Goal: Information Seeking & Learning: Compare options

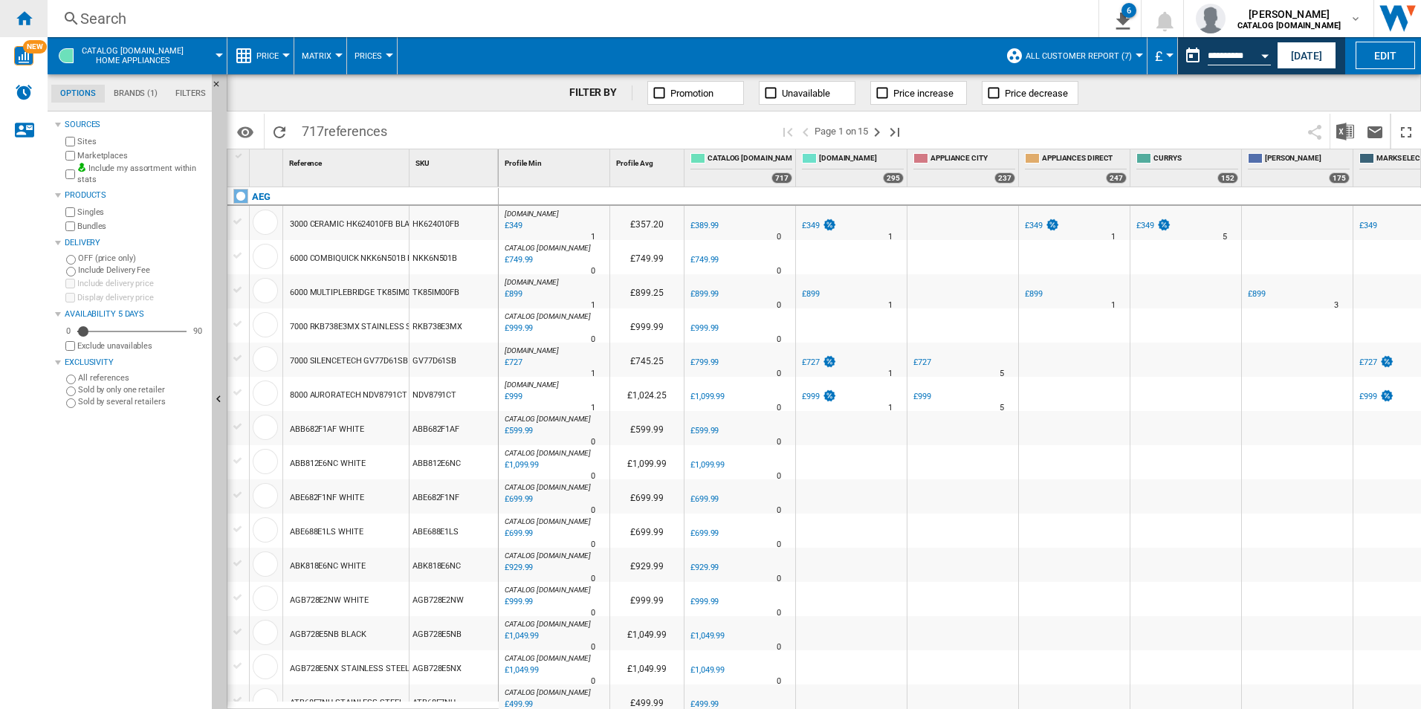
click at [34, 16] on div "Home" at bounding box center [24, 18] width 48 height 37
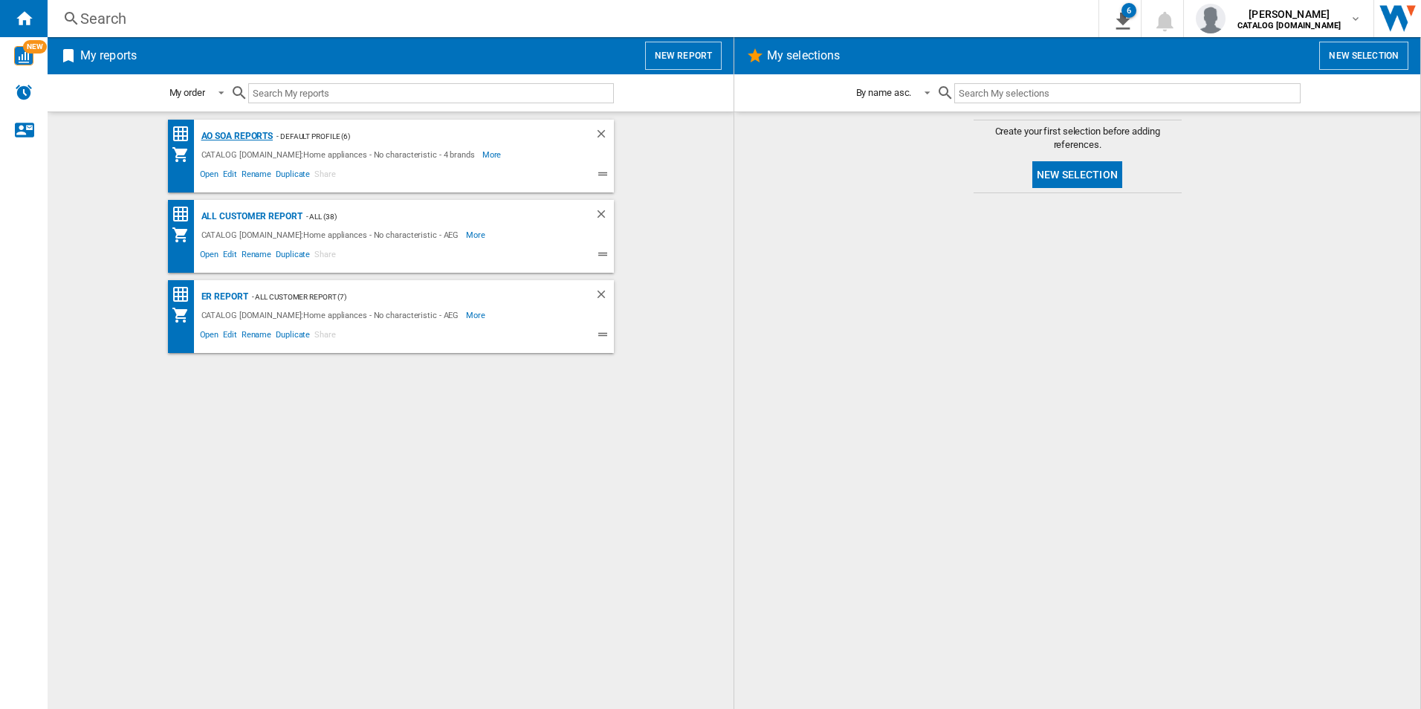
click at [262, 133] on div "AO SOA Reports" at bounding box center [236, 136] width 76 height 19
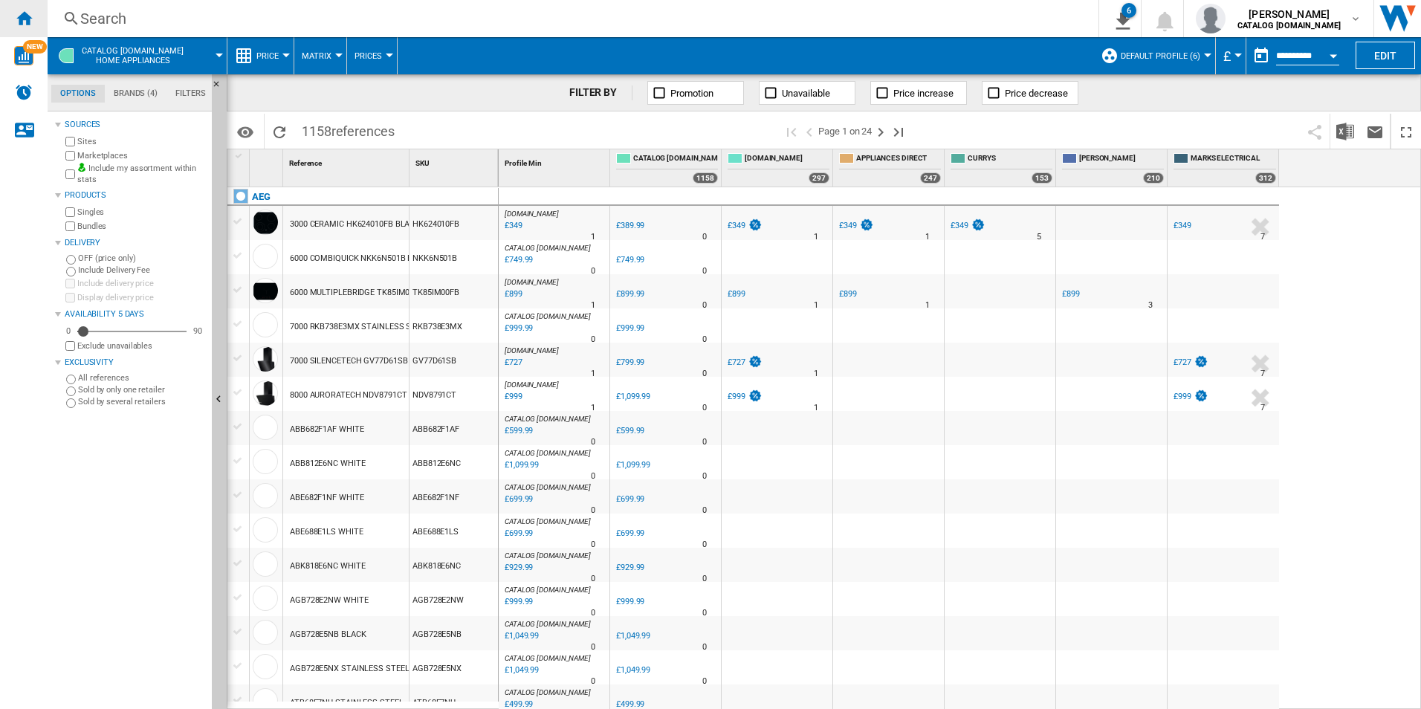
click at [25, 15] on ng-md-icon "Home" at bounding box center [24, 18] width 18 height 18
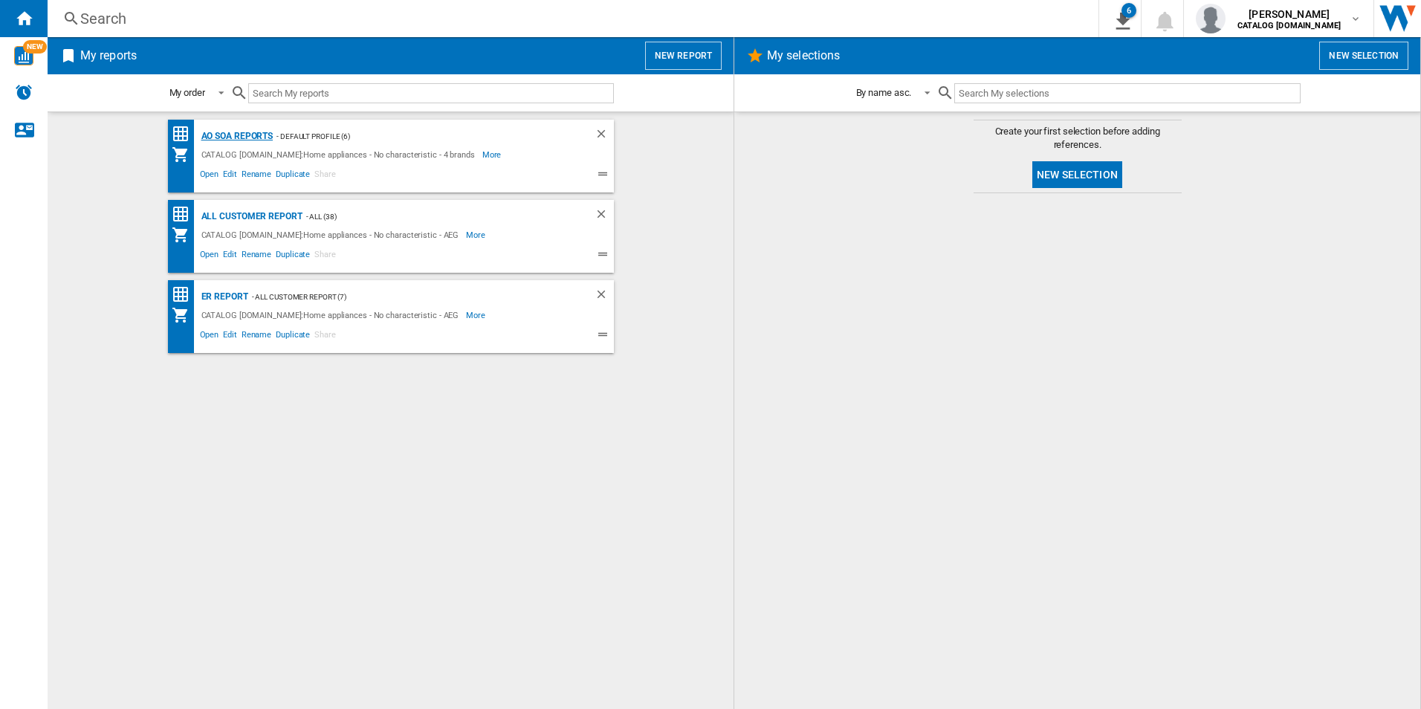
click at [256, 133] on div "AO SOA Reports" at bounding box center [236, 136] width 76 height 19
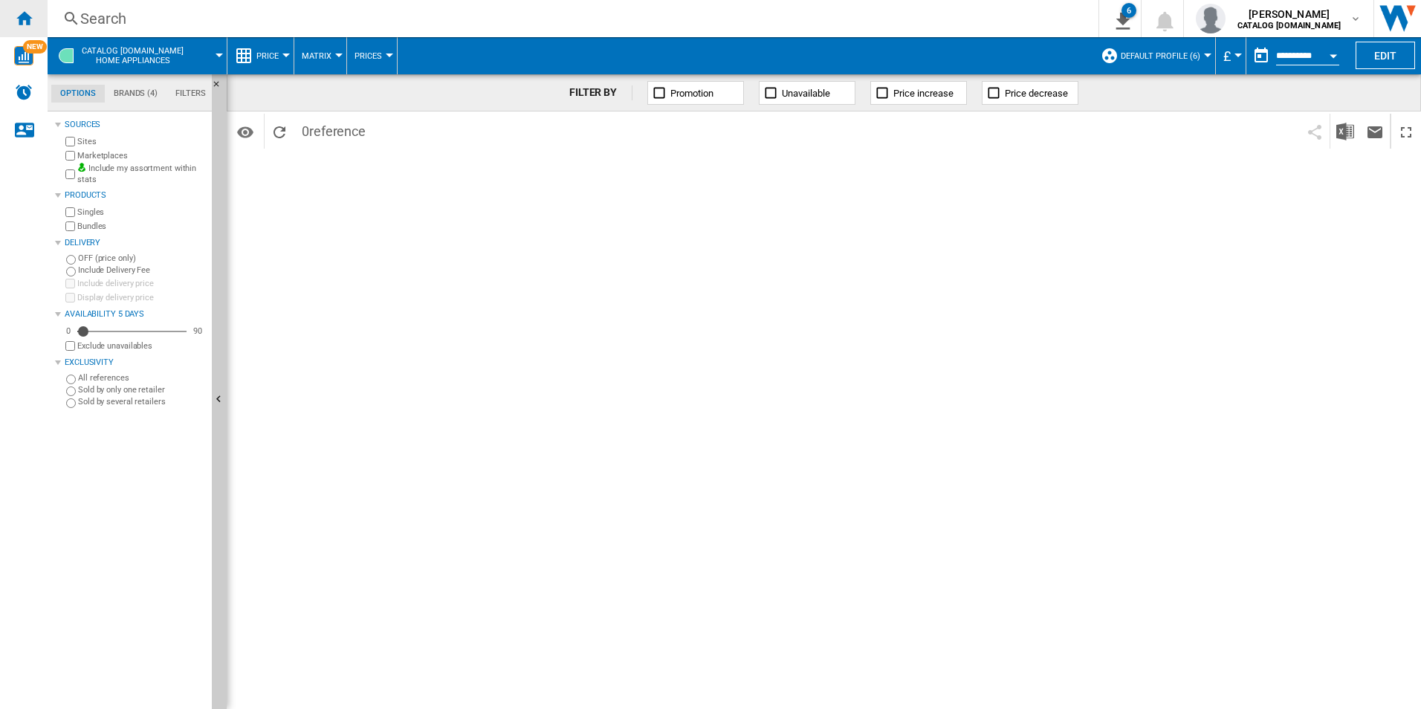
click at [27, 21] on ng-md-icon "Home" at bounding box center [24, 18] width 18 height 18
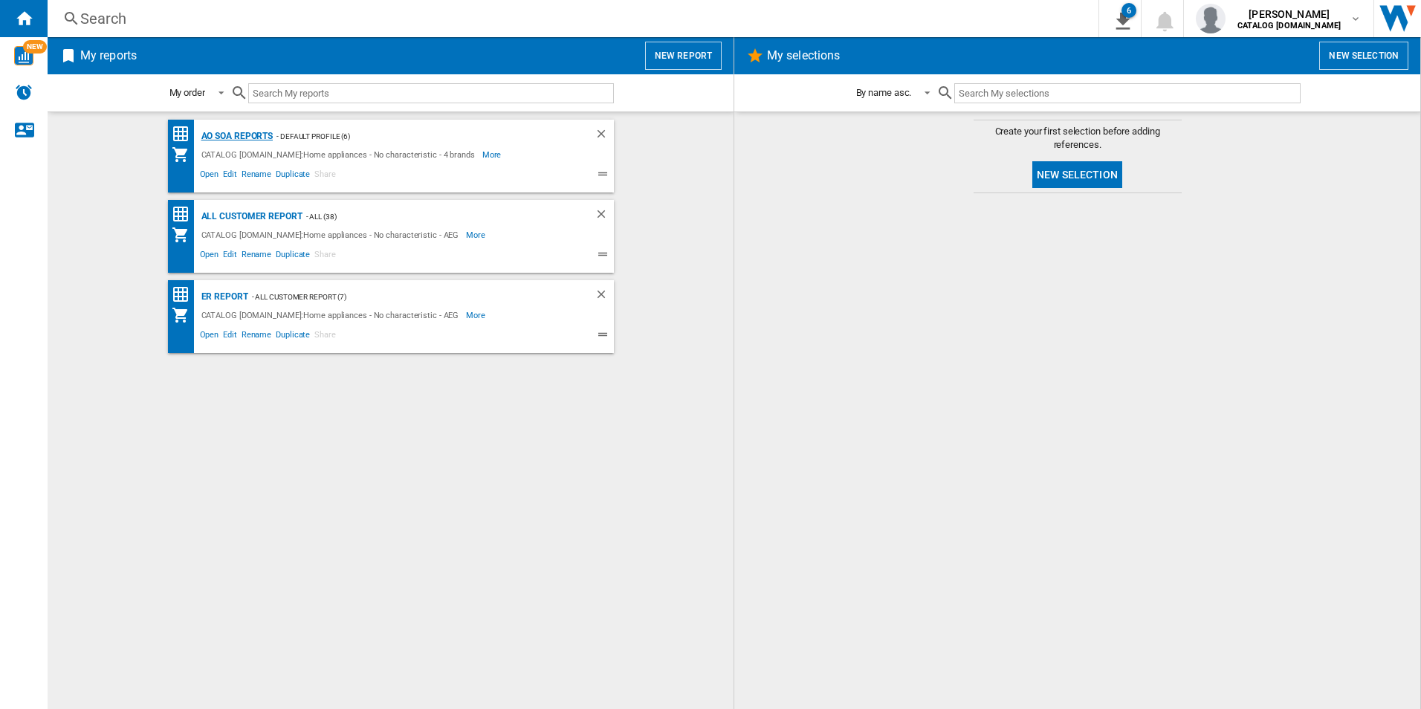
click at [254, 130] on div "AO SOA Reports" at bounding box center [236, 136] width 76 height 19
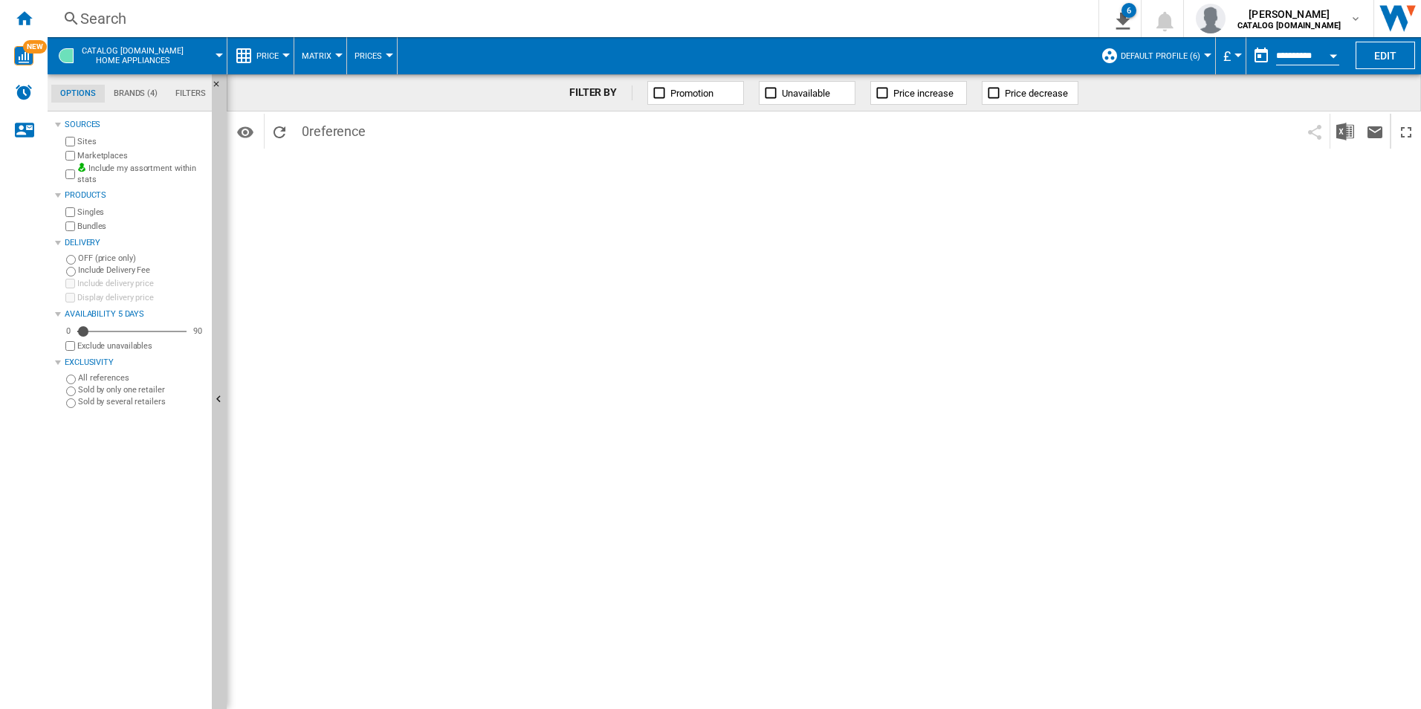
click at [679, 445] on div "FILTER BY Promotion Unavailable Price increase Price decrease Identifiers SKU -…" at bounding box center [824, 391] width 1194 height 635
click at [321, 12] on div "Search" at bounding box center [569, 18] width 979 height 21
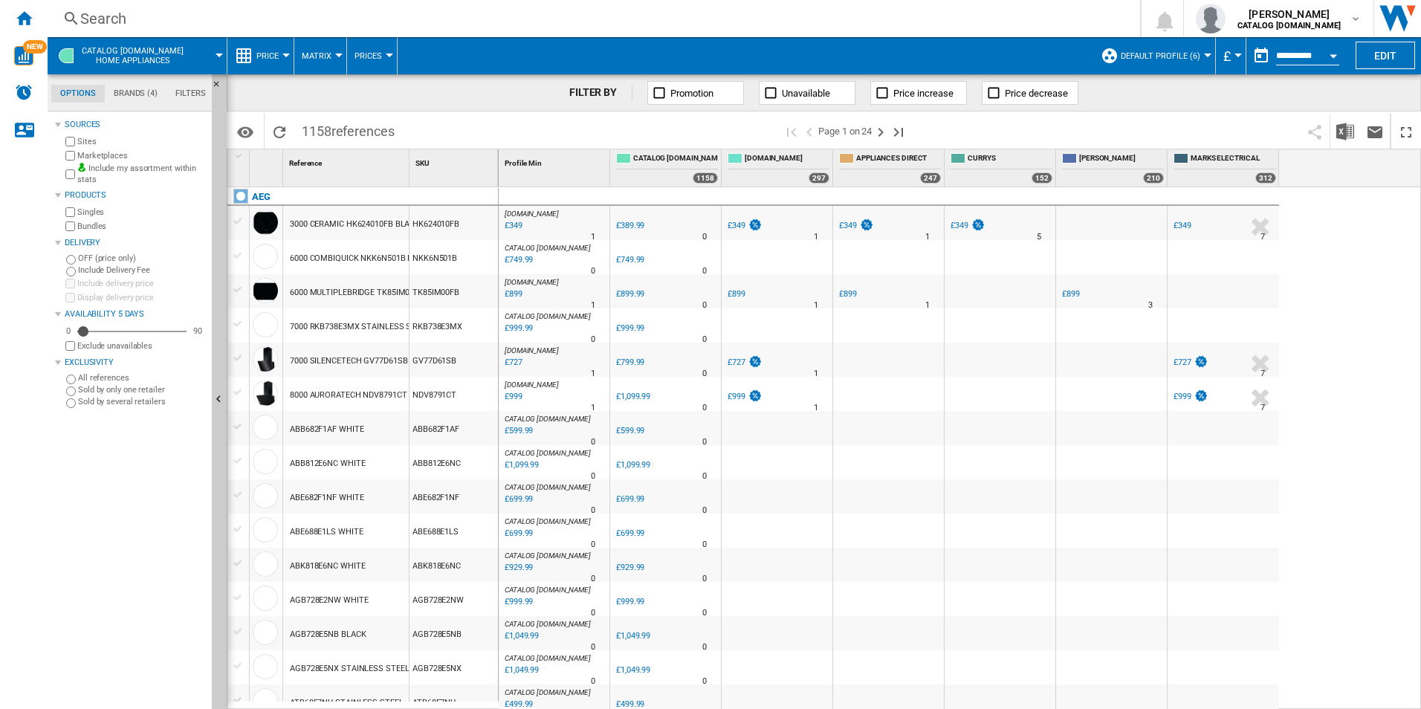
click at [443, 22] on div "Search" at bounding box center [590, 18] width 1021 height 21
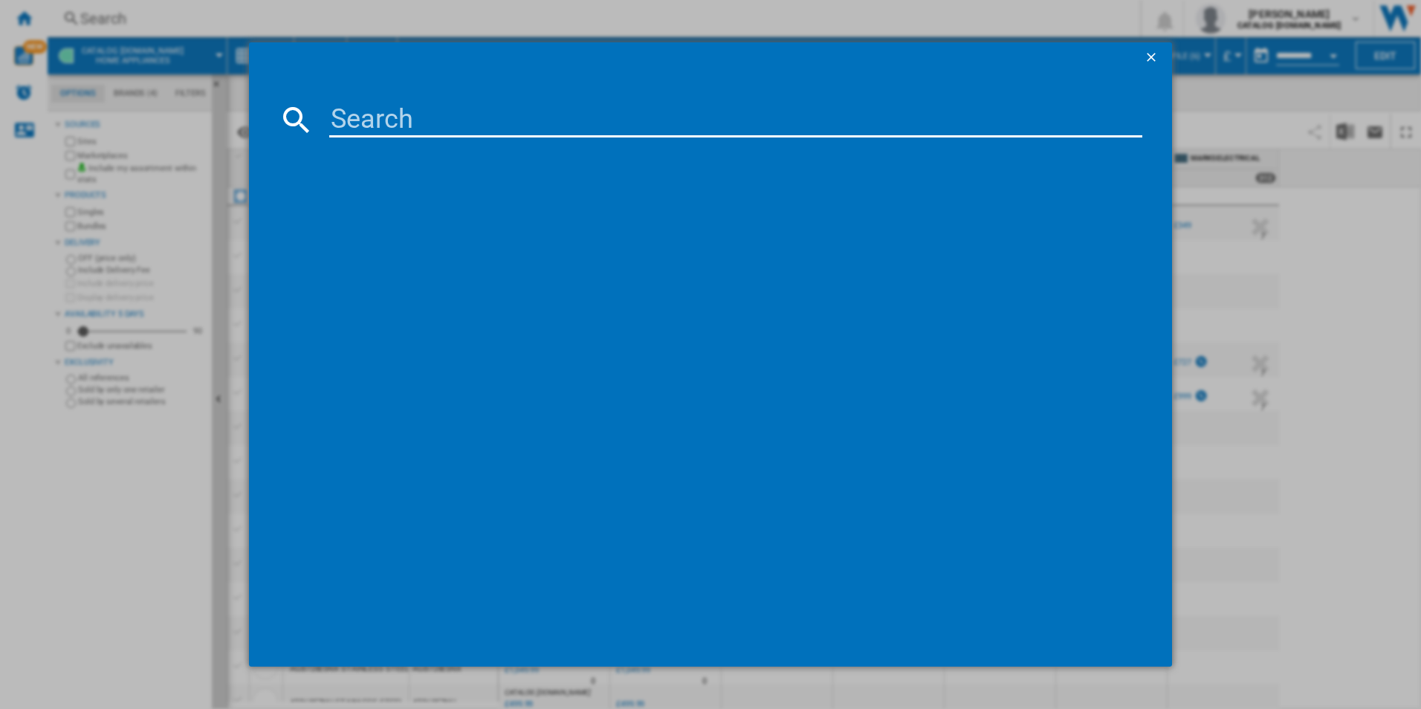
click at [435, 129] on input at bounding box center [736, 120] width 814 height 36
paste input "HGX64200SB"
type input "HGX64200SB"
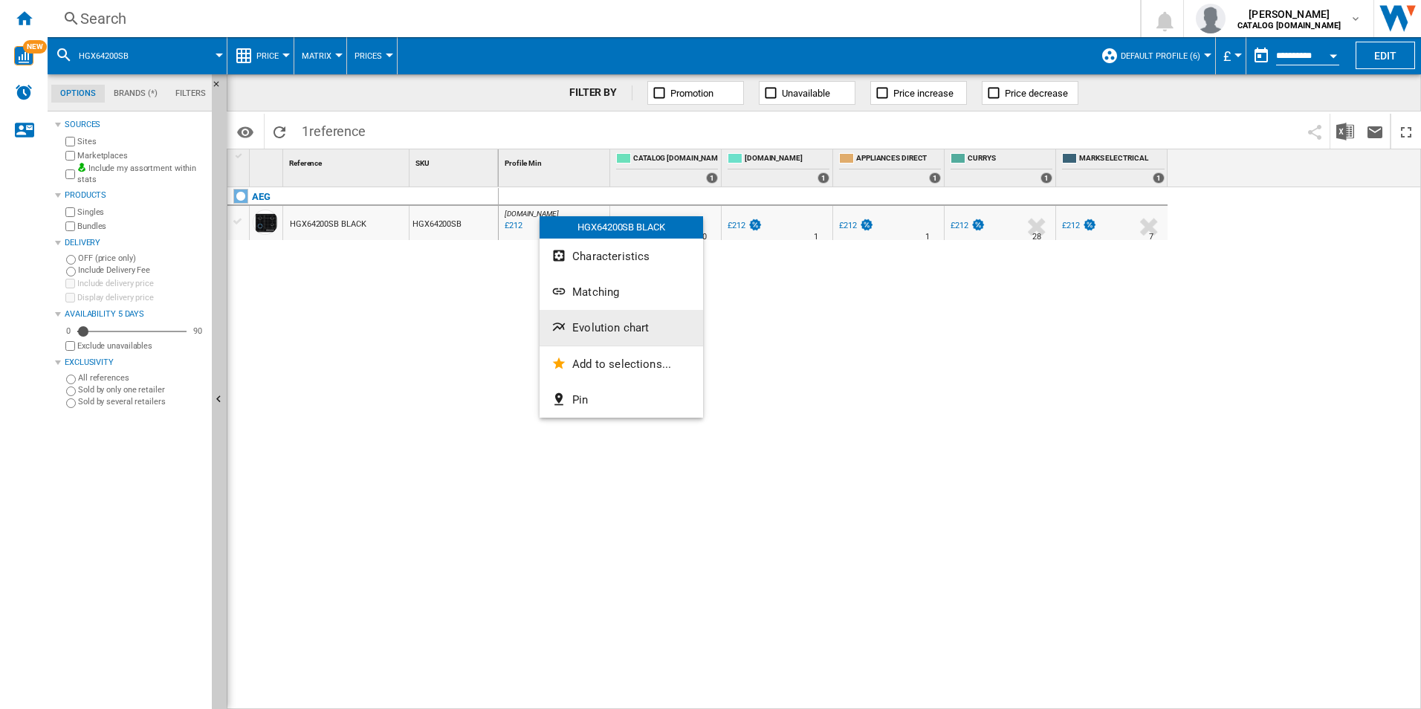
click at [602, 325] on span "Evolution chart" at bounding box center [610, 327] width 77 height 13
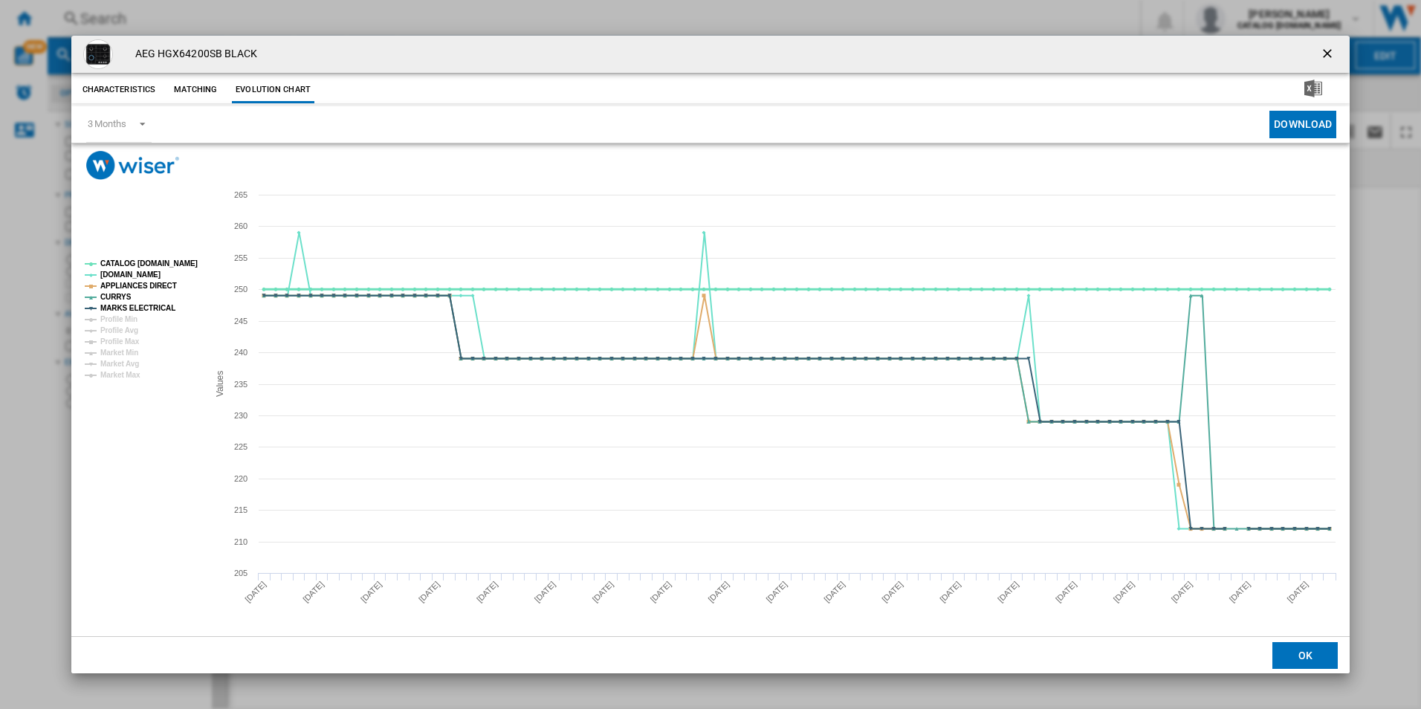
click at [178, 262] on tspan "CATALOG [DOMAIN_NAME]" at bounding box center [148, 263] width 97 height 8
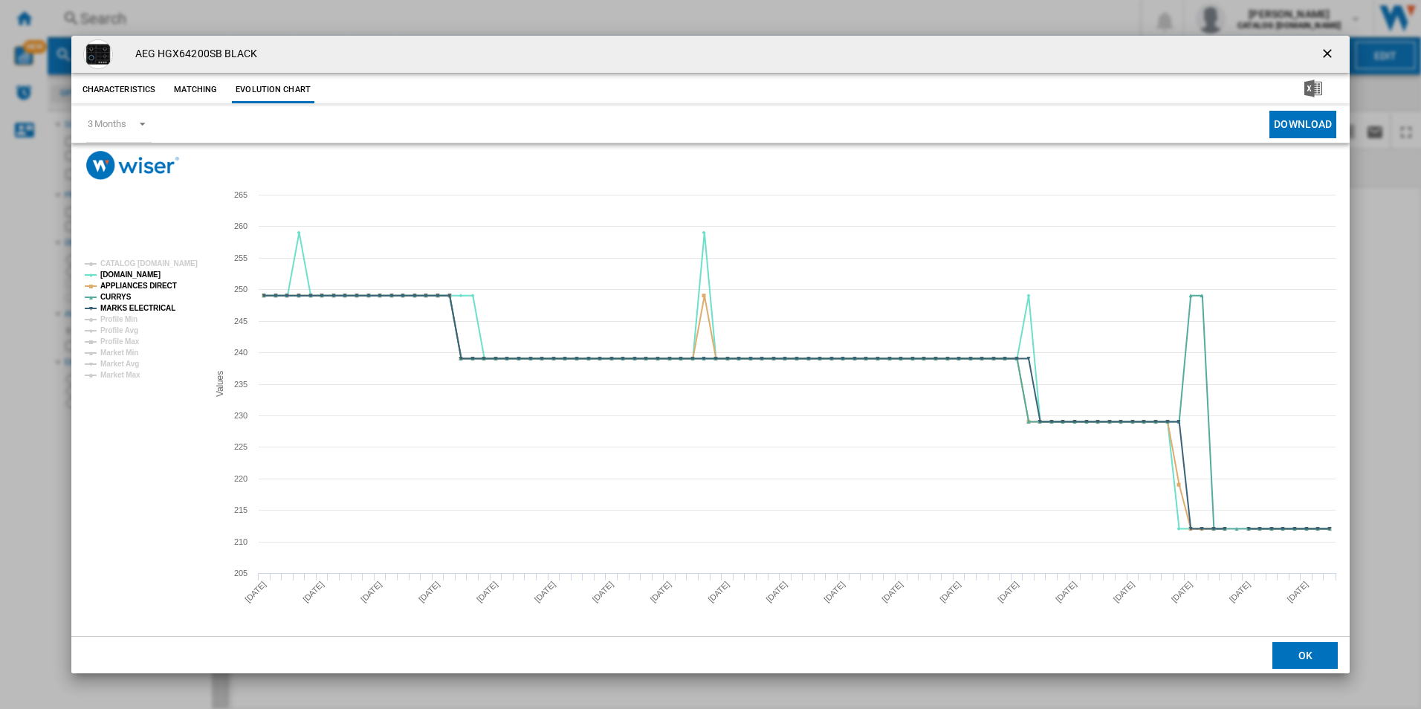
drag, startPoint x: 1330, startPoint y: 54, endPoint x: 1302, endPoint y: 51, distance: 28.3
click at [1329, 53] on ng-md-icon "getI18NText('BUTTONS.CLOSE_DIALOG')" at bounding box center [1329, 55] width 18 height 18
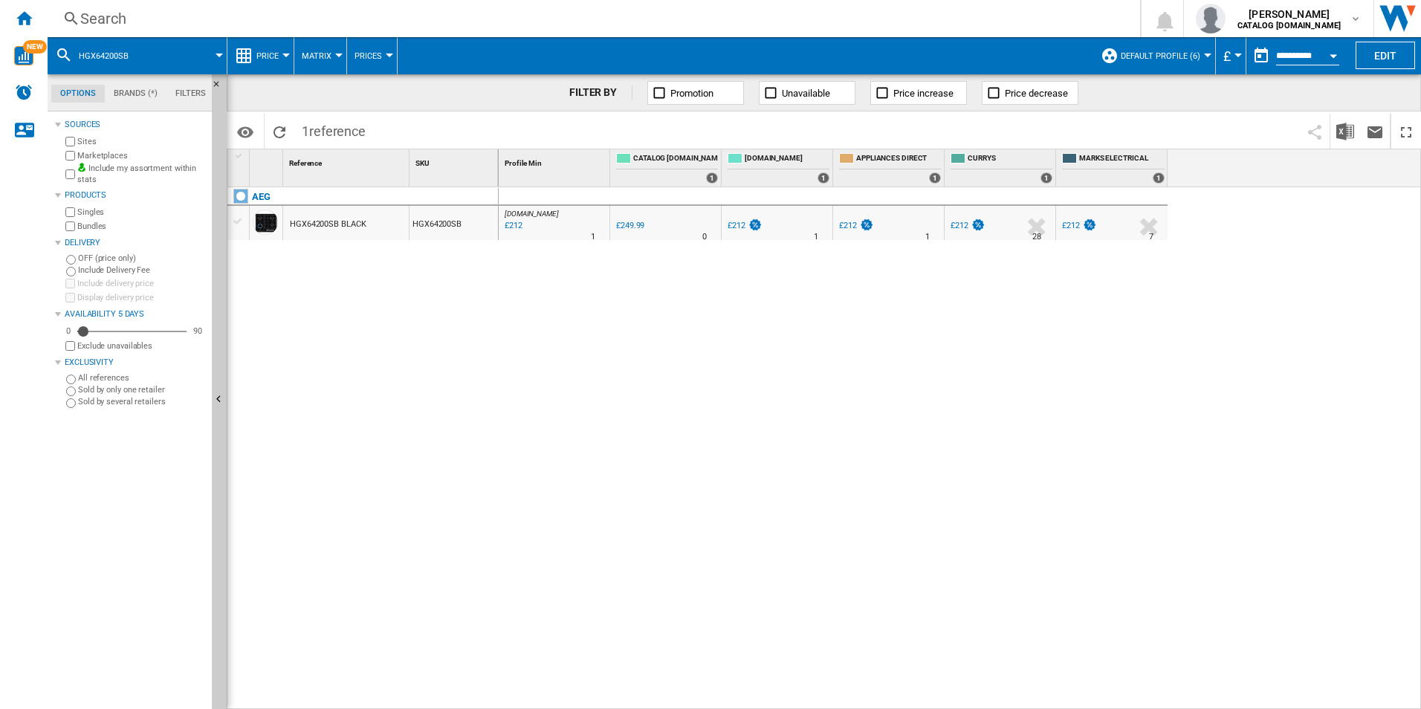
click at [930, 13] on div "Search" at bounding box center [590, 18] width 1021 height 21
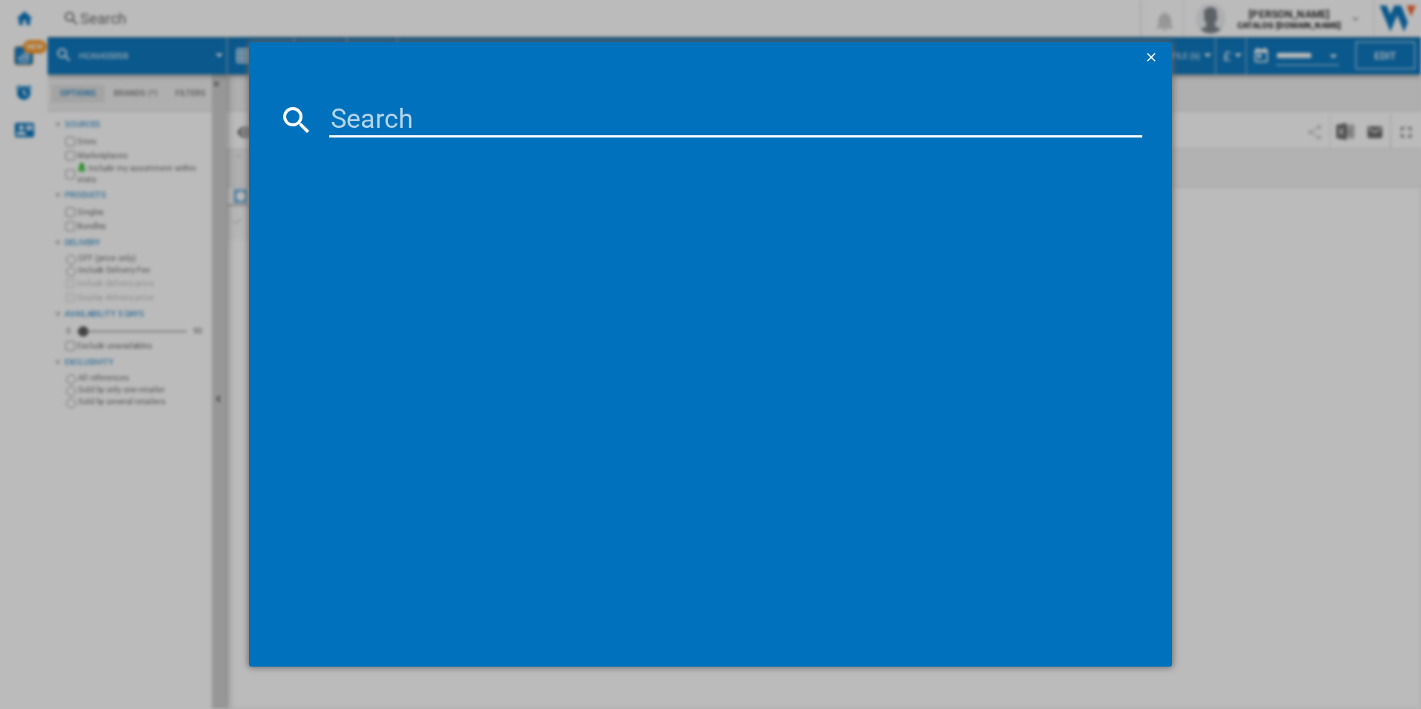
type input "DEB331010M"
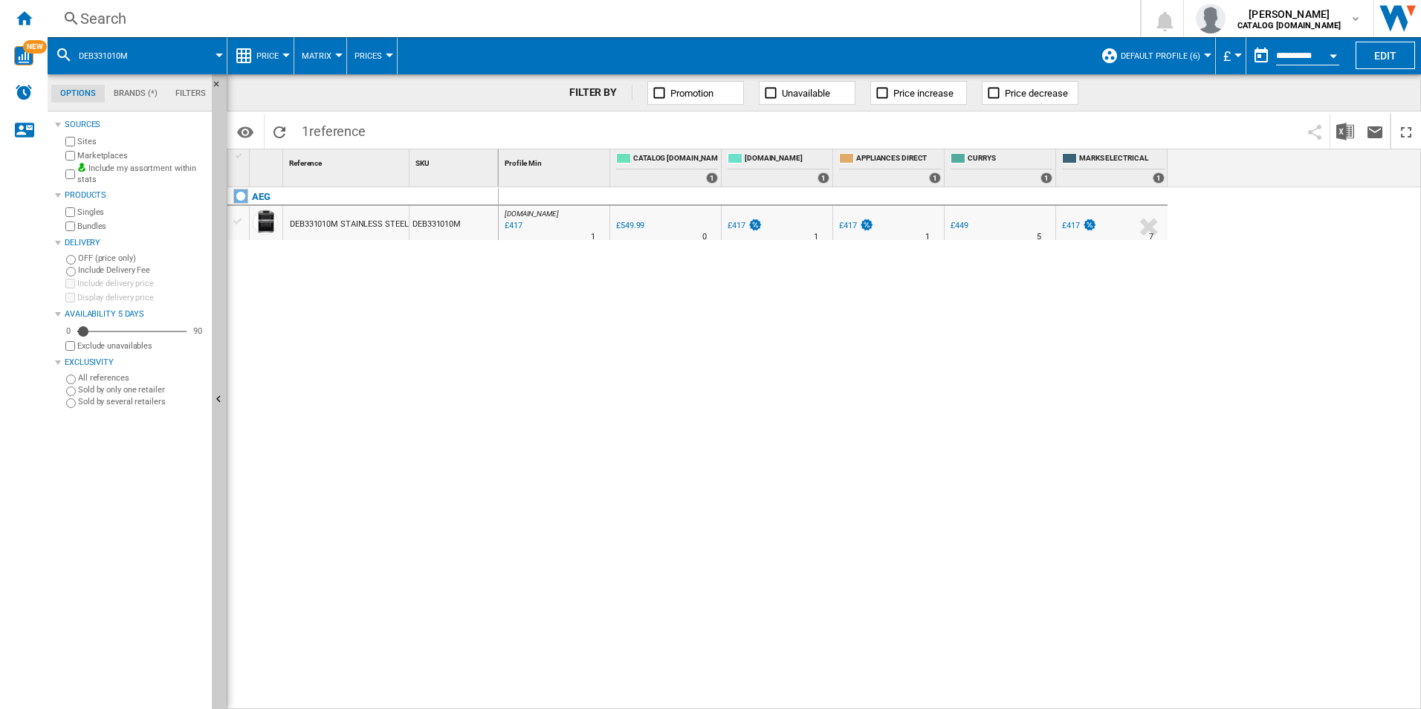
click at [937, 367] on div "AO.COM : AO -24.2 % £417 % N/A 1 AO.COM : AO 0.0 % £549.99 % N/A" at bounding box center [960, 448] width 923 height 522
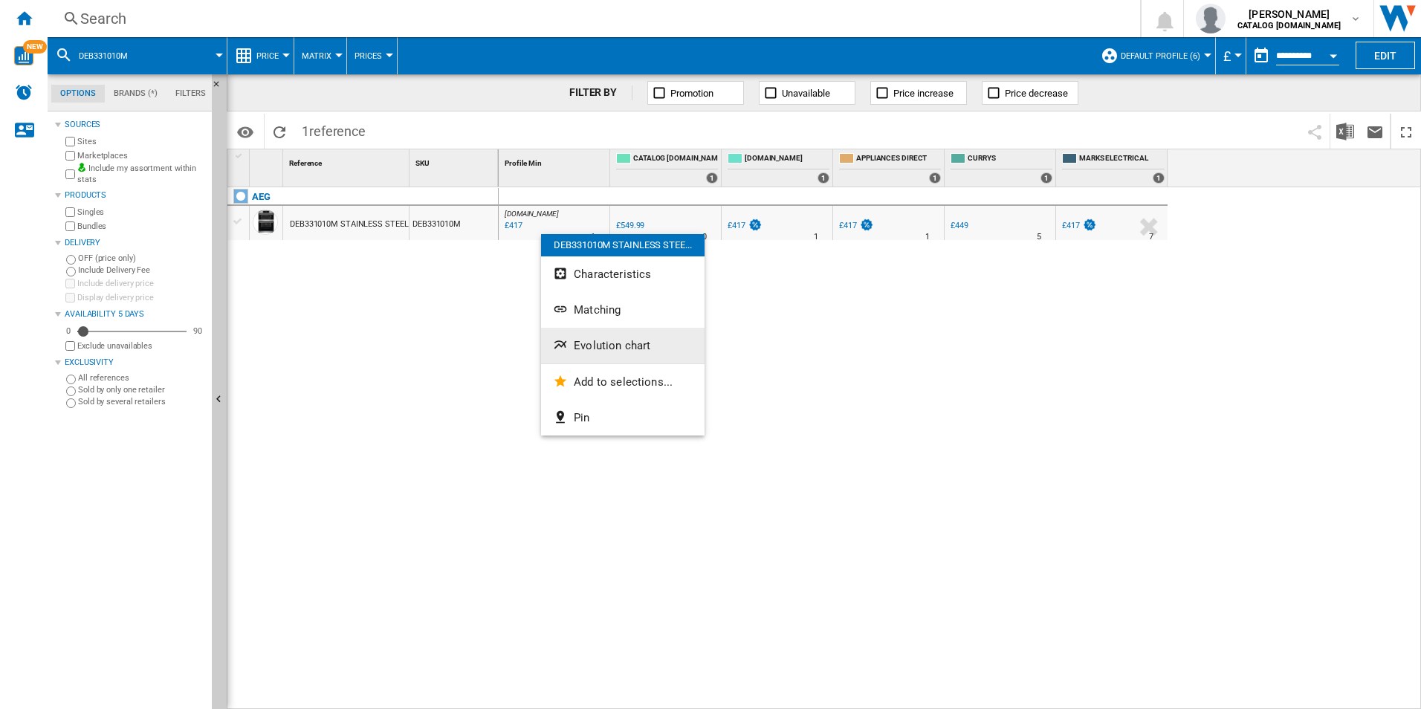
click at [603, 343] on span "Evolution chart" at bounding box center [612, 345] width 77 height 13
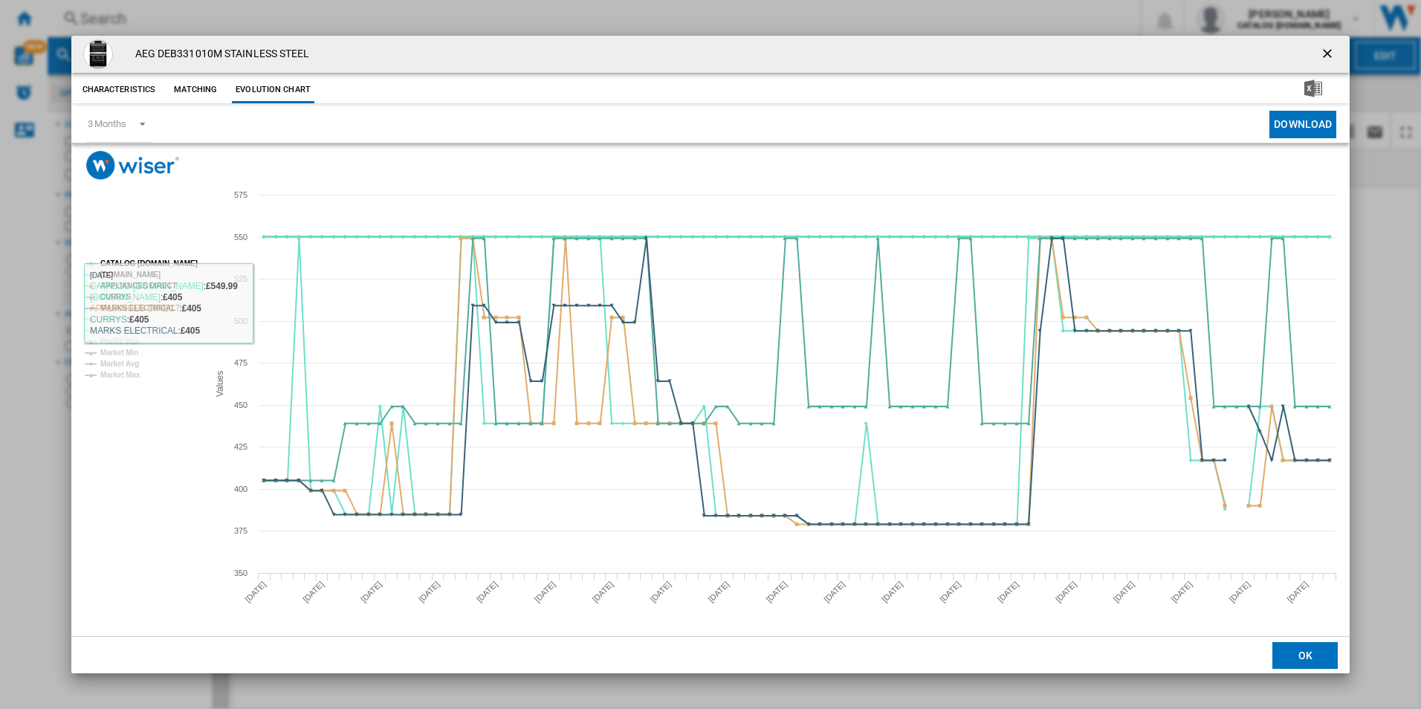
click at [161, 263] on tspan "CATALOG [DOMAIN_NAME]" at bounding box center [148, 263] width 97 height 8
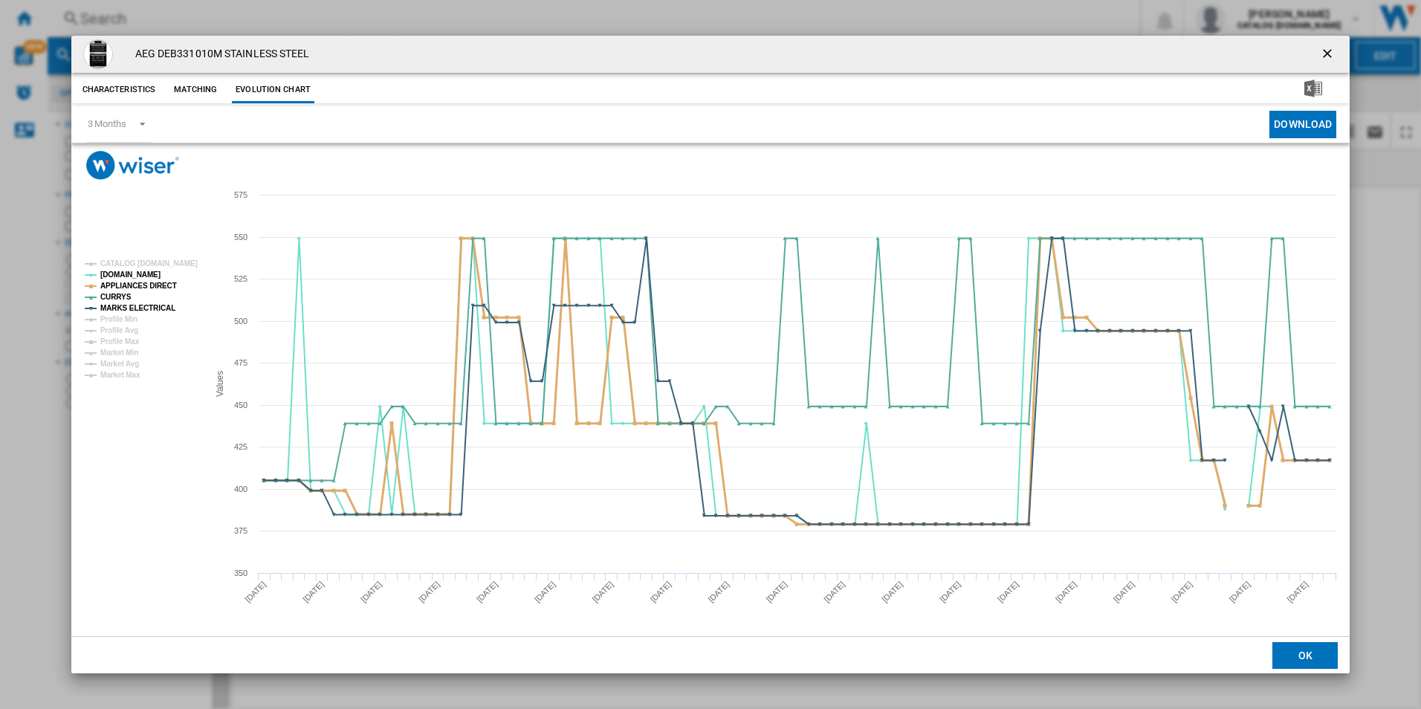
click at [157, 282] on tspan "APPLIANCES DIRECT" at bounding box center [138, 286] width 77 height 8
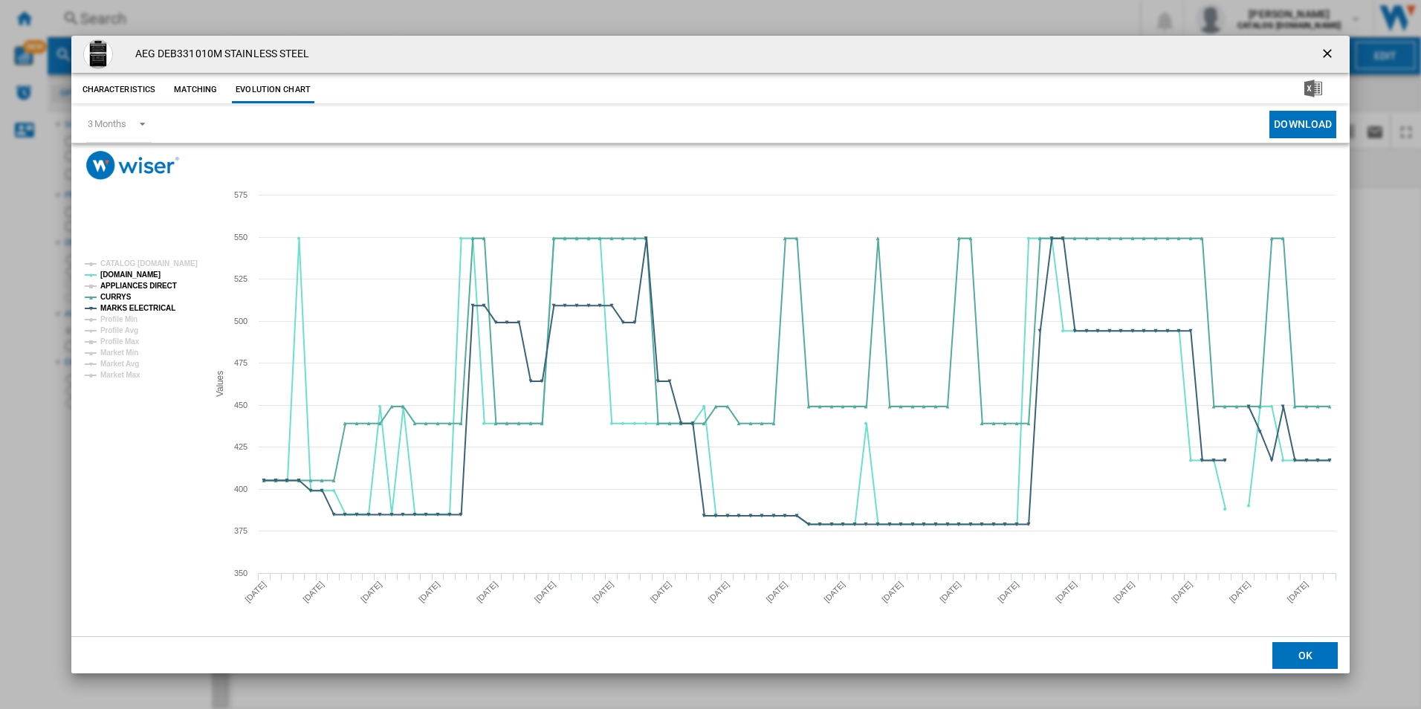
click at [162, 282] on tspan "APPLIANCES DIRECT" at bounding box center [138, 286] width 77 height 8
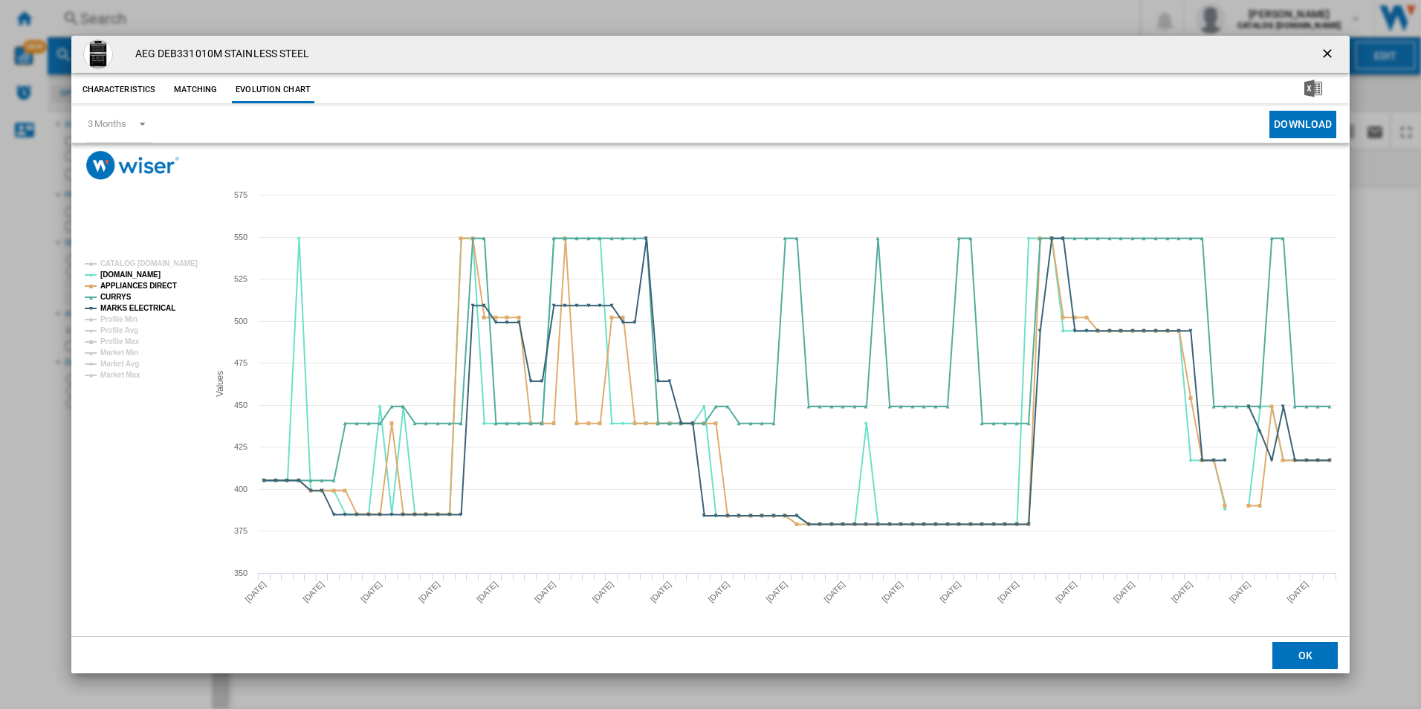
drag, startPoint x: 1326, startPoint y: 51, endPoint x: 1311, endPoint y: 54, distance: 15.2
click at [1326, 51] on ng-md-icon "getI18NText('BUTTONS.CLOSE_DIALOG')" at bounding box center [1329, 55] width 18 height 18
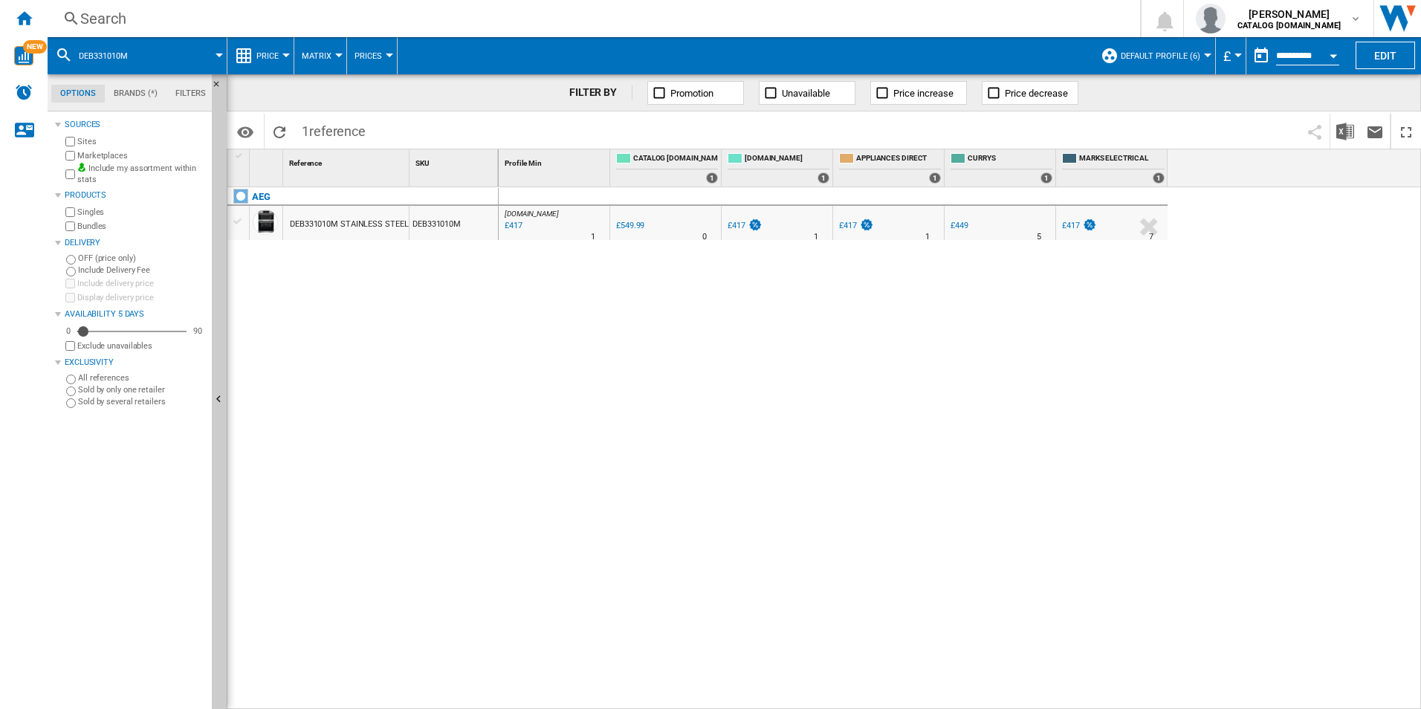
click at [922, 22] on div "Search" at bounding box center [590, 18] width 1021 height 21
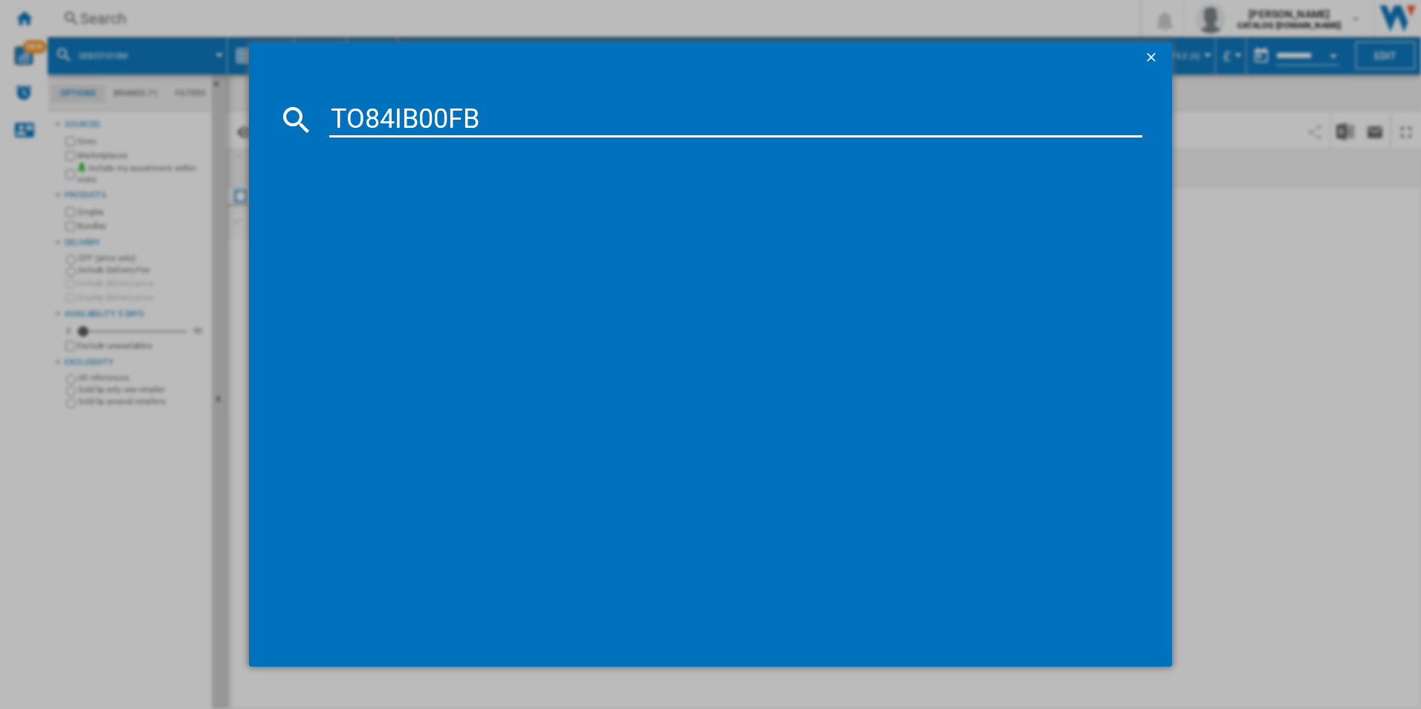
type input "TO84IB00FB"
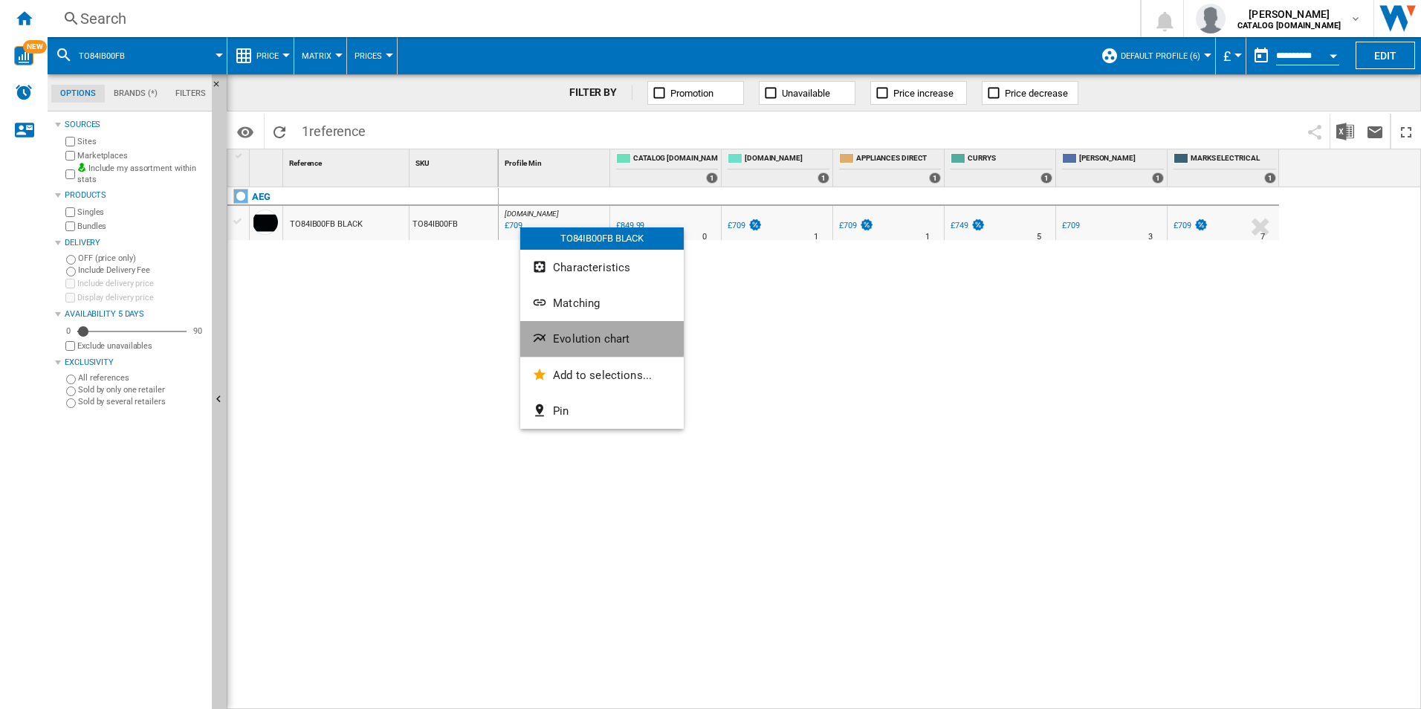
click at [573, 334] on span "Evolution chart" at bounding box center [591, 338] width 77 height 13
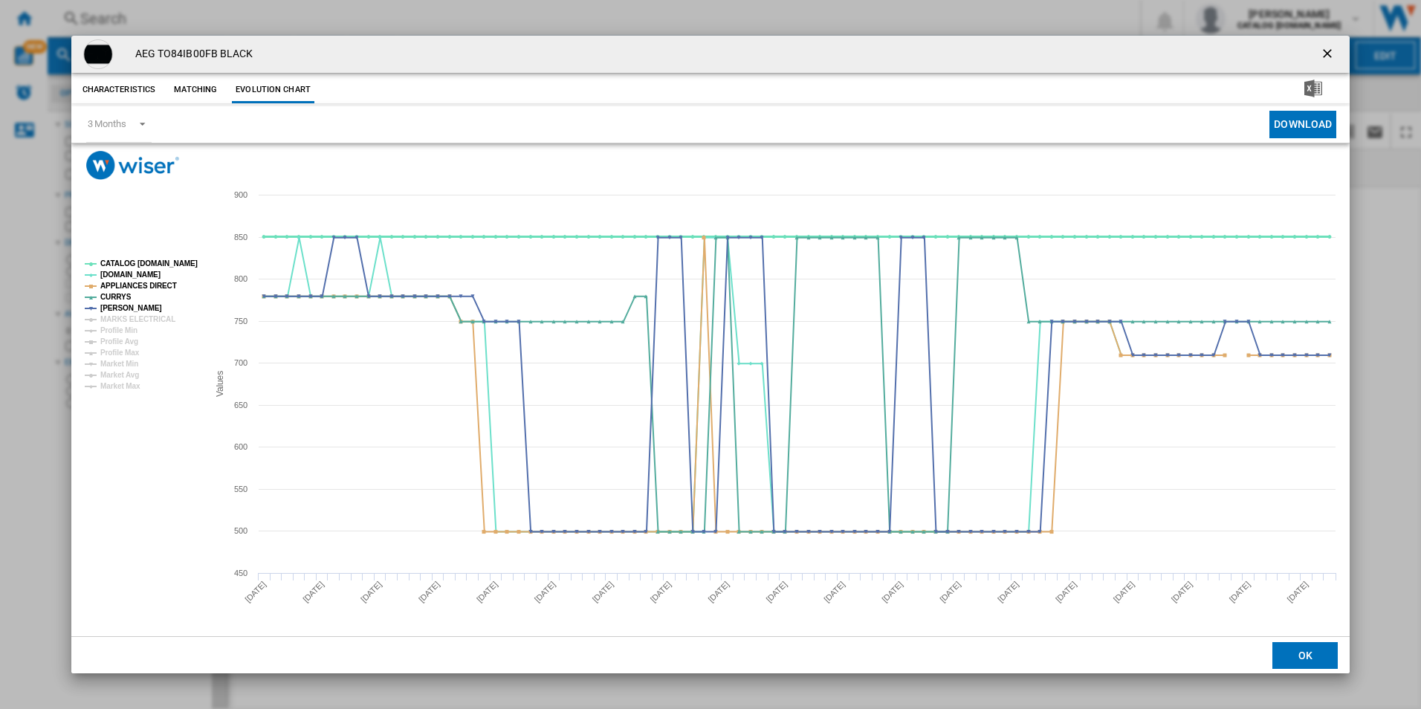
click at [159, 264] on tspan "CATALOG [DOMAIN_NAME]" at bounding box center [148, 263] width 97 height 8
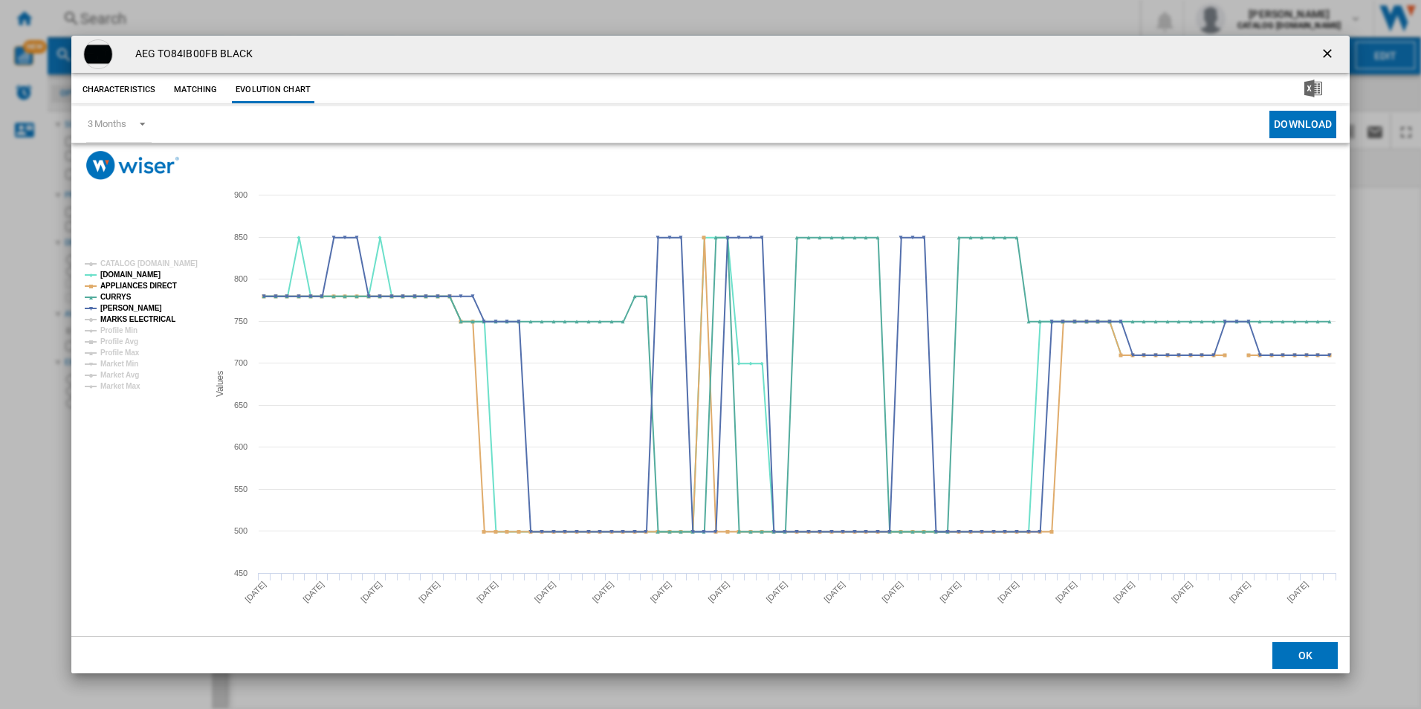
click at [159, 317] on tspan "MARKS ELECTRICAL" at bounding box center [137, 319] width 75 height 8
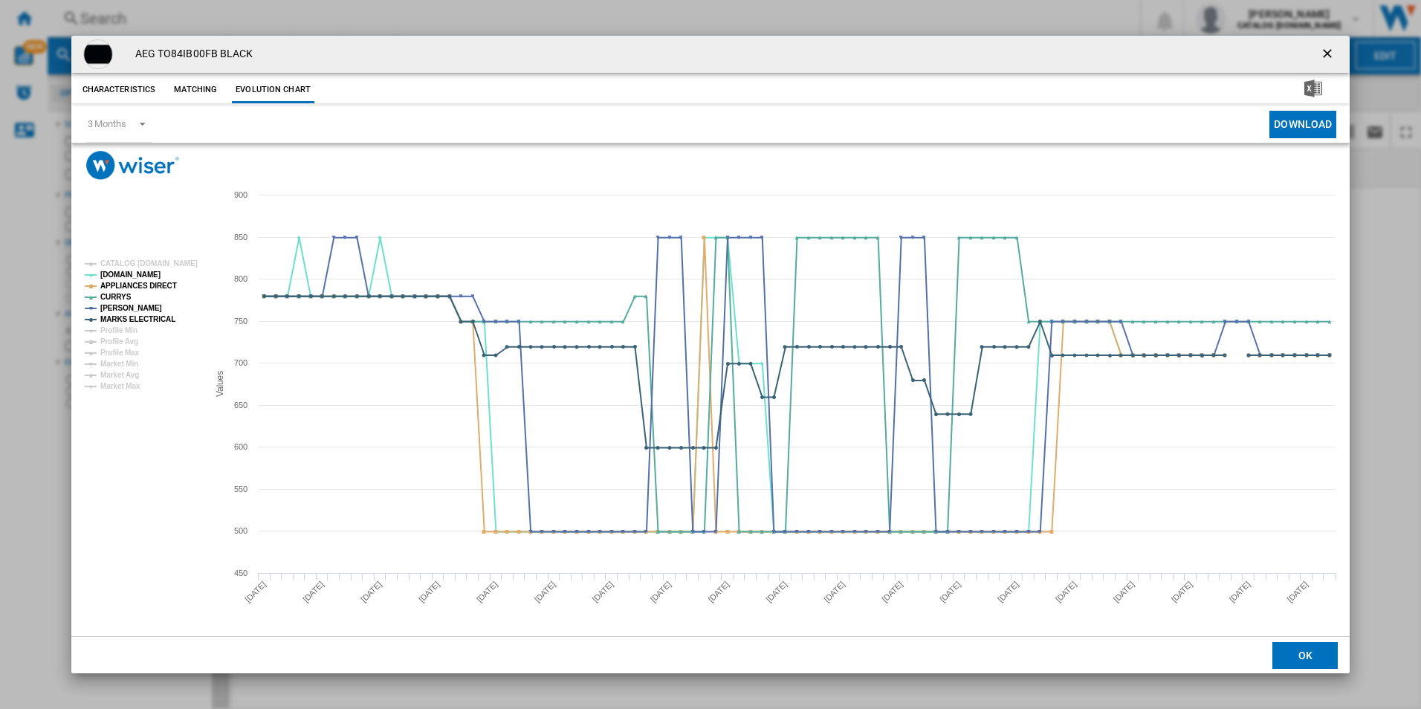
click at [1322, 57] on ng-md-icon "getI18NText('BUTTONS.CLOSE_DIALOG')" at bounding box center [1329, 55] width 18 height 18
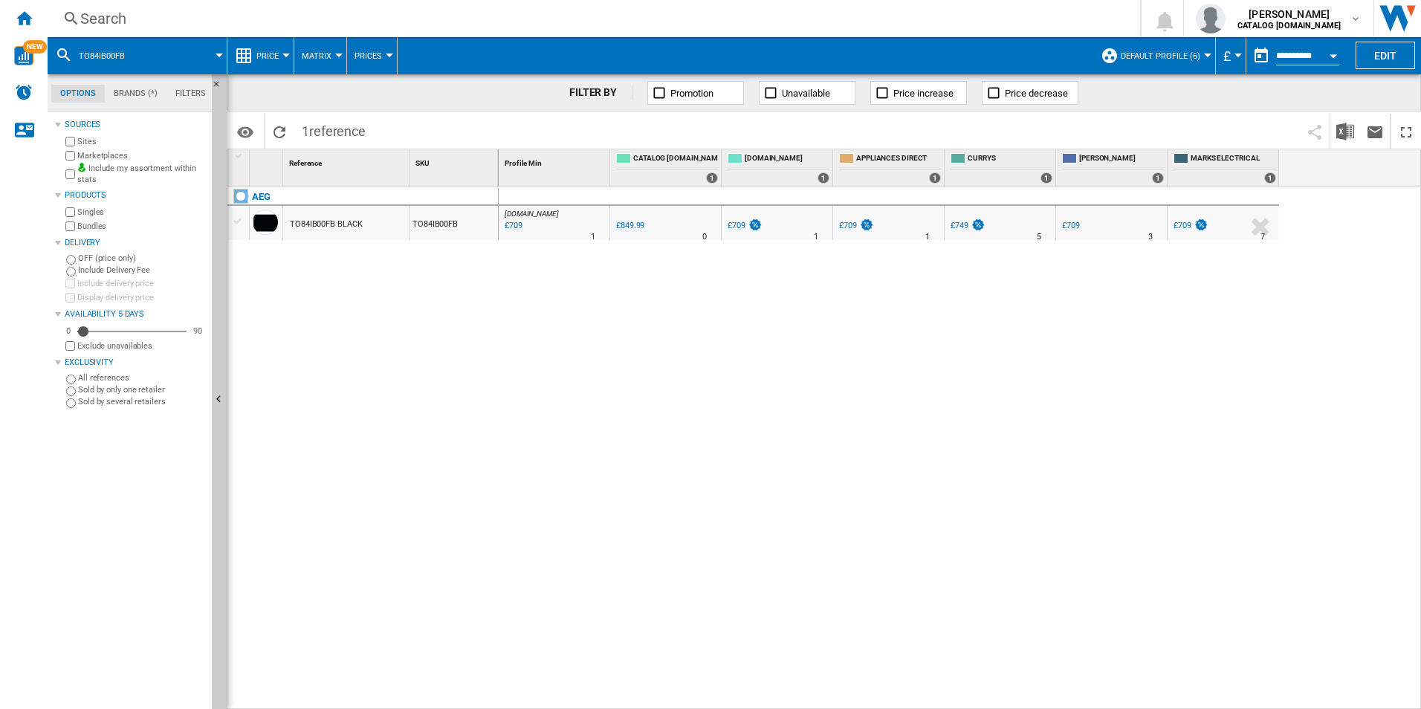
click at [936, 19] on div "Search" at bounding box center [590, 18] width 1021 height 21
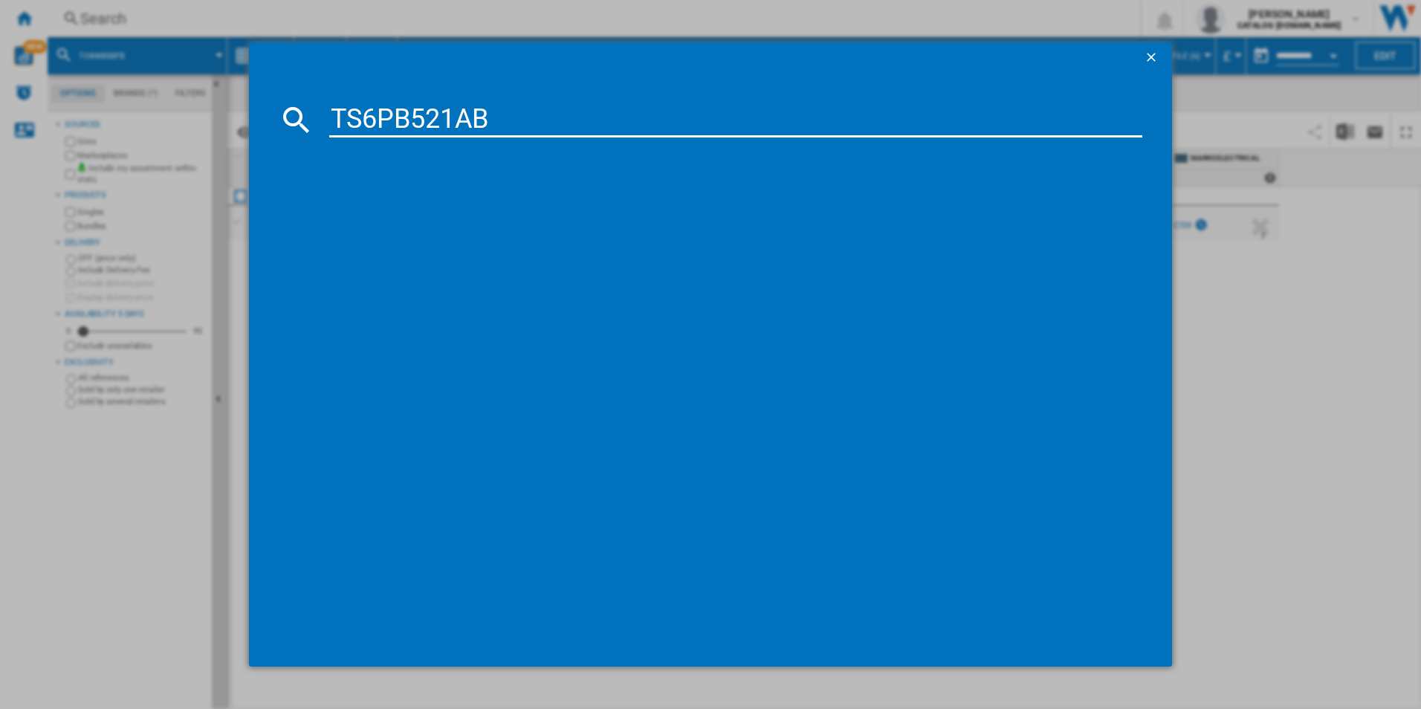
type input "TS6PB521AB"
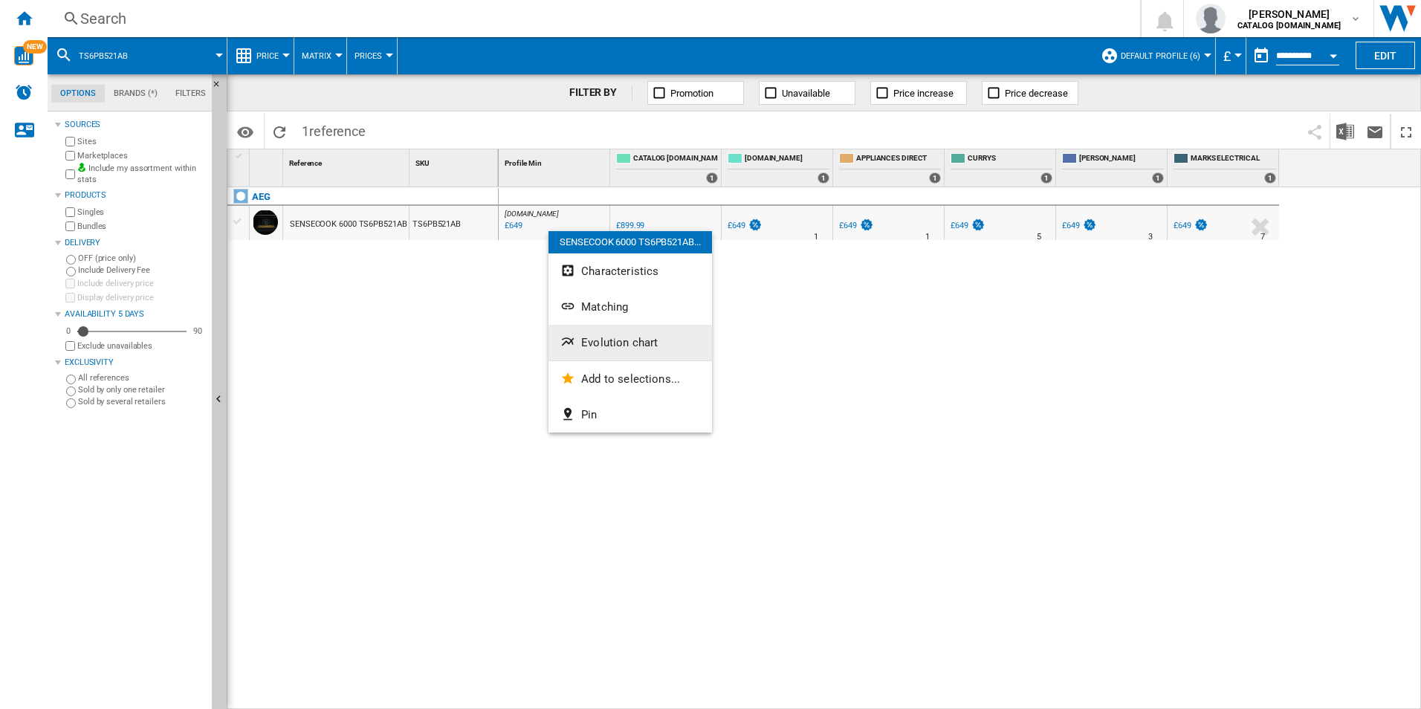
click at [608, 331] on button "Evolution chart" at bounding box center [629, 343] width 163 height 36
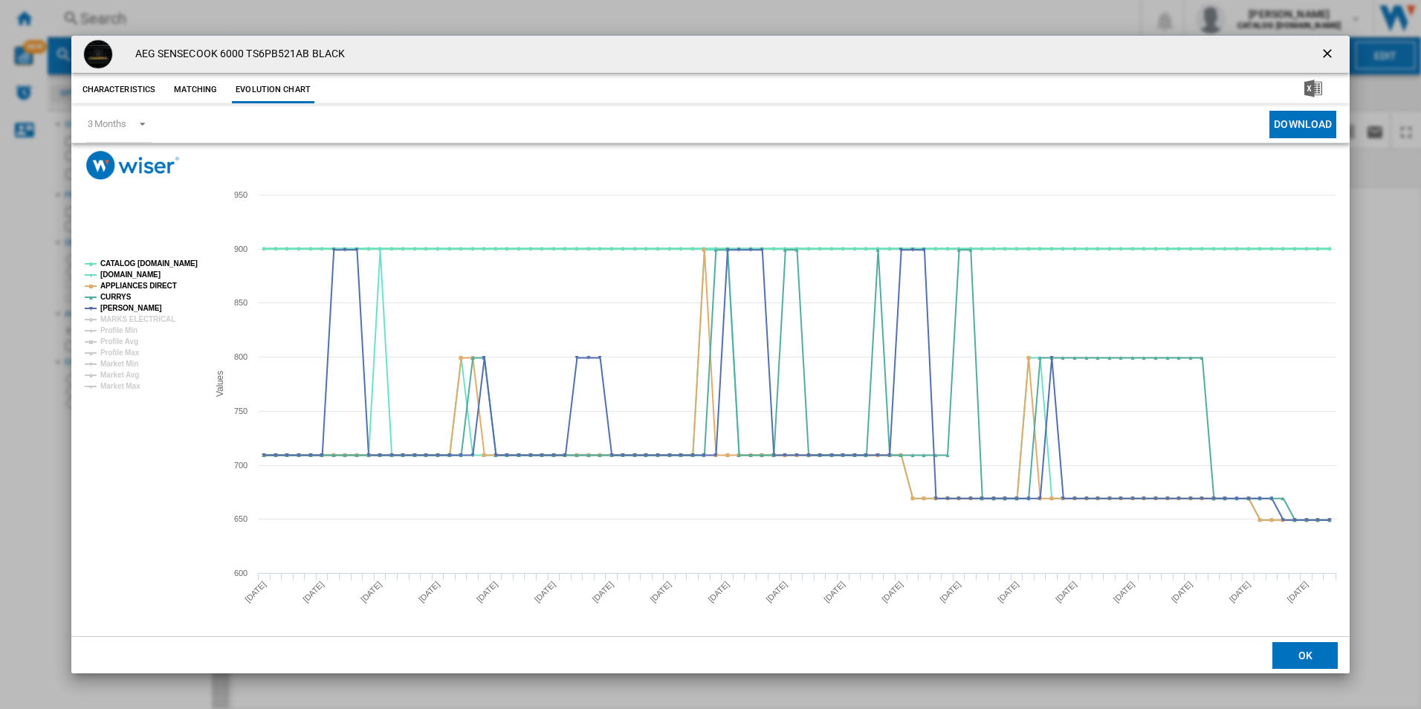
click at [169, 259] on tspan "CATALOG [DOMAIN_NAME]" at bounding box center [148, 263] width 97 height 8
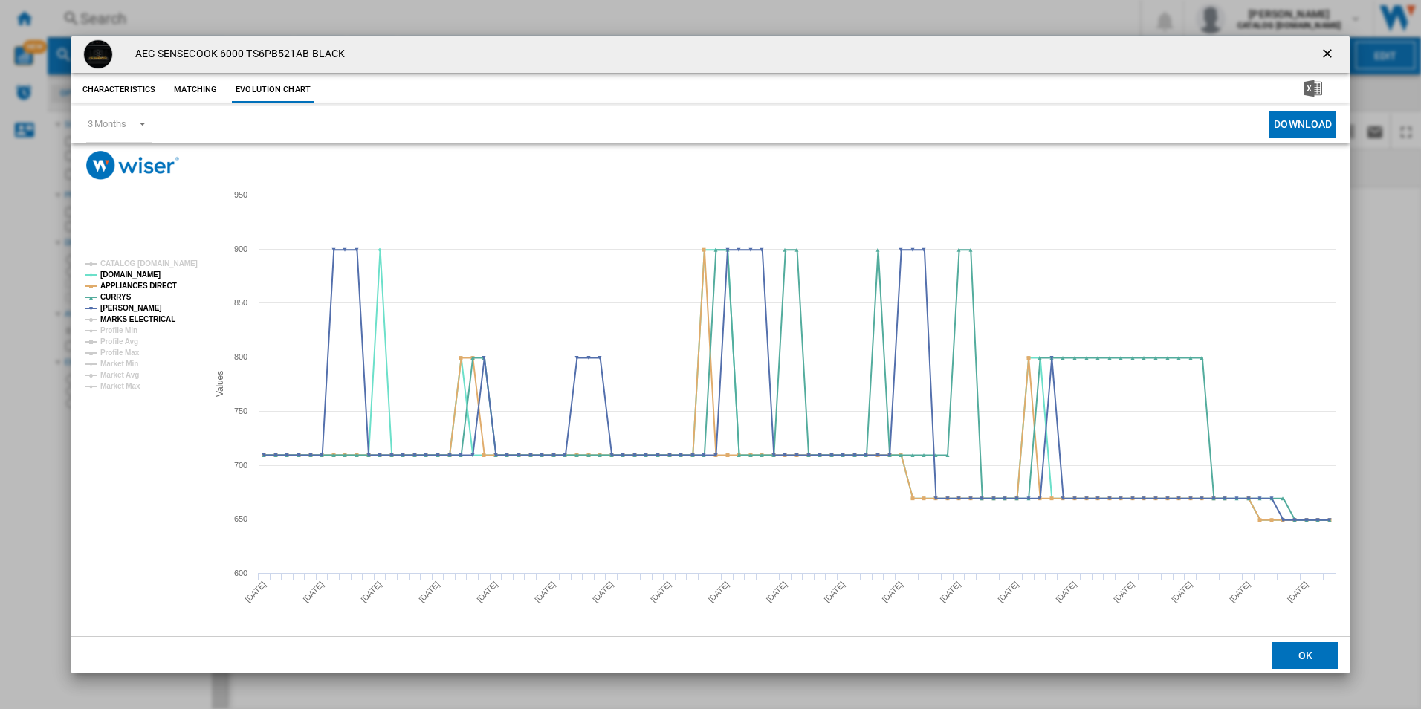
click at [154, 323] on tspan "MARKS ELECTRICAL" at bounding box center [137, 319] width 75 height 8
drag, startPoint x: 1325, startPoint y: 51, endPoint x: 1198, endPoint y: 53, distance: 127.1
click at [1325, 51] on ng-md-icon "getI18NText('BUTTONS.CLOSE_DIALOG')" at bounding box center [1329, 55] width 18 height 18
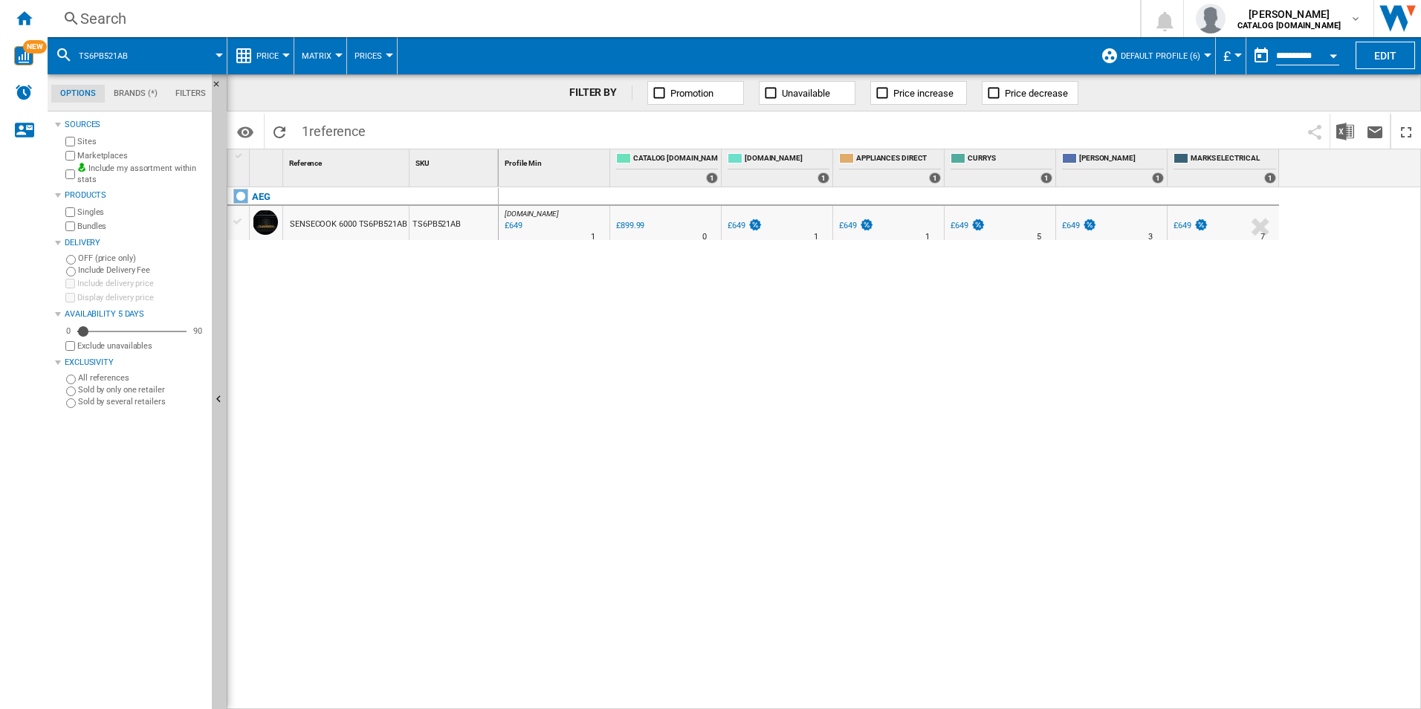
click at [794, 21] on div "Search" at bounding box center [590, 18] width 1021 height 21
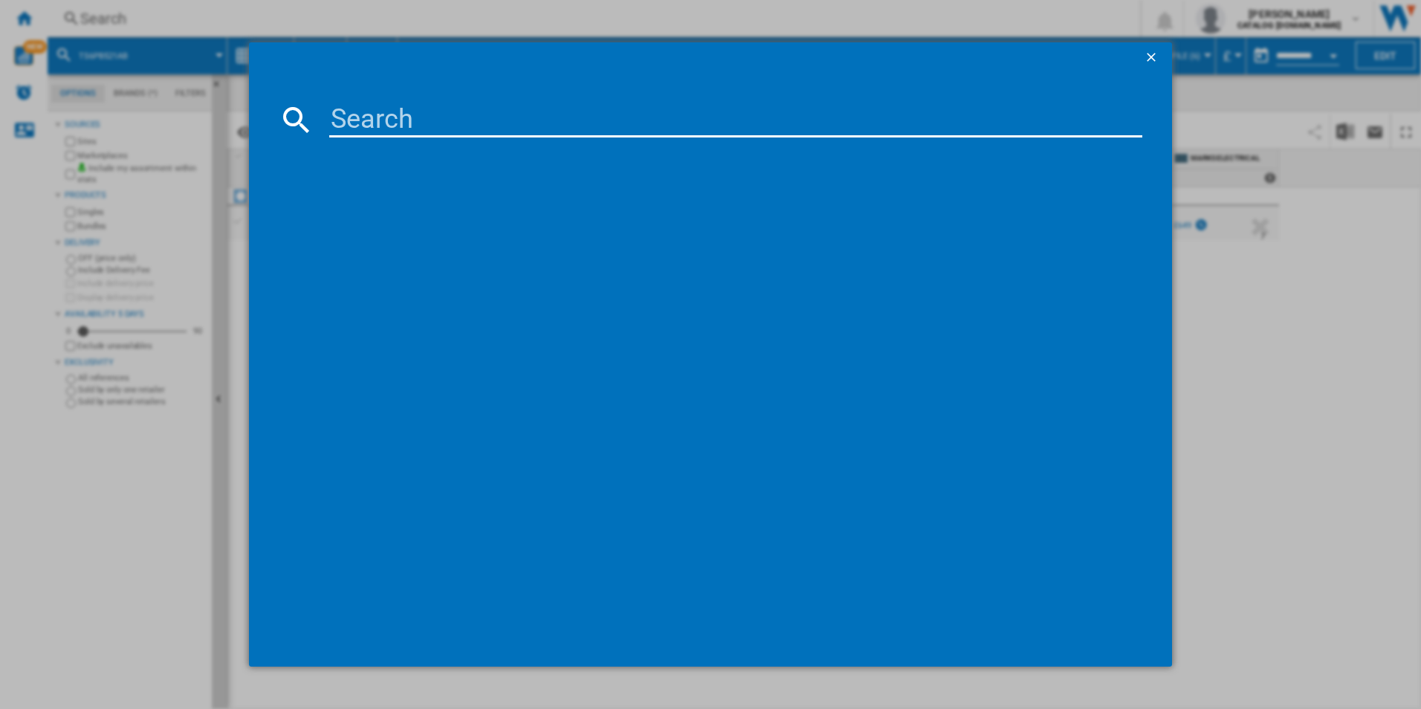
type input "OK6NK40M"
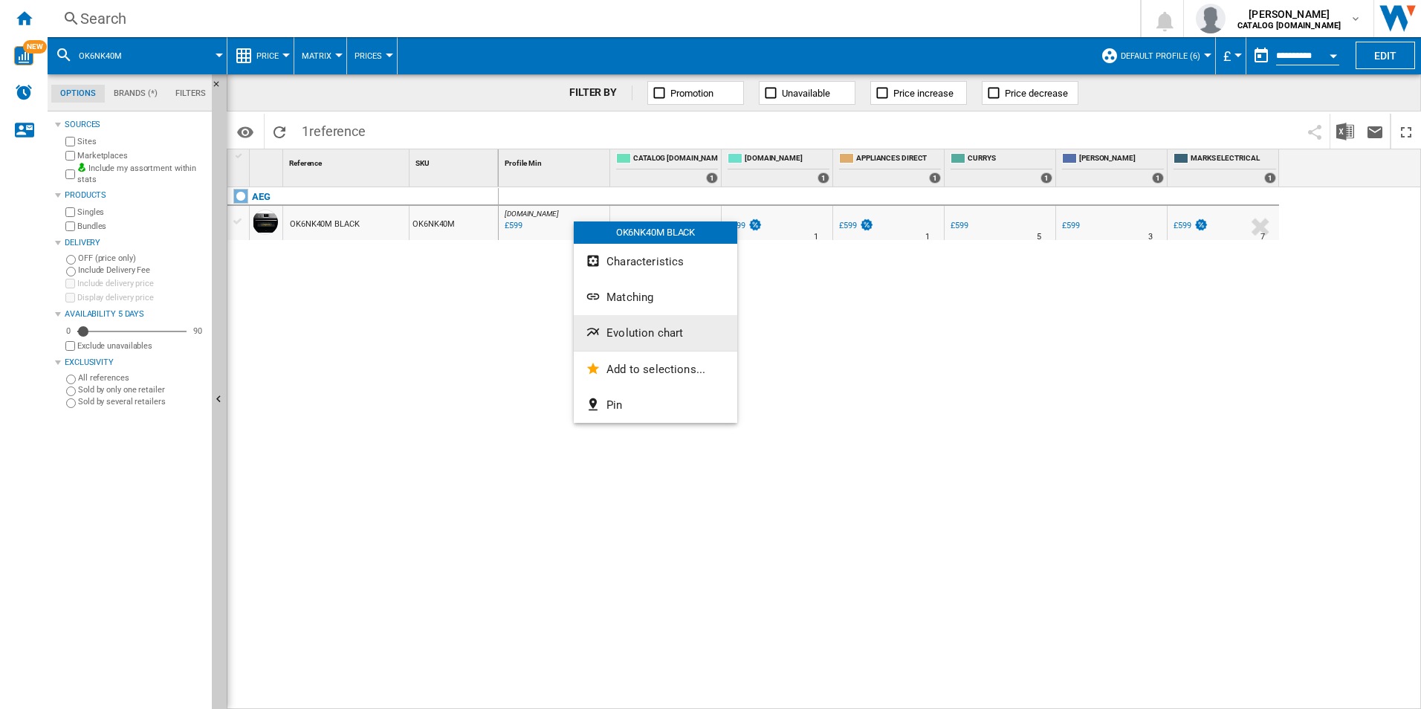
click at [607, 327] on span "Evolution chart" at bounding box center [644, 332] width 77 height 13
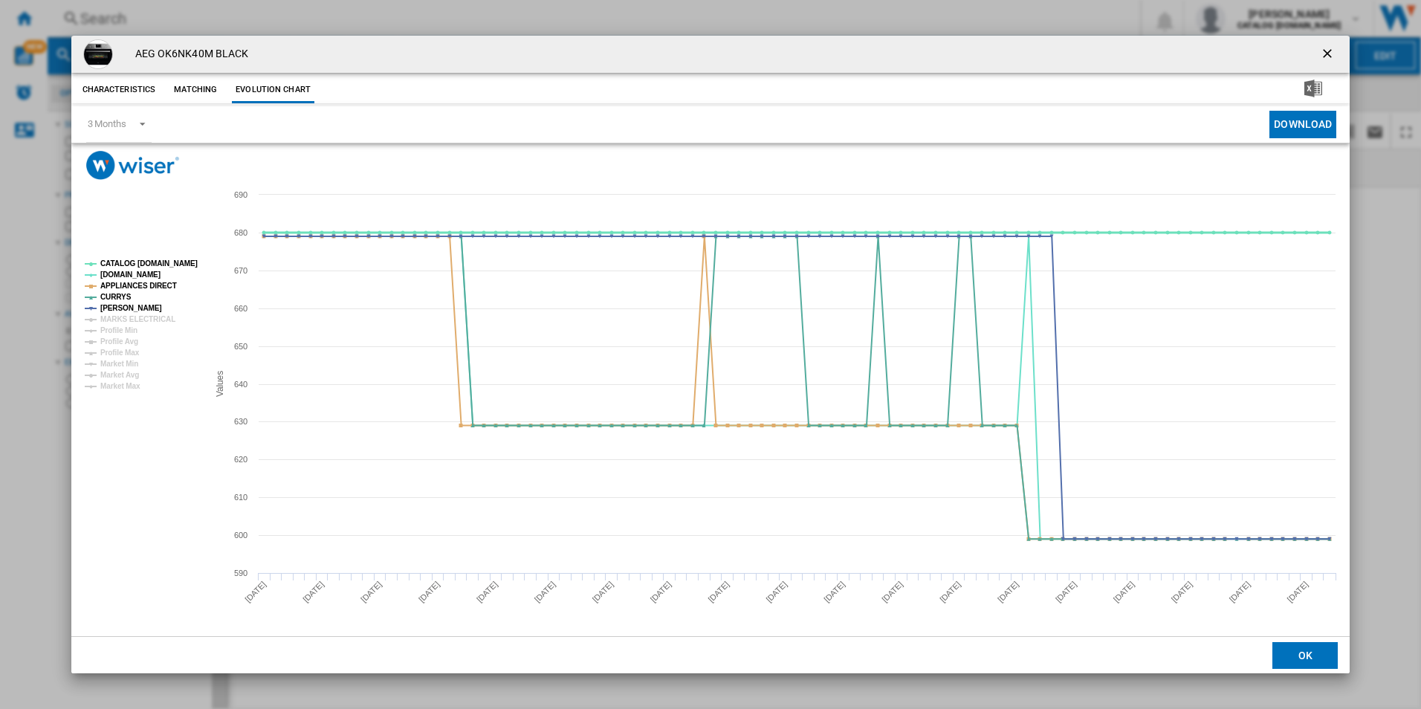
click at [167, 264] on tspan "CATALOG [DOMAIN_NAME]" at bounding box center [148, 263] width 97 height 8
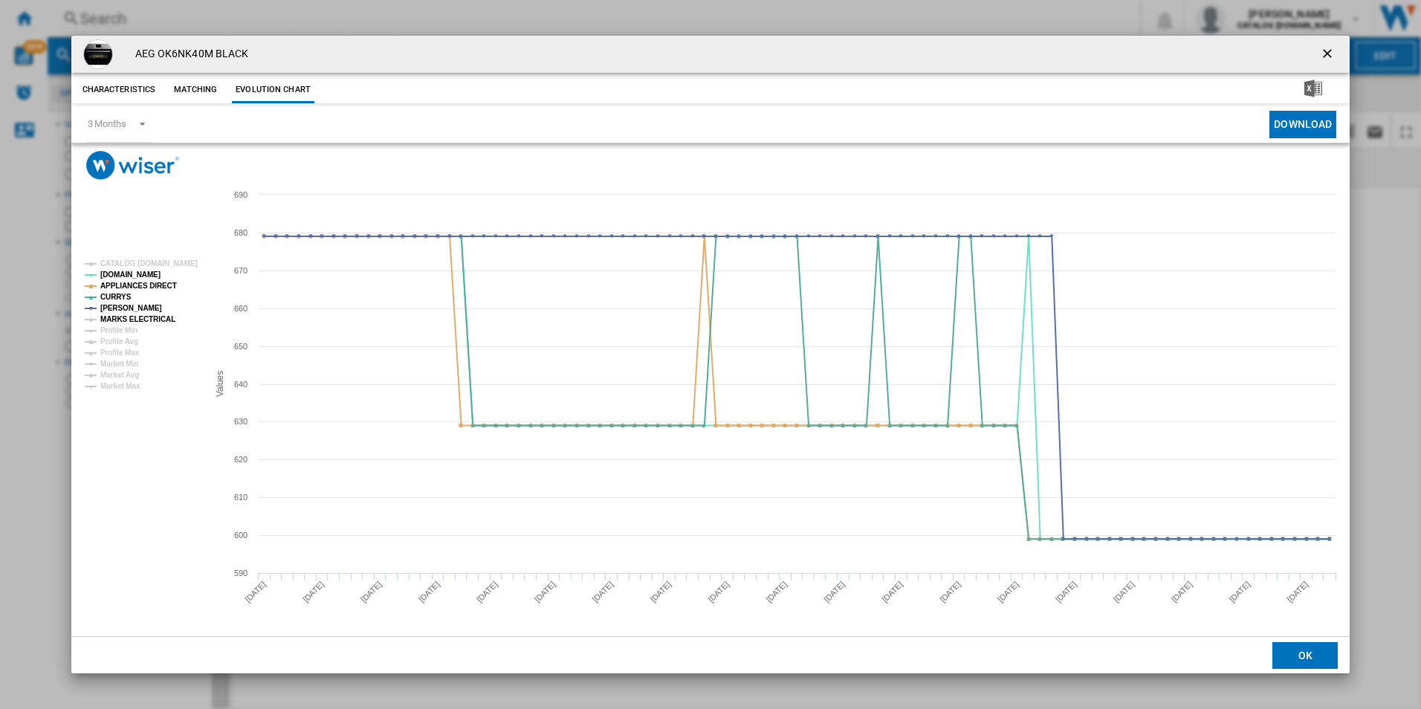
click at [149, 323] on tspan "MARKS ELECTRICAL" at bounding box center [137, 319] width 75 height 8
drag, startPoint x: 1332, startPoint y: 56, endPoint x: 1314, endPoint y: 49, distance: 19.7
click at [1332, 56] on ng-md-icon "getI18NText('BUTTONS.CLOSE_DIALOG')" at bounding box center [1329, 55] width 18 height 18
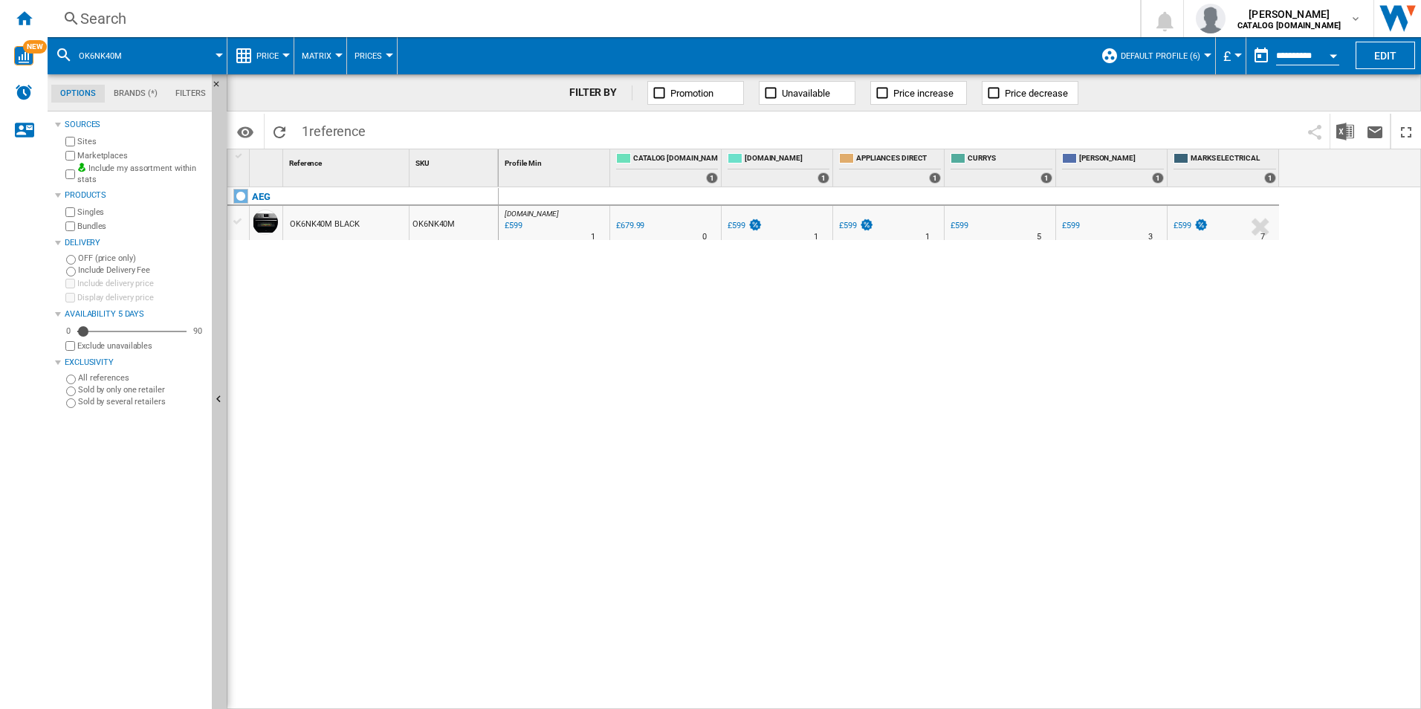
click at [994, 20] on div "Search" at bounding box center [590, 18] width 1021 height 21
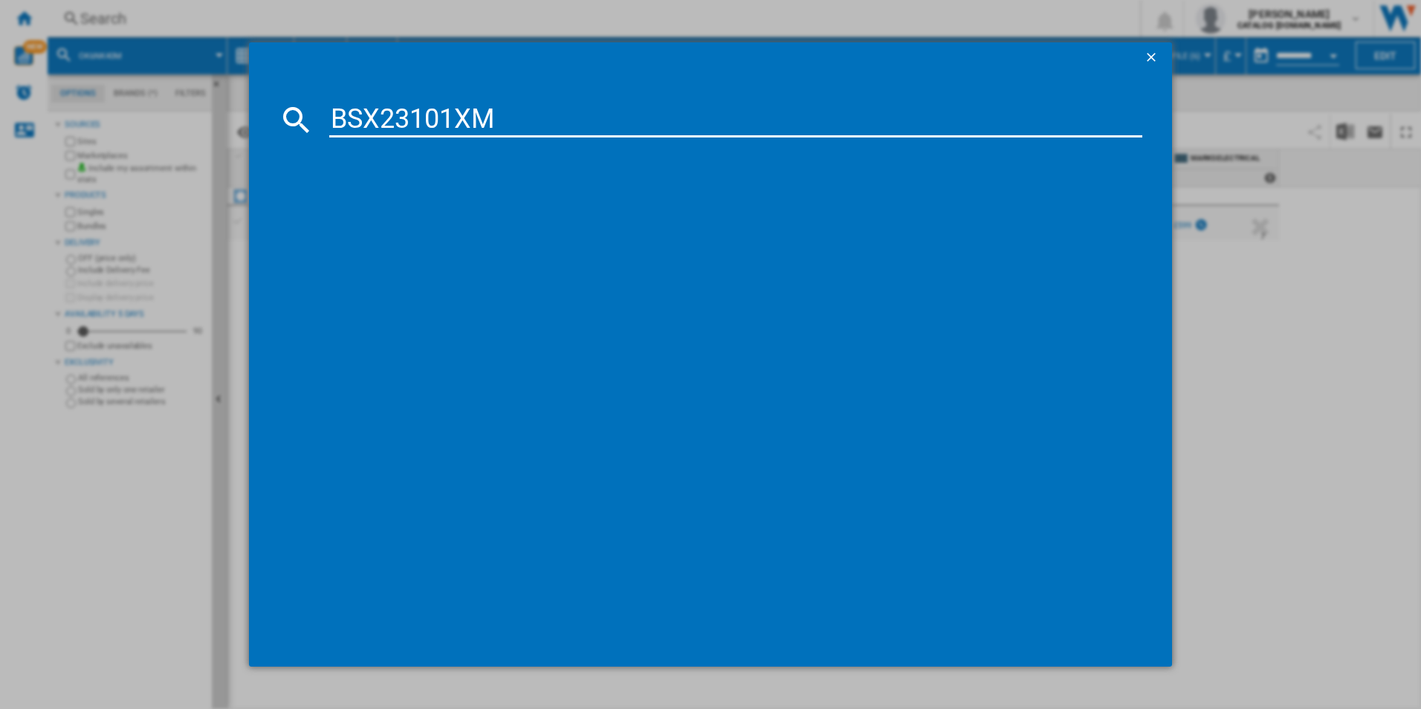
type input "BSX23101XM"
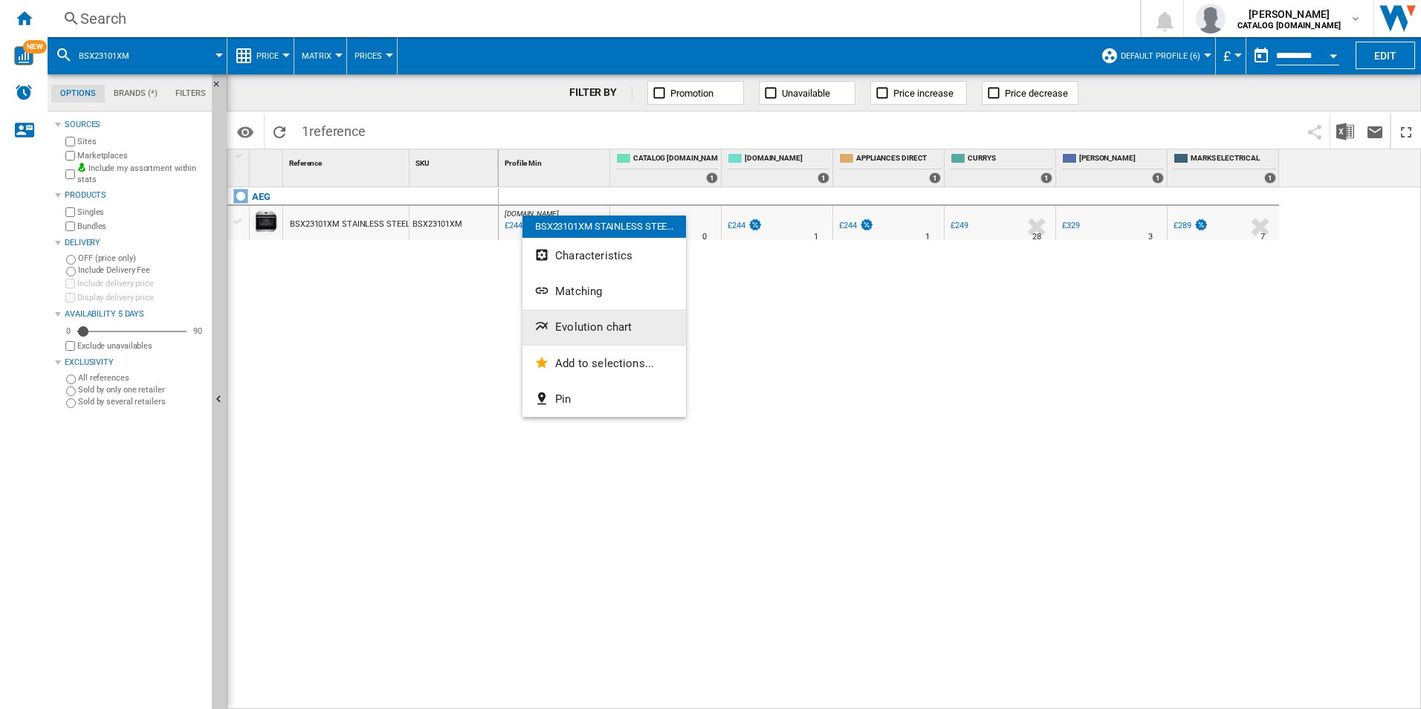
click at [572, 325] on span "Evolution chart" at bounding box center [593, 326] width 77 height 13
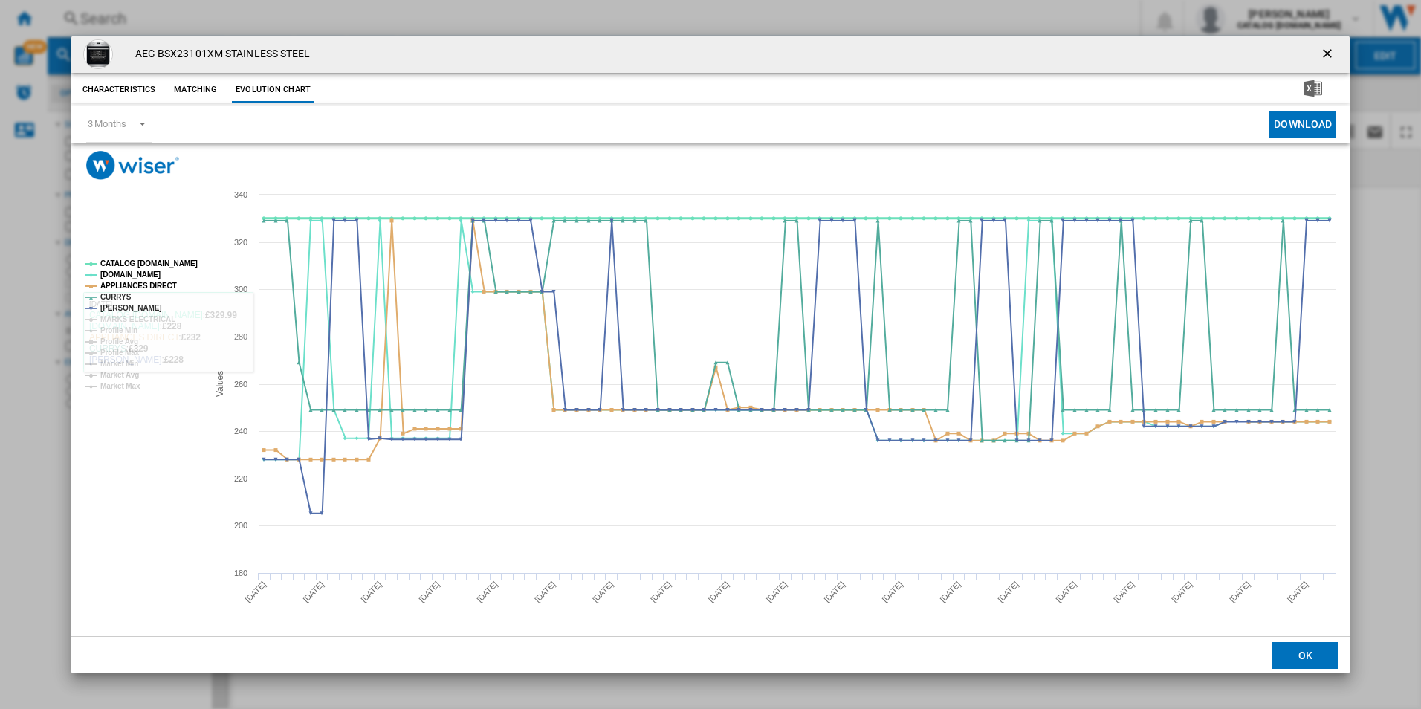
click at [181, 260] on tspan "CATALOG [DOMAIN_NAME]" at bounding box center [148, 263] width 97 height 8
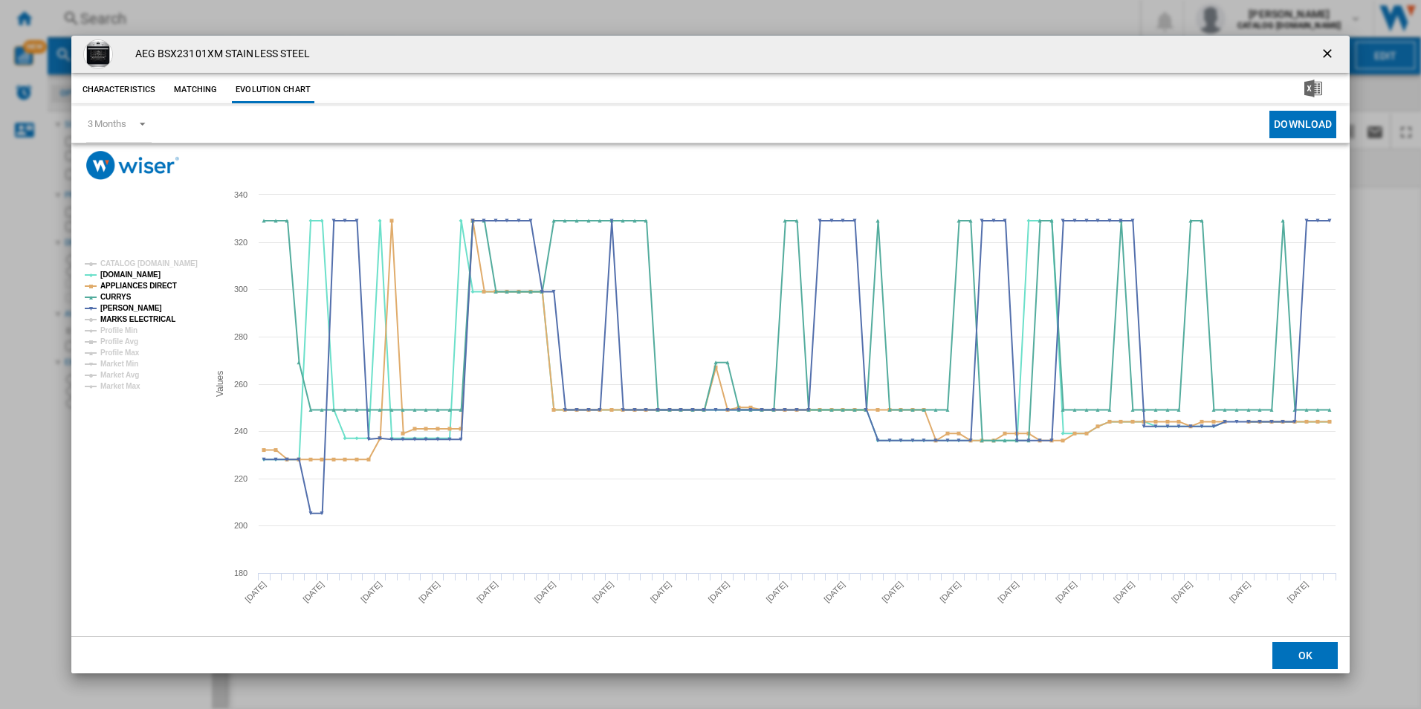
click at [155, 315] on tspan "MARKS ELECTRICAL" at bounding box center [137, 319] width 75 height 8
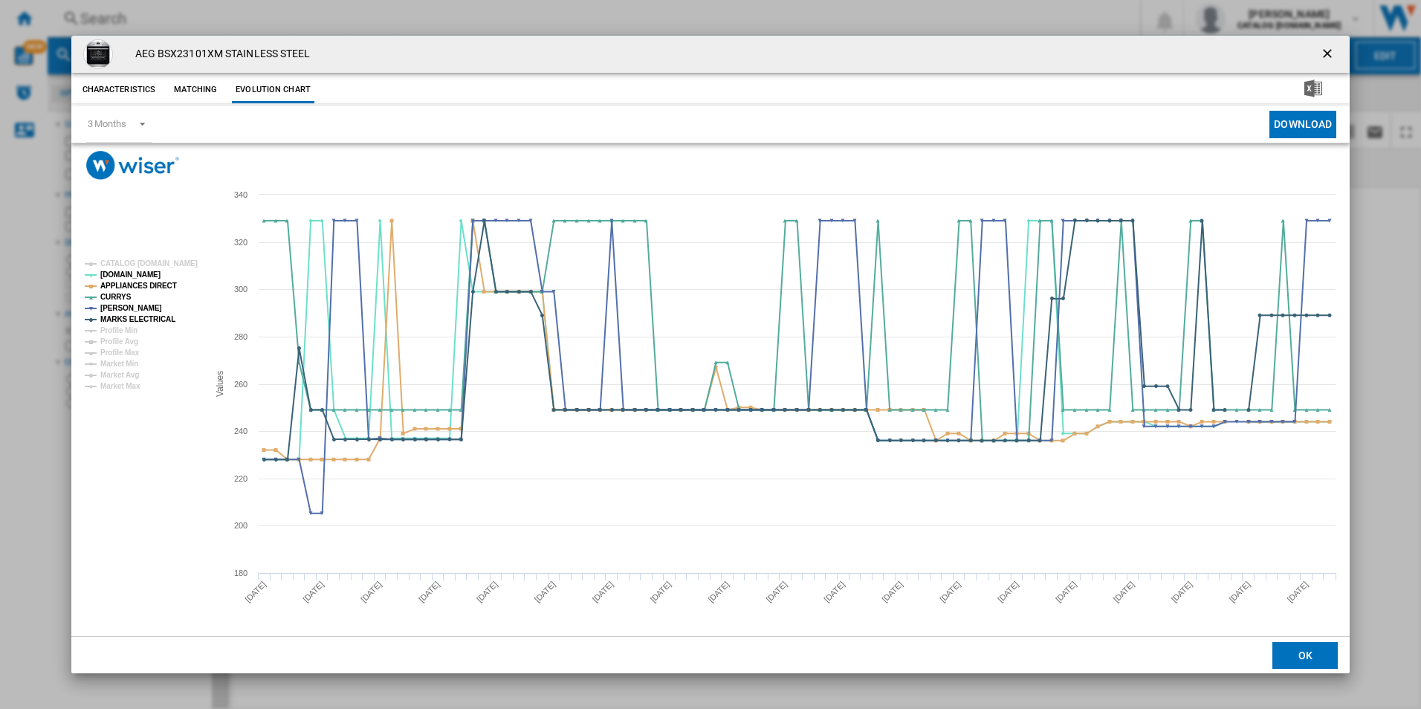
drag, startPoint x: 1325, startPoint y: 59, endPoint x: 1240, endPoint y: 45, distance: 86.5
click at [1325, 59] on ng-md-icon "getI18NText('BUTTONS.CLOSE_DIALOG')" at bounding box center [1329, 55] width 18 height 18
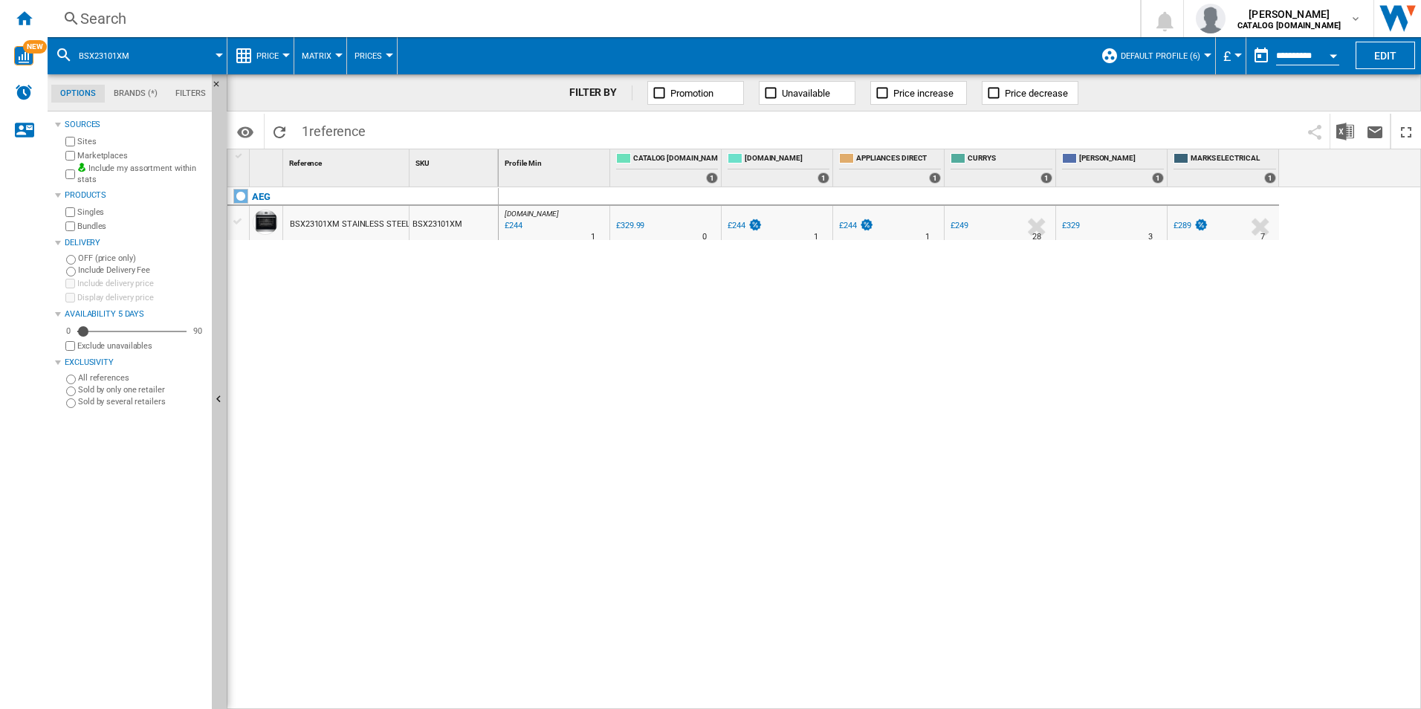
click at [997, 24] on div "Search" at bounding box center [590, 18] width 1021 height 21
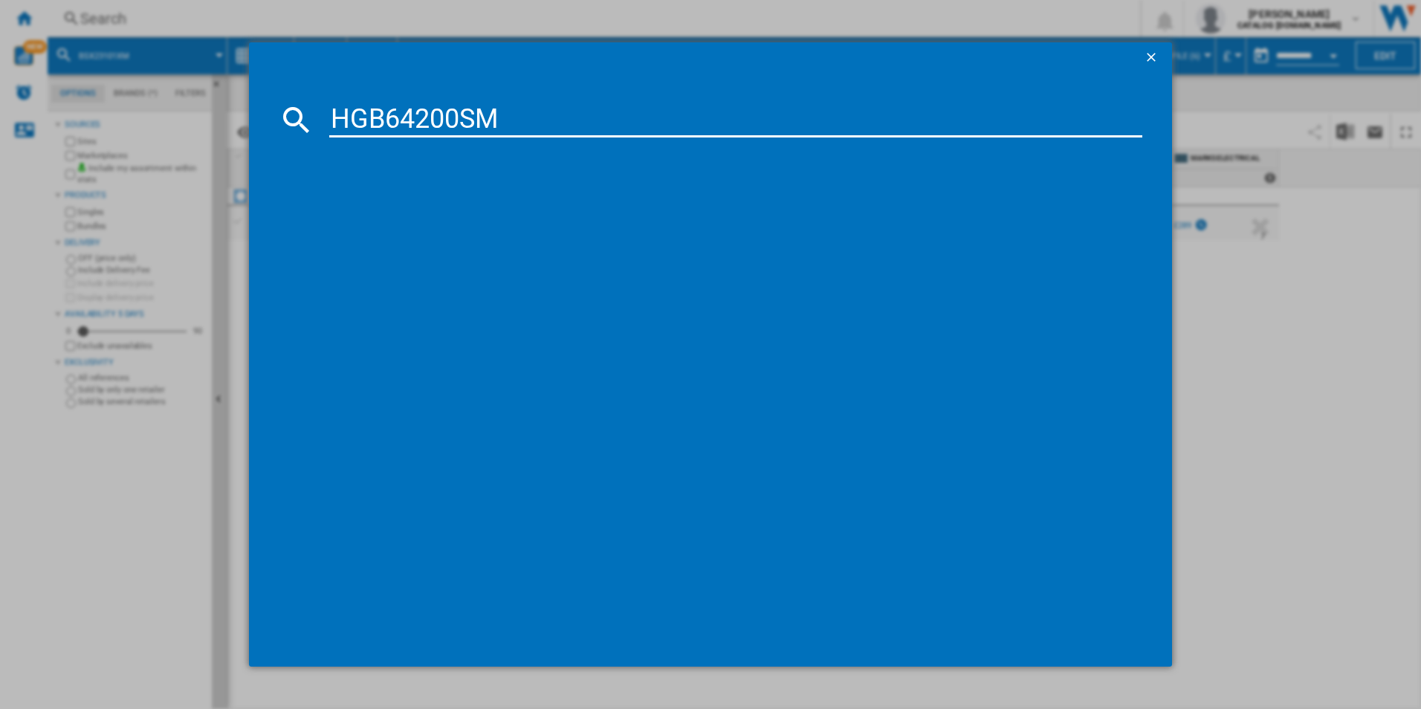
type input "HGB64200SM"
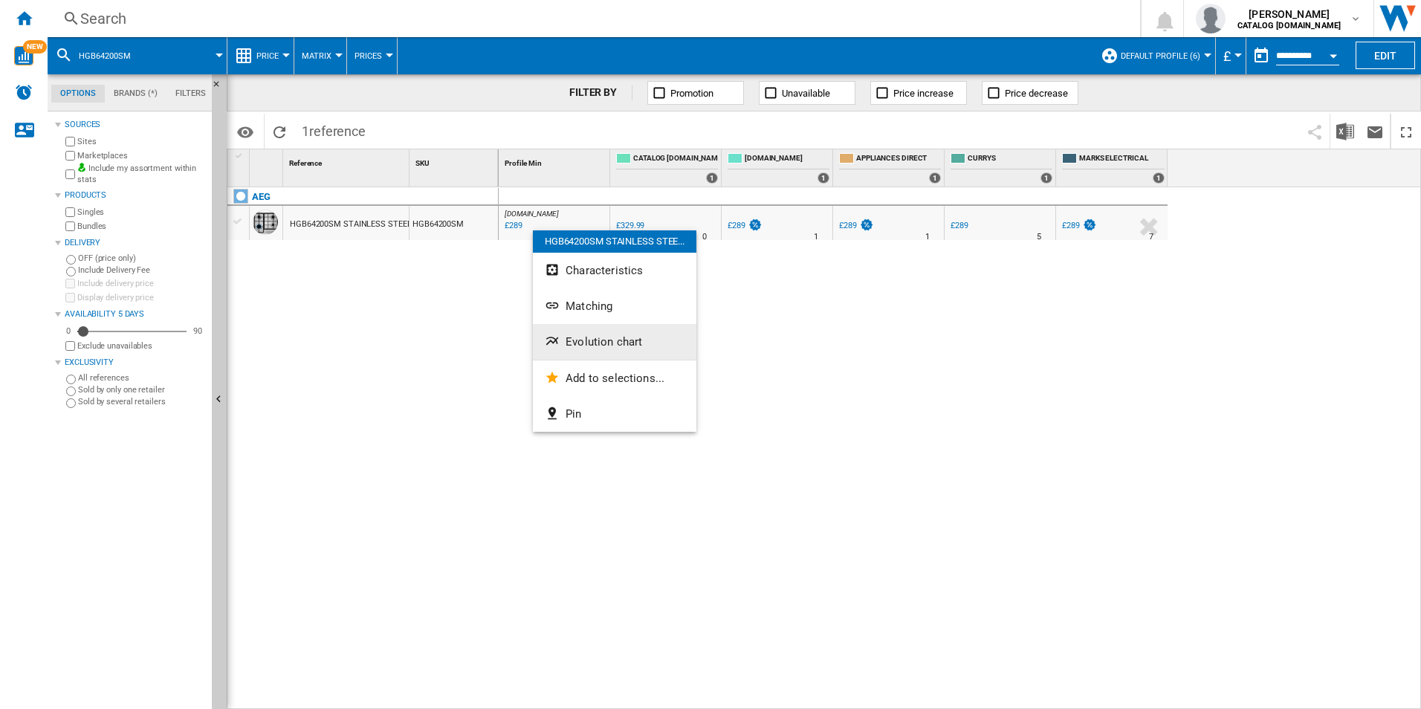
click at [577, 339] on span "Evolution chart" at bounding box center [604, 341] width 77 height 13
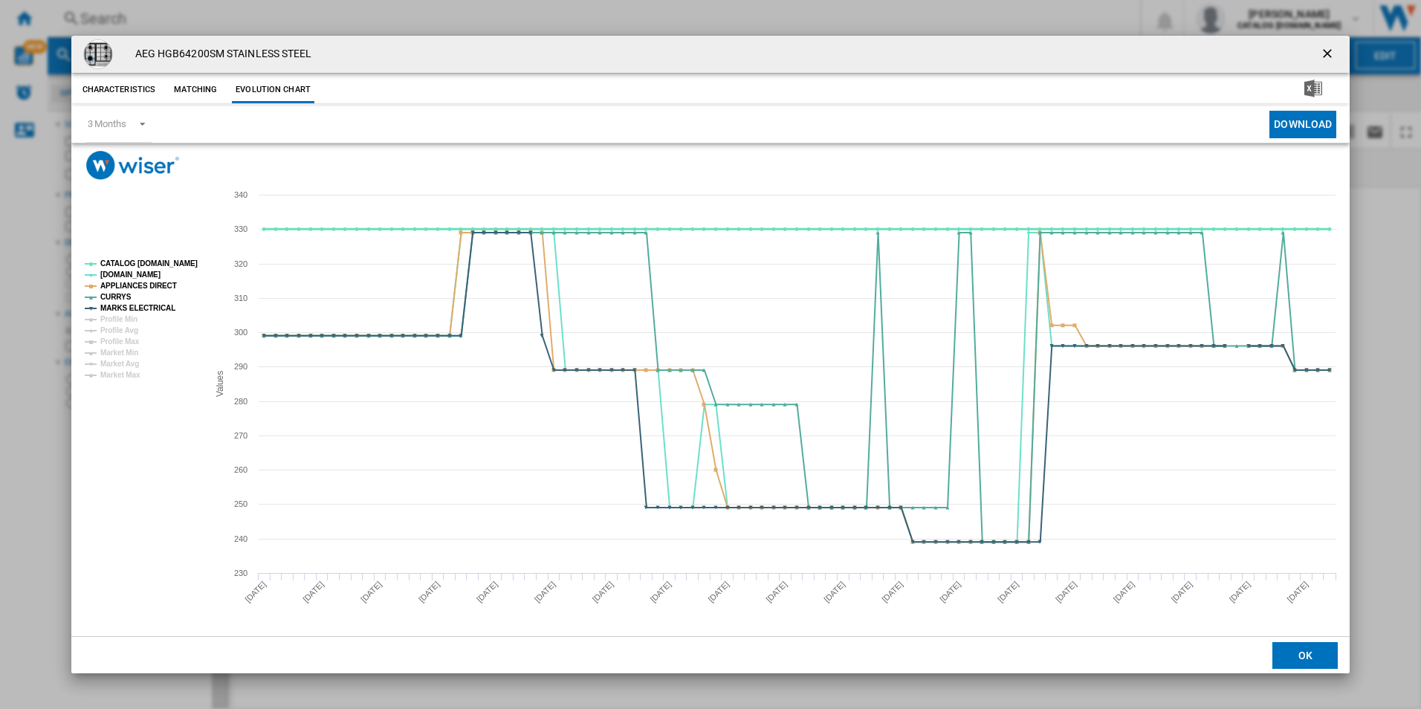
click at [185, 259] on tspan "CATALOG [DOMAIN_NAME]" at bounding box center [148, 263] width 97 height 8
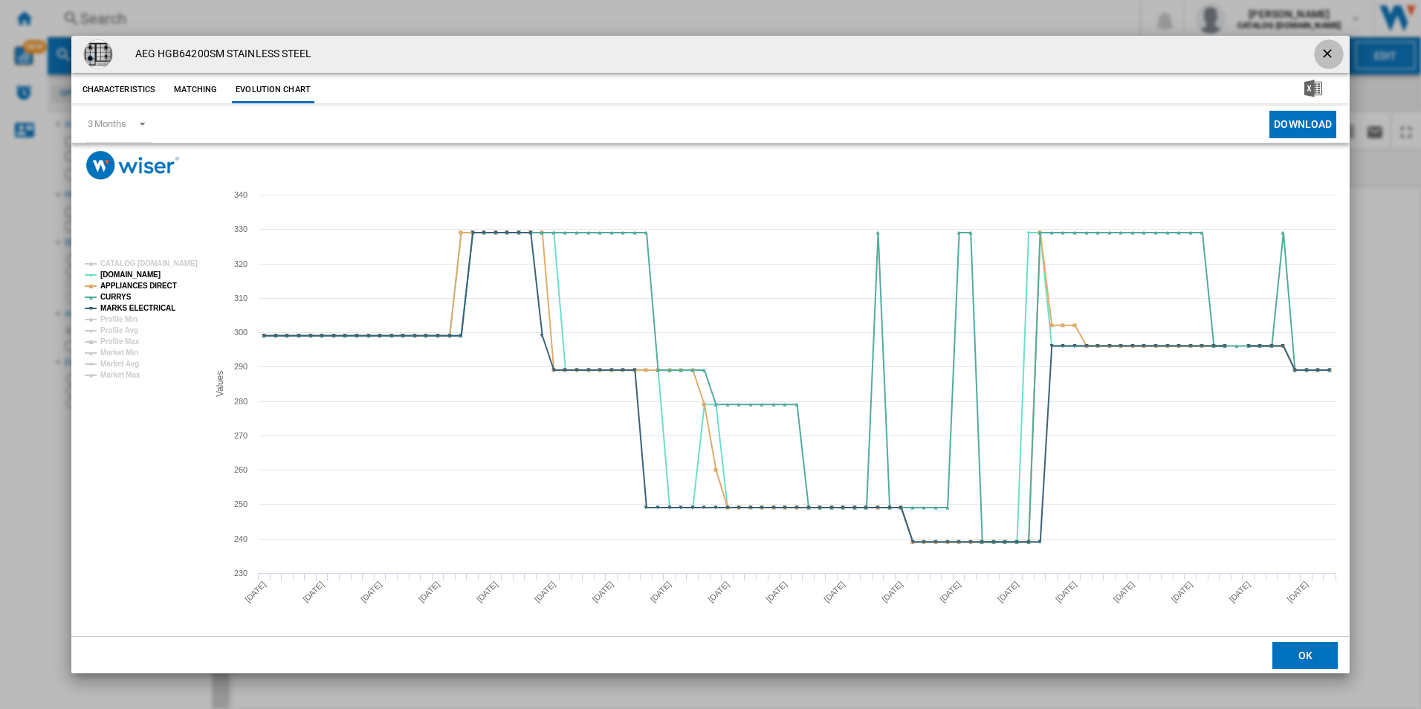
drag, startPoint x: 1322, startPoint y: 45, endPoint x: 1219, endPoint y: 88, distance: 111.2
click at [1323, 46] on ng-md-icon "getI18NText('BUTTONS.CLOSE_DIALOG')" at bounding box center [1329, 55] width 18 height 18
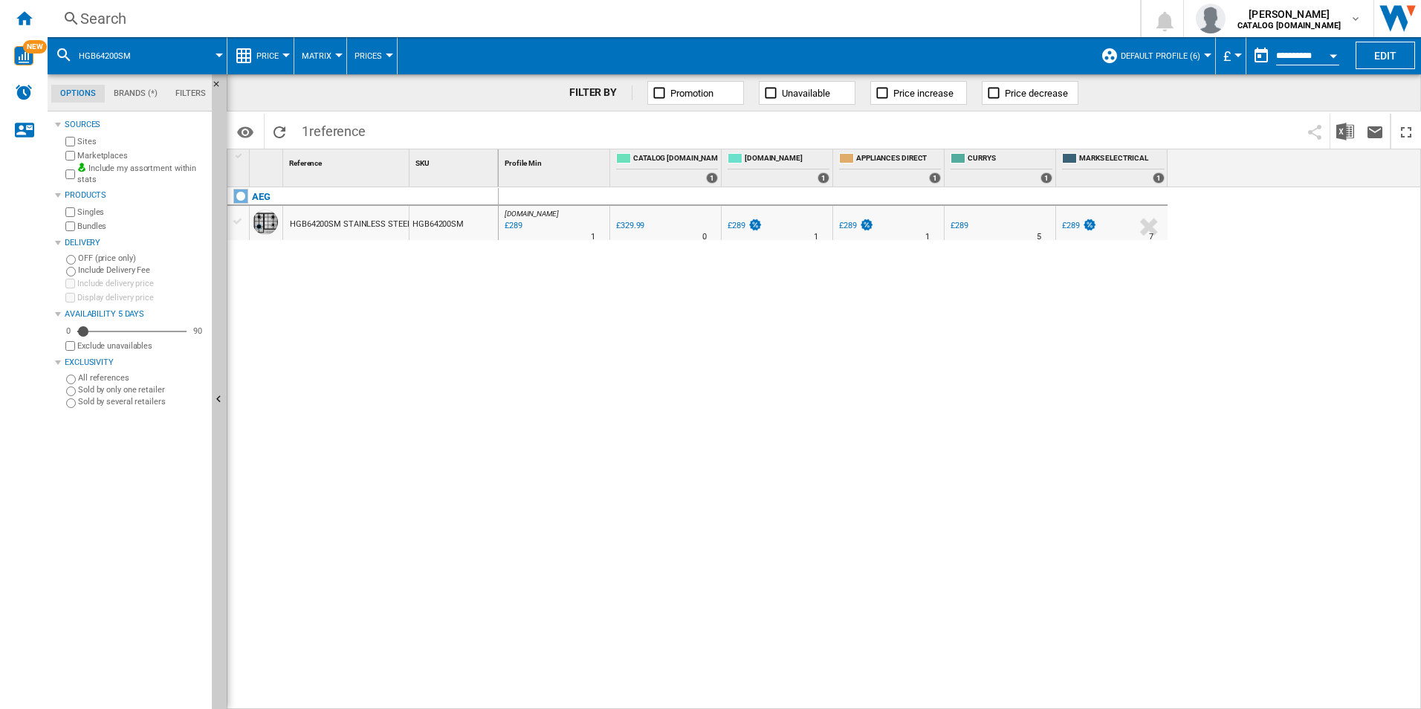
click at [716, 22] on div "Search" at bounding box center [590, 18] width 1021 height 21
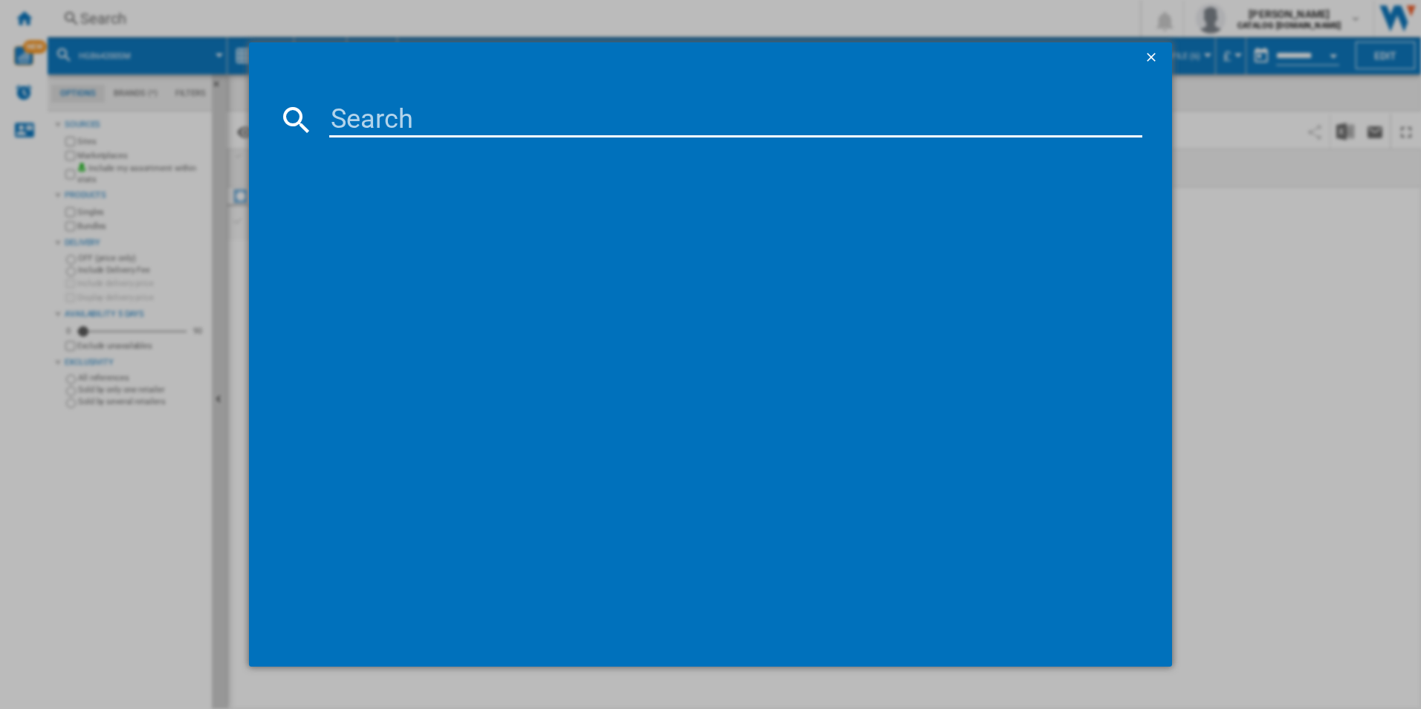
type input "DCB331010M"
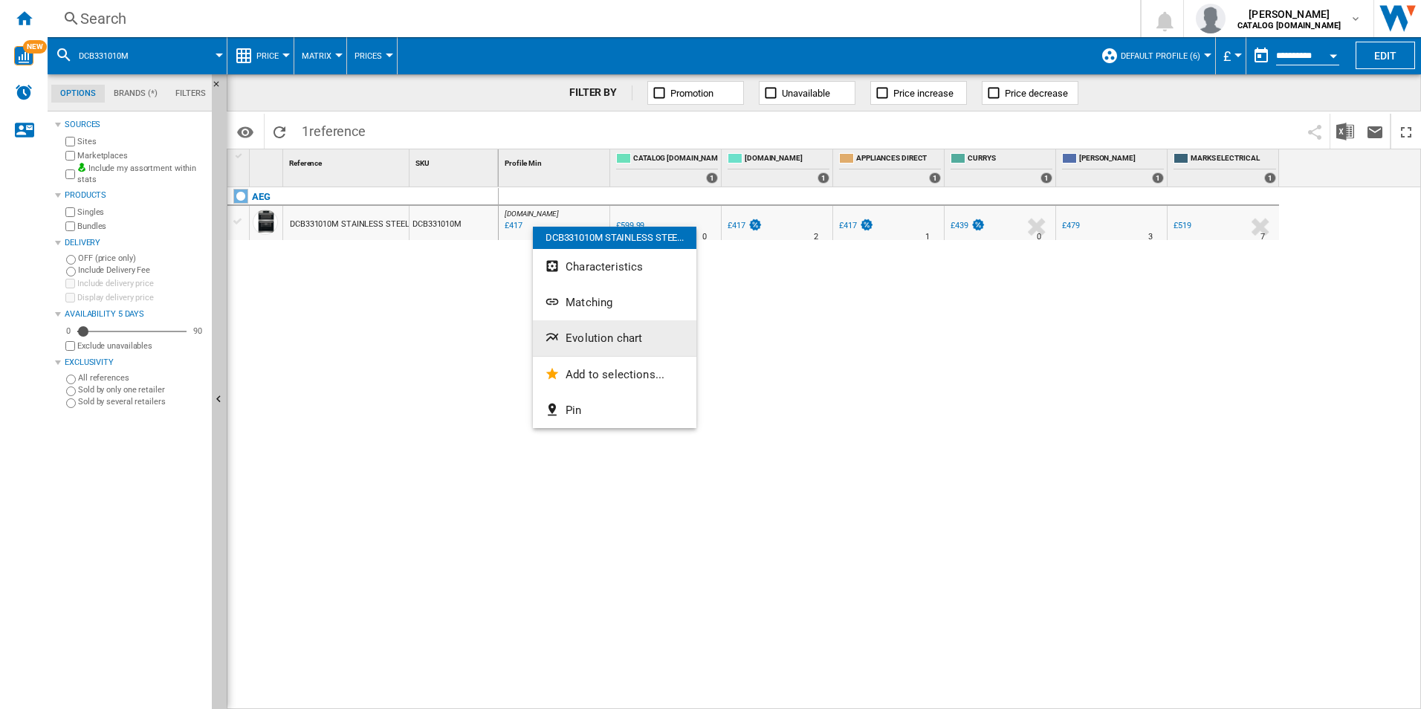
click at [573, 332] on span "Evolution chart" at bounding box center [604, 337] width 77 height 13
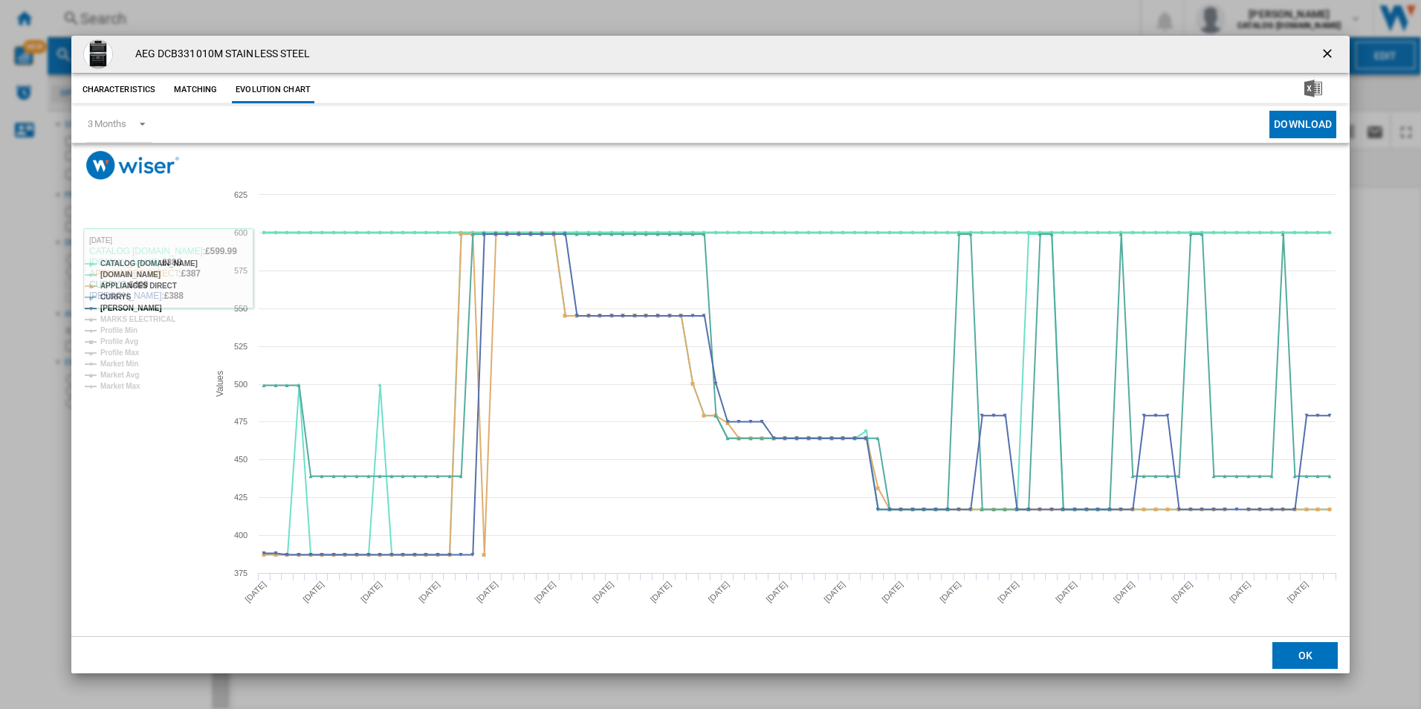
click at [174, 259] on tspan "CATALOG [DOMAIN_NAME]" at bounding box center [148, 263] width 97 height 8
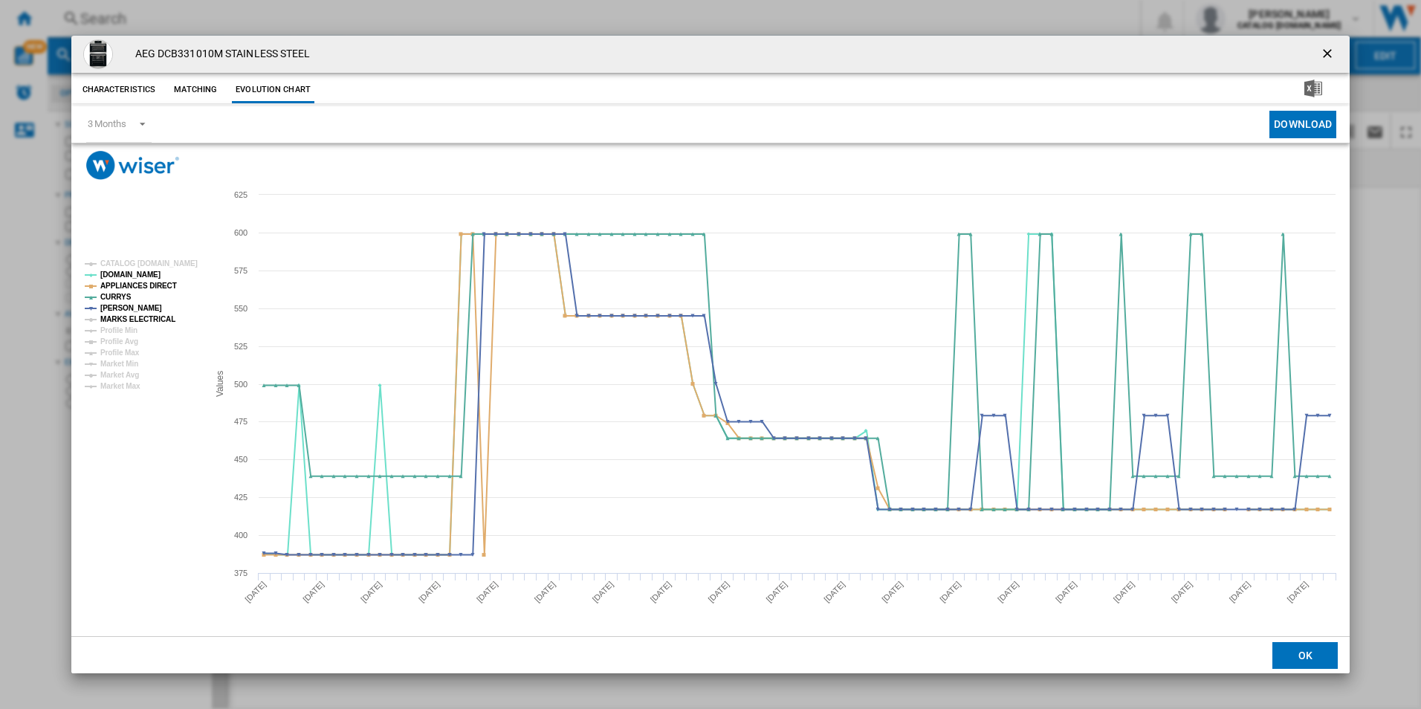
click at [154, 323] on tspan "MARKS ELECTRICAL" at bounding box center [137, 319] width 75 height 8
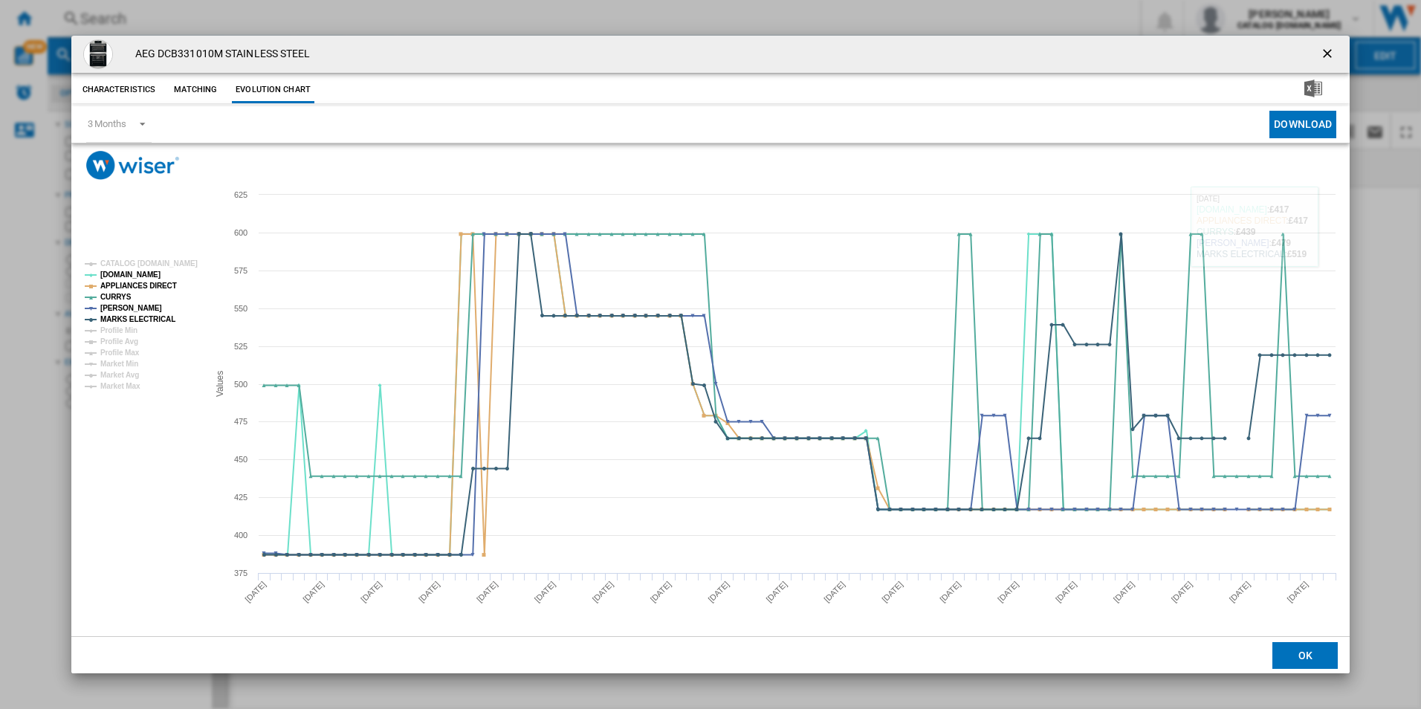
drag, startPoint x: 1326, startPoint y: 51, endPoint x: 1125, endPoint y: 51, distance: 201.4
click at [1326, 51] on ng-md-icon "getI18NText('BUTTONS.CLOSE_DIALOG')" at bounding box center [1329, 55] width 18 height 18
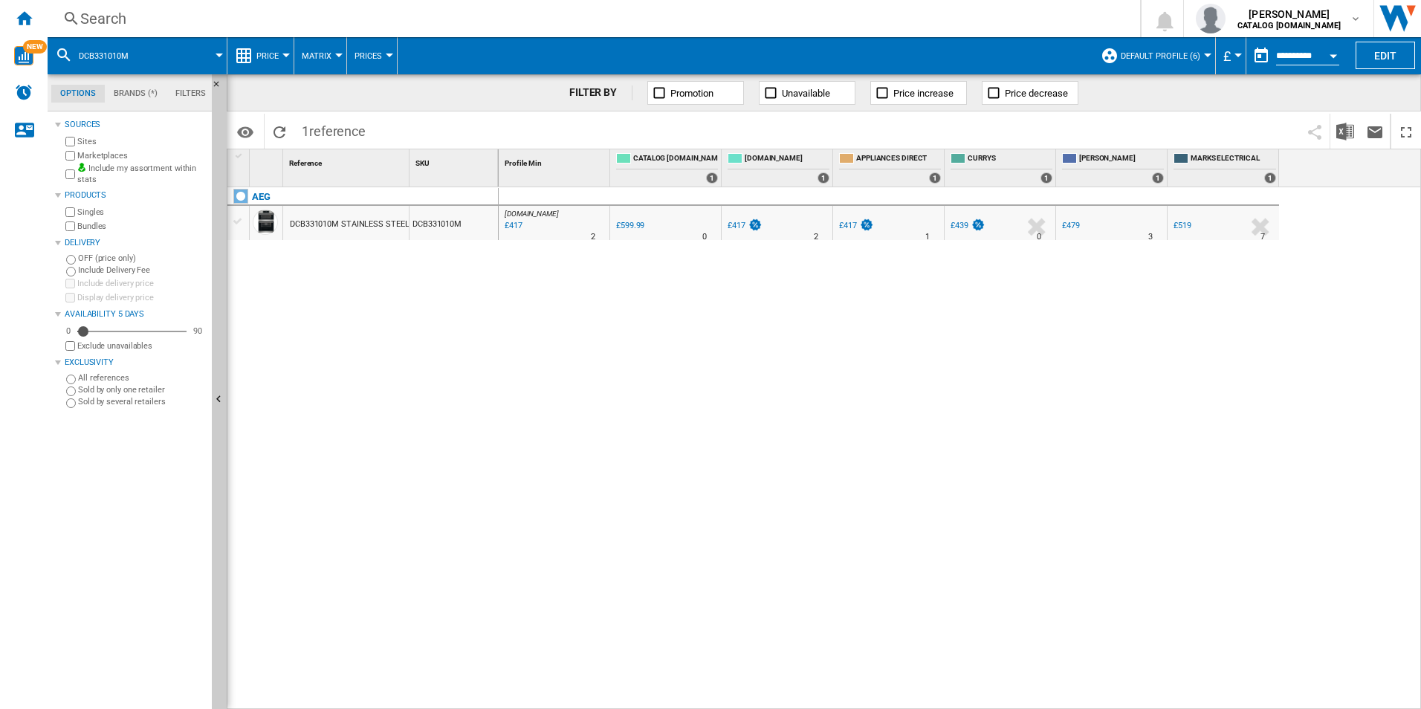
click at [869, 24] on div "Search" at bounding box center [590, 18] width 1021 height 21
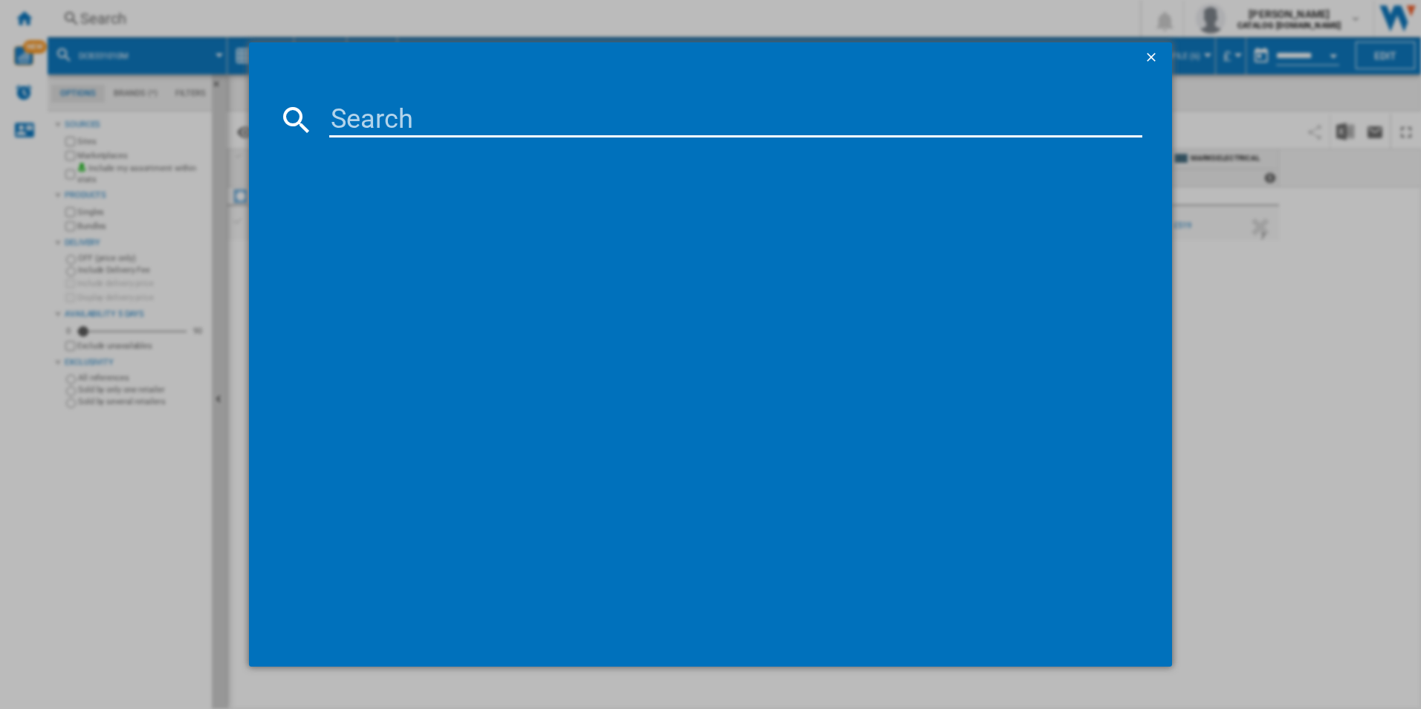
paste input "TR718L4B"
type input "TR718L4B"
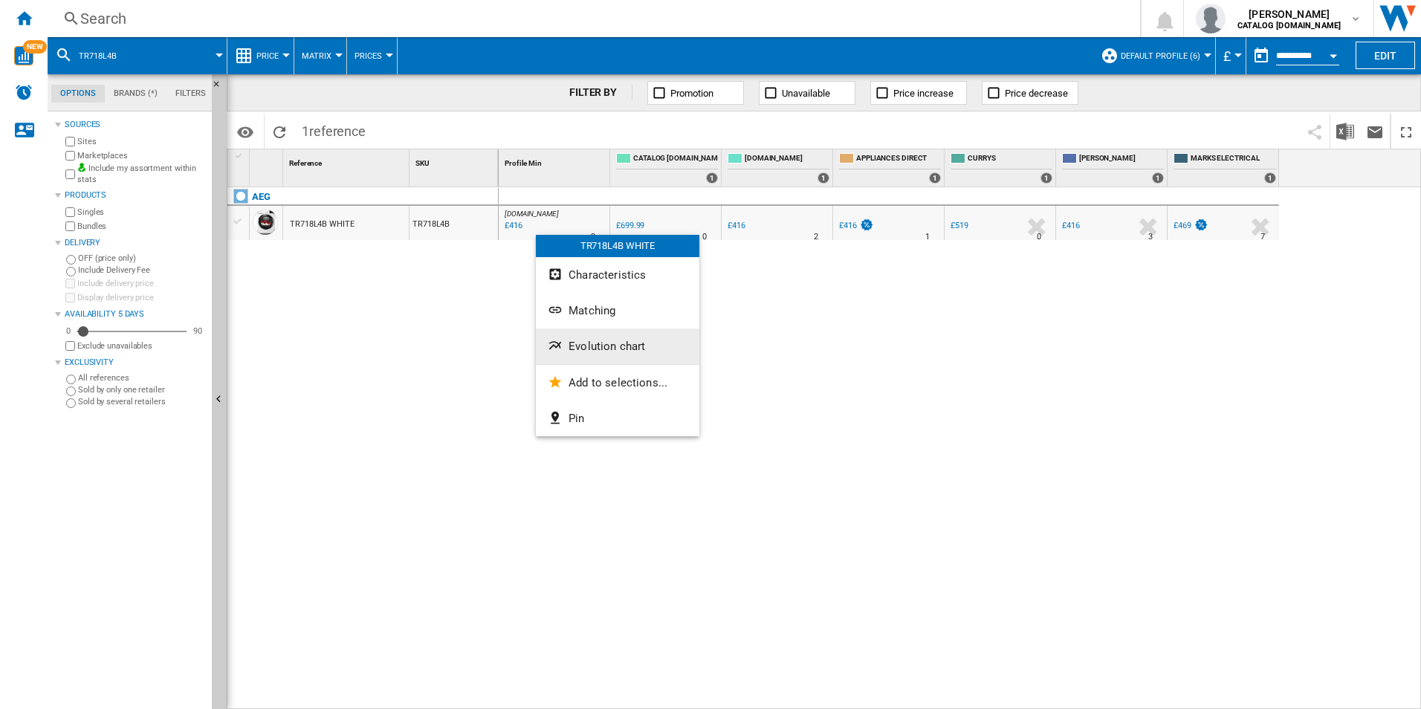
click at [570, 345] on span "Evolution chart" at bounding box center [606, 346] width 77 height 13
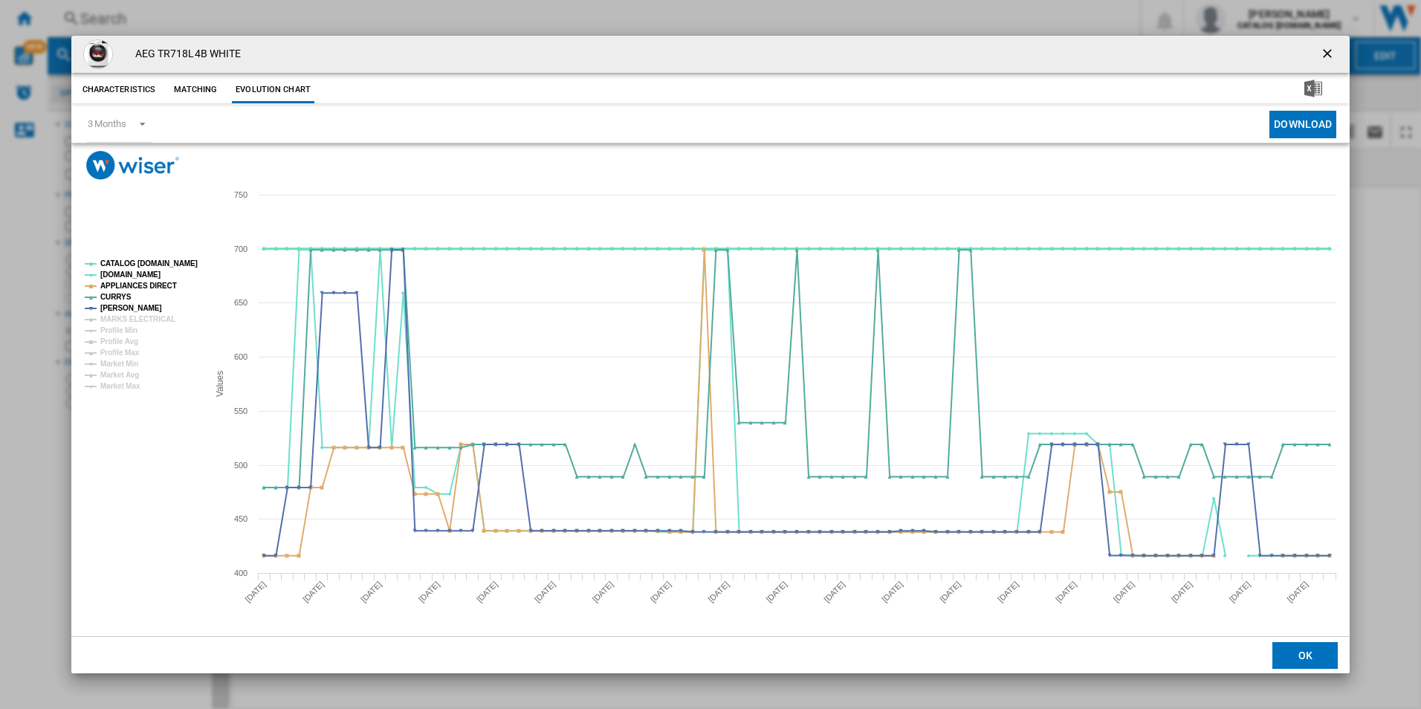
click at [163, 264] on tspan "CATALOG [DOMAIN_NAME]" at bounding box center [148, 263] width 97 height 8
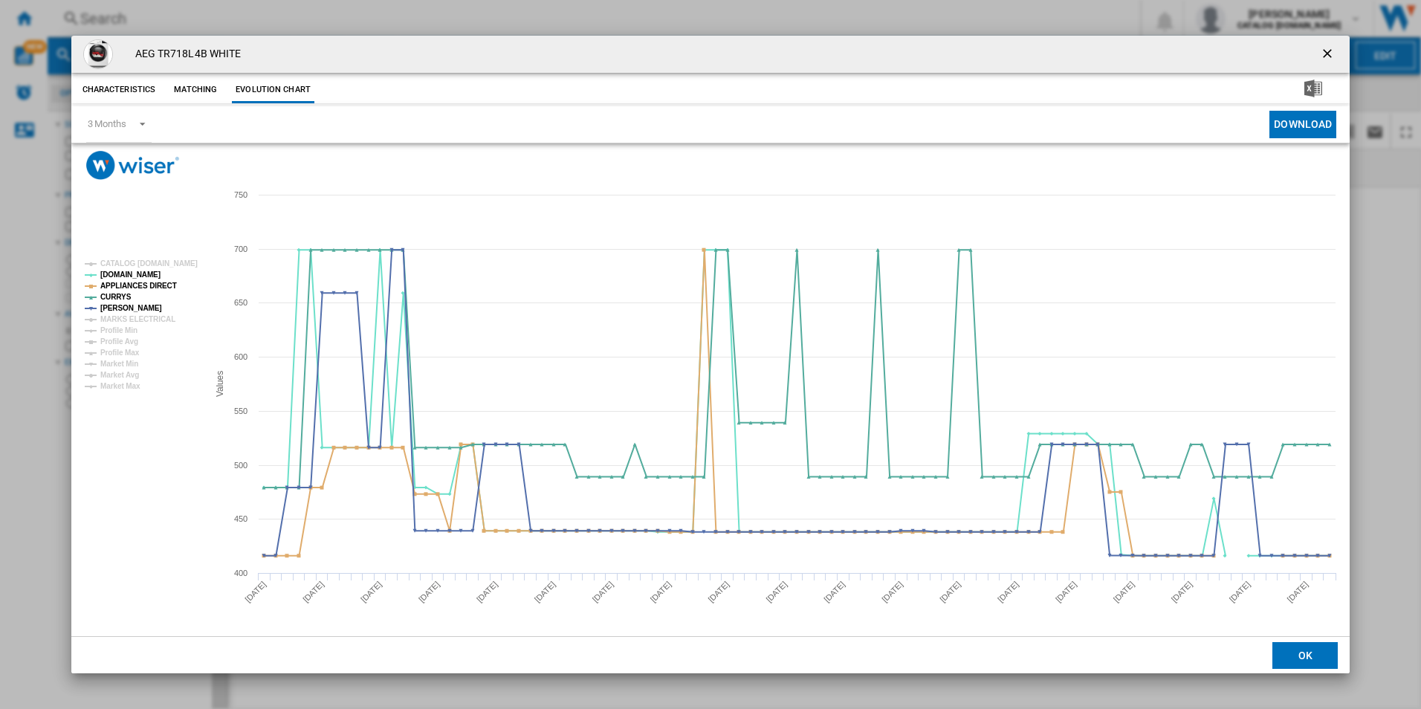
click at [169, 317] on rect "Product popup" at bounding box center [140, 325] width 123 height 142
click at [150, 319] on tspan "MARKS ELECTRICAL" at bounding box center [137, 319] width 75 height 8
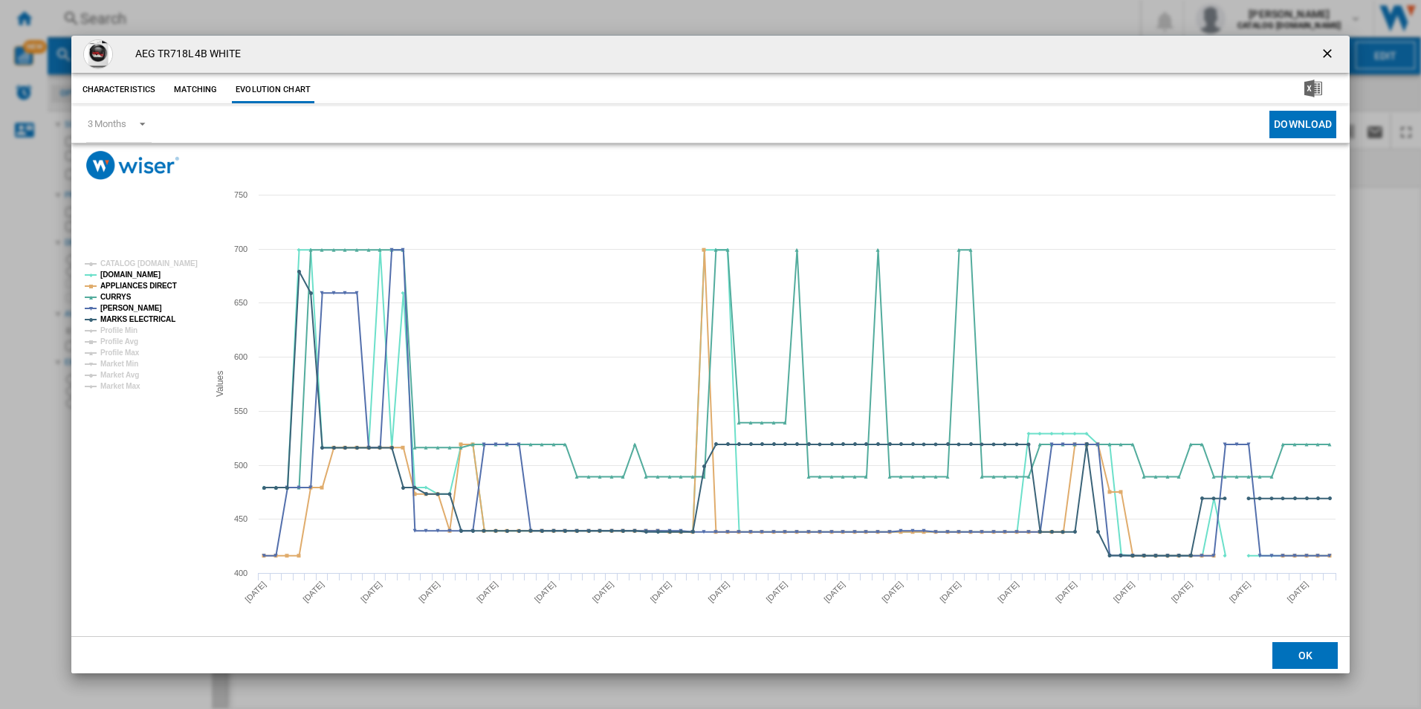
drag, startPoint x: 1333, startPoint y: 46, endPoint x: 1318, endPoint y: 46, distance: 15.6
click at [1333, 46] on ng-md-icon "getI18NText('BUTTONS.CLOSE_DIALOG')" at bounding box center [1329, 55] width 18 height 18
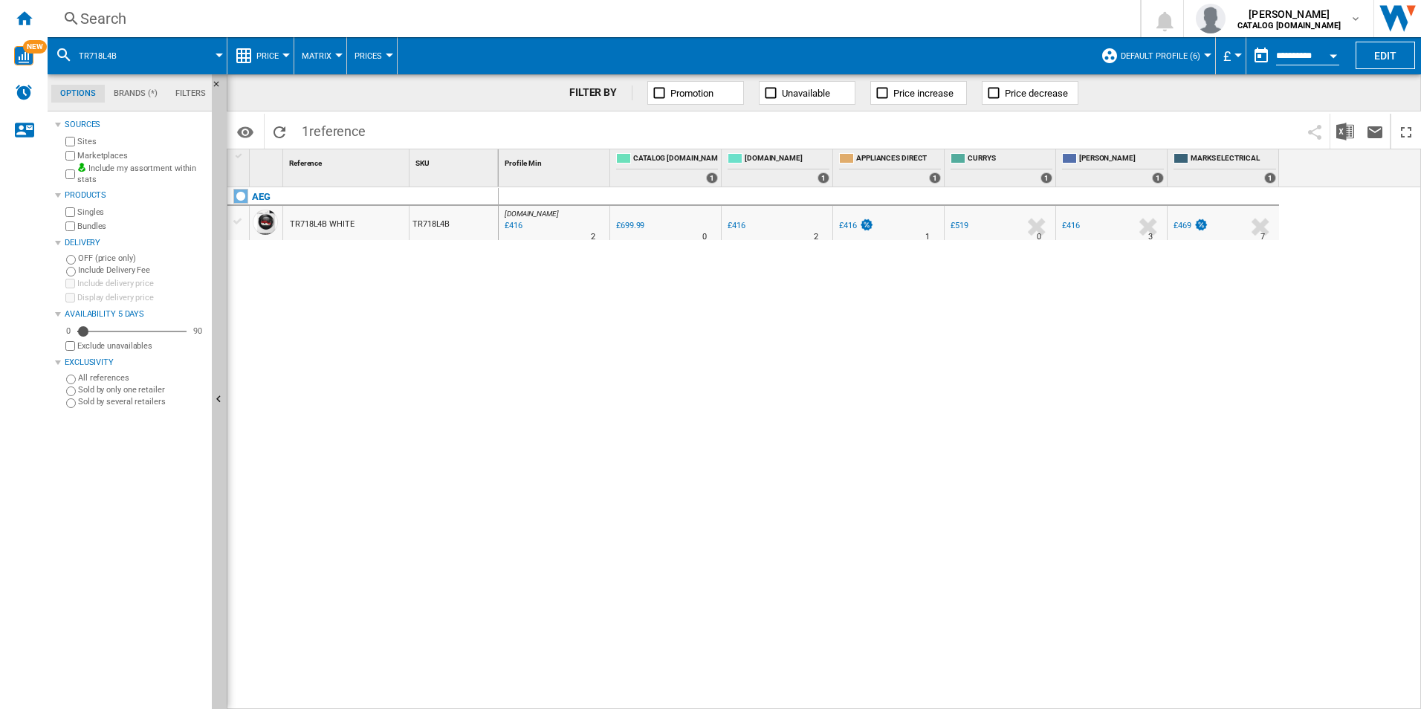
click at [971, 27] on div "Search" at bounding box center [590, 18] width 1021 height 21
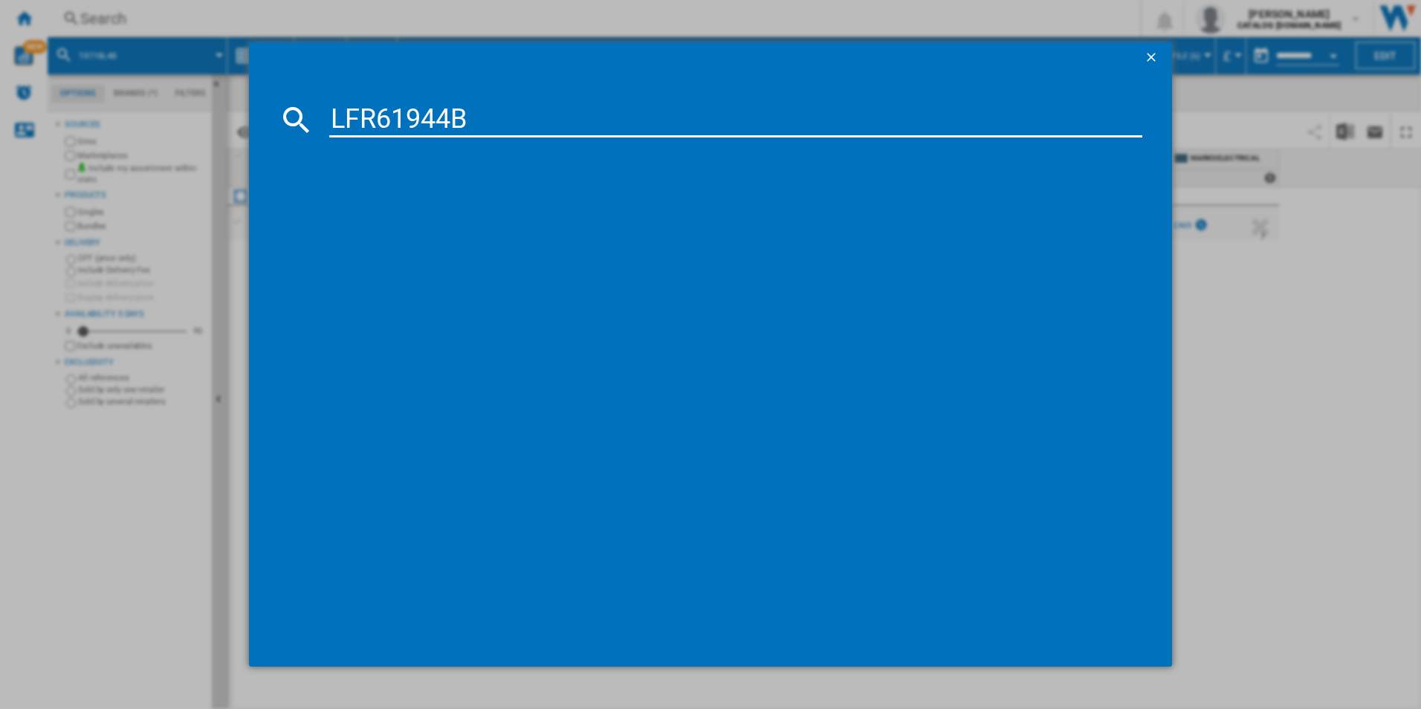
type input "LFR61944B"
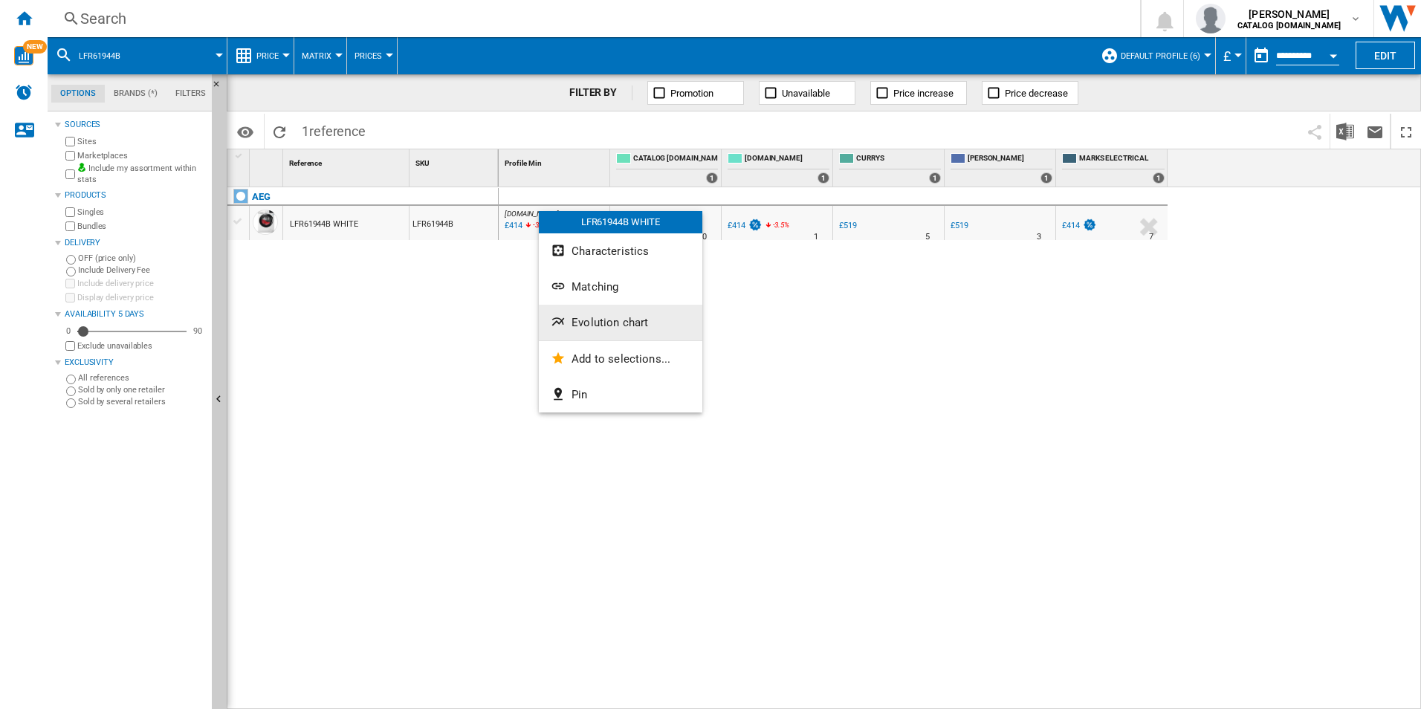
click at [611, 311] on button "Evolution chart" at bounding box center [620, 323] width 163 height 36
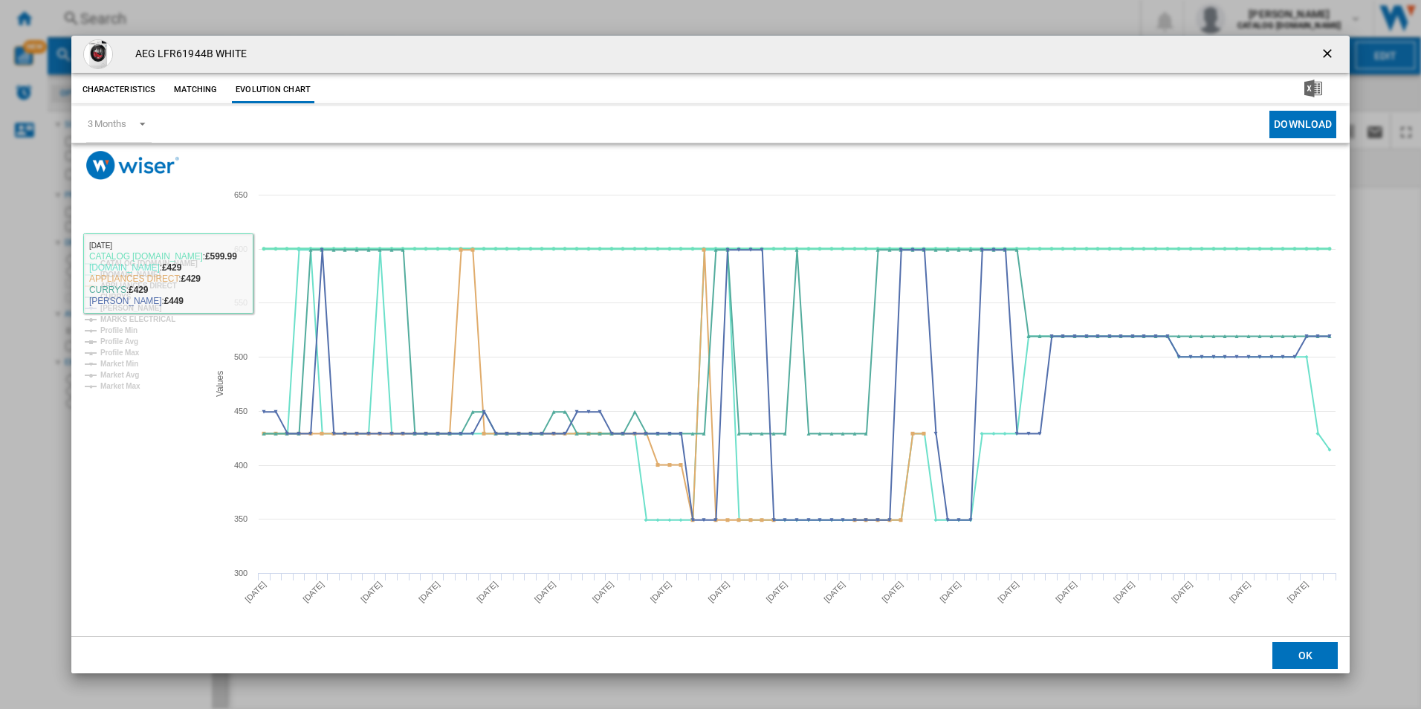
click at [183, 268] on tspan "CATALOG [DOMAIN_NAME]" at bounding box center [148, 263] width 97 height 8
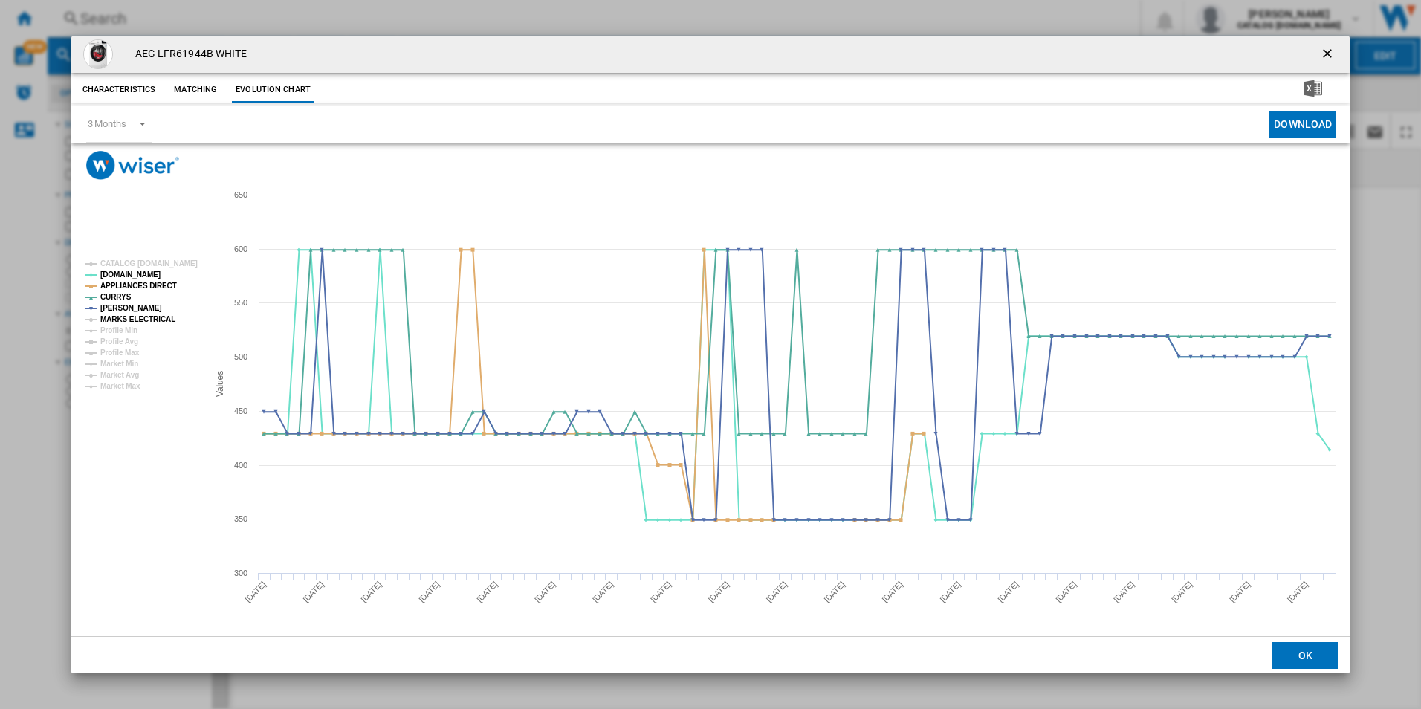
click at [152, 320] on tspan "MARKS ELECTRICAL" at bounding box center [137, 319] width 75 height 8
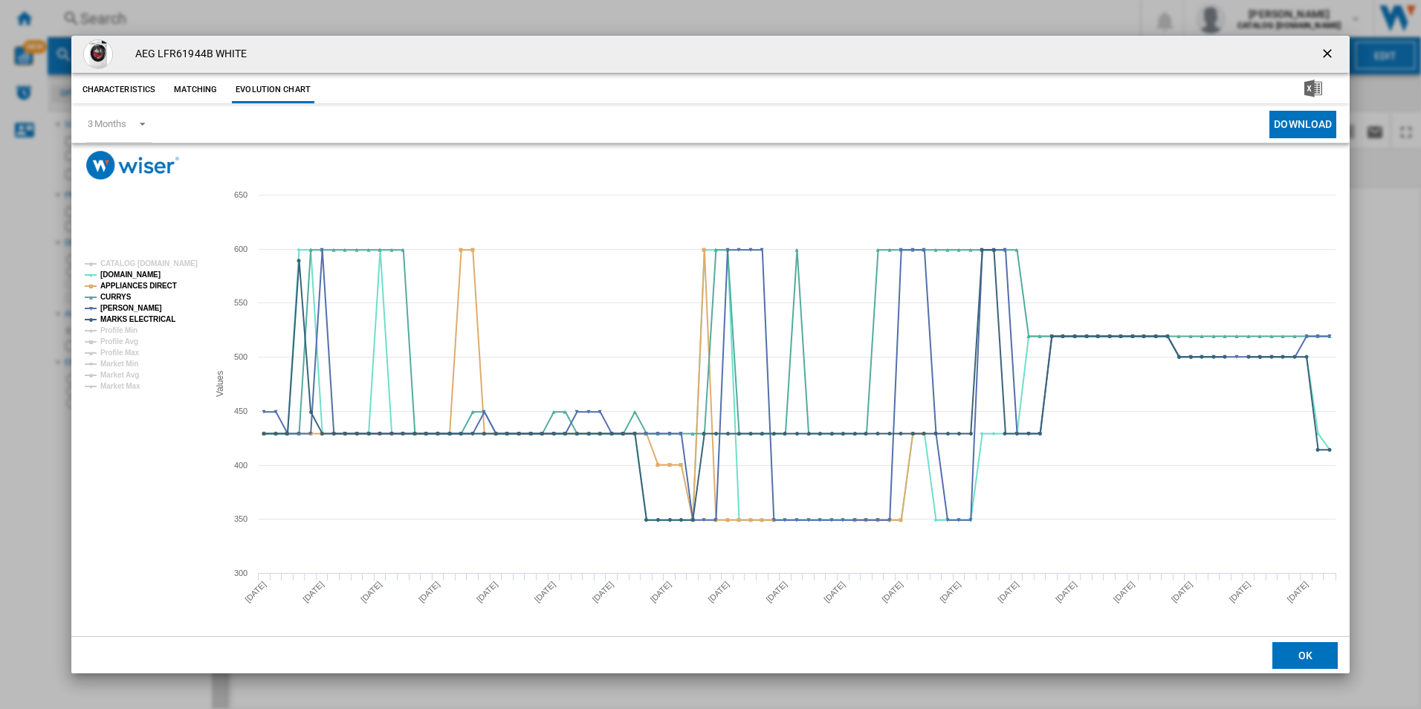
drag, startPoint x: 1329, startPoint y: 53, endPoint x: 1181, endPoint y: 45, distance: 148.1
click at [1329, 53] on ng-md-icon "getI18NText('BUTTONS.CLOSE_DIALOG')" at bounding box center [1329, 55] width 18 height 18
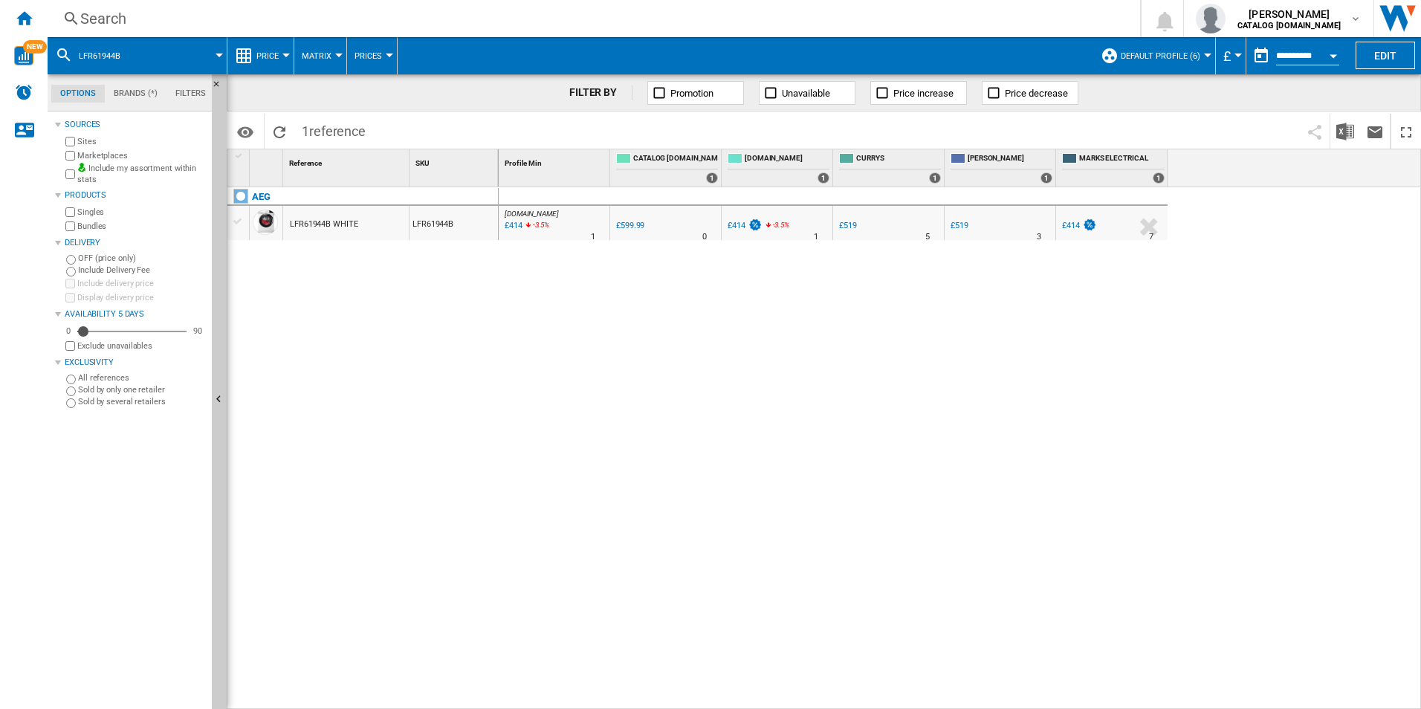
click at [1002, 25] on div "Search" at bounding box center [590, 18] width 1021 height 21
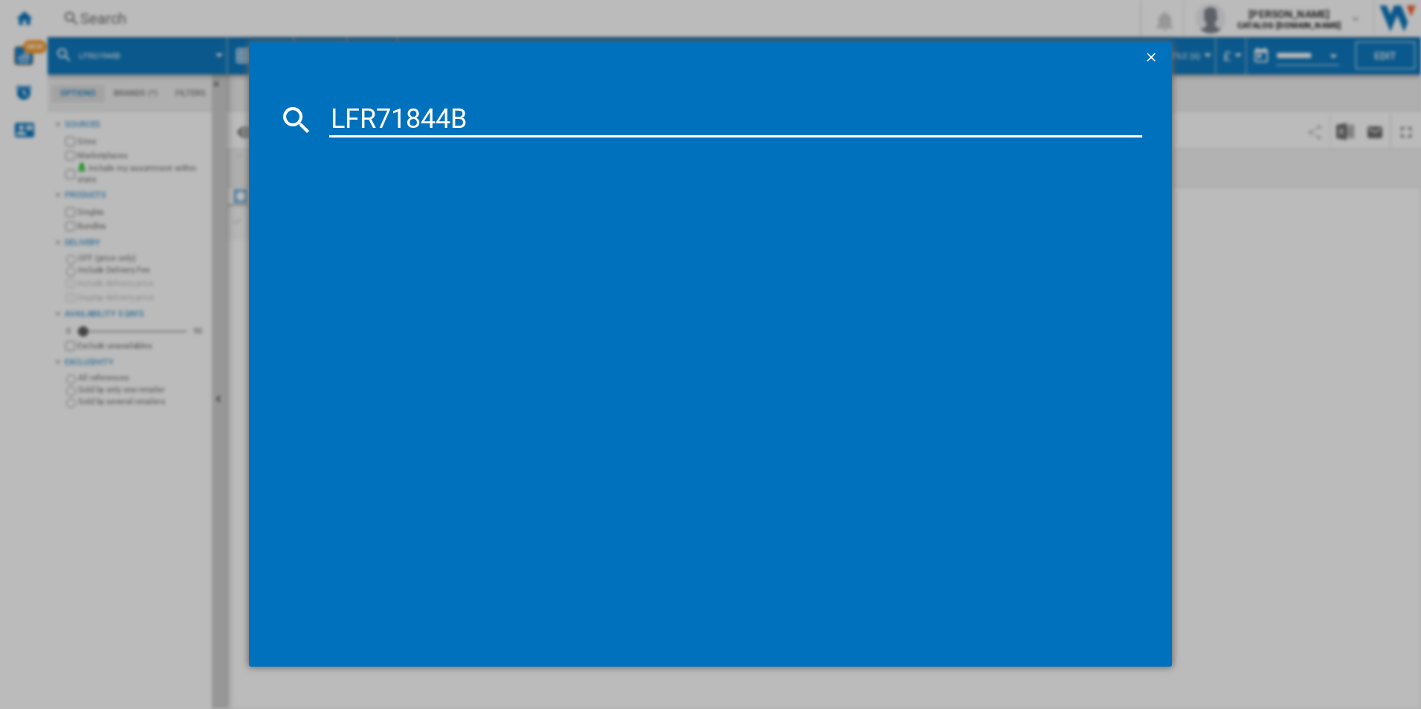
type input "LFR71844B"
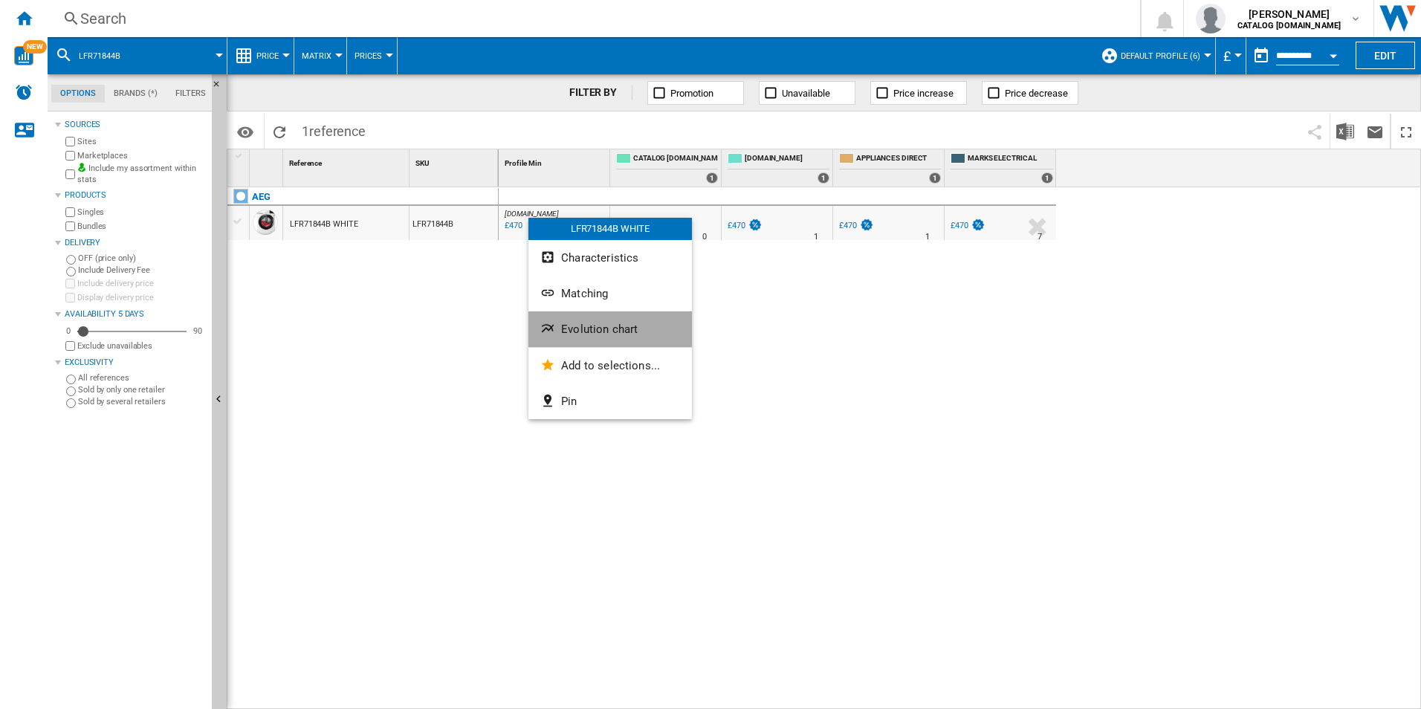
click at [583, 319] on button "Evolution chart" at bounding box center [609, 329] width 163 height 36
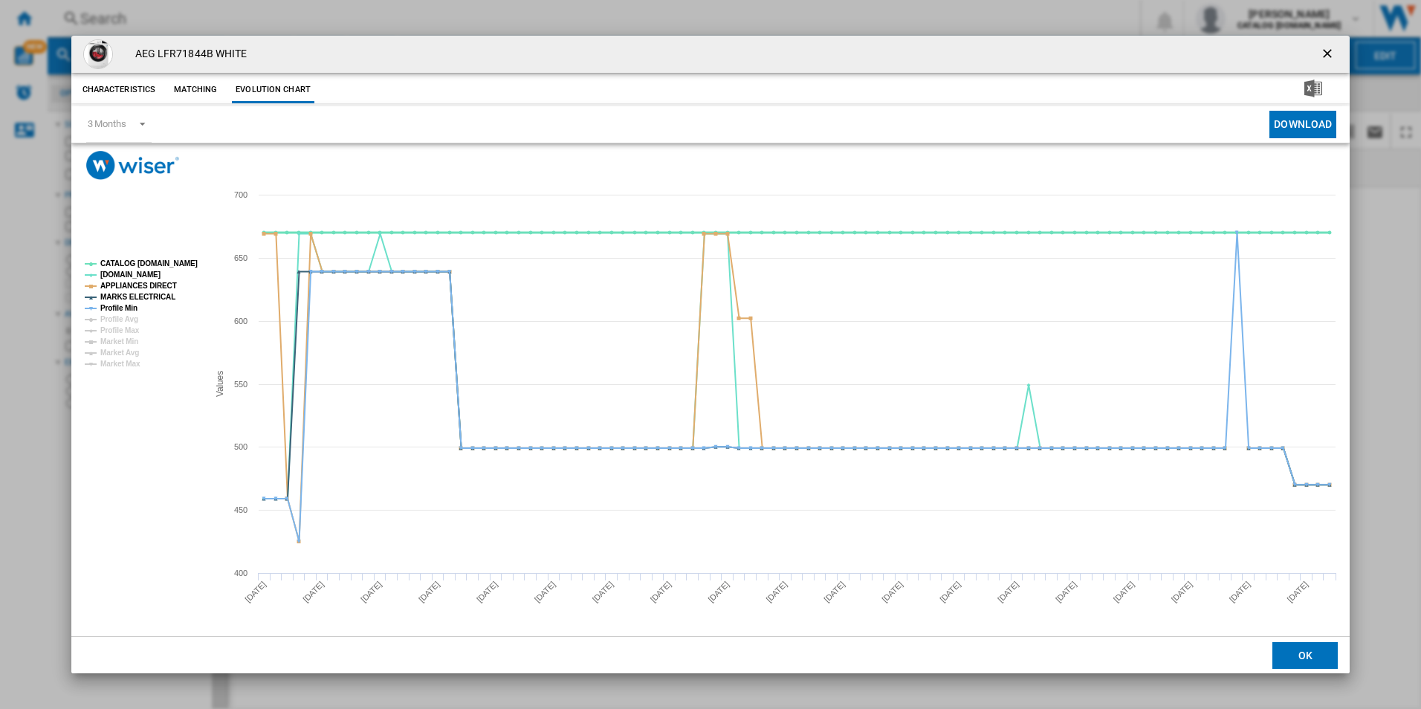
click at [175, 262] on tspan "CATALOG [DOMAIN_NAME]" at bounding box center [148, 263] width 97 height 8
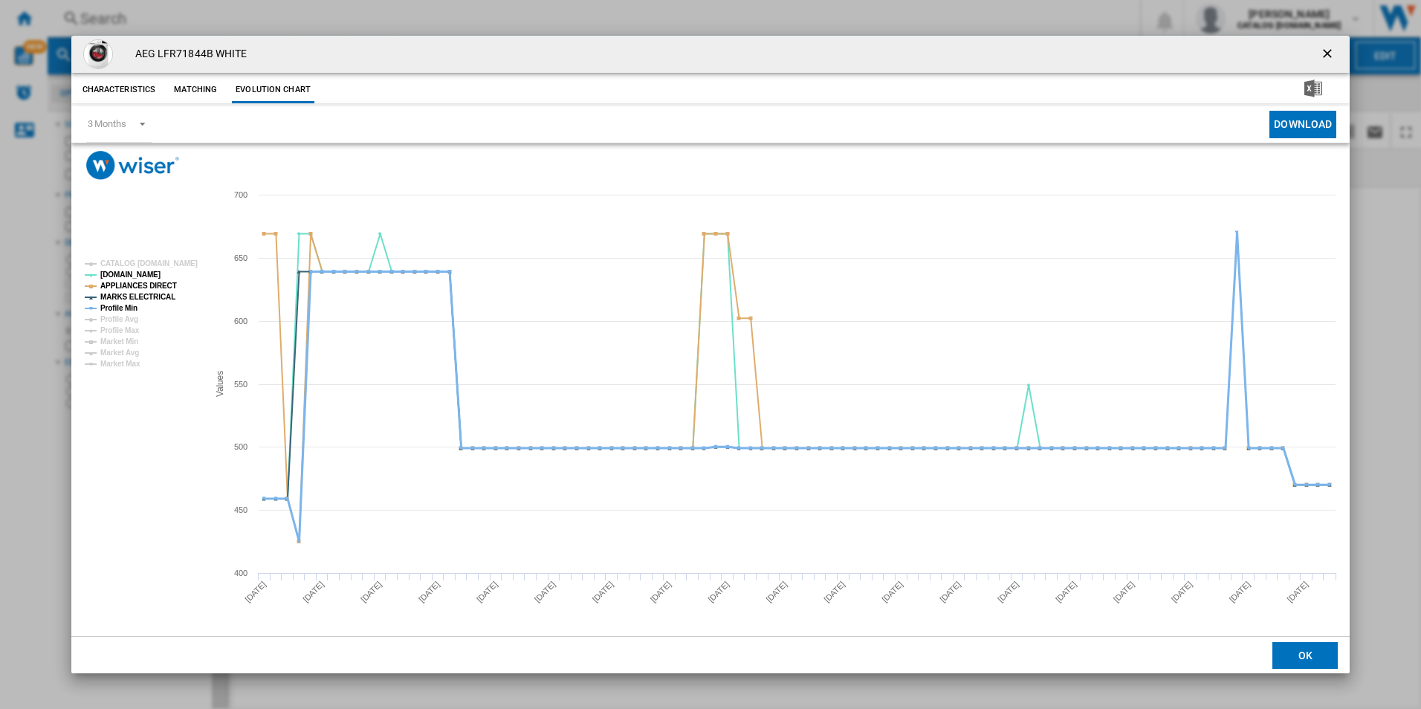
click at [123, 305] on tspan "Profile Min" at bounding box center [118, 308] width 37 height 8
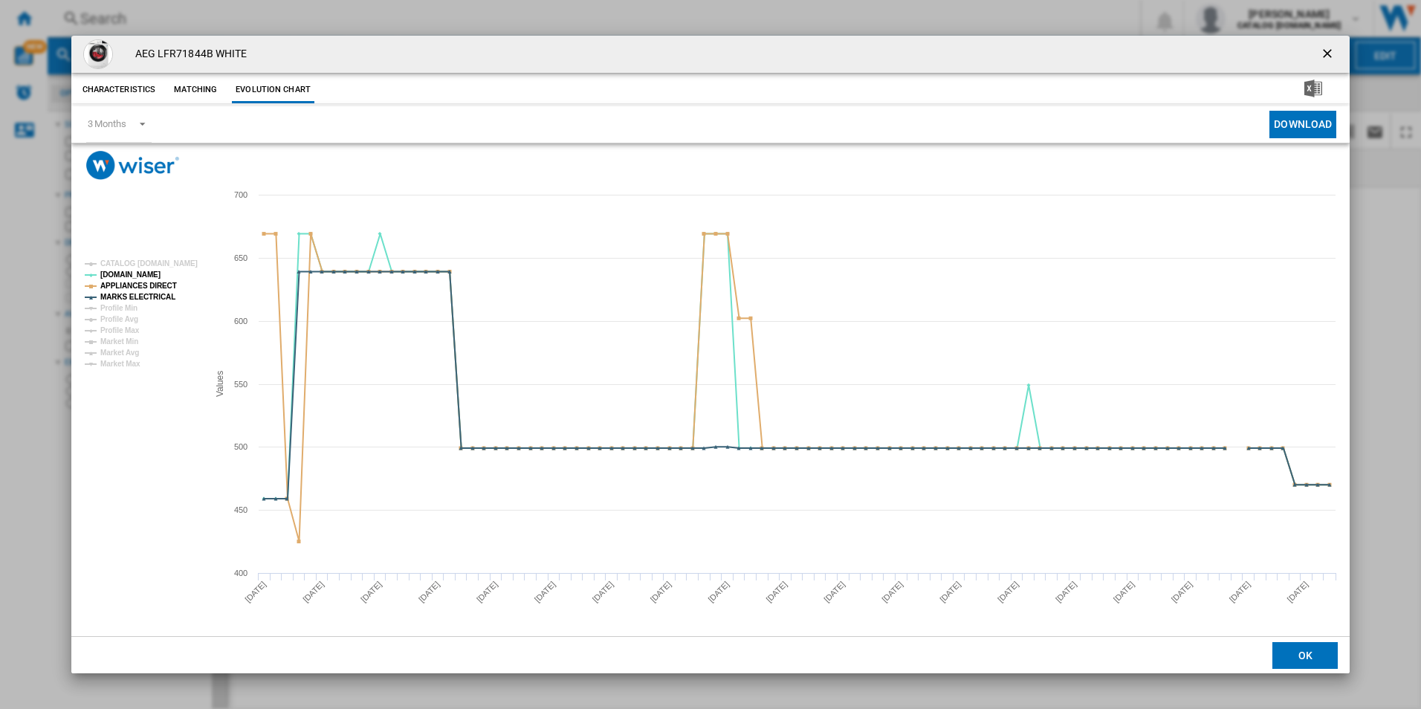
drag, startPoint x: 1328, startPoint y: 56, endPoint x: 1110, endPoint y: 52, distance: 217.8
click at [1328, 56] on ng-md-icon "getI18NText('BUTTONS.CLOSE_DIALOG')" at bounding box center [1329, 55] width 18 height 18
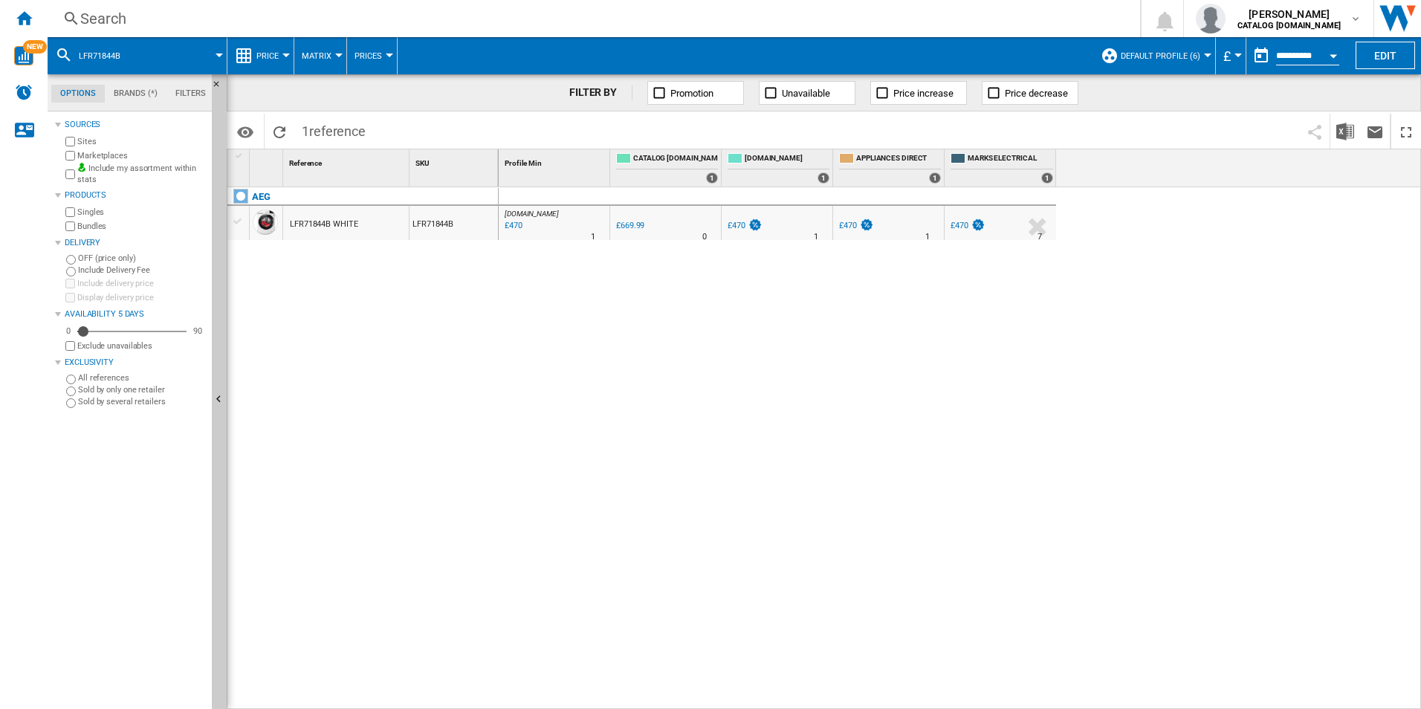
click at [892, 20] on div "Search" at bounding box center [590, 18] width 1021 height 21
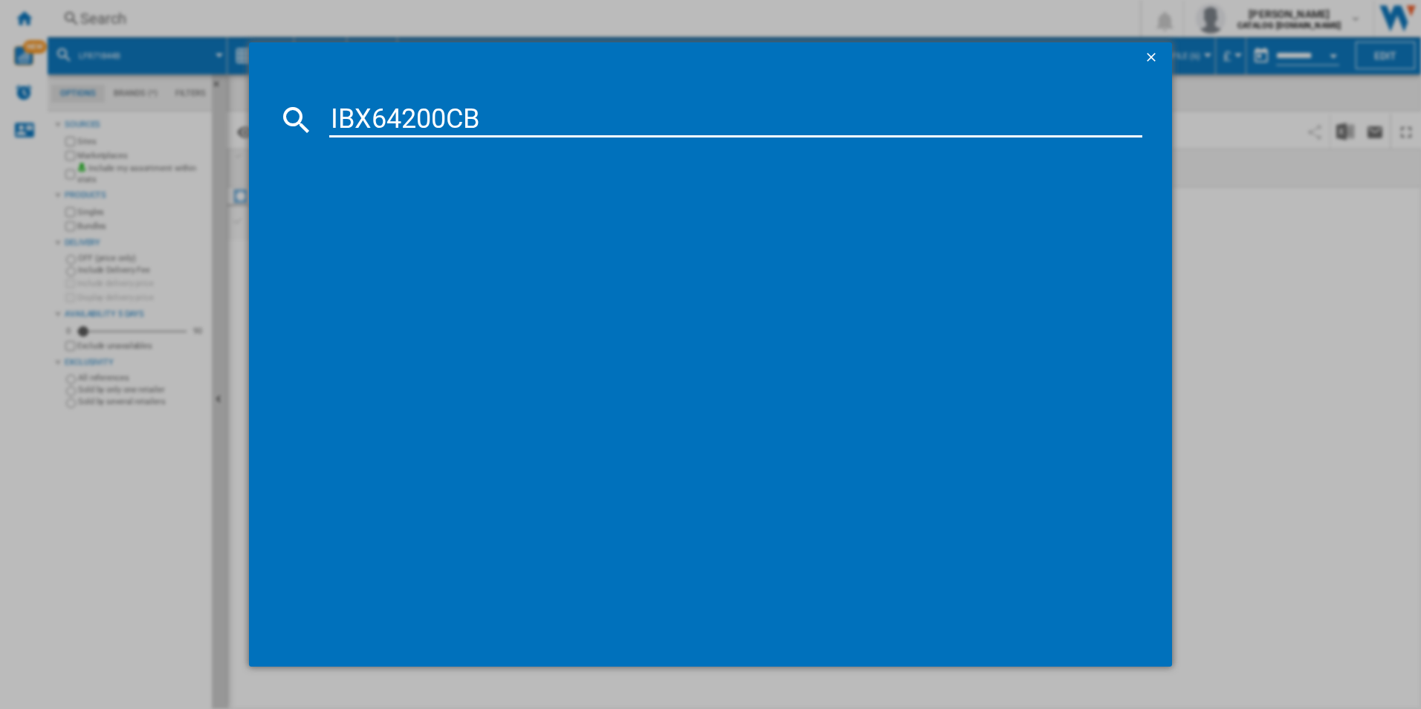
type input "IBX64200CB"
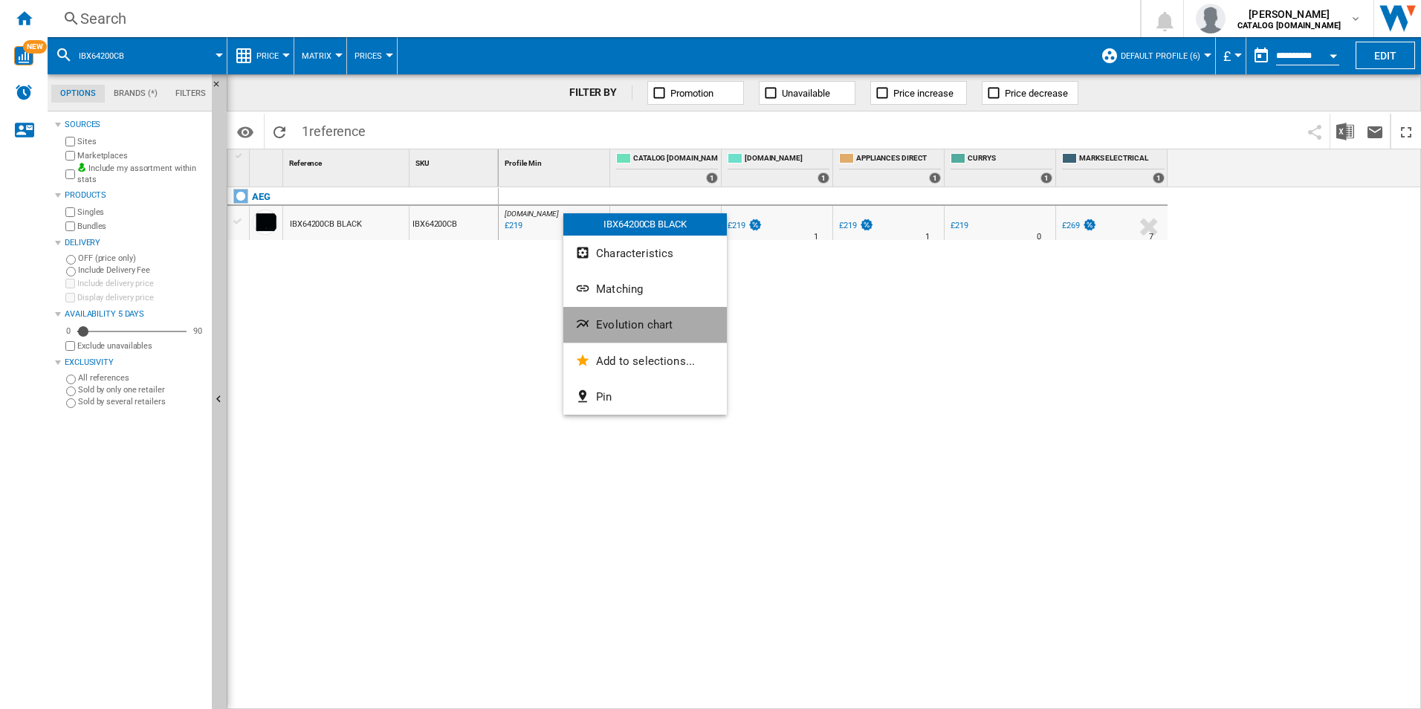
click at [593, 318] on button "Evolution chart" at bounding box center [644, 325] width 163 height 36
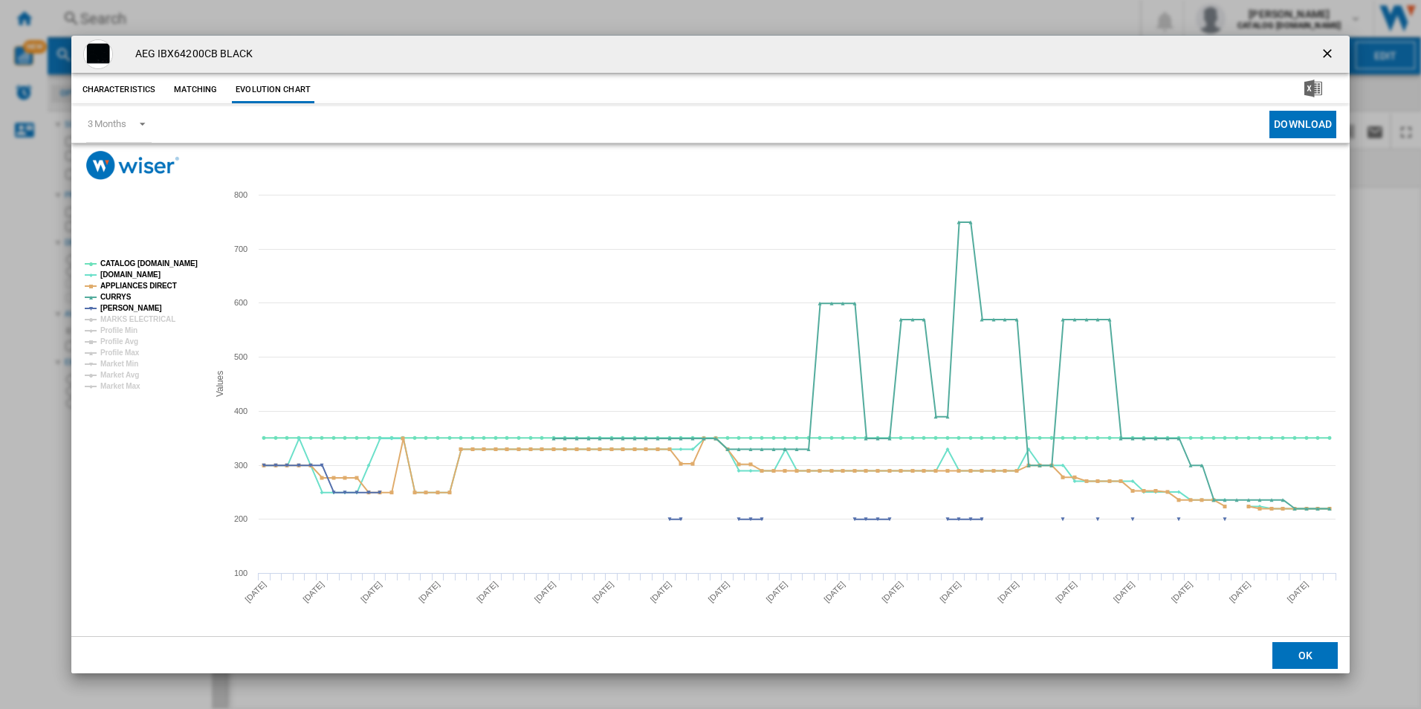
click at [170, 270] on rect "Product popup" at bounding box center [140, 325] width 123 height 142
click at [174, 263] on tspan "CATALOG [DOMAIN_NAME]" at bounding box center [148, 263] width 97 height 8
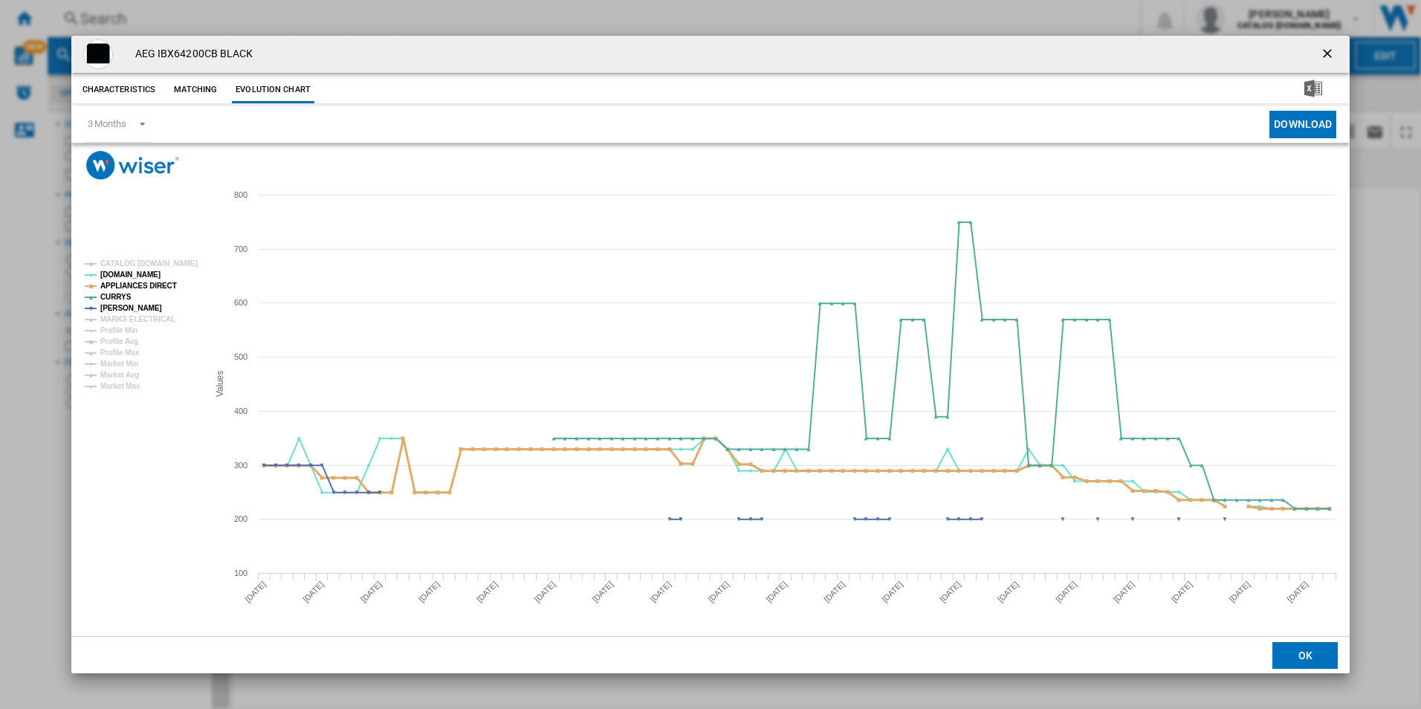
click at [161, 282] on tspan "APPLIANCES DIRECT" at bounding box center [138, 286] width 77 height 8
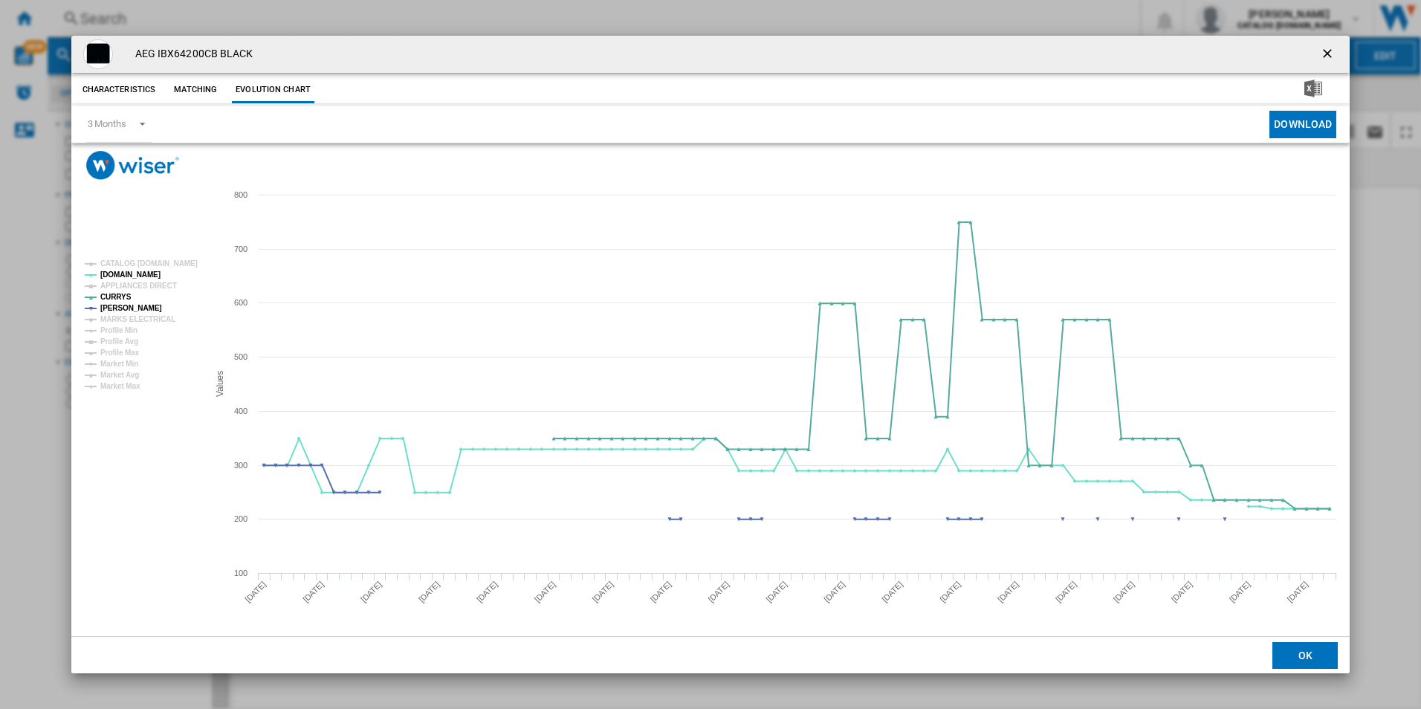
drag, startPoint x: 1324, startPoint y: 45, endPoint x: 1064, endPoint y: 27, distance: 260.7
click at [1324, 46] on ng-md-icon "getI18NText('BUTTONS.CLOSE_DIALOG')" at bounding box center [1329, 55] width 18 height 18
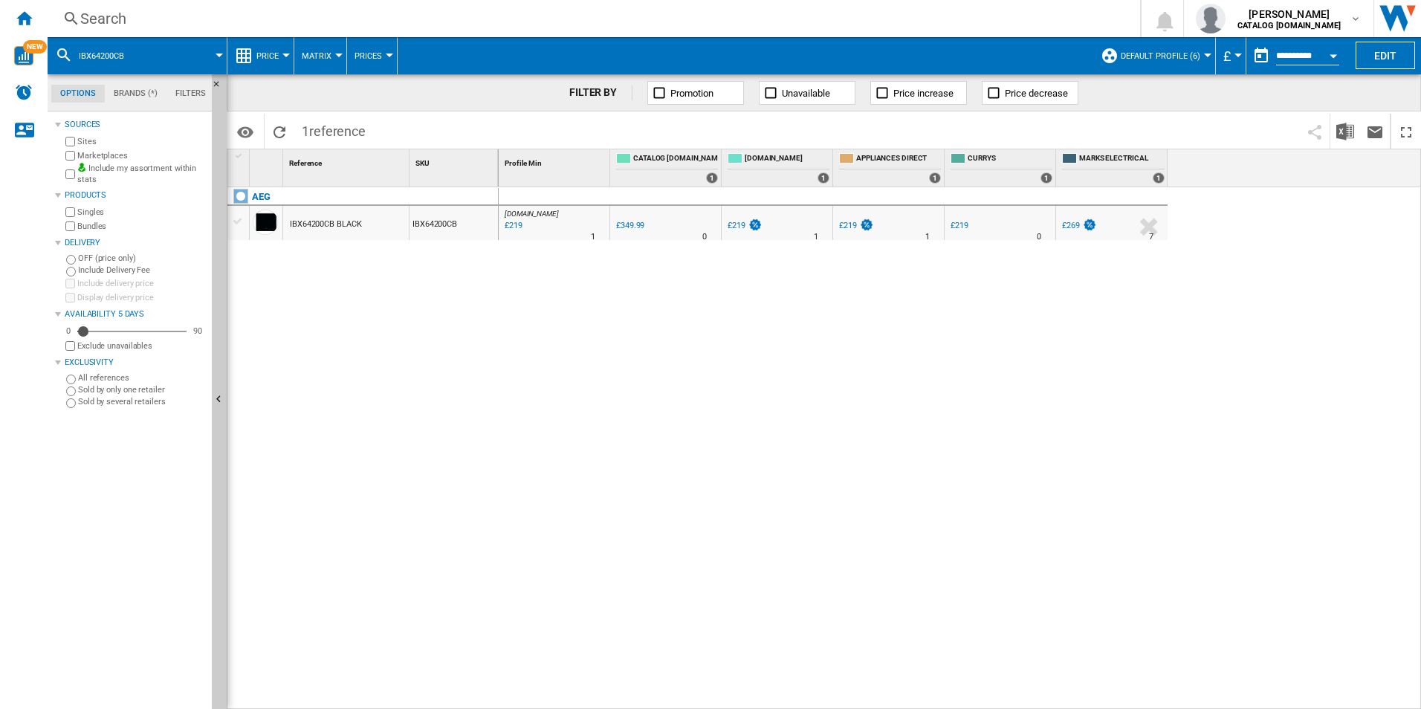
click at [904, 9] on div "Search" at bounding box center [590, 18] width 1021 height 21
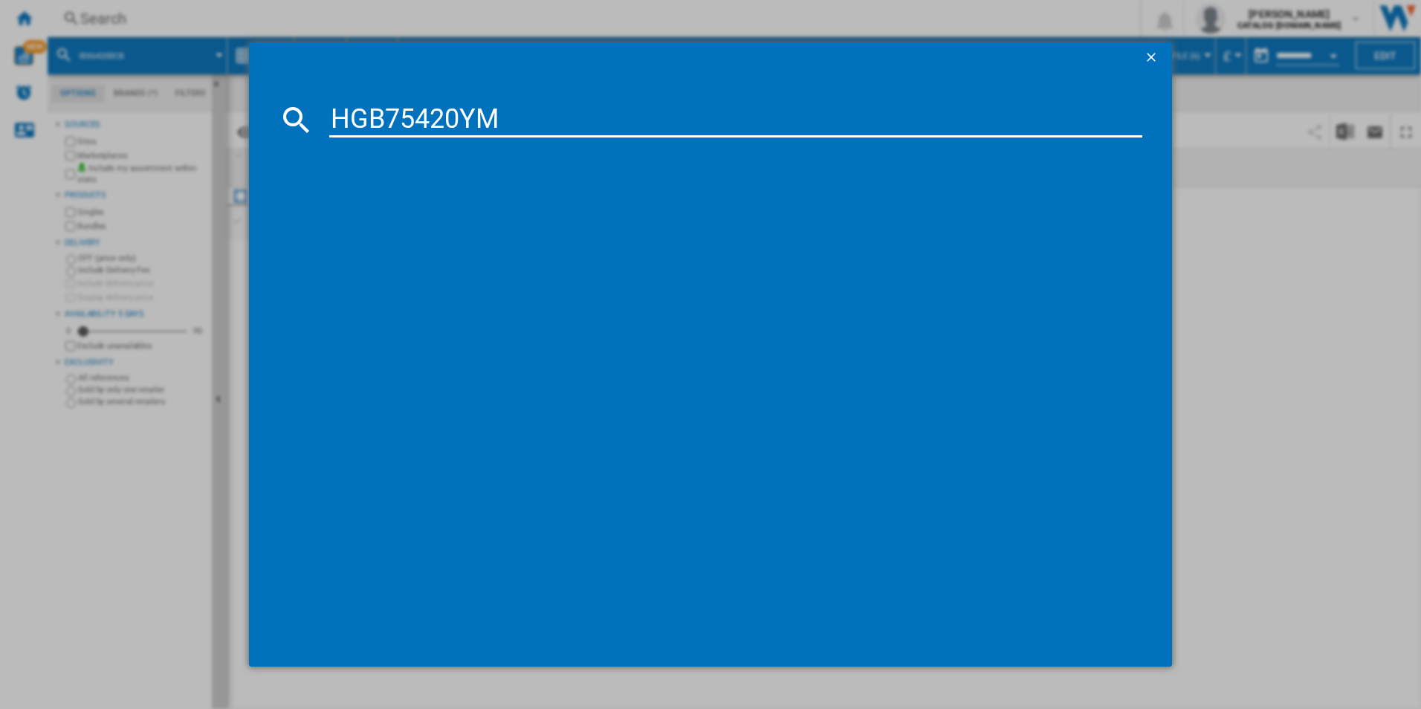
type input "HGB75420YM"
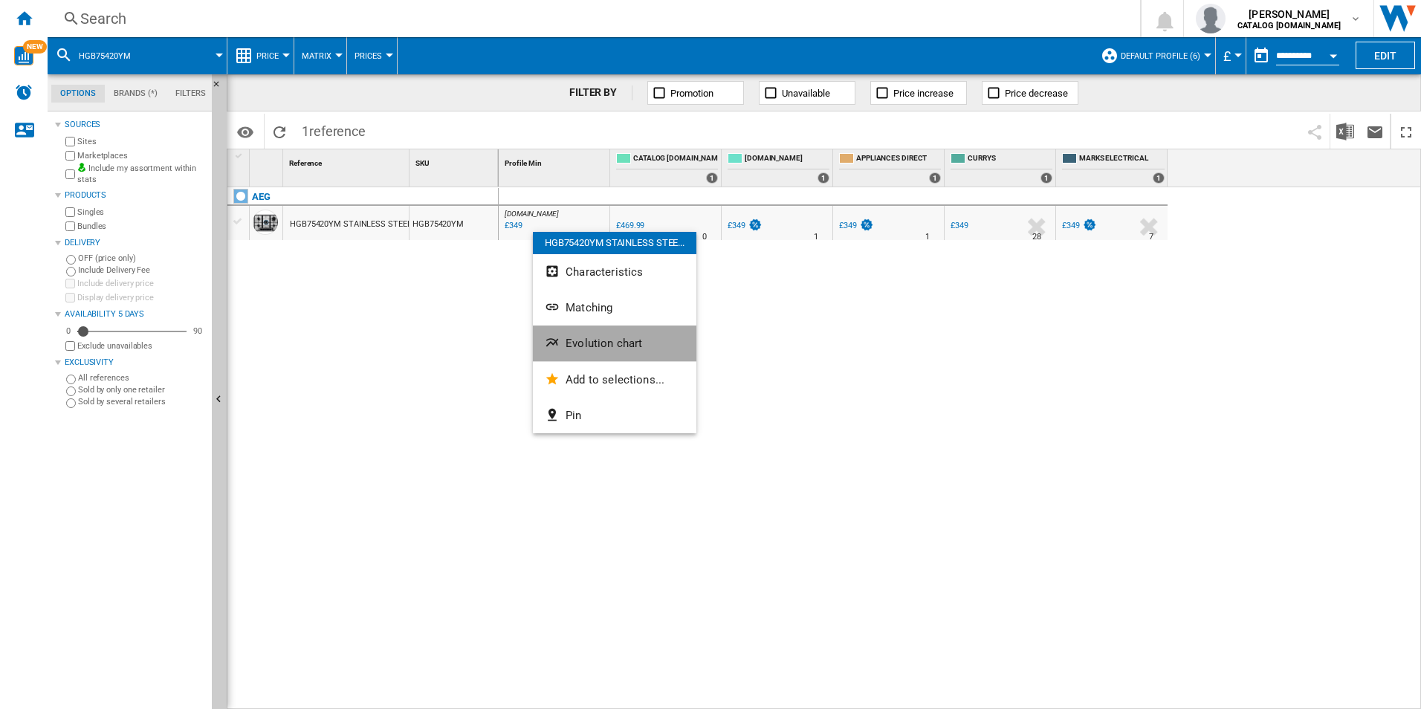
click at [620, 343] on span "Evolution chart" at bounding box center [604, 343] width 77 height 13
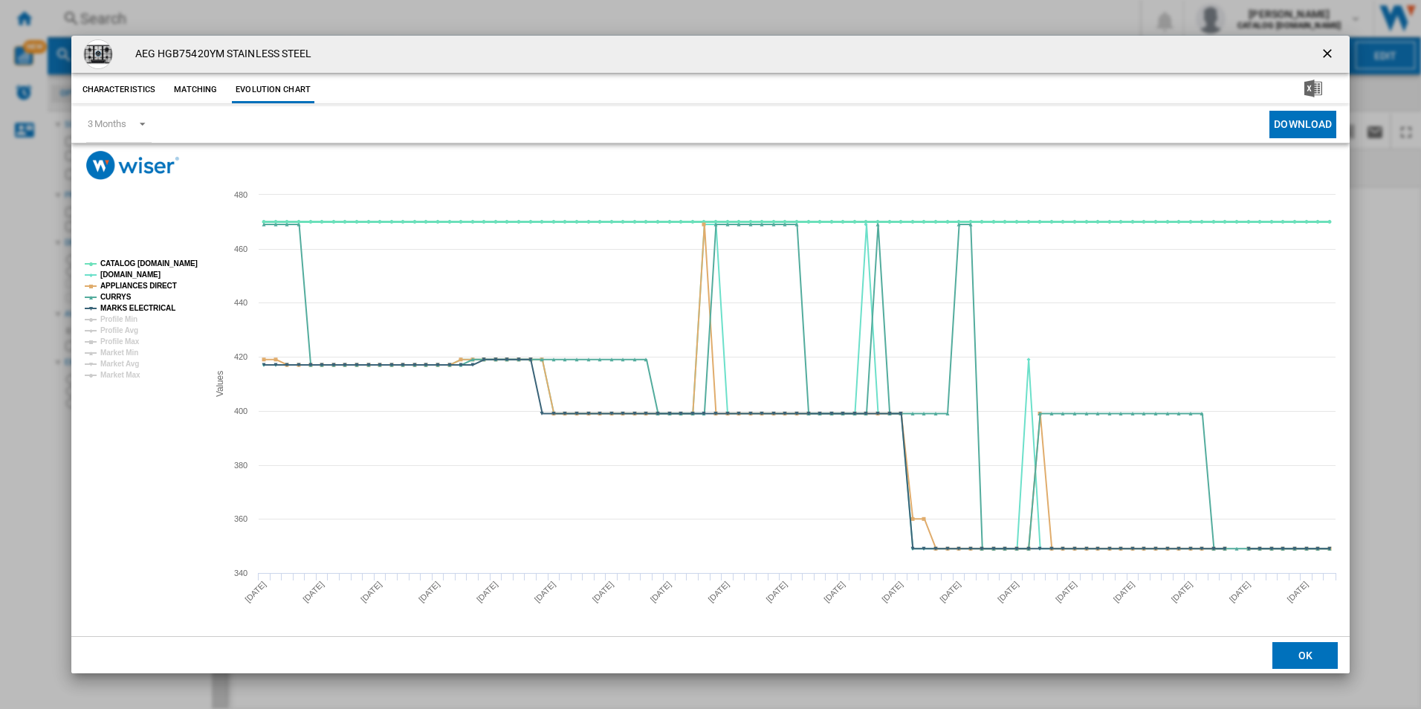
click at [179, 259] on tspan "CATALOG [DOMAIN_NAME]" at bounding box center [148, 263] width 97 height 8
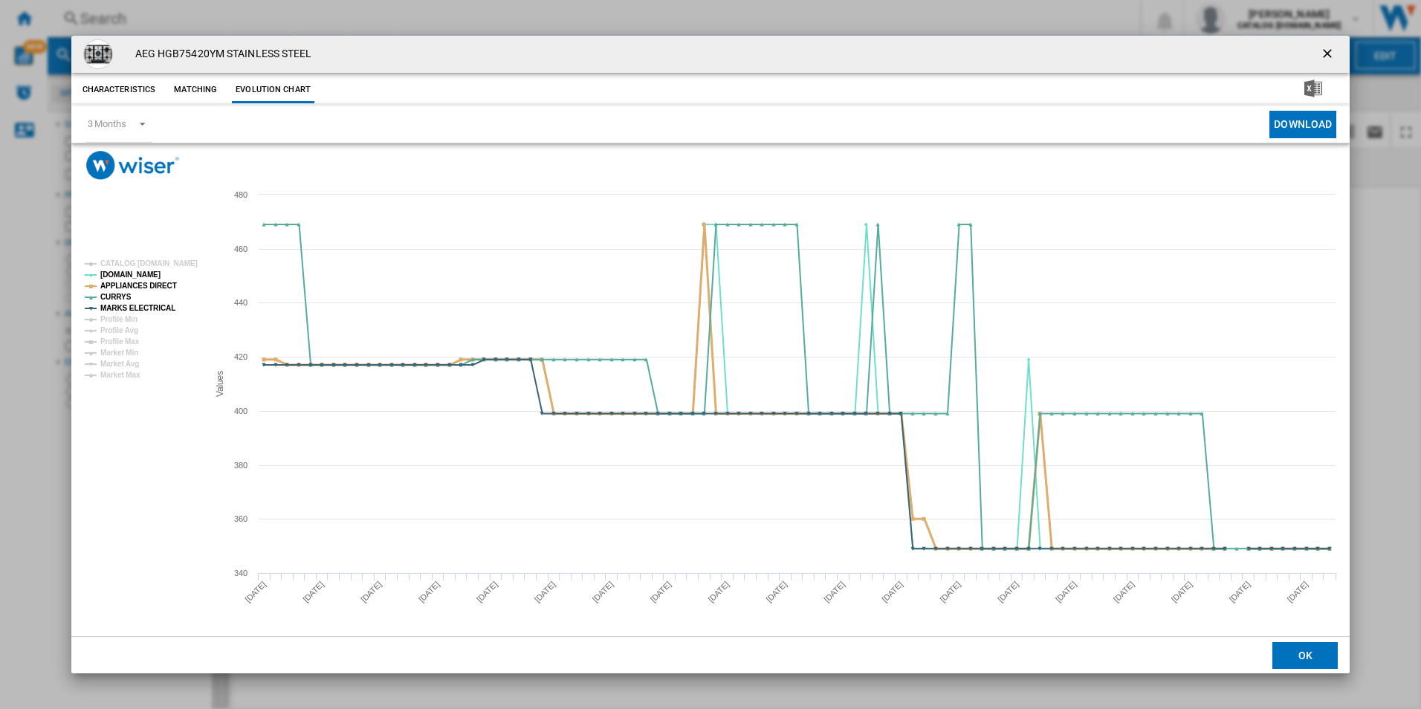
click at [156, 290] on tspan "APPLIANCES DIRECT" at bounding box center [138, 286] width 77 height 8
click at [163, 304] on tspan "MARKS ELECTRICAL" at bounding box center [137, 308] width 75 height 8
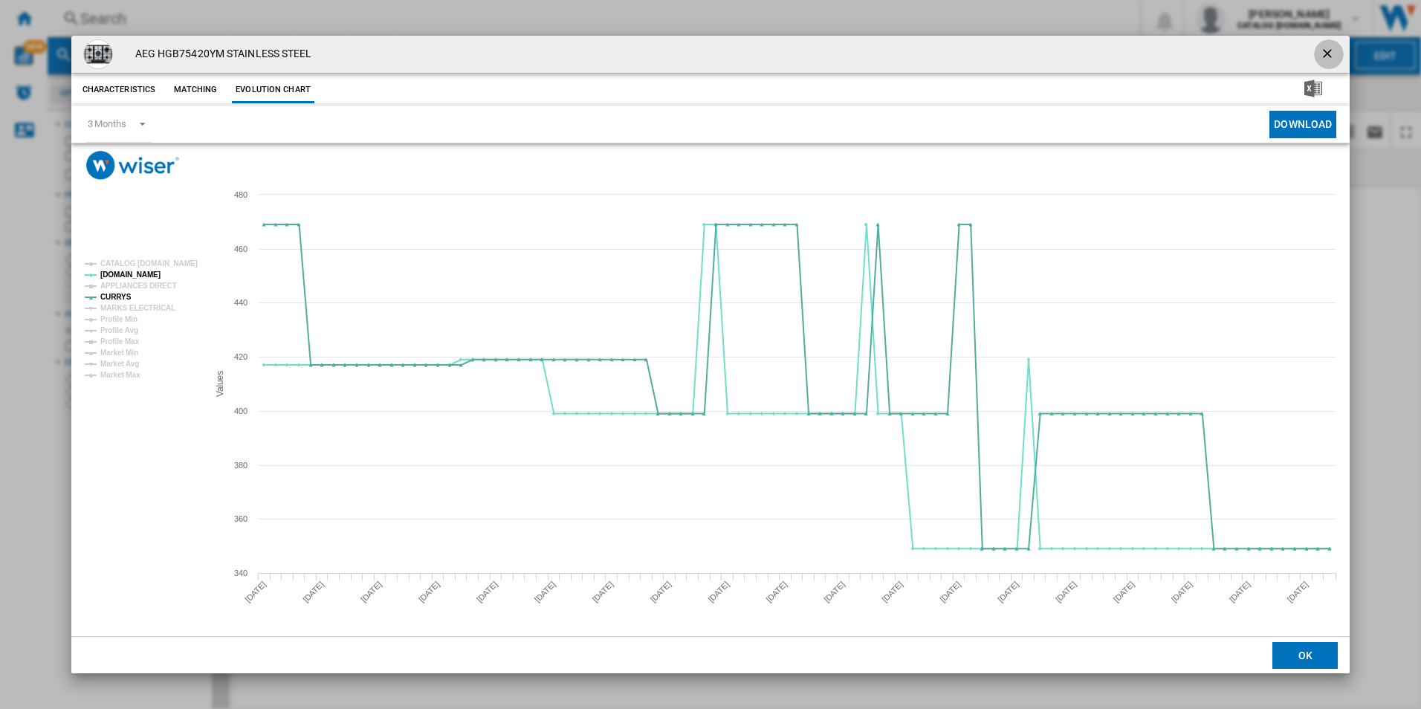
click at [1327, 56] on ng-md-icon "getI18NText('BUTTONS.CLOSE_DIALOG')" at bounding box center [1329, 55] width 18 height 18
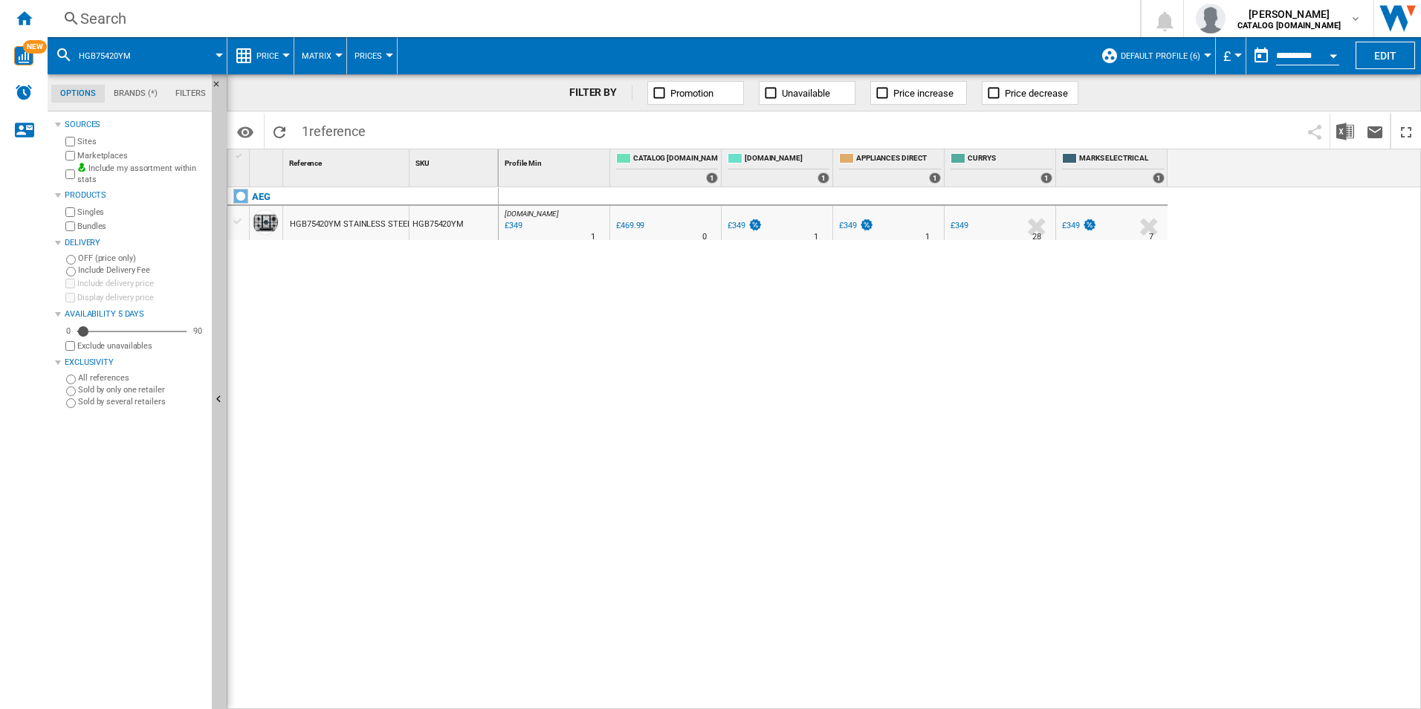
click at [704, 442] on div "AO.COM : AO -25.7 % £349 % N/A 1 AO.COM : AO 0.0 % £469.99 % N/A" at bounding box center [960, 448] width 923 height 522
click at [756, 448] on div "AO.COM : AO -25.7 % £349 % N/A 1 AO.COM : AO 0.0 % £469.99 % N/A" at bounding box center [960, 448] width 923 height 522
click at [530, 6] on div "Search Search 0 [PERSON_NAME] CATALOG [DOMAIN_NAME] CATALOG [DOMAIN_NAME] My se…" at bounding box center [734, 18] width 1373 height 37
click at [518, 19] on div "Search" at bounding box center [590, 18] width 1021 height 21
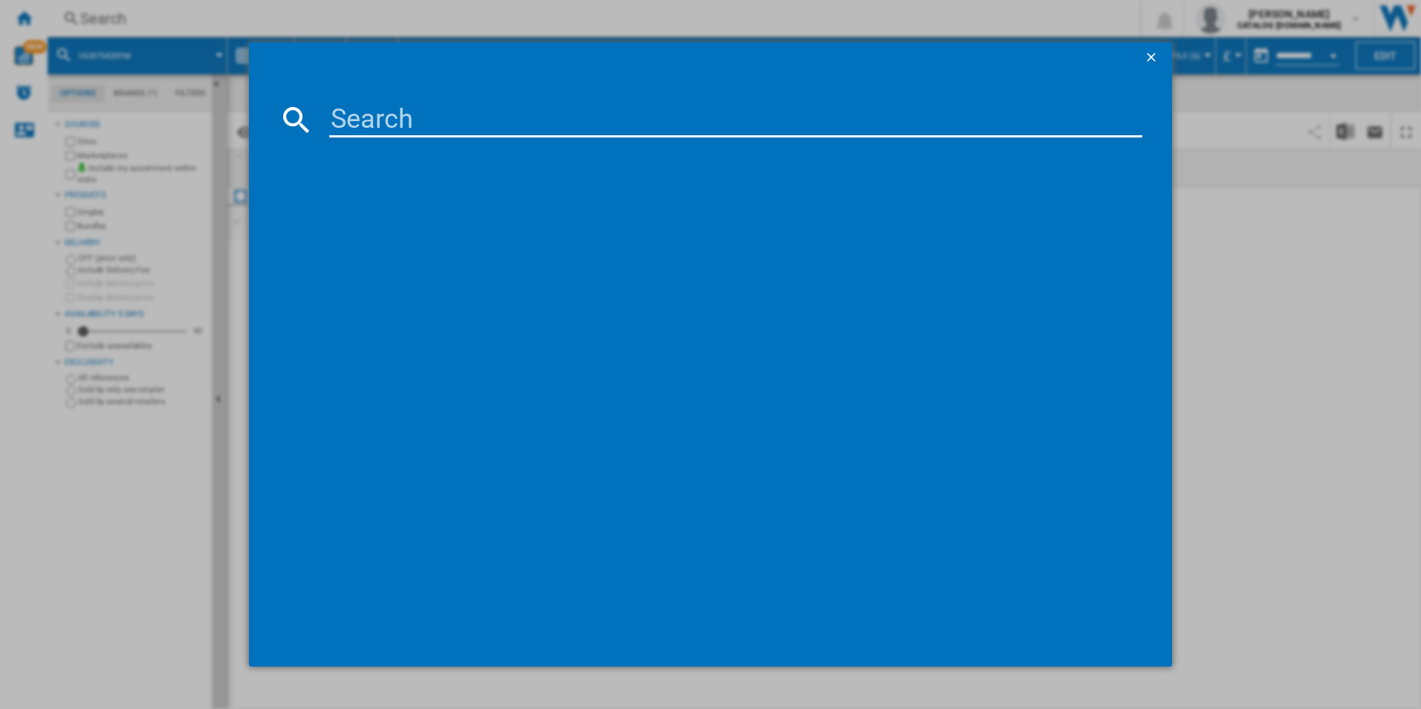
type input "DIE5961HG"
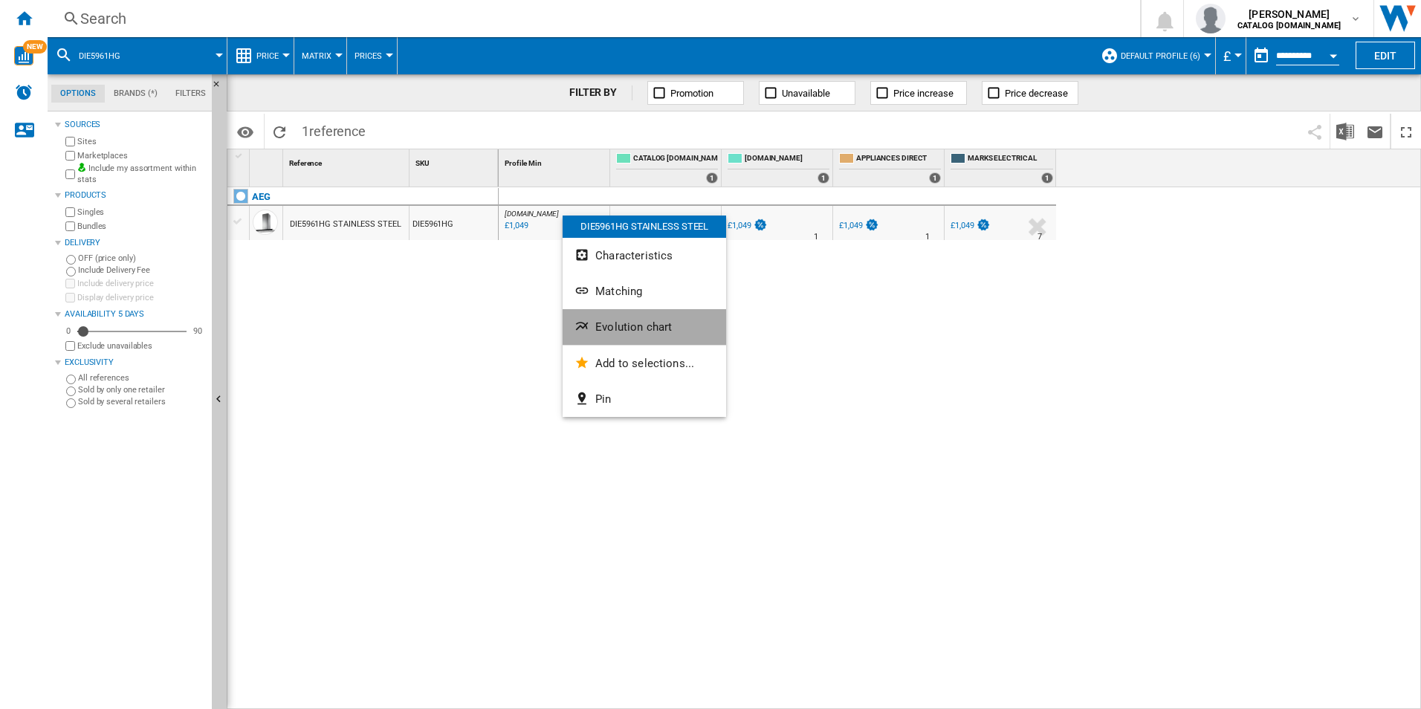
click at [588, 319] on ng-md-icon "Evolution chart" at bounding box center [583, 328] width 18 height 18
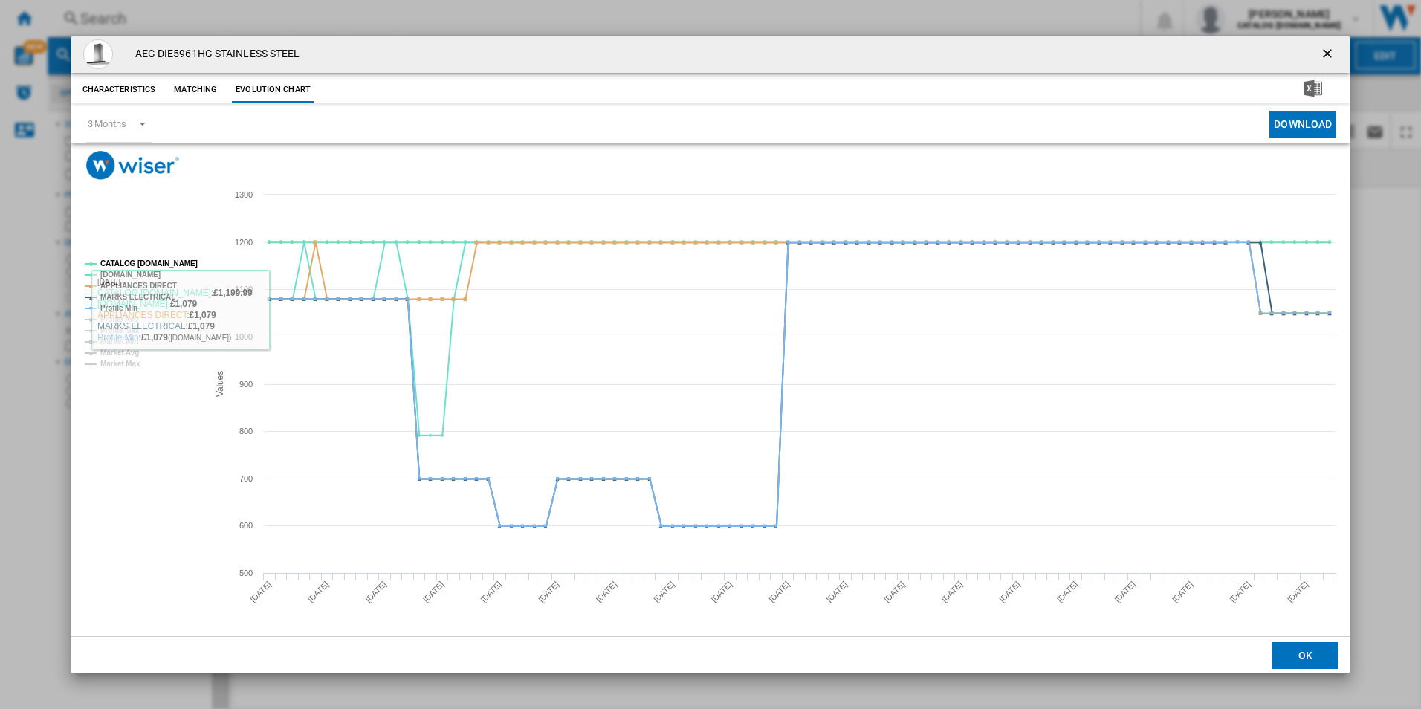
click at [147, 260] on tspan "CATALOG [DOMAIN_NAME]" at bounding box center [148, 263] width 97 height 8
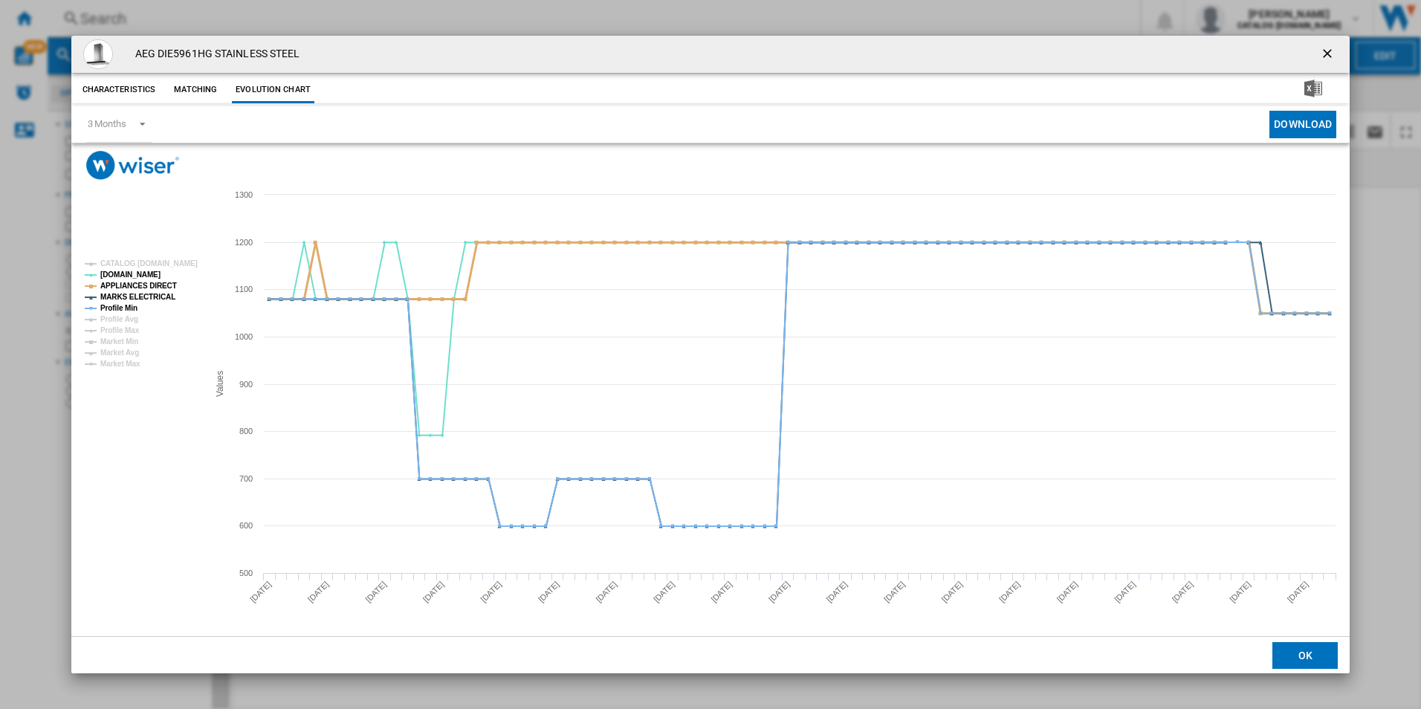
click at [154, 282] on tspan "APPLIANCES DIRECT" at bounding box center [138, 286] width 77 height 8
click at [151, 294] on tspan "MARKS ELECTRICAL" at bounding box center [137, 297] width 75 height 8
click at [130, 305] on tspan "Profile Min" at bounding box center [118, 308] width 37 height 8
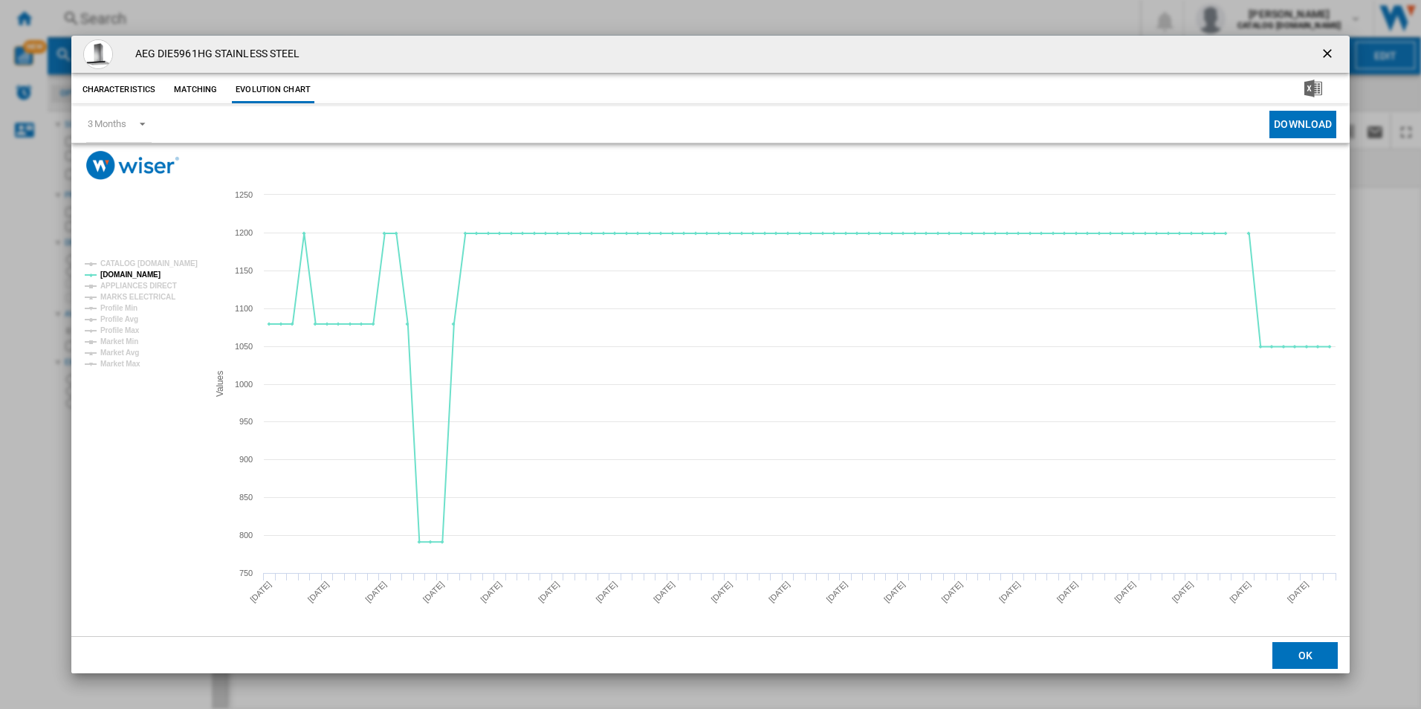
drag, startPoint x: 1334, startPoint y: 52, endPoint x: 1208, endPoint y: 52, distance: 125.6
click at [1334, 52] on ng-md-icon "getI18NText('BUTTONS.CLOSE_DIALOG')" at bounding box center [1329, 55] width 18 height 18
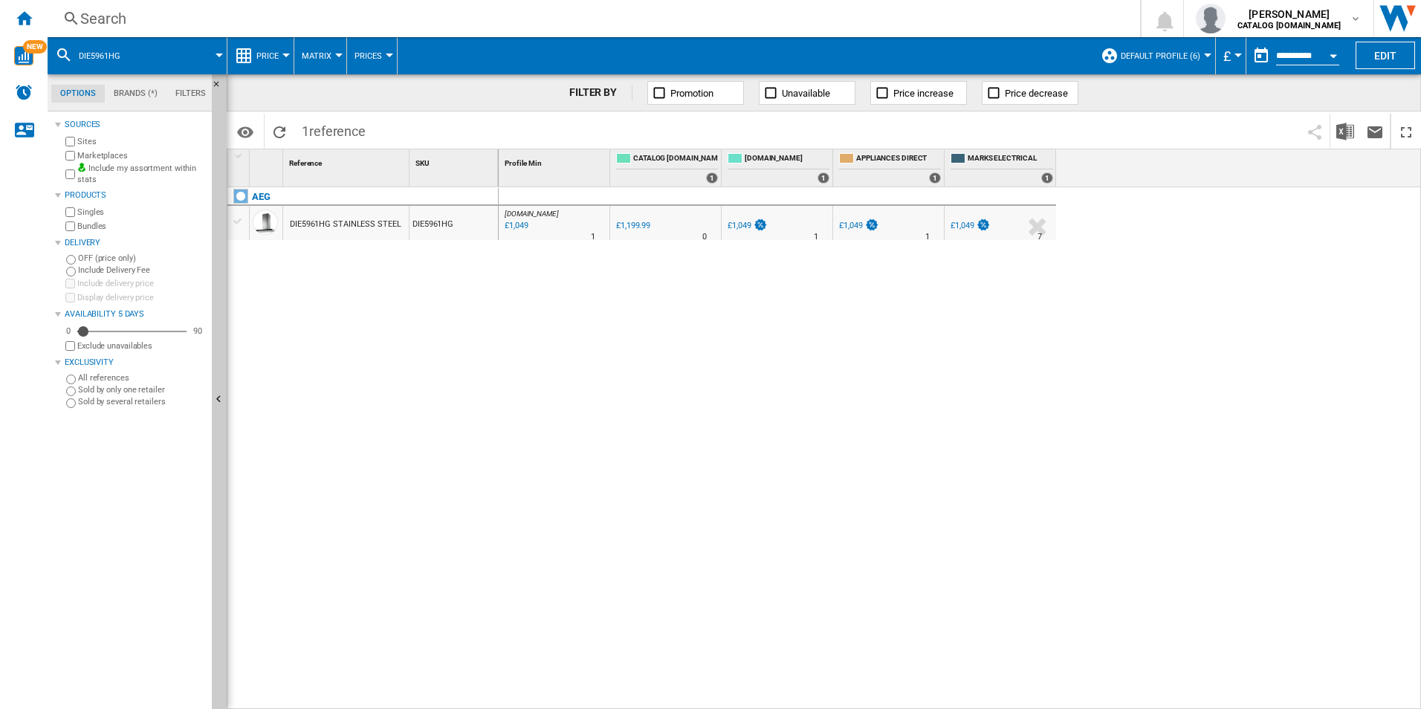
click at [858, 15] on div "Search" at bounding box center [590, 18] width 1021 height 21
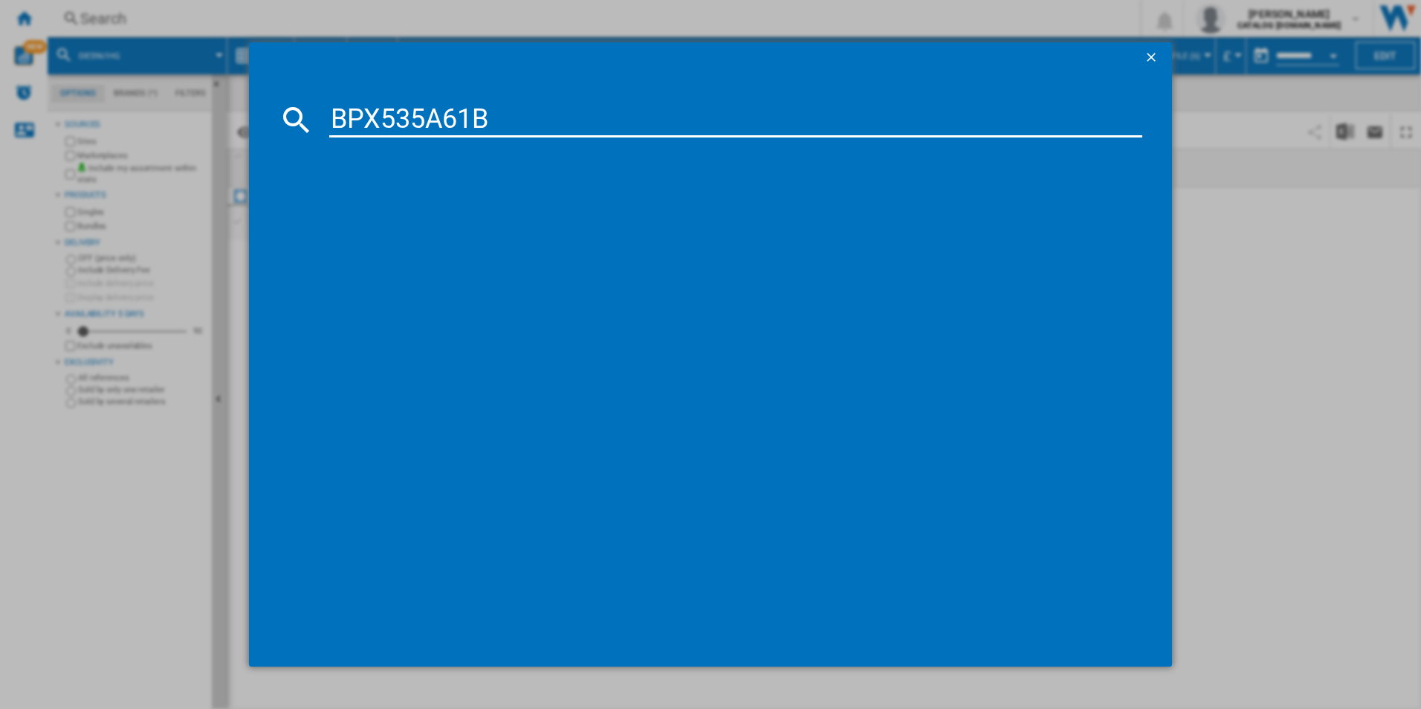
type input "BPX535A61B"
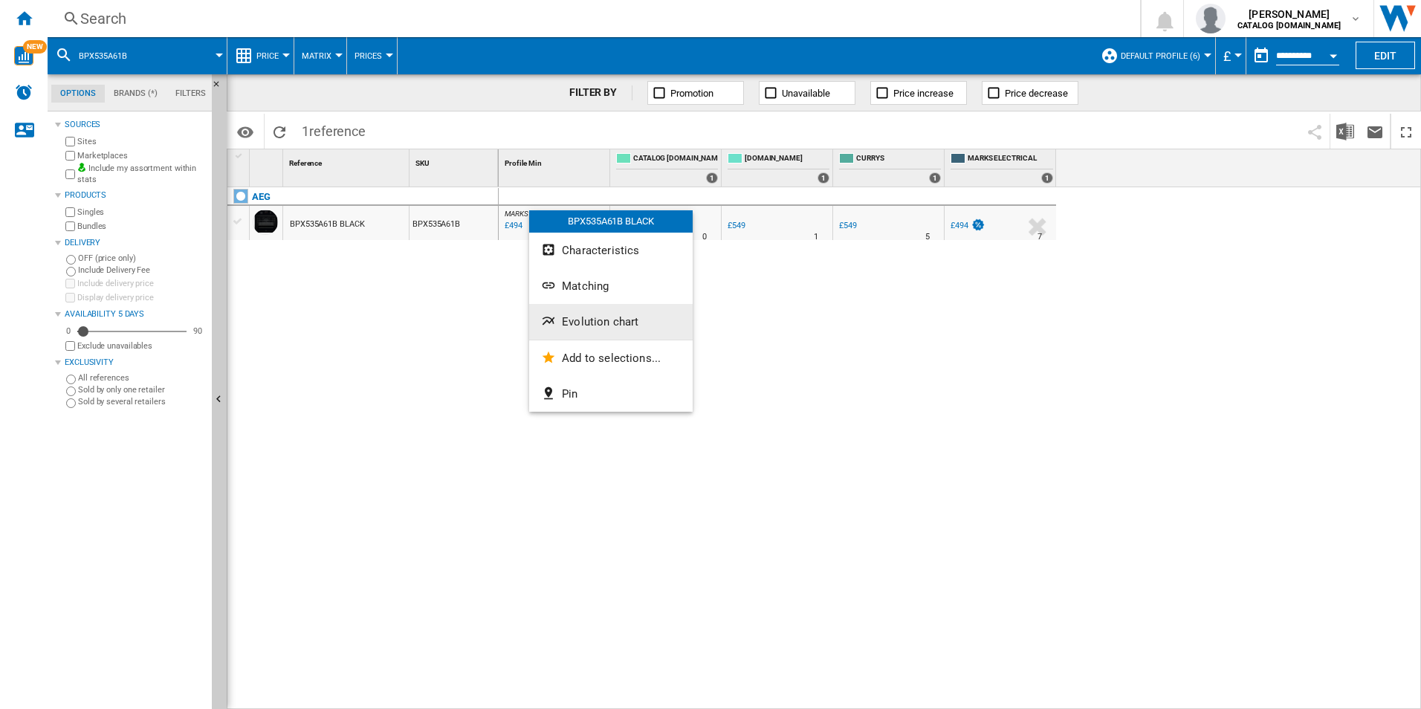
click at [579, 319] on span "Evolution chart" at bounding box center [600, 321] width 77 height 13
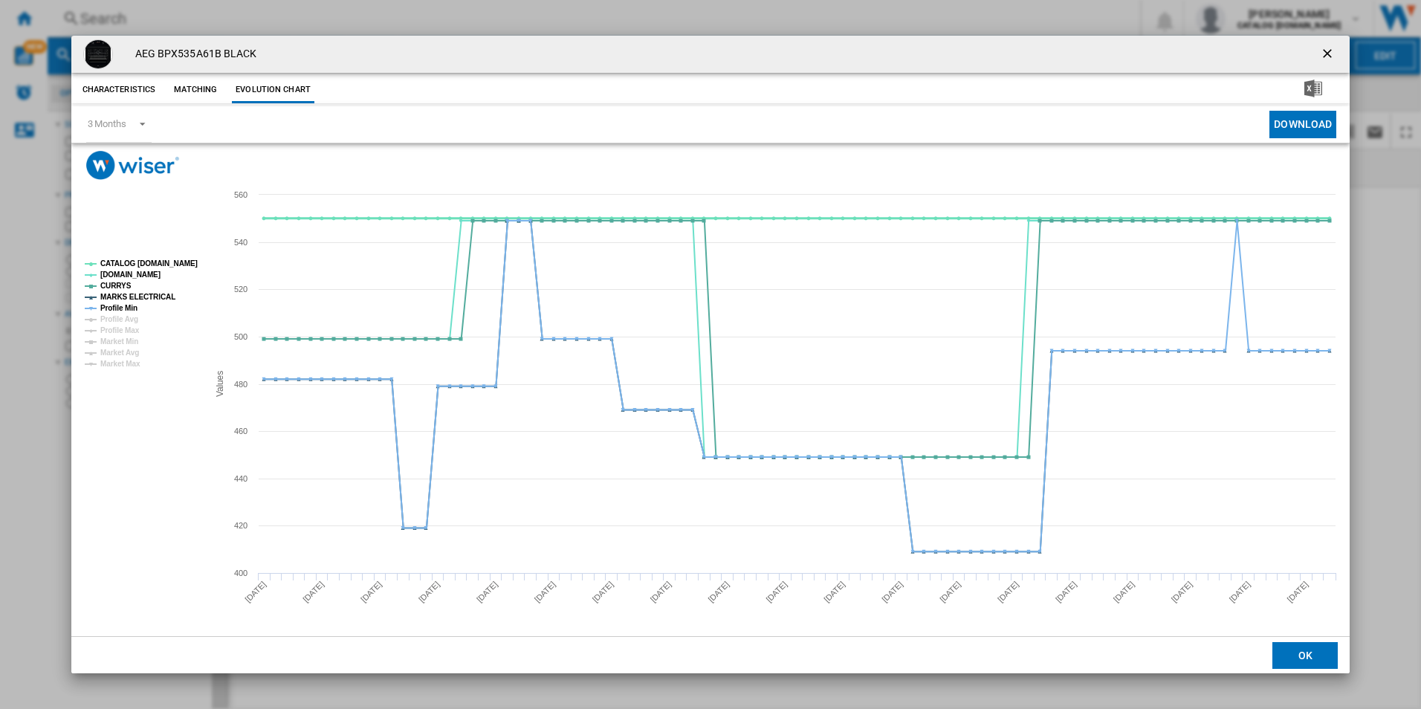
click at [176, 259] on tspan "CATALOG [DOMAIN_NAME]" at bounding box center [148, 263] width 97 height 8
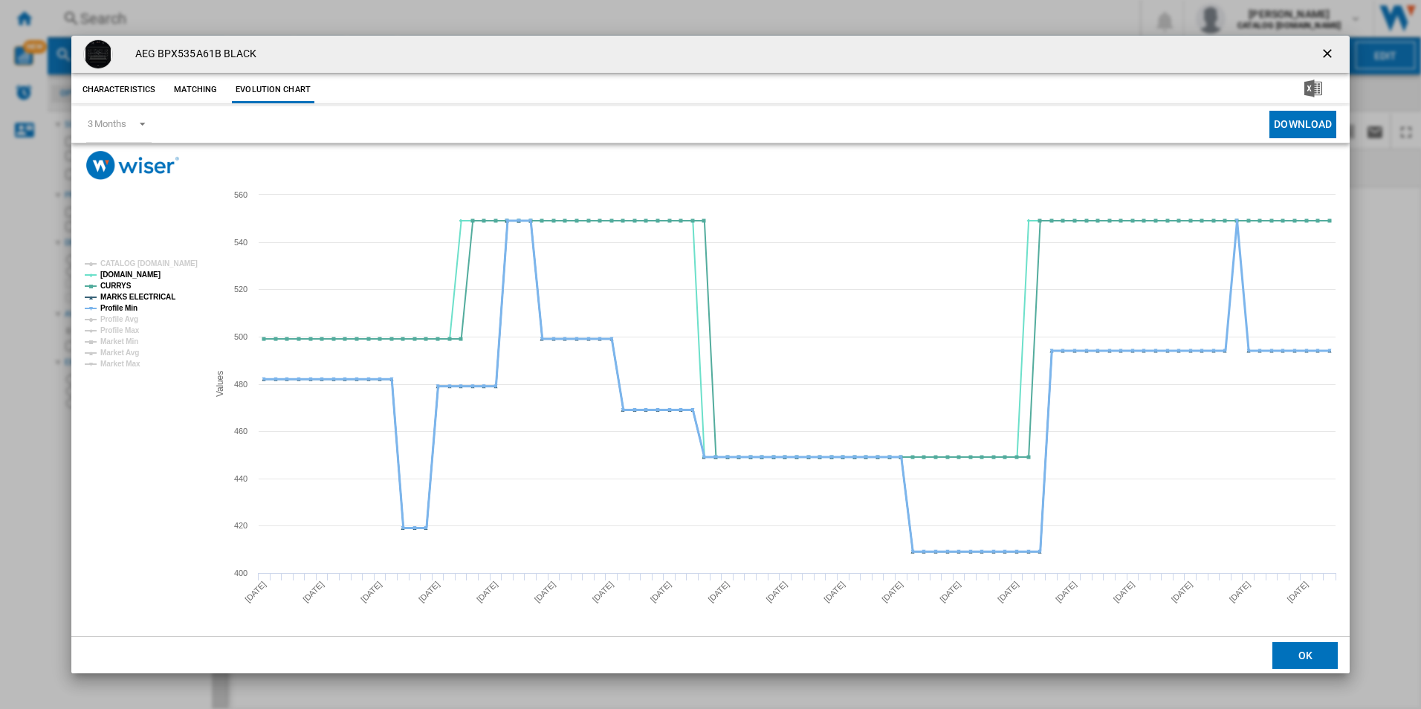
click at [126, 305] on tspan "Profile Min" at bounding box center [118, 308] width 37 height 8
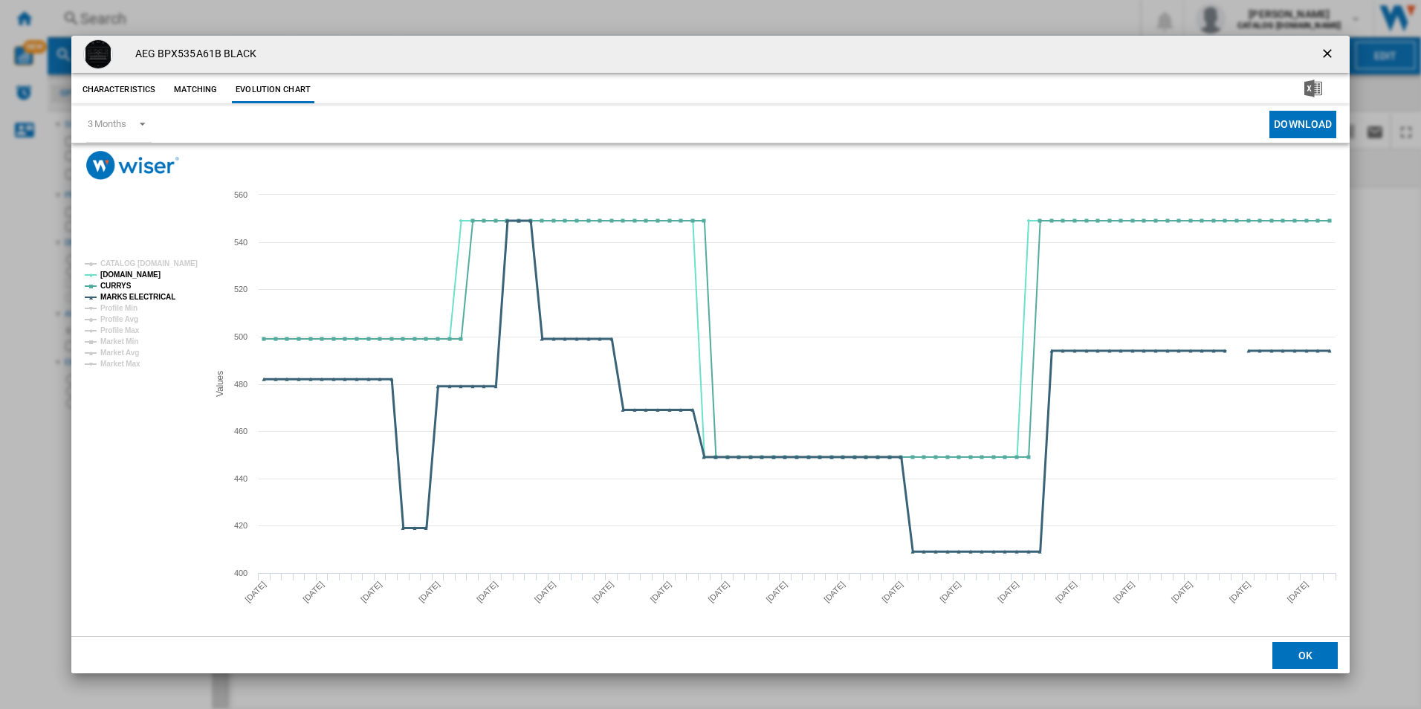
click at [136, 297] on tspan "MARKS ELECTRICAL" at bounding box center [137, 297] width 75 height 8
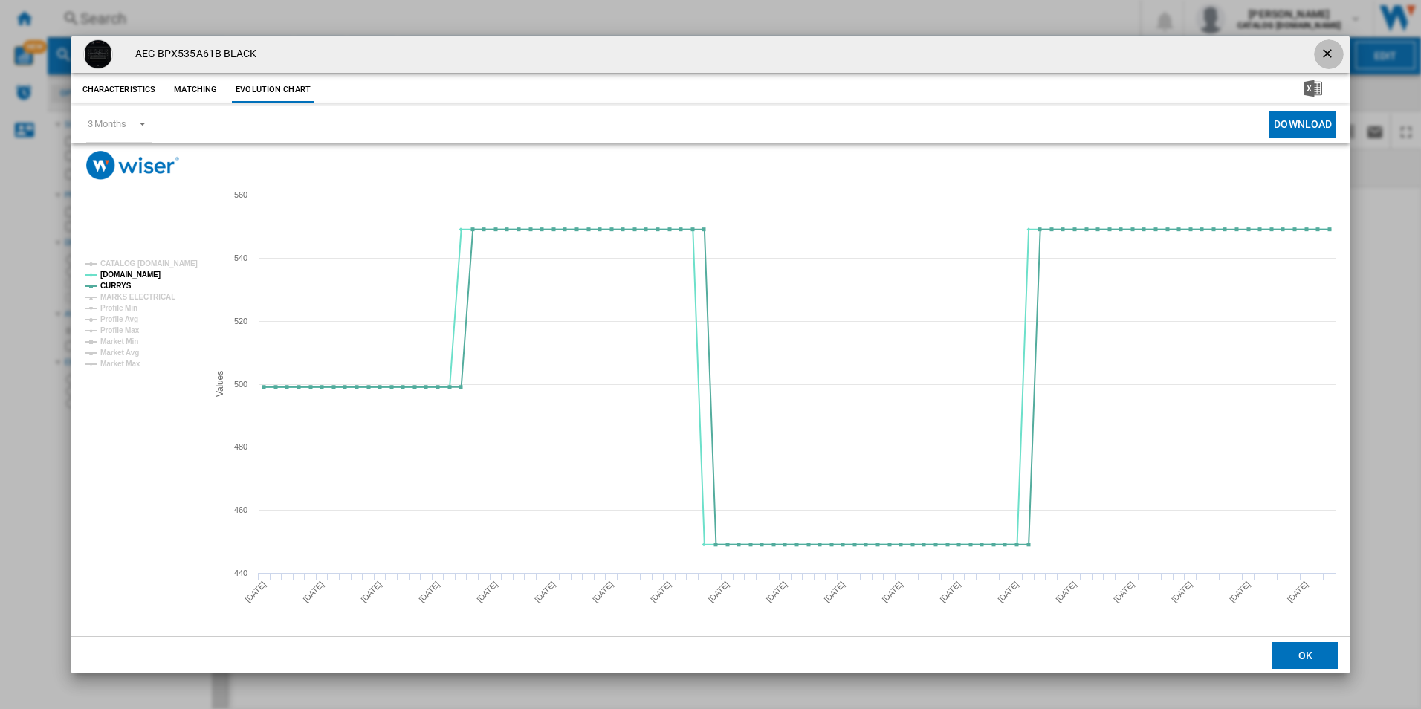
click at [1321, 56] on ng-md-icon "getI18NText('BUTTONS.CLOSE_DIALOG')" at bounding box center [1329, 55] width 18 height 18
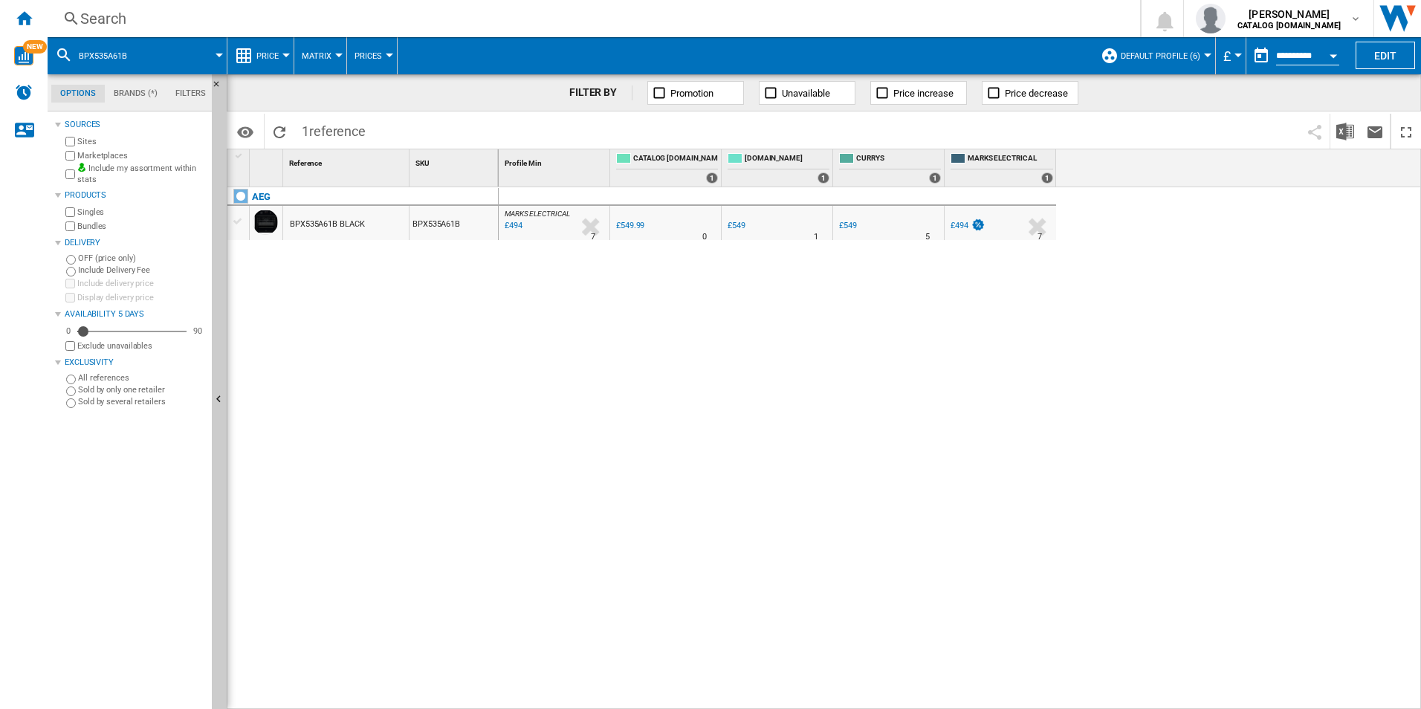
click at [934, 22] on div "Search" at bounding box center [590, 18] width 1021 height 21
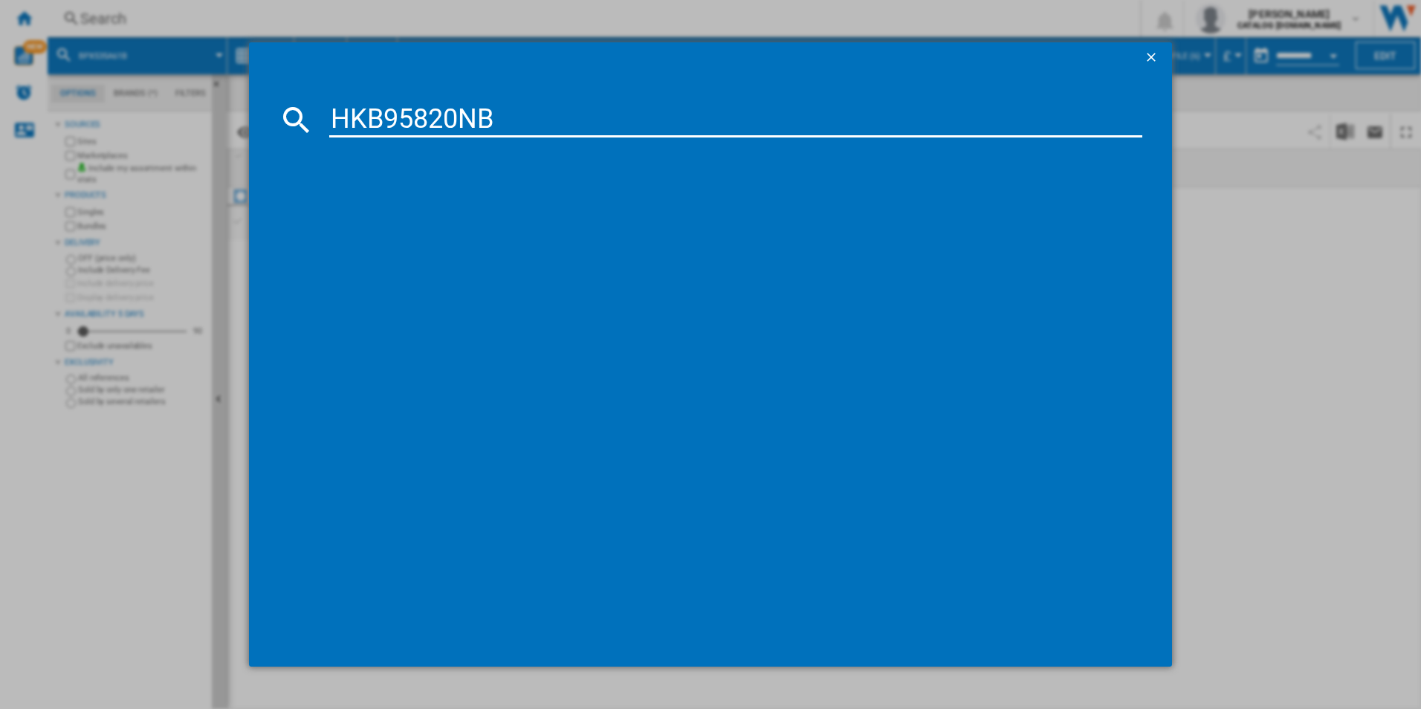
type input "HKB95820NB"
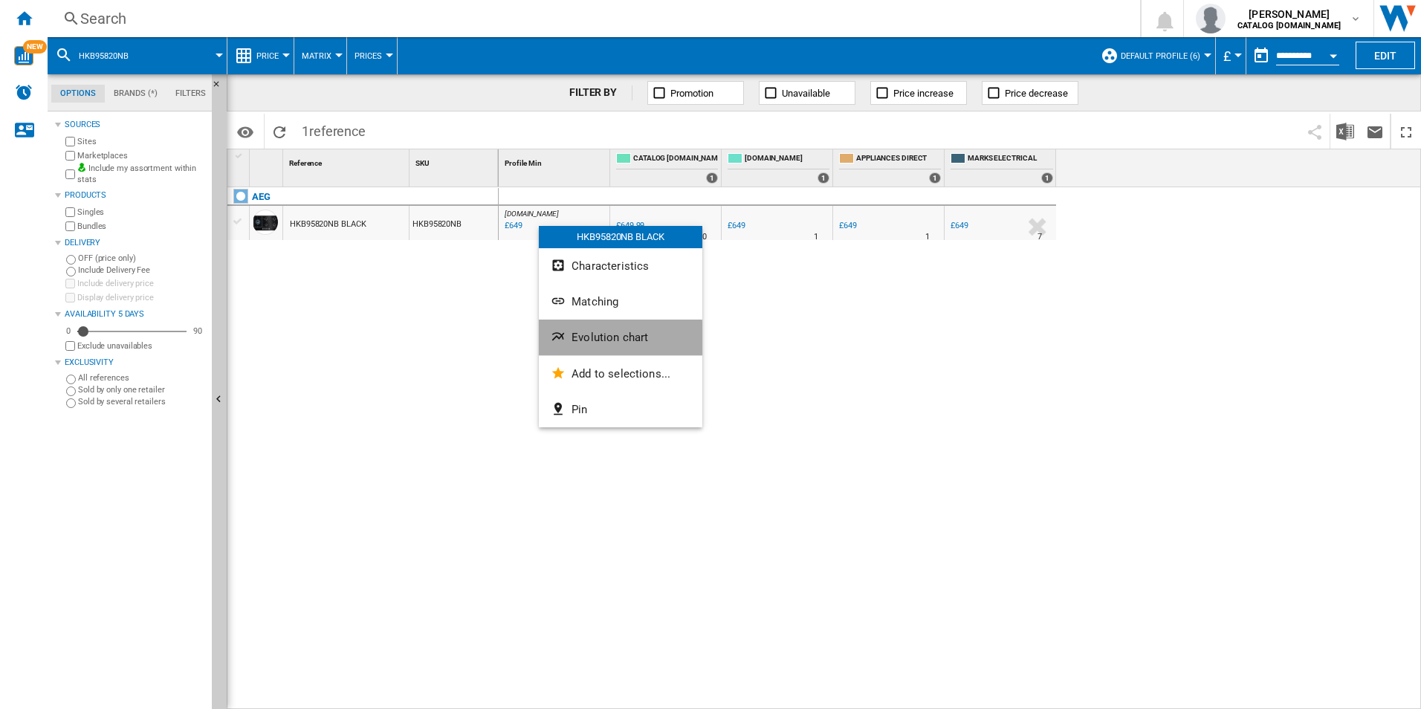
click at [600, 338] on span "Evolution chart" at bounding box center [609, 337] width 77 height 13
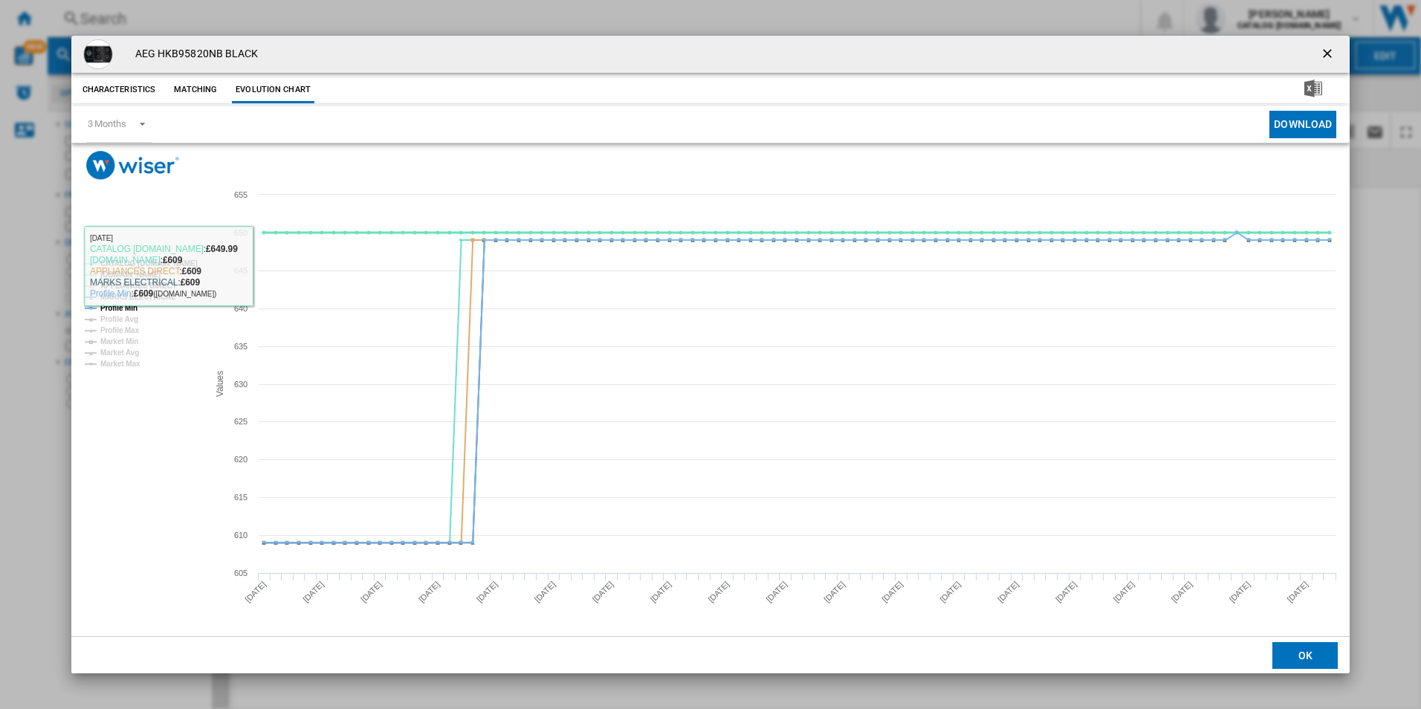
click at [184, 264] on tspan "CATALOG [DOMAIN_NAME]" at bounding box center [148, 263] width 97 height 8
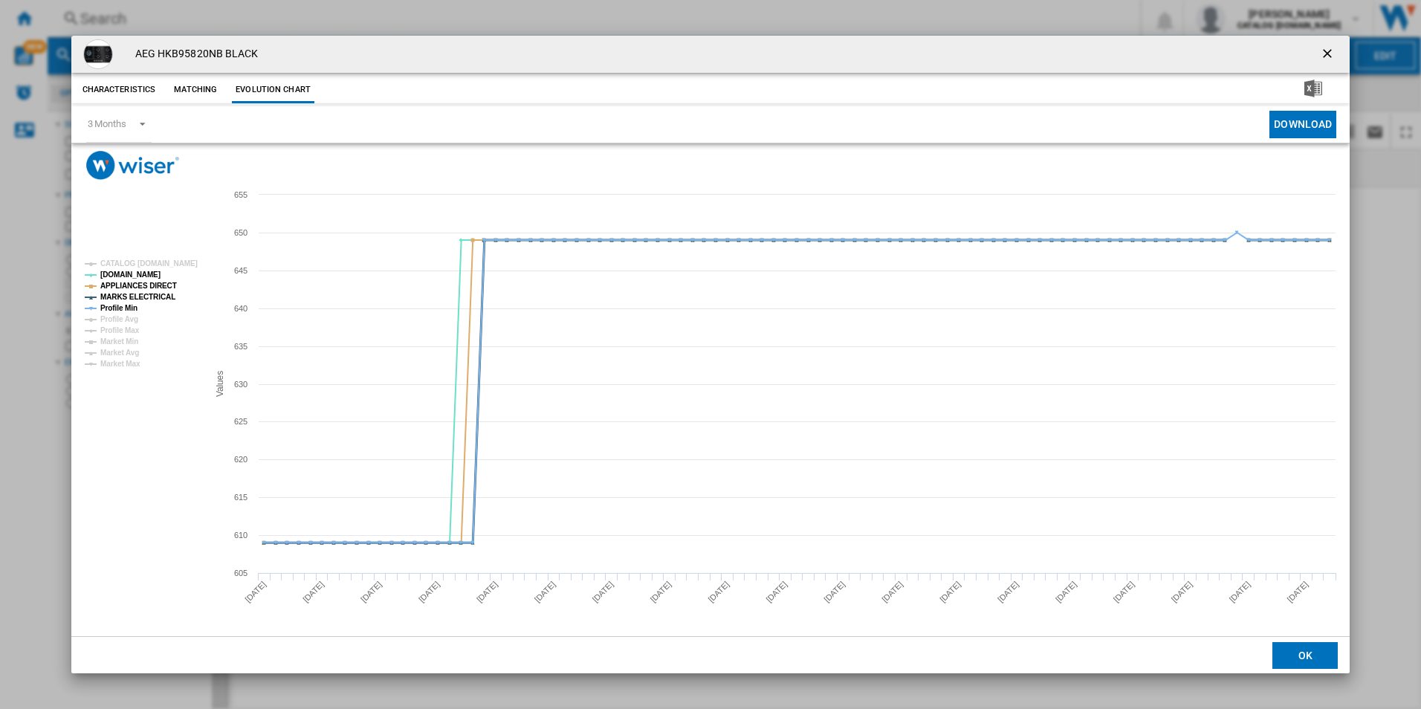
click at [144, 294] on tspan "MARKS ELECTRICAL" at bounding box center [137, 297] width 75 height 8
click at [146, 284] on tspan "APPLIANCES DIRECT" at bounding box center [138, 286] width 77 height 8
click at [118, 305] on tspan "Profile Min" at bounding box center [118, 308] width 37 height 8
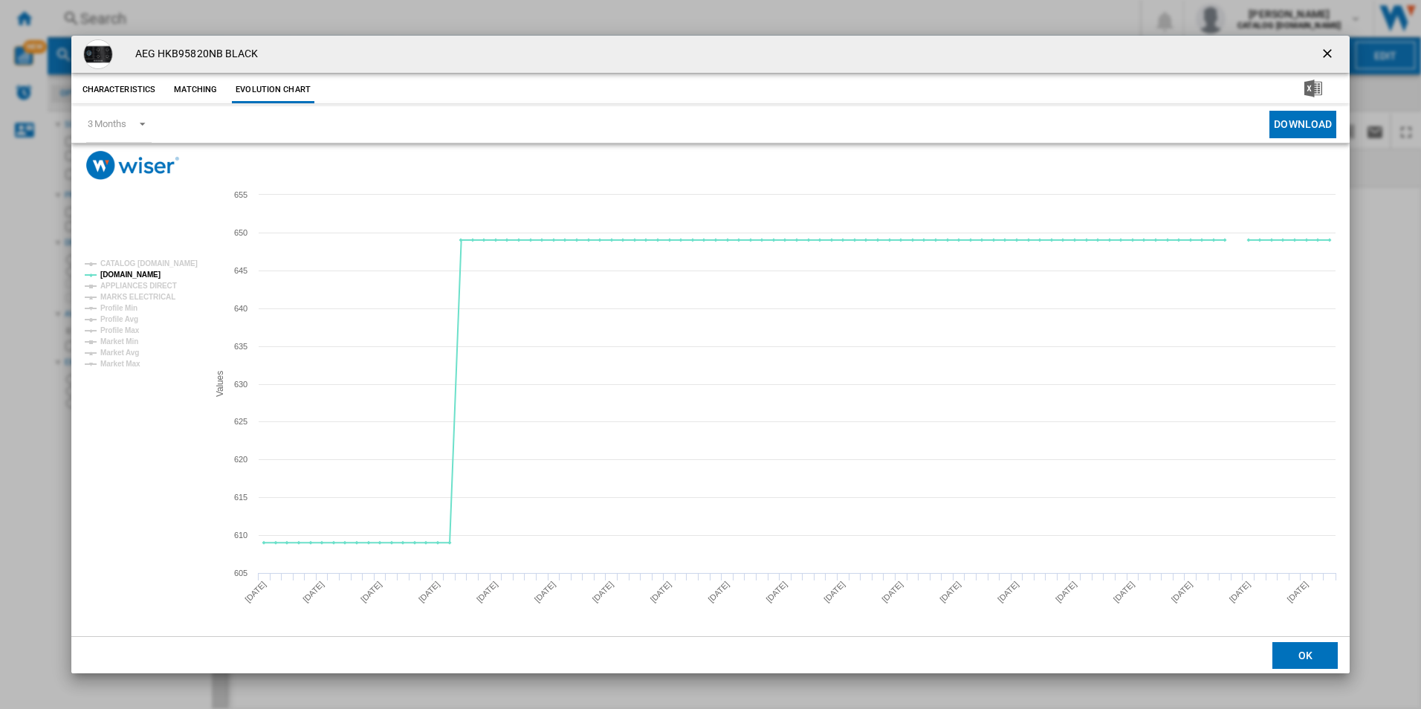
click at [1330, 53] on ng-md-icon "getI18NText('BUTTONS.CLOSE_DIALOG')" at bounding box center [1329, 55] width 18 height 18
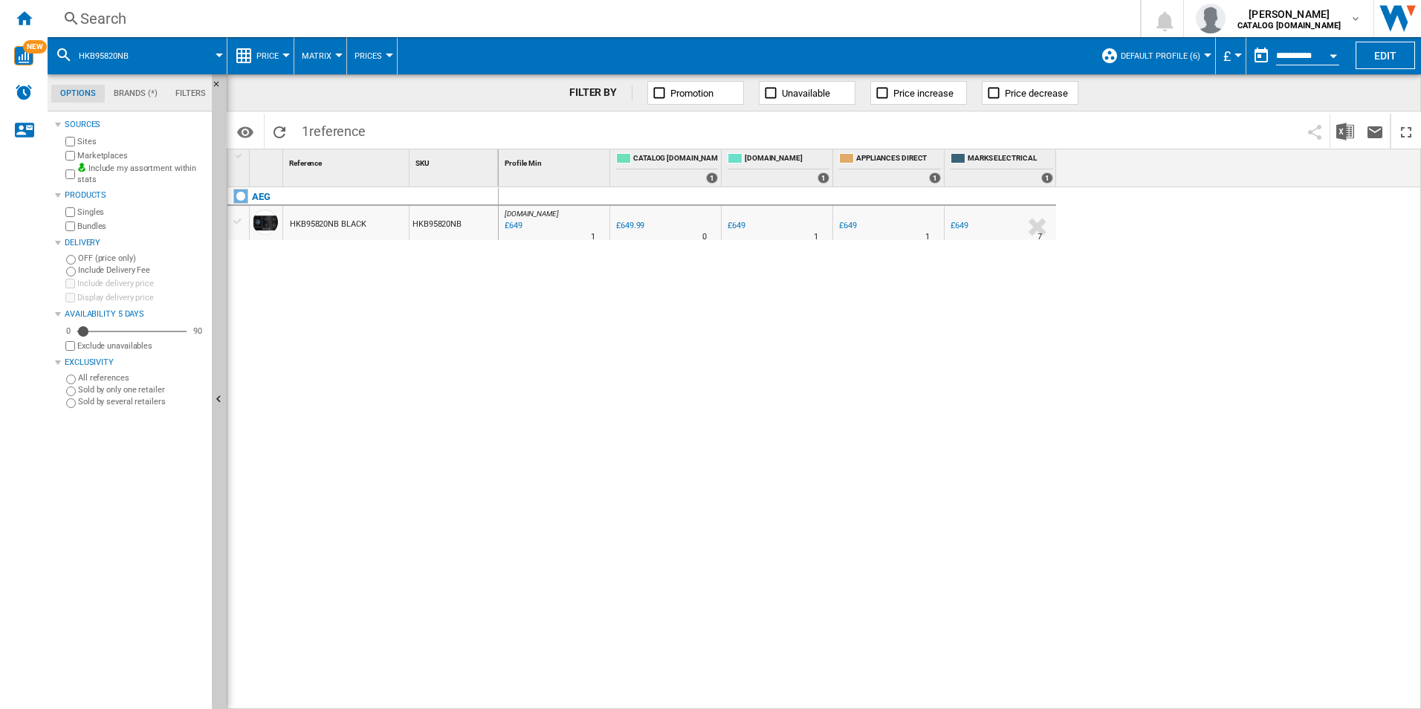
click at [479, 375] on div "AEG HKB95820NB BLACK HKB95820NB" at bounding box center [362, 444] width 271 height 514
click at [404, 19] on div "Search" at bounding box center [590, 18] width 1021 height 21
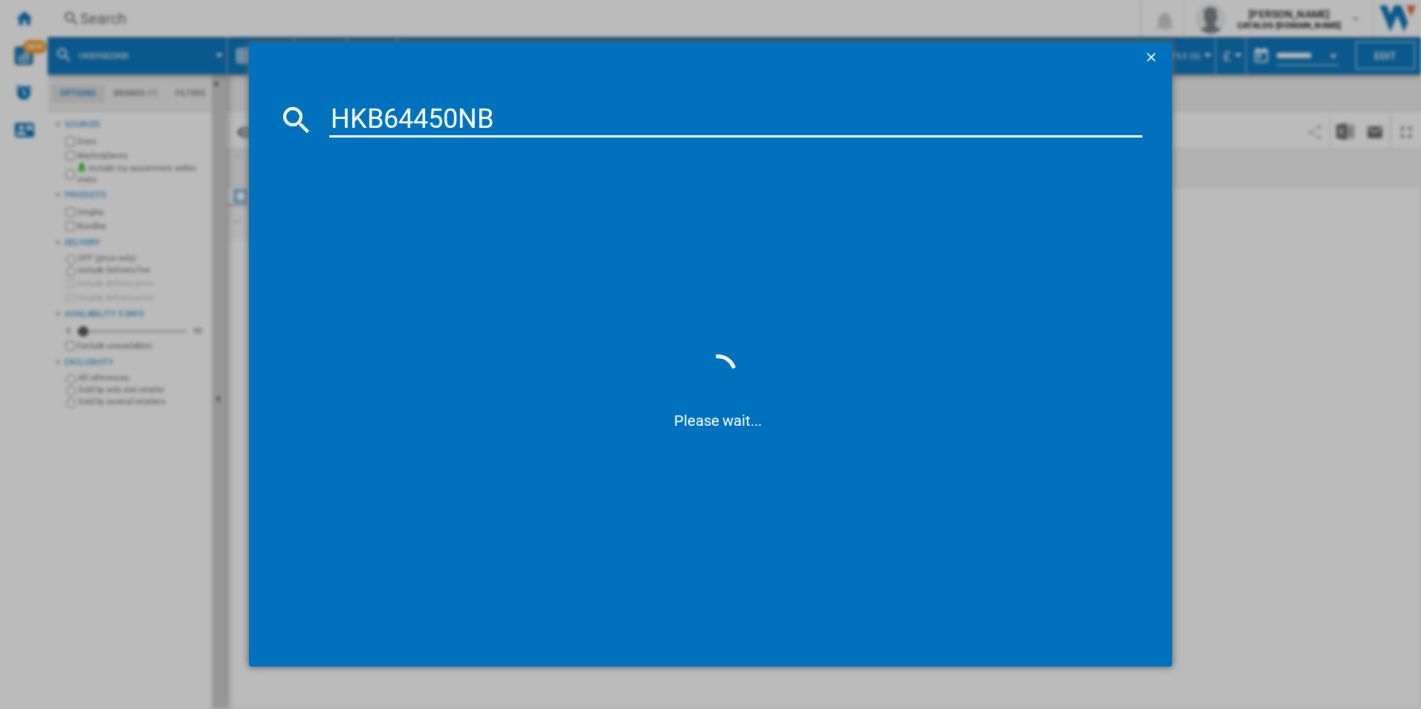
type input "HKB64450NB"
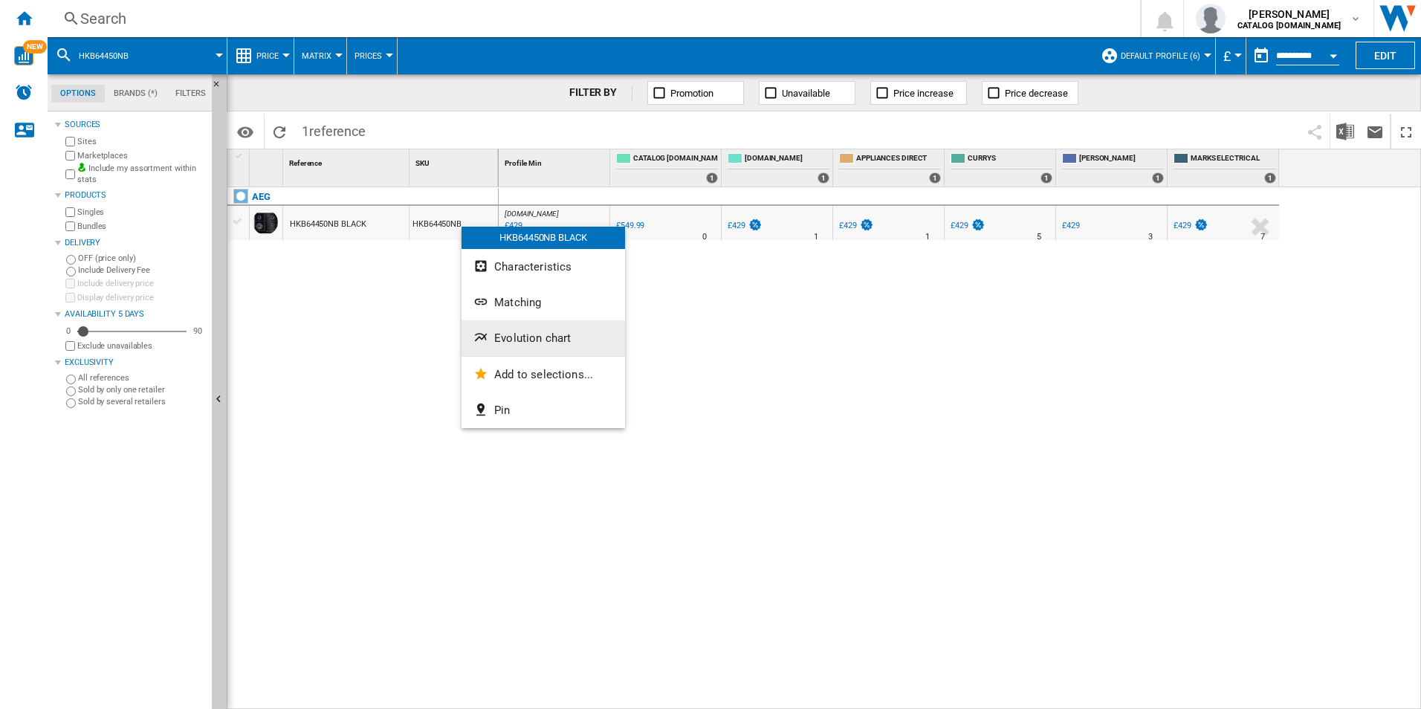
click at [518, 340] on span "Evolution chart" at bounding box center [532, 337] width 77 height 13
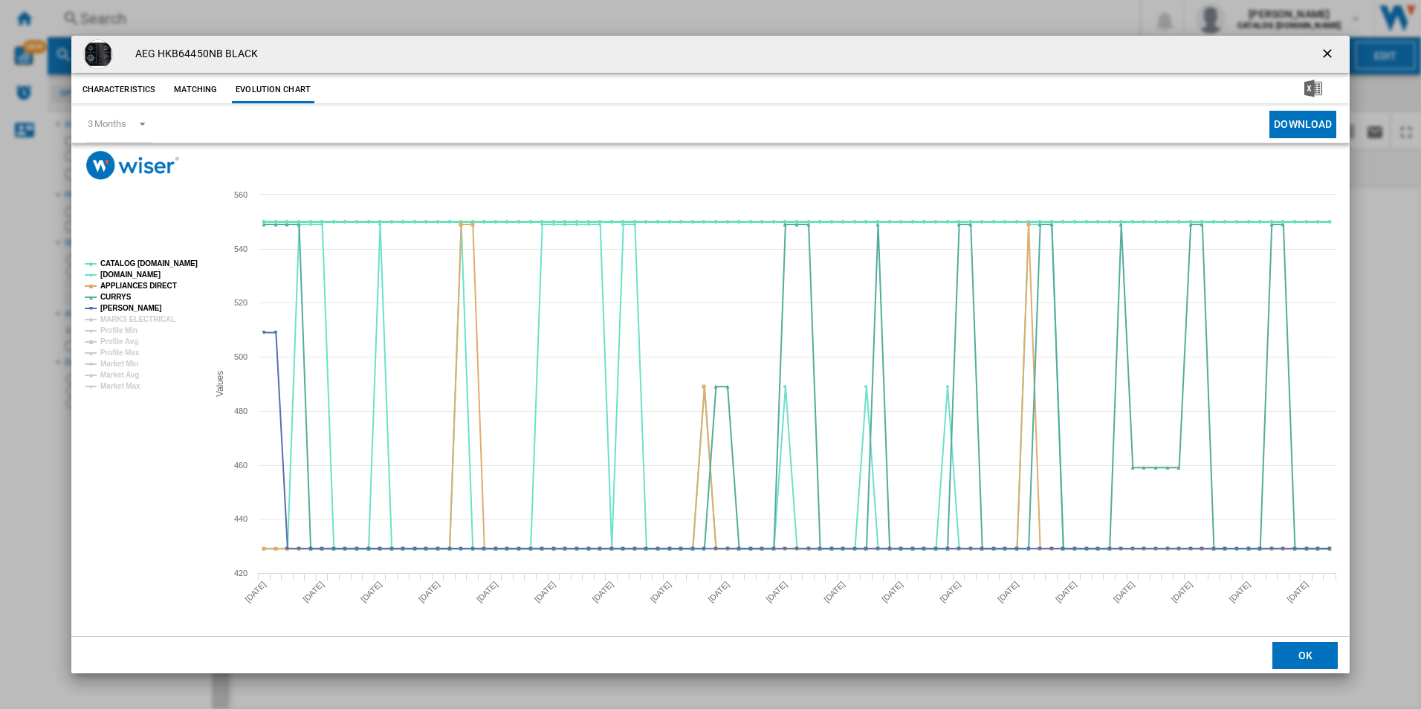
click at [178, 266] on tspan "CATALOG [DOMAIN_NAME]" at bounding box center [148, 263] width 97 height 8
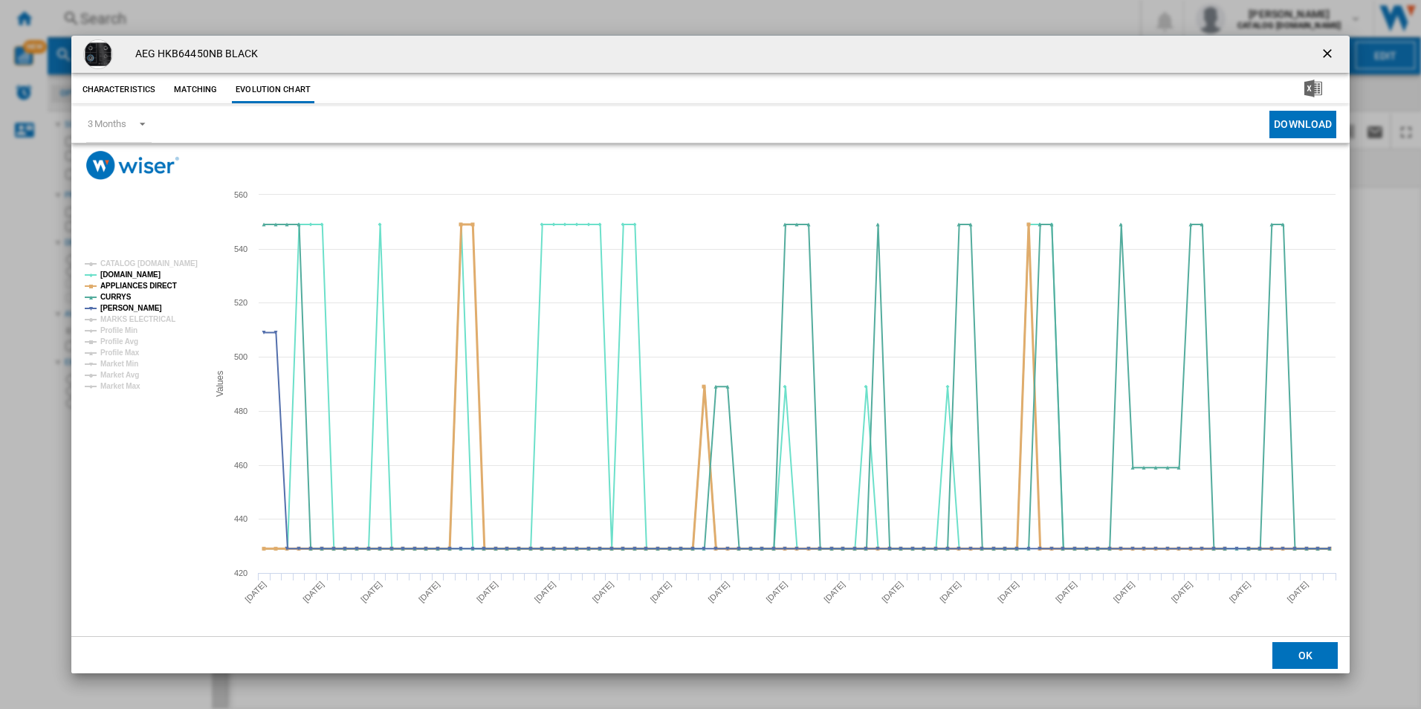
click at [164, 286] on tspan "APPLIANCES DIRECT" at bounding box center [138, 286] width 77 height 8
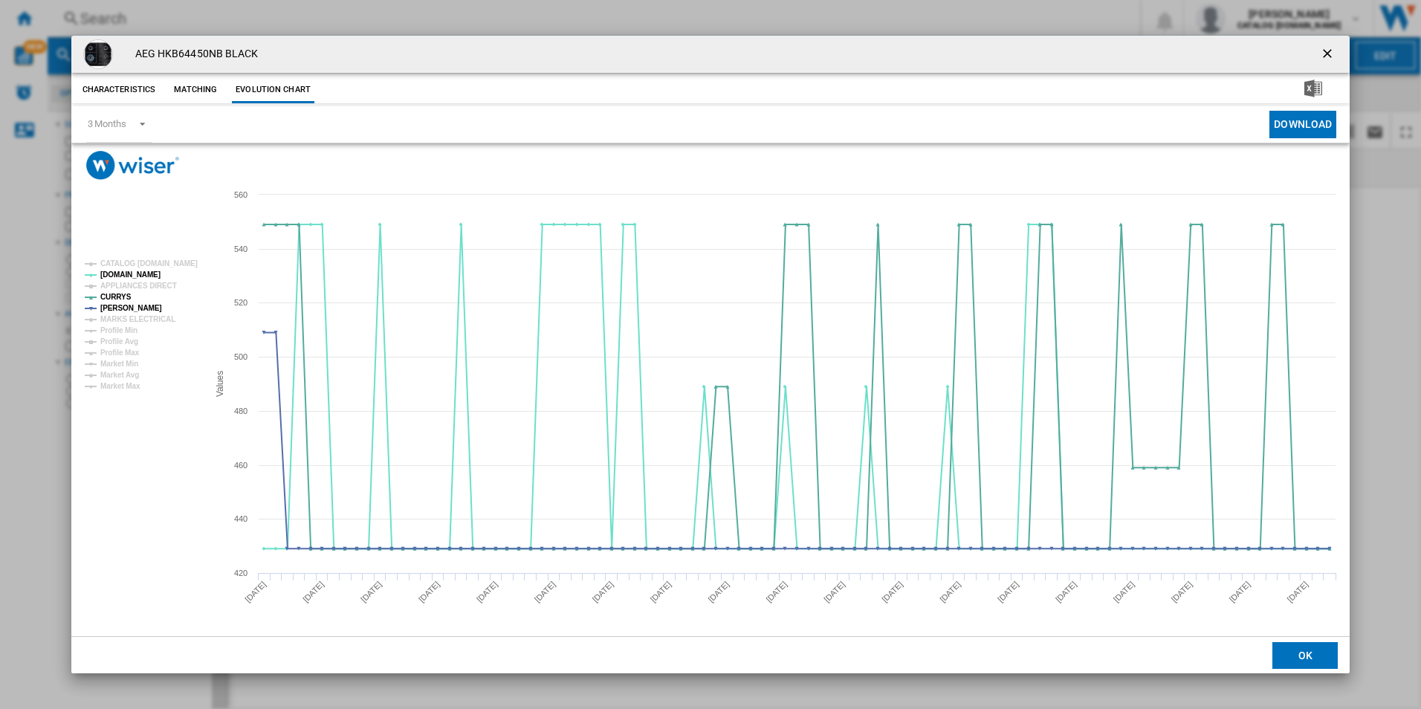
click at [1323, 58] on ng-md-icon "getI18NText('BUTTONS.CLOSE_DIALOG')" at bounding box center [1329, 55] width 18 height 18
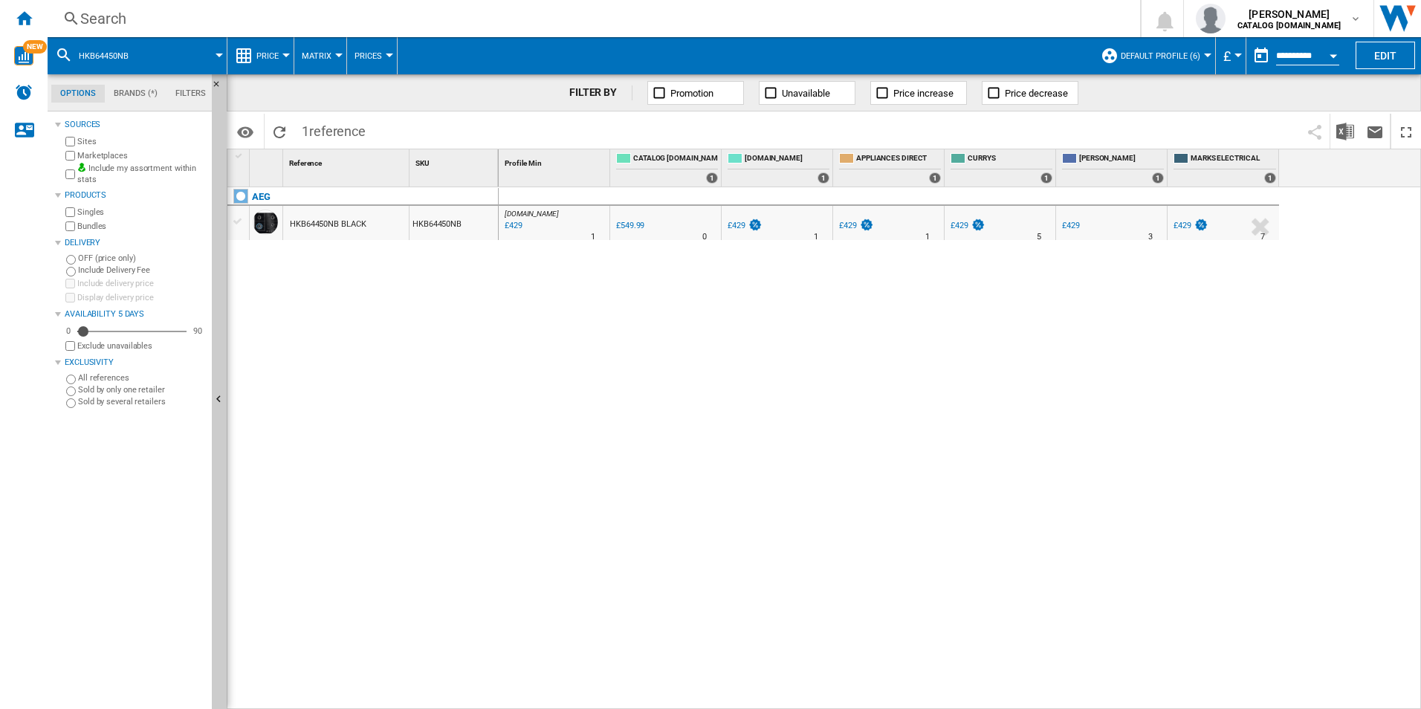
click at [538, 12] on div "Search" at bounding box center [590, 18] width 1021 height 21
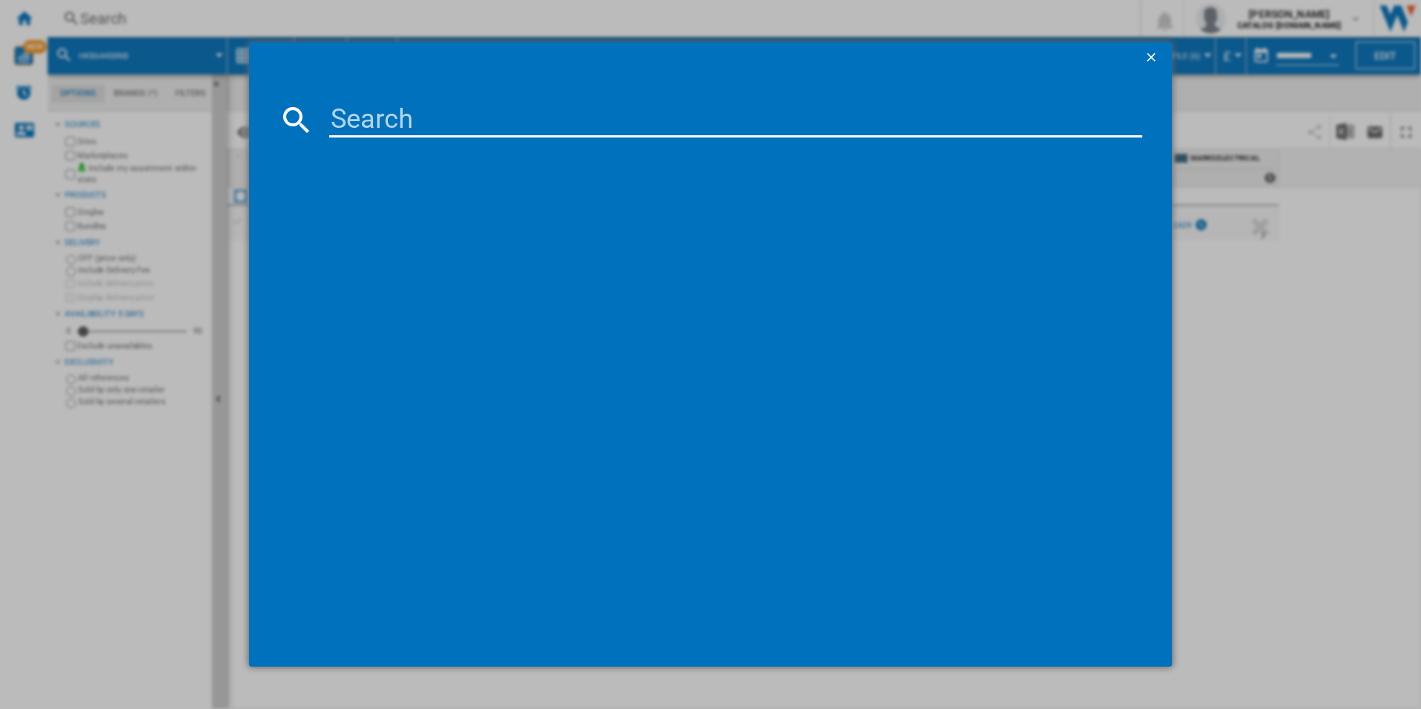
click at [521, 121] on input at bounding box center [736, 120] width 814 height 36
type input "HKB95820NB"
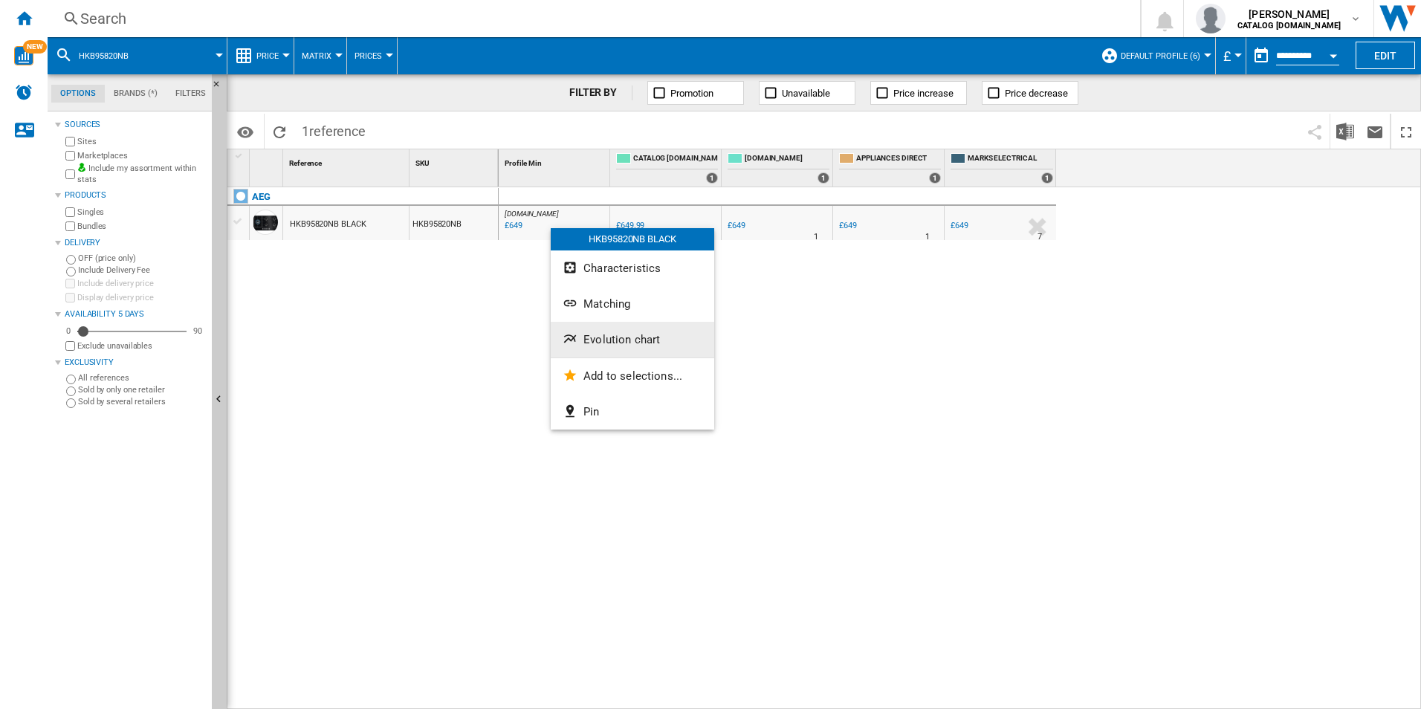
click at [601, 337] on span "Evolution chart" at bounding box center [621, 339] width 77 height 13
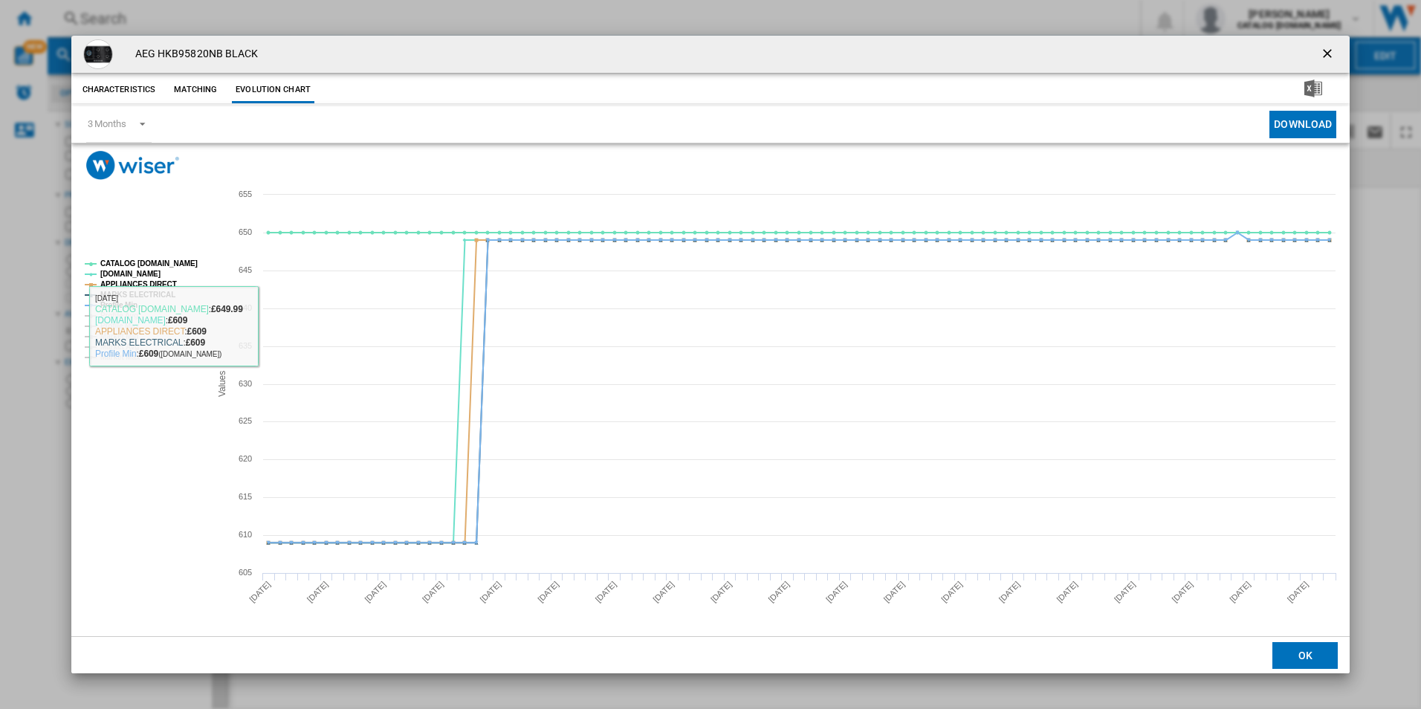
click at [197, 259] on rect "Product popup" at bounding box center [142, 310] width 126 height 112
click at [175, 259] on tspan "CATALOG [DOMAIN_NAME]" at bounding box center [148, 263] width 97 height 8
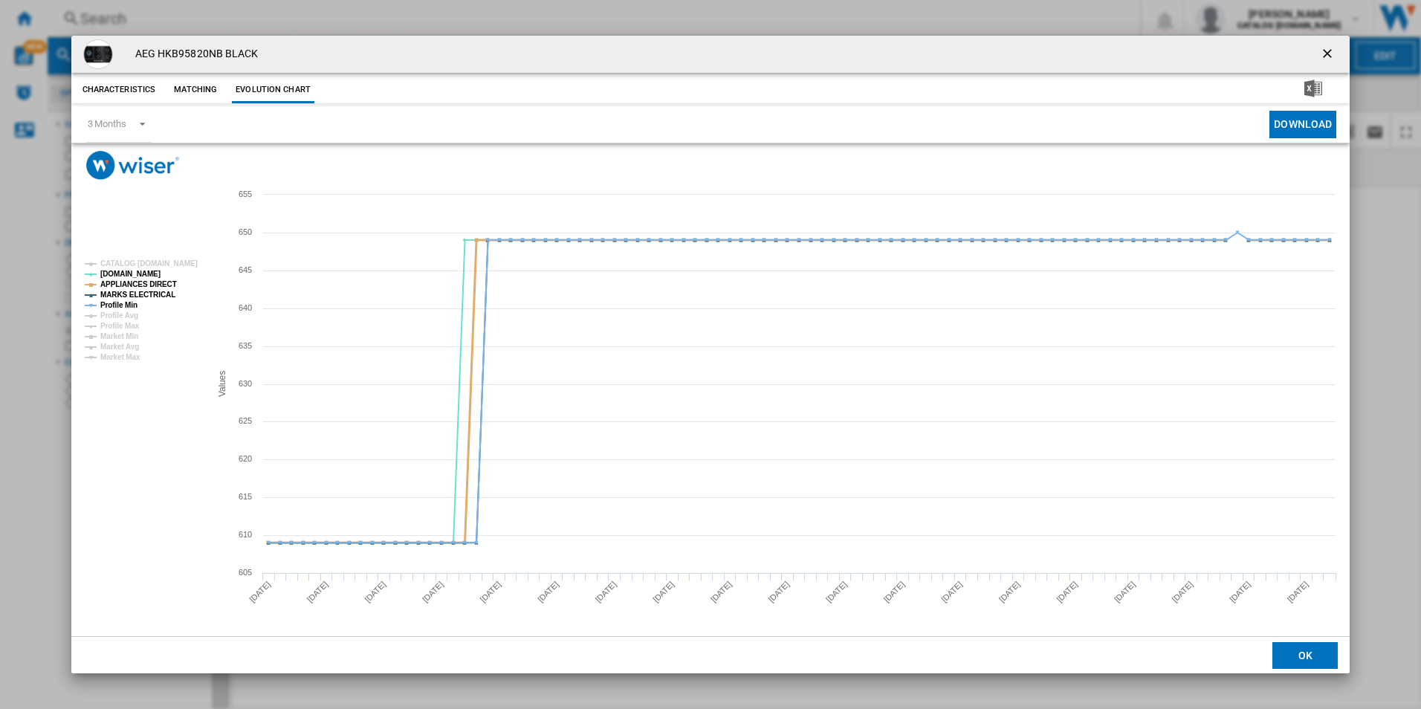
click at [160, 285] on tspan "APPLIANCES DIRECT" at bounding box center [138, 284] width 77 height 8
click at [156, 294] on tspan "MARKS ELECTRICAL" at bounding box center [137, 295] width 75 height 8
click at [122, 304] on tspan "Profile Min" at bounding box center [118, 305] width 37 height 8
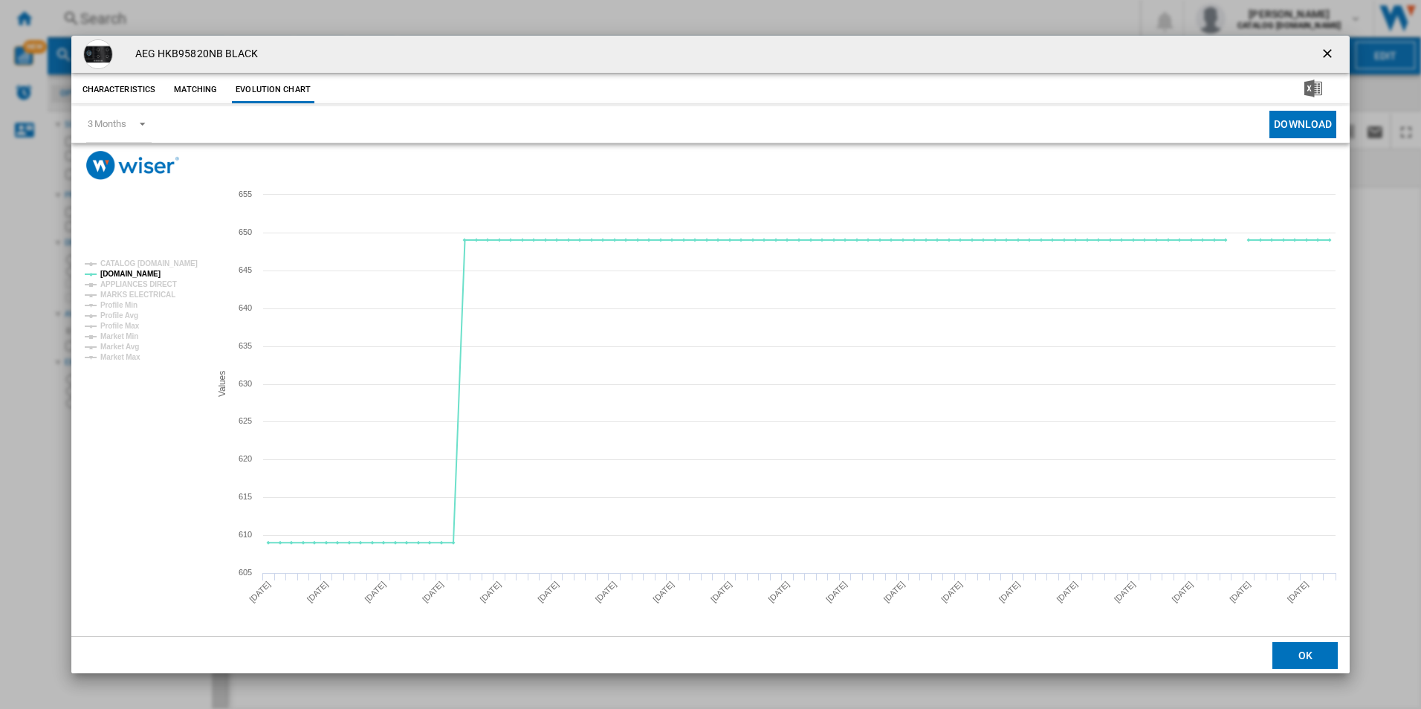
click at [1322, 53] on ng-md-icon "getI18NText('BUTTONS.CLOSE_DIALOG')" at bounding box center [1329, 55] width 18 height 18
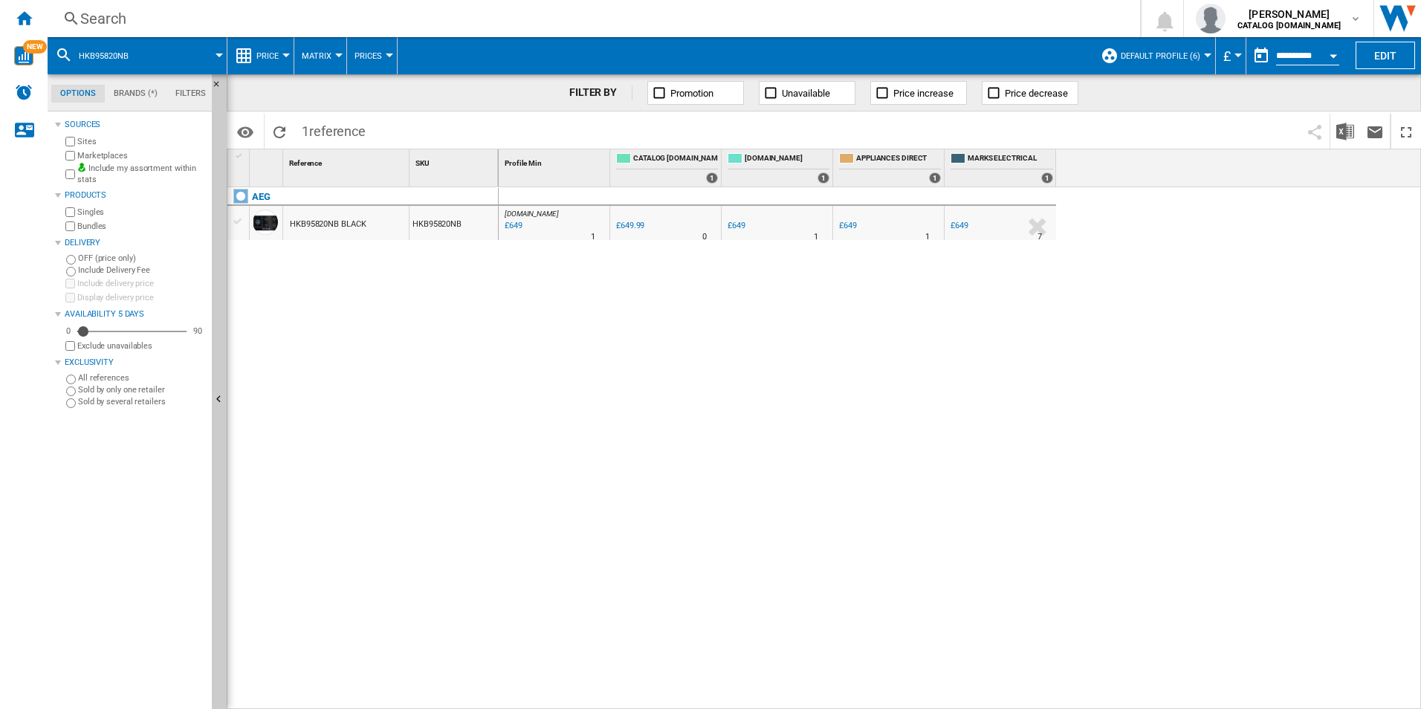
click at [618, 21] on div "Search" at bounding box center [590, 18] width 1021 height 21
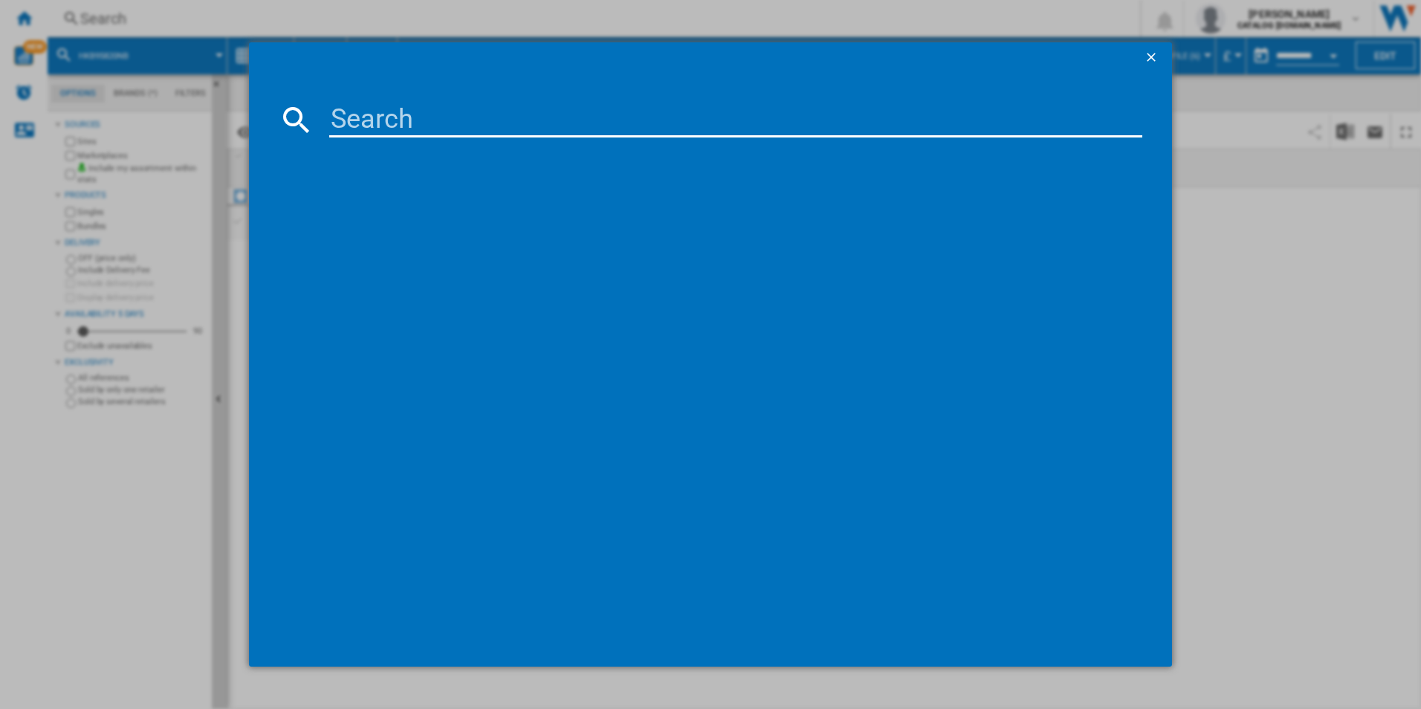
click at [585, 103] on input at bounding box center [736, 120] width 814 height 36
type input "DVE5671HG"
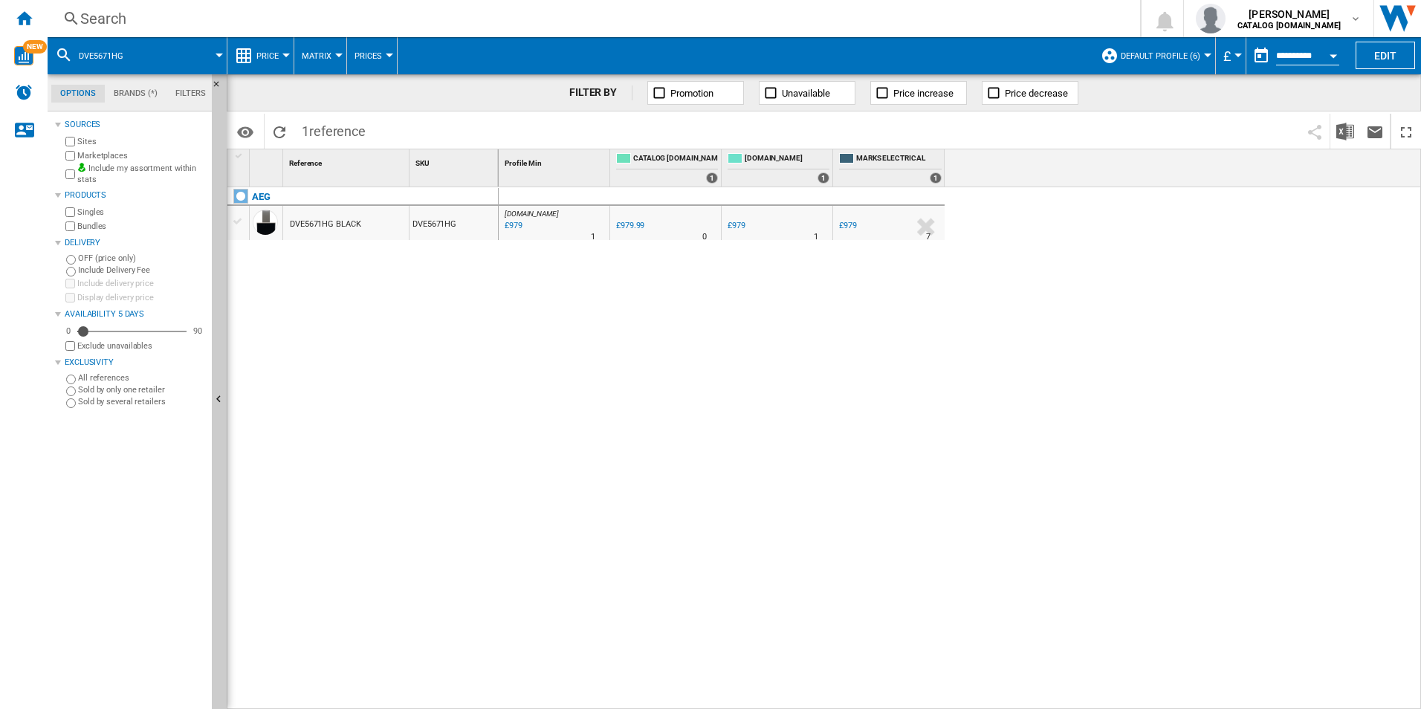
drag, startPoint x: 531, startPoint y: 230, endPoint x: 539, endPoint y: 225, distance: 9.1
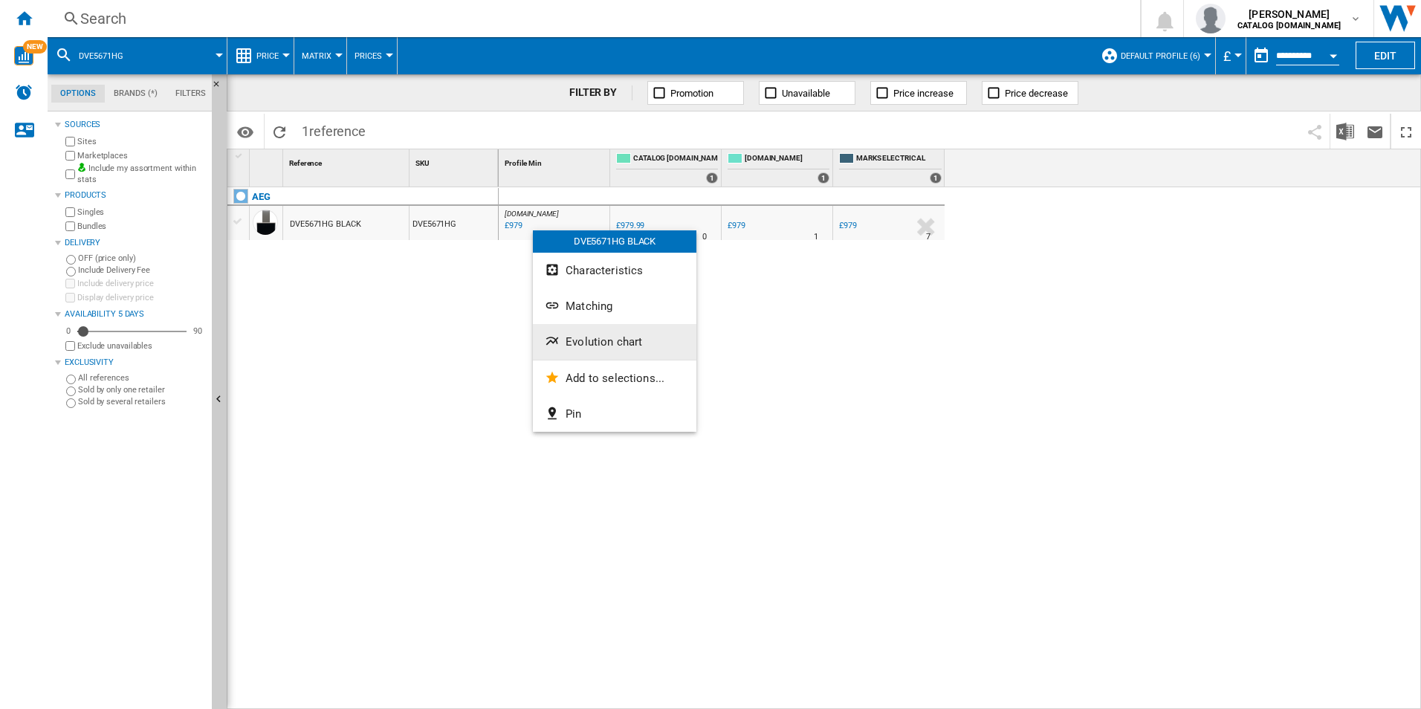
click at [600, 339] on span "Evolution chart" at bounding box center [604, 341] width 77 height 13
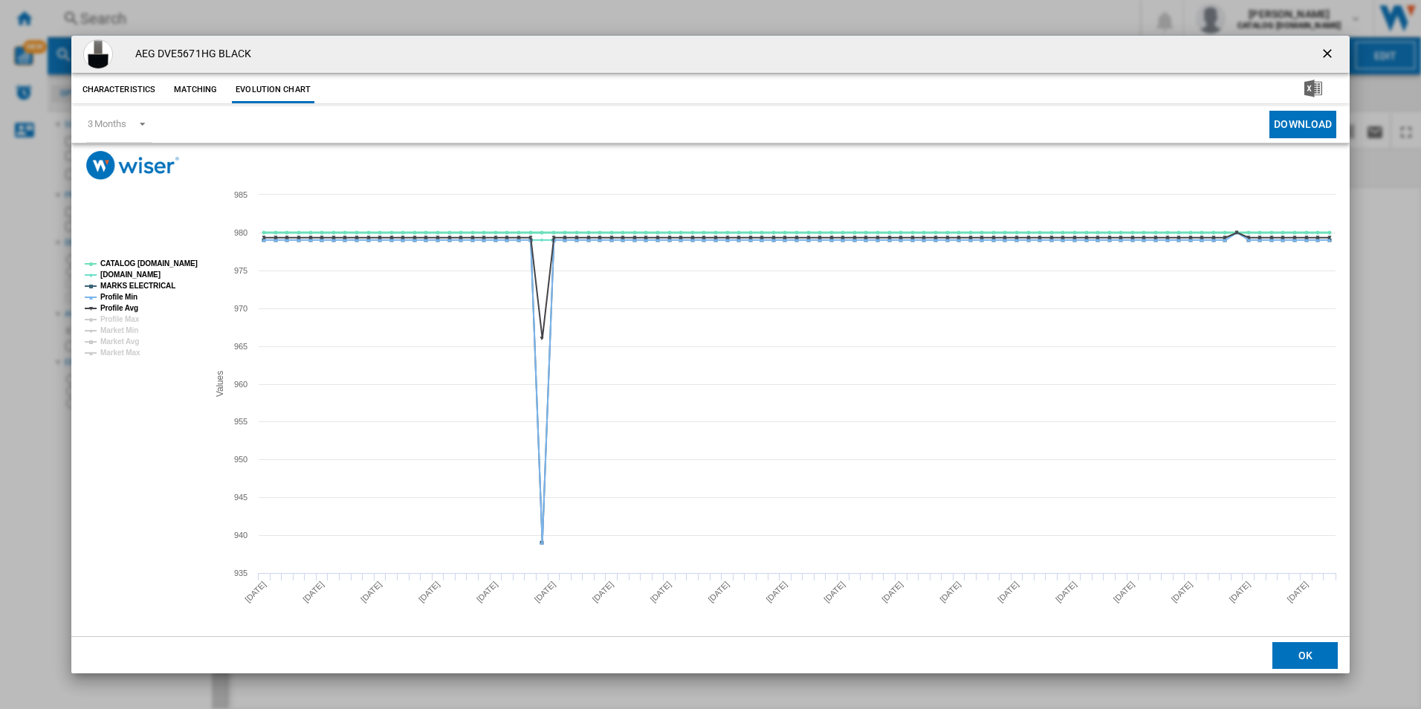
click at [157, 263] on tspan "CATALOG [DOMAIN_NAME]" at bounding box center [148, 263] width 97 height 8
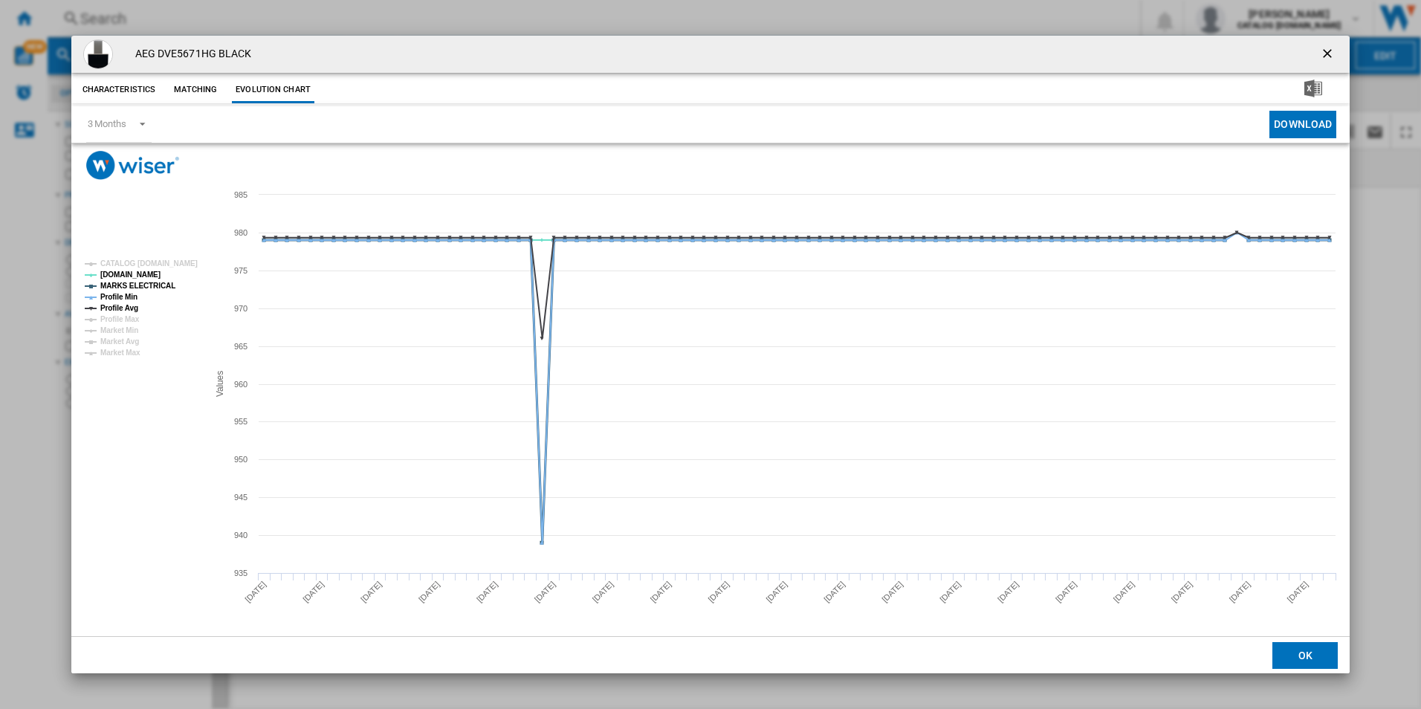
click at [157, 282] on tspan "MARKS ELECTRICAL" at bounding box center [137, 286] width 75 height 8
click at [129, 294] on tspan "Profile Min" at bounding box center [118, 297] width 37 height 8
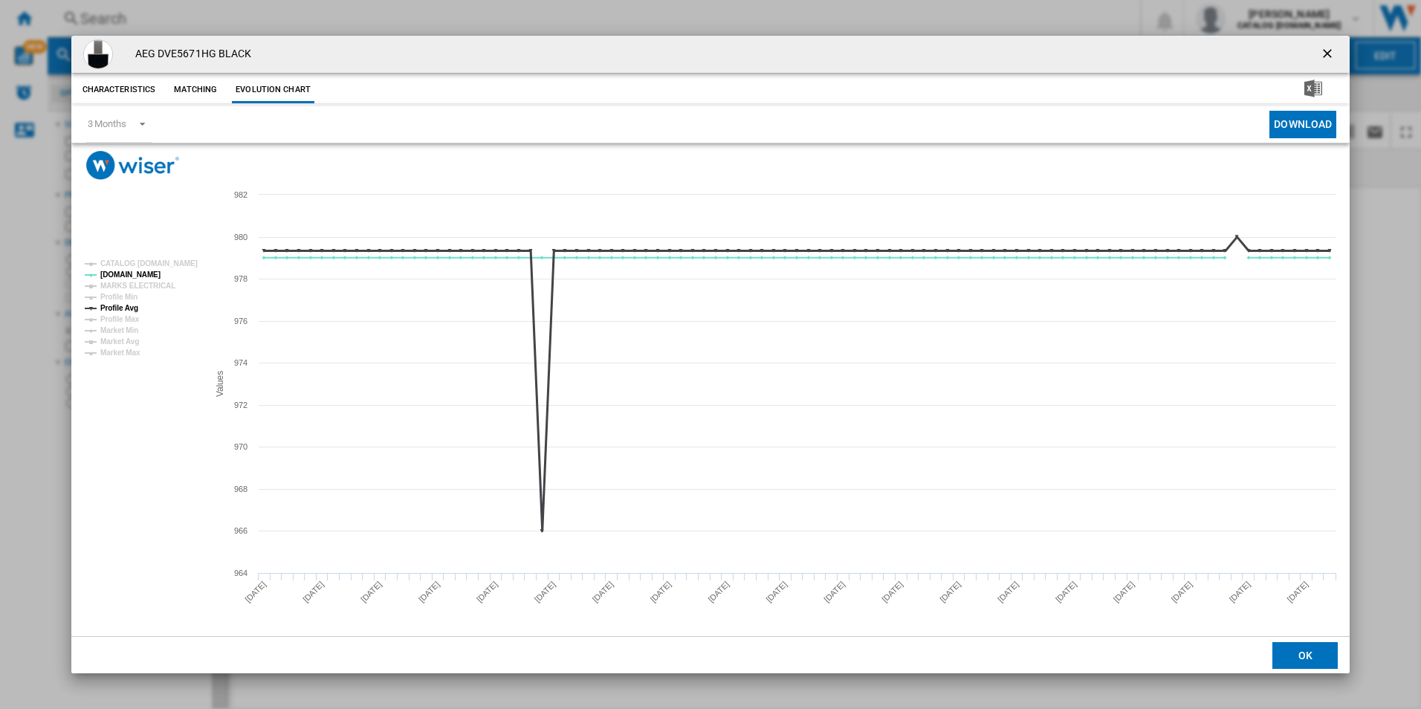
click at [132, 308] on tspan "Profile Avg" at bounding box center [119, 308] width 38 height 8
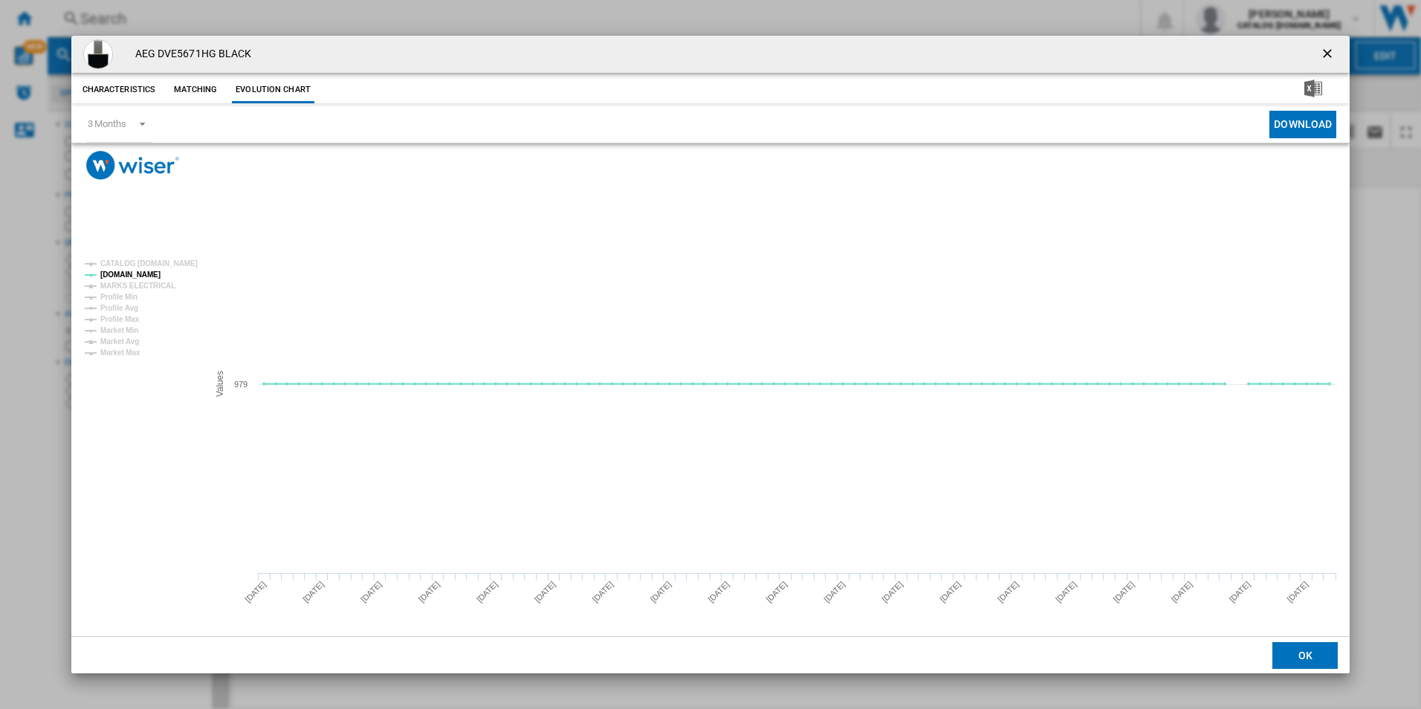
drag, startPoint x: 1324, startPoint y: 50, endPoint x: 1133, endPoint y: 55, distance: 191.1
click at [1324, 50] on ng-md-icon "getI18NText('BUTTONS.CLOSE_DIALOG')" at bounding box center [1329, 55] width 18 height 18
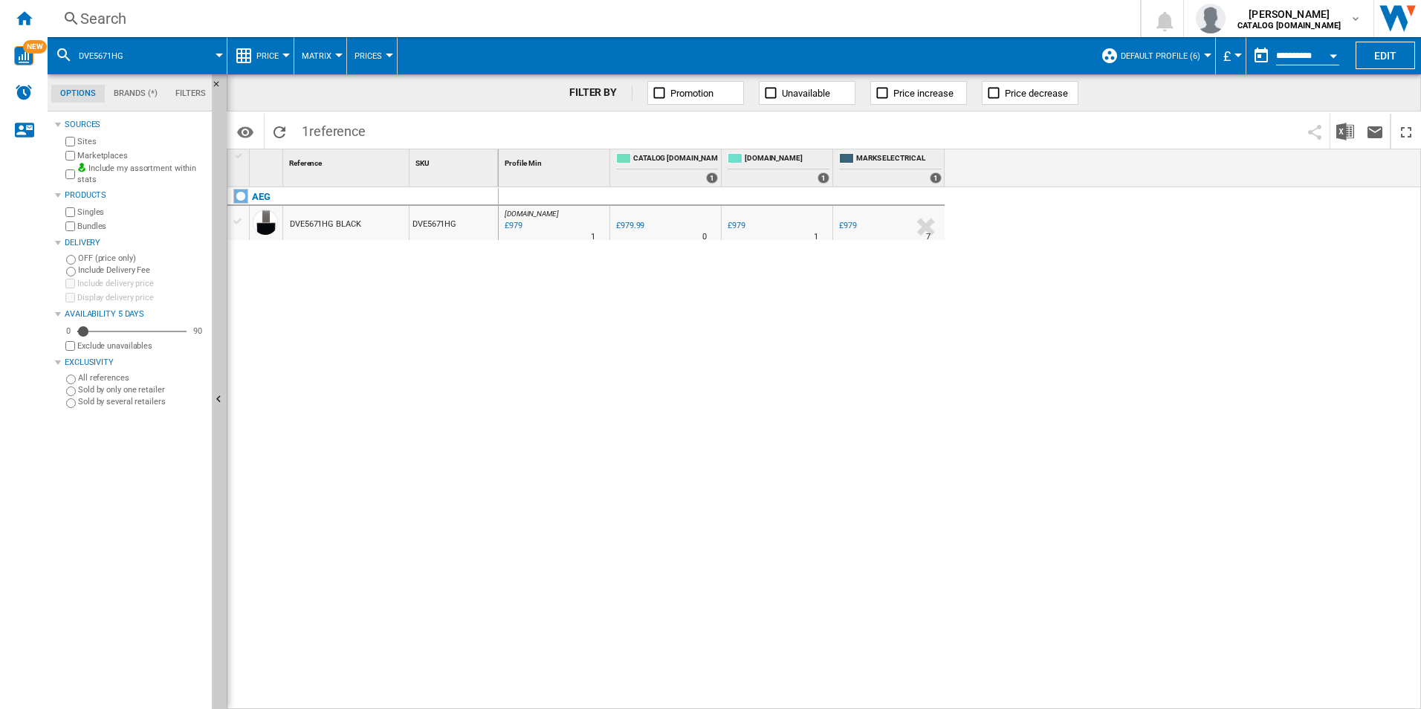
click at [963, 22] on div "Search" at bounding box center [590, 18] width 1021 height 21
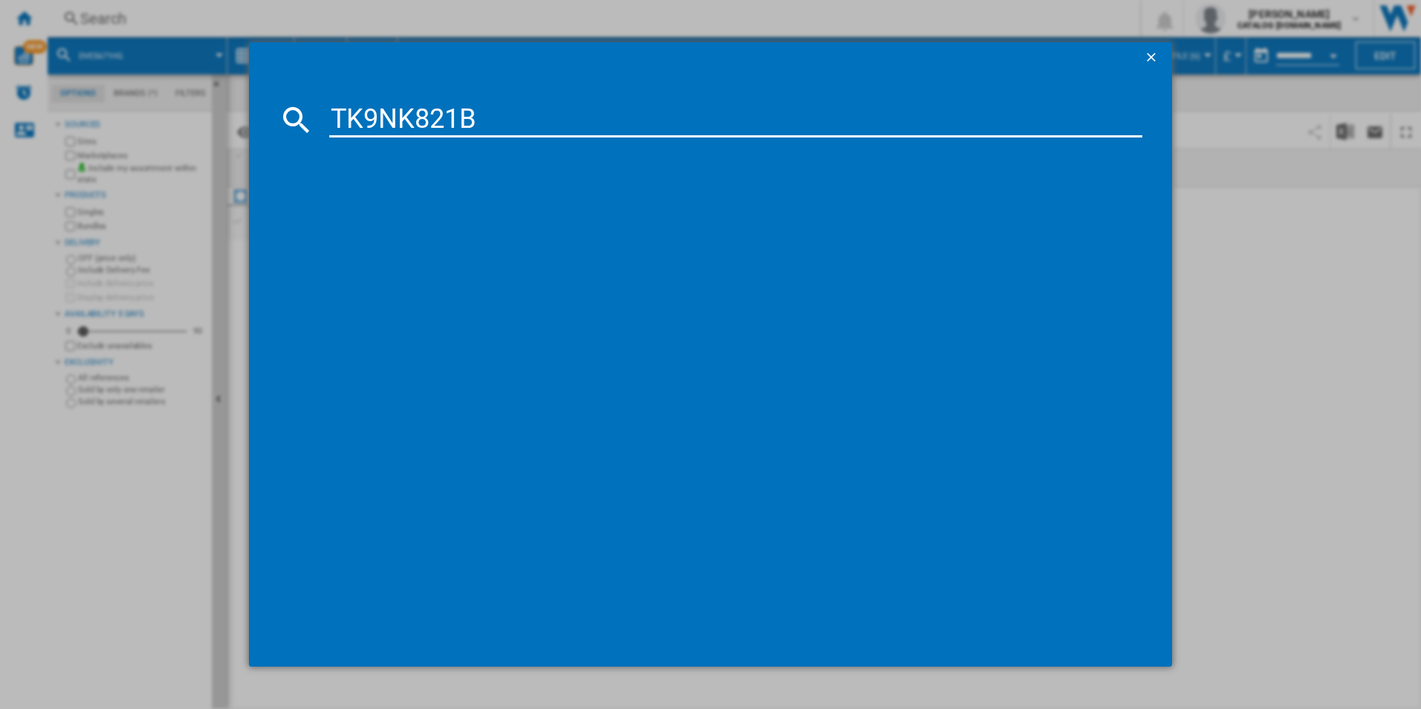
type input "TK9NK821B"
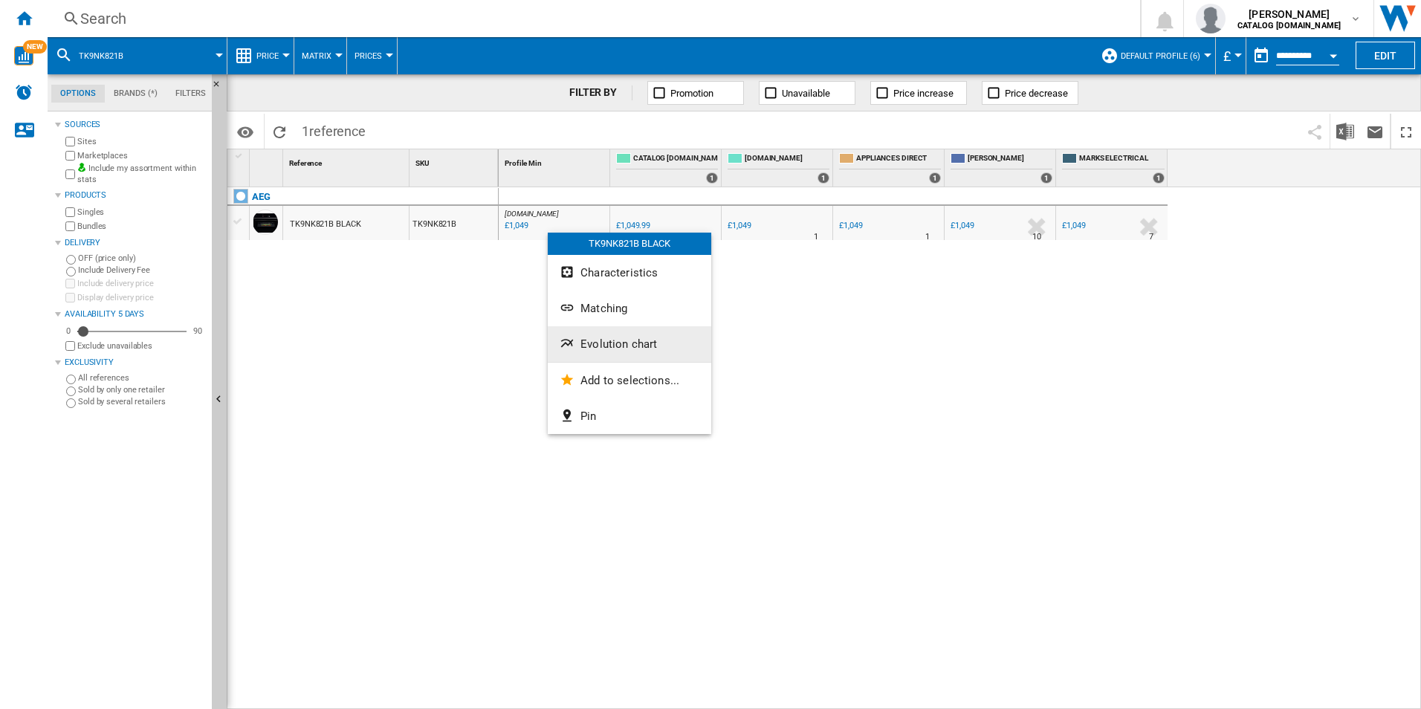
click at [615, 349] on span "Evolution chart" at bounding box center [618, 343] width 77 height 13
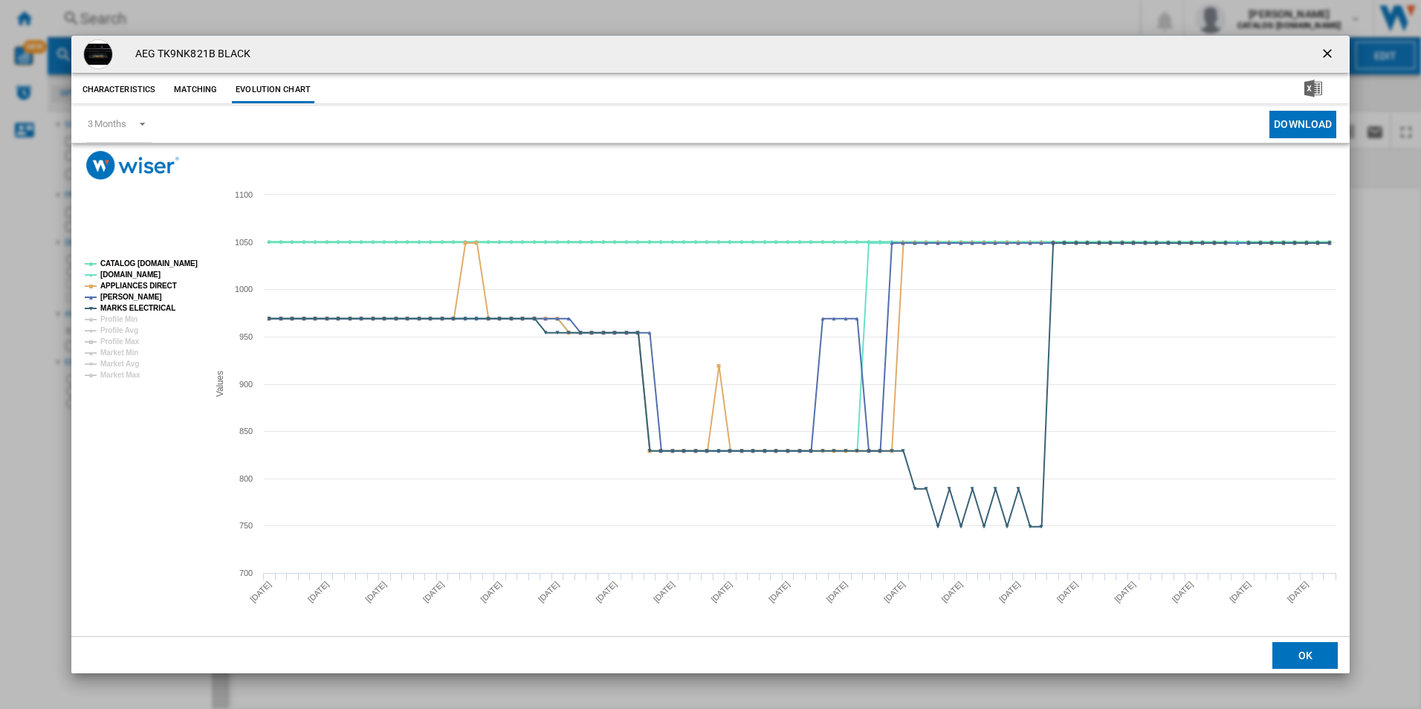
click at [175, 264] on tspan "CATALOG [DOMAIN_NAME]" at bounding box center [148, 263] width 97 height 8
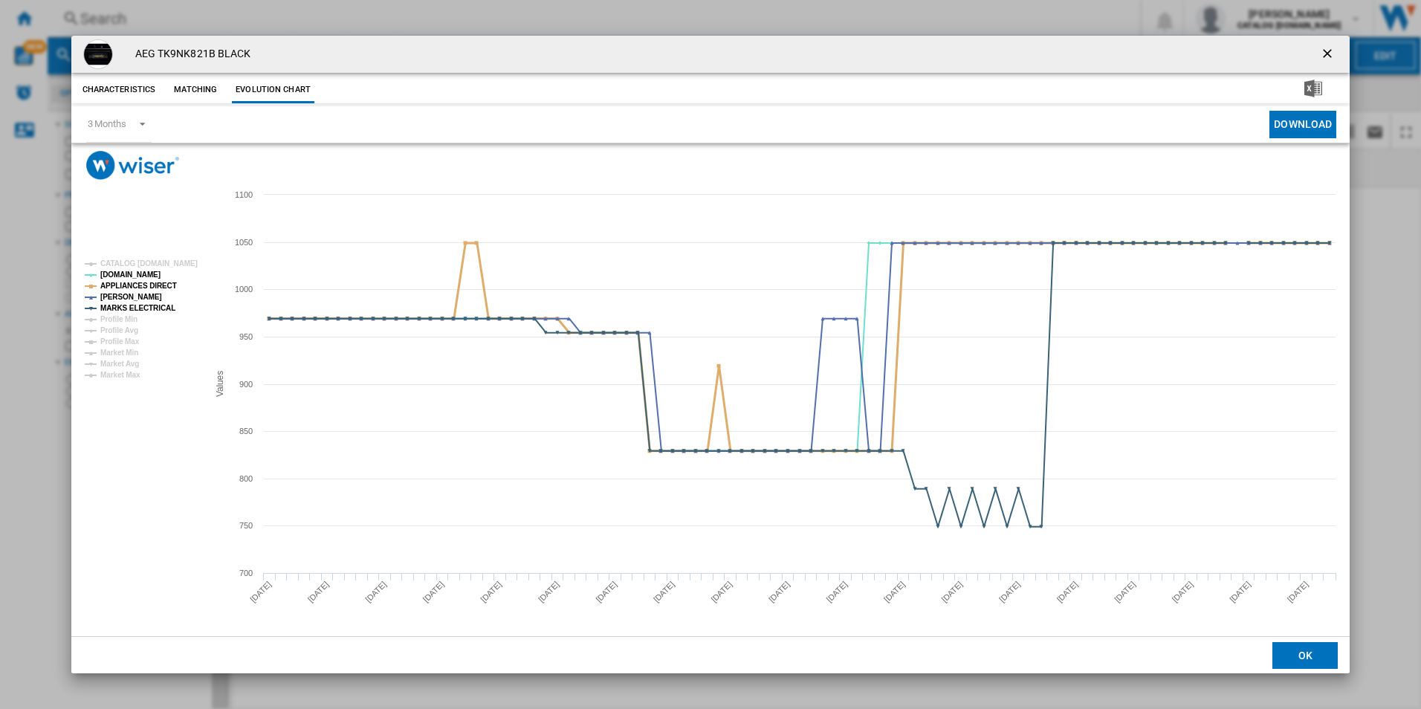
click at [163, 285] on tspan "APPLIANCES DIRECT" at bounding box center [138, 286] width 77 height 8
click at [160, 306] on tspan "MARKS ELECTRICAL" at bounding box center [137, 308] width 75 height 8
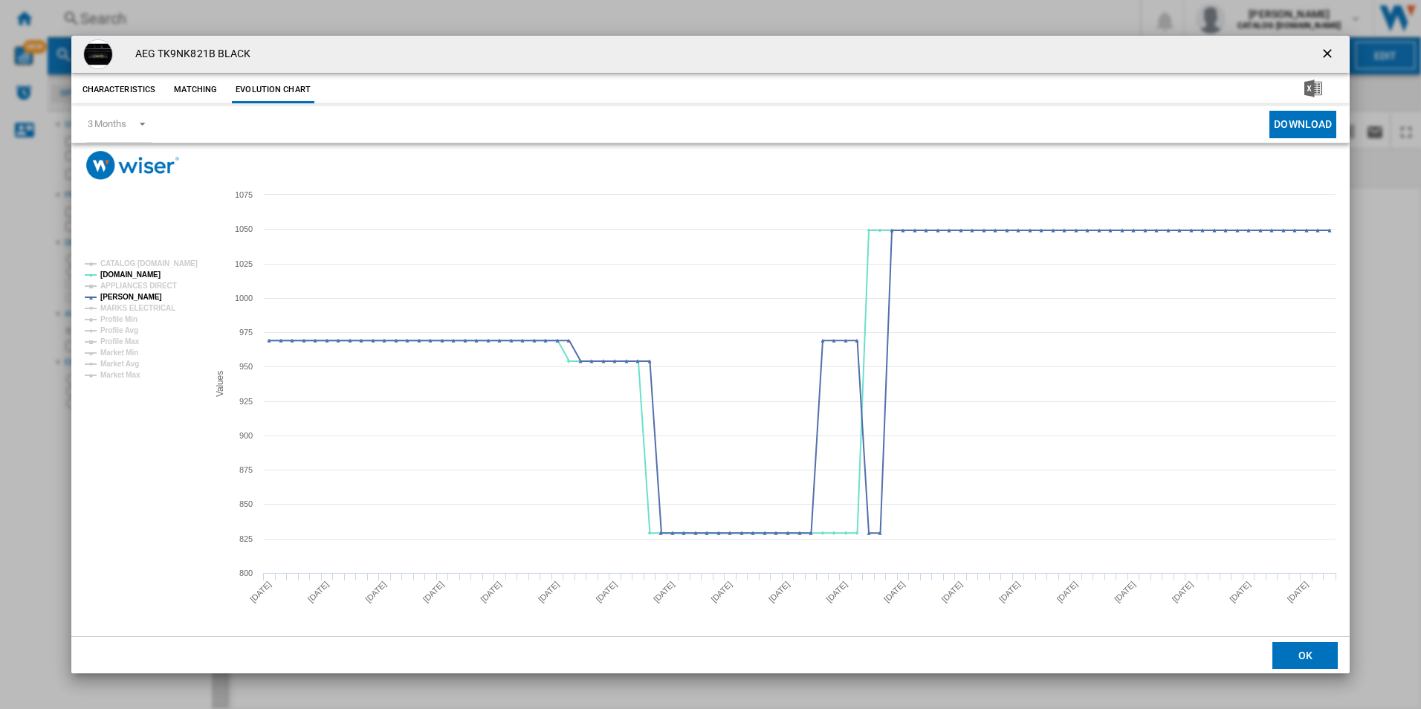
drag, startPoint x: 1326, startPoint y: 53, endPoint x: 1259, endPoint y: 45, distance: 67.4
click at [1326, 53] on ng-md-icon "getI18NText('BUTTONS.CLOSE_DIALOG')" at bounding box center [1329, 55] width 18 height 18
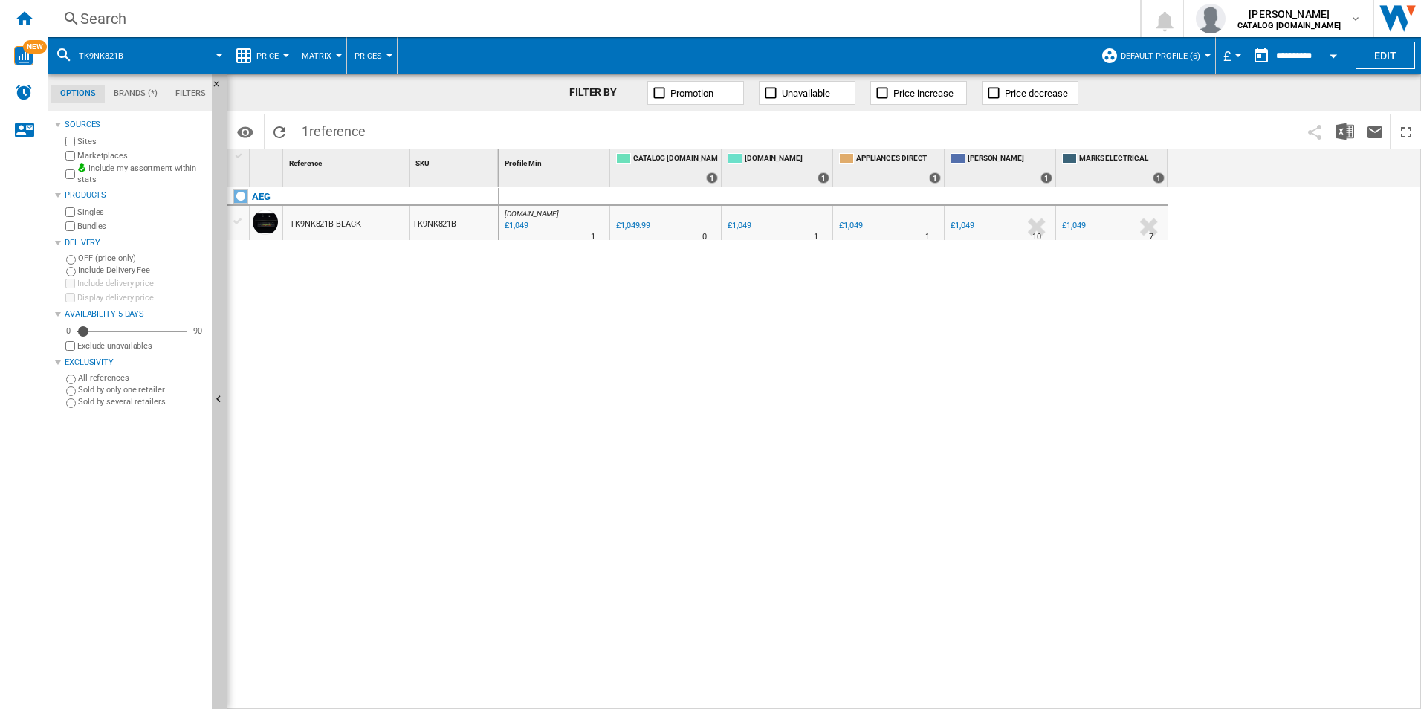
click at [724, 13] on div "Search" at bounding box center [590, 18] width 1021 height 21
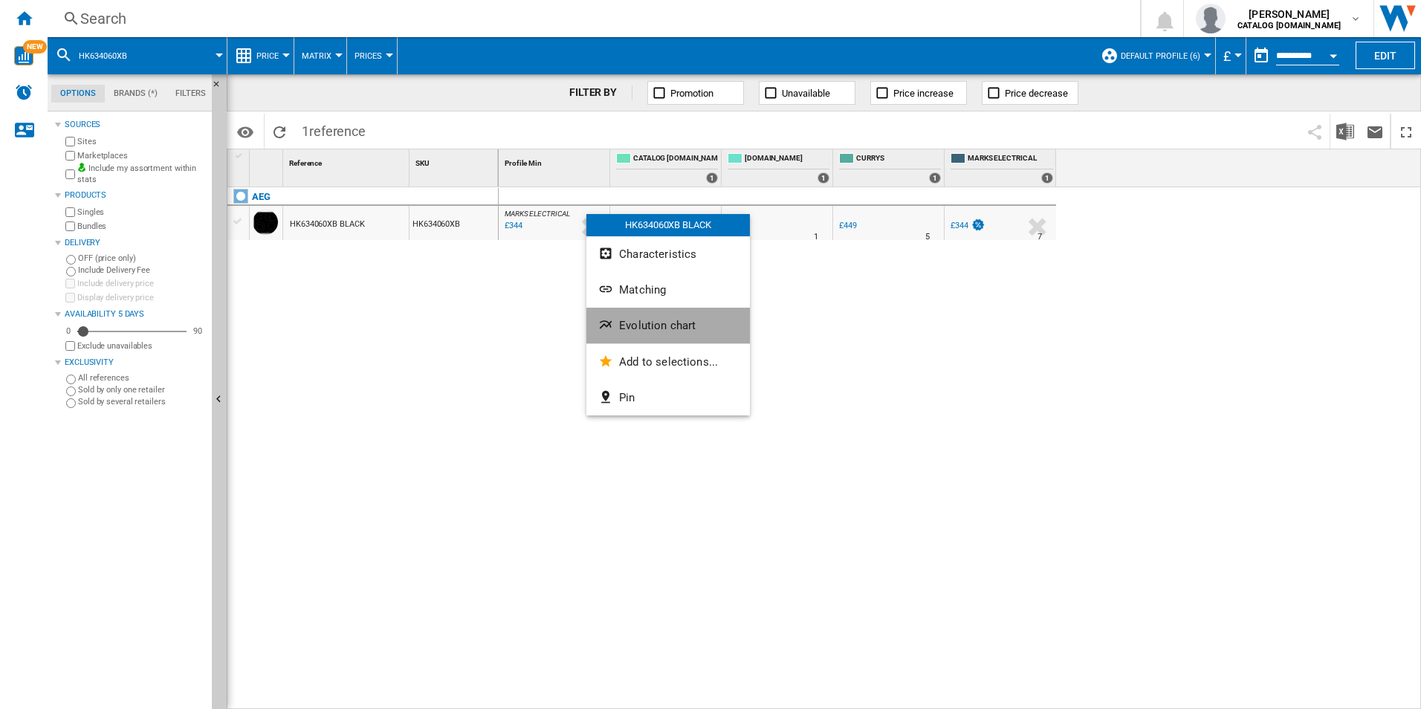
click at [636, 328] on span "Evolution chart" at bounding box center [657, 325] width 77 height 13
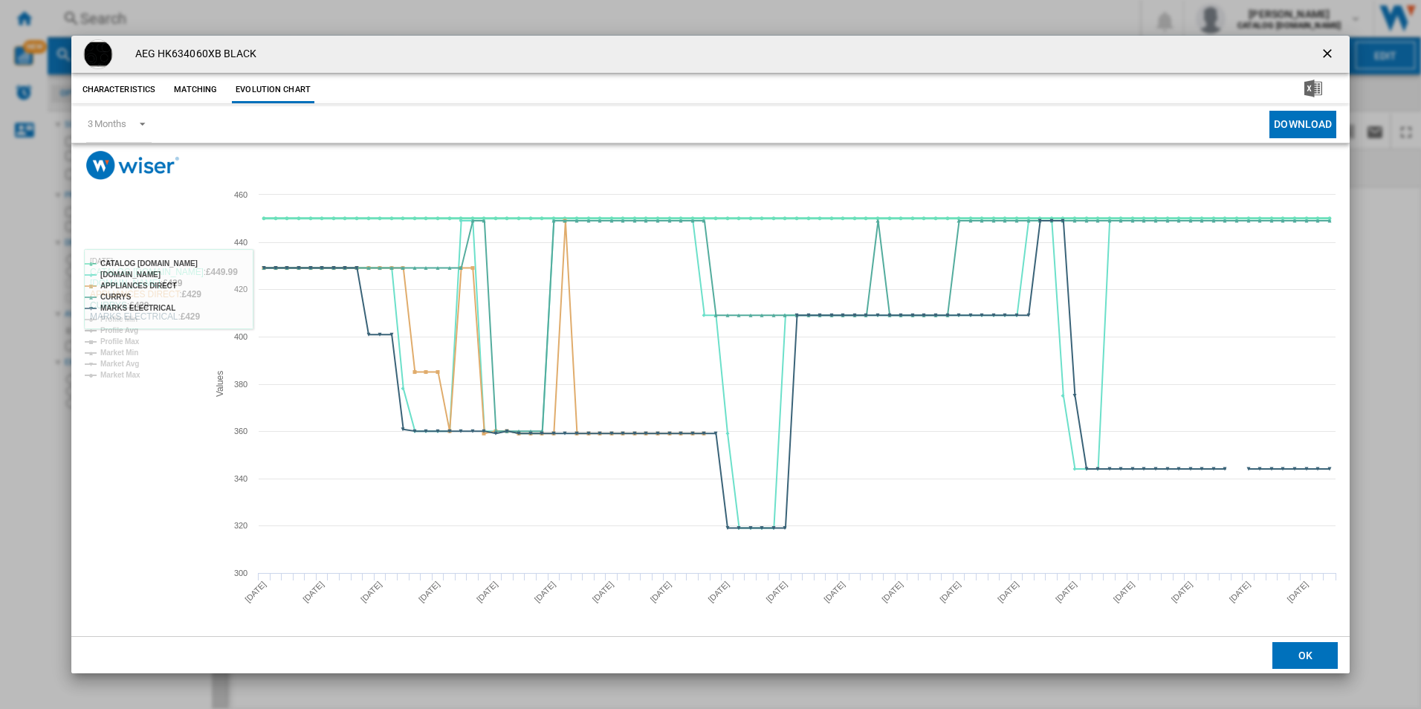
click at [174, 267] on tspan "CATALOG [DOMAIN_NAME]" at bounding box center [148, 263] width 97 height 8
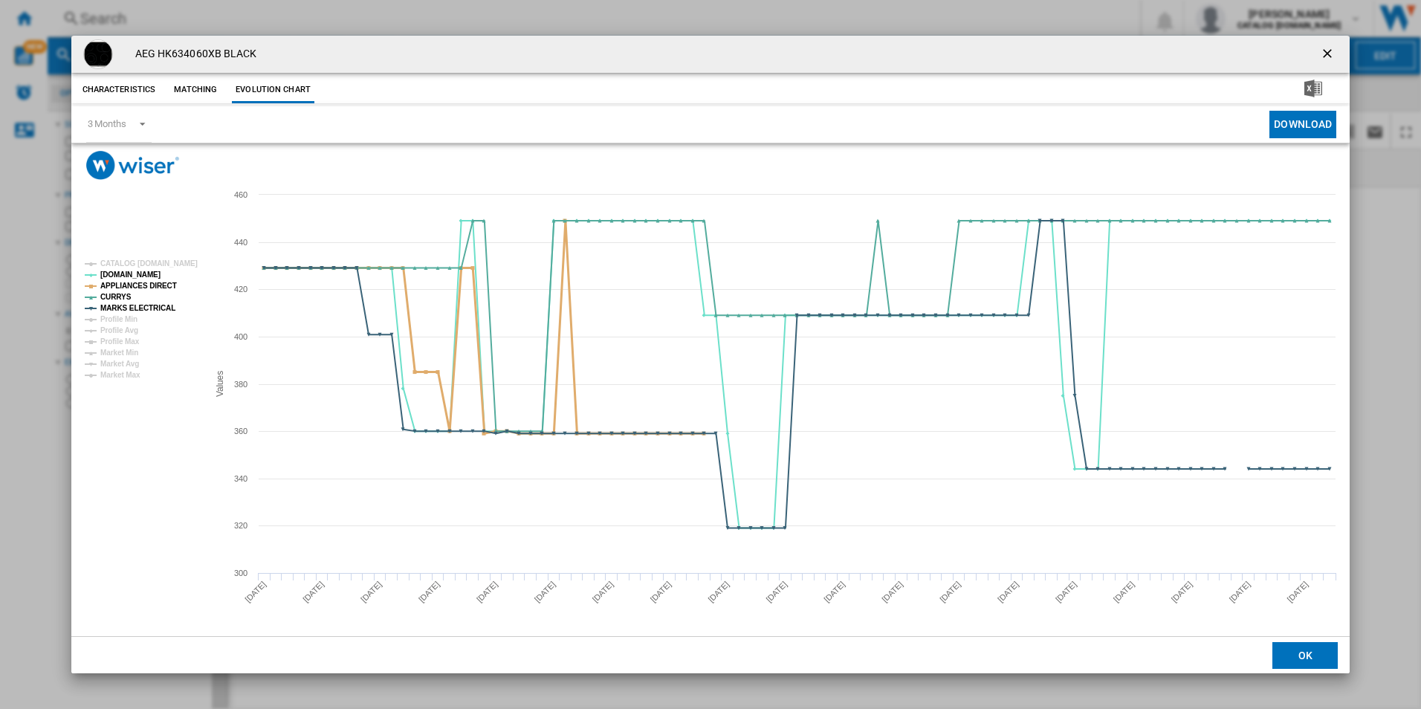
click at [147, 279] on rect "Product popup" at bounding box center [140, 319] width 123 height 131
click at [161, 285] on tspan "APPLIANCES DIRECT" at bounding box center [138, 286] width 77 height 8
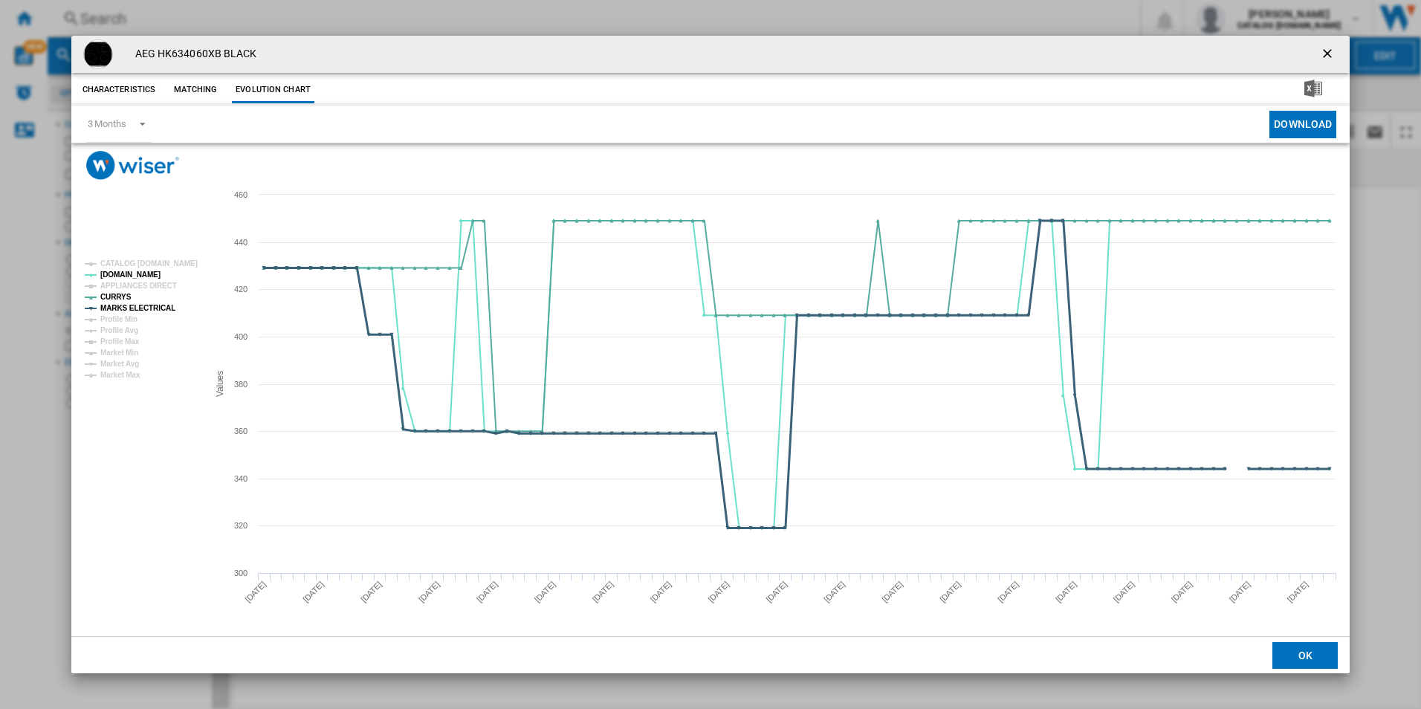
click at [155, 305] on tspan "MARKS ELECTRICAL" at bounding box center [137, 308] width 75 height 8
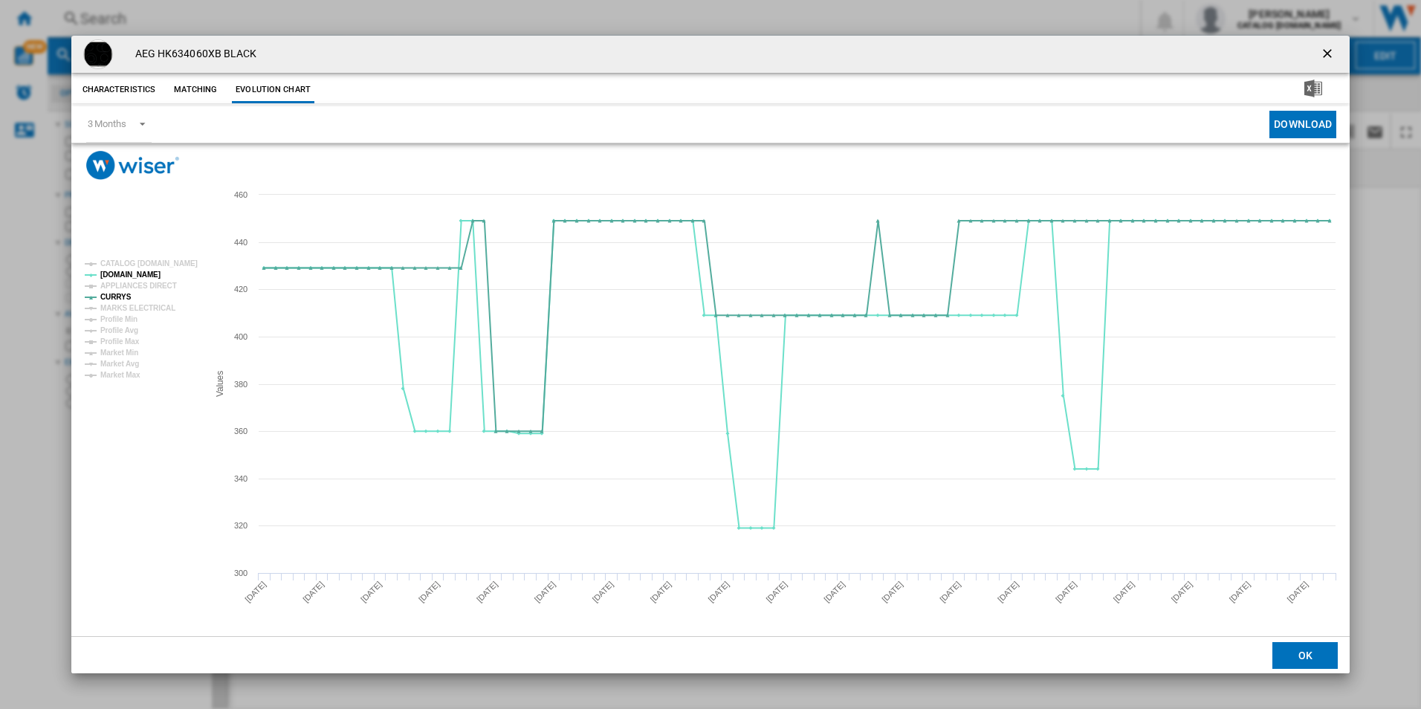
click at [1333, 56] on ng-md-icon "getI18NText('BUTTONS.CLOSE_DIALOG')" at bounding box center [1329, 55] width 18 height 18
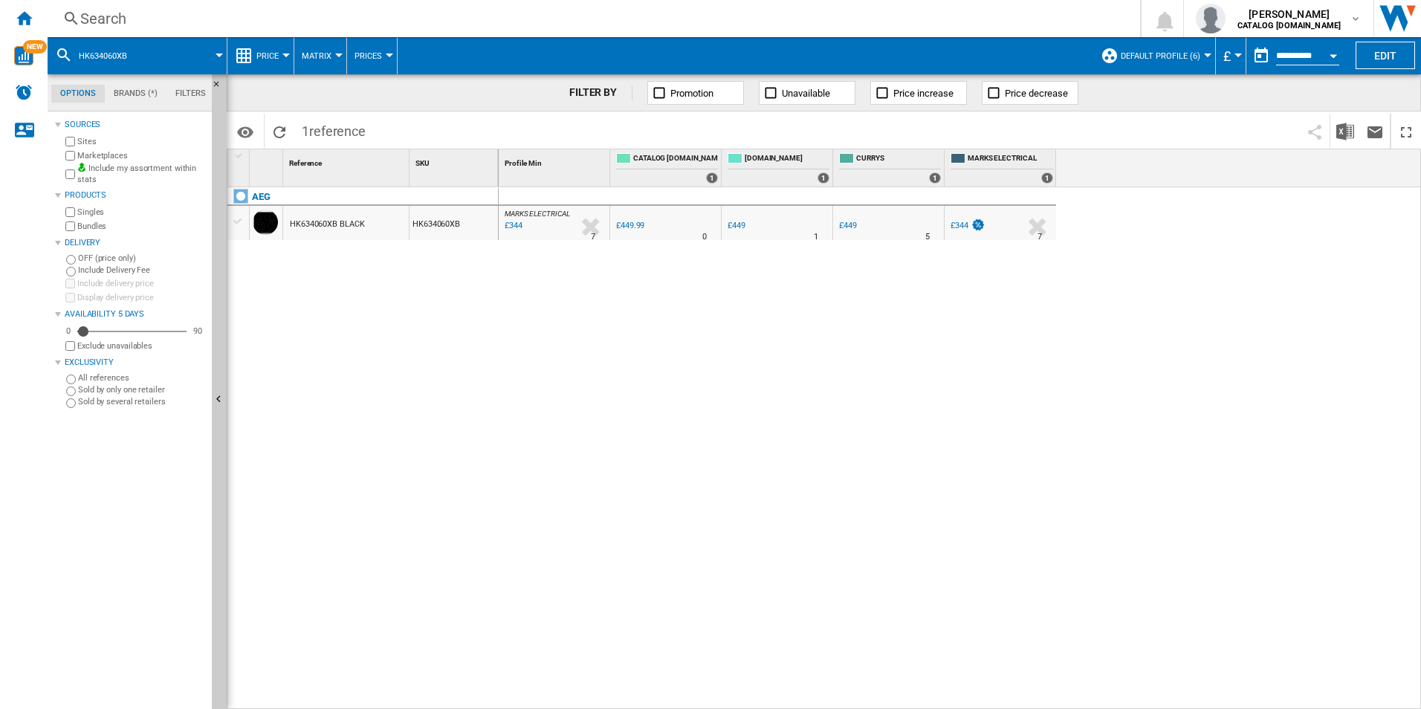
click at [892, 16] on div "Search" at bounding box center [590, 18] width 1021 height 21
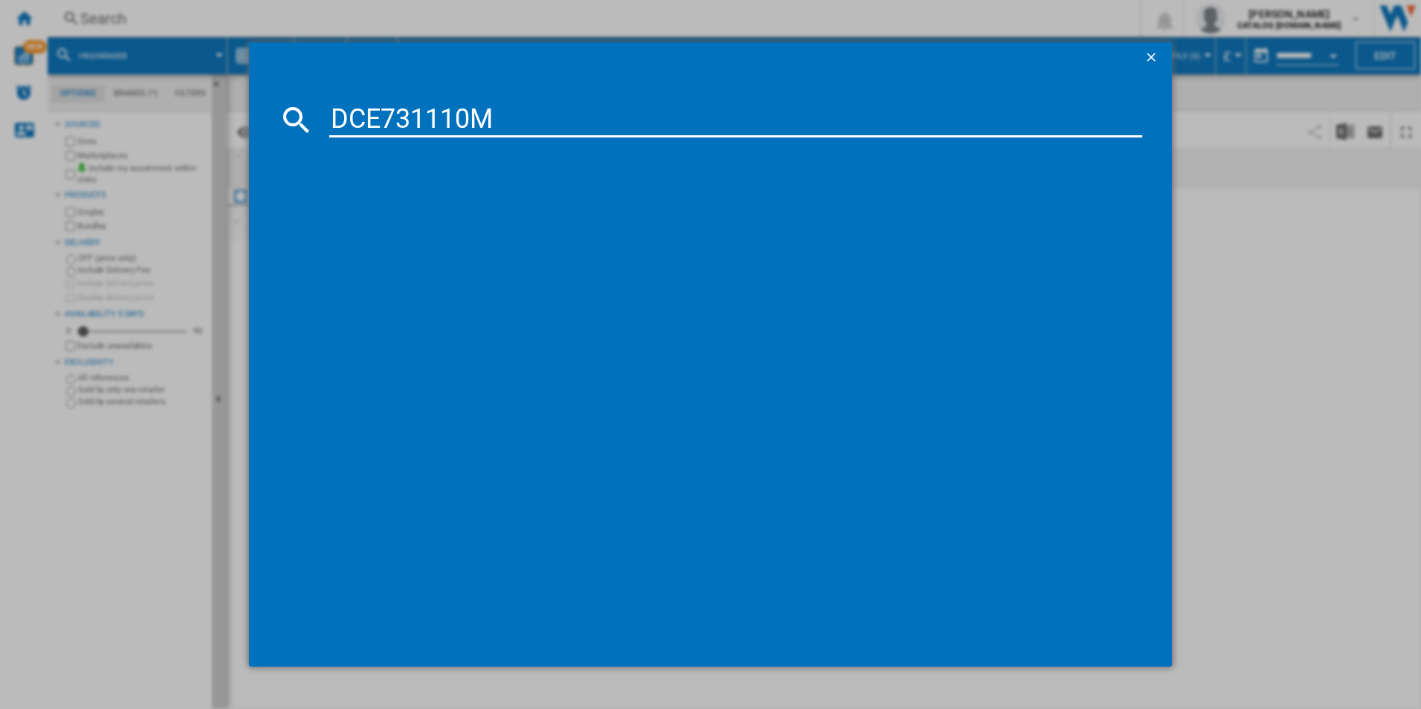
type input "DCE731110M"
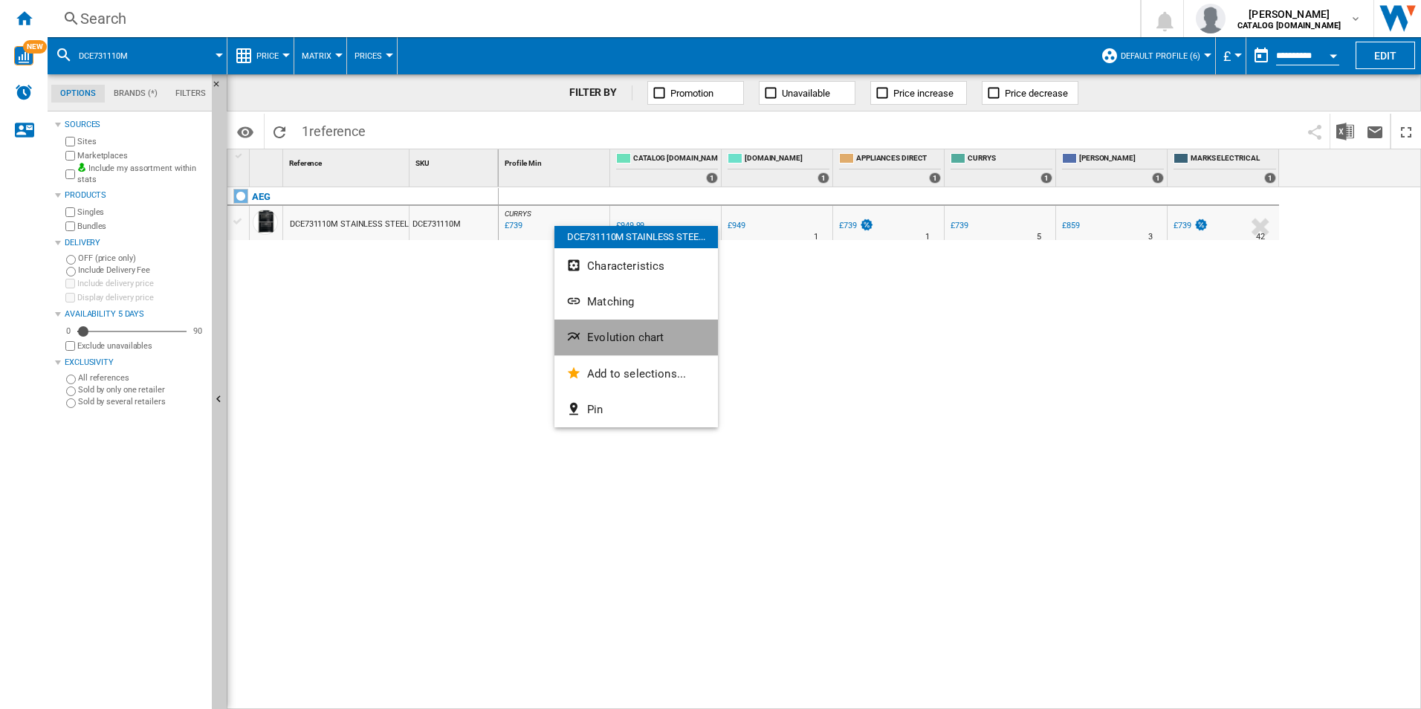
click at [622, 334] on span "Evolution chart" at bounding box center [625, 337] width 77 height 13
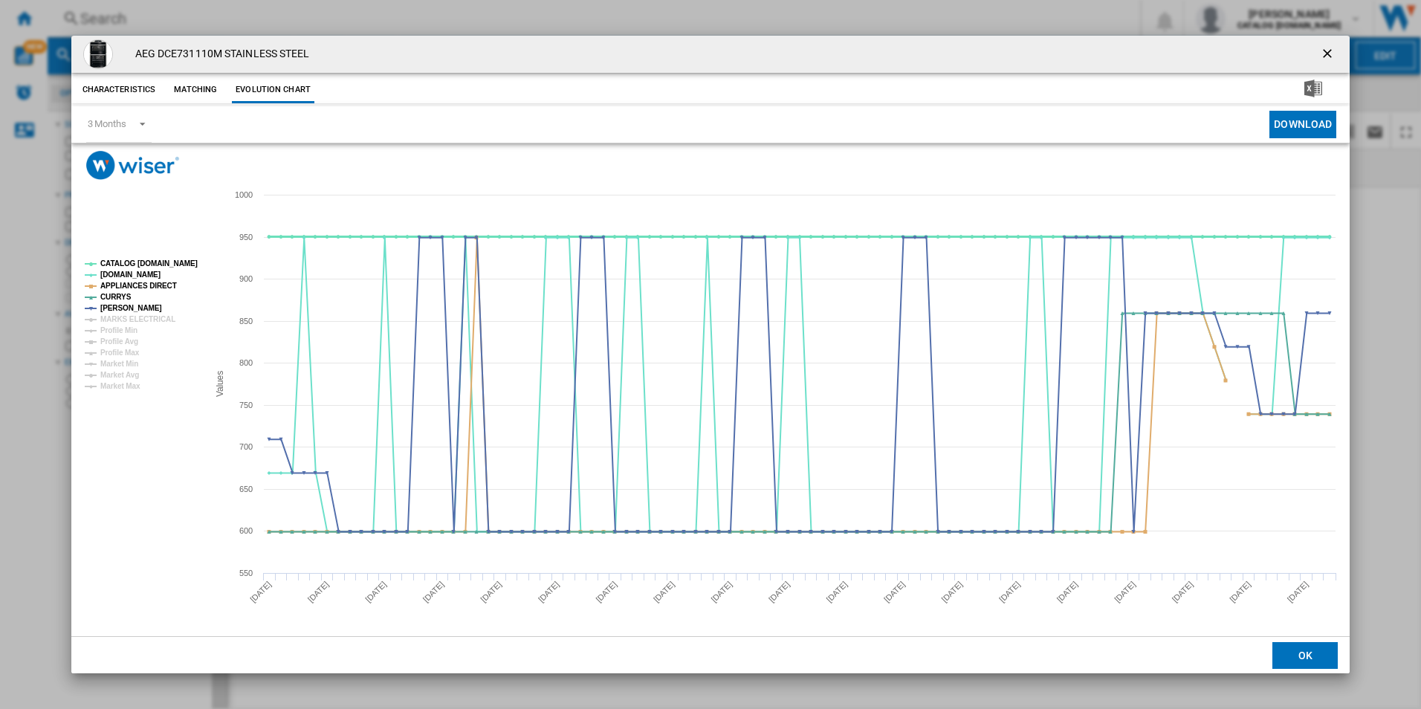
click at [169, 267] on tspan "CATALOG [DOMAIN_NAME]" at bounding box center [148, 263] width 97 height 8
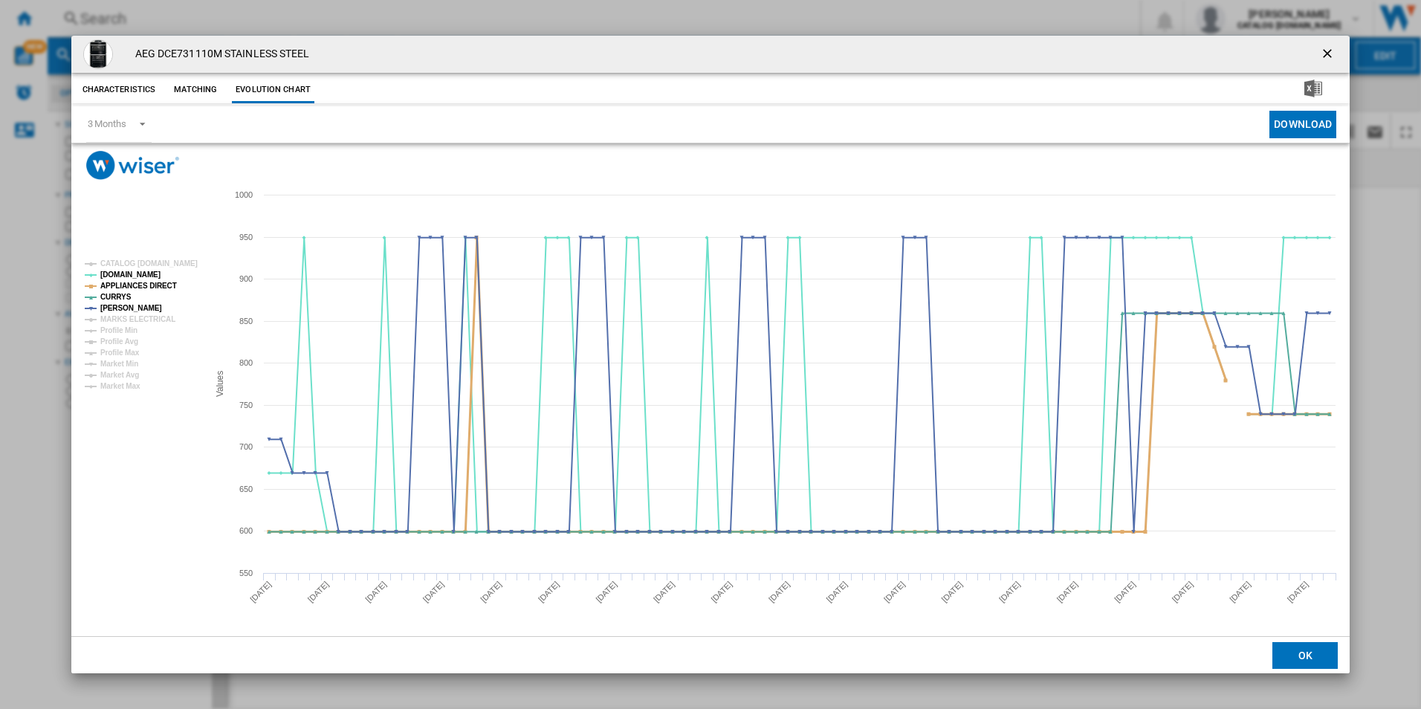
click at [156, 285] on tspan "APPLIANCES DIRECT" at bounding box center [138, 286] width 77 height 8
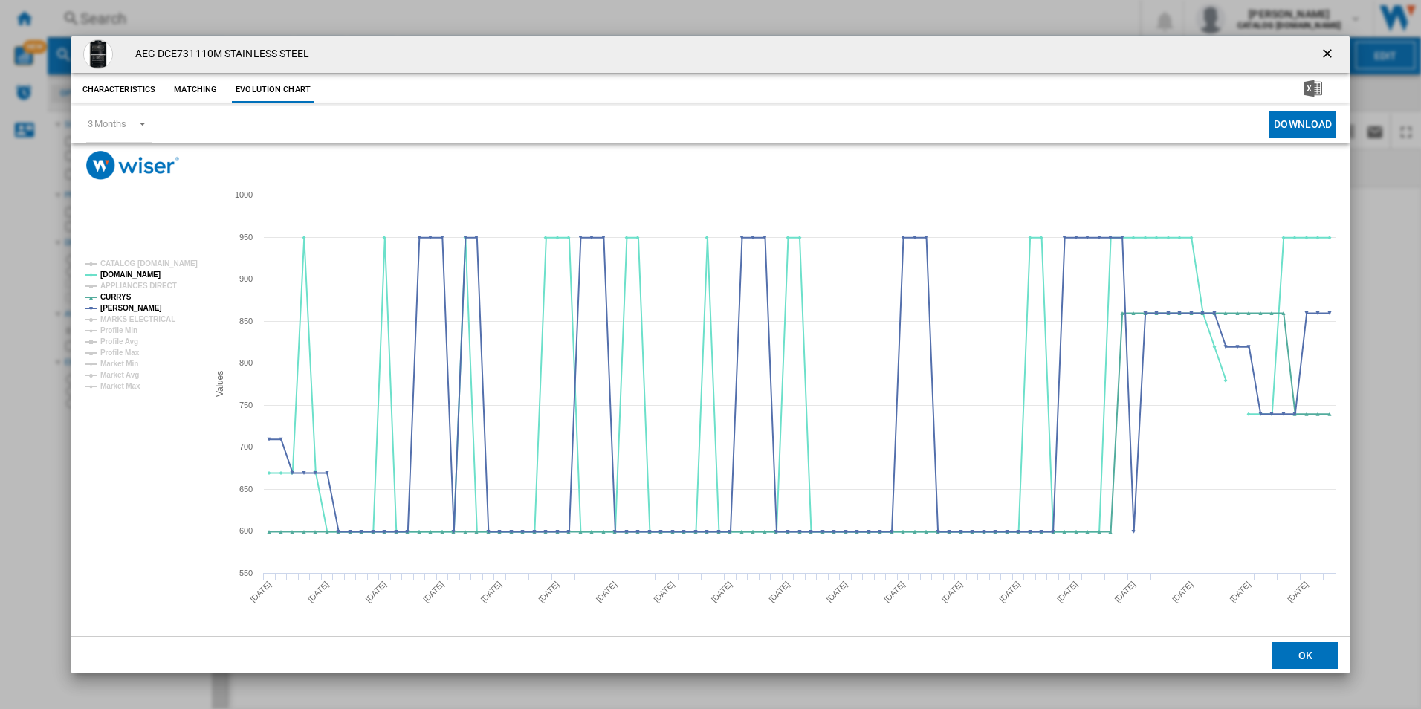
click at [1326, 47] on ng-md-icon "getI18NText('BUTTONS.CLOSE_DIALOG')" at bounding box center [1329, 55] width 18 height 18
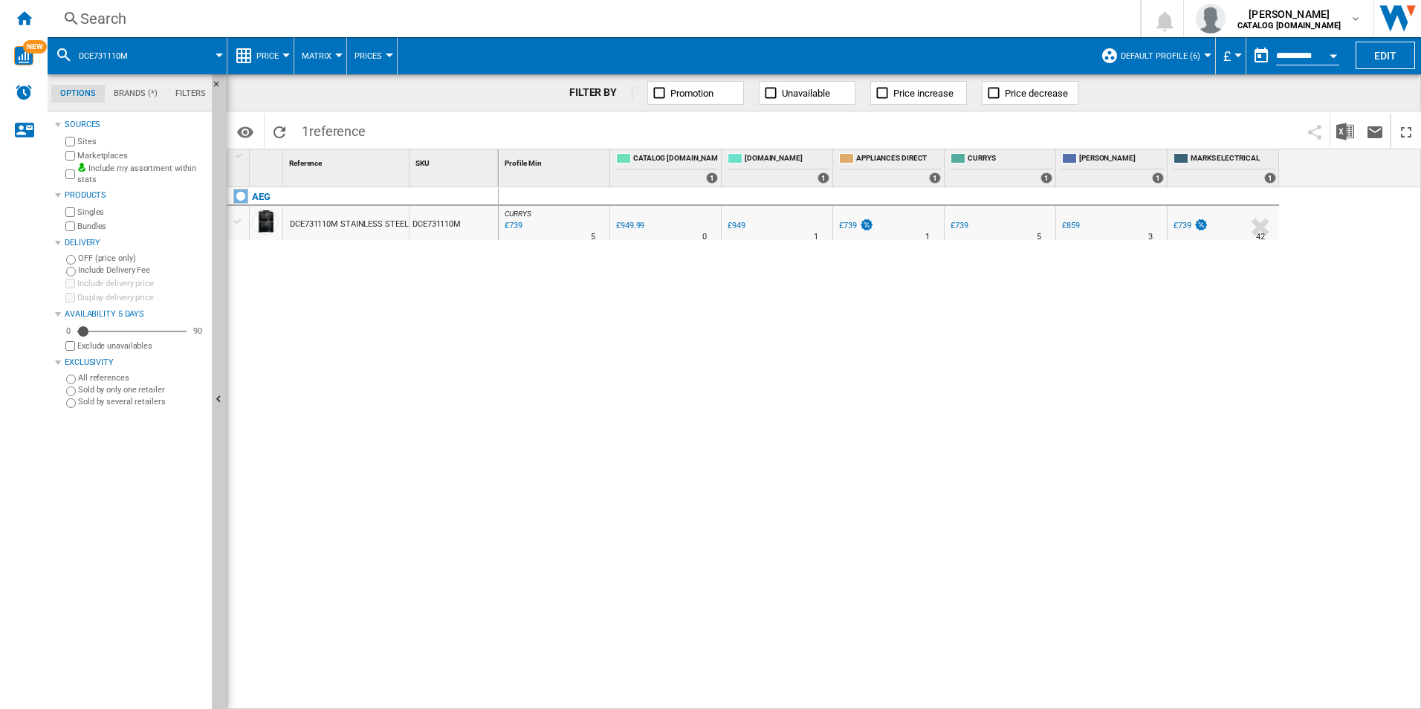
click at [806, 4] on div "Search Search 0 [PERSON_NAME] CATALOG [DOMAIN_NAME] CATALOG [DOMAIN_NAME] My se…" at bounding box center [734, 18] width 1373 height 37
click at [795, 19] on div "Search" at bounding box center [590, 18] width 1021 height 21
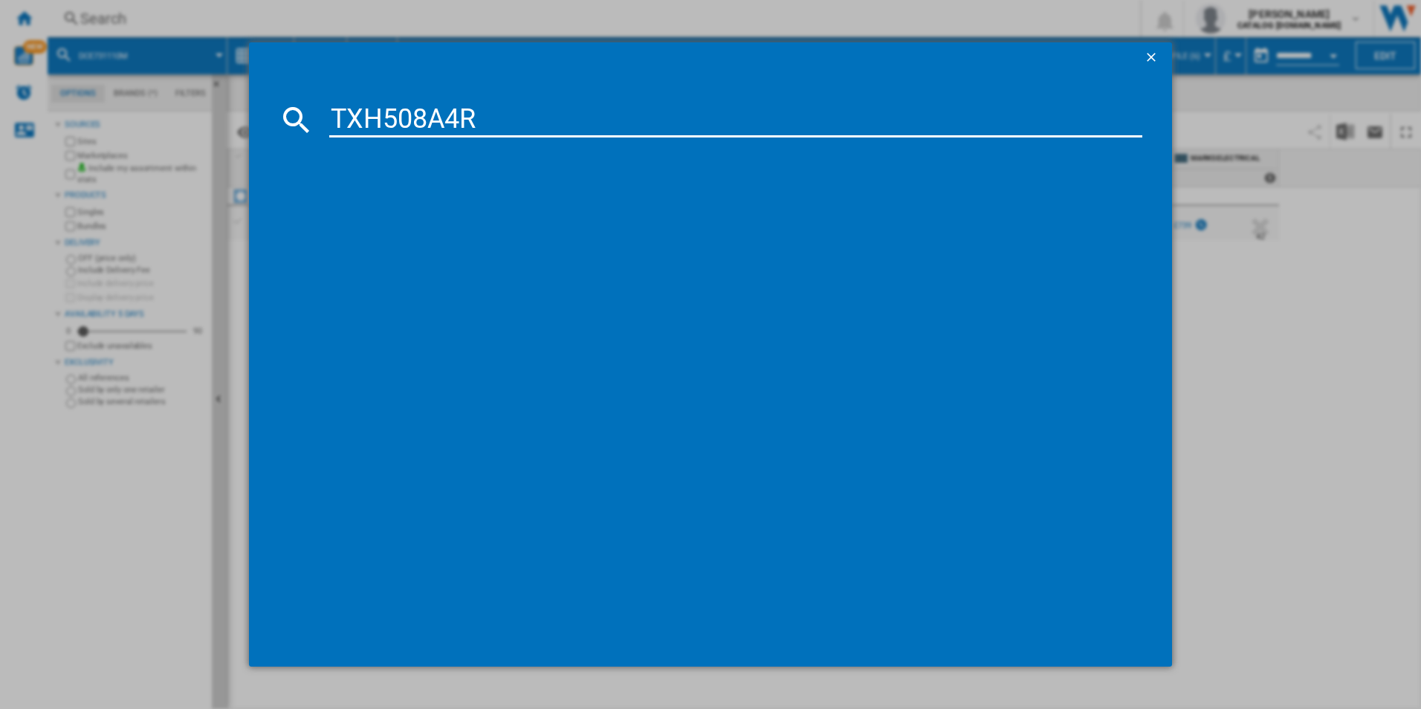
type input "TXH508A4R"
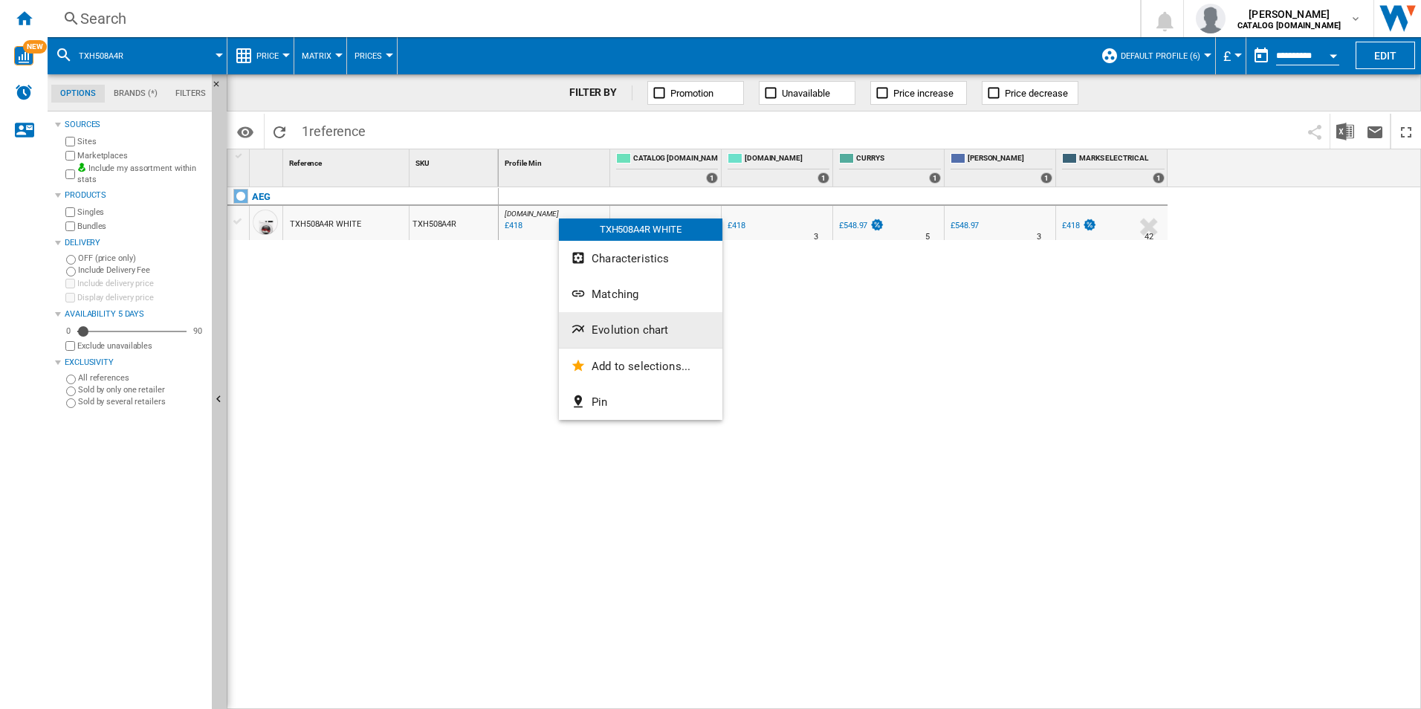
click at [598, 328] on span "Evolution chart" at bounding box center [630, 329] width 77 height 13
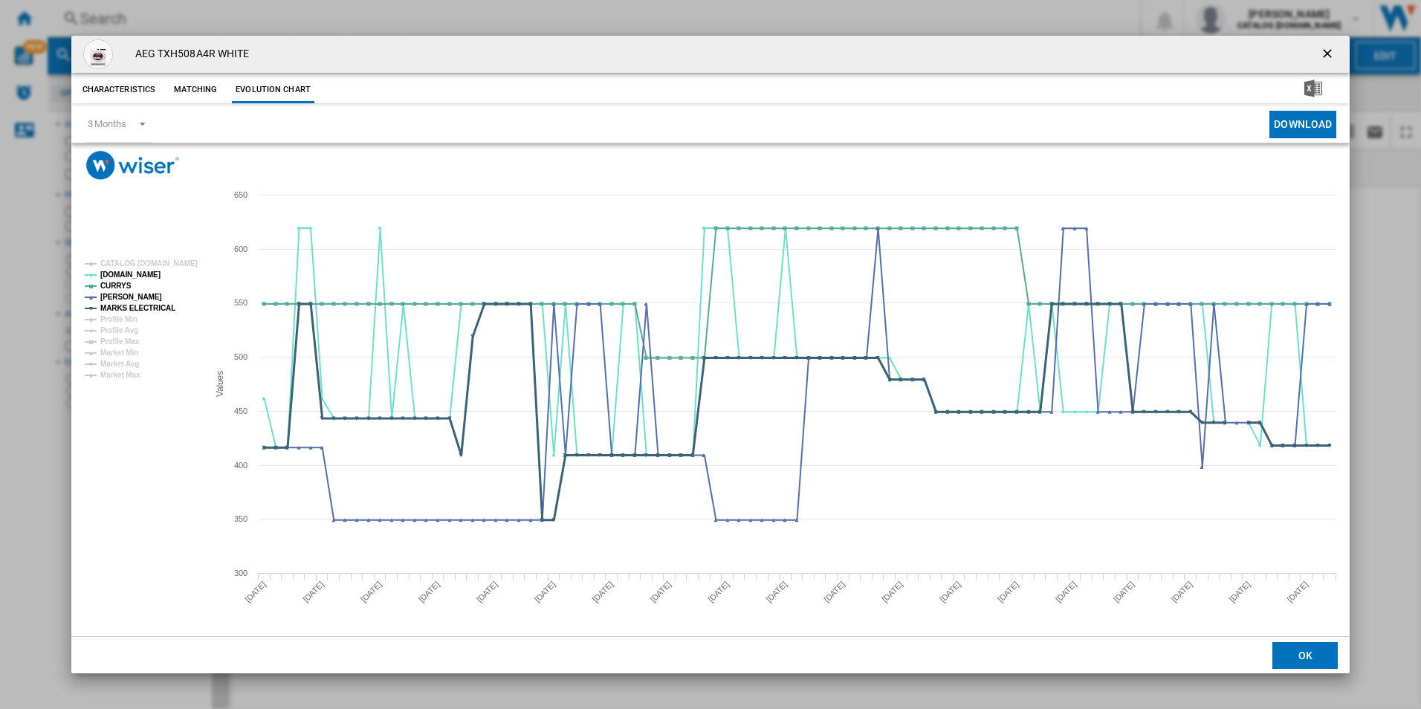
click at [153, 304] on tspan "MARKS ELECTRICAL" at bounding box center [137, 308] width 75 height 8
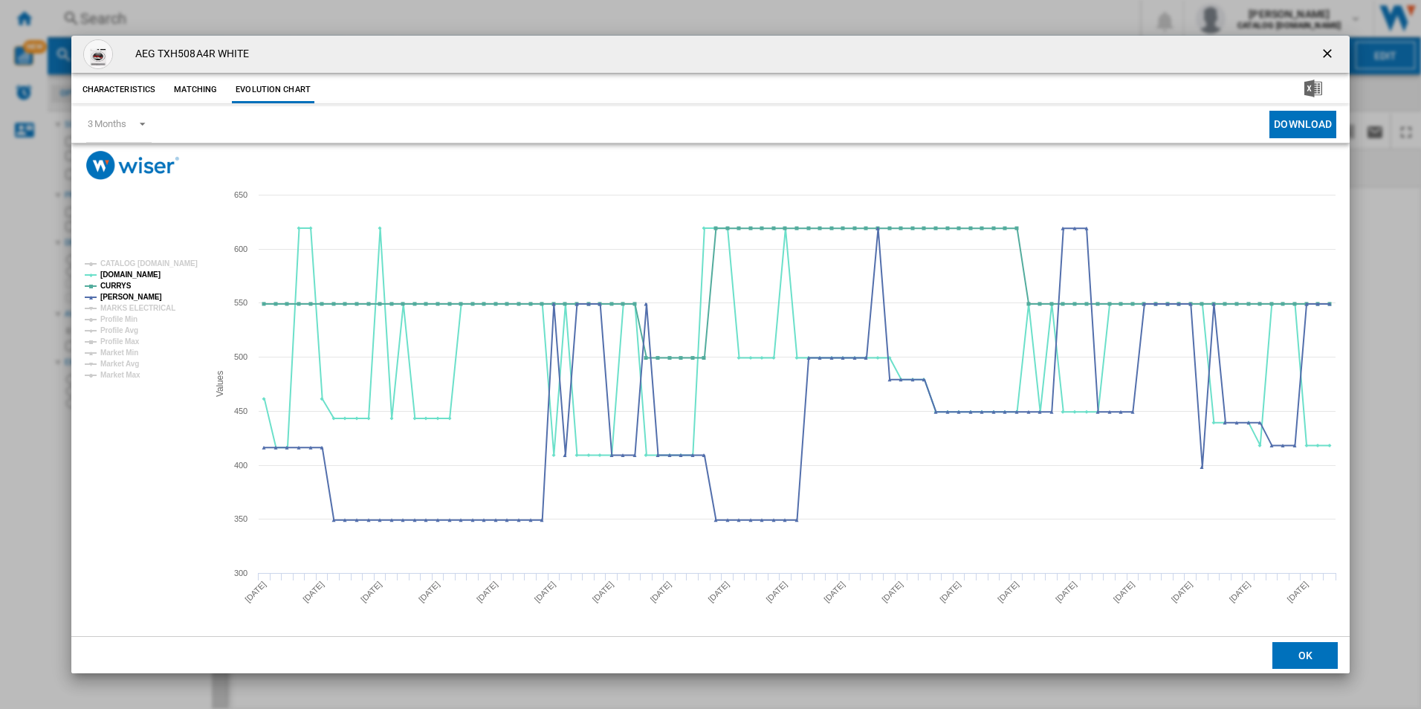
click at [1326, 52] on ng-md-icon "getI18NText('BUTTONS.CLOSE_DIALOG')" at bounding box center [1329, 55] width 18 height 18
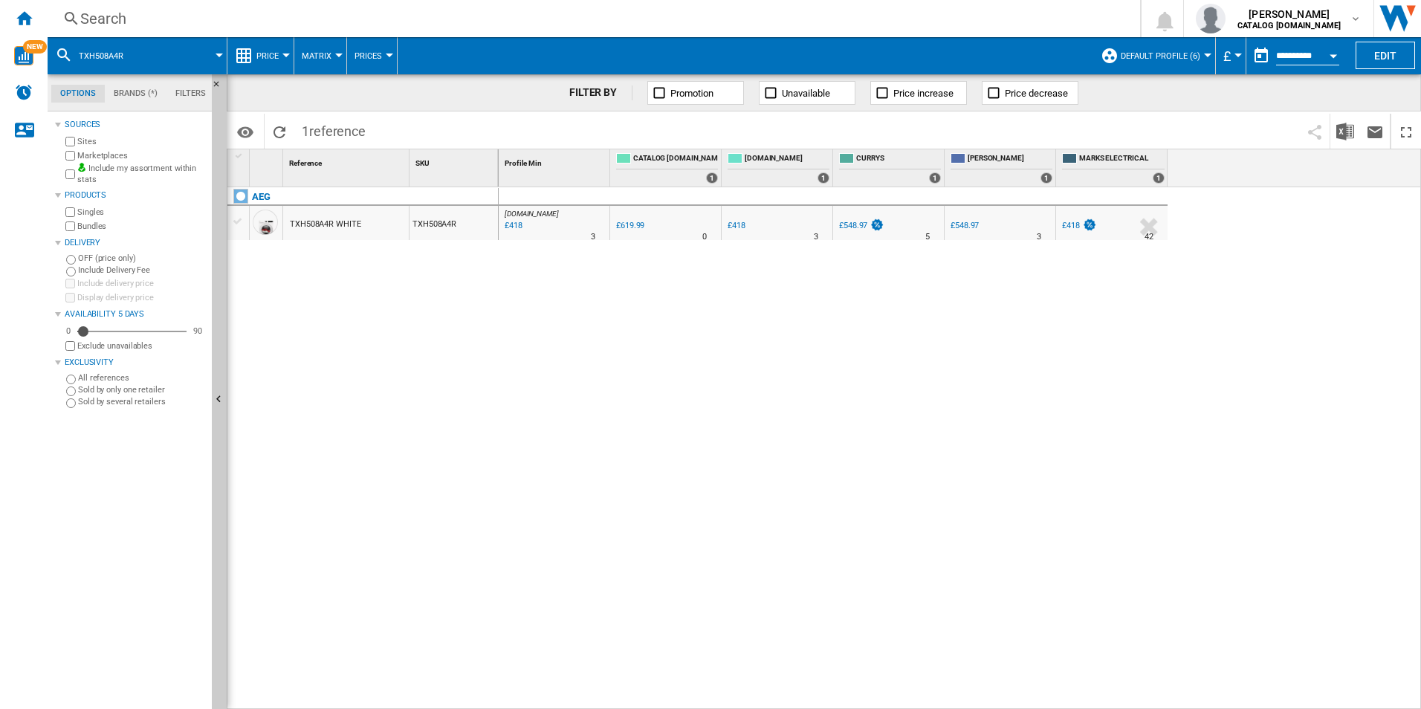
click at [861, 22] on div "Search" at bounding box center [590, 18] width 1021 height 21
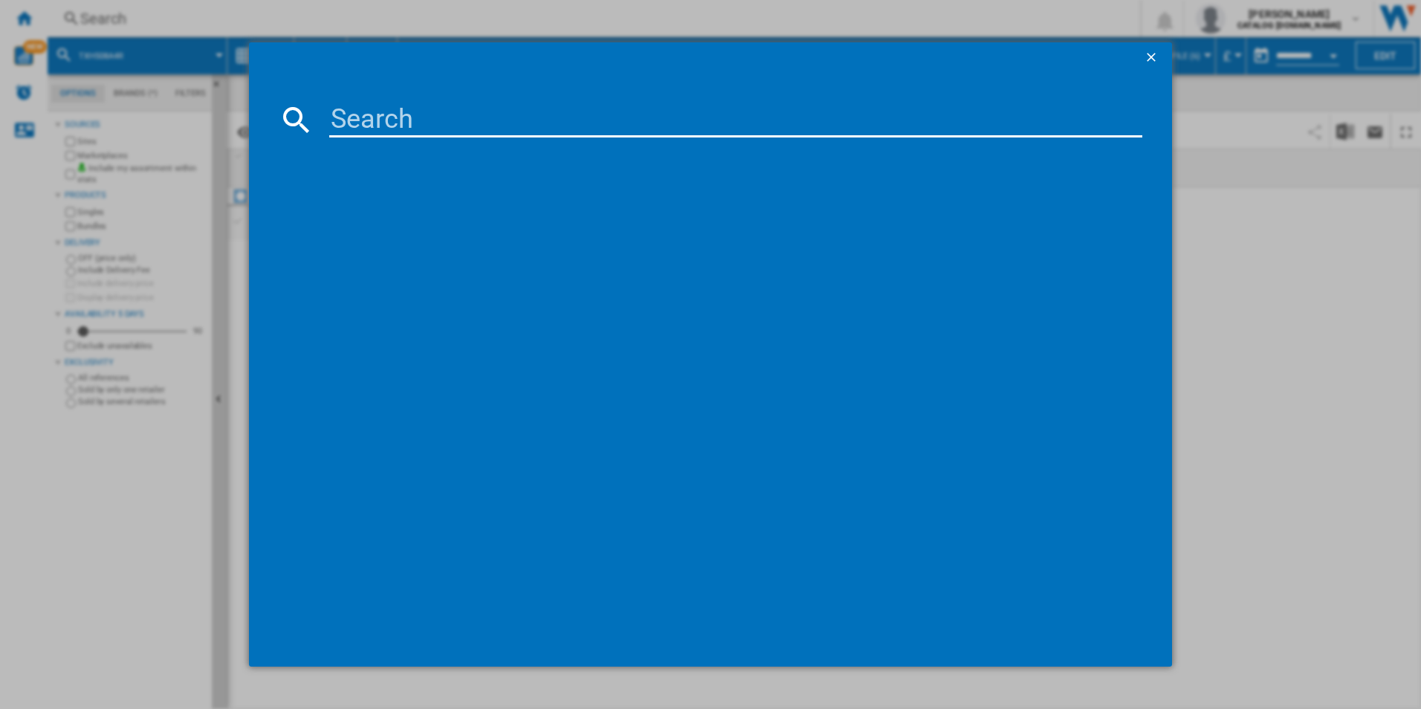
type input "FFB64627ZM"
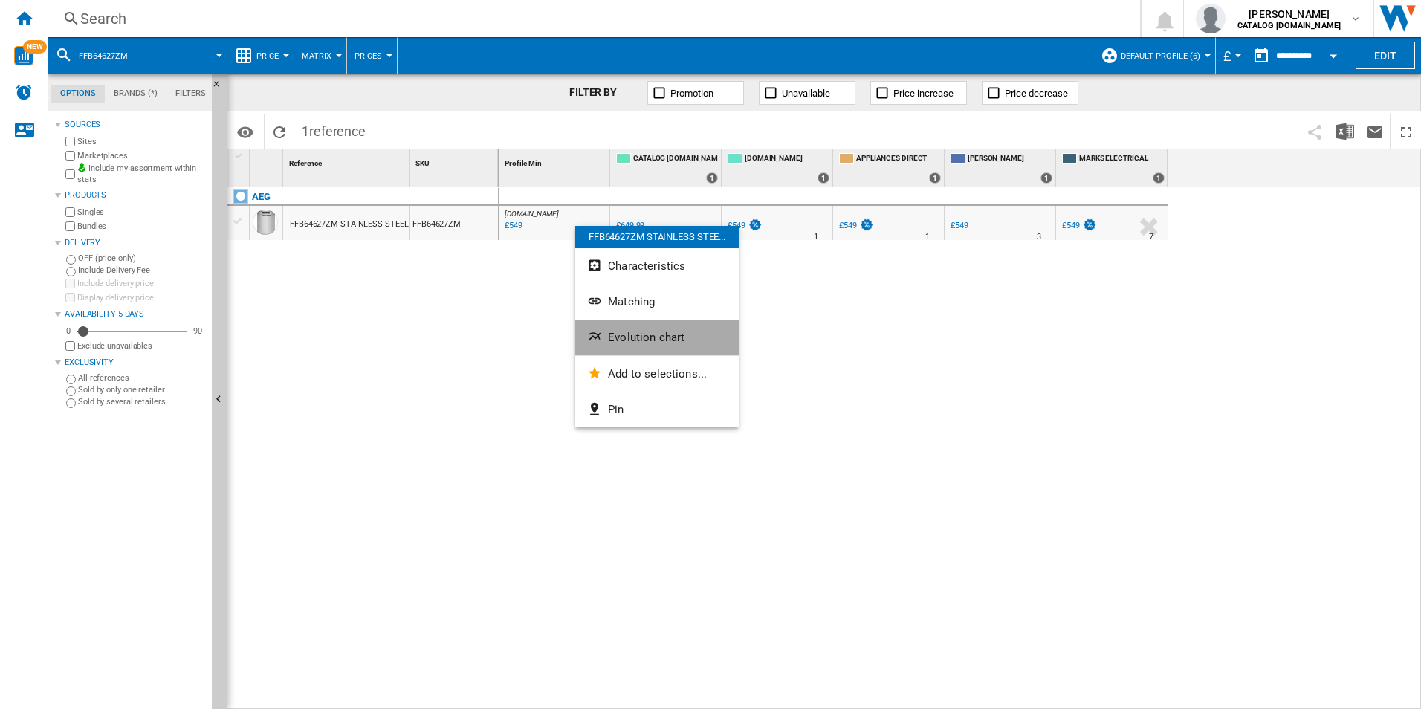
click at [623, 331] on span "Evolution chart" at bounding box center [646, 337] width 77 height 13
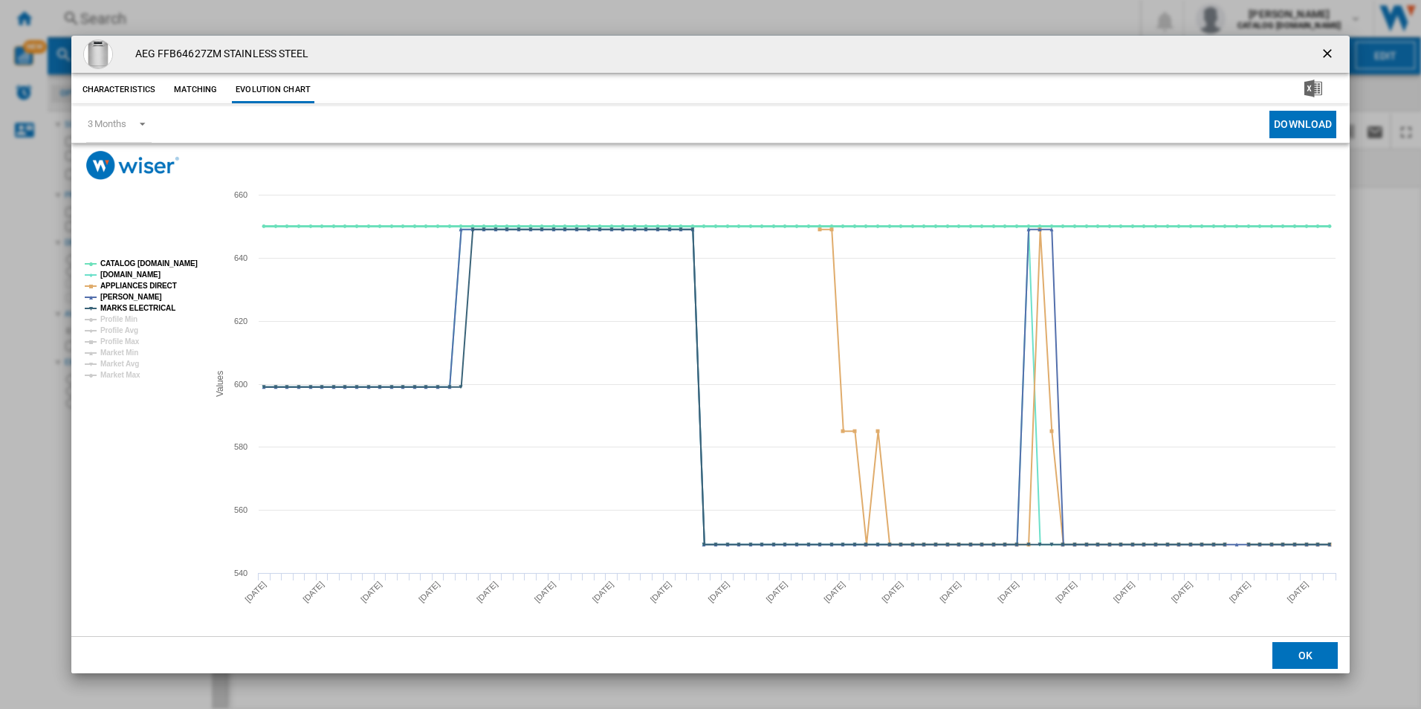
click at [182, 268] on tspan "CATALOG [DOMAIN_NAME]" at bounding box center [148, 263] width 97 height 8
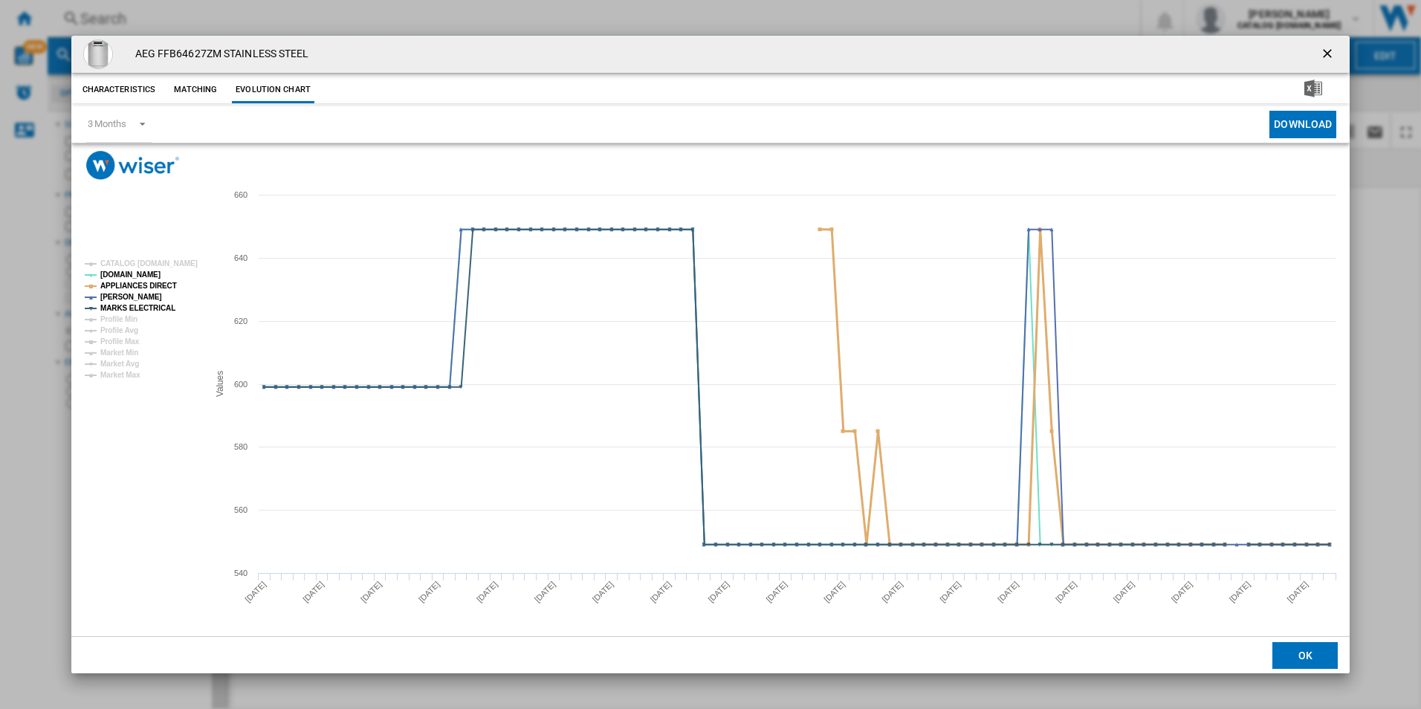
click at [154, 286] on tspan "APPLIANCES DIRECT" at bounding box center [138, 286] width 77 height 8
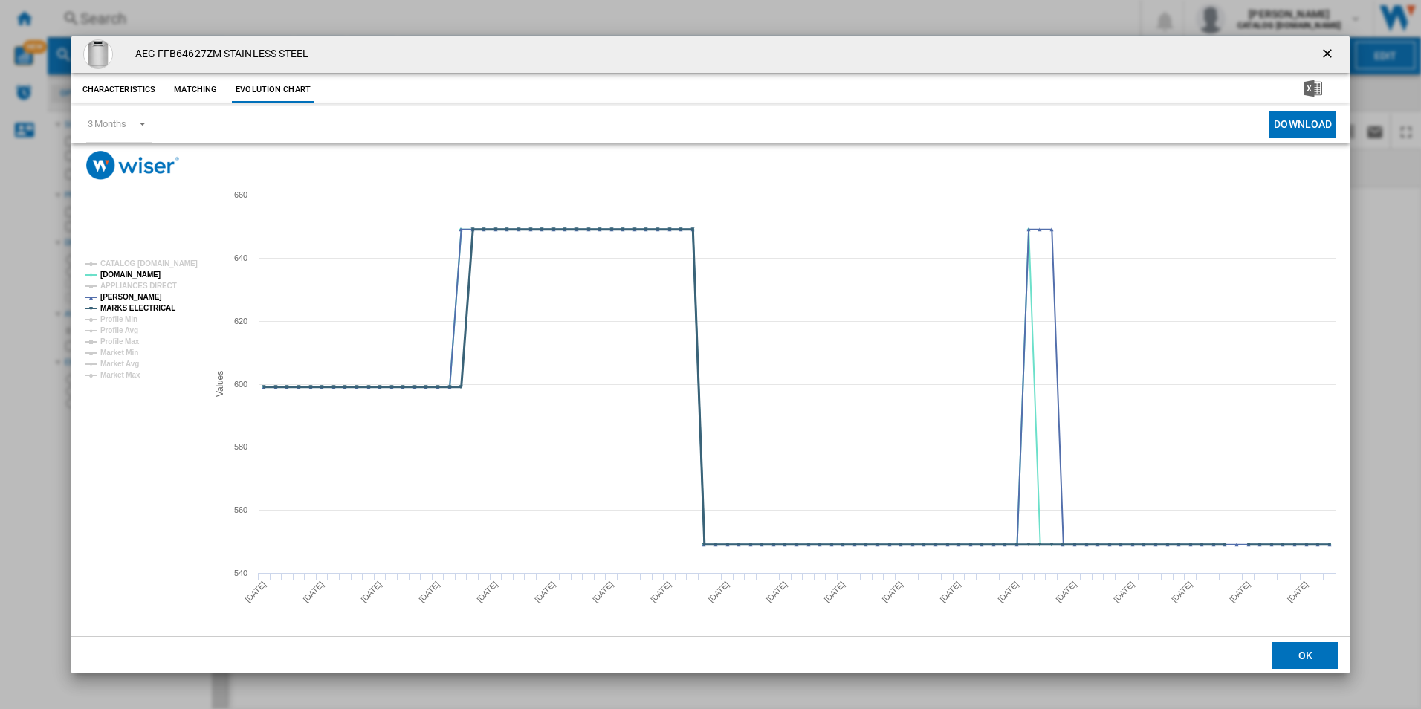
click at [155, 305] on tspan "MARKS ELECTRICAL" at bounding box center [137, 308] width 75 height 8
click at [1322, 48] on ng-md-icon "getI18NText('BUTTONS.CLOSE_DIALOG')" at bounding box center [1329, 55] width 18 height 18
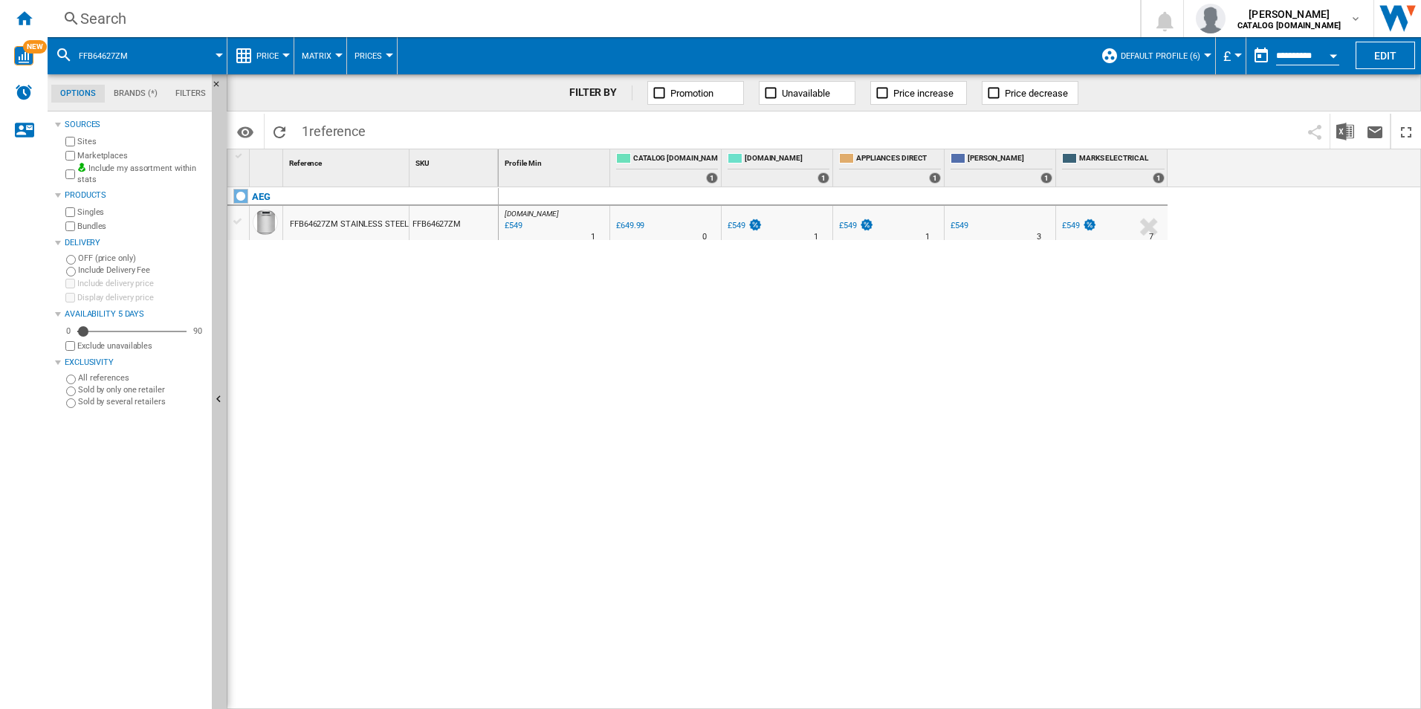
click at [833, 22] on div "Search" at bounding box center [590, 18] width 1021 height 21
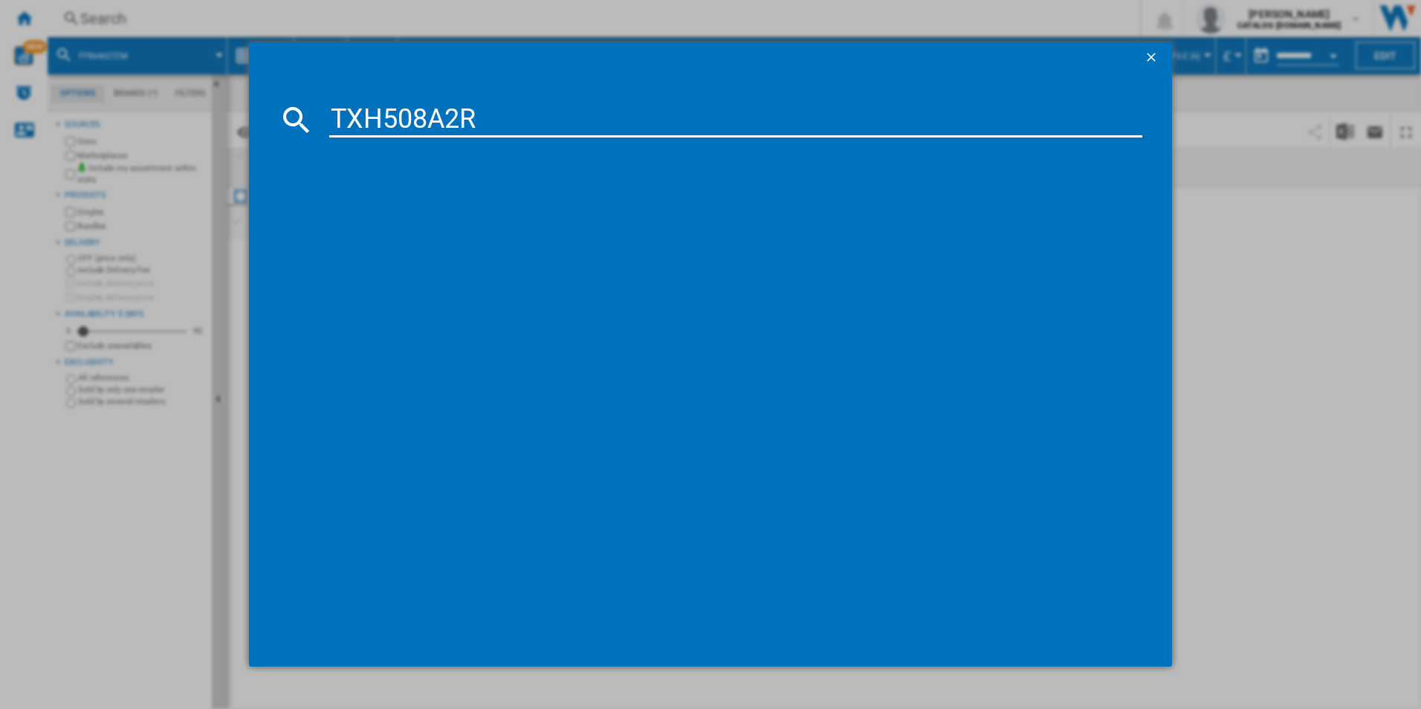
type input "TXH508A2R"
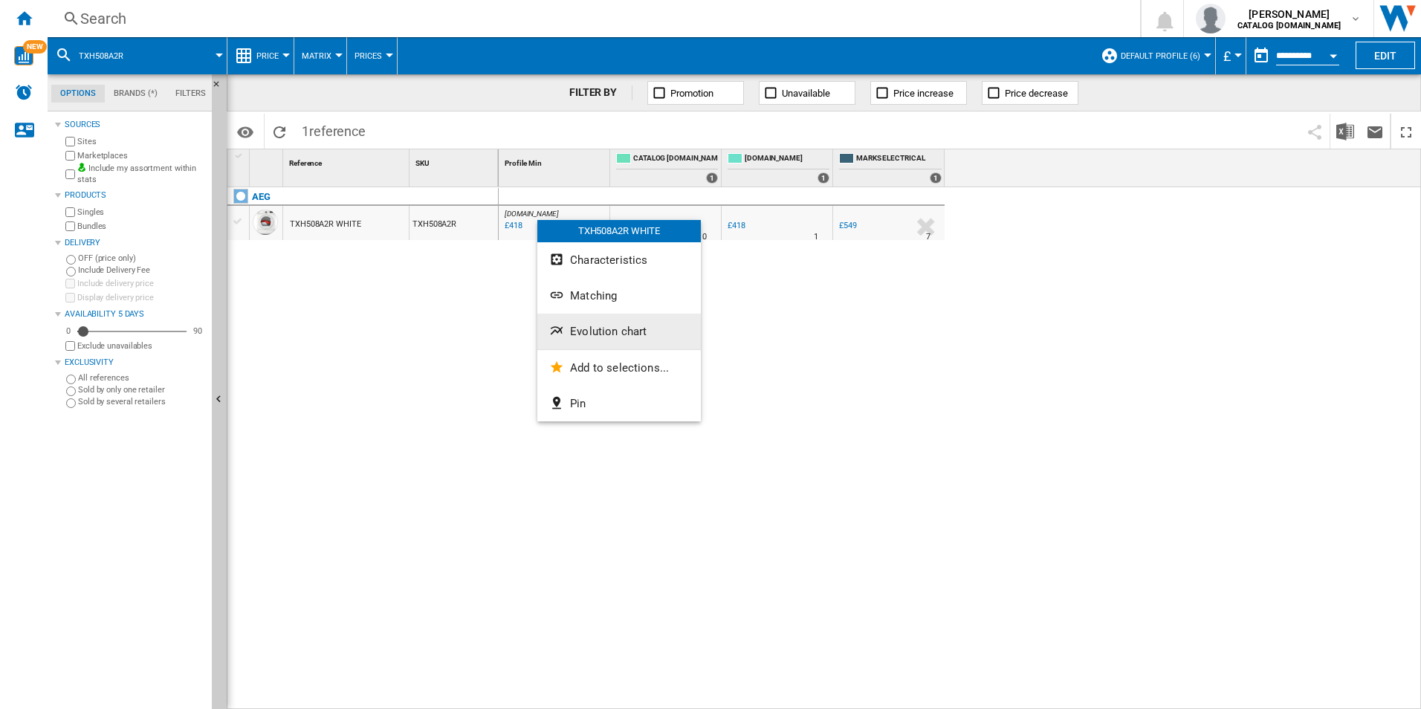
click at [571, 323] on button "Evolution chart" at bounding box center [618, 332] width 163 height 36
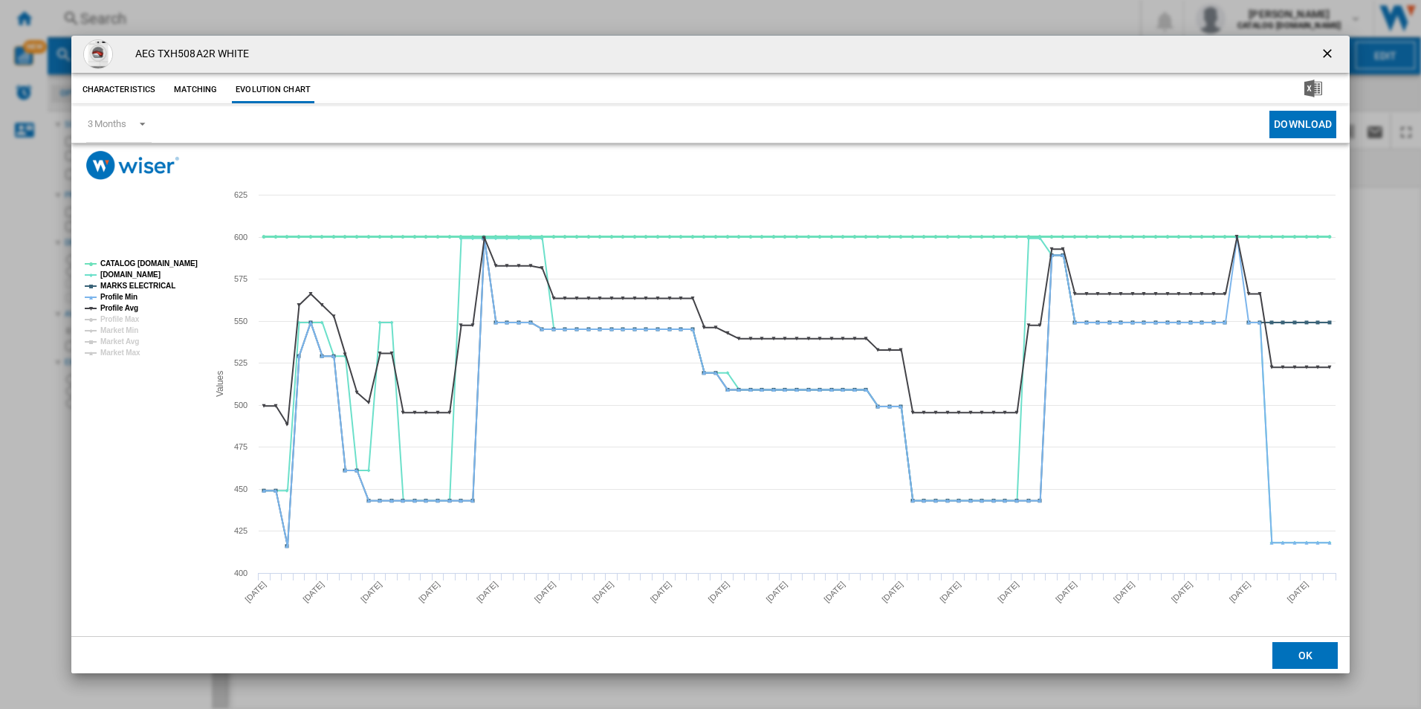
click at [153, 262] on tspan "CATALOG [DOMAIN_NAME]" at bounding box center [148, 263] width 97 height 8
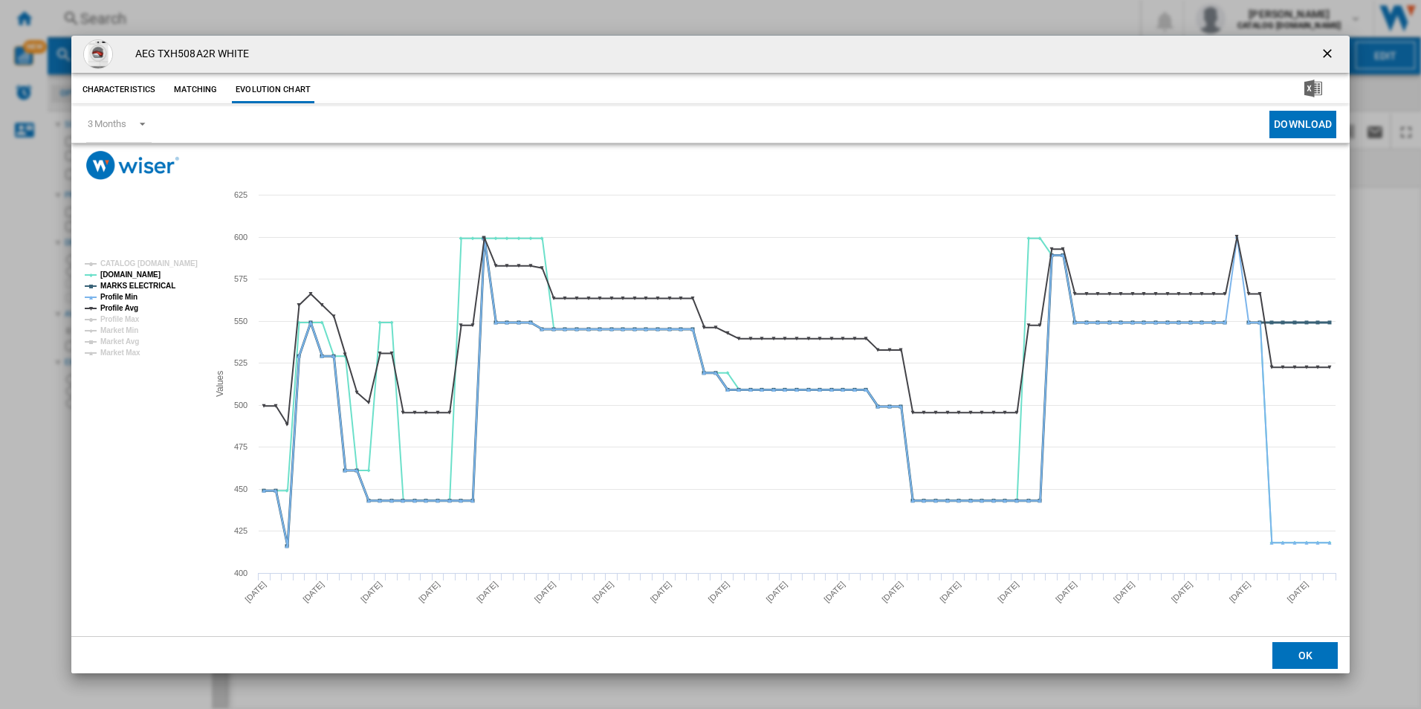
click at [138, 288] on tspan "MARKS ELECTRICAL" at bounding box center [137, 286] width 75 height 8
click at [135, 297] on tspan "Profile Min" at bounding box center [118, 297] width 37 height 8
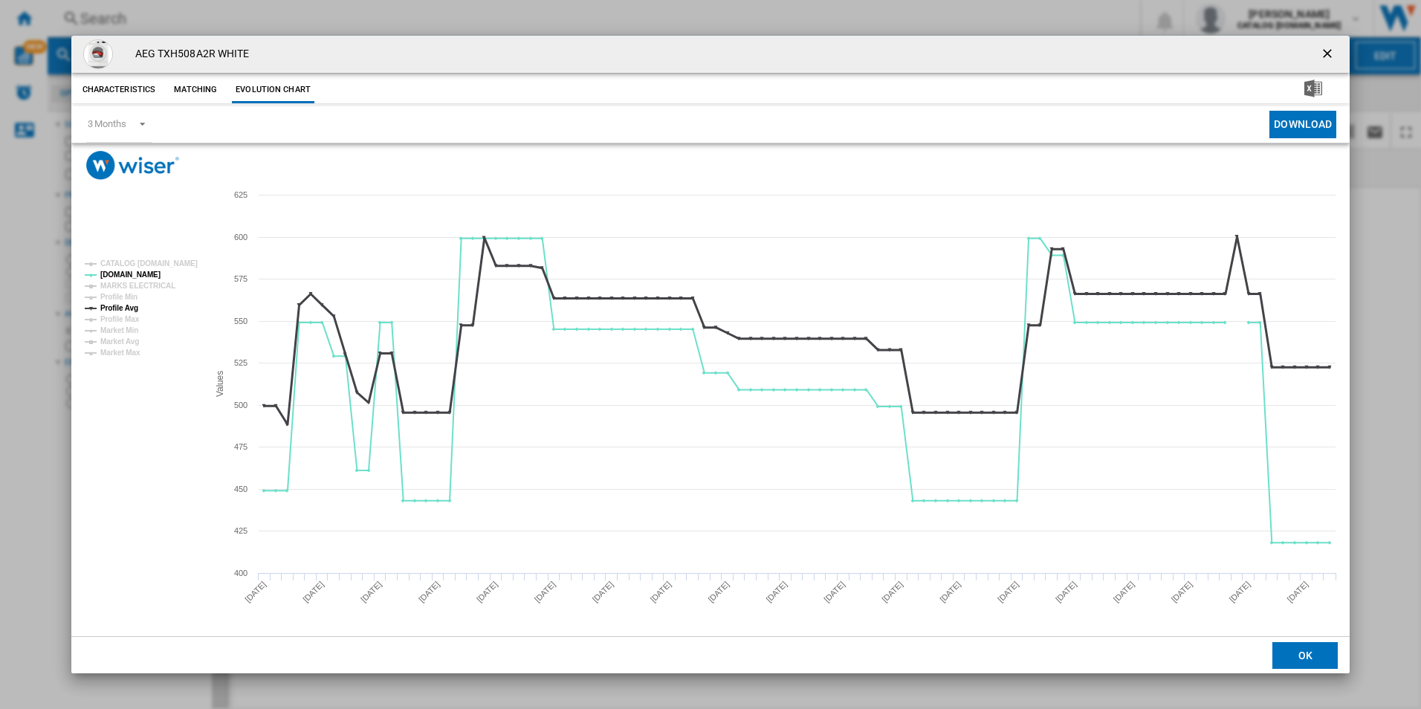
click at [132, 308] on tspan "Profile Avg" at bounding box center [119, 308] width 38 height 8
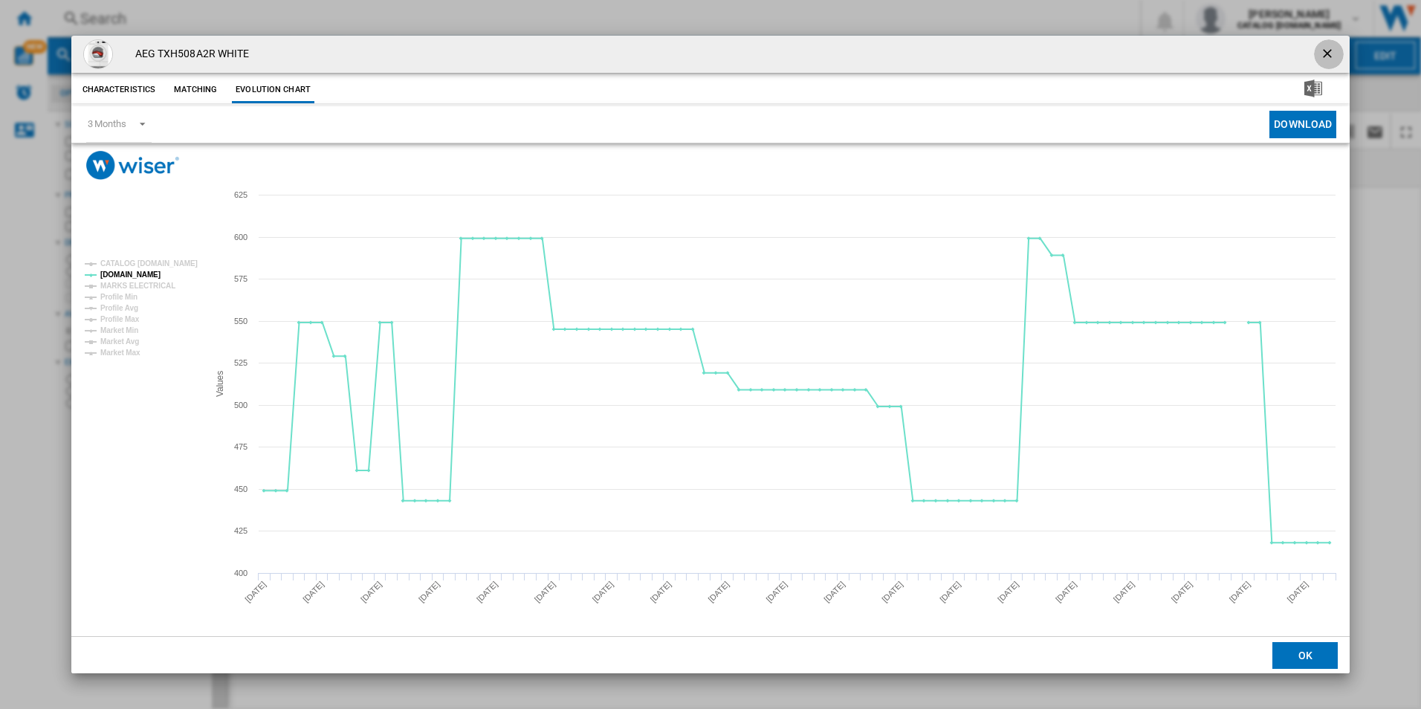
click at [1326, 57] on ng-md-icon "getI18NText('BUTTONS.CLOSE_DIALOG')" at bounding box center [1329, 55] width 18 height 18
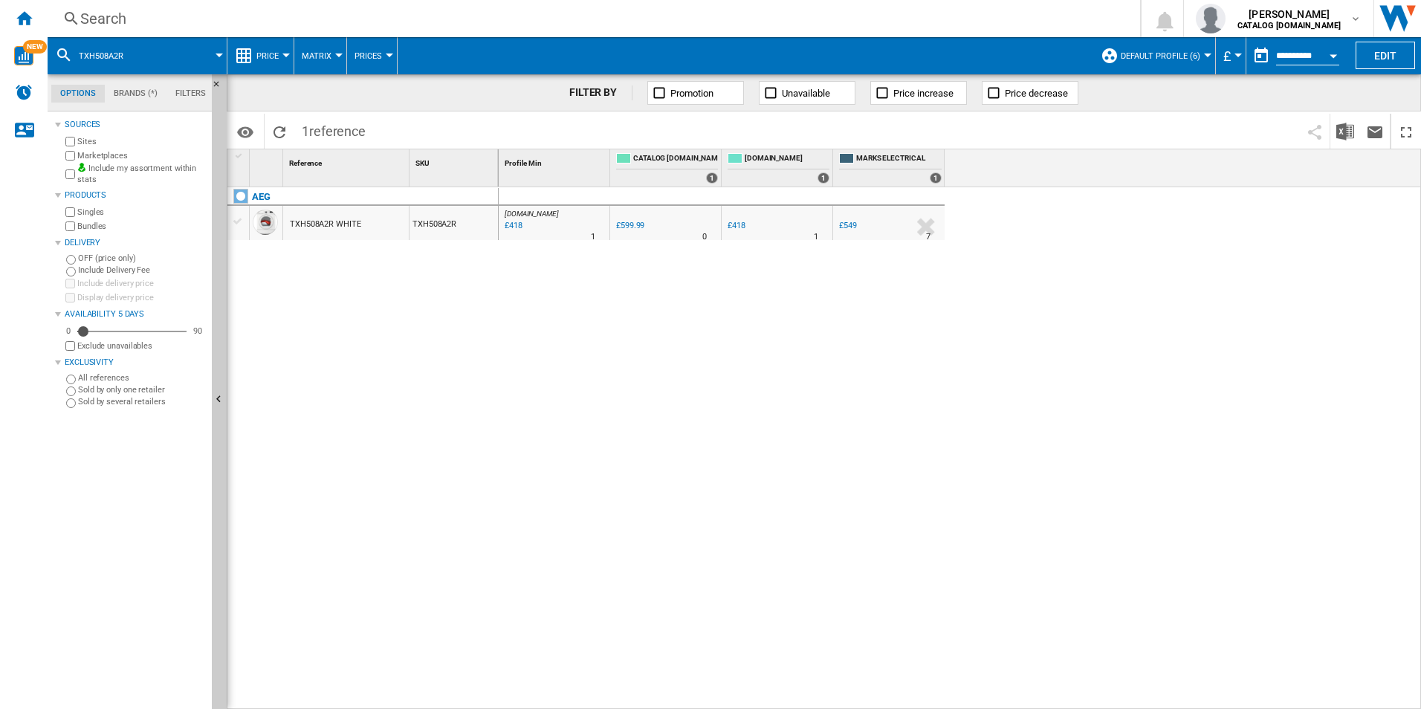
click at [843, 17] on div "Search" at bounding box center [590, 18] width 1021 height 21
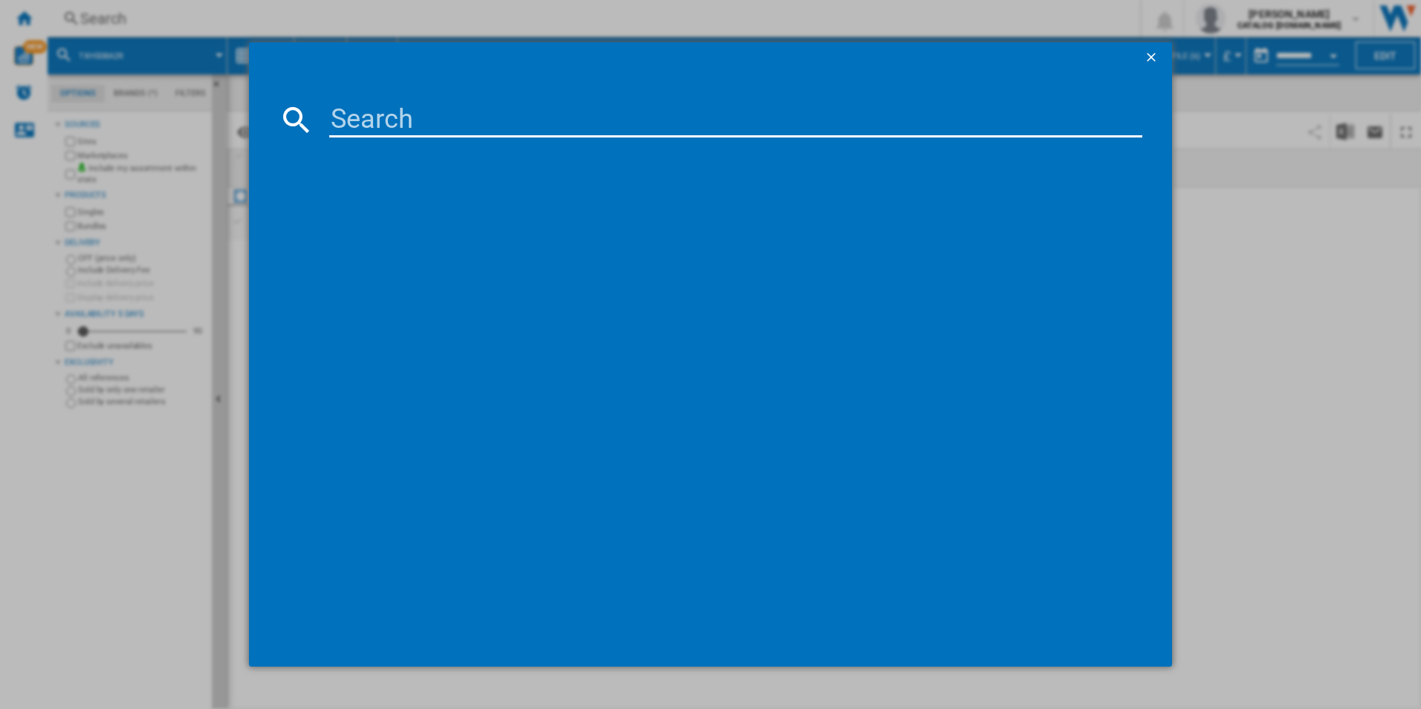
type input "FFB64627ZW"
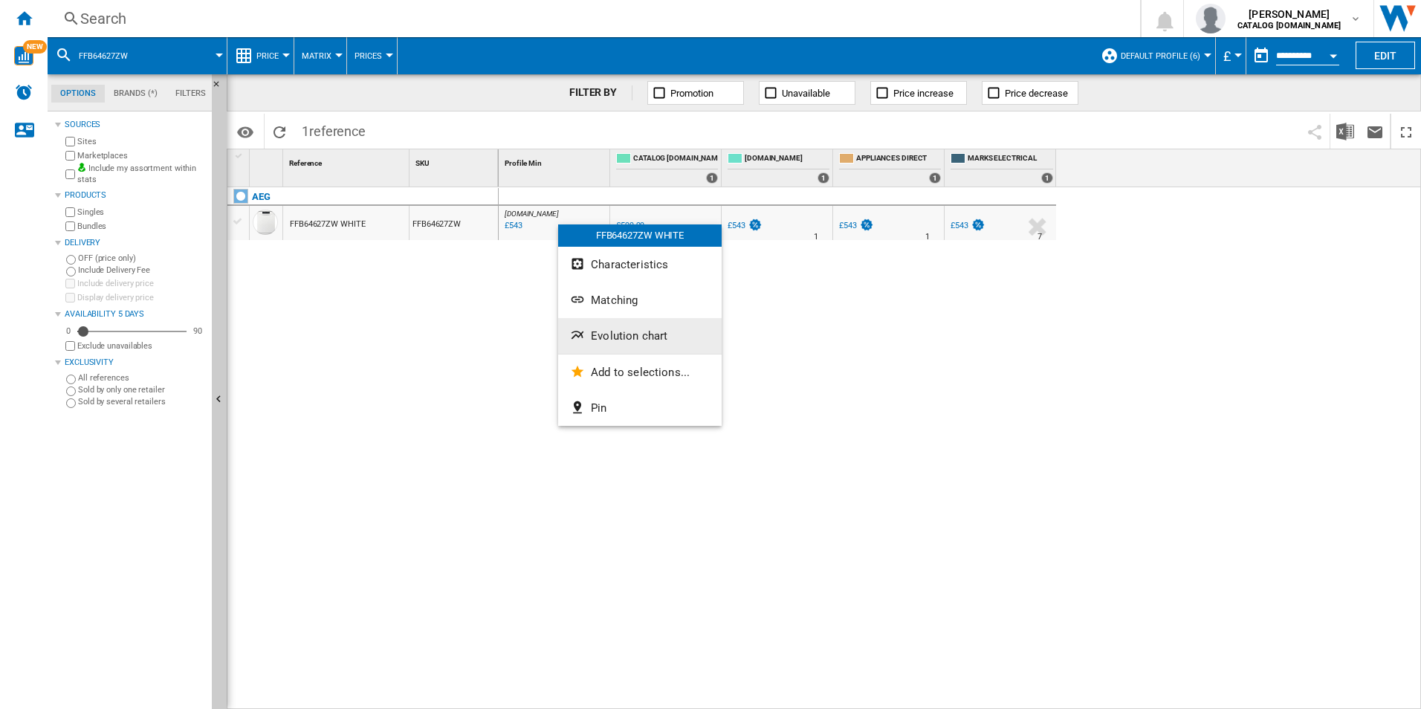
click at [588, 336] on button "Evolution chart" at bounding box center [639, 336] width 163 height 36
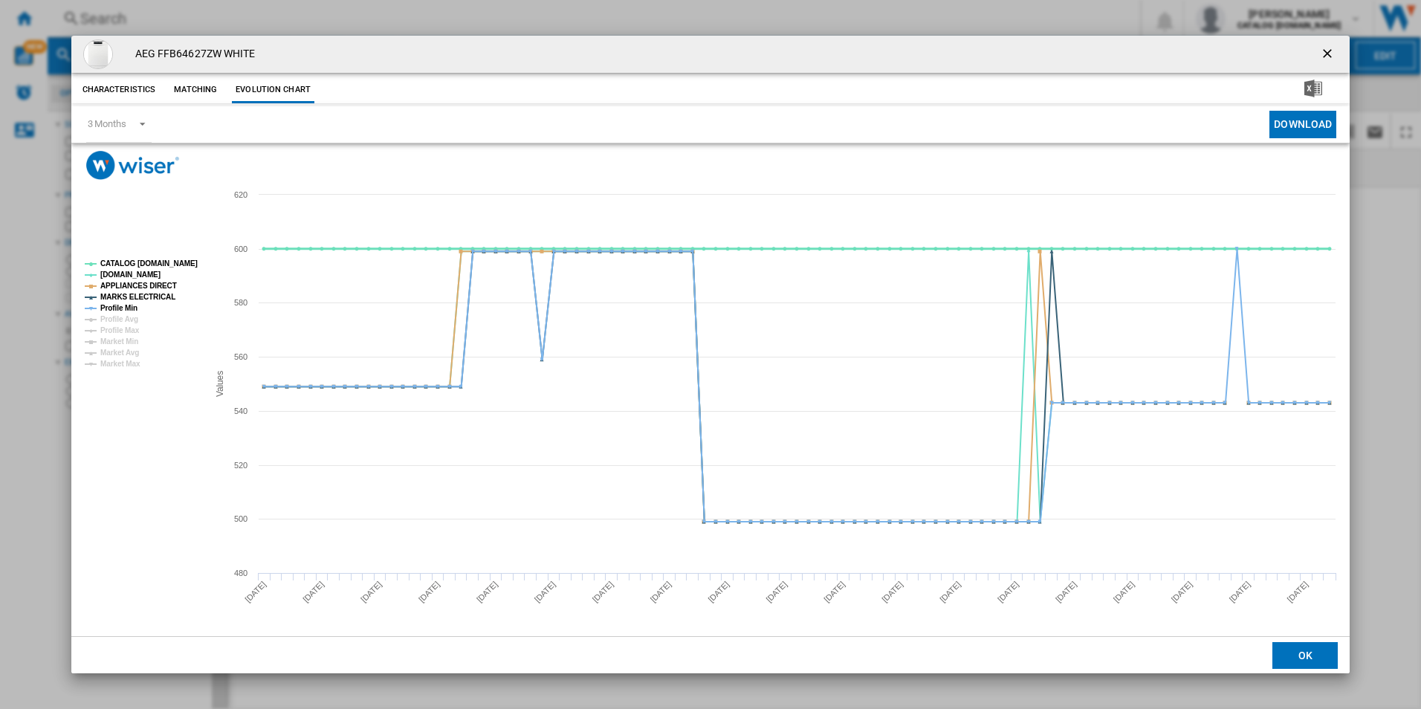
click at [157, 268] on tspan "CATALOG [DOMAIN_NAME]" at bounding box center [148, 263] width 97 height 8
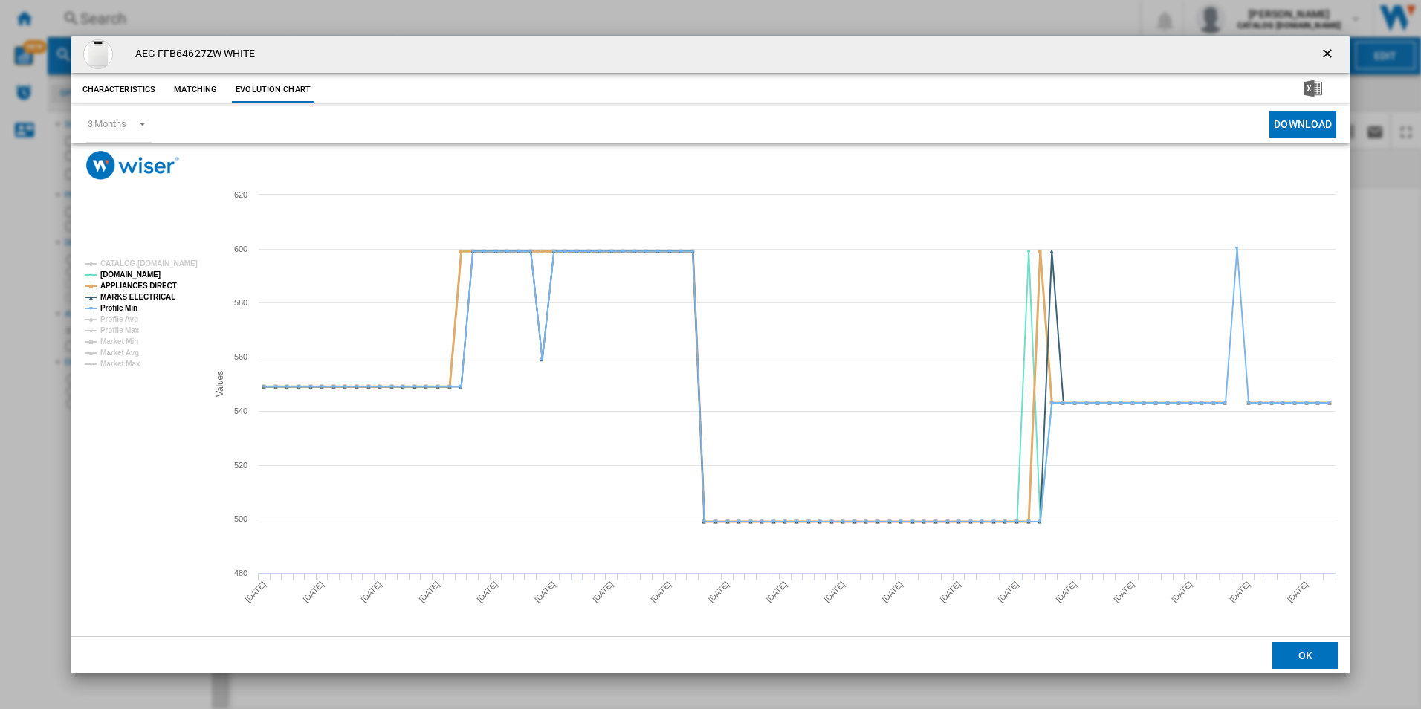
click at [155, 282] on tspan "APPLIANCES DIRECT" at bounding box center [138, 286] width 77 height 8
click at [158, 293] on tspan "MARKS ELECTRICAL" at bounding box center [137, 297] width 75 height 8
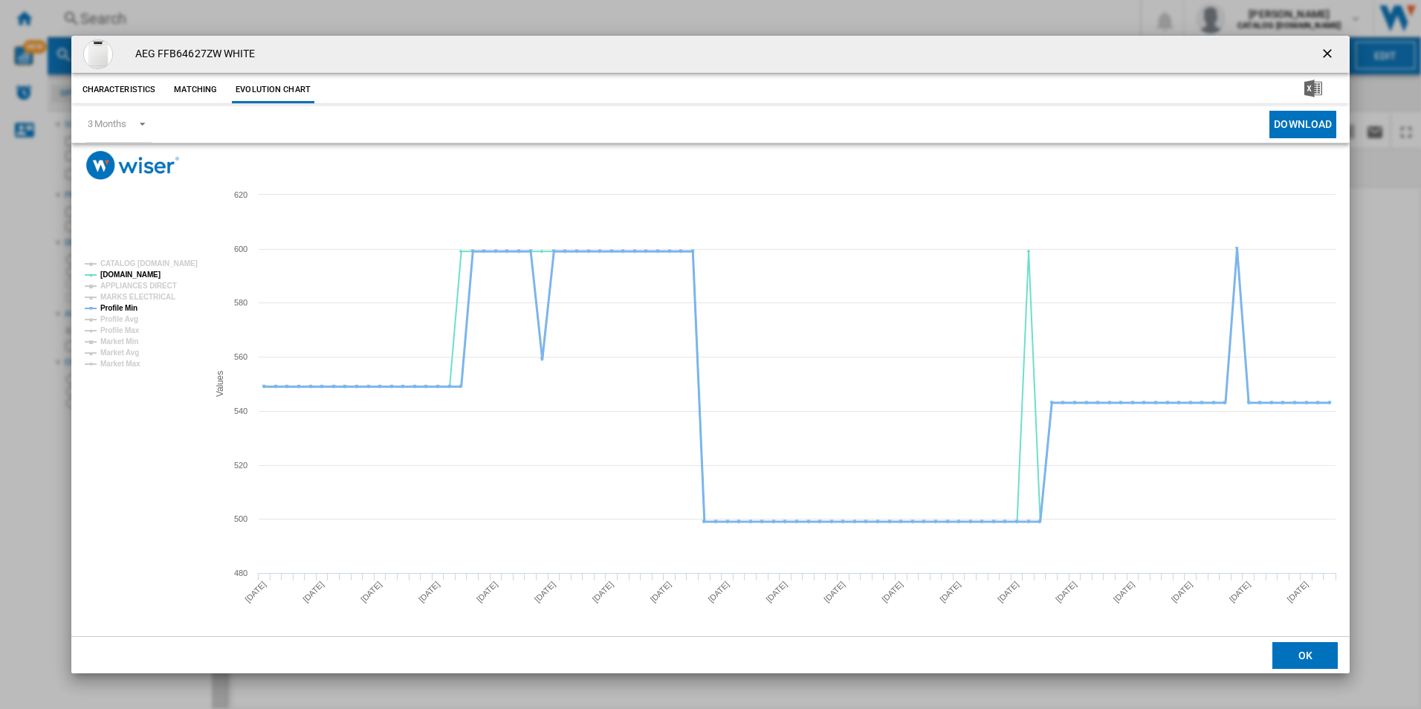
click at [123, 309] on tspan "Profile Min" at bounding box center [118, 308] width 37 height 8
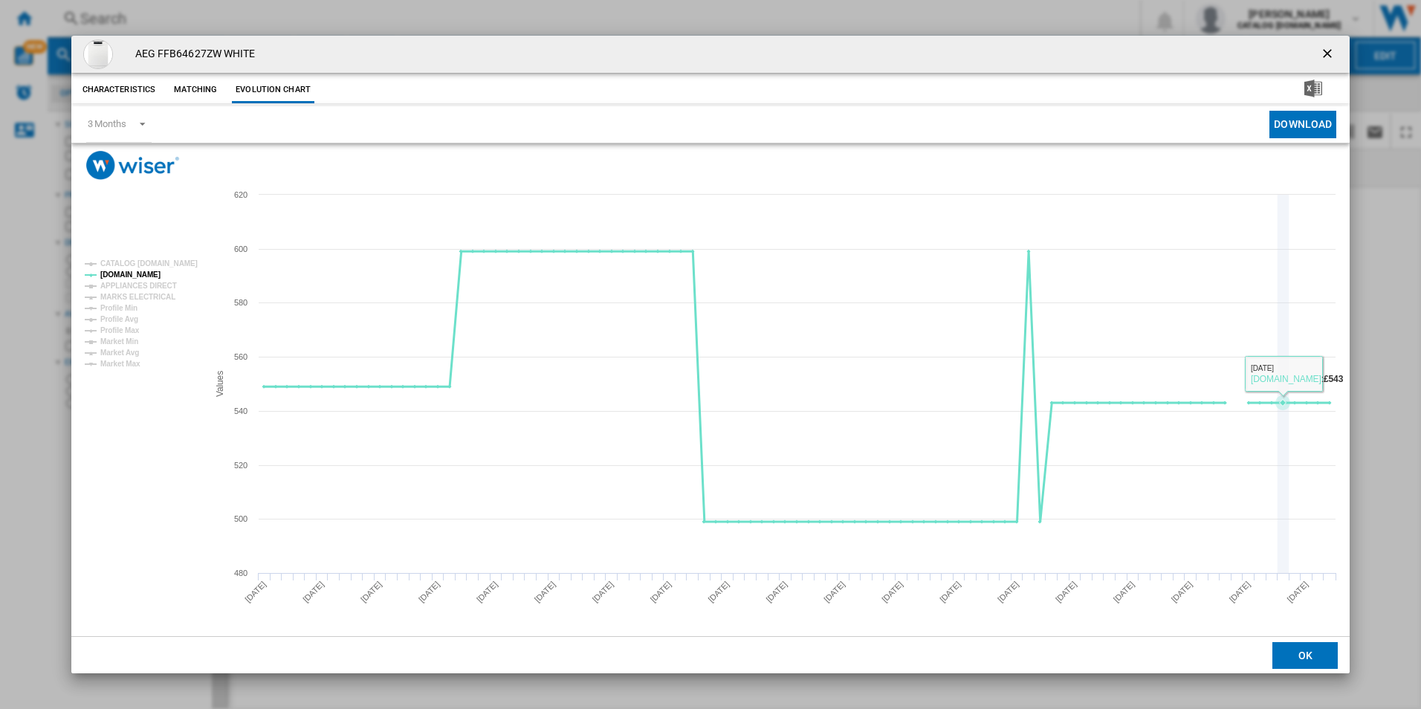
click at [1283, 360] on icon "Product popup" at bounding box center [1283, 384] width 0 height 378
drag, startPoint x: 1329, startPoint y: 51, endPoint x: 1075, endPoint y: 54, distance: 254.2
click at [1329, 51] on ng-md-icon "getI18NText('BUTTONS.CLOSE_DIALOG')" at bounding box center [1329, 55] width 18 height 18
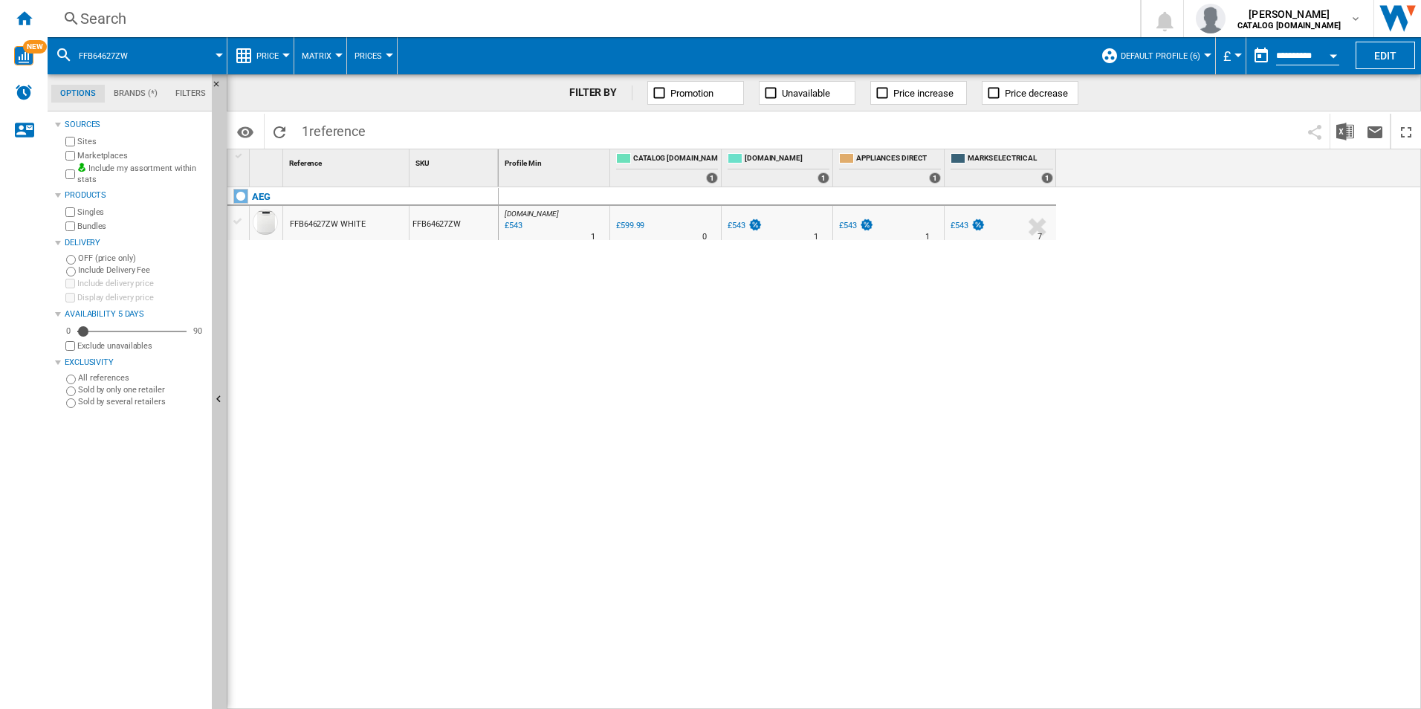
click at [919, 25] on div "Search" at bounding box center [590, 18] width 1021 height 21
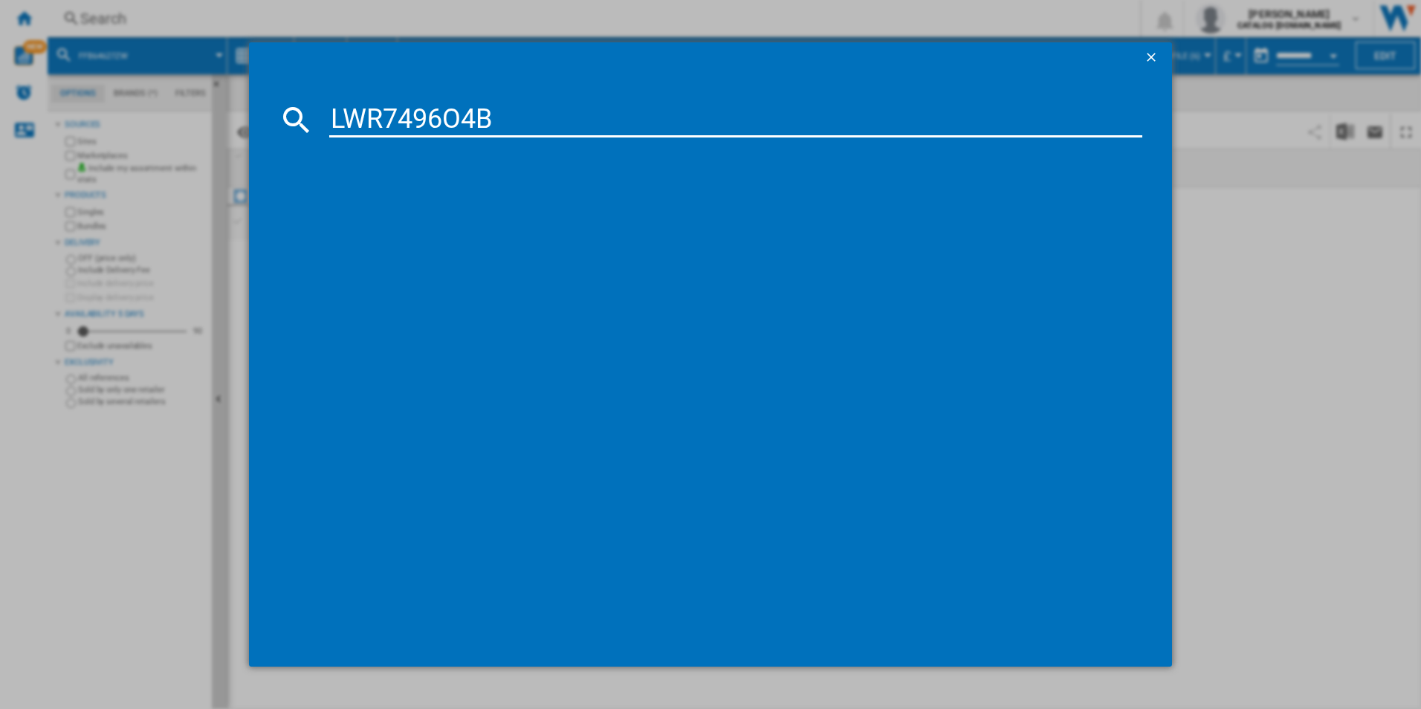
type input "LWR7496O4B"
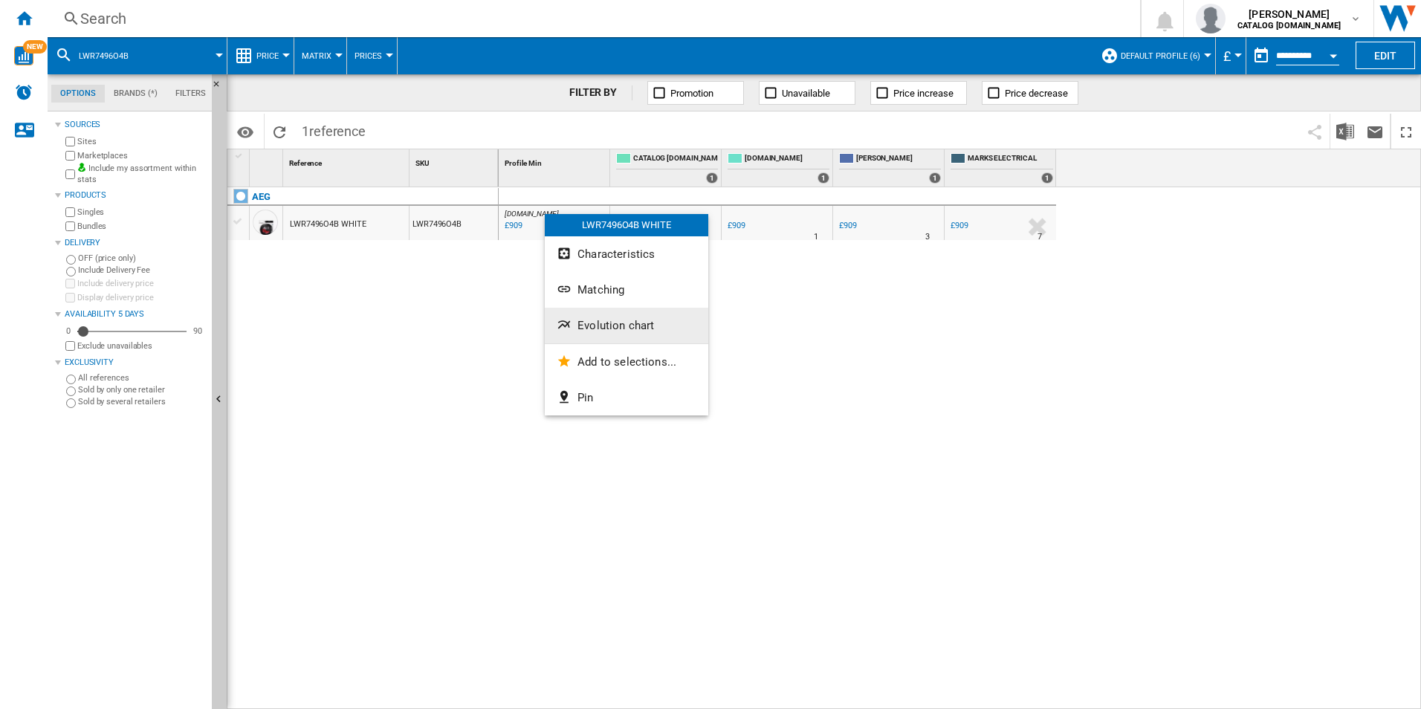
click at [600, 308] on button "Evolution chart" at bounding box center [626, 326] width 163 height 36
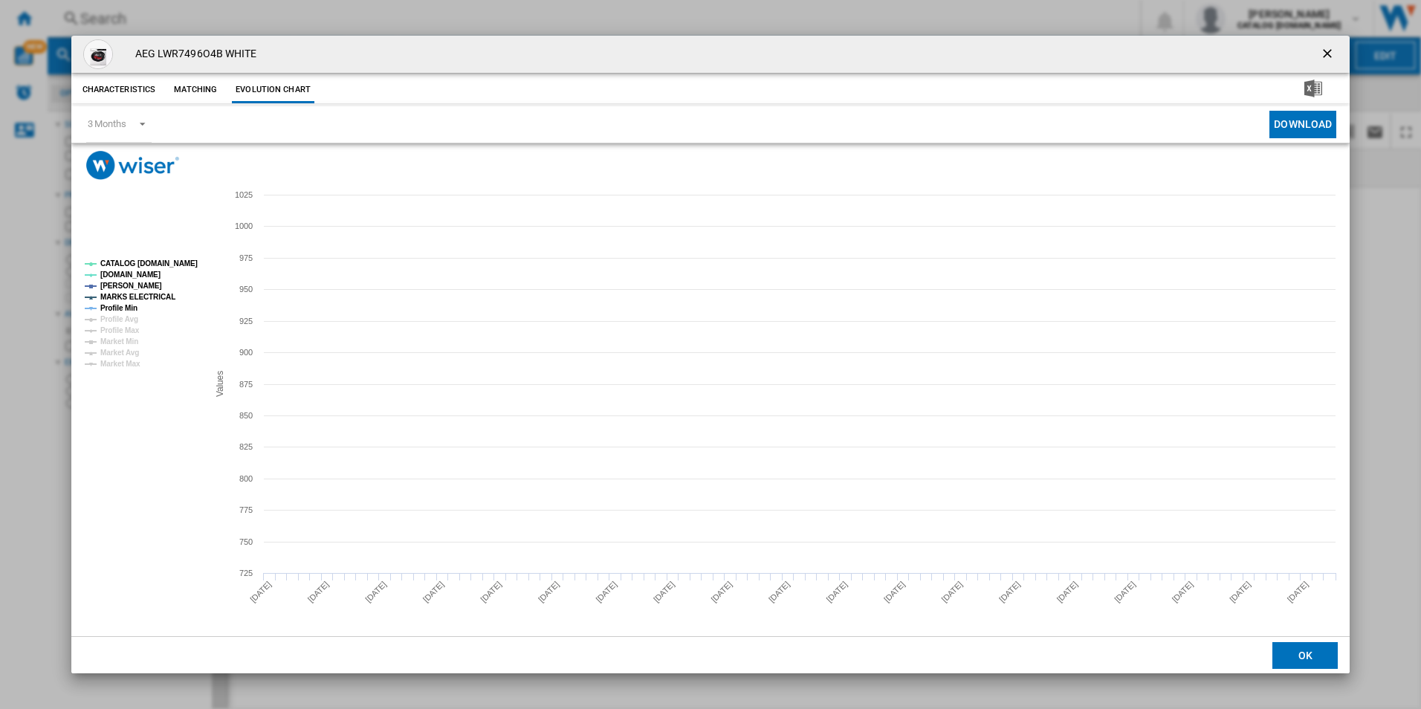
click at [170, 259] on tspan "CATALOG [DOMAIN_NAME]" at bounding box center [148, 263] width 97 height 8
click at [139, 298] on tspan "MARKS ELECTRICAL" at bounding box center [137, 297] width 75 height 8
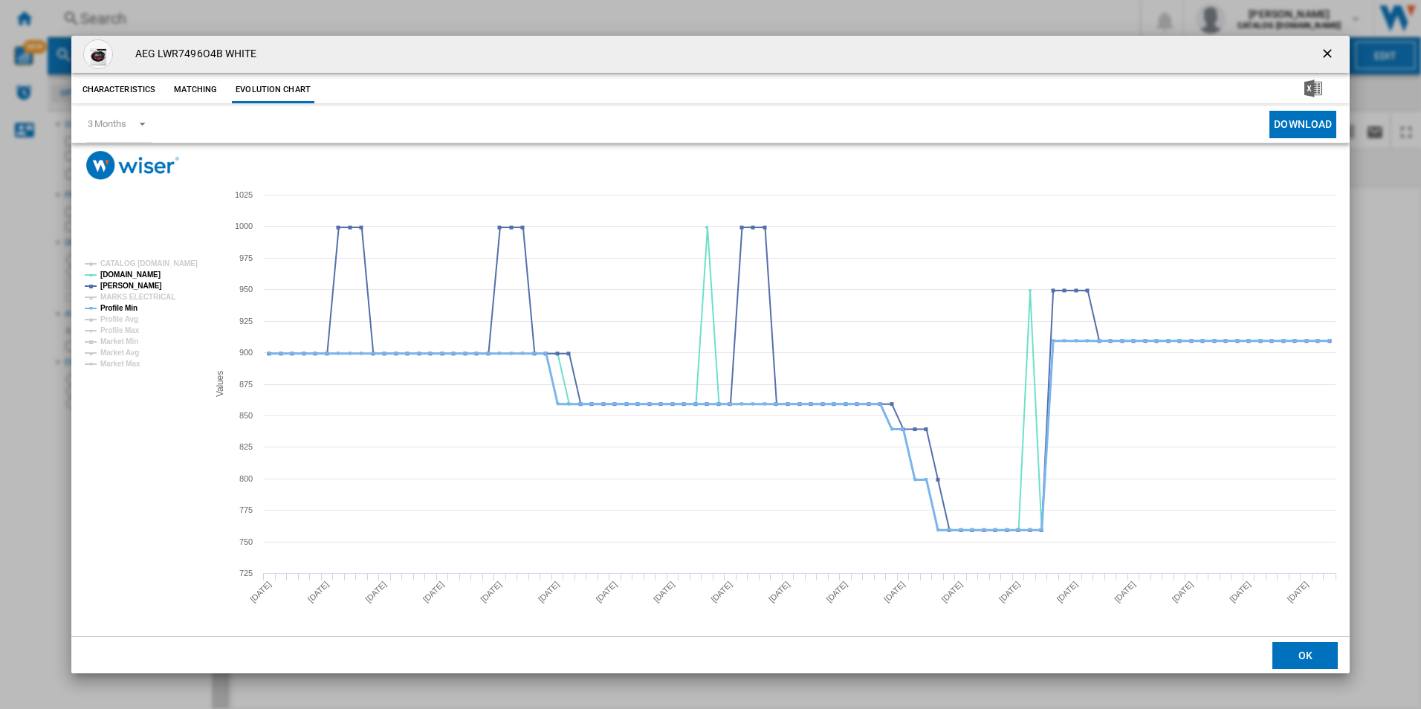
click at [130, 305] on tspan "Profile Min" at bounding box center [118, 308] width 37 height 8
drag, startPoint x: 1327, startPoint y: 49, endPoint x: 1109, endPoint y: 86, distance: 220.9
click at [1327, 49] on ng-md-icon "getI18NText('BUTTONS.CLOSE_DIALOG')" at bounding box center [1329, 55] width 18 height 18
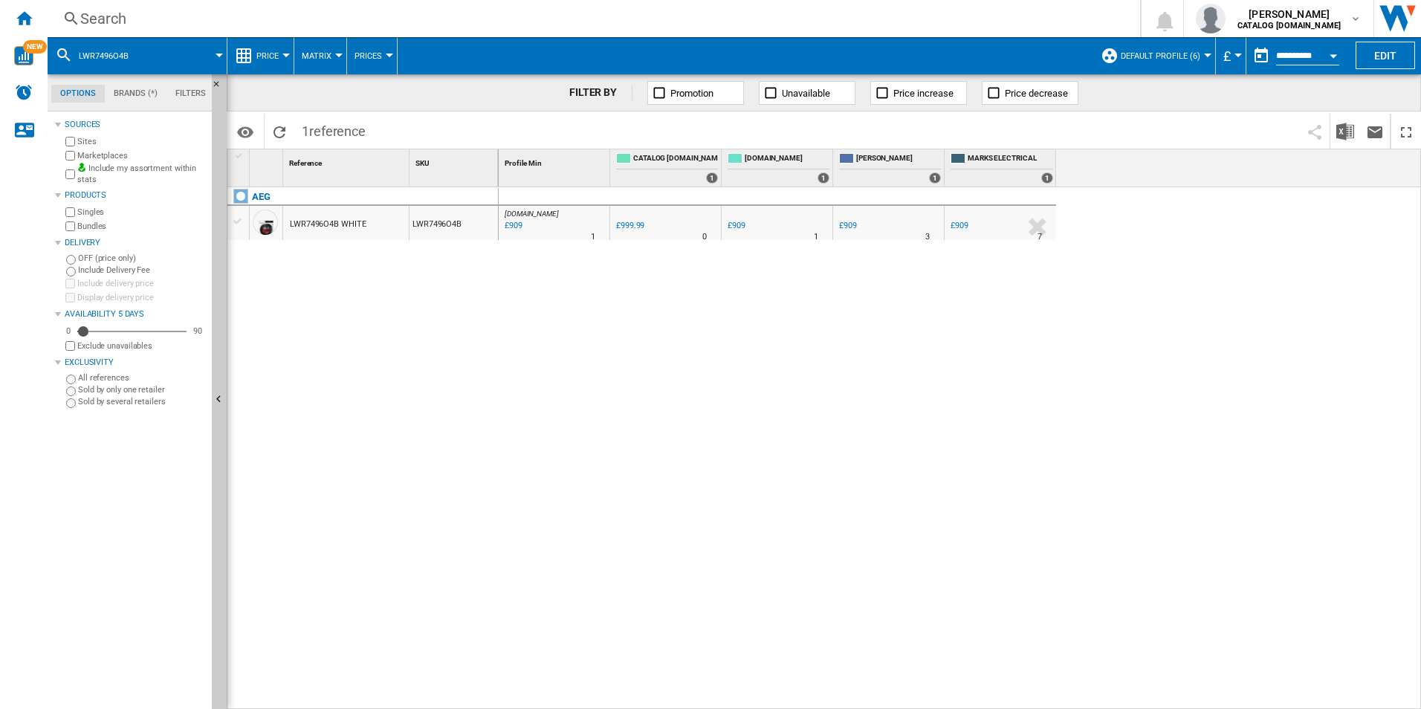
click at [777, 15] on div "Search" at bounding box center [590, 18] width 1021 height 21
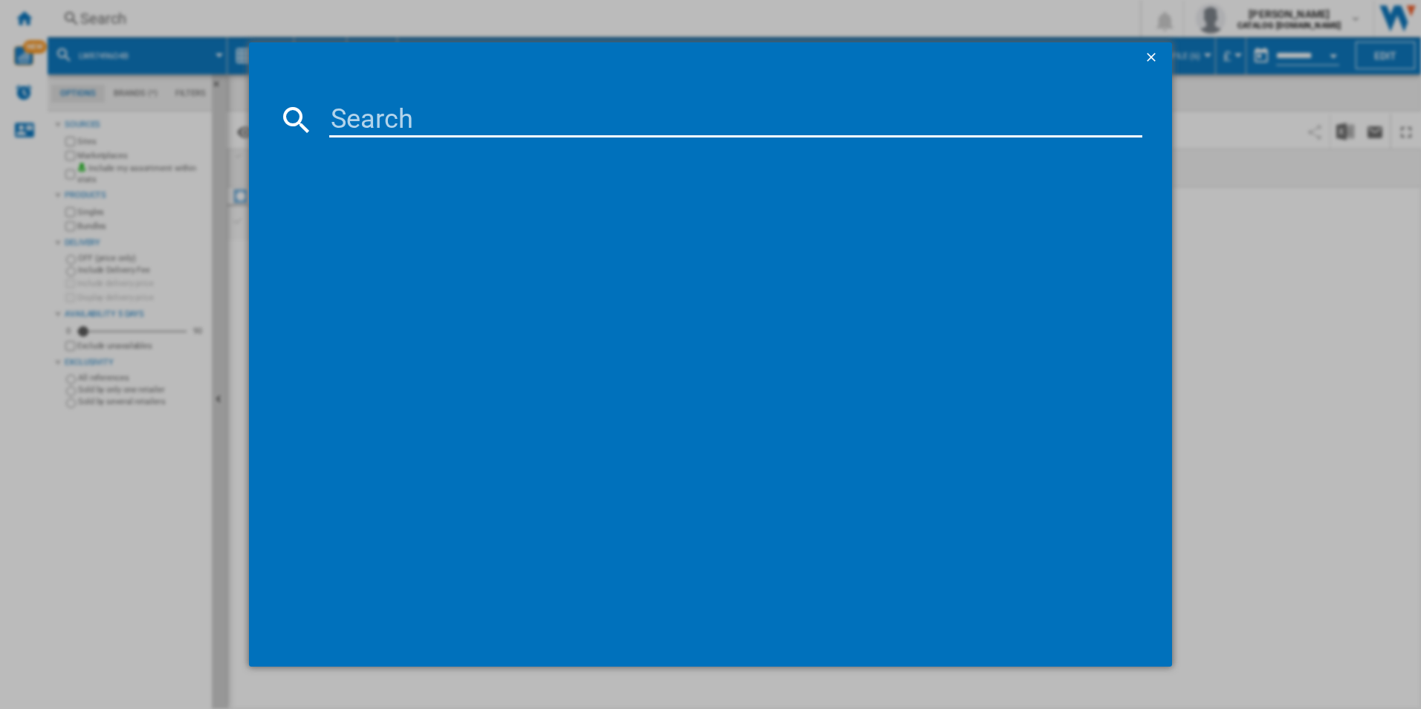
type input "LWR7185M4B"
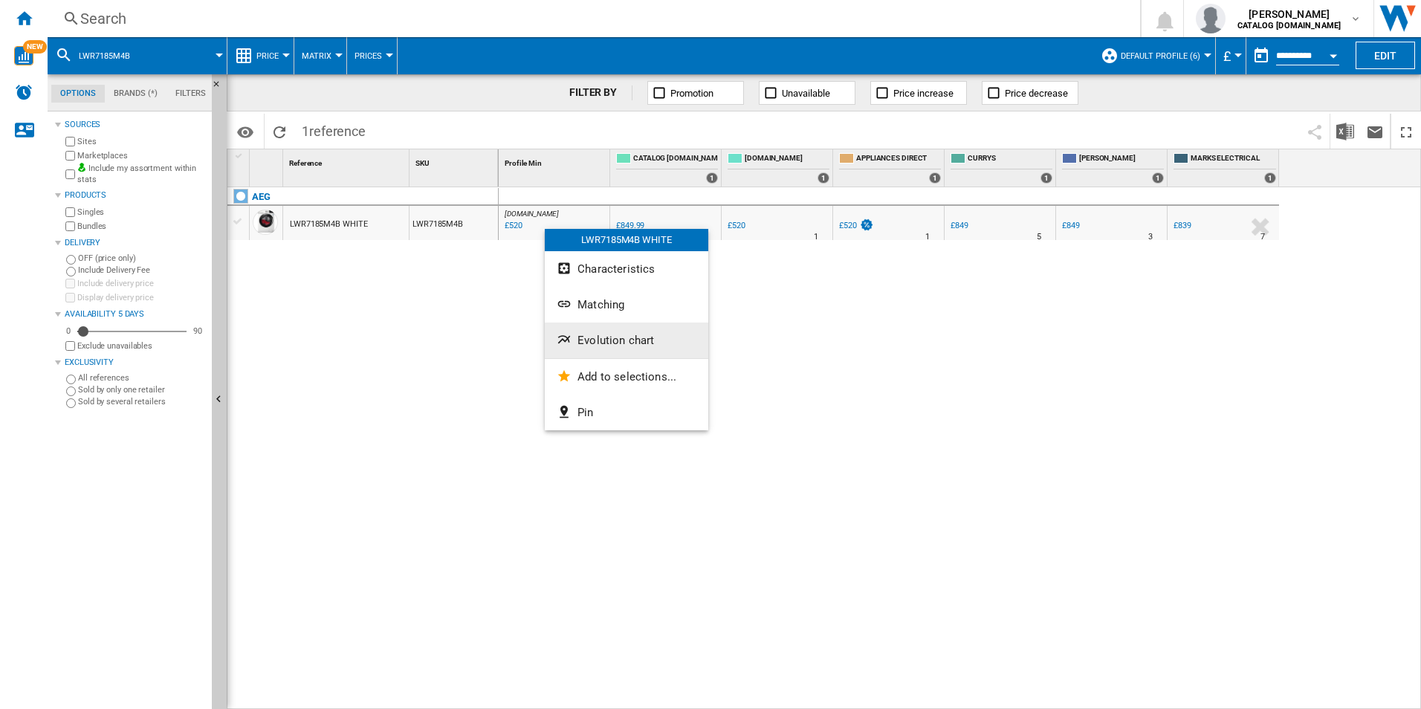
click at [595, 335] on span "Evolution chart" at bounding box center [615, 340] width 77 height 13
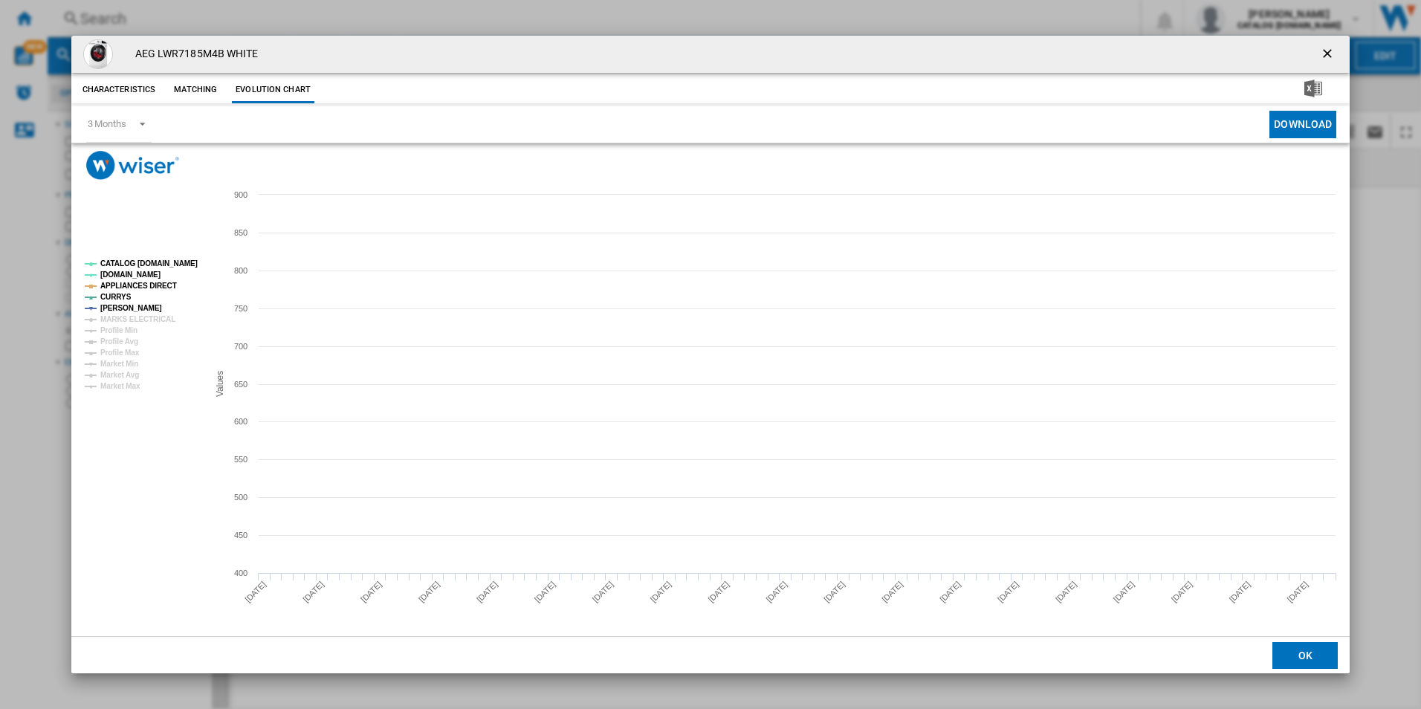
click at [170, 256] on rect "Product popup" at bounding box center [140, 325] width 123 height 142
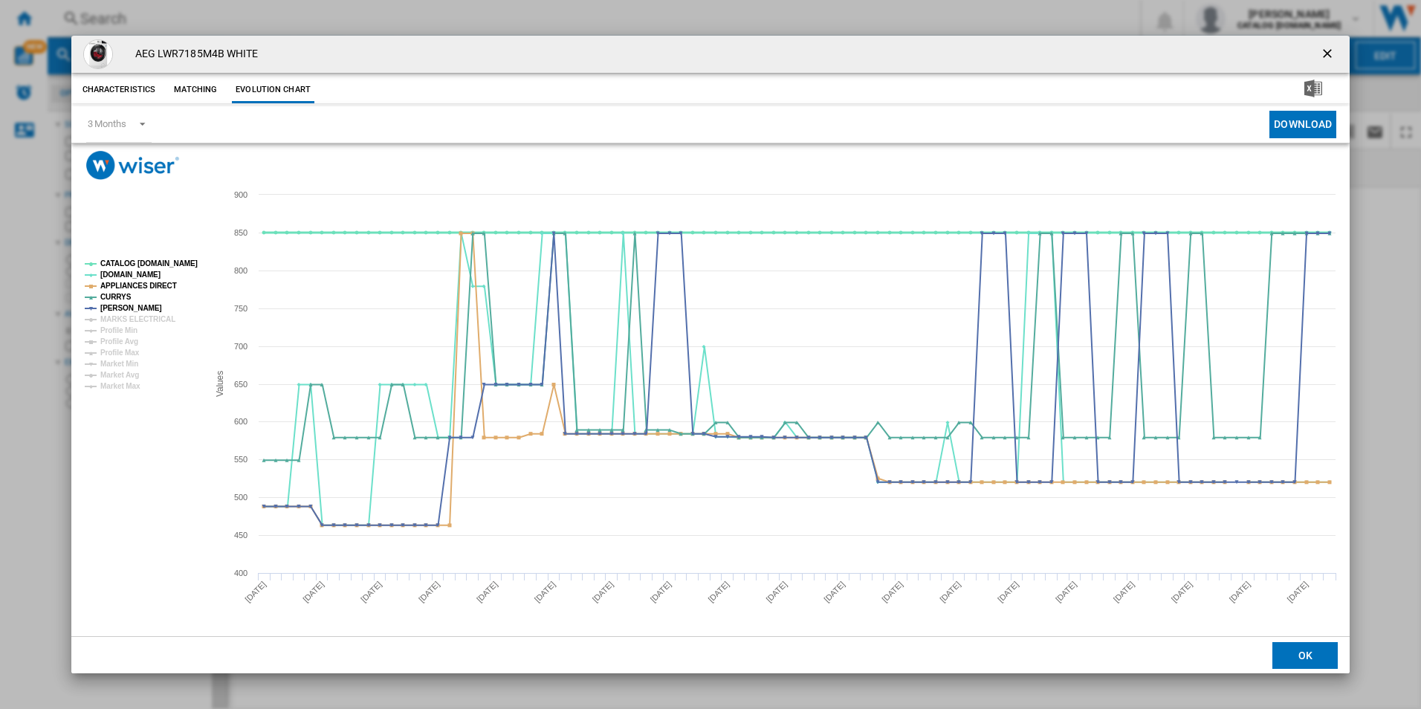
click at [171, 265] on tspan "CATALOG [DOMAIN_NAME]" at bounding box center [148, 263] width 97 height 8
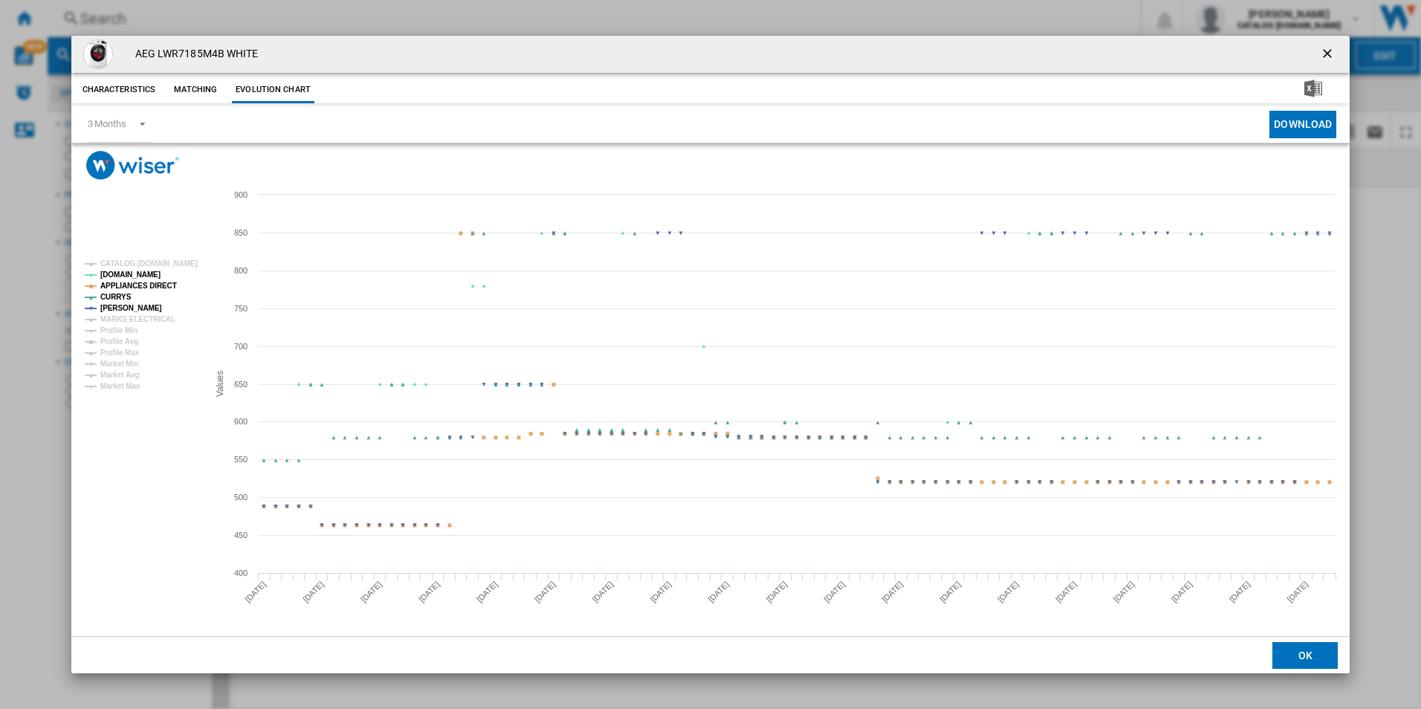
click at [159, 289] on tspan "APPLIANCES DIRECT" at bounding box center [138, 286] width 77 height 8
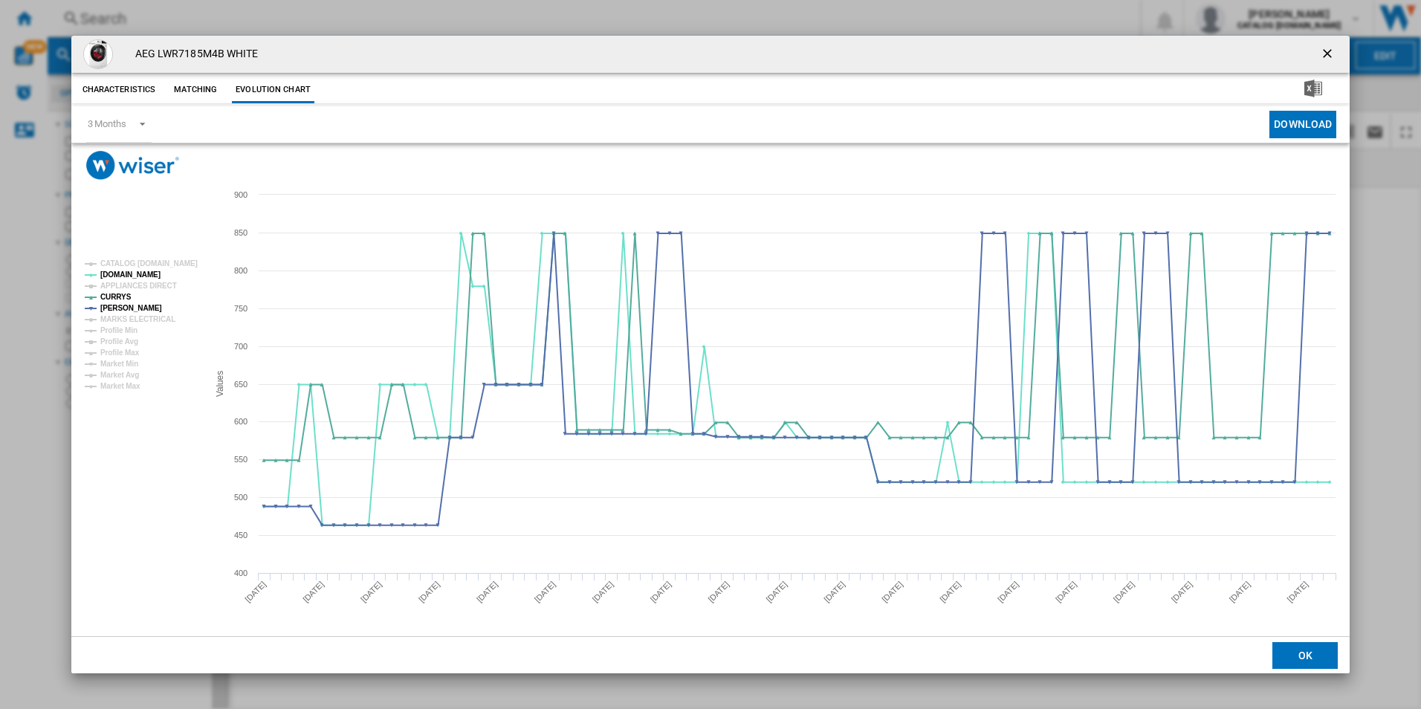
click at [1319, 51] on button "Product popup" at bounding box center [1329, 54] width 30 height 30
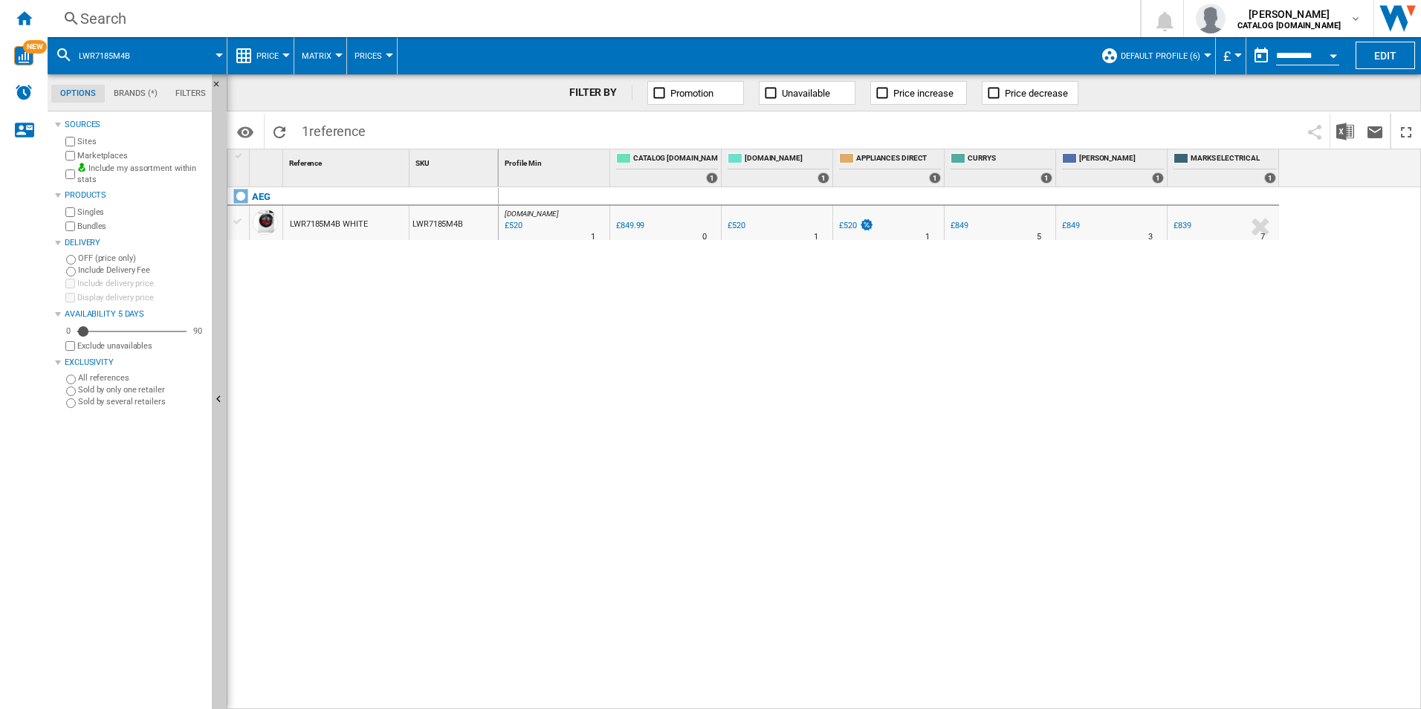
click at [874, 13] on div "Search" at bounding box center [590, 18] width 1021 height 21
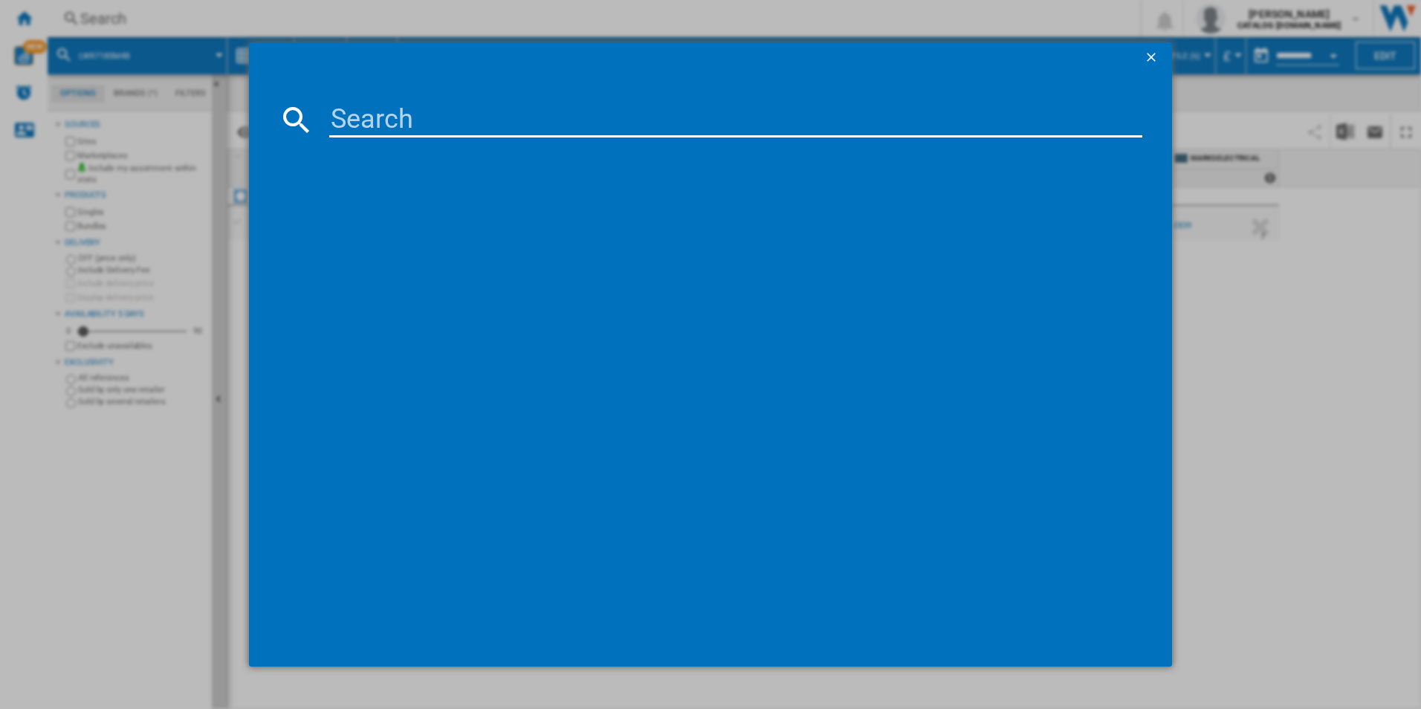
type input "TSC8M181CS"
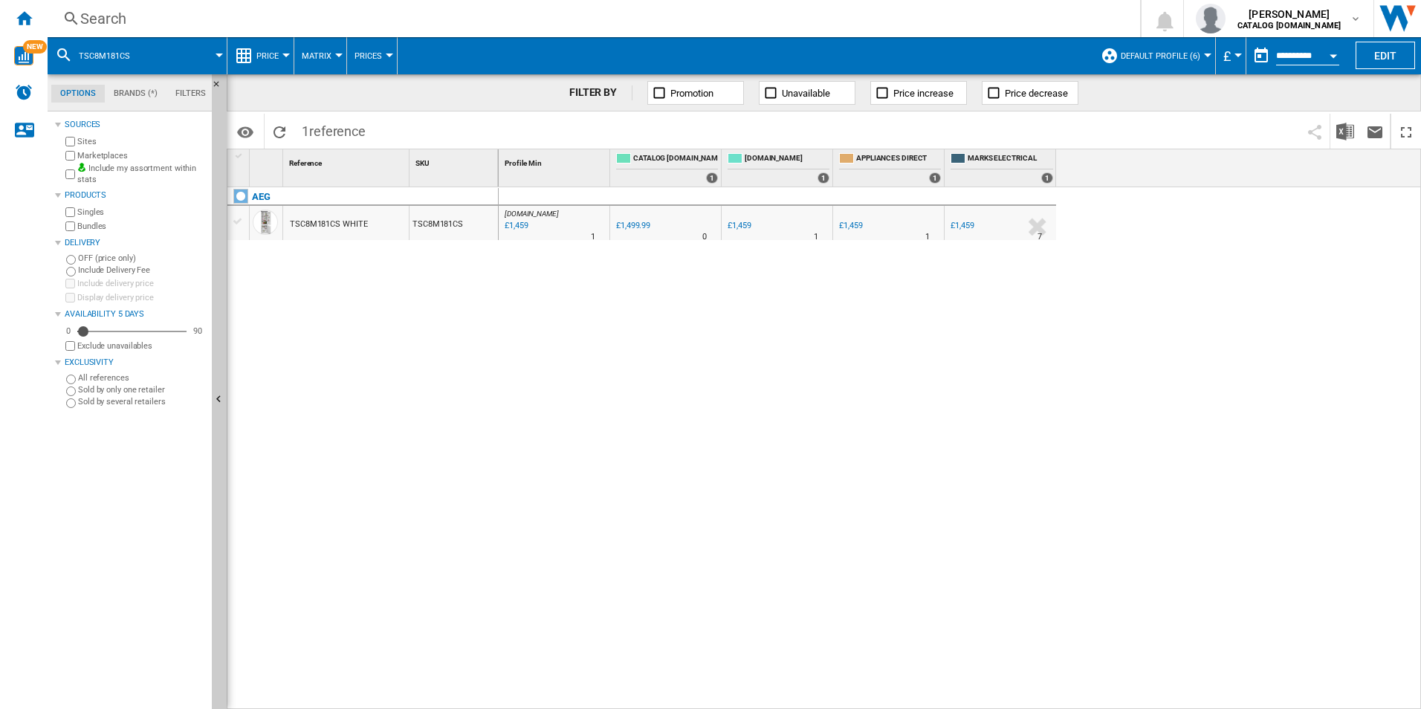
drag, startPoint x: 546, startPoint y: 220, endPoint x: 495, endPoint y: 265, distance: 68.4
click at [482, 279] on div at bounding box center [710, 354] width 1421 height 709
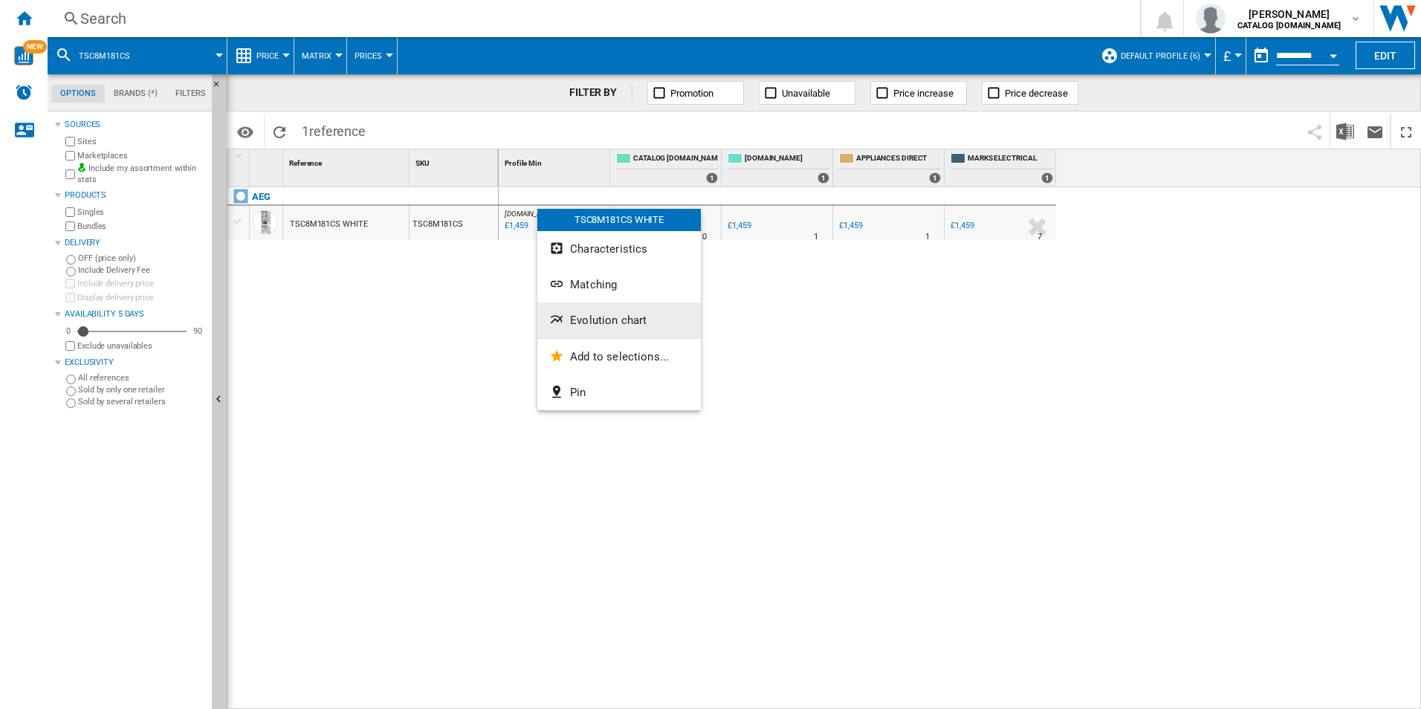
click at [566, 308] on button "Evolution chart" at bounding box center [618, 320] width 163 height 36
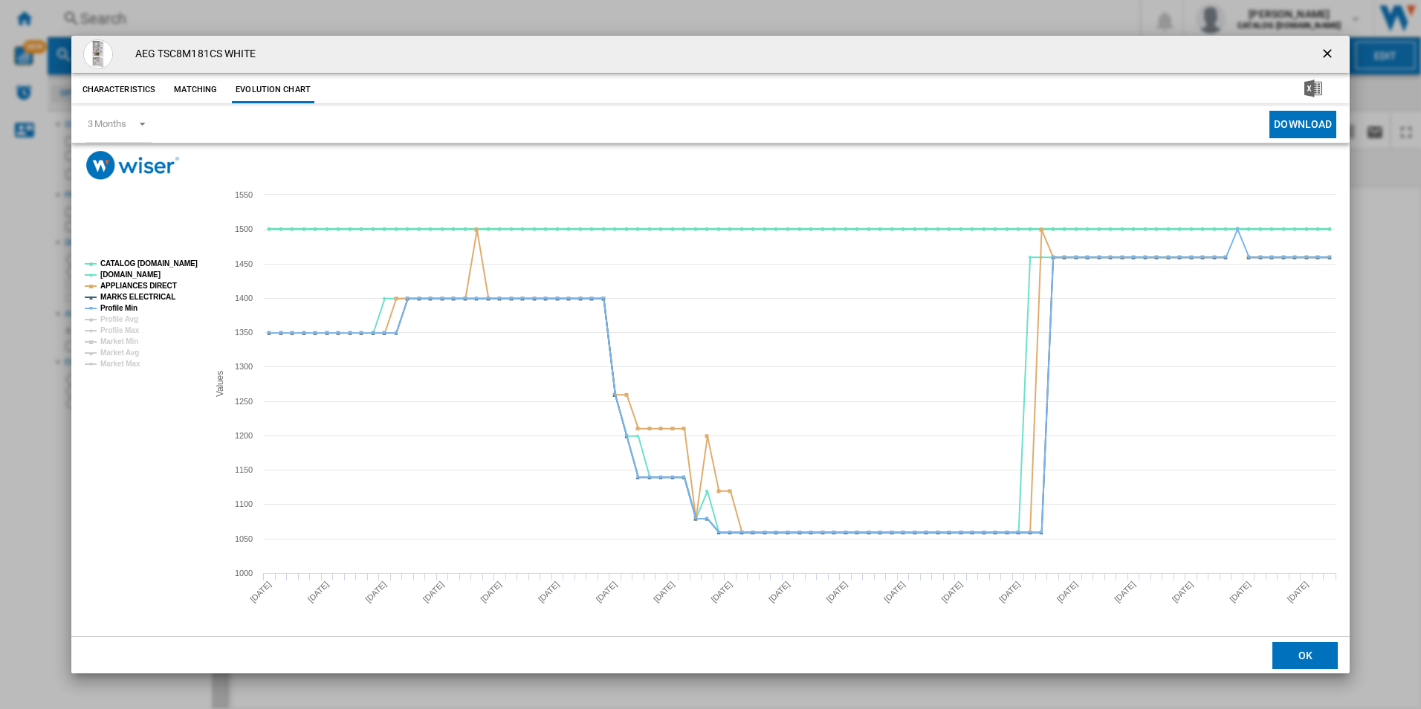
click at [169, 266] on tspan "CATALOG [DOMAIN_NAME]" at bounding box center [148, 263] width 97 height 8
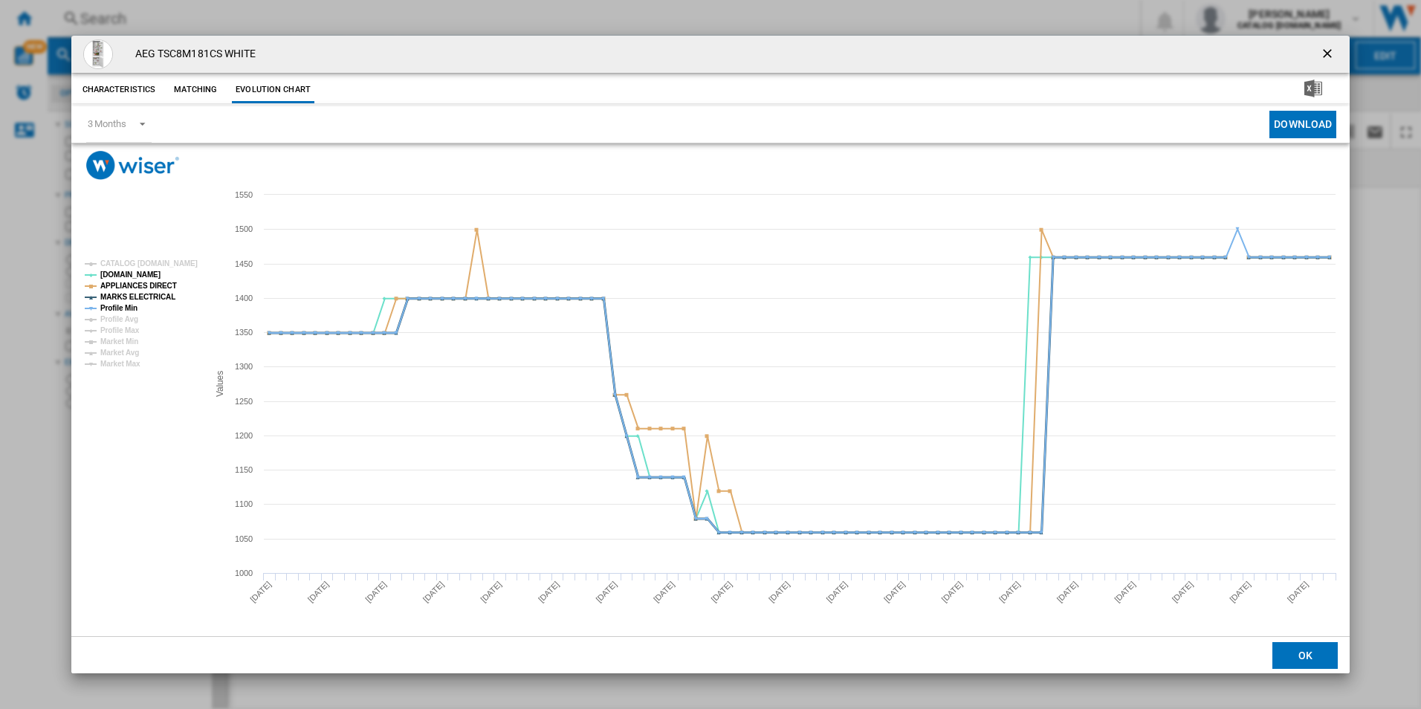
click at [160, 293] on tspan "MARKS ELECTRICAL" at bounding box center [137, 297] width 75 height 8
click at [160, 288] on tspan "APPLIANCES DIRECT" at bounding box center [138, 286] width 77 height 8
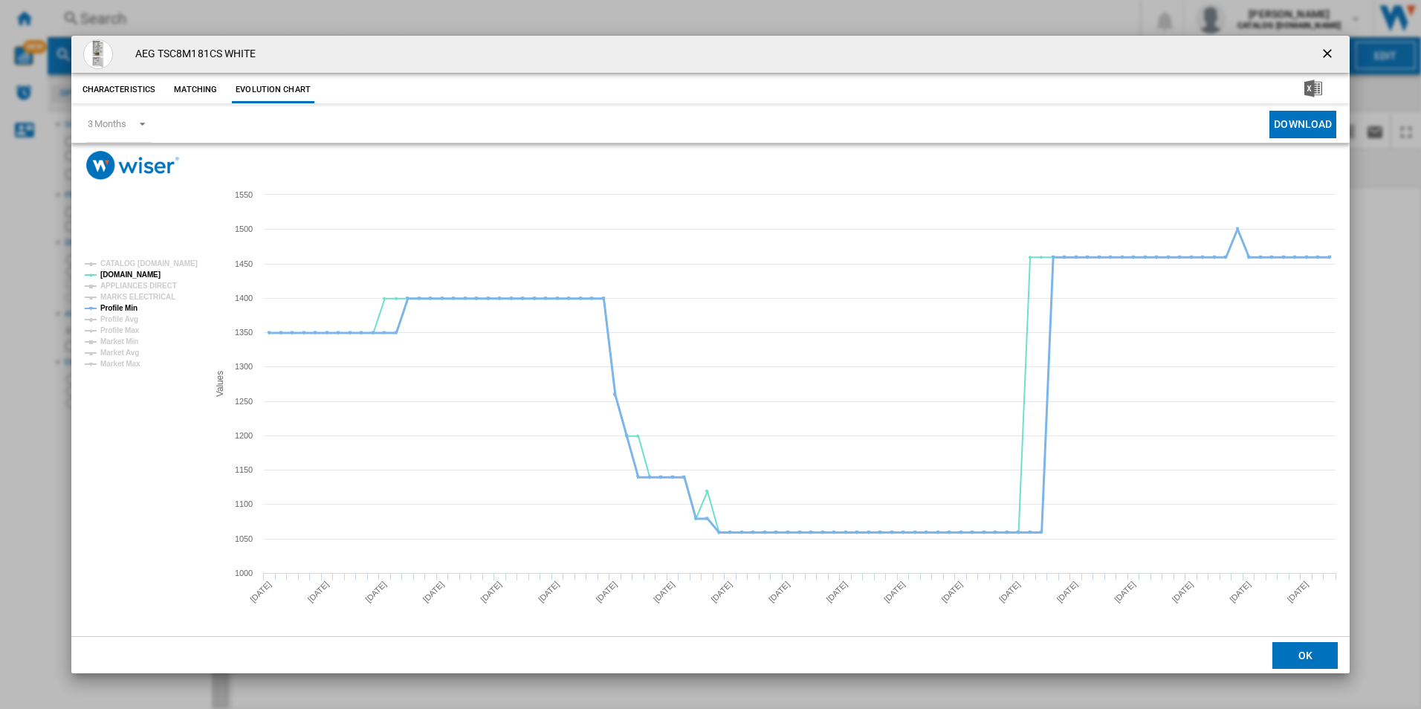
click at [129, 305] on tspan "Profile Min" at bounding box center [118, 308] width 37 height 8
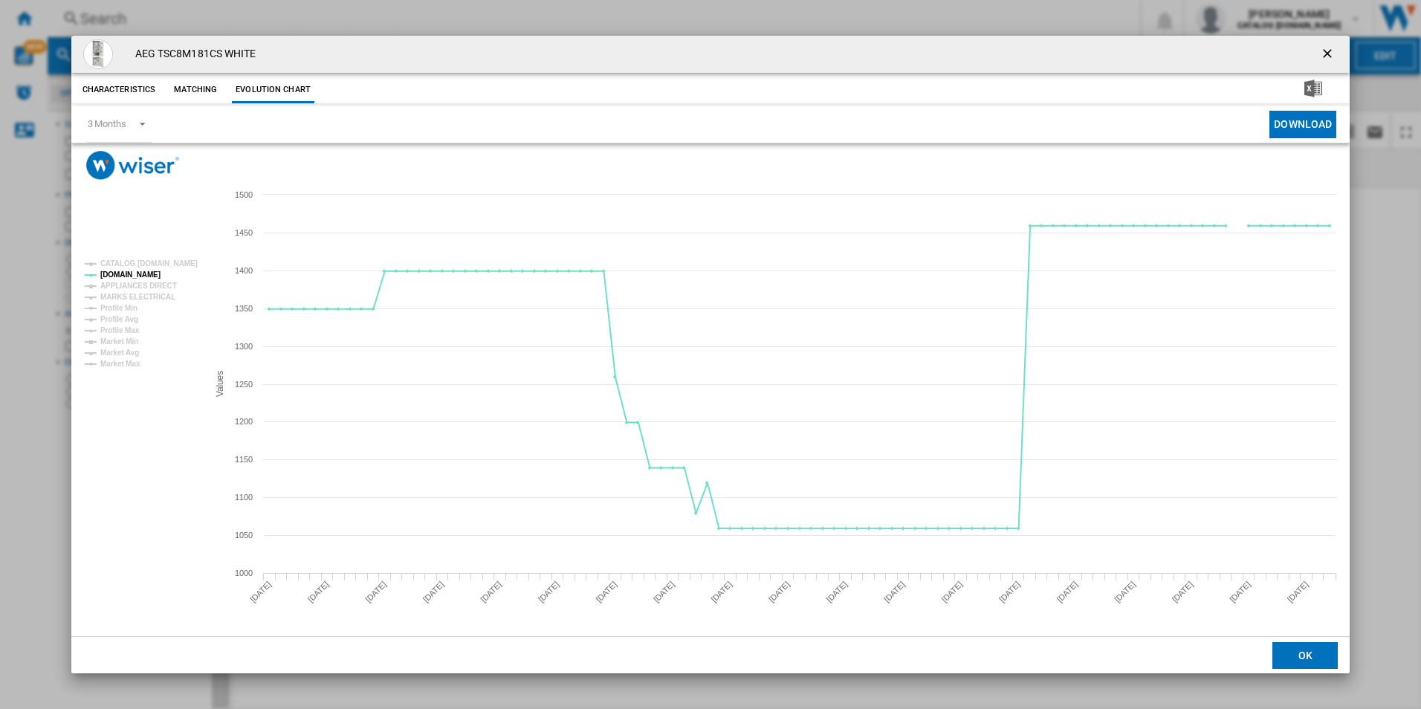
drag, startPoint x: 1323, startPoint y: 53, endPoint x: 1186, endPoint y: 51, distance: 136.7
click at [1323, 53] on ng-md-icon "getI18NText('BUTTONS.CLOSE_DIALOG')" at bounding box center [1329, 55] width 18 height 18
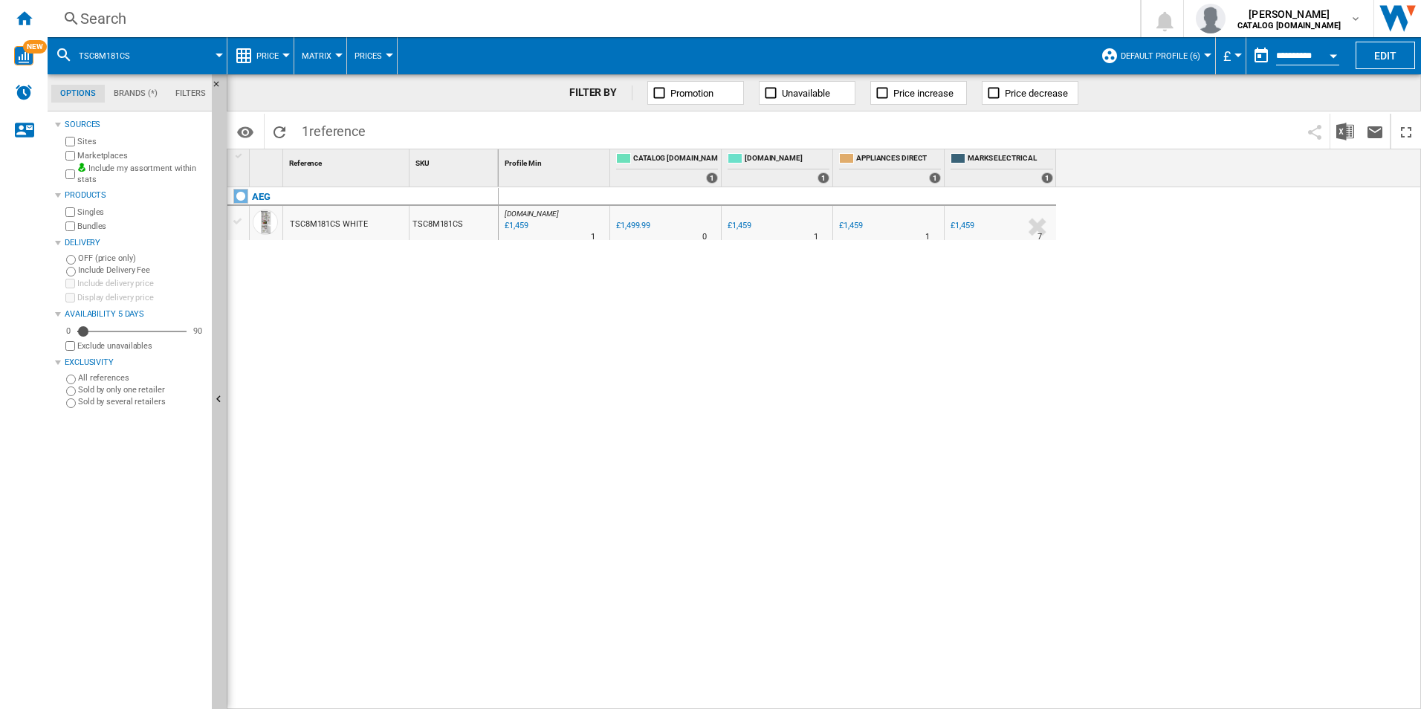
click at [861, 25] on div "Search" at bounding box center [590, 18] width 1021 height 21
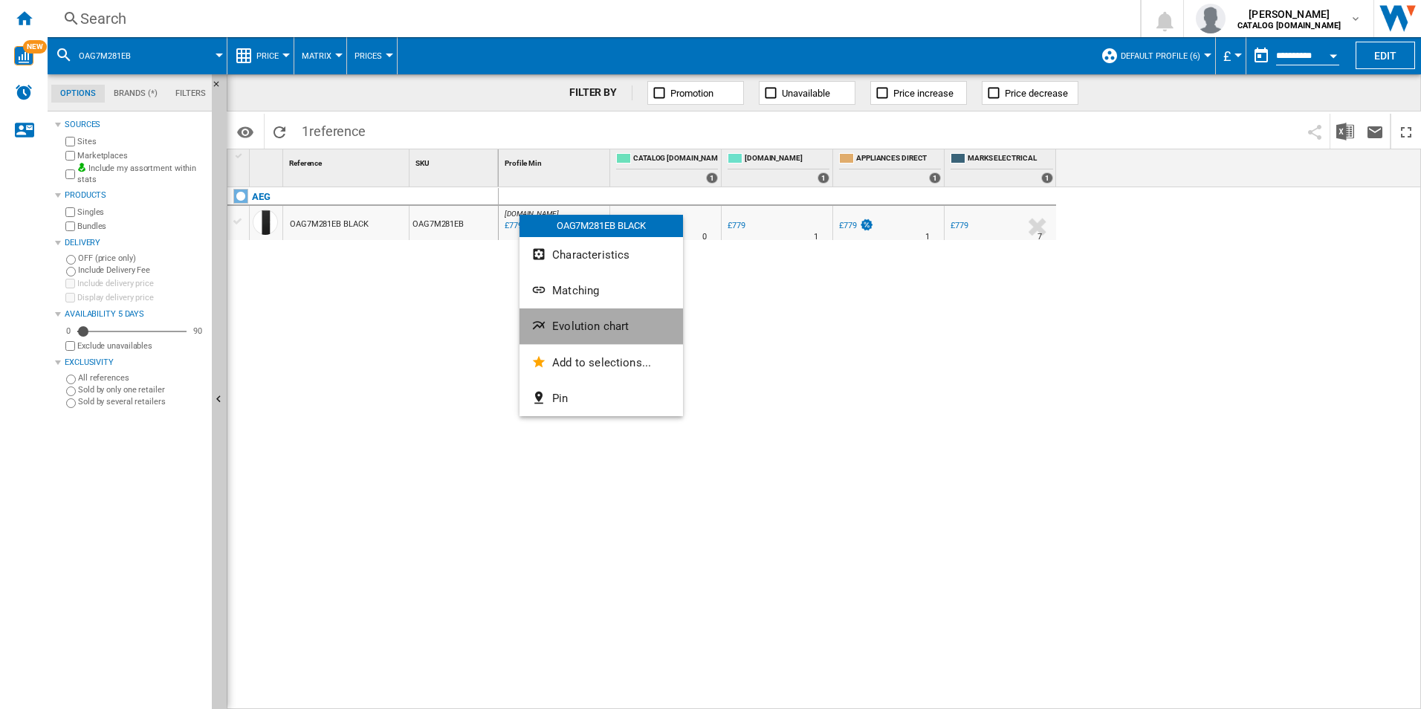
click at [588, 324] on span "Evolution chart" at bounding box center [590, 326] width 77 height 13
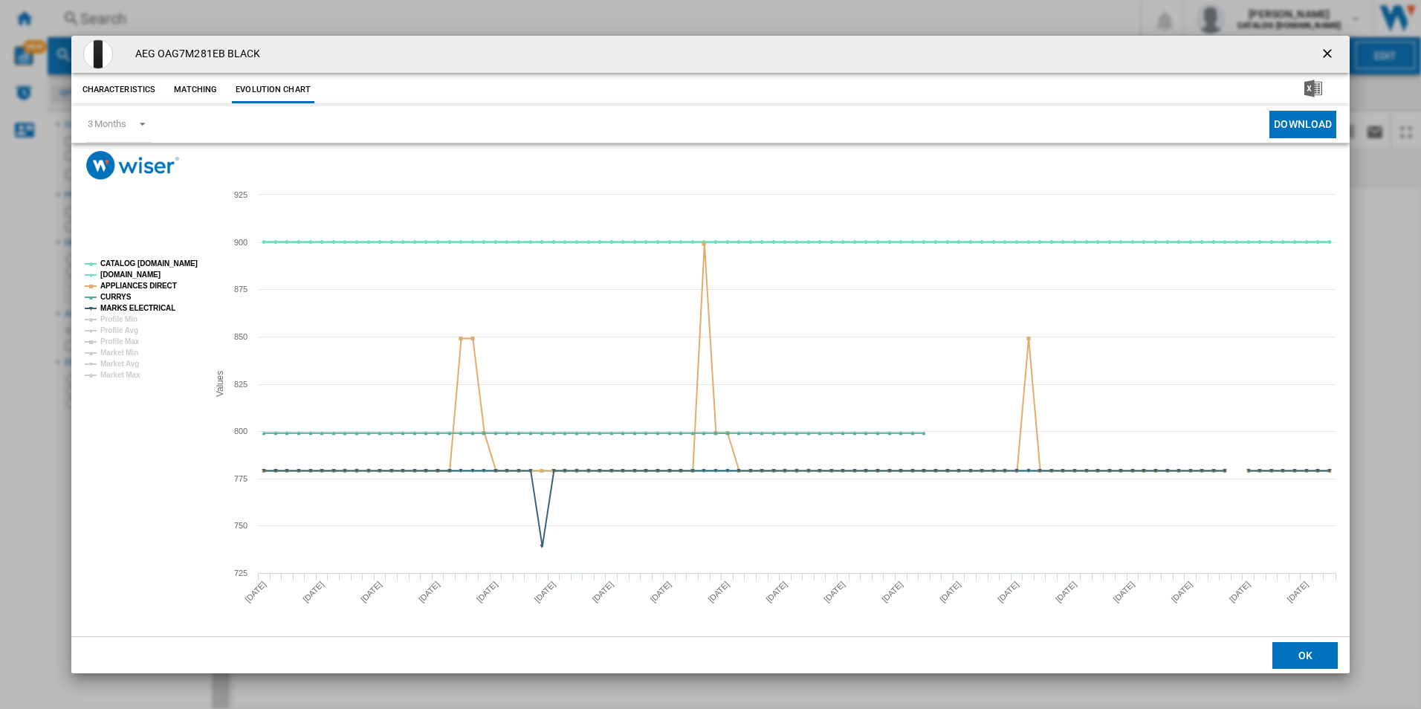
click at [173, 263] on tspan "CATALOG [DOMAIN_NAME]" at bounding box center [148, 263] width 97 height 8
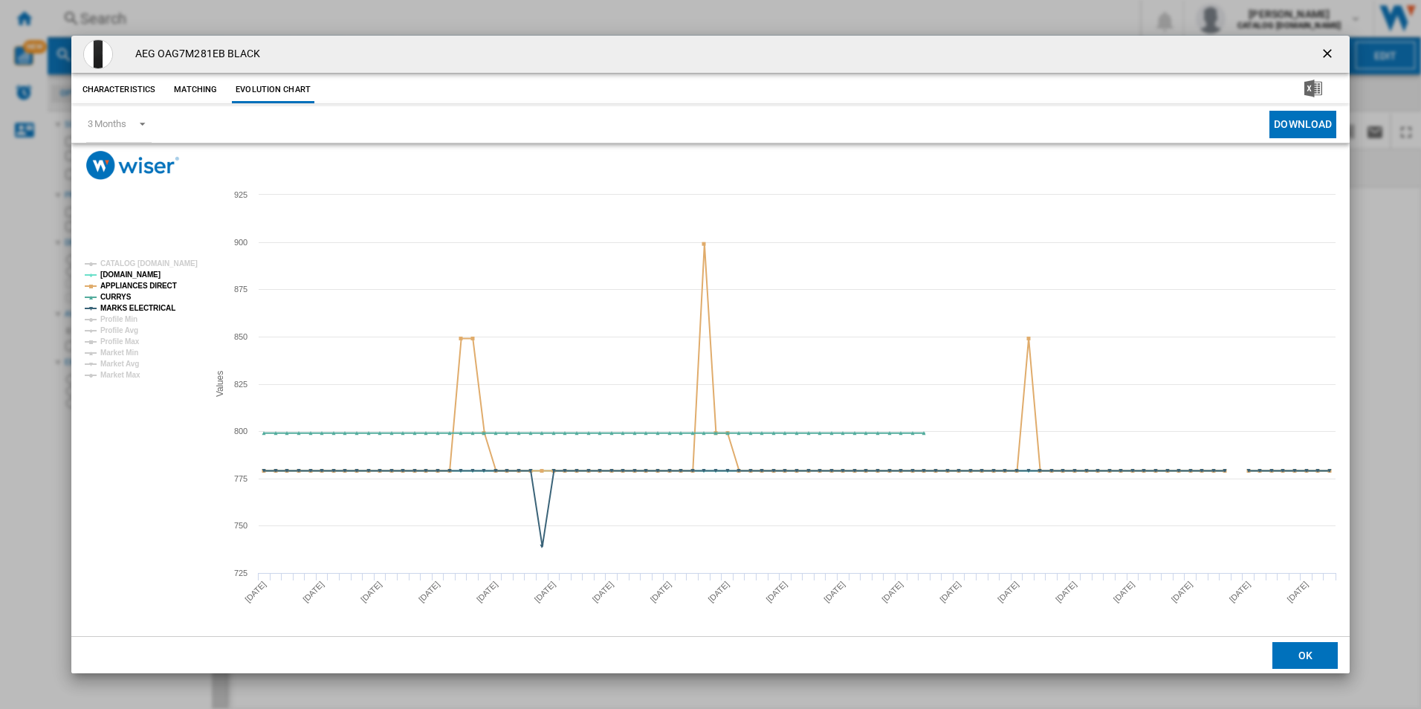
click at [166, 279] on rect "Product popup" at bounding box center [140, 319] width 123 height 131
click at [158, 290] on tspan "APPLIANCES DIRECT" at bounding box center [138, 286] width 77 height 8
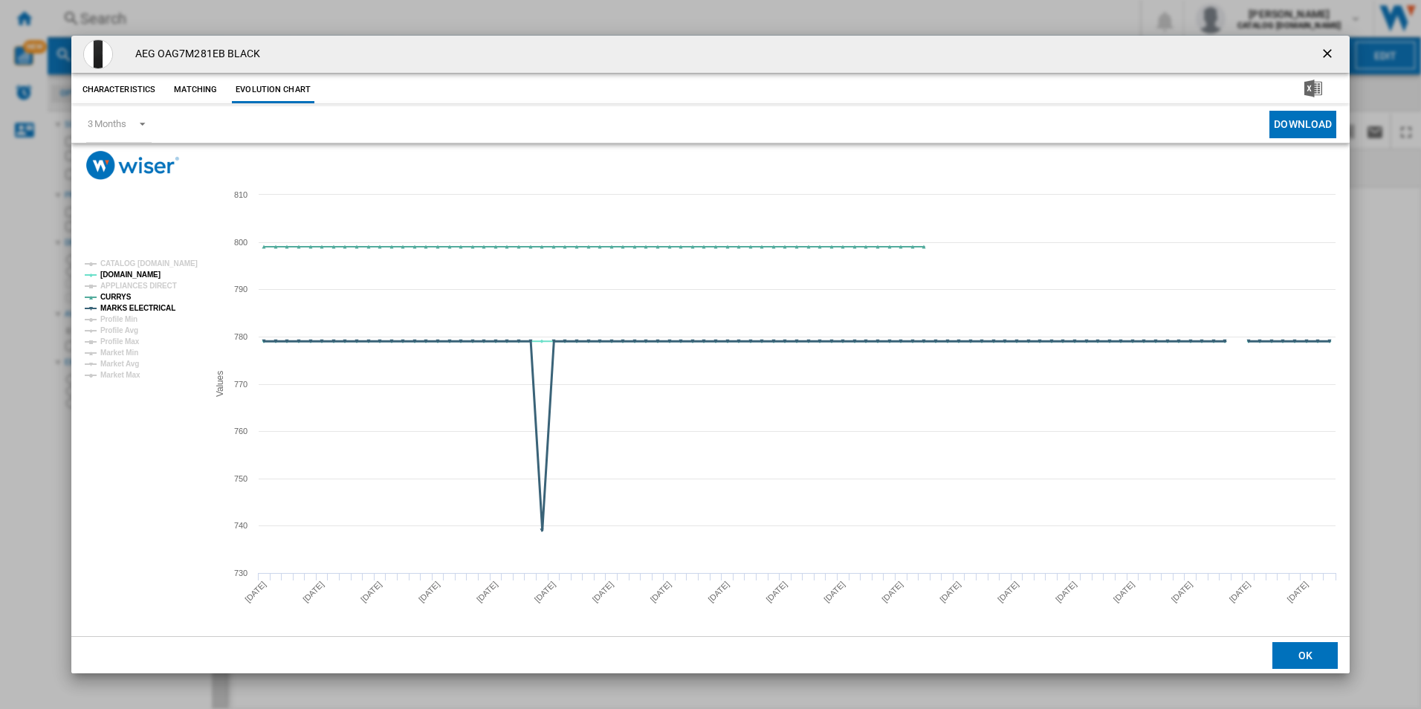
click at [157, 304] on tspan "MARKS ELECTRICAL" at bounding box center [137, 308] width 75 height 8
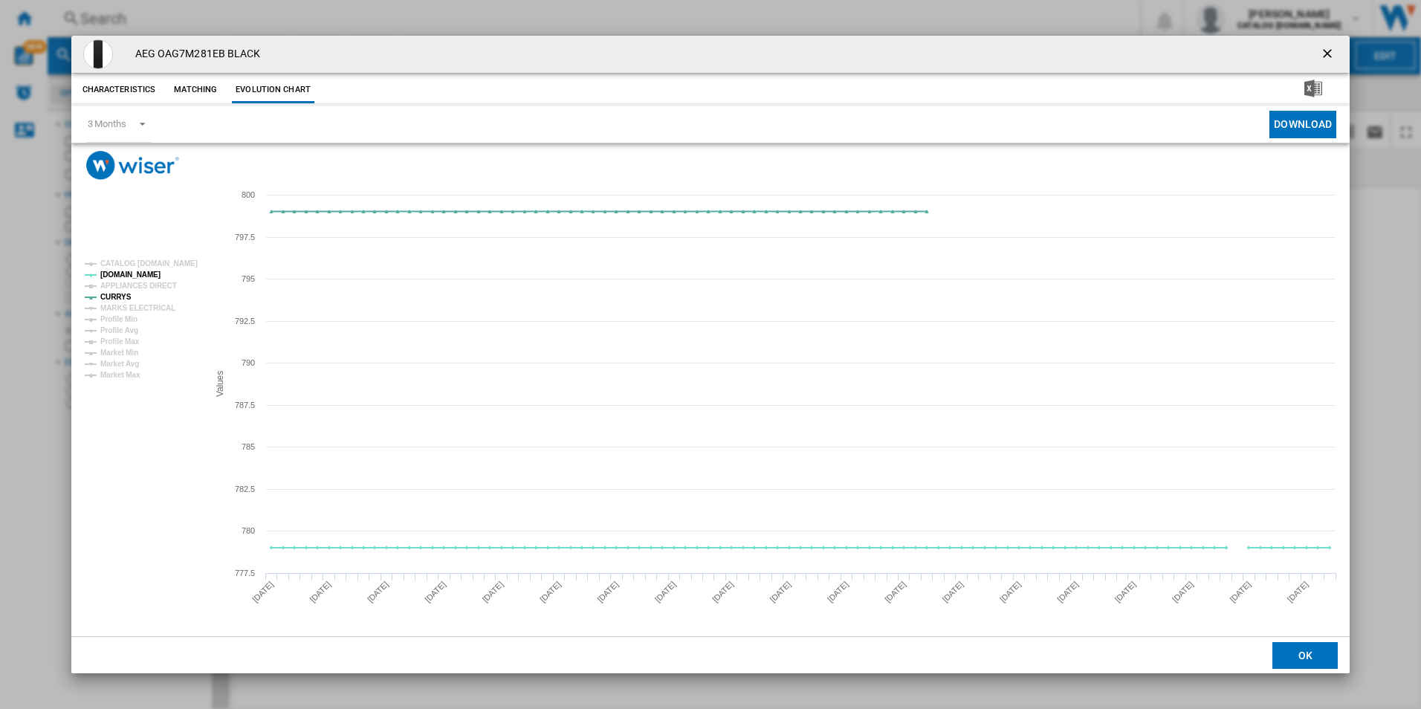
click at [1323, 52] on ng-md-icon "getI18NText('BUTTONS.CLOSE_DIALOG')" at bounding box center [1329, 55] width 18 height 18
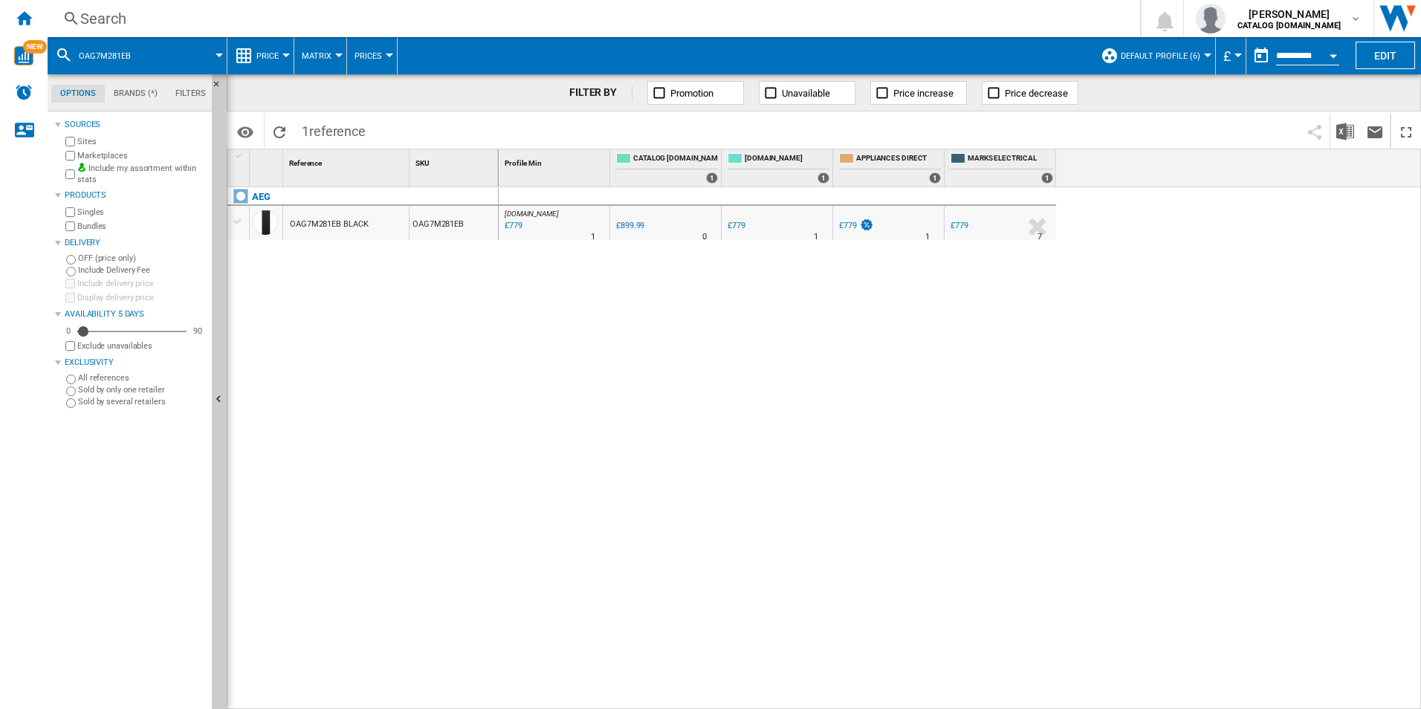
click at [506, 25] on div "Search" at bounding box center [590, 18] width 1021 height 21
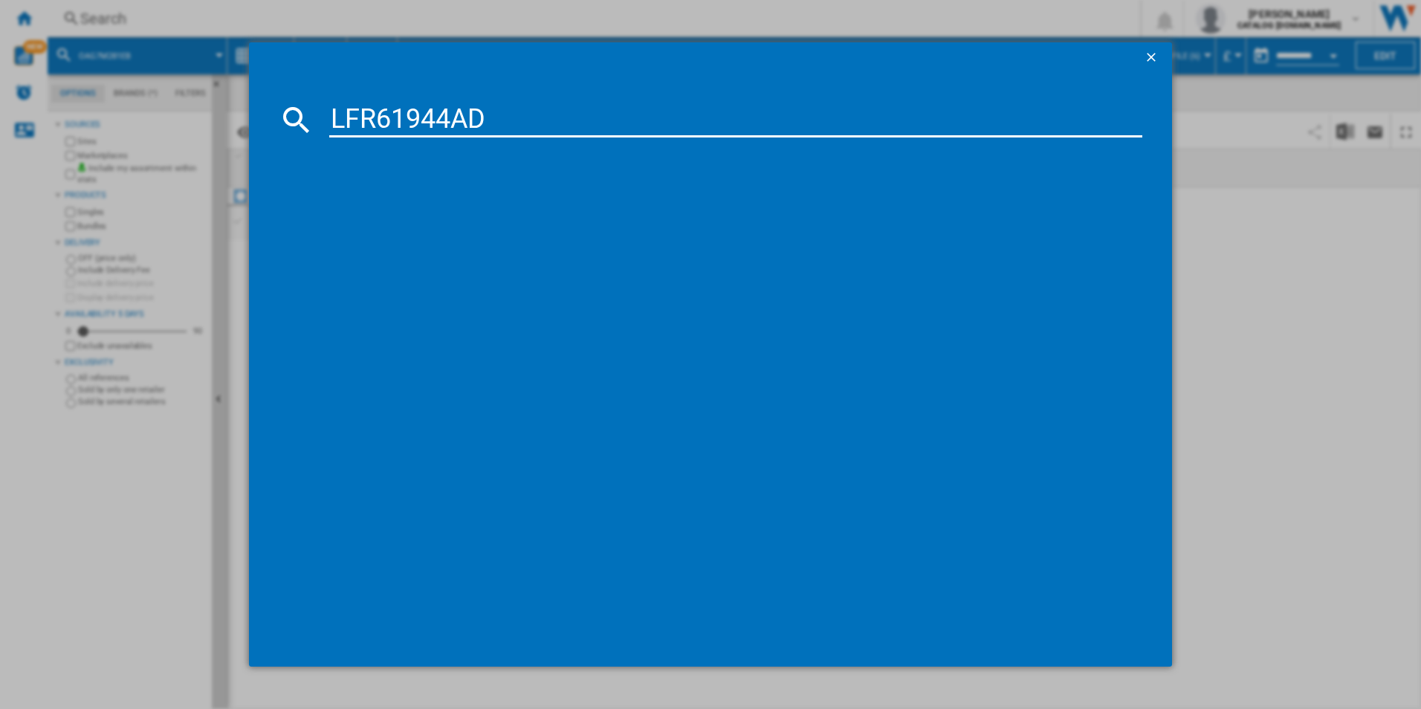
type input "LFR61944AD"
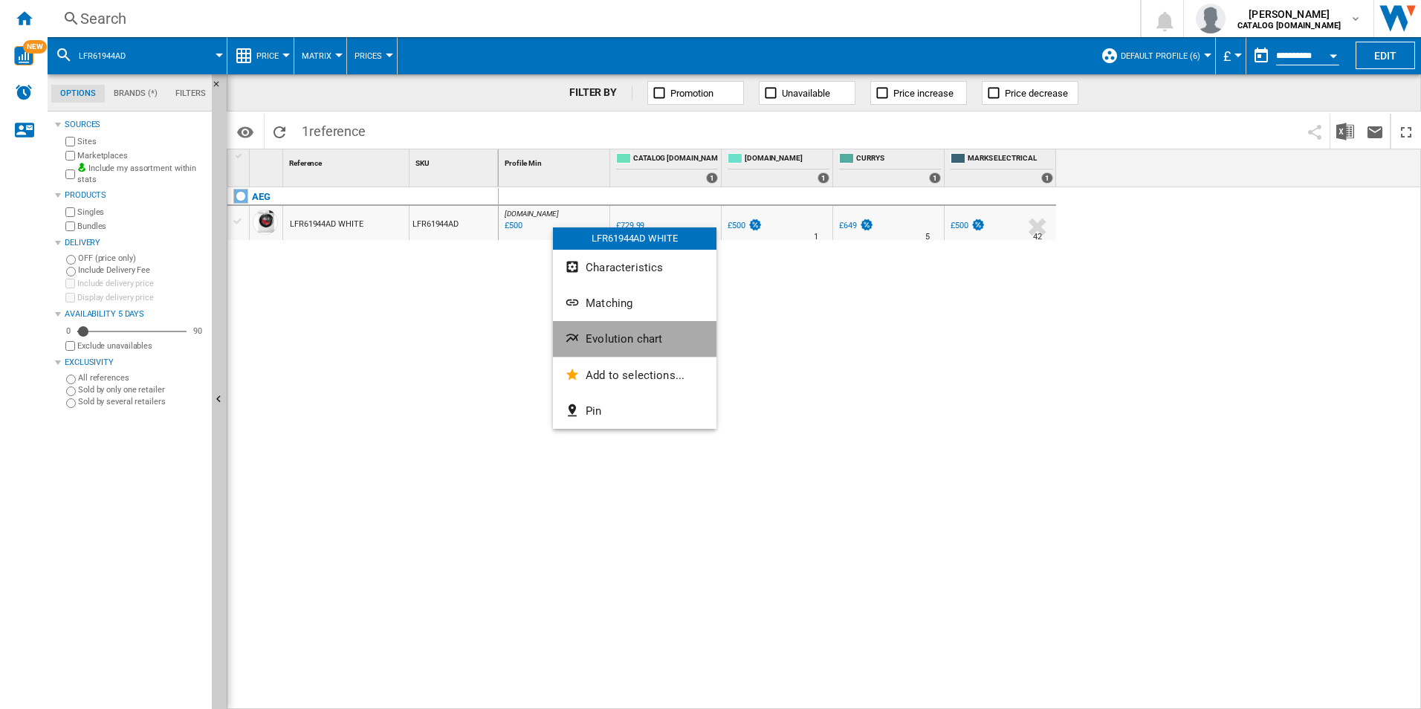
click at [600, 334] on span "Evolution chart" at bounding box center [624, 338] width 77 height 13
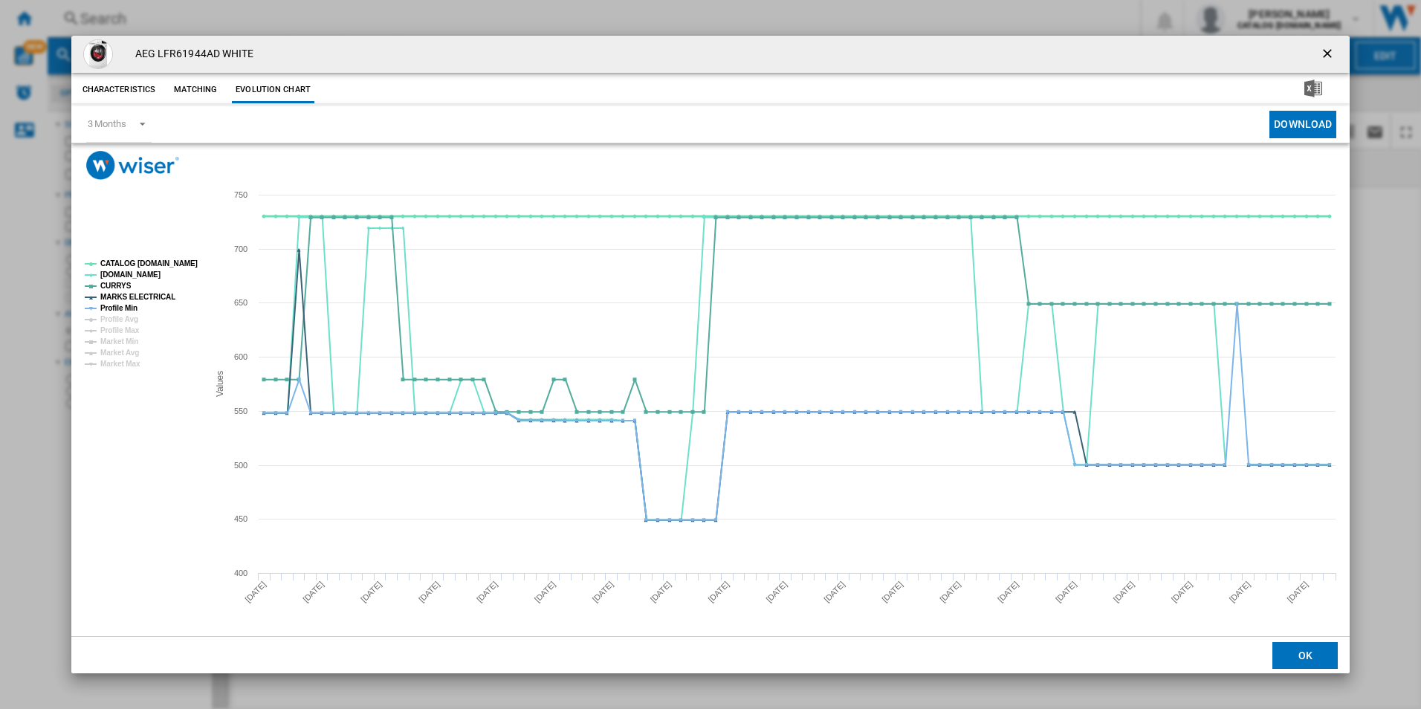
click at [187, 268] on tspan "CATALOG [DOMAIN_NAME]" at bounding box center [148, 263] width 97 height 8
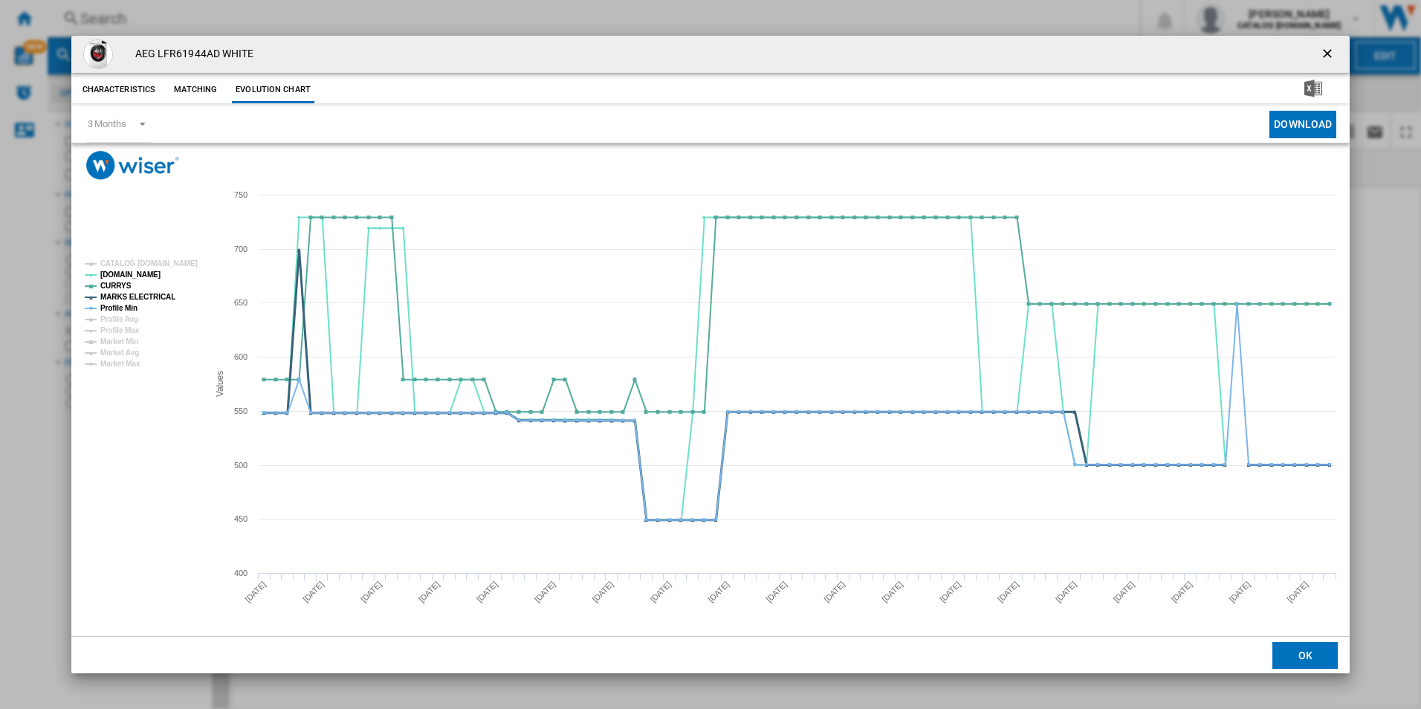
click at [144, 295] on tspan "MARKS ELECTRICAL" at bounding box center [137, 297] width 75 height 8
click at [124, 311] on tspan "Profile Min" at bounding box center [118, 308] width 37 height 8
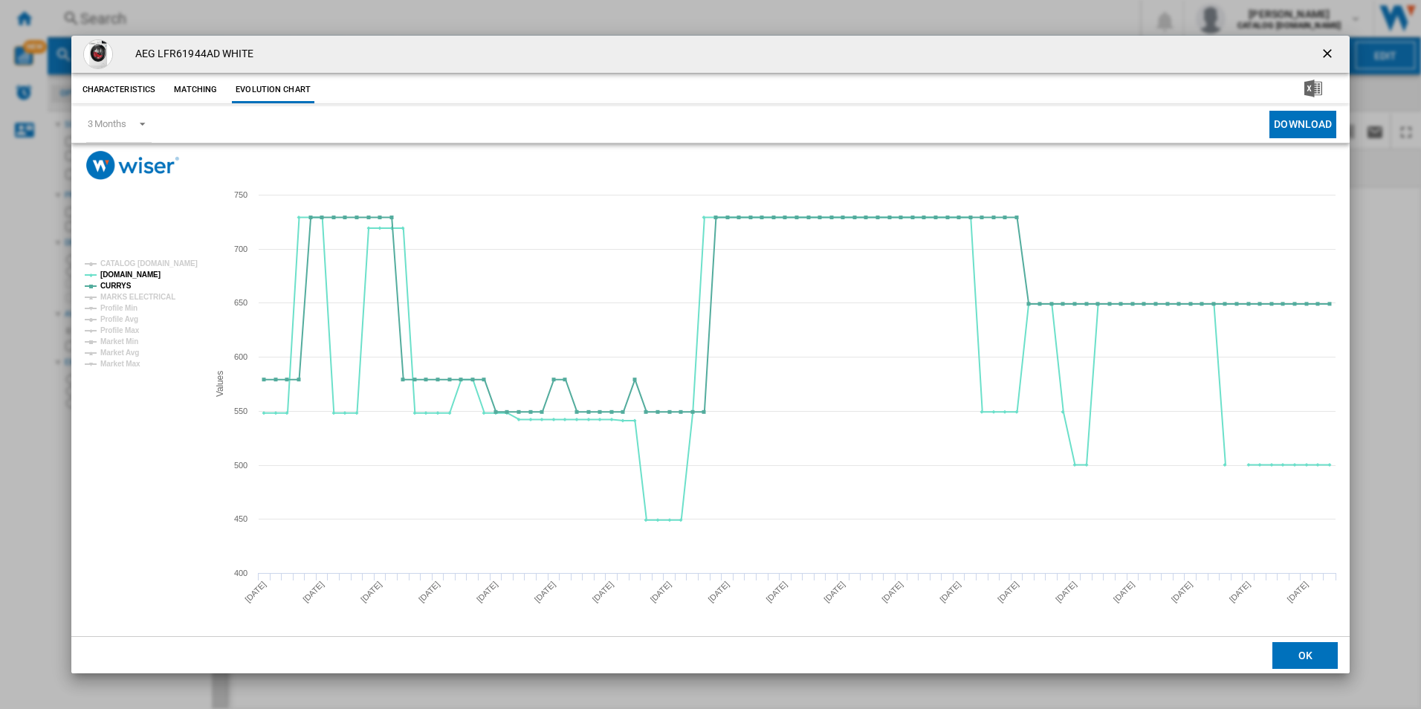
click at [1322, 49] on ng-md-icon "getI18NText('BUTTONS.CLOSE_DIALOG')" at bounding box center [1329, 55] width 18 height 18
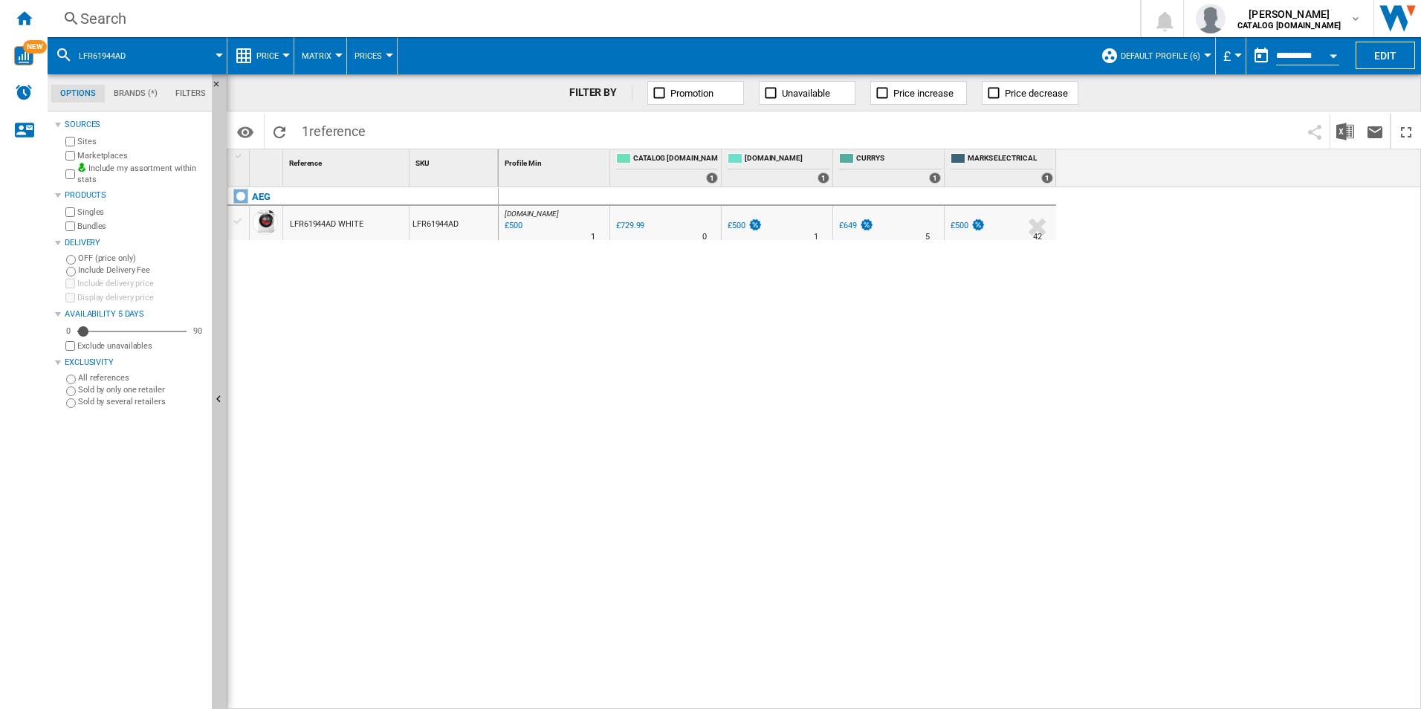
click at [936, 11] on div "Search" at bounding box center [590, 18] width 1021 height 21
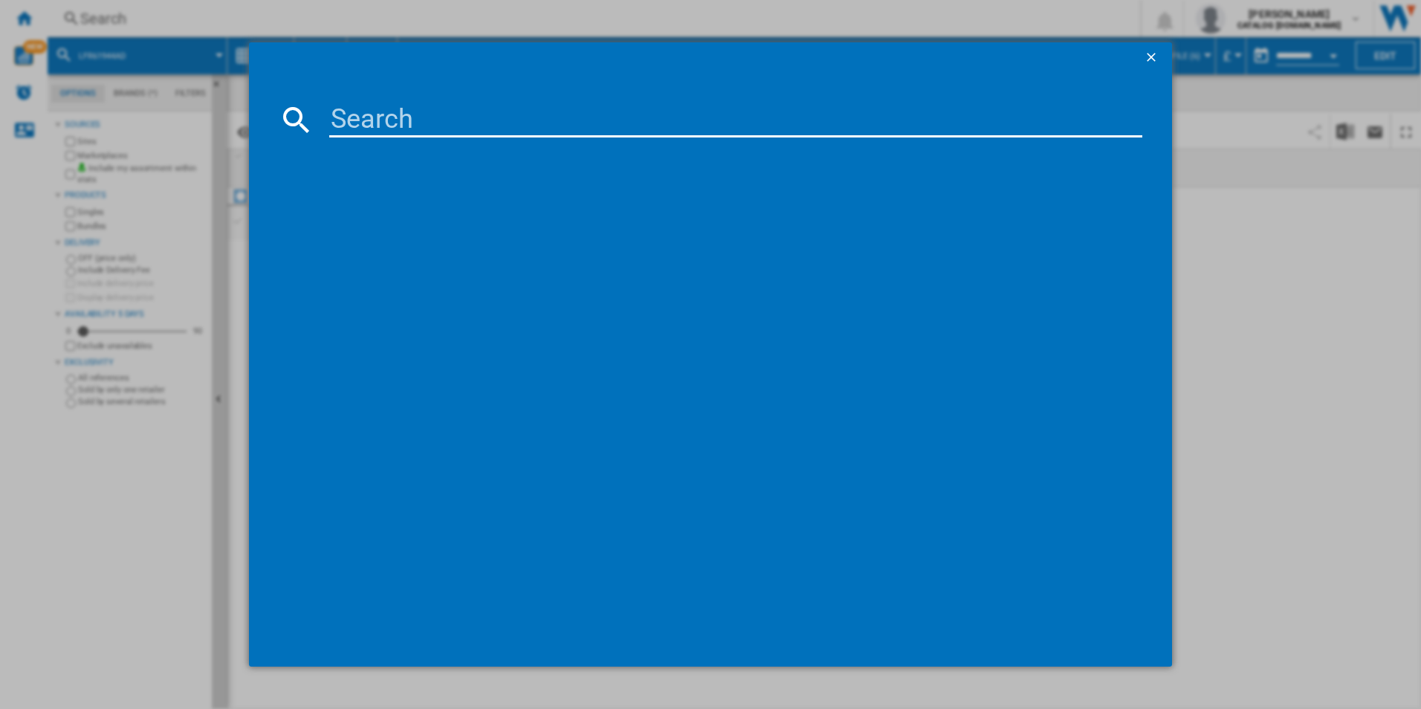
type input "TR7PB731SB"
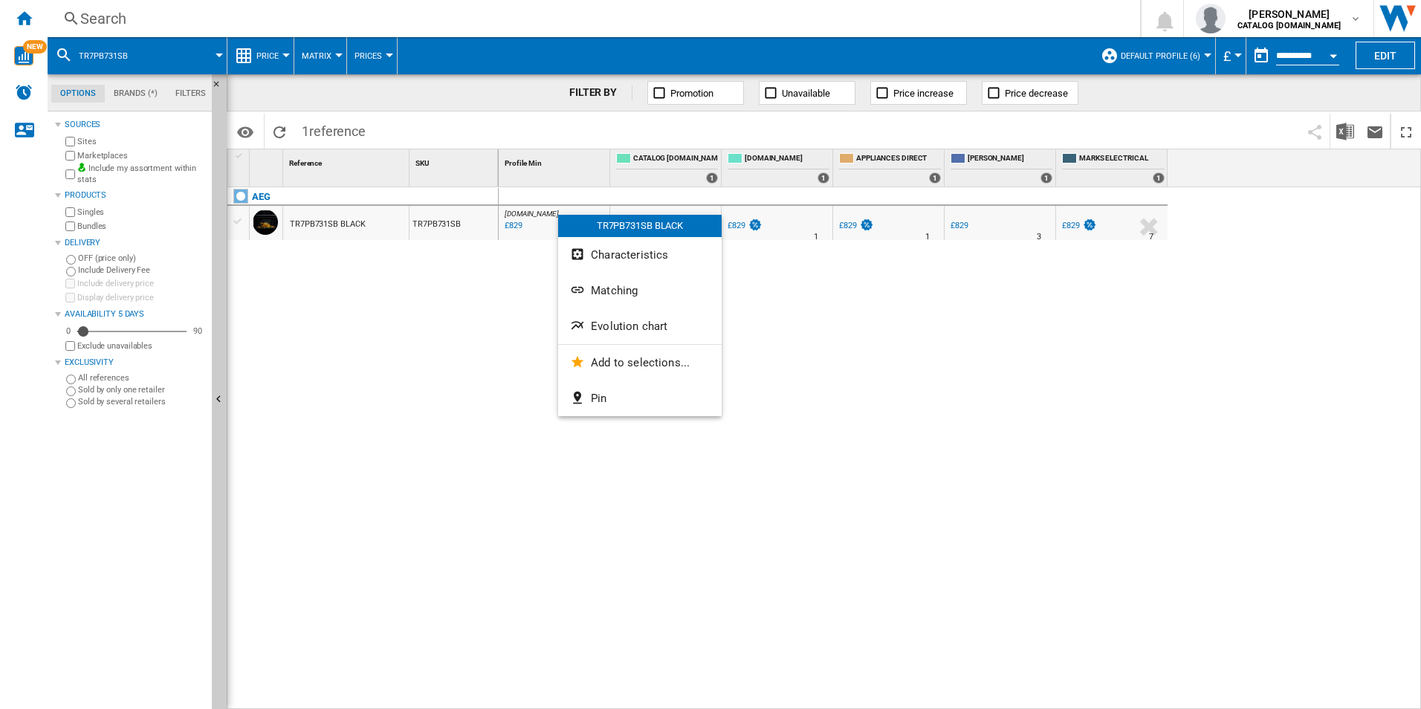
click at [620, 344] on md-divider at bounding box center [639, 344] width 163 height 1
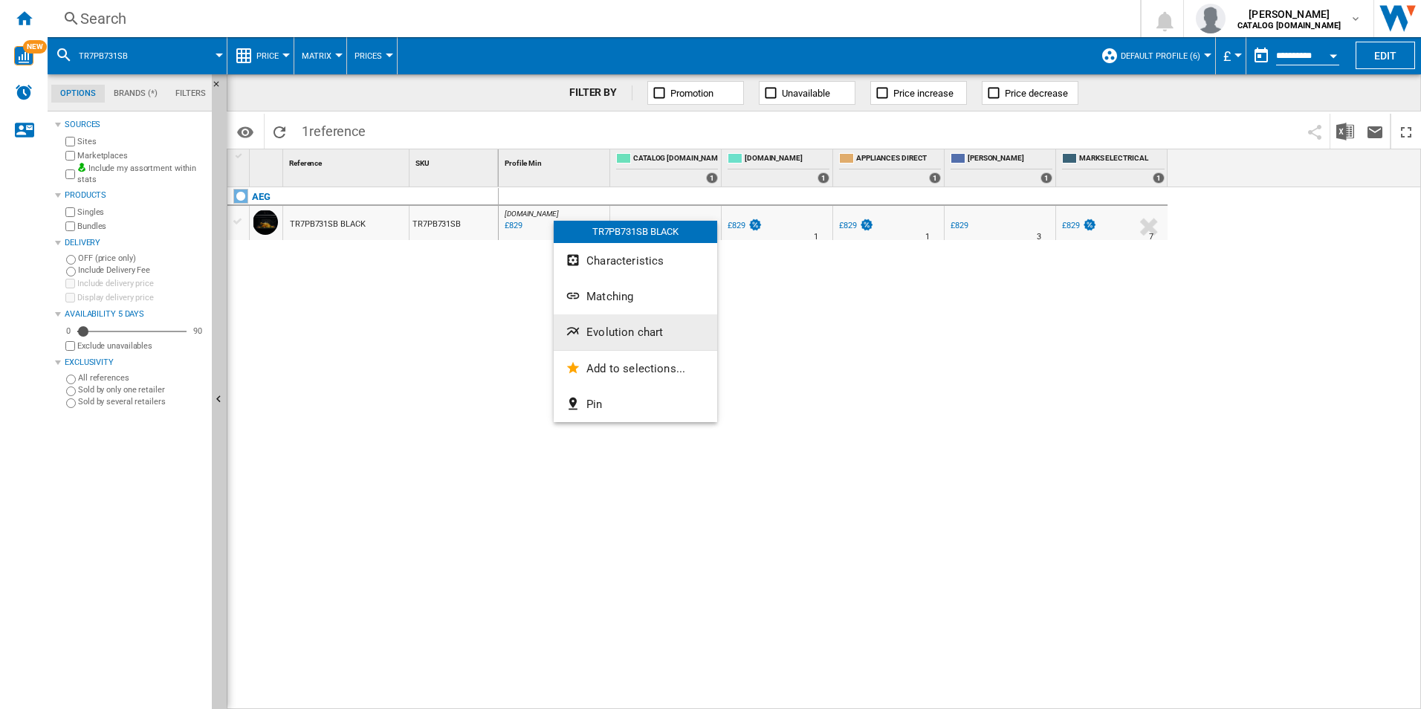
click at [597, 331] on span "Evolution chart" at bounding box center [624, 331] width 77 height 13
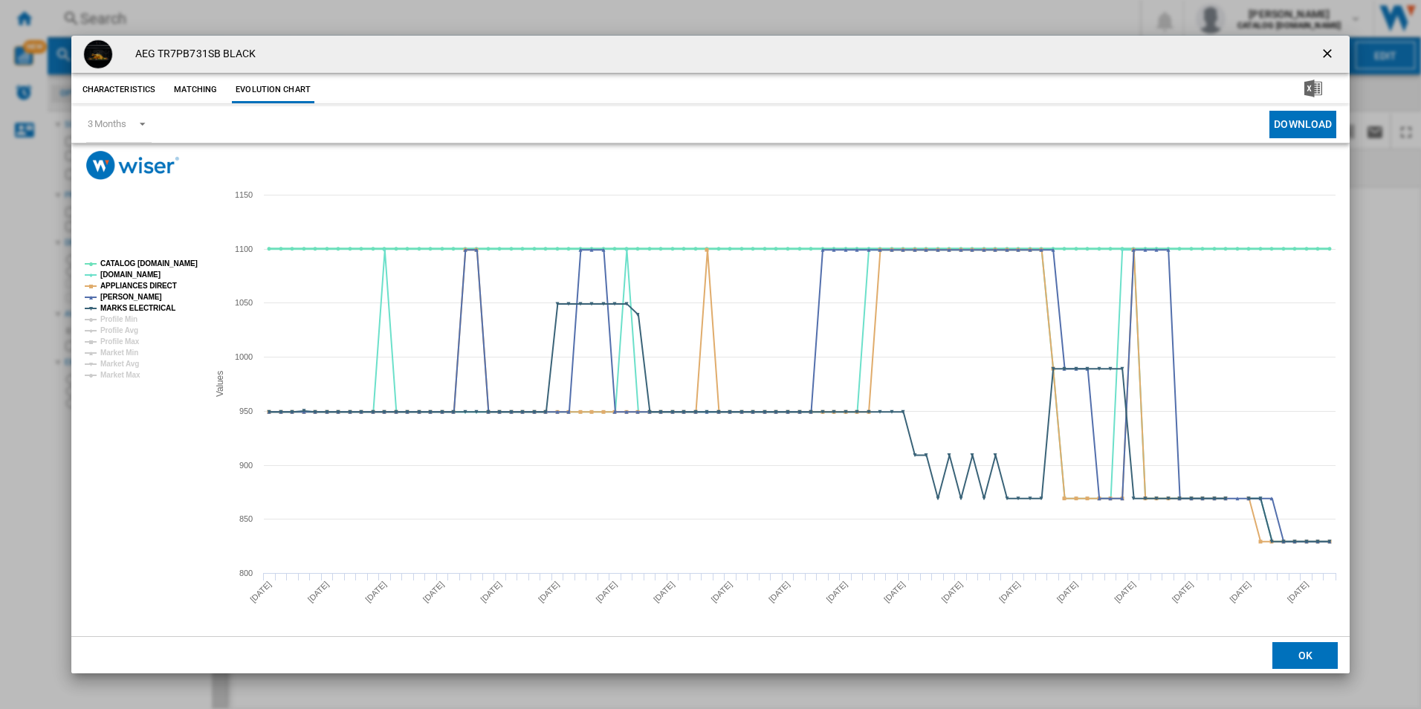
click at [178, 260] on tspan "CATALOG [DOMAIN_NAME]" at bounding box center [148, 263] width 97 height 8
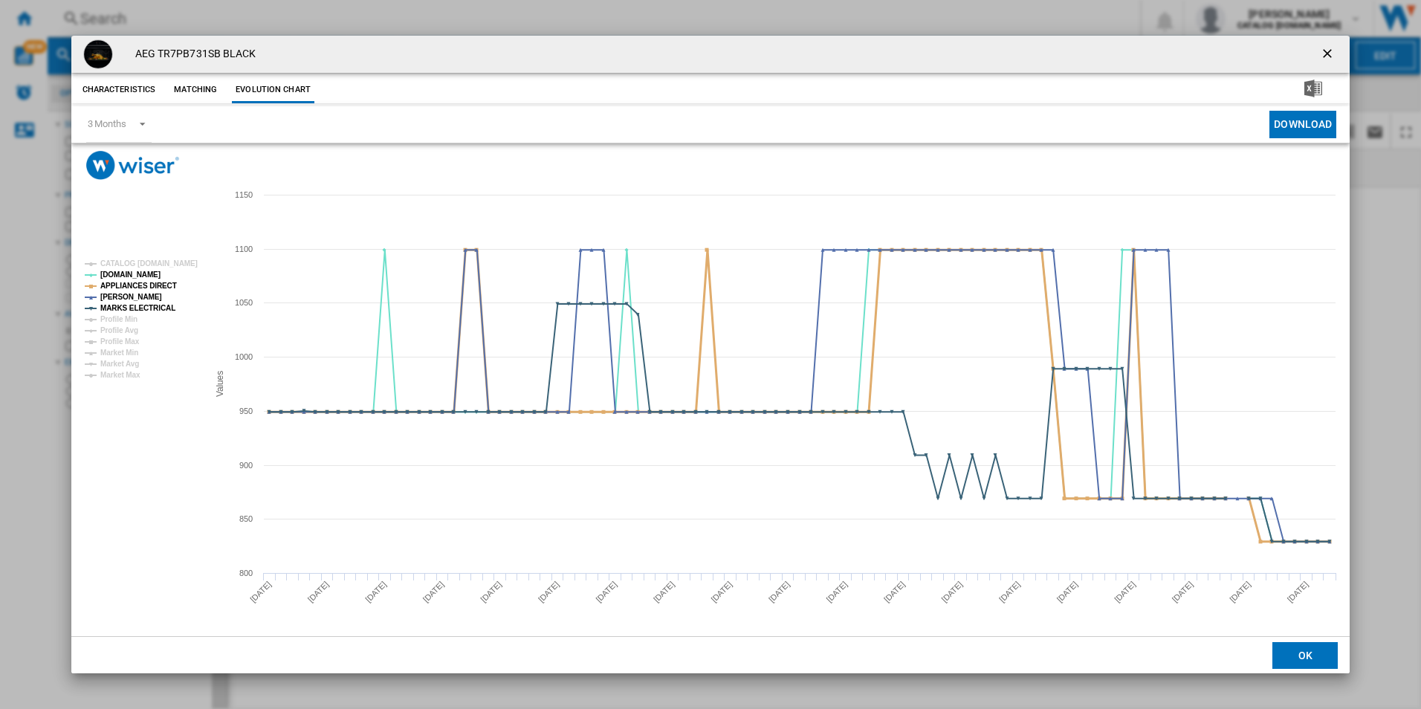
click at [161, 286] on tspan "APPLIANCES DIRECT" at bounding box center [138, 286] width 77 height 8
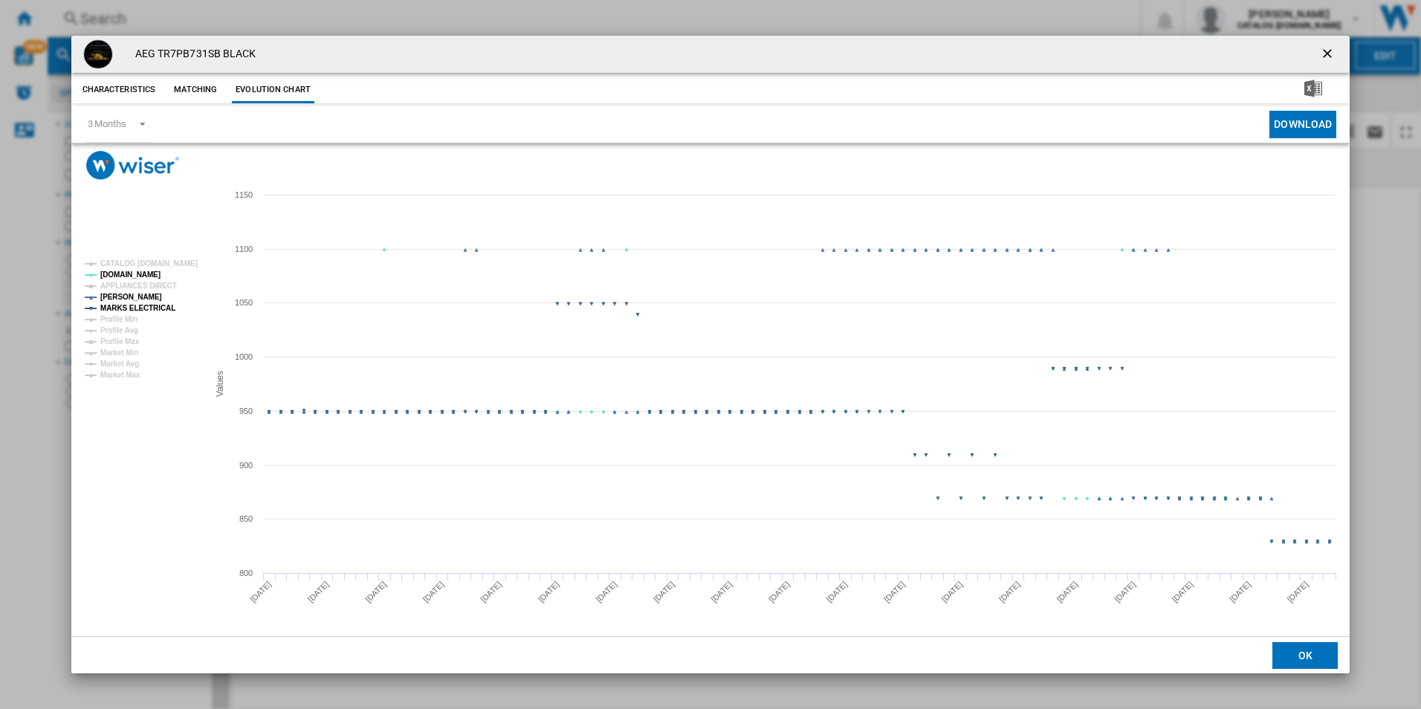
click at [156, 310] on tspan "MARKS ELECTRICAL" at bounding box center [137, 308] width 75 height 8
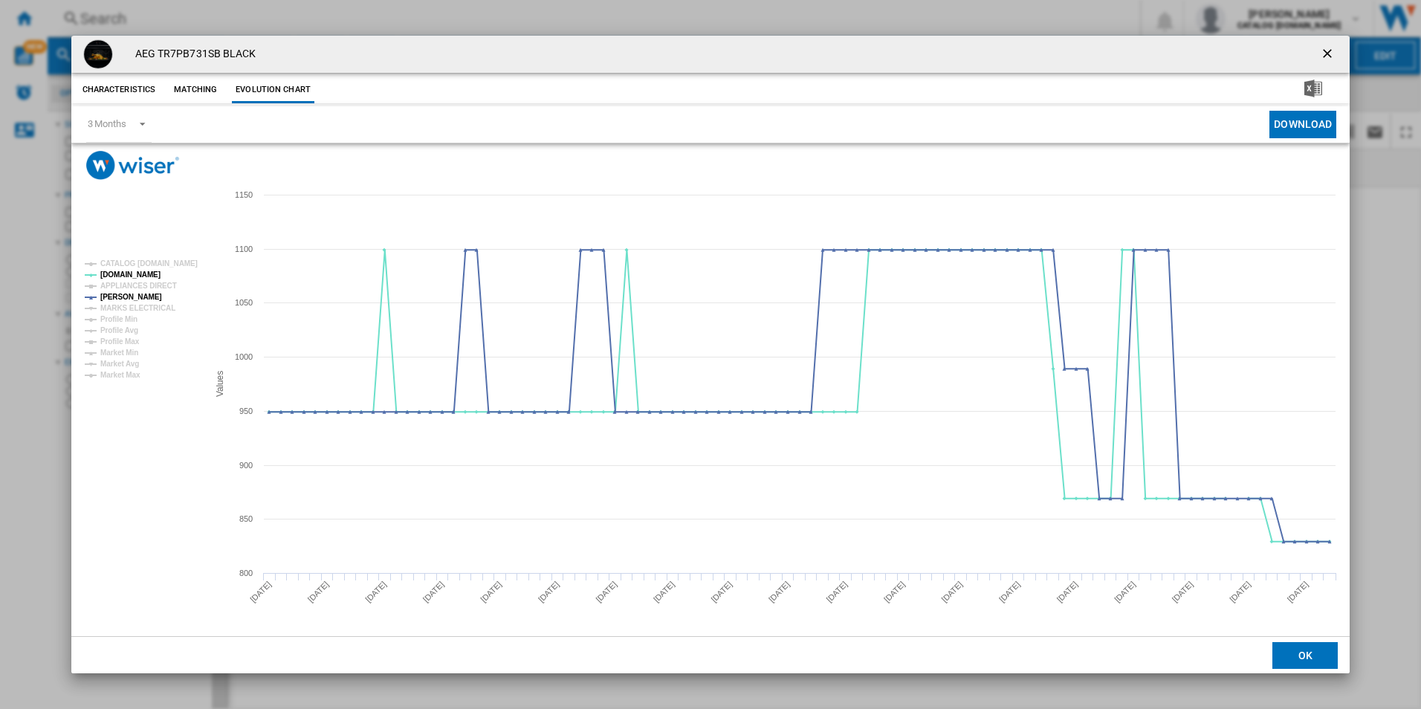
drag, startPoint x: 1328, startPoint y: 57, endPoint x: 1096, endPoint y: 37, distance: 232.7
click at [1328, 57] on ng-md-icon "getI18NText('BUTTONS.CLOSE_DIALOG')" at bounding box center [1329, 55] width 18 height 18
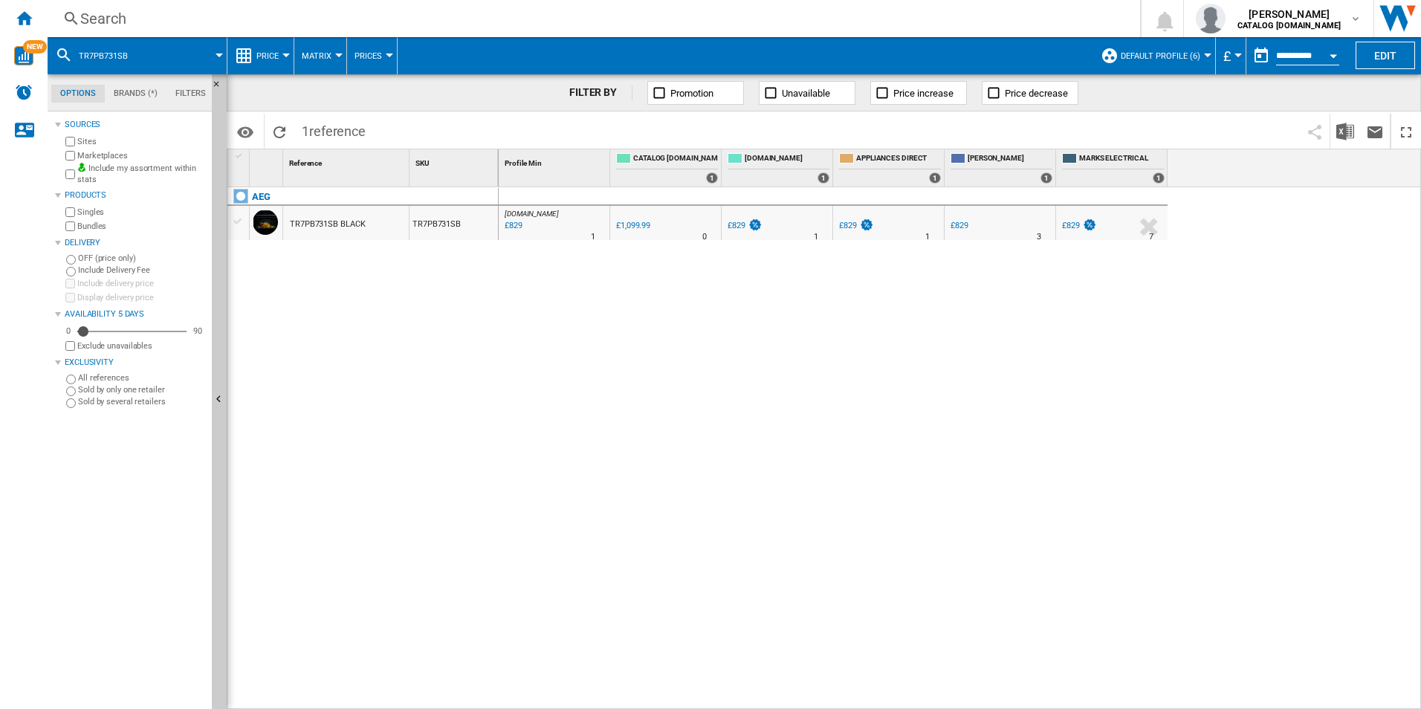
click at [835, 13] on div "Search" at bounding box center [590, 18] width 1021 height 21
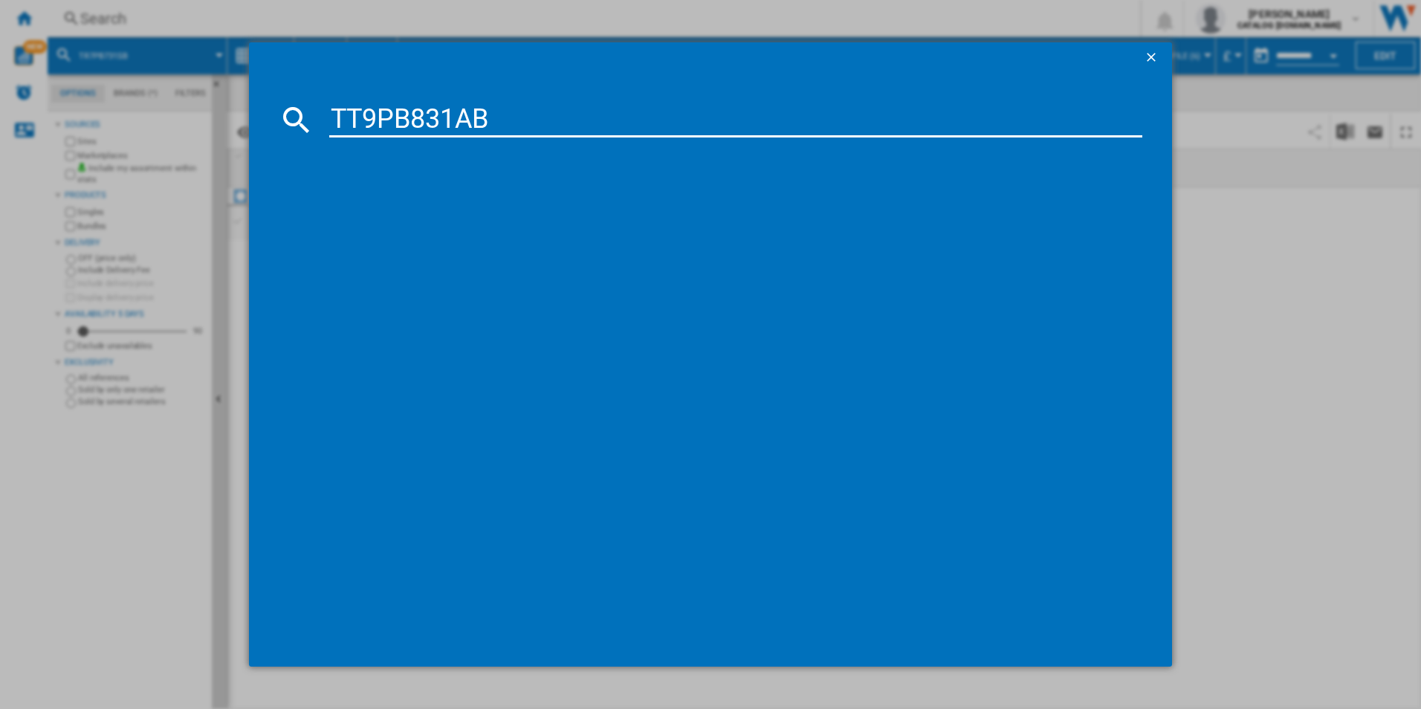
type input "TT9PB831AB"
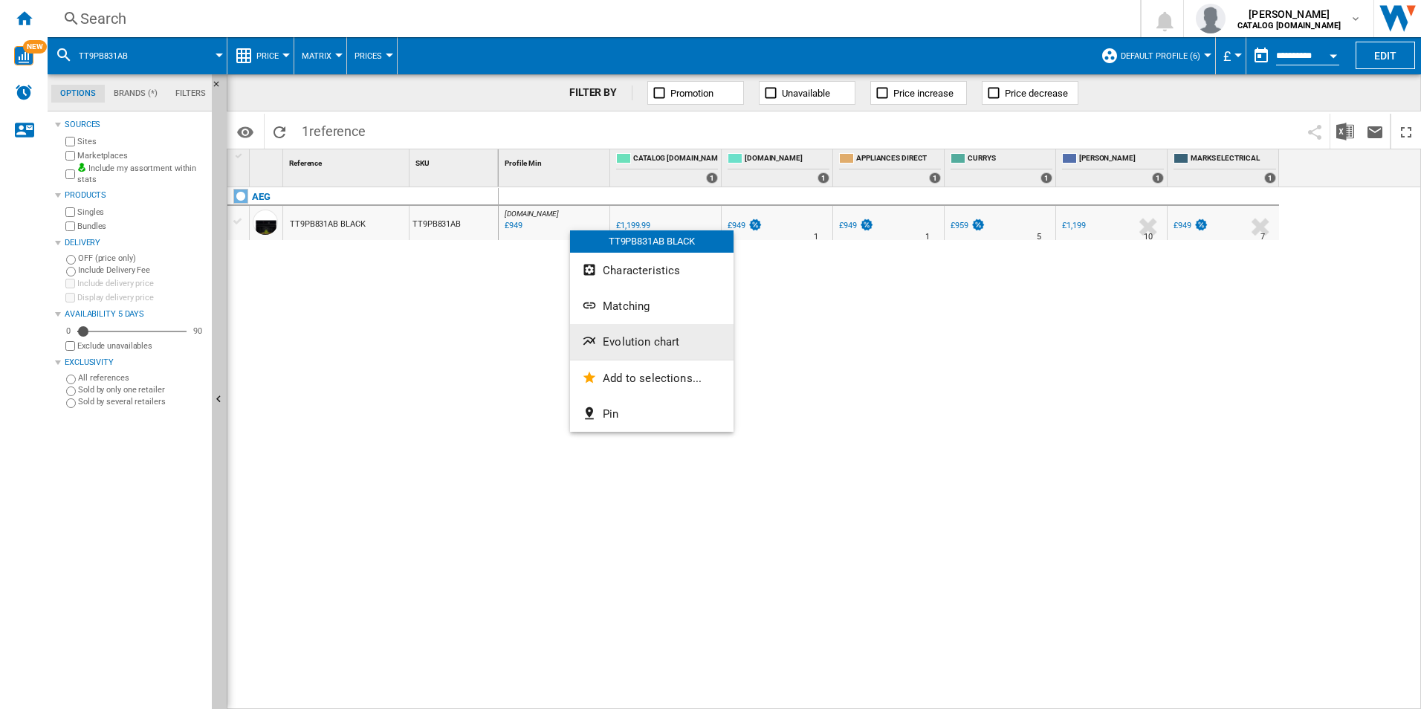
click at [679, 351] on button "Evolution chart" at bounding box center [651, 342] width 163 height 36
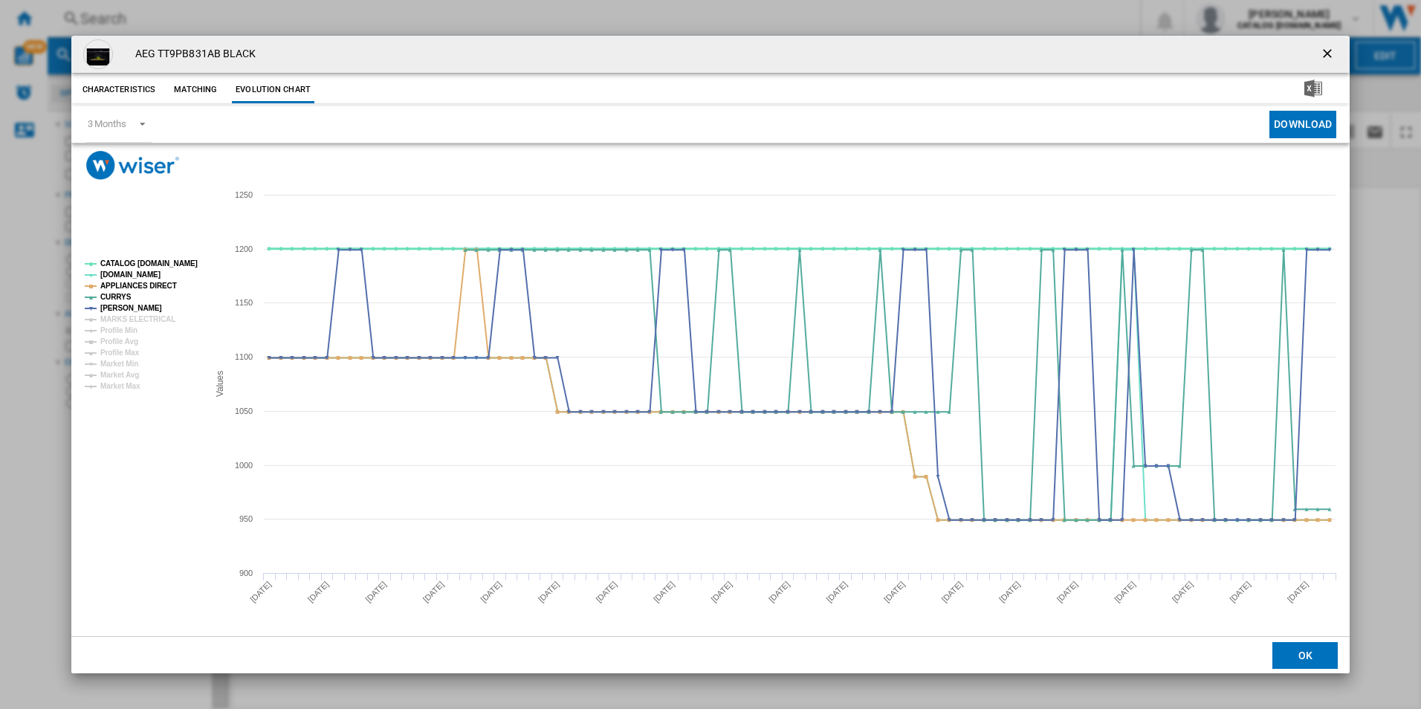
click at [175, 266] on tspan "CATALOG [DOMAIN_NAME]" at bounding box center [148, 263] width 97 height 8
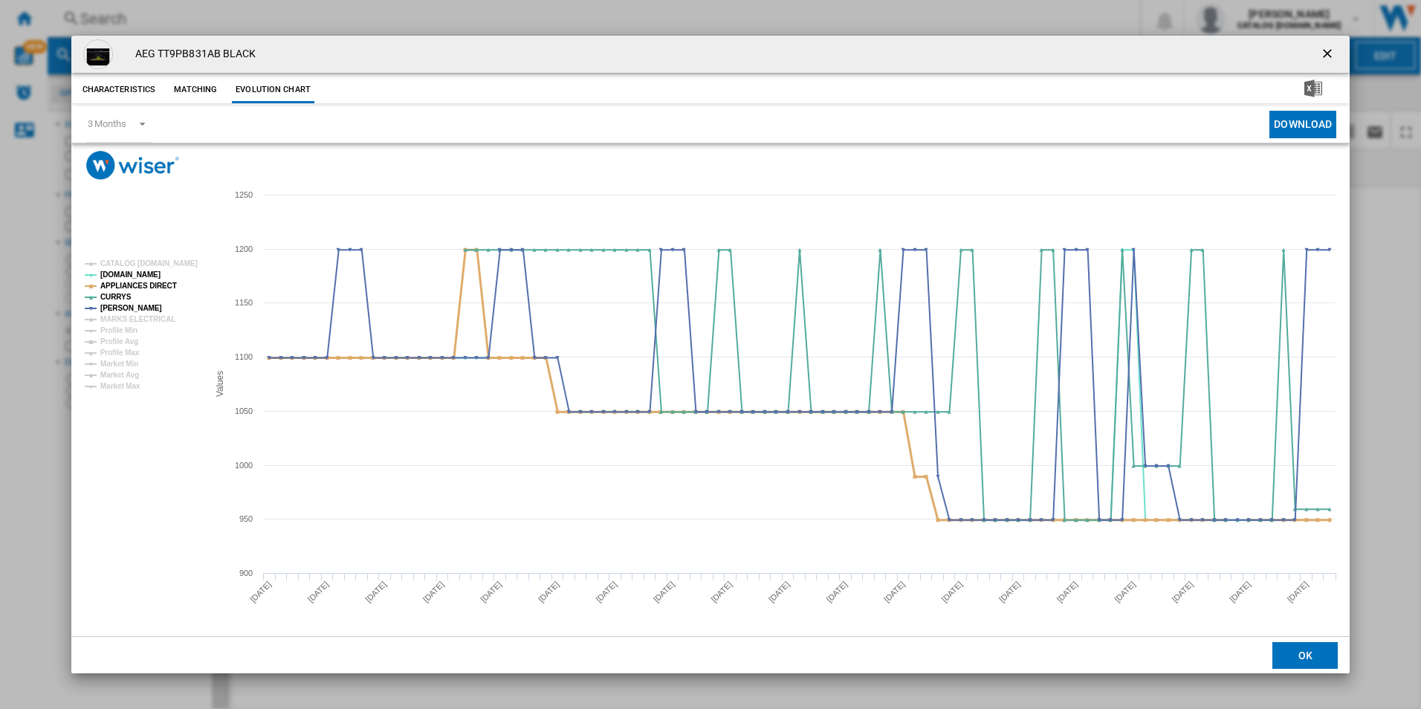
click at [158, 282] on tspan "APPLIANCES DIRECT" at bounding box center [138, 286] width 77 height 8
drag, startPoint x: 1326, startPoint y: 53, endPoint x: 1247, endPoint y: 42, distance: 79.5
click at [1326, 53] on ng-md-icon "getI18NText('BUTTONS.CLOSE_DIALOG')" at bounding box center [1329, 55] width 18 height 18
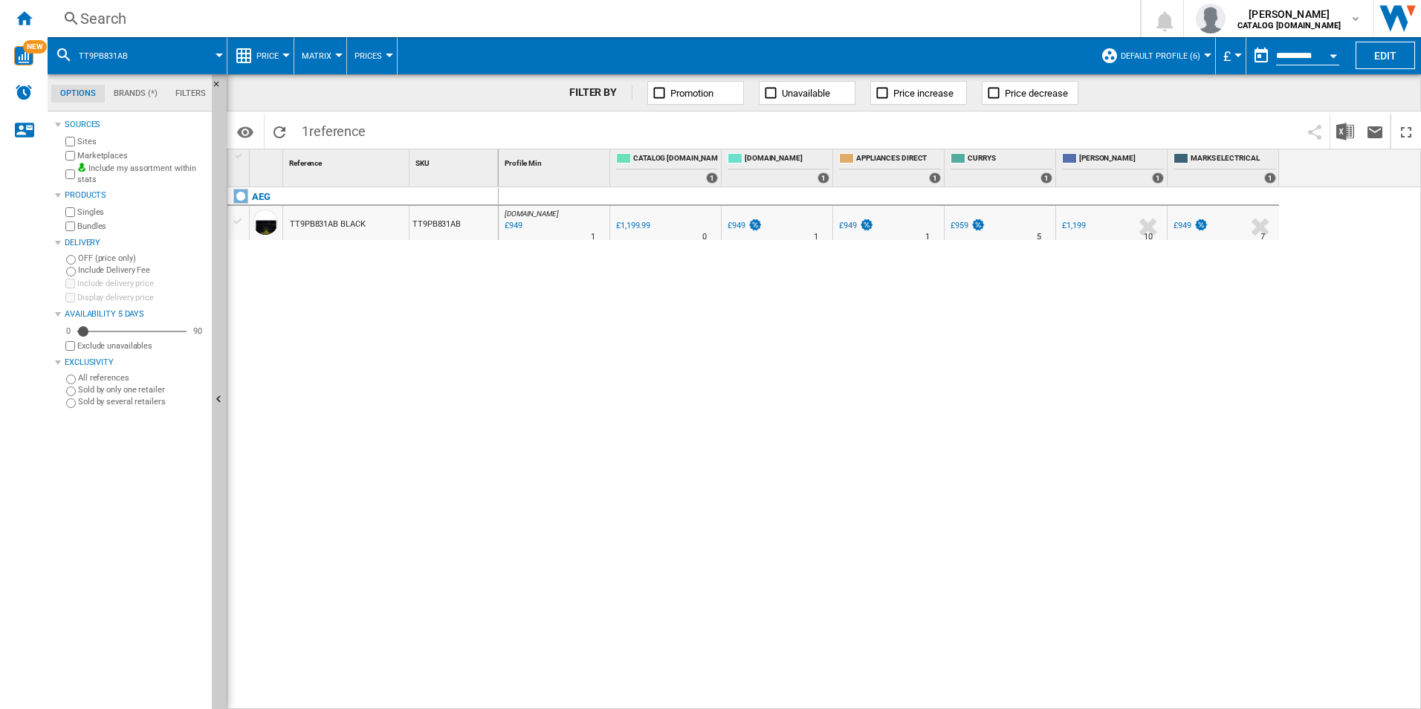
click at [933, 21] on div "Search" at bounding box center [590, 18] width 1021 height 21
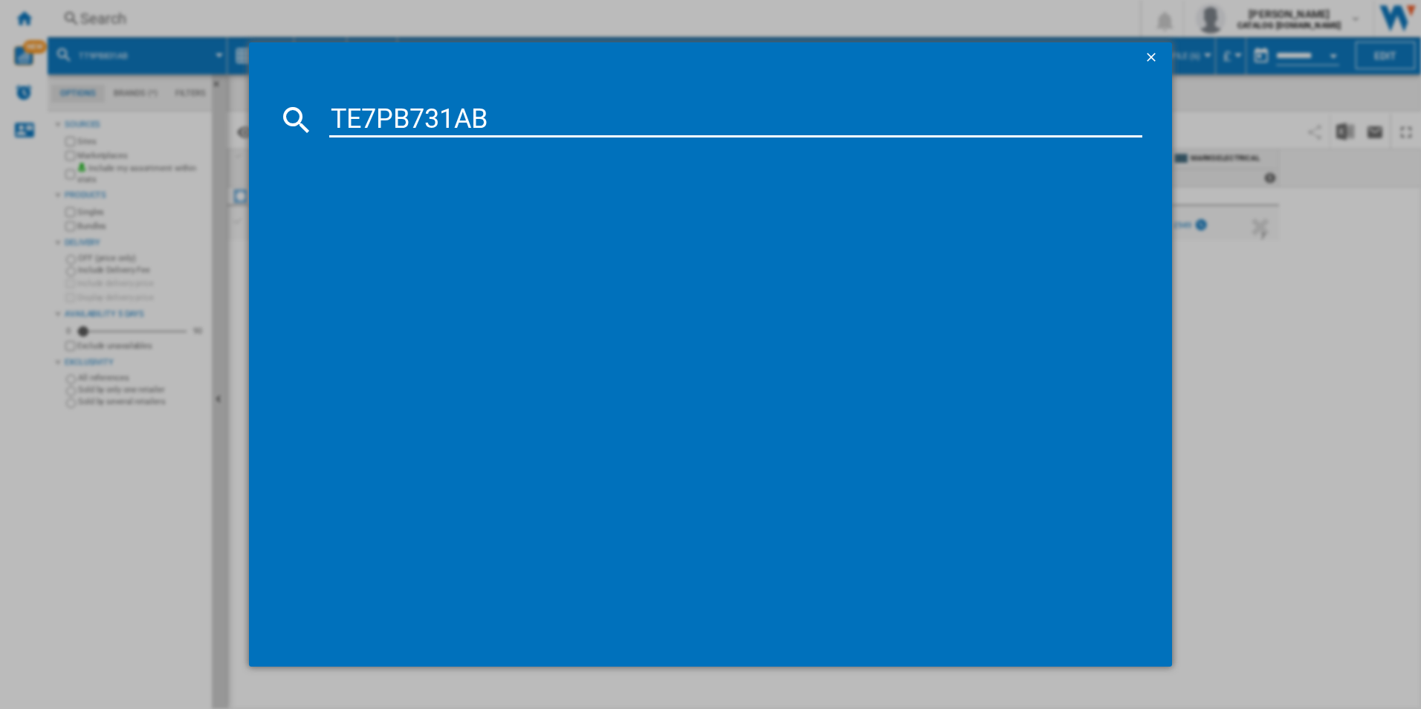
type input "TE7PB731AB"
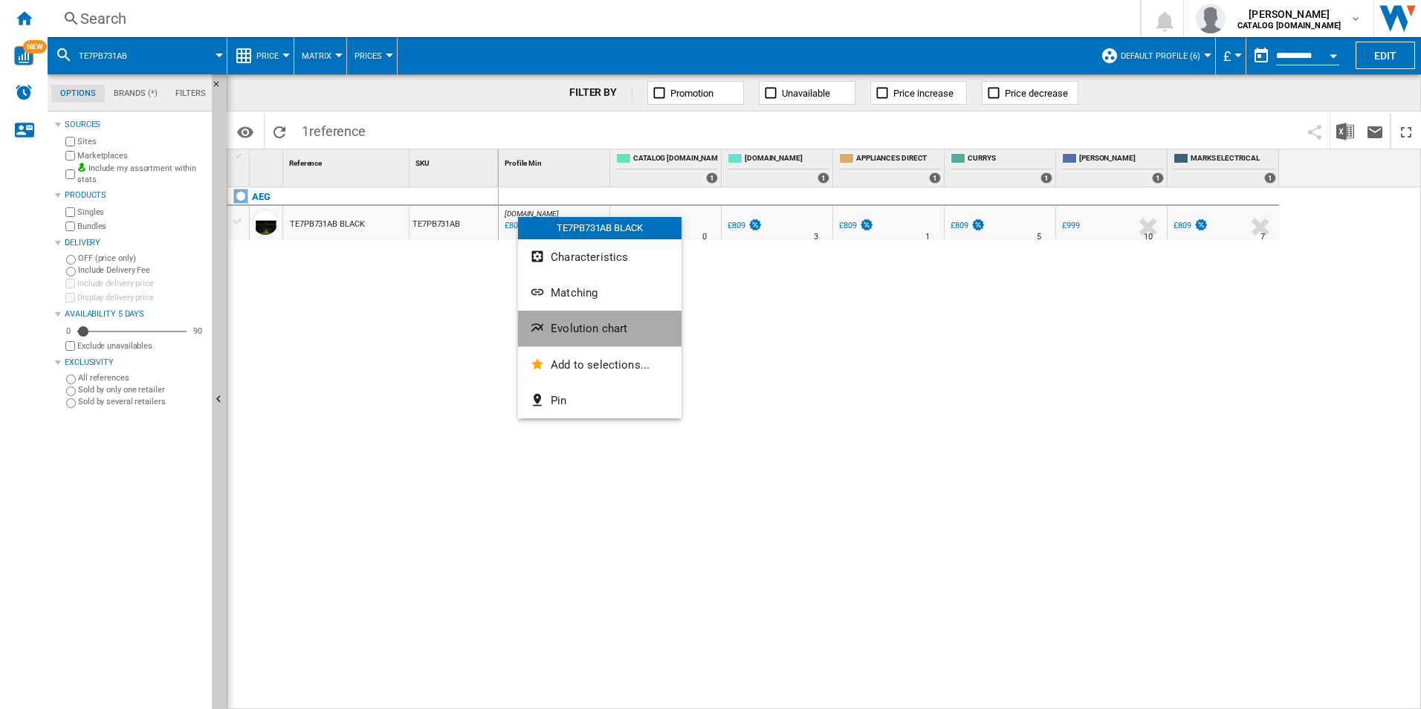
click at [568, 325] on span "Evolution chart" at bounding box center [589, 328] width 77 height 13
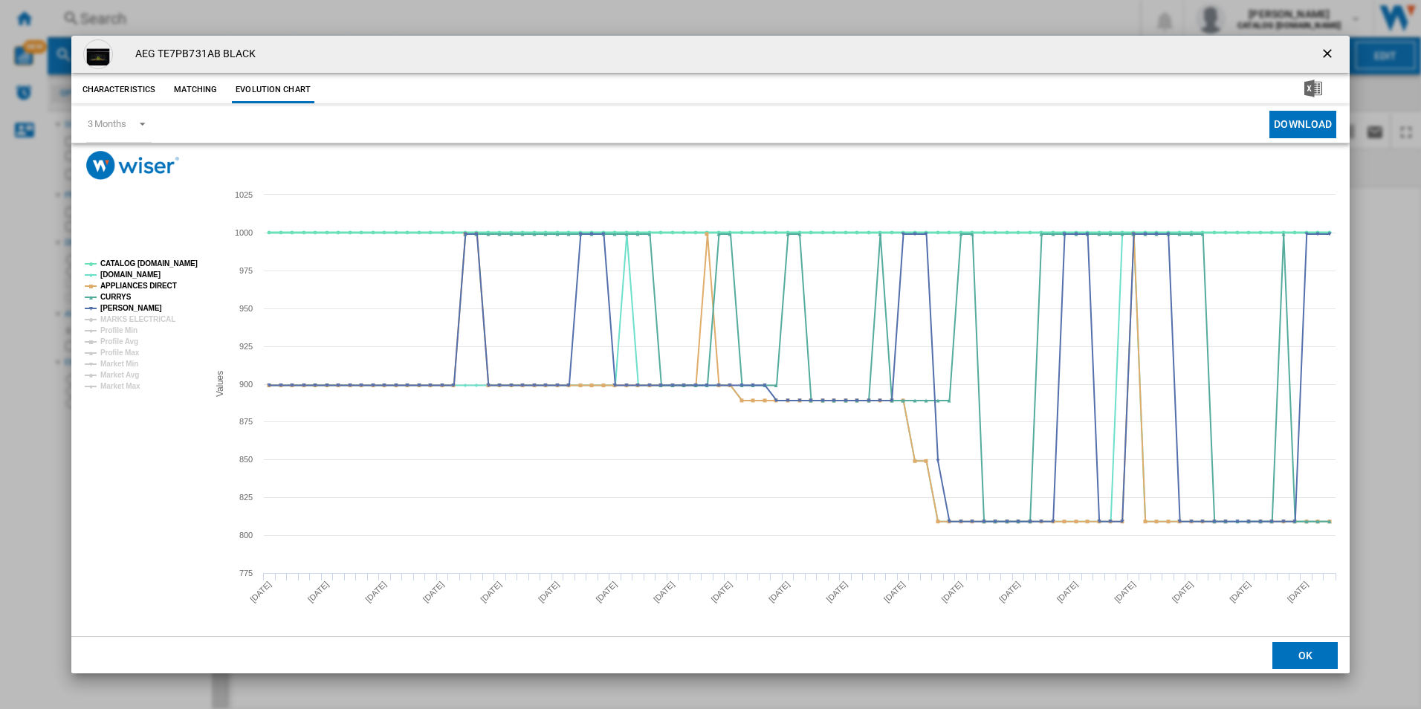
click at [178, 265] on tspan "CATALOG [DOMAIN_NAME]" at bounding box center [148, 263] width 97 height 8
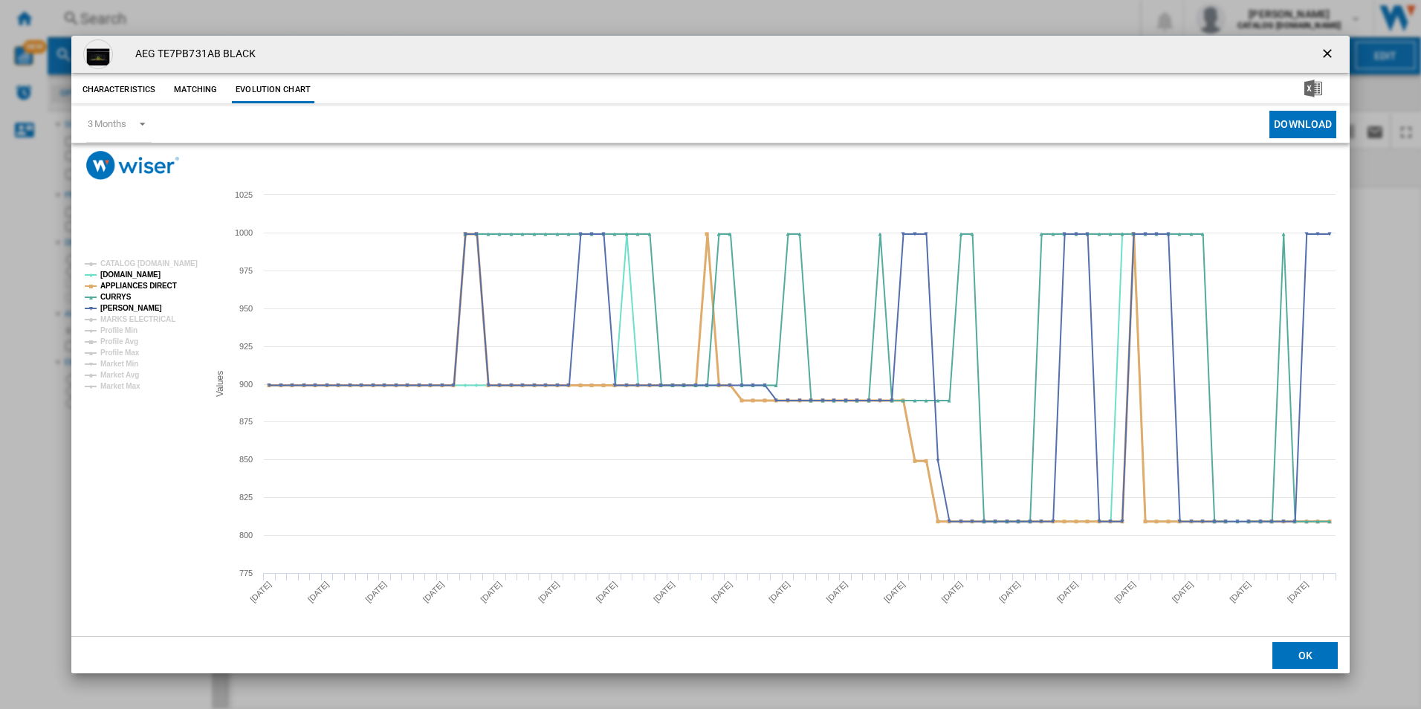
click at [158, 289] on tspan "APPLIANCES DIRECT" at bounding box center [138, 286] width 77 height 8
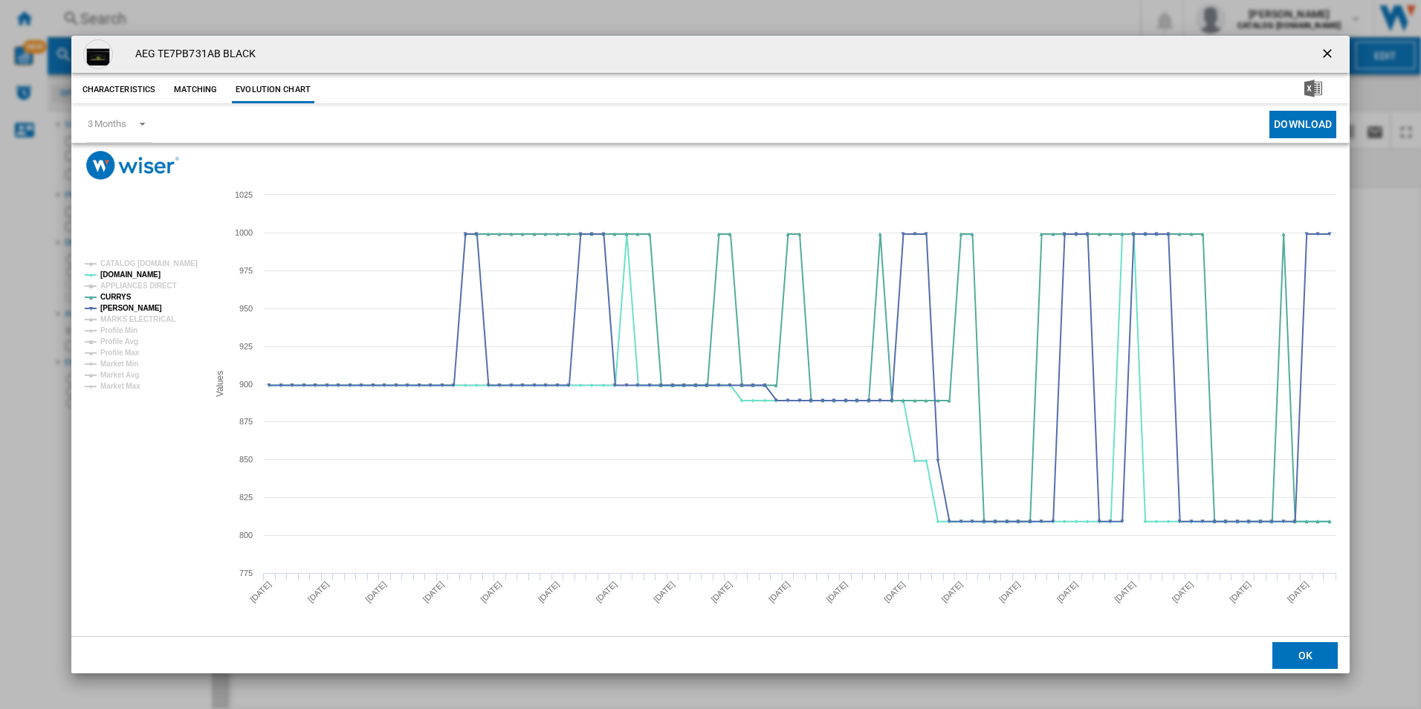
click at [1329, 54] on ng-md-icon "getI18NText('BUTTONS.CLOSE_DIALOG')" at bounding box center [1329, 55] width 18 height 18
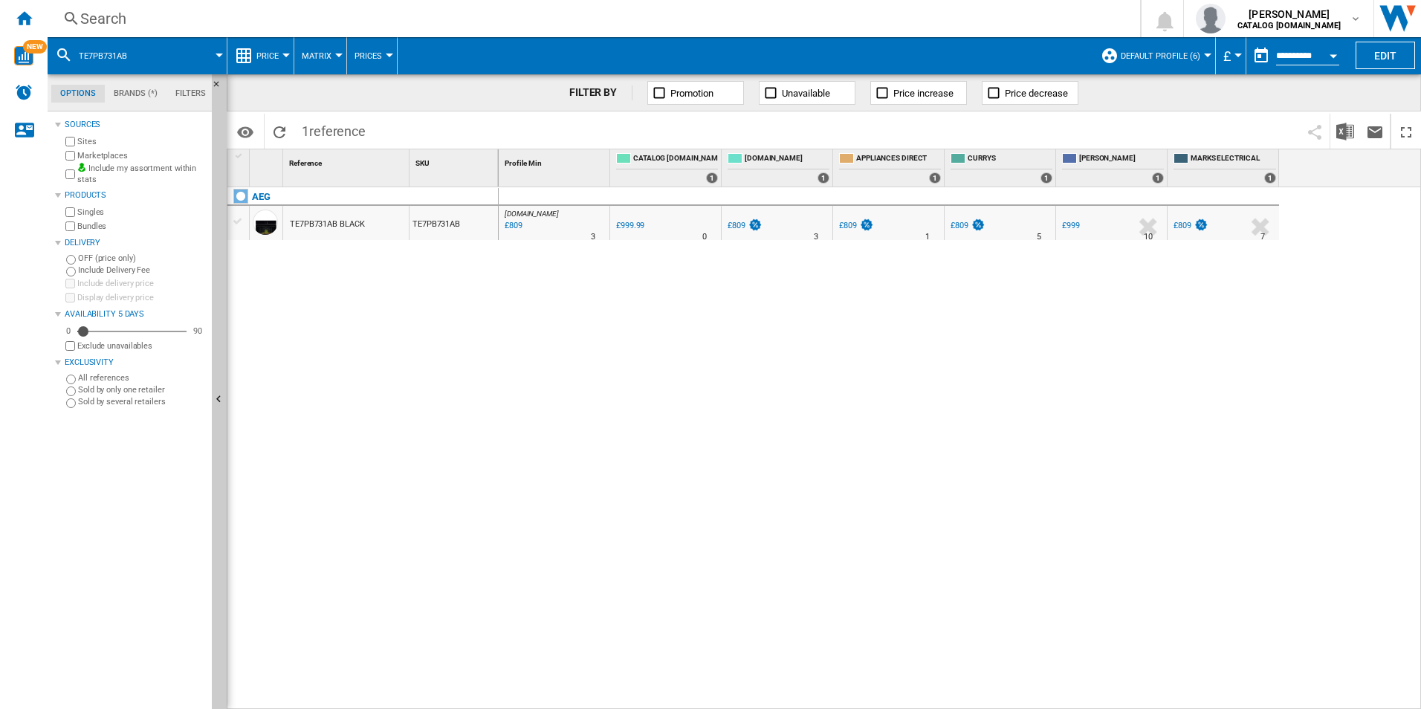
click at [945, 19] on div "Search" at bounding box center [590, 18] width 1021 height 21
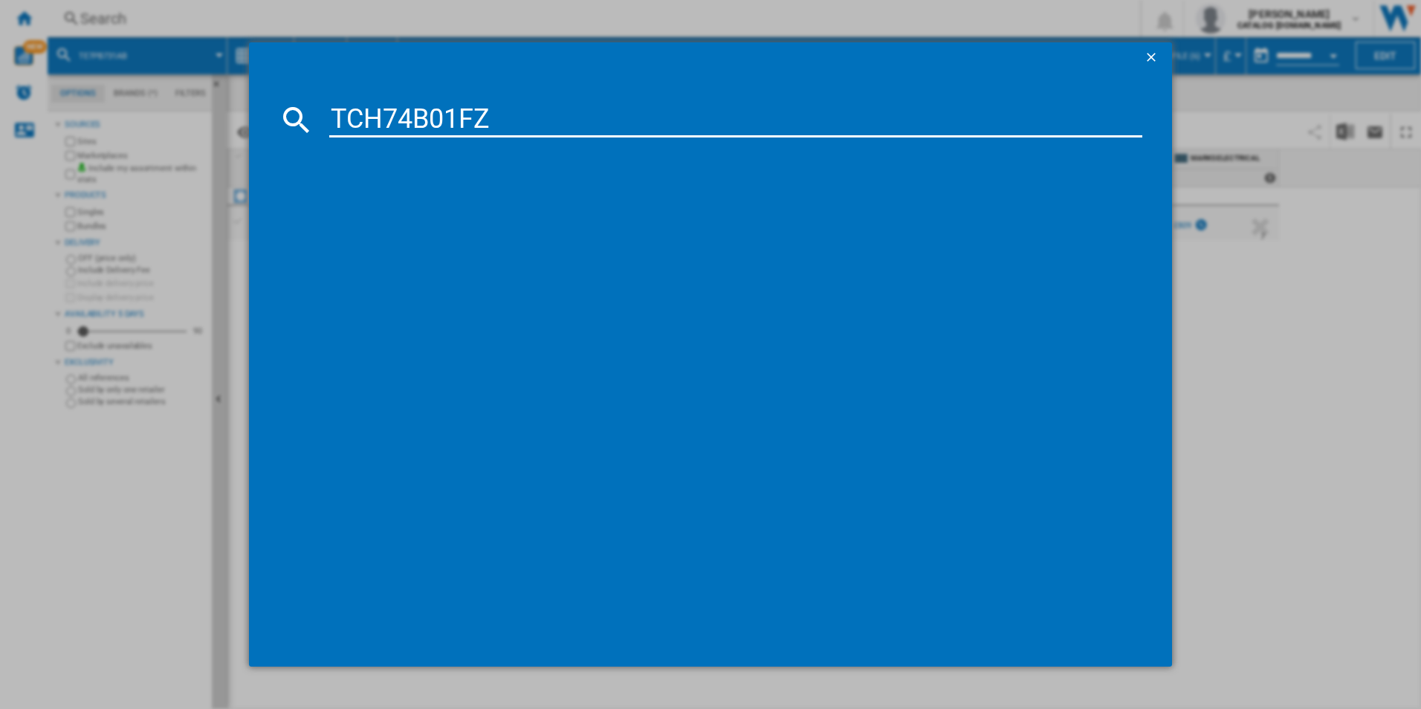
type input "TCH74B01FZ"
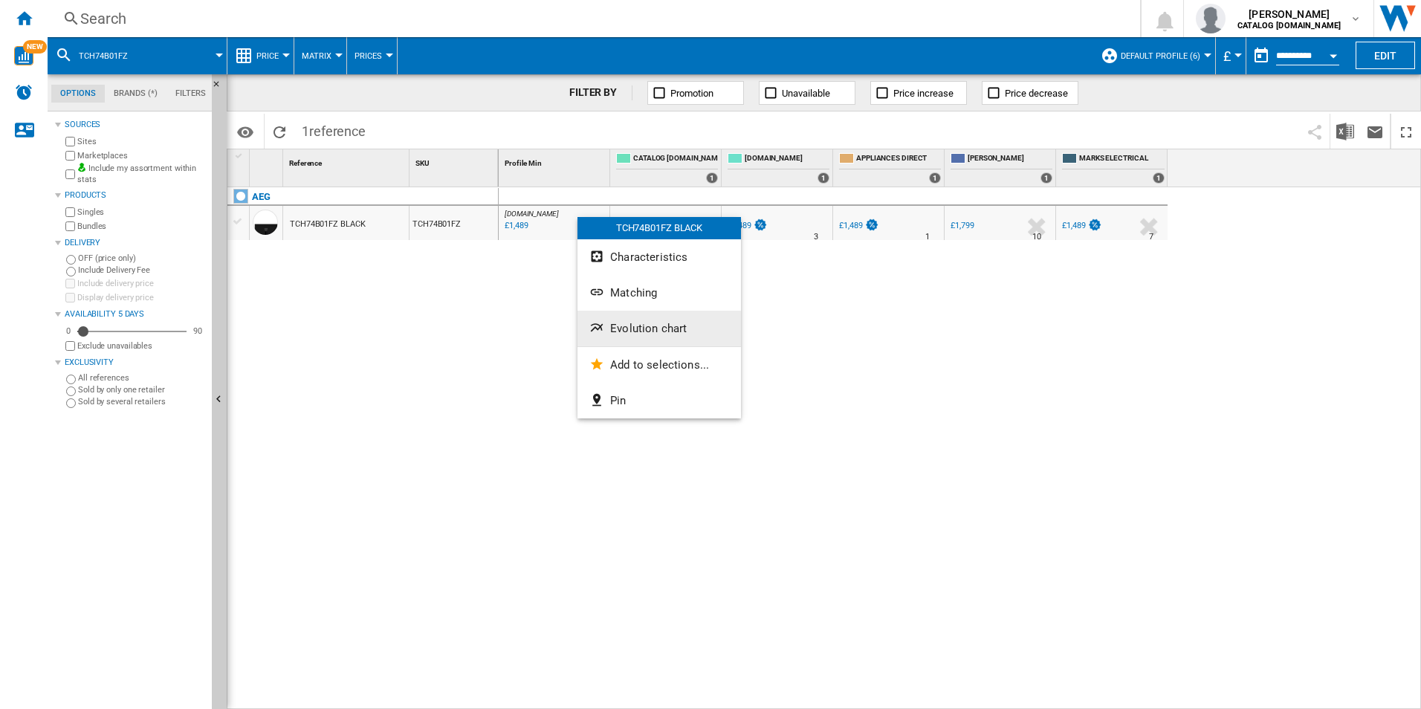
click at [620, 323] on span "Evolution chart" at bounding box center [648, 328] width 77 height 13
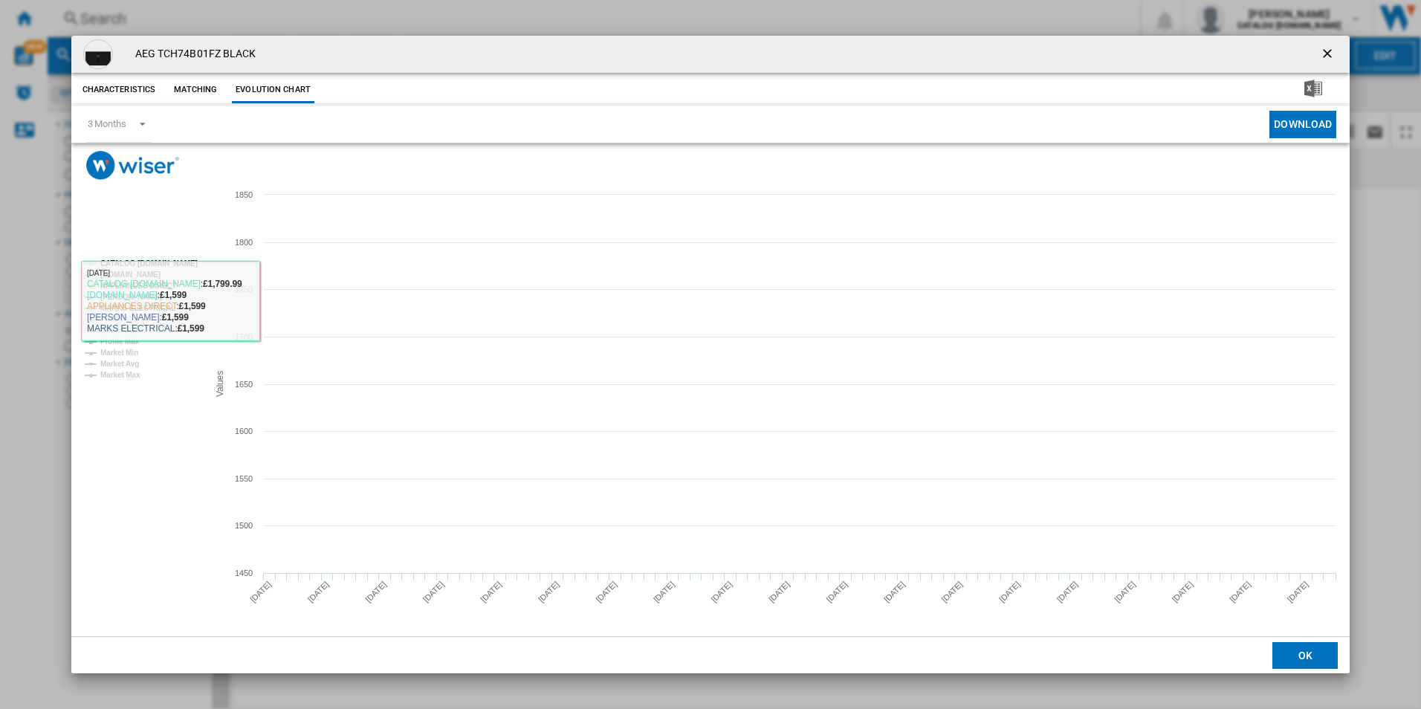
click at [180, 263] on tspan "CATALOG [DOMAIN_NAME]" at bounding box center [148, 263] width 97 height 8
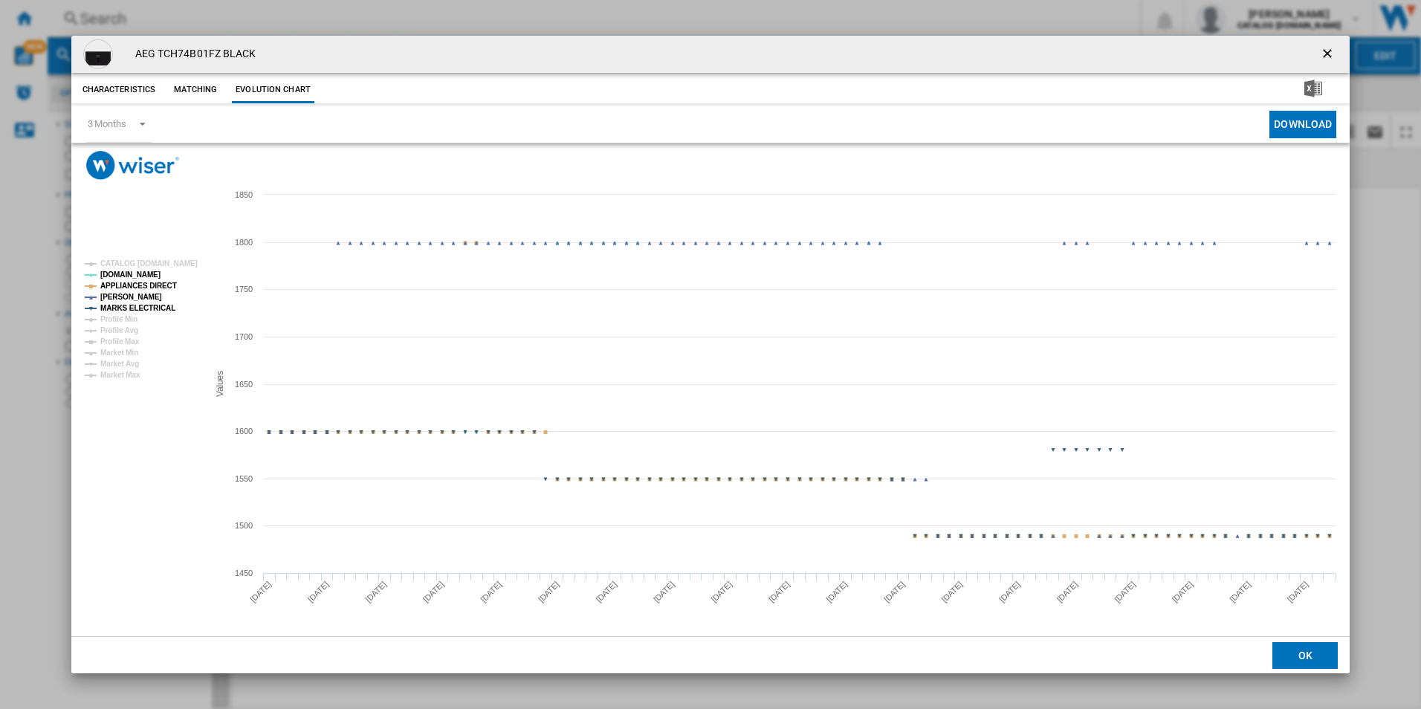
click at [166, 287] on tspan "APPLIANCES DIRECT" at bounding box center [138, 286] width 77 height 8
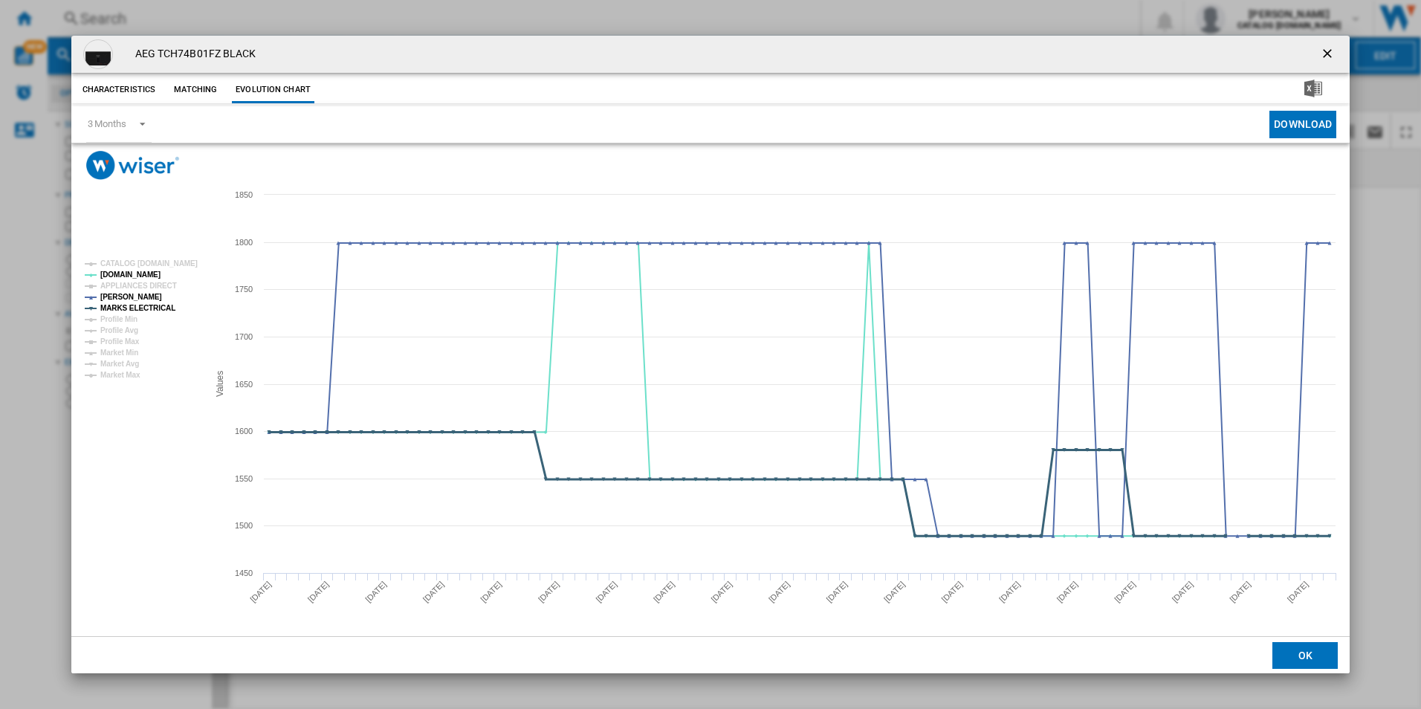
click at [162, 305] on tspan "MARKS ELECTRICAL" at bounding box center [137, 308] width 75 height 8
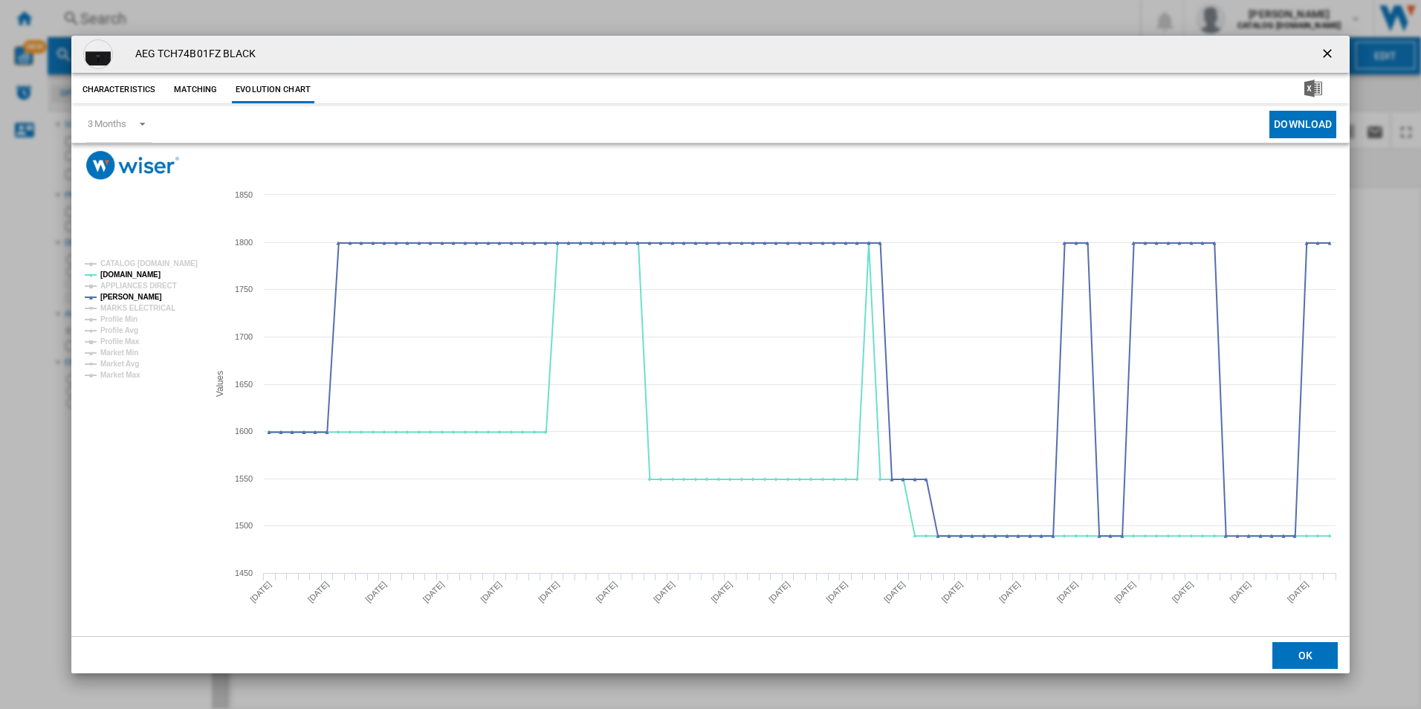
drag, startPoint x: 1326, startPoint y: 53, endPoint x: 1118, endPoint y: 48, distance: 208.1
click at [1326, 53] on ng-md-icon "getI18NText('BUTTONS.CLOSE_DIALOG')" at bounding box center [1329, 55] width 18 height 18
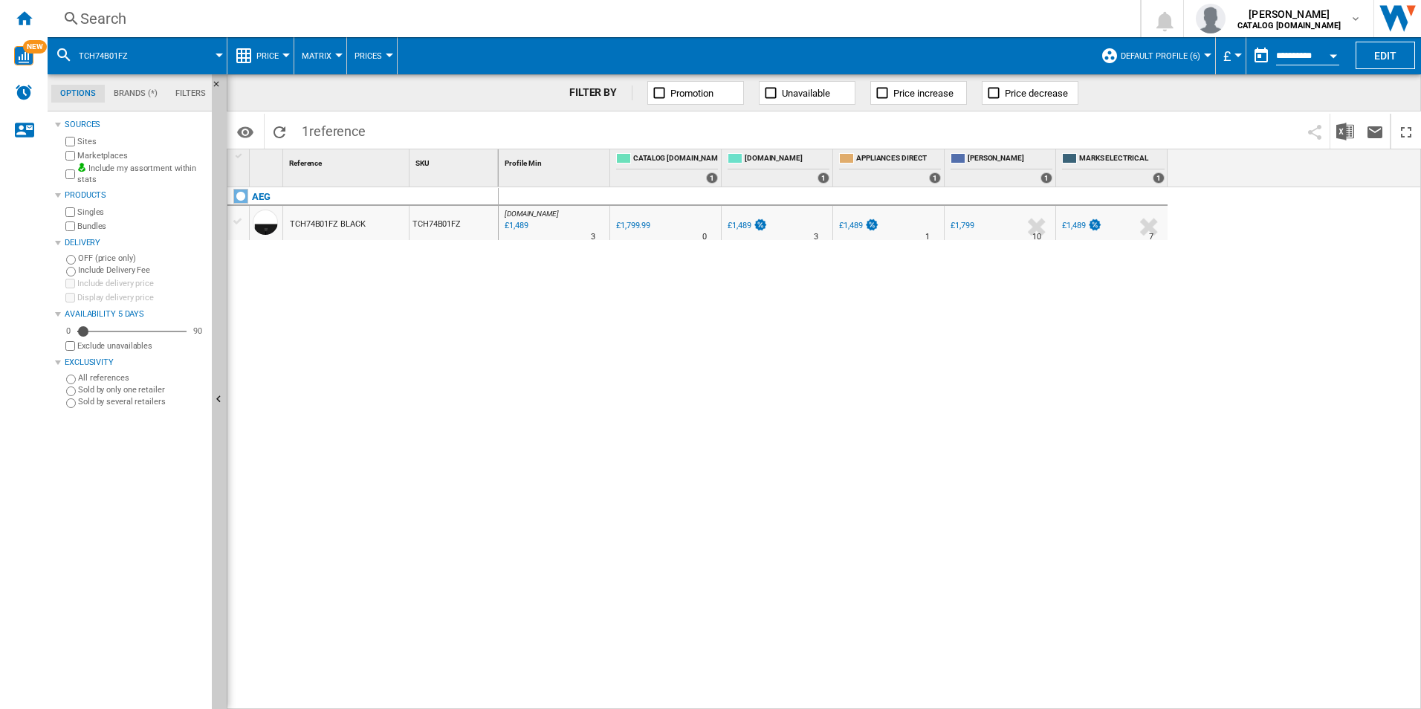
click at [1005, 20] on div "Search" at bounding box center [590, 18] width 1021 height 21
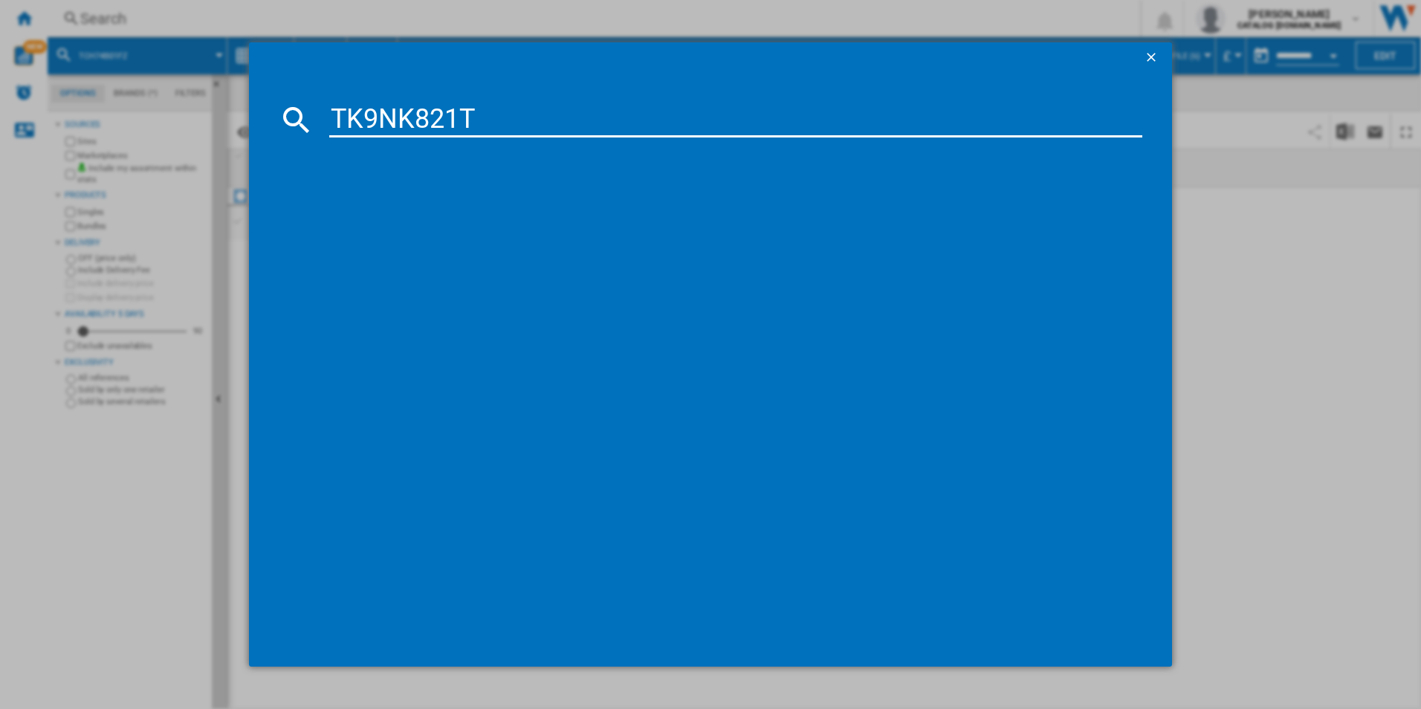
type input "TK9NK821T"
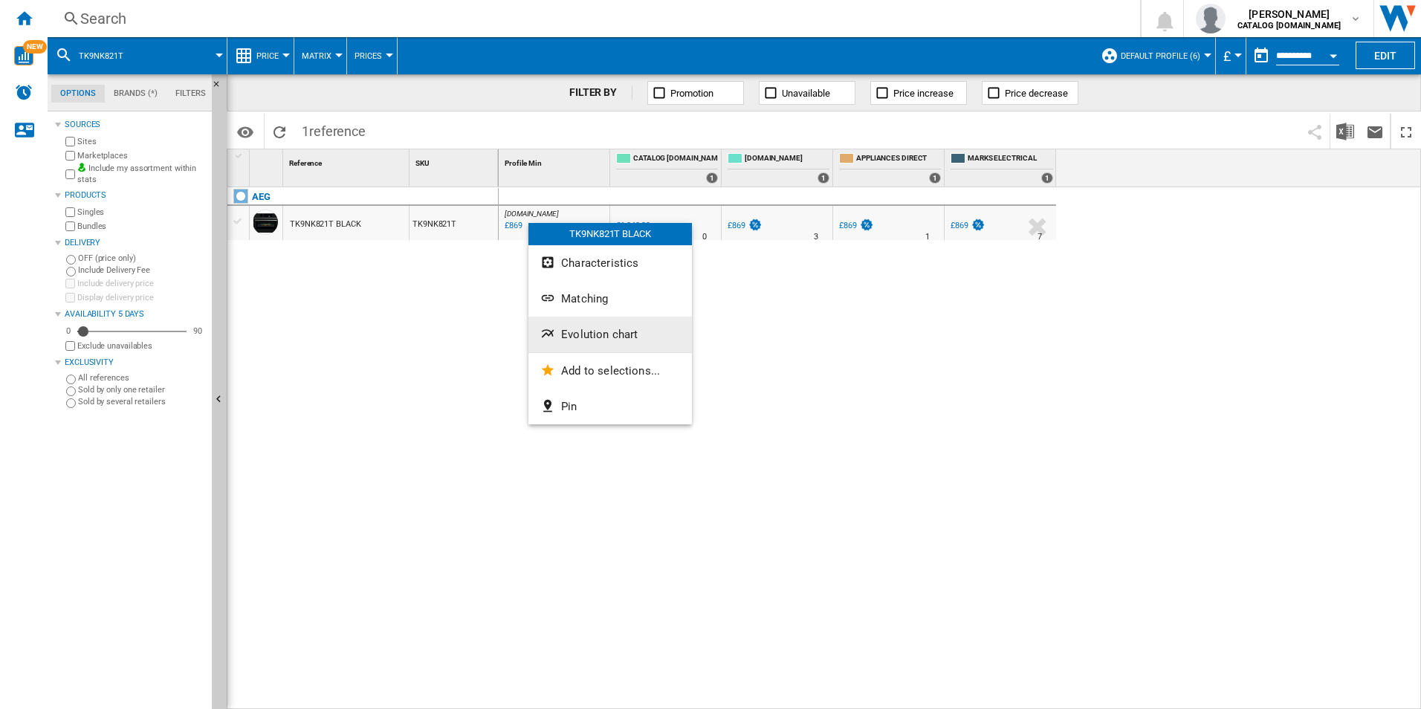
click at [589, 329] on span "Evolution chart" at bounding box center [599, 334] width 77 height 13
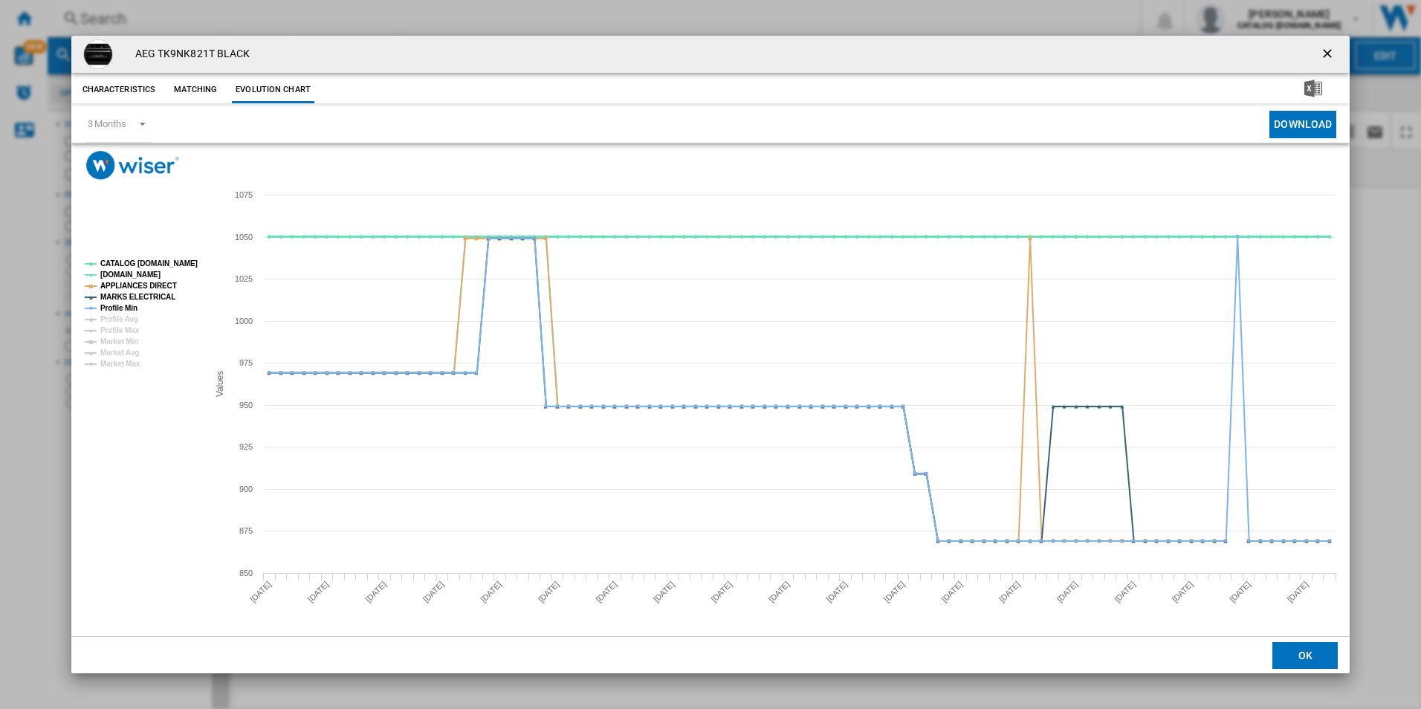
click at [163, 265] on tspan "CATALOG [DOMAIN_NAME]" at bounding box center [148, 263] width 97 height 8
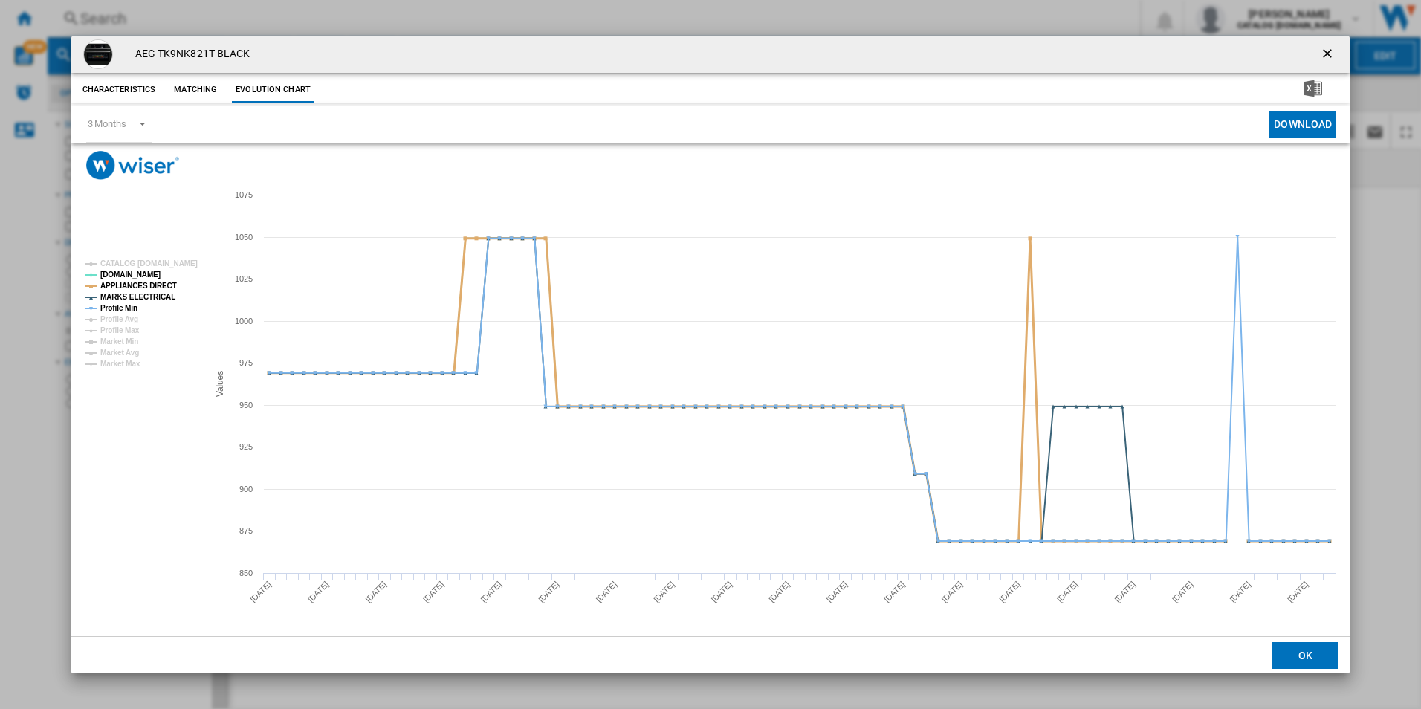
click at [161, 285] on tspan "APPLIANCES DIRECT" at bounding box center [138, 286] width 77 height 8
click at [160, 294] on tspan "MARKS ELECTRICAL" at bounding box center [137, 297] width 75 height 8
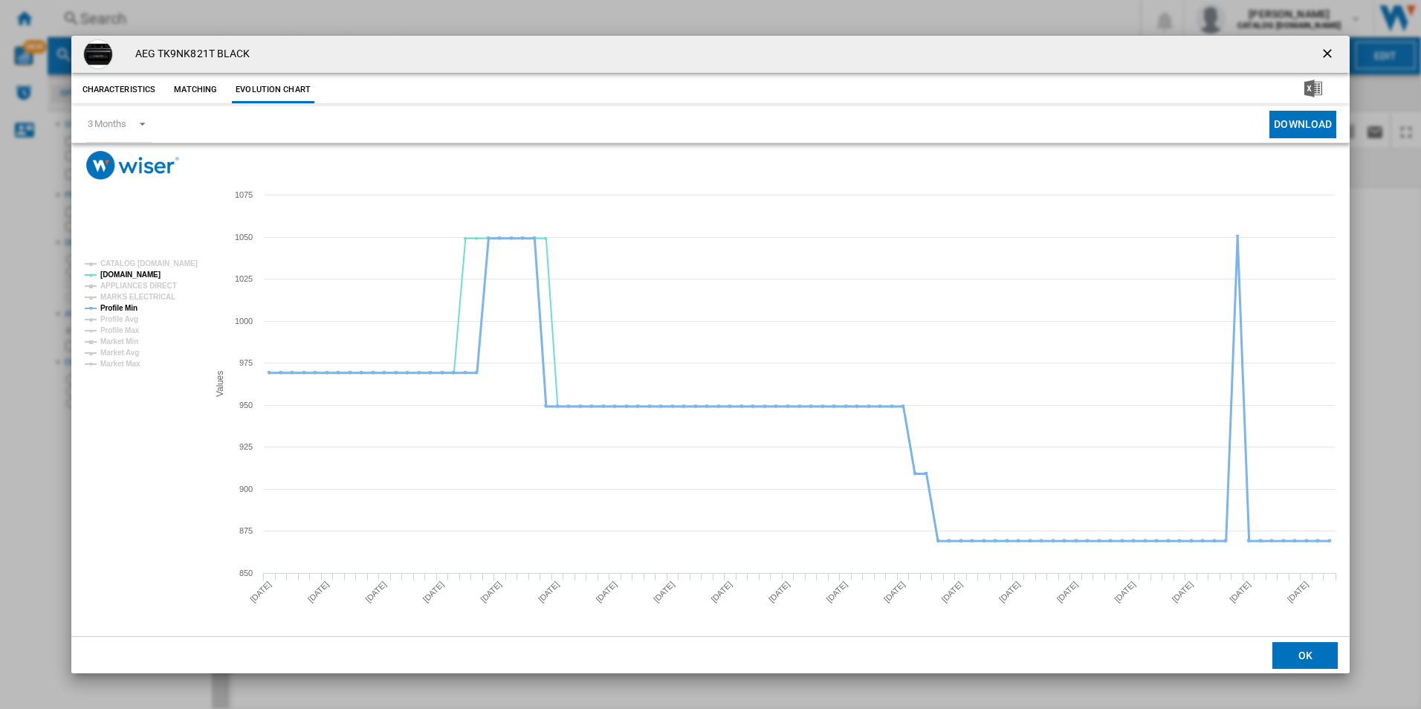
click at [132, 304] on tspan "Profile Min" at bounding box center [118, 308] width 37 height 8
drag, startPoint x: 1338, startPoint y: 47, endPoint x: 1321, endPoint y: 47, distance: 17.1
click at [1338, 47] on ng-md-icon "getI18NText('BUTTONS.CLOSE_DIALOG')" at bounding box center [1329, 55] width 18 height 18
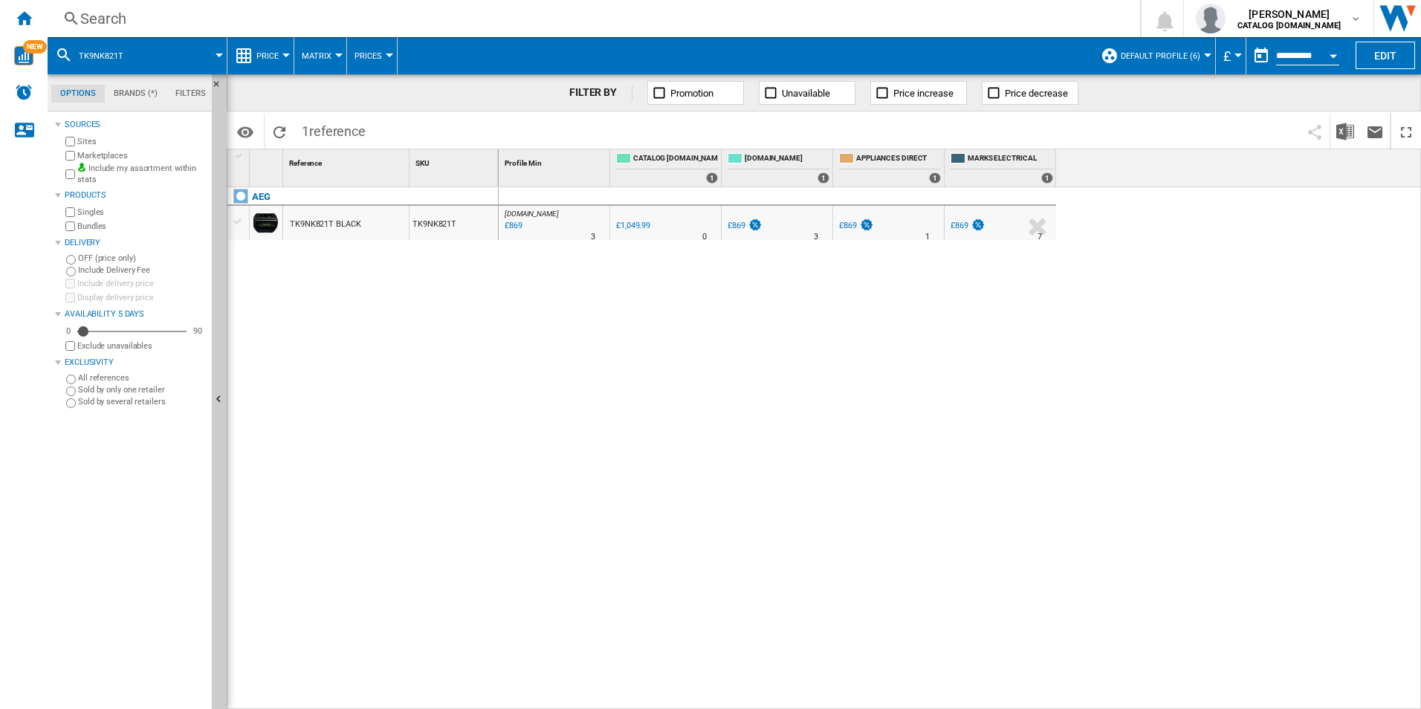
click at [831, 19] on div "Search" at bounding box center [590, 18] width 1021 height 21
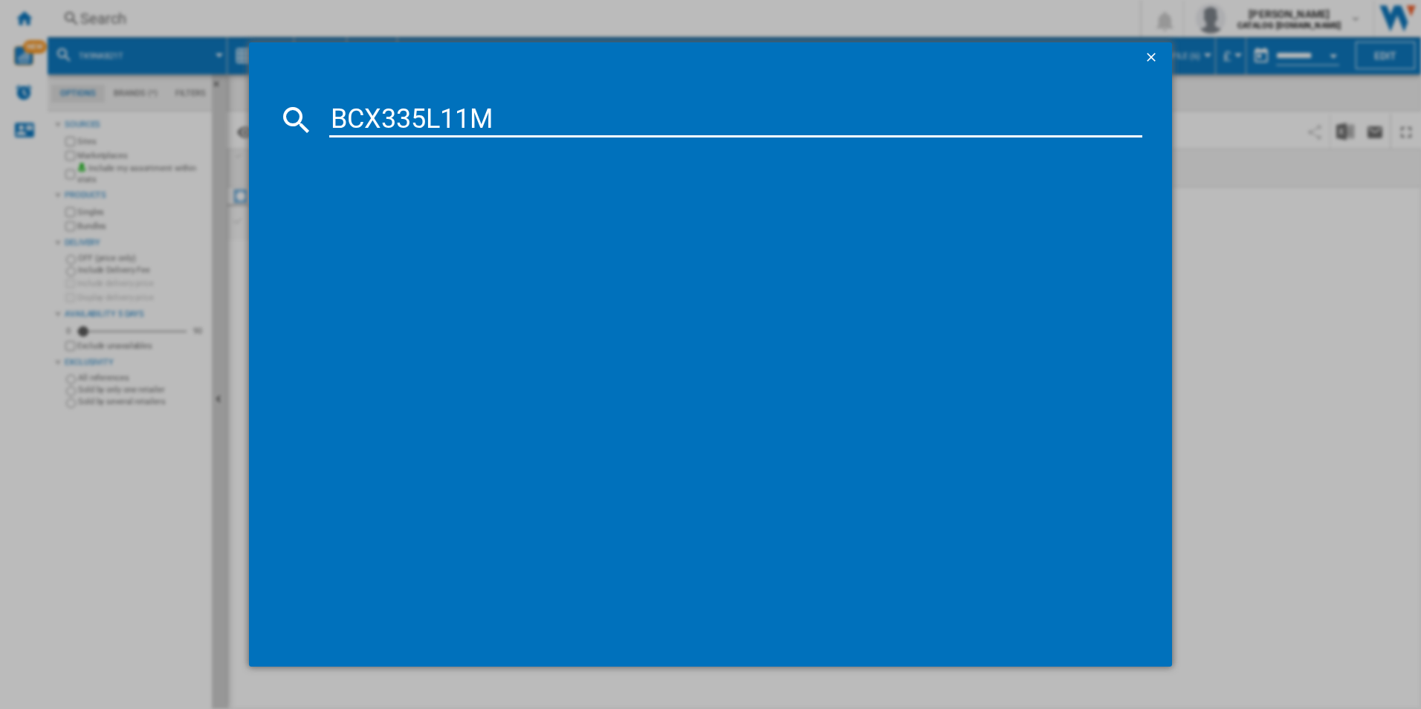
type input "BCX335L11M"
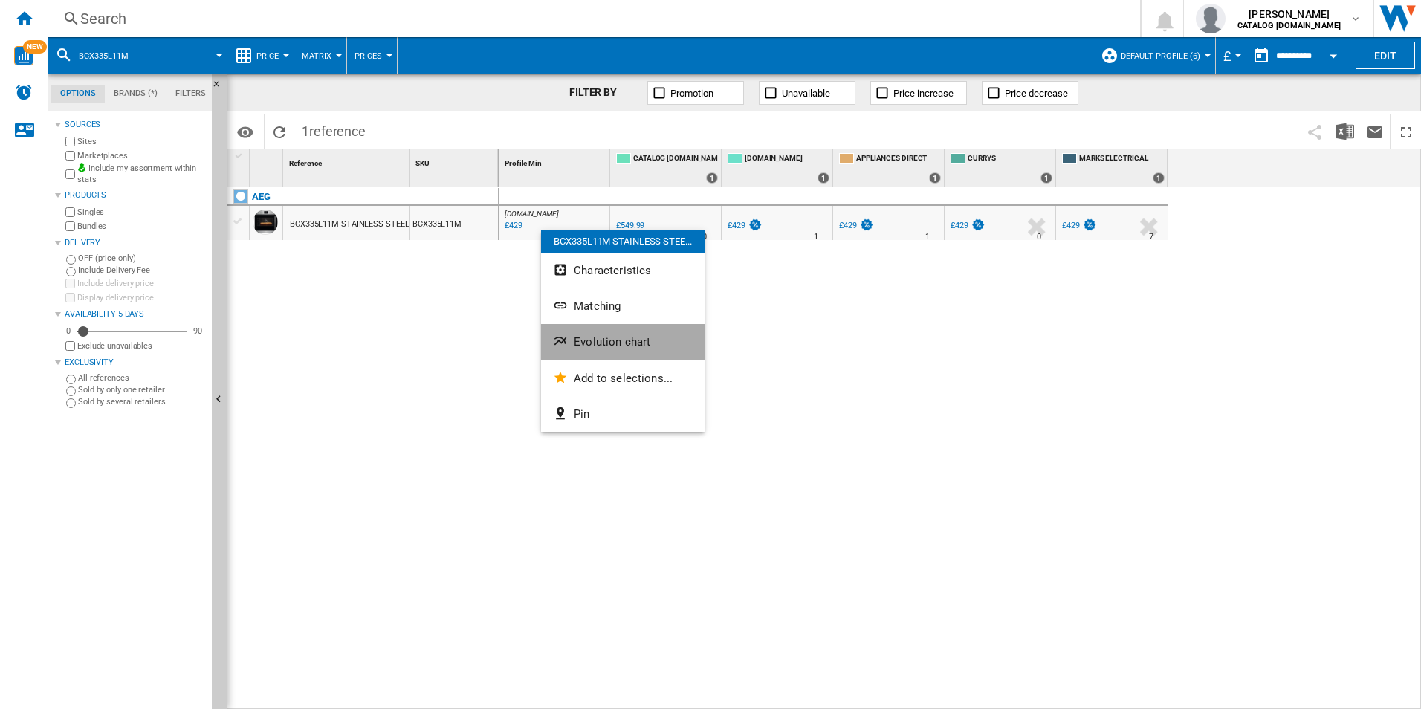
click at [586, 328] on button "Evolution chart" at bounding box center [622, 342] width 163 height 36
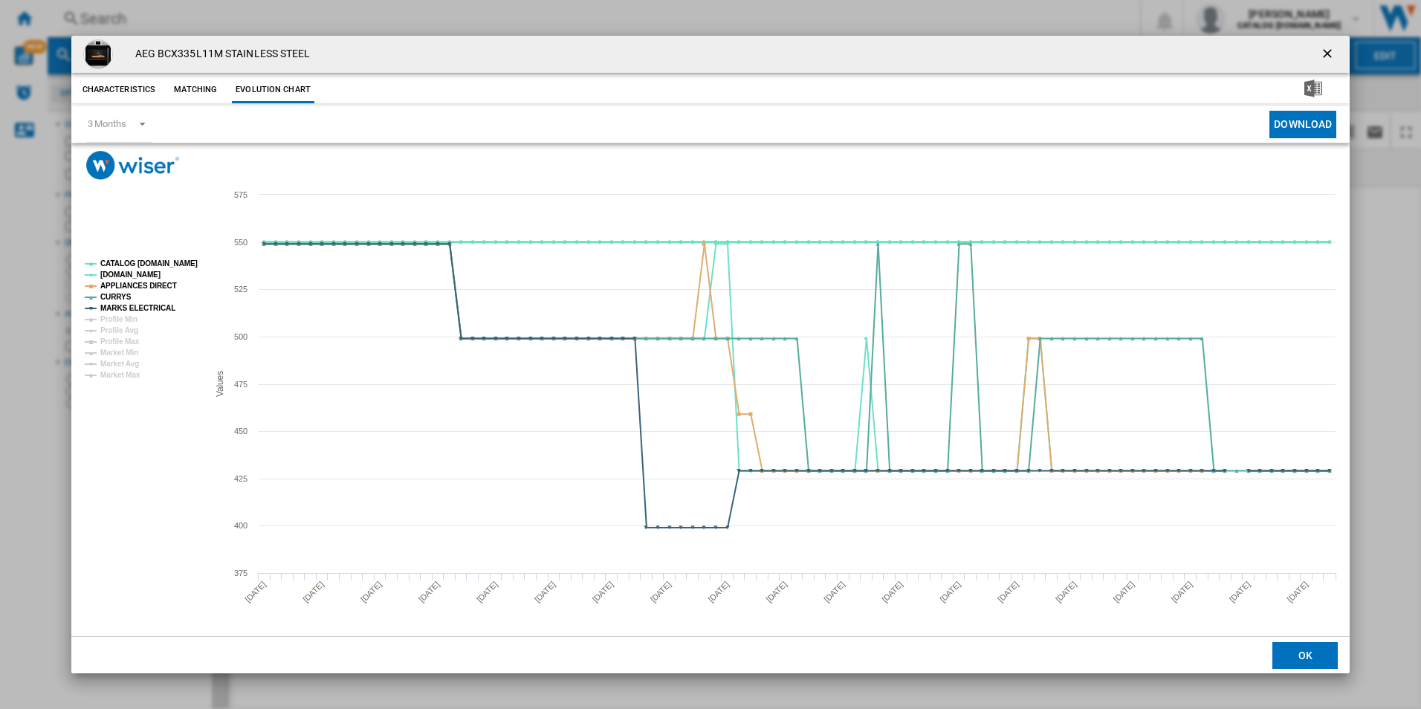
click at [169, 259] on tspan "CATALOG [DOMAIN_NAME]" at bounding box center [148, 263] width 97 height 8
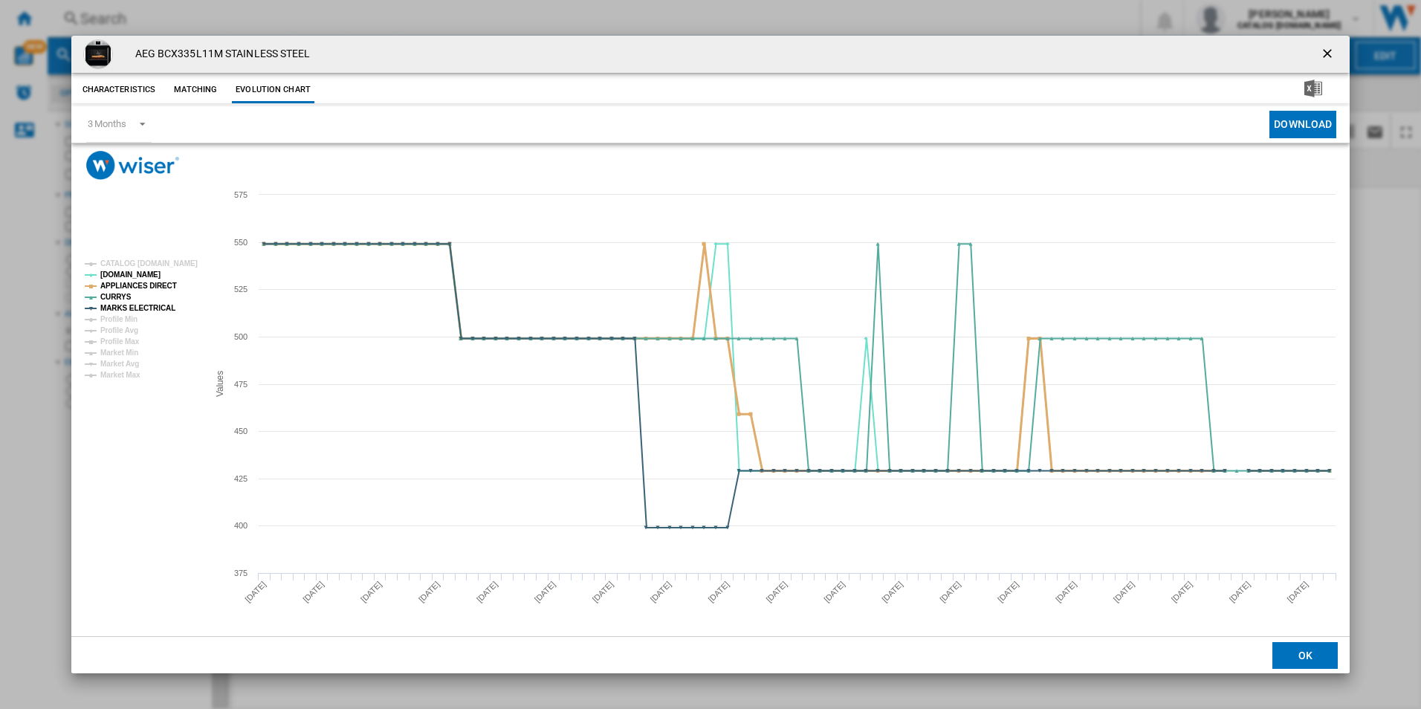
click at [157, 285] on tspan "APPLIANCES DIRECT" at bounding box center [138, 286] width 77 height 8
click at [158, 307] on tspan "MARKS ELECTRICAL" at bounding box center [137, 308] width 75 height 8
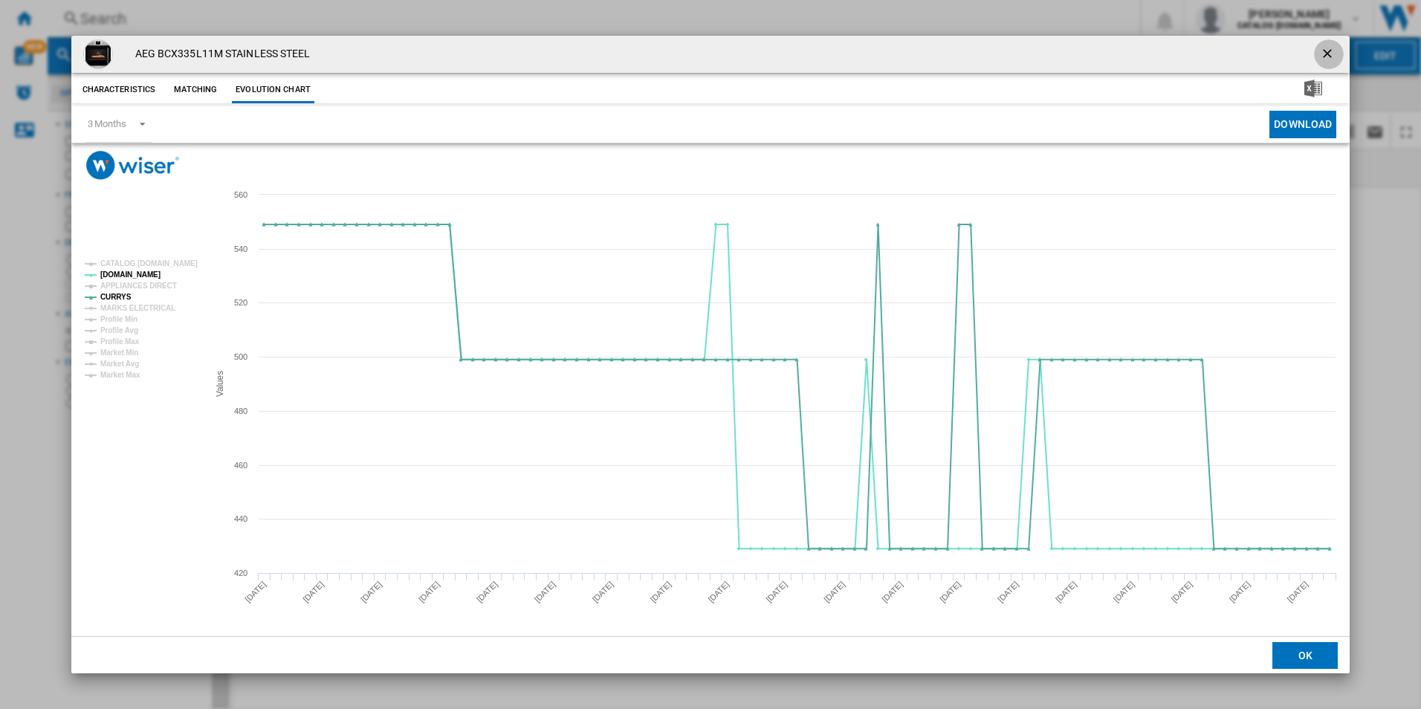
click at [1331, 47] on ng-md-icon "getI18NText('BUTTONS.CLOSE_DIALOG')" at bounding box center [1329, 55] width 18 height 18
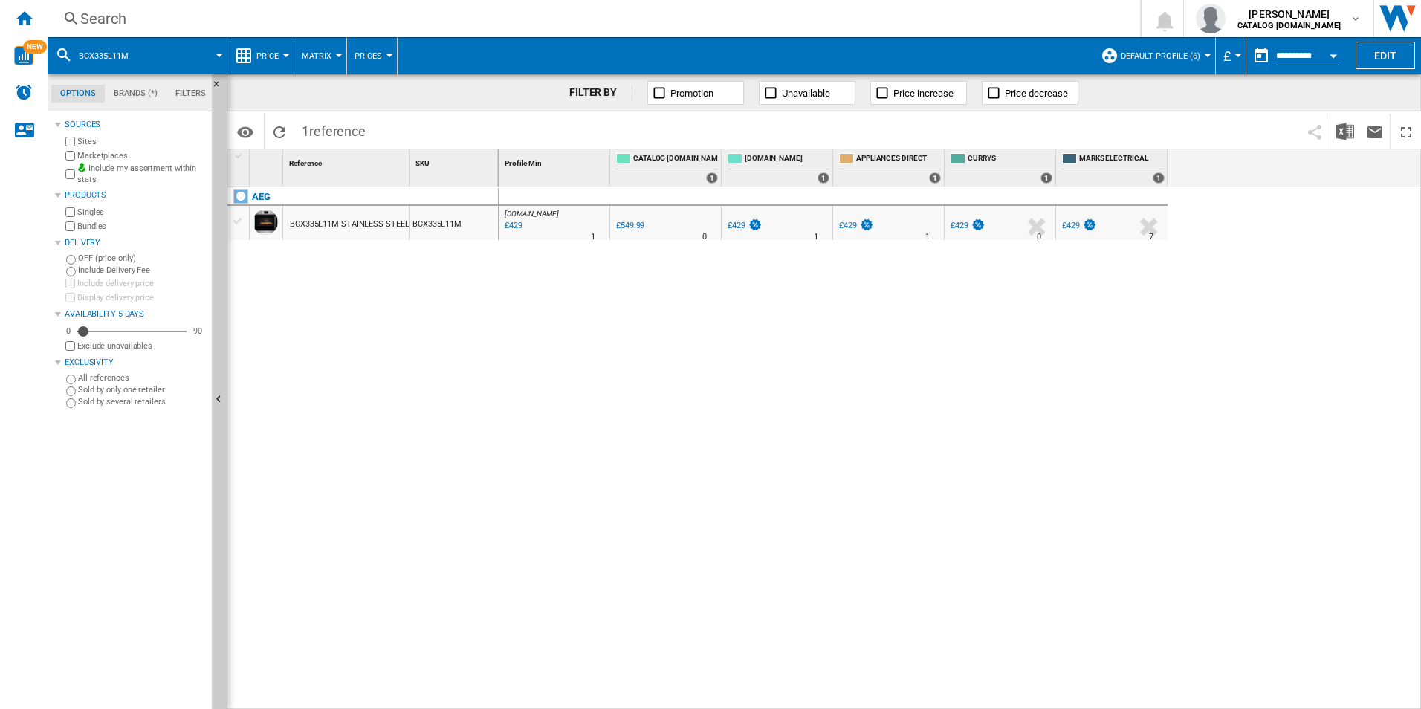
click at [946, 13] on div "Search" at bounding box center [590, 18] width 1021 height 21
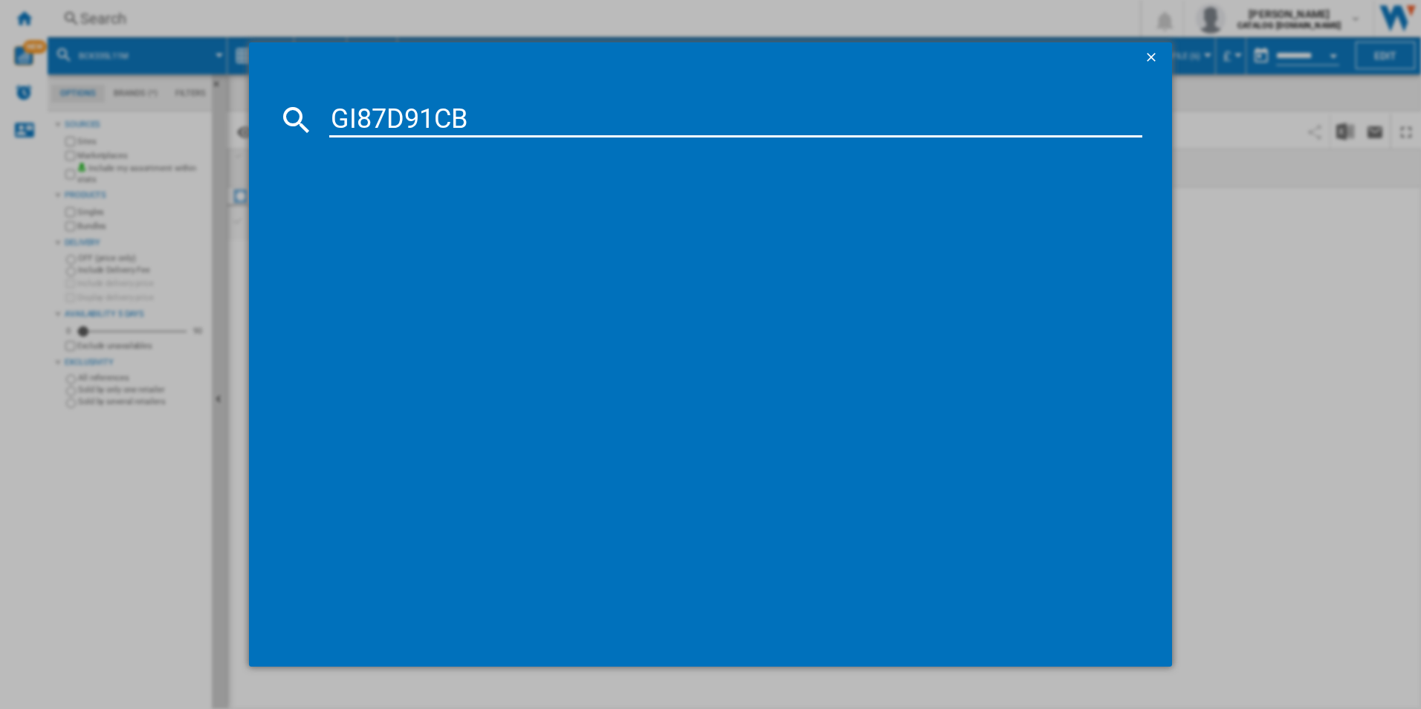
type input "GI87D91CB"
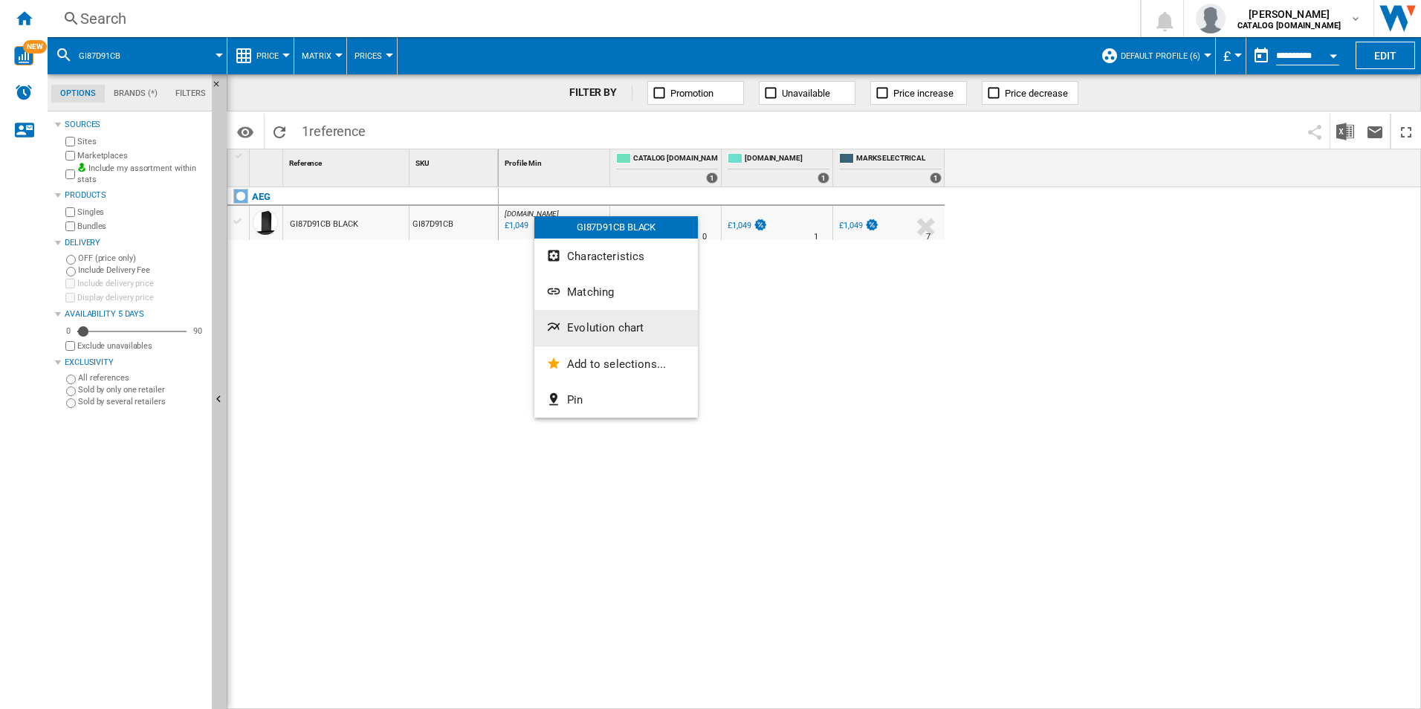
click at [586, 334] on button "Evolution chart" at bounding box center [615, 328] width 163 height 36
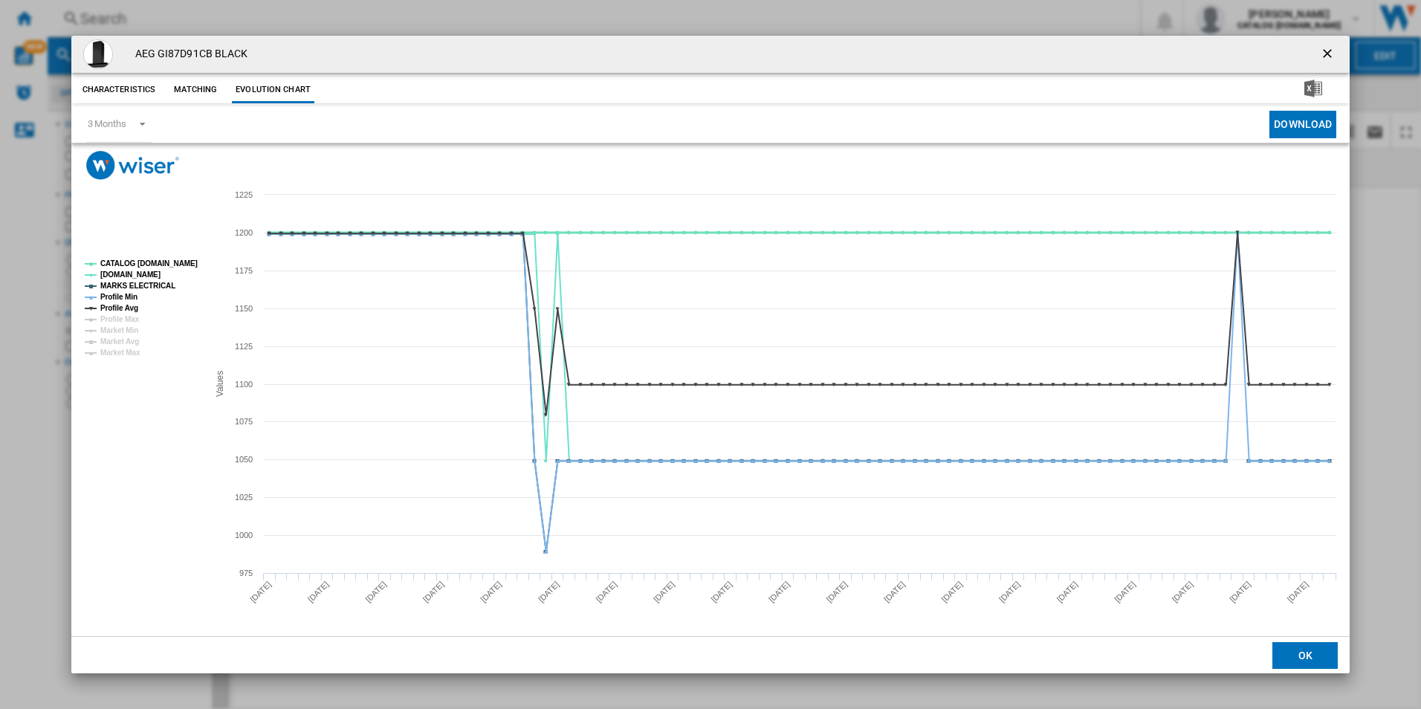
click at [175, 265] on tspan "CATALOG [DOMAIN_NAME]" at bounding box center [148, 263] width 97 height 8
click at [140, 286] on tspan "MARKS ELECTRICAL" at bounding box center [137, 286] width 75 height 8
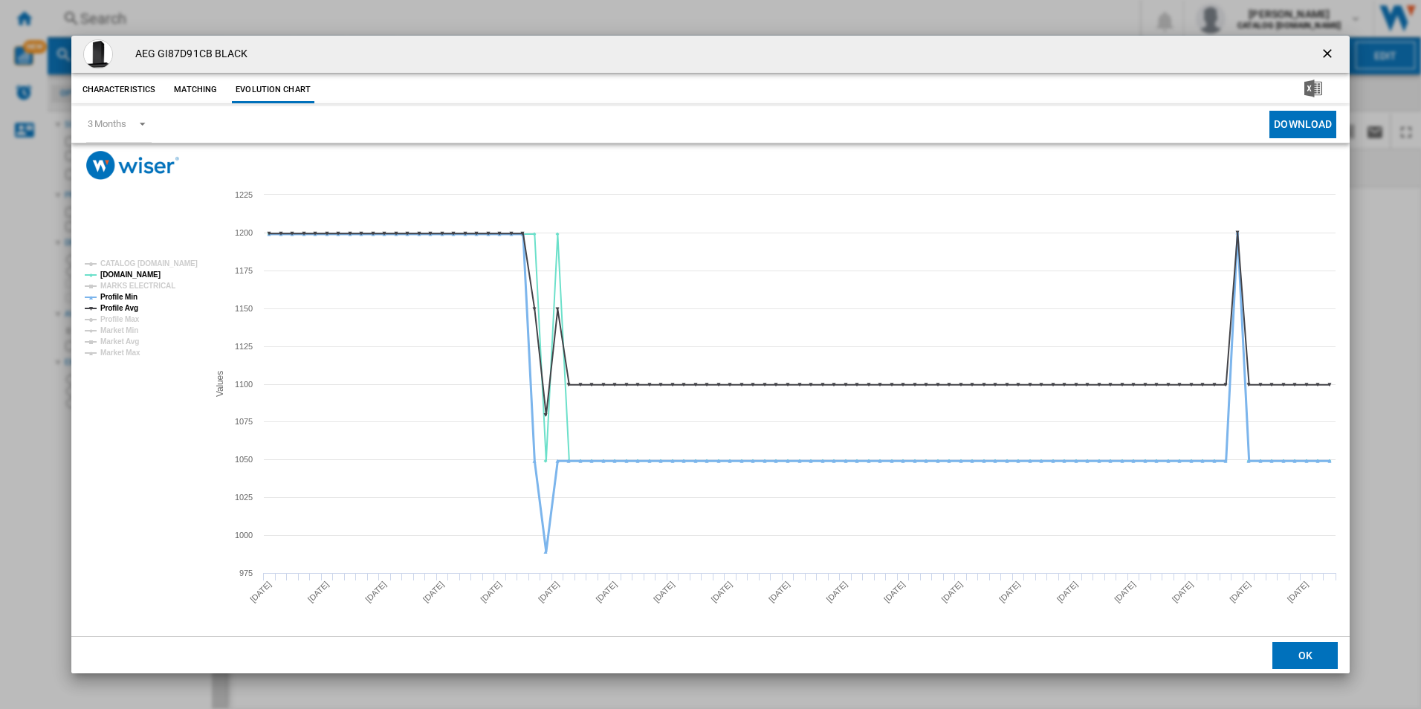
click at [129, 294] on tspan "Profile Min" at bounding box center [118, 297] width 37 height 8
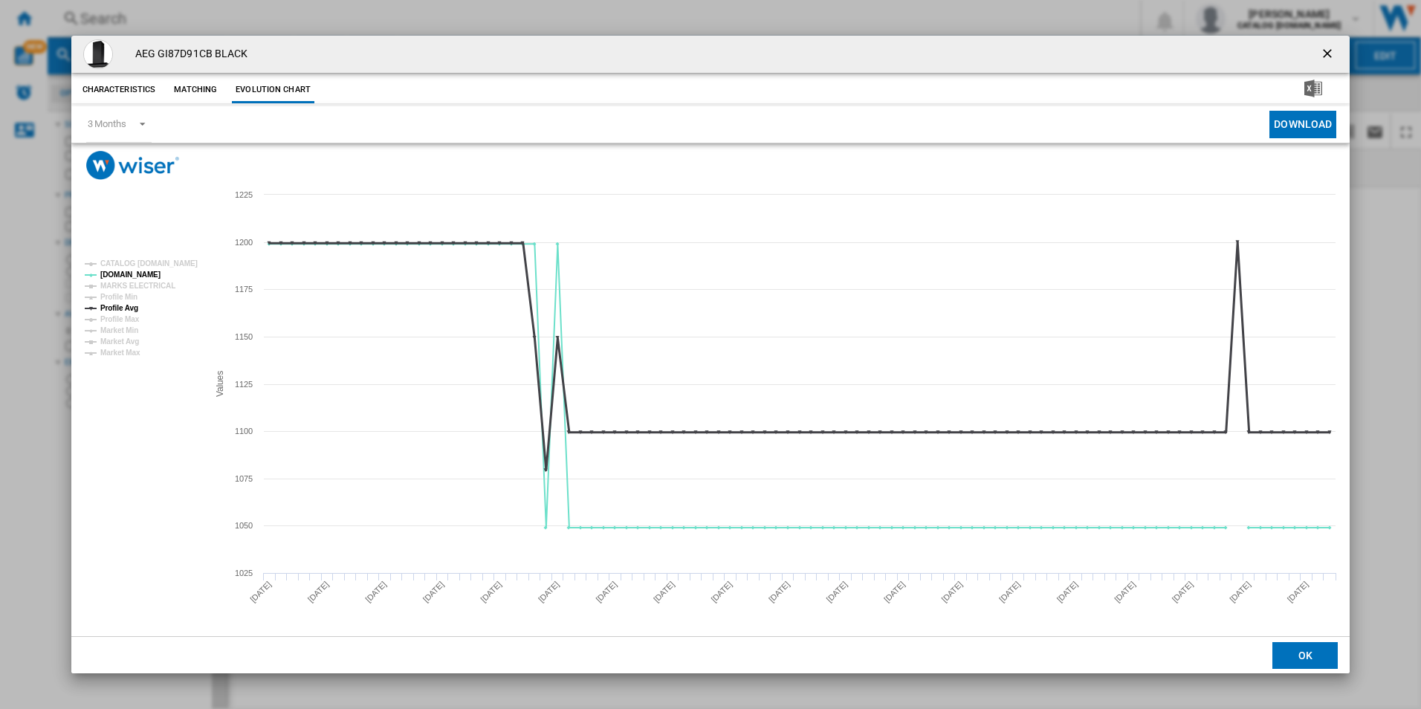
click at [129, 305] on tspan "Profile Avg" at bounding box center [119, 308] width 38 height 8
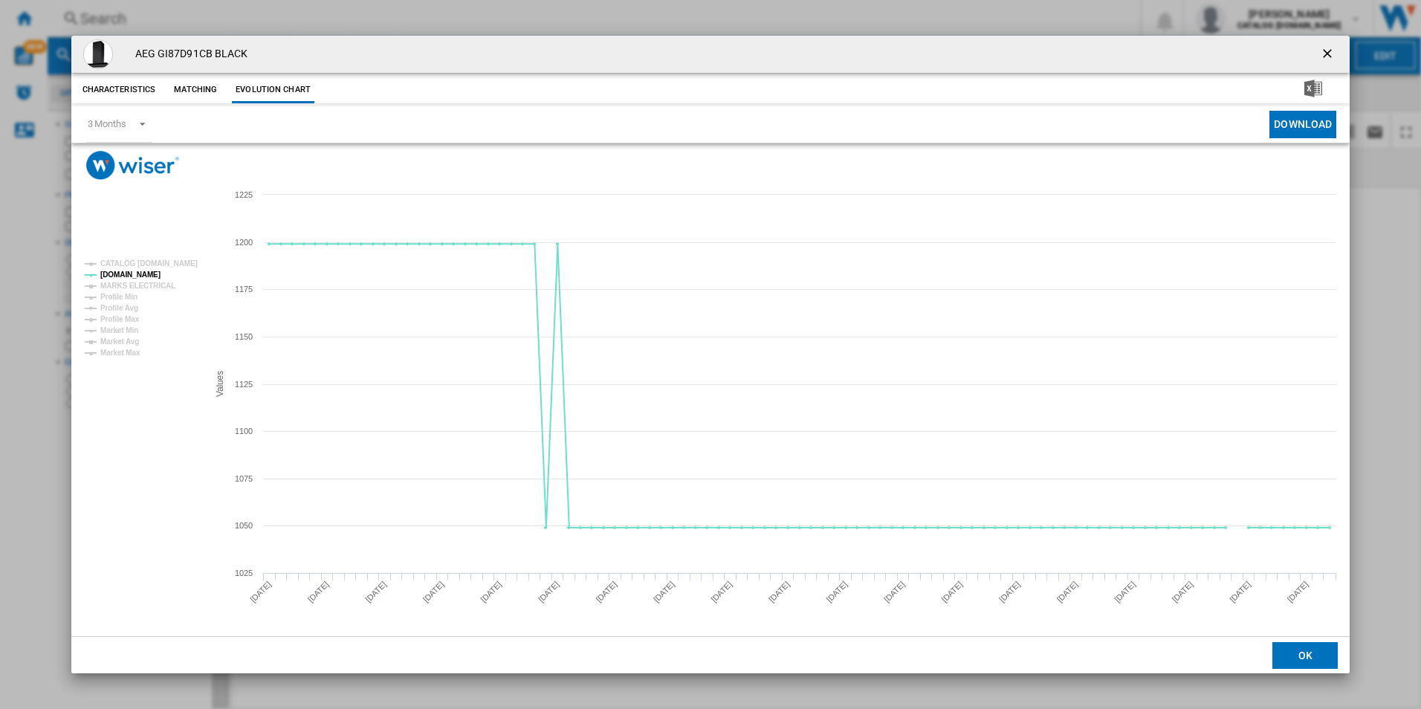
click at [1324, 49] on ng-md-icon "getI18NText('BUTTONS.CLOSE_DIALOG')" at bounding box center [1329, 55] width 18 height 18
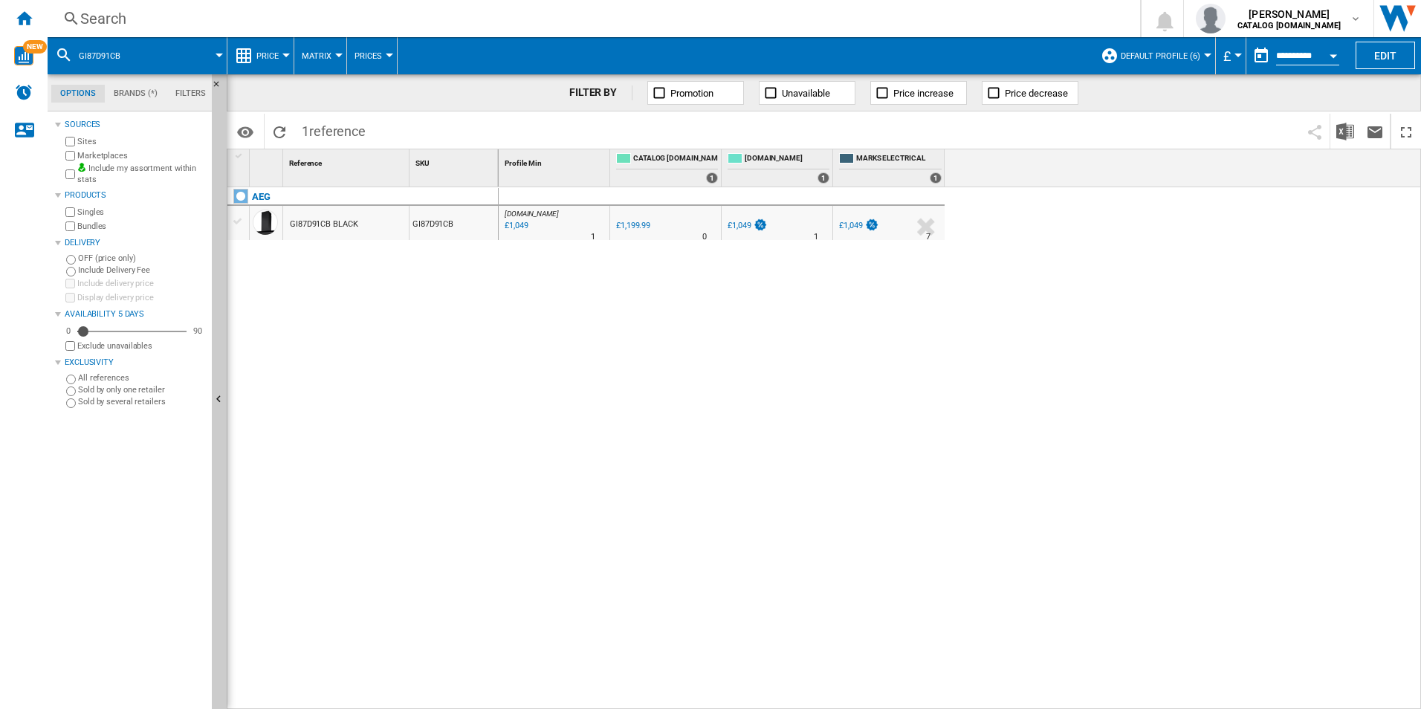
click at [655, 25] on div "Search" at bounding box center [590, 18] width 1021 height 21
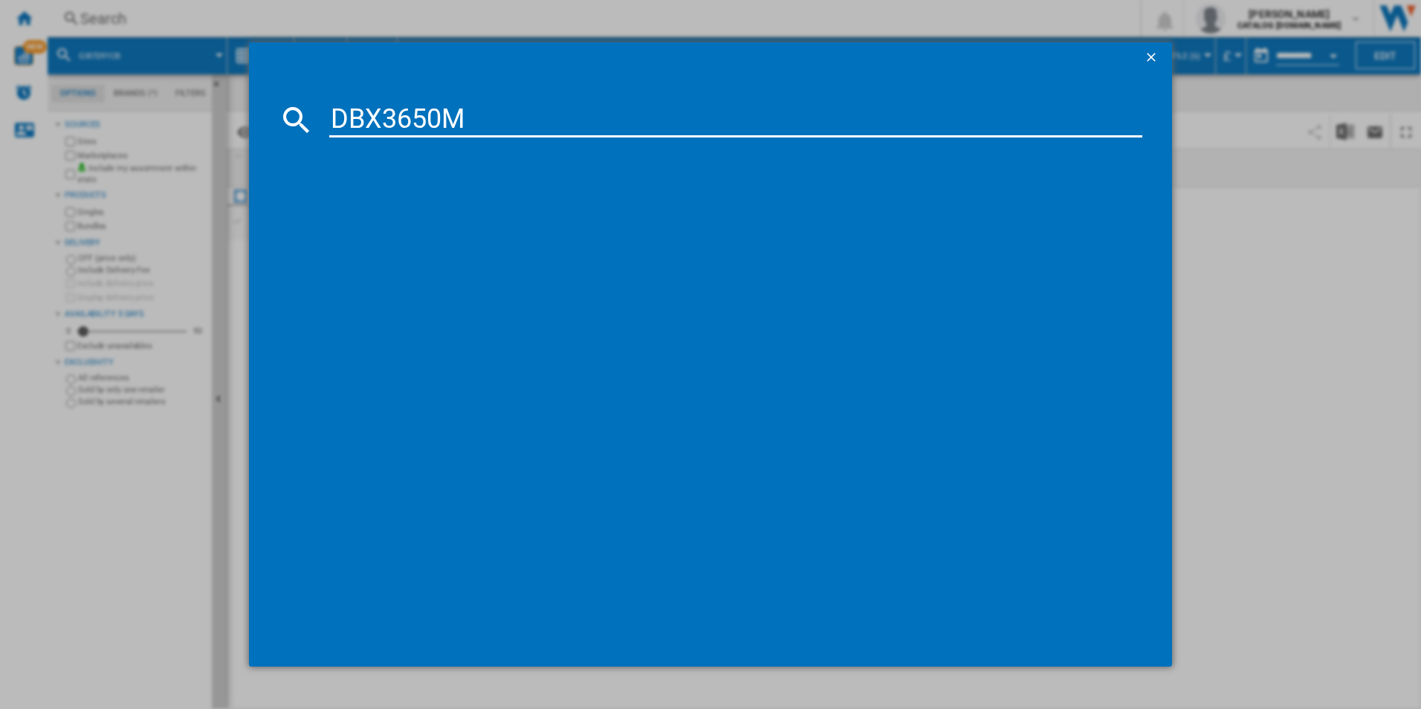
type input "DBX3650M"
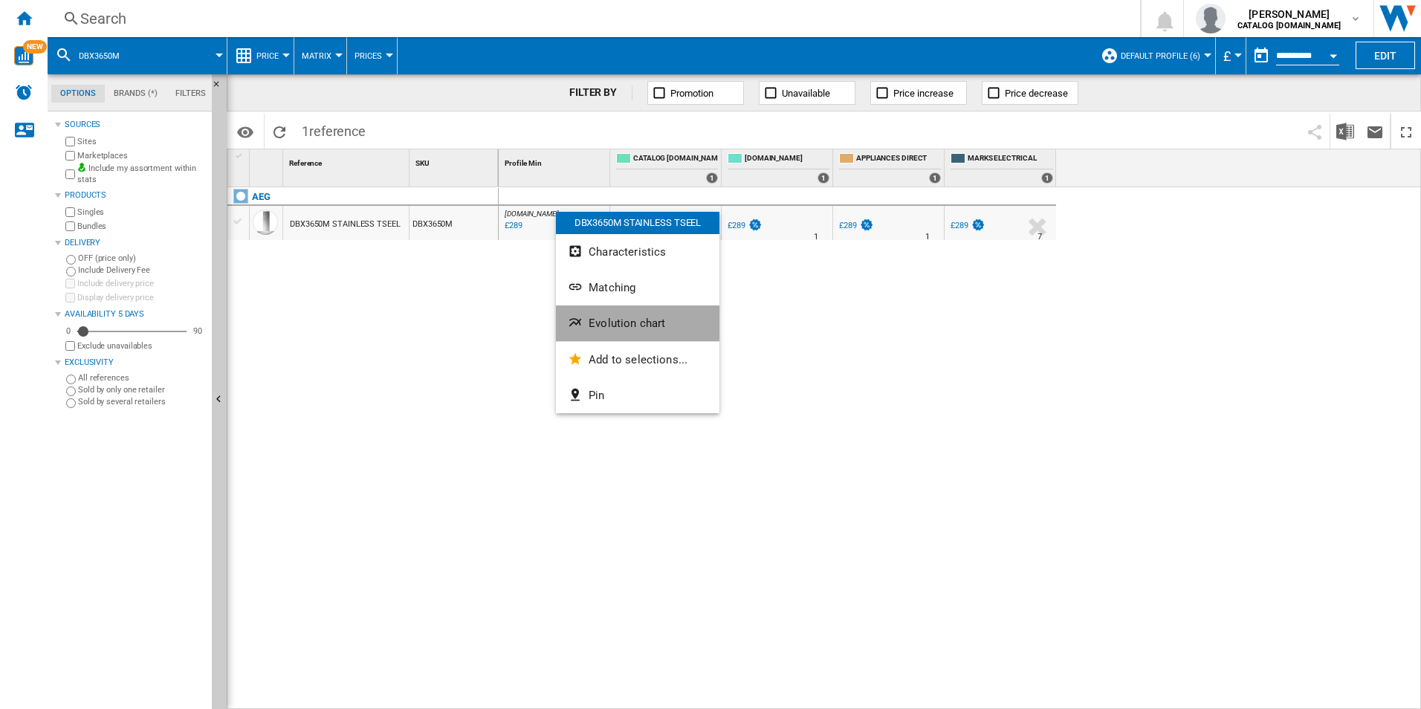
click at [595, 327] on span "Evolution chart" at bounding box center [627, 323] width 77 height 13
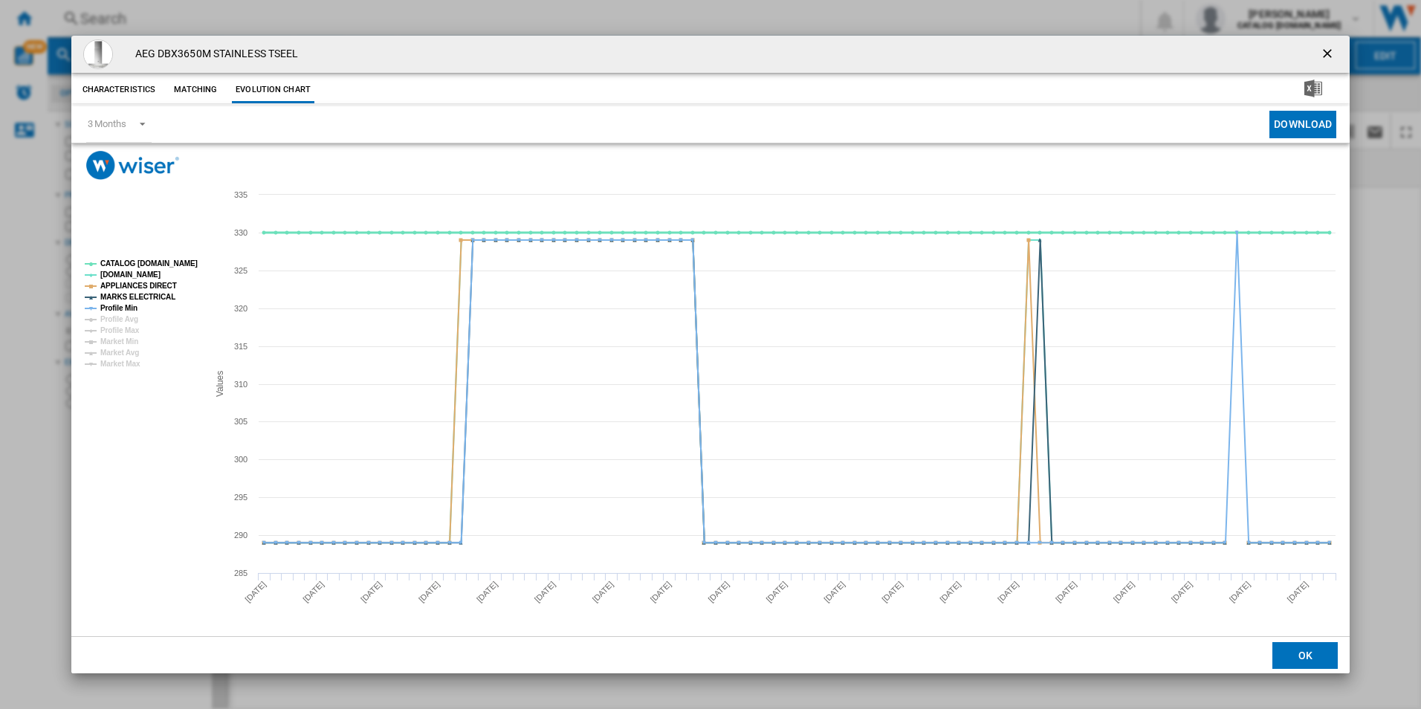
click at [173, 259] on tspan "CATALOG [DOMAIN_NAME]" at bounding box center [148, 263] width 97 height 8
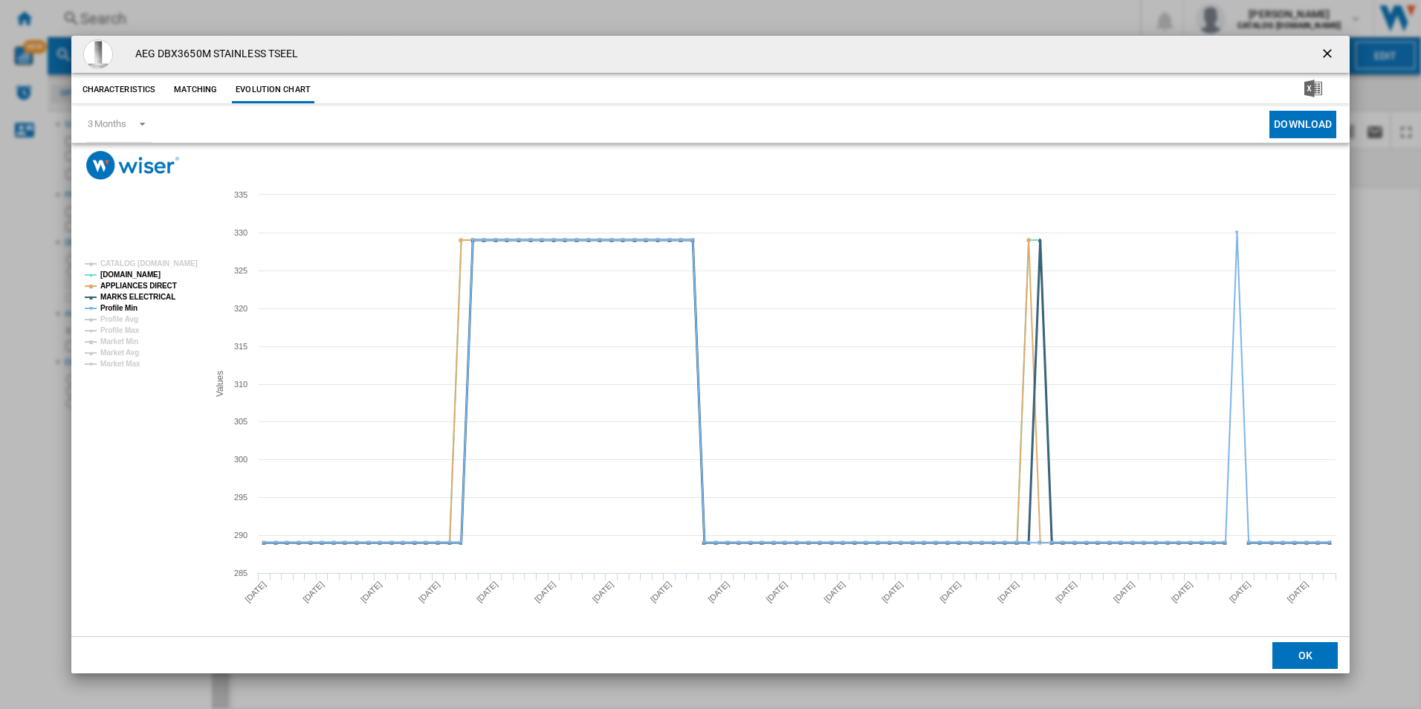
click at [161, 294] on tspan "MARKS ELECTRICAL" at bounding box center [137, 297] width 75 height 8
click at [154, 288] on tspan "APPLIANCES DIRECT" at bounding box center [138, 286] width 77 height 8
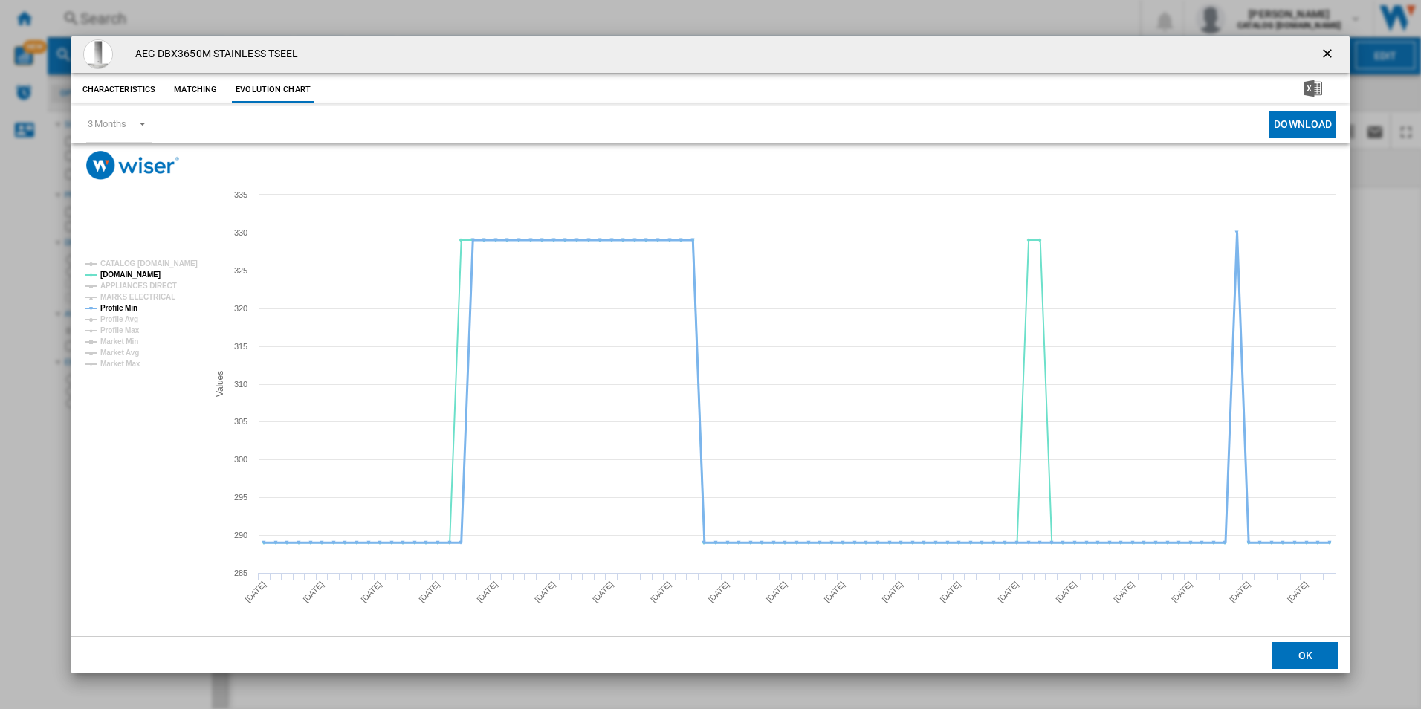
click at [132, 305] on tspan "Profile Min" at bounding box center [118, 308] width 37 height 8
drag, startPoint x: 1326, startPoint y: 55, endPoint x: 1316, endPoint y: 49, distance: 12.0
click at [1326, 55] on ng-md-icon "getI18NText('BUTTONS.CLOSE_DIALOG')" at bounding box center [1329, 55] width 18 height 18
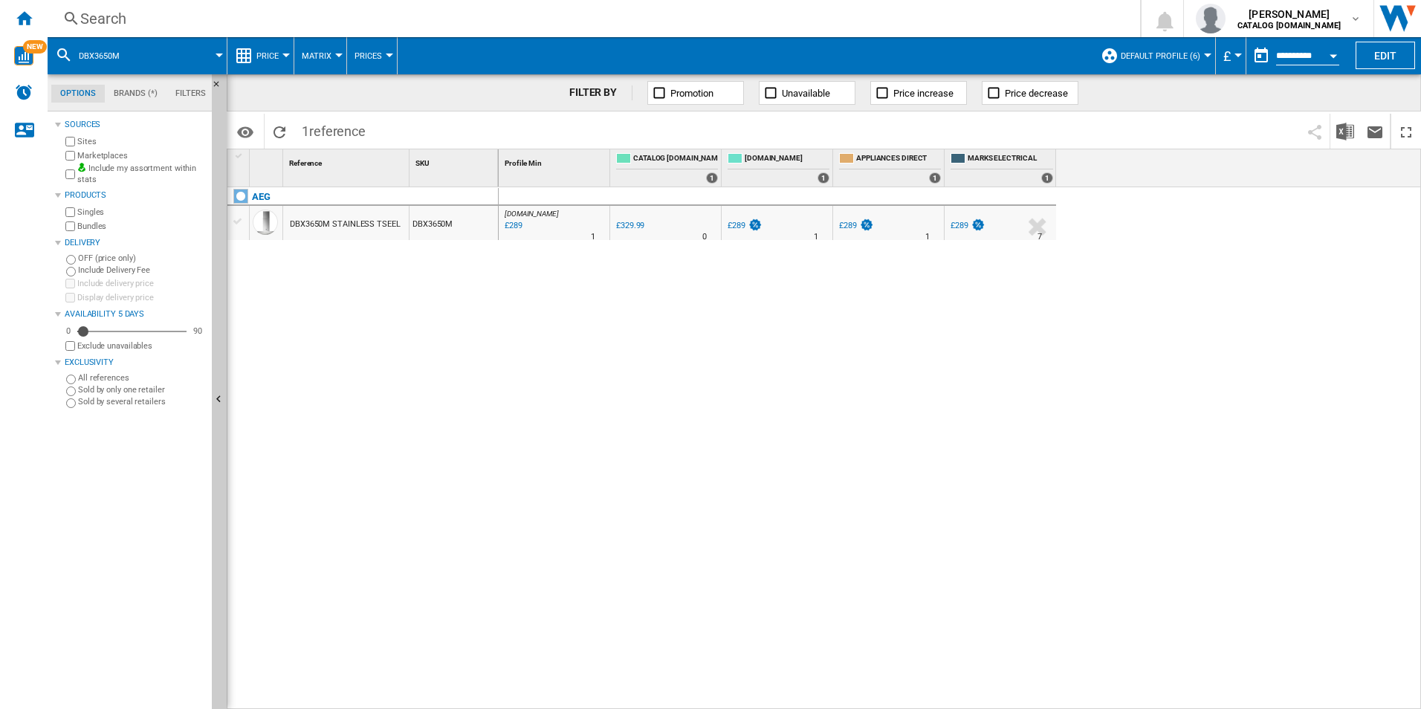
click at [869, 8] on div "Search" at bounding box center [590, 18] width 1021 height 21
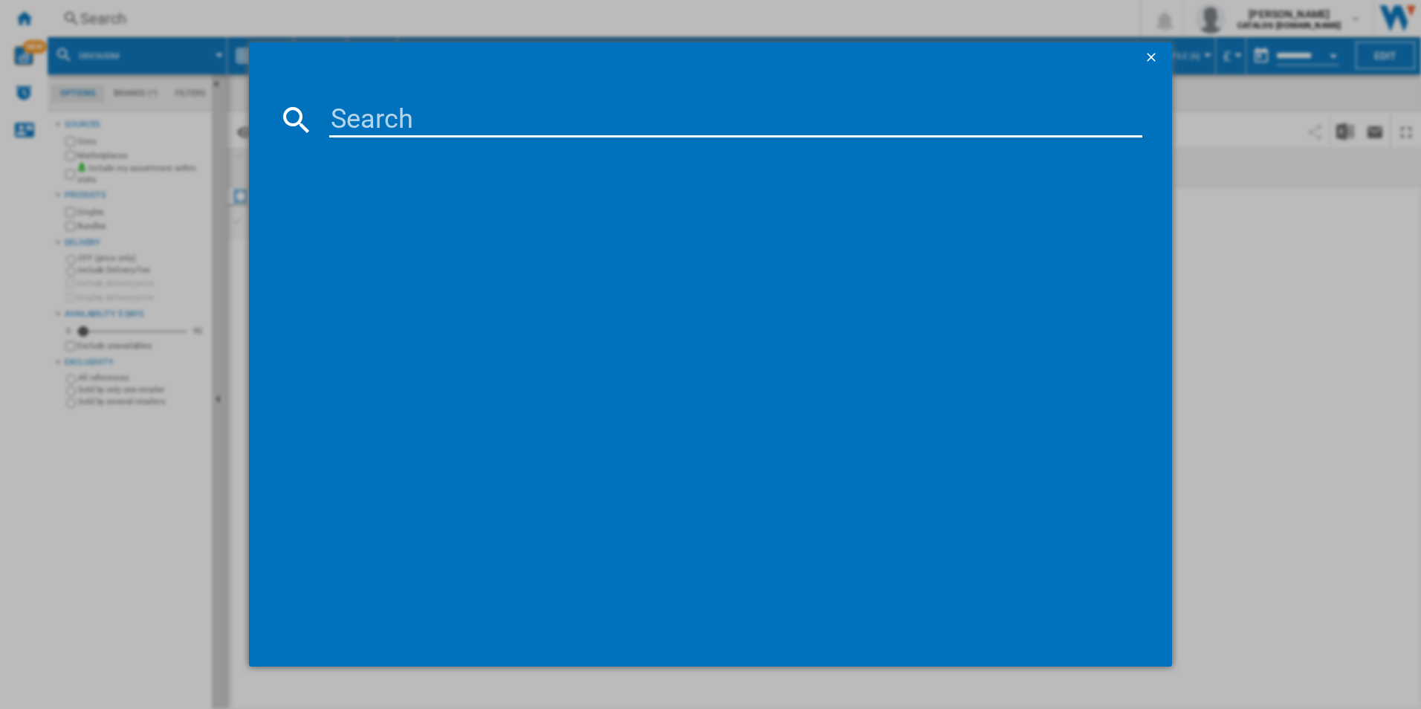
type input "DGE5661HB"
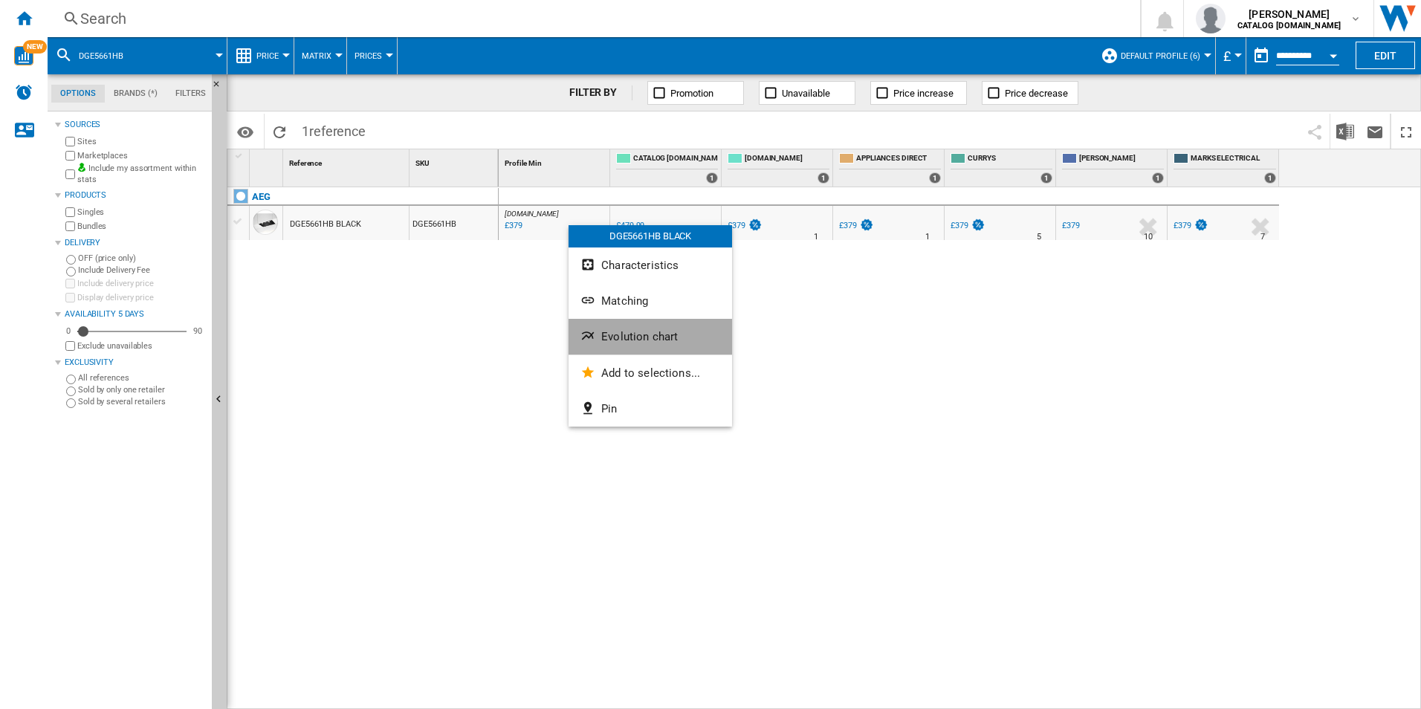
click at [632, 331] on span "Evolution chart" at bounding box center [639, 336] width 77 height 13
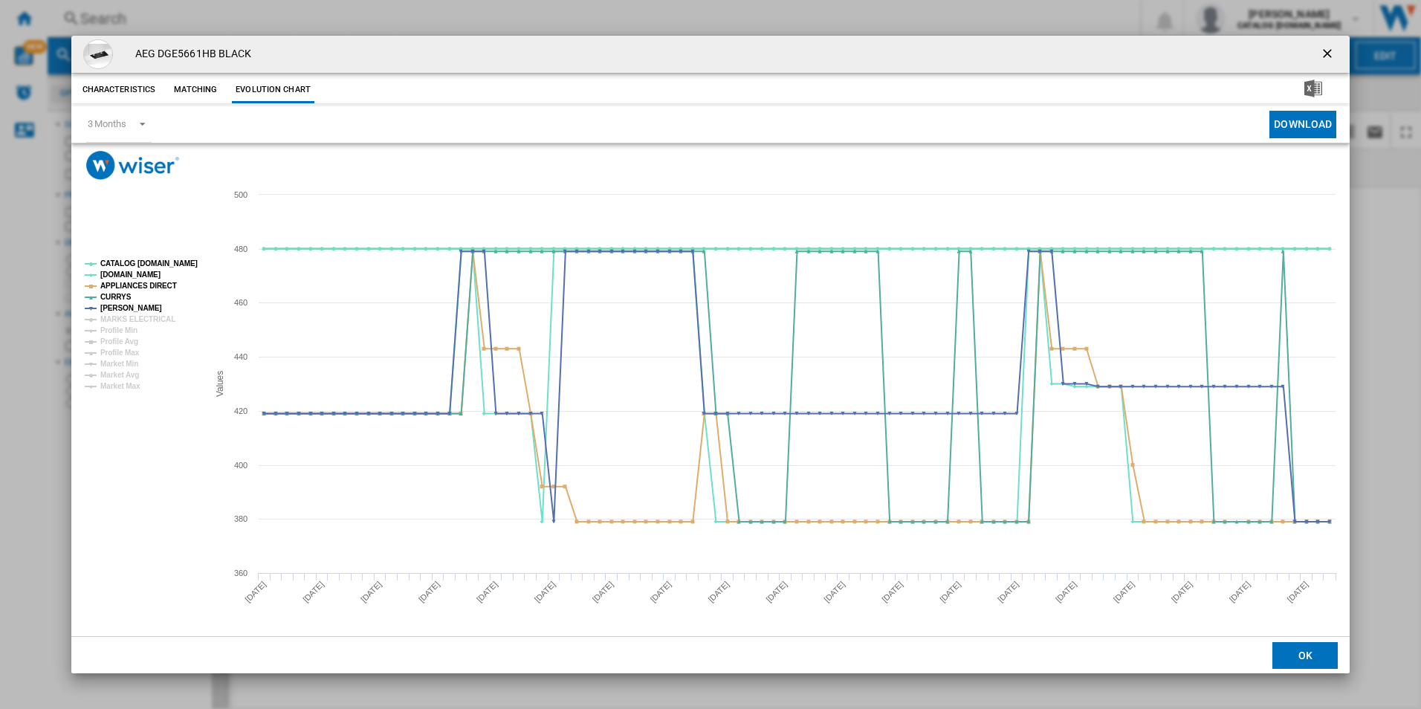
click at [186, 267] on tspan "CATALOG [DOMAIN_NAME]" at bounding box center [148, 263] width 97 height 8
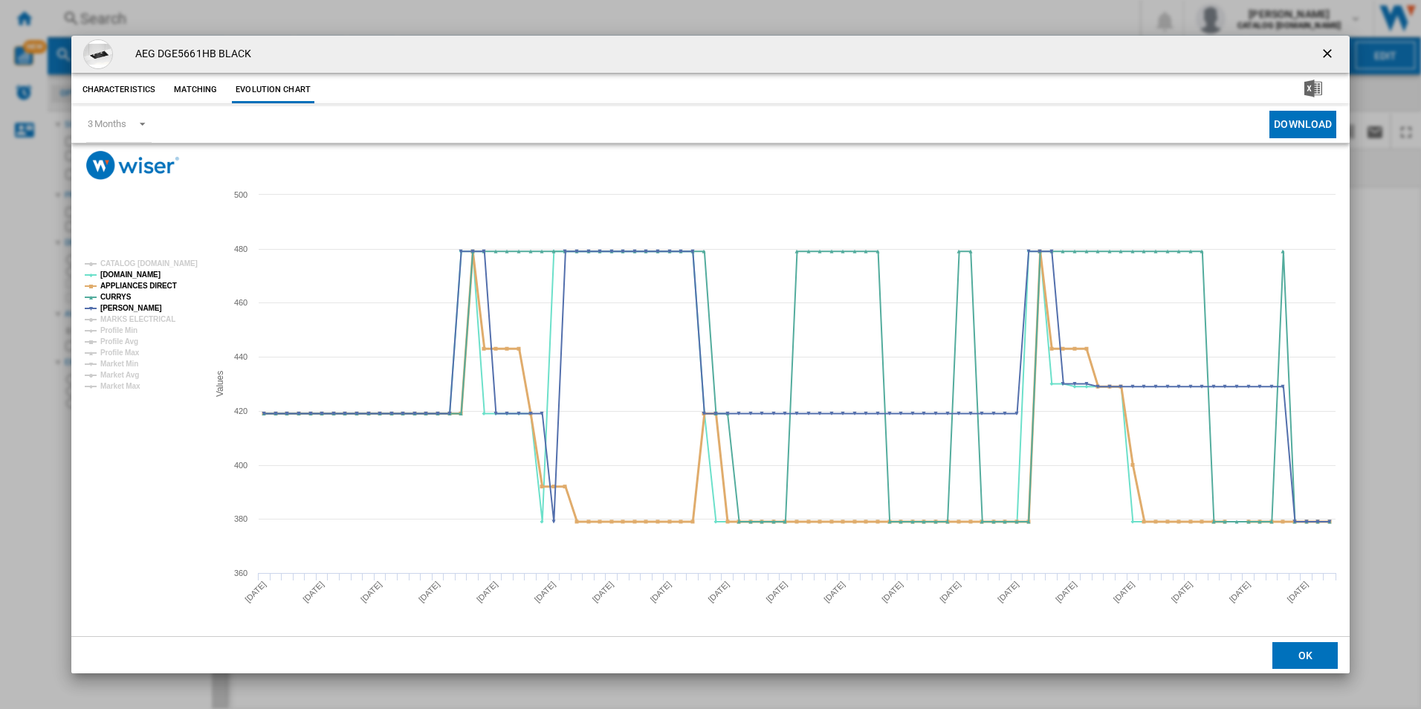
click at [163, 282] on tspan "APPLIANCES DIRECT" at bounding box center [138, 286] width 77 height 8
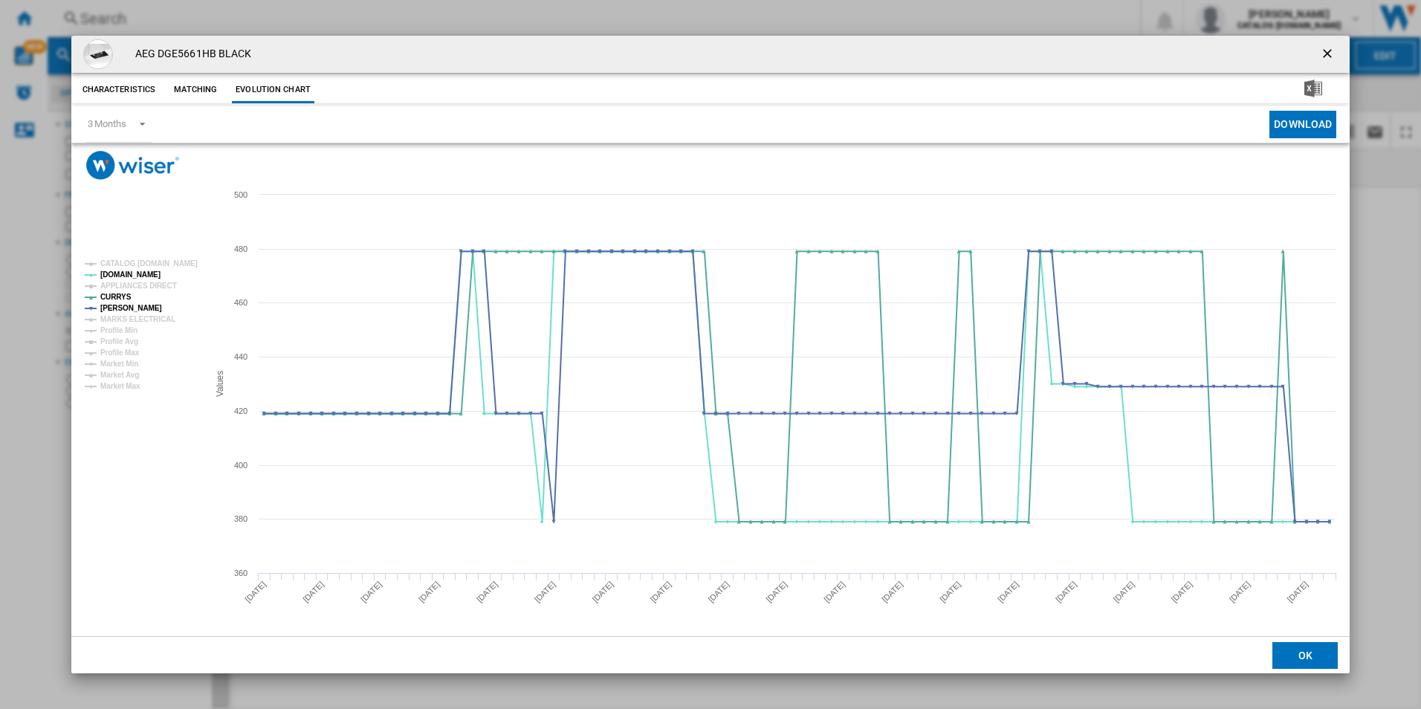
drag, startPoint x: 1323, startPoint y: 56, endPoint x: 1095, endPoint y: 35, distance: 229.1
click at [1323, 56] on ng-md-icon "getI18NText('BUTTONS.CLOSE_DIALOG')" at bounding box center [1329, 55] width 18 height 18
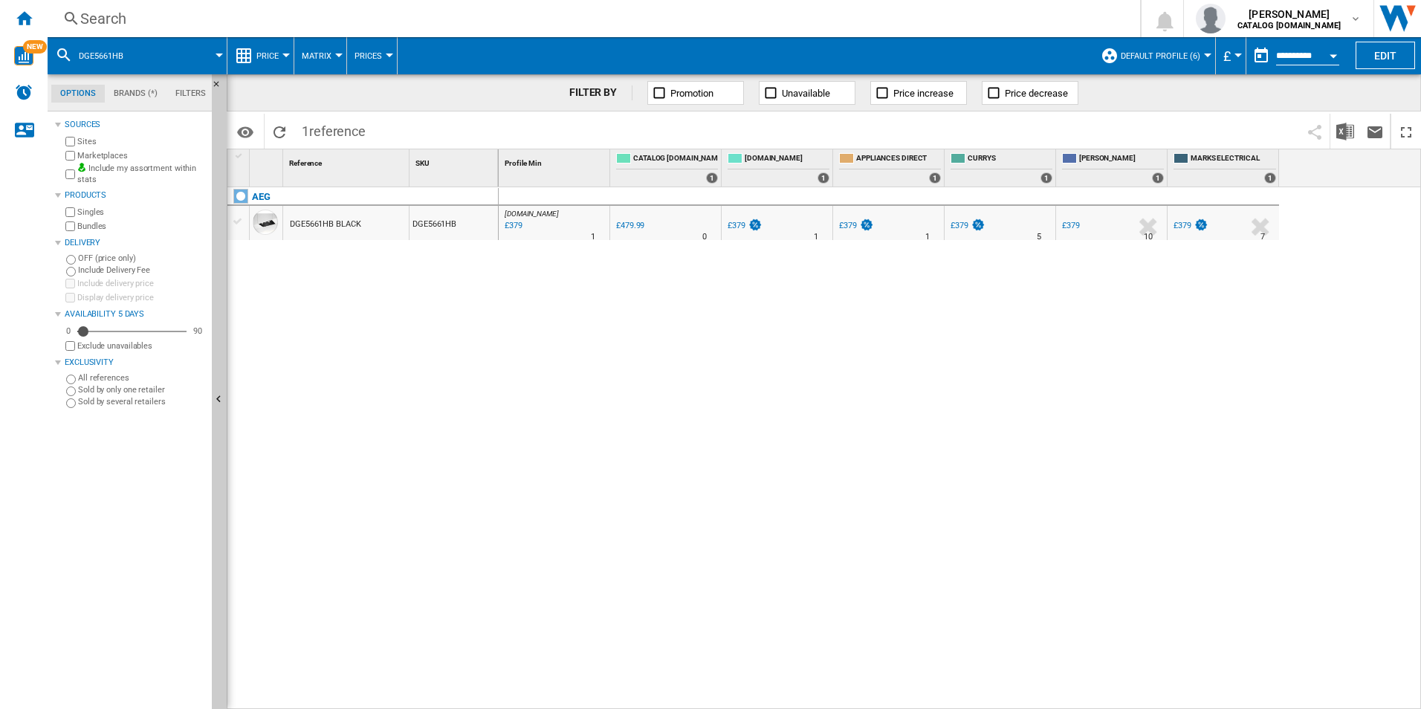
click at [947, 20] on div "Search" at bounding box center [590, 18] width 1021 height 21
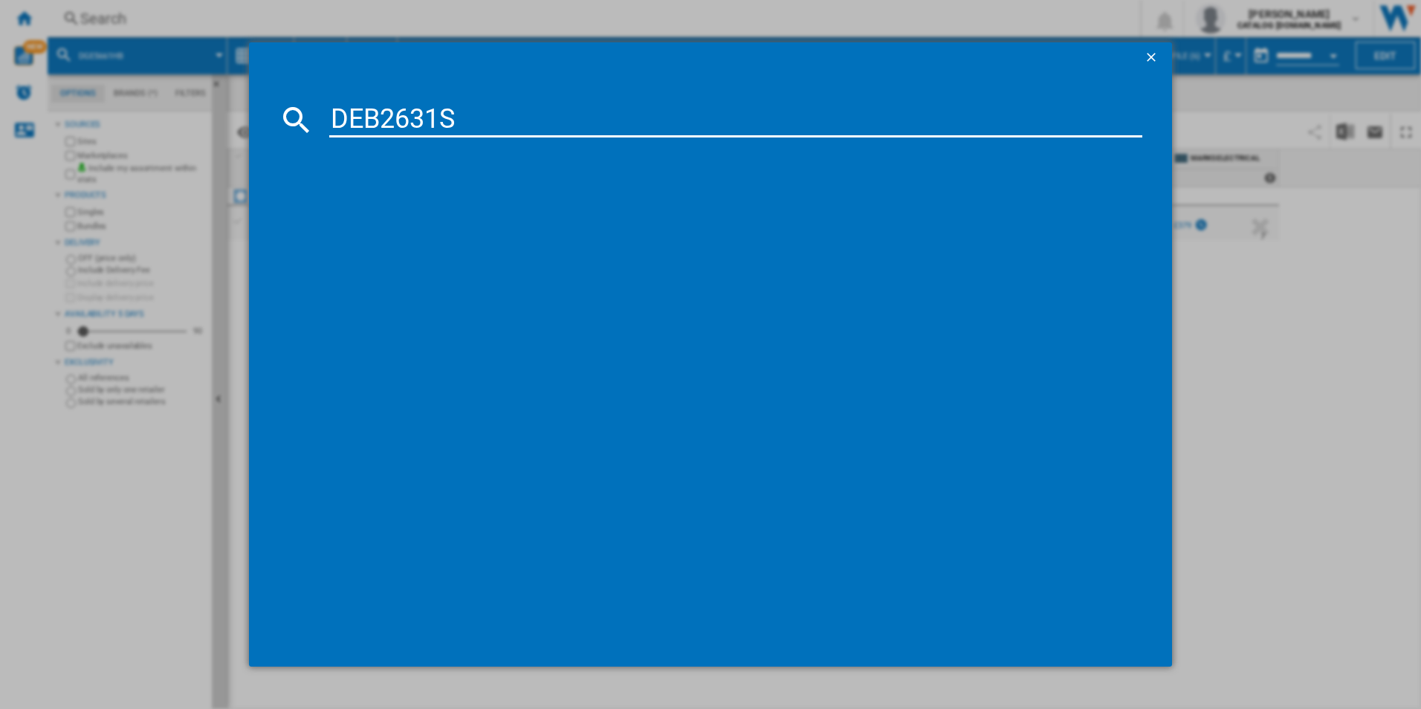
type input "DEB2631S"
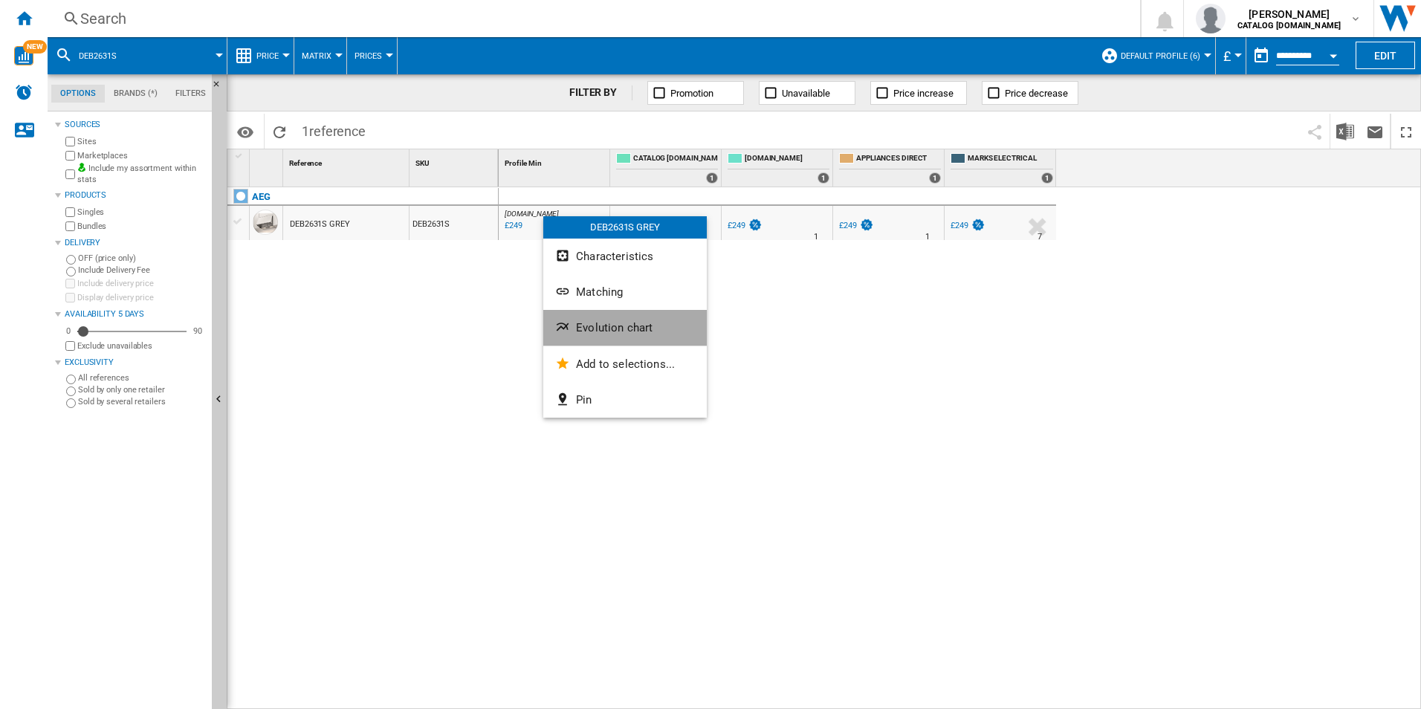
click at [602, 324] on span "Evolution chart" at bounding box center [614, 327] width 77 height 13
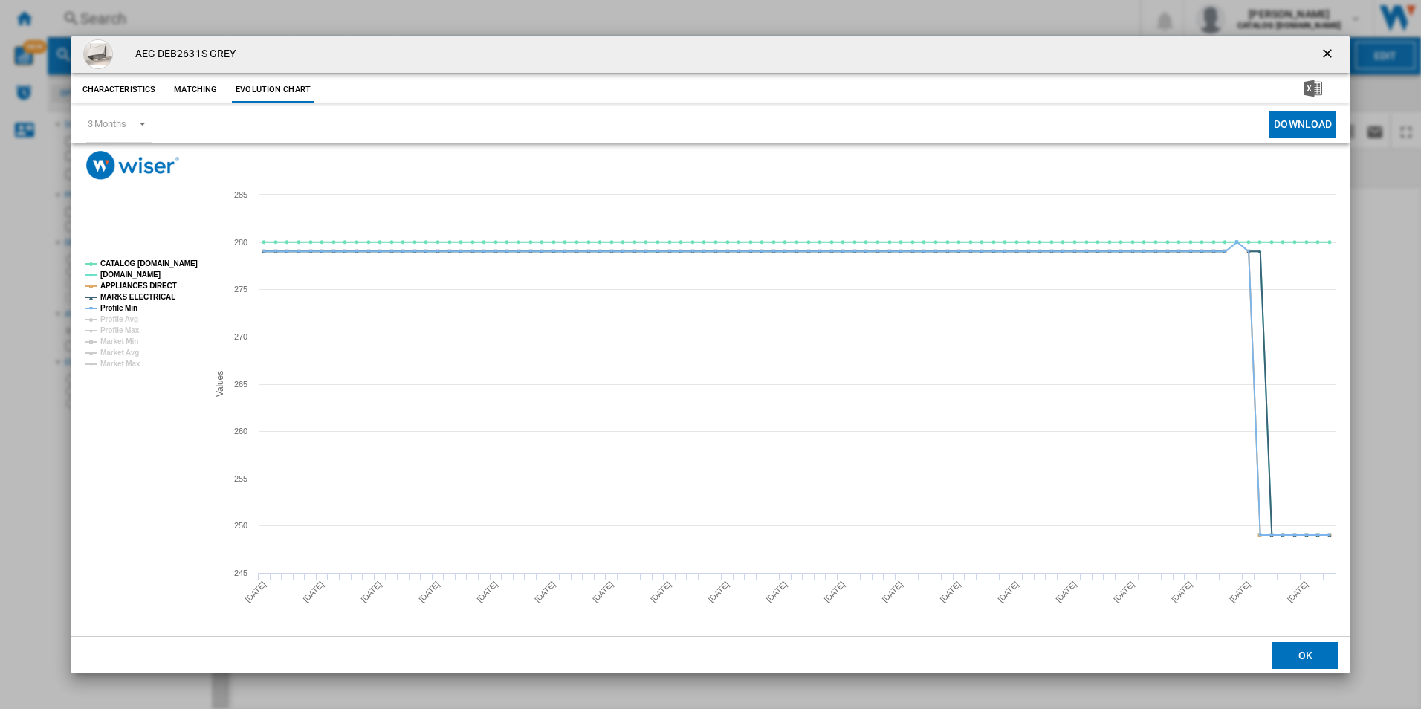
click at [160, 253] on rect "Product popup" at bounding box center [710, 408] width 1279 height 456
click at [163, 261] on tspan "CATALOG [DOMAIN_NAME]" at bounding box center [148, 263] width 97 height 8
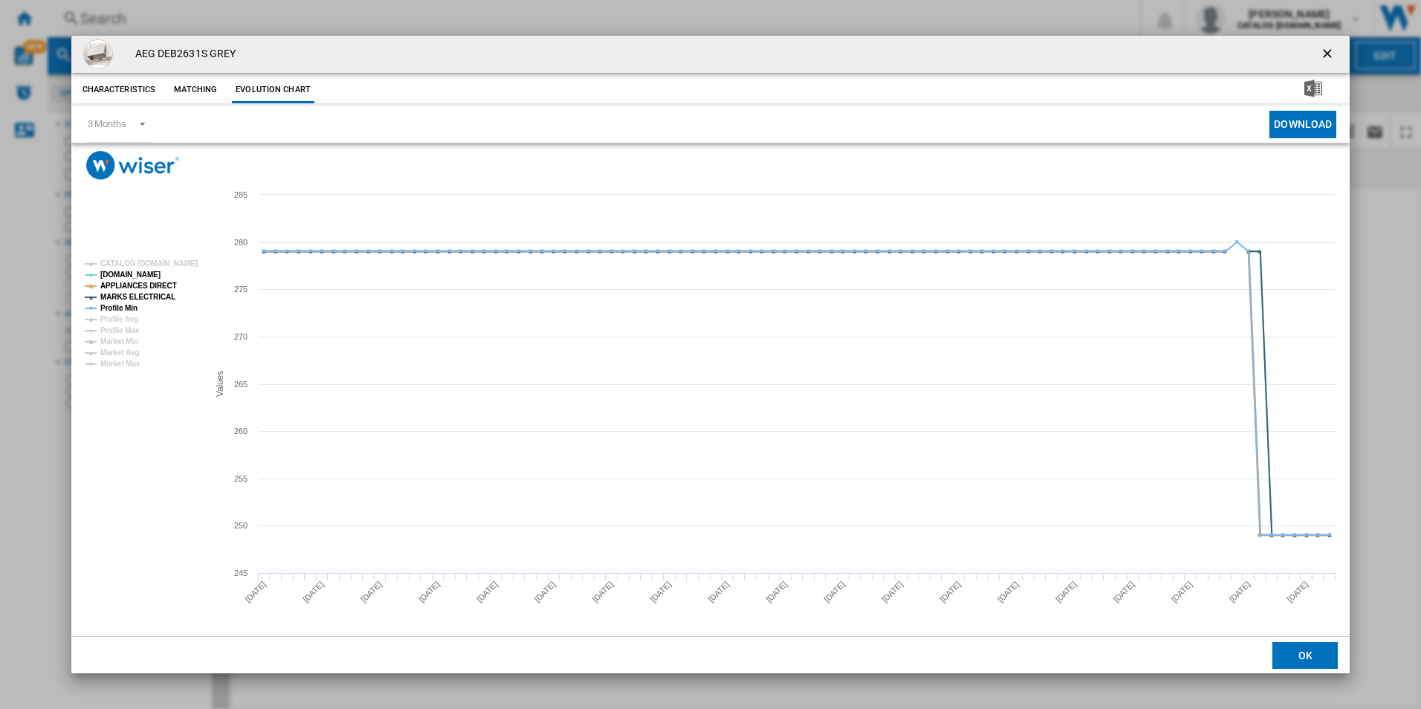
click at [151, 289] on tspan "APPLIANCES DIRECT" at bounding box center [138, 286] width 77 height 8
click at [149, 296] on tspan "MARKS ELECTRICAL" at bounding box center [137, 297] width 75 height 8
click at [127, 301] on tspan "MARKS ELECTRICAL" at bounding box center [137, 297] width 75 height 8
click at [128, 299] on tspan "MARKS ELECTRICAL" at bounding box center [137, 297] width 75 height 8
click at [129, 309] on tspan "Profile Min" at bounding box center [118, 308] width 37 height 8
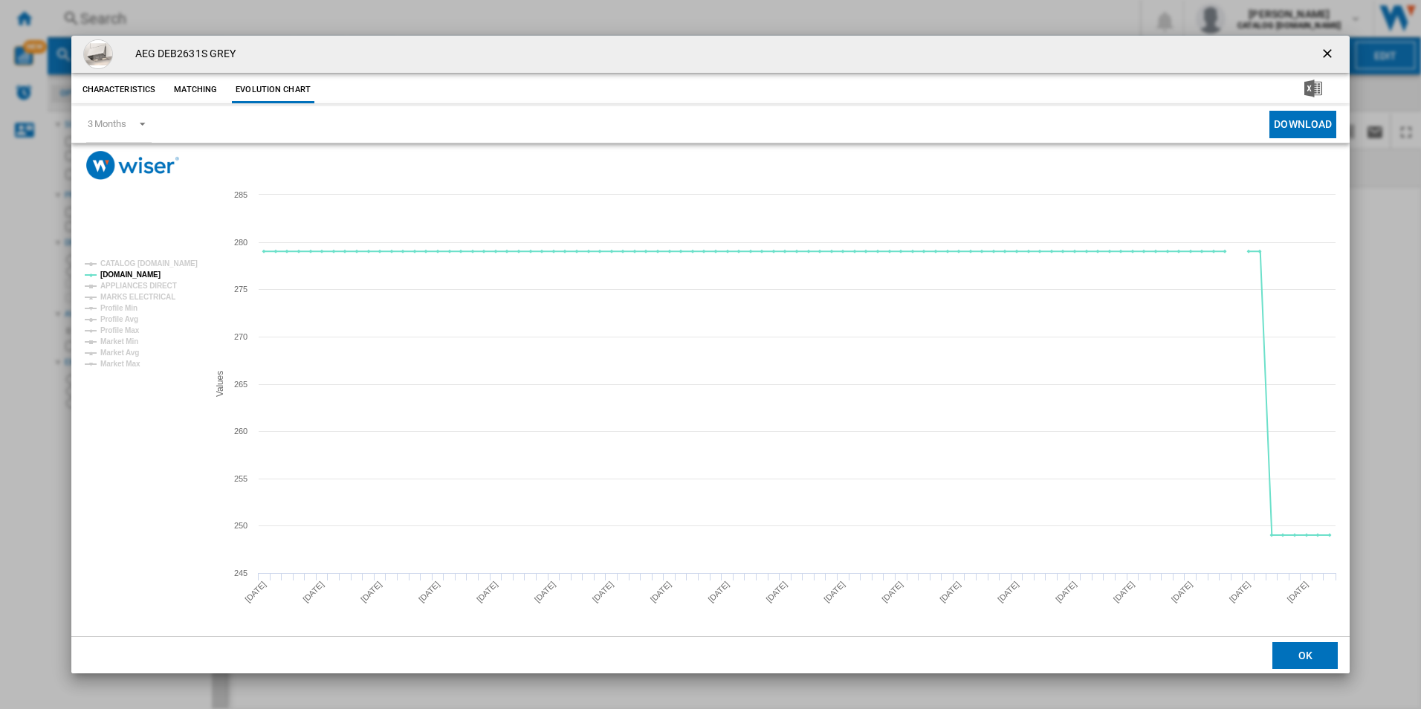
drag, startPoint x: 1331, startPoint y: 54, endPoint x: 953, endPoint y: 19, distance: 379.8
click at [1331, 52] on ng-md-icon "getI18NText('BUTTONS.CLOSE_DIALOG')" at bounding box center [1329, 55] width 18 height 18
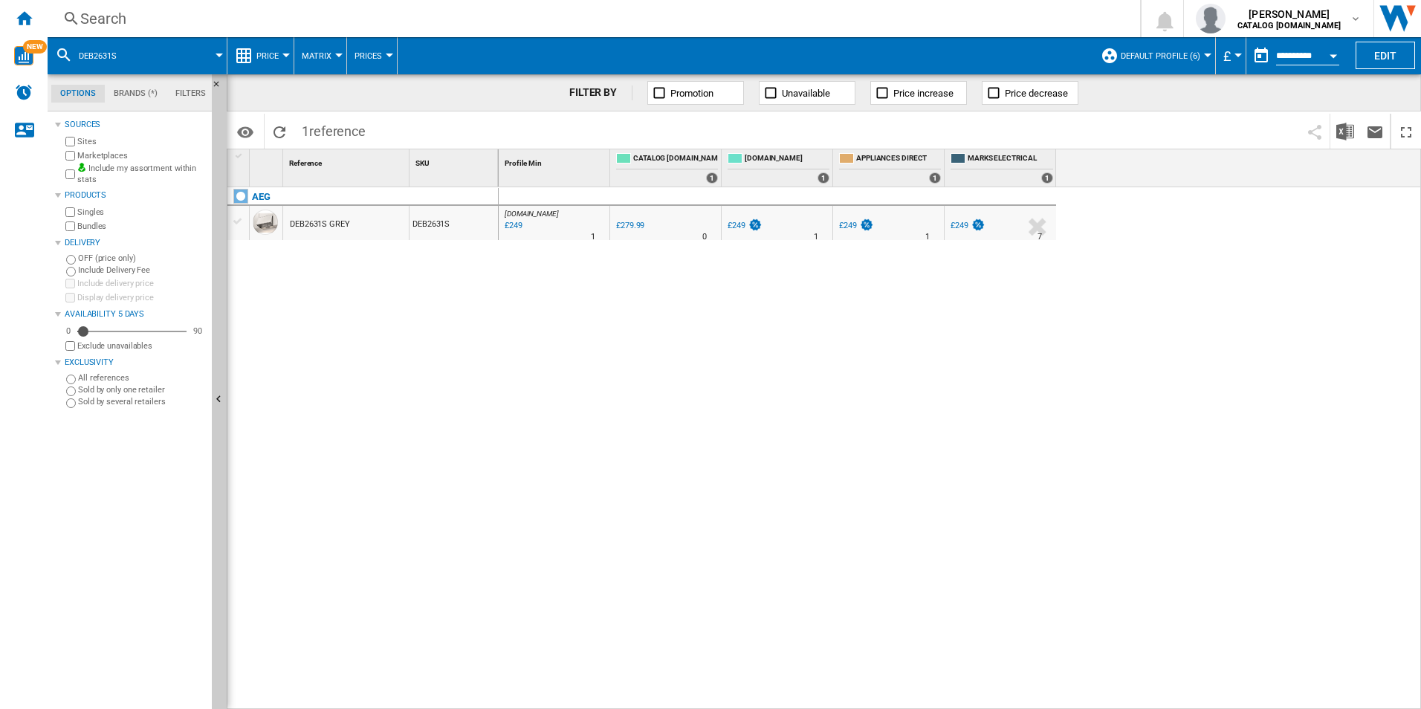
click at [877, 14] on div "Search" at bounding box center [590, 18] width 1021 height 21
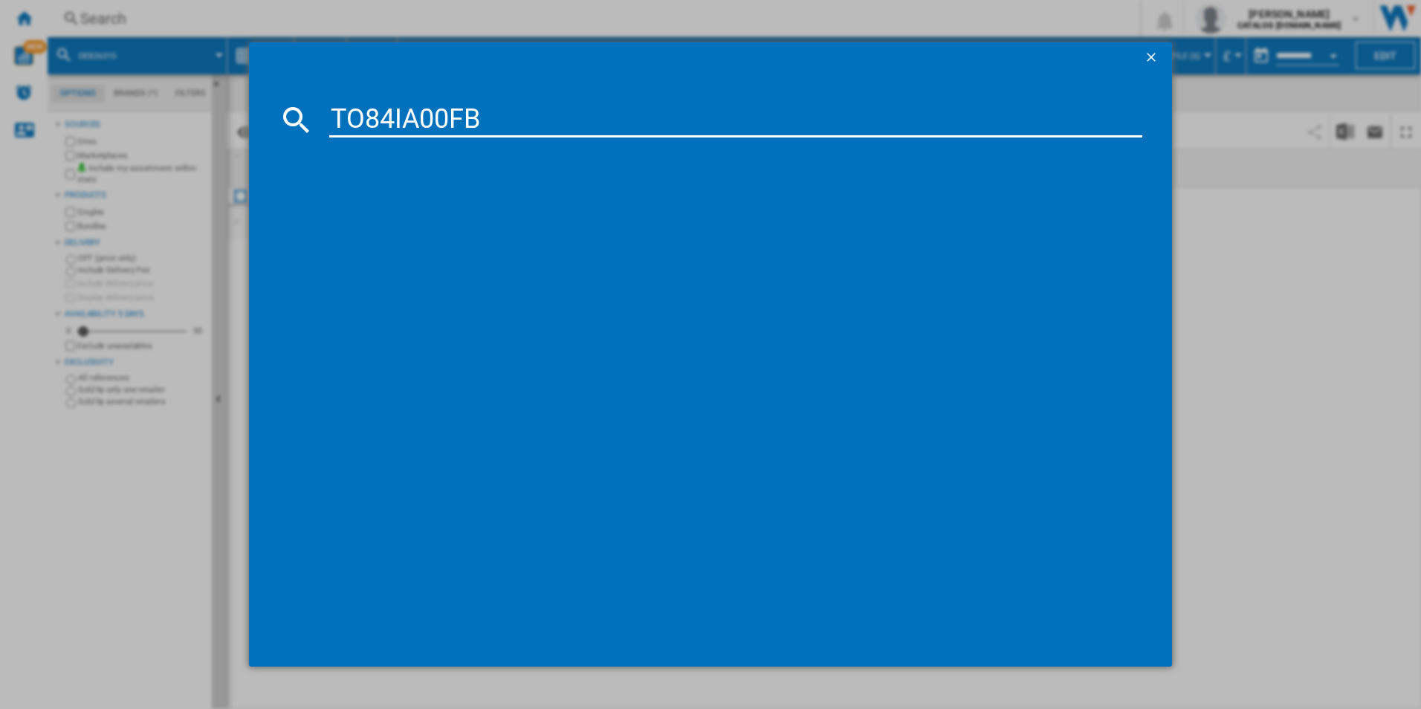
type input "TO84IA00FB"
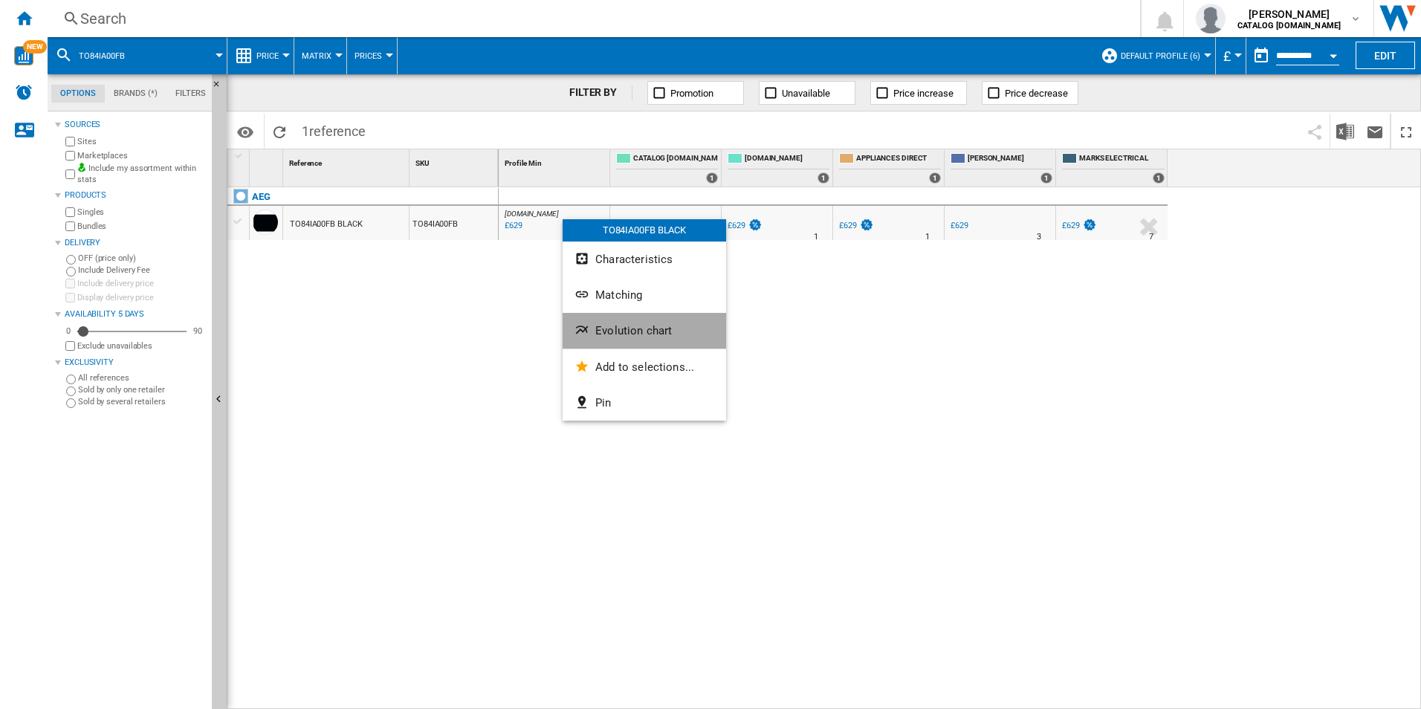
click at [620, 322] on button "Evolution chart" at bounding box center [644, 331] width 163 height 36
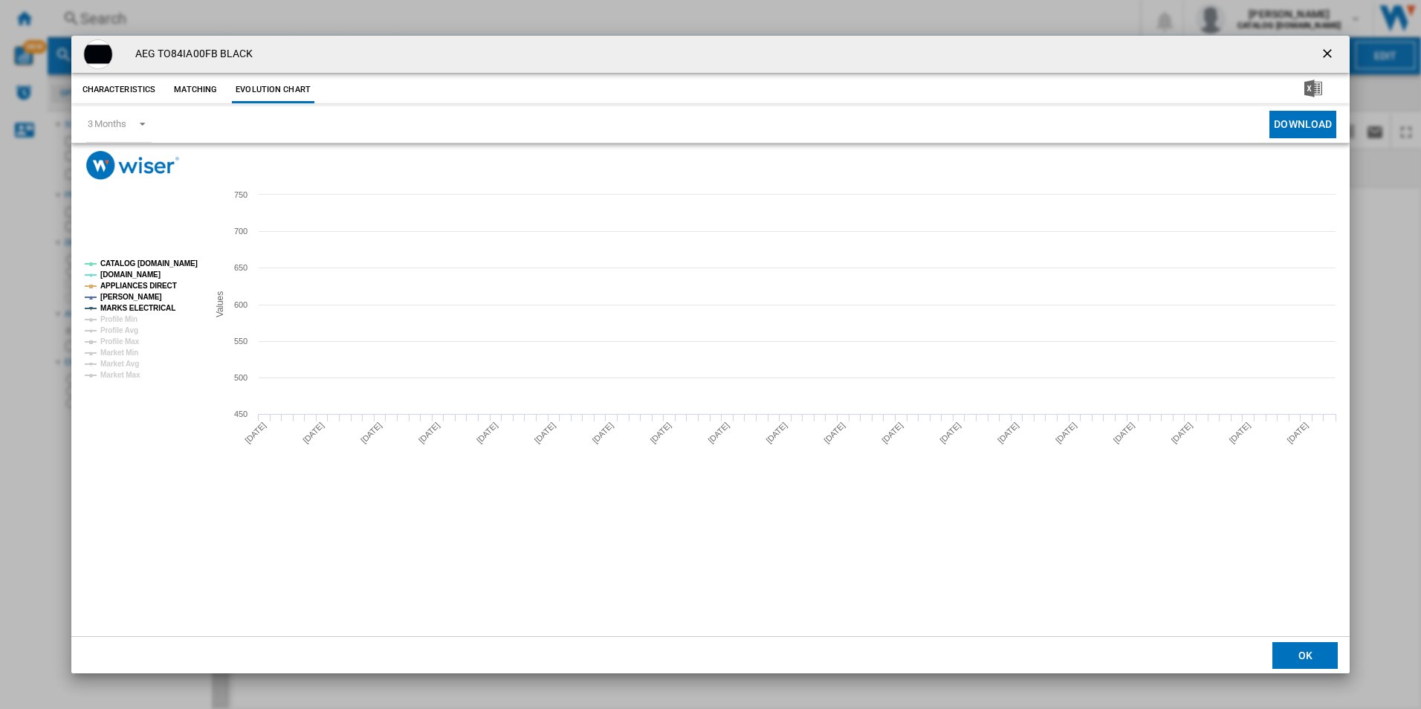
click at [177, 269] on rect "Product popup" at bounding box center [140, 319] width 123 height 131
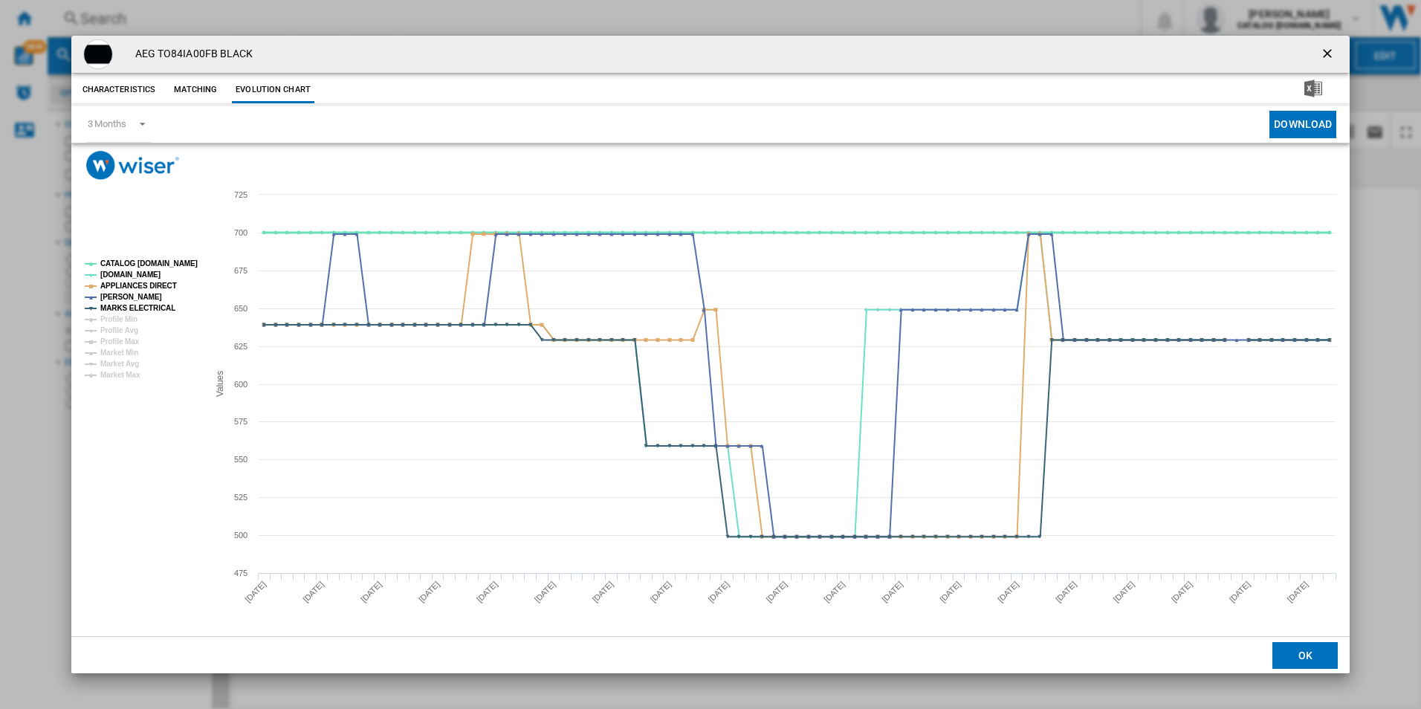
click at [174, 264] on tspan "CATALOG [DOMAIN_NAME]" at bounding box center [148, 263] width 97 height 8
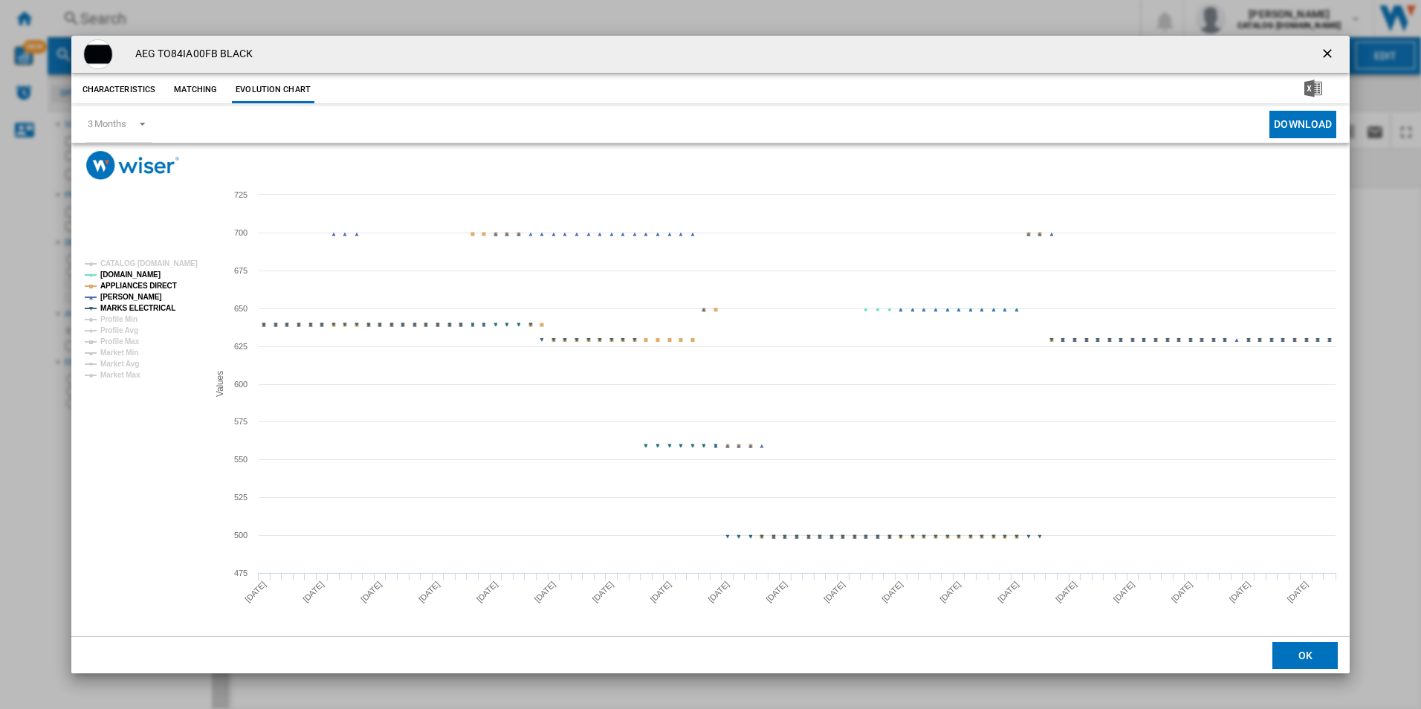
click at [159, 285] on tspan "APPLIANCES DIRECT" at bounding box center [138, 286] width 77 height 8
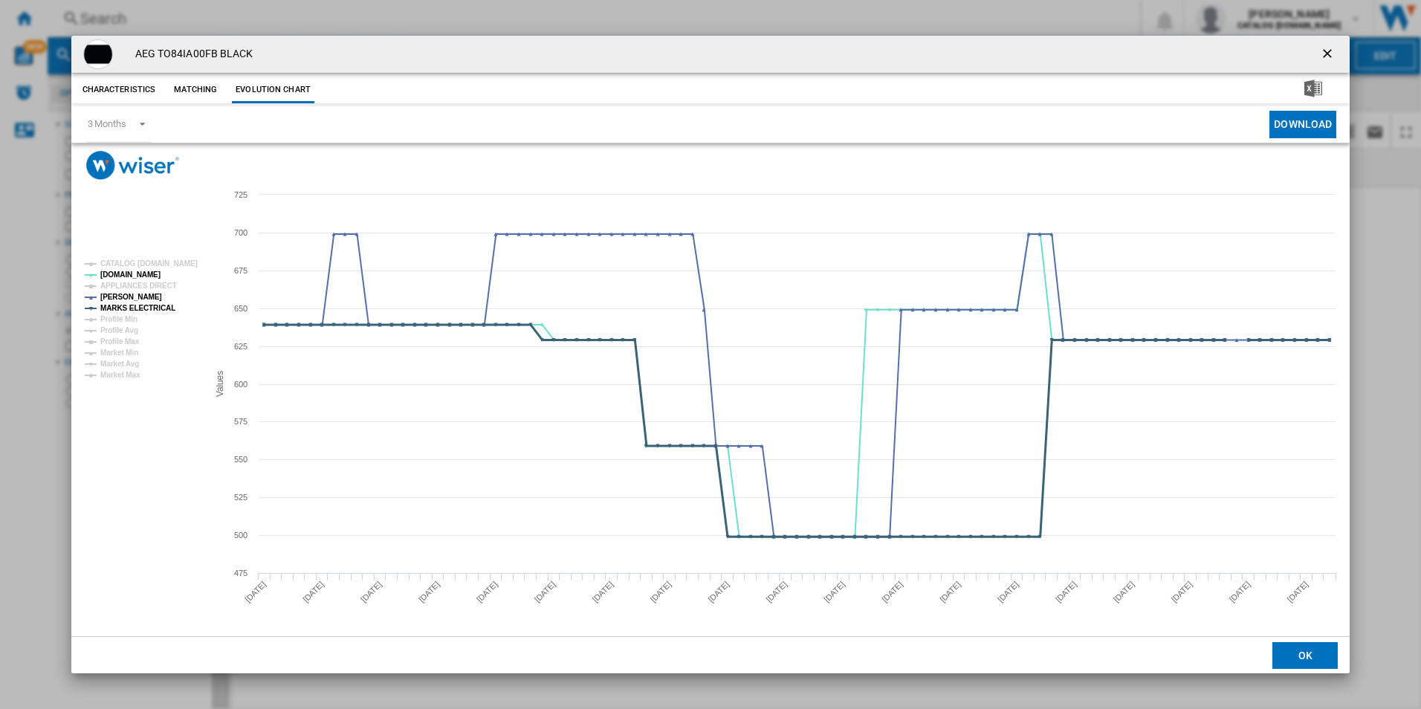
click at [161, 311] on tspan "MARKS ELECTRICAL" at bounding box center [137, 308] width 75 height 8
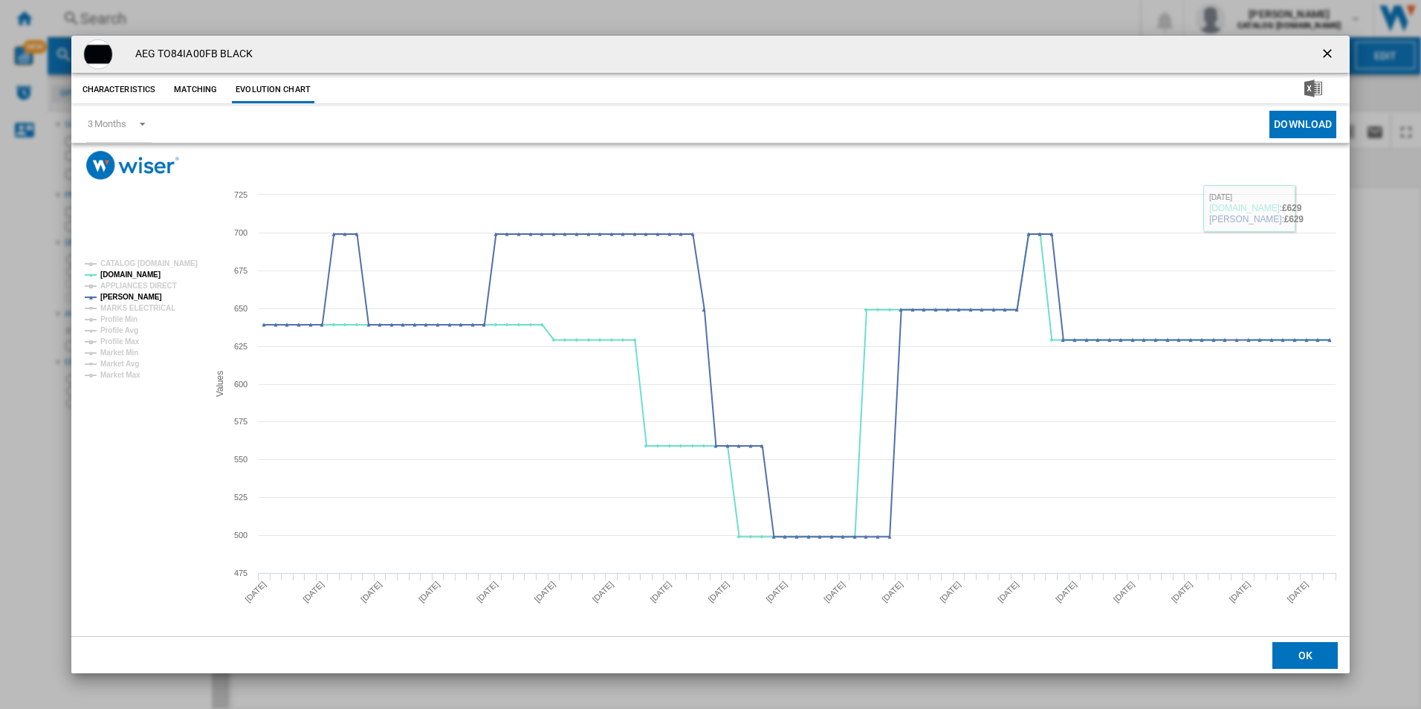
drag, startPoint x: 1326, startPoint y: 53, endPoint x: 1184, endPoint y: 39, distance: 143.3
click at [1326, 53] on ng-md-icon "getI18NText('BUTTONS.CLOSE_DIALOG')" at bounding box center [1329, 55] width 18 height 18
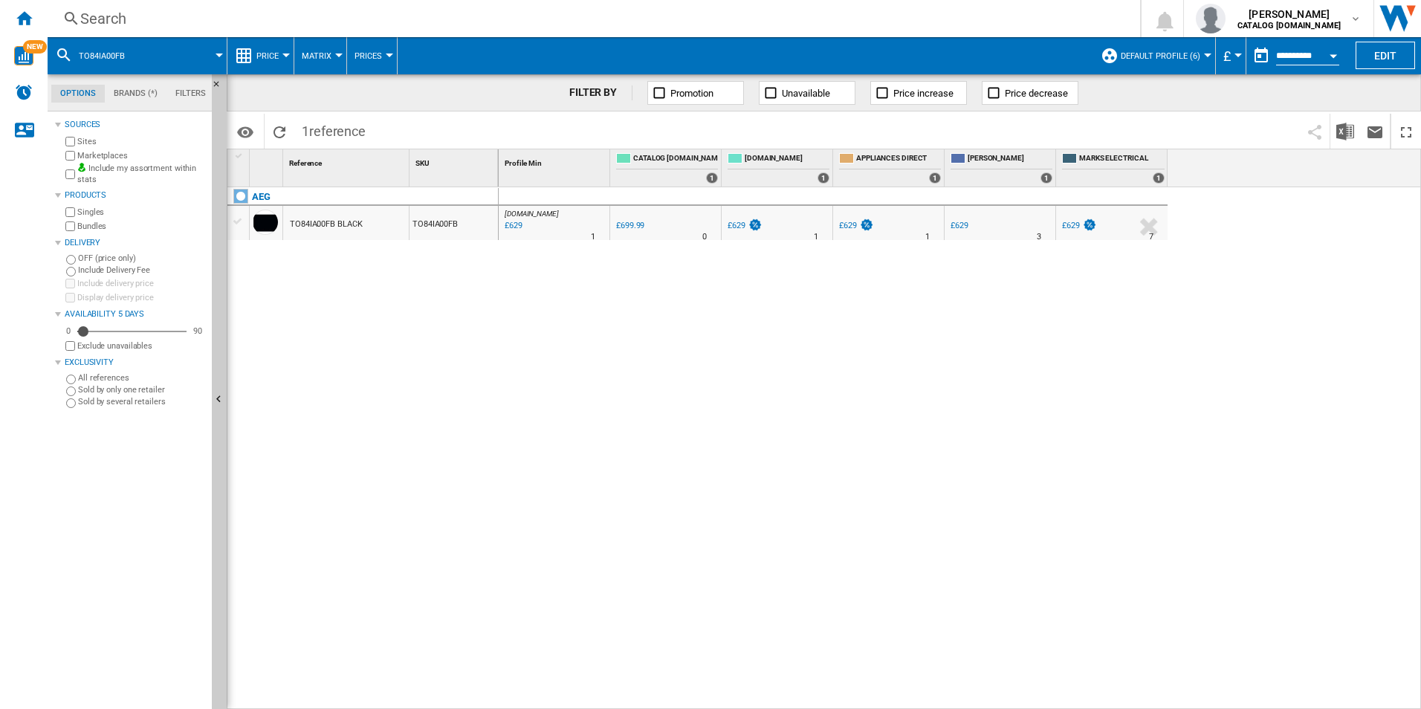
click at [930, 19] on div "Search" at bounding box center [590, 18] width 1021 height 21
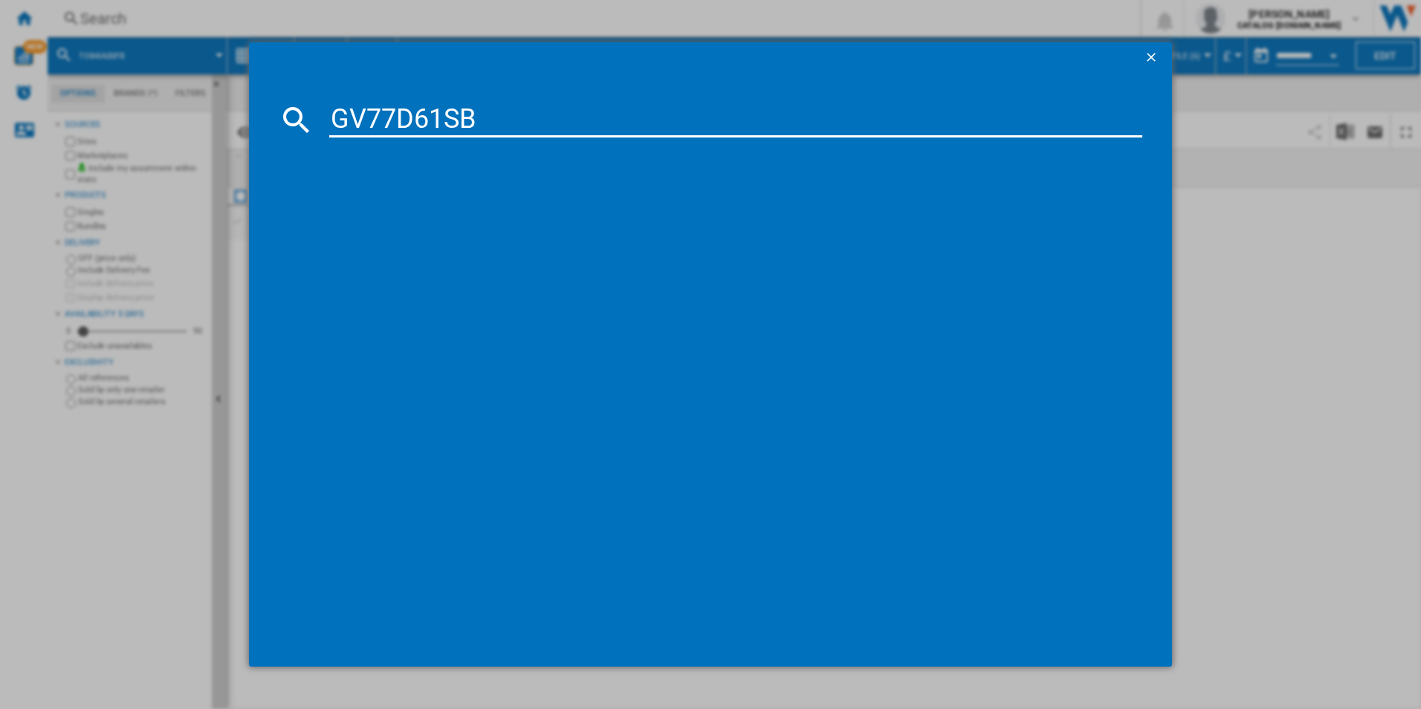
type input "GV77D61SB"
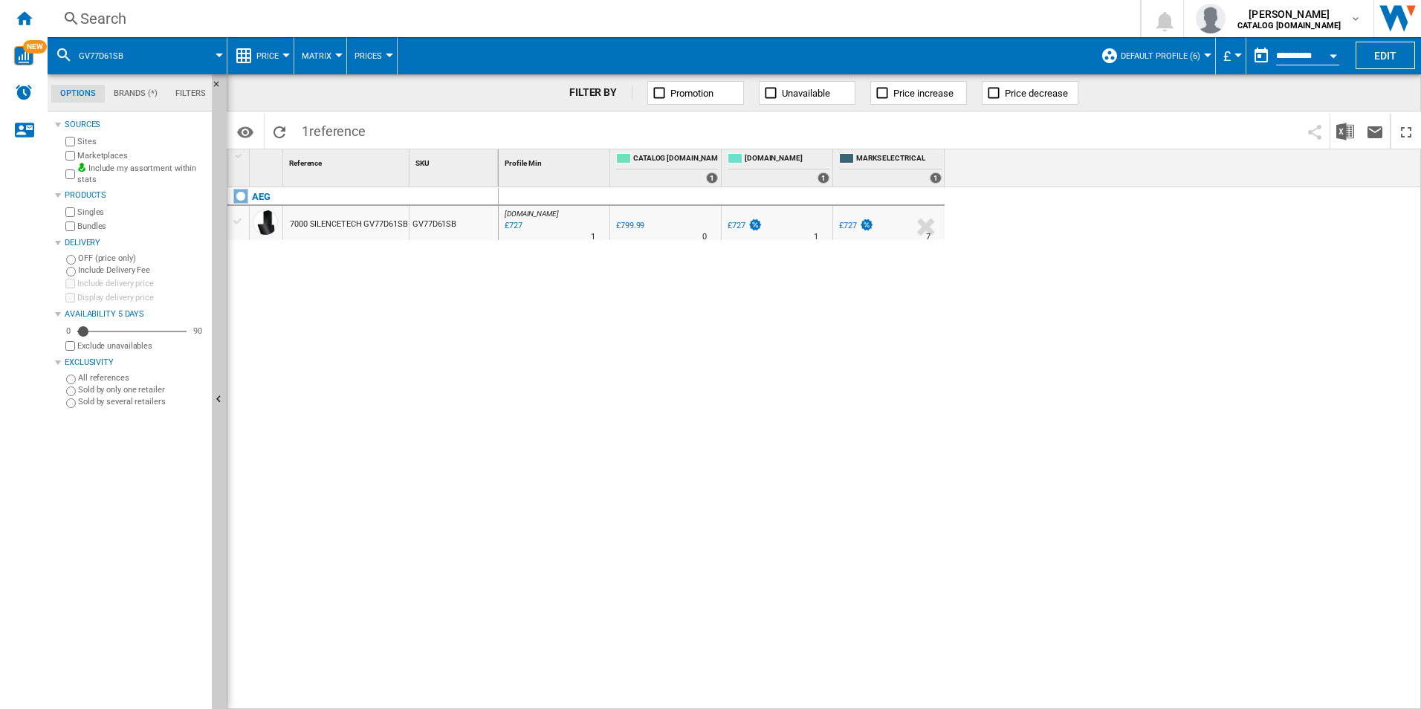
click at [533, 27] on div "Search" at bounding box center [590, 18] width 1021 height 21
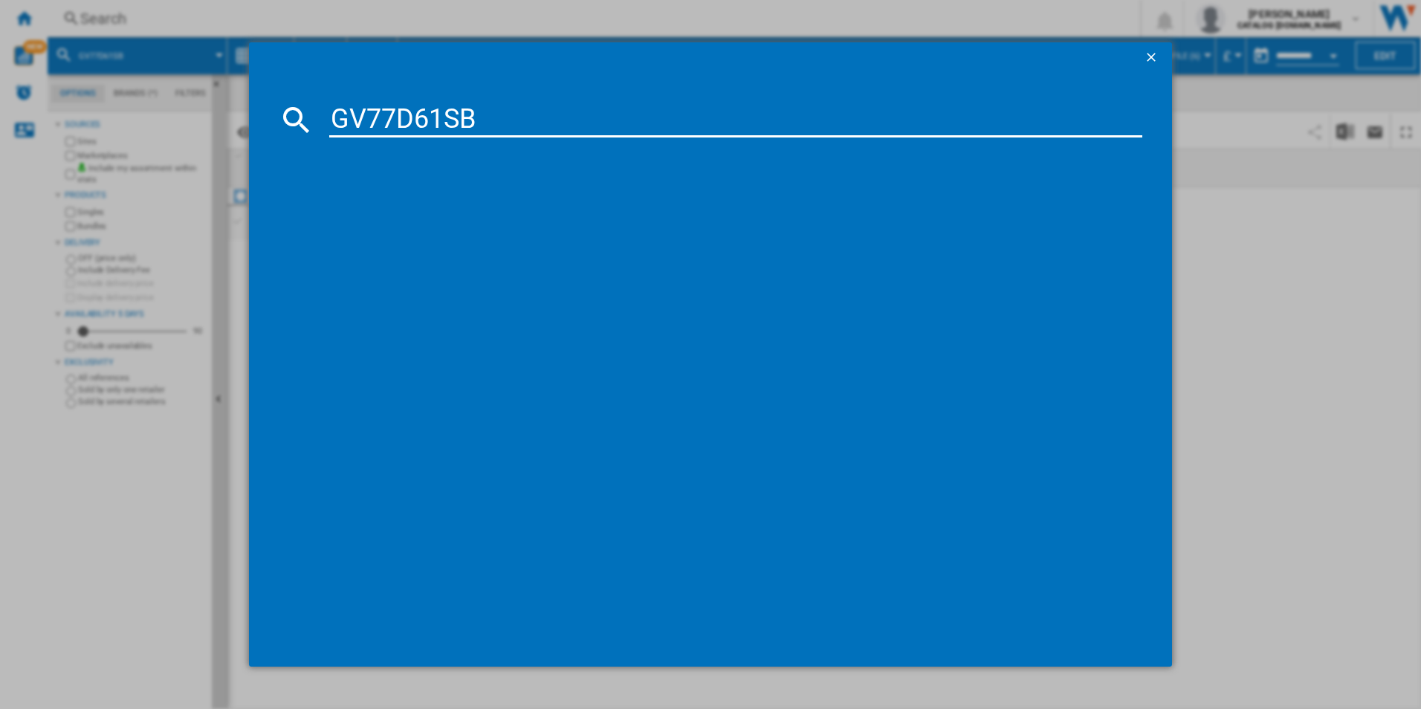
type input "GV77D61SB"
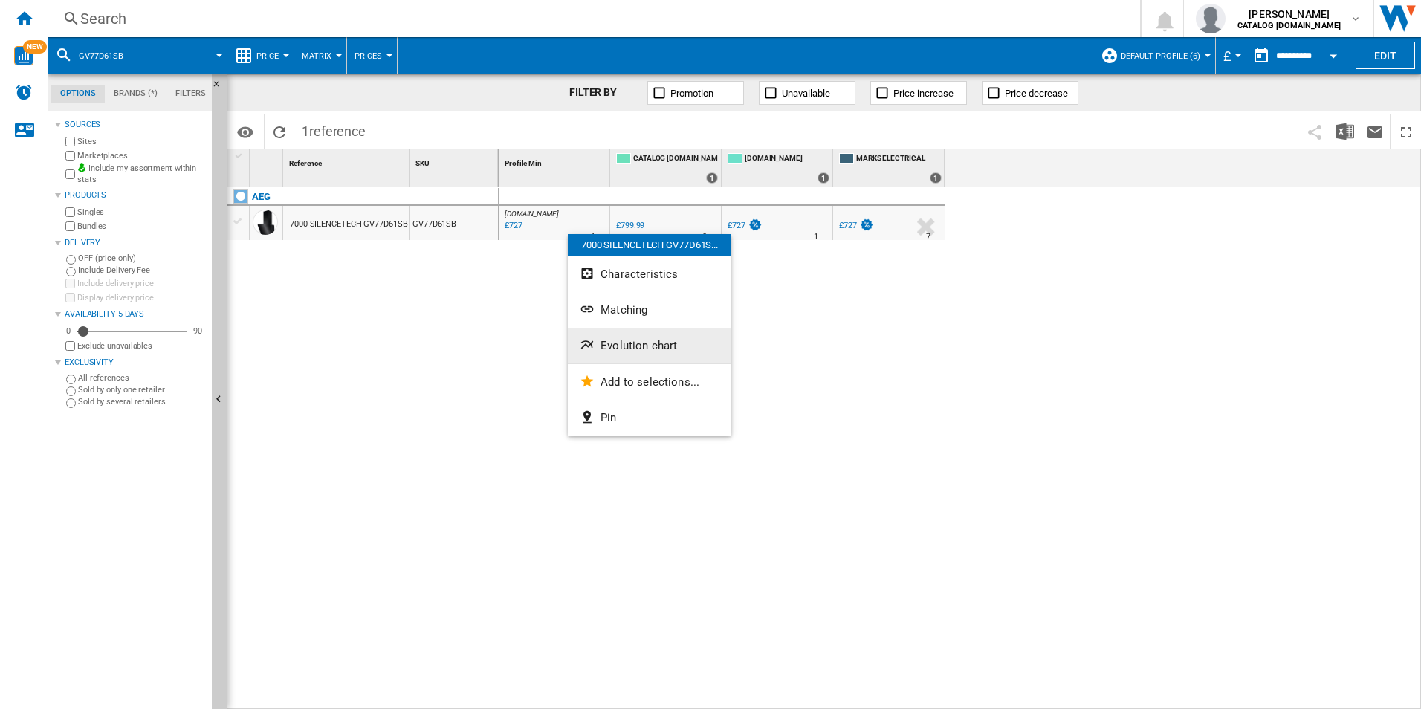
click at [618, 340] on span "Evolution chart" at bounding box center [638, 345] width 77 height 13
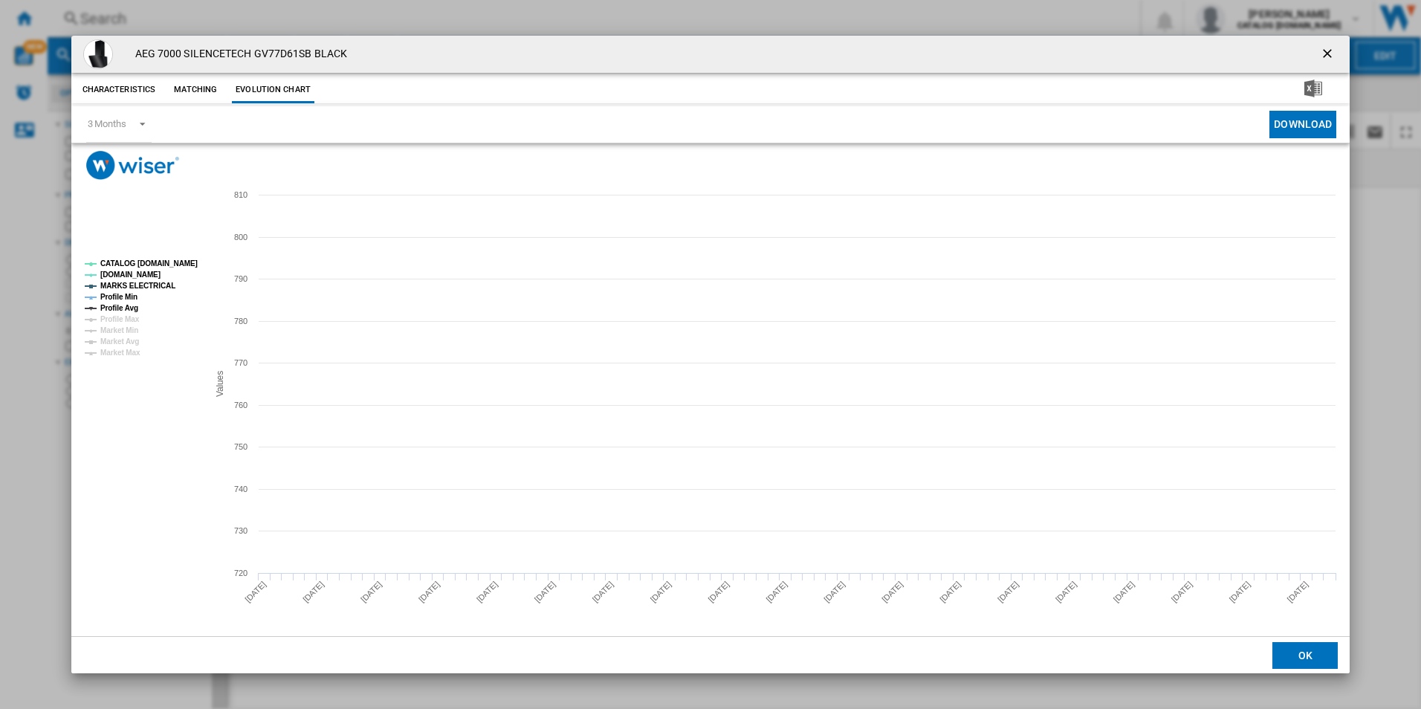
click at [178, 256] on rect "Product popup" at bounding box center [140, 308] width 123 height 108
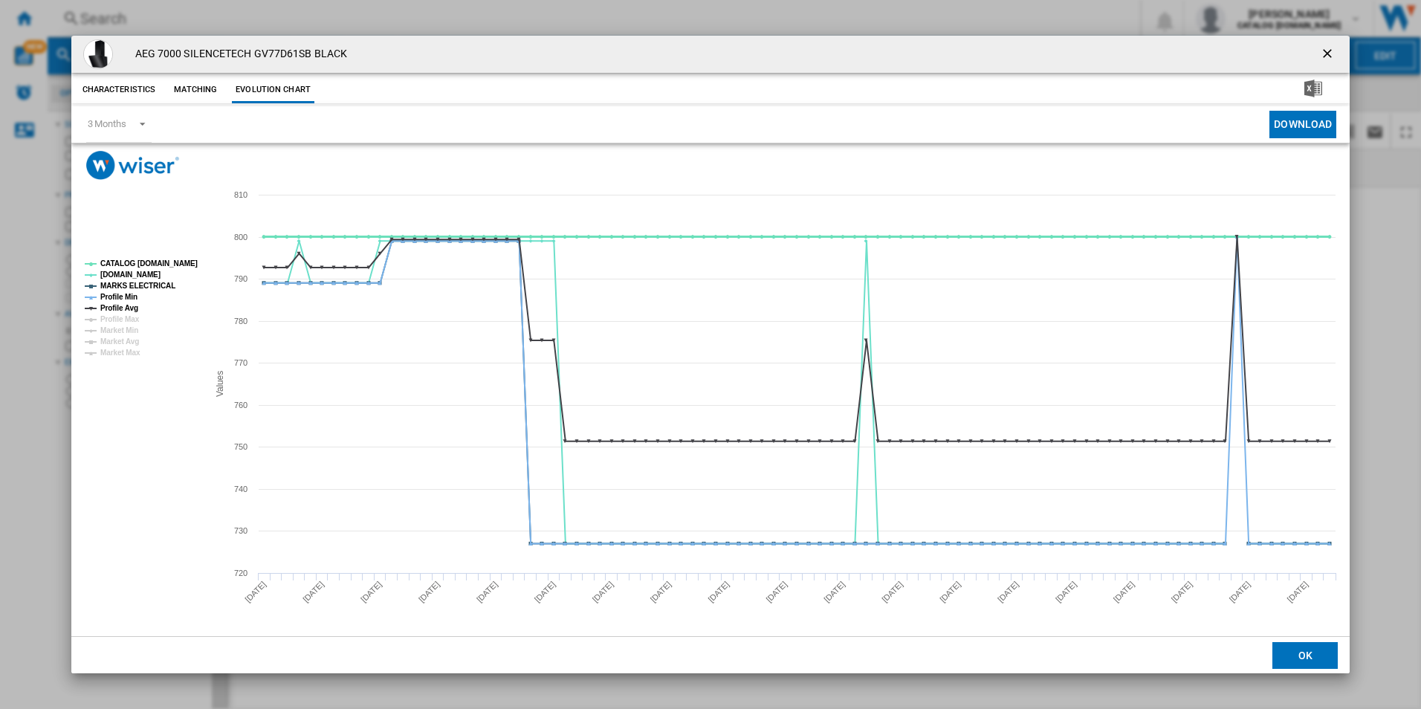
click at [178, 263] on tspan "CATALOG [DOMAIN_NAME]" at bounding box center [148, 263] width 97 height 8
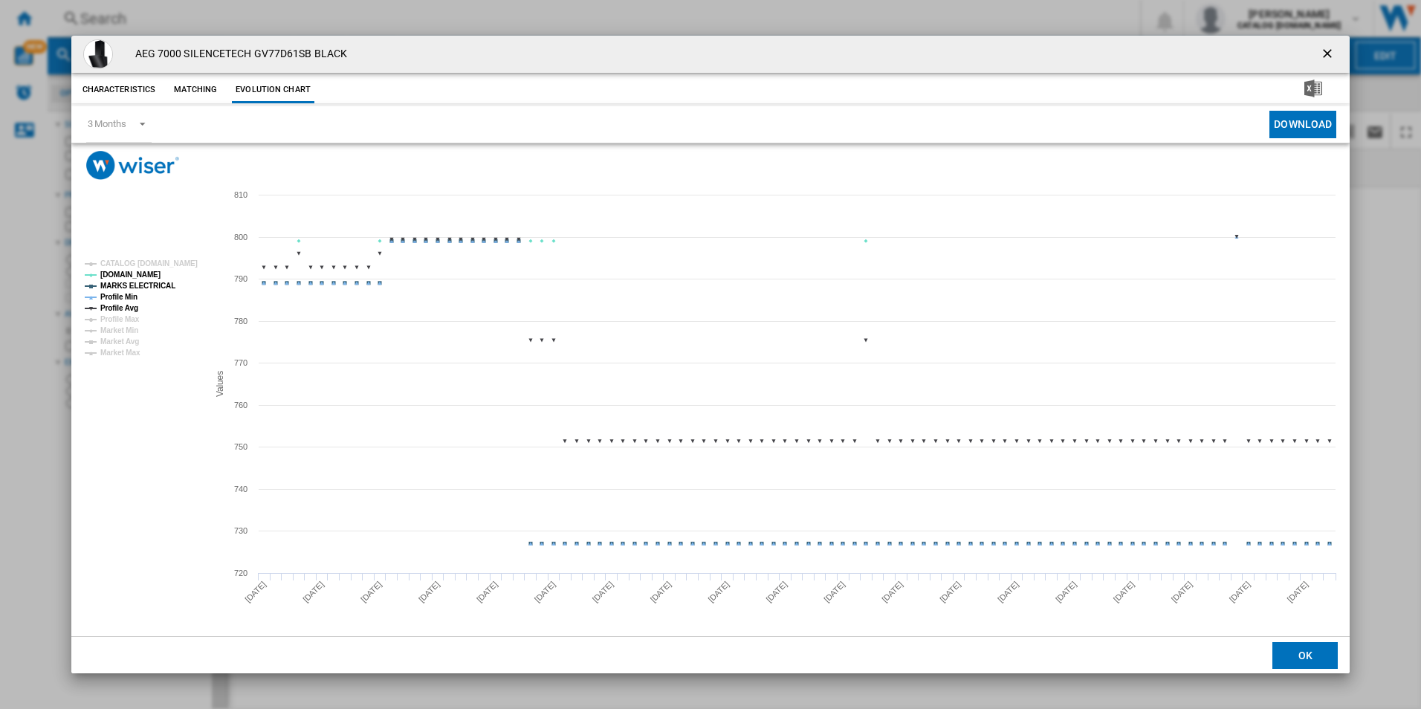
click at [154, 282] on tspan "MARKS ELECTRICAL" at bounding box center [137, 286] width 75 height 8
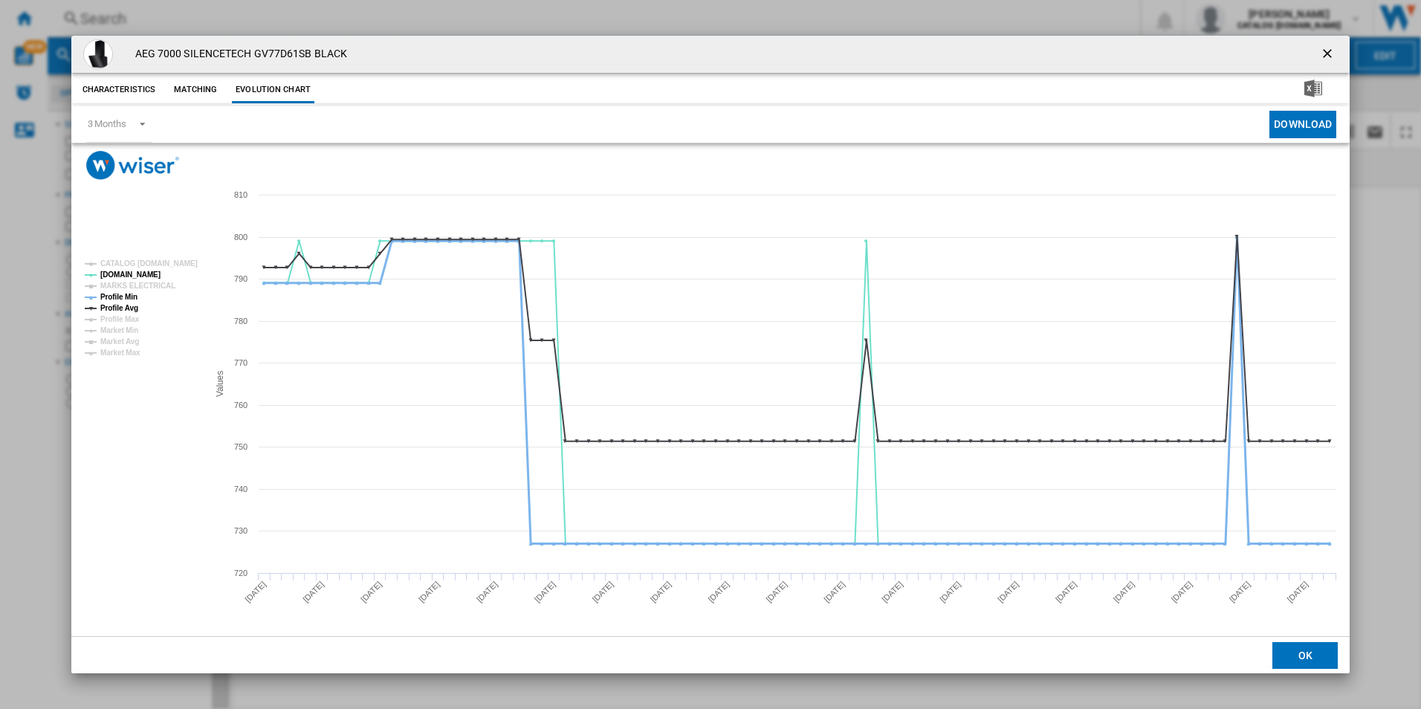
click at [124, 294] on tspan "Profile Min" at bounding box center [118, 297] width 37 height 8
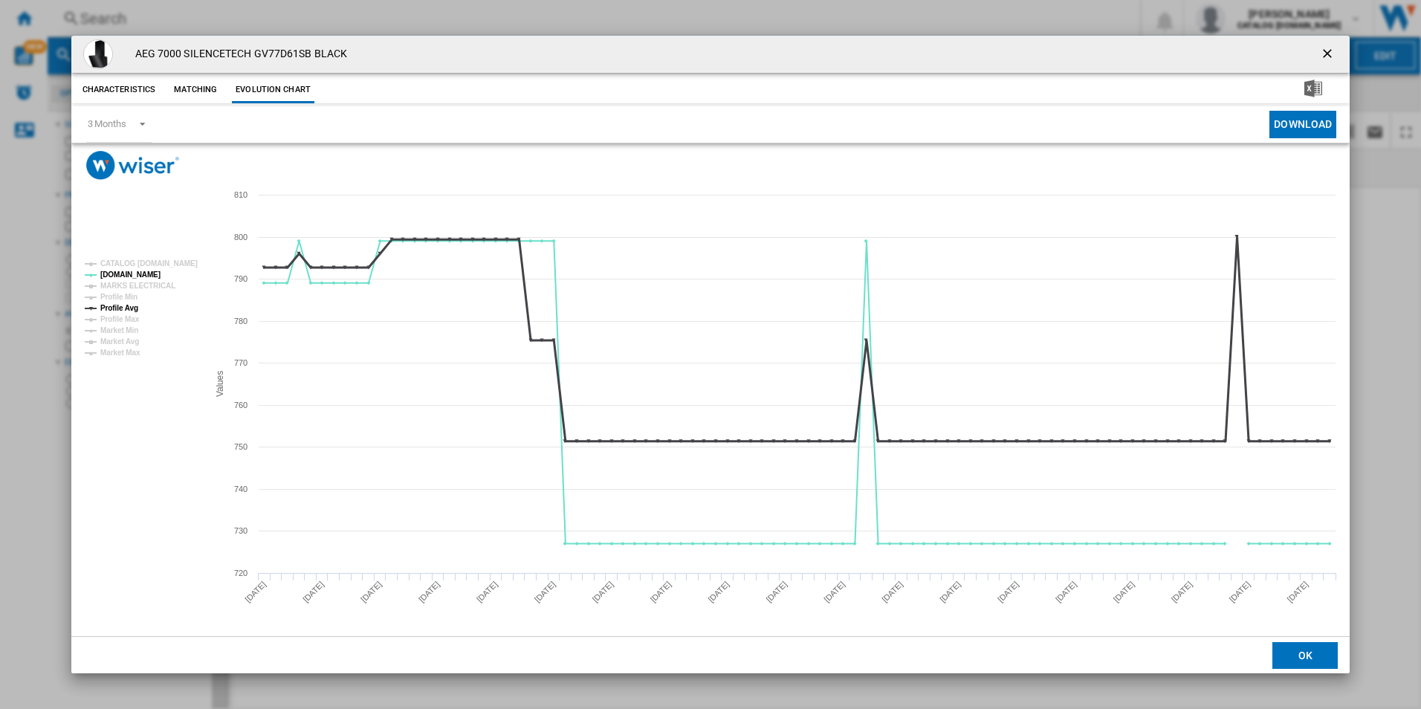
click at [127, 305] on tspan "Profile Avg" at bounding box center [119, 308] width 38 height 8
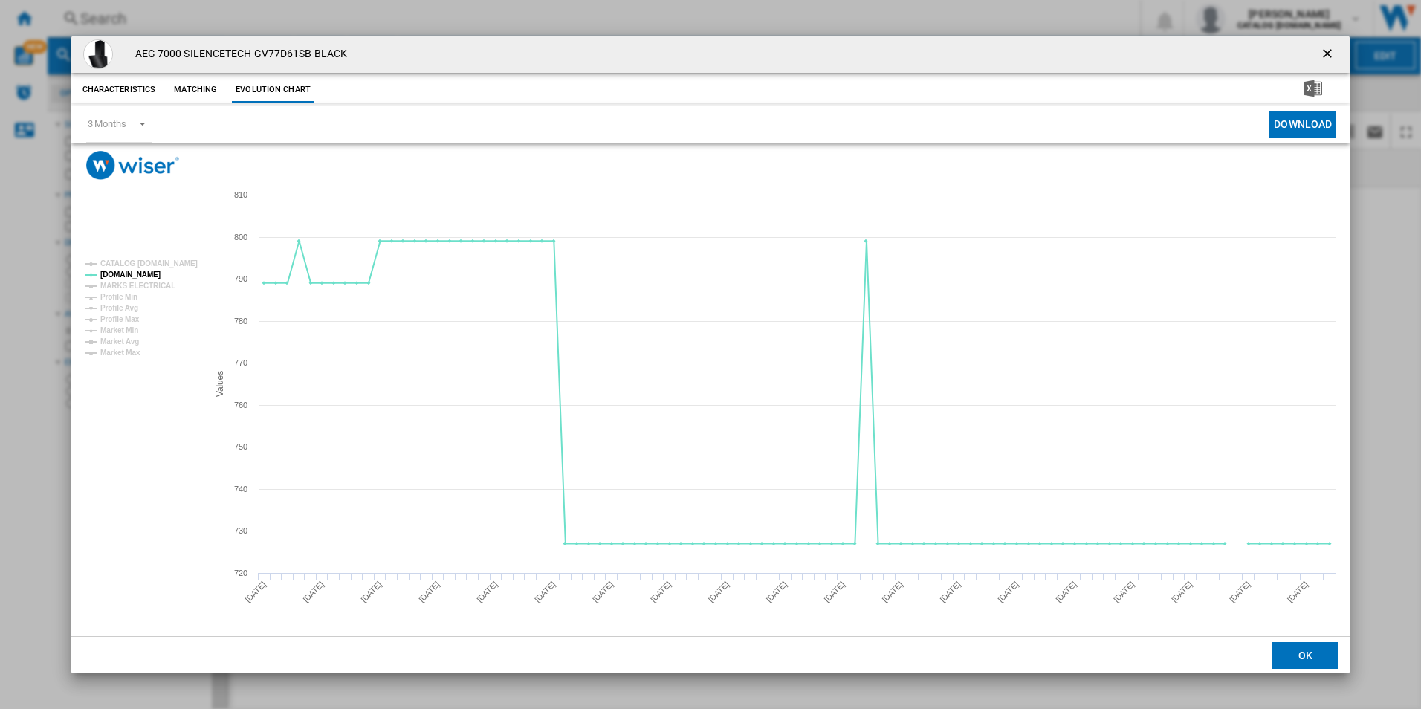
click at [1322, 46] on ng-md-icon "getI18NText('BUTTONS.CLOSE_DIALOG')" at bounding box center [1329, 55] width 18 height 18
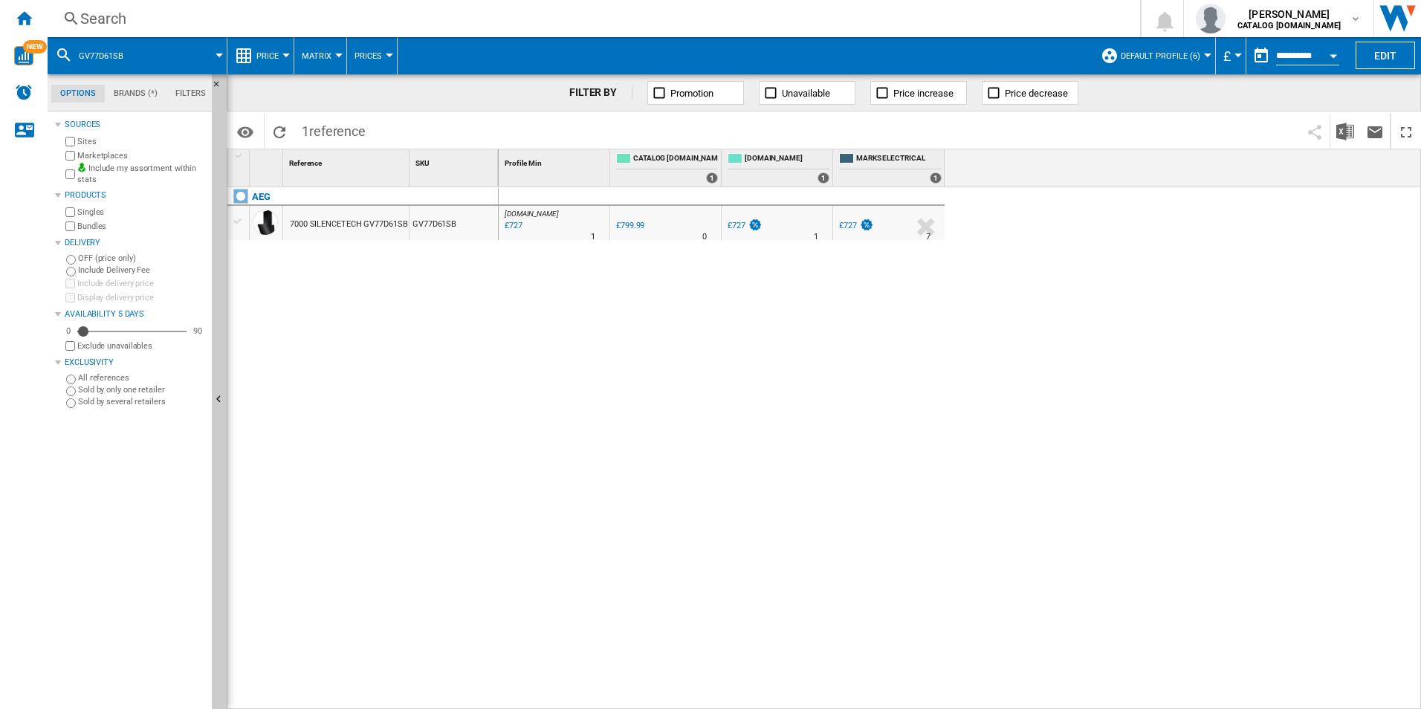
click at [914, 10] on div "Search" at bounding box center [590, 18] width 1021 height 21
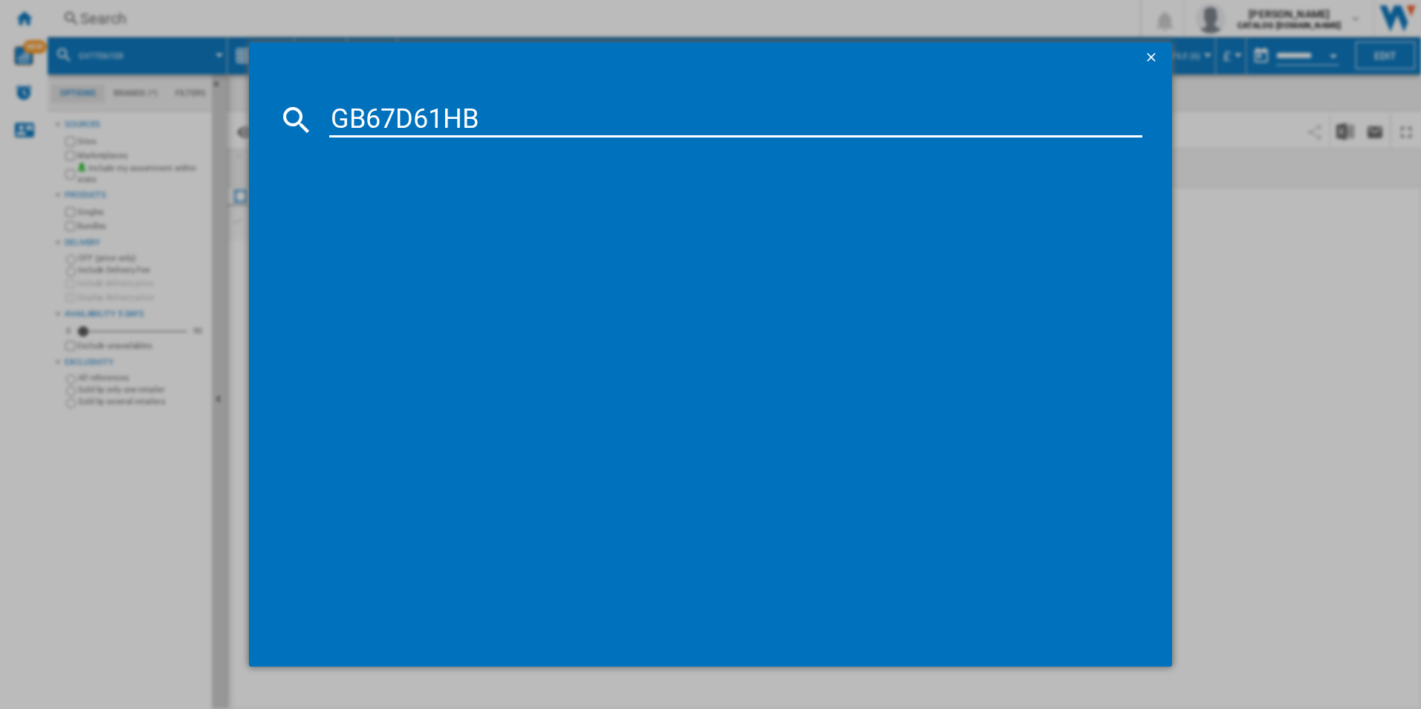
type input "GB67D61HB"
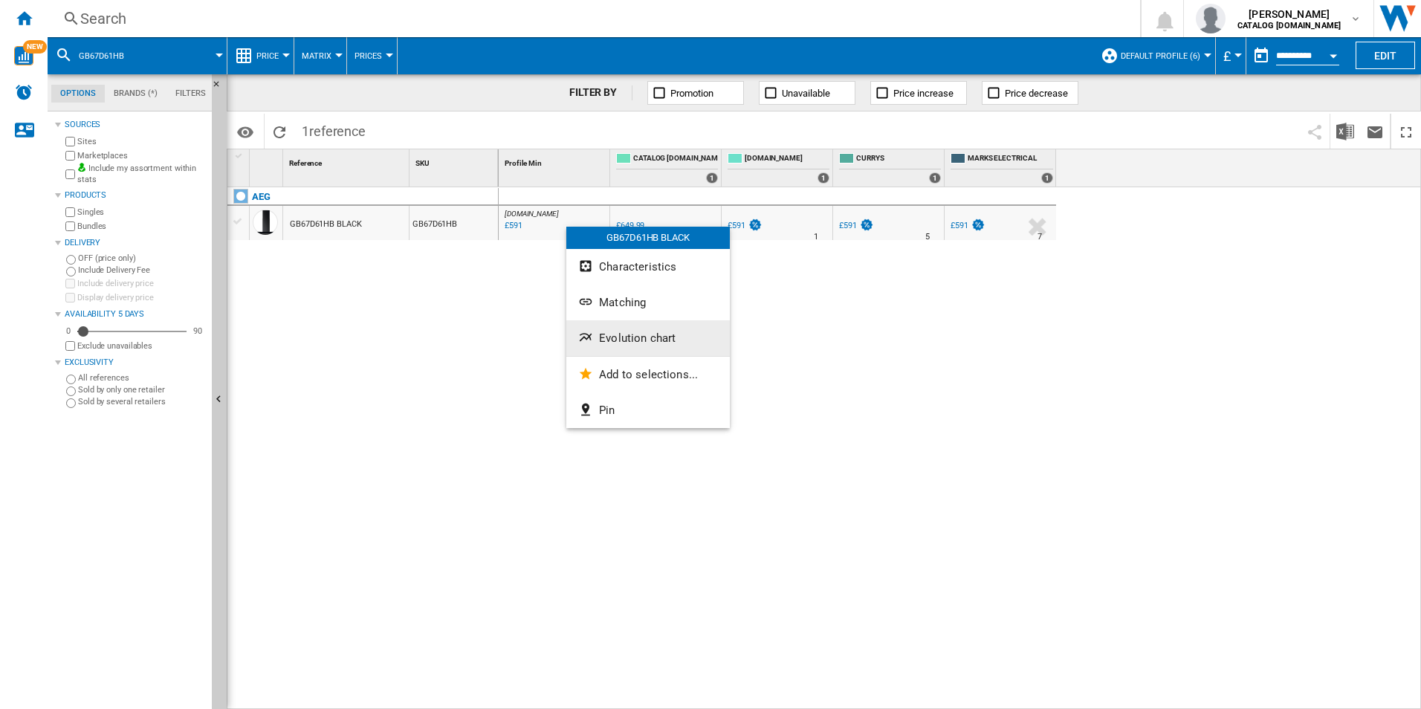
click at [647, 336] on span "Evolution chart" at bounding box center [637, 337] width 77 height 13
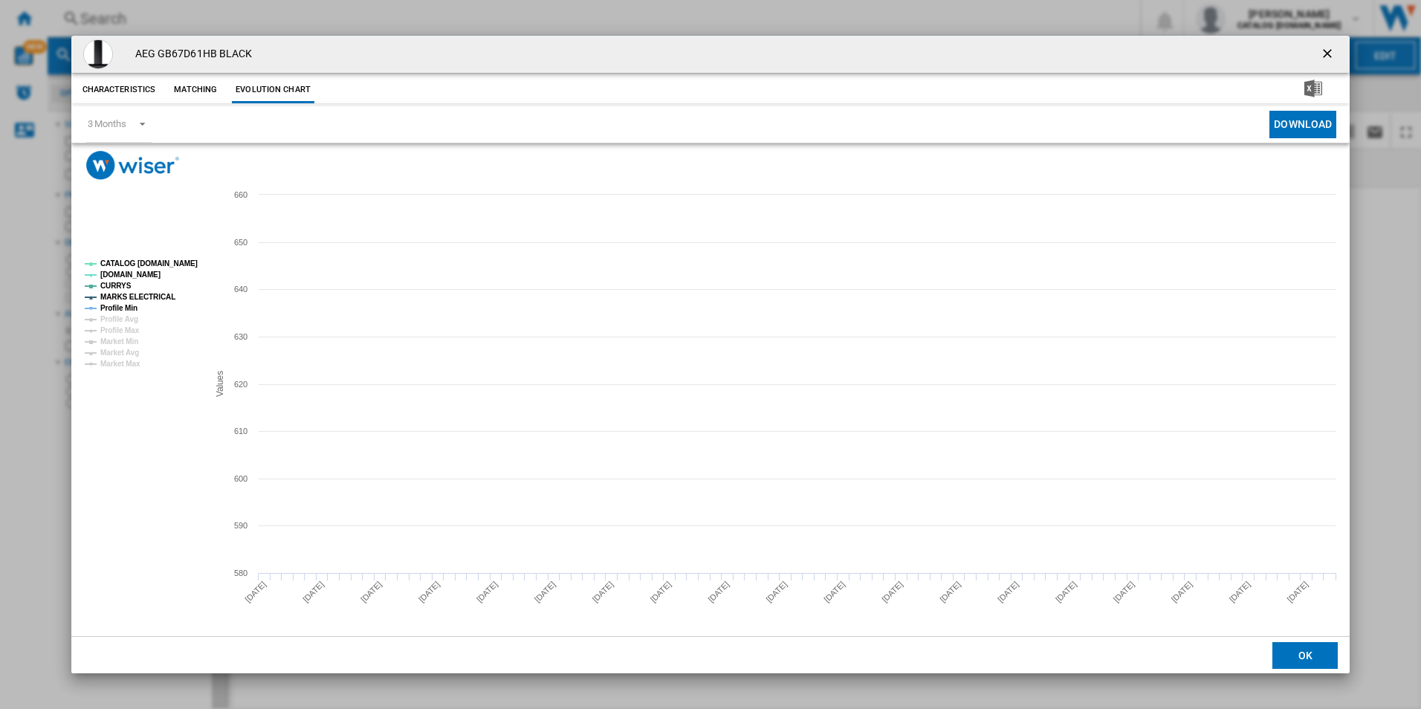
click at [187, 256] on rect "Product popup" at bounding box center [140, 314] width 123 height 120
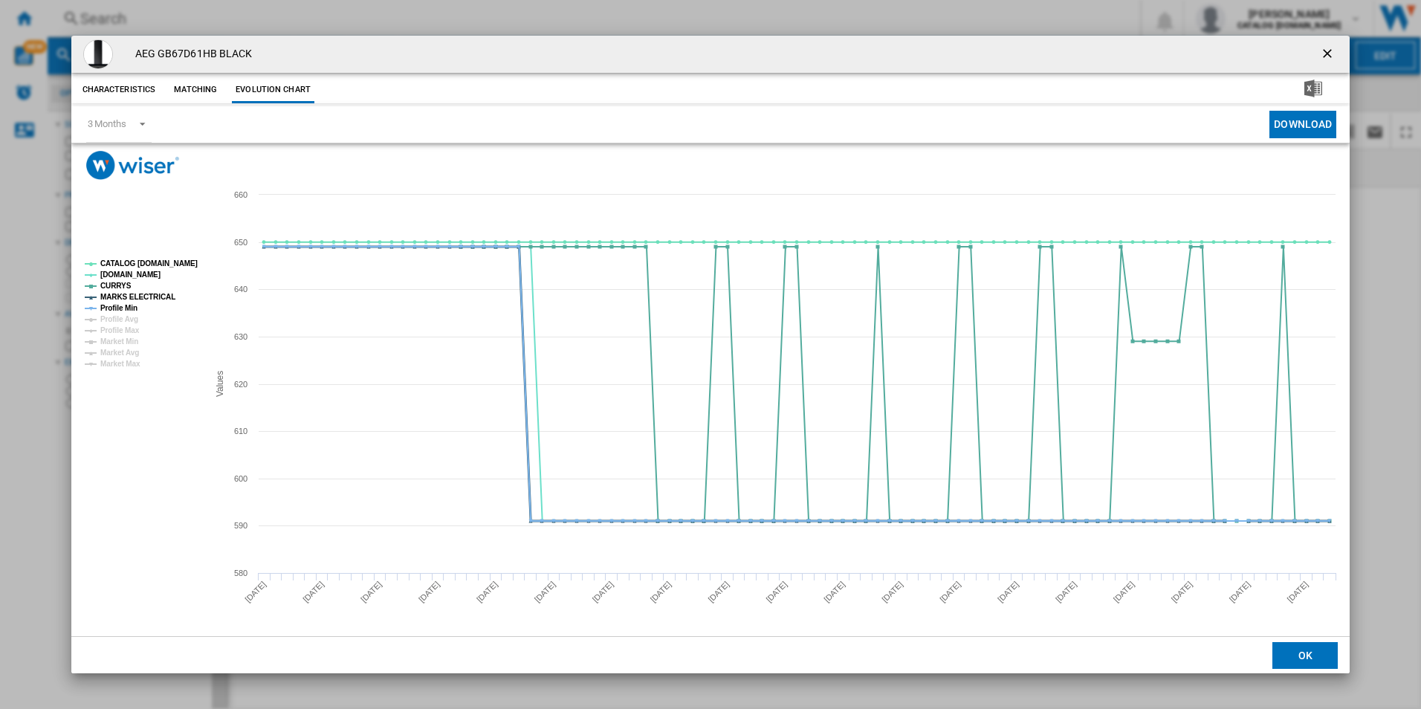
click at [150, 293] on tspan "MARKS ELECTRICAL" at bounding box center [137, 297] width 75 height 8
click at [123, 305] on tspan "Profile Min" at bounding box center [118, 308] width 37 height 8
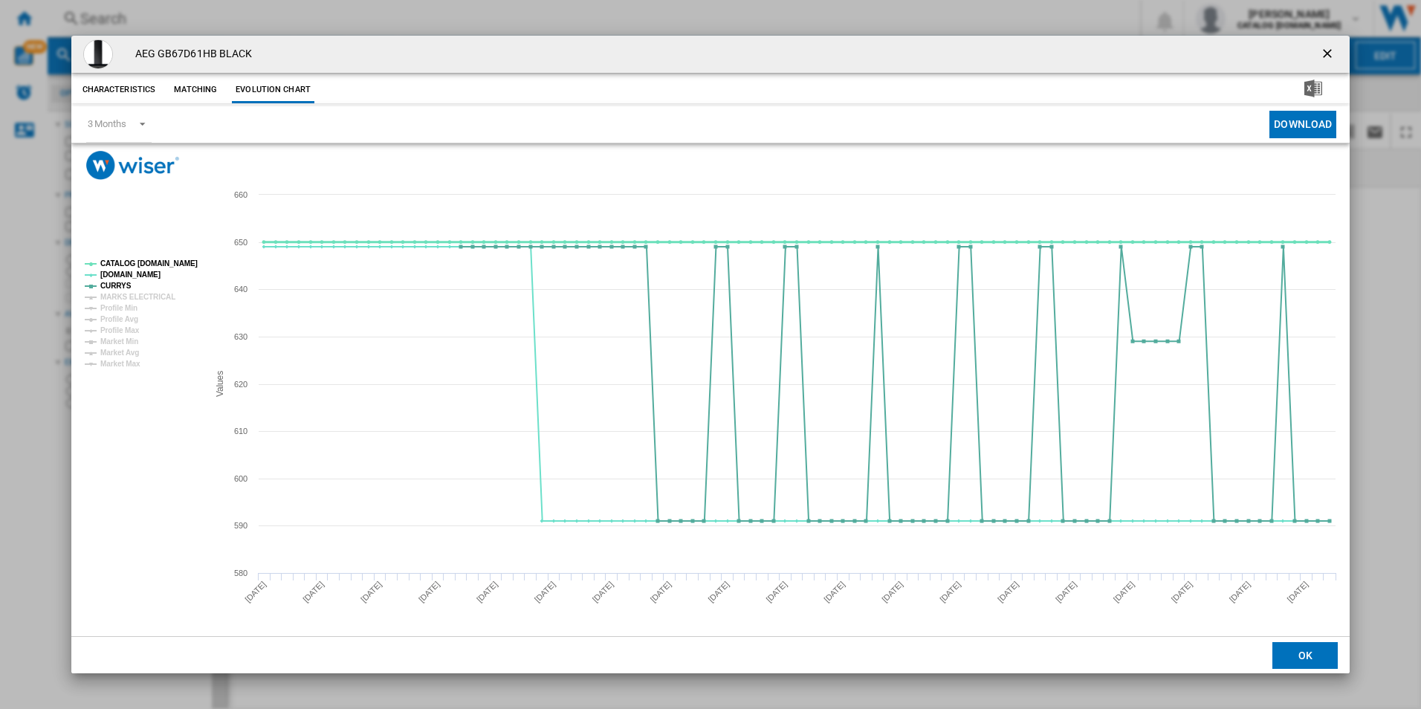
click at [165, 264] on tspan "CATALOG [DOMAIN_NAME]" at bounding box center [148, 263] width 97 height 8
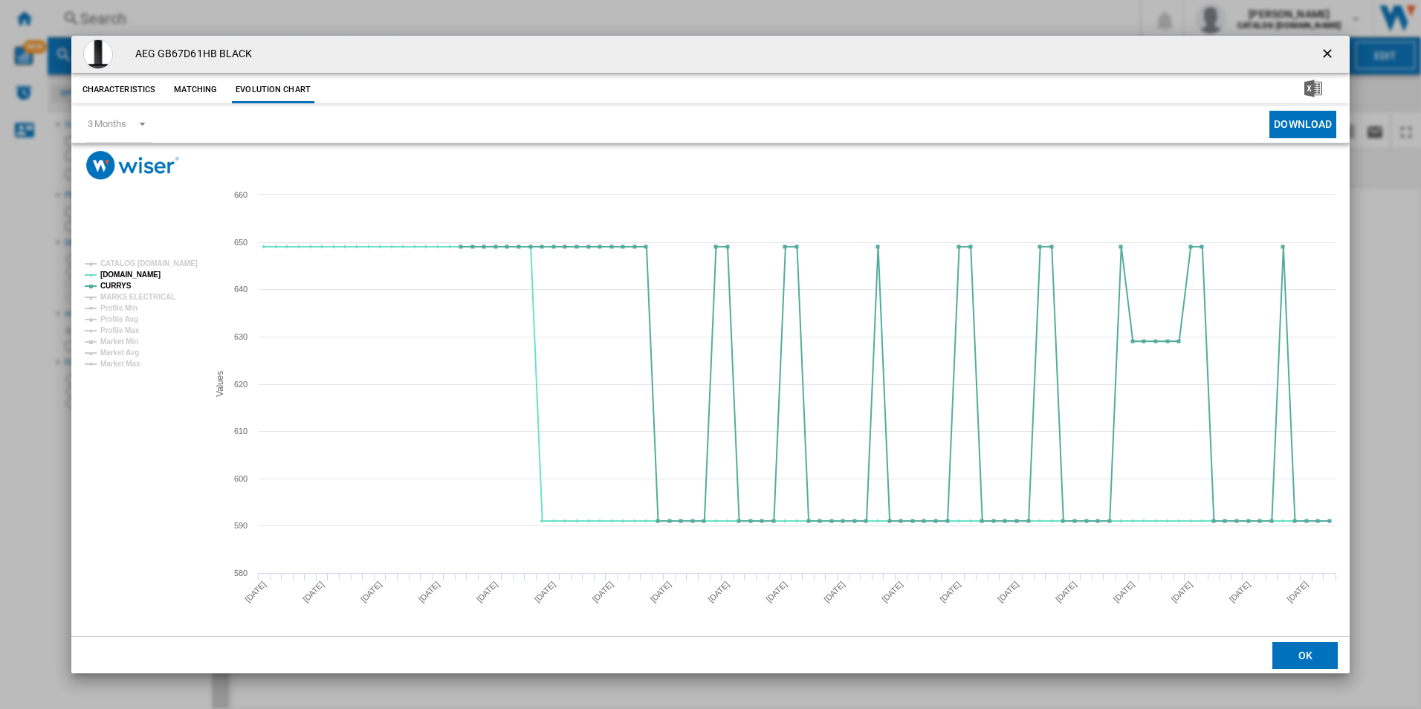
drag, startPoint x: 1332, startPoint y: 51, endPoint x: 1083, endPoint y: 45, distance: 248.3
click at [1332, 51] on ng-md-icon "getI18NText('BUTTONS.CLOSE_DIALOG')" at bounding box center [1329, 55] width 18 height 18
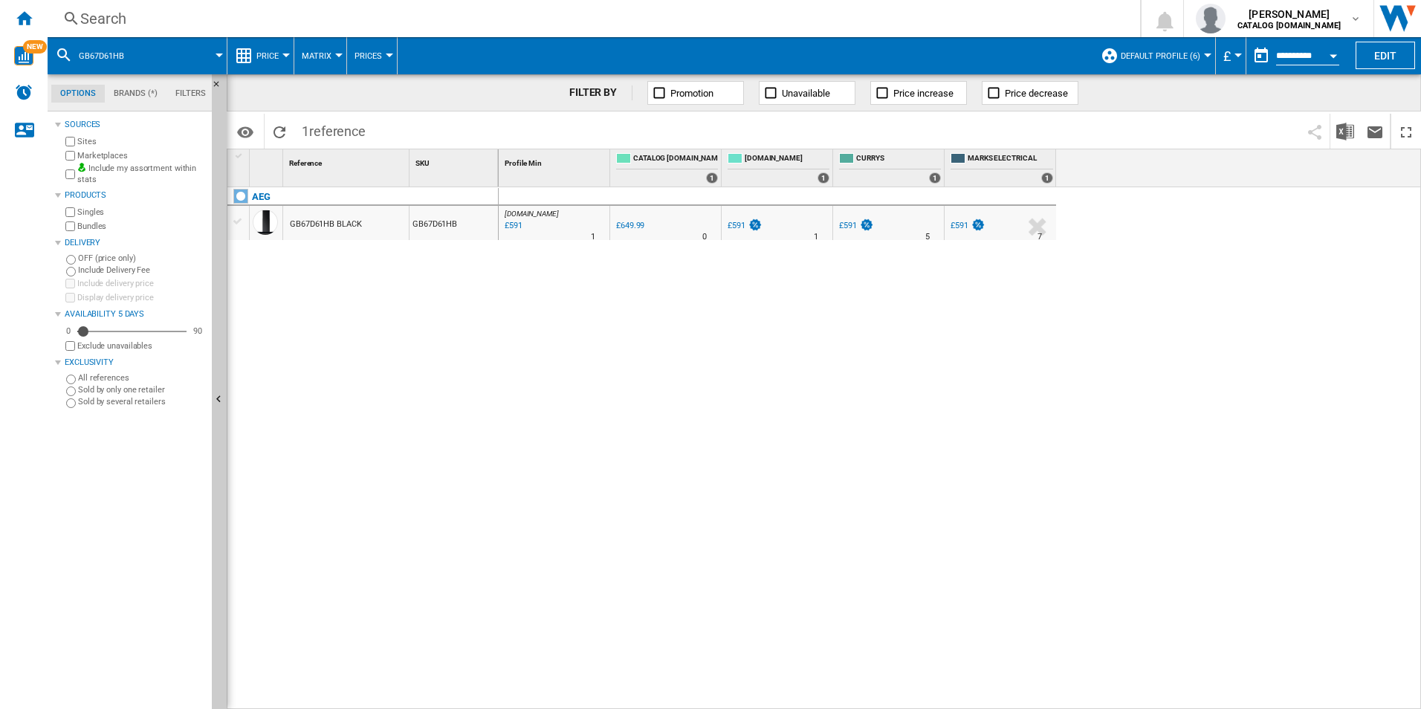
click at [951, 27] on div "Search" at bounding box center [590, 18] width 1021 height 21
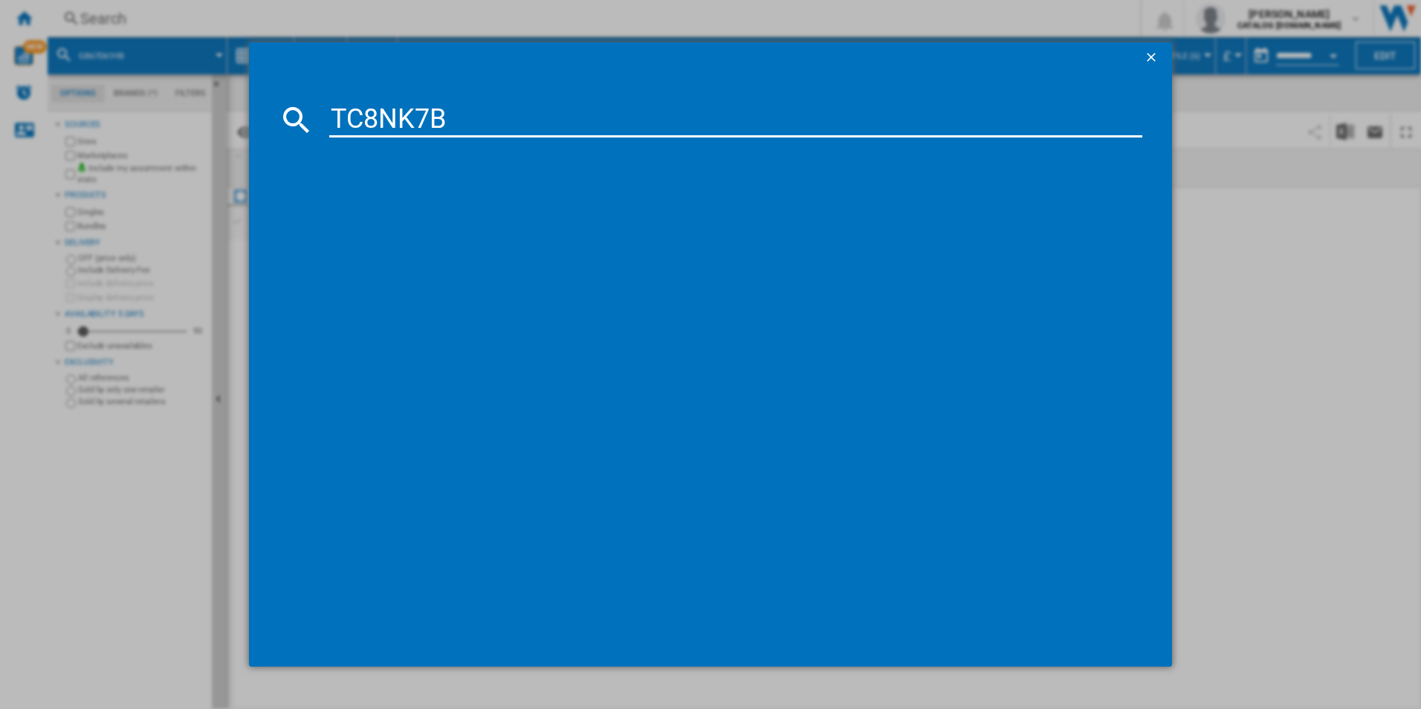
type input "TC8NK7B"
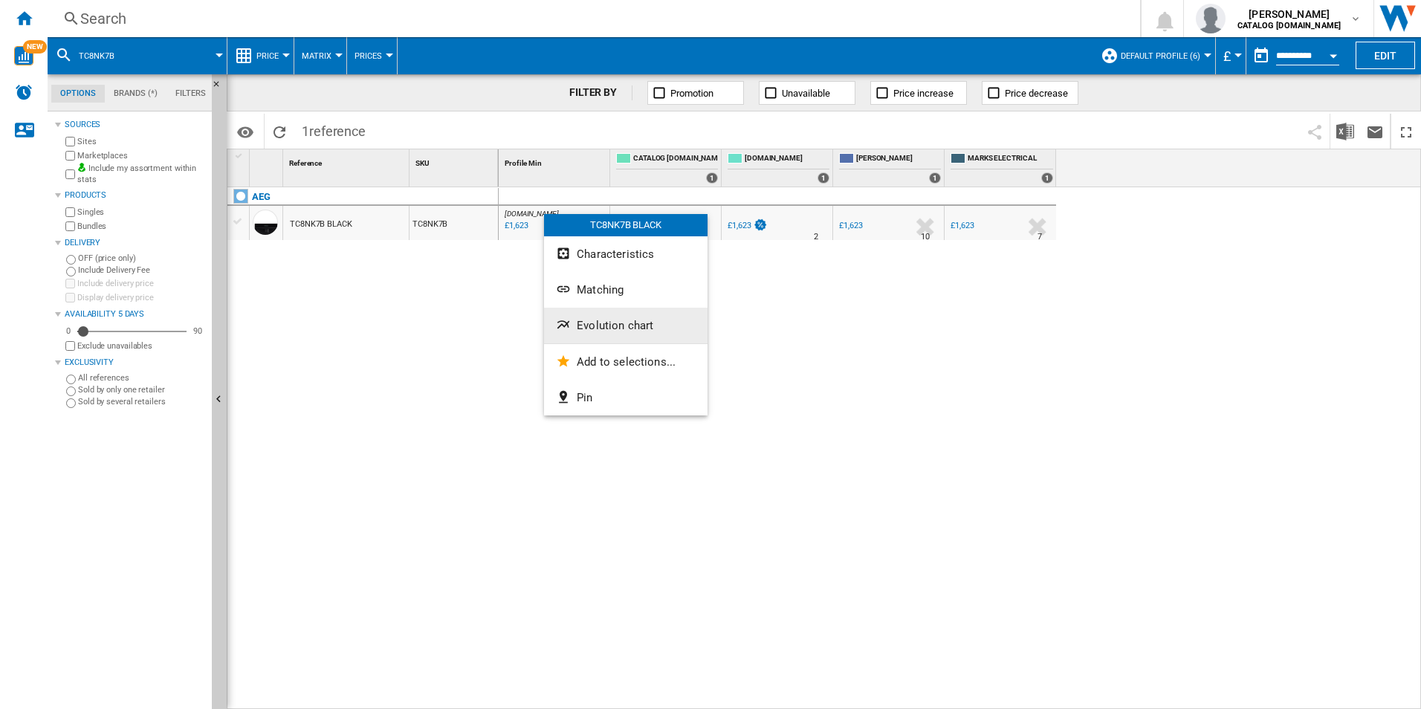
click at [601, 331] on span "Evolution chart" at bounding box center [615, 325] width 77 height 13
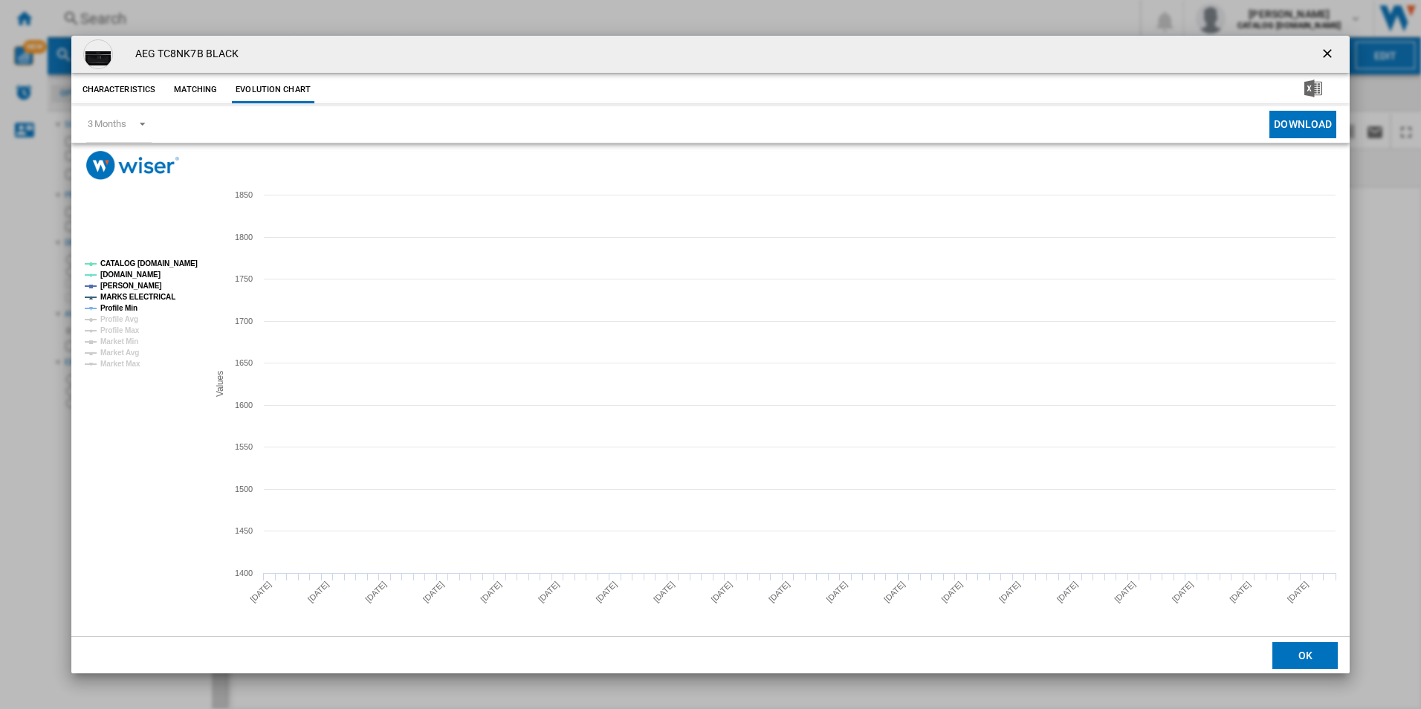
click at [170, 265] on tspan "CATALOG [DOMAIN_NAME]" at bounding box center [148, 263] width 97 height 8
click at [145, 297] on tspan "MARKS ELECTRICAL" at bounding box center [137, 297] width 75 height 8
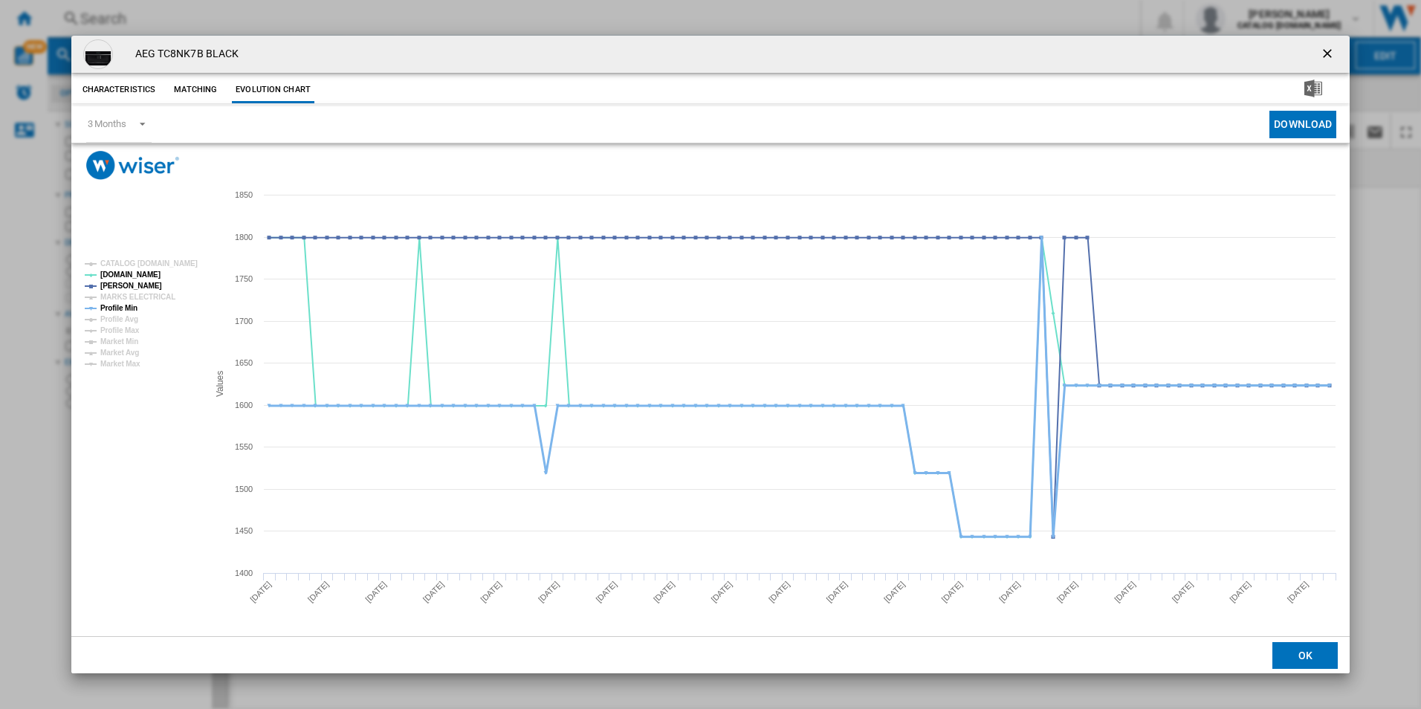
click at [130, 305] on tspan "Profile Min" at bounding box center [118, 308] width 37 height 8
click at [1326, 59] on ng-md-icon "getI18NText('BUTTONS.CLOSE_DIALOG')" at bounding box center [1329, 55] width 18 height 18
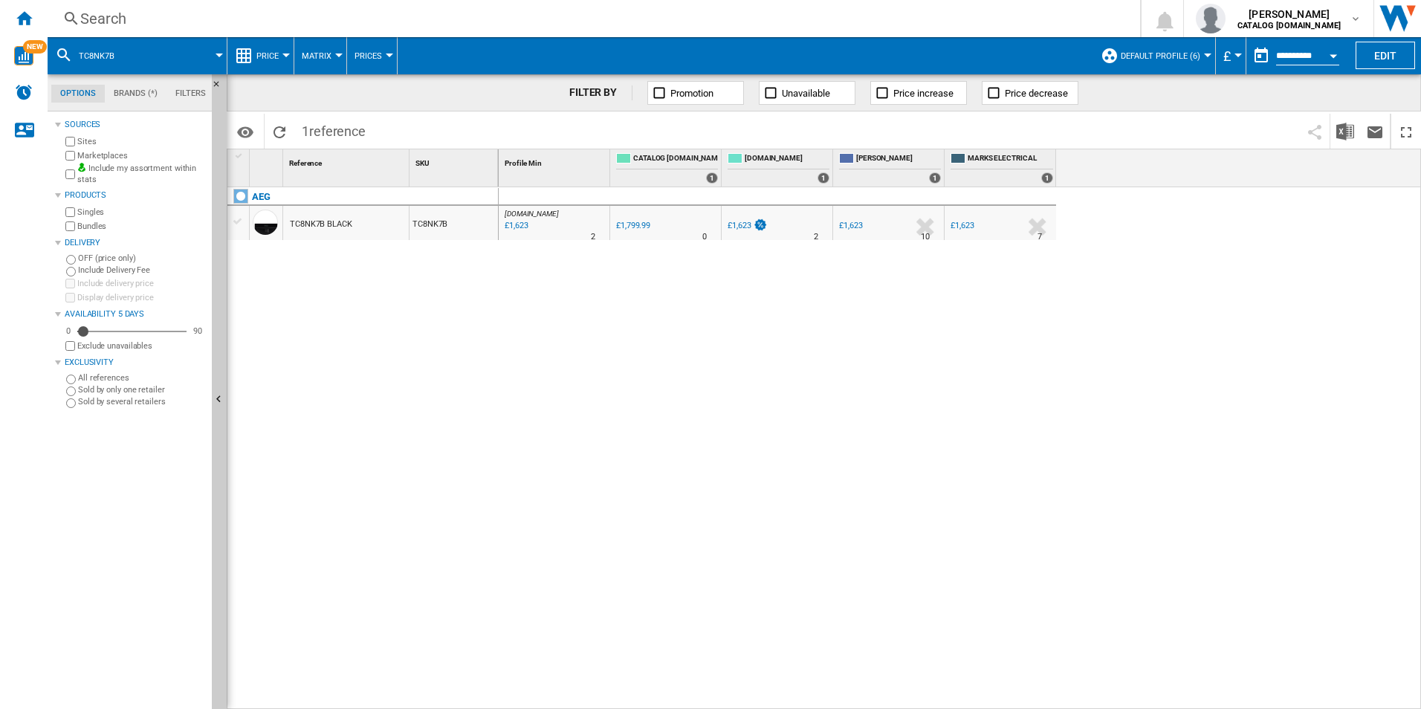
click at [803, 16] on div "Search" at bounding box center [590, 18] width 1021 height 21
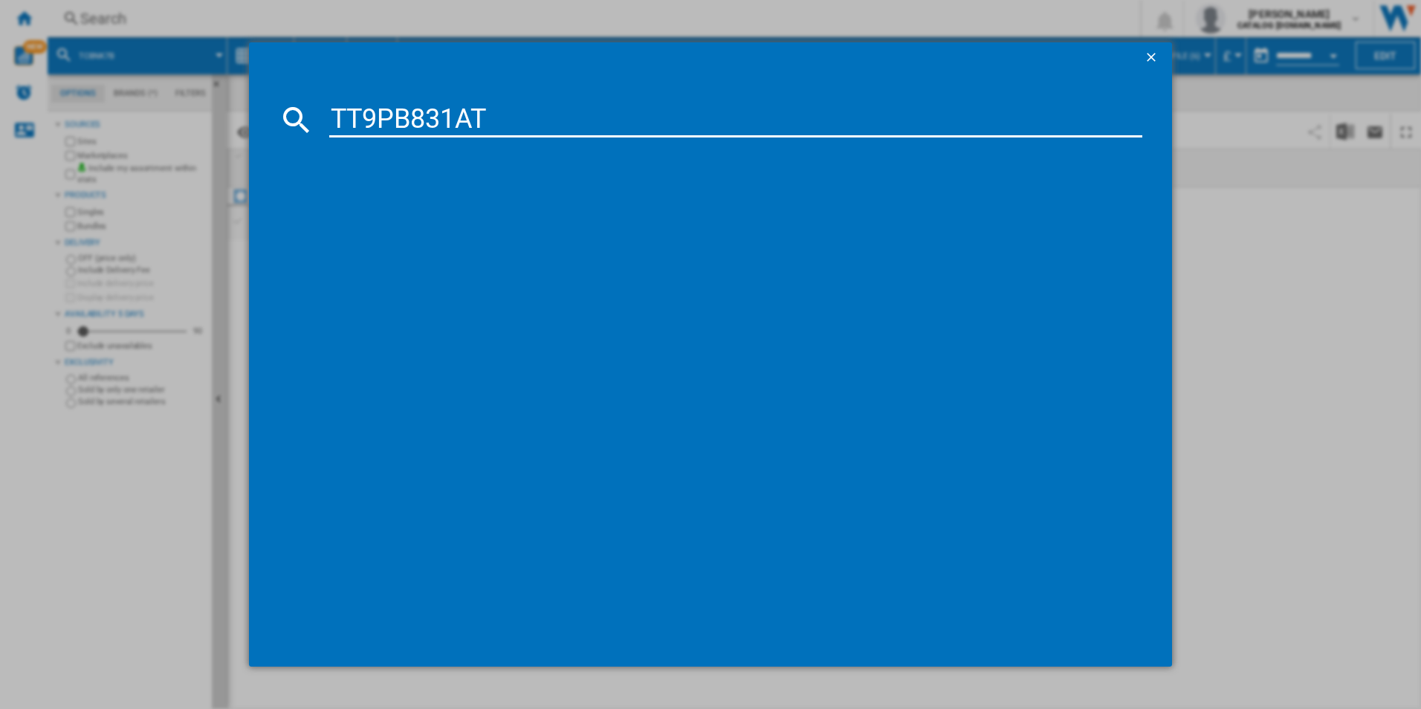
type input "TT9PB831AT"
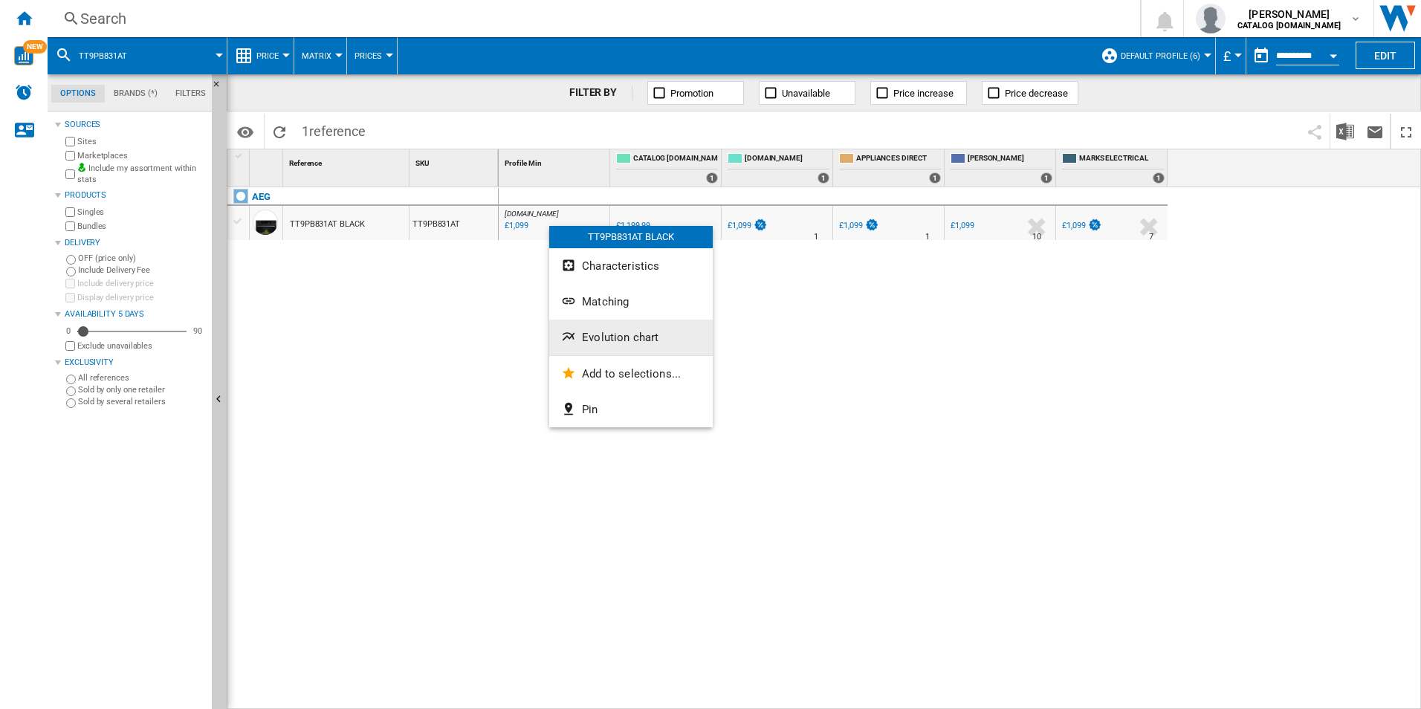
click at [615, 335] on span "Evolution chart" at bounding box center [620, 337] width 77 height 13
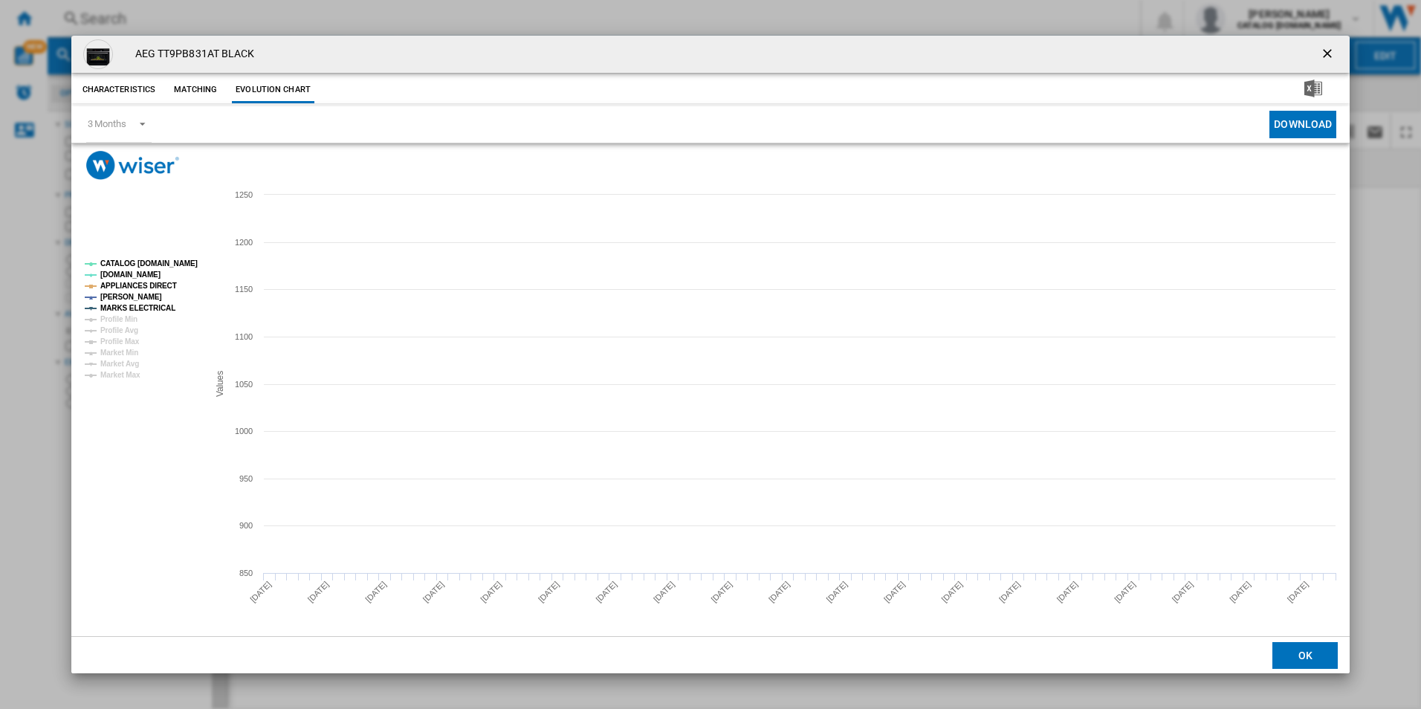
click at [179, 259] on tspan "CATALOG [DOMAIN_NAME]" at bounding box center [148, 263] width 97 height 8
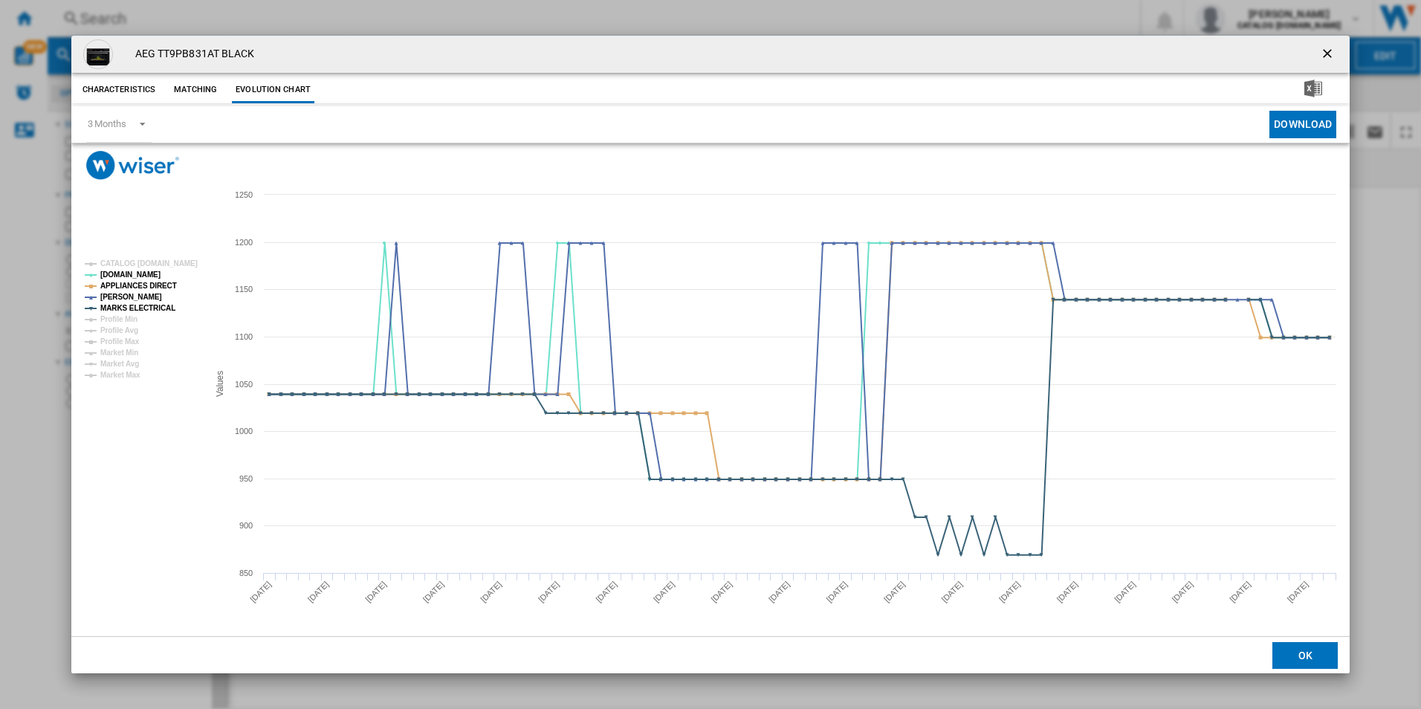
click at [158, 285] on tspan "APPLIANCES DIRECT" at bounding box center [138, 286] width 77 height 8
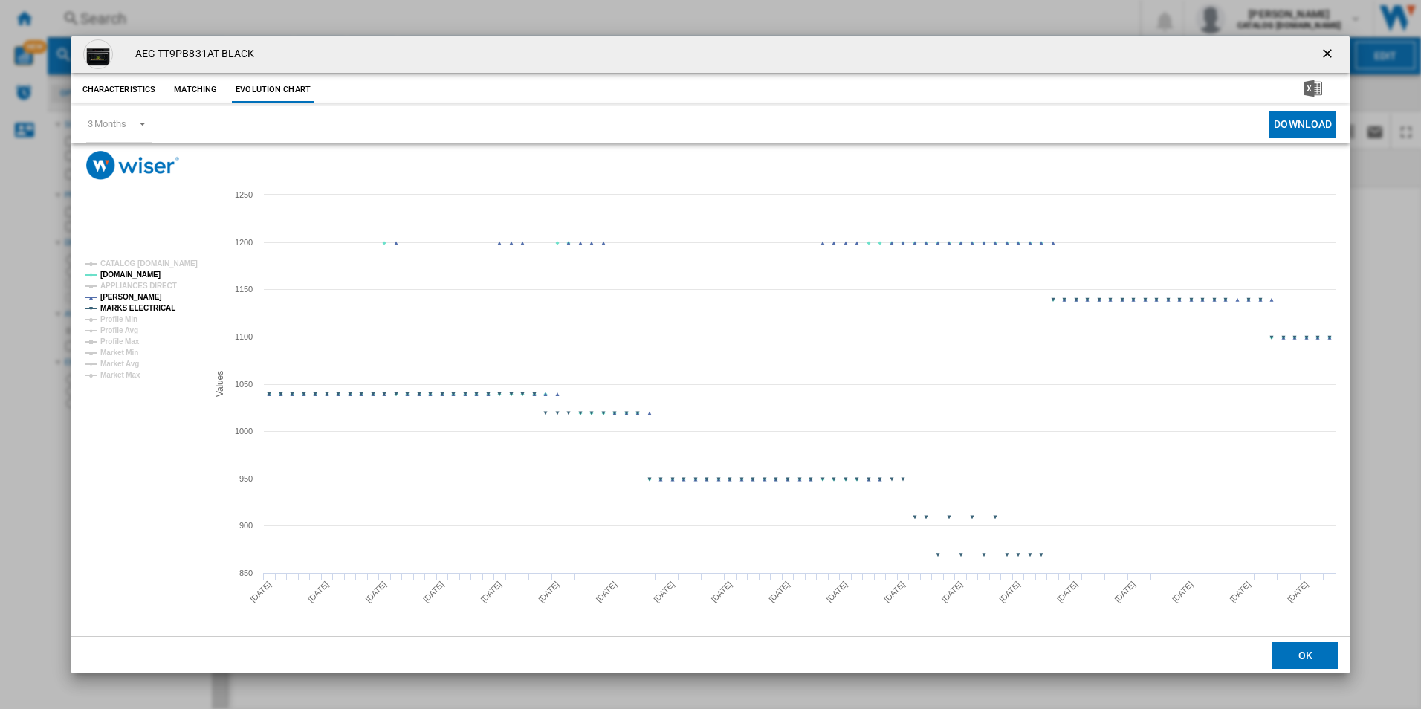
drag, startPoint x: 153, startPoint y: 306, endPoint x: 163, endPoint y: 308, distance: 10.6
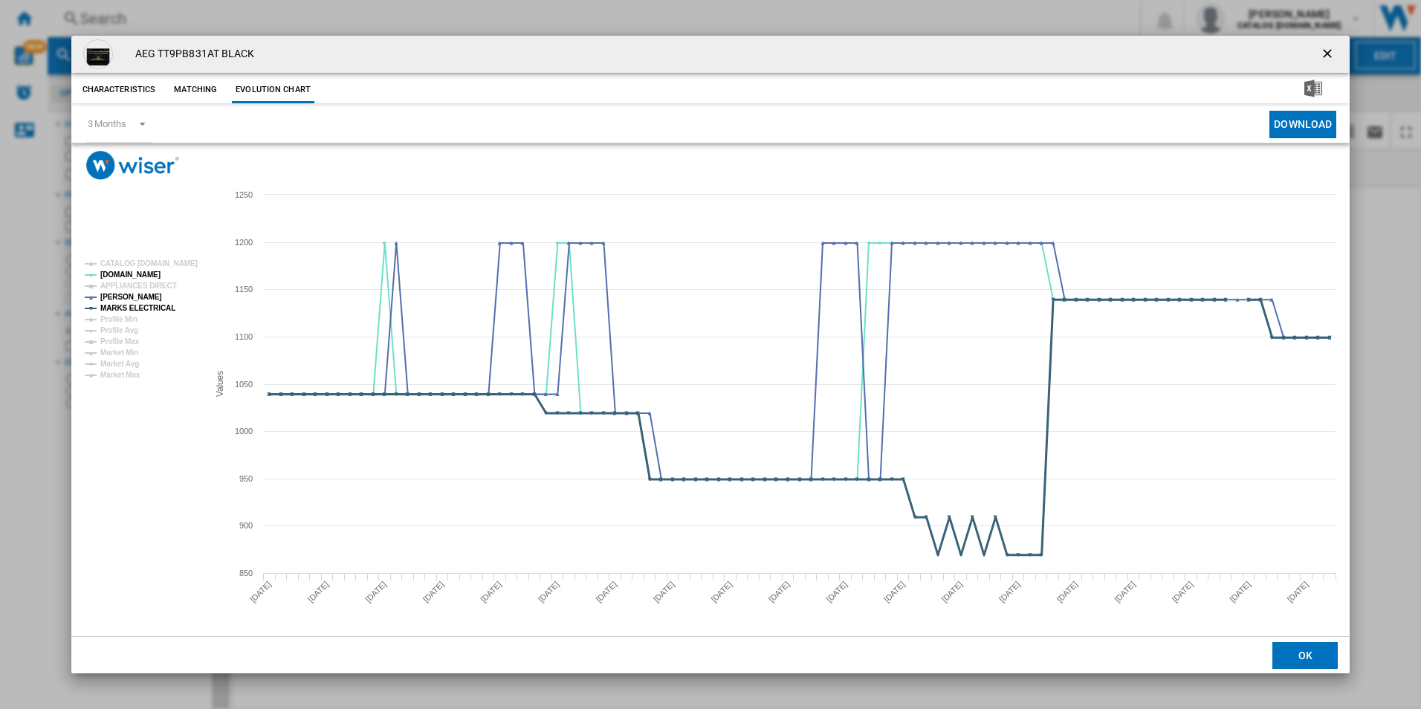
click at [153, 307] on tspan "MARKS ELECTRICAL" at bounding box center [137, 308] width 75 height 8
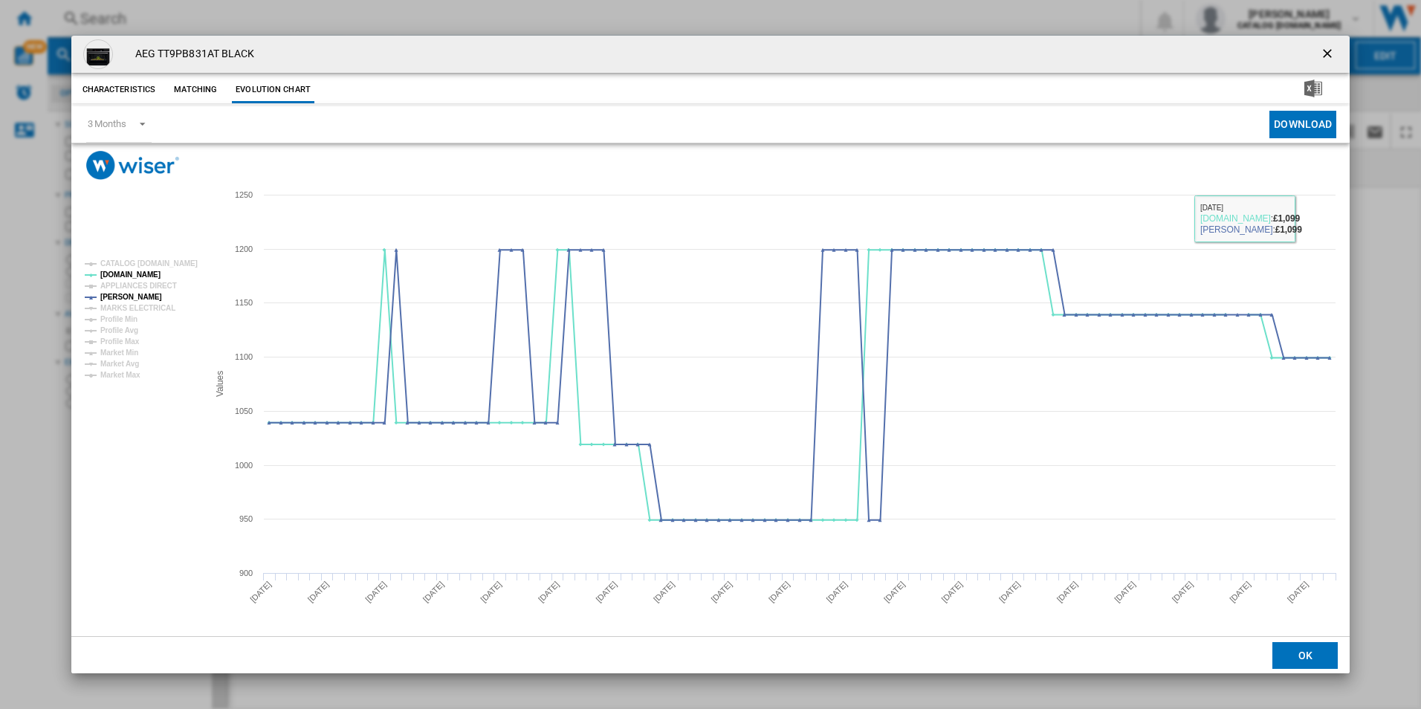
click at [1325, 42] on button "Product popup" at bounding box center [1329, 54] width 30 height 30
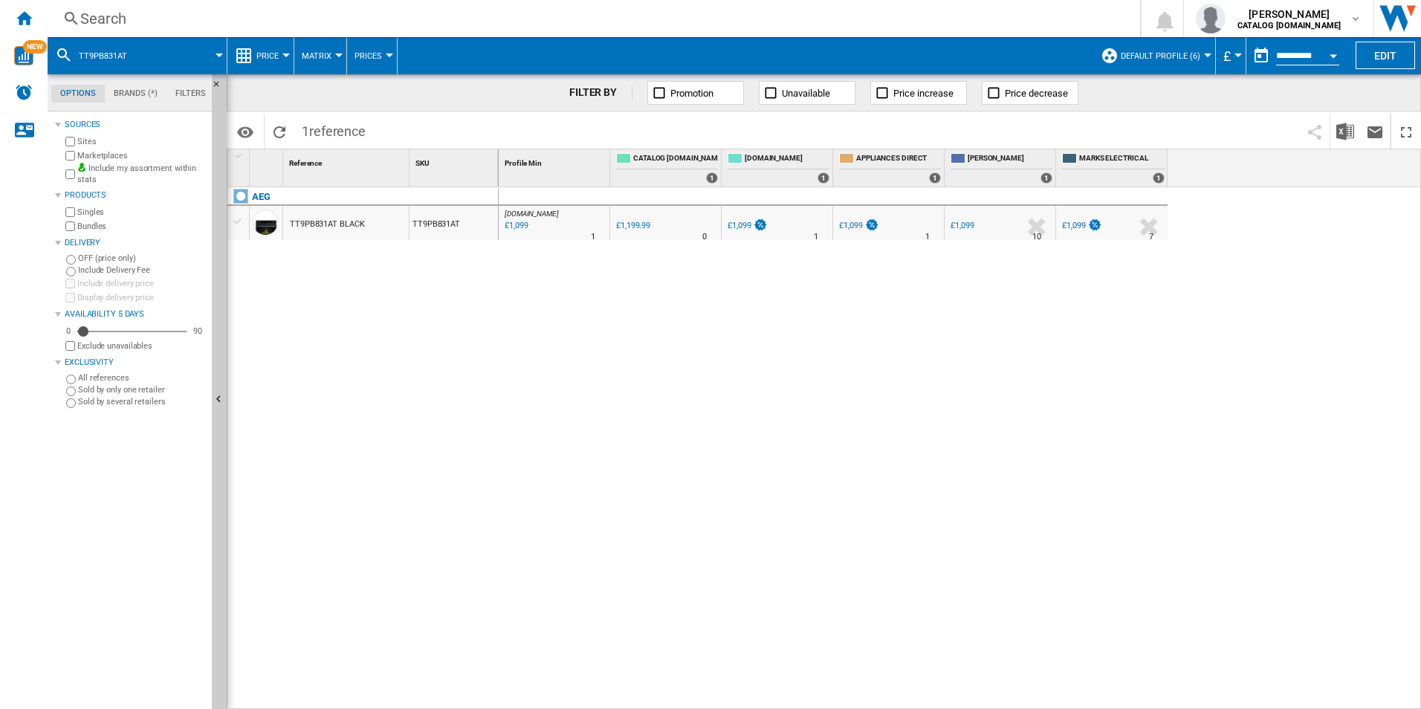
click at [920, 10] on div "Search" at bounding box center [590, 18] width 1021 height 21
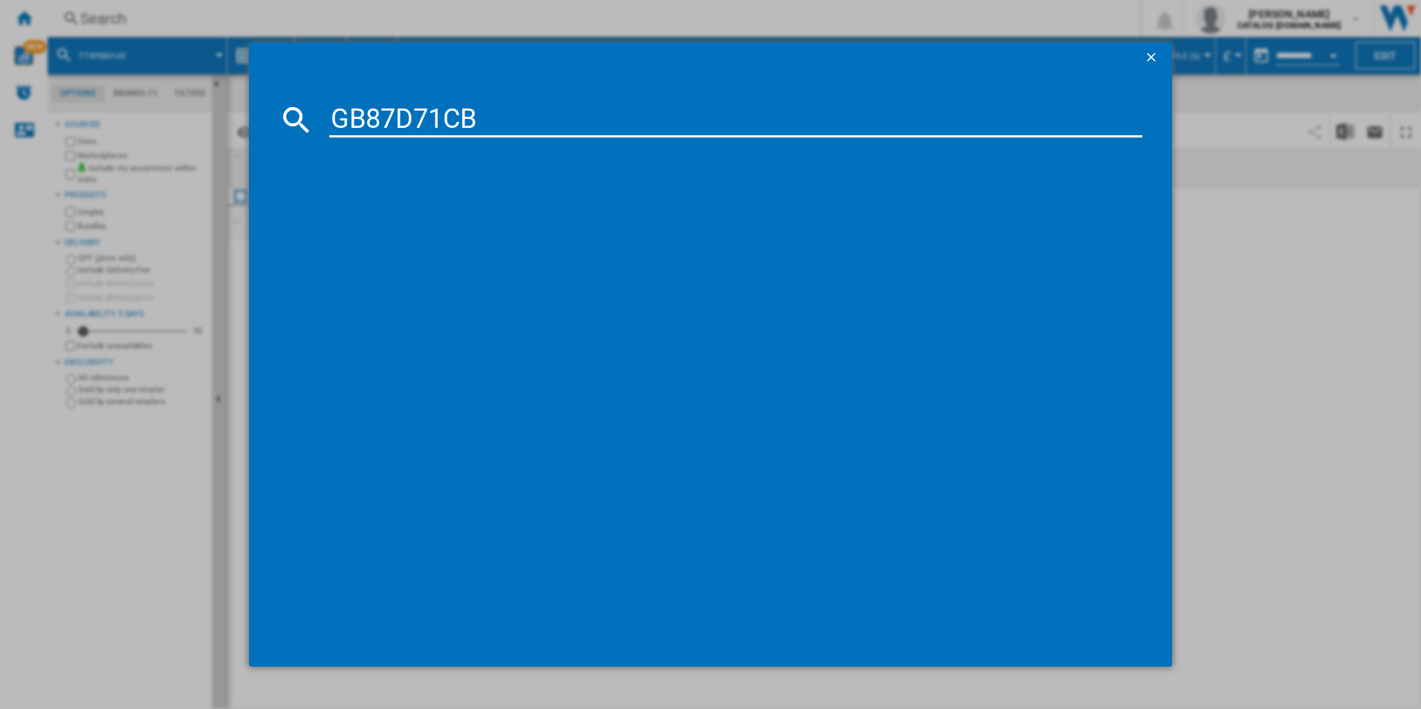
type input "GB87D71CB"
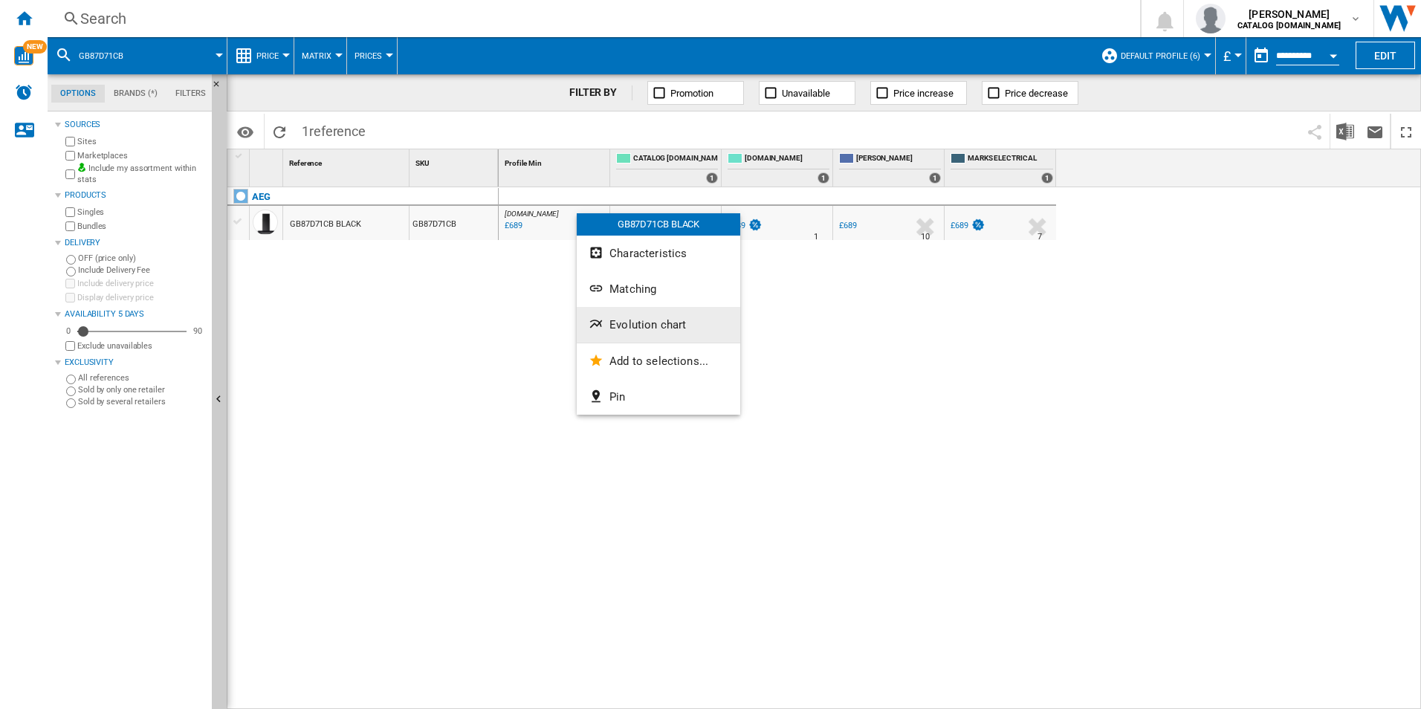
click at [658, 314] on button "Evolution chart" at bounding box center [658, 325] width 163 height 36
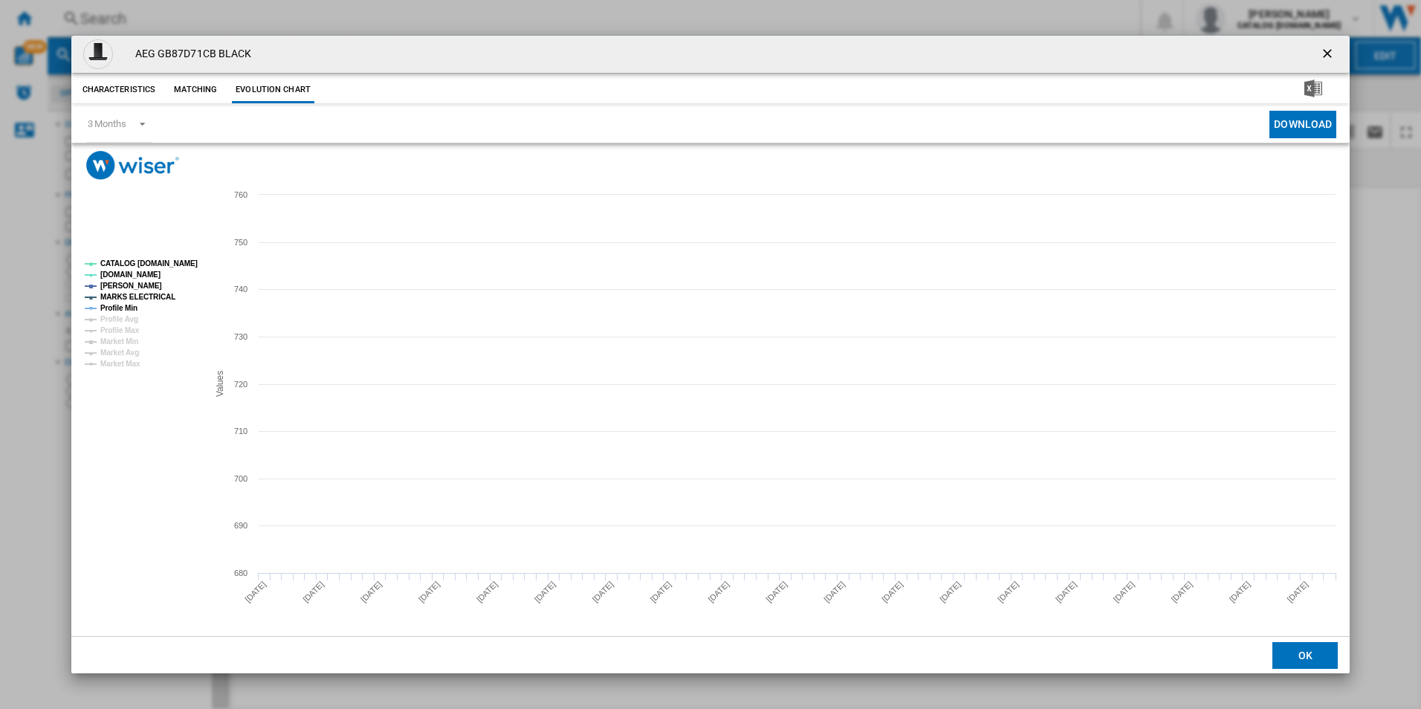
click at [168, 259] on tspan "CATALOG [DOMAIN_NAME]" at bounding box center [148, 263] width 97 height 8
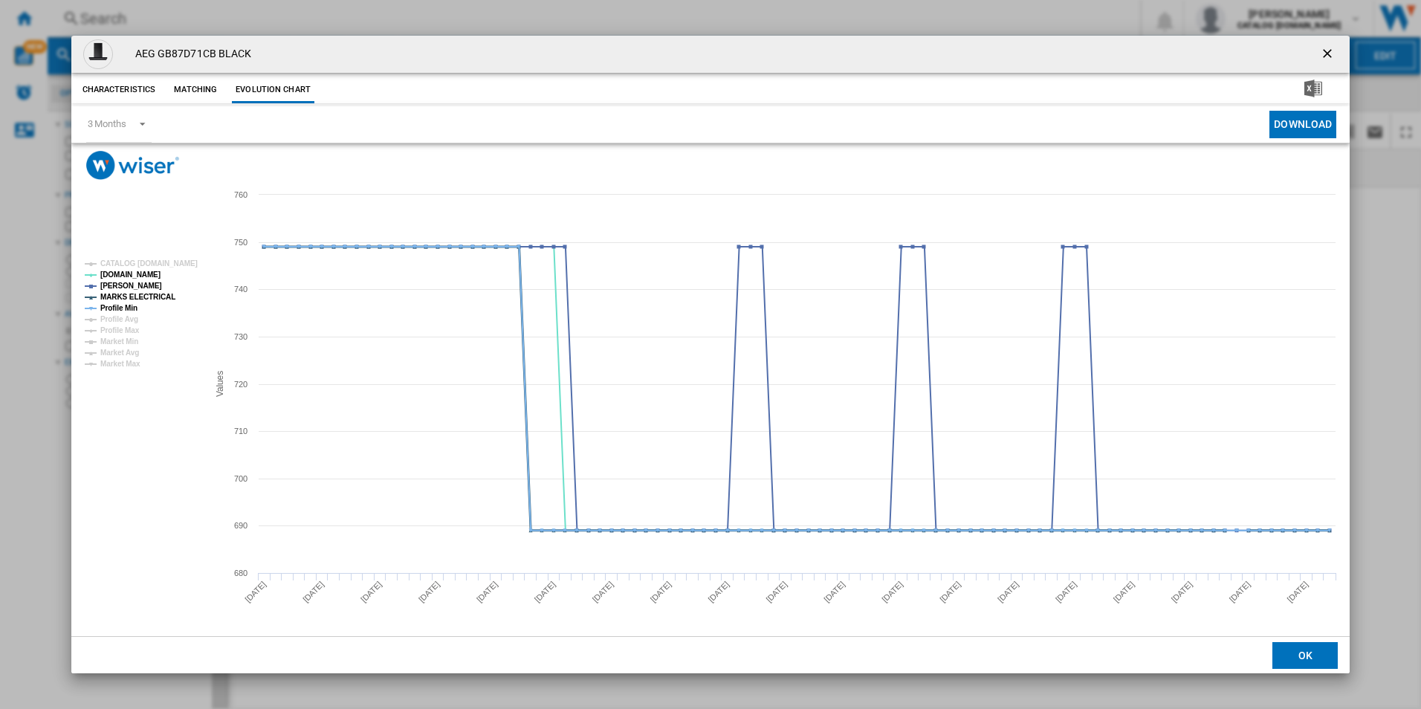
click at [152, 296] on tspan "MARKS ELECTRICAL" at bounding box center [137, 297] width 75 height 8
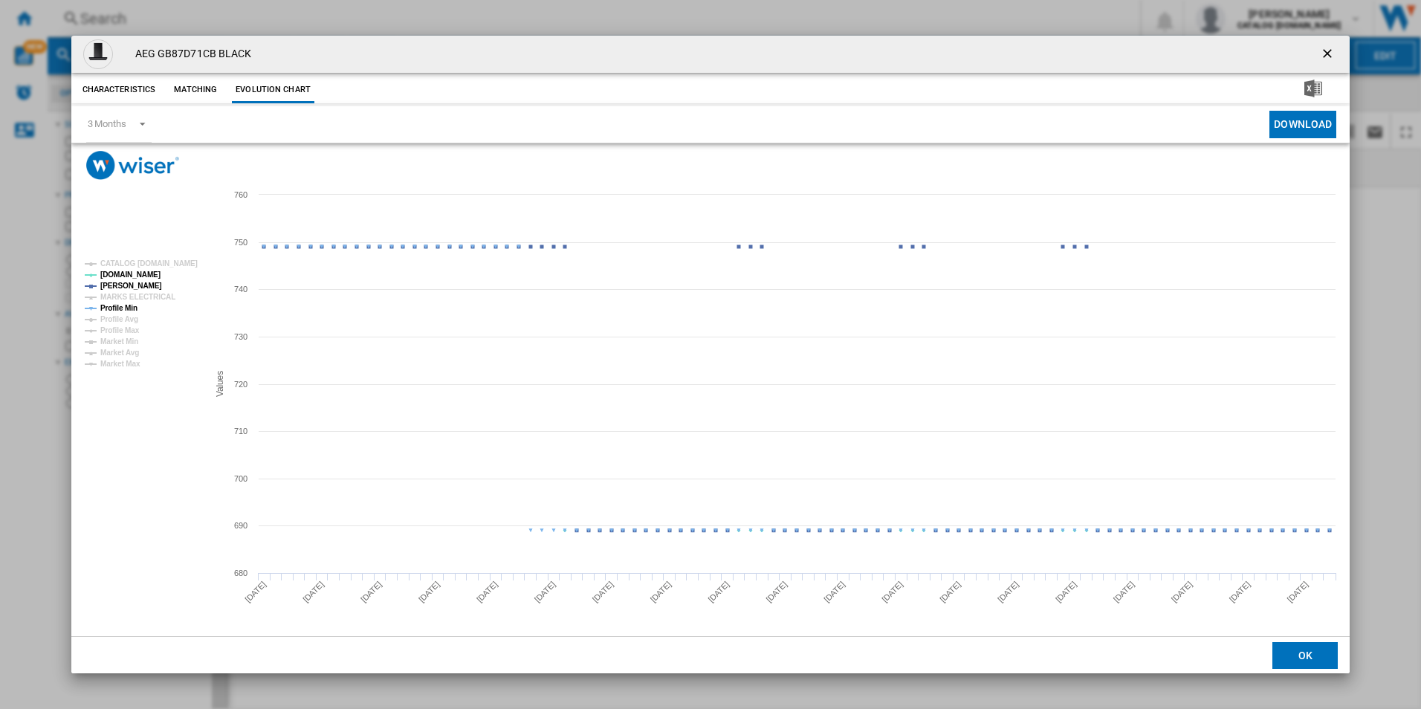
click at [127, 307] on tspan "Profile Min" at bounding box center [118, 308] width 37 height 8
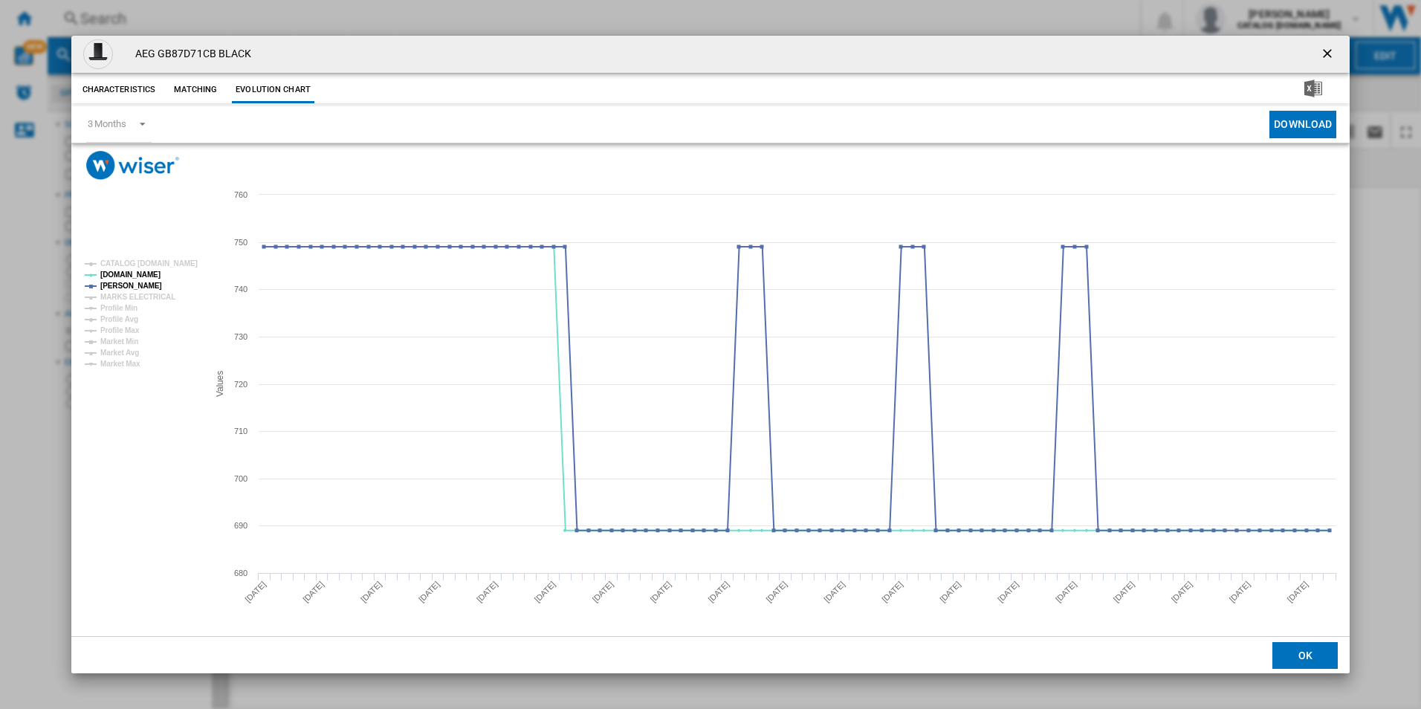
drag, startPoint x: 1329, startPoint y: 59, endPoint x: 972, endPoint y: 36, distance: 358.1
click at [1328, 59] on ng-md-icon "getI18NText('BUTTONS.CLOSE_DIALOG')" at bounding box center [1329, 55] width 18 height 18
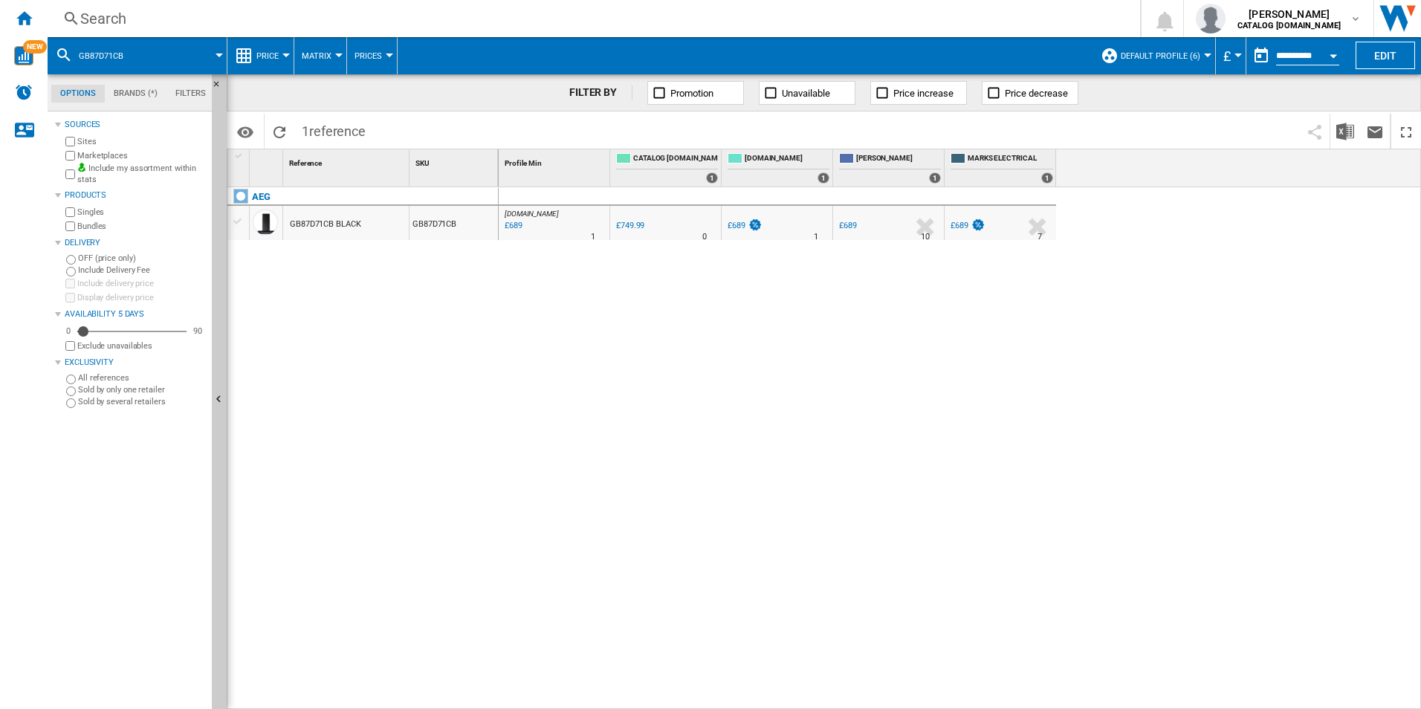
click at [852, 21] on div "Search" at bounding box center [590, 18] width 1021 height 21
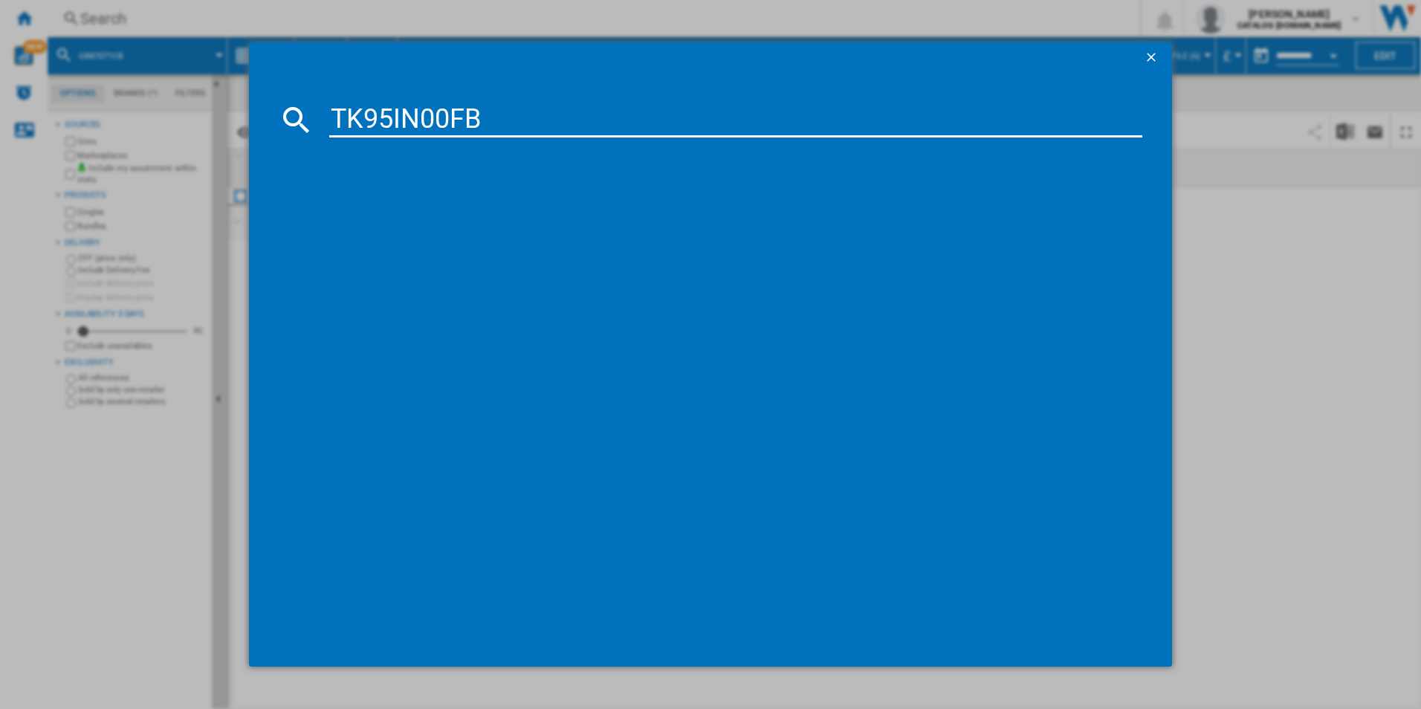
type input "TK95IN00FB"
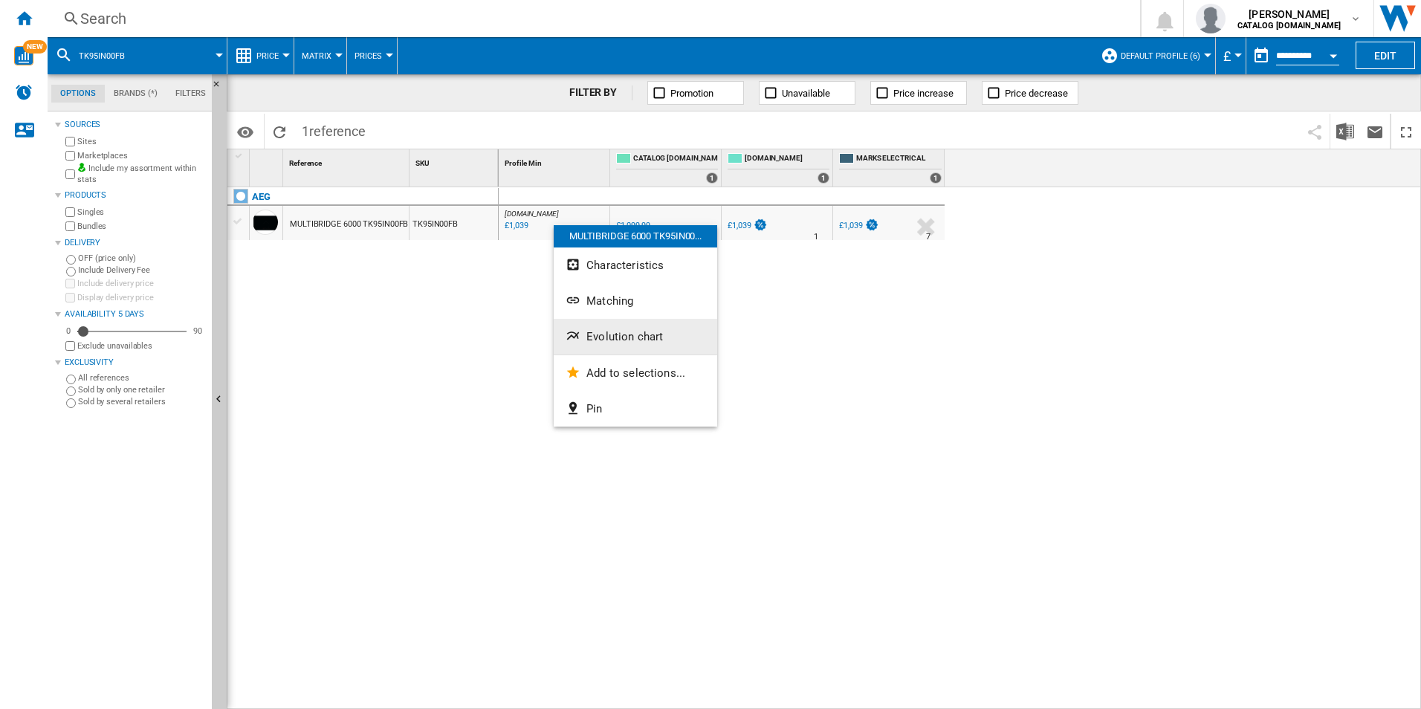
click at [615, 334] on span "Evolution chart" at bounding box center [624, 336] width 77 height 13
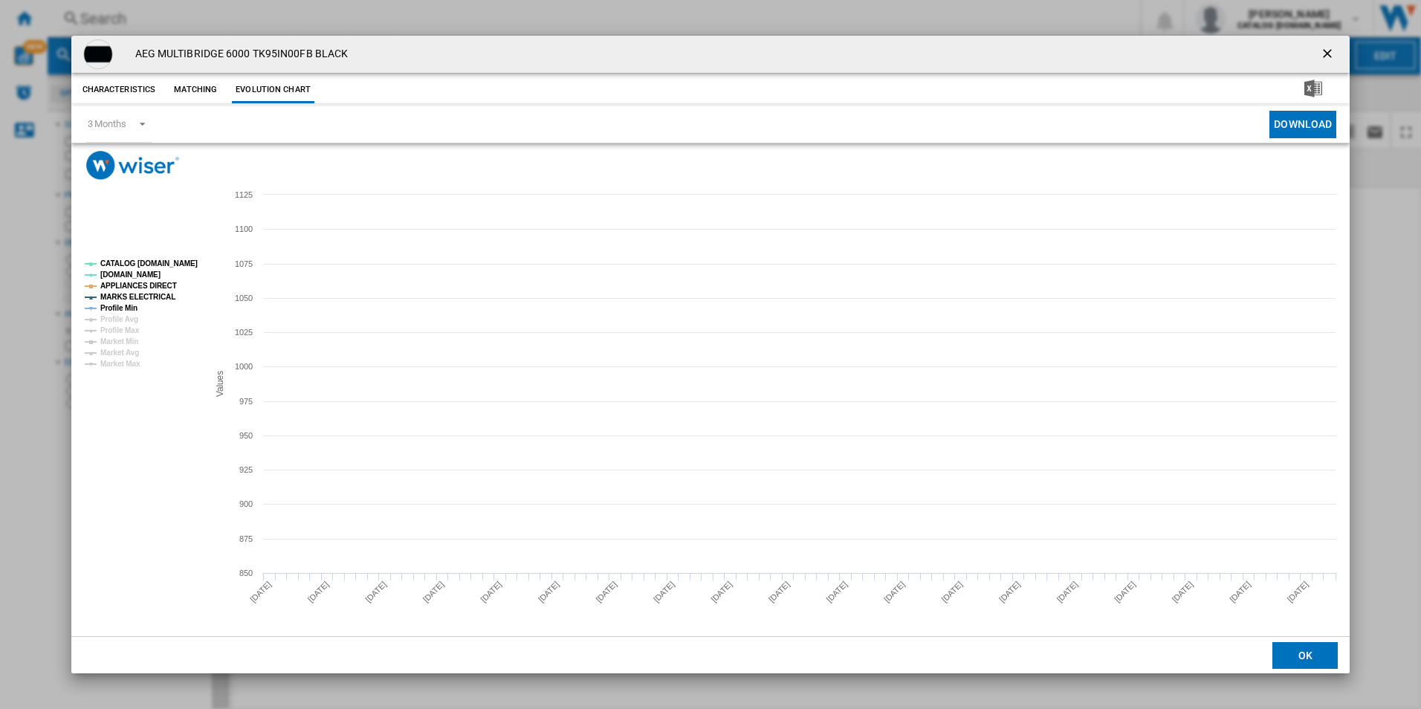
click at [178, 264] on tspan "CATALOG [DOMAIN_NAME]" at bounding box center [148, 263] width 97 height 8
click at [149, 293] on tspan "MARKS ELECTRICAL" at bounding box center [137, 297] width 75 height 8
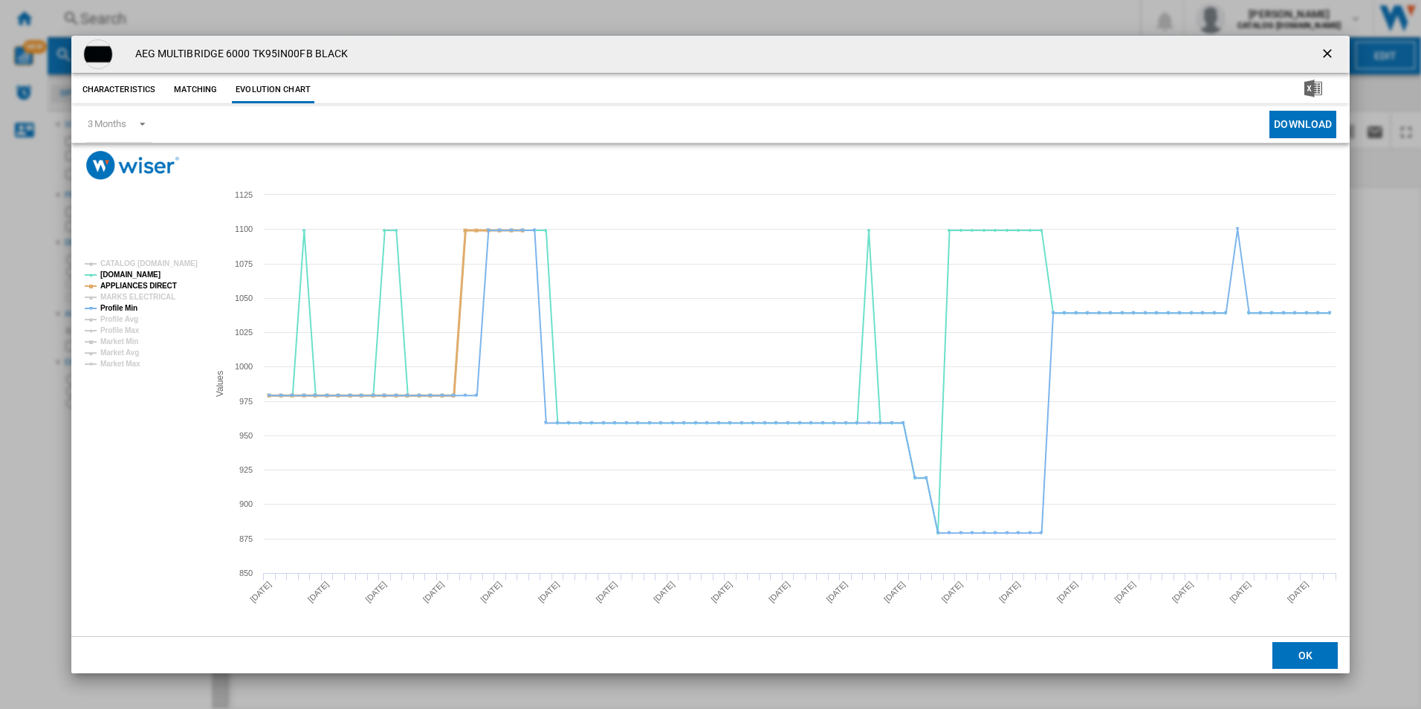
drag, startPoint x: 149, startPoint y: 282, endPoint x: 147, endPoint y: 301, distance: 18.7
click at [150, 282] on tspan "APPLIANCES DIRECT" at bounding box center [138, 286] width 77 height 8
click at [123, 307] on tspan "Profile Min" at bounding box center [118, 308] width 37 height 8
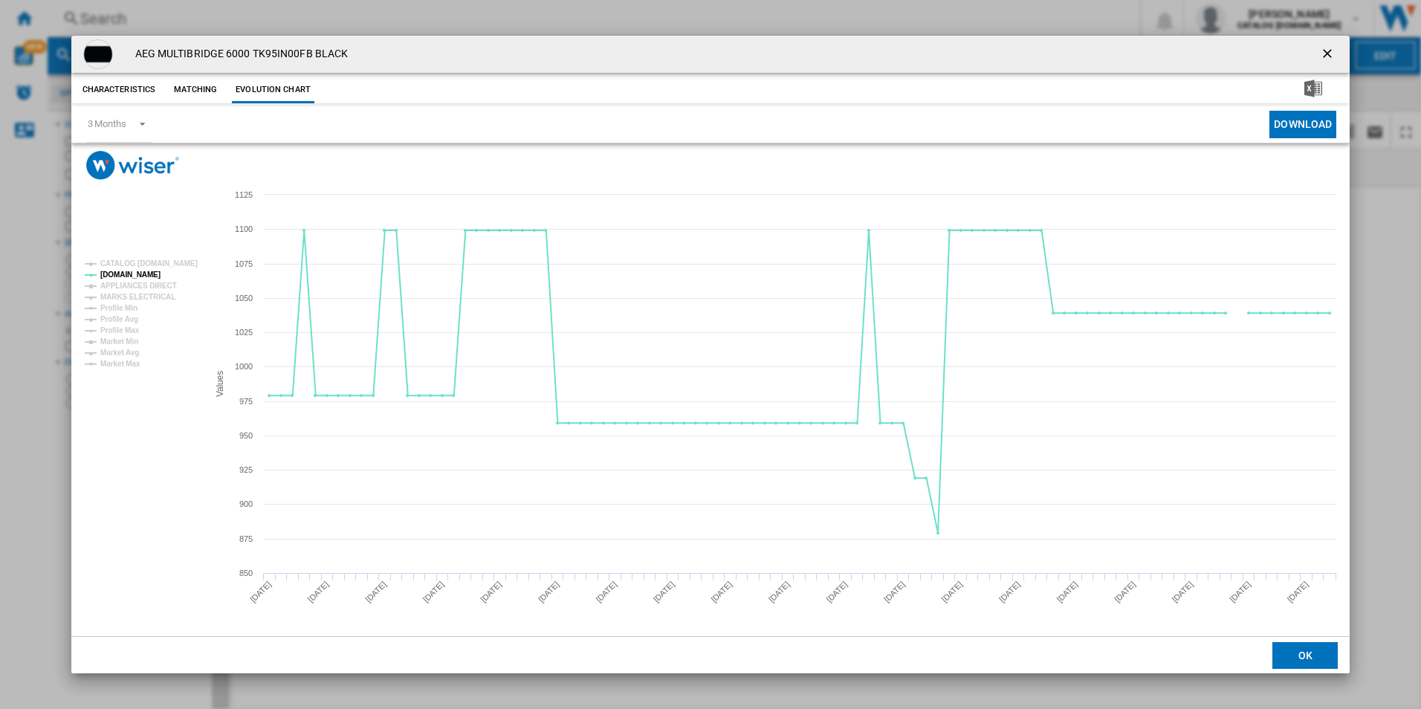
drag, startPoint x: 1325, startPoint y: 51, endPoint x: 1219, endPoint y: 51, distance: 105.5
click at [1323, 51] on ng-md-icon "getI18NText('BUTTONS.CLOSE_DIALOG')" at bounding box center [1329, 55] width 18 height 18
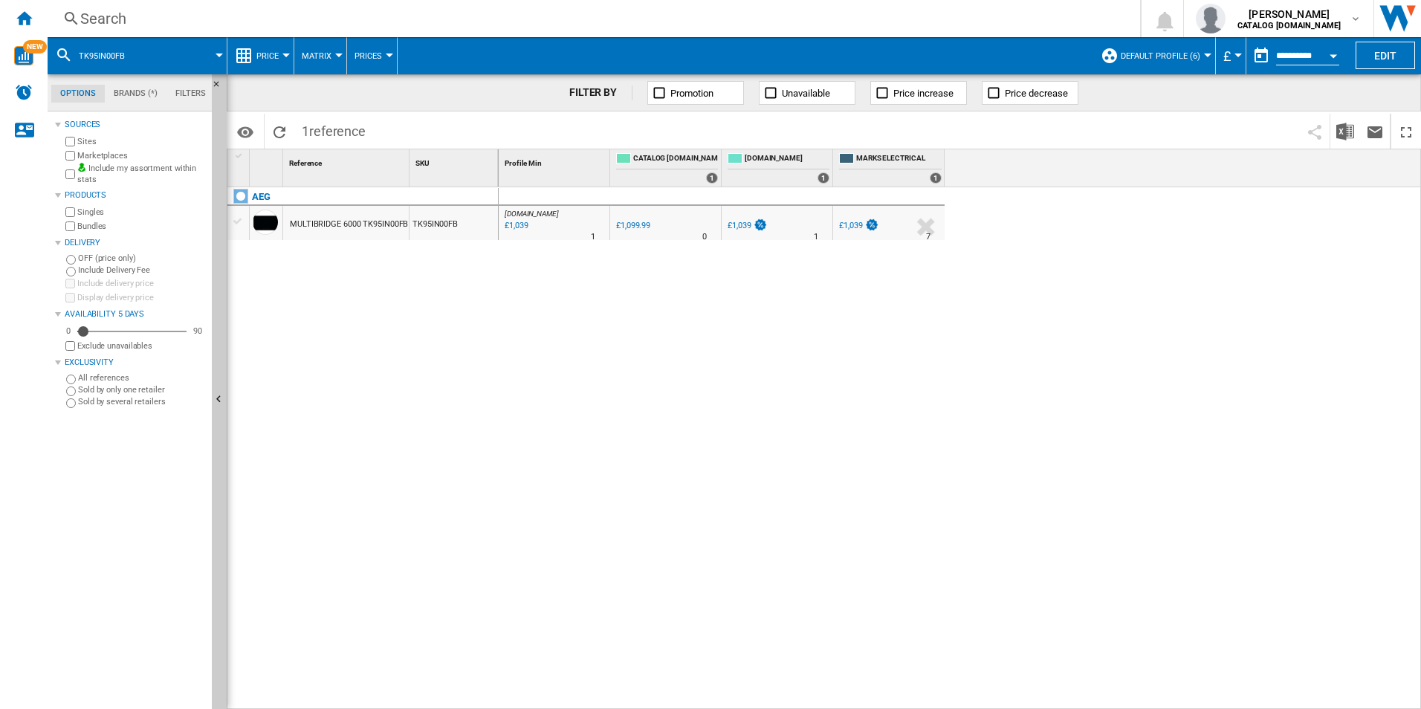
click at [855, 26] on div "Search" at bounding box center [590, 18] width 1021 height 21
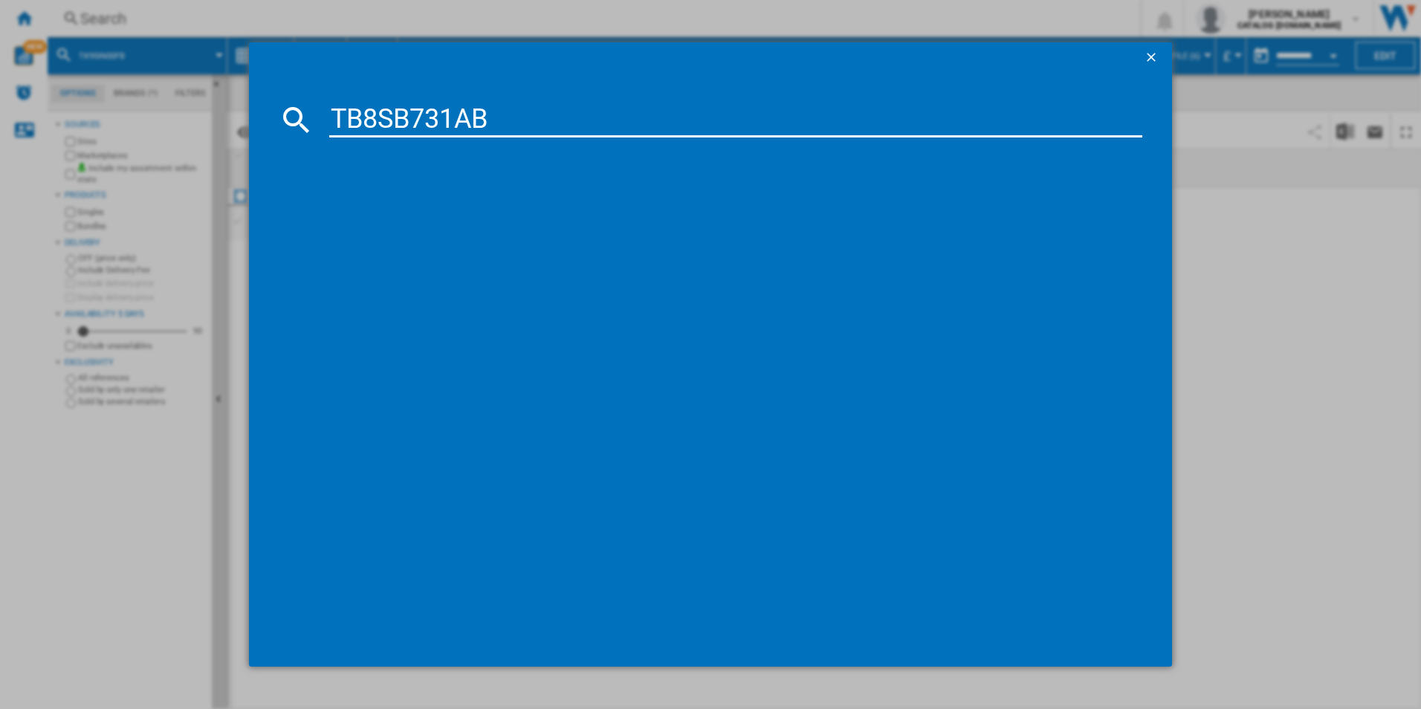
type input "TB8SB731AB"
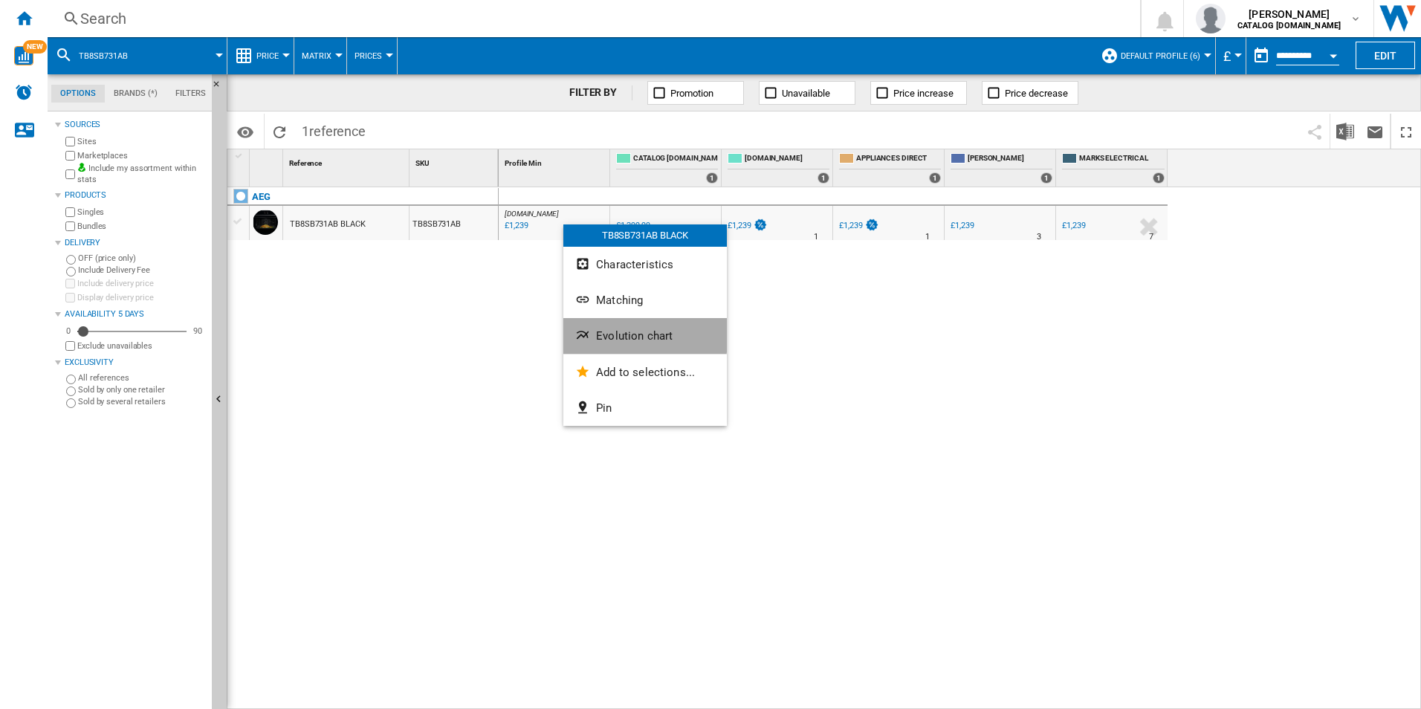
click at [638, 333] on span "Evolution chart" at bounding box center [634, 335] width 77 height 13
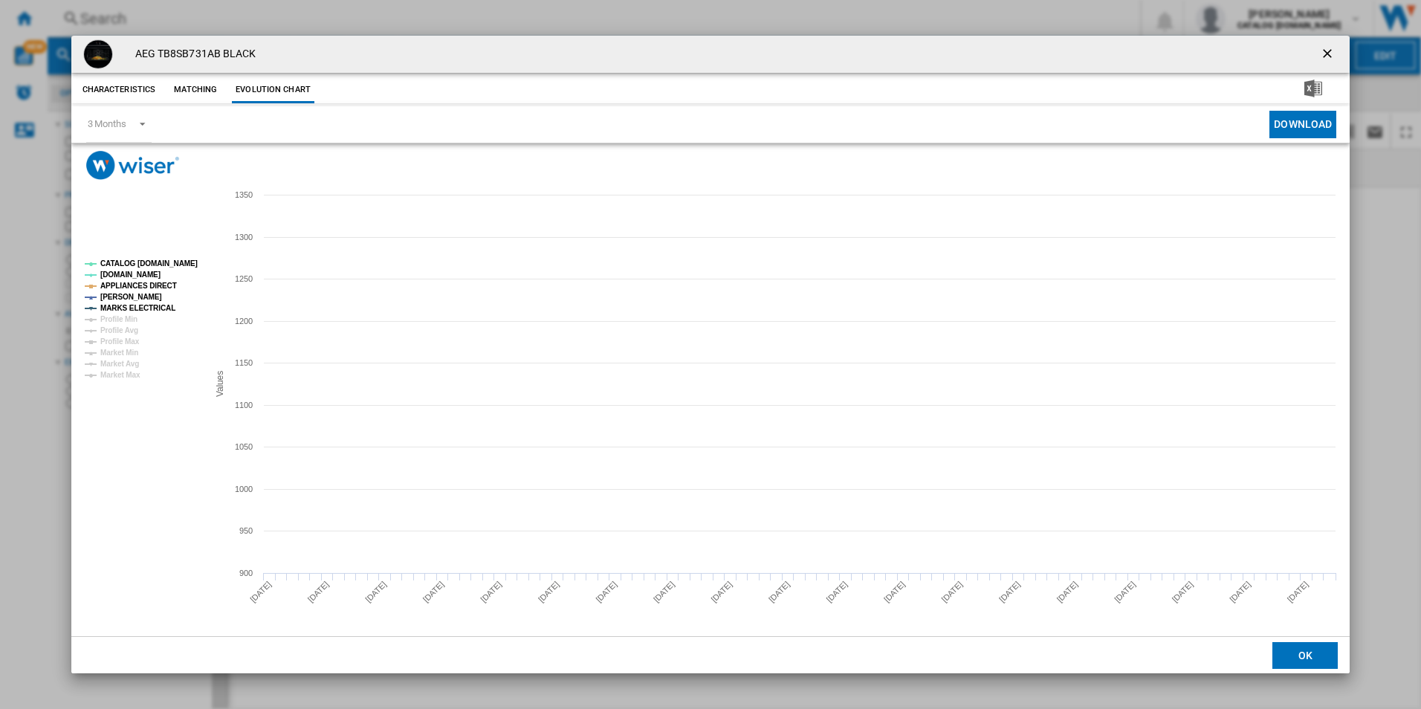
click at [184, 261] on tspan "CATALOG [DOMAIN_NAME]" at bounding box center [148, 263] width 97 height 8
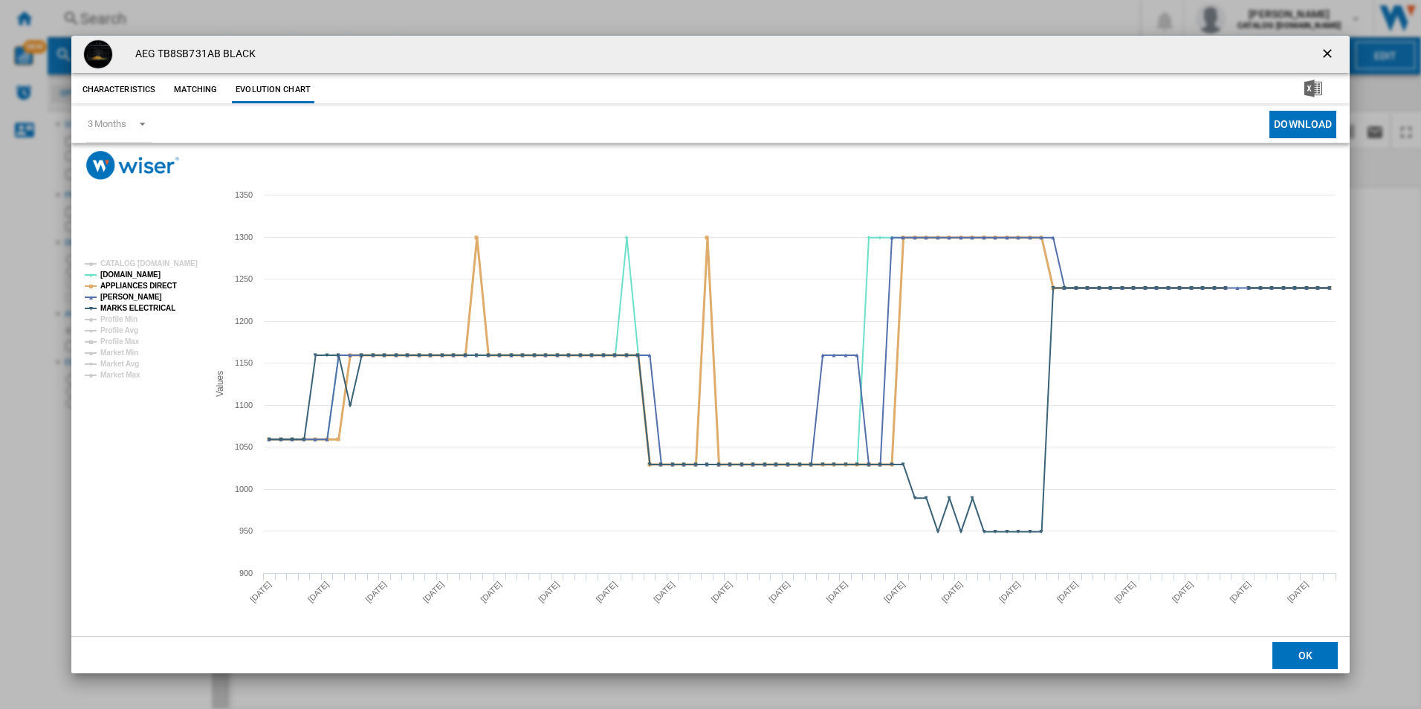
click at [151, 282] on tspan "APPLIANCES DIRECT" at bounding box center [138, 286] width 77 height 8
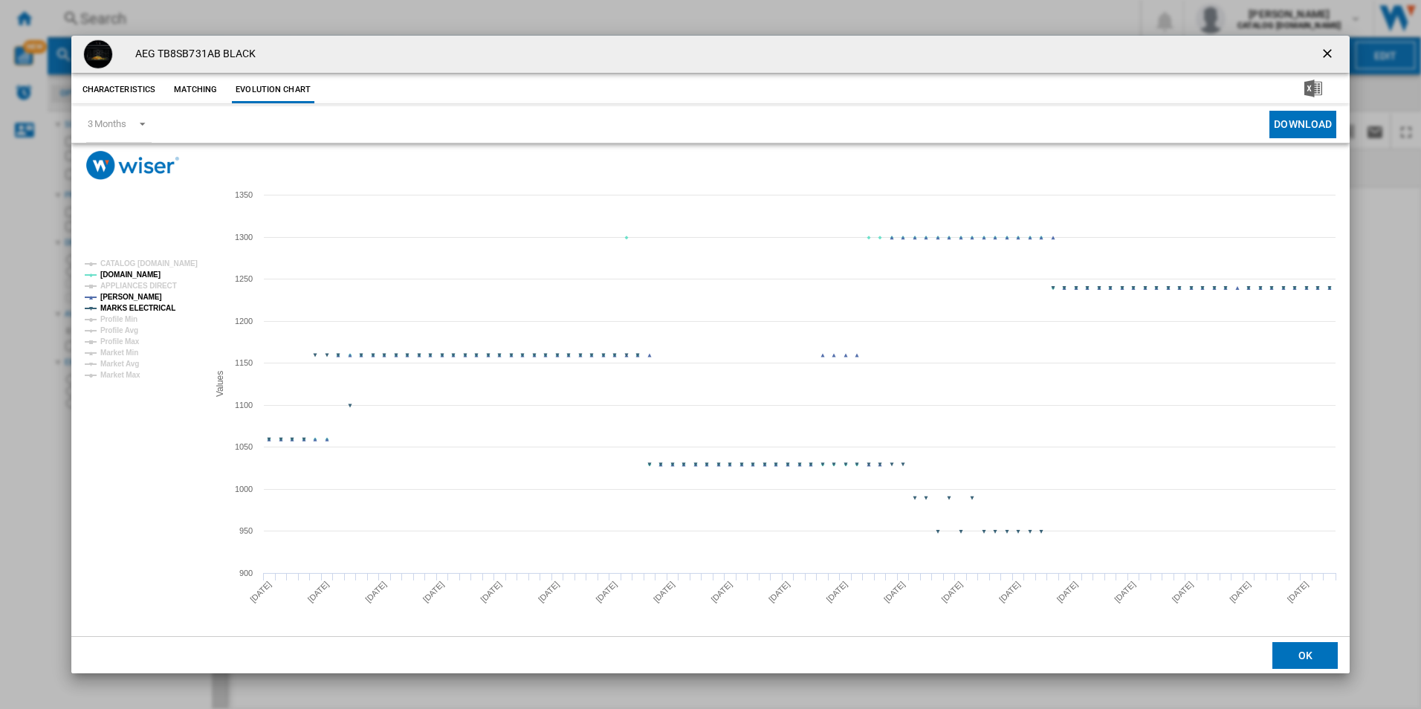
click at [169, 304] on rect "Product popup" at bounding box center [140, 319] width 123 height 131
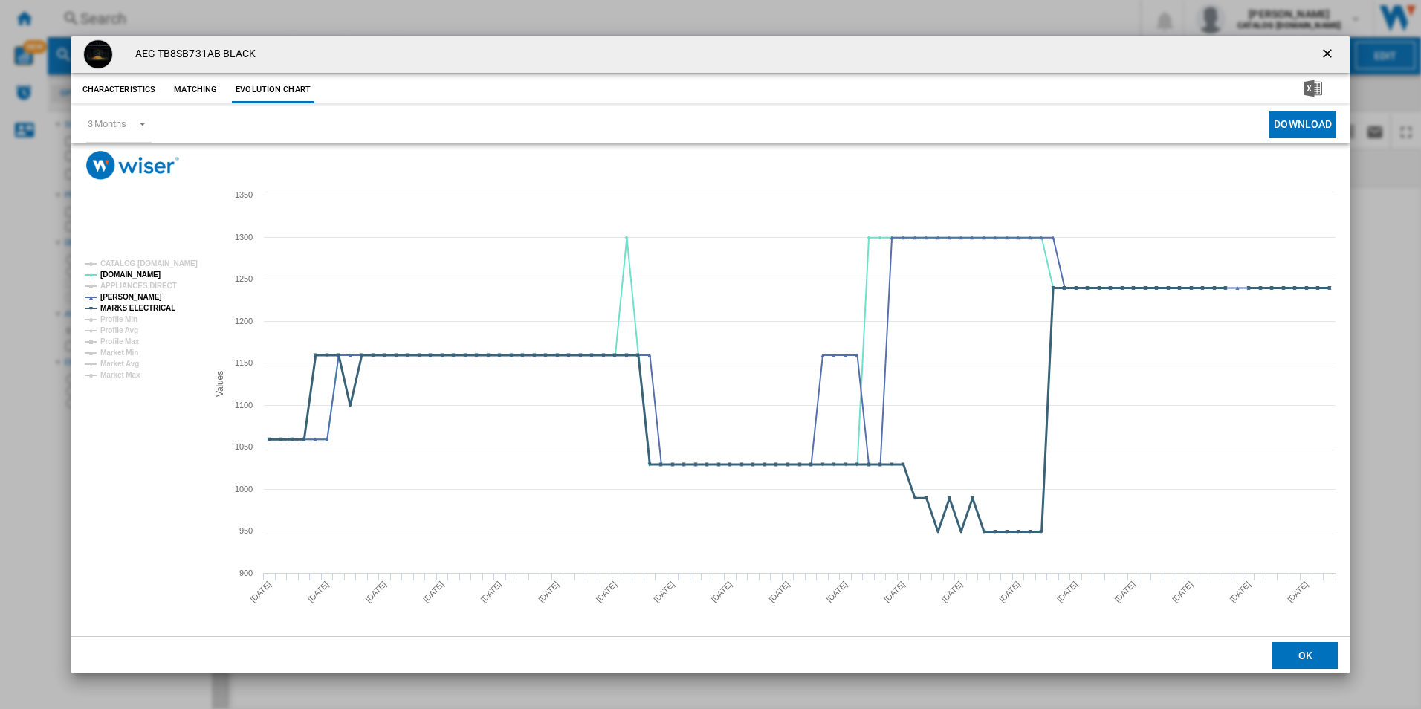
click at [153, 308] on tspan "MARKS ELECTRICAL" at bounding box center [137, 308] width 75 height 8
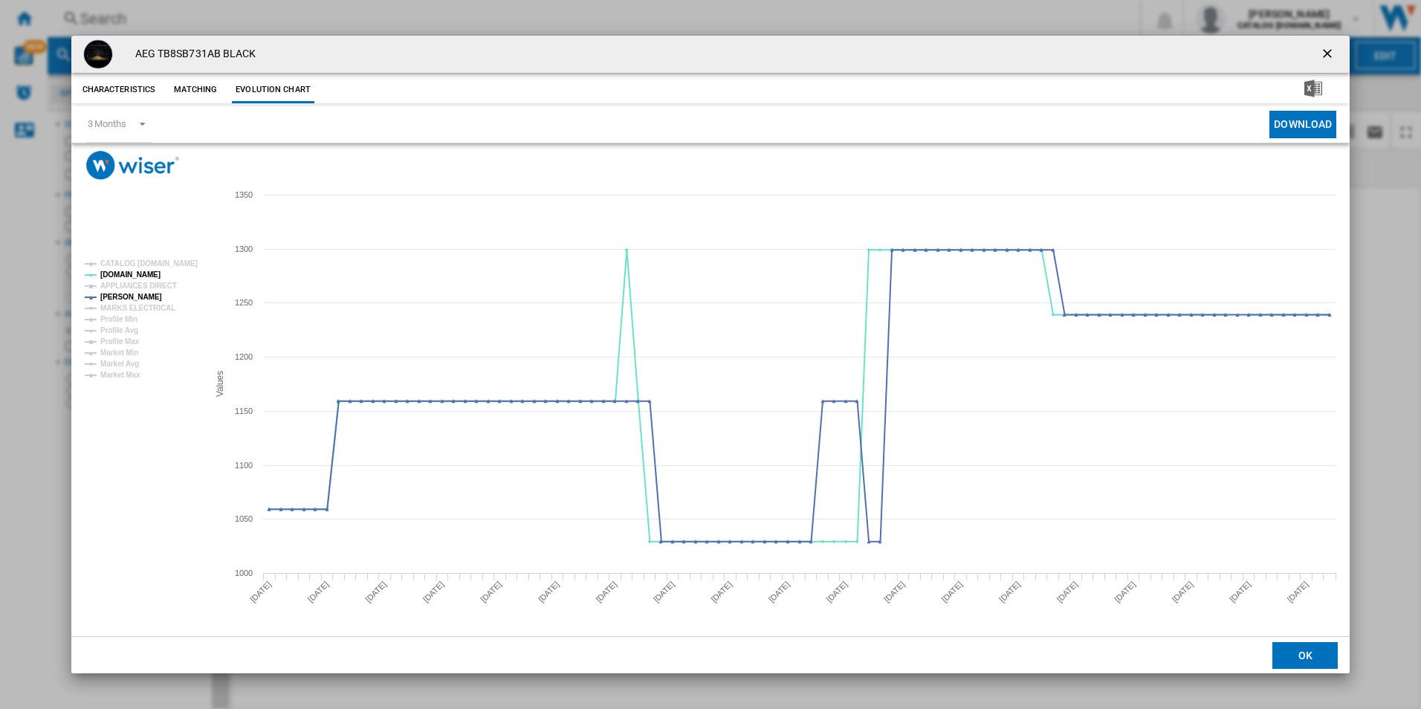
drag, startPoint x: 1326, startPoint y: 59, endPoint x: 1242, endPoint y: 51, distance: 84.4
click at [1326, 59] on ng-md-icon "getI18NText('BUTTONS.CLOSE_DIALOG')" at bounding box center [1329, 55] width 18 height 18
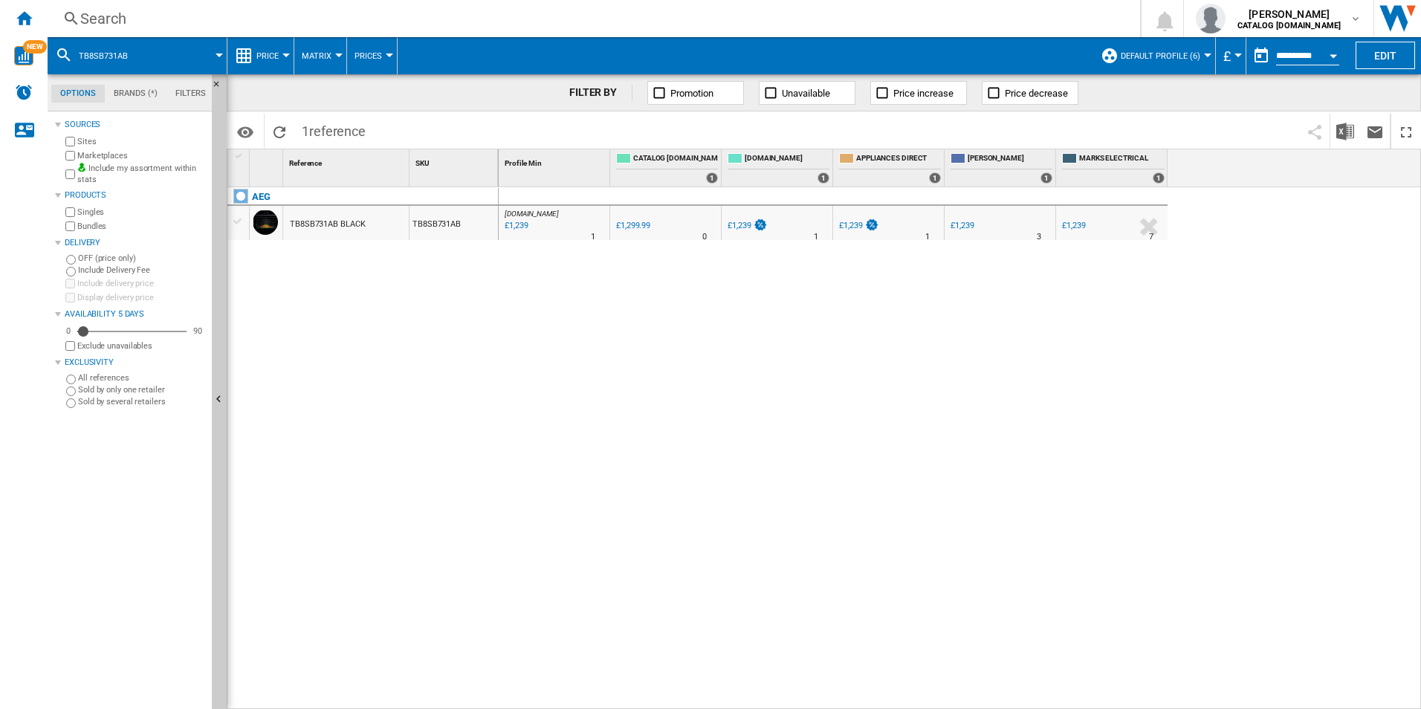
click at [901, 27] on div "Search" at bounding box center [590, 18] width 1021 height 21
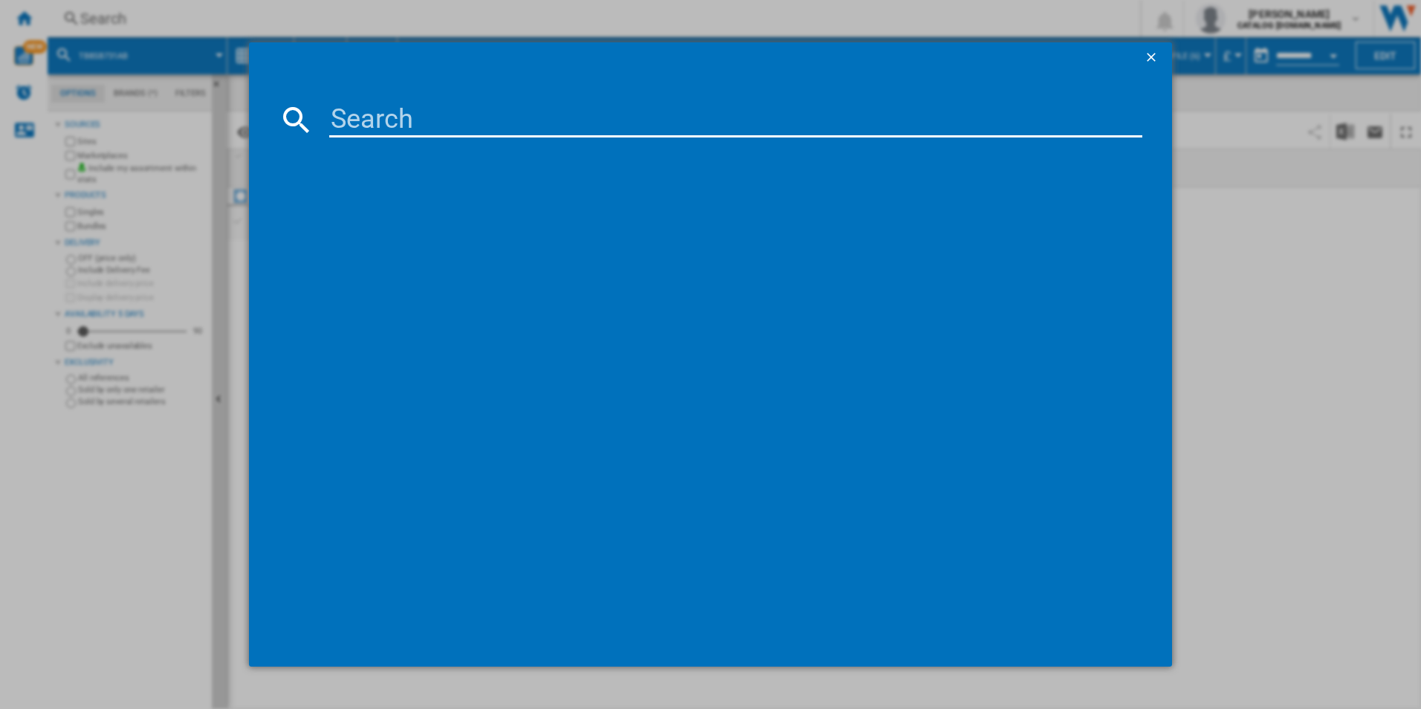
type input "TR7PB731ST"
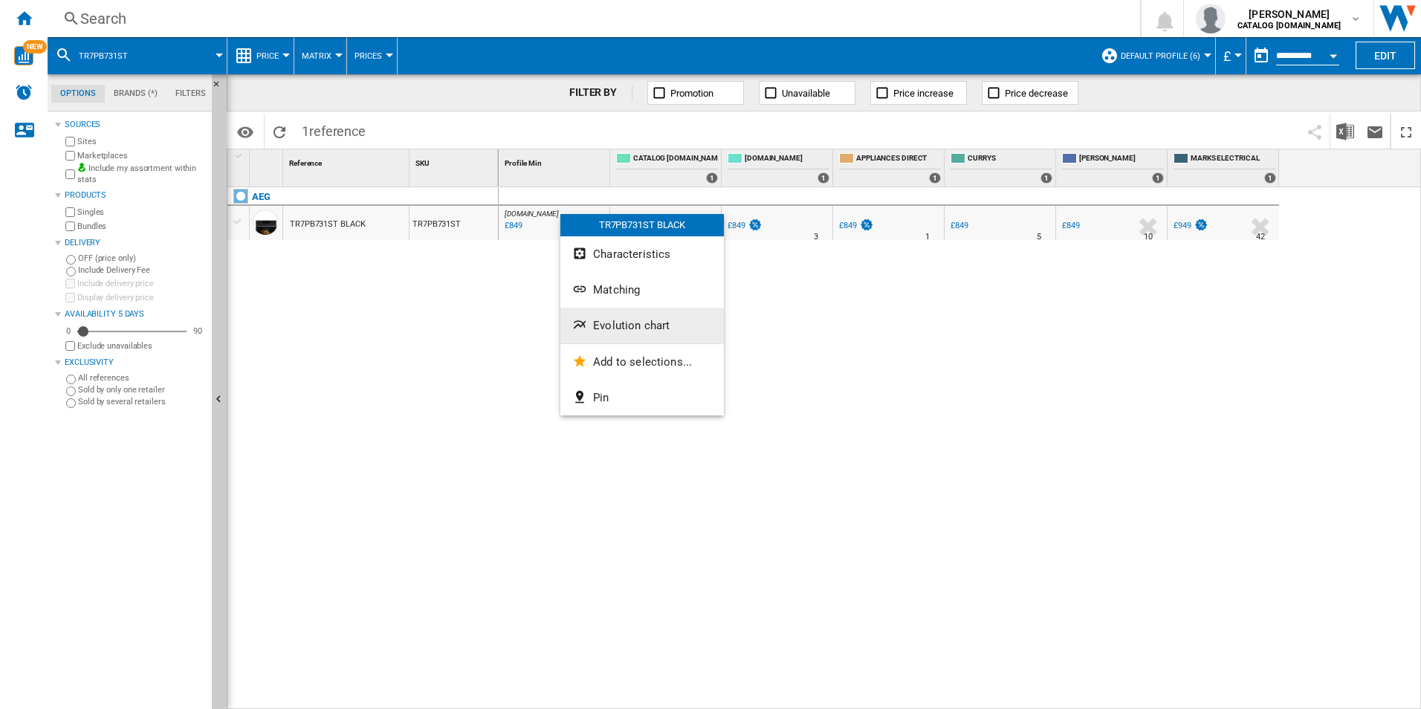
click at [615, 334] on button "Evolution chart" at bounding box center [641, 326] width 163 height 36
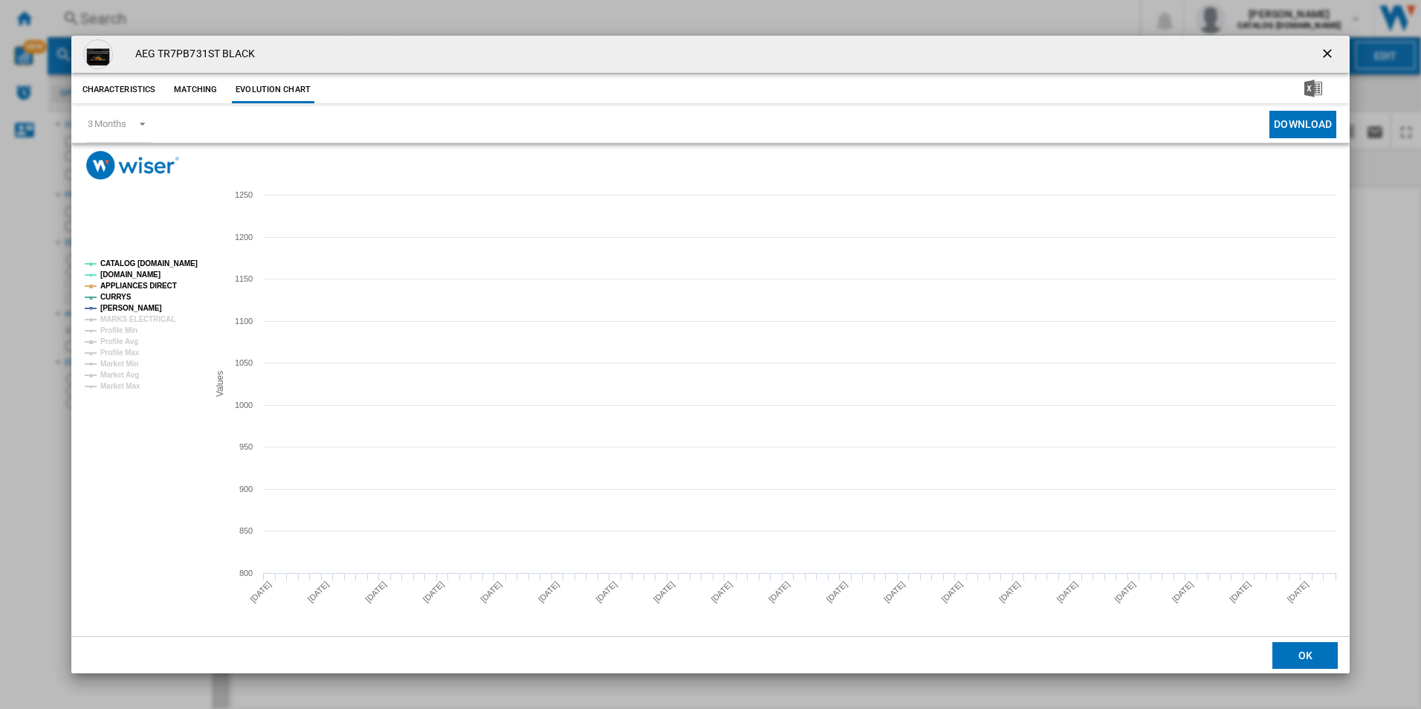
click at [169, 263] on tspan "CATALOG [DOMAIN_NAME]" at bounding box center [148, 263] width 97 height 8
click at [160, 282] on tspan "APPLIANCES DIRECT" at bounding box center [138, 286] width 77 height 8
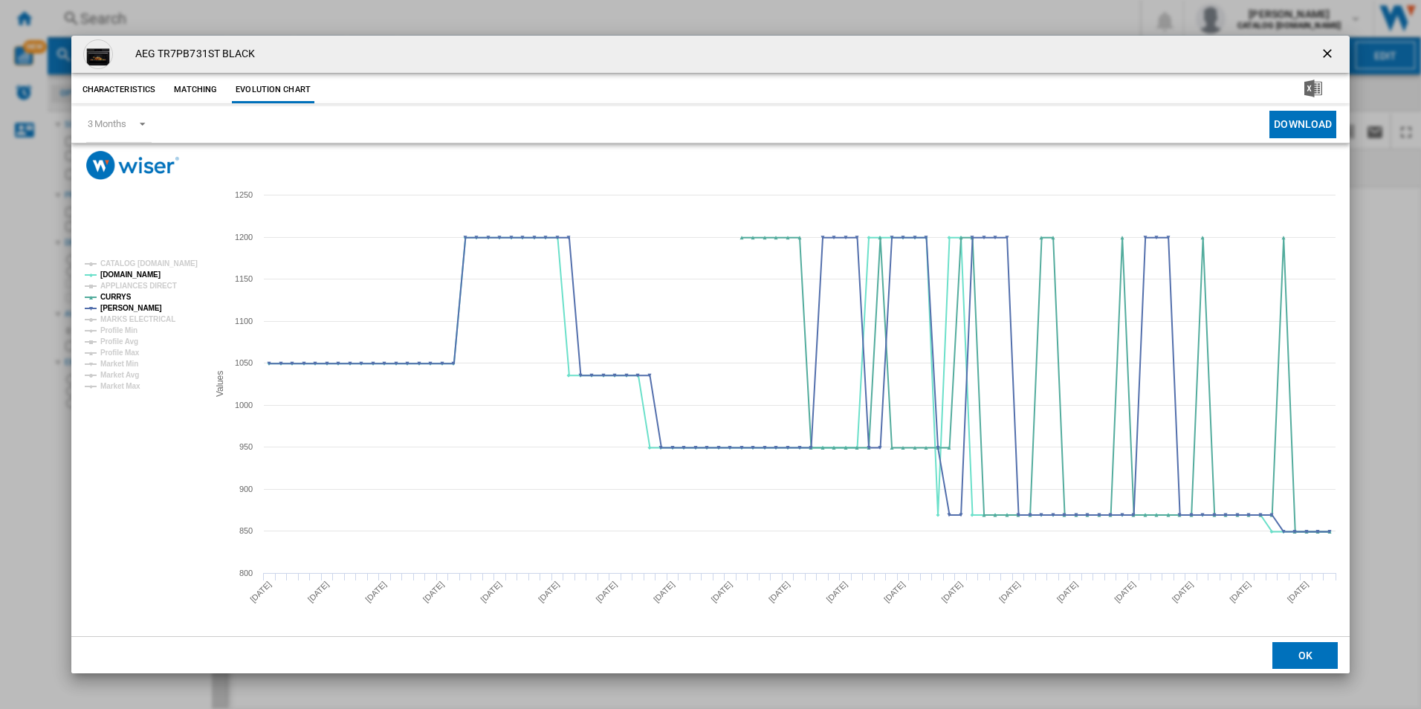
drag, startPoint x: 1323, startPoint y: 44, endPoint x: 1293, endPoint y: 60, distance: 34.6
click at [1323, 44] on button "Product popup" at bounding box center [1329, 54] width 30 height 30
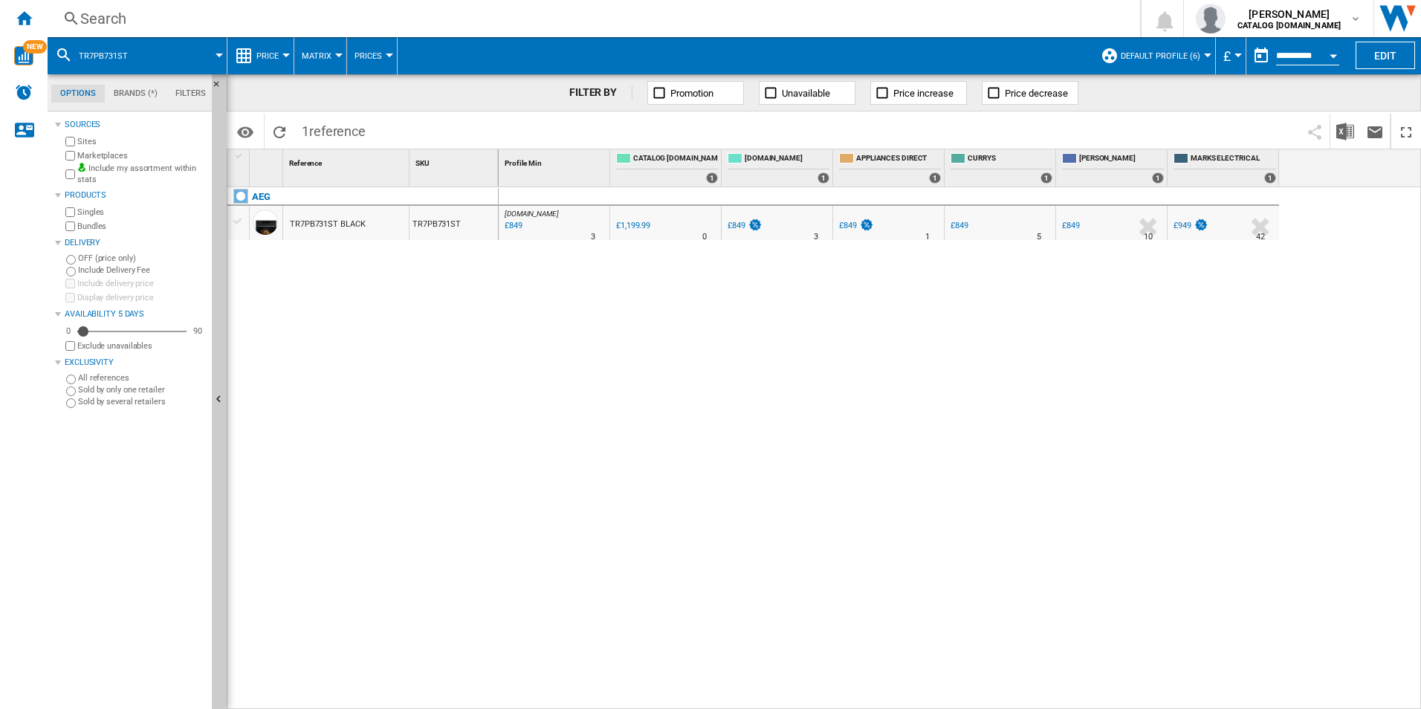
click at [866, 12] on div "Search" at bounding box center [590, 18] width 1021 height 21
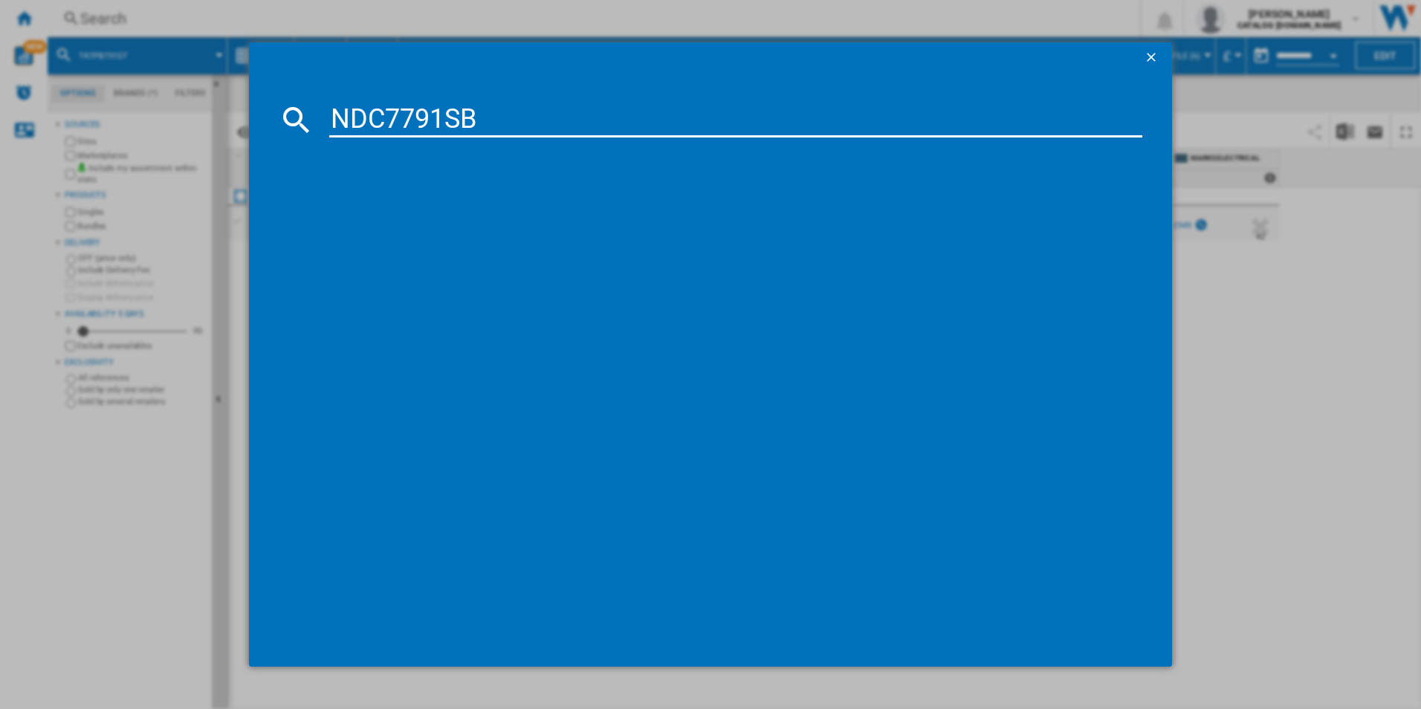
type input "NDC7791SB"
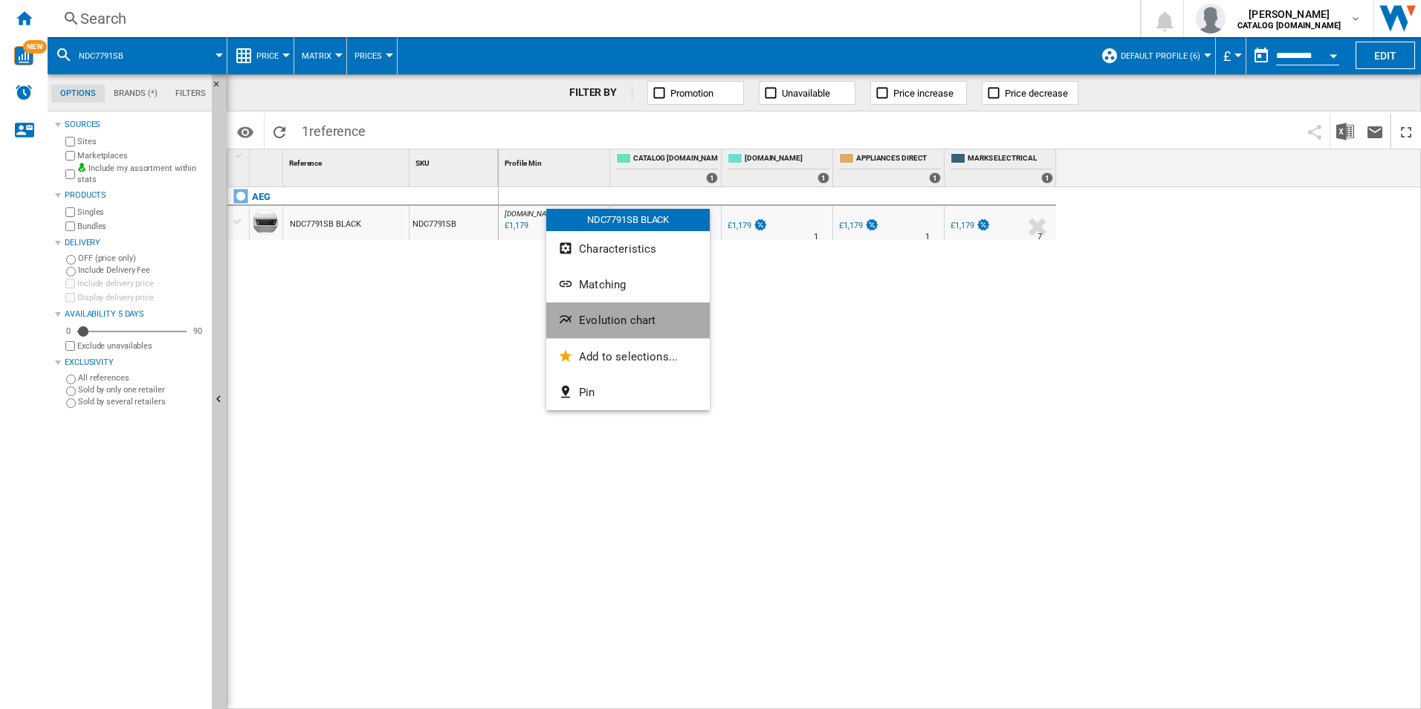
click at [593, 319] on span "Evolution chart" at bounding box center [617, 320] width 77 height 13
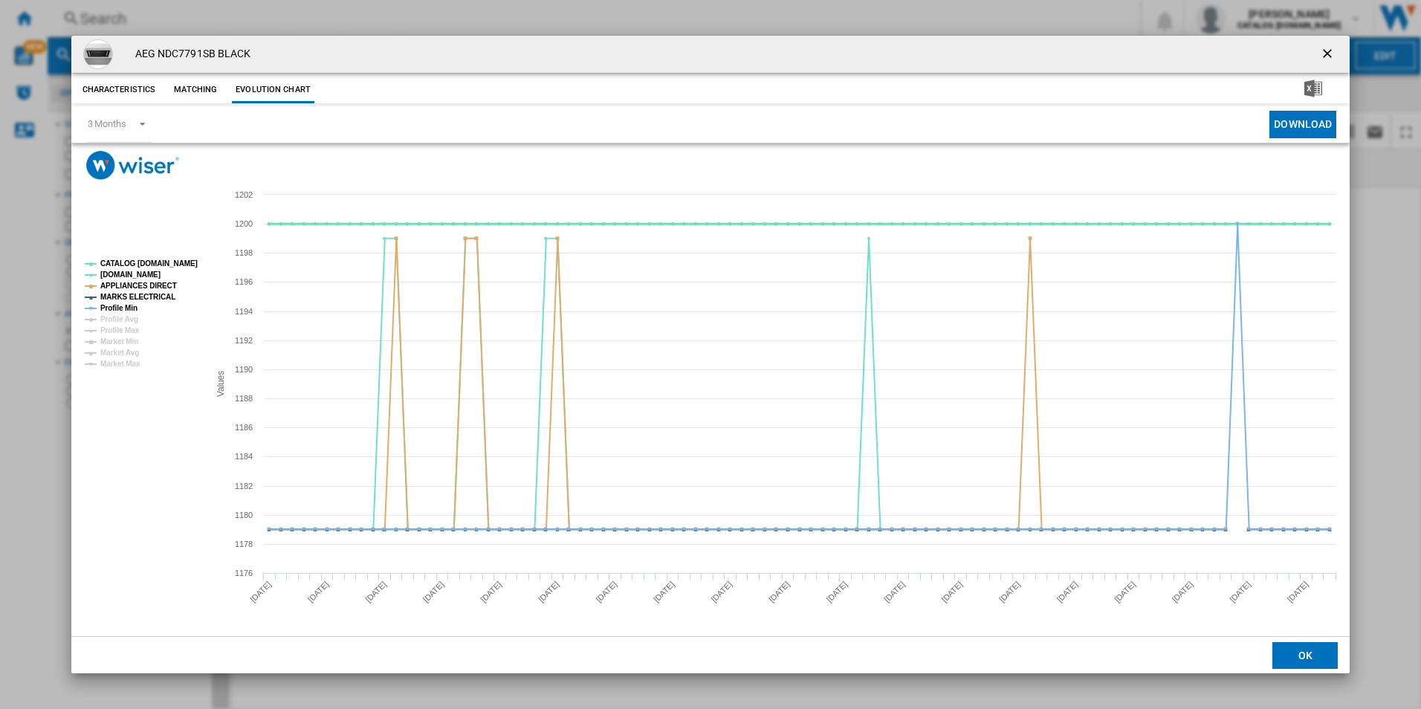
click at [167, 262] on tspan "CATALOG [DOMAIN_NAME]" at bounding box center [148, 263] width 97 height 8
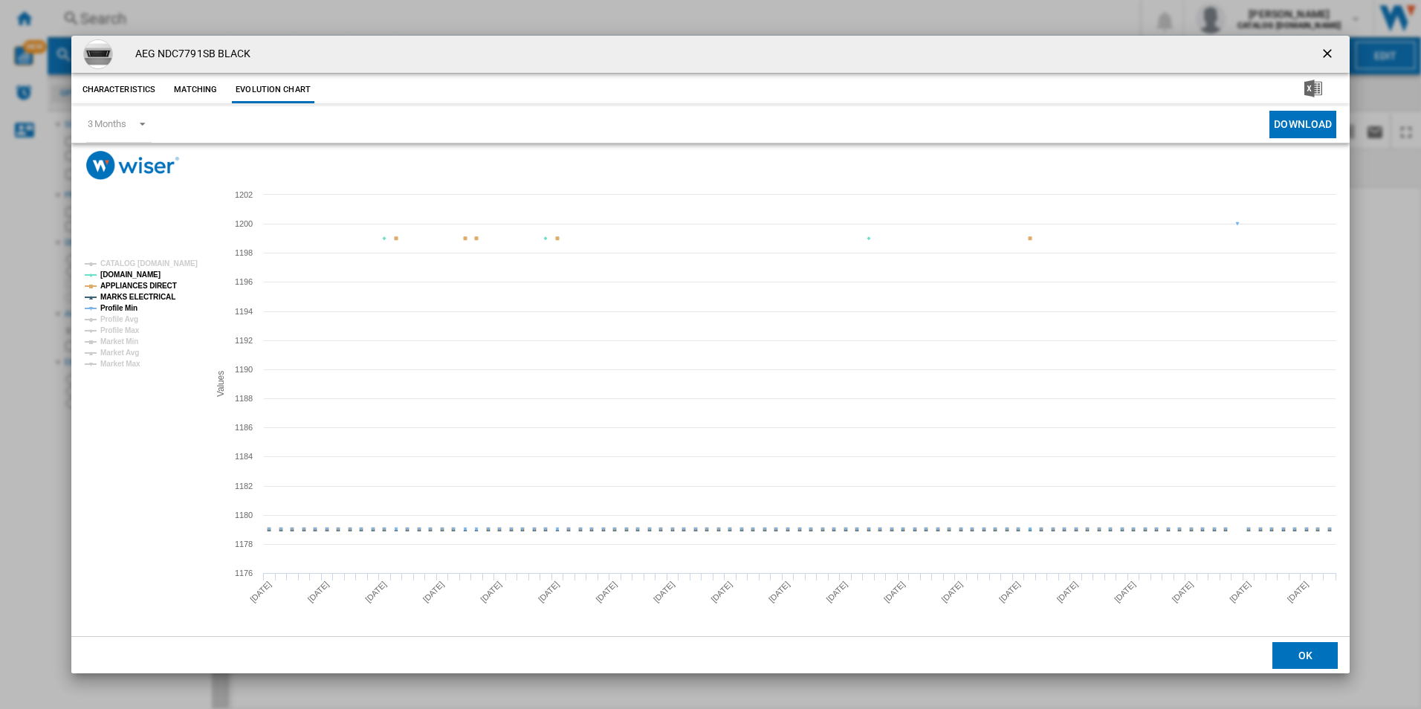
click at [157, 293] on tspan "MARKS ELECTRICAL" at bounding box center [137, 297] width 75 height 8
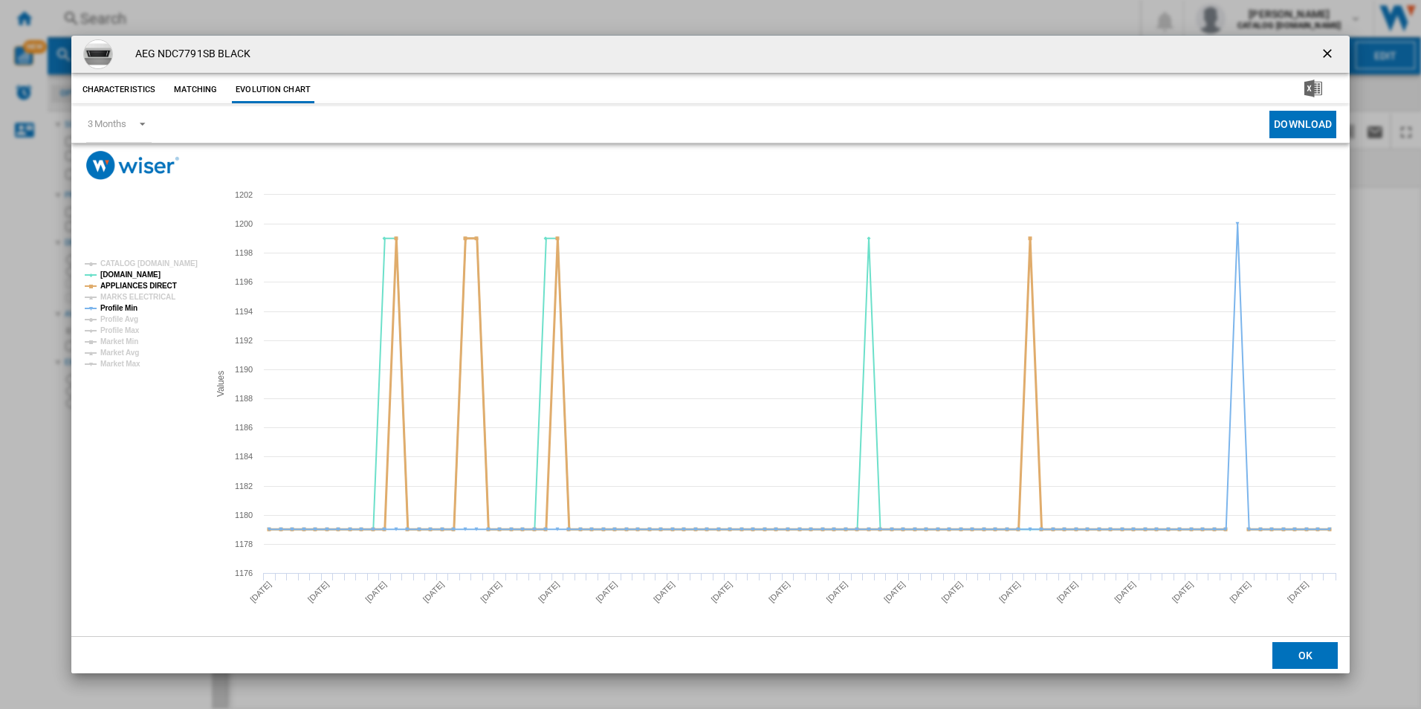
click at [157, 282] on tspan "APPLIANCES DIRECT" at bounding box center [138, 286] width 77 height 8
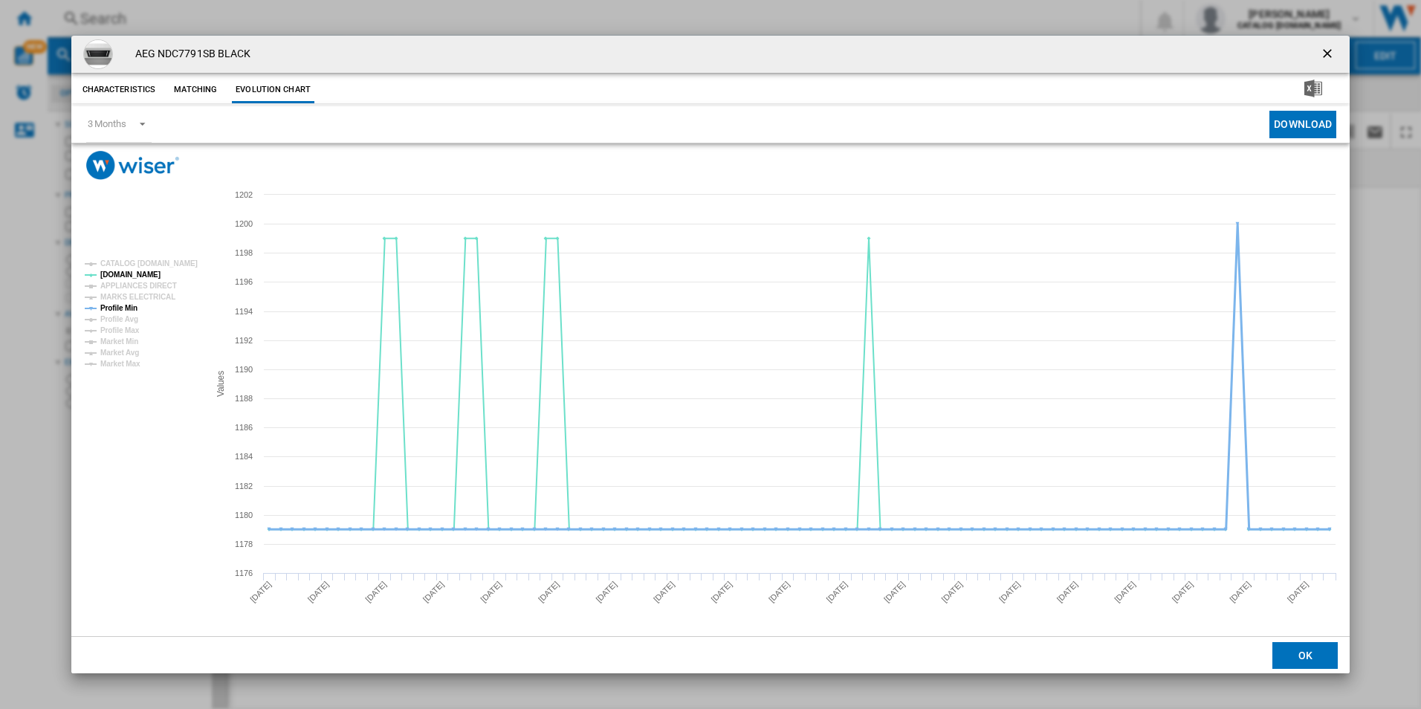
click at [119, 311] on tspan "Profile Min" at bounding box center [118, 308] width 37 height 8
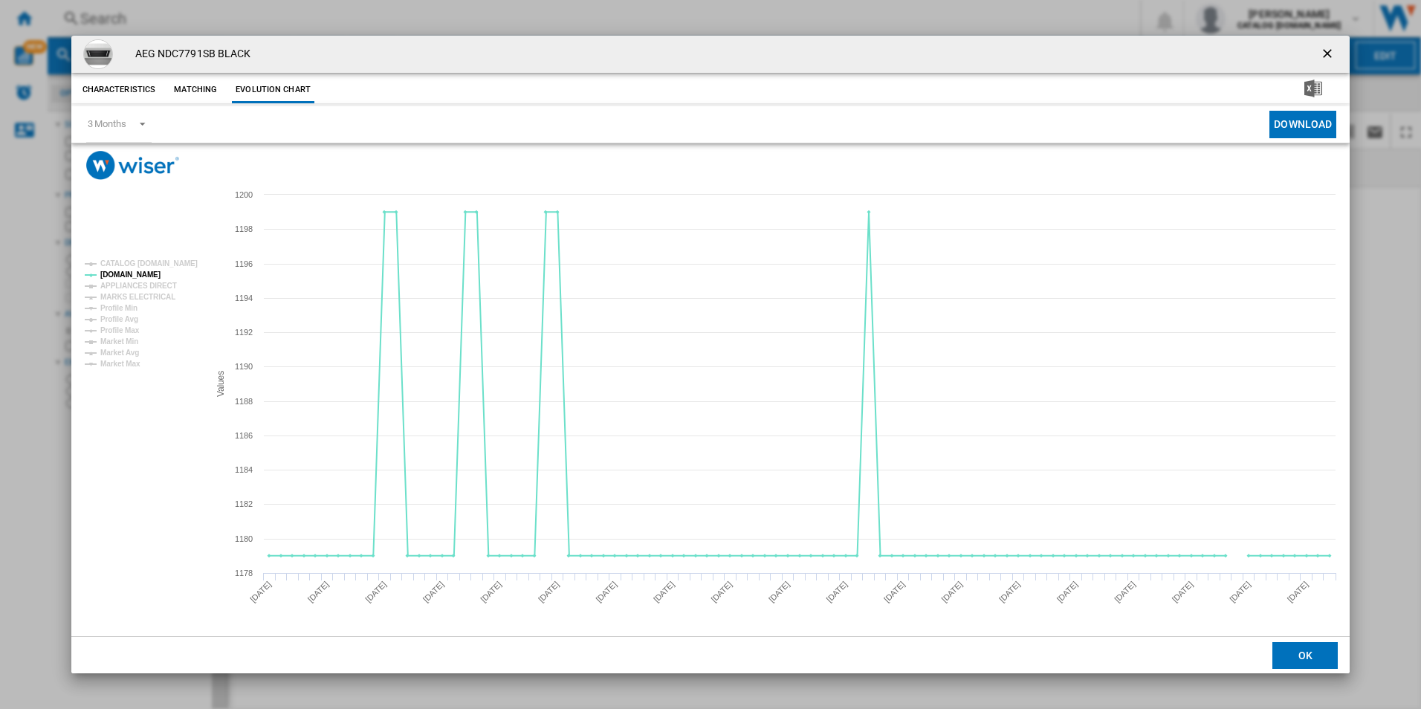
click at [1316, 50] on button "Product popup" at bounding box center [1329, 54] width 30 height 30
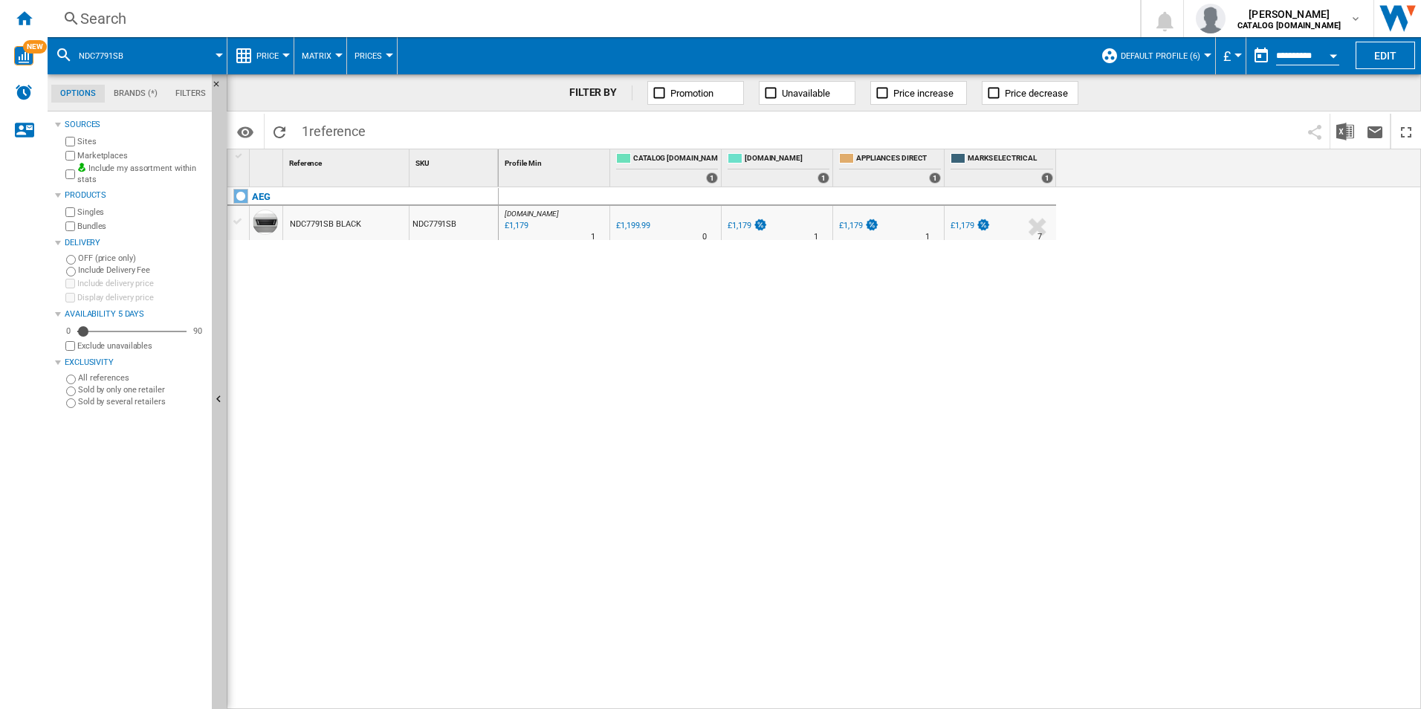
click at [774, 20] on div "Search" at bounding box center [590, 18] width 1021 height 21
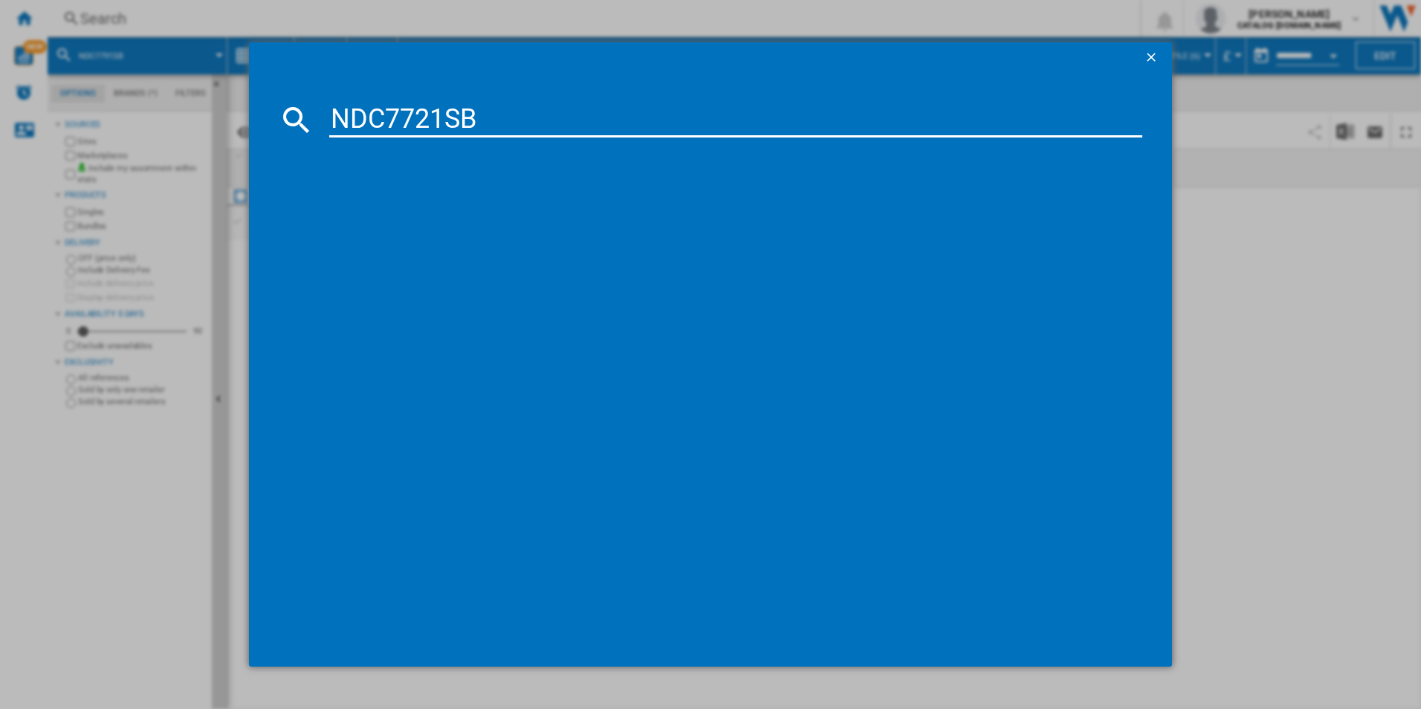
type input "NDC7721SB"
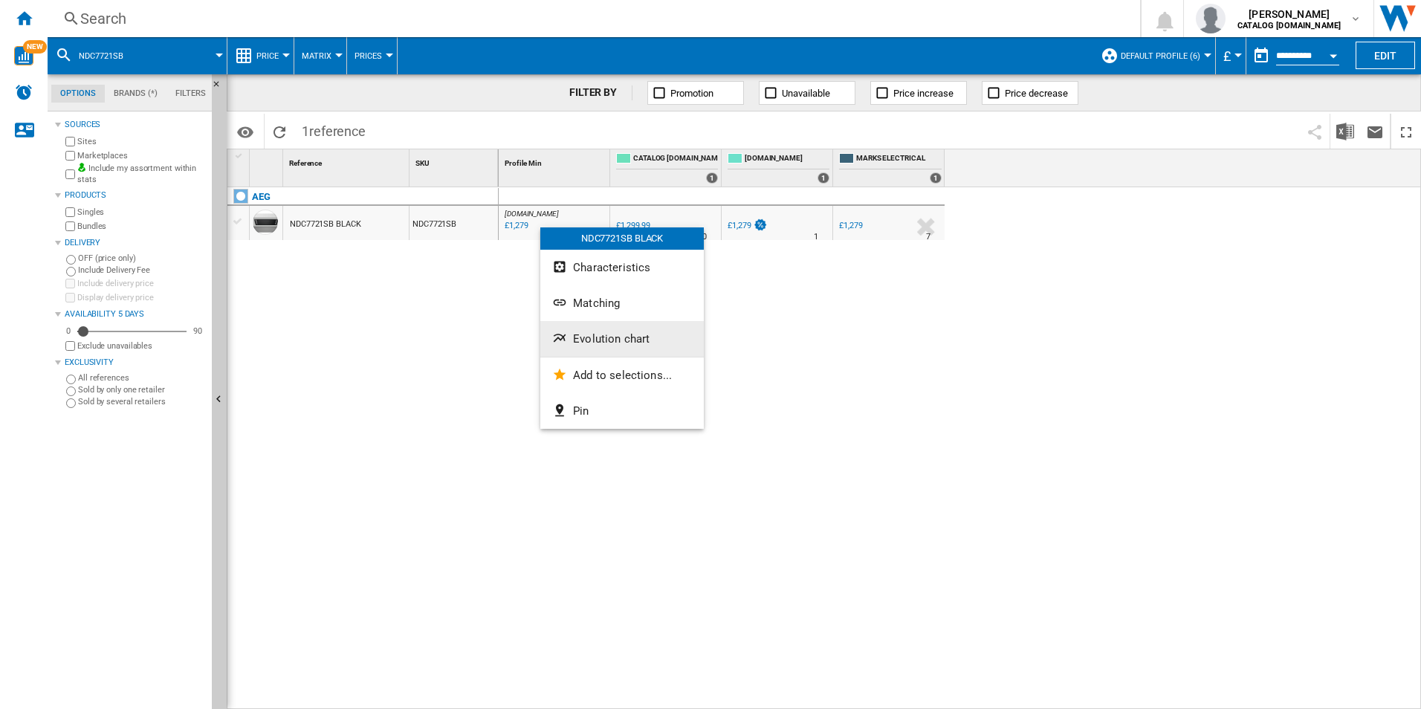
click at [603, 335] on span "Evolution chart" at bounding box center [611, 338] width 77 height 13
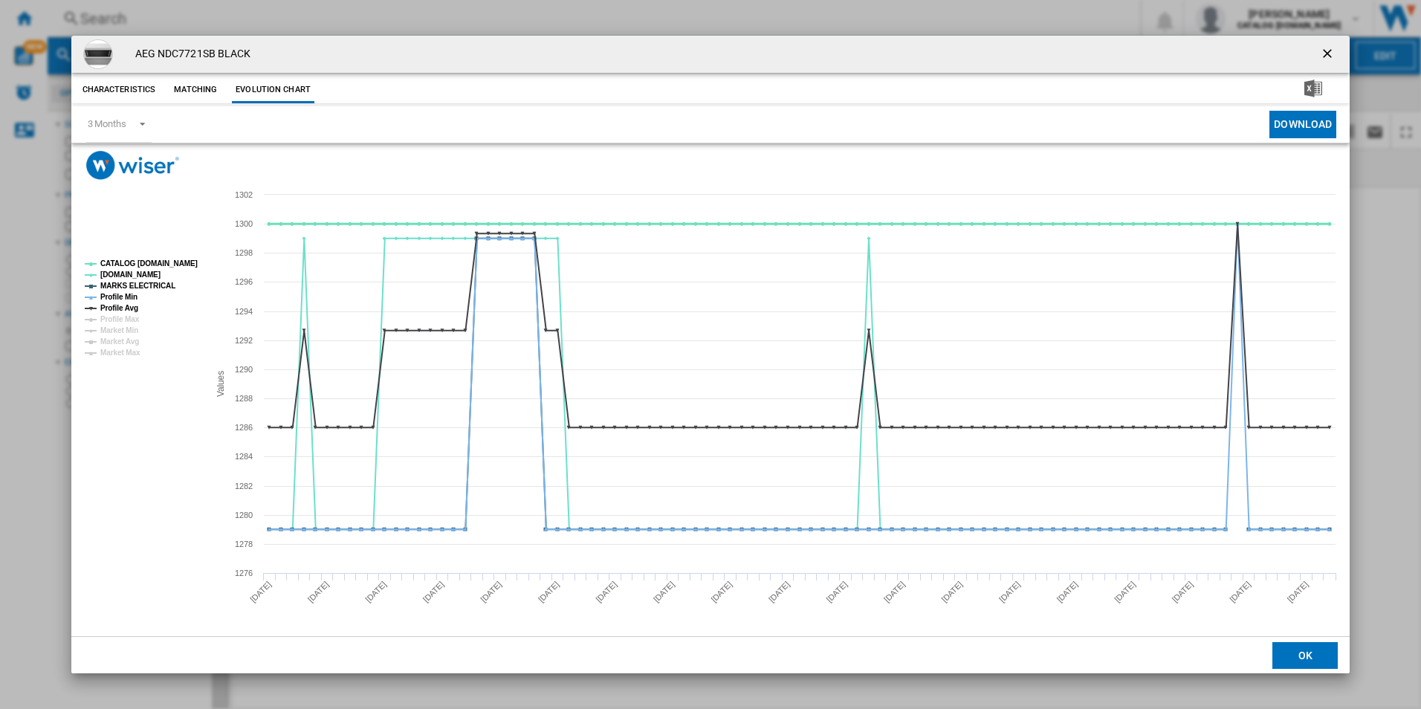
click at [176, 261] on tspan "CATALOG [DOMAIN_NAME]" at bounding box center [148, 263] width 97 height 8
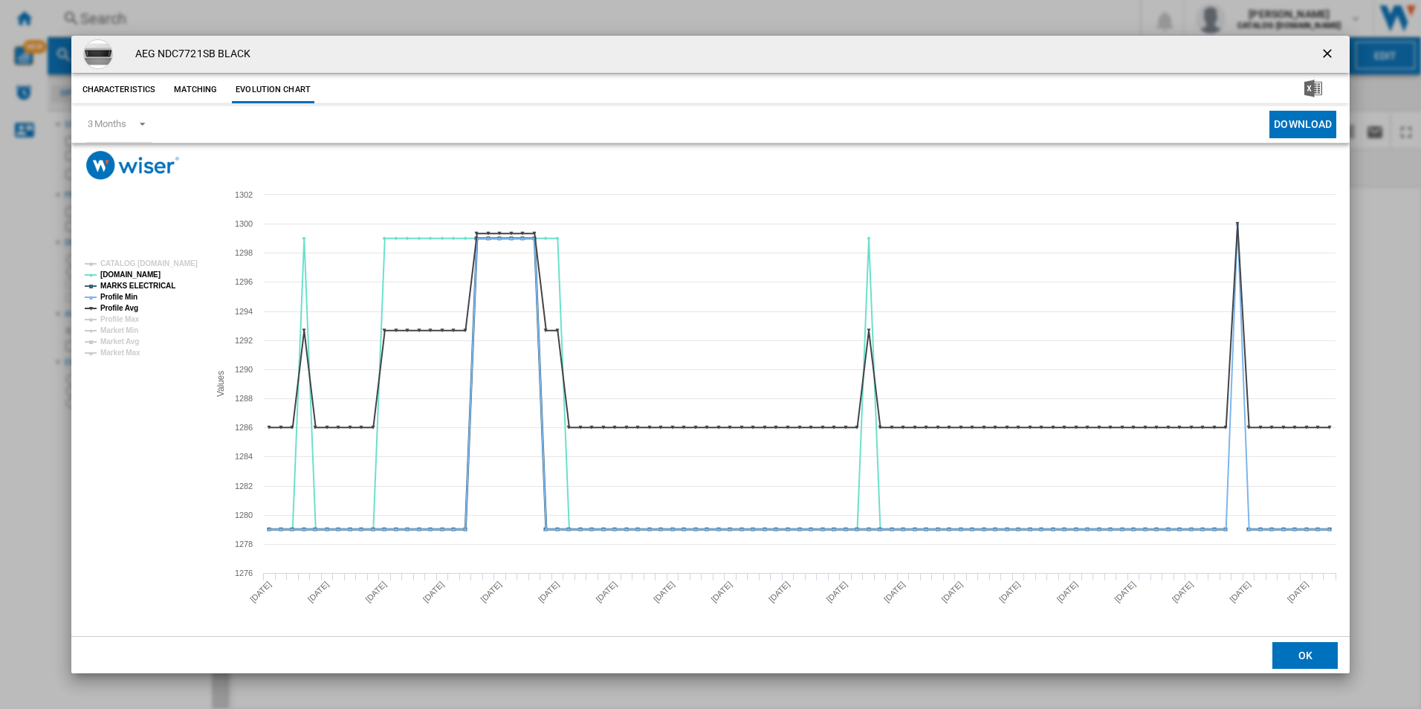
click at [151, 282] on tspan "MARKS ELECTRICAL" at bounding box center [137, 286] width 75 height 8
click at [134, 294] on tspan "Profile Min" at bounding box center [118, 297] width 37 height 8
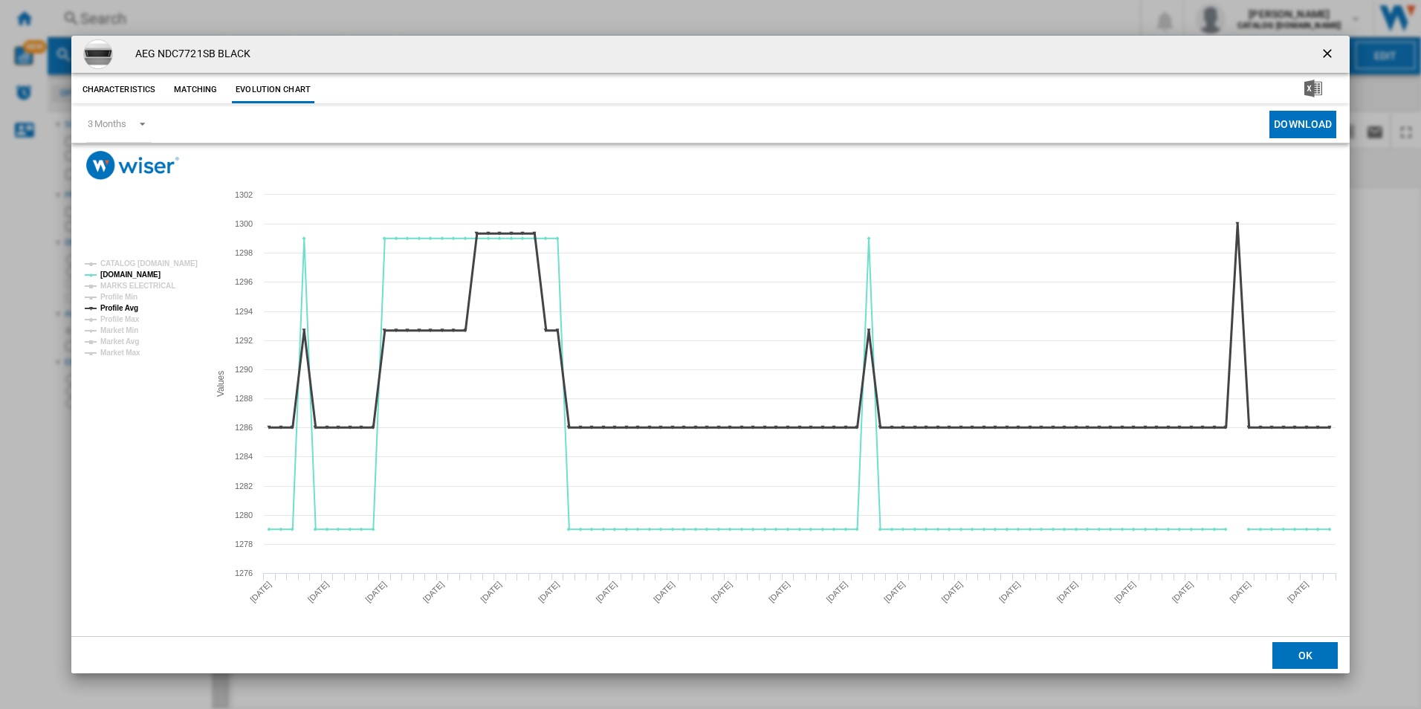
click at [134, 304] on tspan "Profile Avg" at bounding box center [119, 308] width 38 height 8
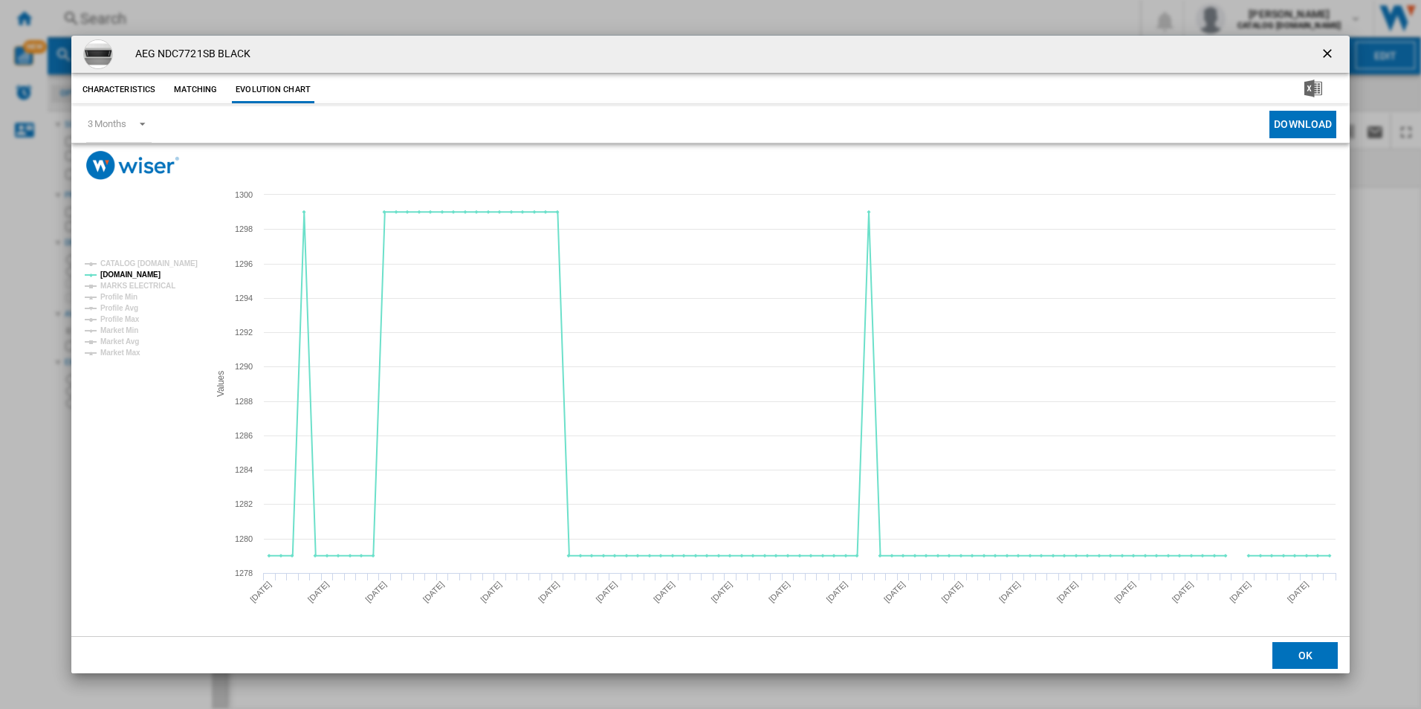
click at [1324, 53] on ng-md-icon "getI18NText('BUTTONS.CLOSE_DIALOG')" at bounding box center [1329, 55] width 18 height 18
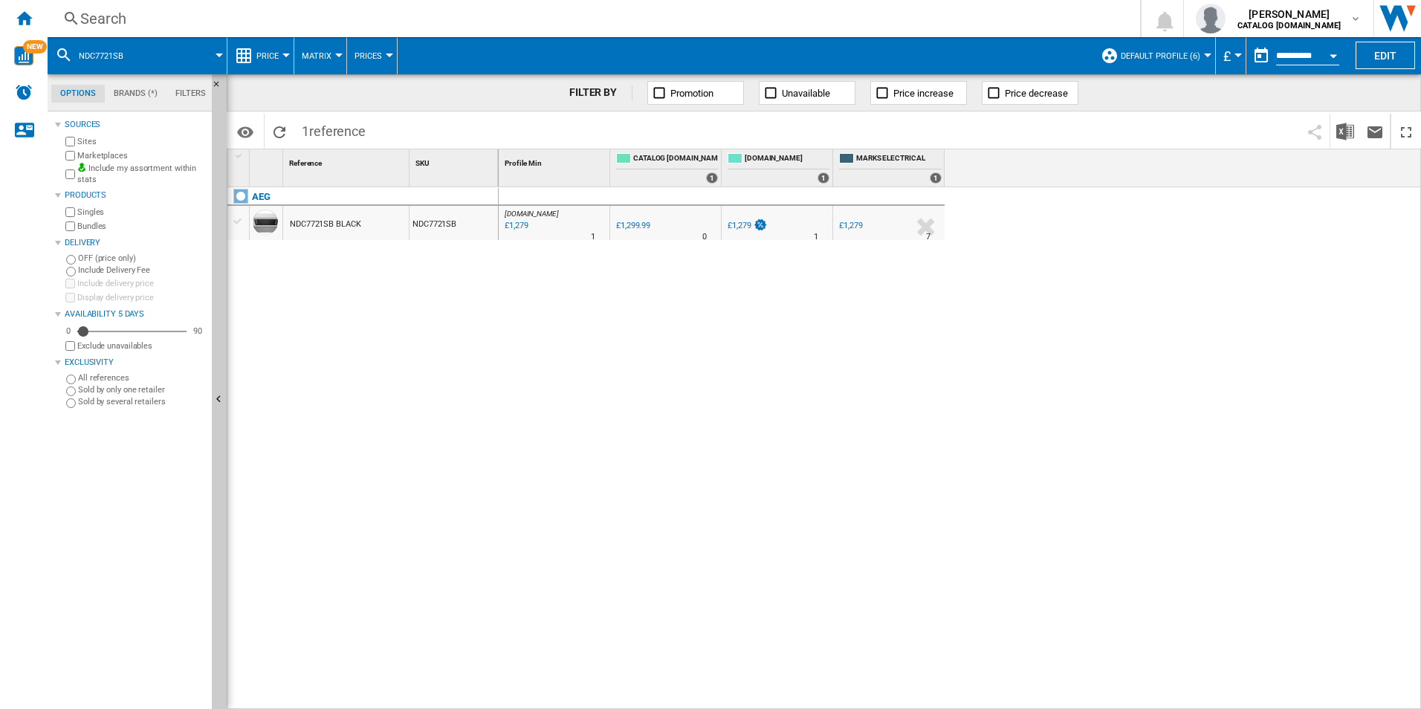
click at [734, 27] on div "Search" at bounding box center [590, 18] width 1021 height 21
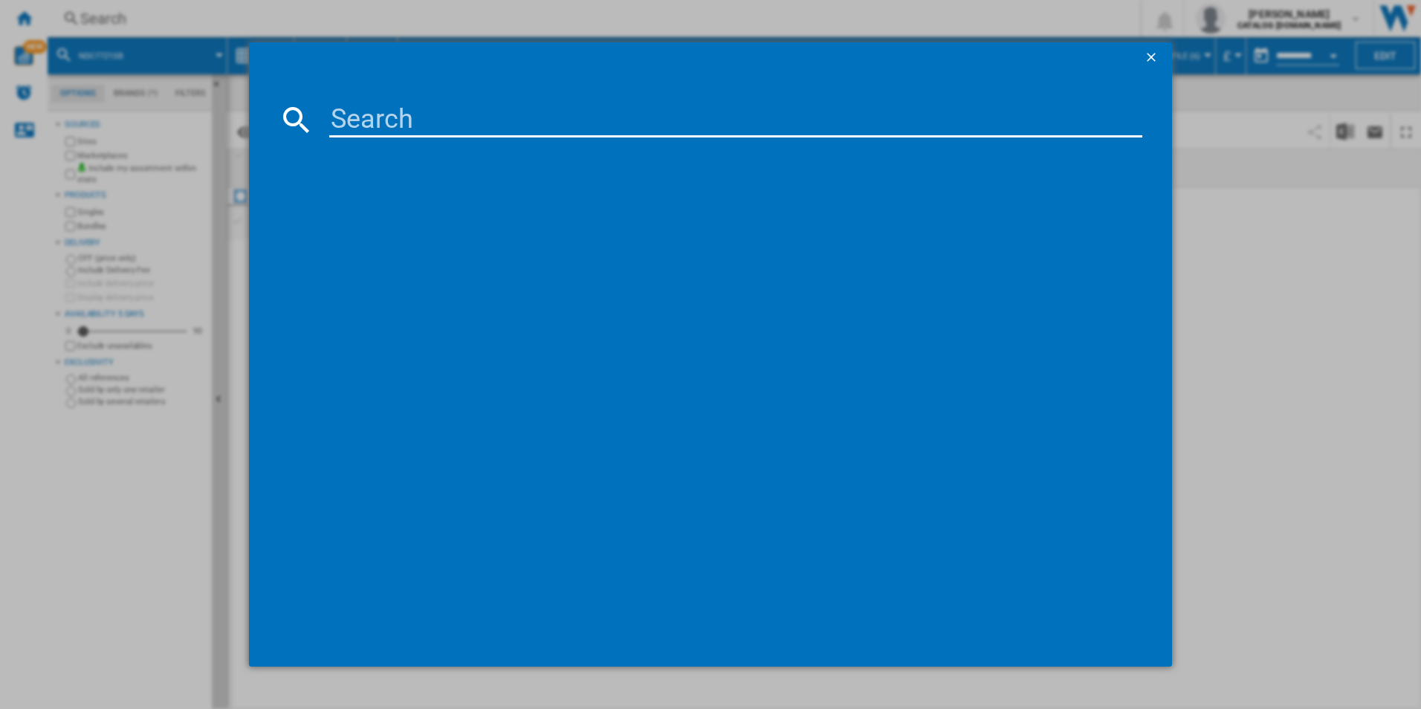
type input "GV77D91SB"
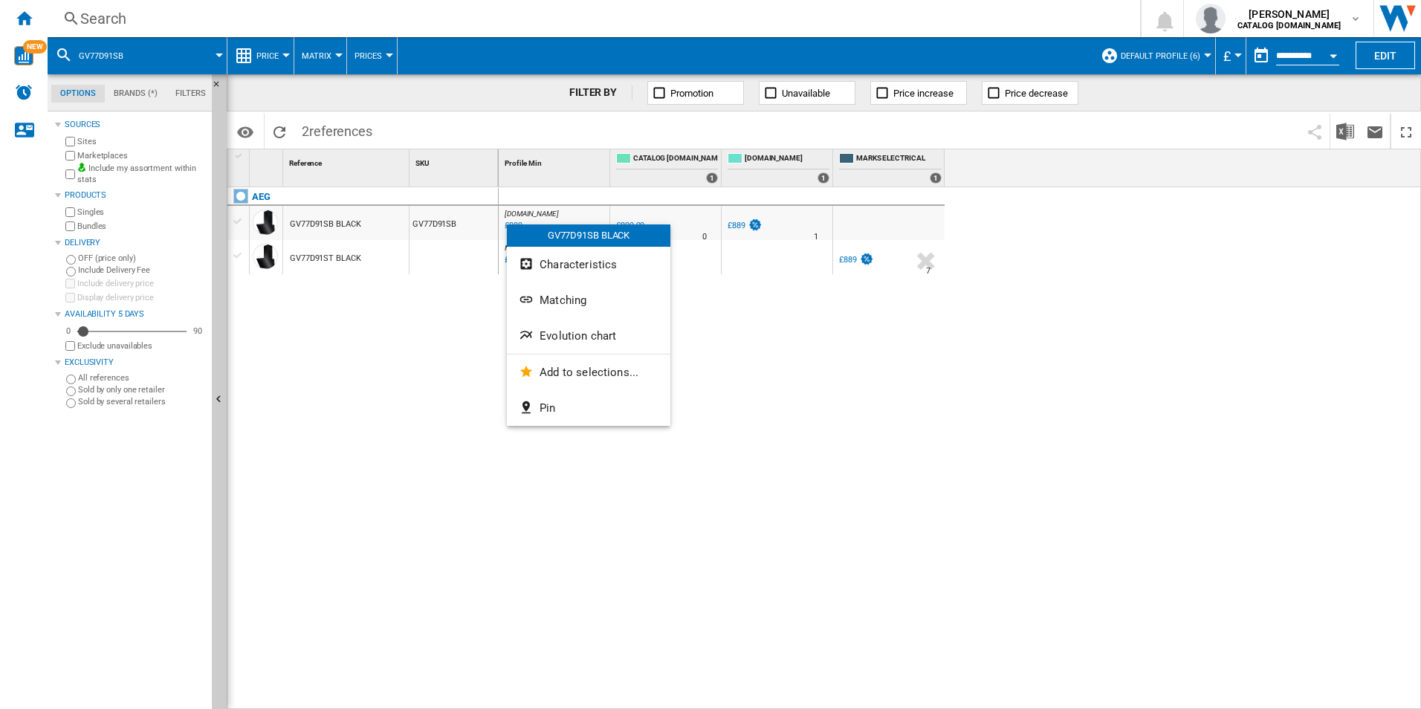
click at [456, 320] on div at bounding box center [710, 354] width 1421 height 709
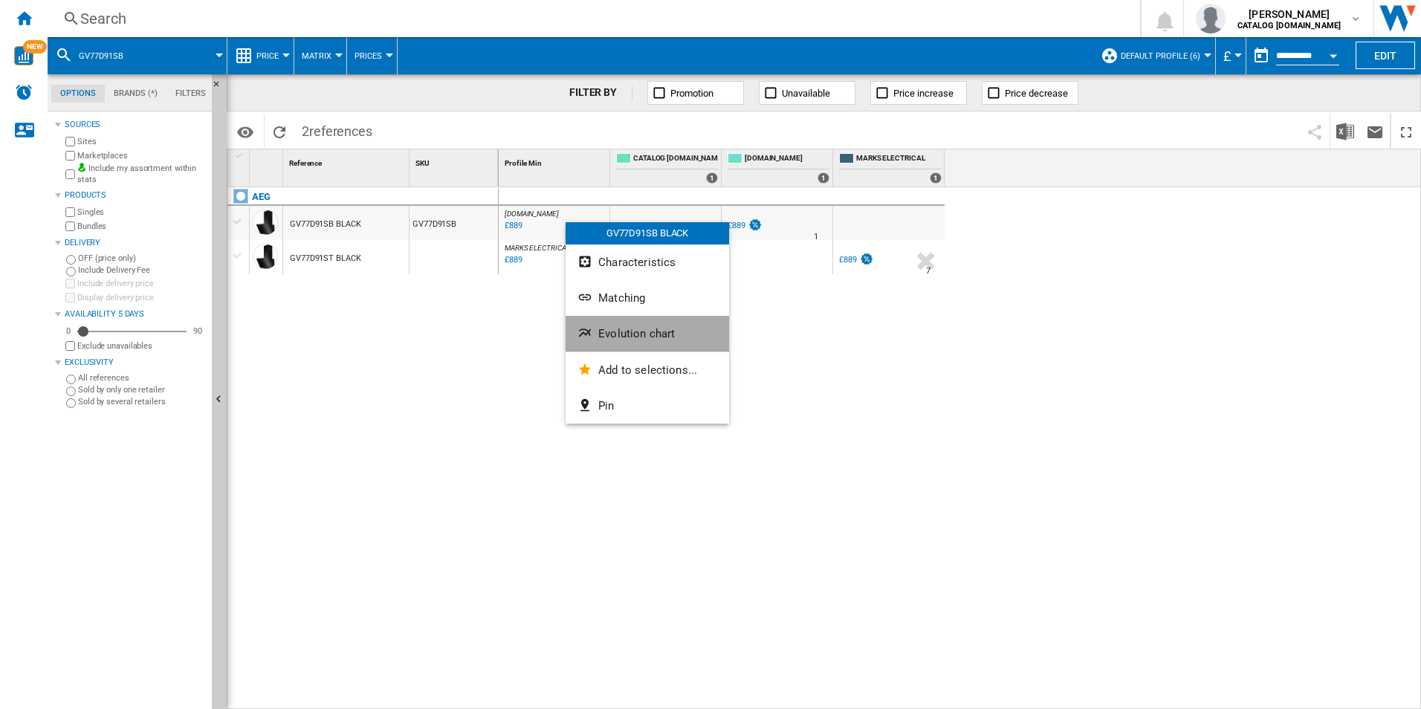
click at [581, 320] on button "Evolution chart" at bounding box center [647, 334] width 163 height 36
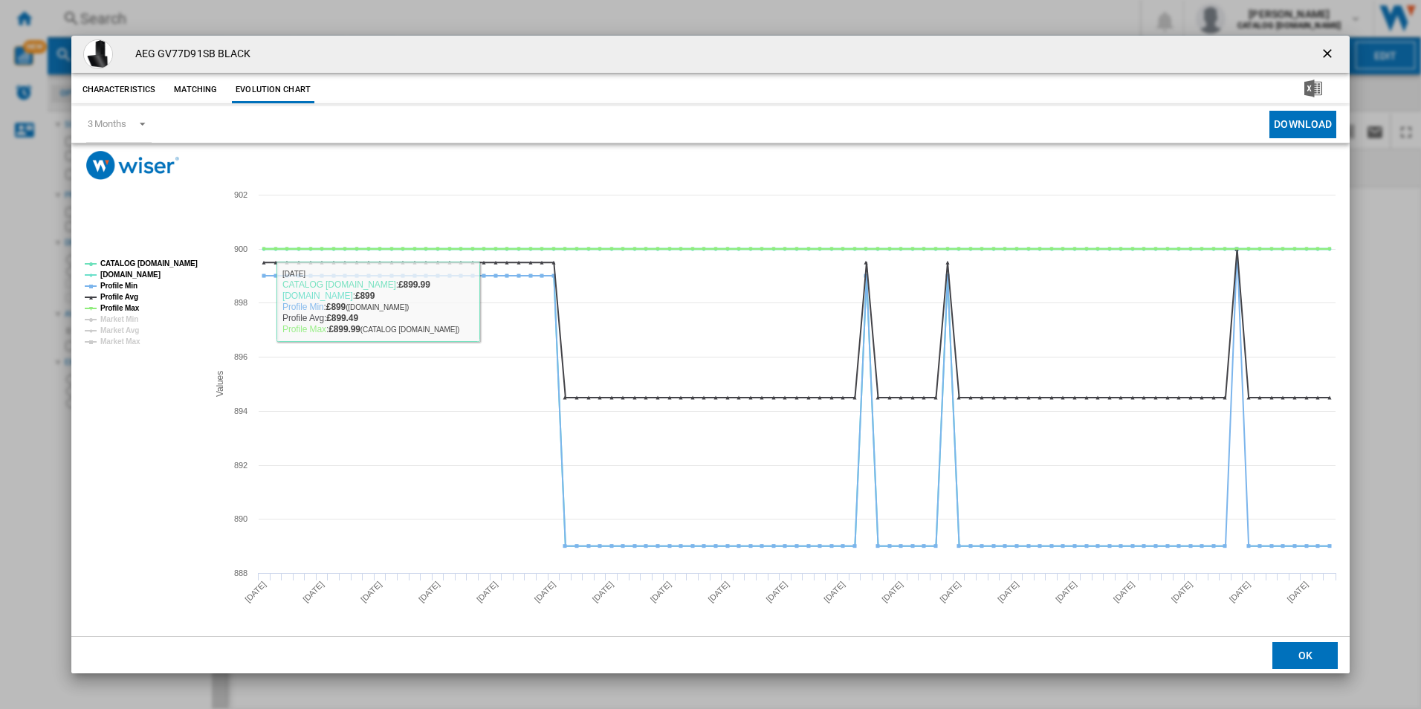
click at [184, 265] on tspan "CATALOG [DOMAIN_NAME]" at bounding box center [148, 263] width 97 height 8
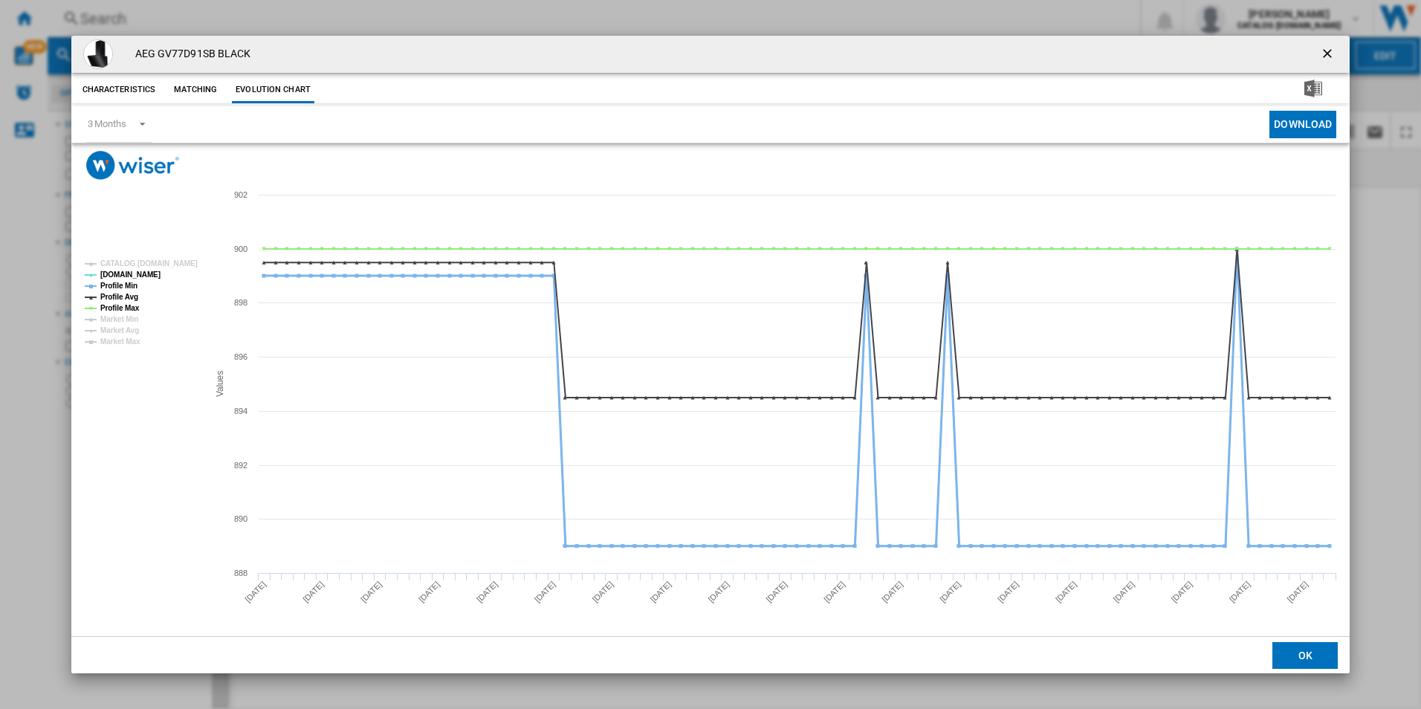
click at [132, 288] on tspan "Profile Min" at bounding box center [118, 286] width 37 height 8
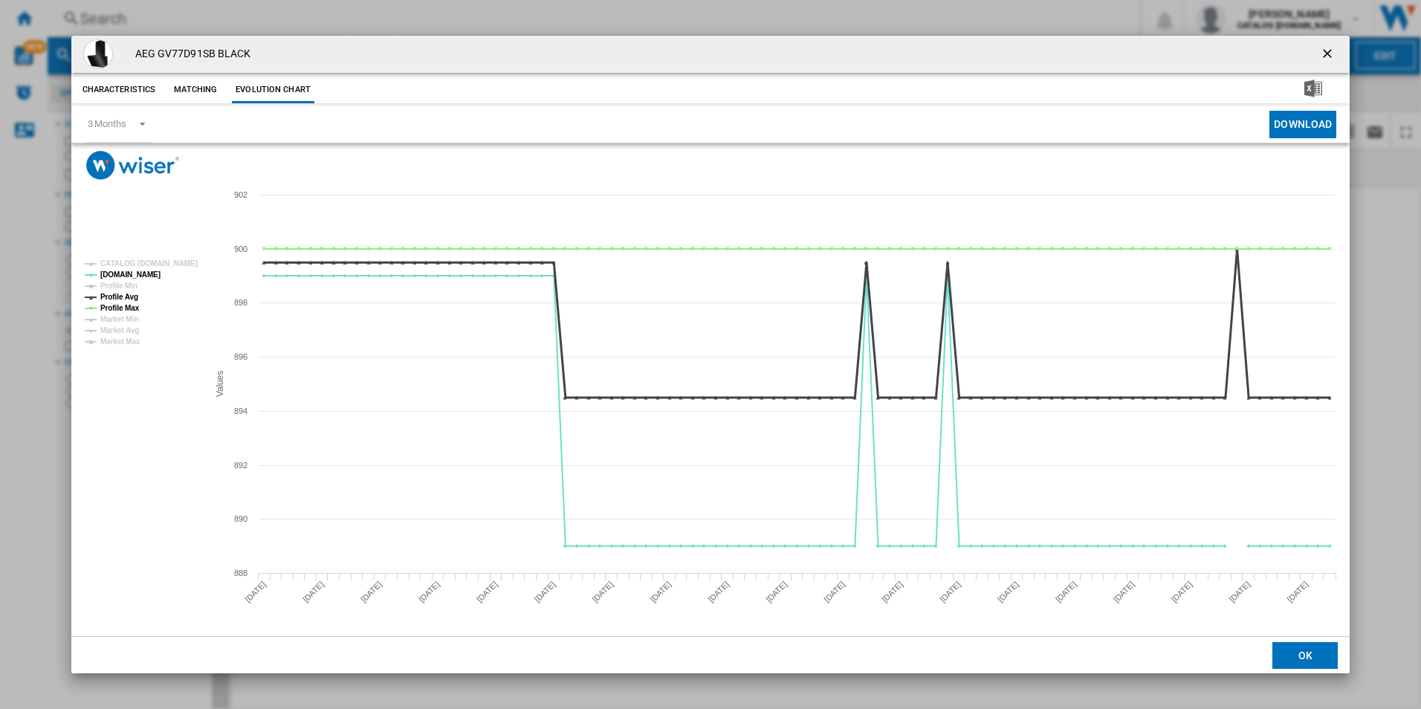
click at [127, 296] on tspan "Profile Avg" at bounding box center [119, 297] width 38 height 8
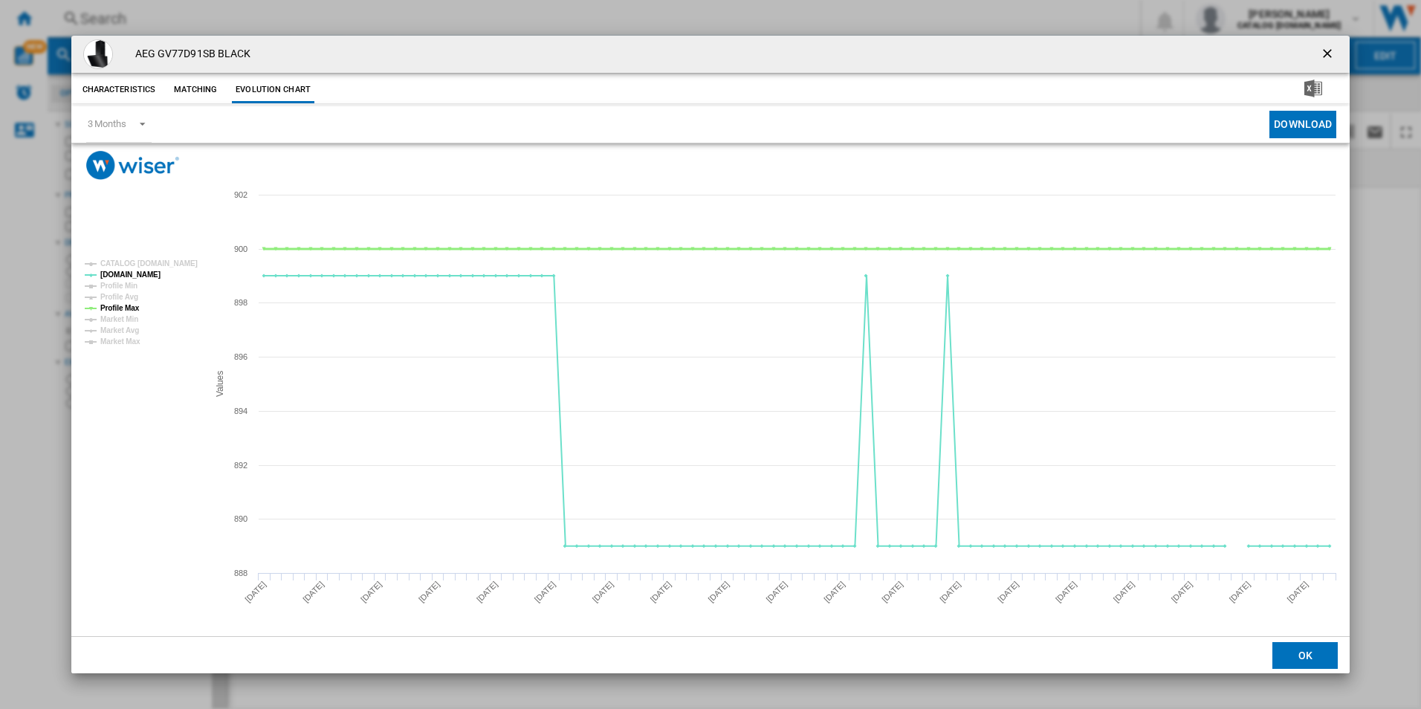
click at [129, 304] on tspan "Profile Max" at bounding box center [119, 308] width 39 height 8
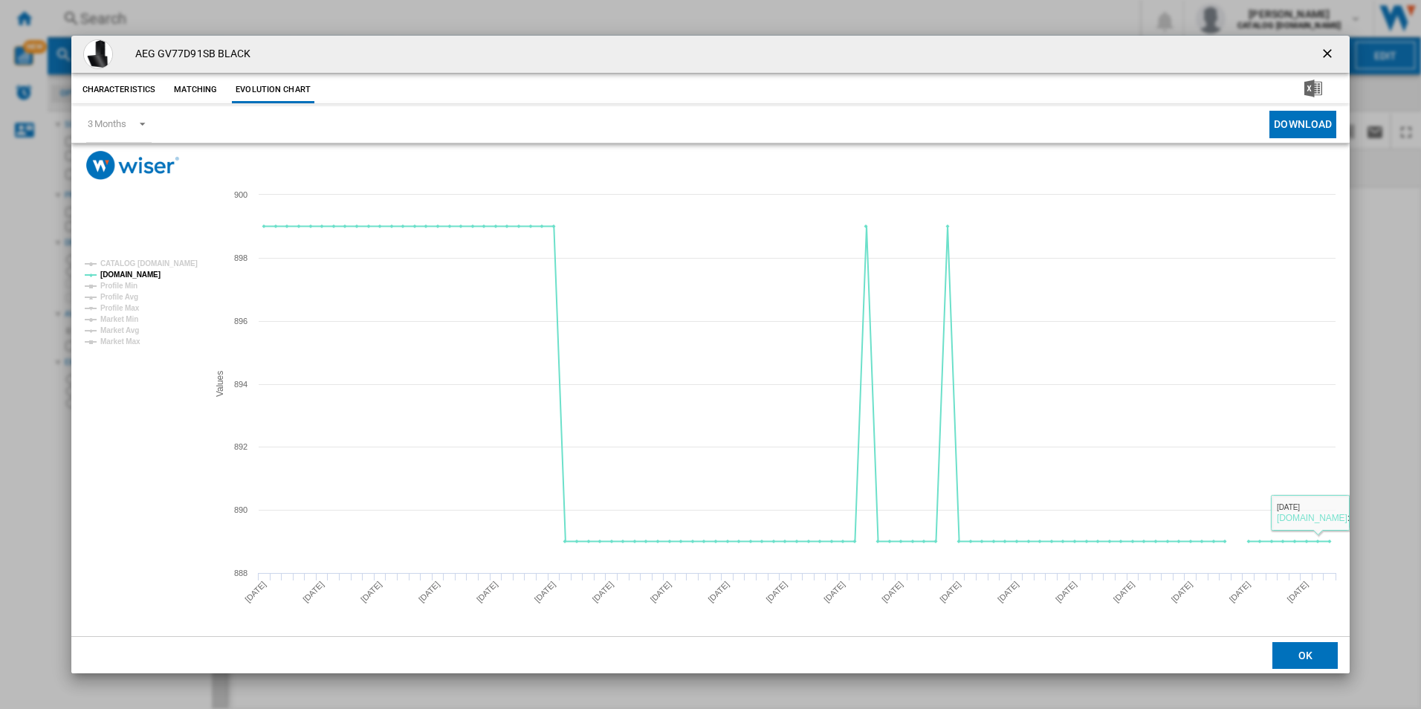
drag, startPoint x: 1326, startPoint y: 48, endPoint x: 1059, endPoint y: 70, distance: 268.4
click at [1326, 48] on ng-md-icon "getI18NText('BUTTONS.CLOSE_DIALOG')" at bounding box center [1329, 55] width 18 height 18
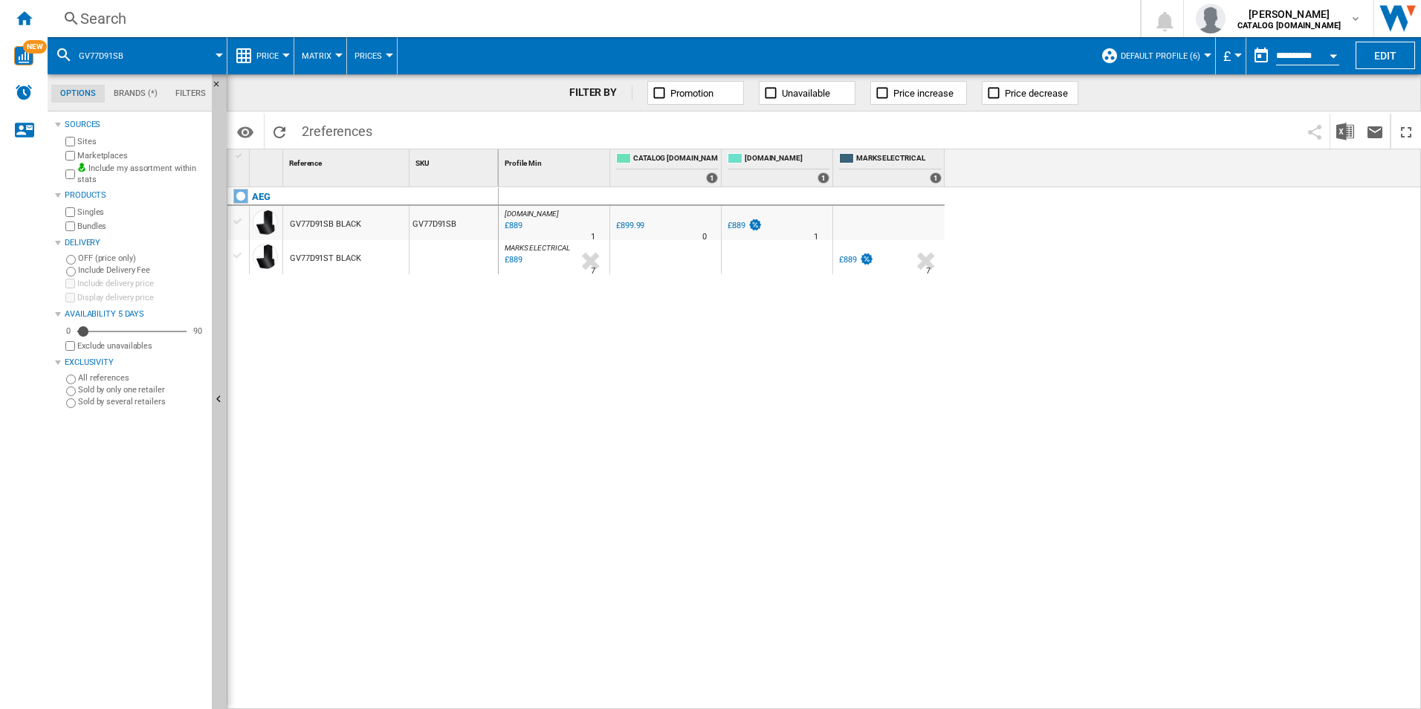
click at [844, 19] on div "Search" at bounding box center [590, 18] width 1021 height 21
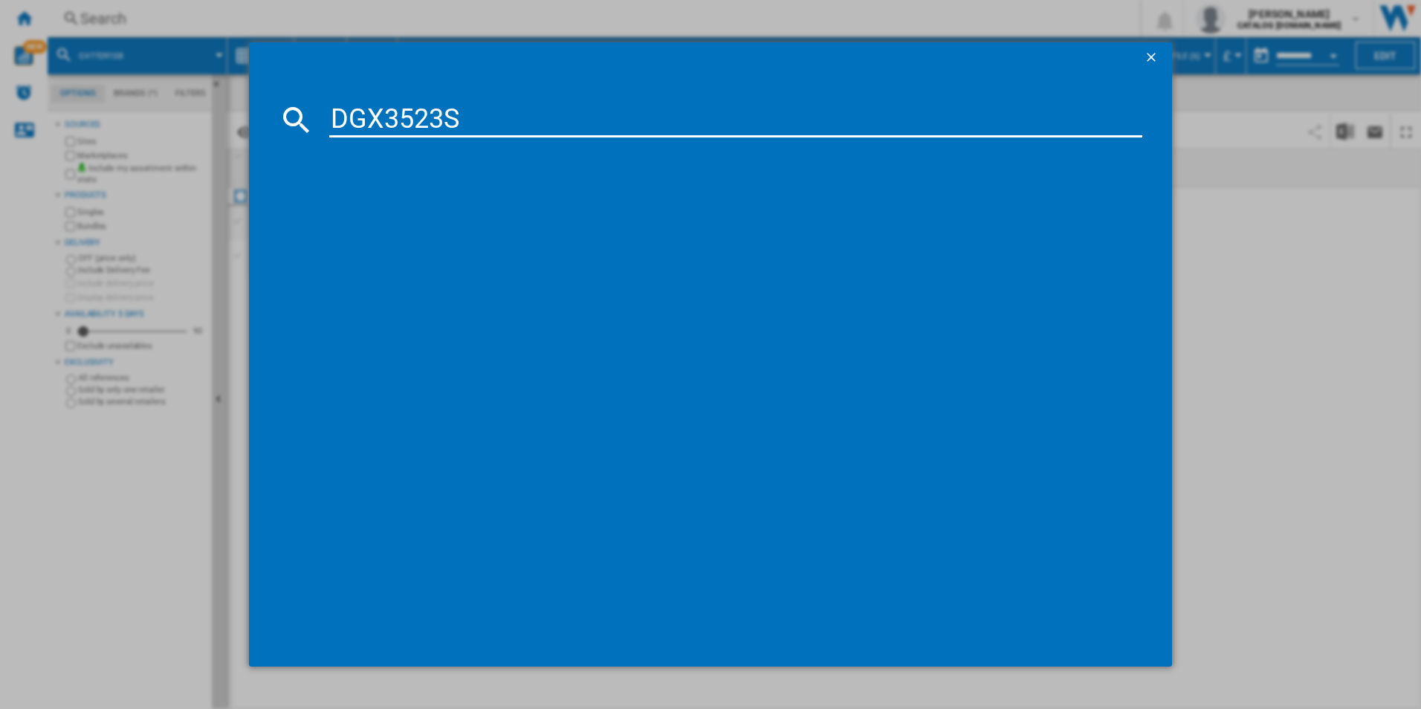
type input "DGX3523S"
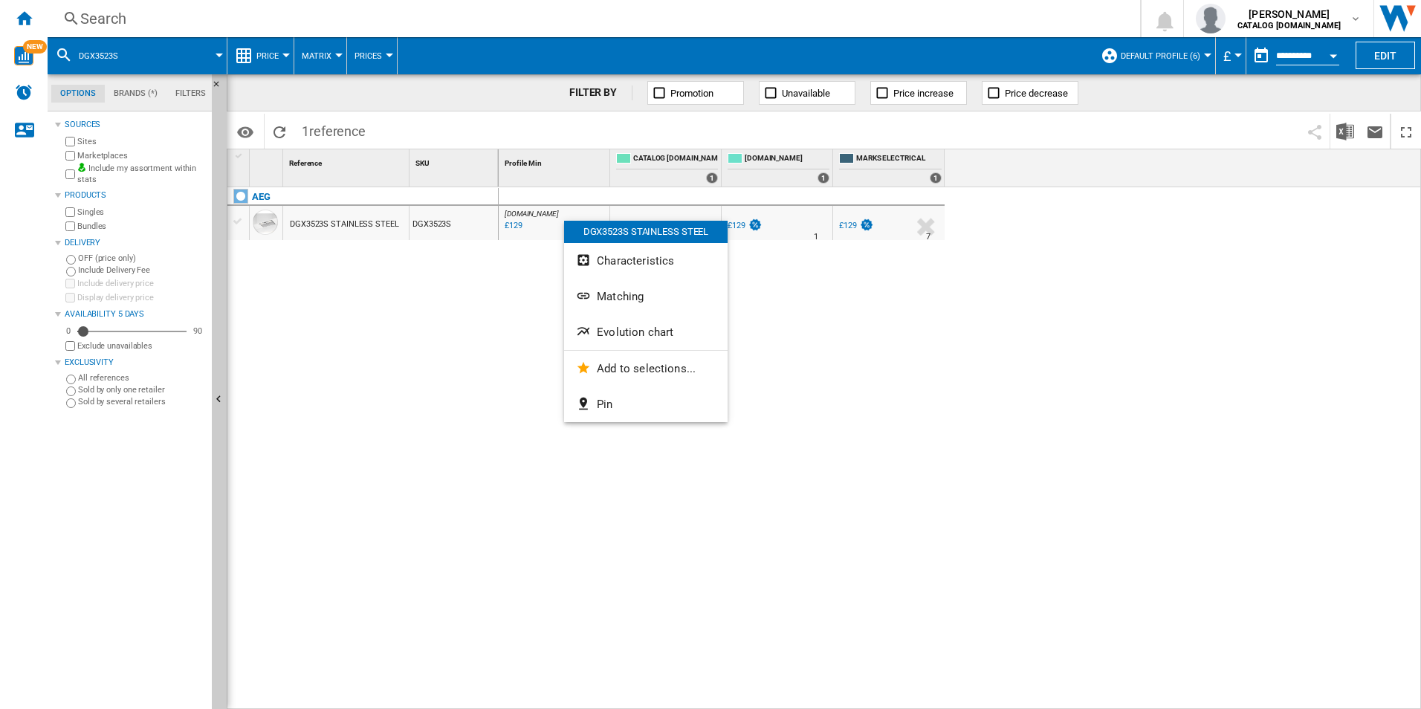
click at [642, 334] on span "Evolution chart" at bounding box center [635, 331] width 77 height 13
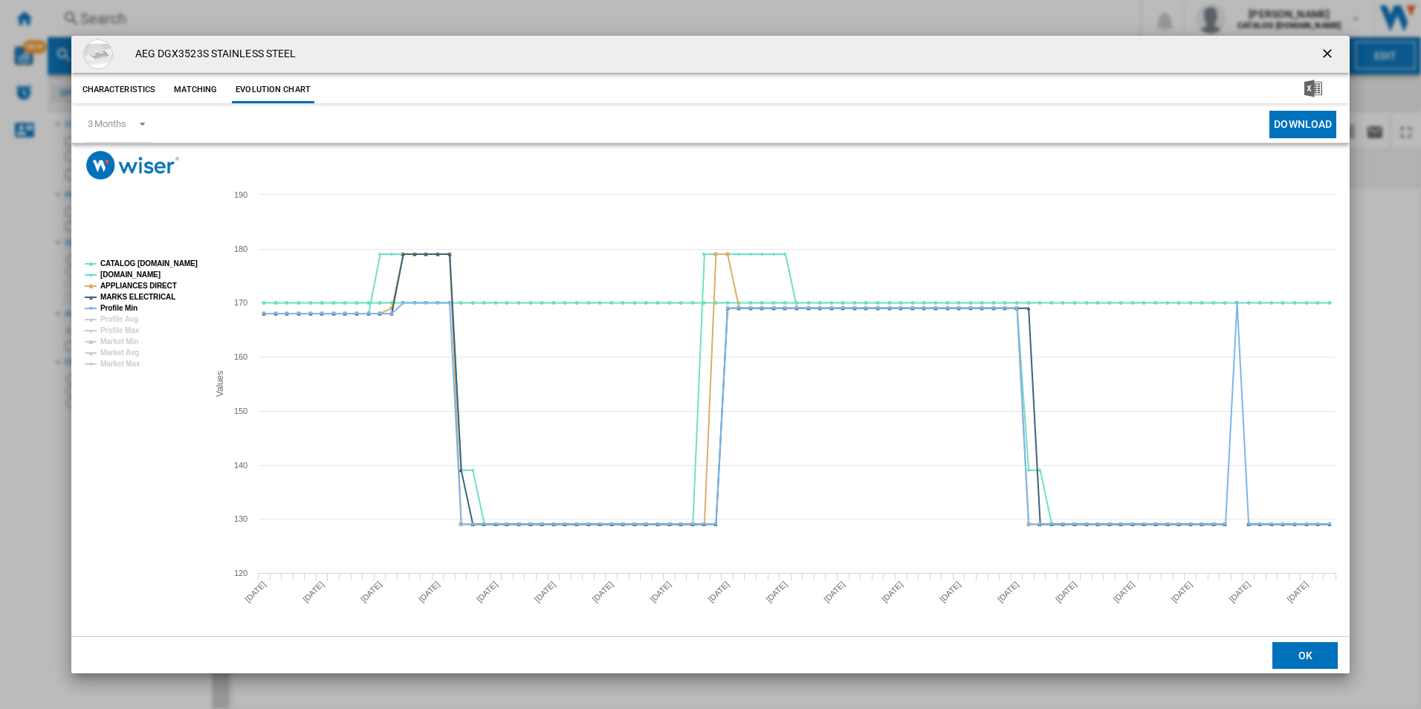
click at [156, 254] on rect "Product popup" at bounding box center [140, 314] width 123 height 120
click at [160, 259] on tspan "CATALOG [DOMAIN_NAME]" at bounding box center [148, 263] width 97 height 8
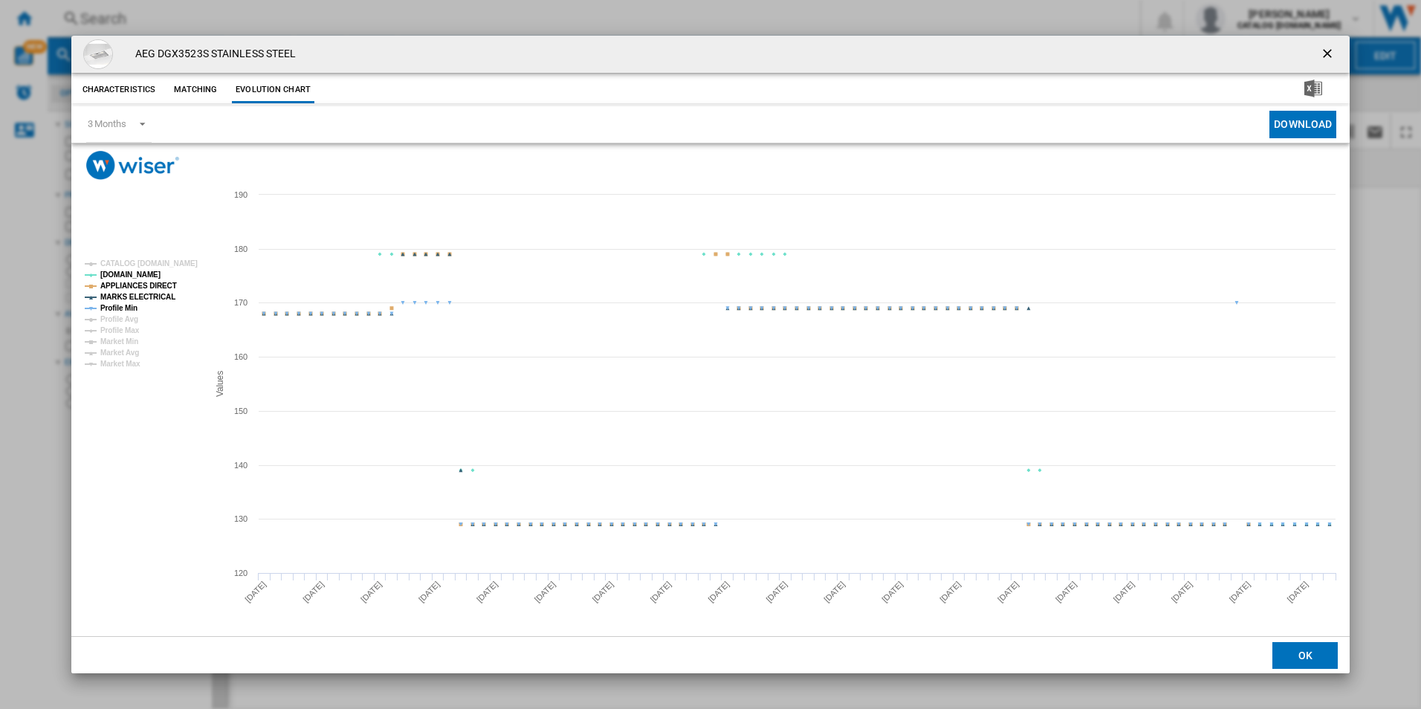
click at [158, 282] on tspan "APPLIANCES DIRECT" at bounding box center [138, 286] width 77 height 8
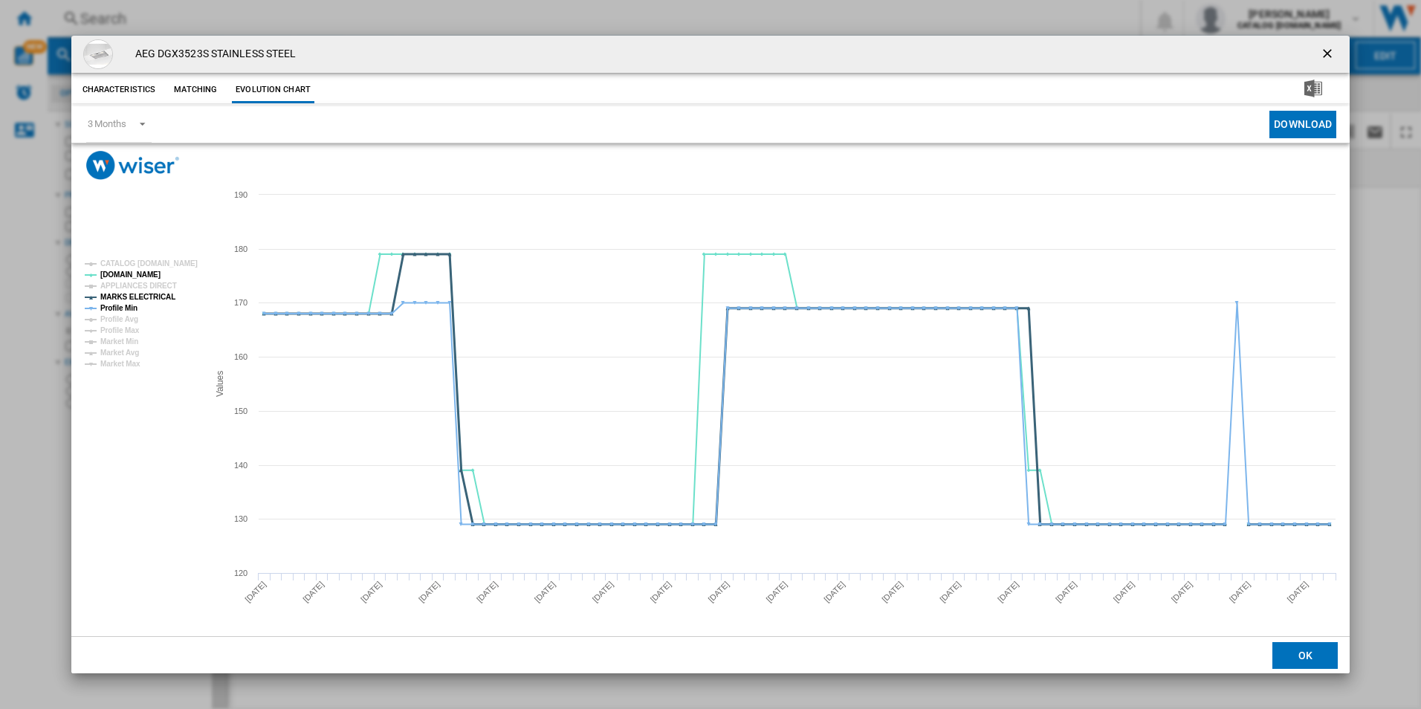
click at [160, 294] on tspan "MARKS ELECTRICAL" at bounding box center [137, 297] width 75 height 8
click at [116, 310] on tspan "Profile Min" at bounding box center [118, 308] width 37 height 8
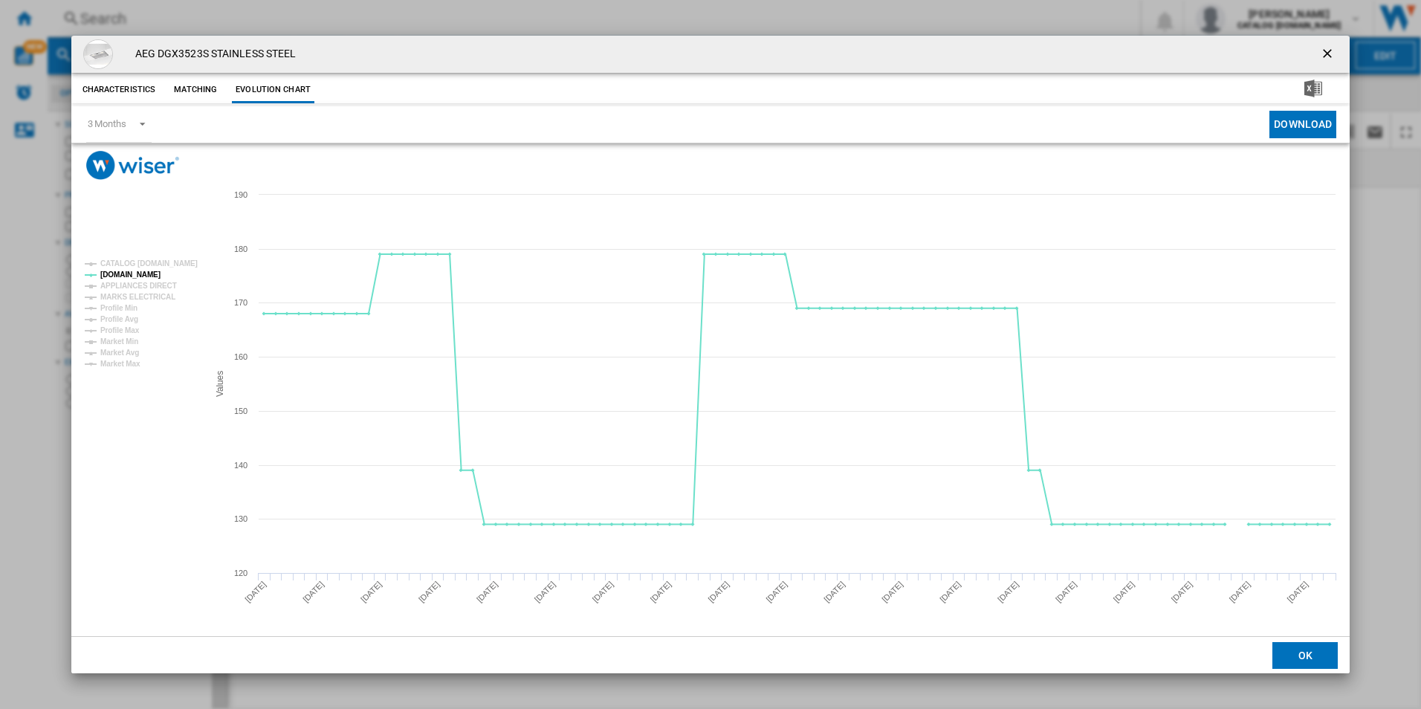
drag, startPoint x: 1326, startPoint y: 57, endPoint x: 1134, endPoint y: 42, distance: 193.1
click at [1326, 57] on ng-md-icon "getI18NText('BUTTONS.CLOSE_DIALOG')" at bounding box center [1329, 55] width 18 height 18
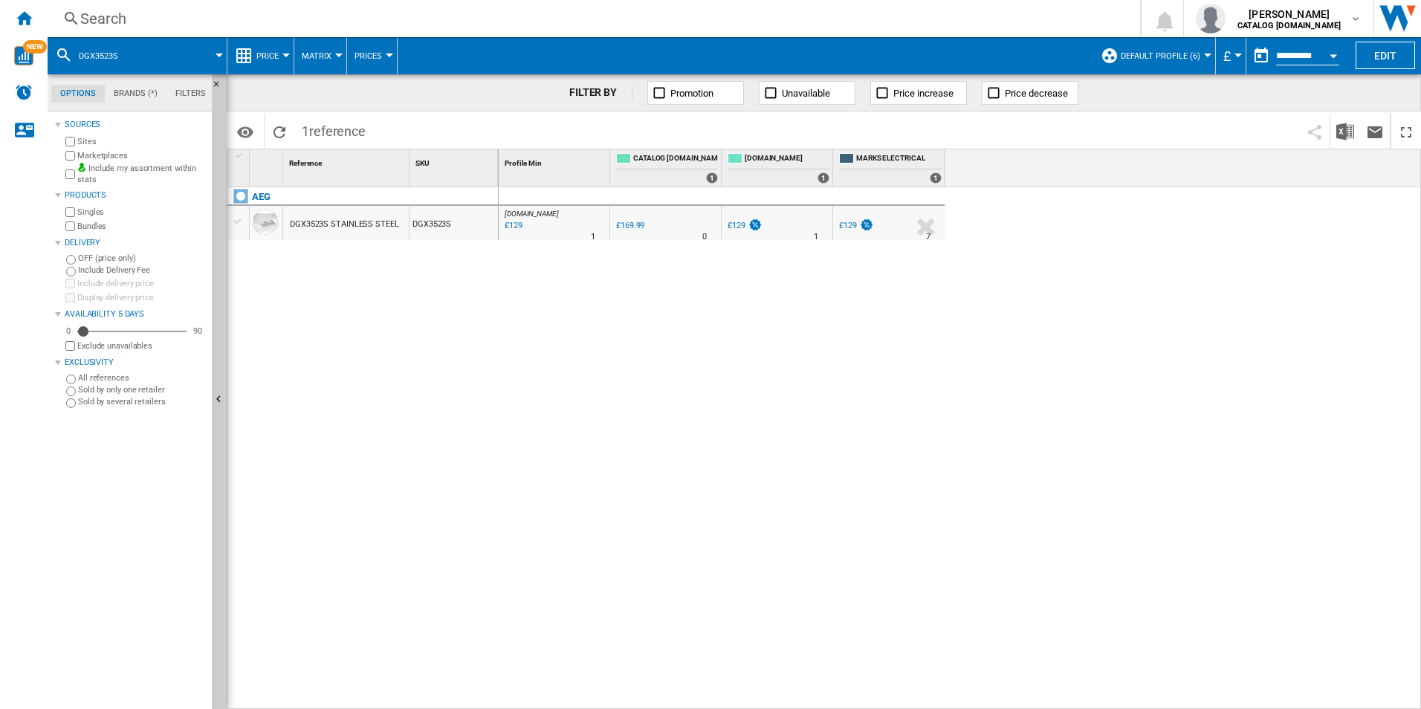
click at [972, 19] on div "Search" at bounding box center [590, 18] width 1021 height 21
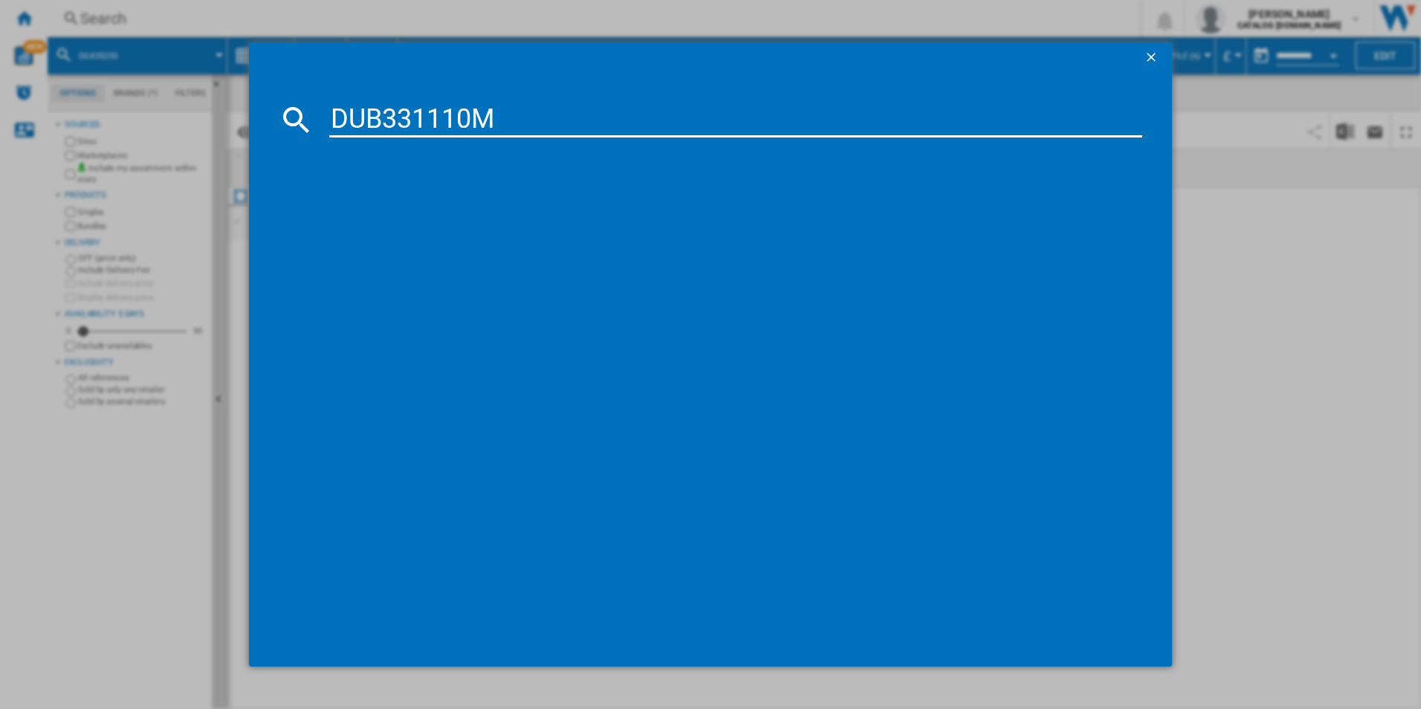
type input "DUB331110M"
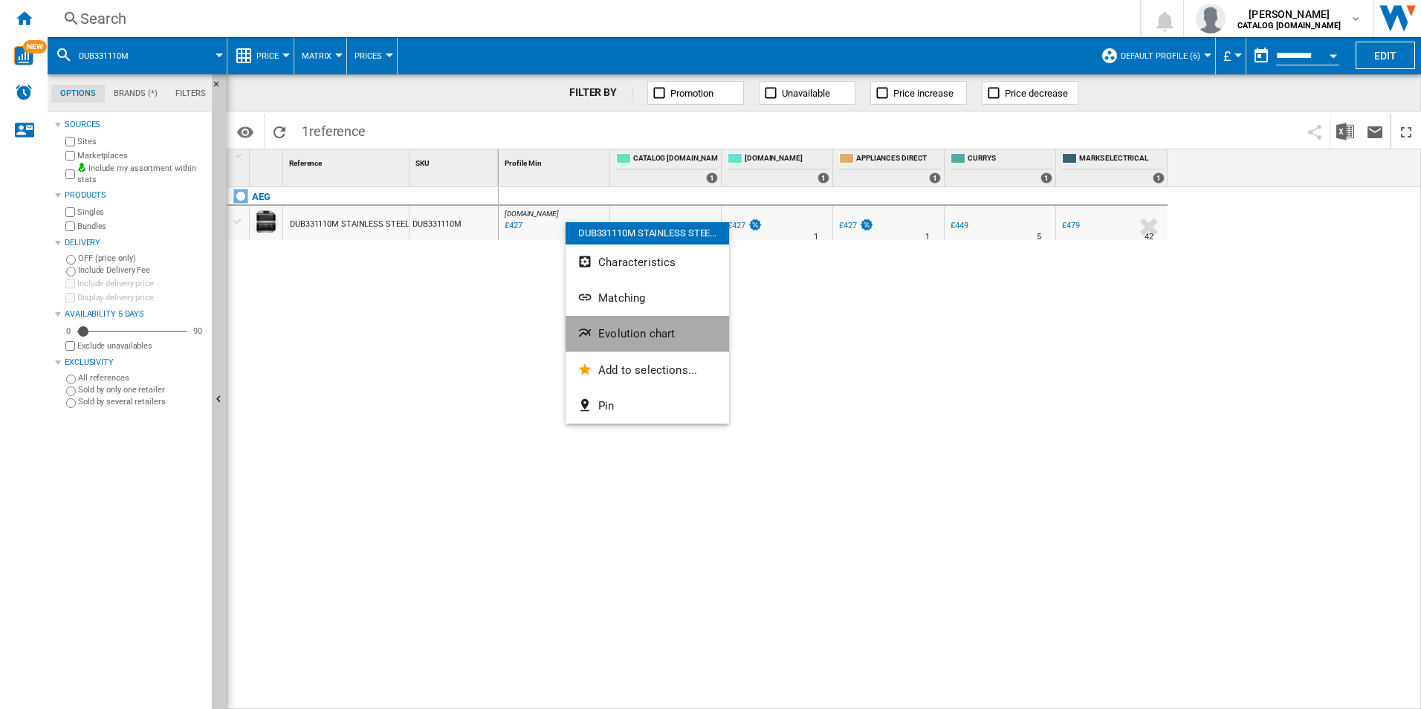
click at [614, 322] on button "Evolution chart" at bounding box center [647, 334] width 163 height 36
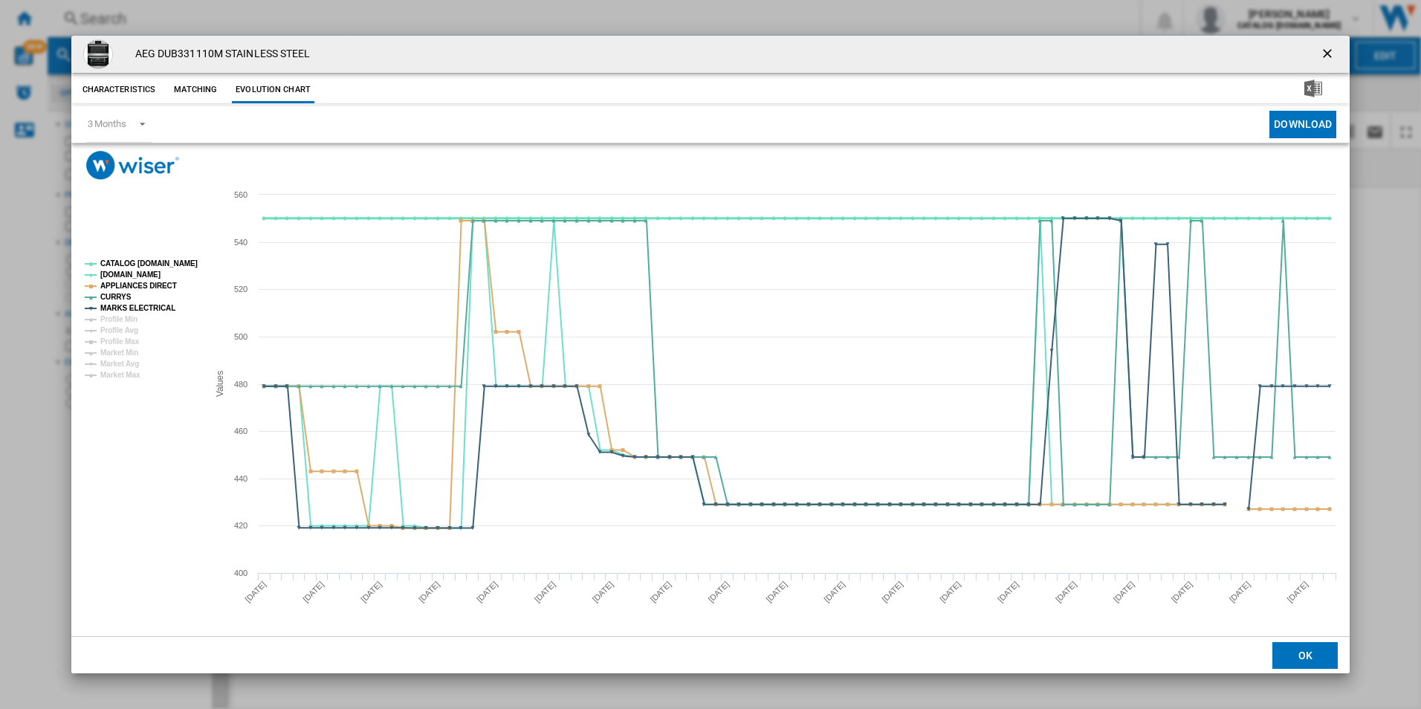
click at [165, 259] on tspan "CATALOG [DOMAIN_NAME]" at bounding box center [148, 263] width 97 height 8
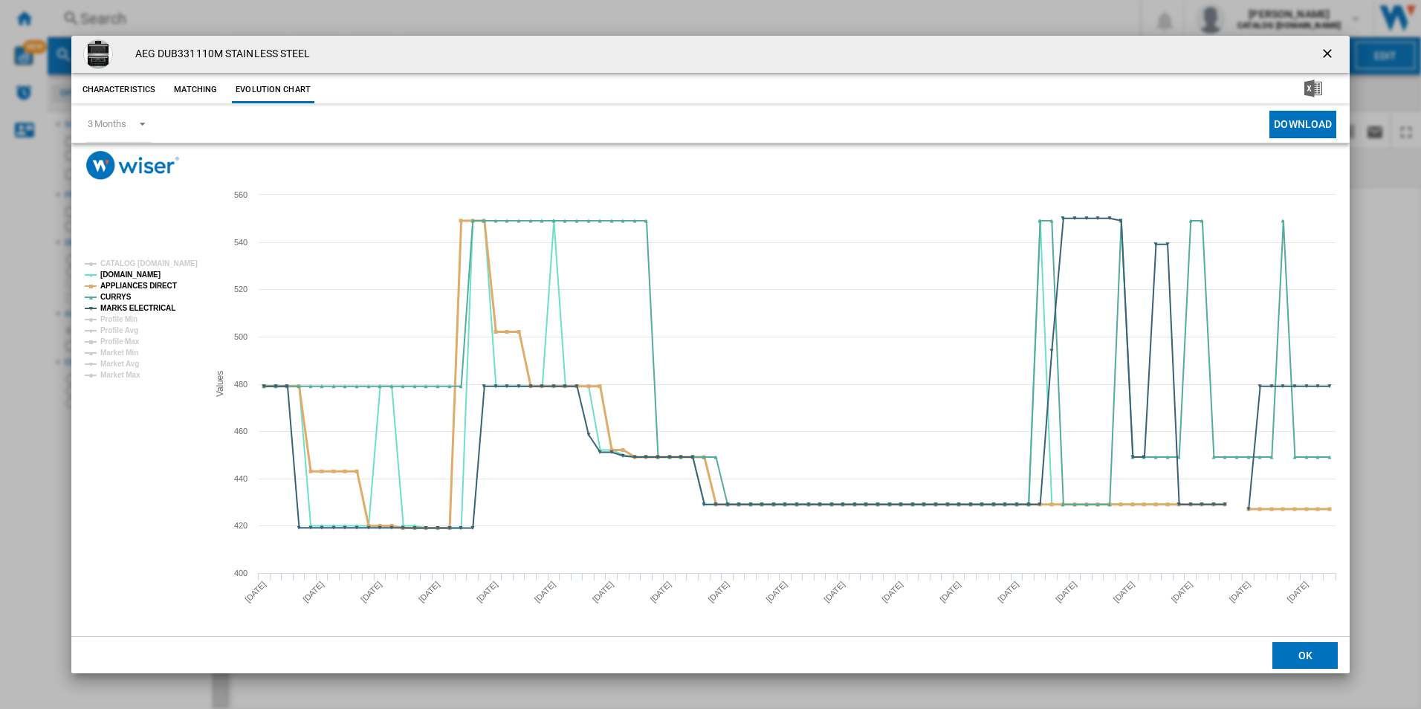
click at [157, 285] on tspan "APPLIANCES DIRECT" at bounding box center [138, 286] width 77 height 8
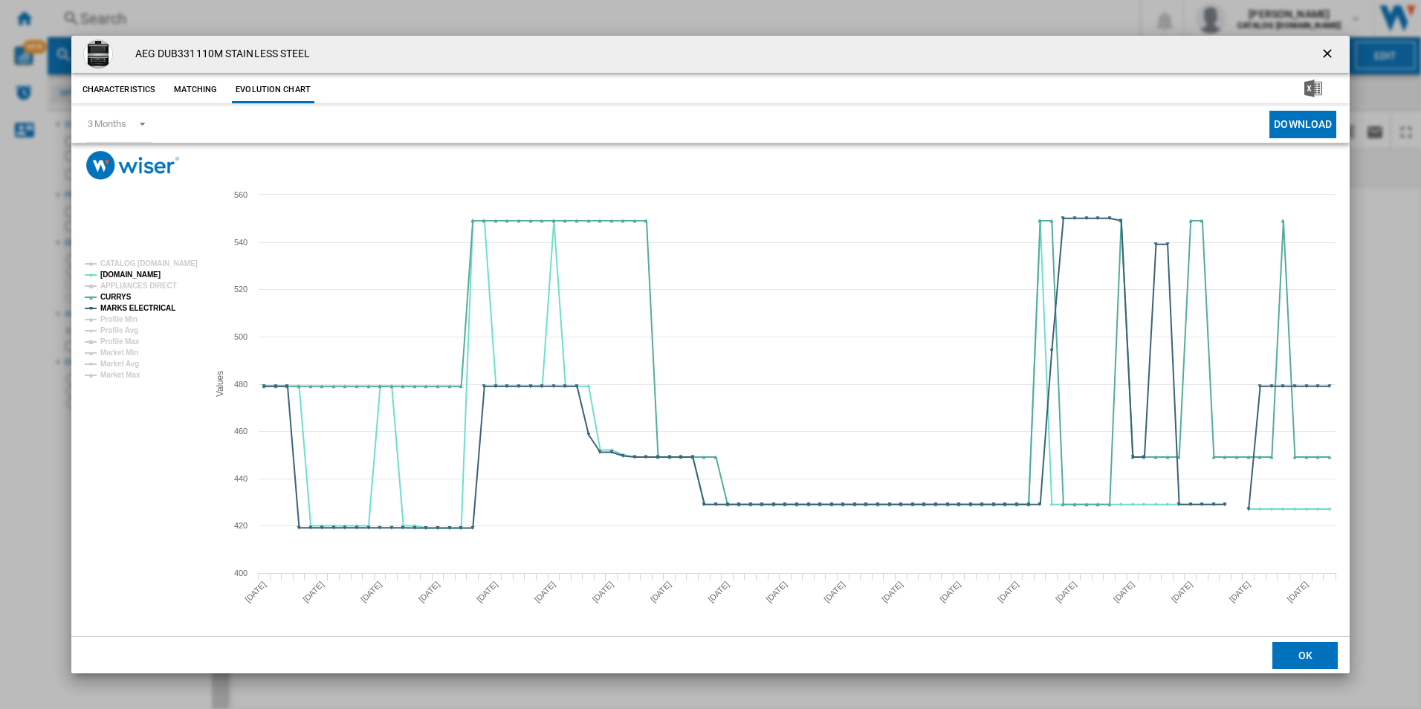
click at [158, 299] on rect "Product popup" at bounding box center [140, 319] width 123 height 131
click at [158, 310] on tspan "MARKS ELECTRICAL" at bounding box center [137, 308] width 75 height 8
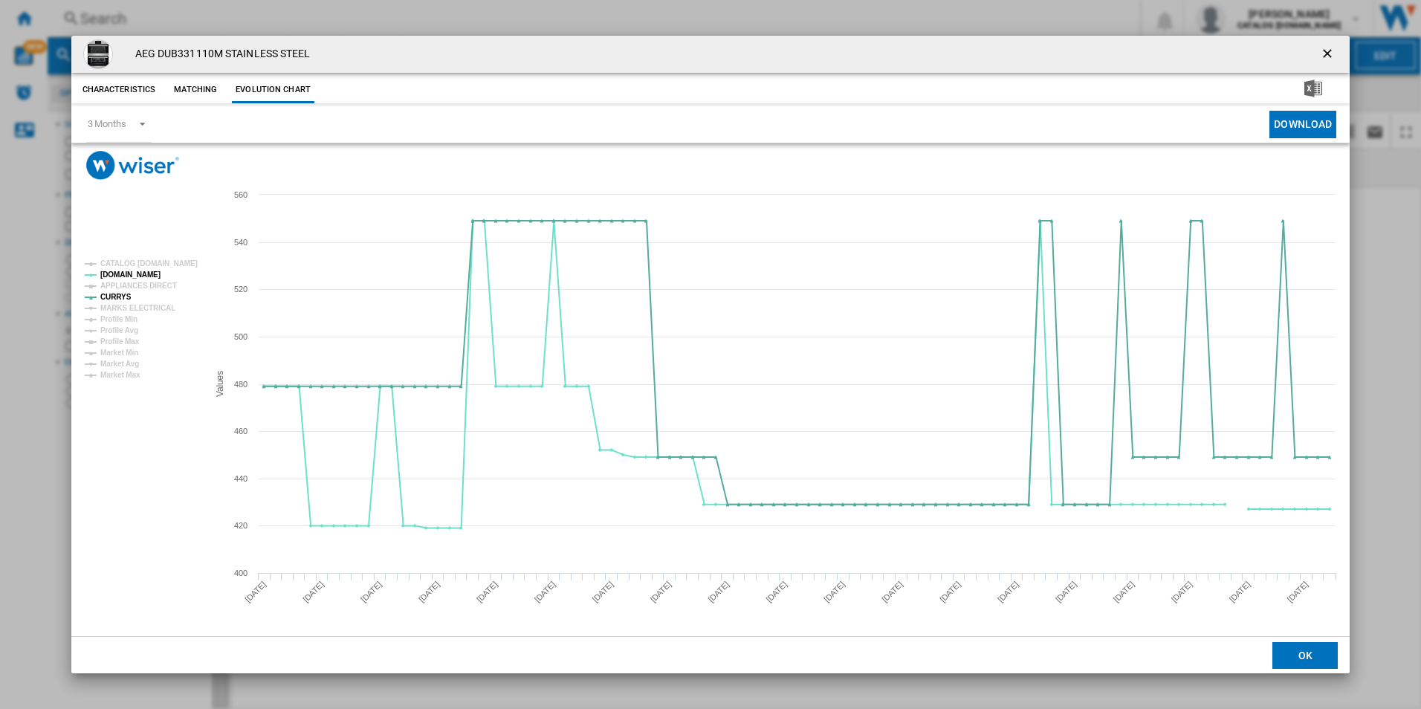
click at [1329, 59] on ng-md-icon "getI18NText('BUTTONS.CLOSE_DIALOG')" at bounding box center [1329, 55] width 18 height 18
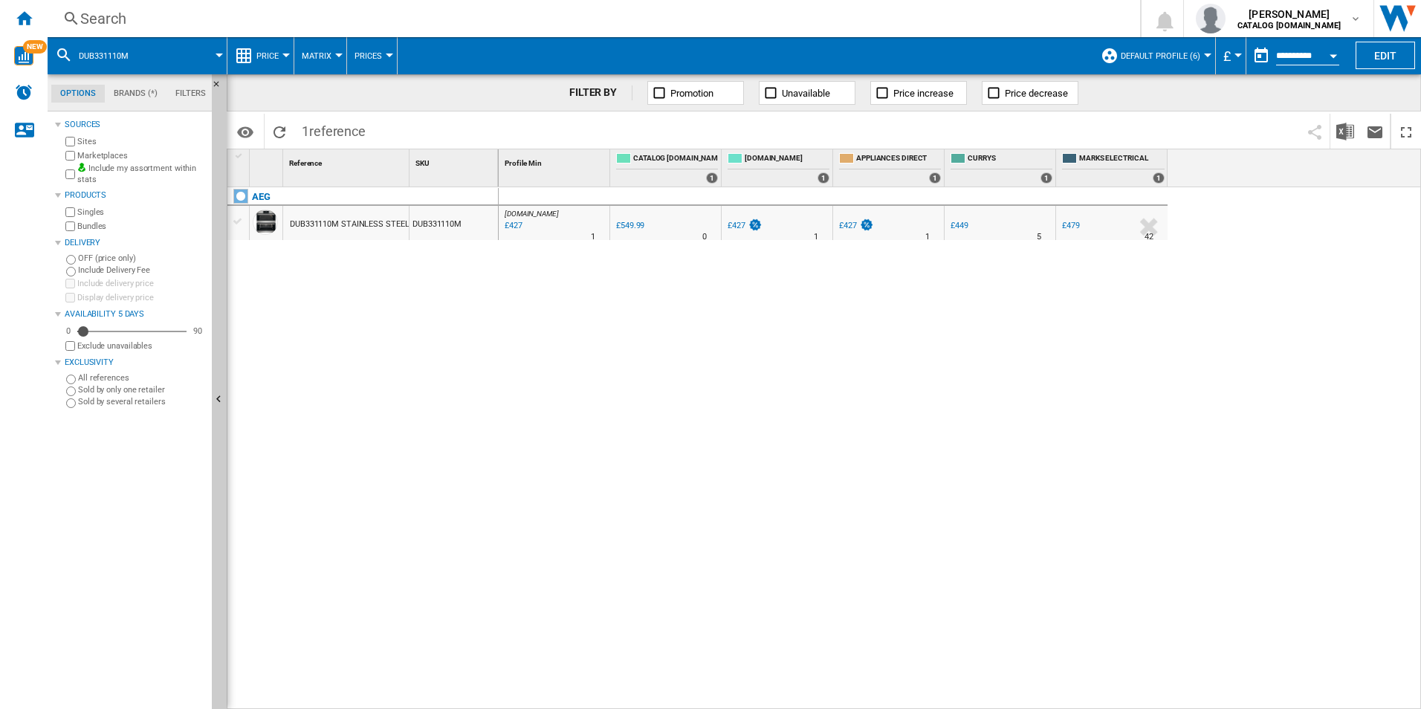
click at [189, 20] on div "Search" at bounding box center [590, 18] width 1021 height 21
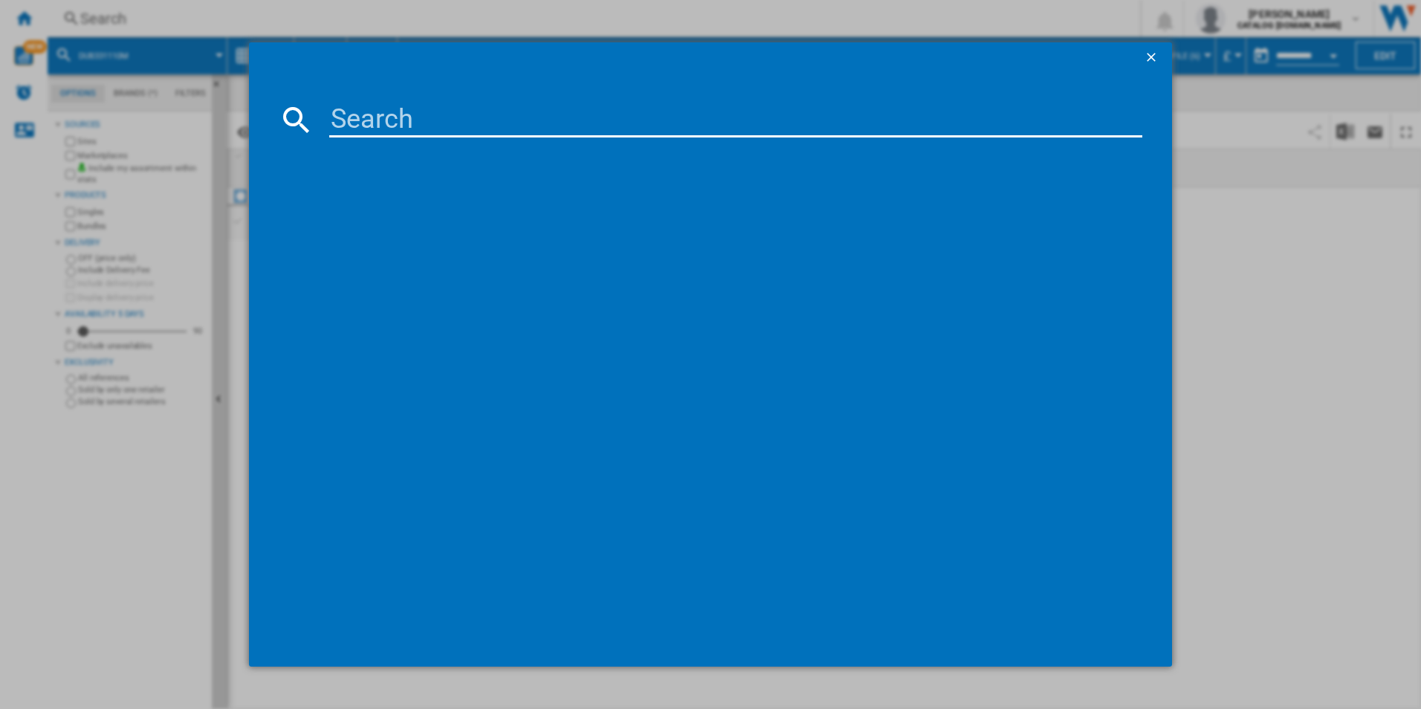
type input "HGX3220SM"
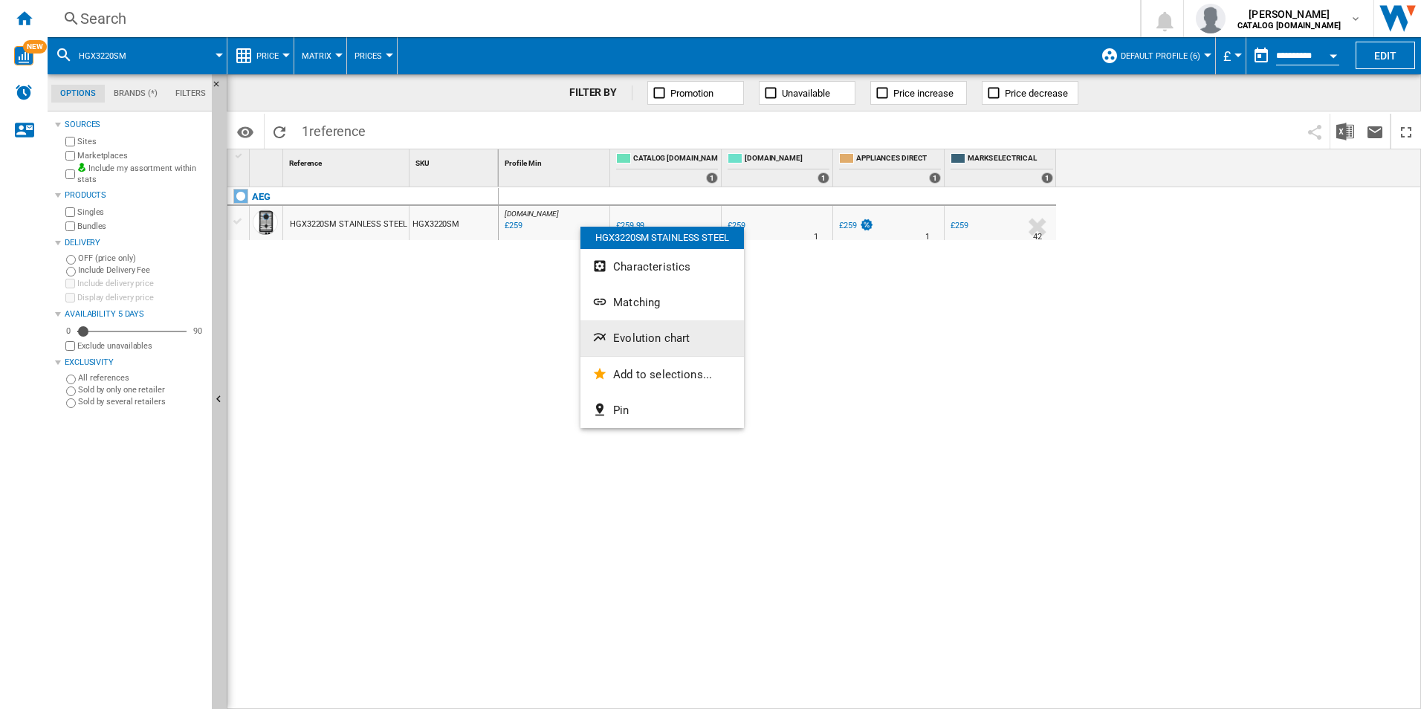
click at [611, 337] on button "Evolution chart" at bounding box center [661, 338] width 163 height 36
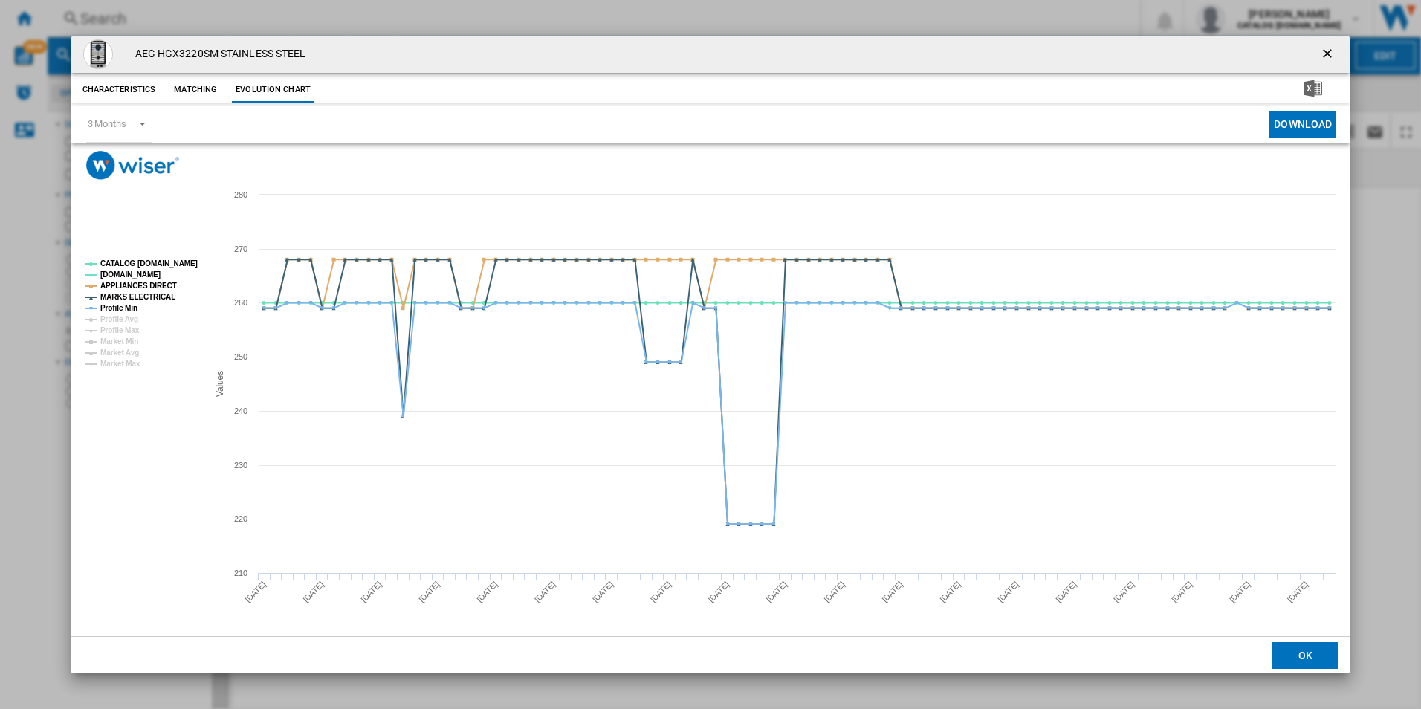
click at [169, 270] on rect "Product popup" at bounding box center [140, 314] width 123 height 120
click at [169, 265] on tspan "CATALOG [DOMAIN_NAME]" at bounding box center [148, 263] width 97 height 8
click at [158, 285] on tspan "APPLIANCES DIRECT" at bounding box center [138, 286] width 77 height 8
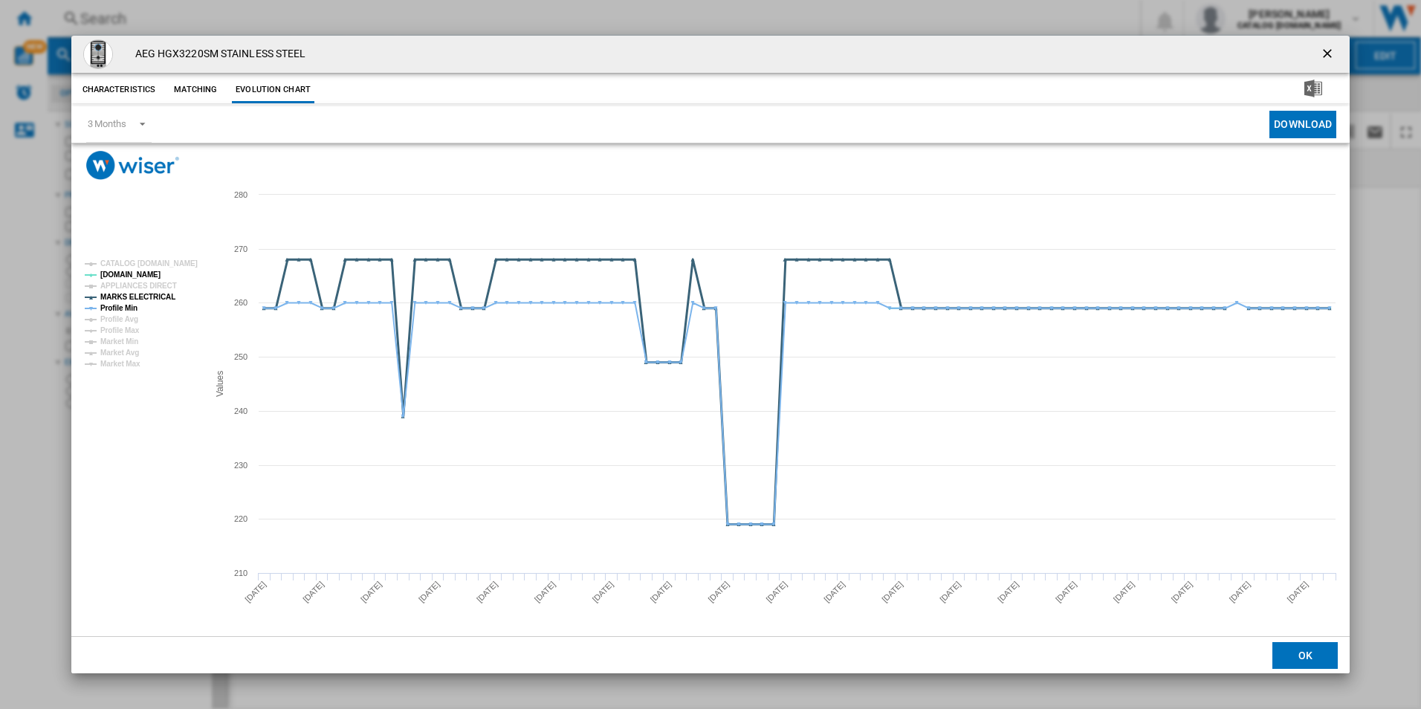
click at [159, 297] on tspan "MARKS ELECTRICAL" at bounding box center [137, 297] width 75 height 8
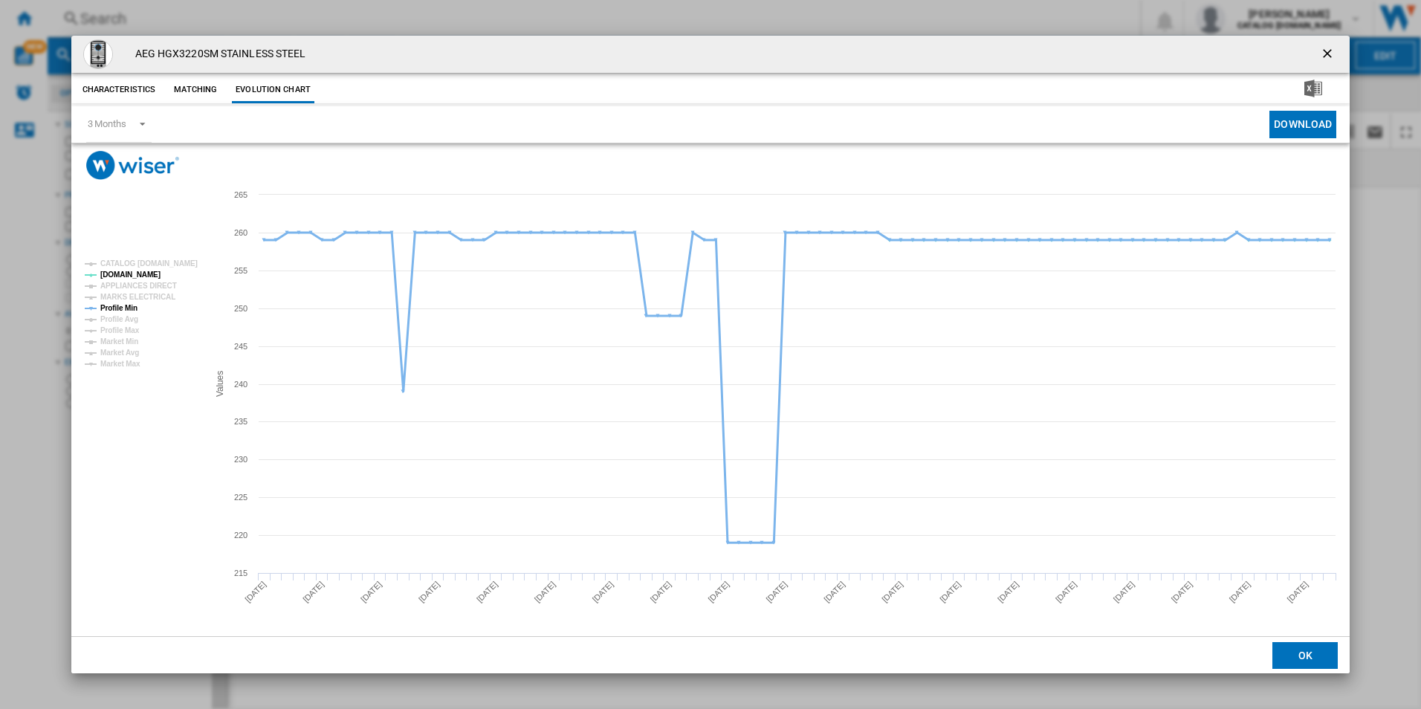
drag, startPoint x: 124, startPoint y: 307, endPoint x: 243, endPoint y: 314, distance: 119.1
click at [126, 308] on tspan "Profile Min" at bounding box center [118, 308] width 37 height 8
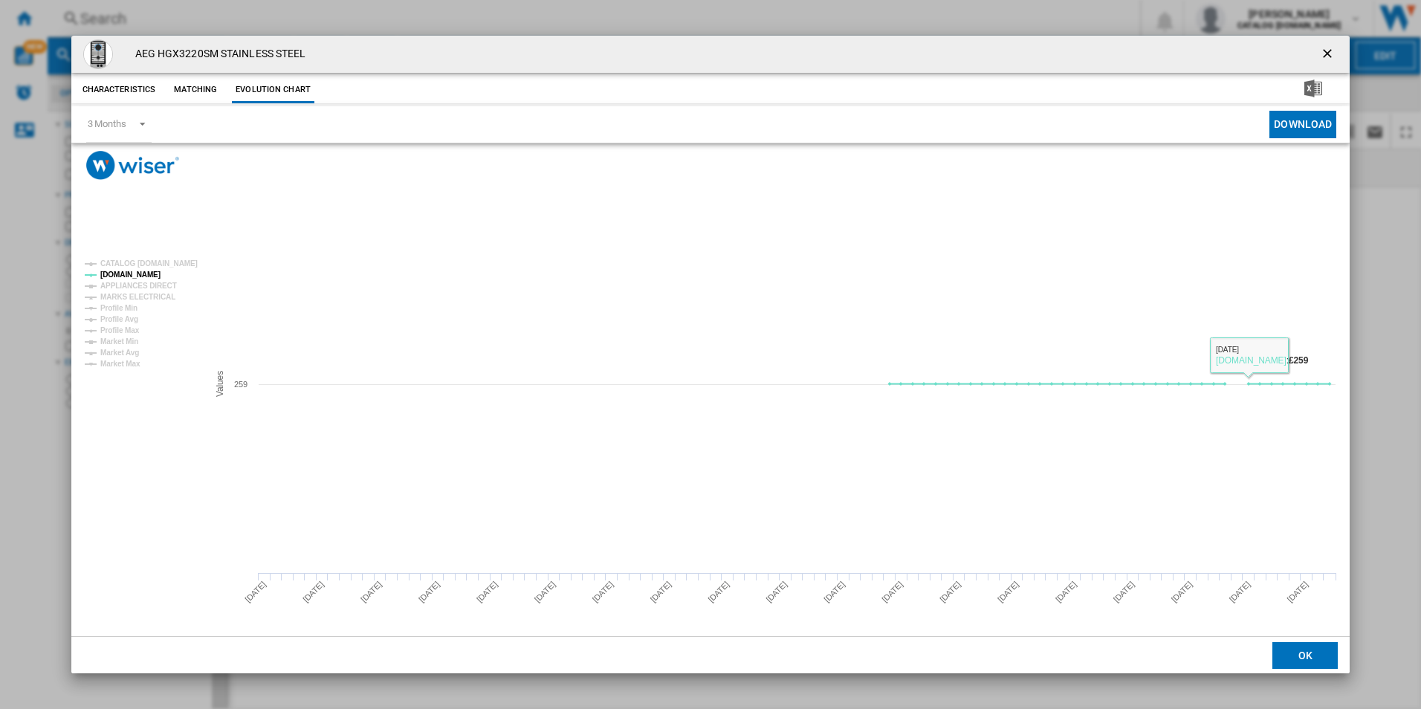
drag, startPoint x: 1321, startPoint y: 57, endPoint x: 958, endPoint y: 93, distance: 364.4
click at [1321, 57] on ng-md-icon "getI18NText('BUTTONS.CLOSE_DIALOG')" at bounding box center [1329, 55] width 18 height 18
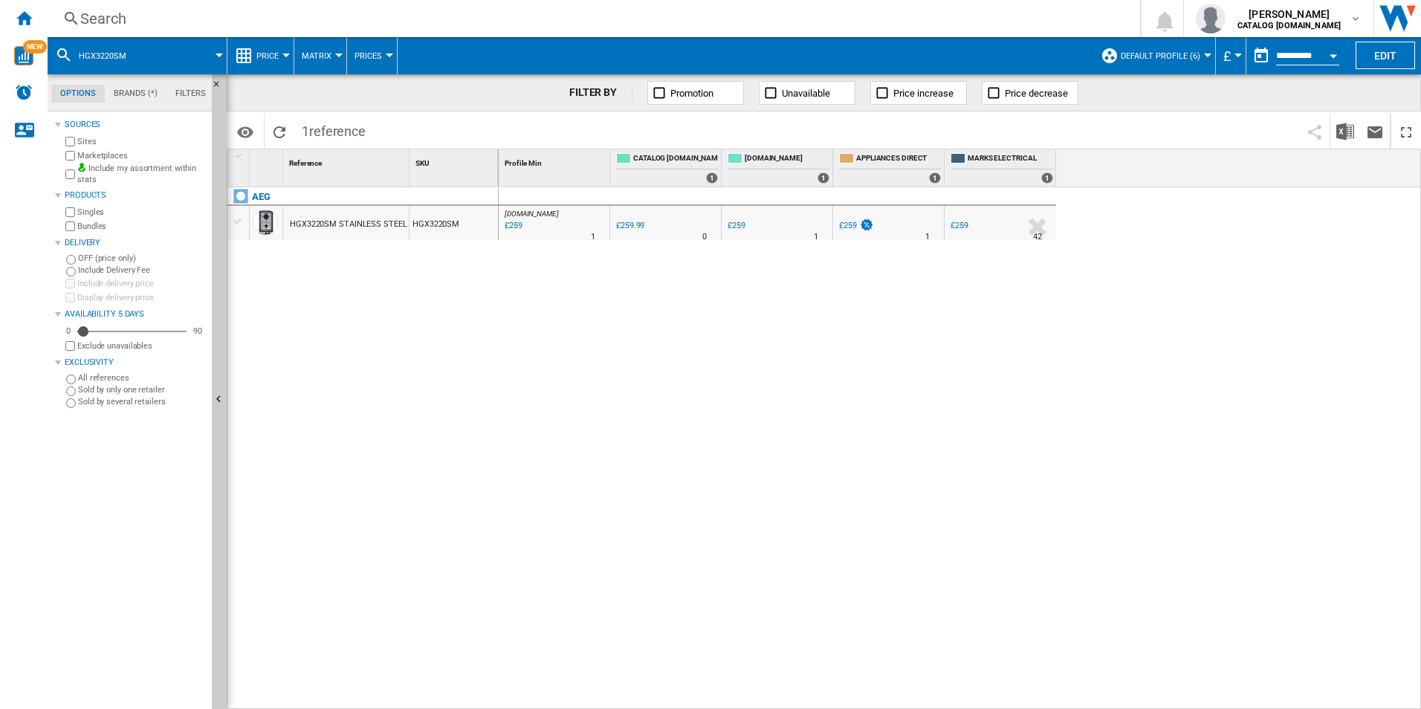
click at [698, 28] on div "Search" at bounding box center [590, 18] width 1021 height 21
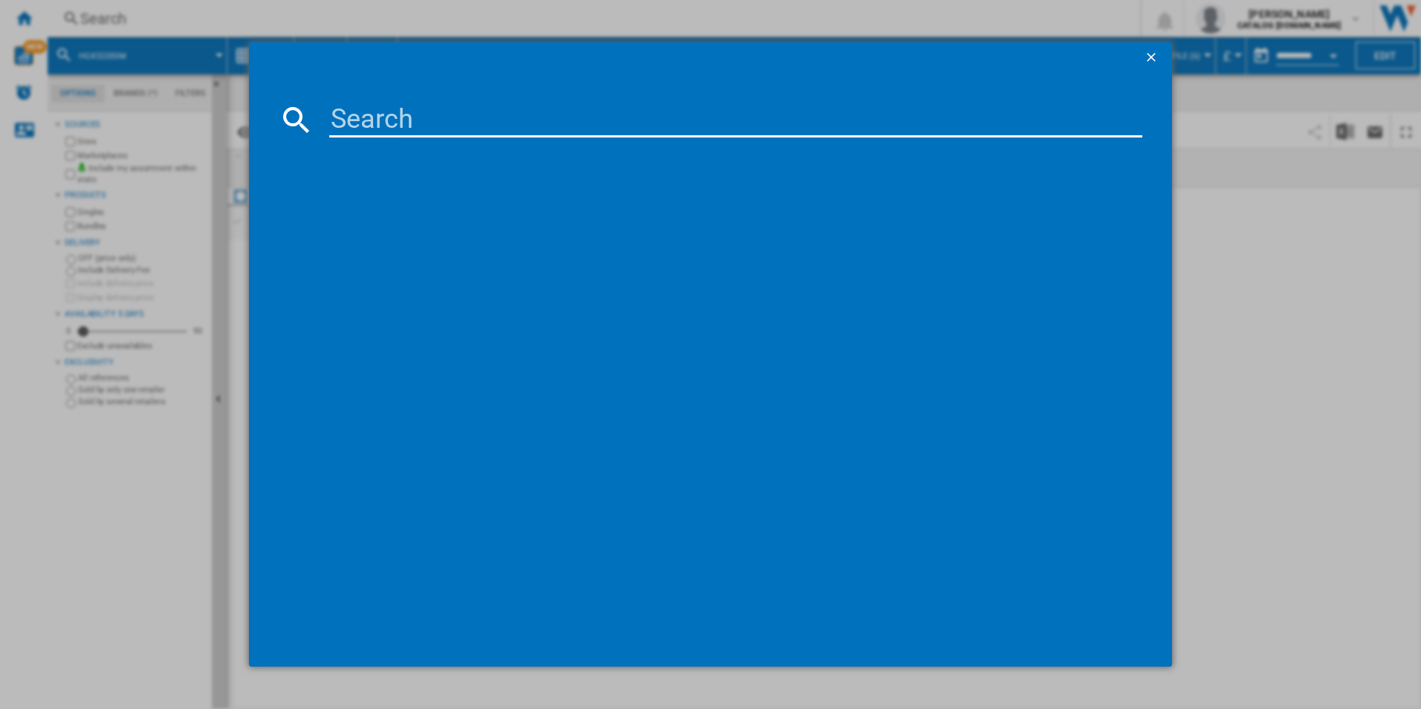
type input "DBX3951R"
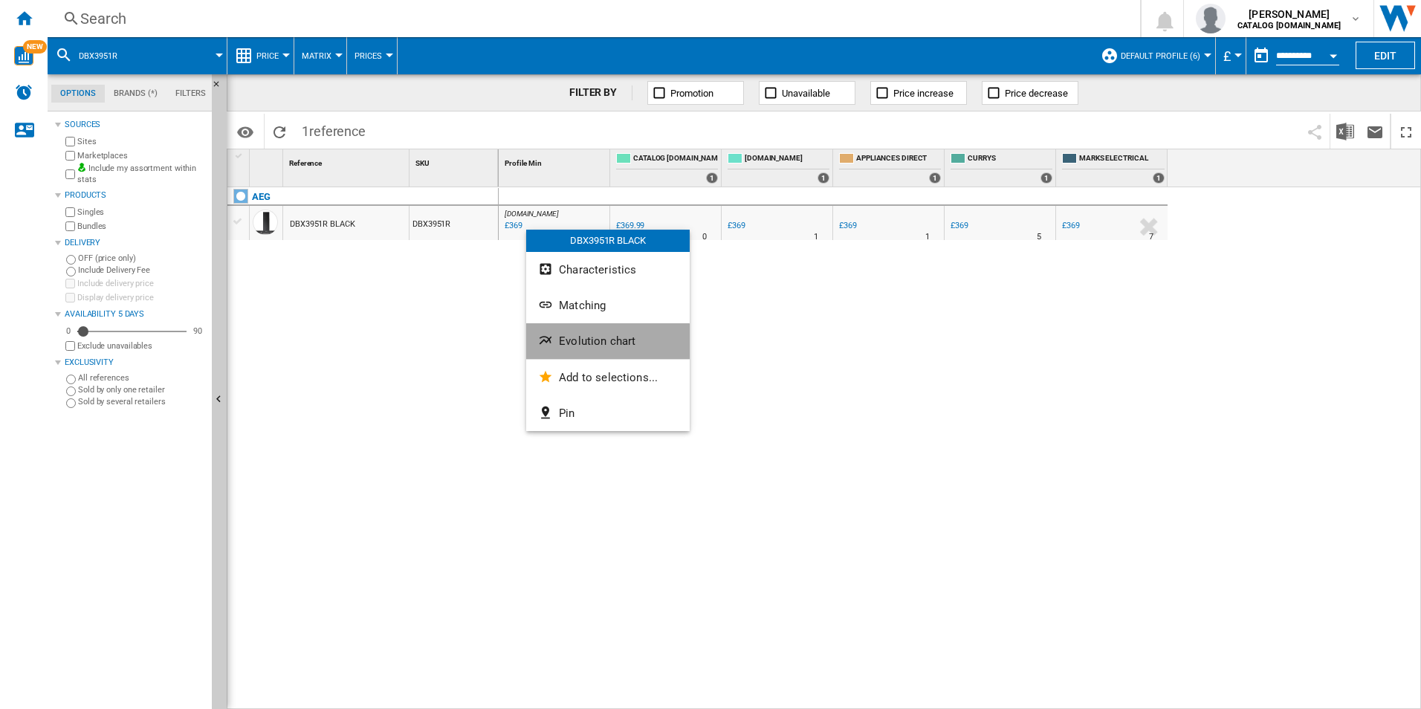
click at [594, 343] on span "Evolution chart" at bounding box center [597, 340] width 77 height 13
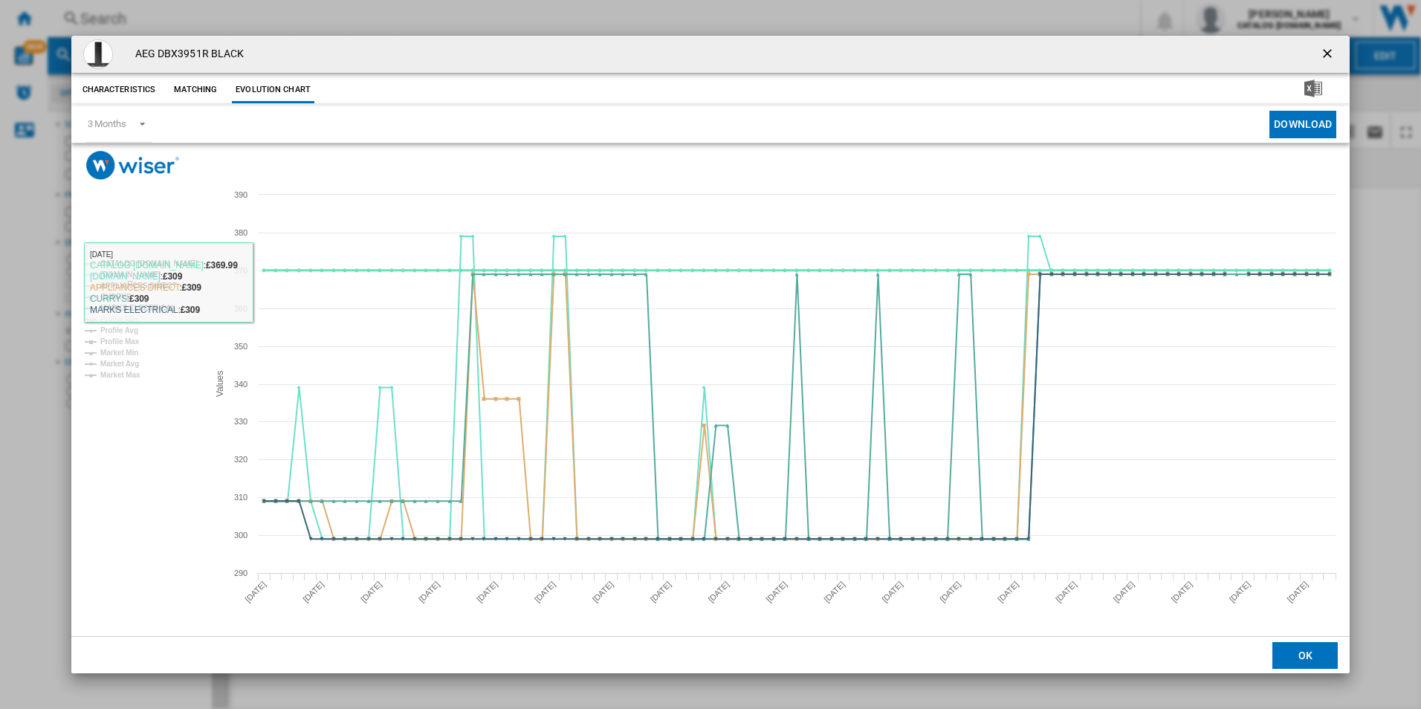
drag, startPoint x: 189, startPoint y: 263, endPoint x: 166, endPoint y: 298, distance: 41.8
click at [188, 263] on tspan "CATALOG [DOMAIN_NAME]" at bounding box center [148, 263] width 97 height 8
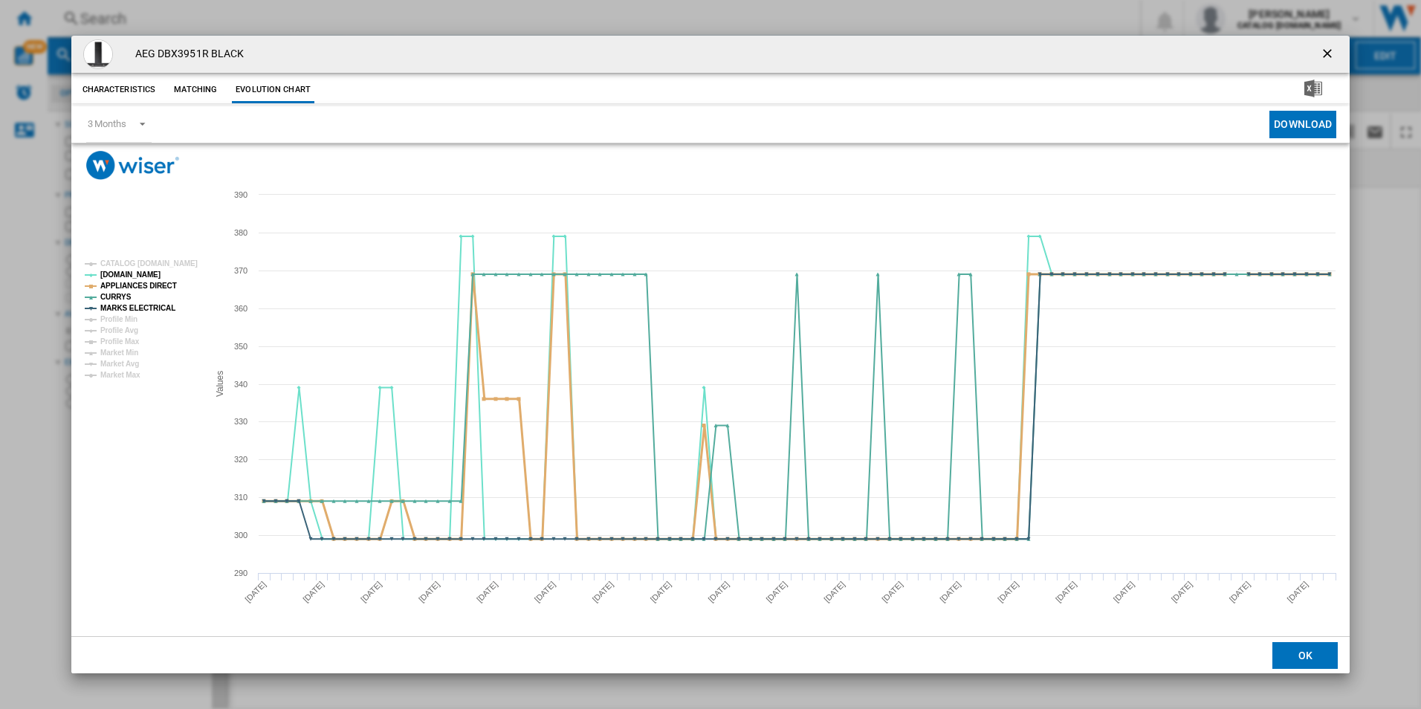
click at [153, 287] on tspan "APPLIANCES DIRECT" at bounding box center [138, 286] width 77 height 8
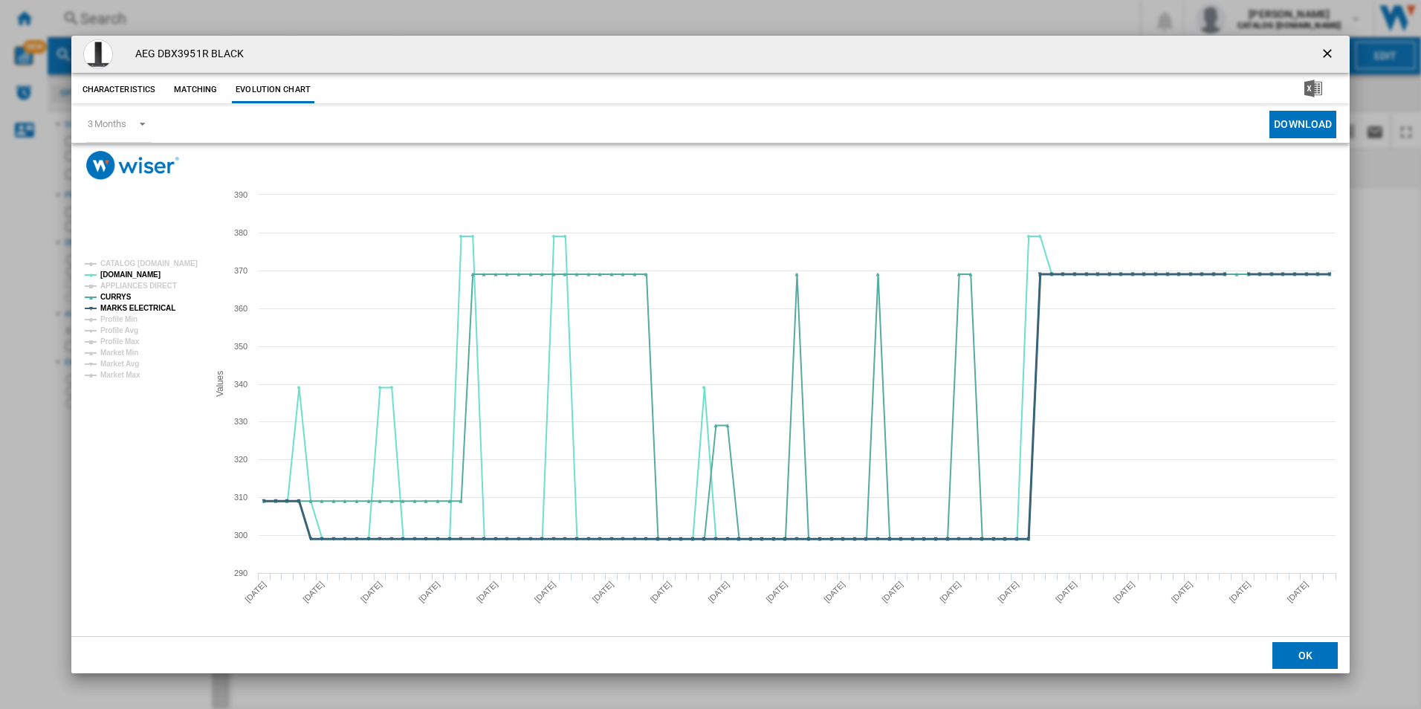
click at [164, 311] on tspan "MARKS ELECTRICAL" at bounding box center [137, 308] width 75 height 8
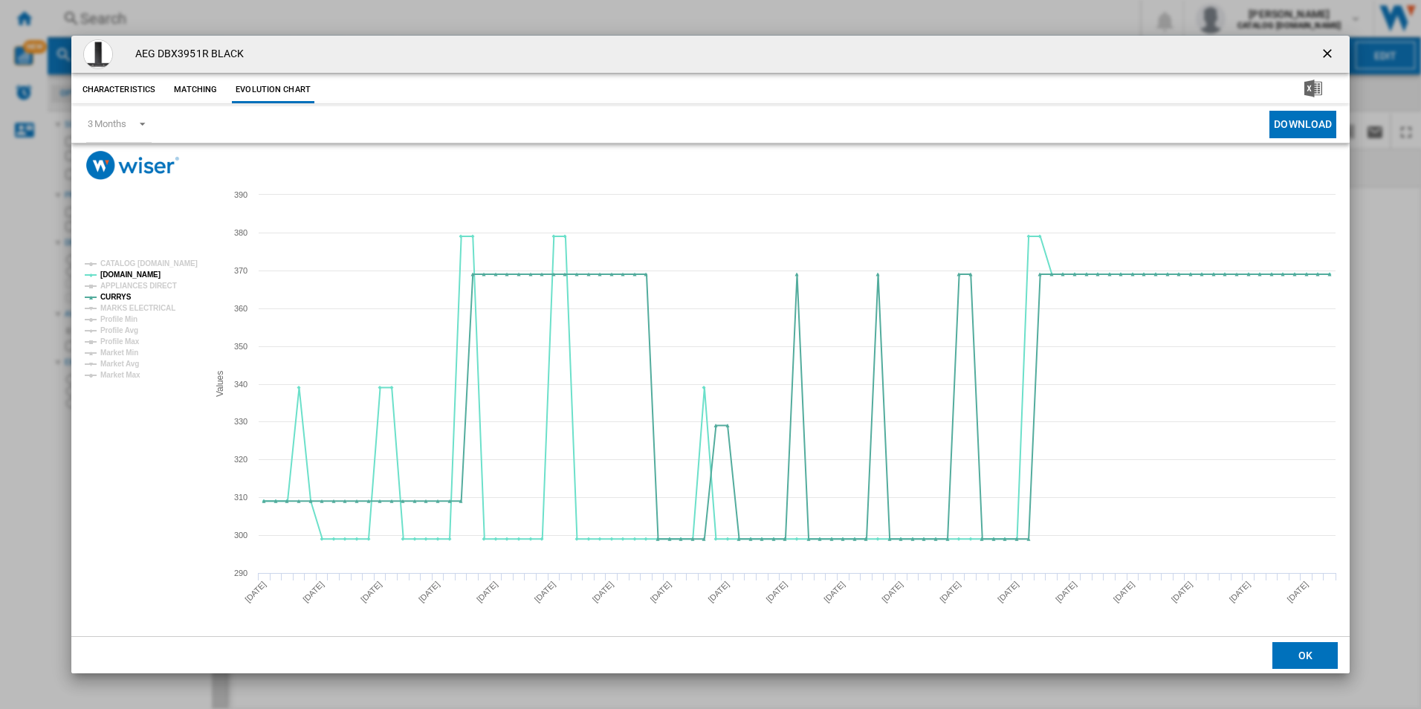
drag, startPoint x: 1326, startPoint y: 58, endPoint x: 1012, endPoint y: 73, distance: 314.7
click at [1326, 58] on ng-md-icon "getI18NText('BUTTONS.CLOSE_DIALOG')" at bounding box center [1329, 55] width 18 height 18
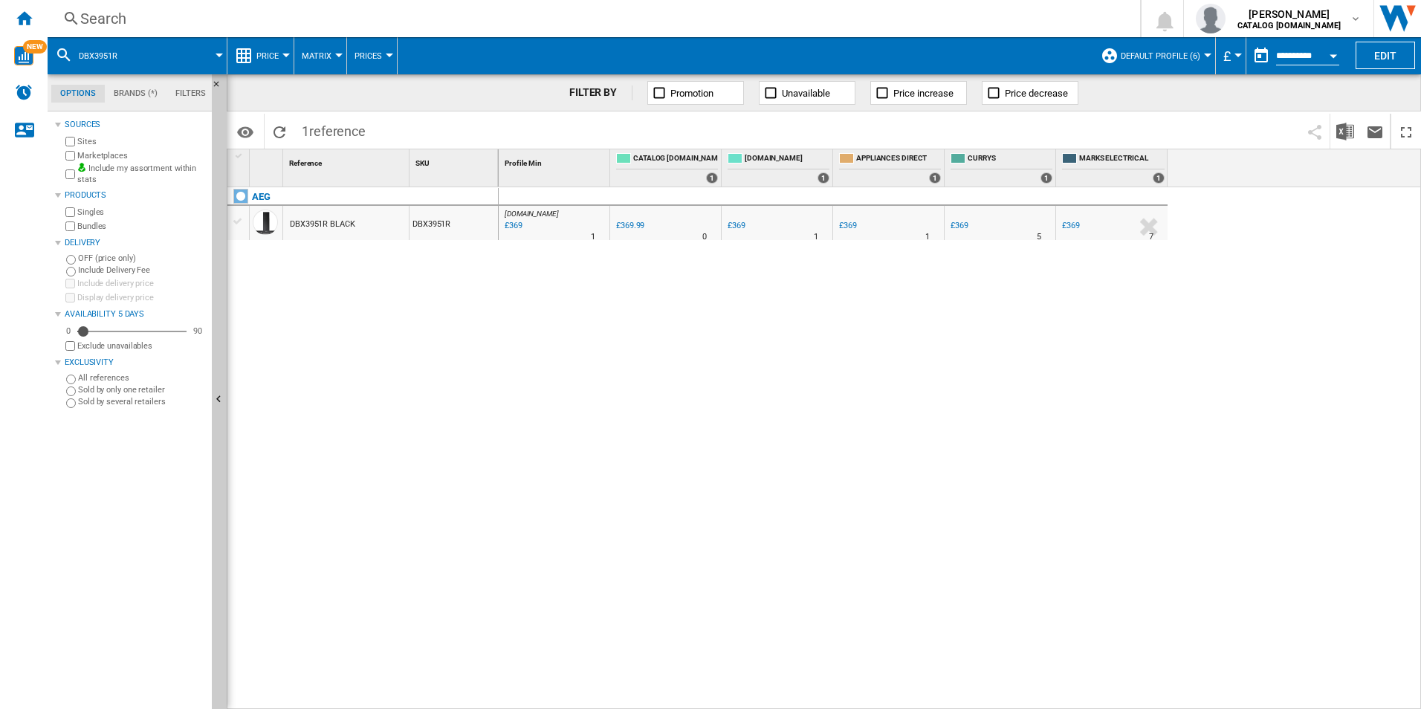
click at [731, 22] on div "Search" at bounding box center [590, 18] width 1021 height 21
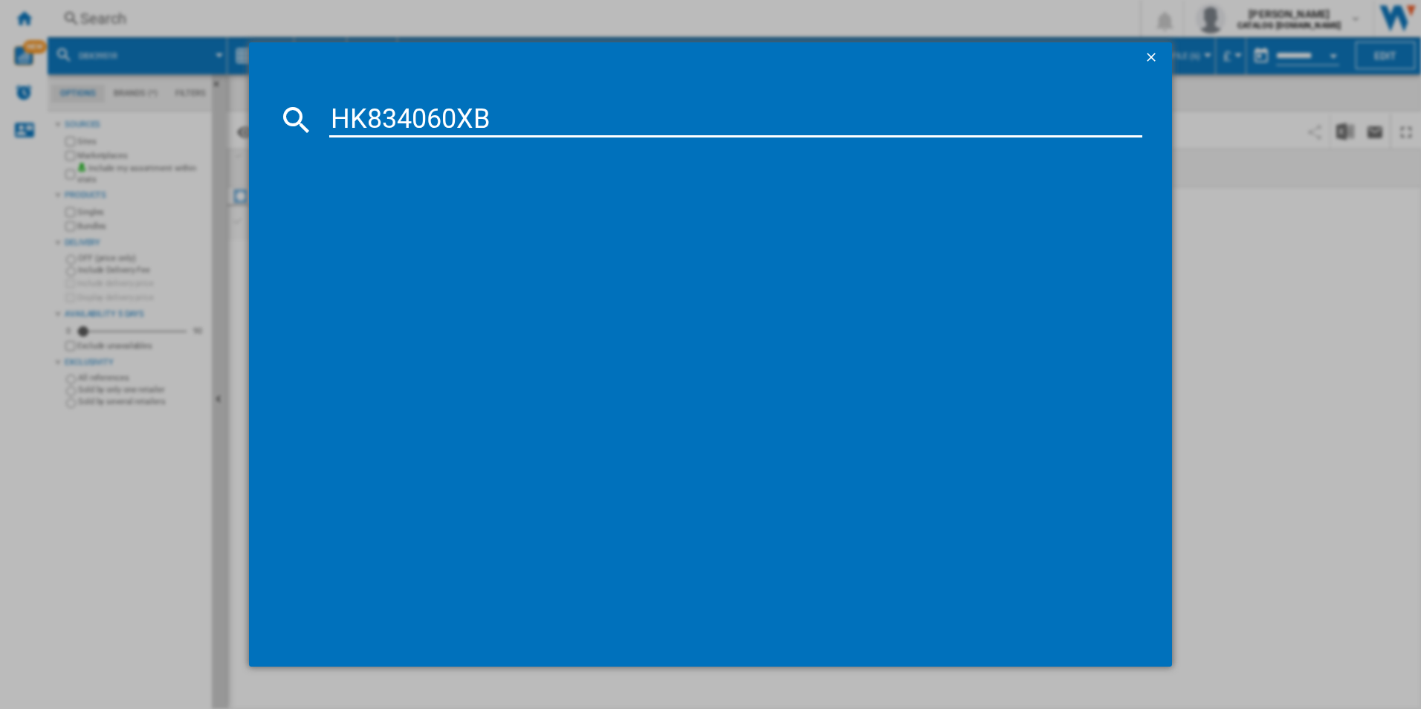
type input "HK834060XB"
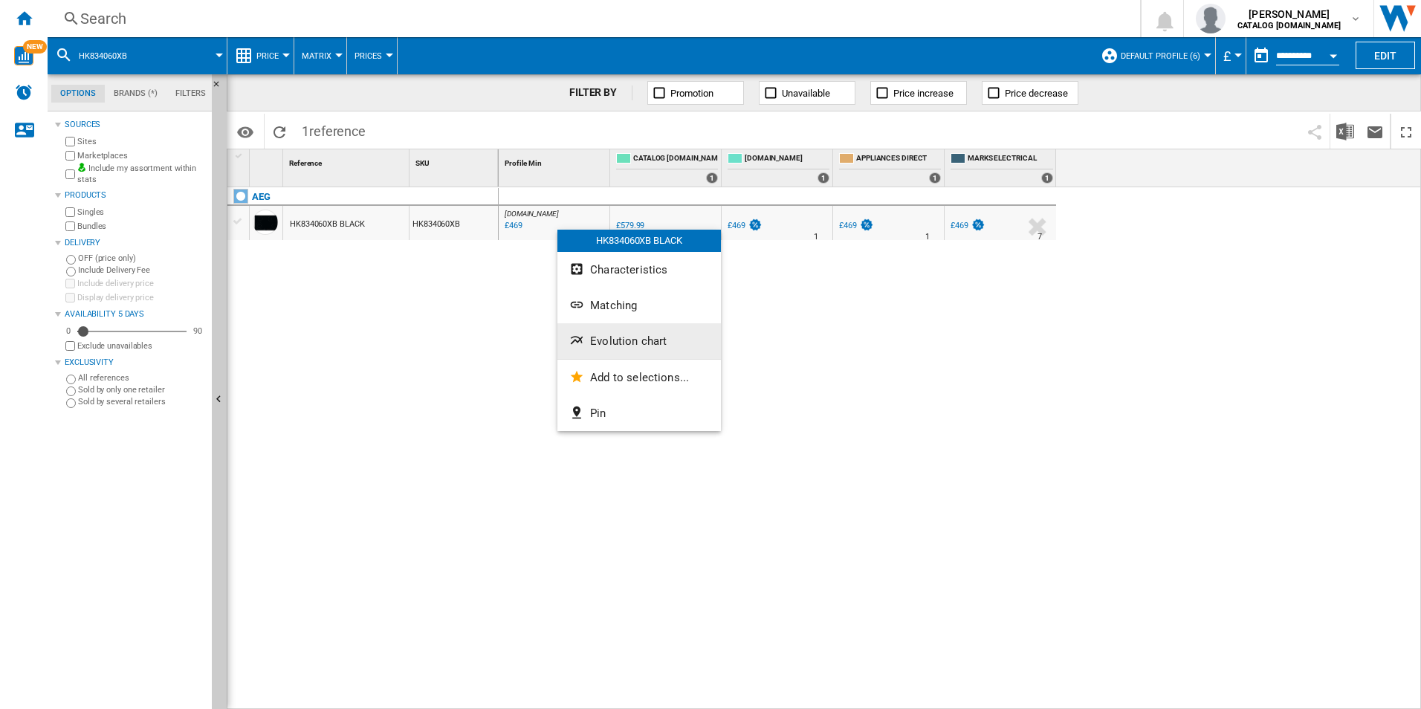
click at [604, 336] on span "Evolution chart" at bounding box center [628, 340] width 77 height 13
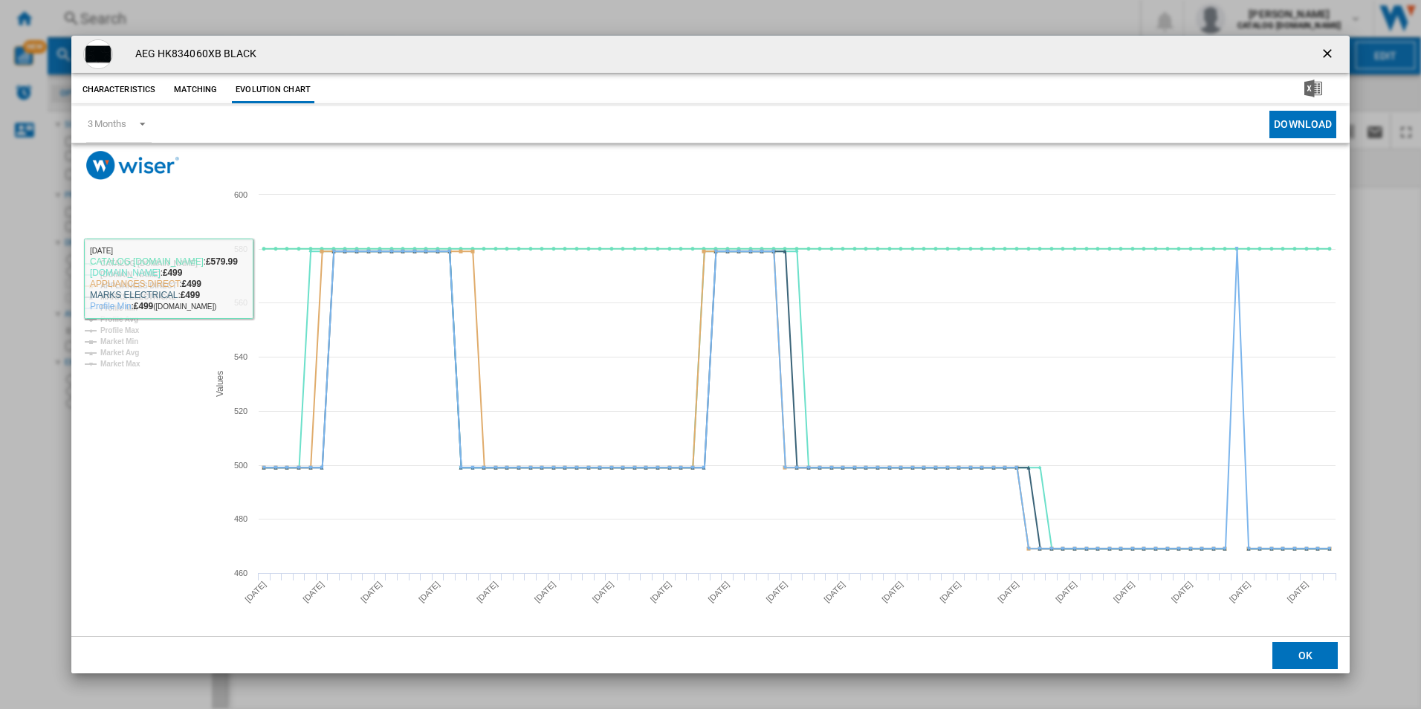
click at [169, 252] on rect "Product popup" at bounding box center [710, 408] width 1279 height 456
click at [172, 264] on tspan "CATALOG [DOMAIN_NAME]" at bounding box center [148, 263] width 97 height 8
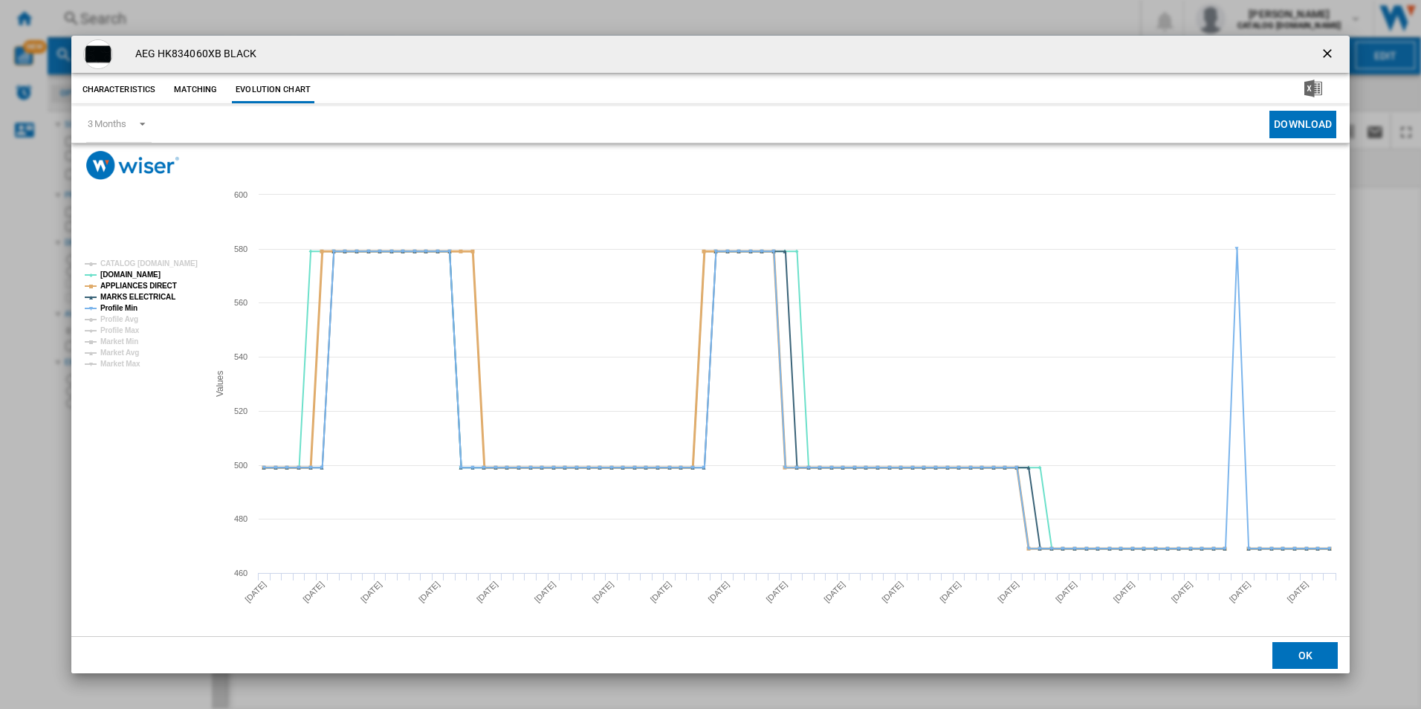
click at [155, 287] on tspan "APPLIANCES DIRECT" at bounding box center [138, 286] width 77 height 8
click at [158, 293] on tspan "MARKS ELECTRICAL" at bounding box center [137, 297] width 75 height 8
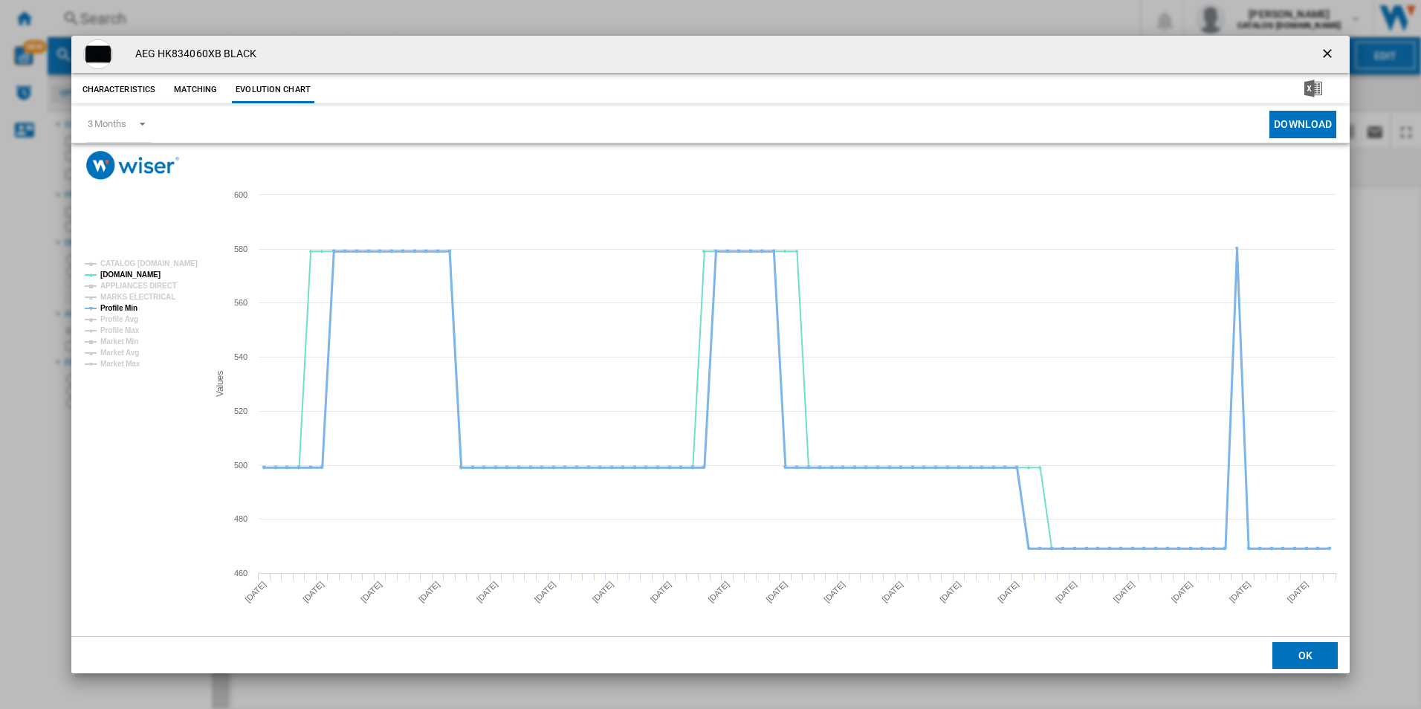
click at [125, 306] on tspan "Profile Min" at bounding box center [118, 308] width 37 height 8
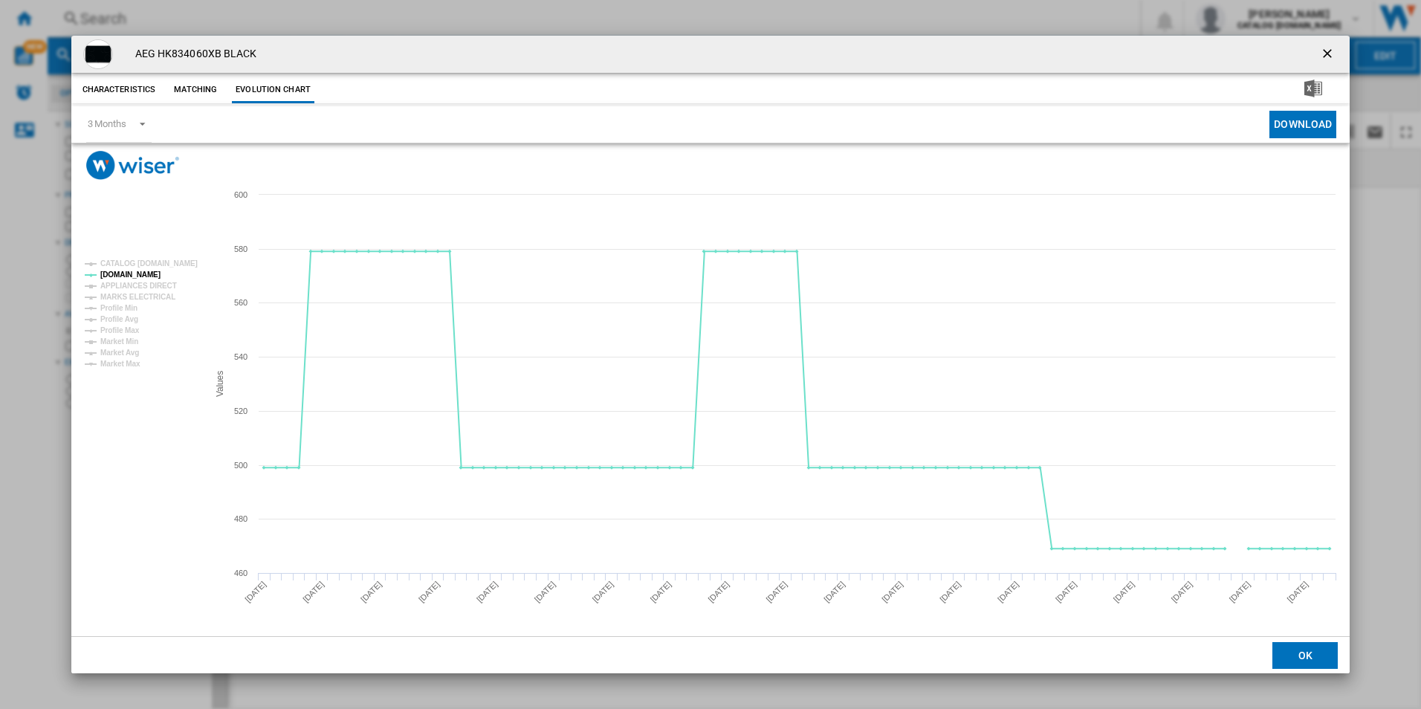
drag, startPoint x: 1327, startPoint y: 56, endPoint x: 1083, endPoint y: 13, distance: 248.3
click at [1327, 56] on ng-md-icon "getI18NText('BUTTONS.CLOSE_DIALOG')" at bounding box center [1329, 55] width 18 height 18
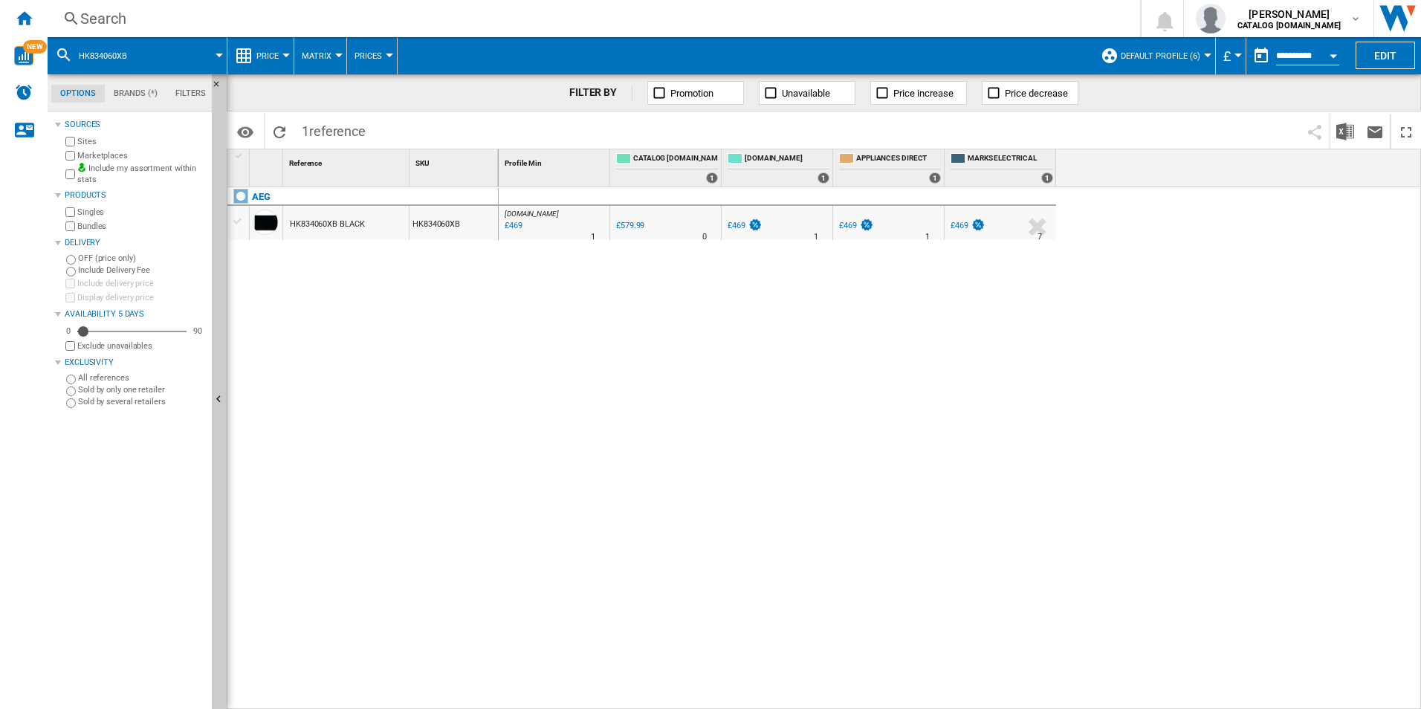
click at [973, 35] on div "Search Search 0 [PERSON_NAME] CATALOG [DOMAIN_NAME] CATALOG [DOMAIN_NAME] My se…" at bounding box center [734, 18] width 1373 height 37
click at [963, 16] on div "Search" at bounding box center [590, 18] width 1021 height 21
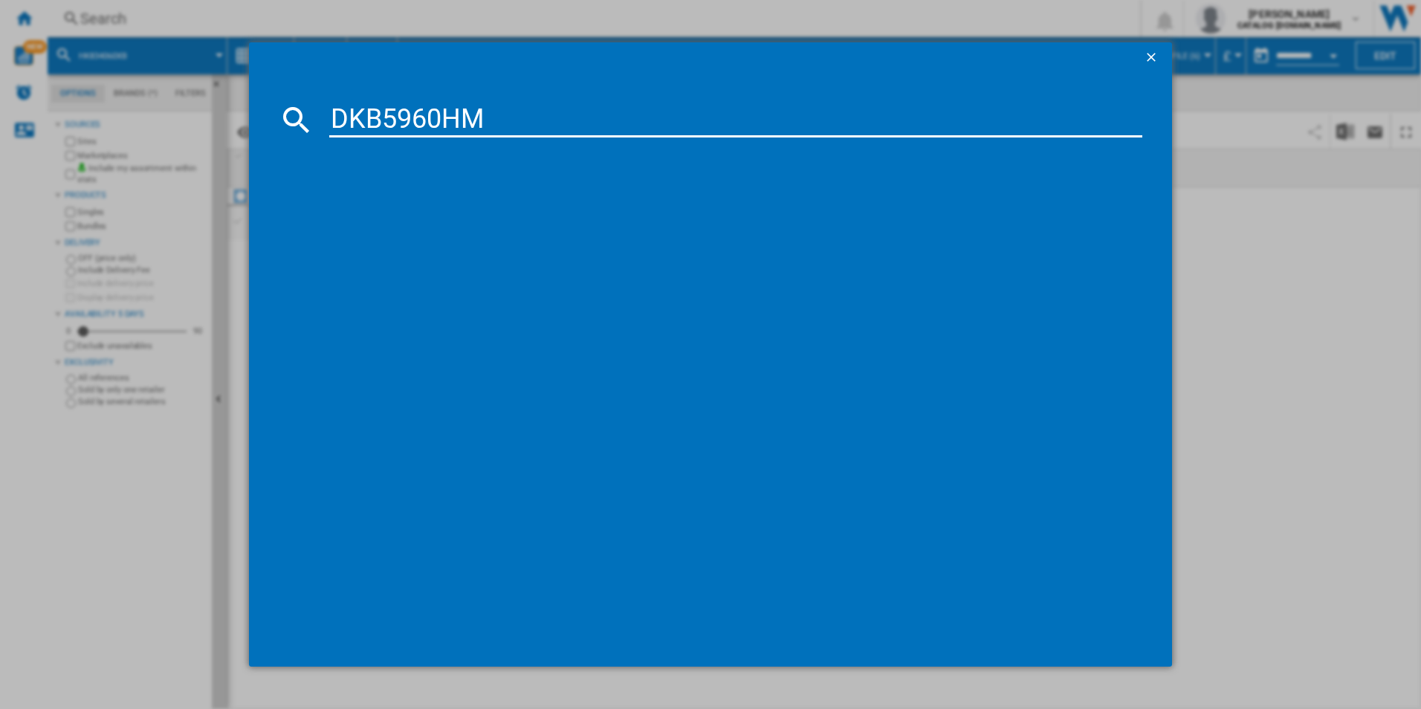
type input "DKB5960HM"
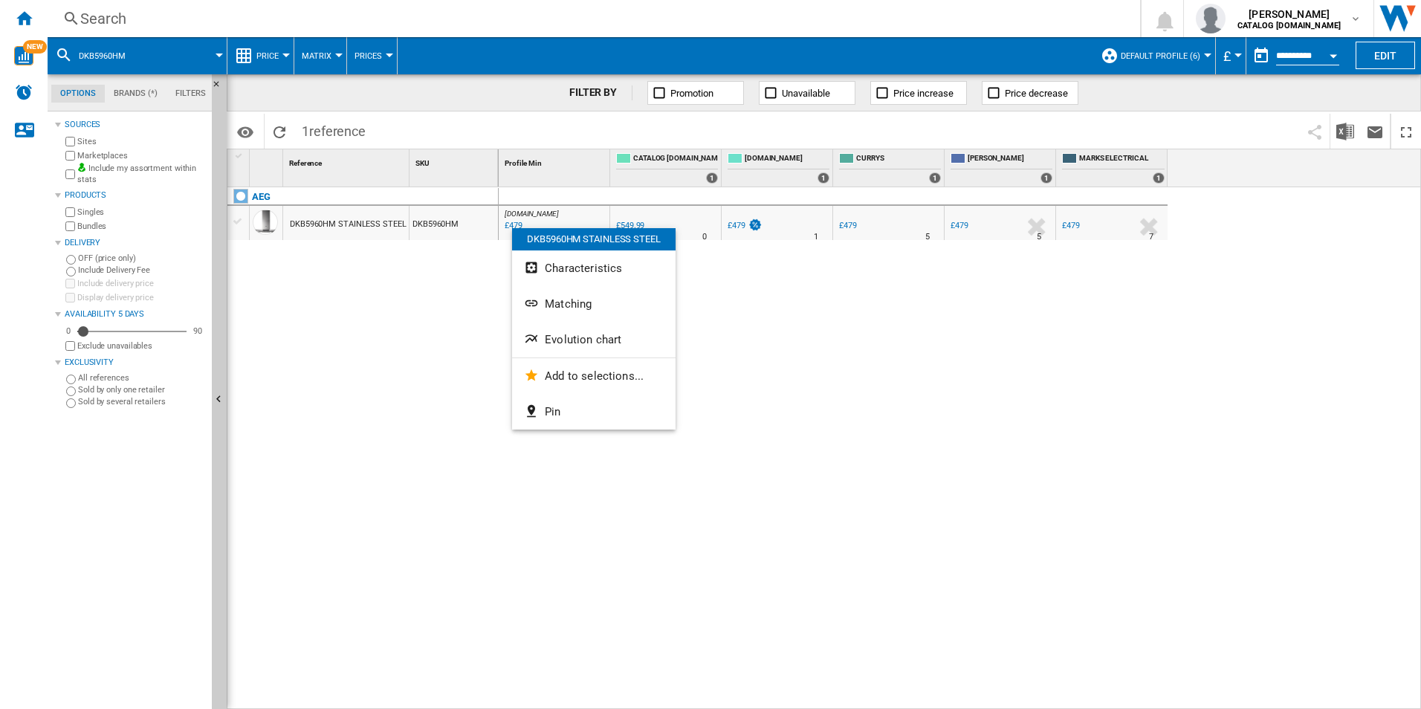
click at [574, 334] on span "Evolution chart" at bounding box center [583, 339] width 77 height 13
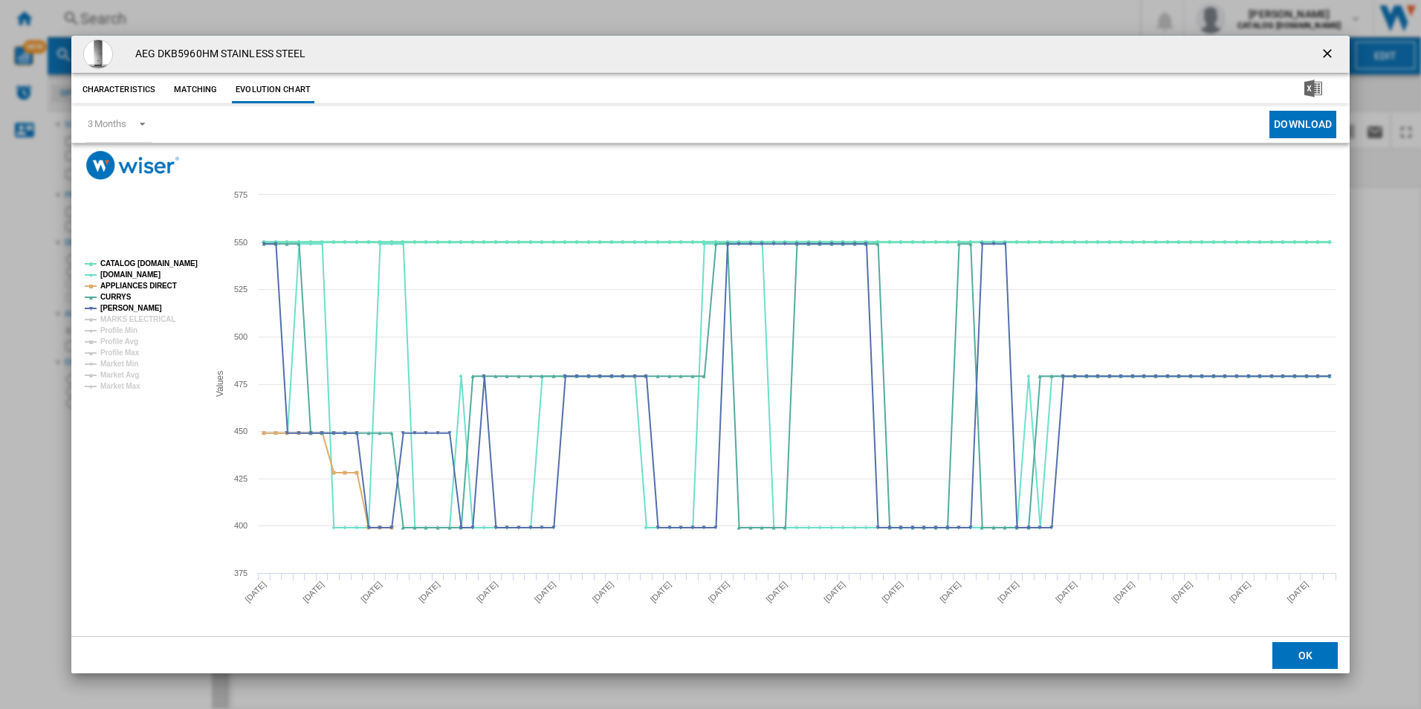
click at [168, 259] on tspan "CATALOG [DOMAIN_NAME]" at bounding box center [148, 263] width 97 height 8
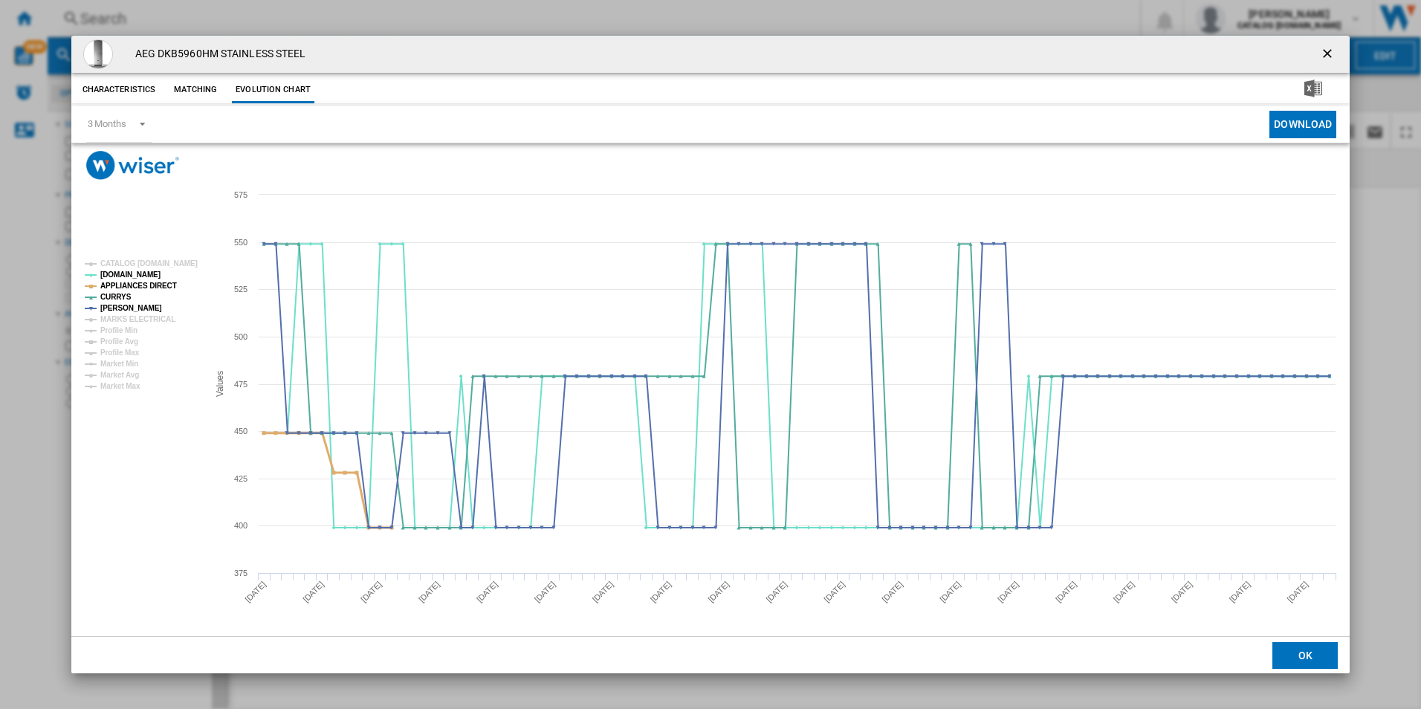
click at [158, 285] on tspan "APPLIANCES DIRECT" at bounding box center [138, 286] width 77 height 8
click at [1322, 48] on ng-md-icon "getI18NText('BUTTONS.CLOSE_DIALOG')" at bounding box center [1329, 55] width 18 height 18
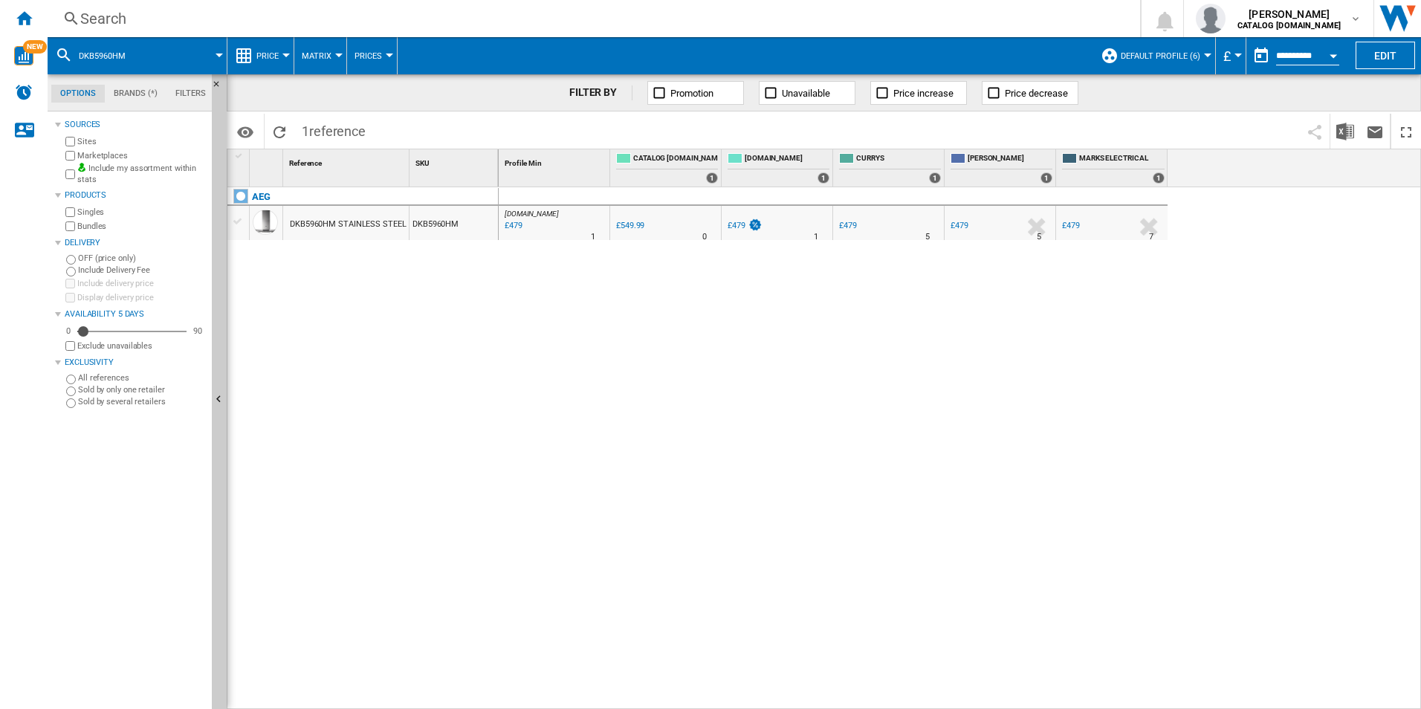
click at [612, 14] on div "Search" at bounding box center [590, 18] width 1021 height 21
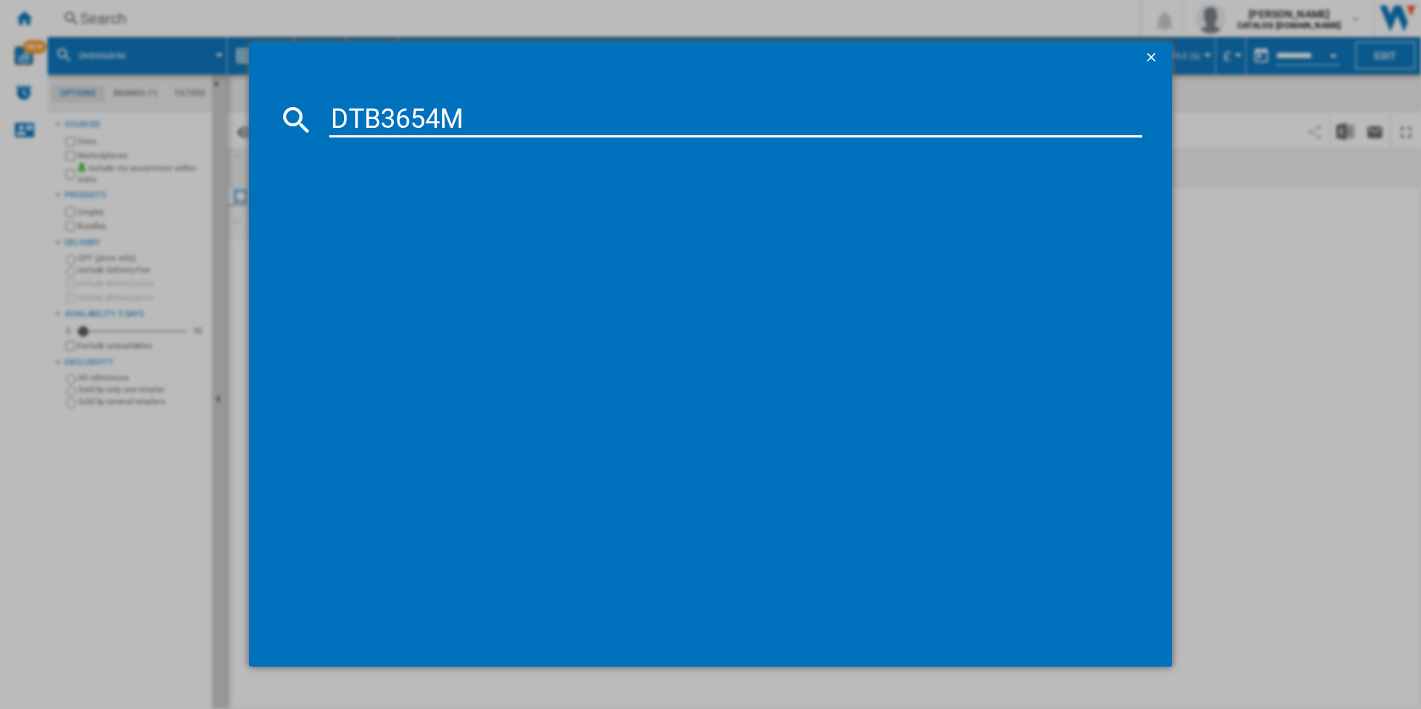
type input "DTB3654M"
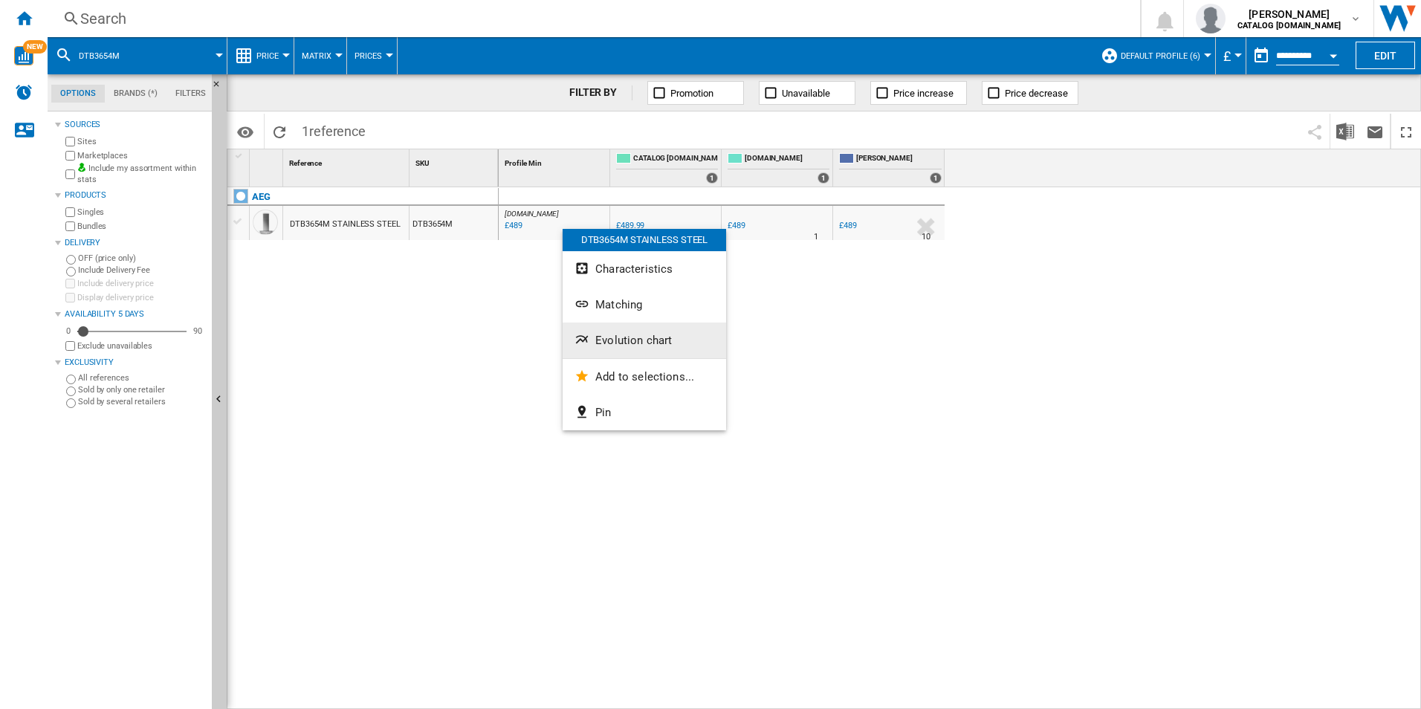
click at [629, 330] on button "Evolution chart" at bounding box center [644, 341] width 163 height 36
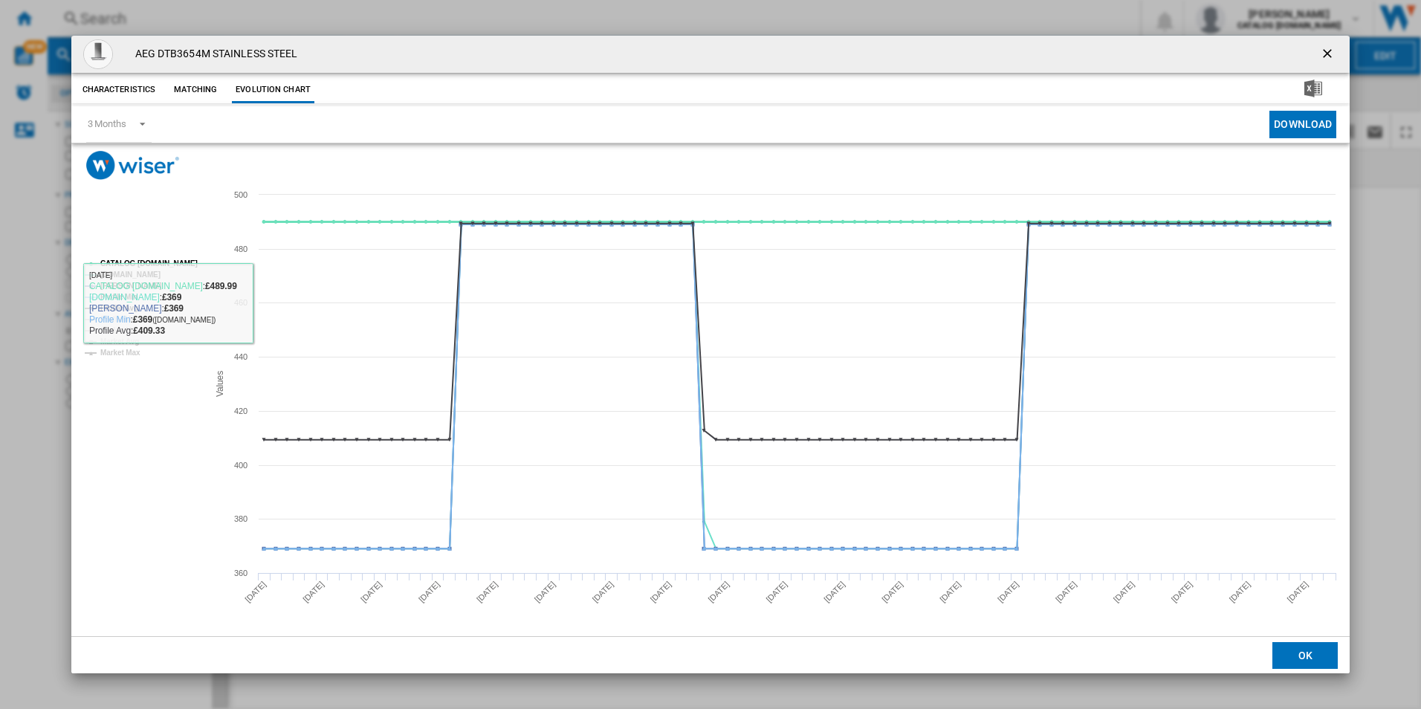
click at [165, 259] on tspan "CATALOG [DOMAIN_NAME]" at bounding box center [148, 263] width 97 height 8
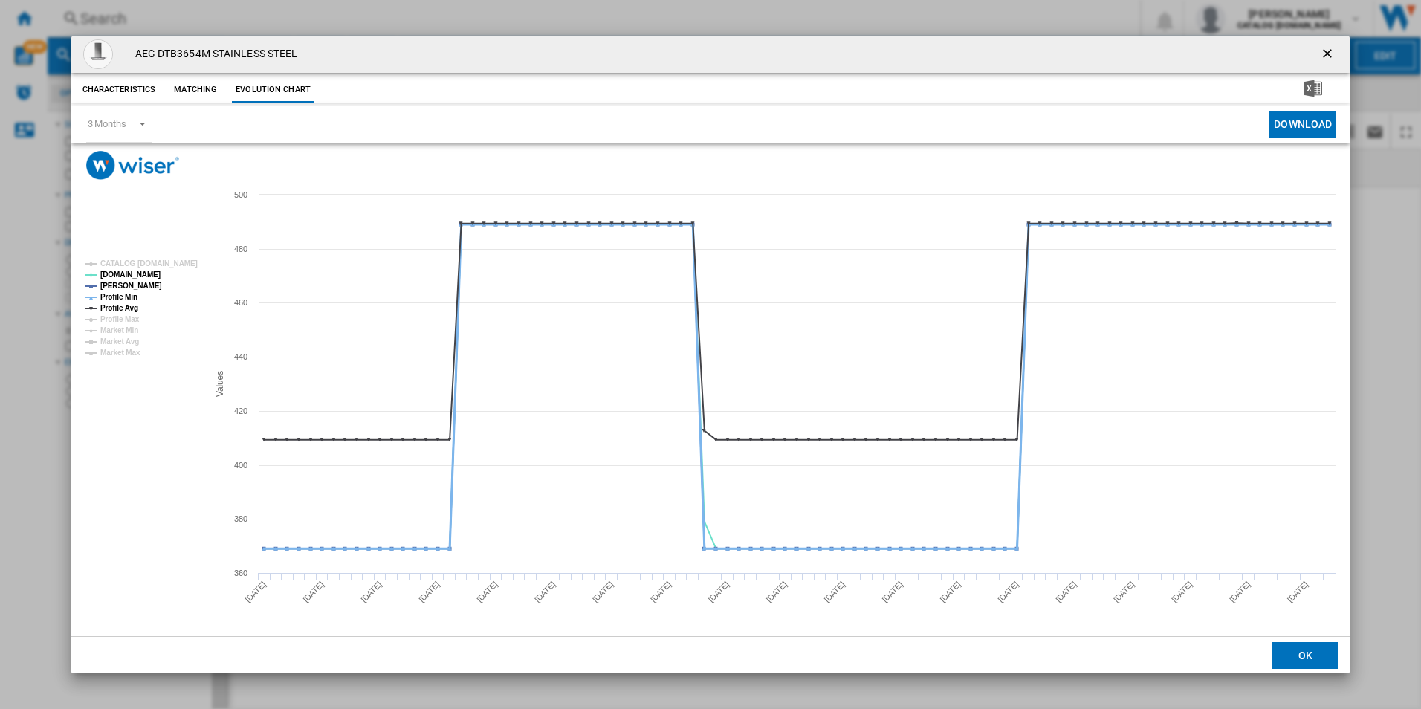
click at [135, 299] on tspan "Profile Min" at bounding box center [118, 297] width 37 height 8
click at [132, 305] on tspan "Profile Avg" at bounding box center [119, 308] width 38 height 8
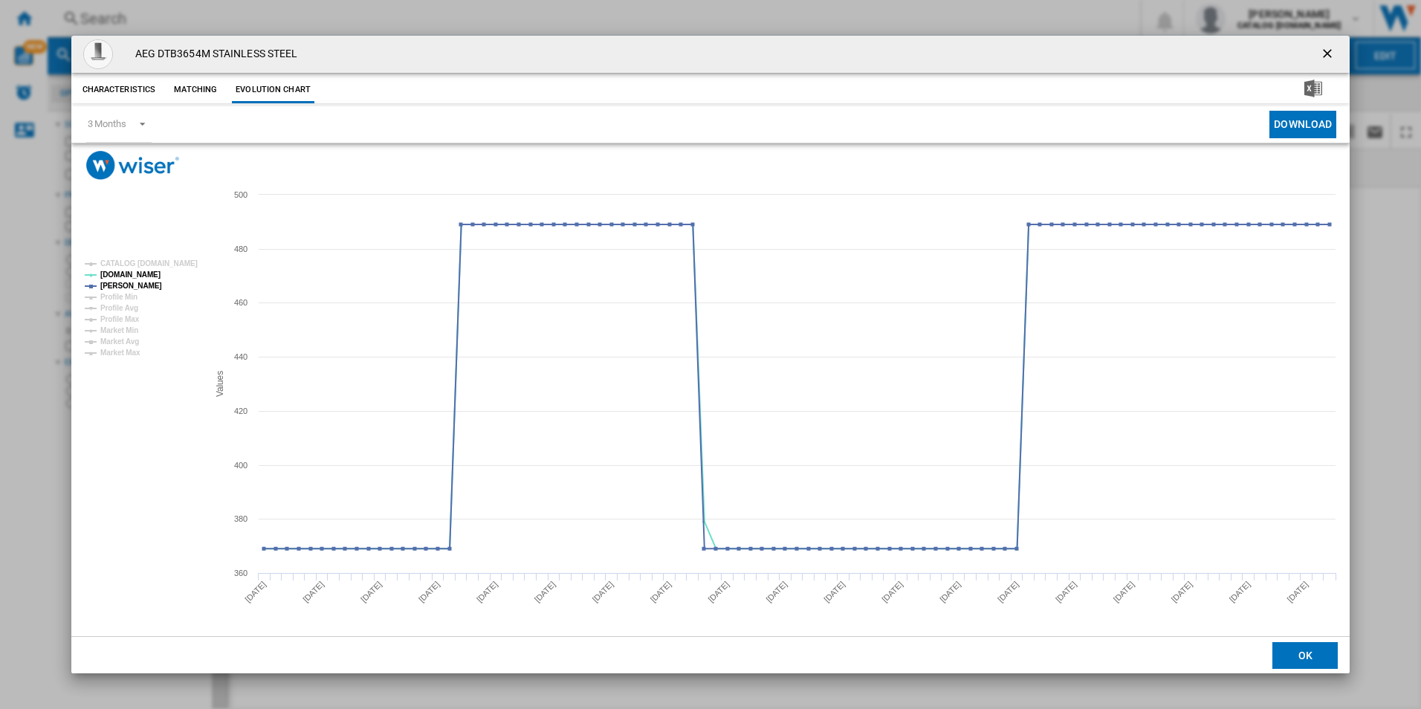
click at [1327, 46] on ng-md-icon "getI18NText('BUTTONS.CLOSE_DIALOG')" at bounding box center [1329, 55] width 18 height 18
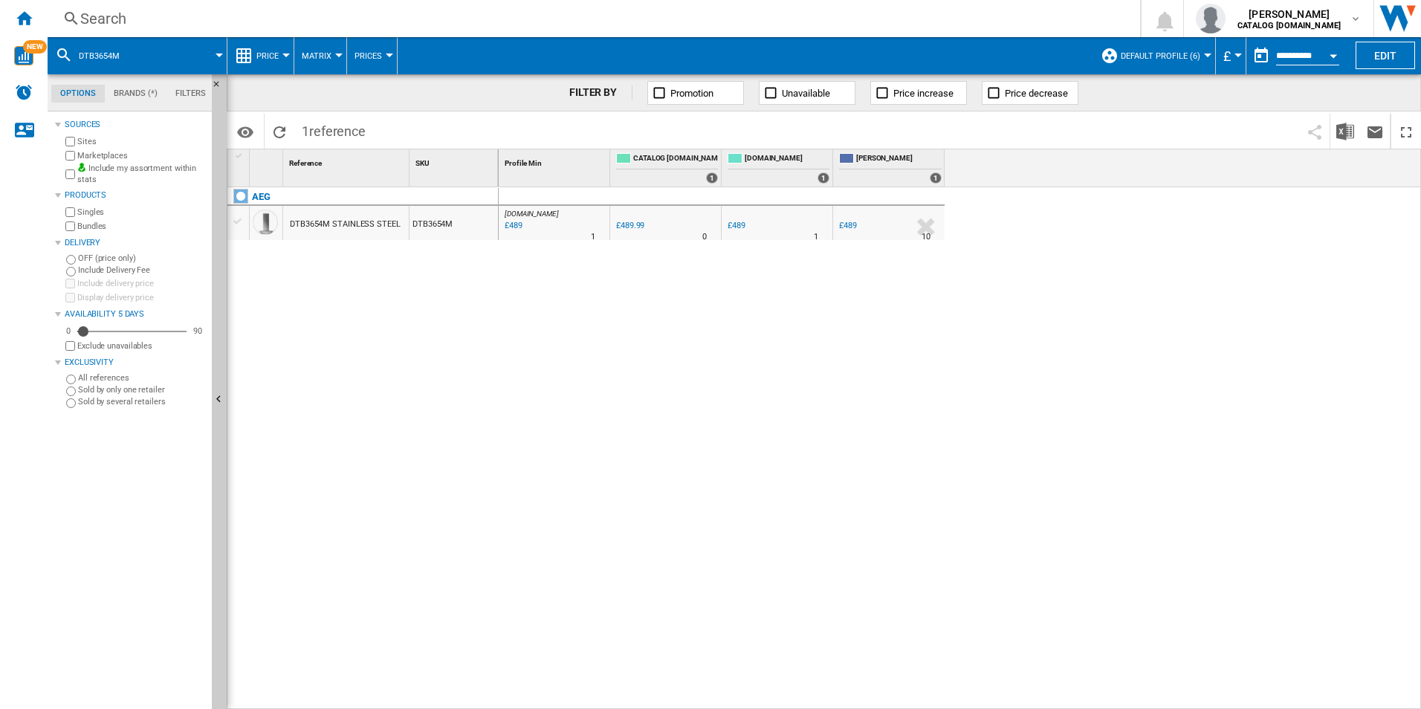
click at [982, 16] on div "Search" at bounding box center [590, 18] width 1021 height 21
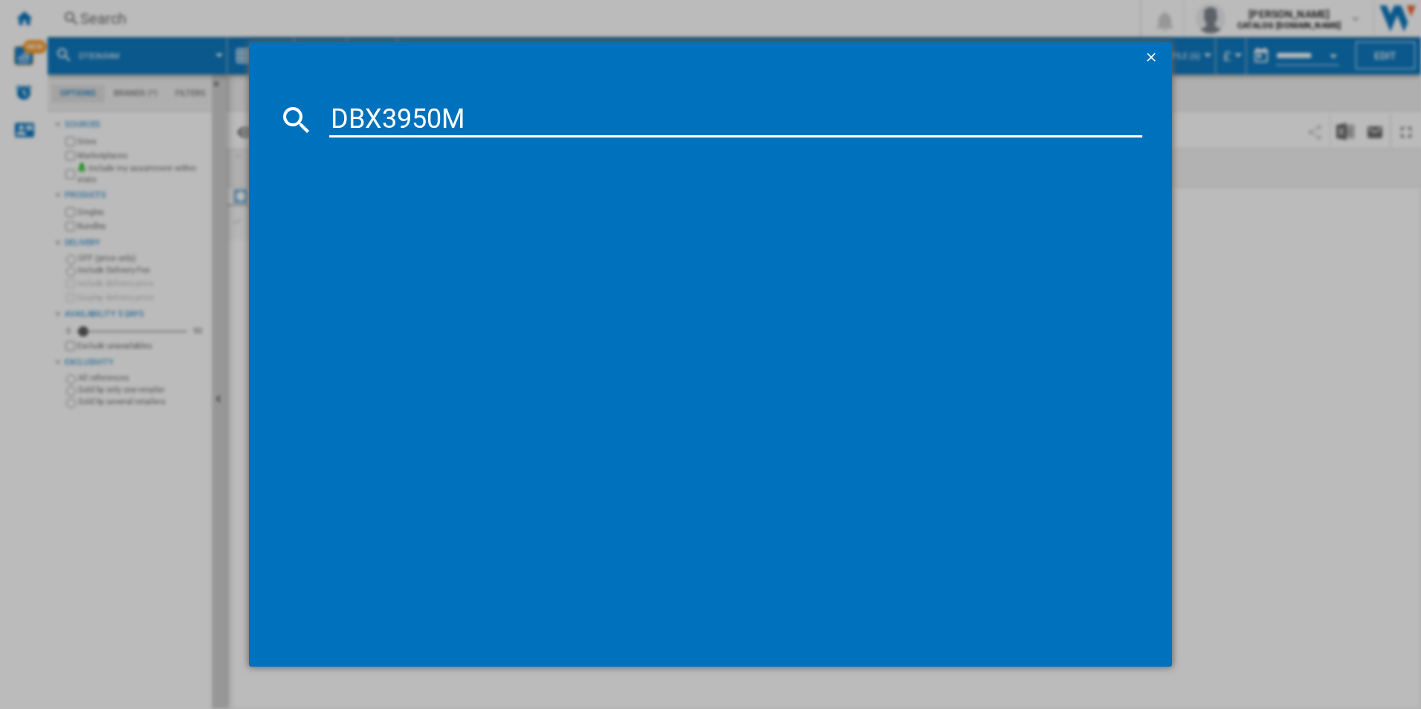
type input "DBX3950M"
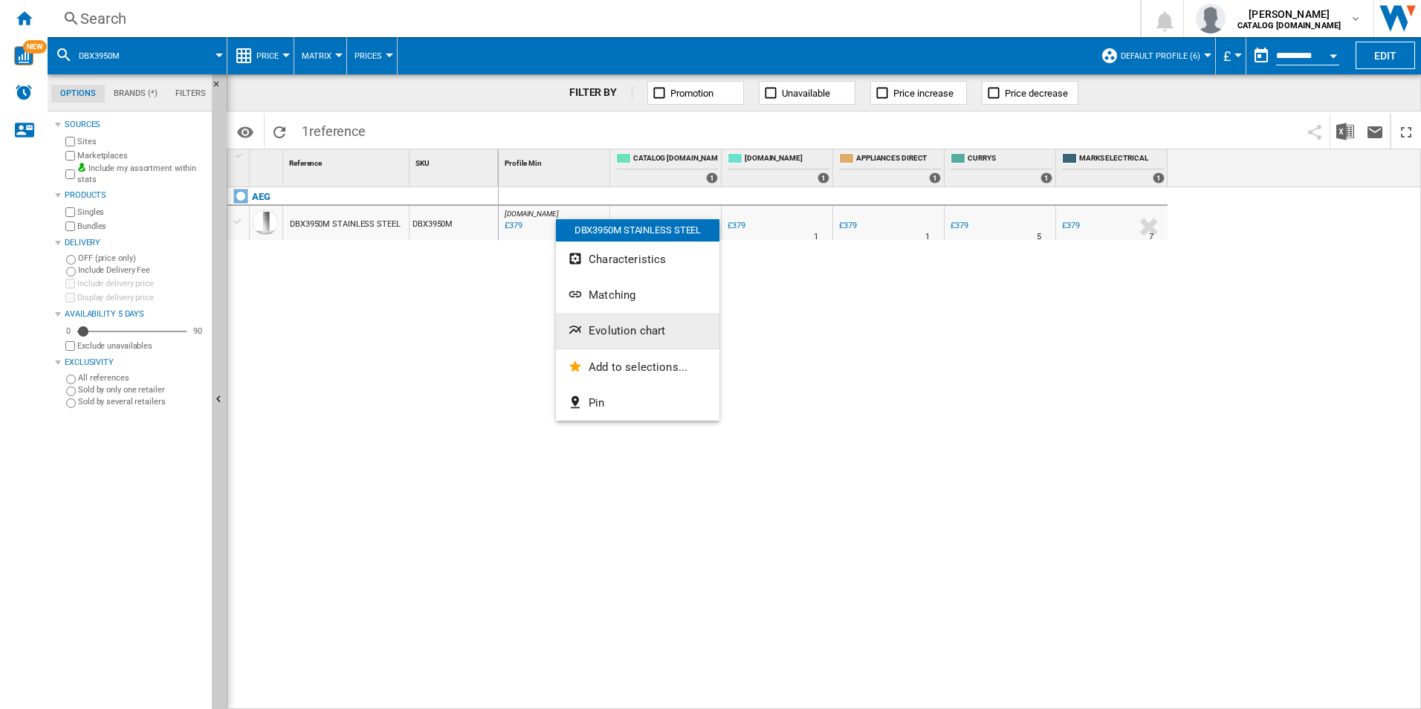
click at [615, 331] on span "Evolution chart" at bounding box center [627, 330] width 77 height 13
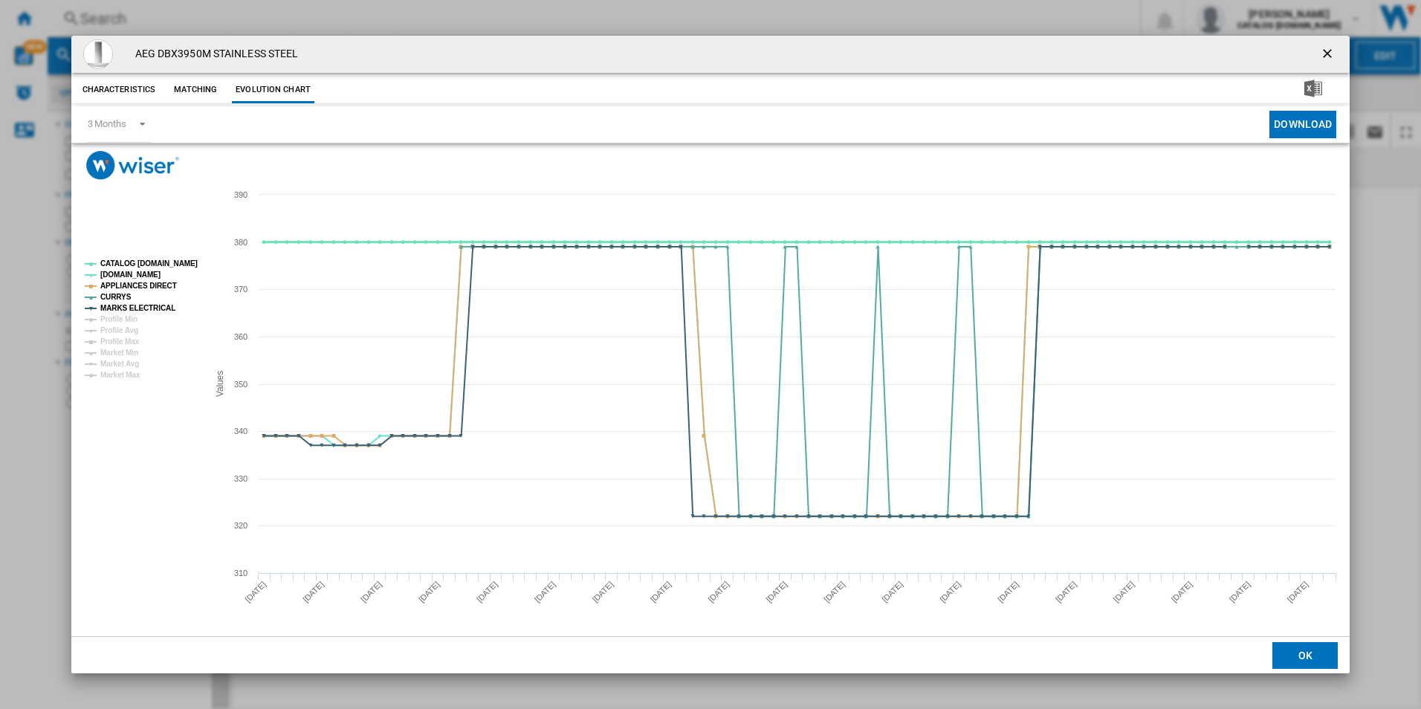
drag, startPoint x: 189, startPoint y: 262, endPoint x: 165, endPoint y: 284, distance: 32.6
click at [185, 262] on tspan "CATALOG [DOMAIN_NAME]" at bounding box center [148, 263] width 97 height 8
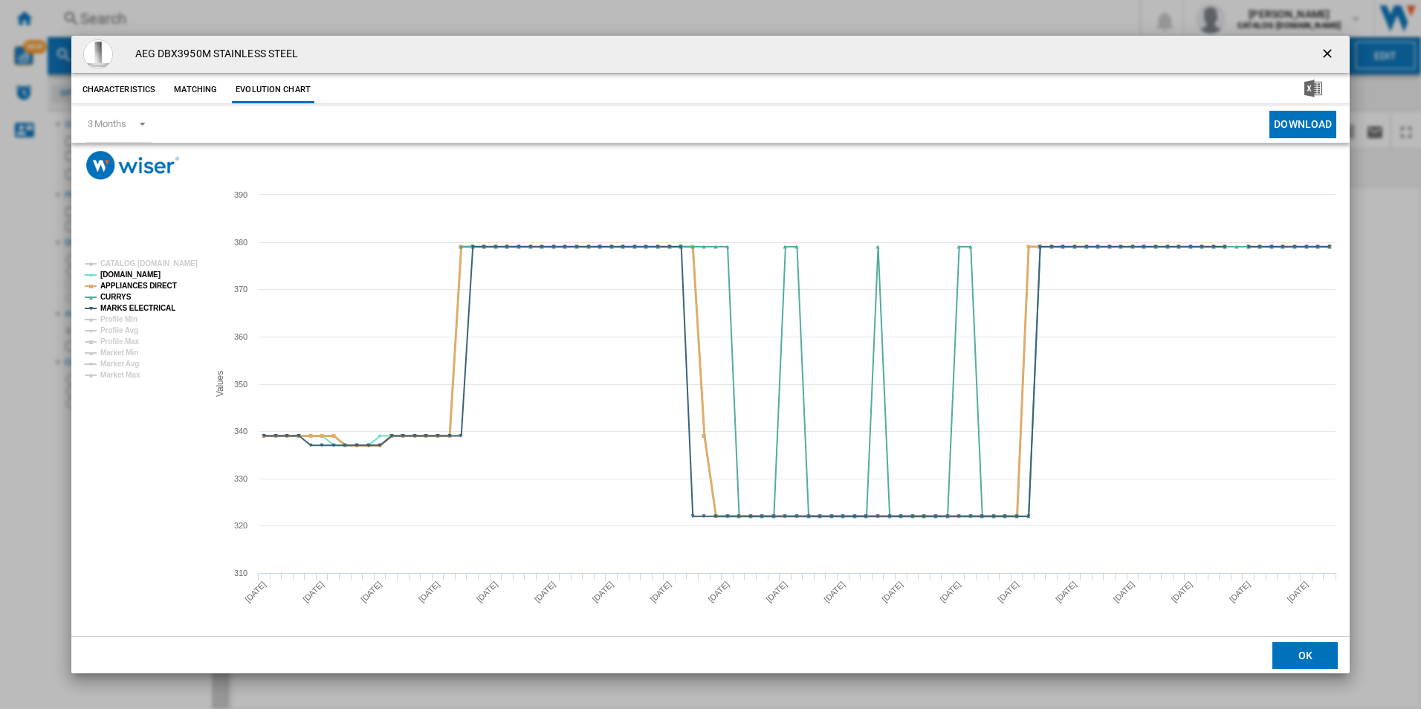
click at [157, 284] on tspan "APPLIANCES DIRECT" at bounding box center [138, 286] width 77 height 8
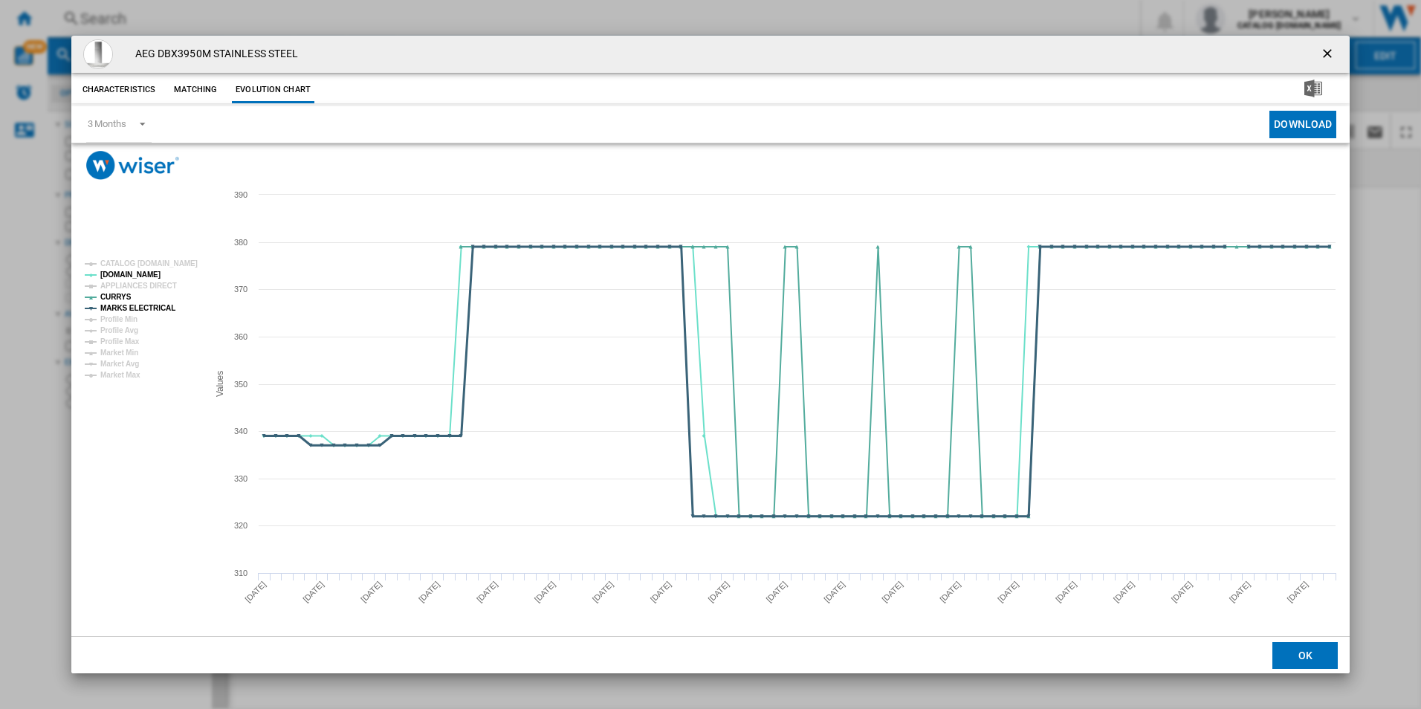
drag, startPoint x: 156, startPoint y: 309, endPoint x: 199, endPoint y: 321, distance: 44.7
click at [156, 310] on tspan "MARKS ELECTRICAL" at bounding box center [137, 308] width 75 height 8
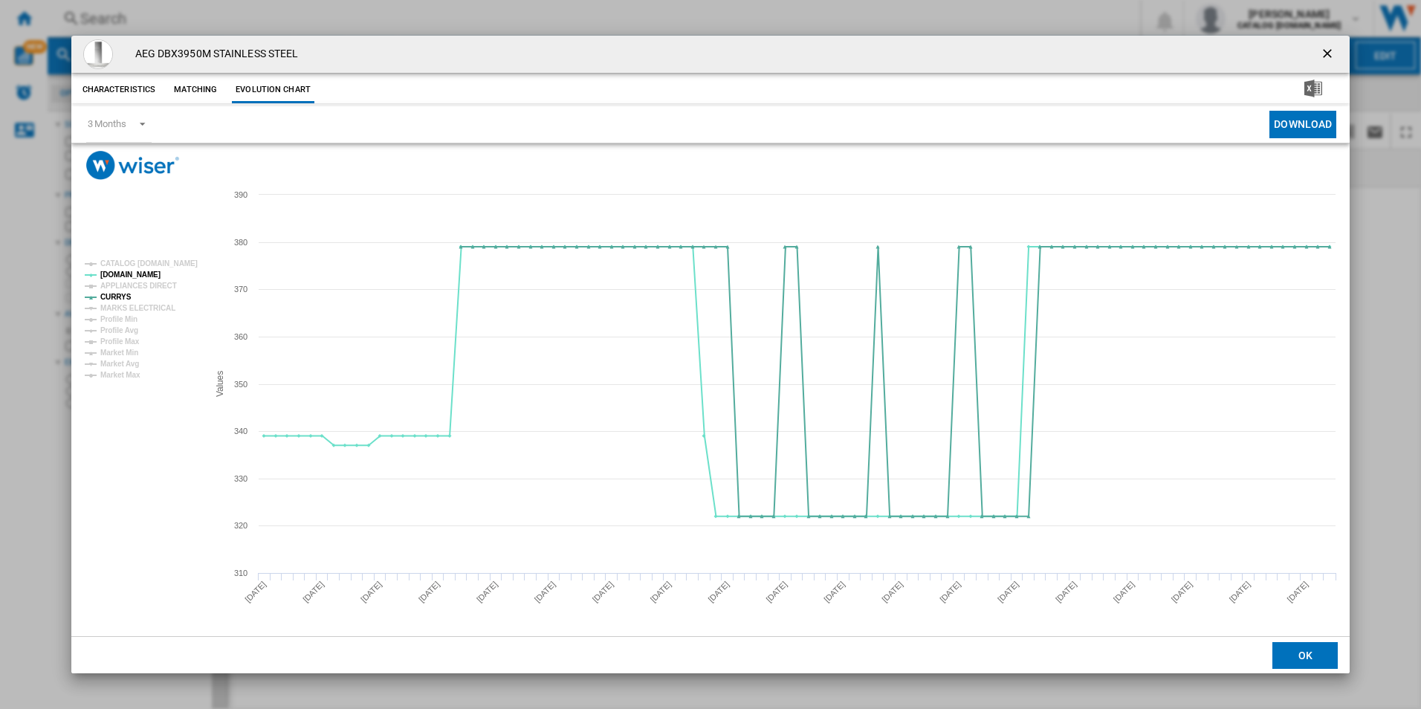
click at [1324, 51] on ng-md-icon "getI18NText('BUTTONS.CLOSE_DIALOG')" at bounding box center [1329, 55] width 18 height 18
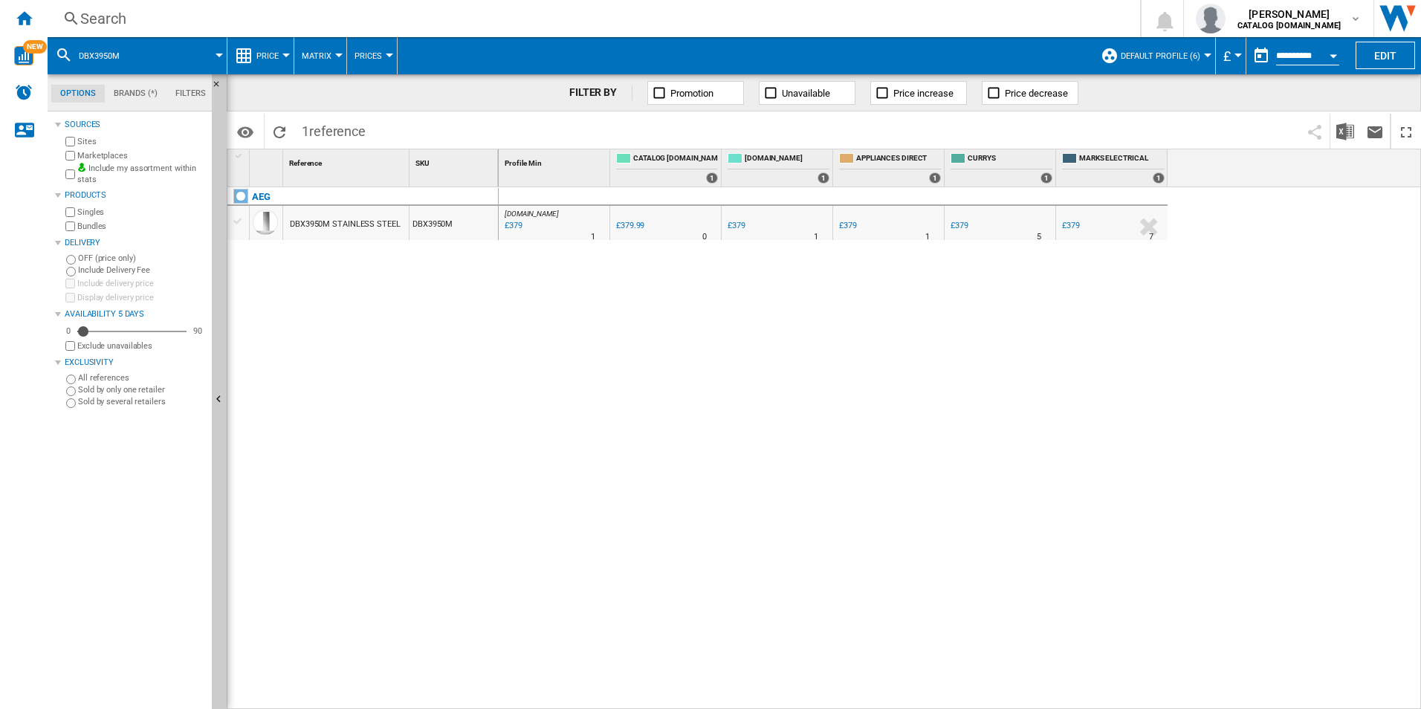
click at [880, 25] on div "Search" at bounding box center [590, 18] width 1021 height 21
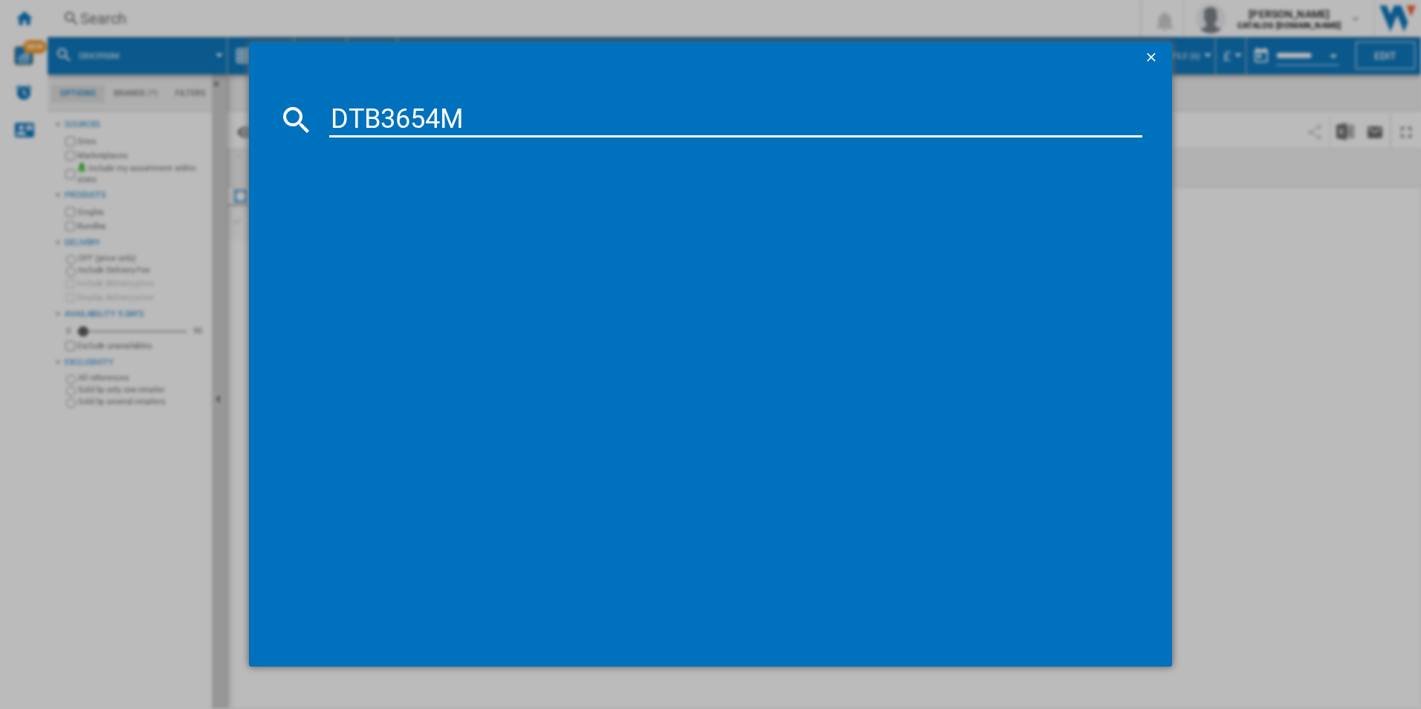
type input "DTB3654M"
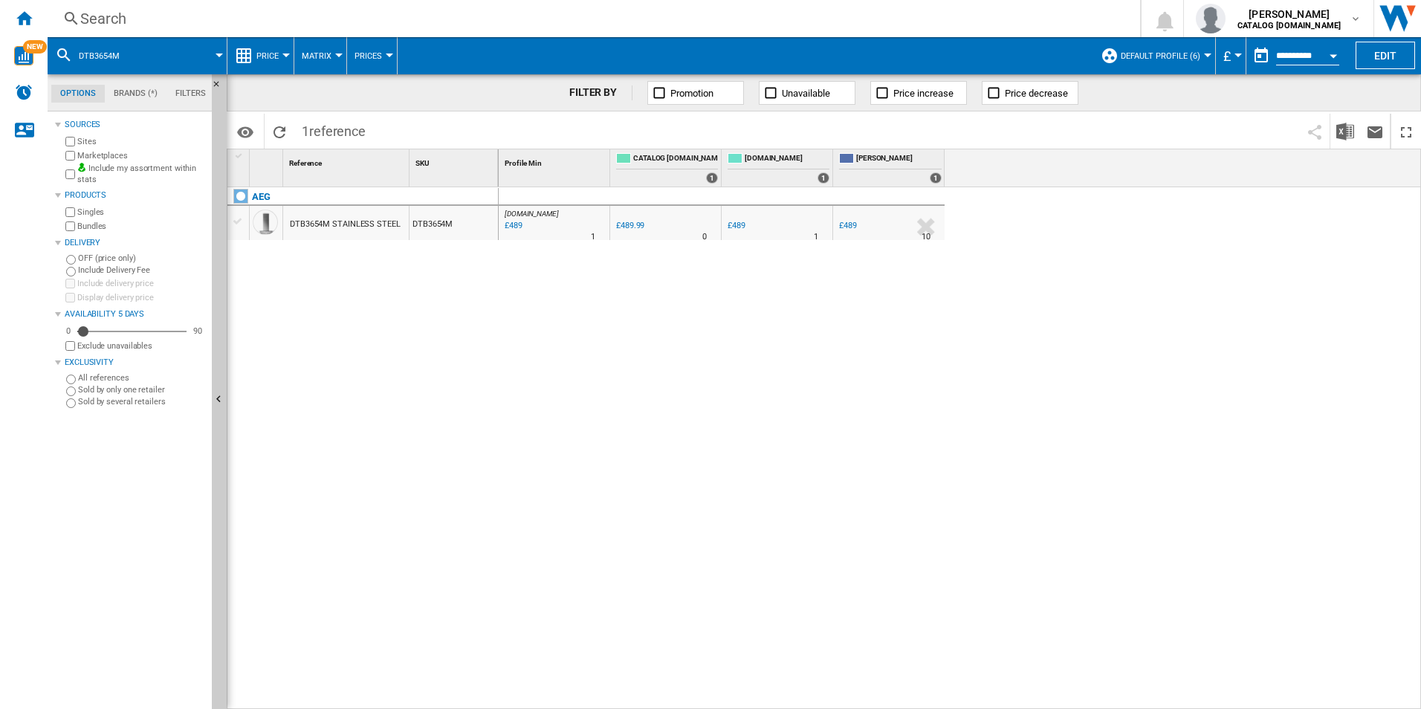
click at [709, 10] on div "Search" at bounding box center [590, 18] width 1021 height 21
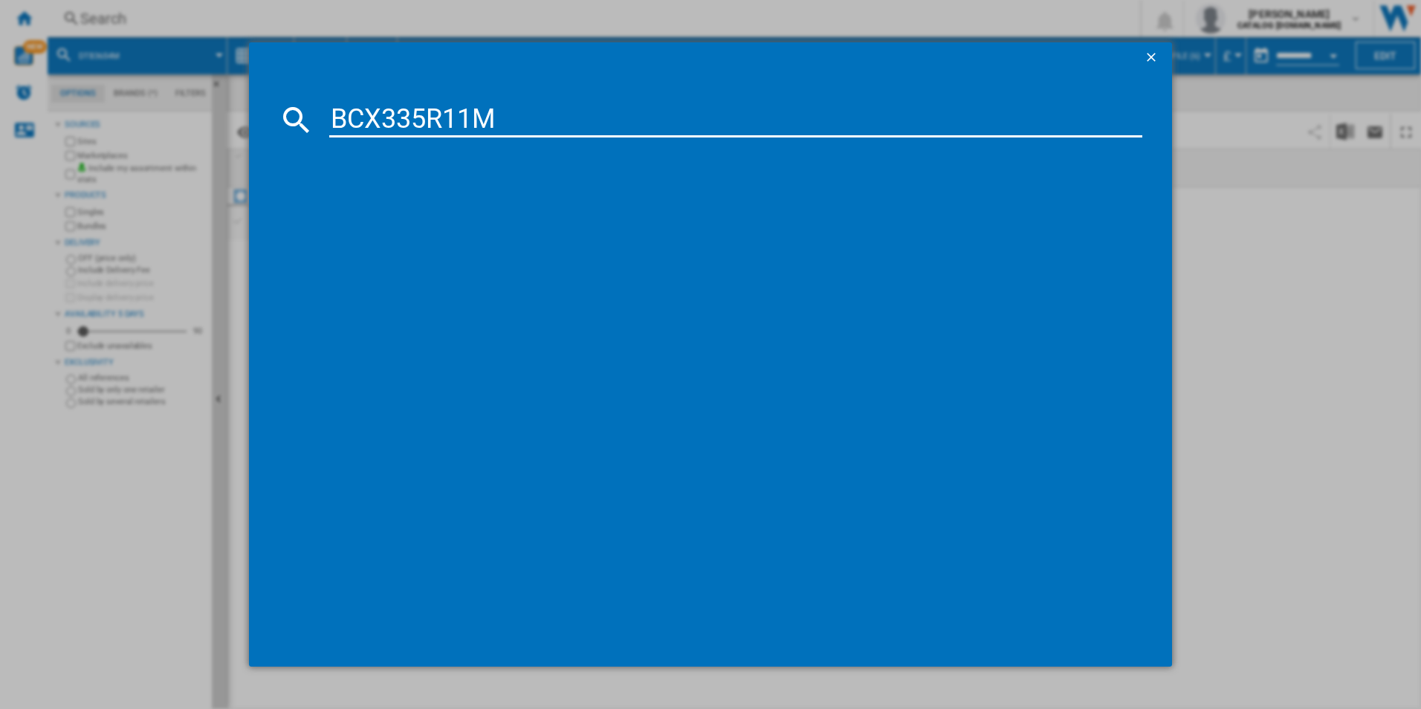
type input "BCX335R11M"
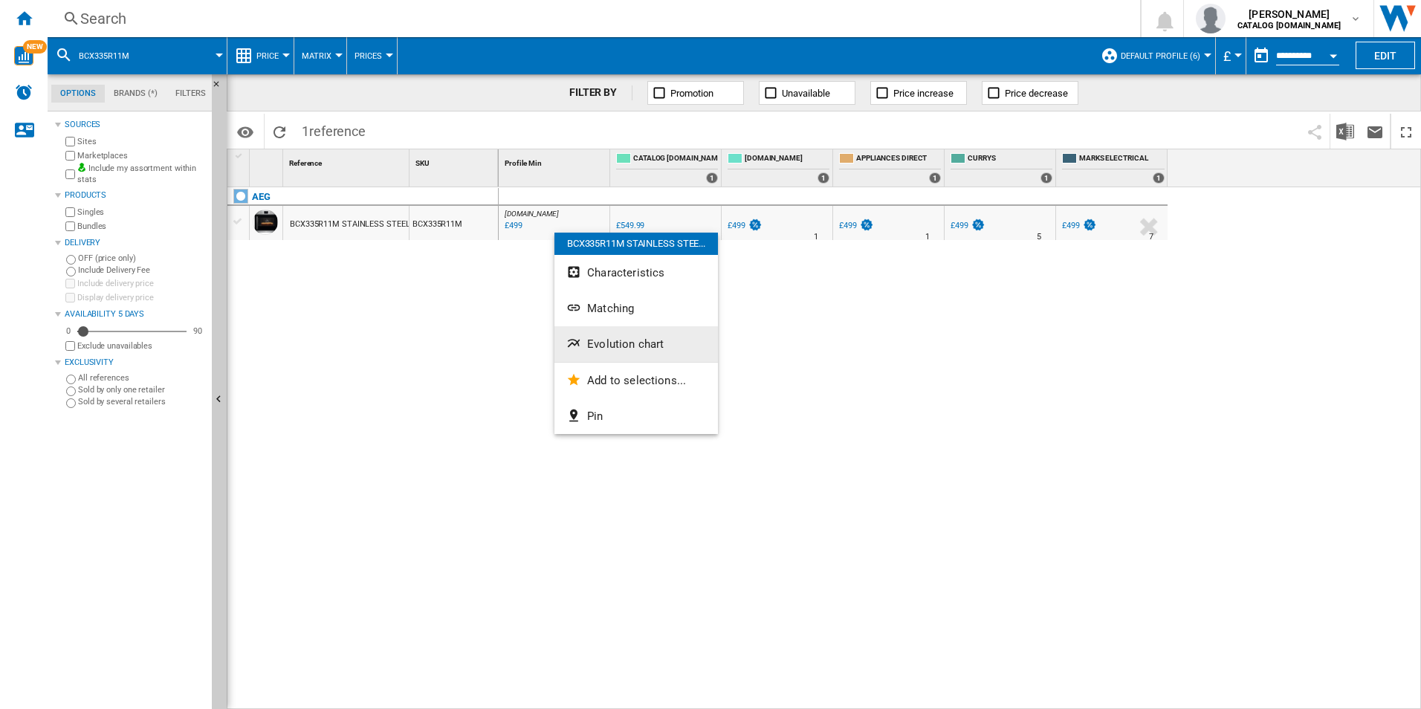
click at [620, 351] on button "Evolution chart" at bounding box center [635, 344] width 163 height 36
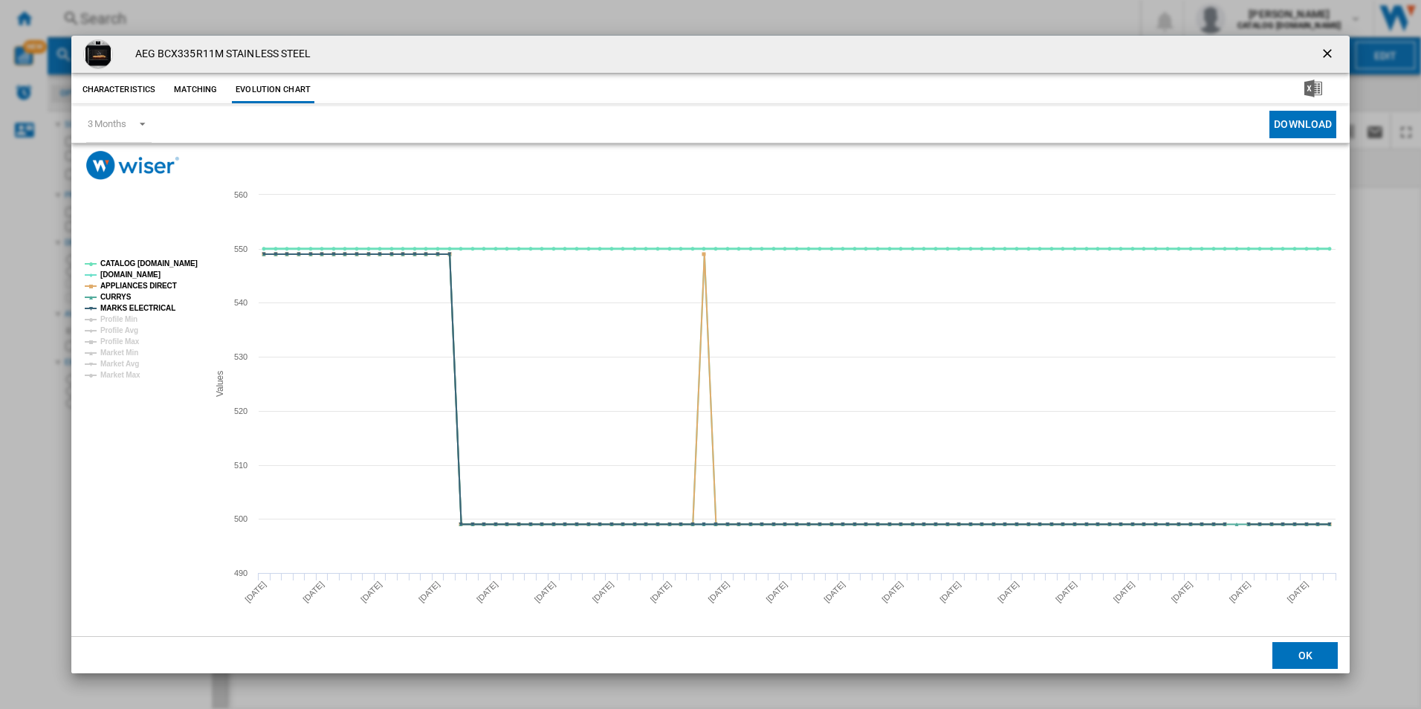
click at [176, 268] on tspan "CATALOG [DOMAIN_NAME]" at bounding box center [148, 263] width 97 height 8
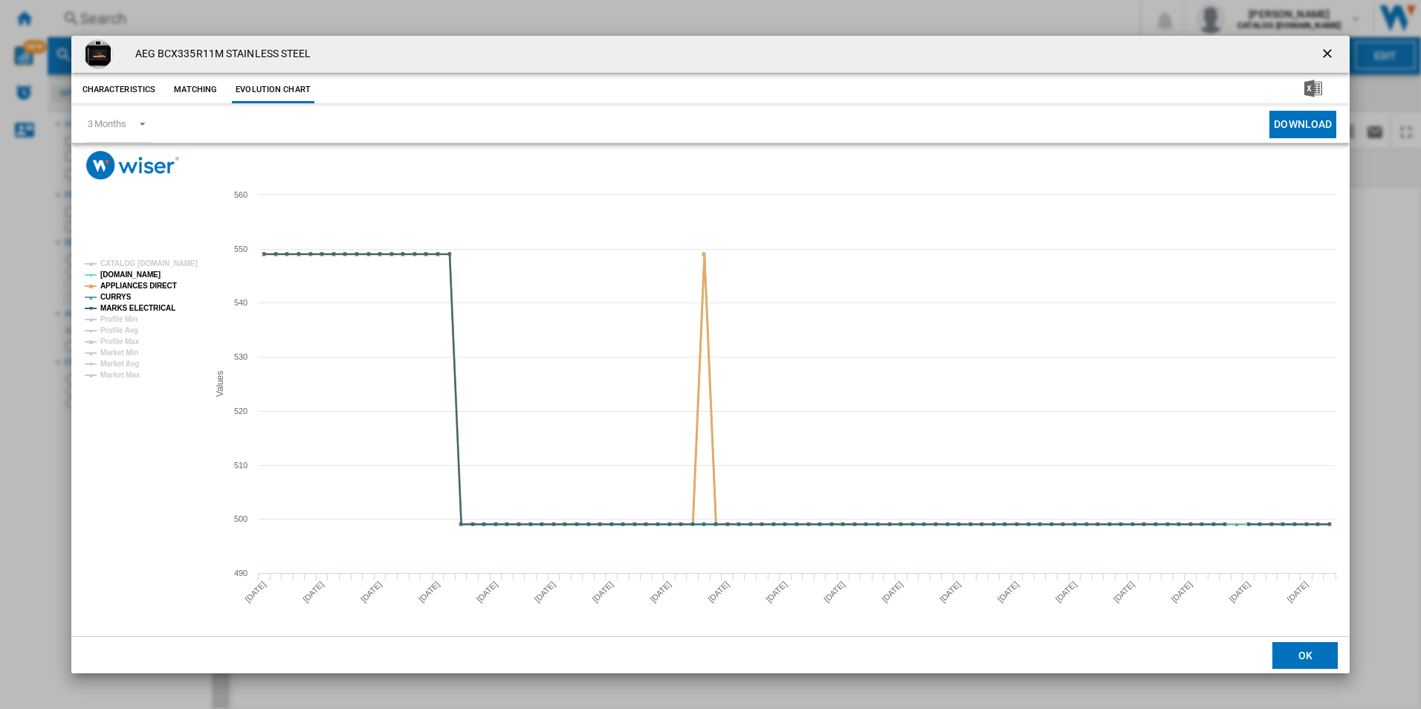
click at [163, 285] on tspan "APPLIANCES DIRECT" at bounding box center [138, 286] width 77 height 8
click at [158, 311] on tspan "MARKS ELECTRICAL" at bounding box center [137, 308] width 75 height 8
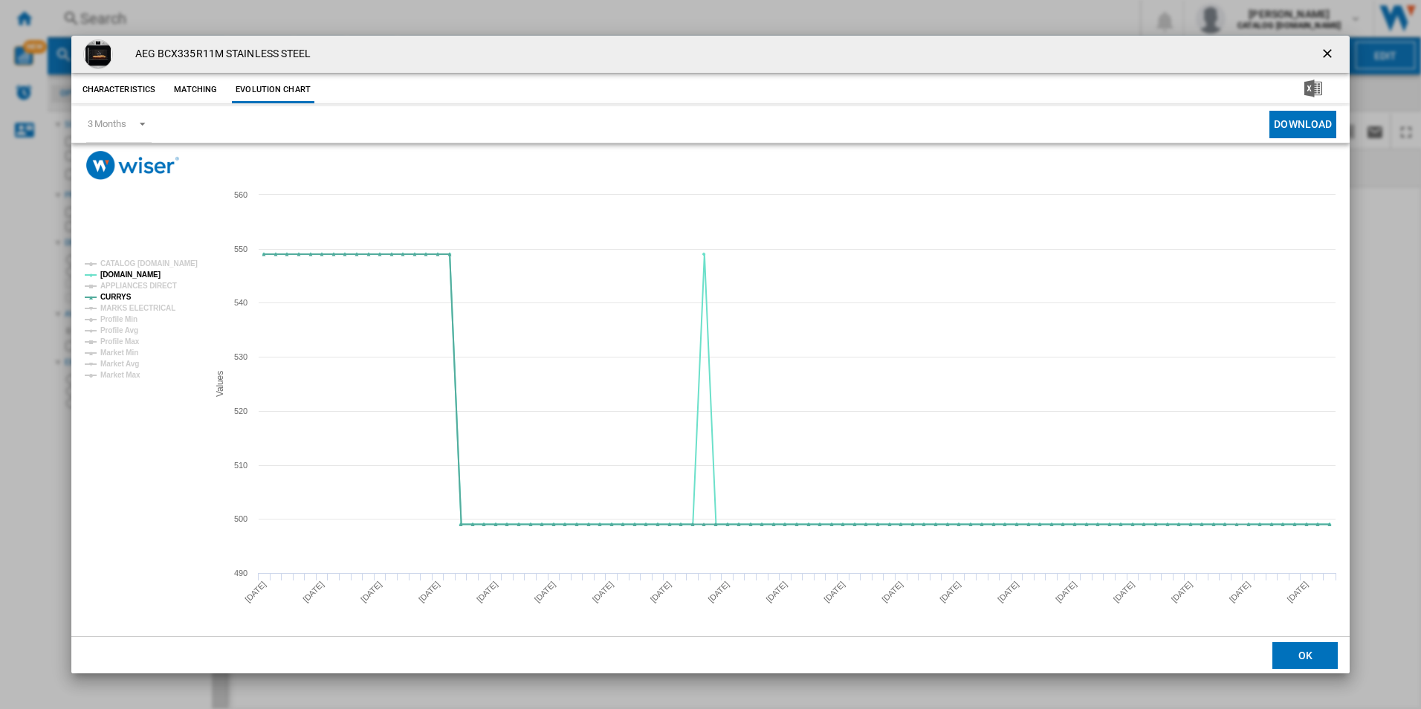
drag, startPoint x: 1326, startPoint y: 49, endPoint x: 1185, endPoint y: 54, distance: 141.3
click at [1326, 49] on ng-md-icon "getI18NText('BUTTONS.CLOSE_DIALOG')" at bounding box center [1329, 55] width 18 height 18
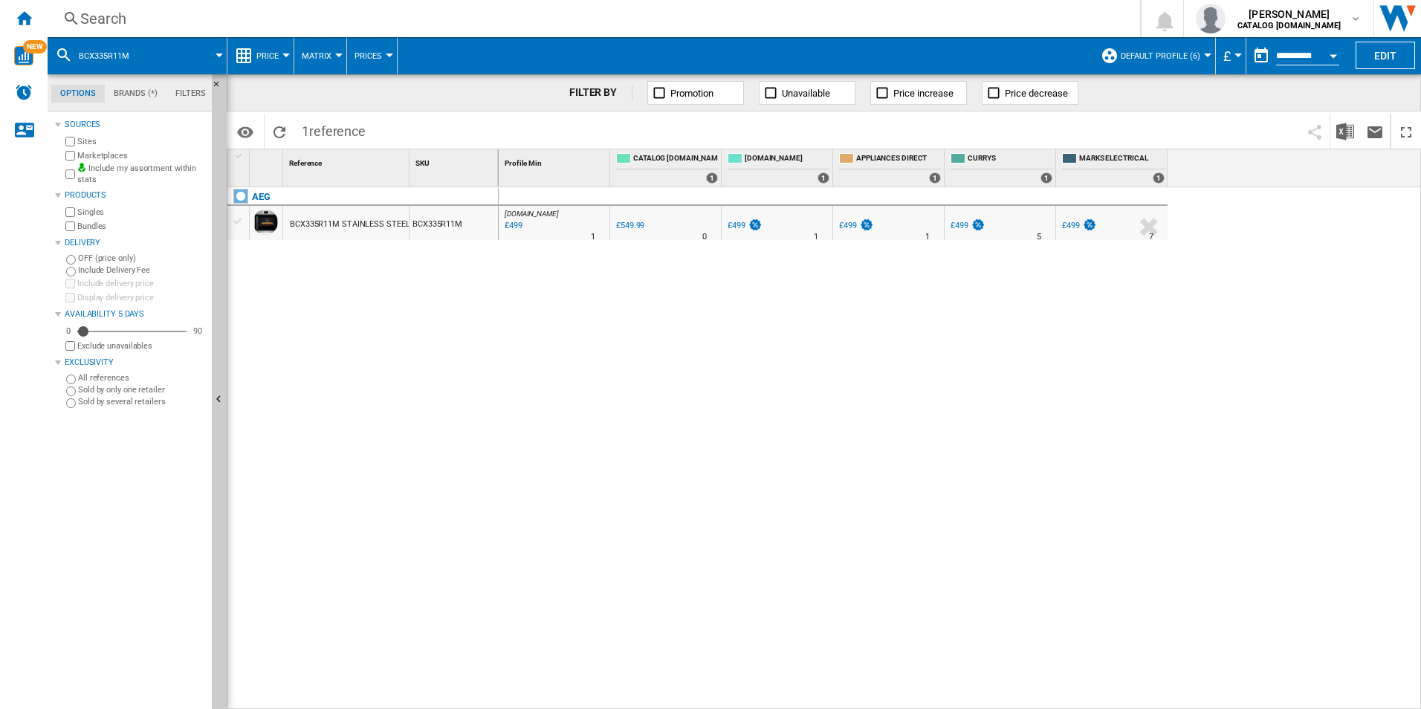
click at [1028, 18] on div "Search" at bounding box center [590, 18] width 1021 height 21
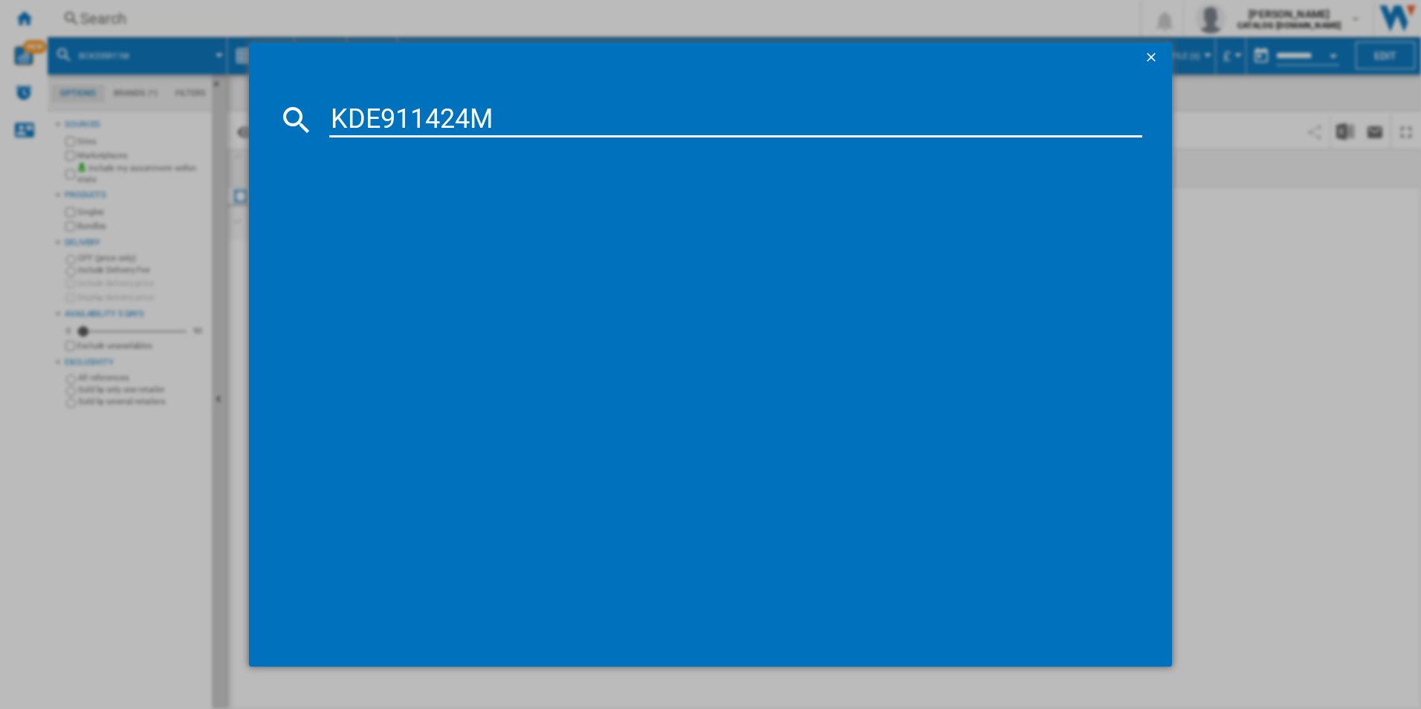
type input "KDE911424M"
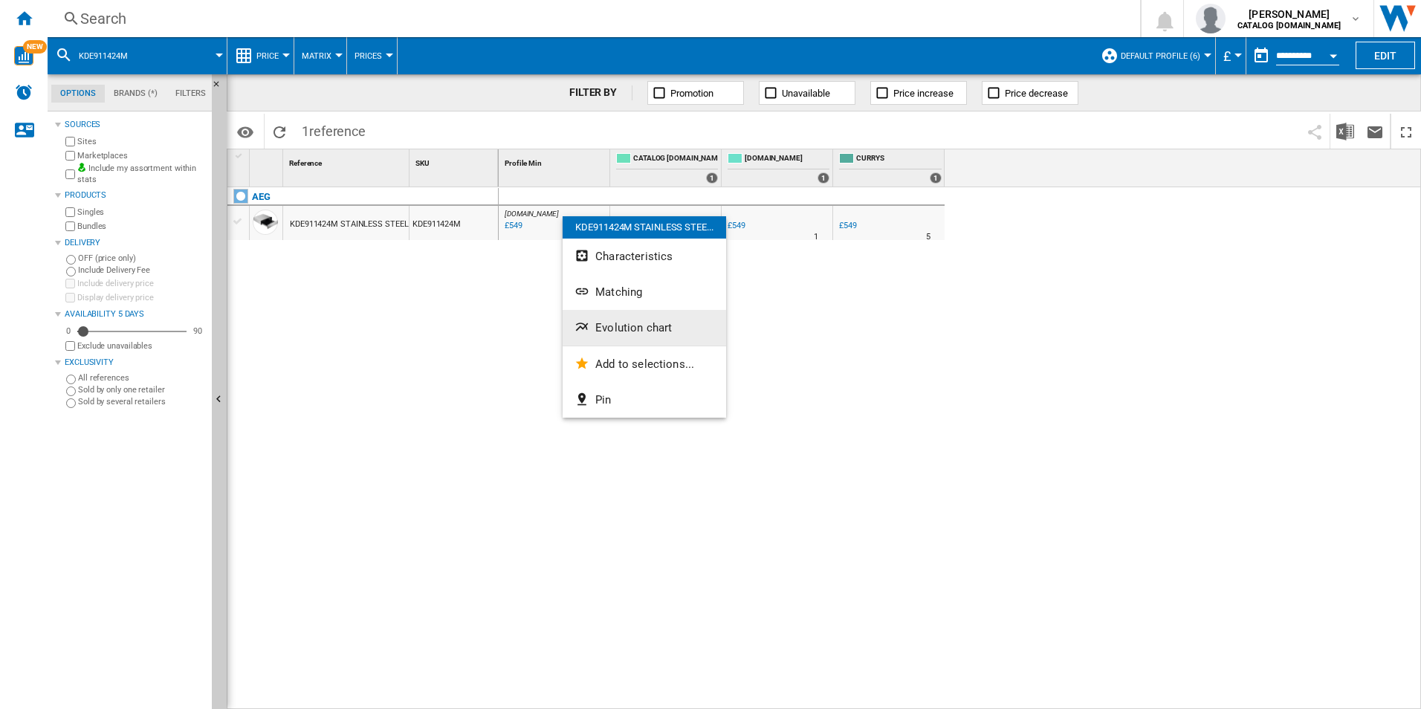
click at [630, 334] on span "Evolution chart" at bounding box center [633, 327] width 77 height 13
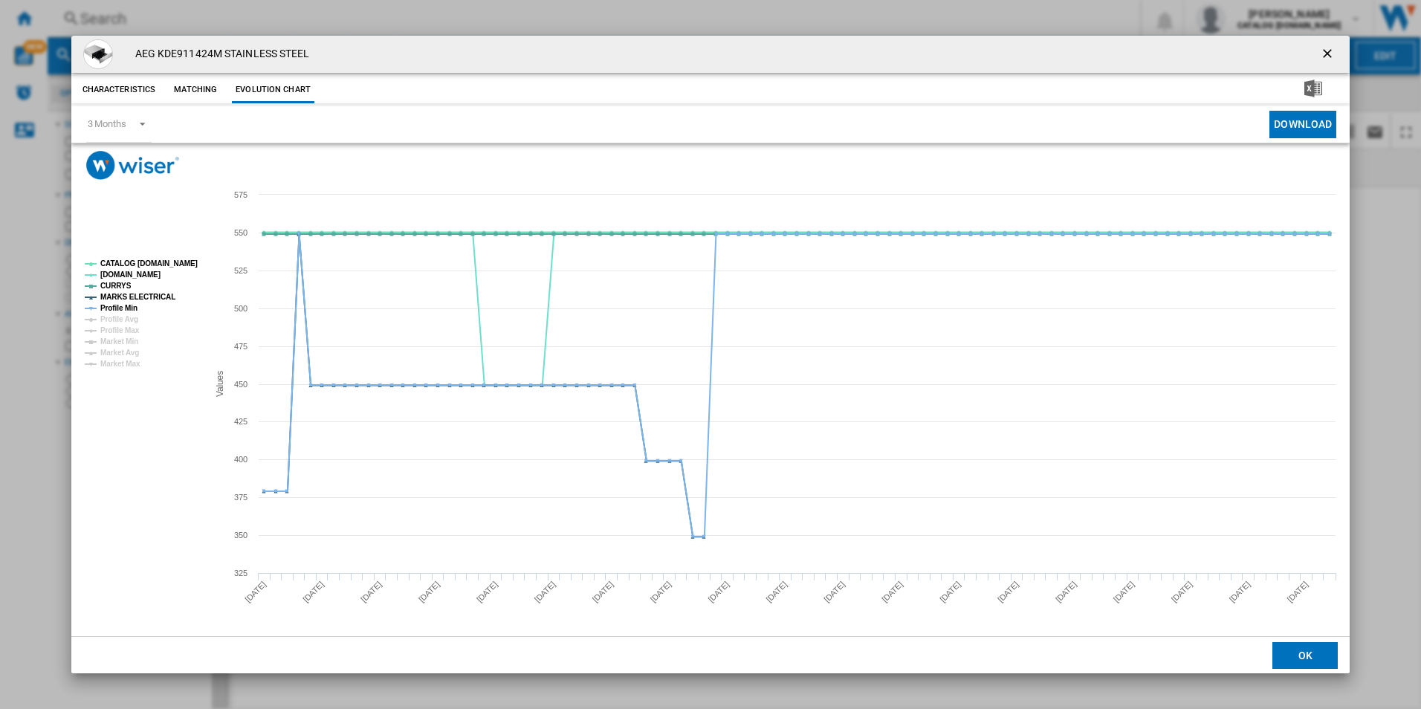
click at [175, 259] on tspan "CATALOG [DOMAIN_NAME]" at bounding box center [148, 263] width 97 height 8
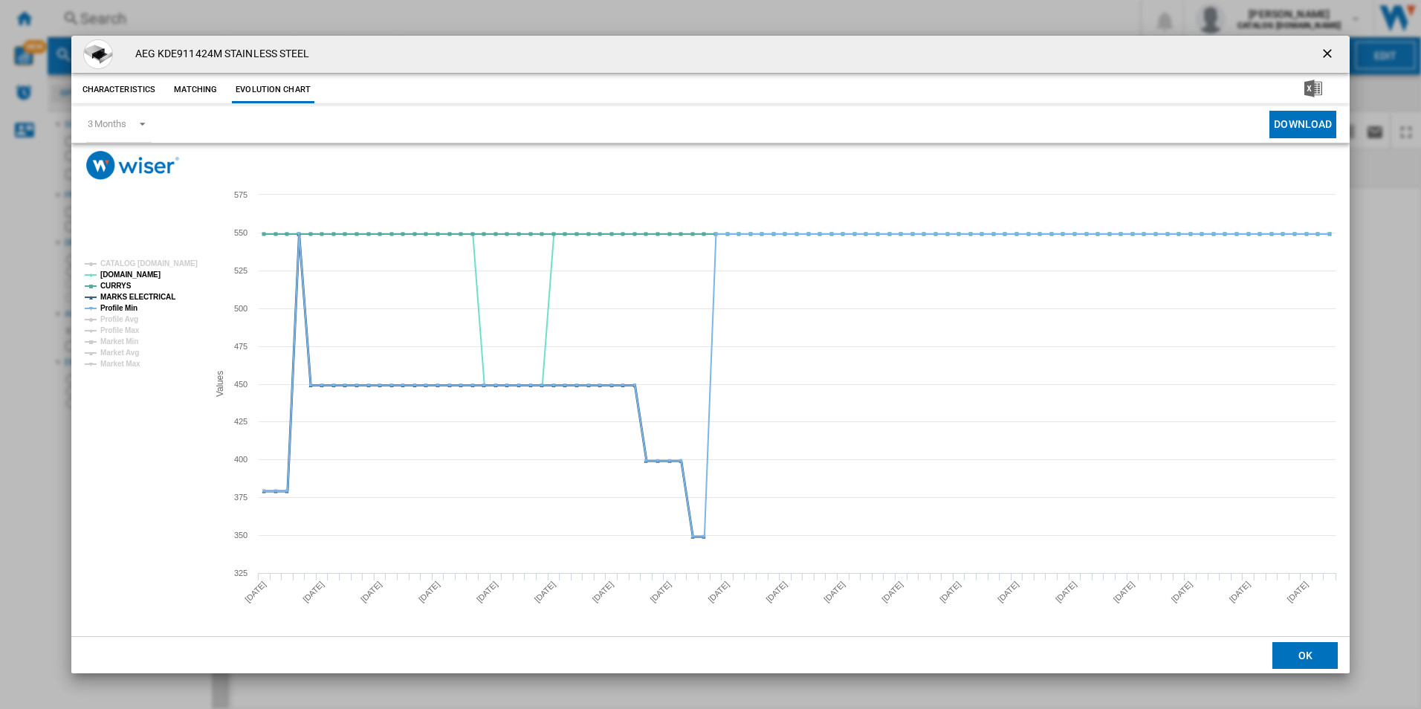
click at [151, 298] on tspan "MARKS ELECTRICAL" at bounding box center [137, 297] width 75 height 8
click at [117, 306] on tspan "Profile Min" at bounding box center [118, 308] width 37 height 8
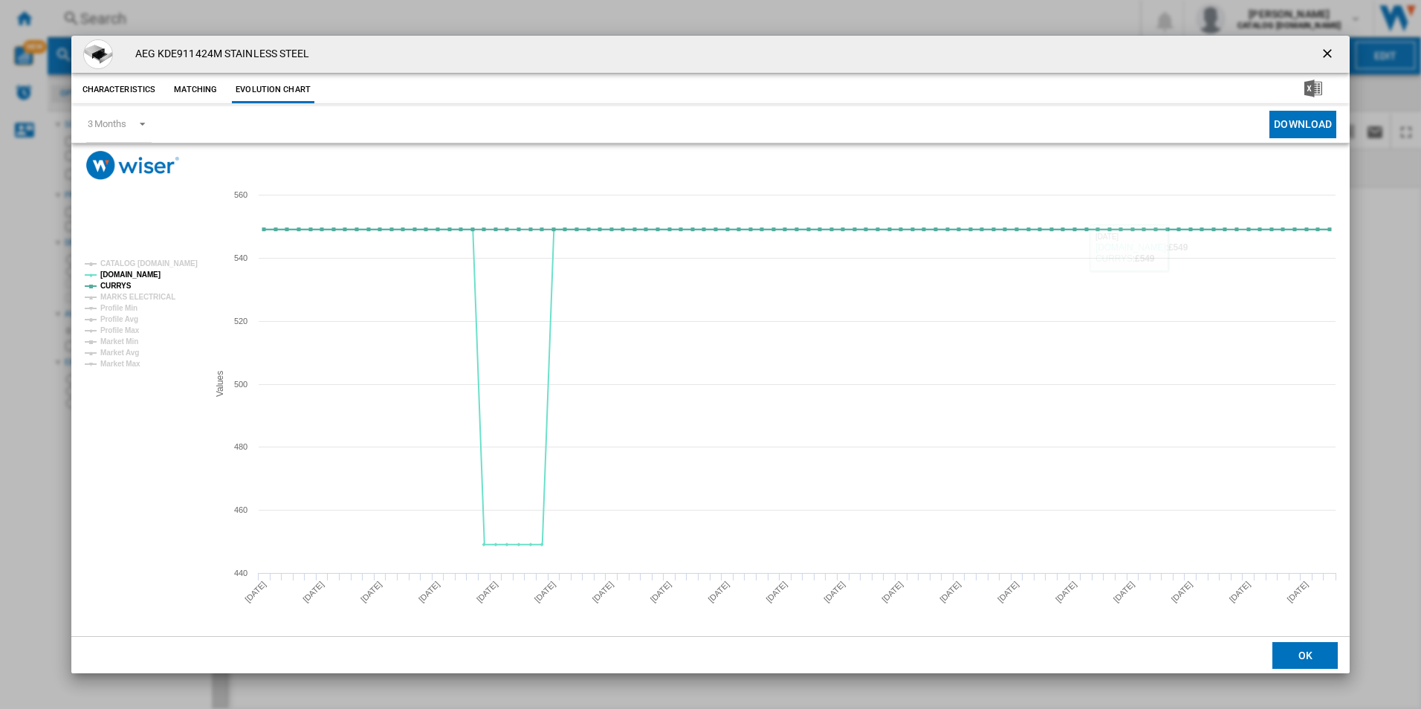
drag, startPoint x: 1326, startPoint y: 49, endPoint x: 1314, endPoint y: 51, distance: 12.8
click at [1326, 49] on ng-md-icon "getI18NText('BUTTONS.CLOSE_DIALOG')" at bounding box center [1329, 55] width 18 height 18
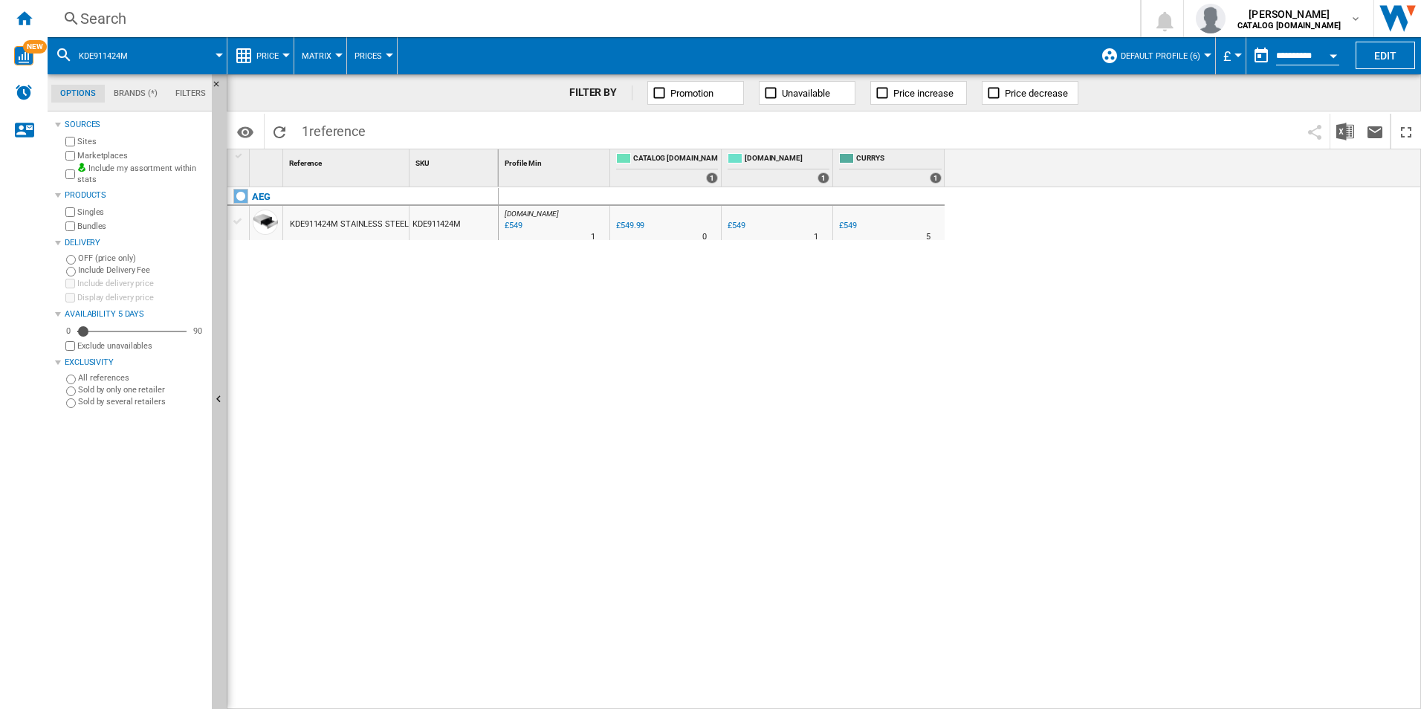
click at [1005, 19] on div "Search" at bounding box center [590, 18] width 1021 height 21
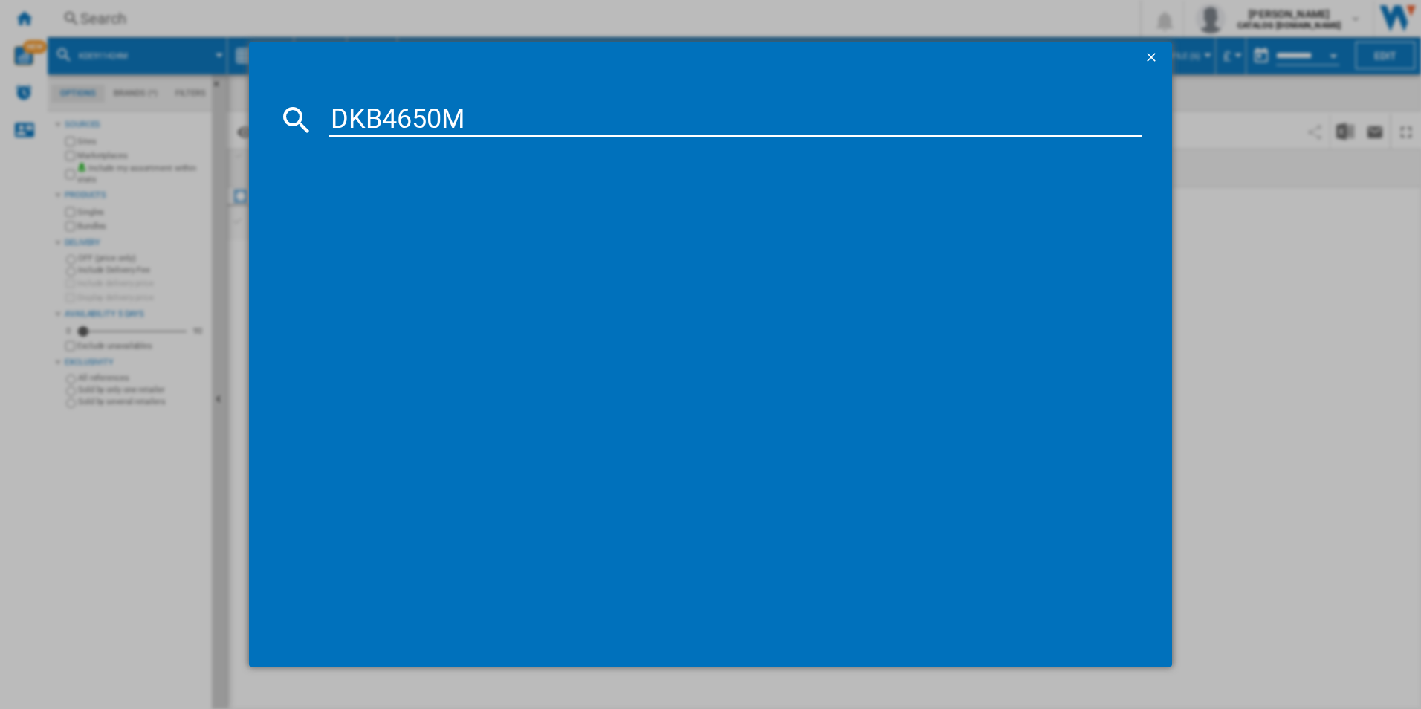
type input "DKB4650M"
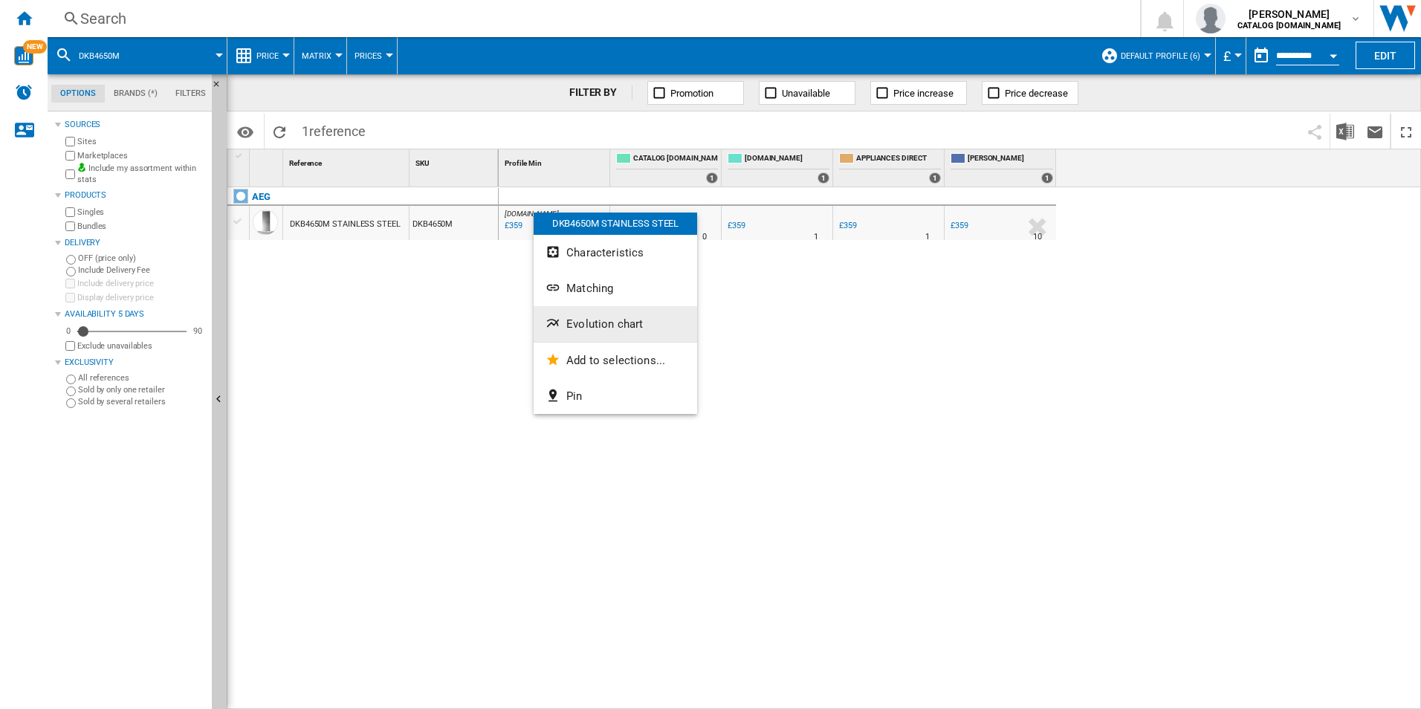
click at [594, 318] on span "Evolution chart" at bounding box center [604, 323] width 77 height 13
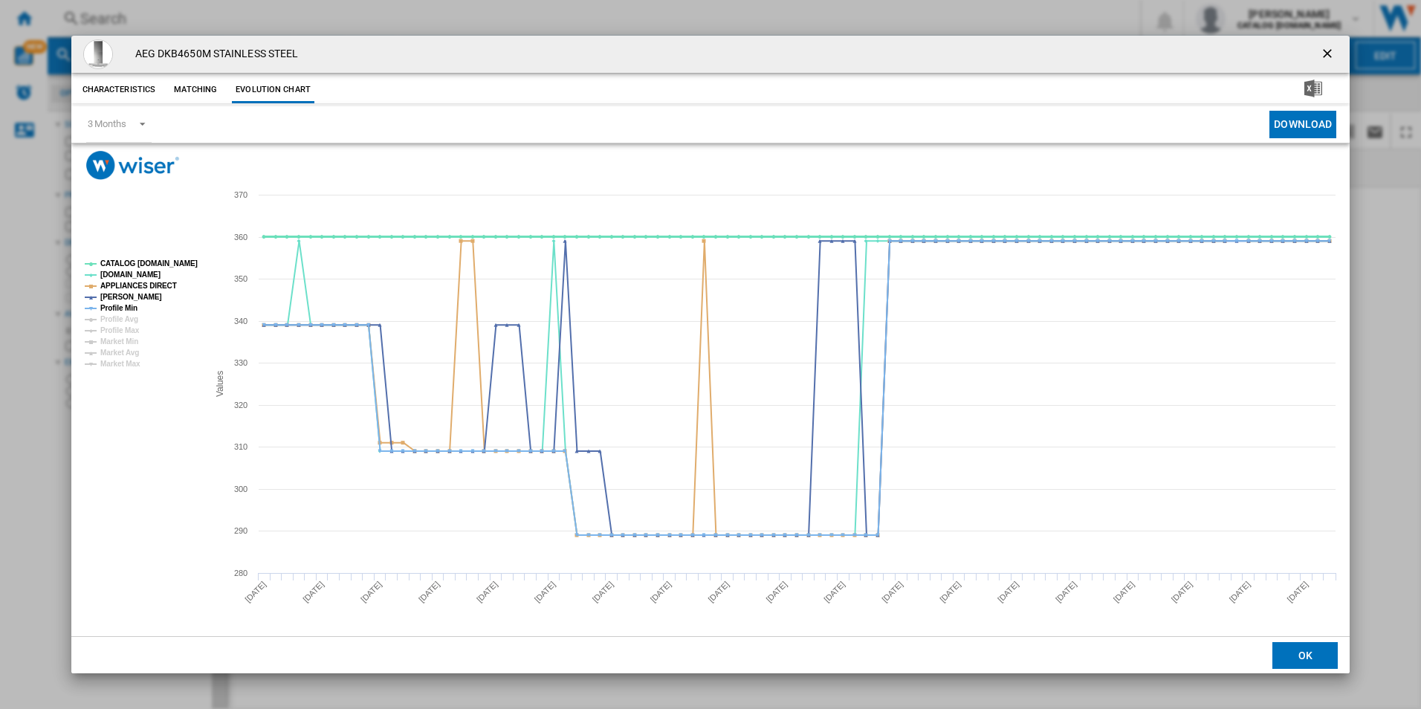
click at [165, 268] on tspan "CATALOG [DOMAIN_NAME]" at bounding box center [148, 263] width 97 height 8
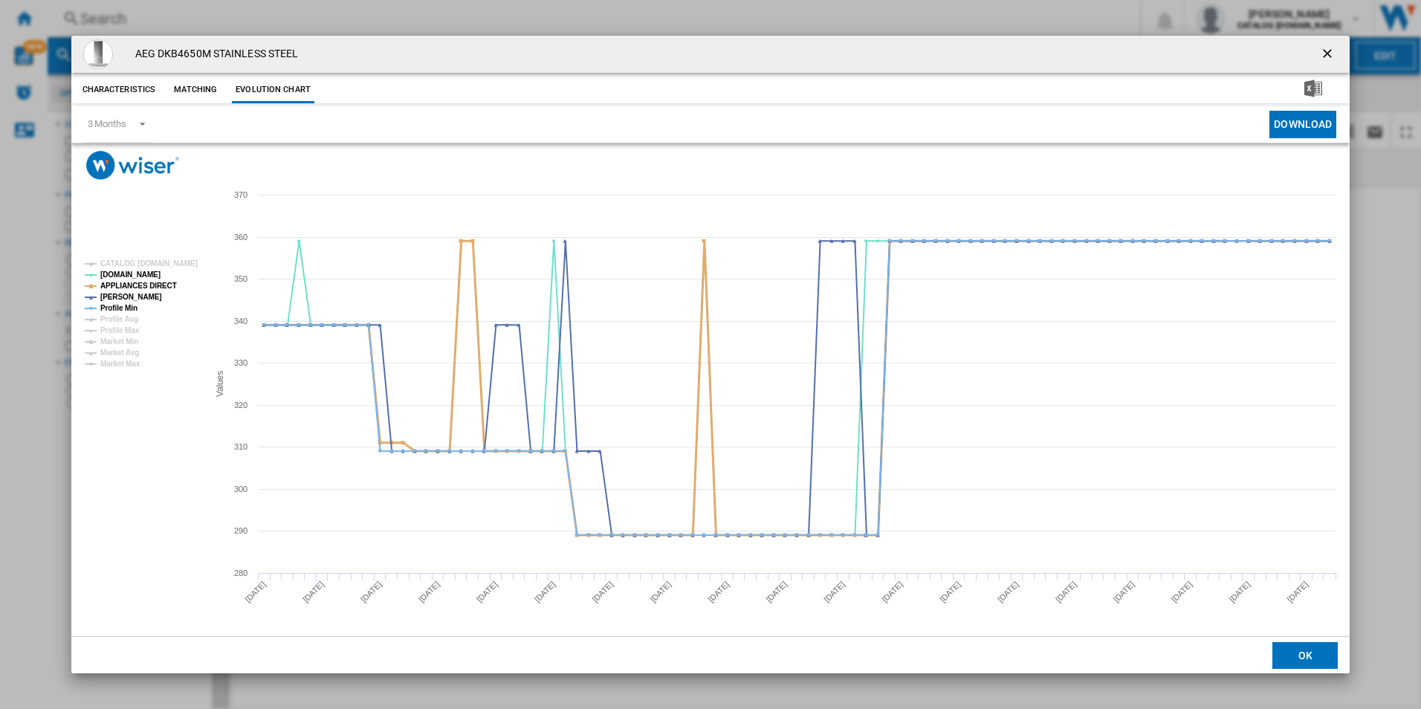
click at [159, 284] on tspan "APPLIANCES DIRECT" at bounding box center [138, 286] width 77 height 8
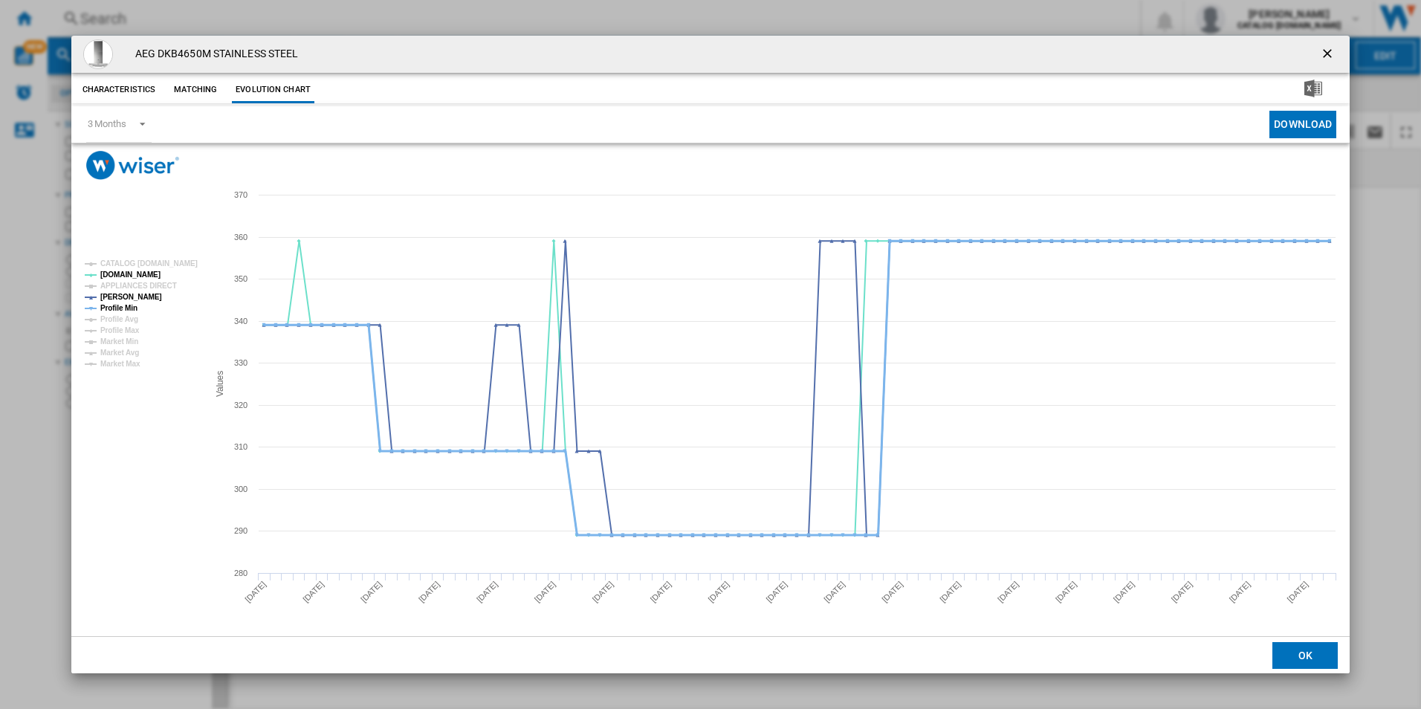
click at [131, 308] on tspan "Profile Min" at bounding box center [118, 308] width 37 height 8
drag, startPoint x: 1332, startPoint y: 50, endPoint x: 1244, endPoint y: 65, distance: 88.9
click at [1332, 50] on ng-md-icon "getI18NText('BUTTONS.CLOSE_DIALOG')" at bounding box center [1329, 55] width 18 height 18
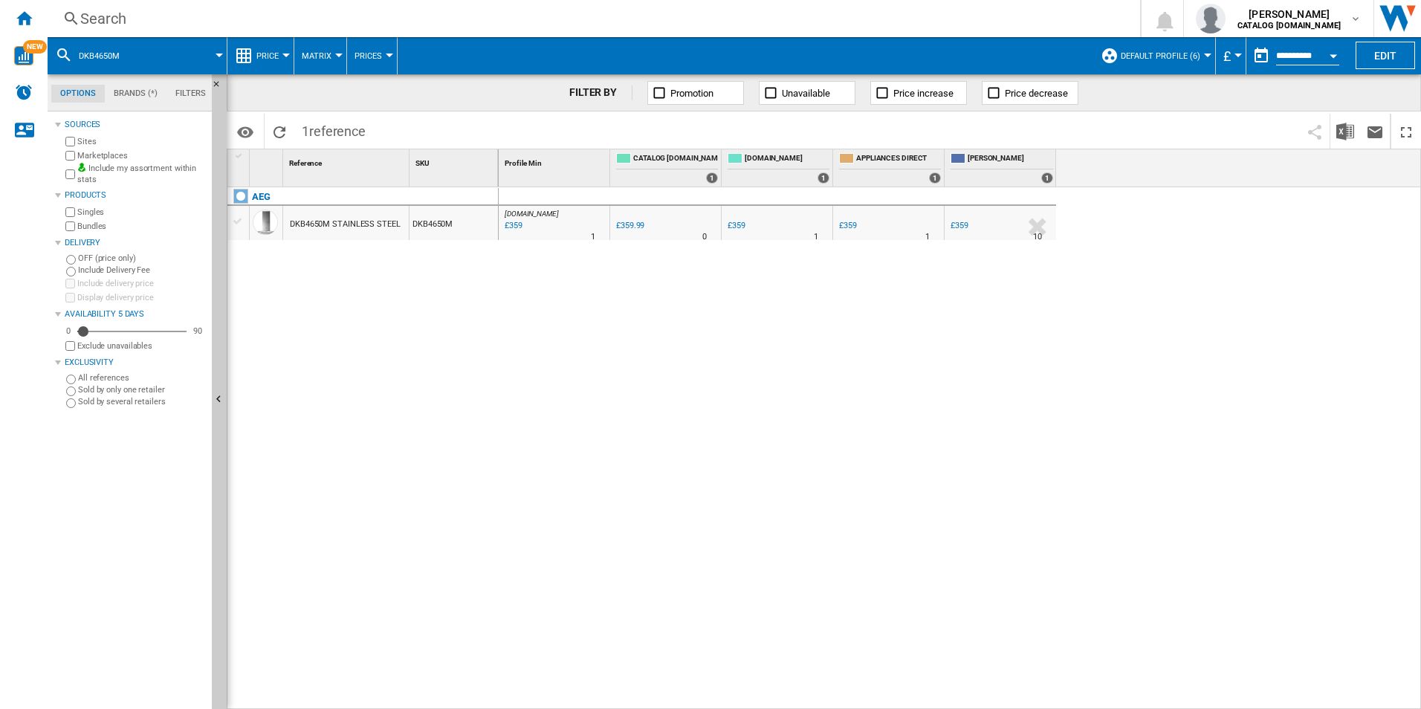
click at [927, 22] on div "Search" at bounding box center [590, 18] width 1021 height 21
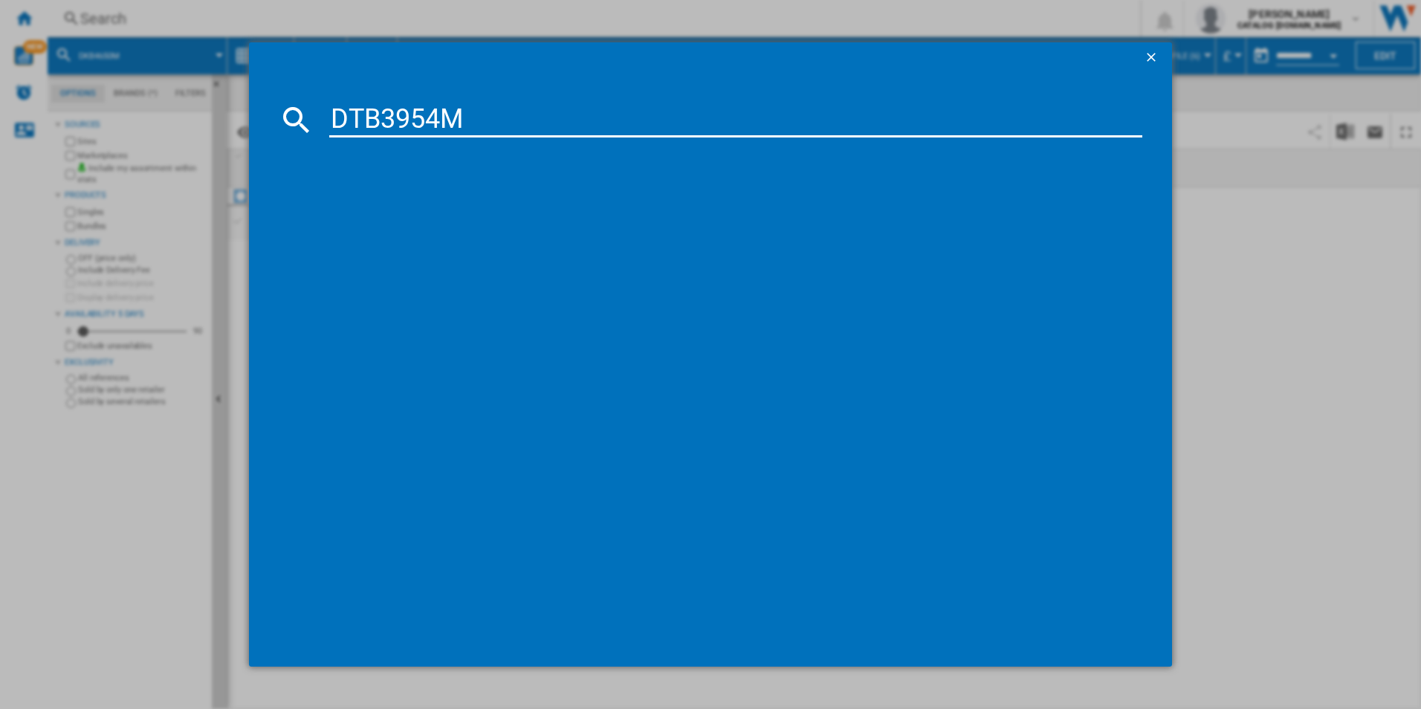
type input "DTB3954M"
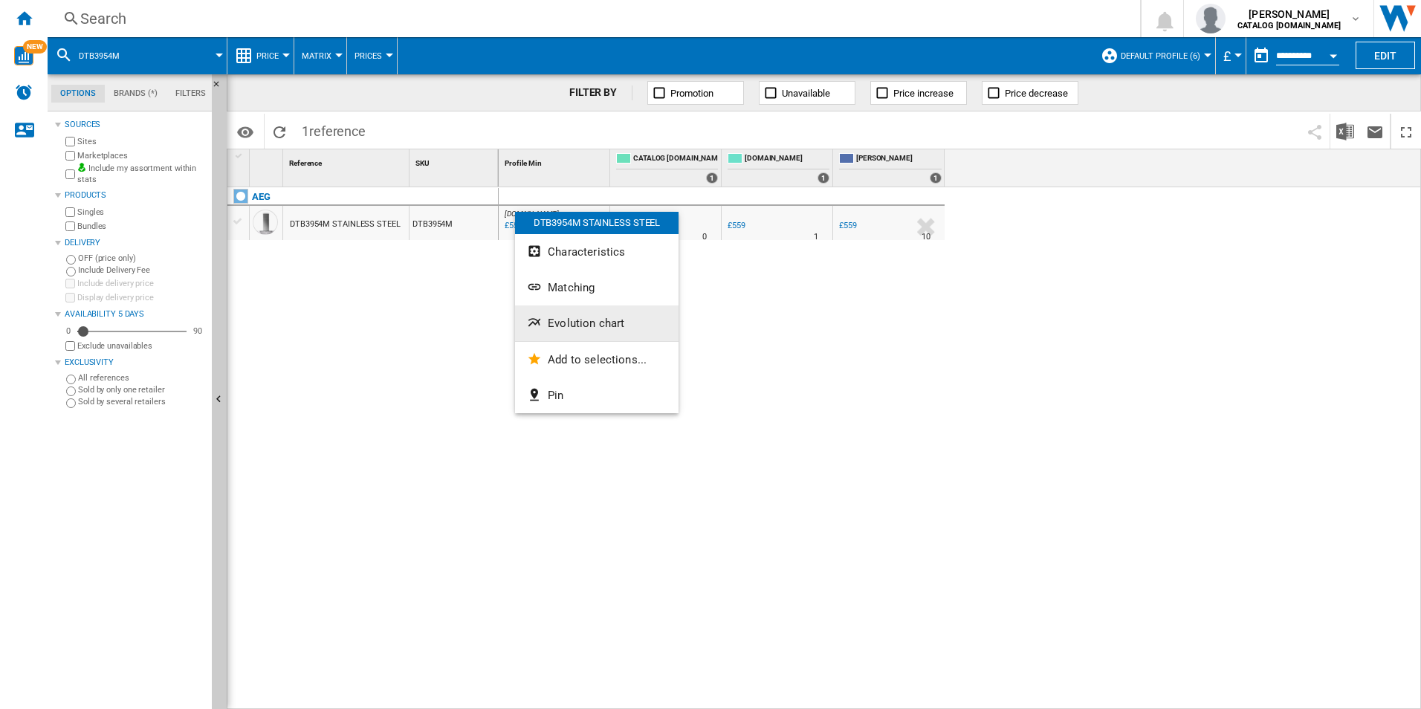
click at [583, 309] on button "Evolution chart" at bounding box center [596, 323] width 163 height 36
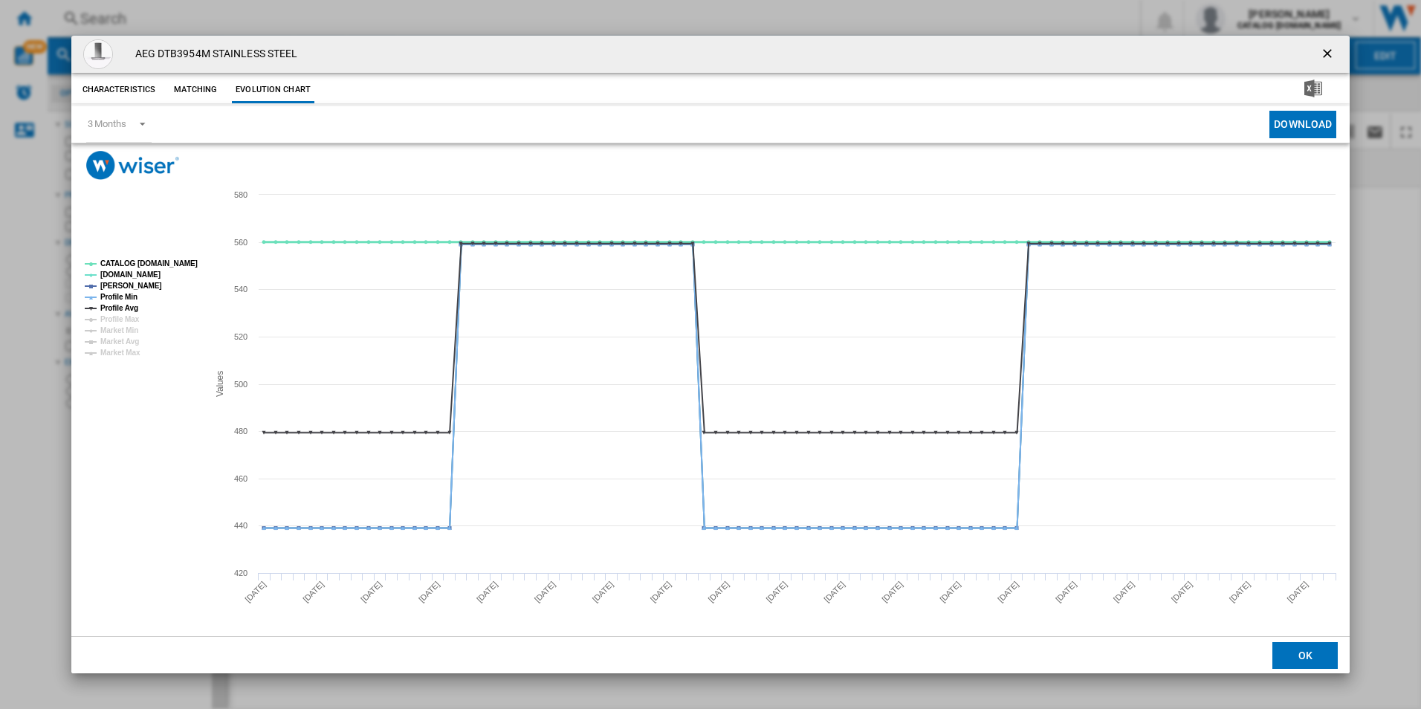
click at [185, 261] on tspan "CATALOG [DOMAIN_NAME]" at bounding box center [148, 263] width 97 height 8
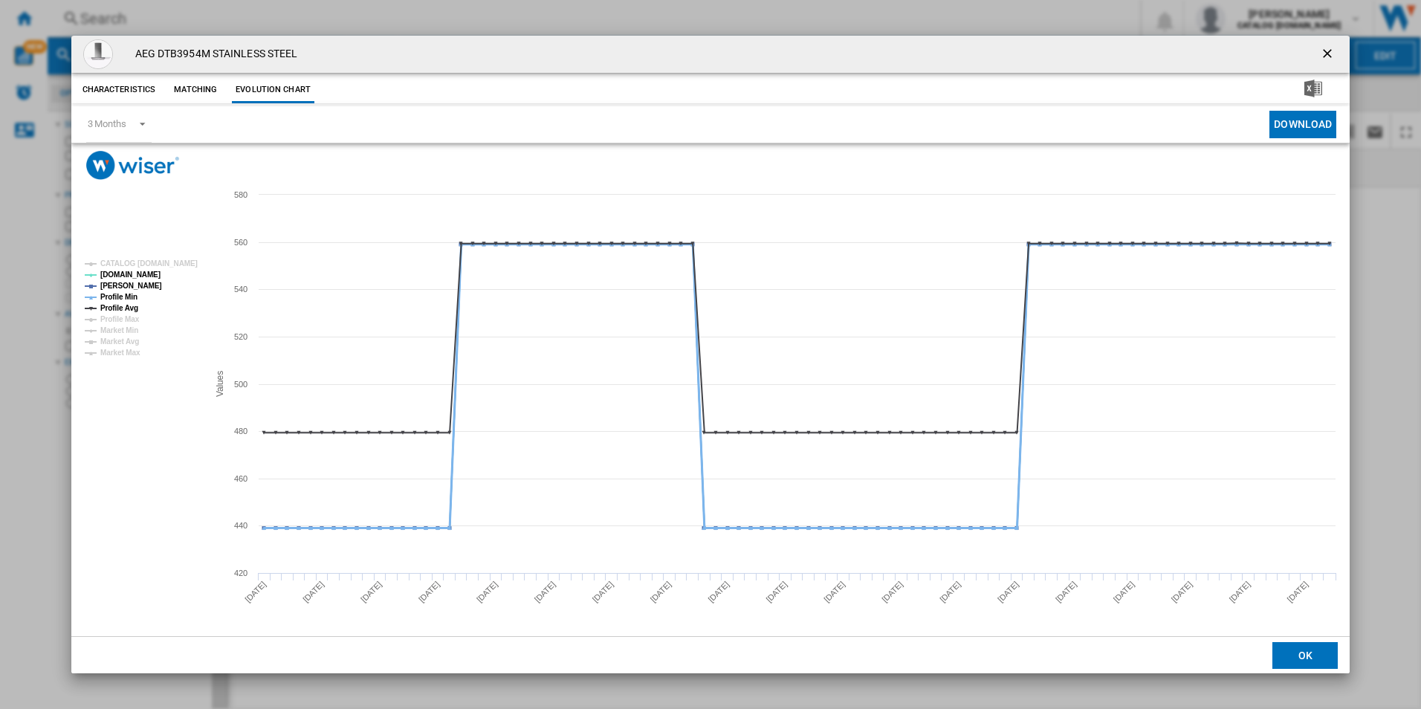
click at [124, 293] on tspan "Profile Min" at bounding box center [118, 297] width 37 height 8
click at [132, 299] on tspan "Profile Min" at bounding box center [118, 297] width 37 height 8
click at [130, 308] on tspan "Profile Avg" at bounding box center [119, 308] width 38 height 8
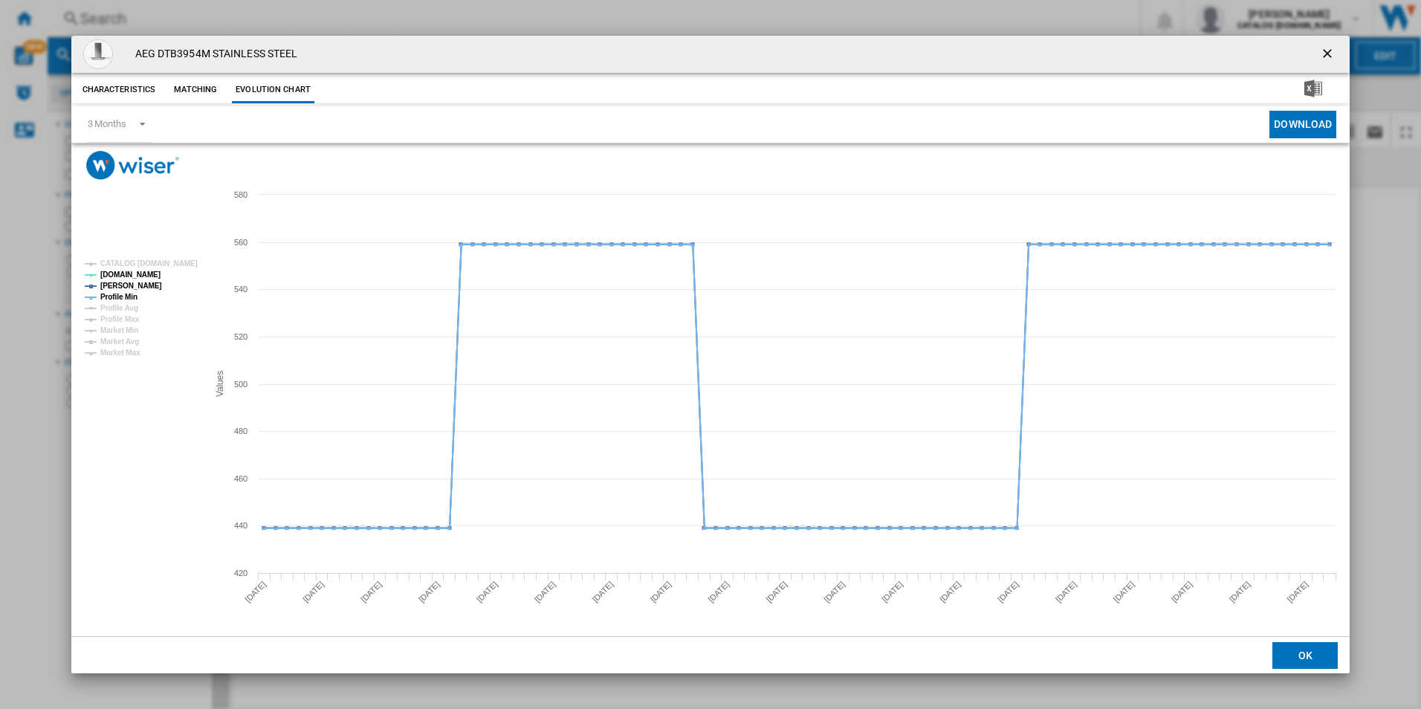
click at [131, 299] on tspan "Profile Min" at bounding box center [118, 297] width 37 height 8
click at [1331, 45] on button "Product popup" at bounding box center [1329, 54] width 30 height 30
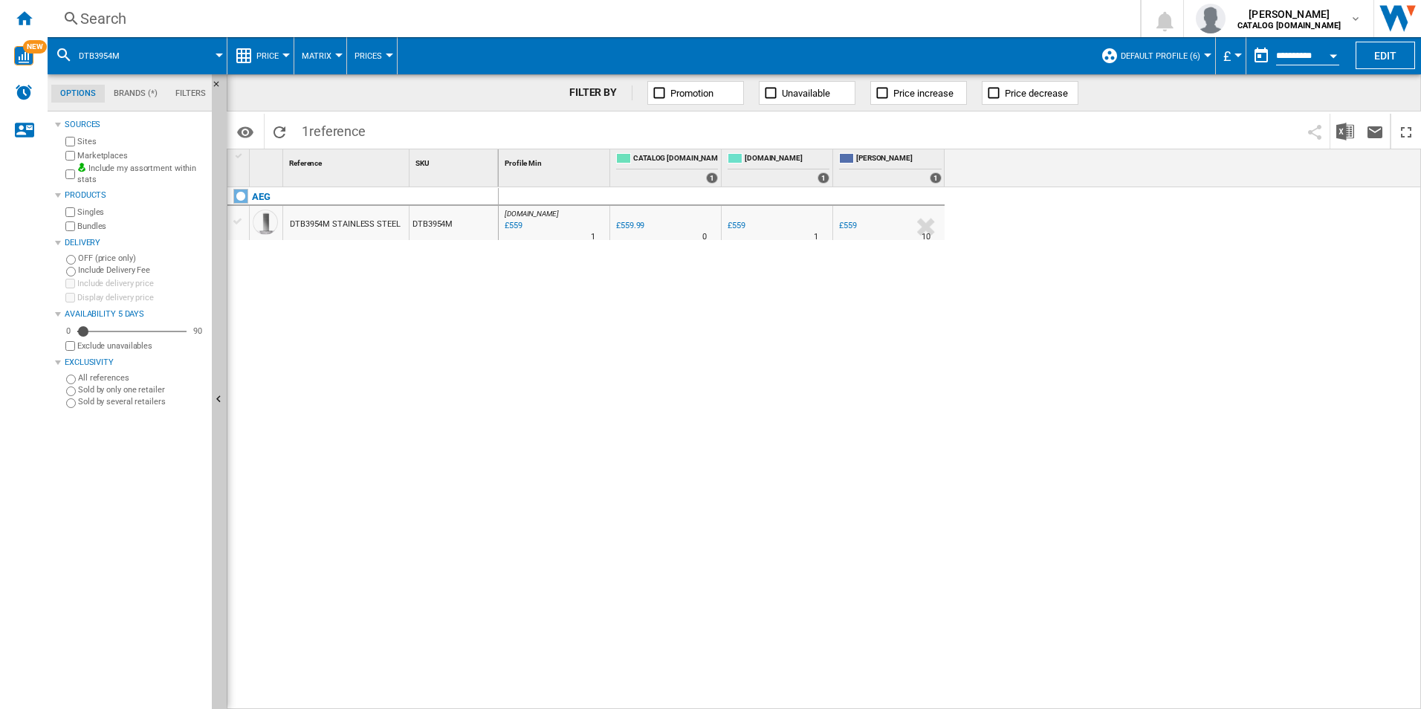
click at [880, 25] on div "Search" at bounding box center [590, 18] width 1021 height 21
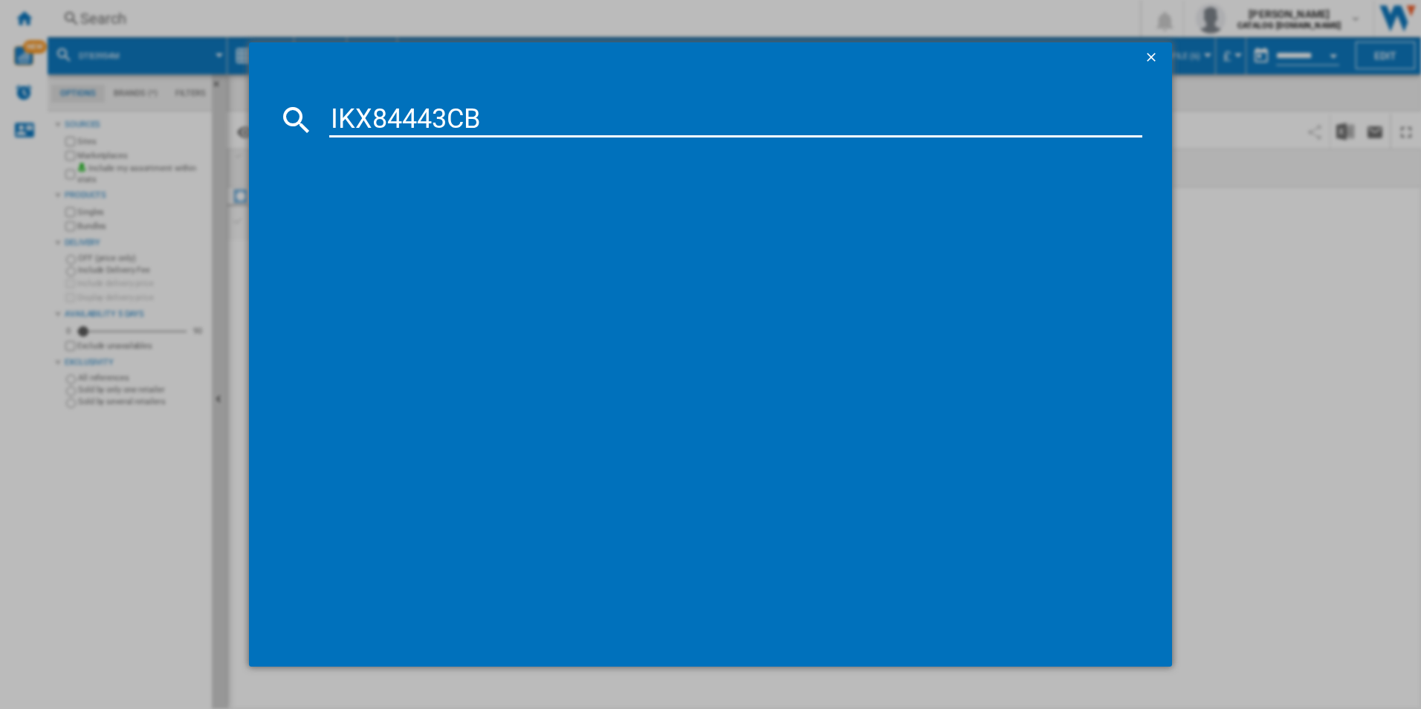
type input "IKX84443CB"
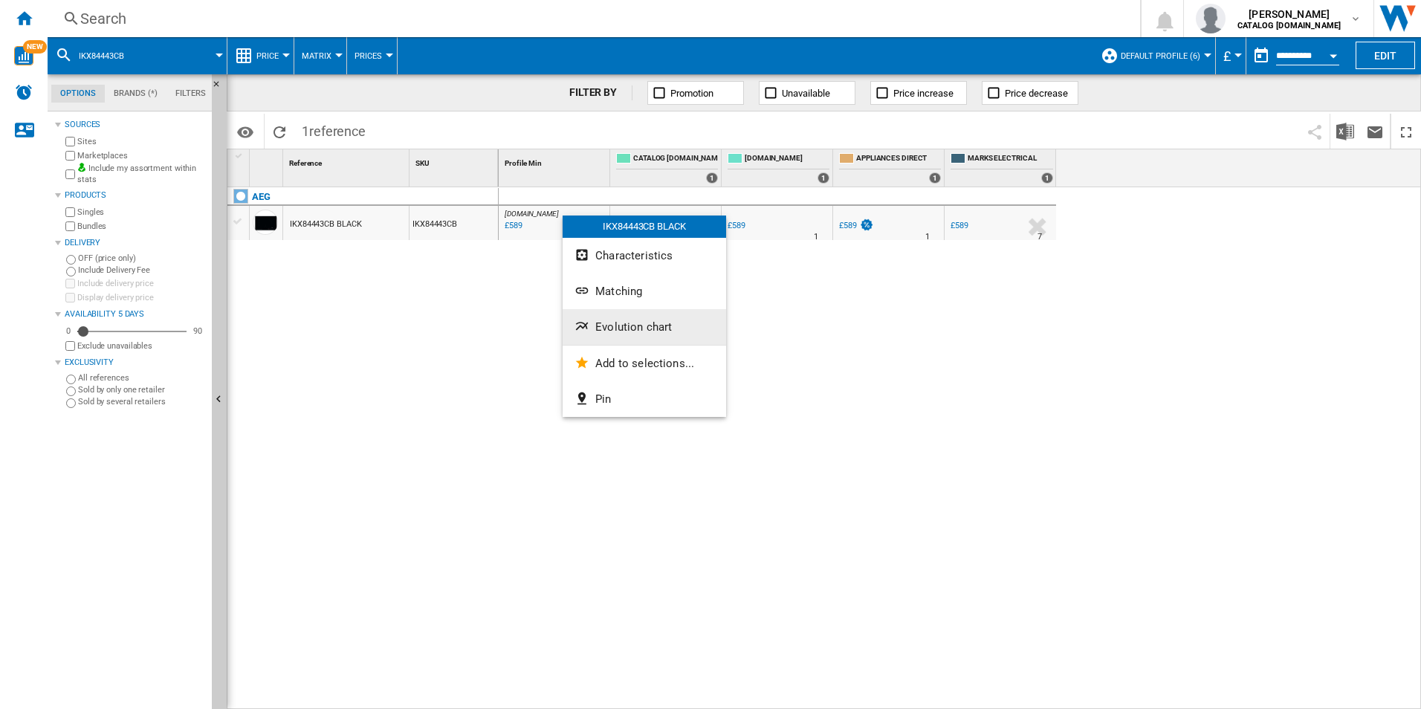
click at [610, 320] on button "Evolution chart" at bounding box center [644, 327] width 163 height 36
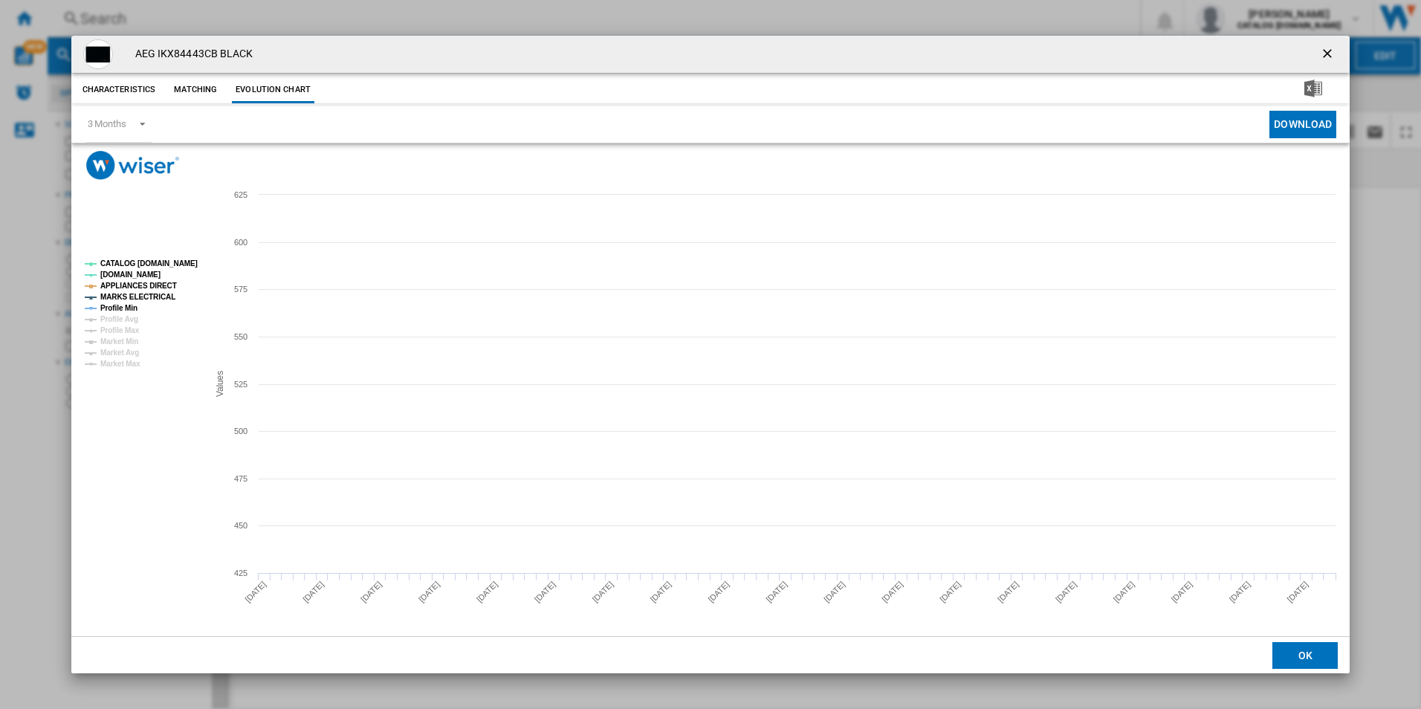
click at [168, 270] on rect "Product popup" at bounding box center [140, 314] width 123 height 120
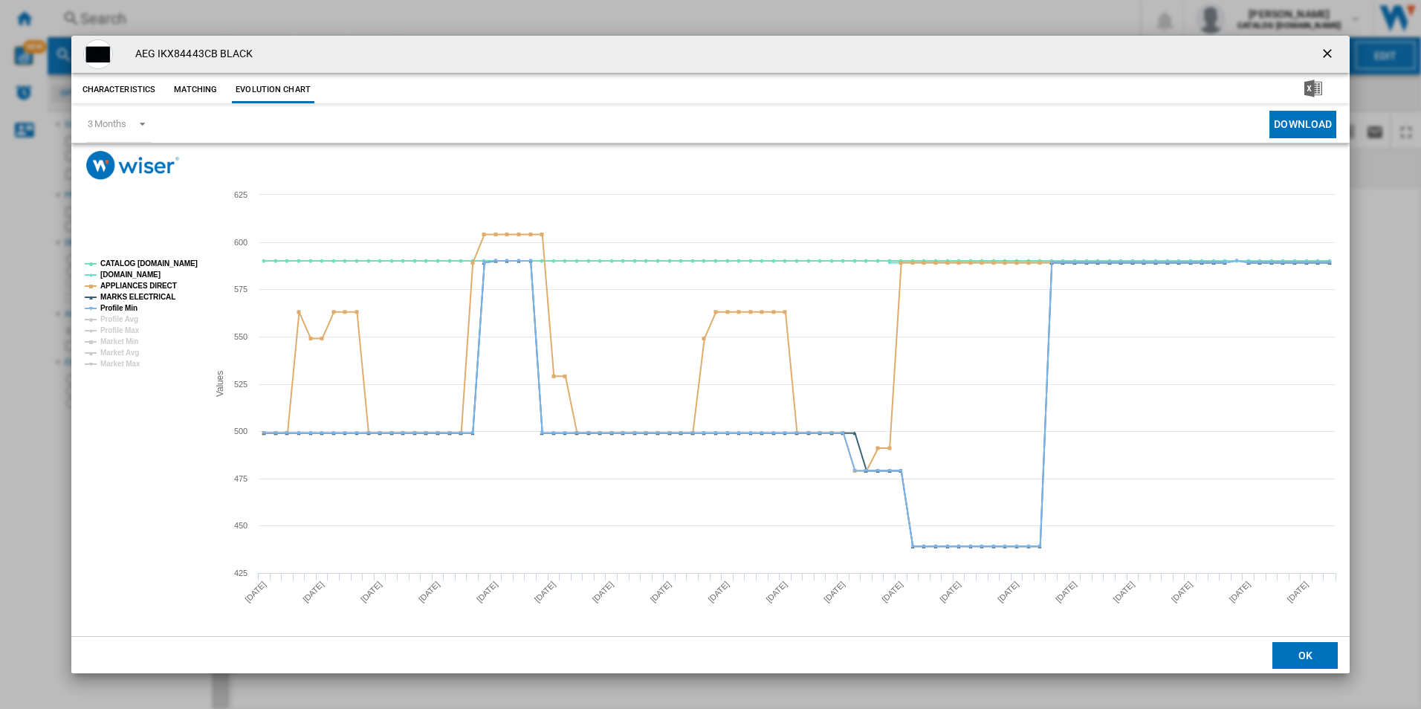
click at [166, 263] on tspan "CATALOG [DOMAIN_NAME]" at bounding box center [148, 263] width 97 height 8
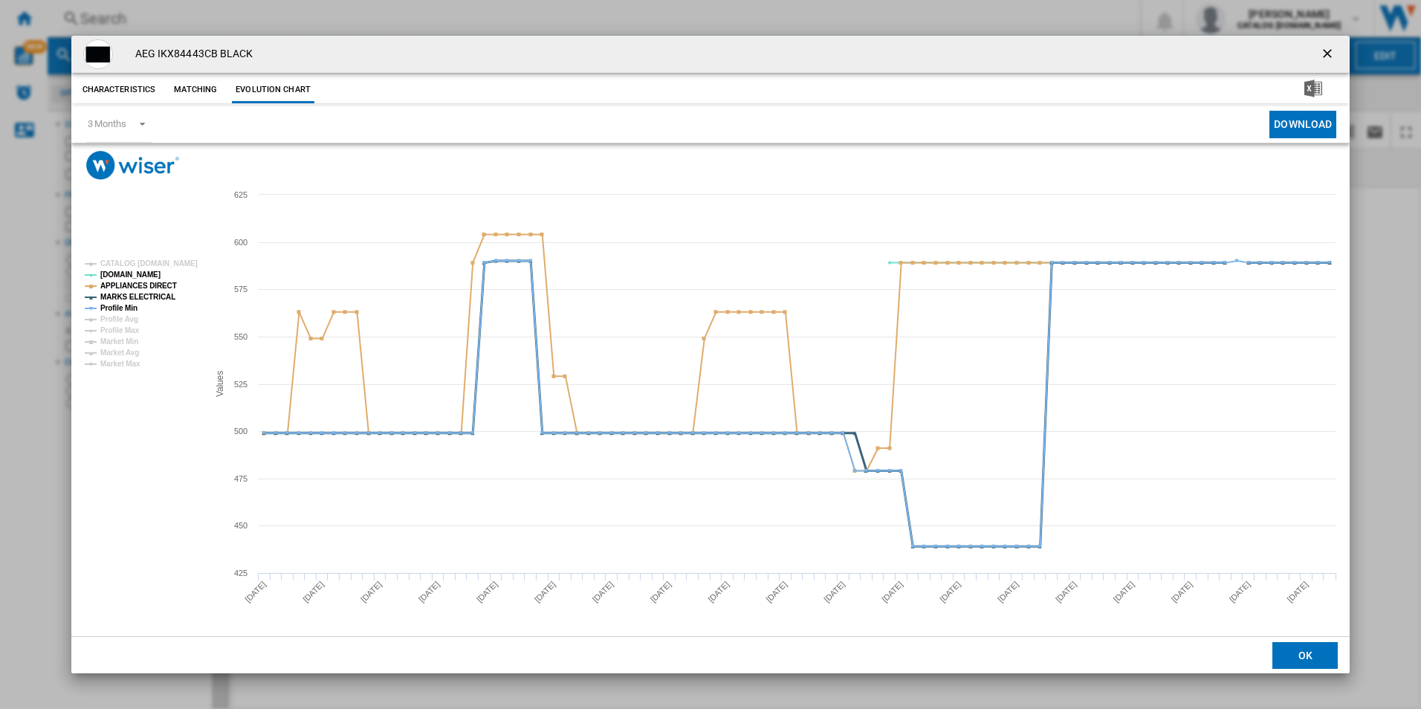
click at [150, 293] on tspan "MARKS ELECTRICAL" at bounding box center [137, 297] width 75 height 8
click at [155, 287] on tspan "APPLIANCES DIRECT" at bounding box center [138, 286] width 77 height 8
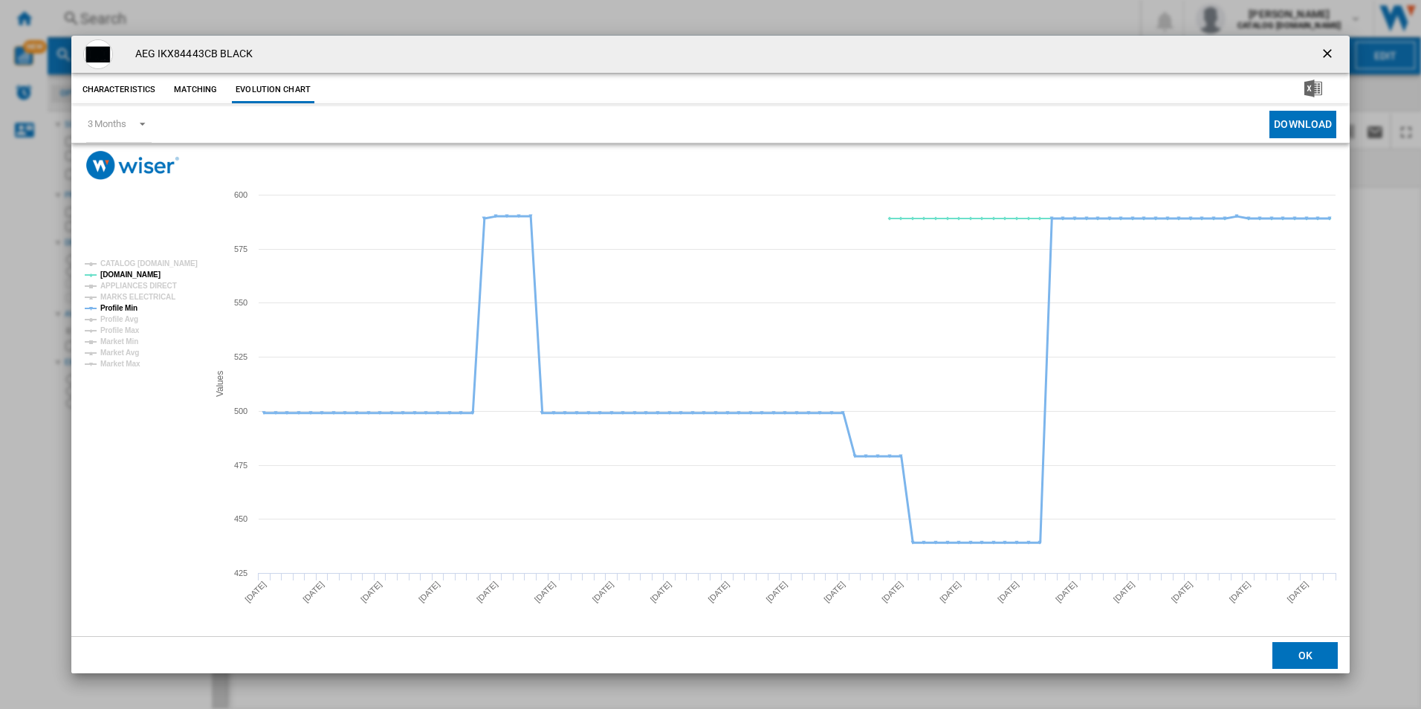
click at [123, 306] on tspan "Profile Min" at bounding box center [118, 308] width 37 height 8
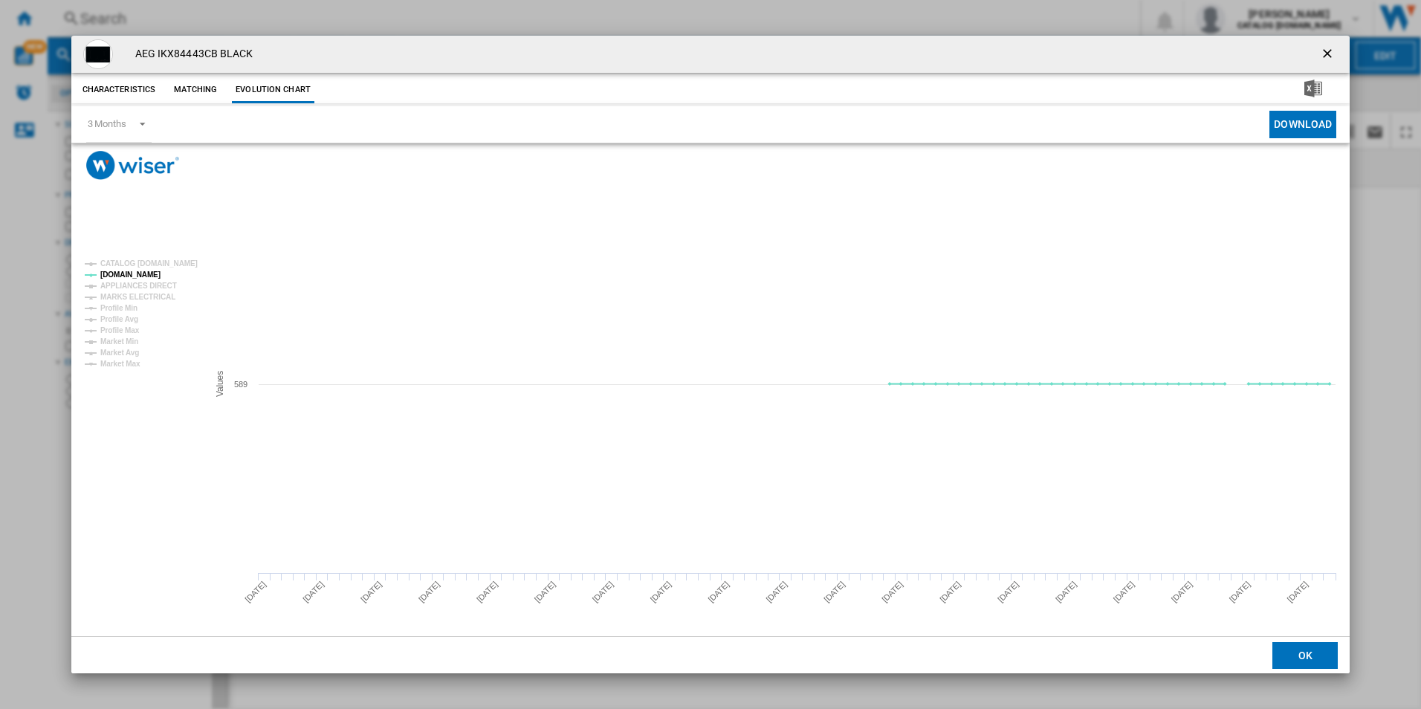
drag, startPoint x: 1323, startPoint y: 49, endPoint x: 1180, endPoint y: 70, distance: 144.2
click at [1323, 49] on ng-md-icon "getI18NText('BUTTONS.CLOSE_DIALOG')" at bounding box center [1329, 55] width 18 height 18
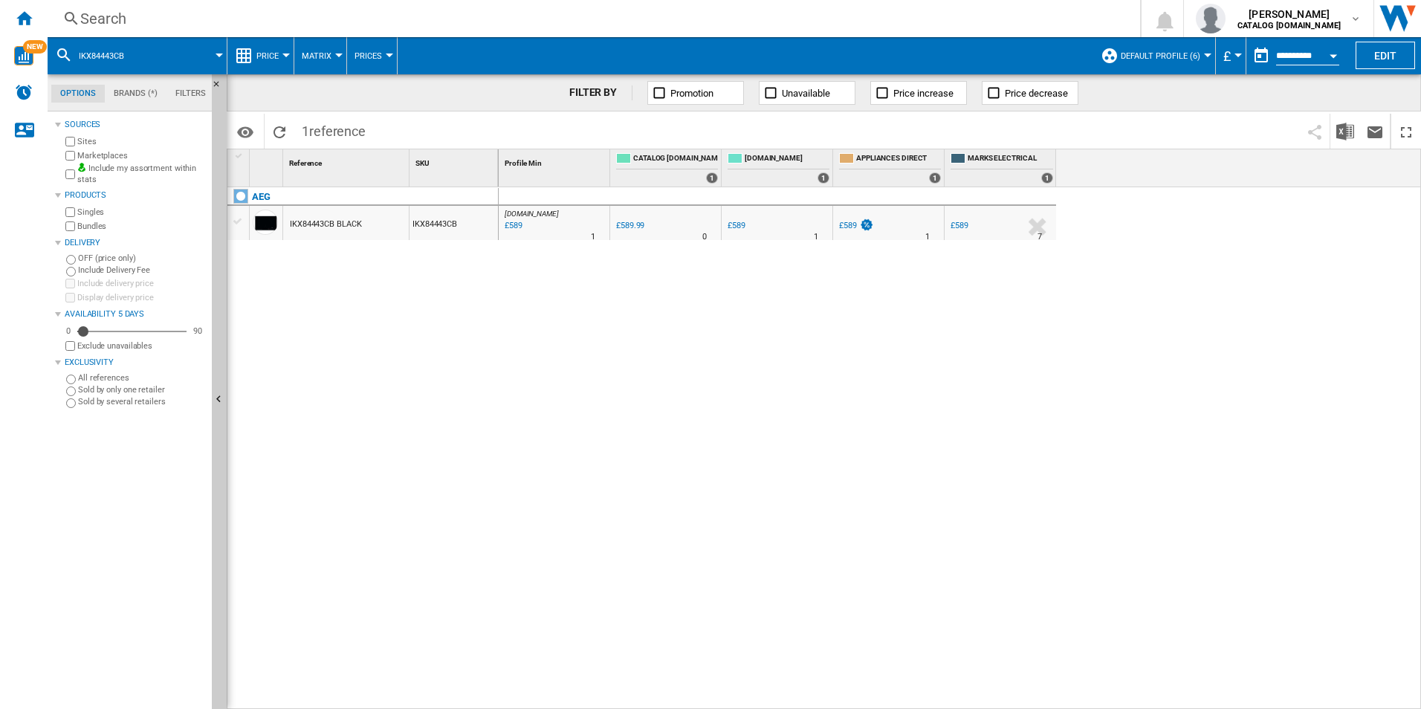
click at [982, 19] on div "Search" at bounding box center [590, 18] width 1021 height 21
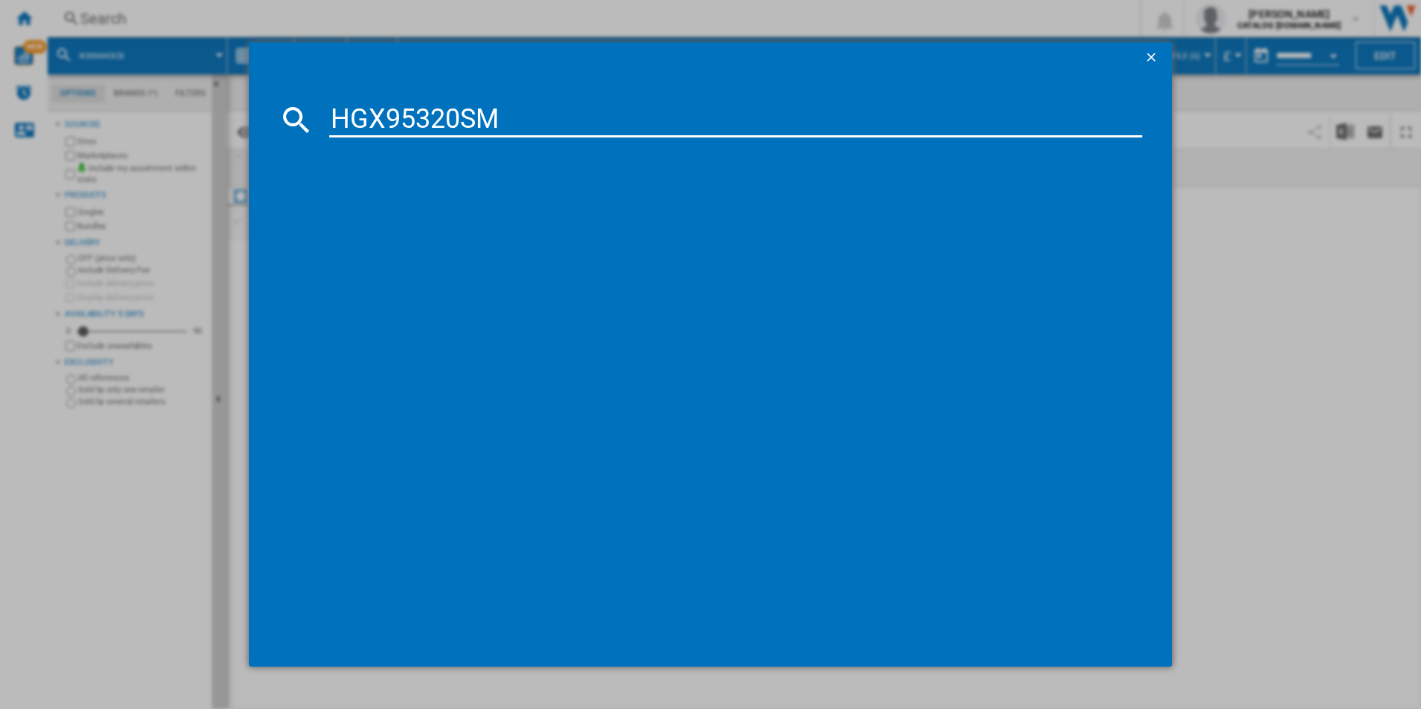
type input "HGX95320SM"
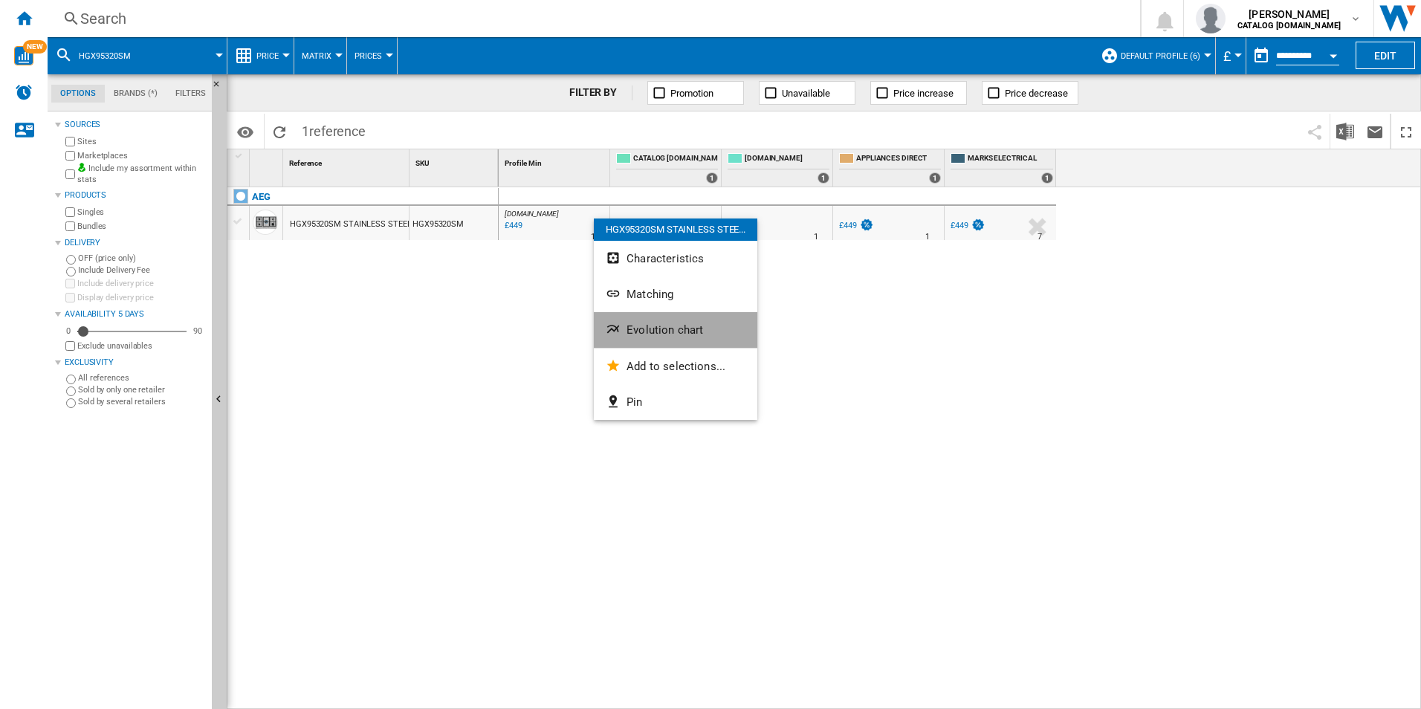
click at [652, 320] on button "Evolution chart" at bounding box center [675, 330] width 163 height 36
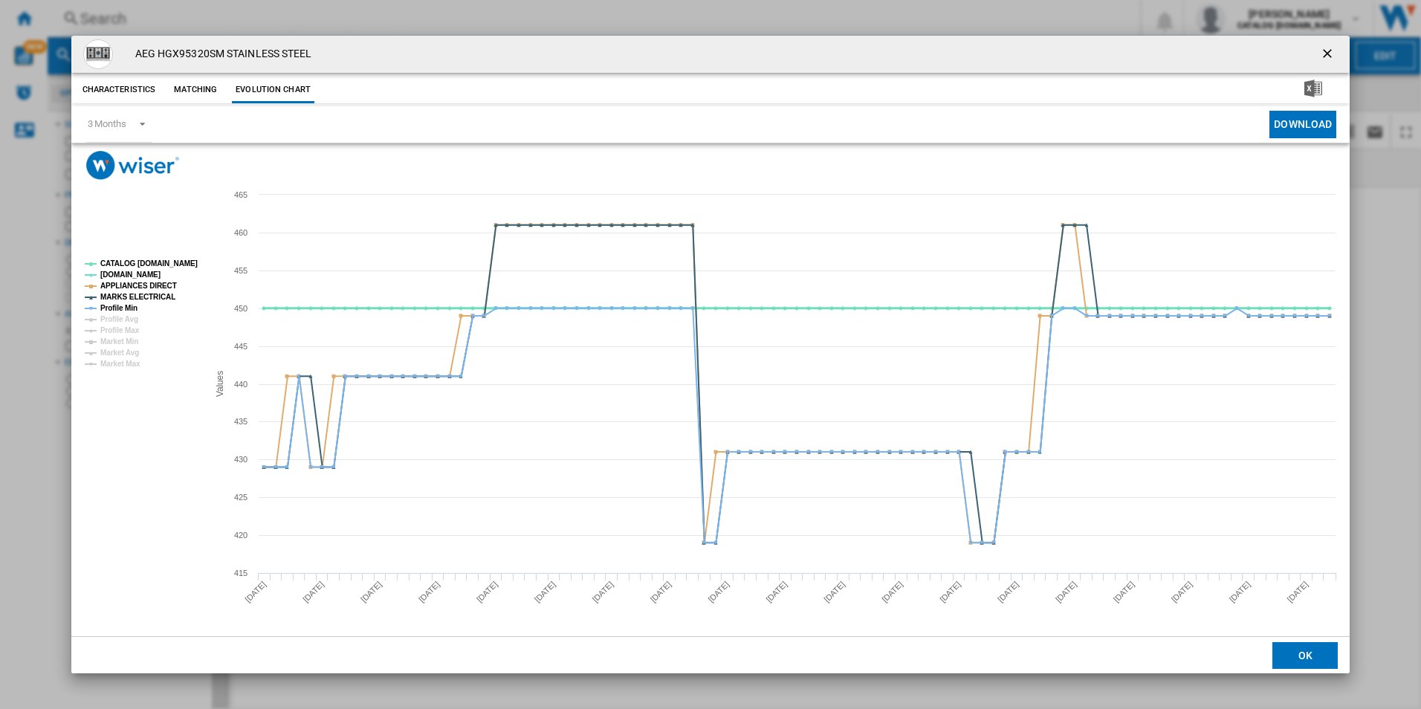
click at [163, 259] on tspan "CATALOG [DOMAIN_NAME]" at bounding box center [148, 263] width 97 height 8
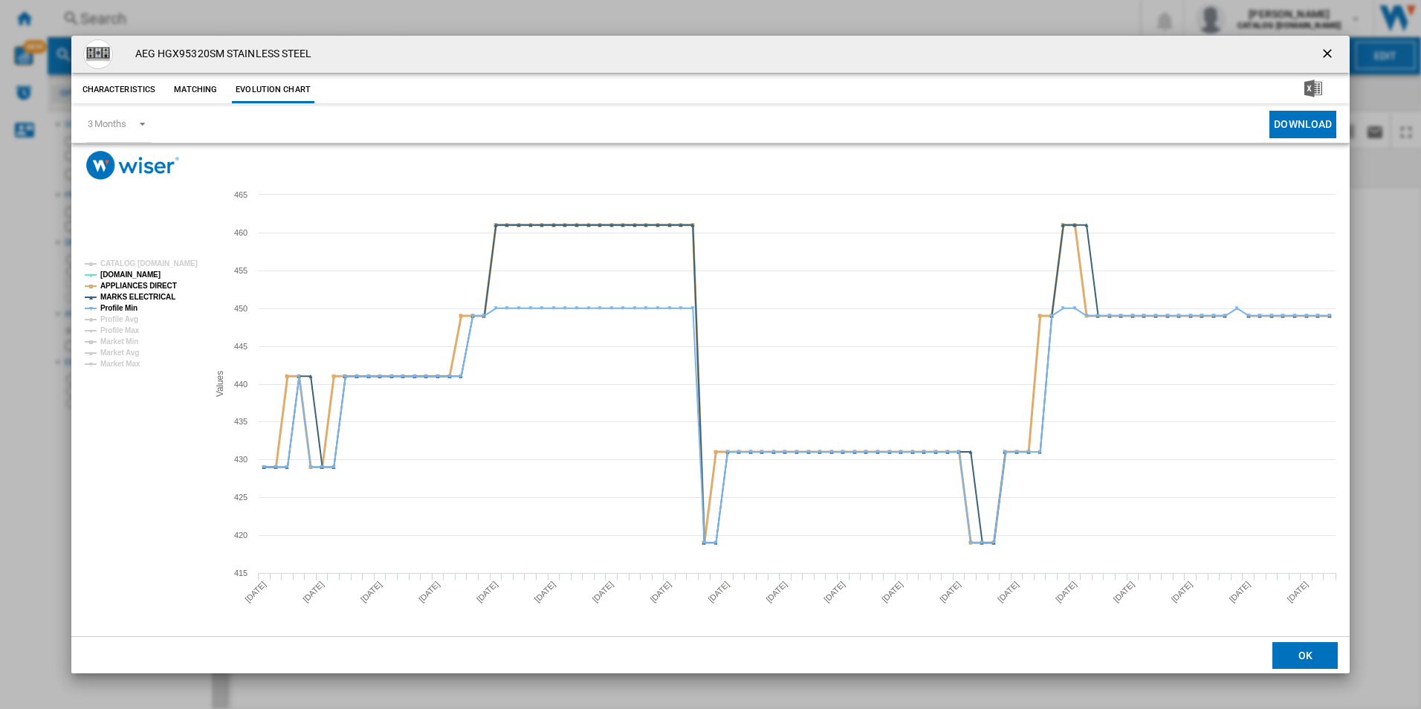
click at [158, 286] on tspan "APPLIANCES DIRECT" at bounding box center [138, 286] width 77 height 8
click at [157, 295] on tspan "MARKS ELECTRICAL" at bounding box center [137, 297] width 75 height 8
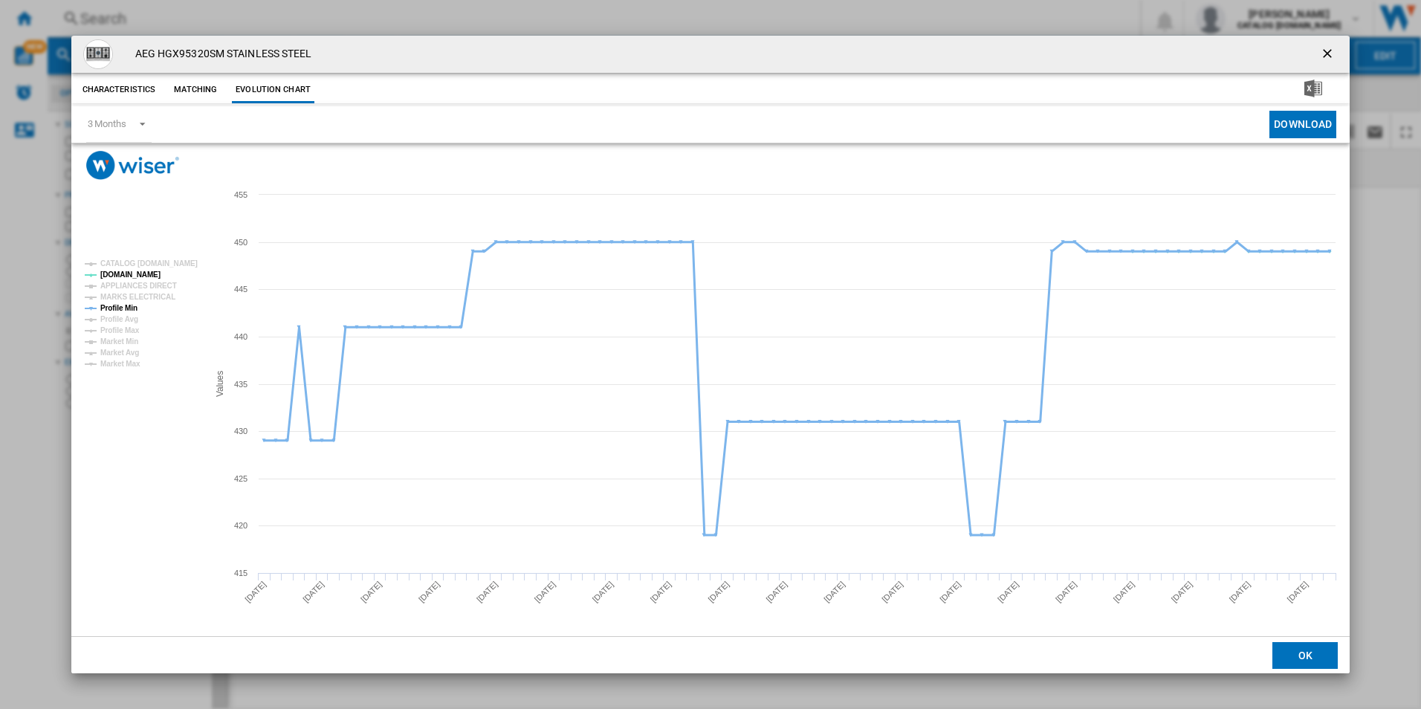
click at [129, 304] on tspan "Profile Min" at bounding box center [118, 308] width 37 height 8
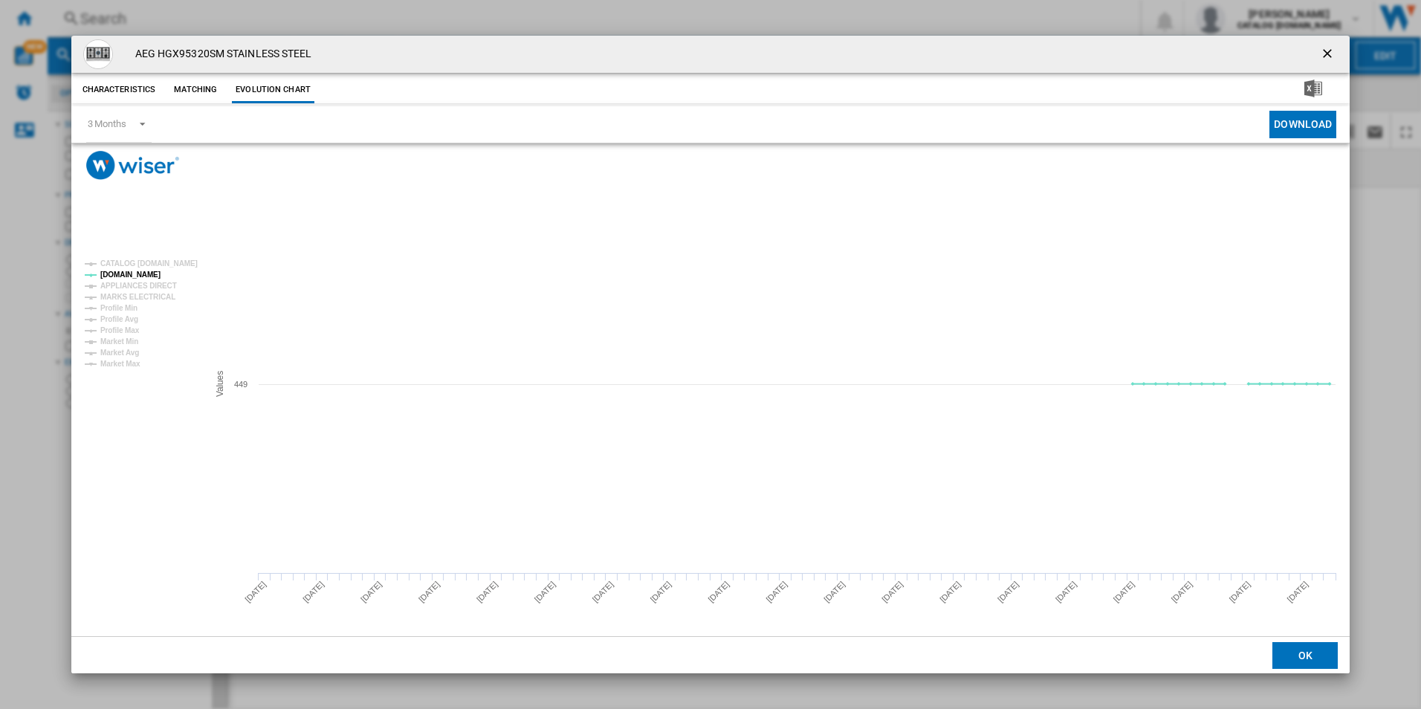
drag, startPoint x: 1329, startPoint y: 48, endPoint x: 1102, endPoint y: 71, distance: 227.8
click at [1329, 48] on ng-md-icon "getI18NText('BUTTONS.CLOSE_DIALOG')" at bounding box center [1329, 55] width 18 height 18
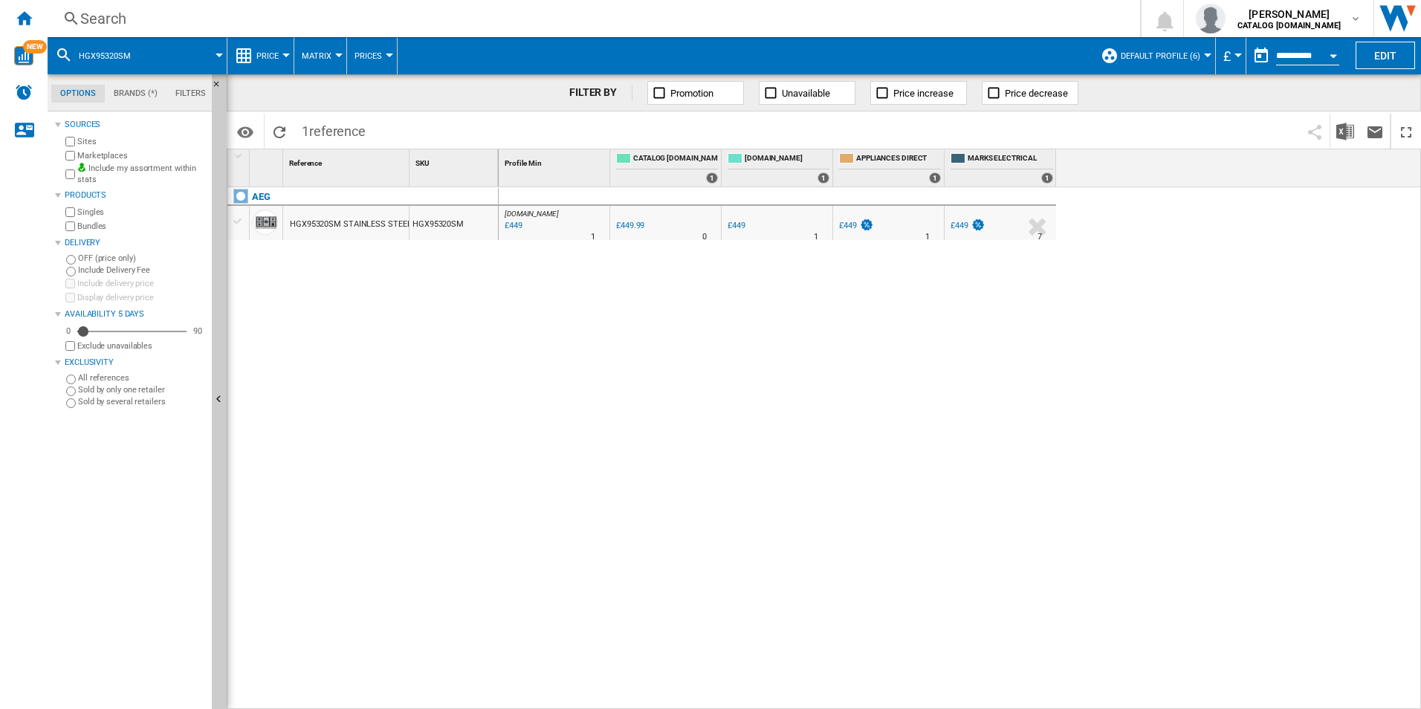
click at [999, 22] on div "Search" at bounding box center [590, 18] width 1021 height 21
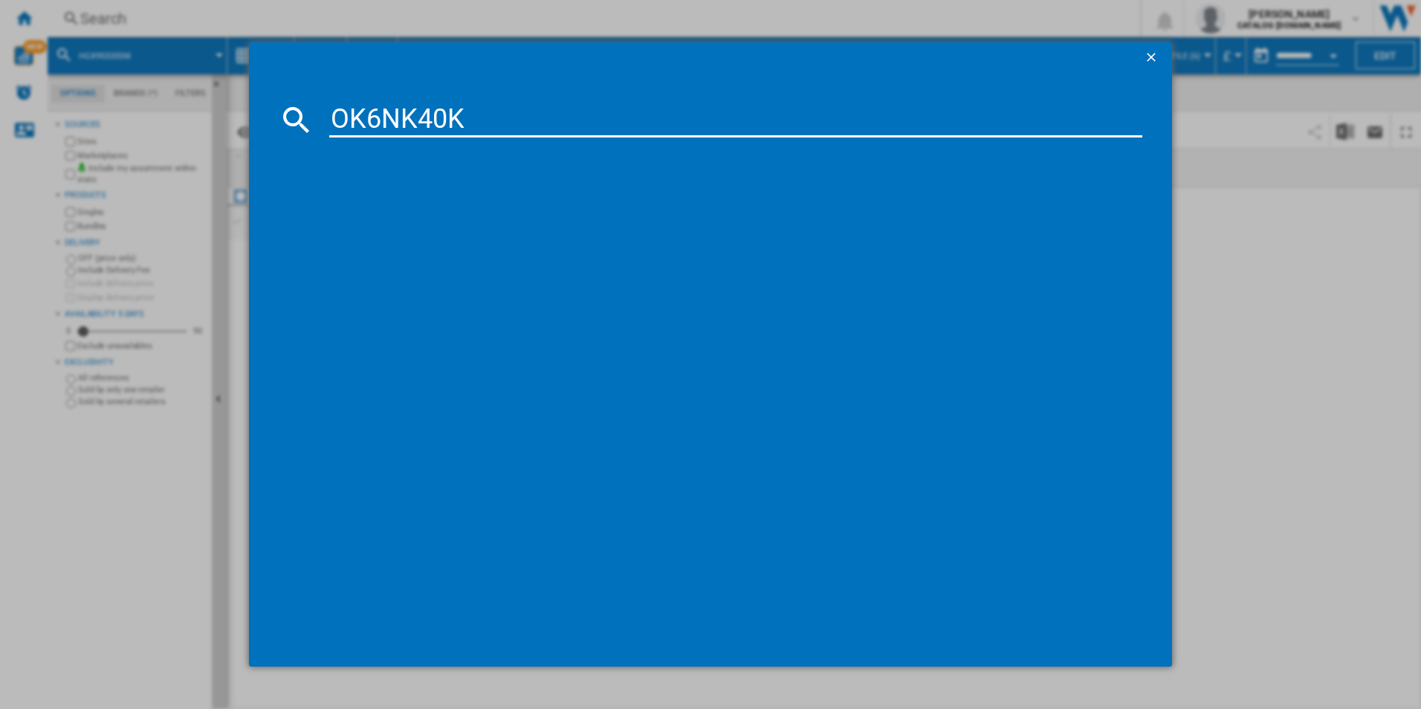
type input "OK6NK40K"
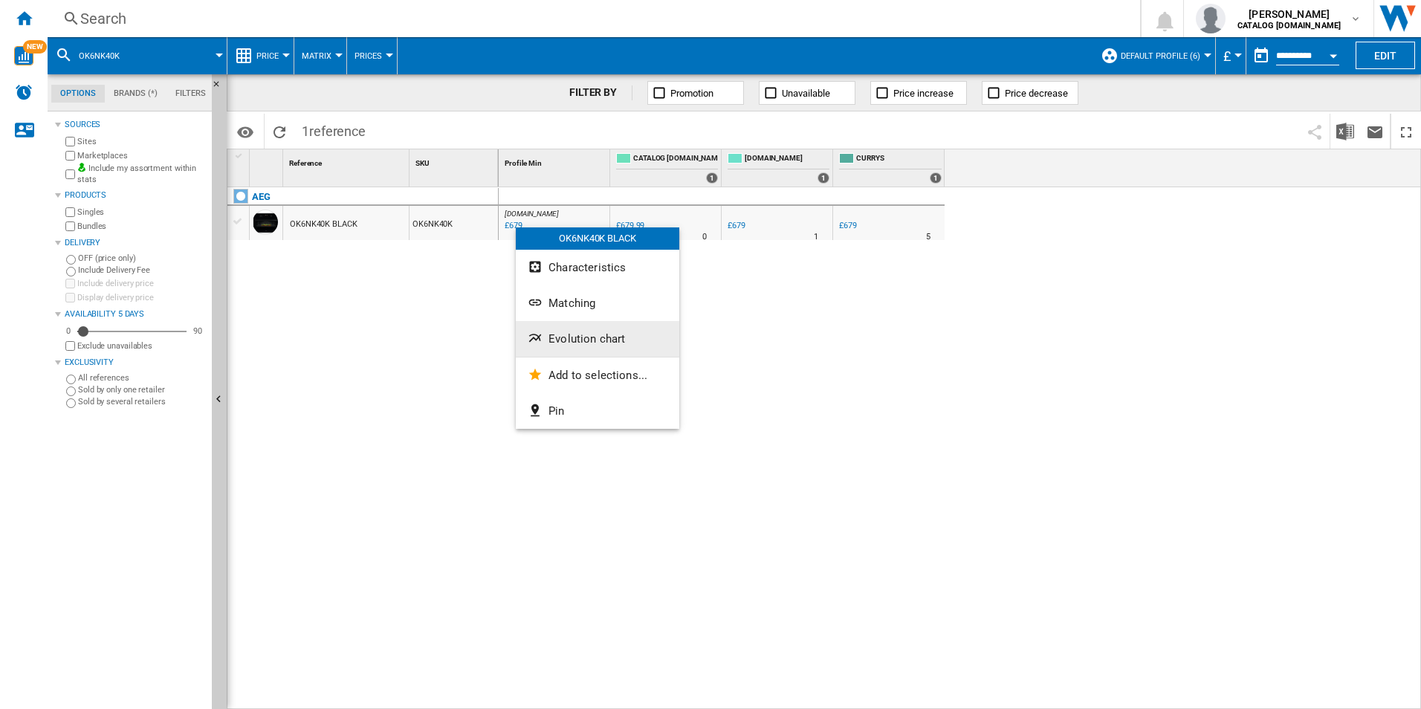
click at [563, 338] on span "Evolution chart" at bounding box center [586, 338] width 77 height 13
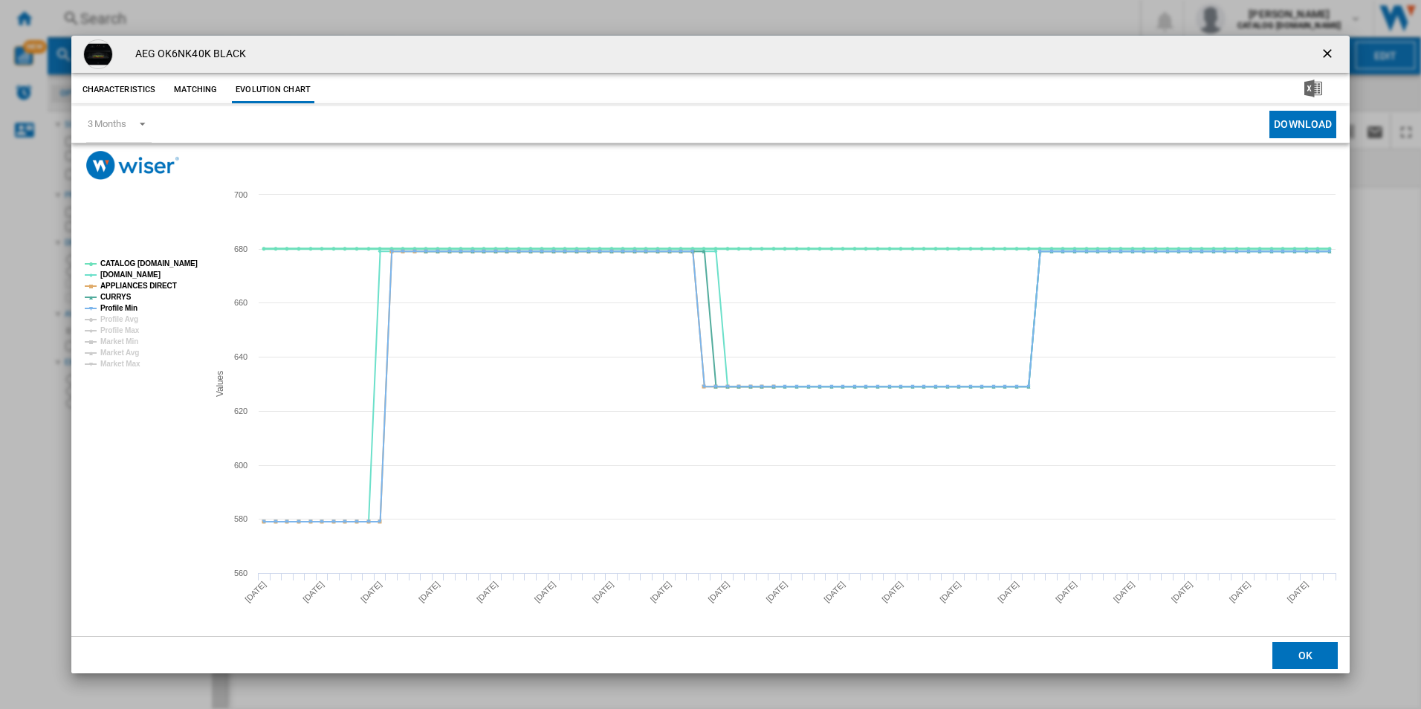
click at [170, 263] on tspan "CATALOG [DOMAIN_NAME]" at bounding box center [148, 263] width 97 height 8
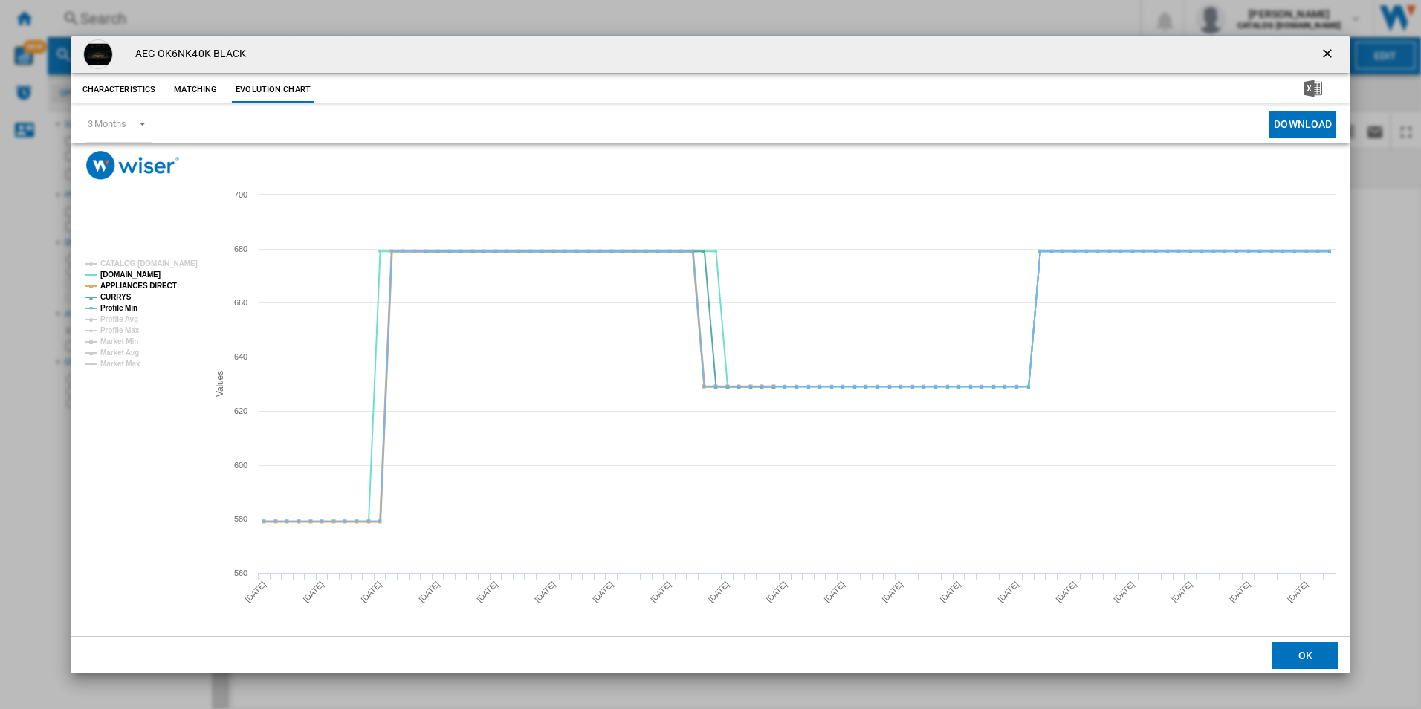
click at [165, 288] on tspan "APPLIANCES DIRECT" at bounding box center [138, 286] width 77 height 8
click at [127, 304] on tspan "Profile Min" at bounding box center [118, 308] width 37 height 8
drag, startPoint x: 1327, startPoint y: 54, endPoint x: 1219, endPoint y: 43, distance: 109.0
click at [1327, 54] on ng-md-icon "getI18NText('BUTTONS.CLOSE_DIALOG')" at bounding box center [1329, 55] width 18 height 18
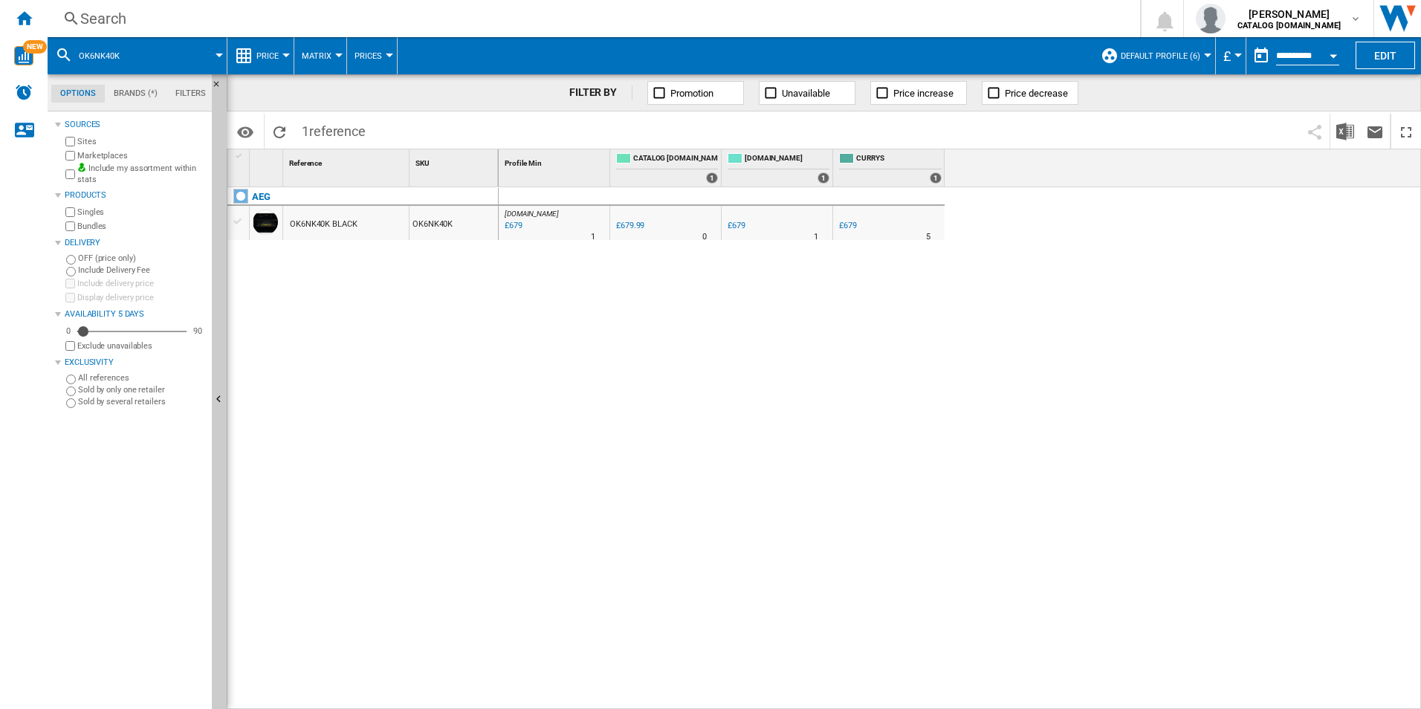
click at [942, 16] on div "Search" at bounding box center [590, 18] width 1021 height 21
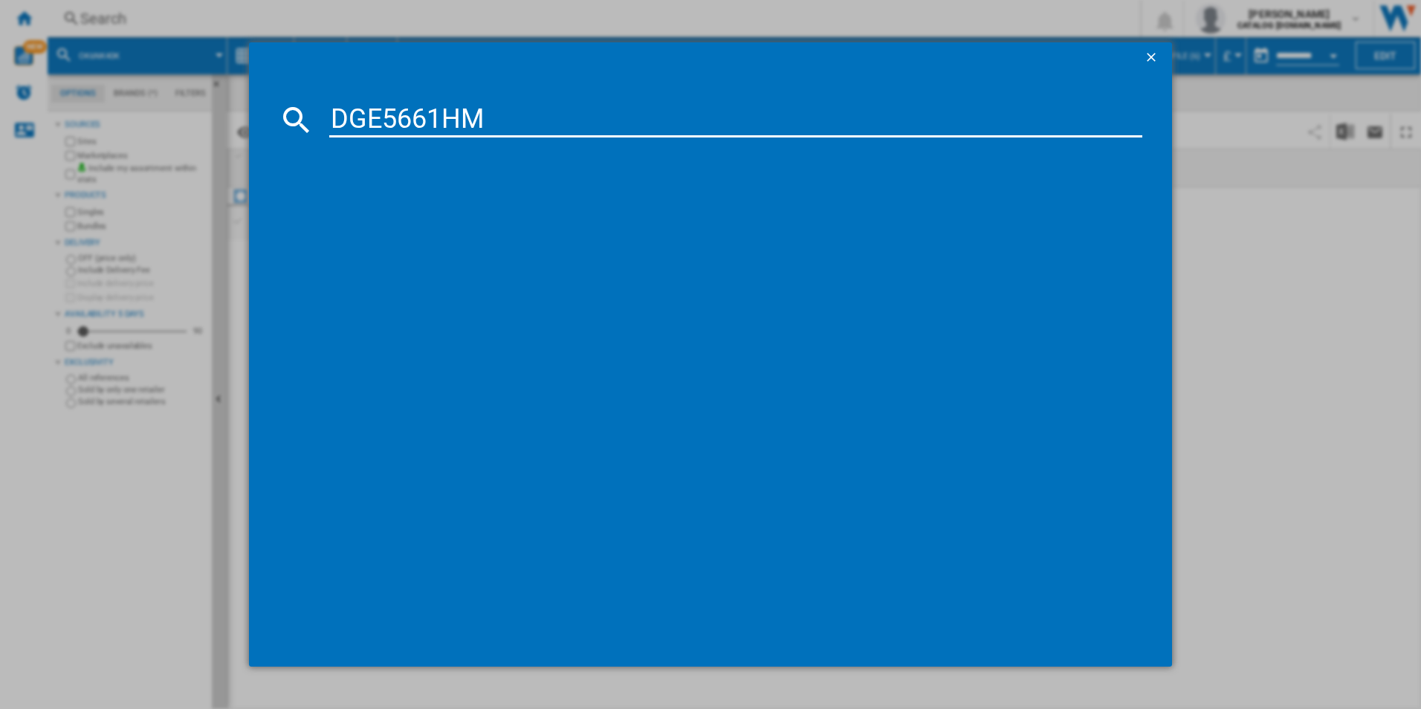
type input "DGE5661HM"
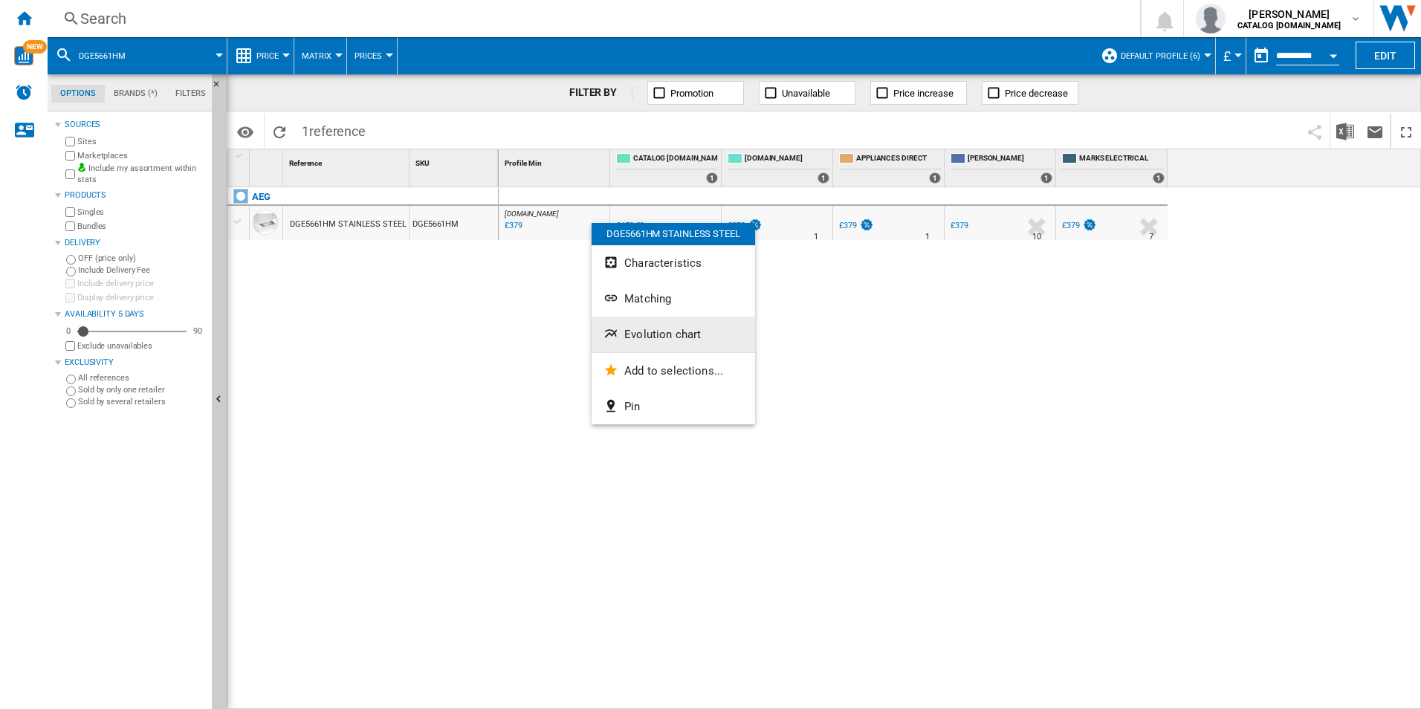
click at [626, 322] on button "Evolution chart" at bounding box center [673, 335] width 163 height 36
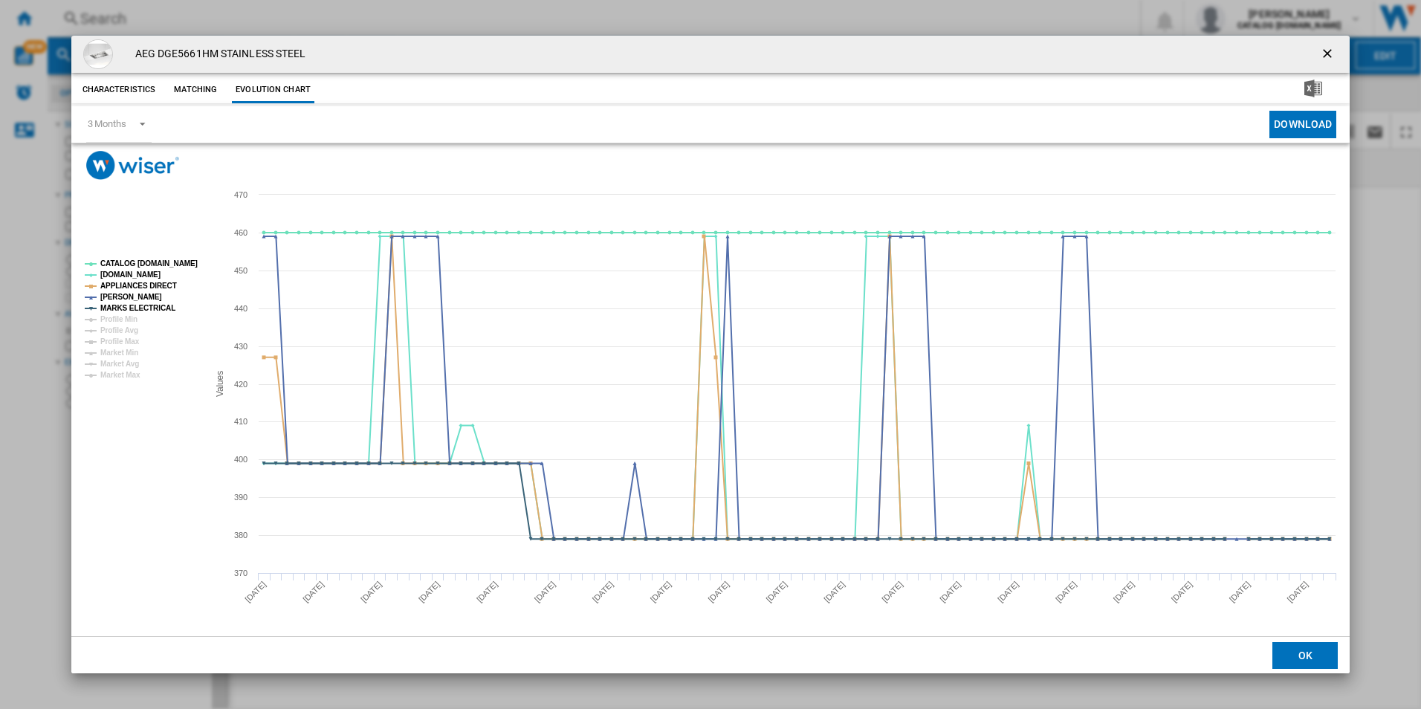
click at [159, 255] on rect "Product popup" at bounding box center [140, 319] width 123 height 131
click at [161, 261] on tspan "CATALOG [DOMAIN_NAME]" at bounding box center [148, 263] width 97 height 8
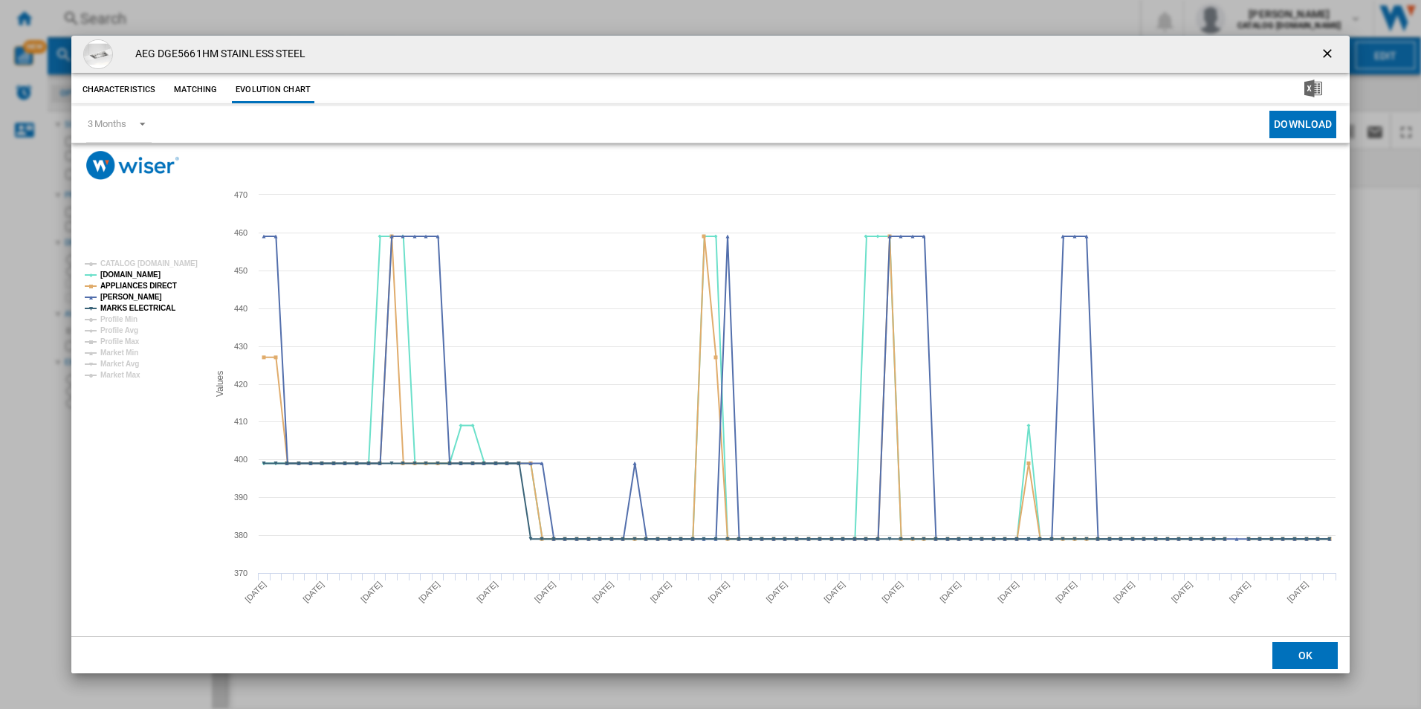
click at [156, 276] on rect "Product popup" at bounding box center [140, 319] width 123 height 131
click at [154, 290] on tspan "APPLIANCES DIRECT" at bounding box center [138, 286] width 77 height 8
click at [155, 304] on tspan "MARKS ELECTRICAL" at bounding box center [137, 308] width 75 height 8
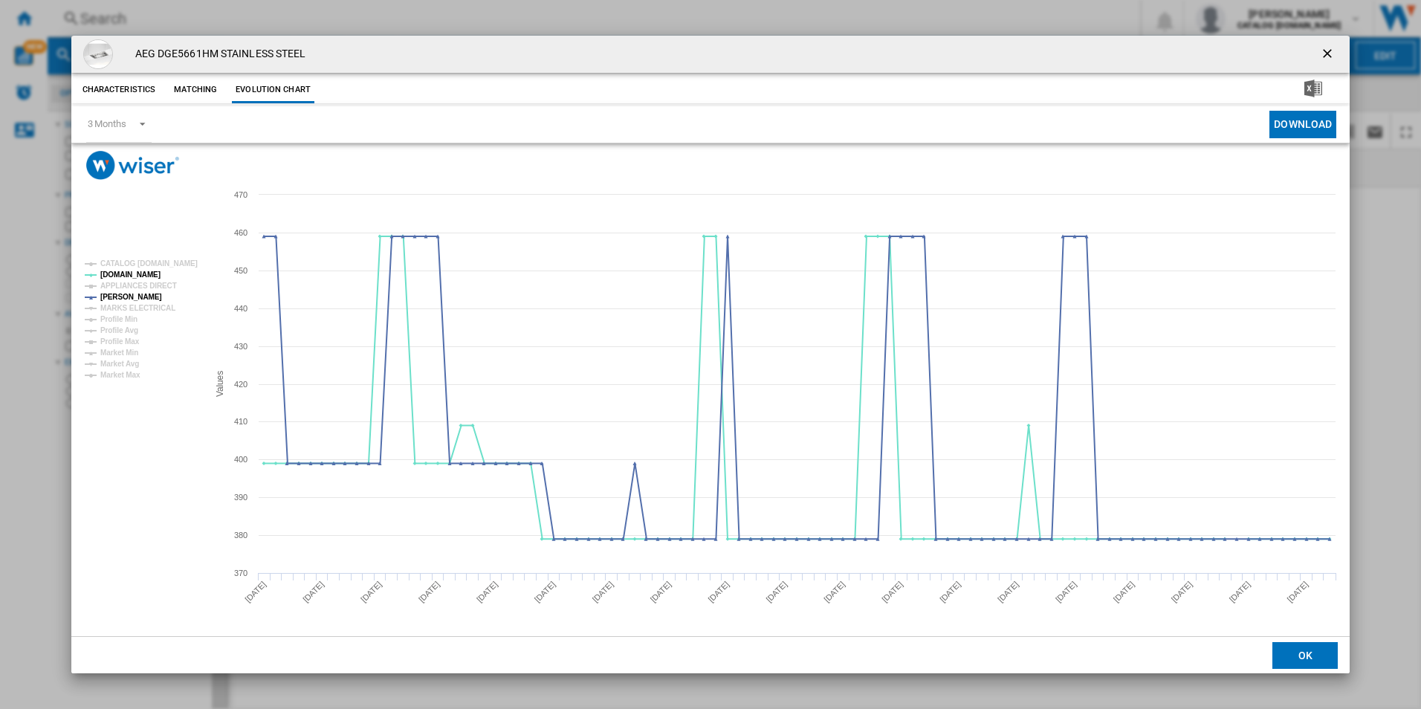
click at [1332, 61] on ng-md-icon "getI18NText('BUTTONS.CLOSE_DIALOG')" at bounding box center [1329, 55] width 18 height 18
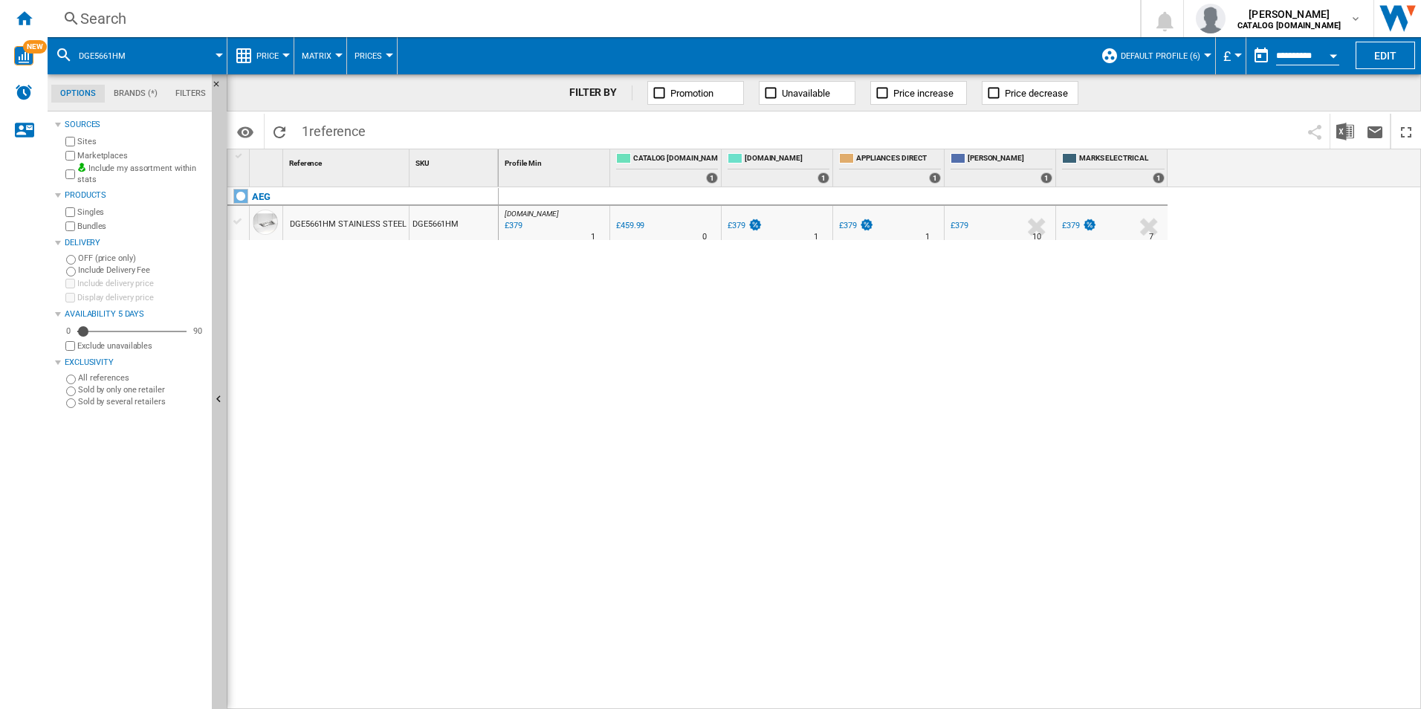
click at [895, 19] on div "Search" at bounding box center [590, 18] width 1021 height 21
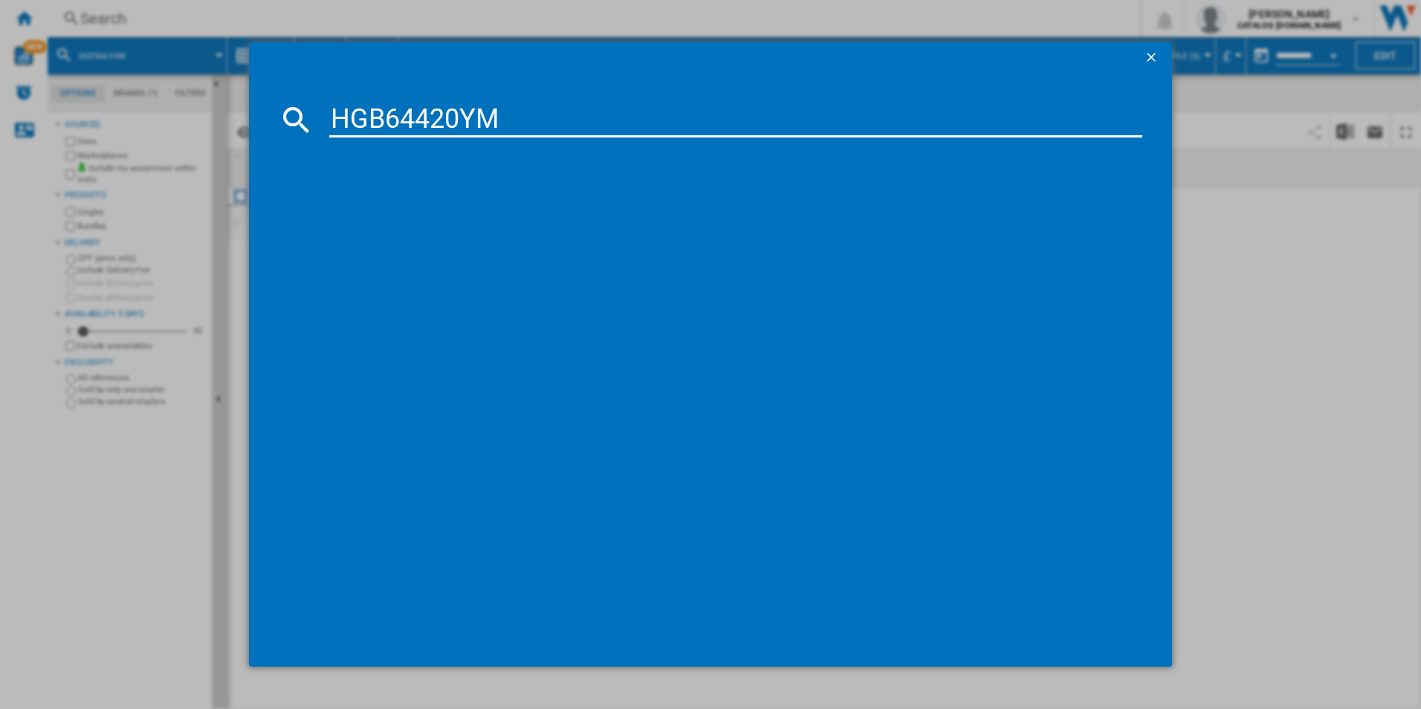
type input "HGB64420YM"
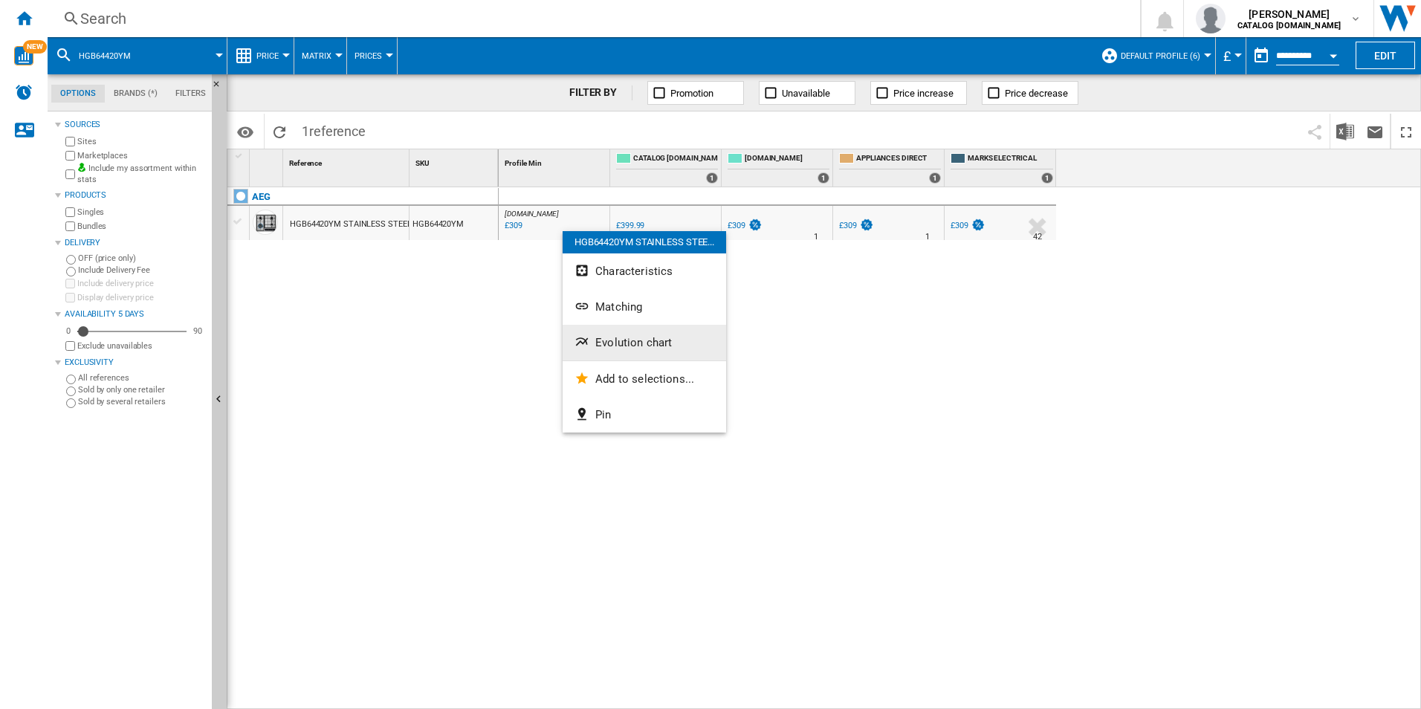
click at [619, 340] on span "Evolution chart" at bounding box center [633, 342] width 77 height 13
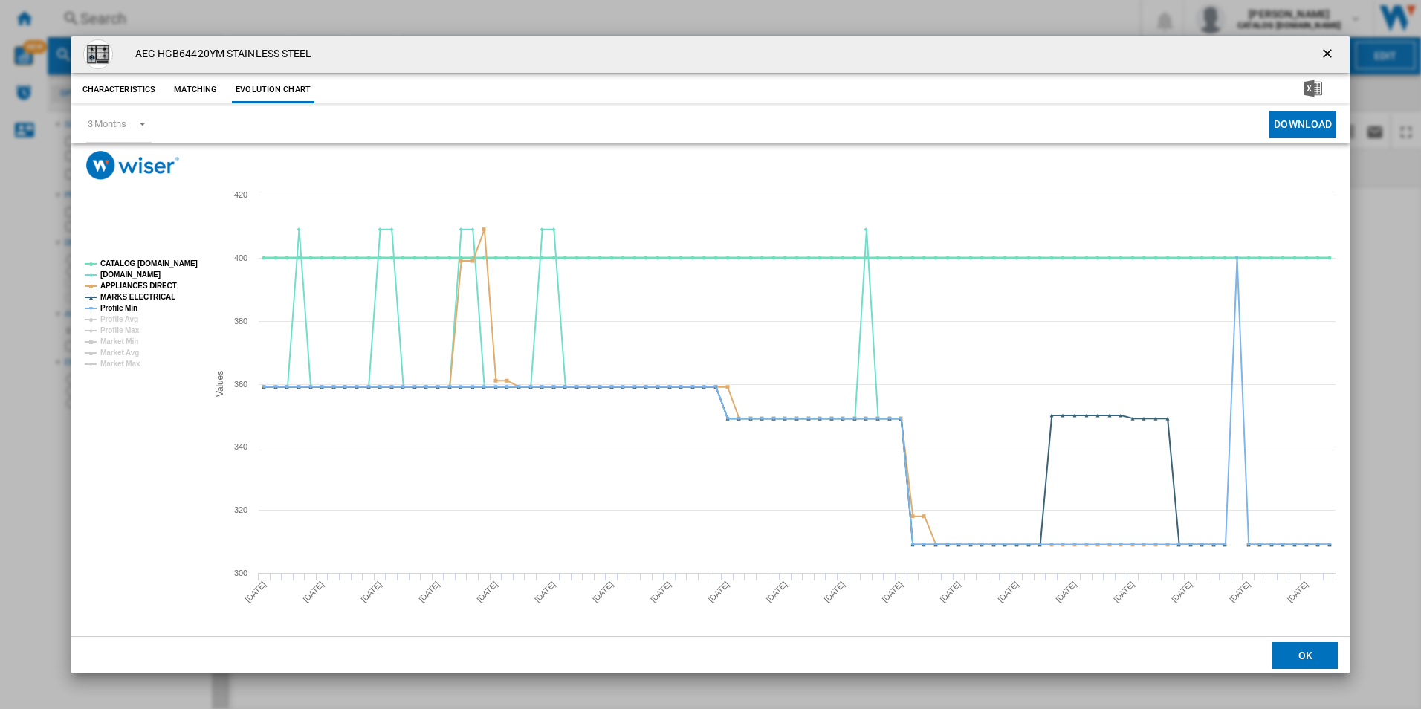
click at [184, 261] on tspan "CATALOG [DOMAIN_NAME]" at bounding box center [148, 263] width 97 height 8
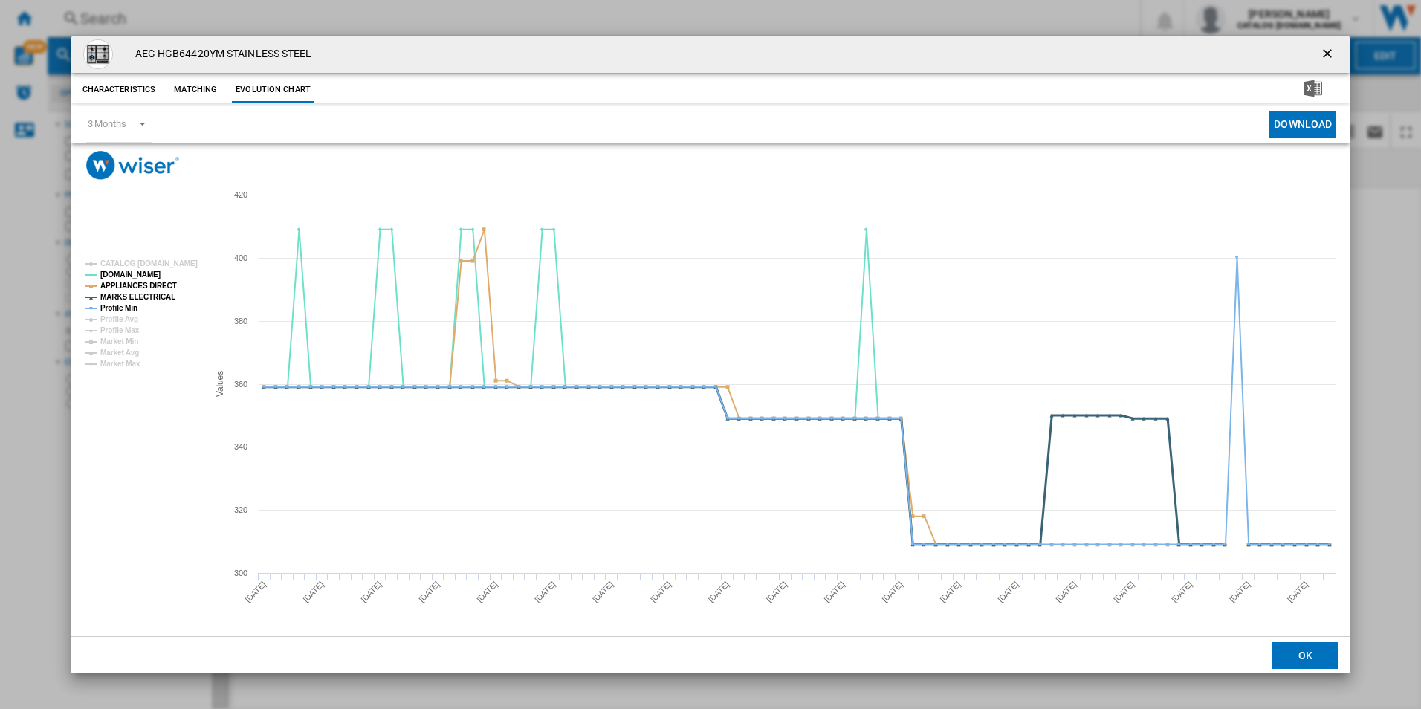
click at [132, 294] on tspan "MARKS ELECTRICAL" at bounding box center [137, 297] width 75 height 8
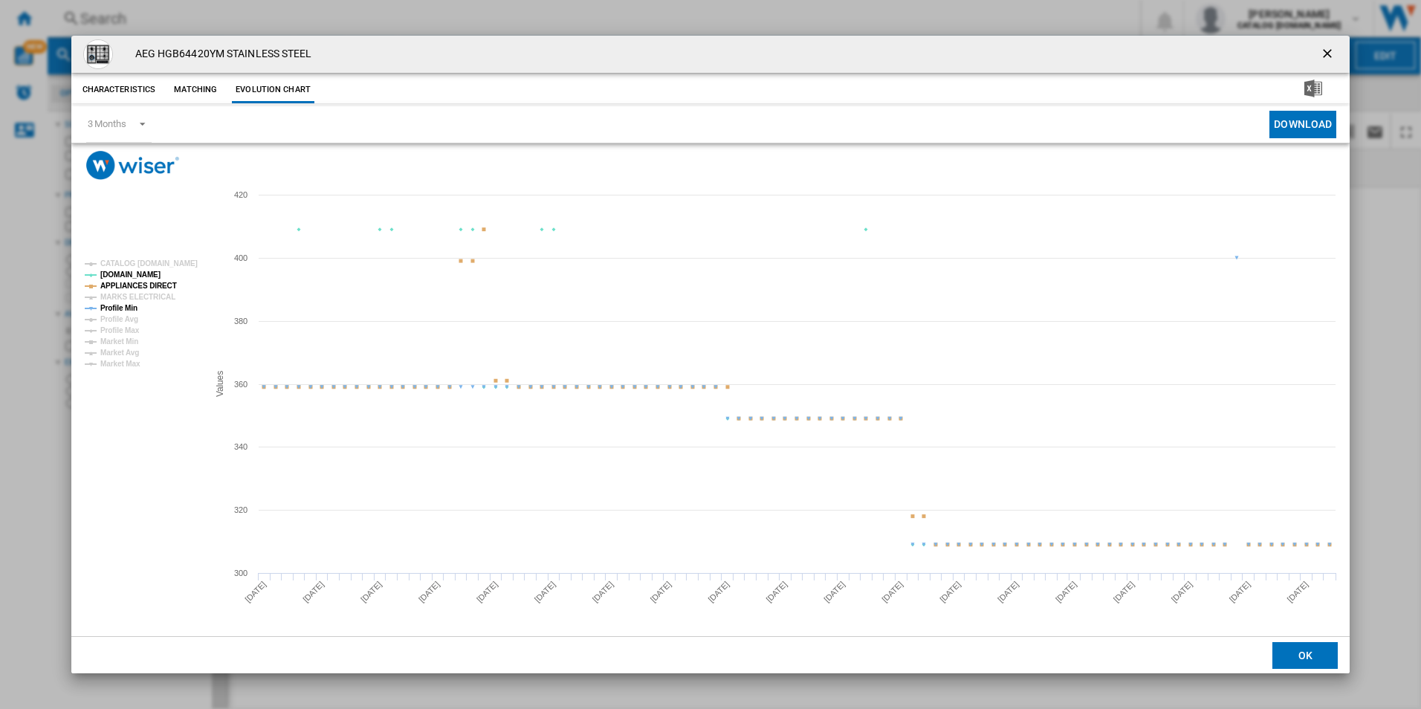
click at [141, 288] on tspan "APPLIANCES DIRECT" at bounding box center [138, 286] width 77 height 8
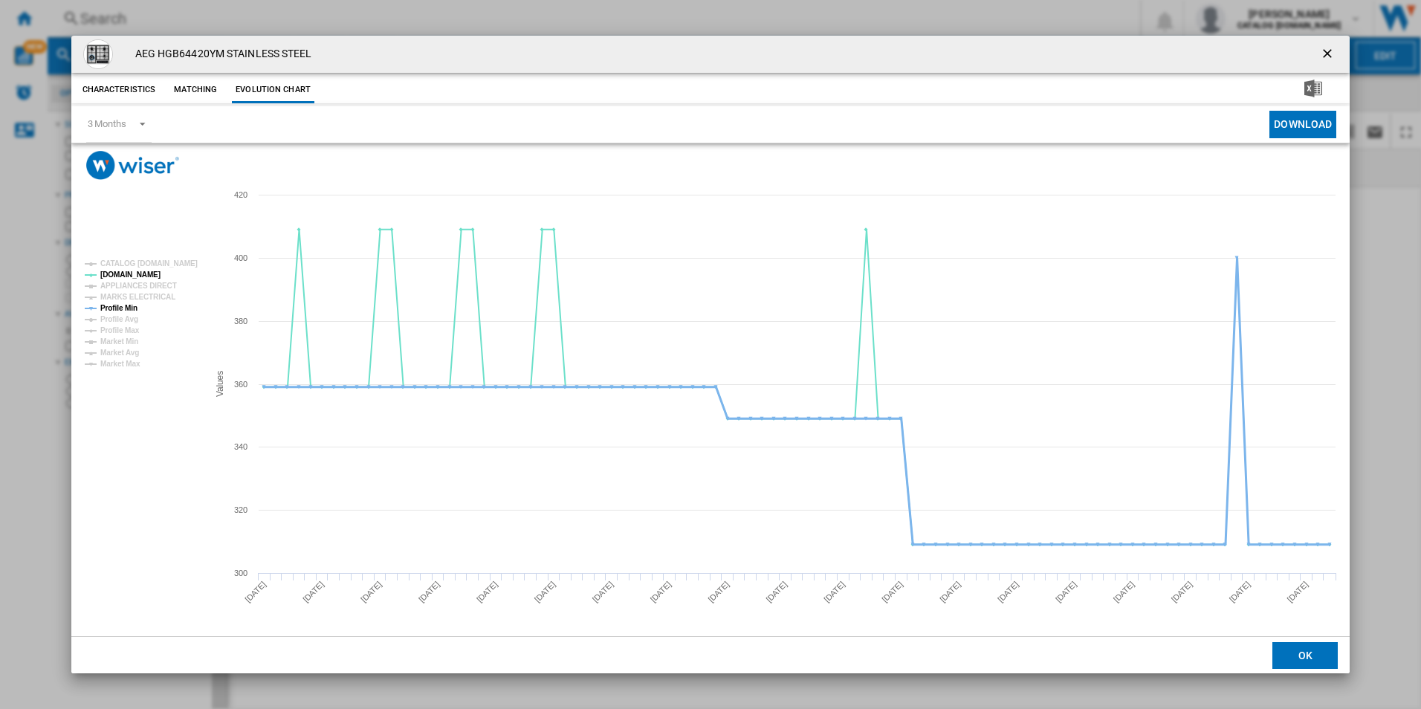
click at [132, 308] on tspan "Profile Min" at bounding box center [118, 308] width 37 height 8
click at [1318, 51] on button "Product popup" at bounding box center [1329, 54] width 30 height 30
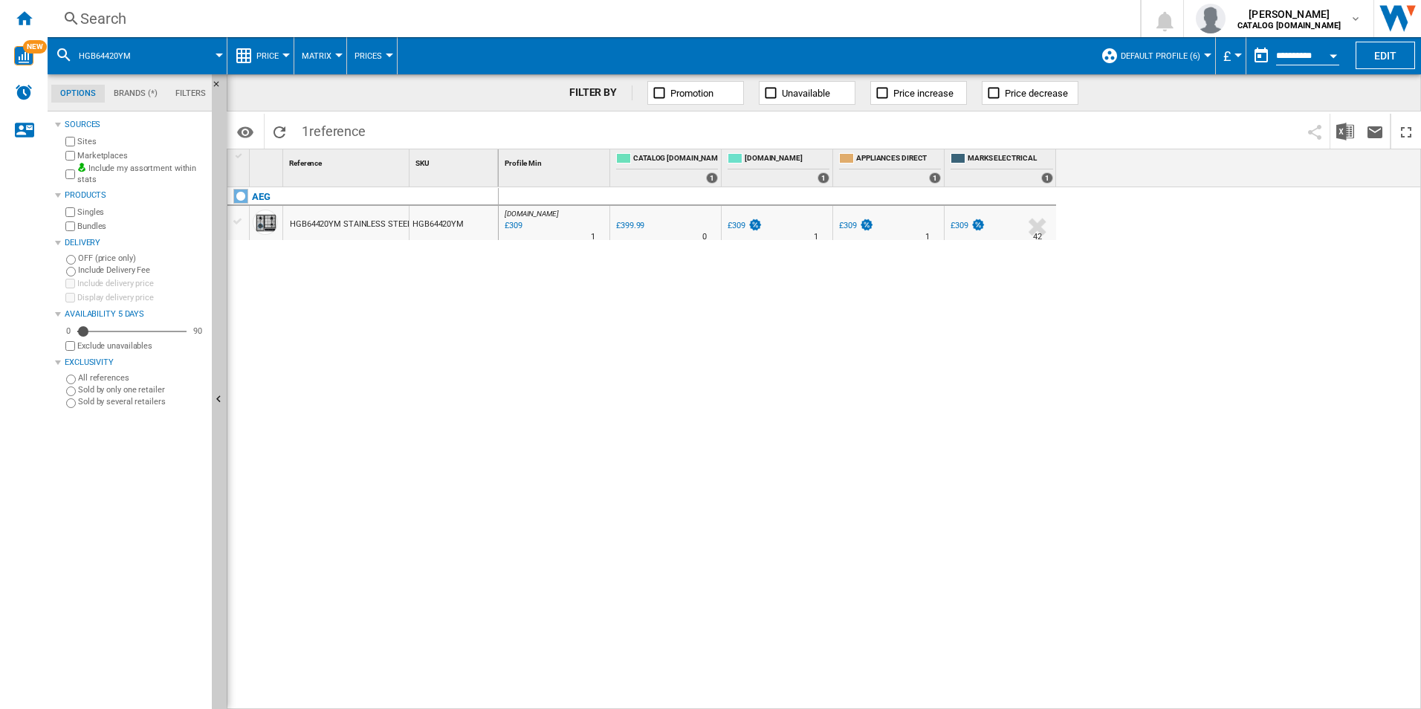
click at [998, 10] on div "Search" at bounding box center [590, 18] width 1021 height 21
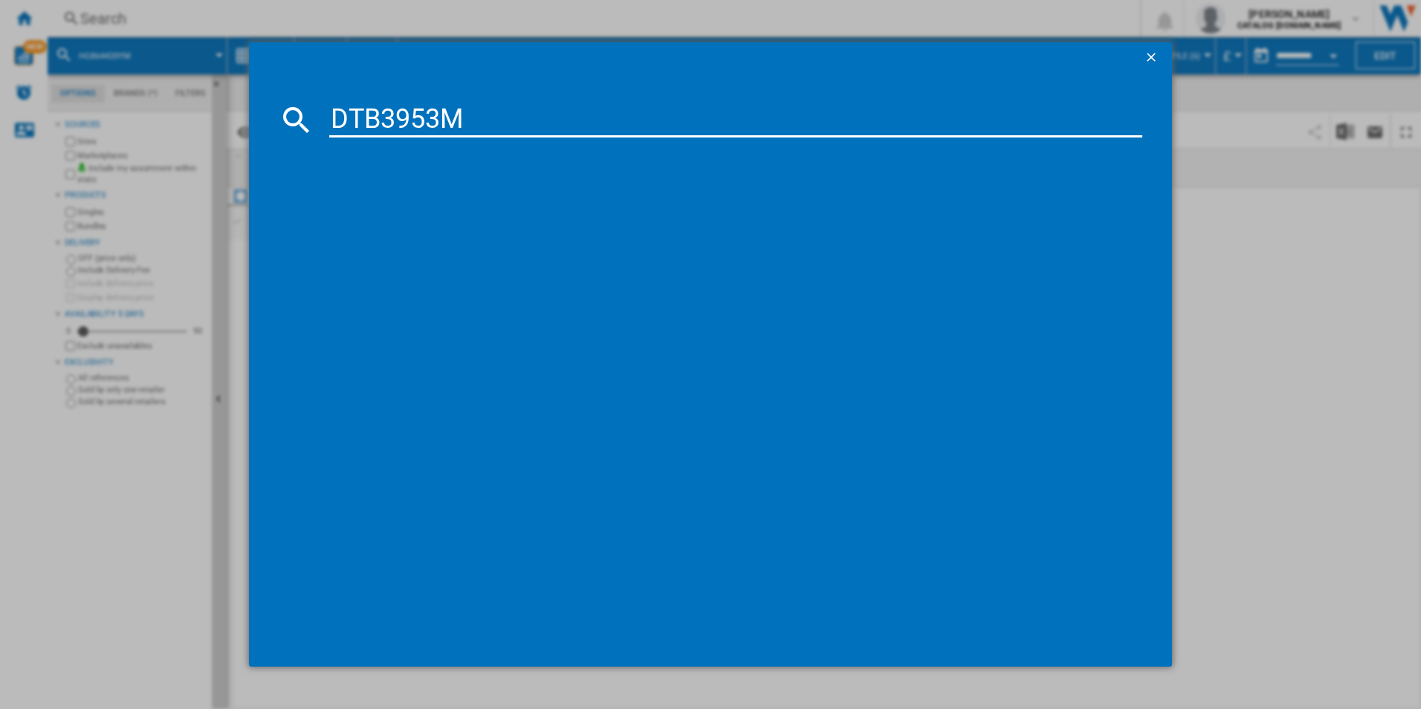
type input "DTB3953M"
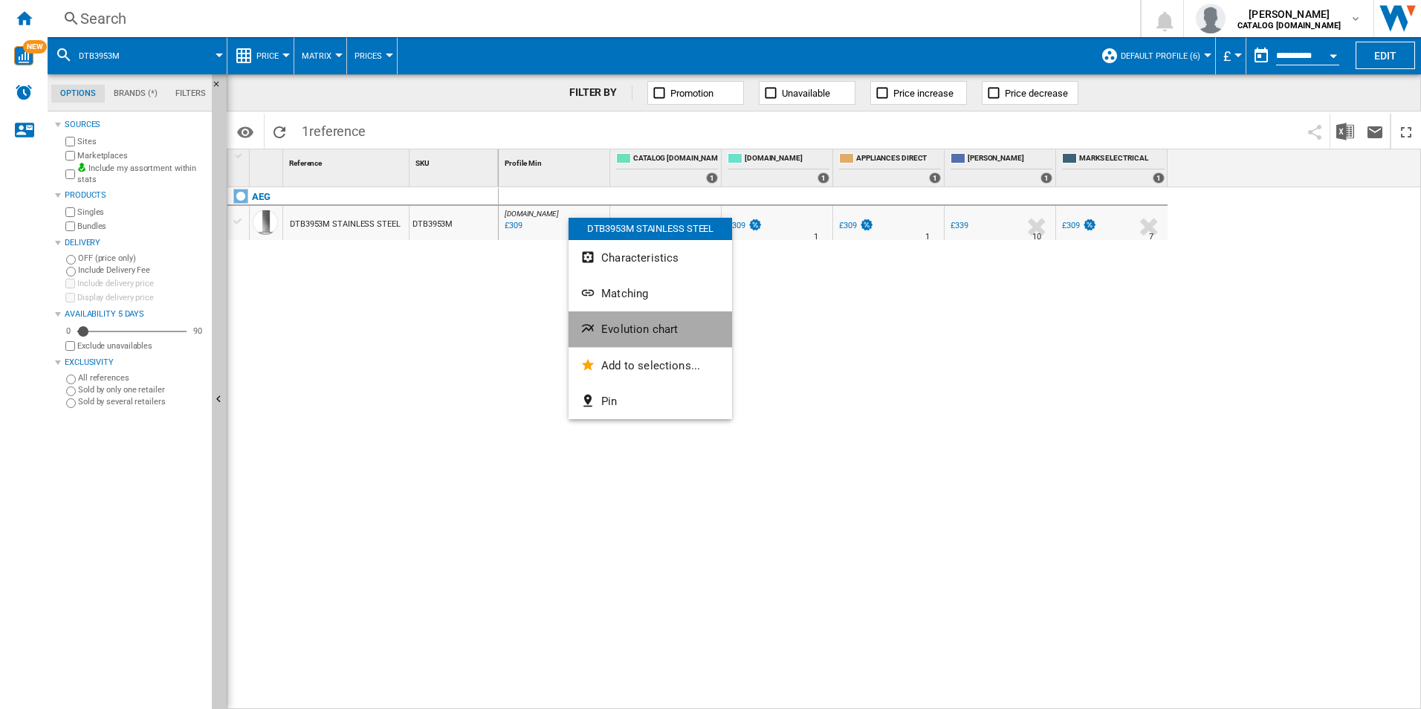
click at [646, 321] on button "Evolution chart" at bounding box center [649, 329] width 163 height 36
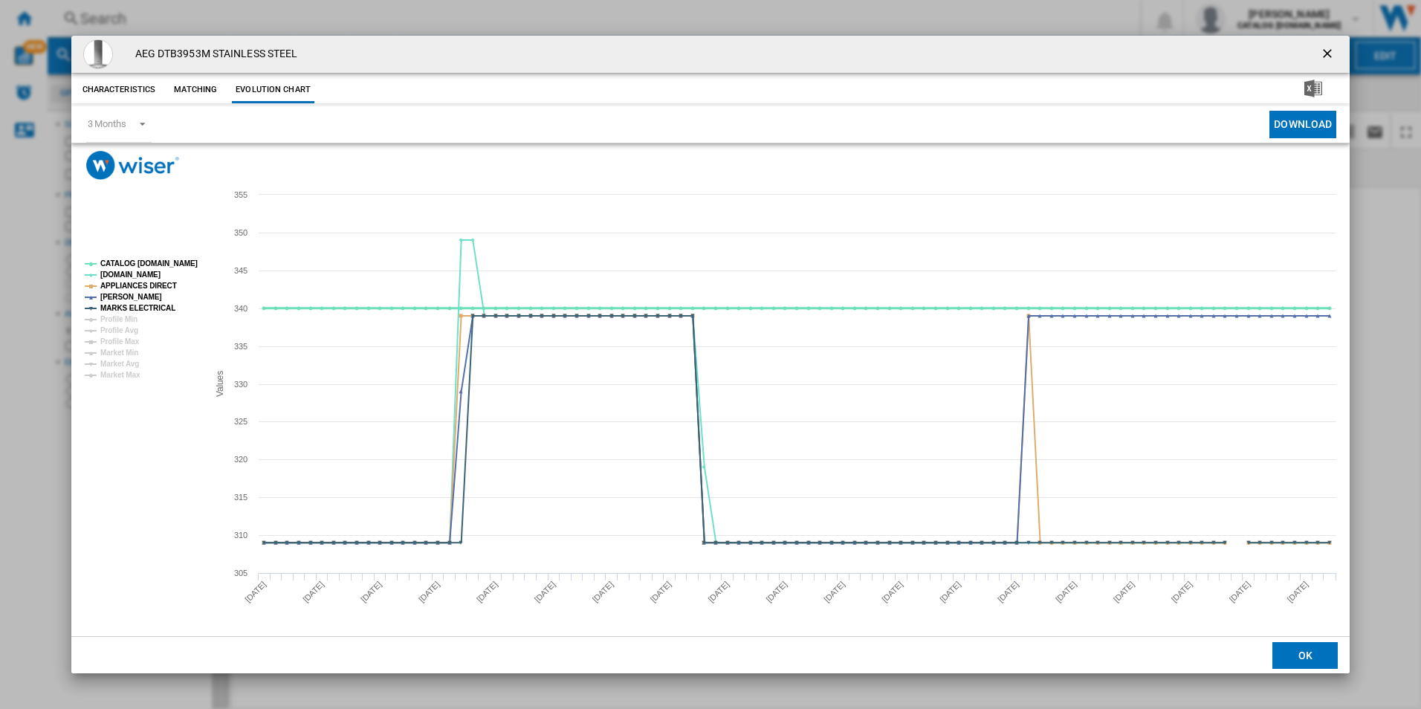
click at [175, 265] on tspan "CATALOG [DOMAIN_NAME]" at bounding box center [148, 263] width 97 height 8
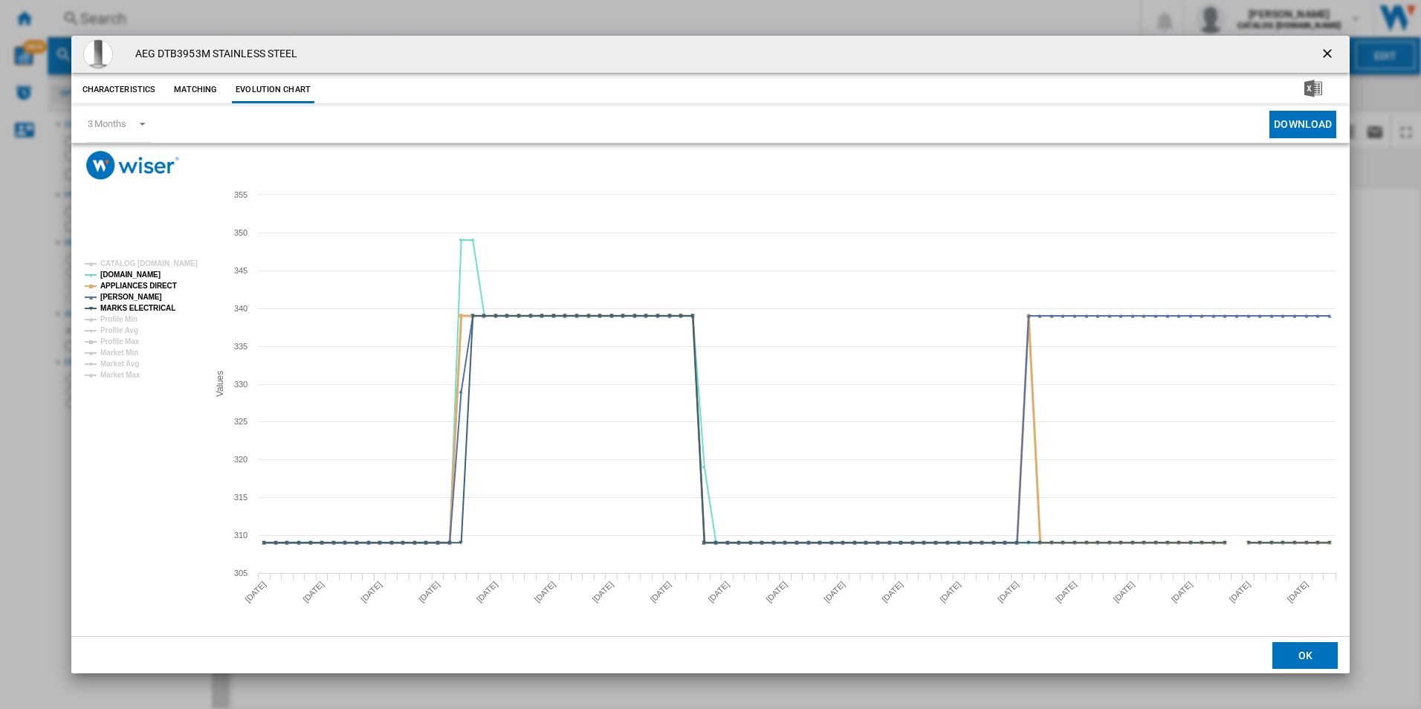
click at [155, 287] on tspan "APPLIANCES DIRECT" at bounding box center [138, 286] width 77 height 8
click at [155, 307] on tspan "MARKS ELECTRICAL" at bounding box center [137, 308] width 75 height 8
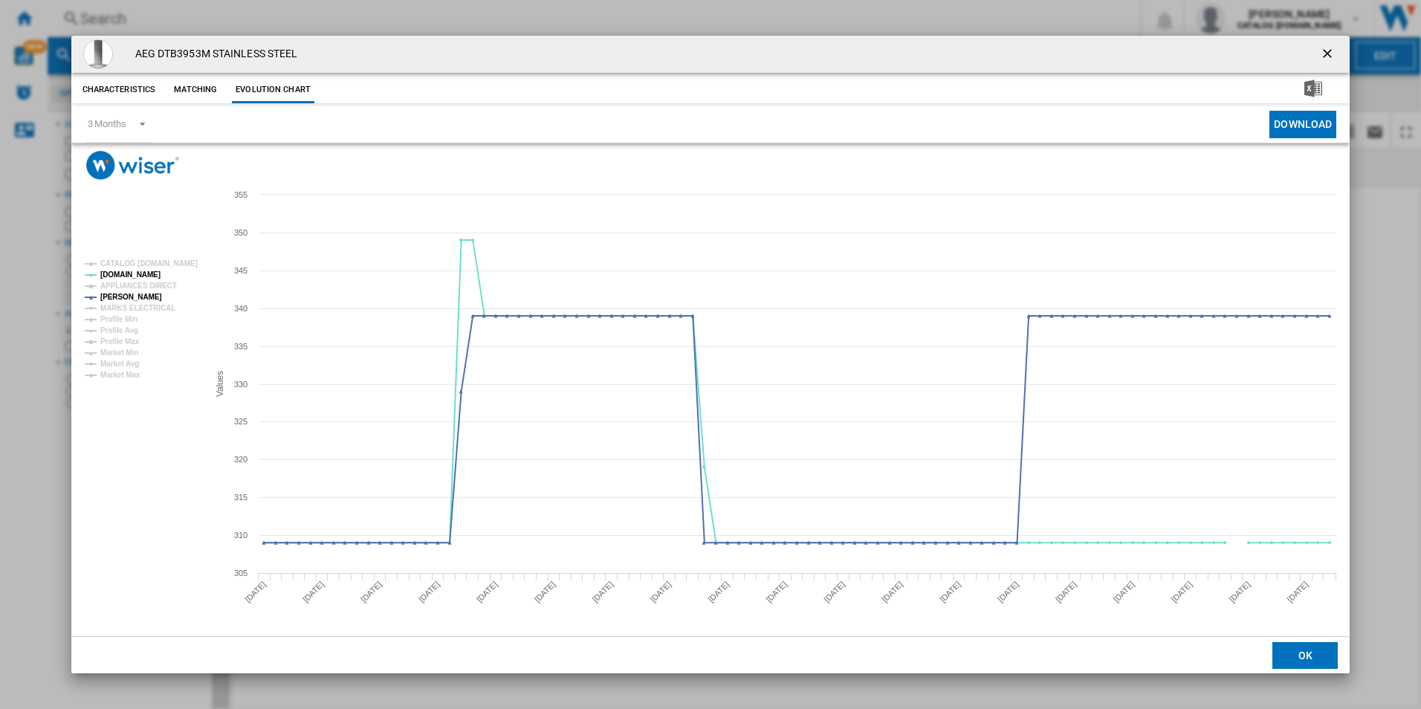
drag, startPoint x: 1326, startPoint y: 50, endPoint x: 1176, endPoint y: 65, distance: 151.6
click at [1326, 50] on ng-md-icon "getI18NText('BUTTONS.CLOSE_DIALOG')" at bounding box center [1329, 55] width 18 height 18
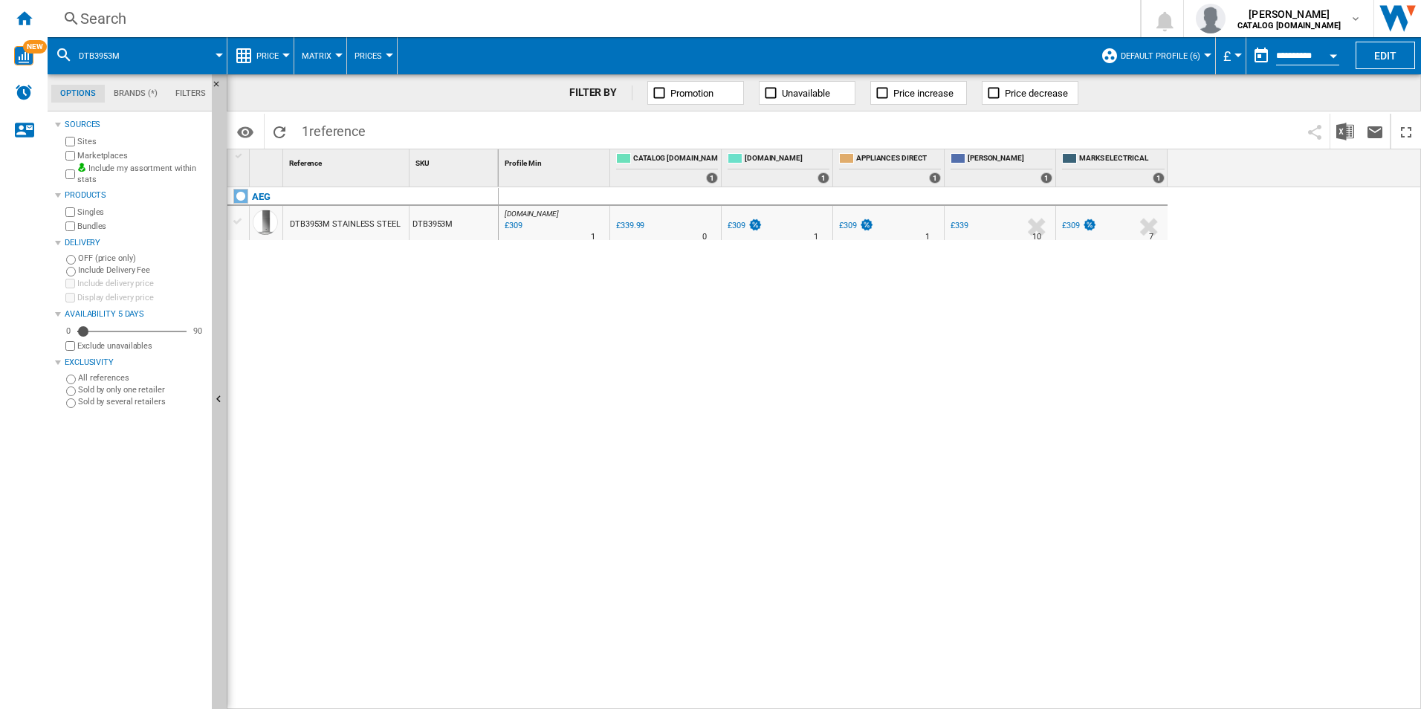
click at [971, 13] on div "Search" at bounding box center [590, 18] width 1021 height 21
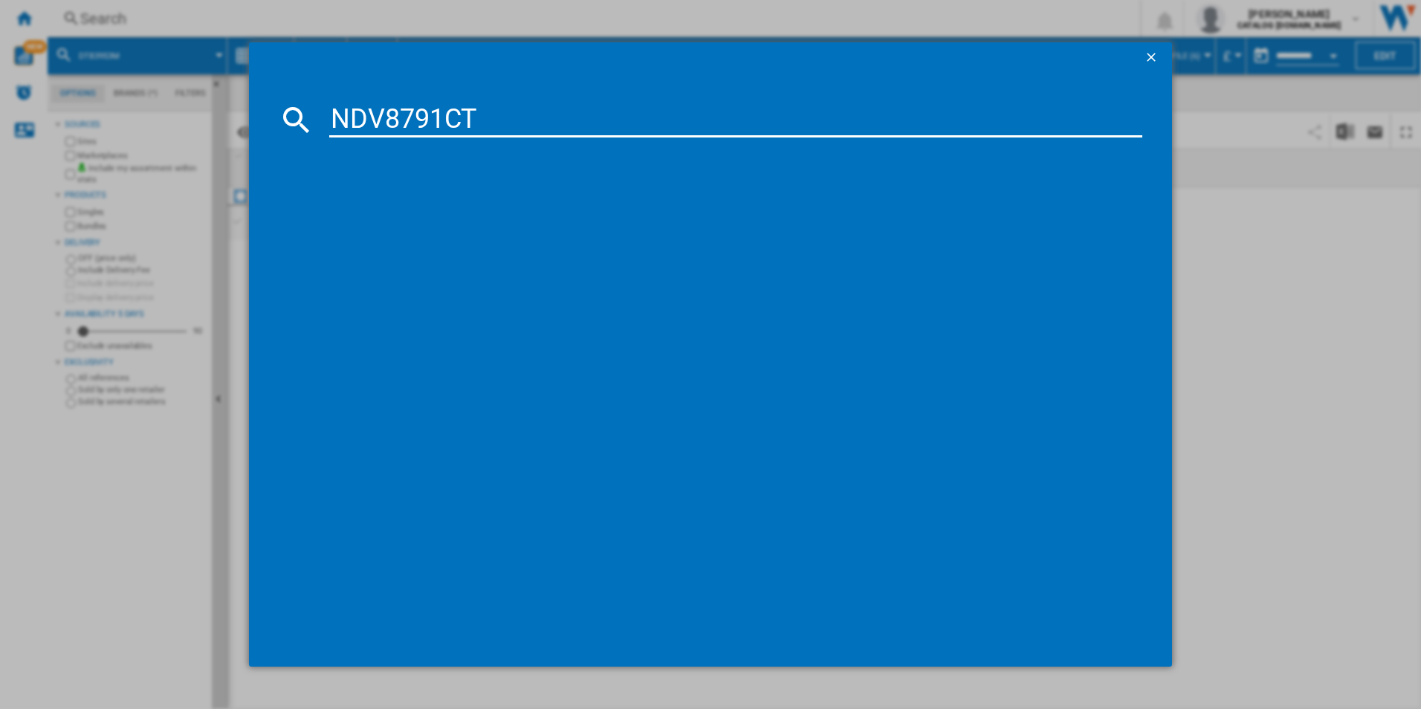
type input "NDV8791CT"
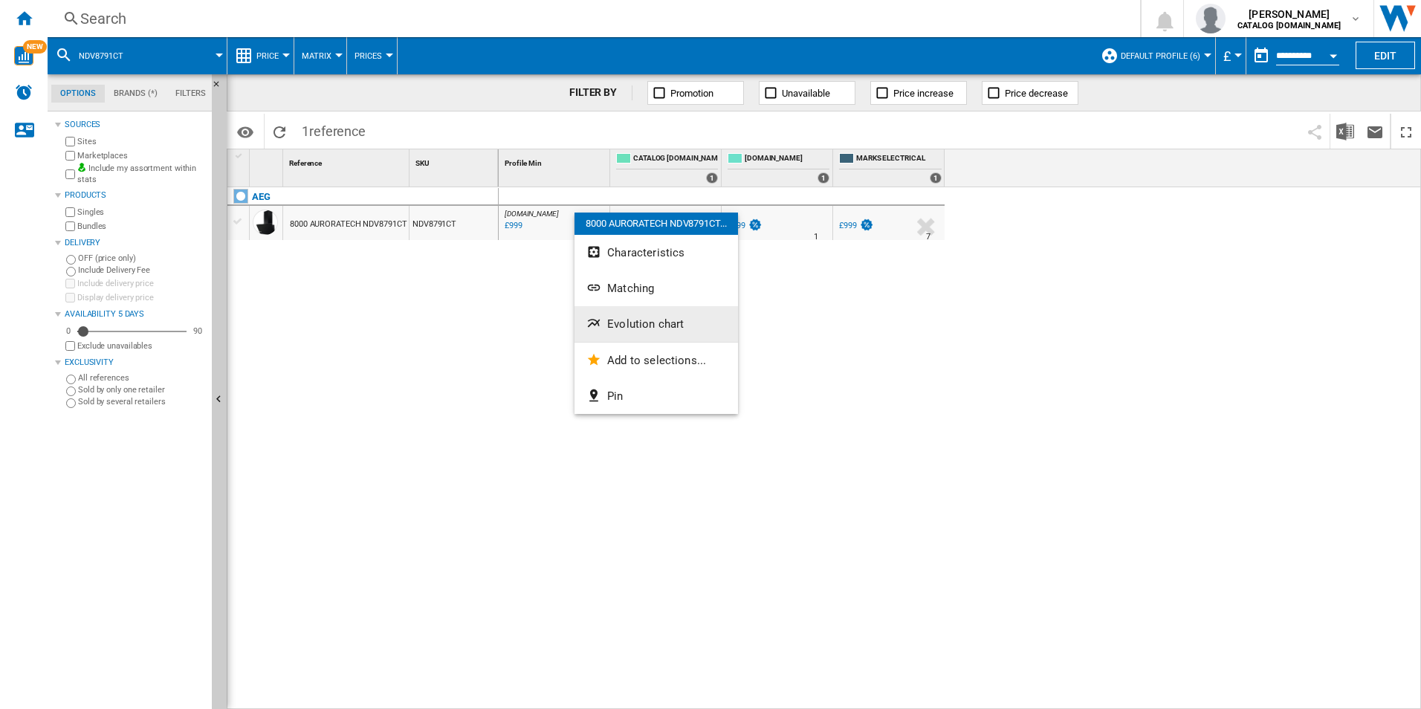
click at [616, 320] on span "Evolution chart" at bounding box center [645, 323] width 77 height 13
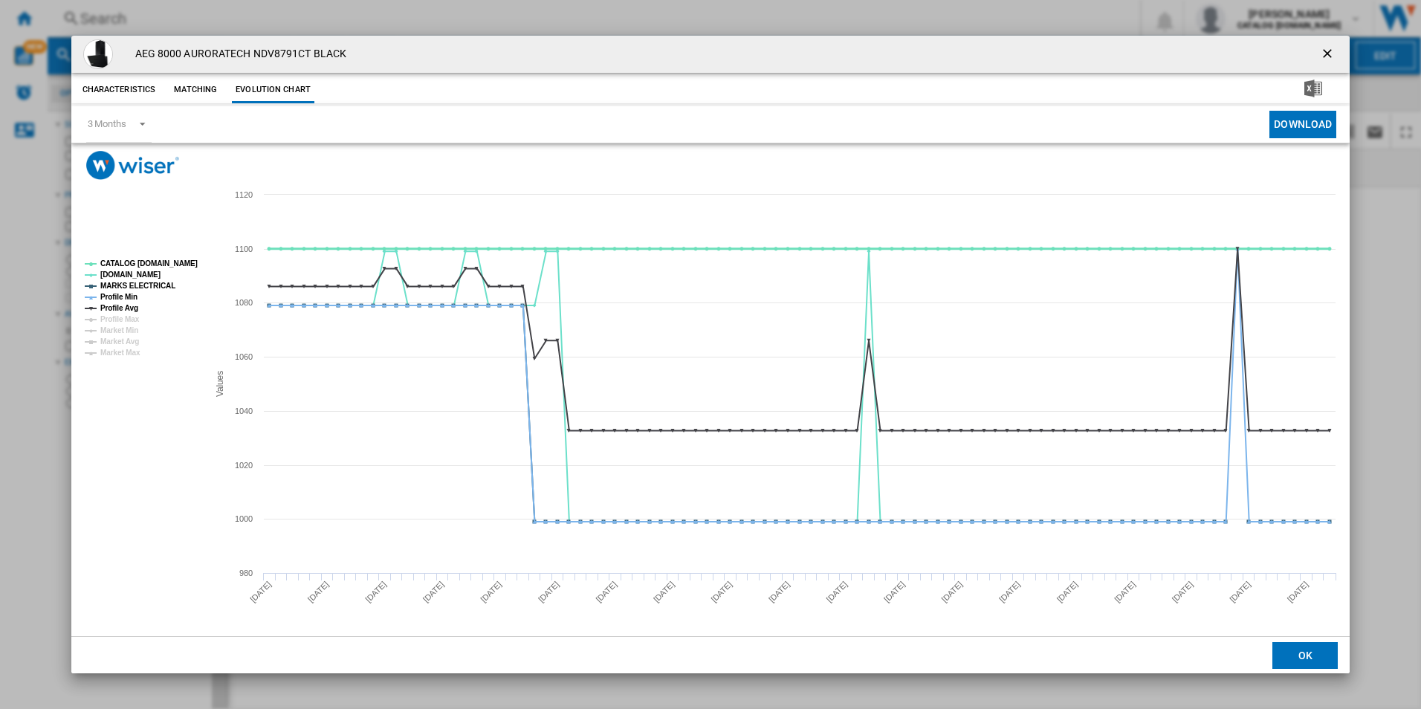
click at [182, 264] on tspan "CATALOG [DOMAIN_NAME]" at bounding box center [148, 263] width 97 height 8
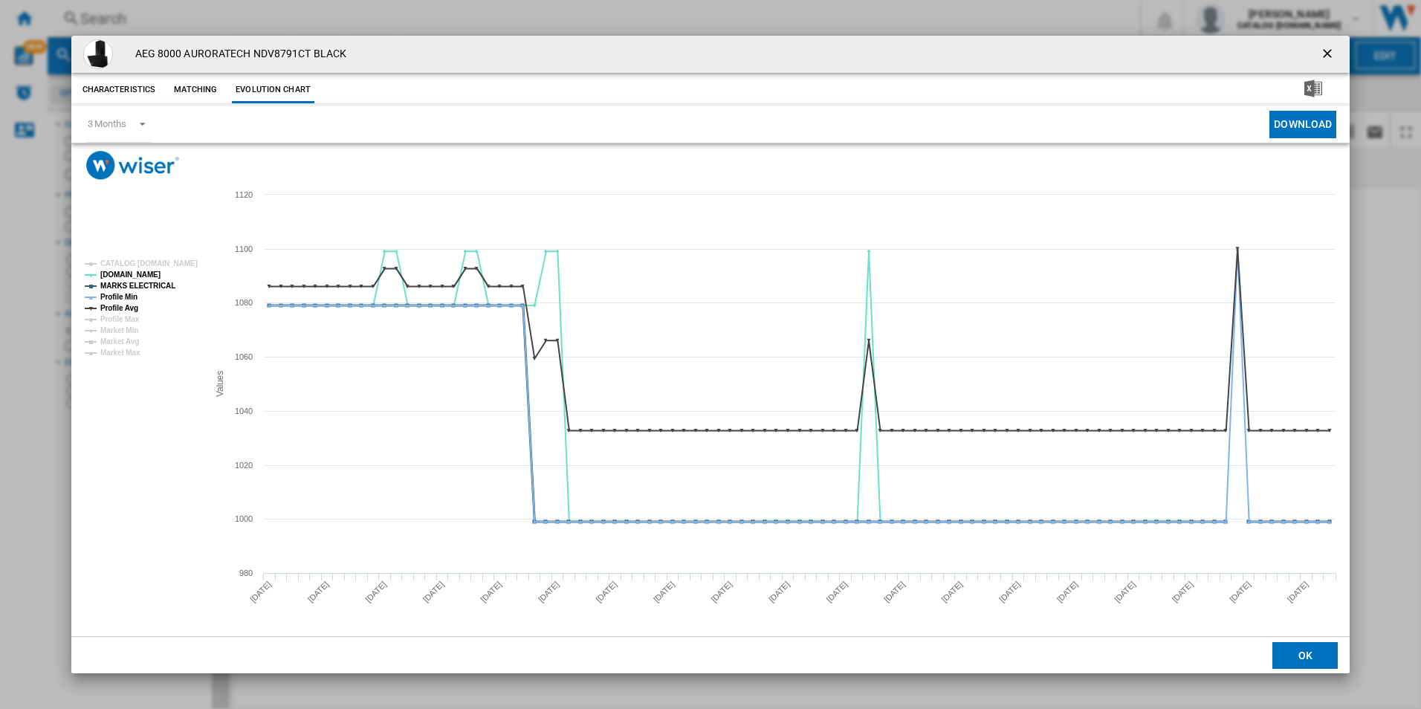
click at [155, 282] on tspan "MARKS ELECTRICAL" at bounding box center [137, 286] width 75 height 8
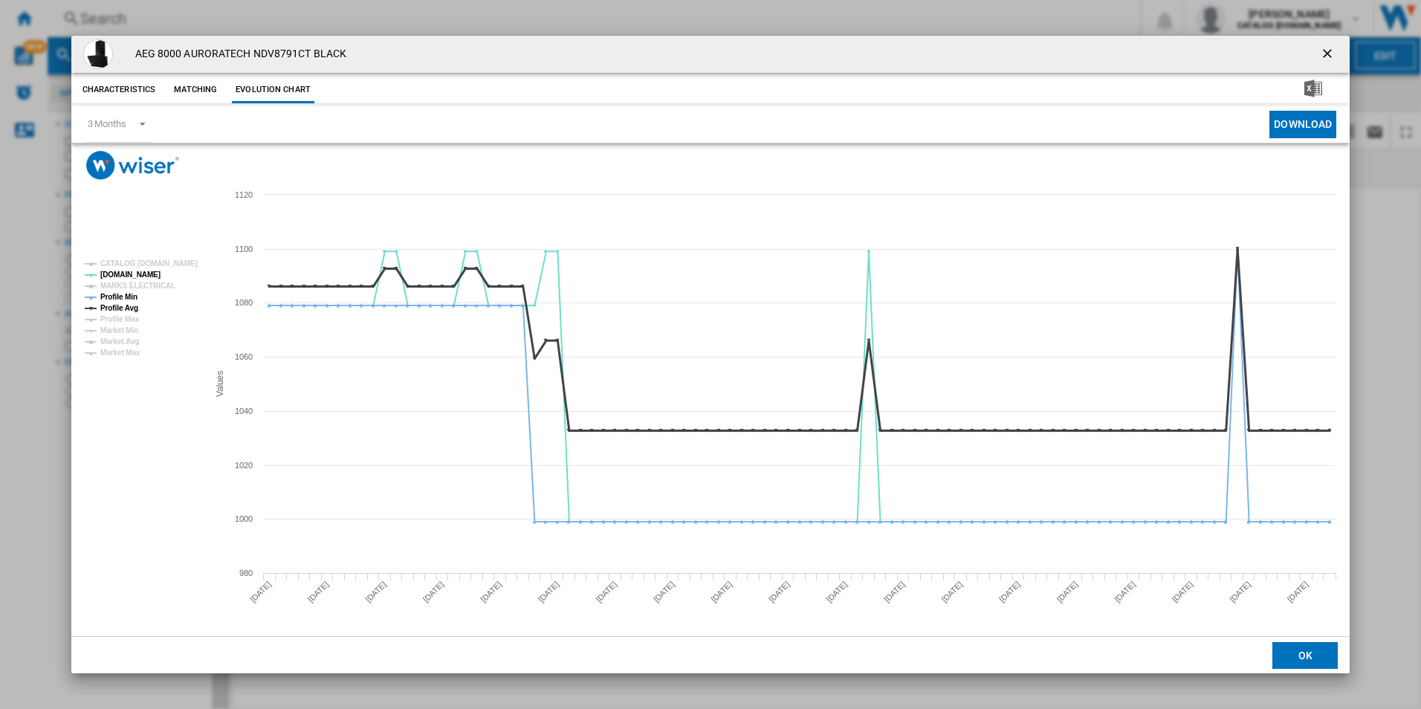
click at [122, 304] on tspan "Profile Avg" at bounding box center [119, 308] width 38 height 8
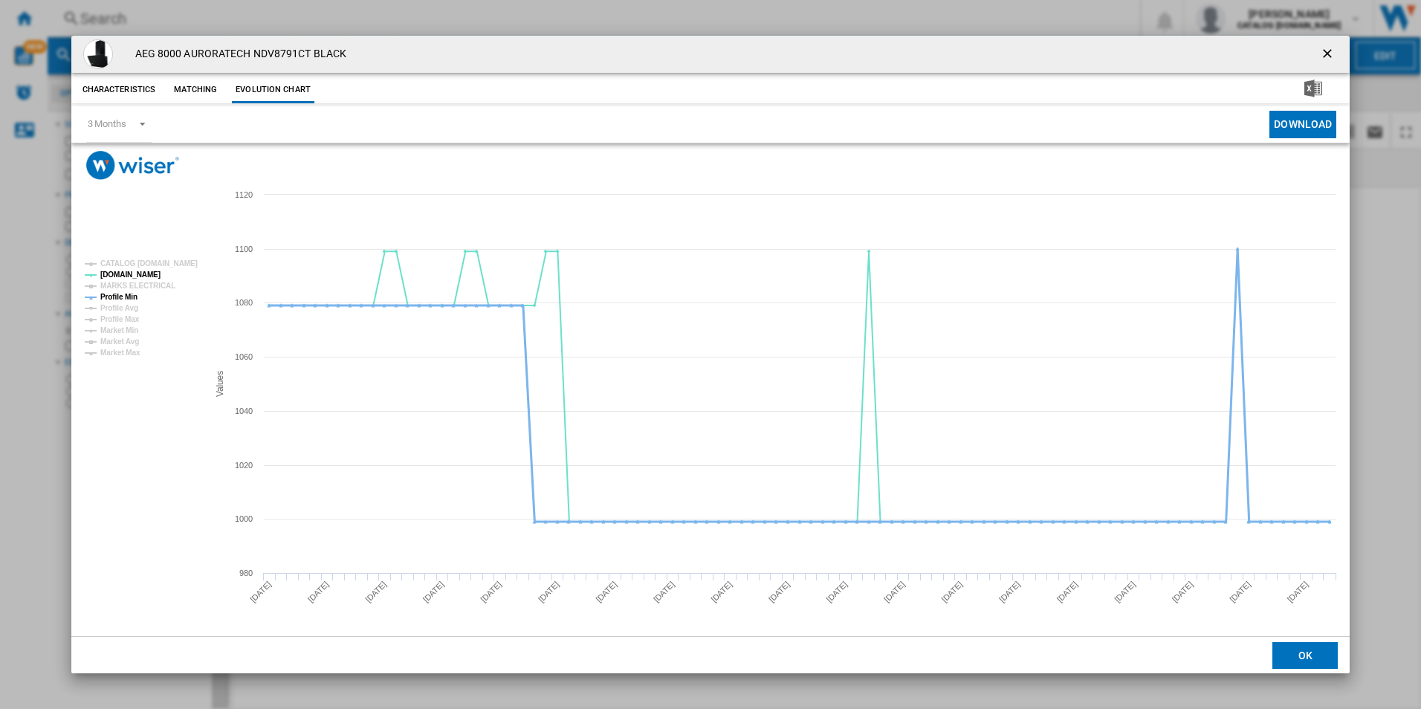
click at [126, 298] on tspan "Profile Min" at bounding box center [118, 297] width 37 height 8
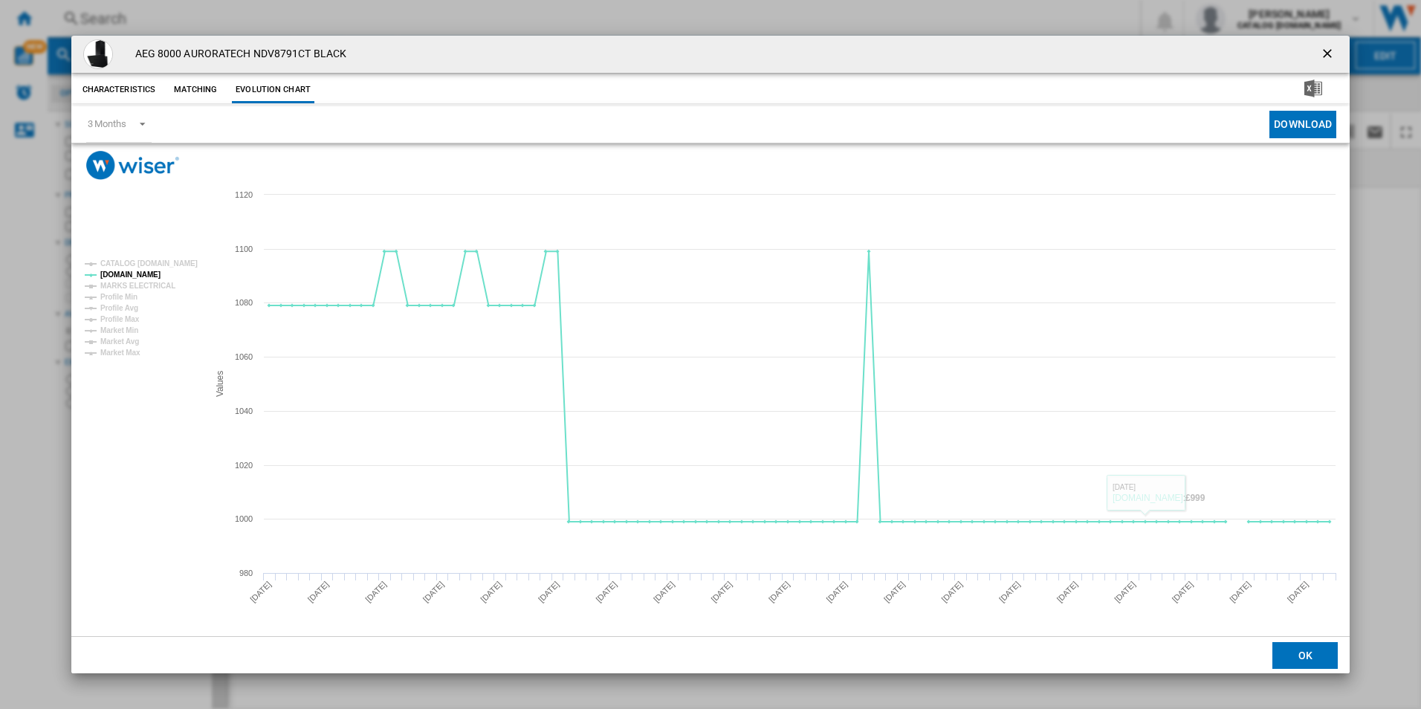
drag, startPoint x: 1329, startPoint y: 48, endPoint x: 1241, endPoint y: 48, distance: 87.7
click at [1329, 48] on ng-md-icon "getI18NText('BUTTONS.CLOSE_DIALOG')" at bounding box center [1329, 55] width 18 height 18
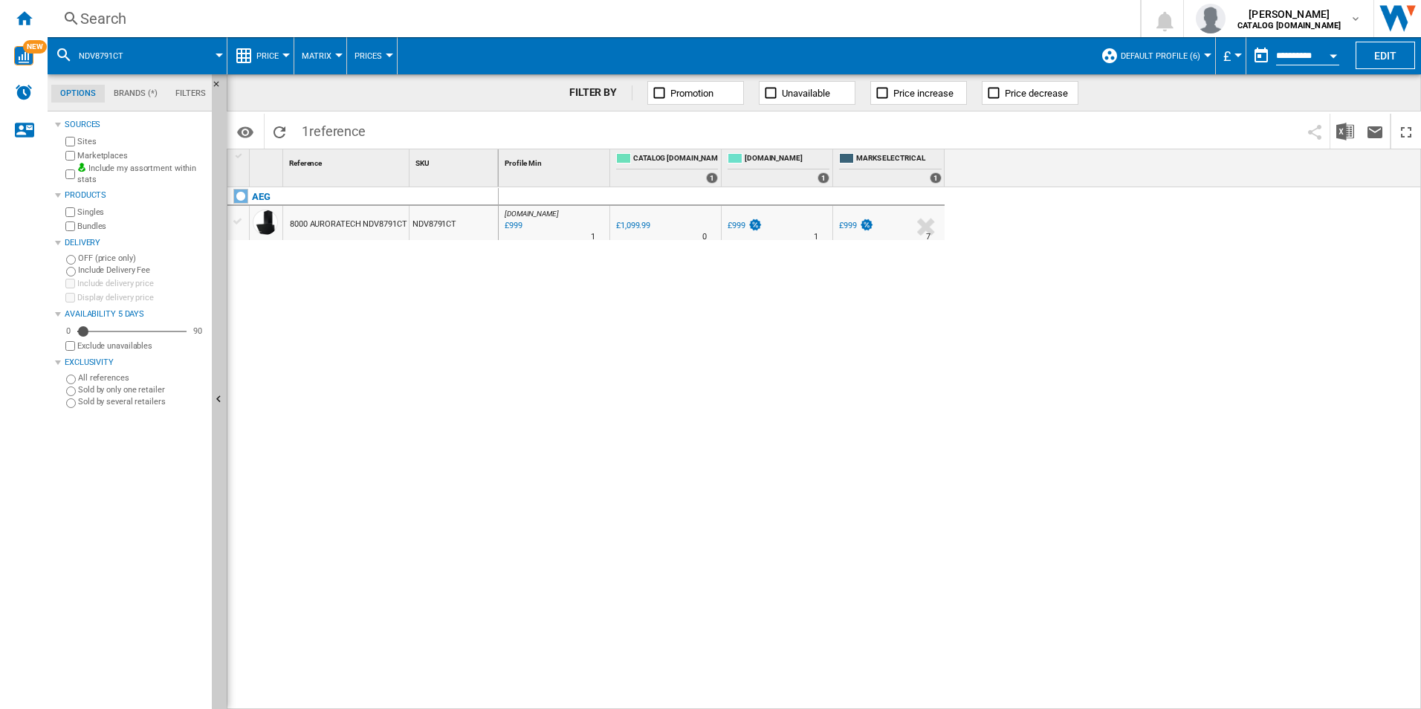
click at [1022, 9] on div "Search" at bounding box center [590, 18] width 1021 height 21
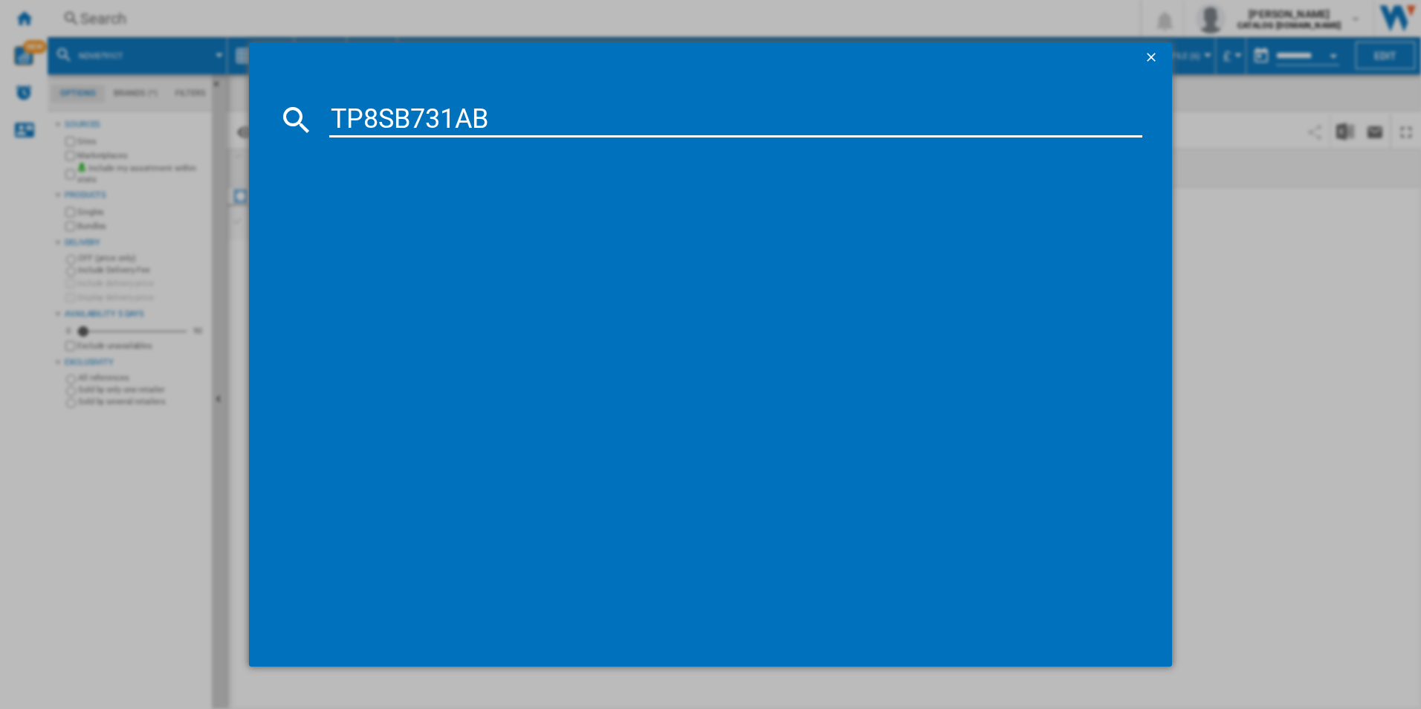
type input "TP8SB731AB"
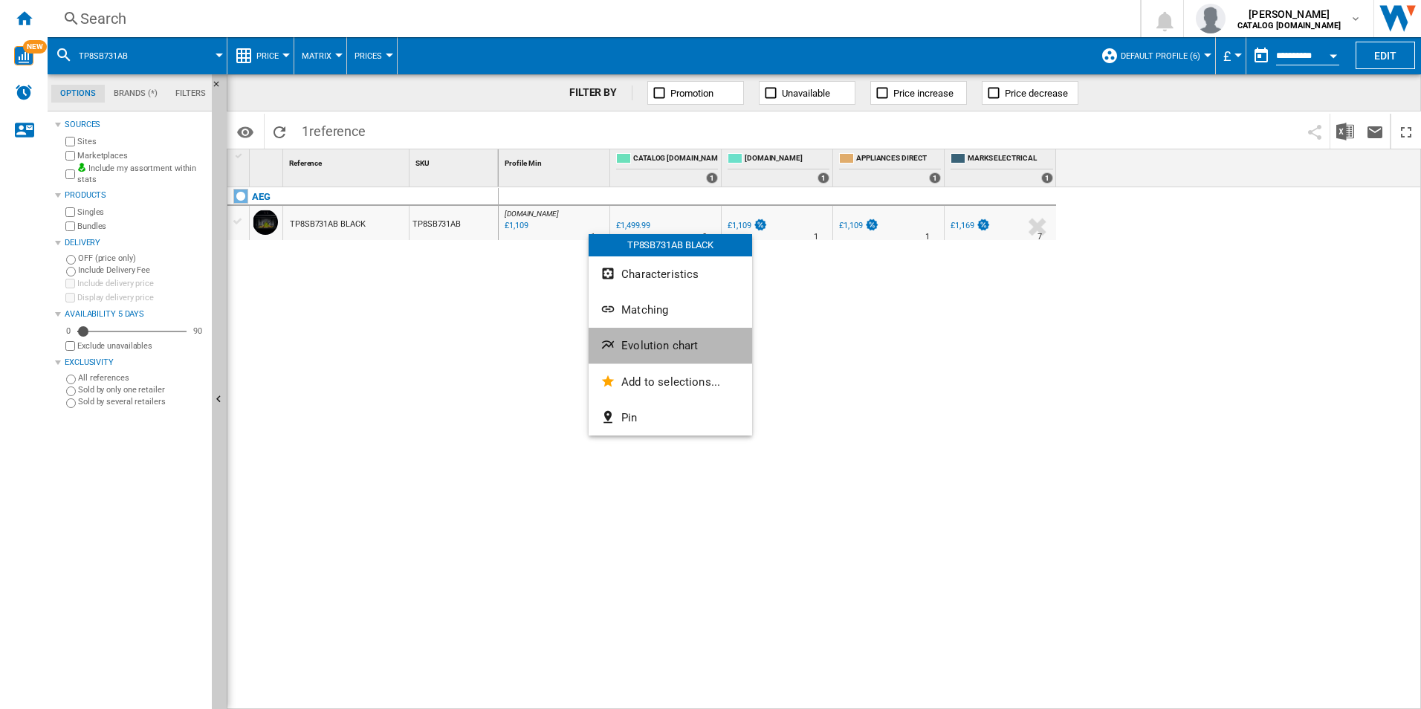
drag, startPoint x: 659, startPoint y: 335, endPoint x: 647, endPoint y: 335, distance: 11.9
click at [658, 335] on button "Evolution chart" at bounding box center [670, 346] width 163 height 36
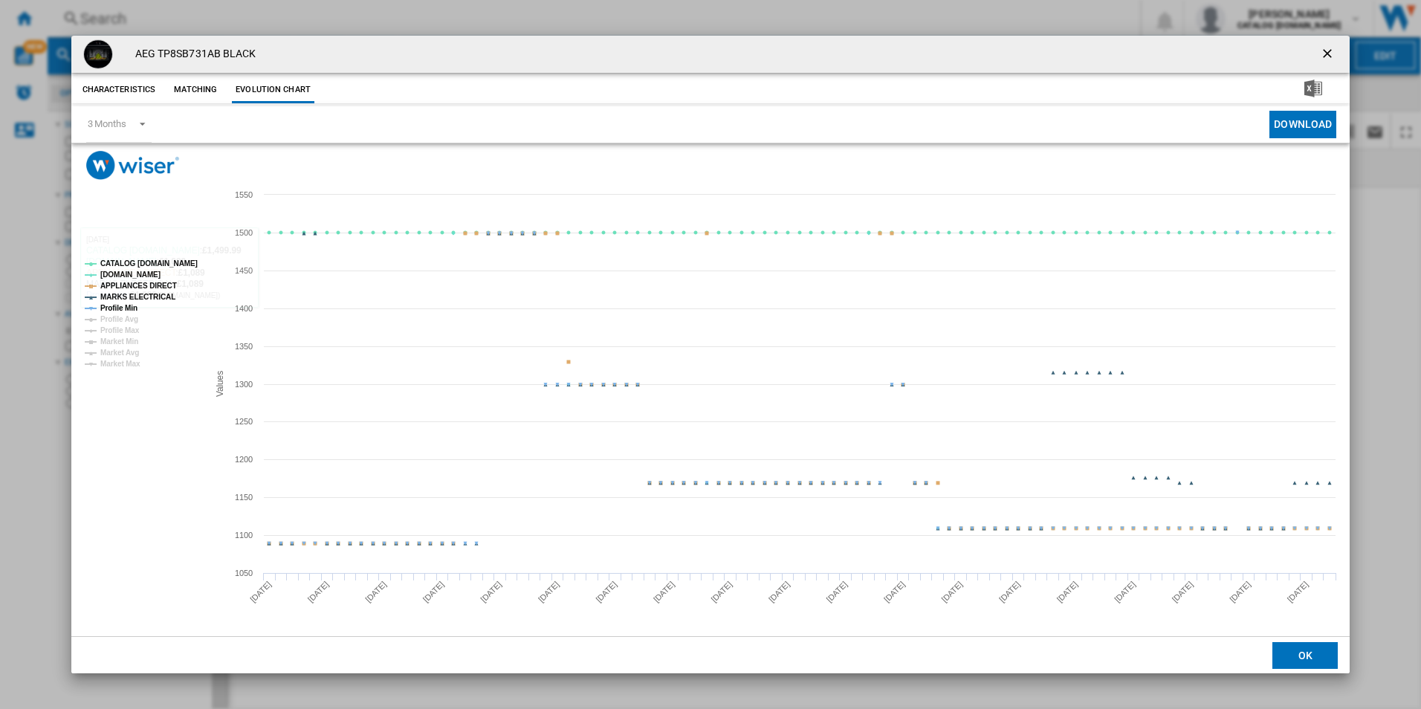
click at [175, 268] on tspan "CATALOG [DOMAIN_NAME]" at bounding box center [148, 263] width 97 height 8
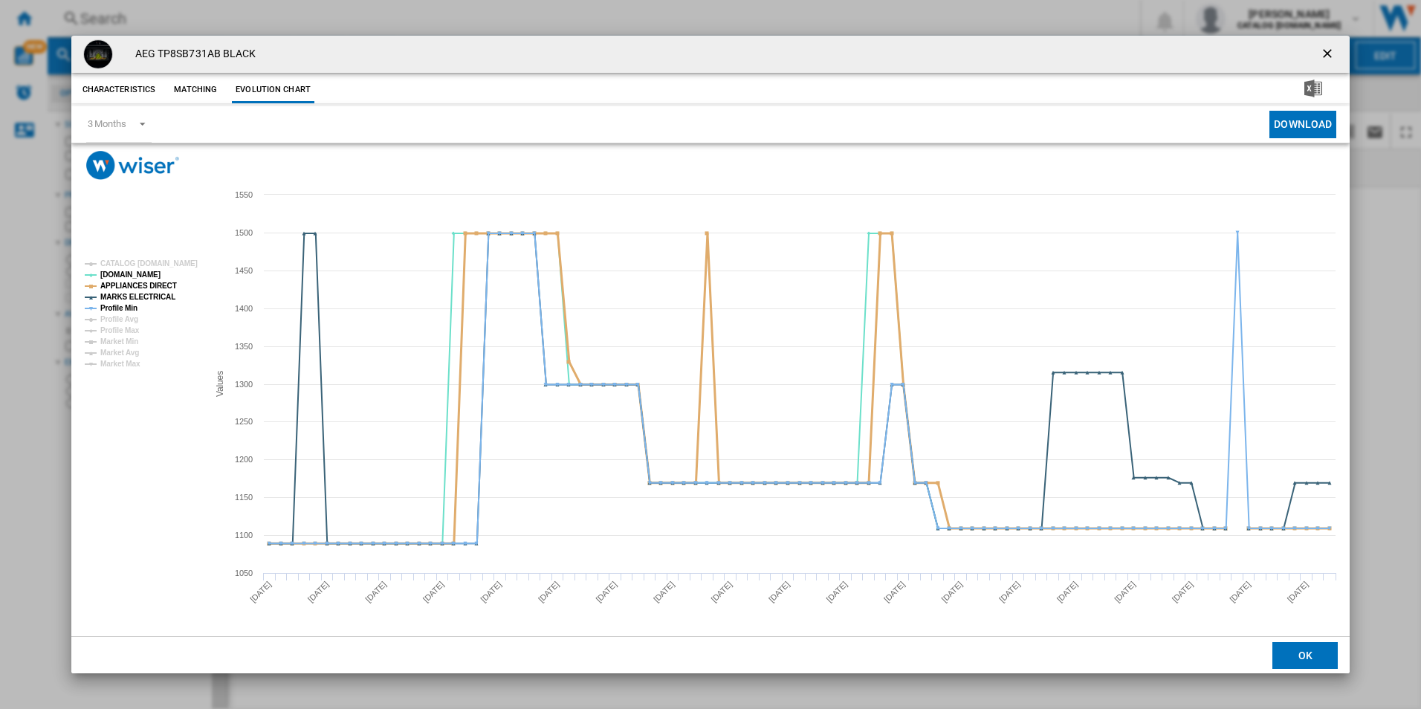
drag, startPoint x: 143, startPoint y: 282, endPoint x: 143, endPoint y: 293, distance: 10.4
click at [143, 282] on tspan "APPLIANCES DIRECT" at bounding box center [138, 286] width 77 height 8
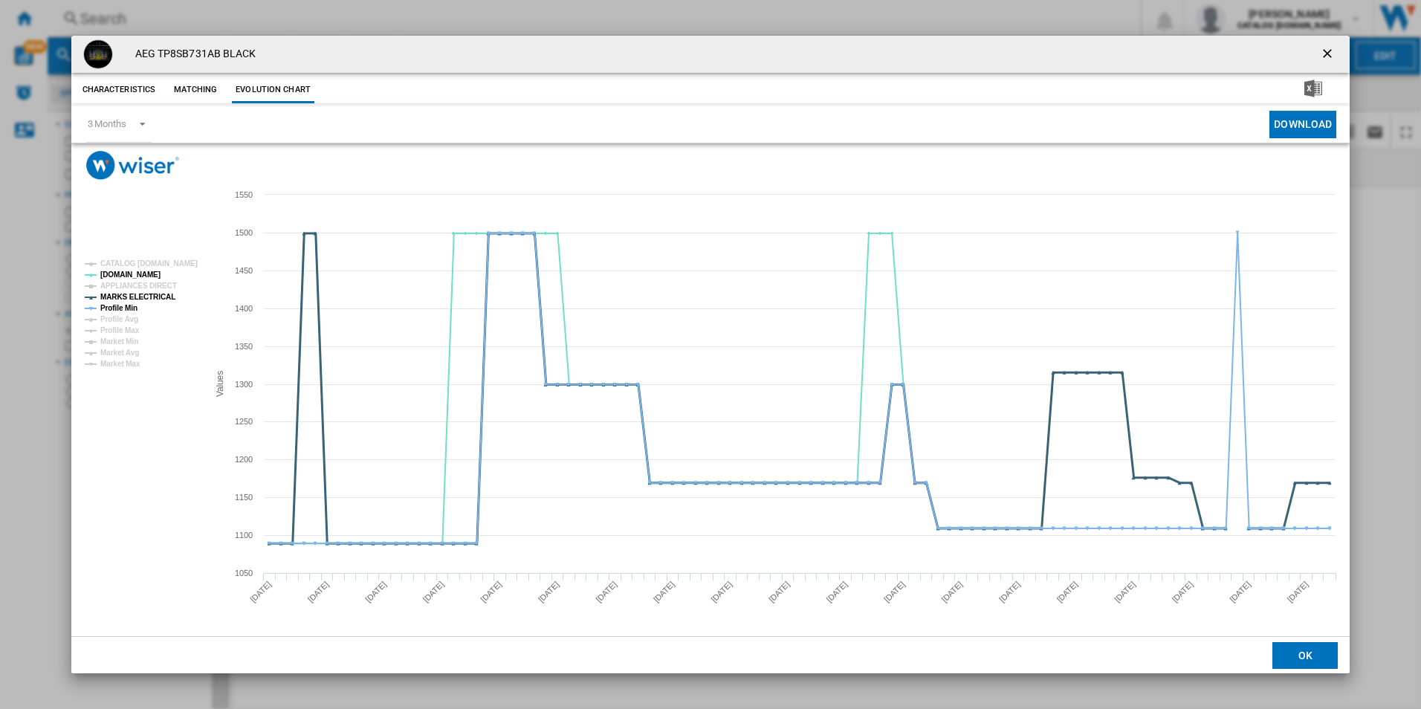
drag, startPoint x: 143, startPoint y: 295, endPoint x: 124, endPoint y: 304, distance: 21.3
click at [143, 295] on tspan "MARKS ELECTRICAL" at bounding box center [137, 297] width 75 height 8
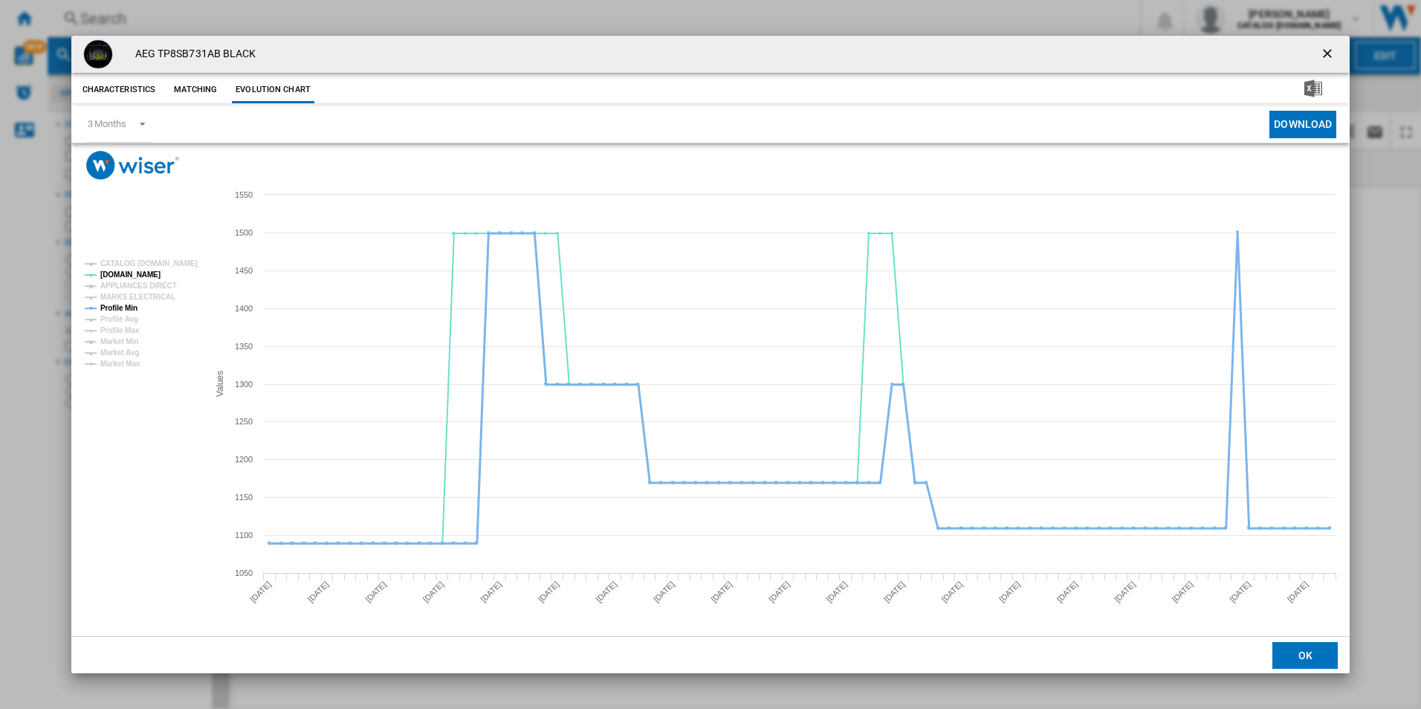
click at [118, 305] on tspan "Profile Min" at bounding box center [118, 308] width 37 height 8
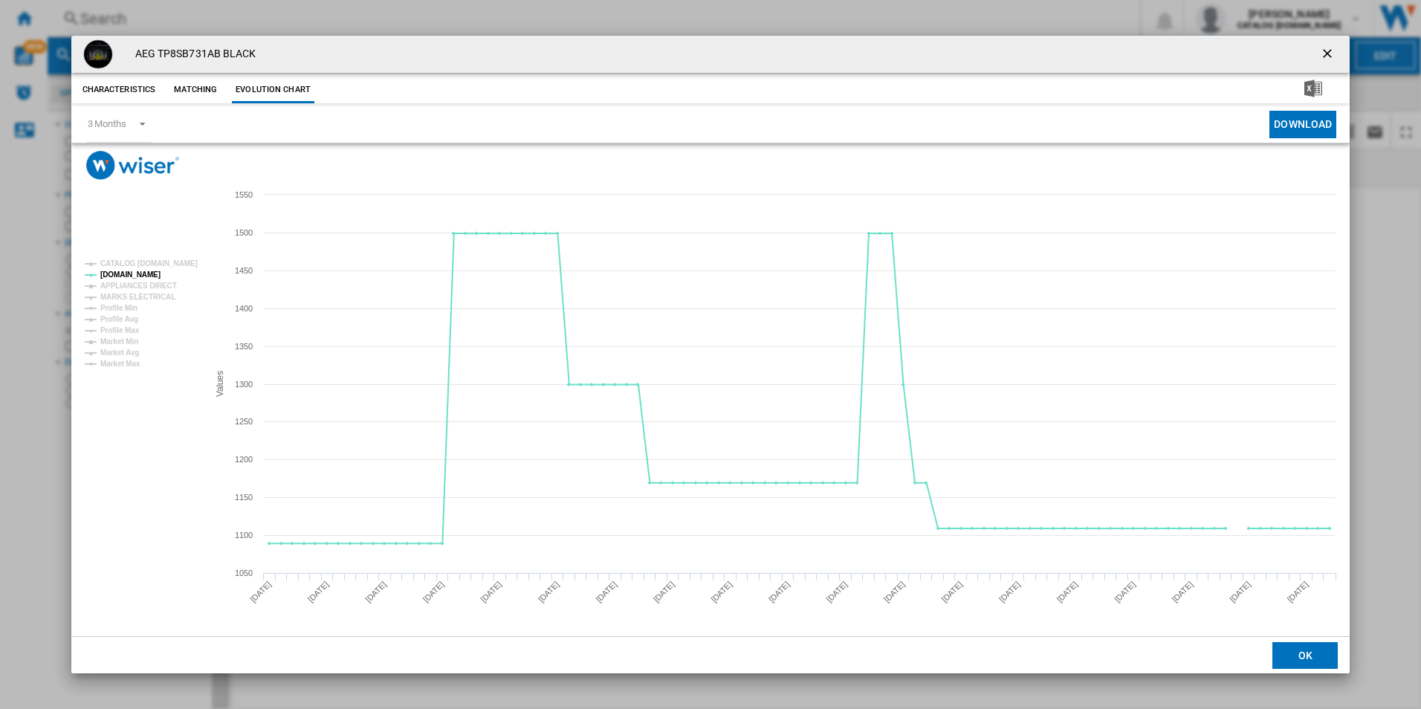
drag, startPoint x: 1323, startPoint y: 54, endPoint x: 1043, endPoint y: 30, distance: 281.9
click at [1323, 54] on ng-md-icon "getI18NText('BUTTONS.CLOSE_DIALOG')" at bounding box center [1329, 55] width 18 height 18
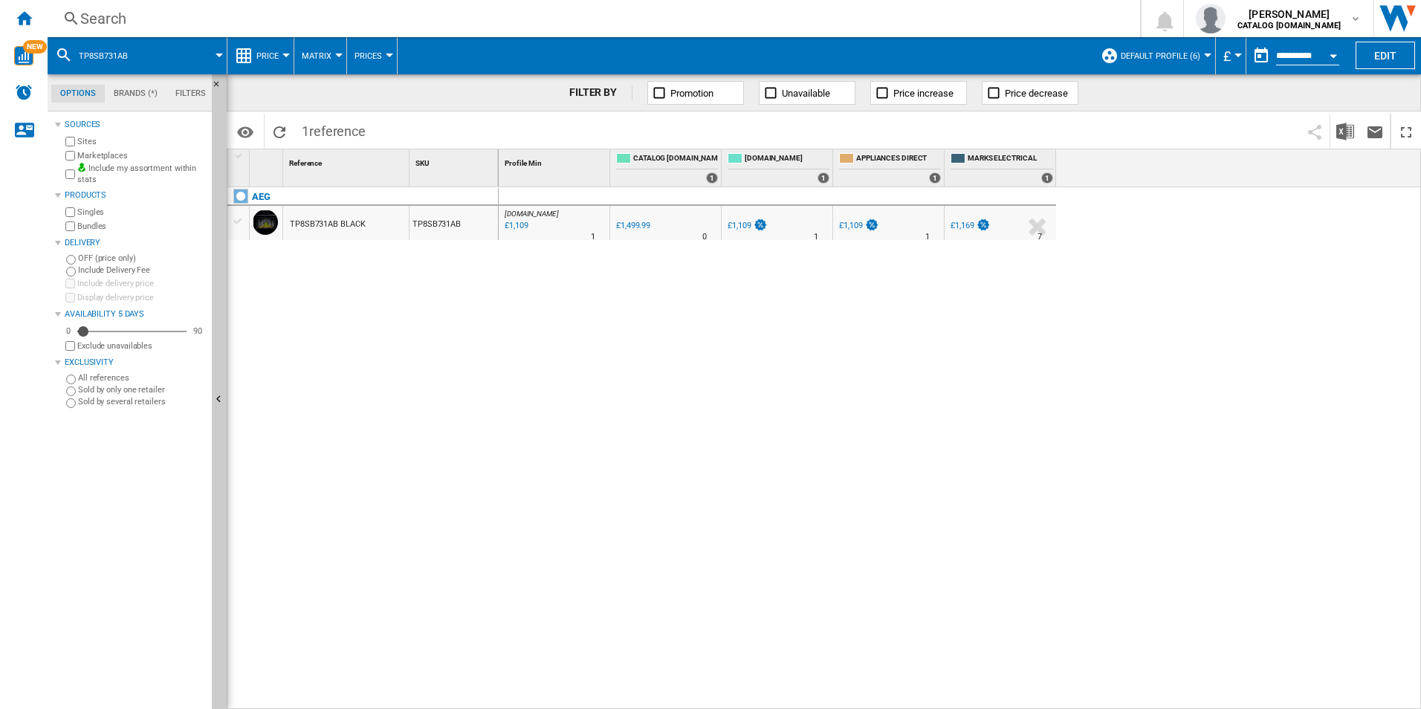
click at [997, 15] on div "Search" at bounding box center [590, 18] width 1021 height 21
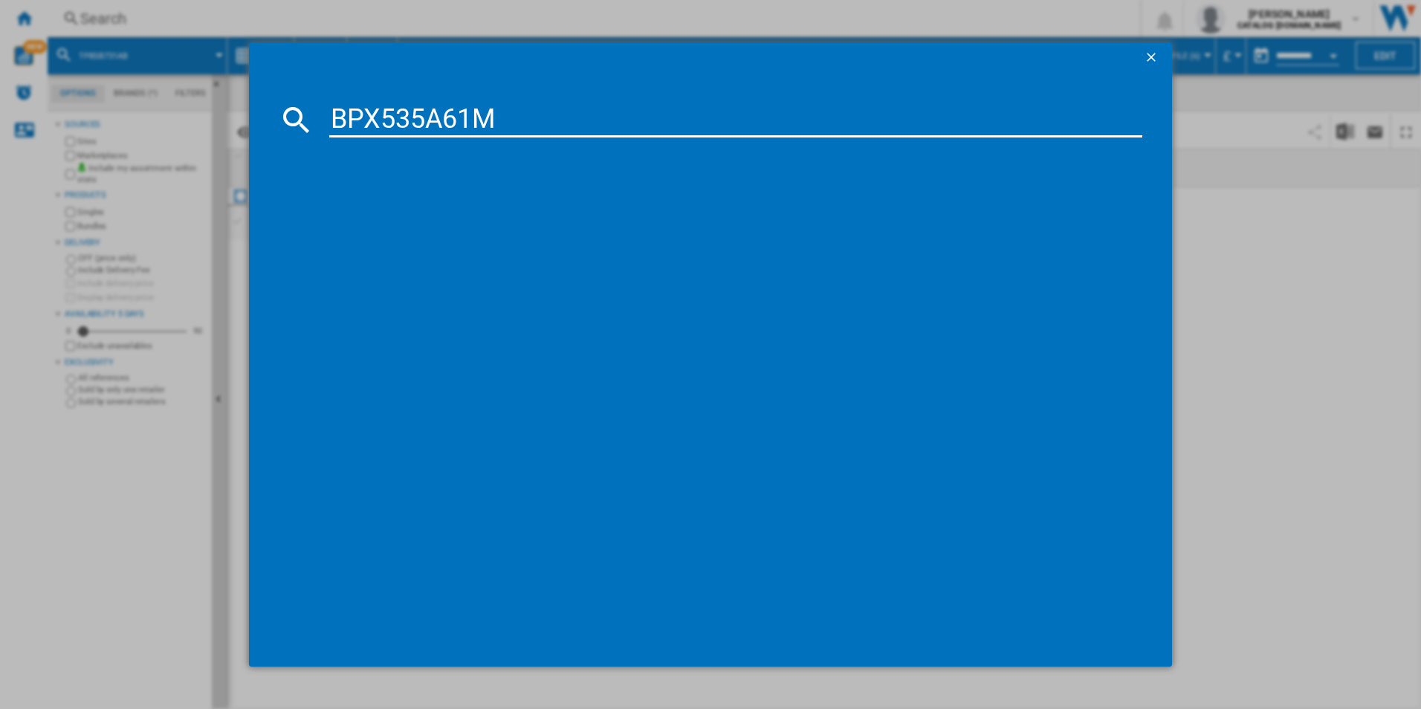
type input "BPX535A61M"
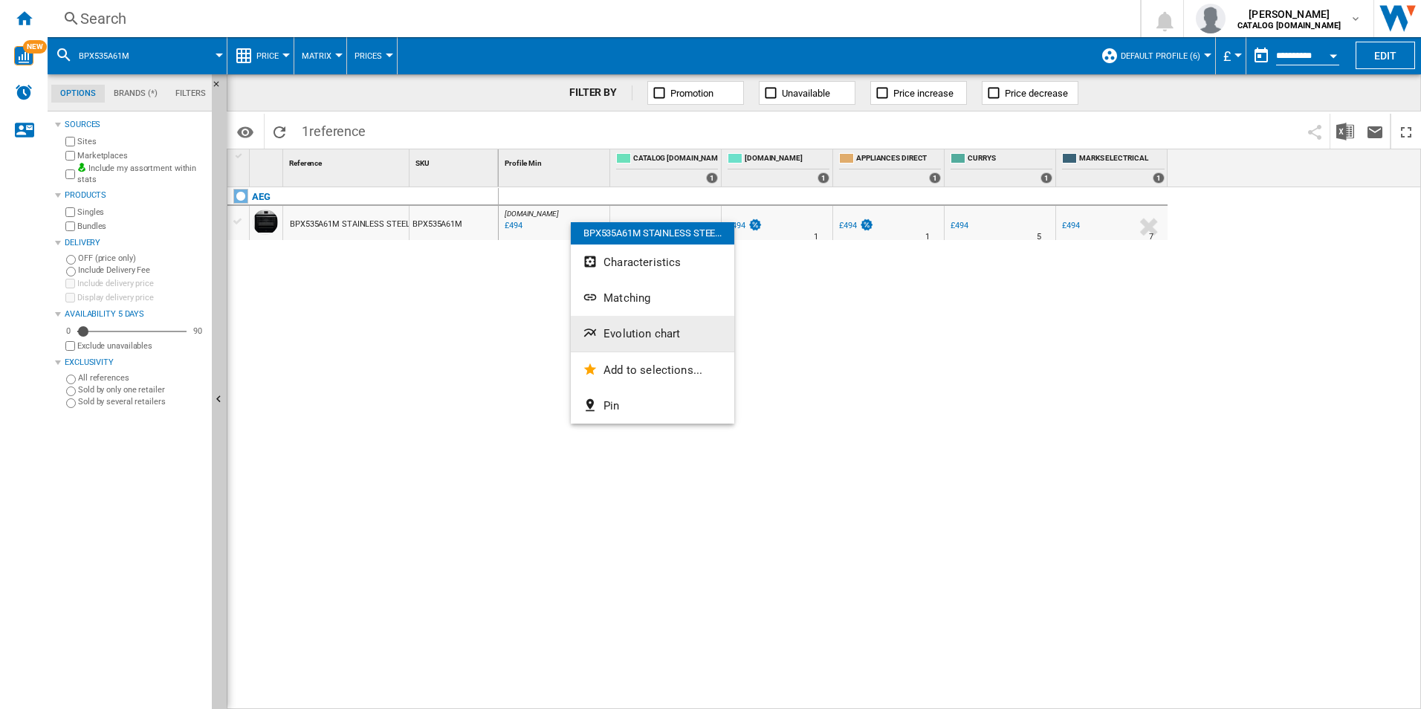
click at [636, 322] on button "Evolution chart" at bounding box center [652, 334] width 163 height 36
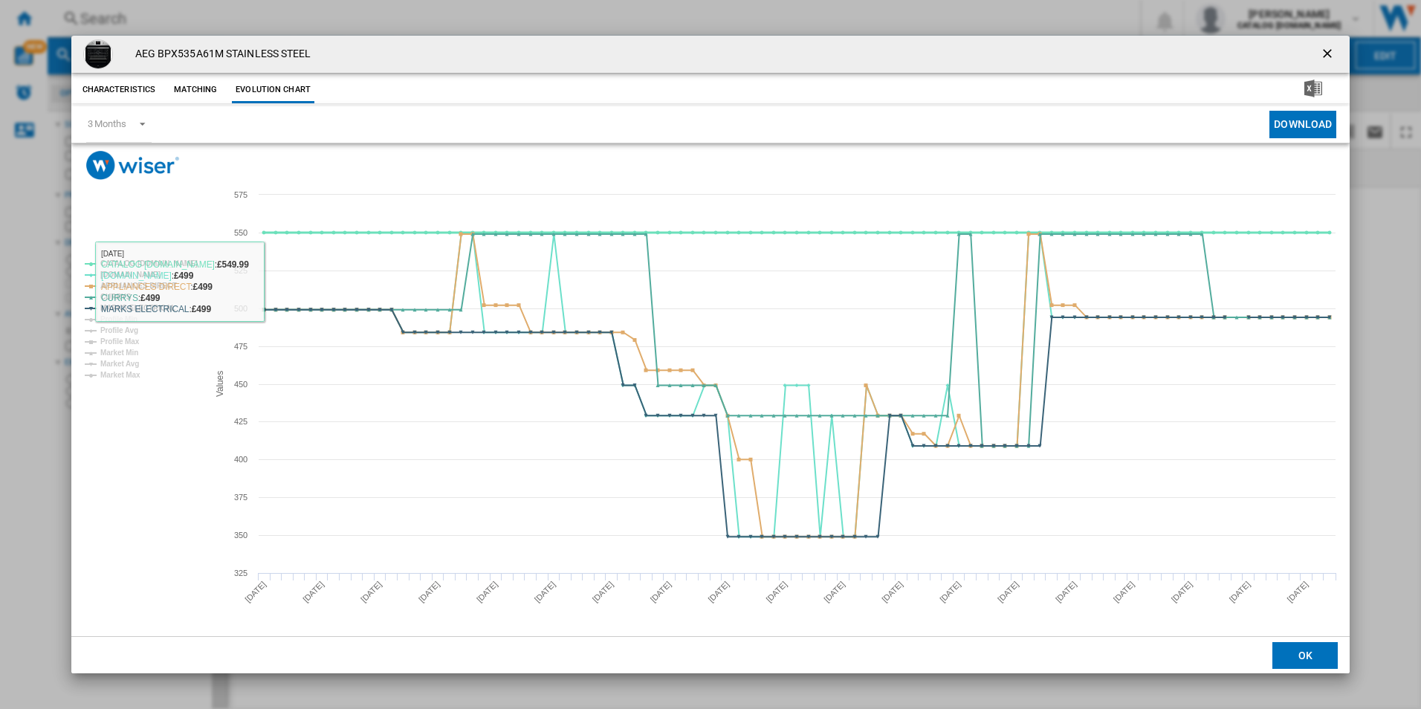
click at [172, 261] on tspan "CATALOG [DOMAIN_NAME]" at bounding box center [148, 263] width 97 height 8
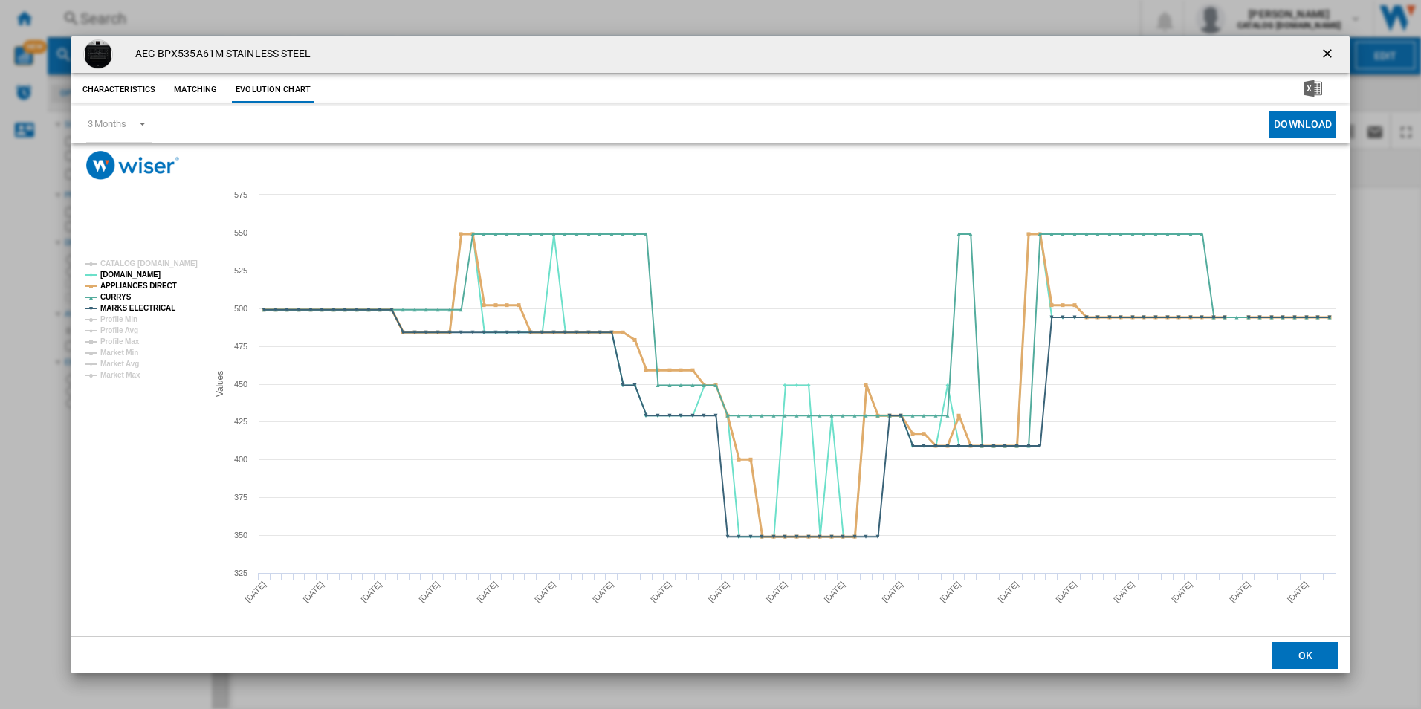
click at [163, 288] on tspan "APPLIANCES DIRECT" at bounding box center [138, 286] width 77 height 8
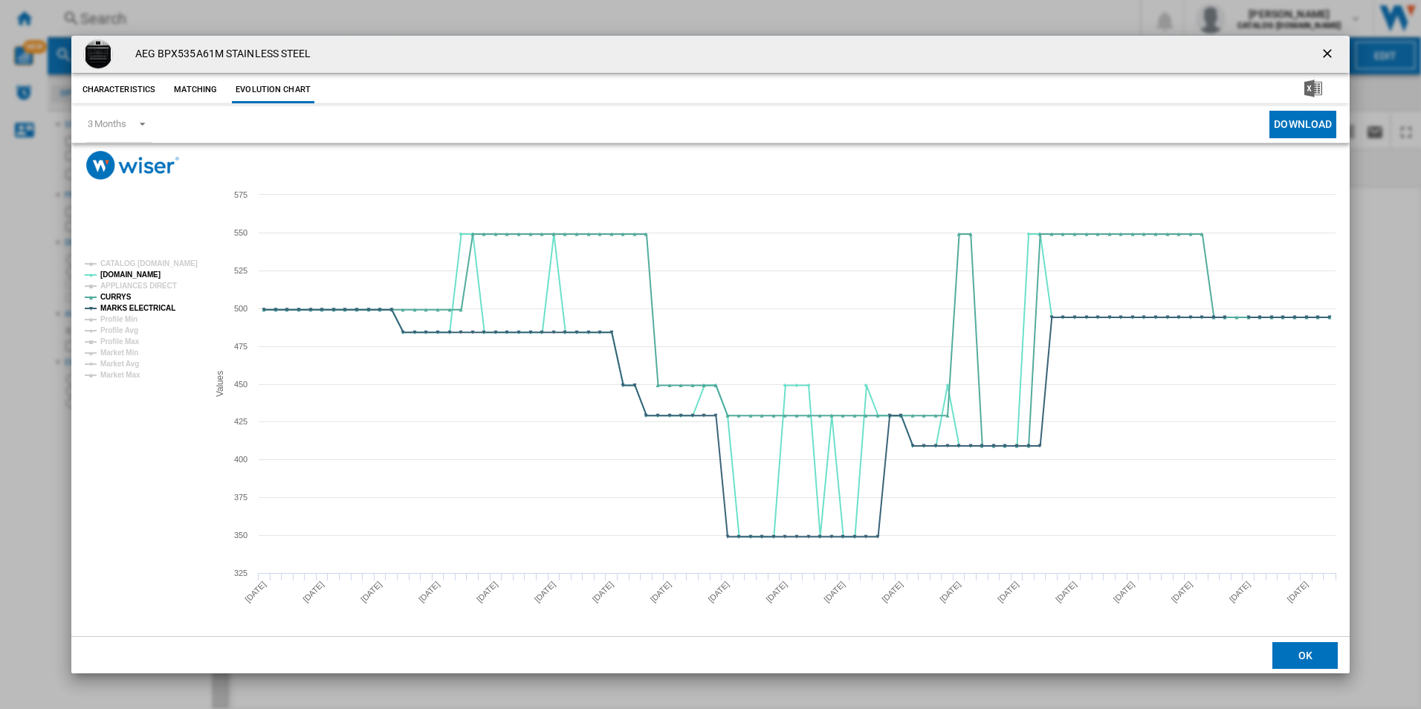
click at [157, 314] on rect "Product popup" at bounding box center [140, 319] width 123 height 131
click at [161, 306] on tspan "MARKS ELECTRICAL" at bounding box center [137, 308] width 75 height 8
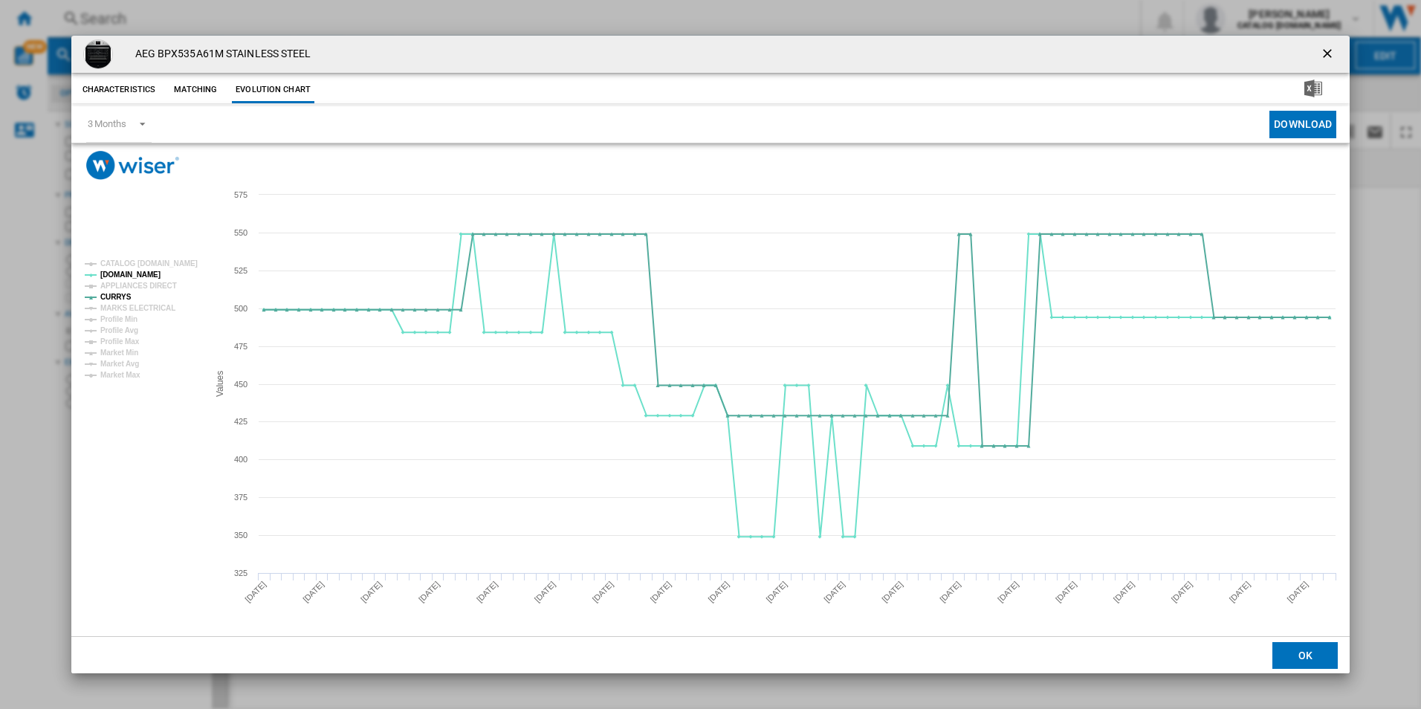
click at [1324, 57] on ng-md-icon "getI18NText('BUTTONS.CLOSE_DIALOG')" at bounding box center [1329, 55] width 18 height 18
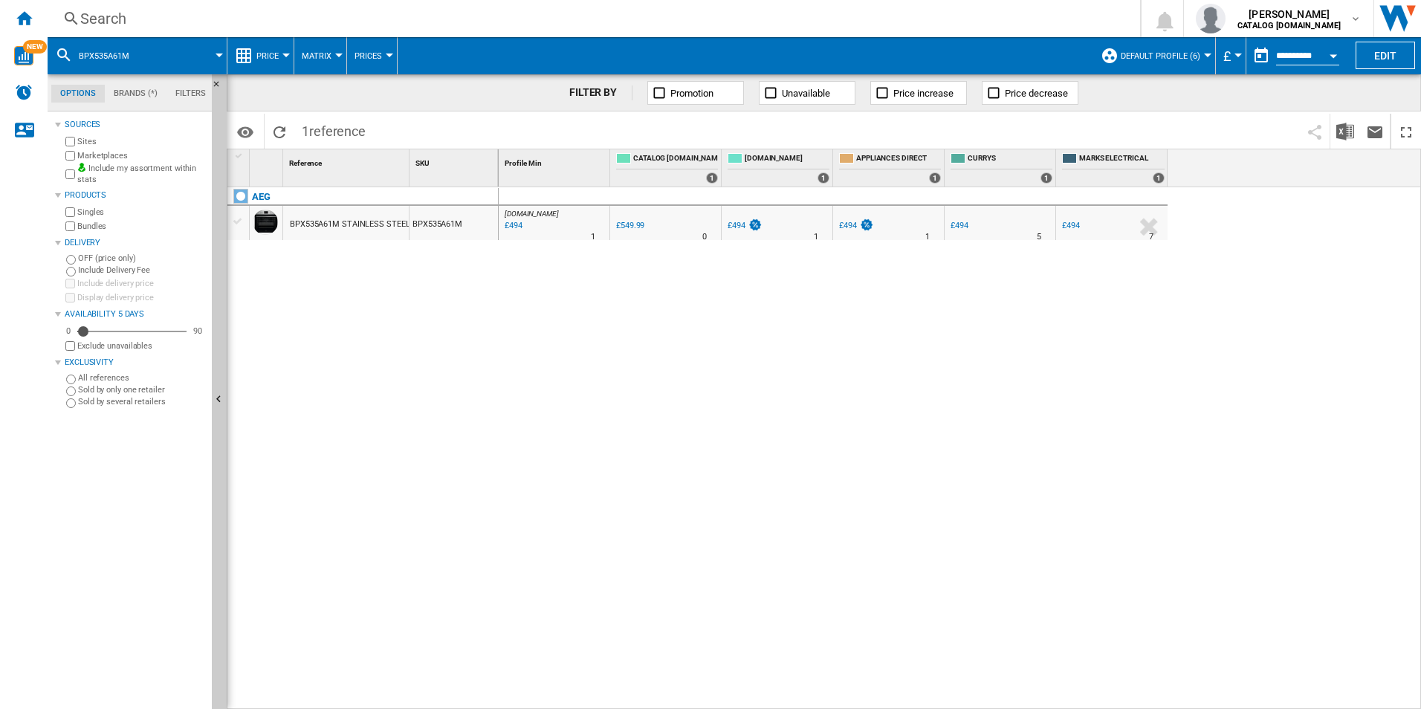
click at [1045, 20] on div "Search" at bounding box center [590, 18] width 1021 height 21
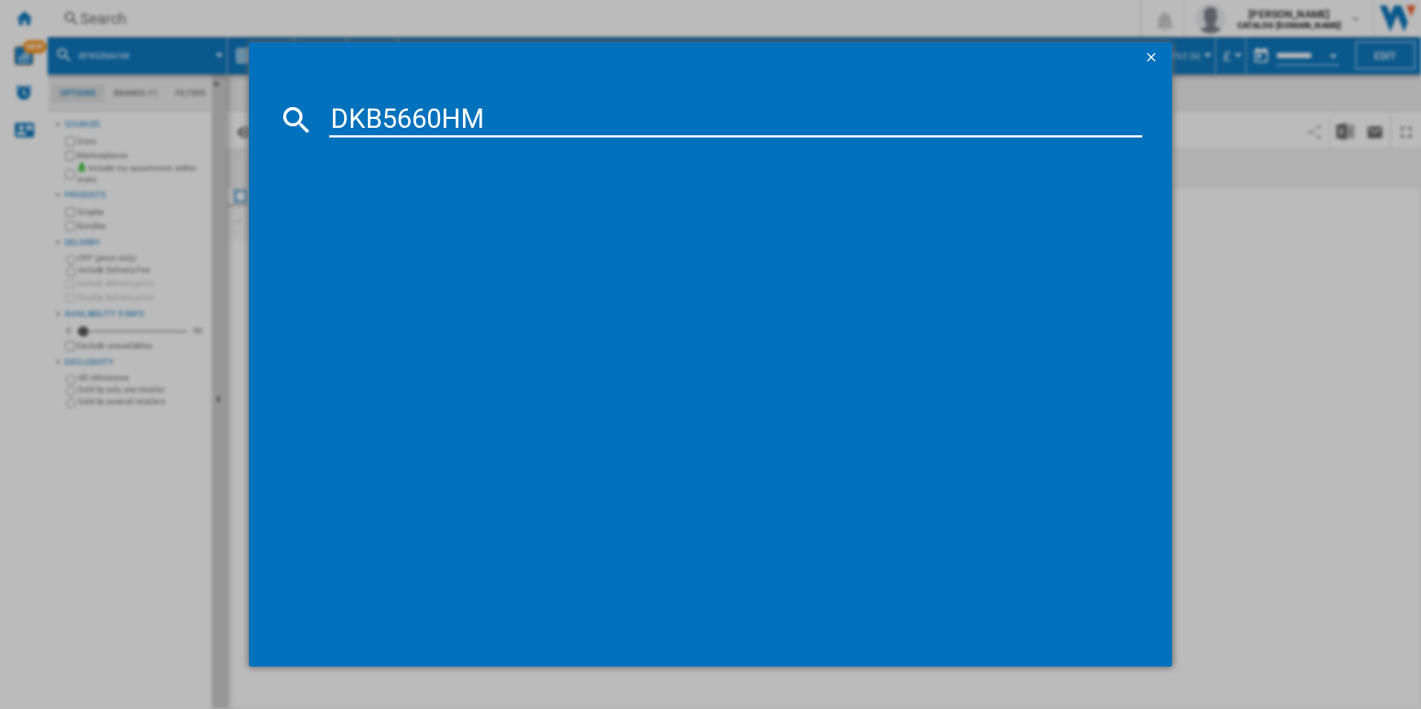
type input "DKB5660HM"
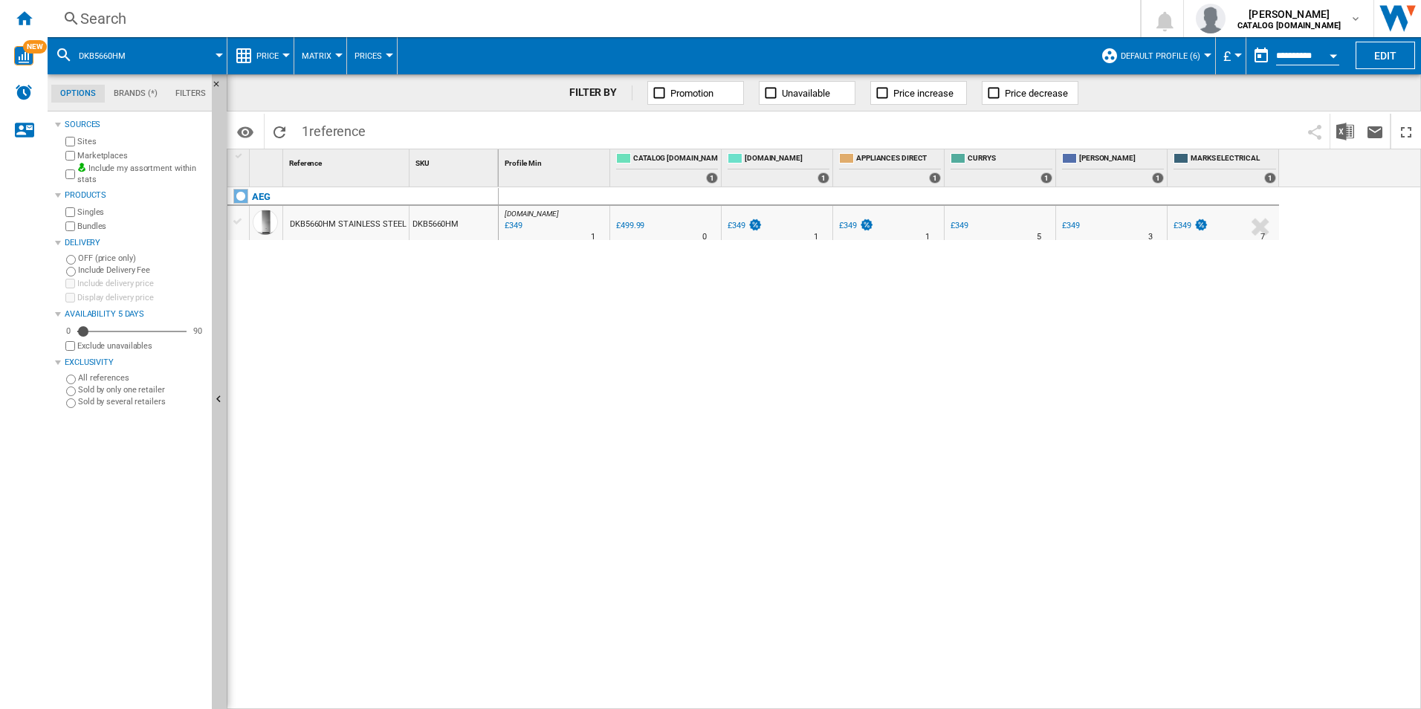
click at [1212, 499] on div "AO.COM : AO -30.2 % £349 % N/A 1 AO.COM : AO 0.0 % £499.99 % N/A" at bounding box center [960, 448] width 923 height 522
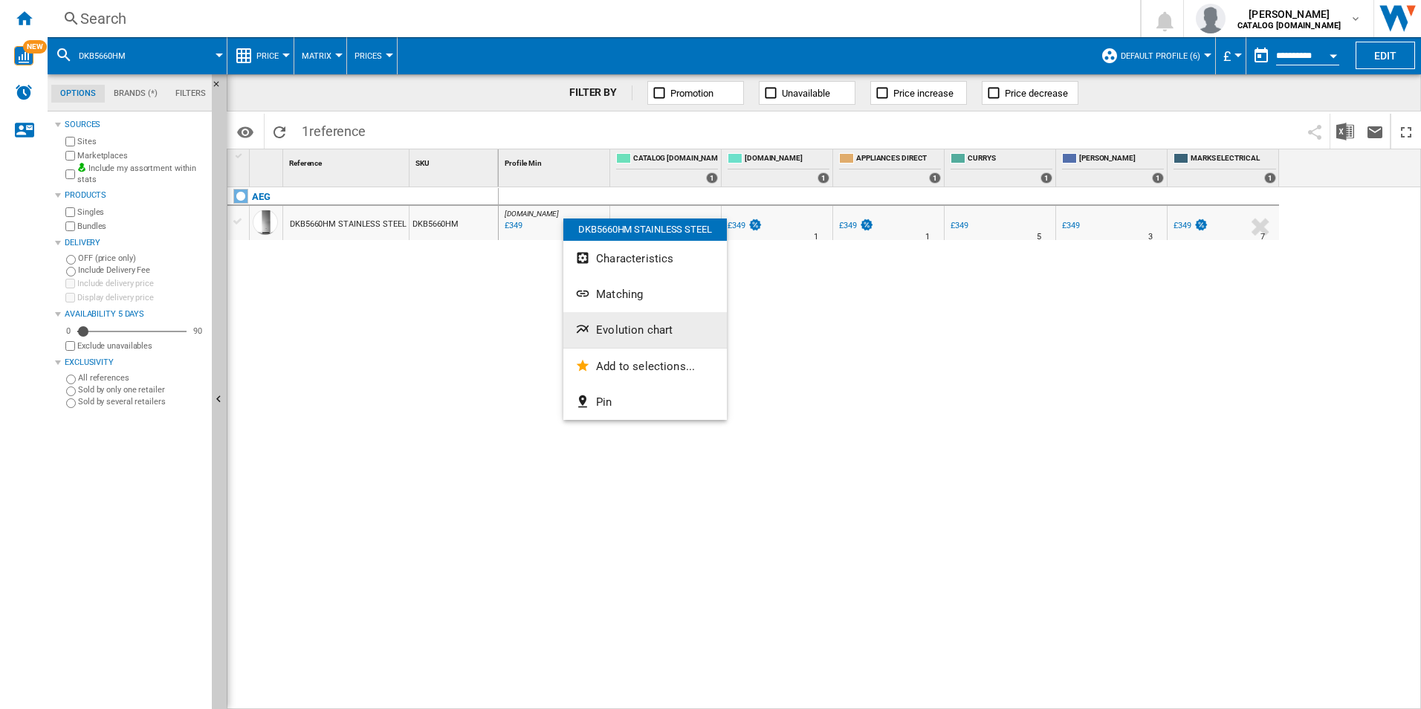
click at [640, 340] on button "Evolution chart" at bounding box center [644, 330] width 163 height 36
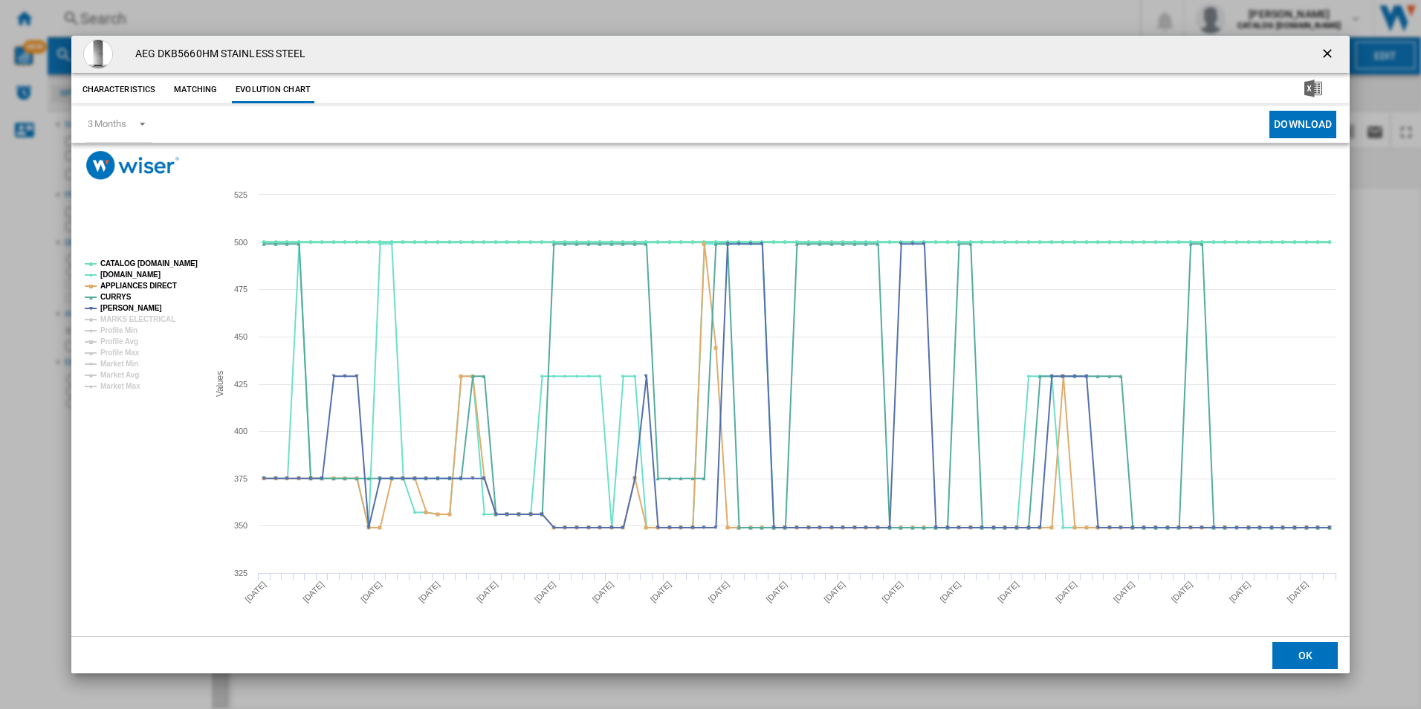
click at [161, 268] on tspan "CATALOG [DOMAIN_NAME]" at bounding box center [148, 263] width 97 height 8
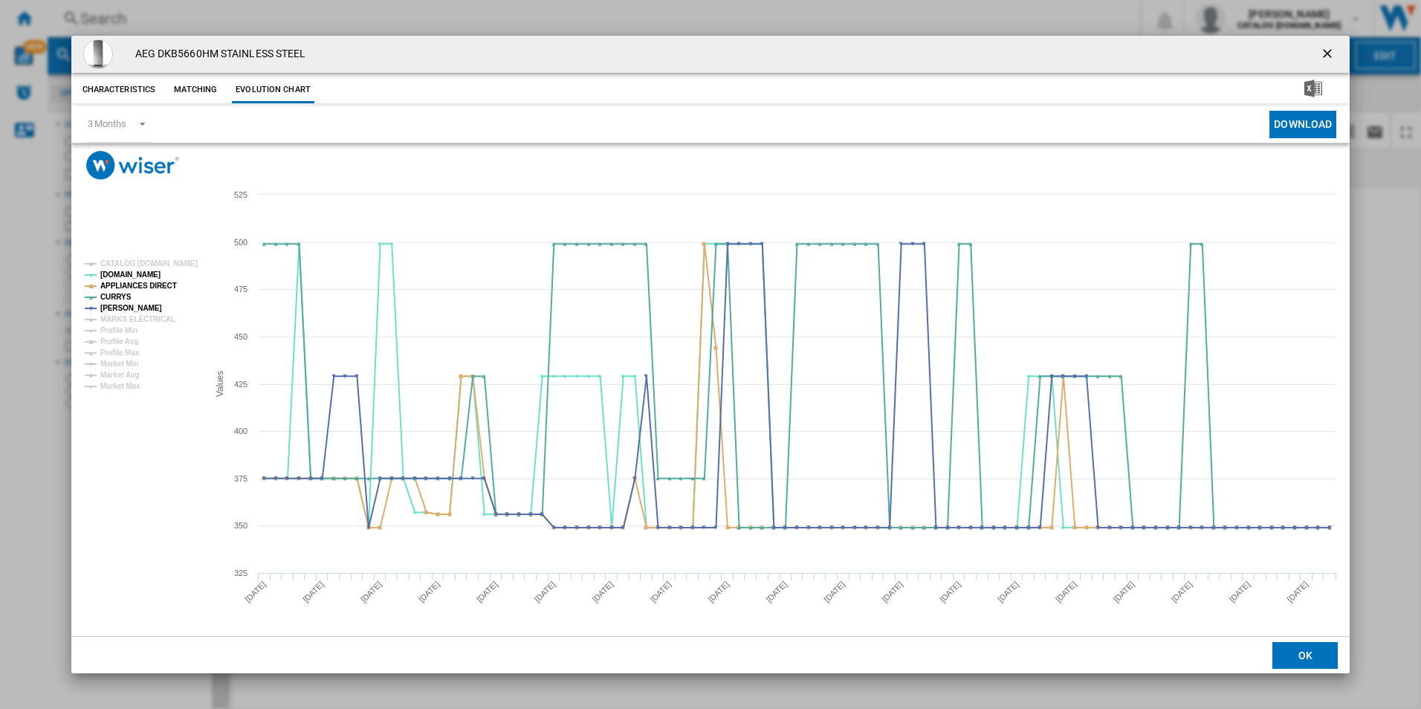
click at [158, 282] on tspan "APPLIANCES DIRECT" at bounding box center [138, 286] width 77 height 8
drag, startPoint x: 1310, startPoint y: 46, endPoint x: 1321, endPoint y: 52, distance: 12.6
click at [1311, 46] on div "AEG DKB5660HM STAINLESS STEEL" at bounding box center [710, 54] width 1279 height 37
click at [1323, 52] on ng-md-icon "getI18NText('BUTTONS.CLOSE_DIALOG')" at bounding box center [1329, 55] width 18 height 18
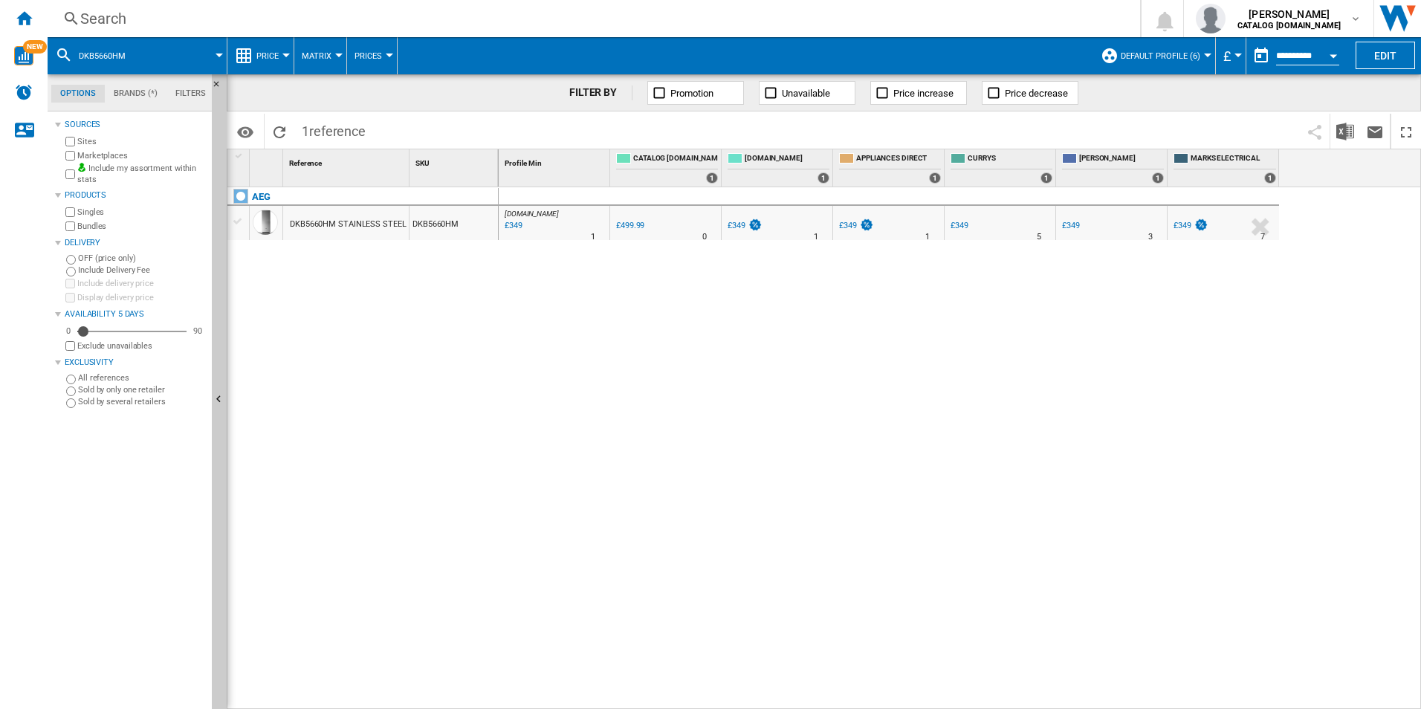
click at [952, 15] on div "Search" at bounding box center [590, 18] width 1021 height 21
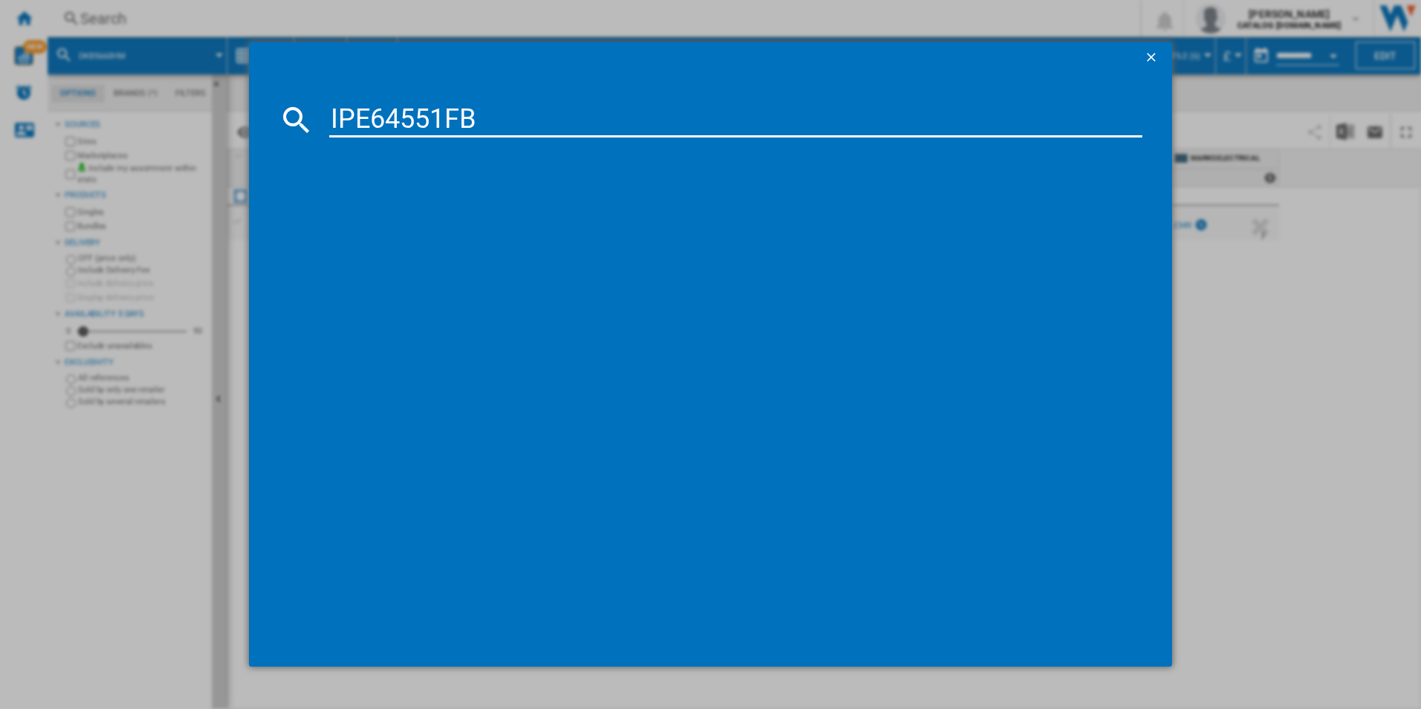
type input "IPE64551FB"
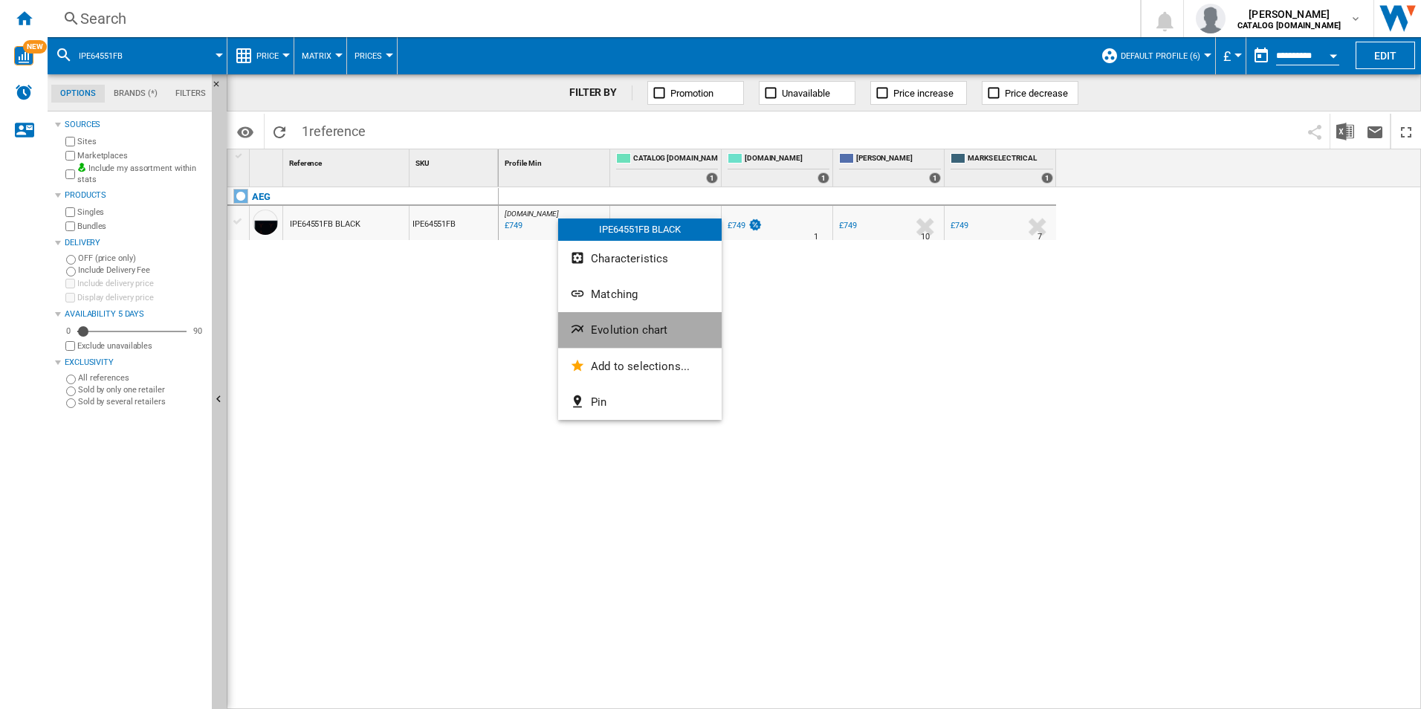
click at [620, 338] on button "Evolution chart" at bounding box center [639, 330] width 163 height 36
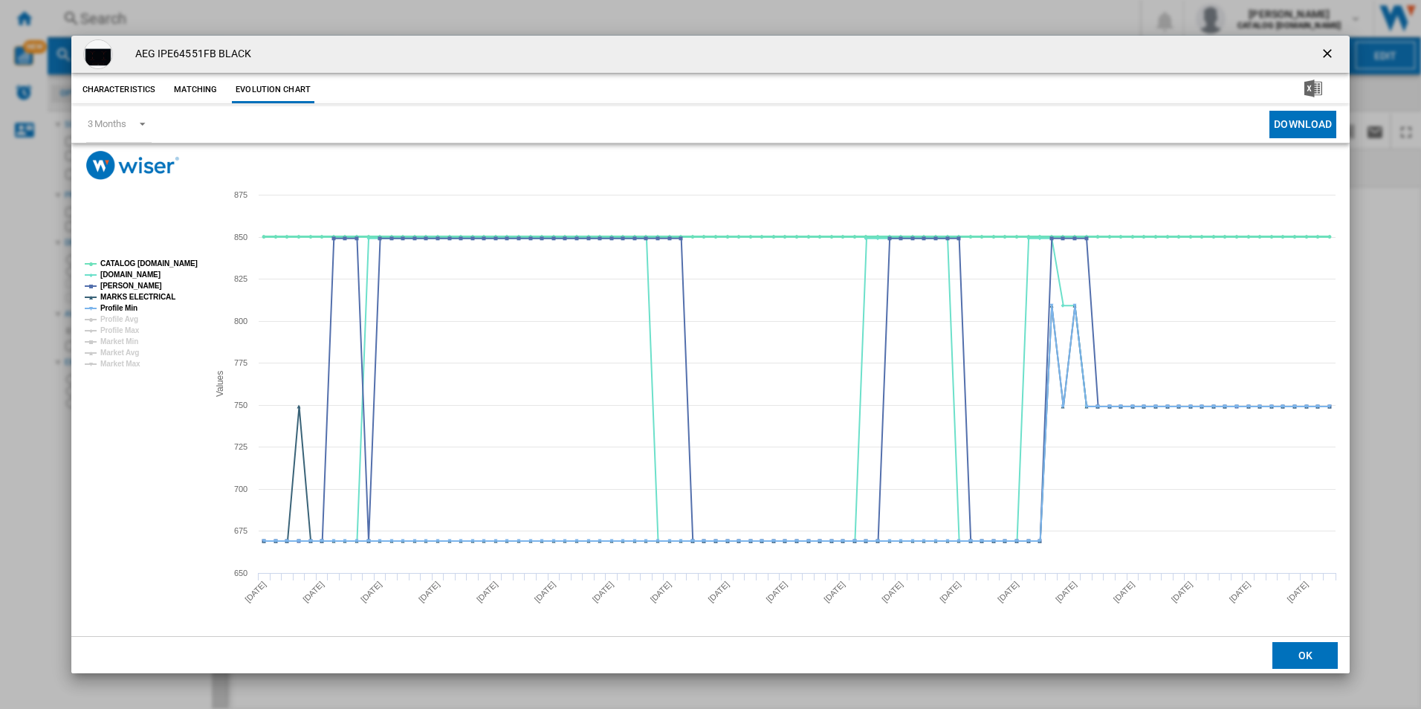
click at [169, 260] on tspan "CATALOG [DOMAIN_NAME]" at bounding box center [148, 263] width 97 height 8
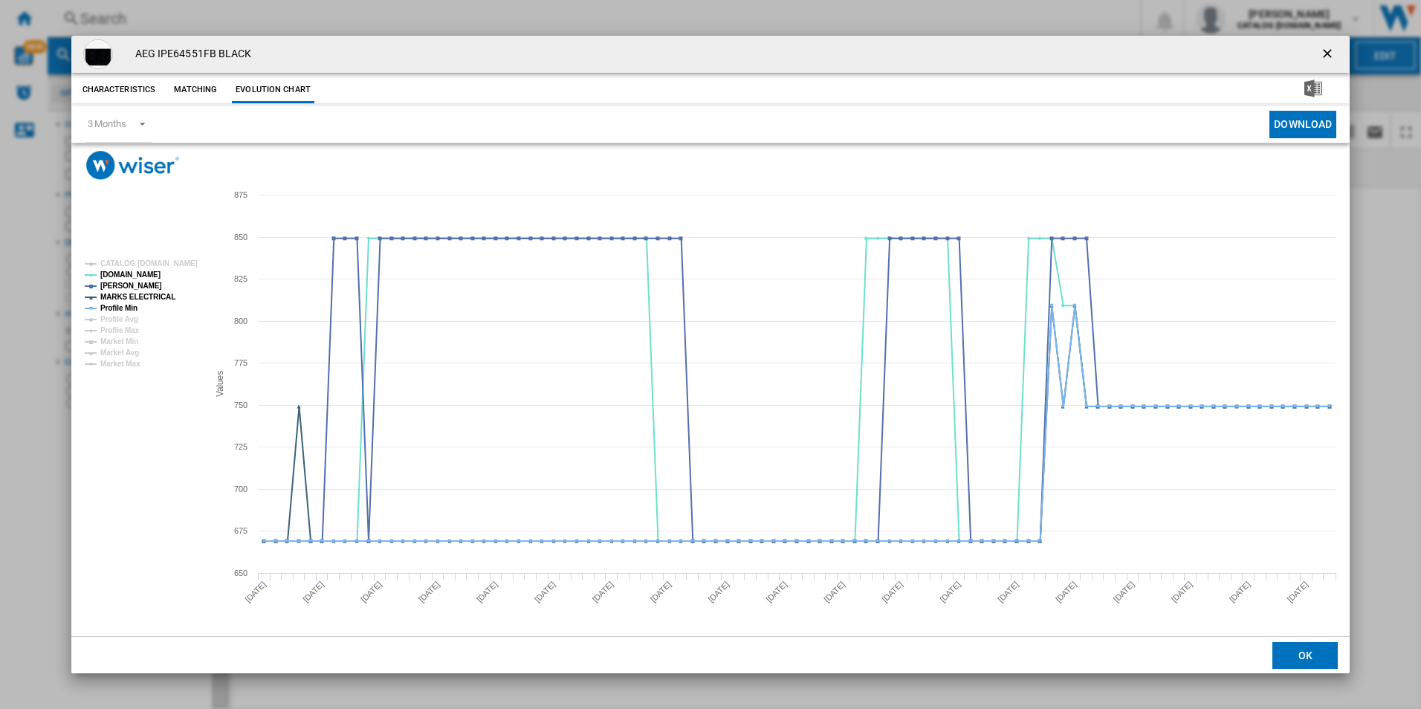
drag, startPoint x: 146, startPoint y: 308, endPoint x: 144, endPoint y: 294, distance: 13.5
click at [144, 308] on rect "Product popup" at bounding box center [140, 314] width 123 height 120
click at [144, 294] on tspan "MARKS ELECTRICAL" at bounding box center [137, 297] width 75 height 8
click at [125, 300] on tspan "MARKS ELECTRICAL" at bounding box center [137, 297] width 75 height 8
click at [129, 308] on tspan "Profile Min" at bounding box center [118, 308] width 37 height 8
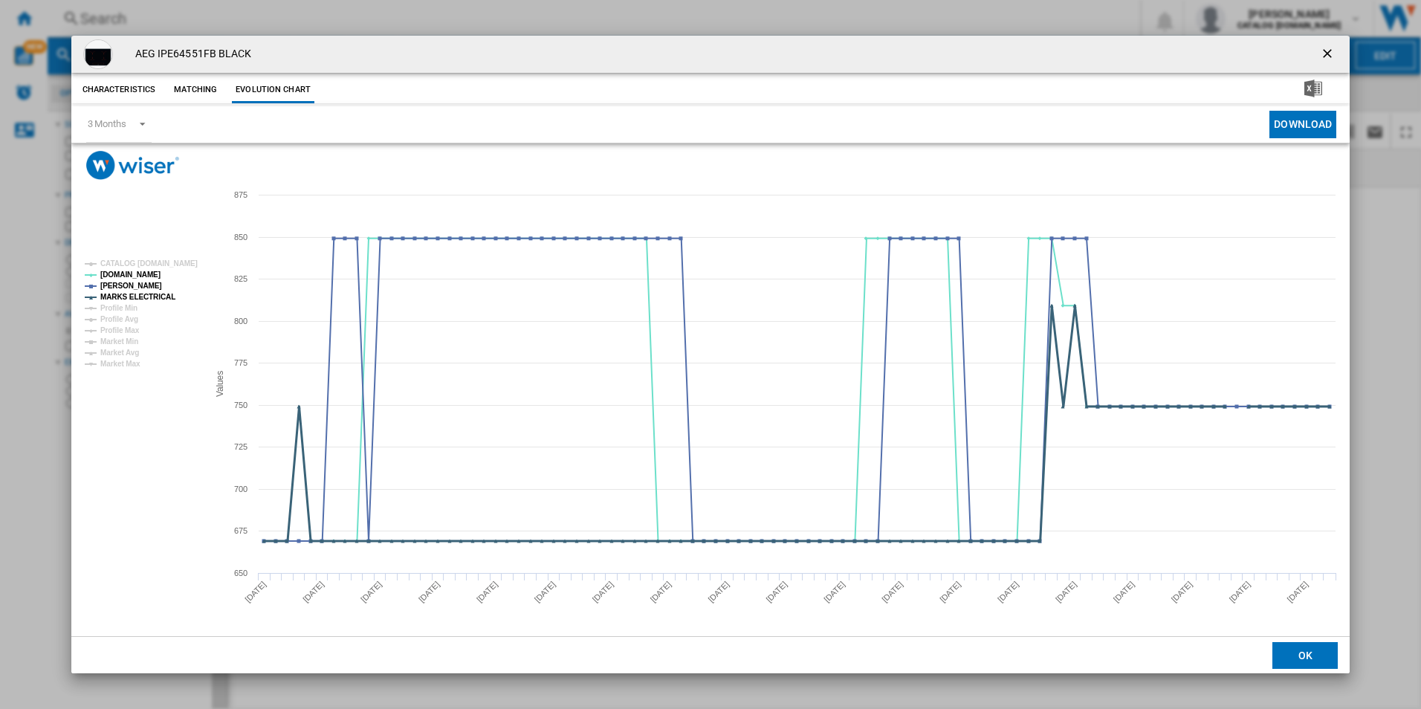
click at [137, 297] on tspan "MARKS ELECTRICAL" at bounding box center [137, 297] width 75 height 8
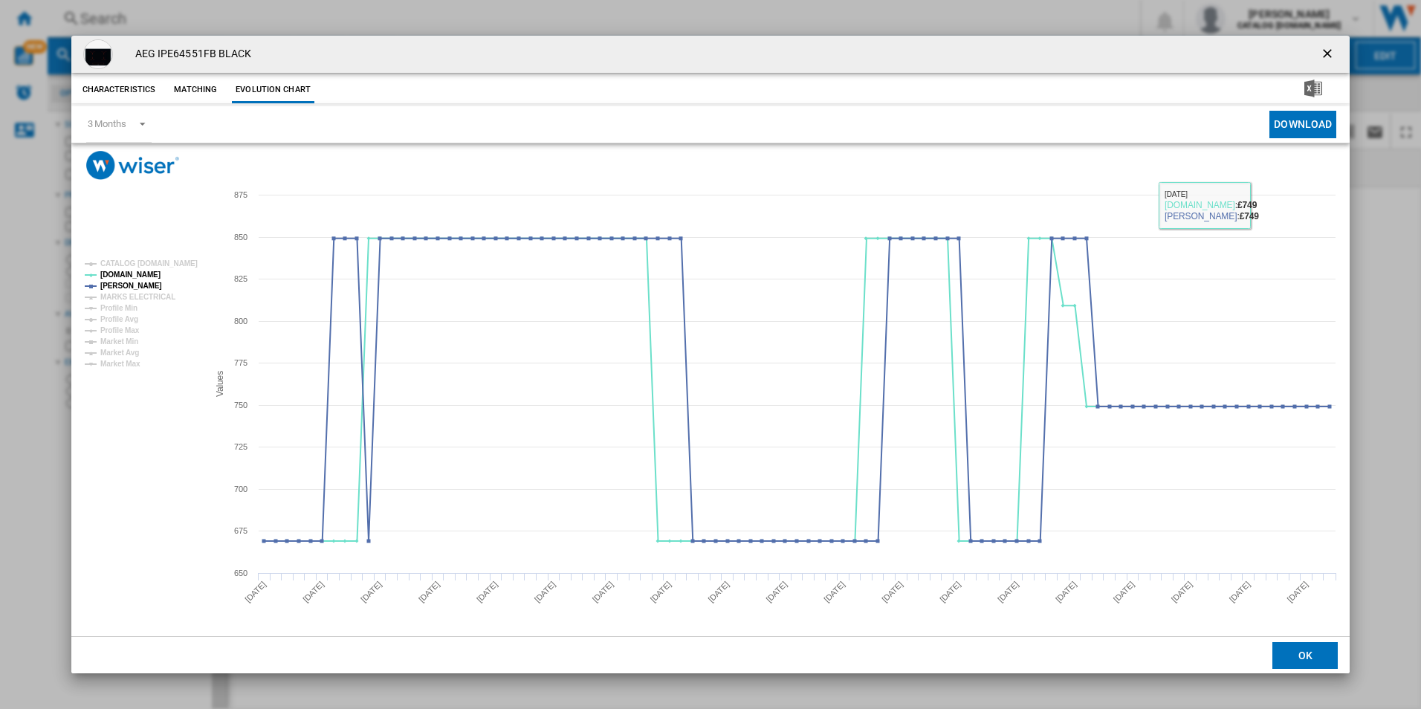
drag, startPoint x: 1324, startPoint y: 57, endPoint x: 1317, endPoint y: 54, distance: 8.0
click at [1324, 57] on ng-md-icon "getI18NText('BUTTONS.CLOSE_DIALOG')" at bounding box center [1329, 55] width 18 height 18
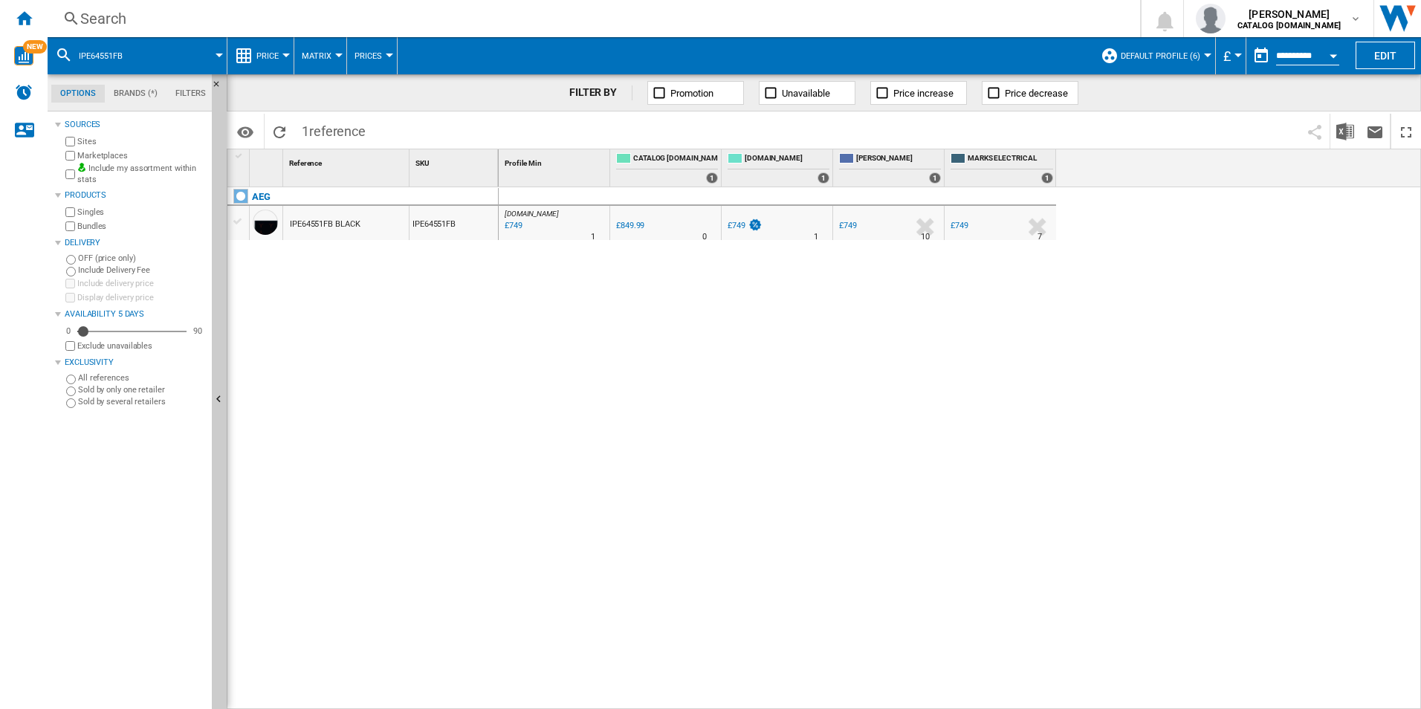
click at [1013, 6] on div "Search Search 0 [PERSON_NAME] CATALOG [DOMAIN_NAME] CATALOG [DOMAIN_NAME] My se…" at bounding box center [734, 18] width 1373 height 37
click at [1012, 10] on div "Search" at bounding box center [590, 18] width 1021 height 21
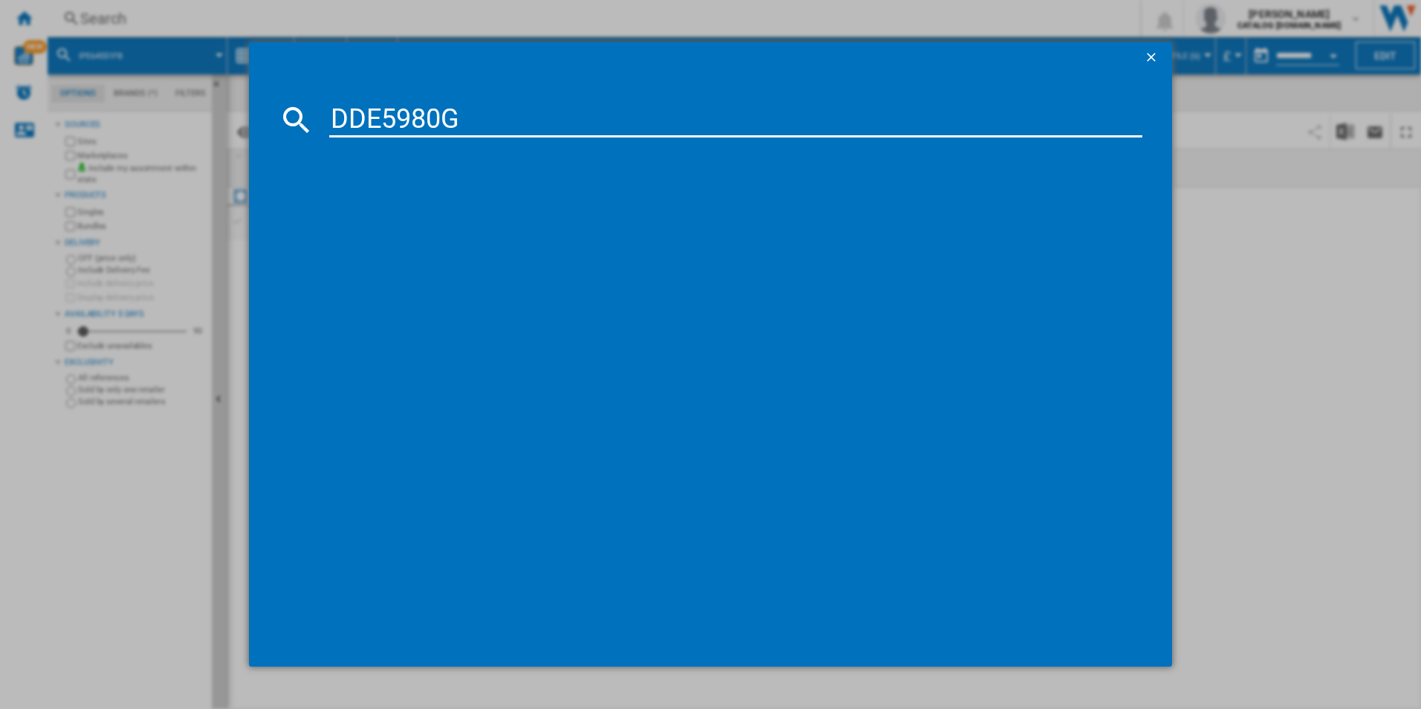
type input "DDE5980G"
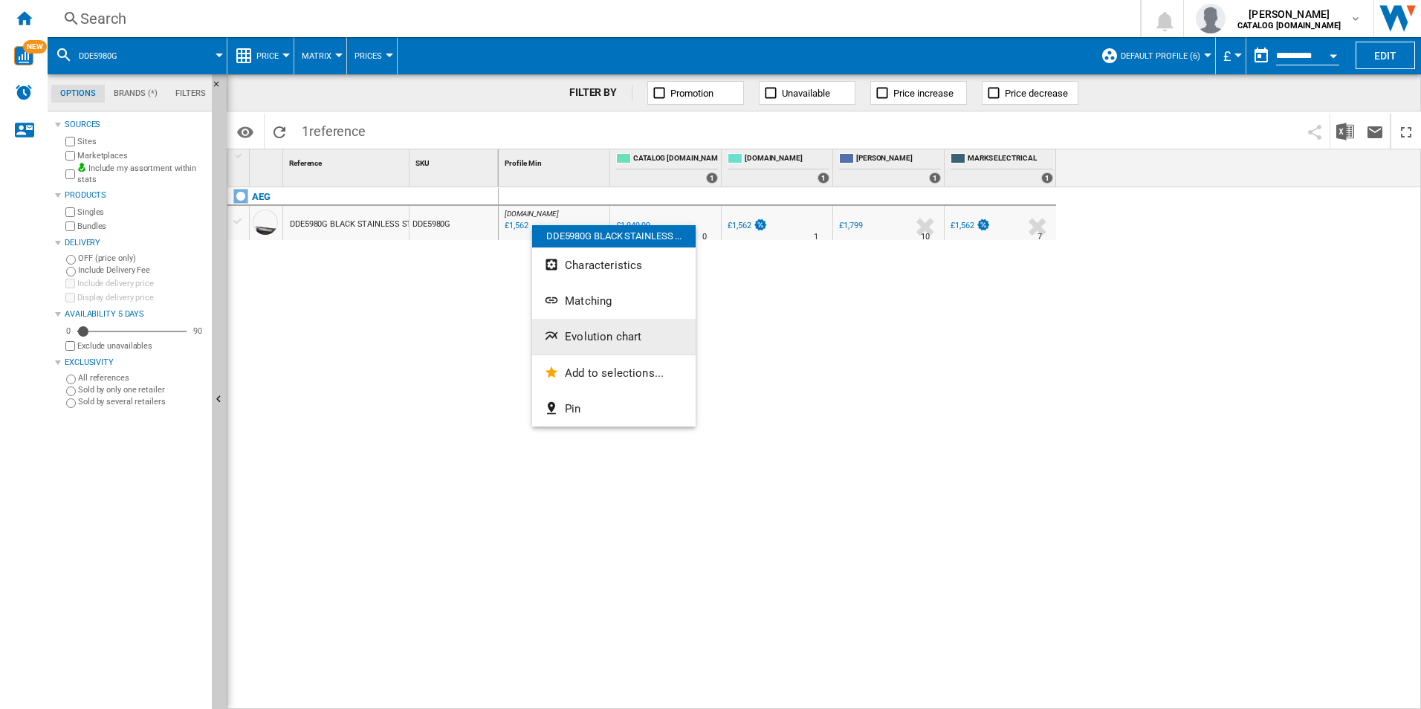
click at [612, 334] on span "Evolution chart" at bounding box center [603, 336] width 77 height 13
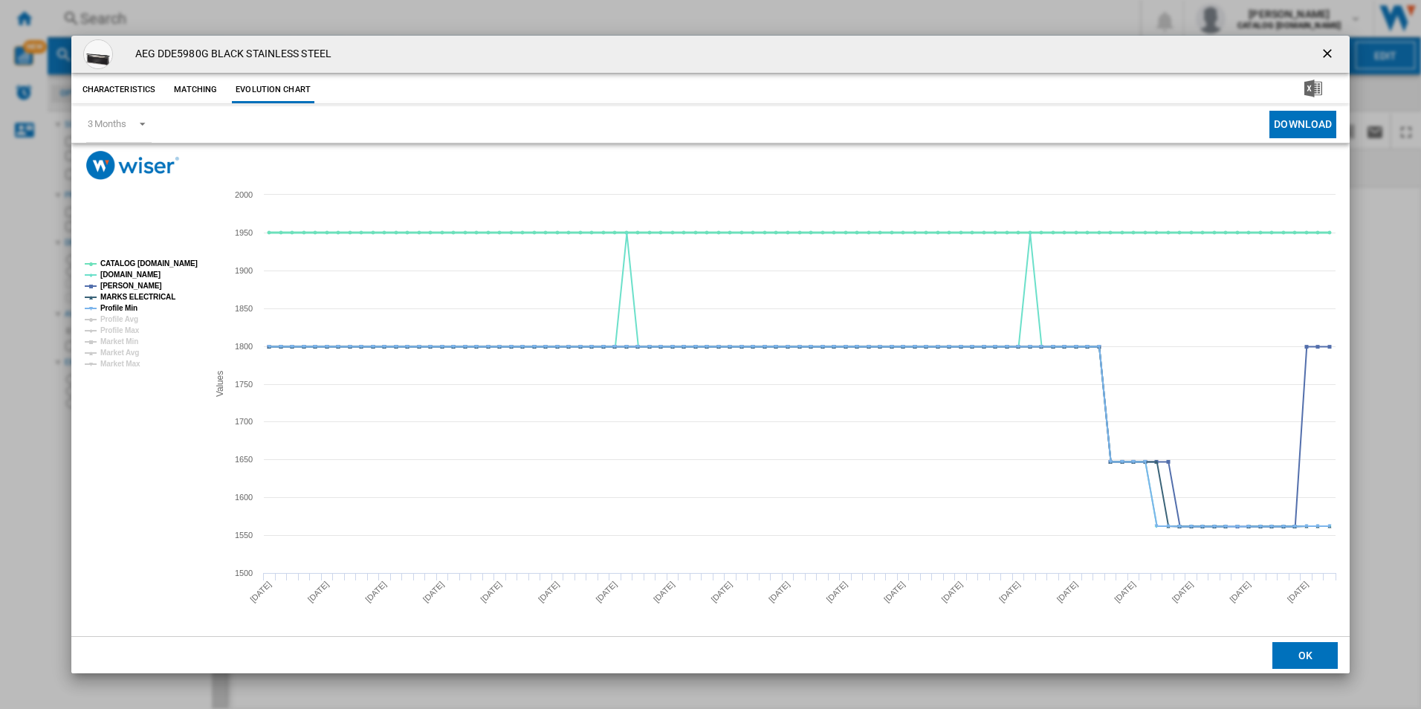
click at [178, 261] on tspan "CATALOG [DOMAIN_NAME]" at bounding box center [148, 263] width 97 height 8
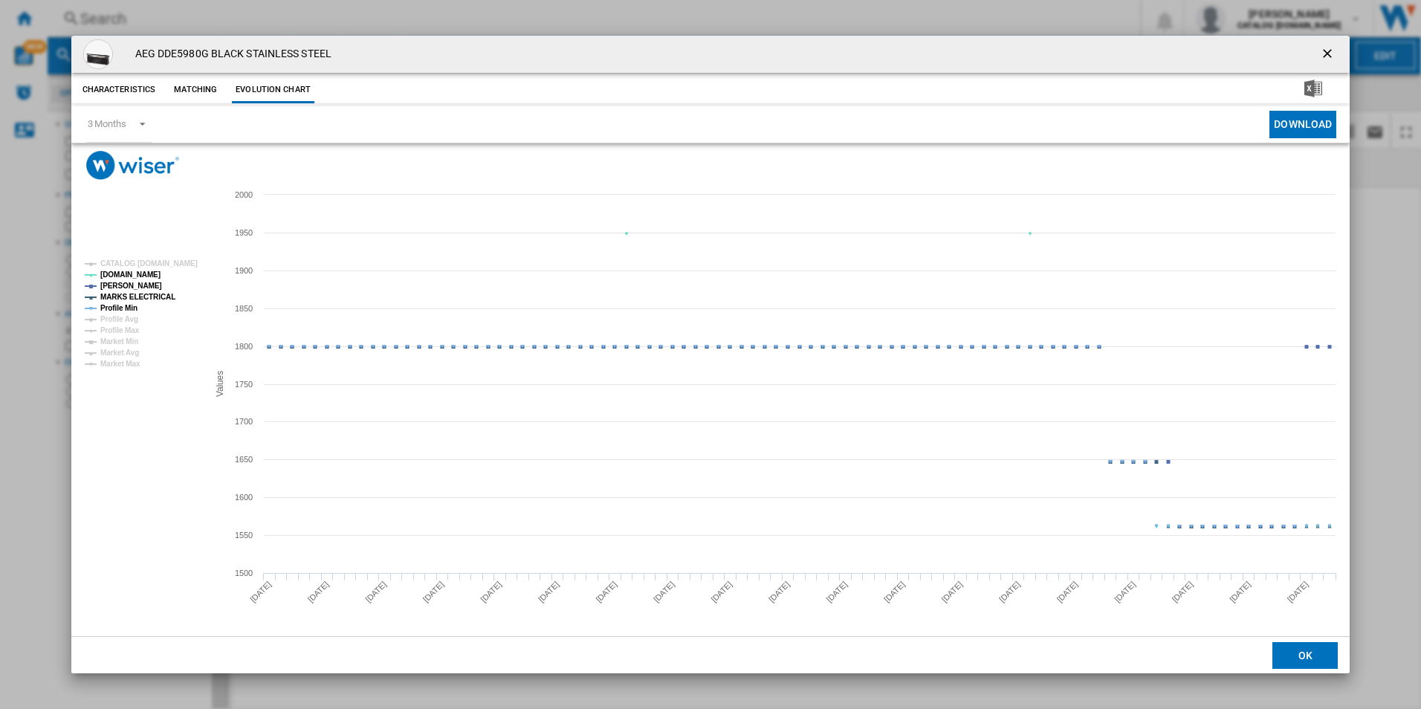
click at [153, 296] on tspan "MARKS ELECTRICAL" at bounding box center [137, 297] width 75 height 8
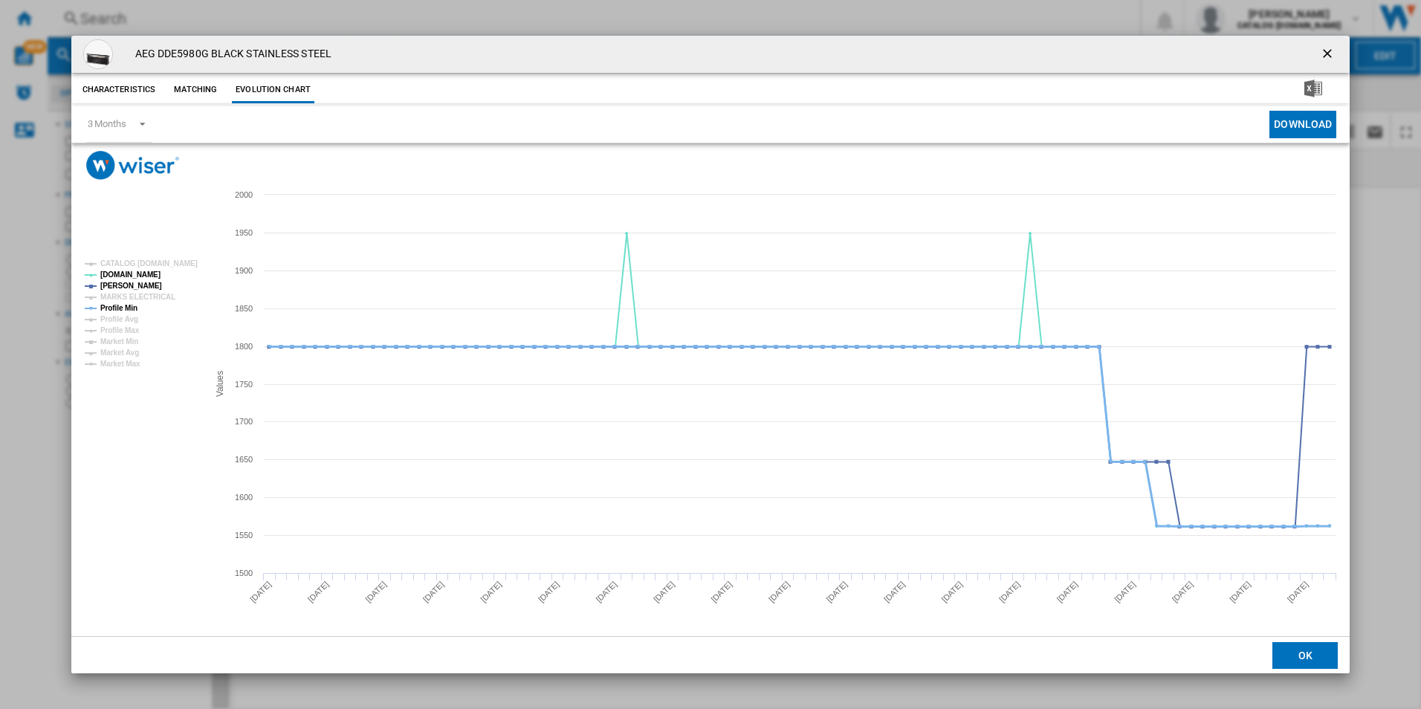
click at [137, 307] on tspan "Profile Min" at bounding box center [118, 308] width 37 height 8
click at [1324, 54] on ng-md-icon "getI18NText('BUTTONS.CLOSE_DIALOG')" at bounding box center [1329, 55] width 18 height 18
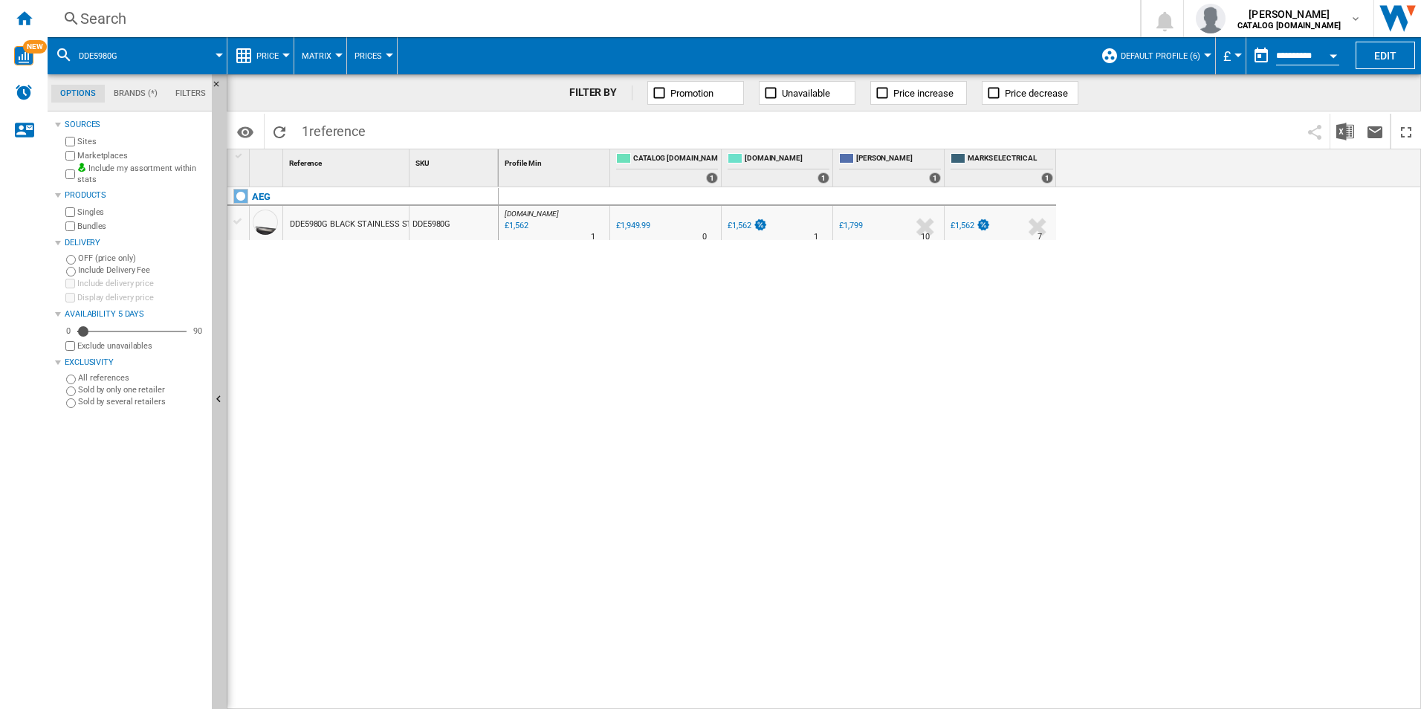
click at [921, 14] on div "Search" at bounding box center [590, 18] width 1021 height 21
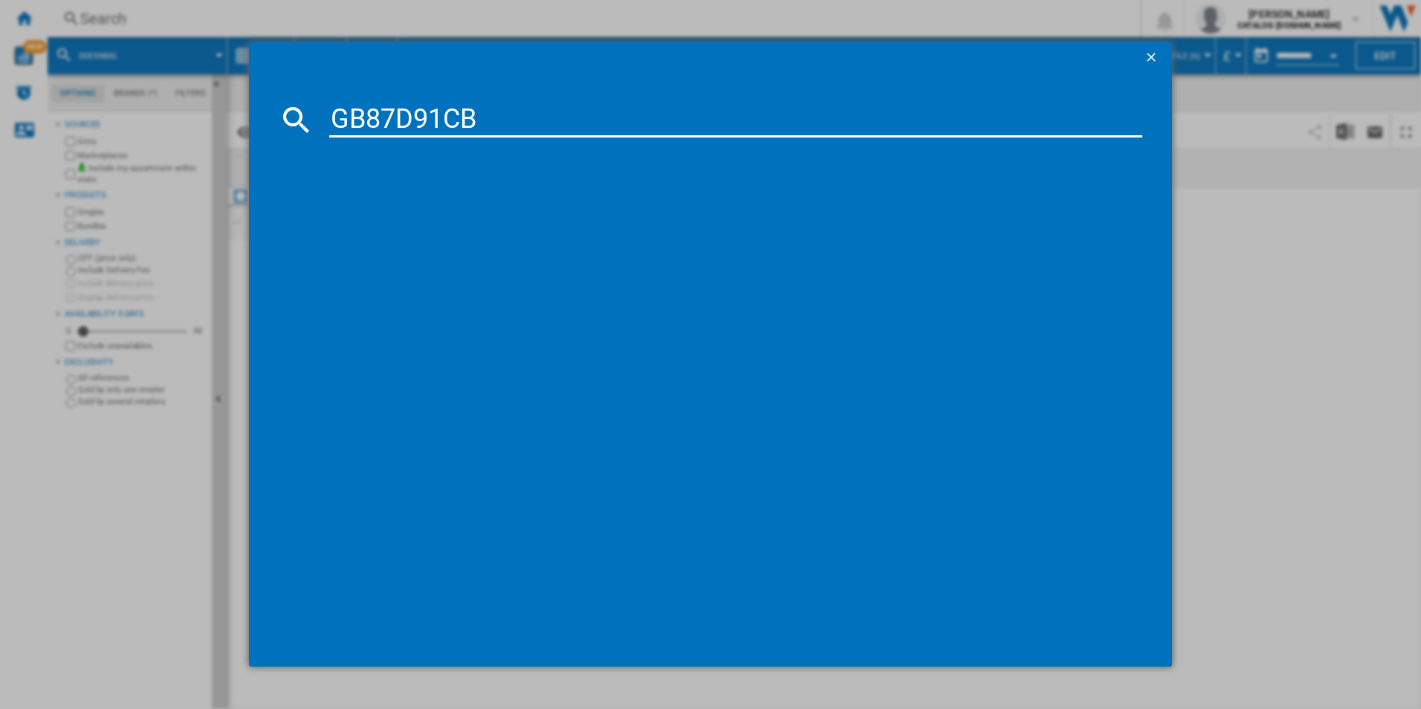
type input "GB87D91CB"
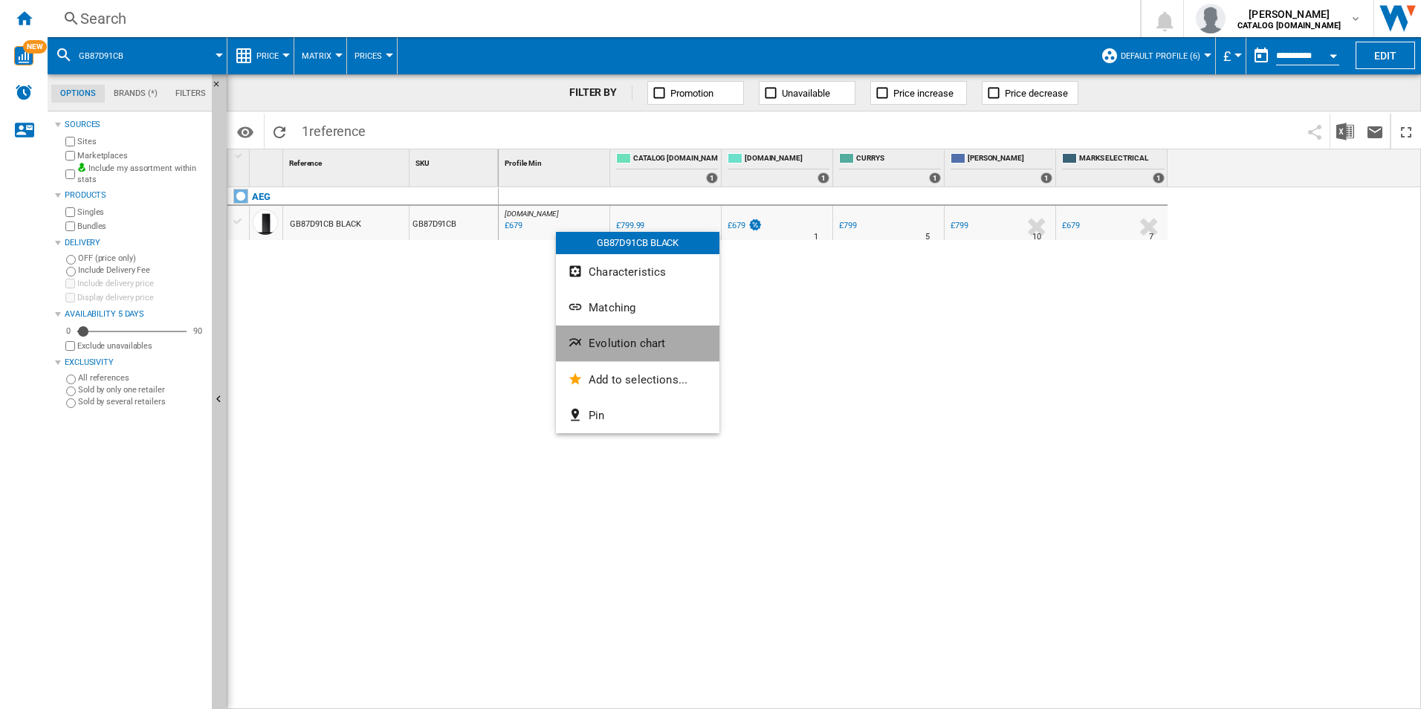
click at [652, 332] on button "Evolution chart" at bounding box center [637, 343] width 163 height 36
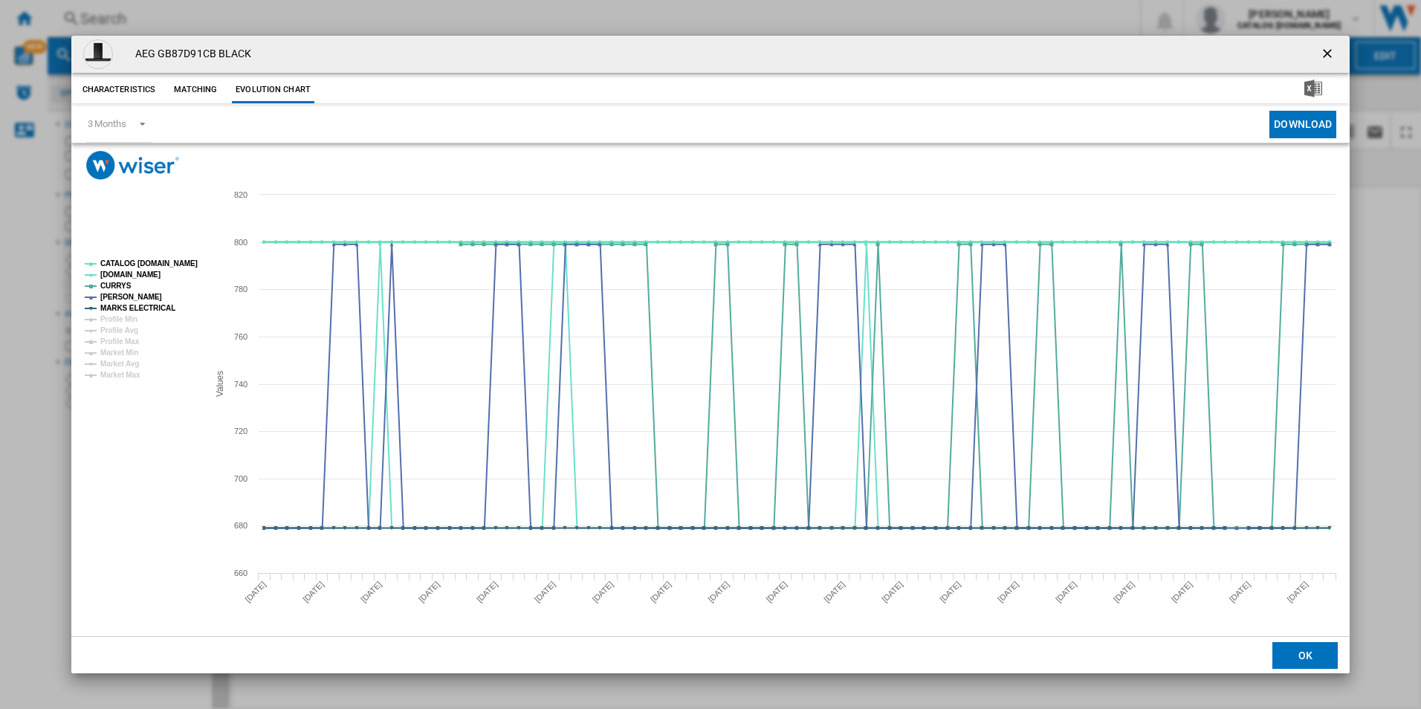
click at [174, 261] on tspan "CATALOG [DOMAIN_NAME]" at bounding box center [148, 263] width 97 height 8
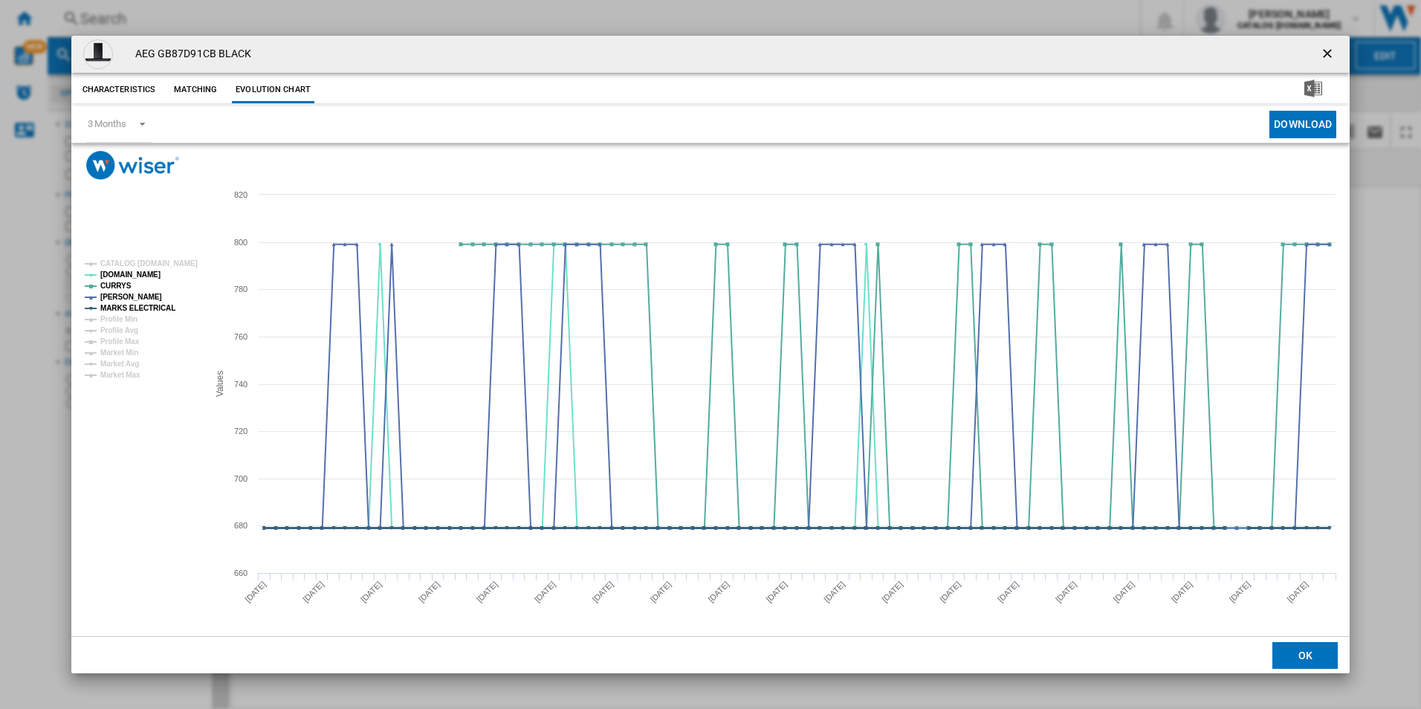
click at [159, 304] on tspan "MARKS ELECTRICAL" at bounding box center [137, 308] width 75 height 8
drag, startPoint x: 1322, startPoint y: 56, endPoint x: 1295, endPoint y: 54, distance: 26.9
click at [1322, 56] on ng-md-icon "getI18NText('BUTTONS.CLOSE_DIALOG')" at bounding box center [1329, 55] width 18 height 18
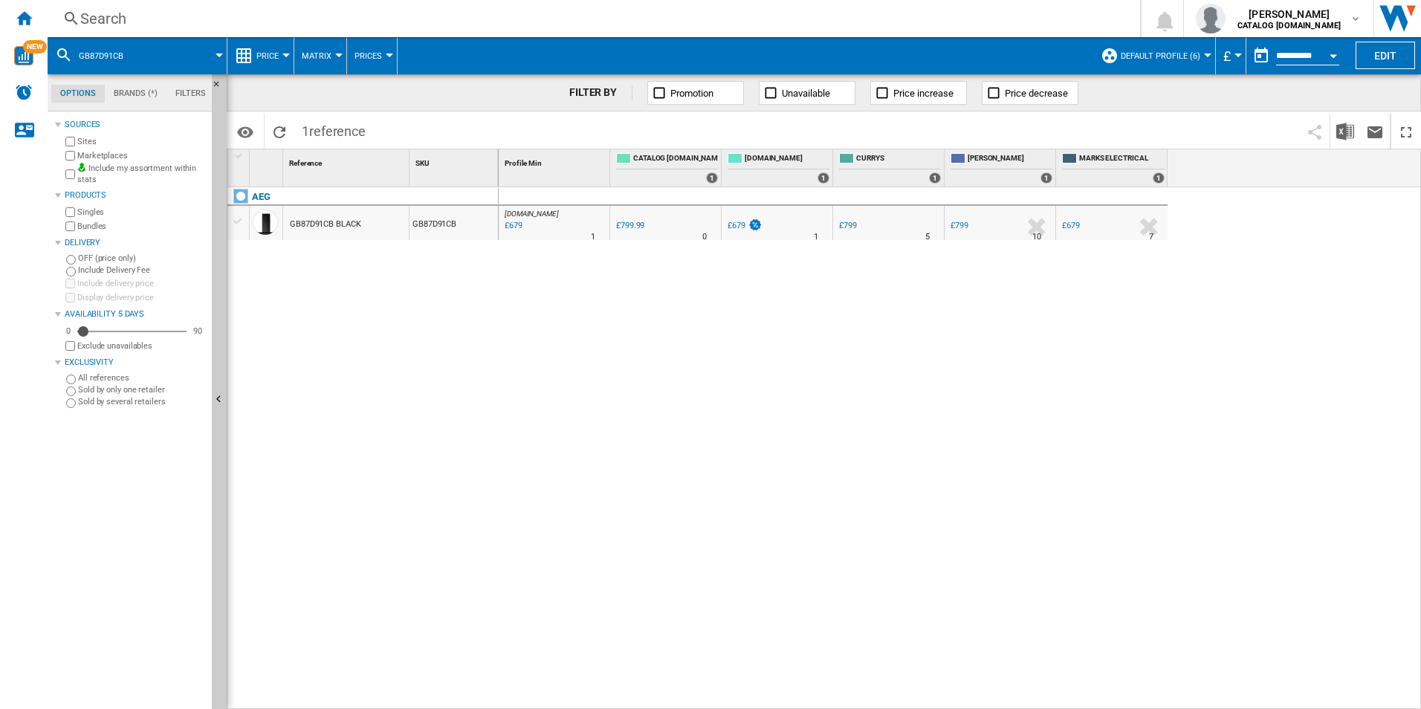
click at [1053, 21] on div "Search" at bounding box center [590, 18] width 1021 height 21
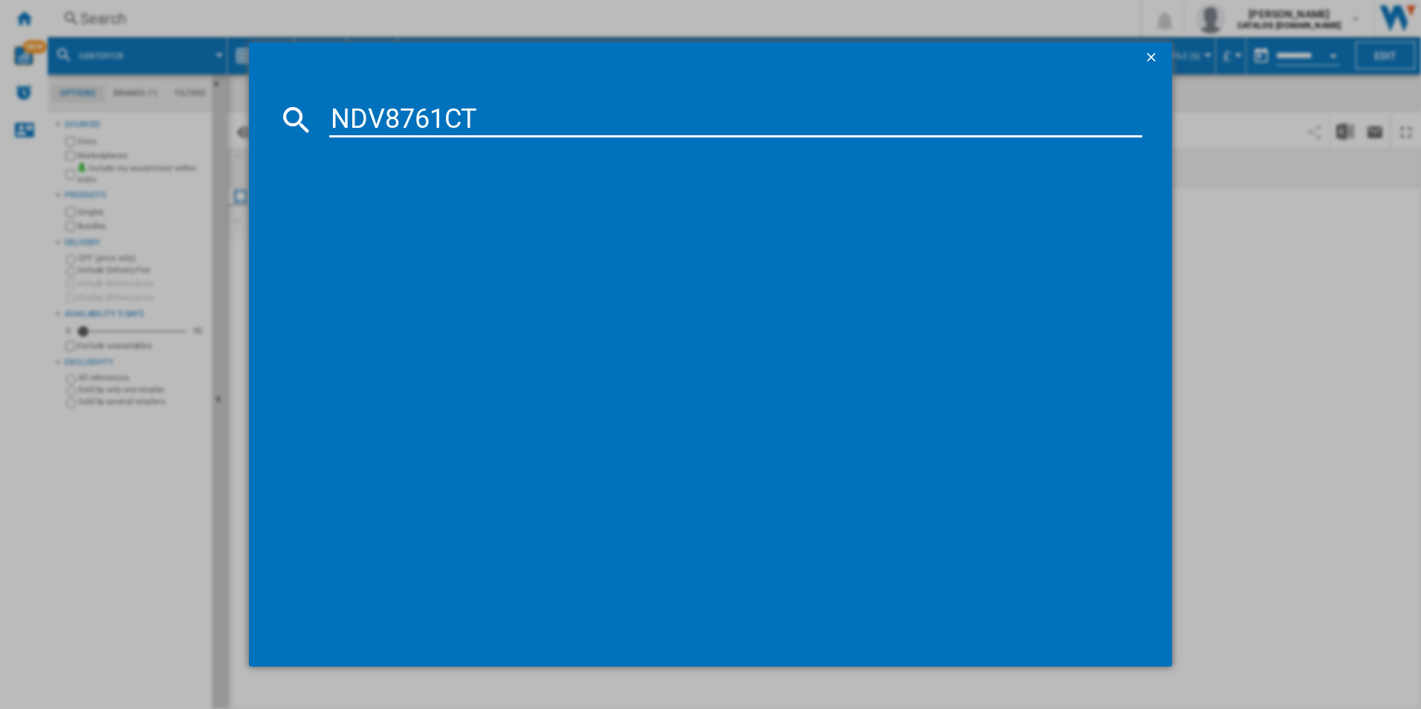
type input "NDV8761CT"
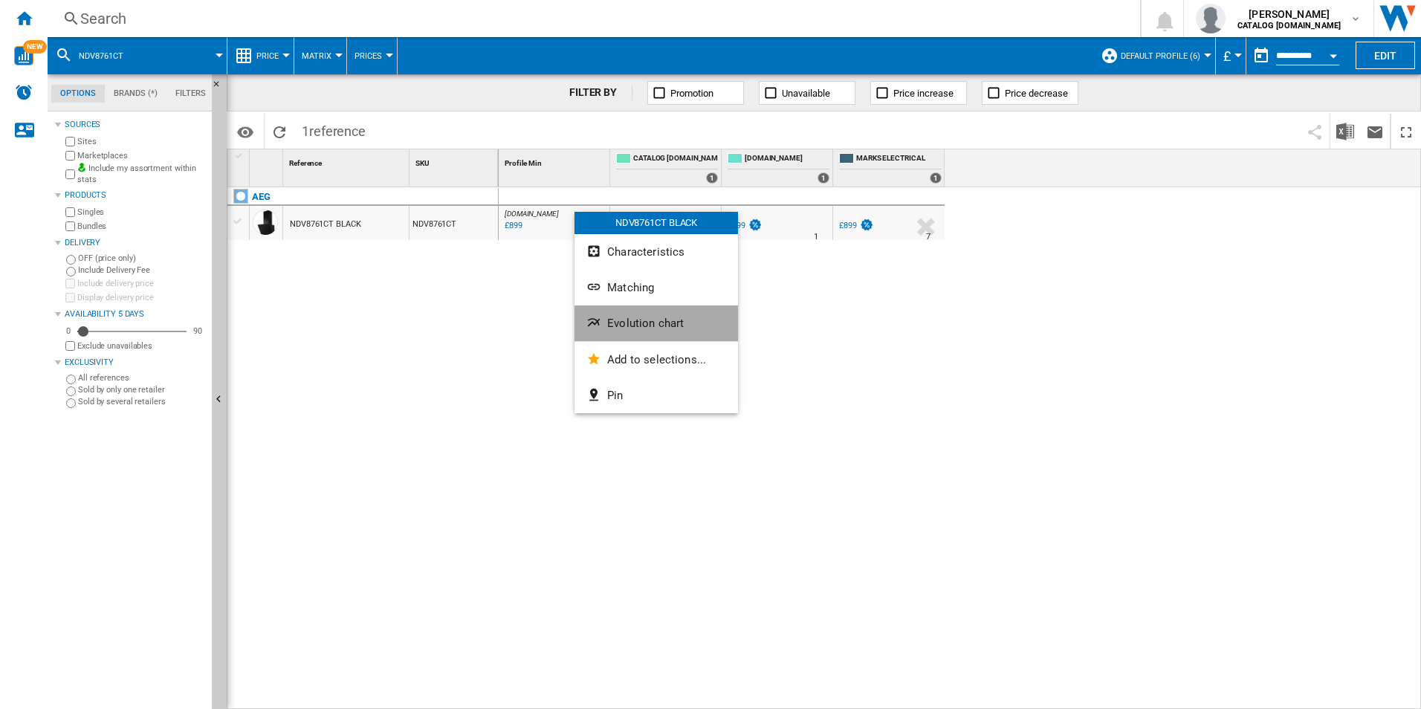
click at [636, 314] on button "Evolution chart" at bounding box center [655, 323] width 163 height 36
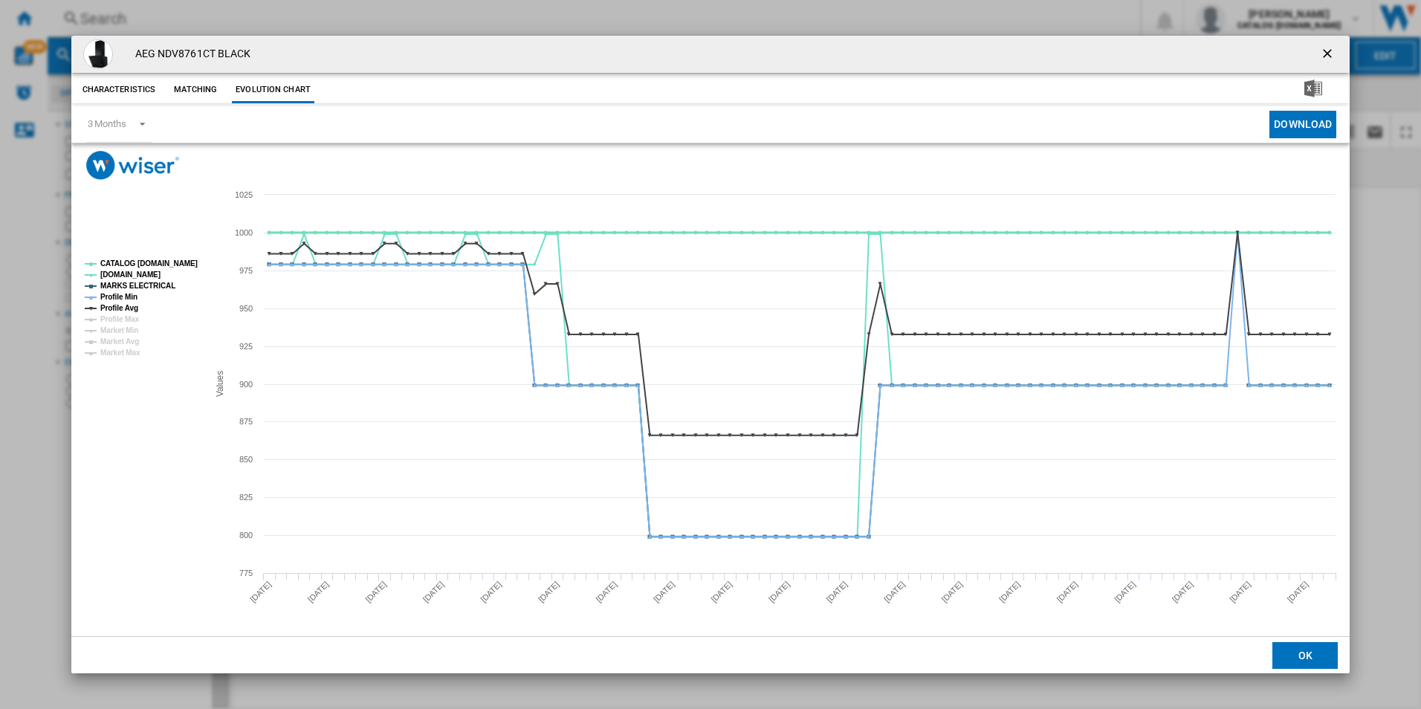
click at [169, 259] on tspan "CATALOG [DOMAIN_NAME]" at bounding box center [148, 263] width 97 height 8
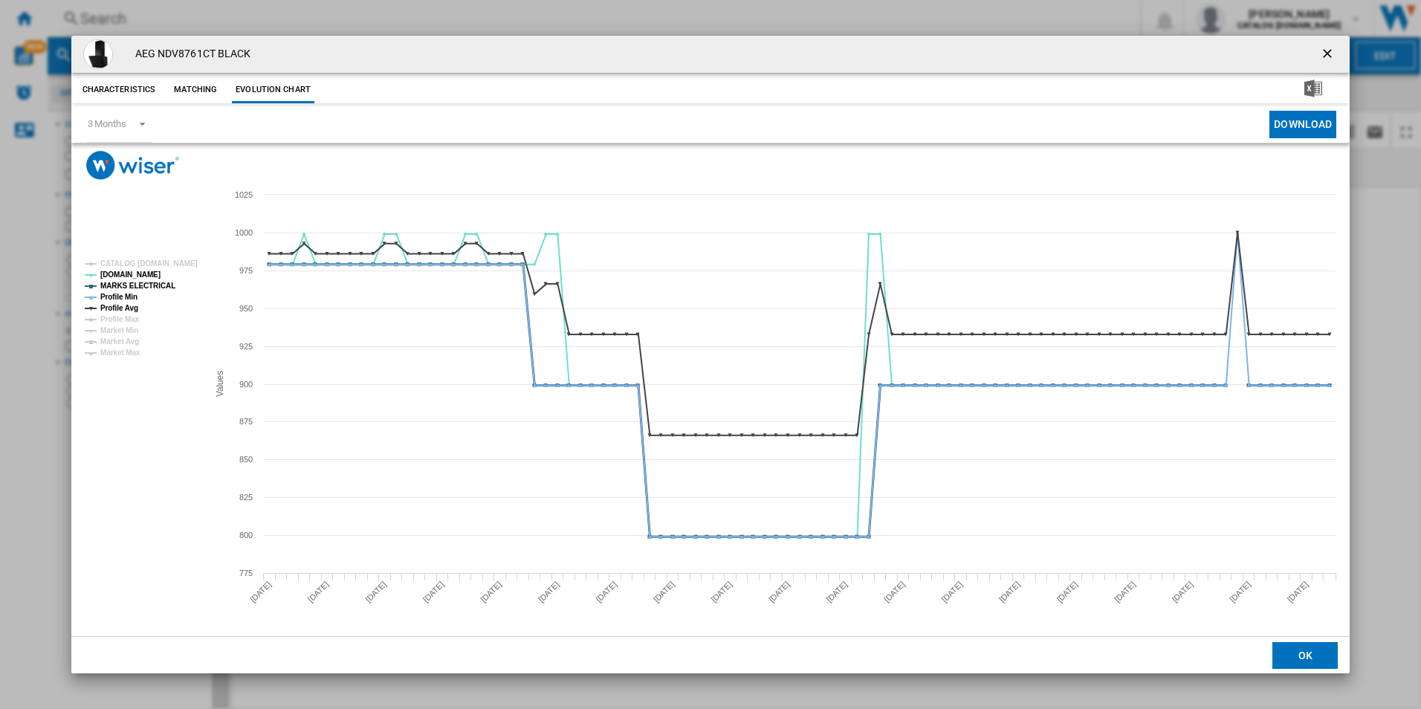
click at [163, 287] on tspan "MARKS ELECTRICAL" at bounding box center [137, 286] width 75 height 8
click at [129, 293] on tspan "Profile Min" at bounding box center [118, 297] width 37 height 8
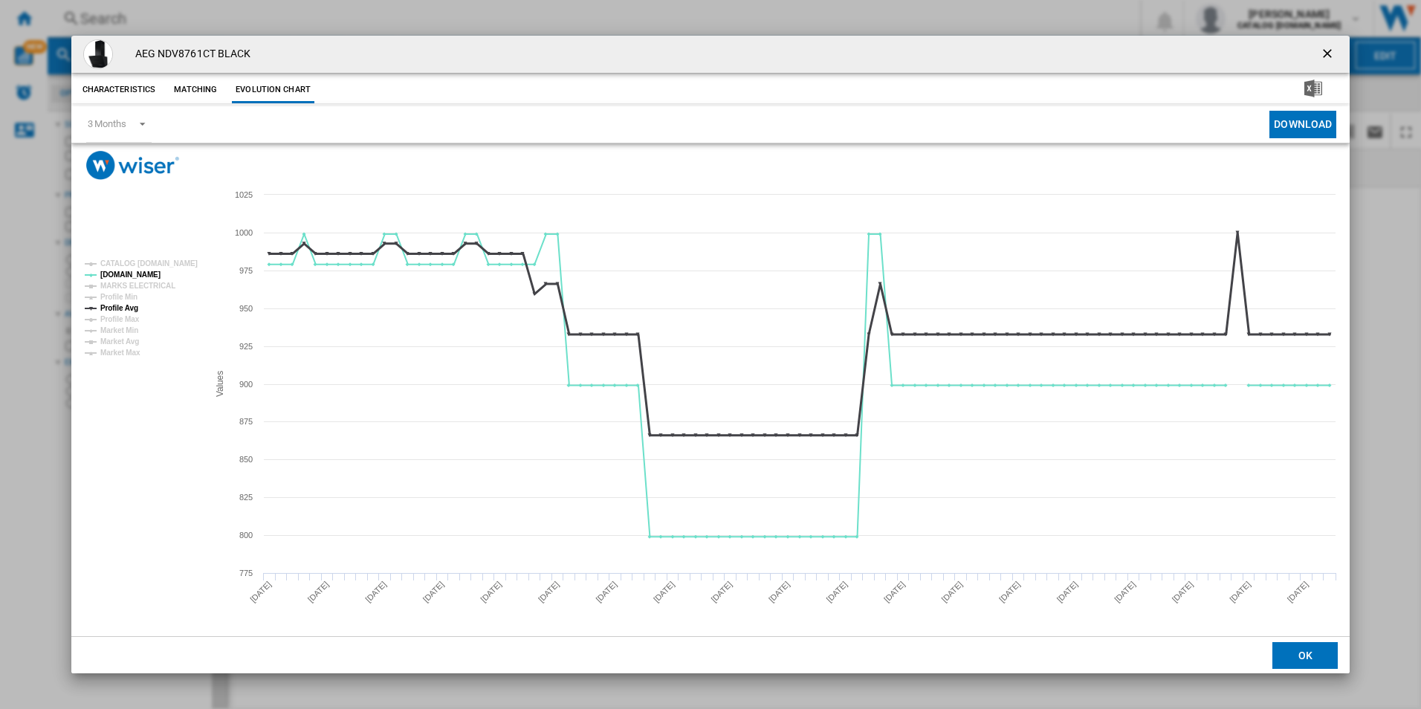
click at [126, 308] on tspan "Profile Avg" at bounding box center [119, 308] width 38 height 8
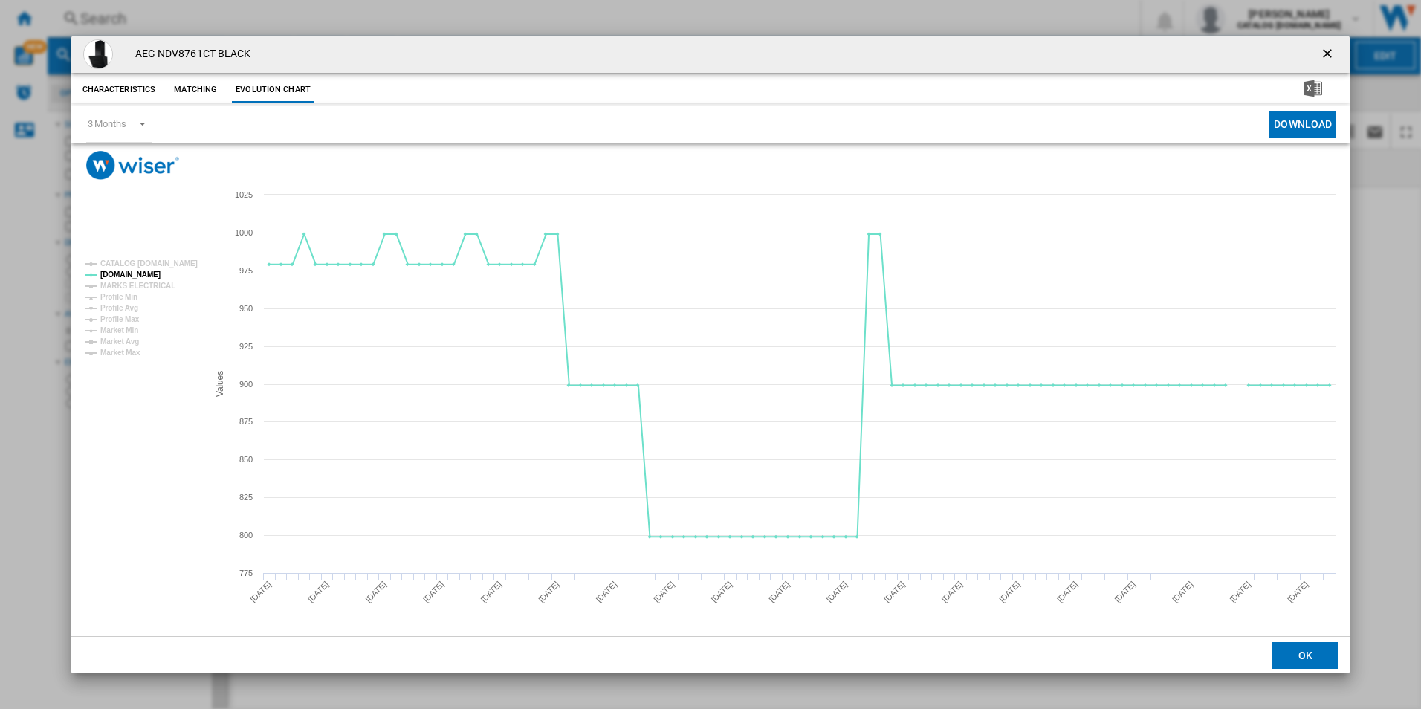
drag, startPoint x: 1329, startPoint y: 54, endPoint x: 1190, endPoint y: 65, distance: 138.6
click at [1329, 54] on ng-md-icon "getI18NText('BUTTONS.CLOSE_DIALOG')" at bounding box center [1329, 55] width 18 height 18
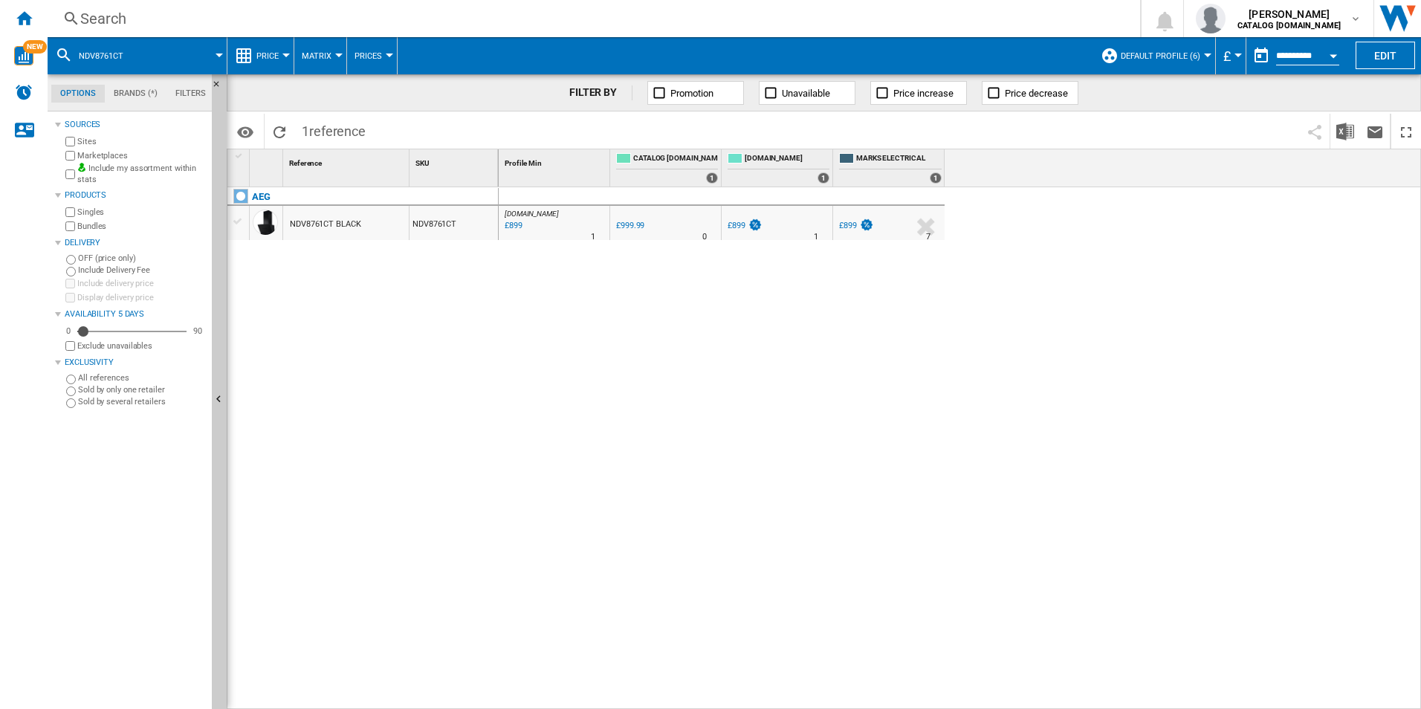
click at [1031, 16] on div "Search" at bounding box center [590, 18] width 1021 height 21
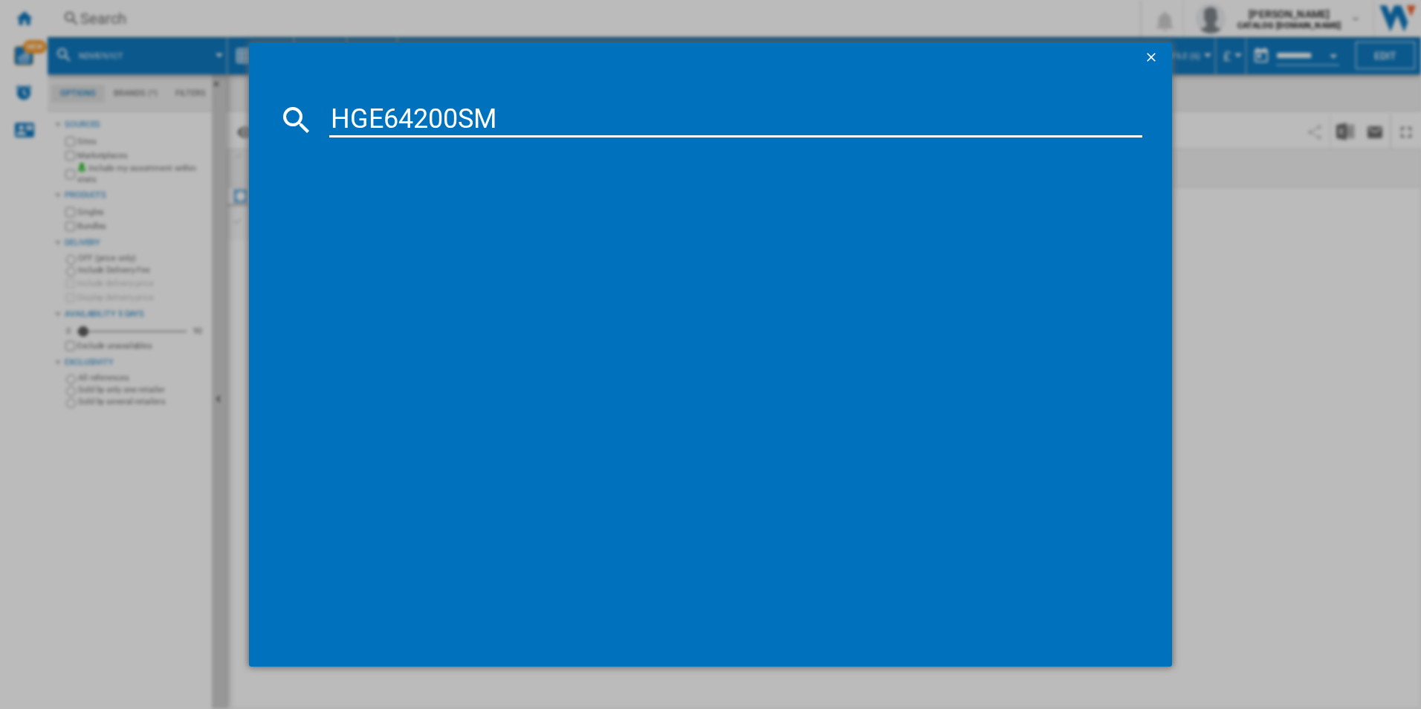
type input "HGE64200SM"
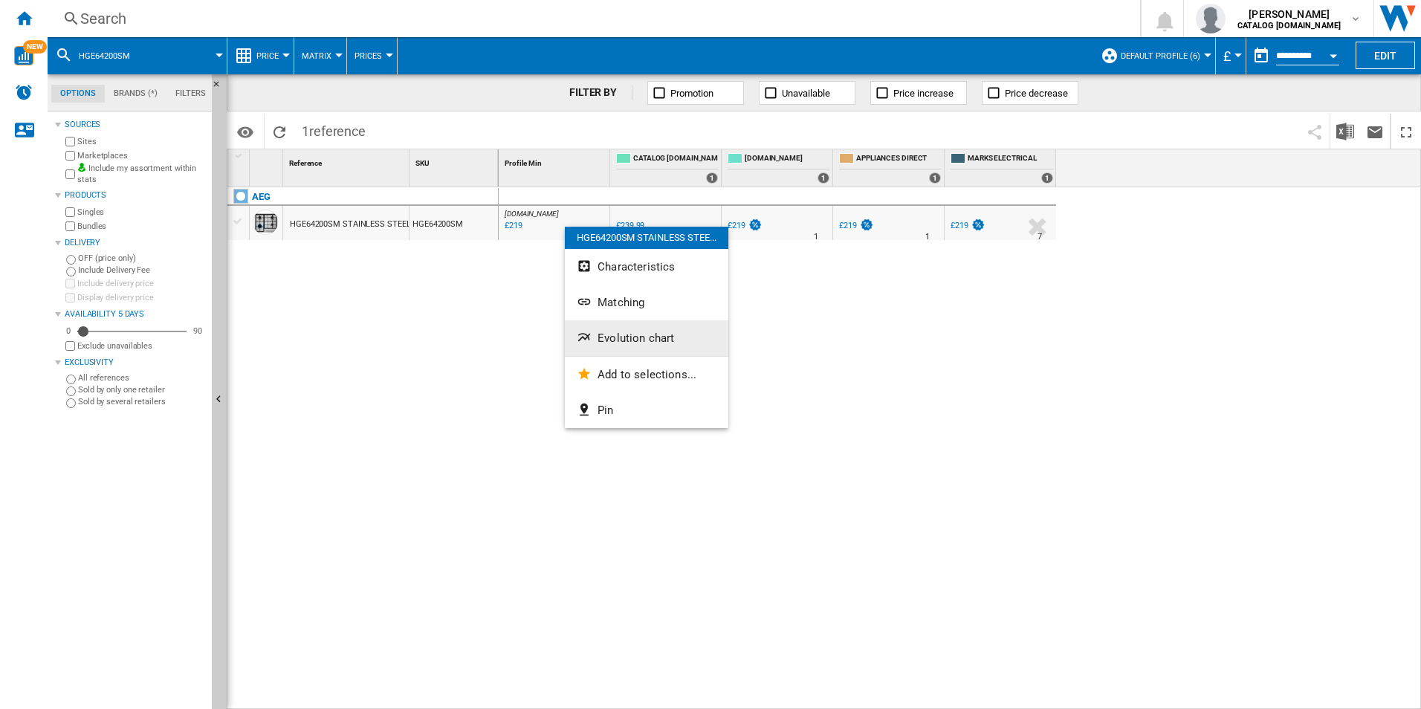
click at [621, 334] on span "Evolution chart" at bounding box center [635, 337] width 77 height 13
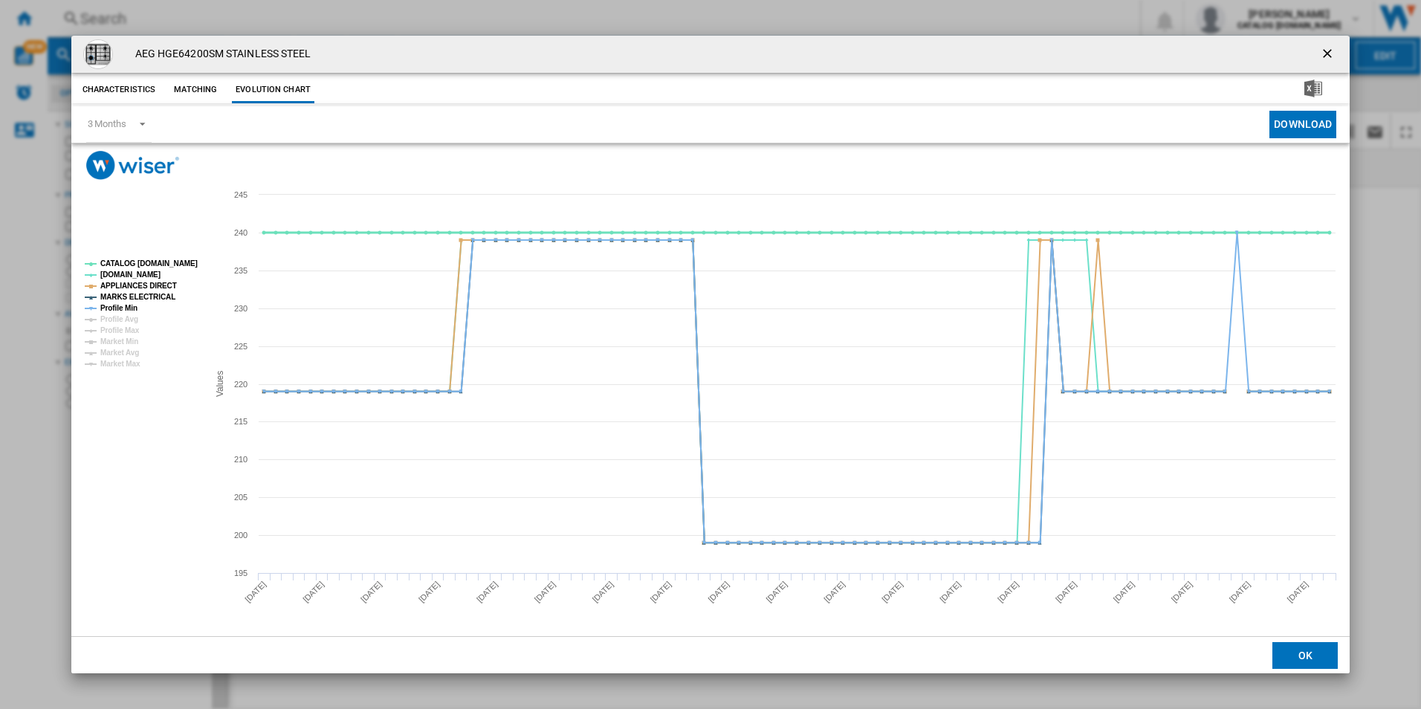
click at [192, 259] on tspan "CATALOG [DOMAIN_NAME]" at bounding box center [148, 263] width 97 height 8
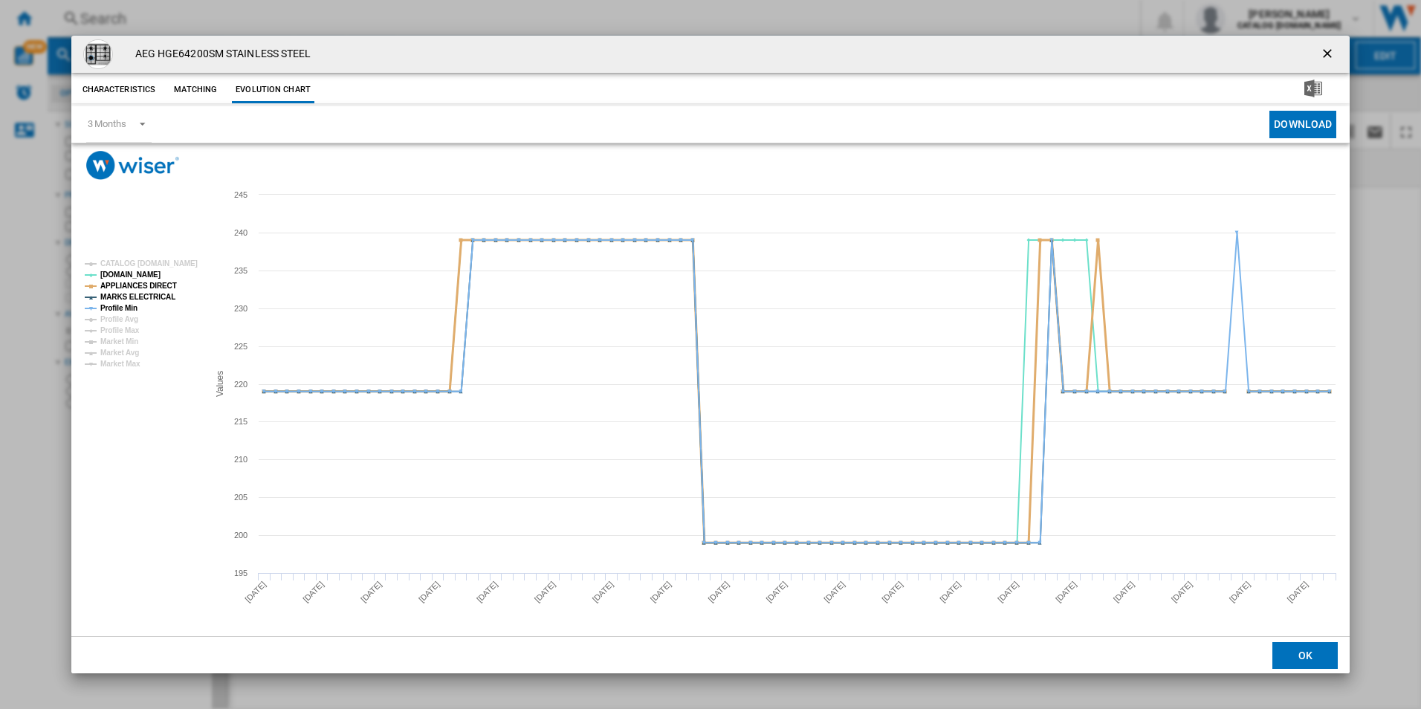
click at [158, 282] on tspan "APPLIANCES DIRECT" at bounding box center [138, 286] width 77 height 8
click at [161, 294] on tspan "MARKS ELECTRICAL" at bounding box center [137, 297] width 75 height 8
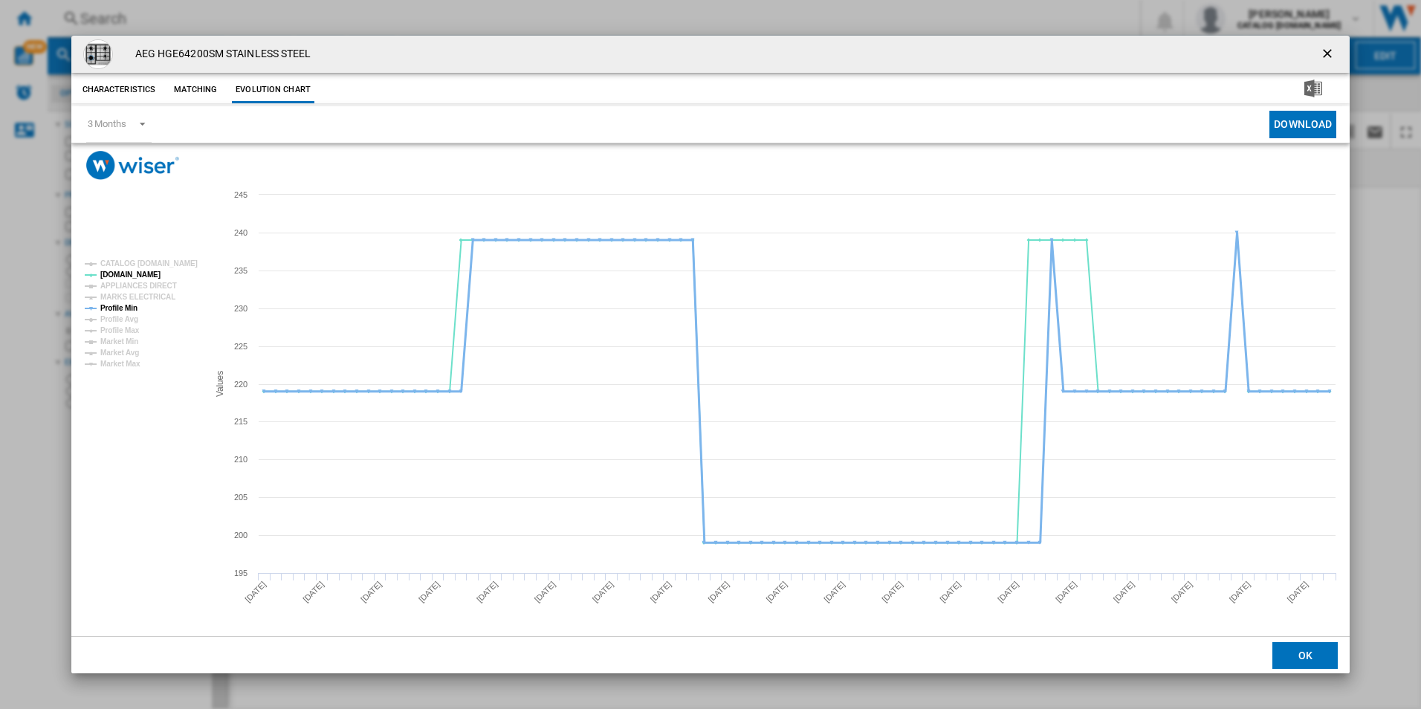
click at [135, 311] on tspan "Profile Min" at bounding box center [118, 308] width 37 height 8
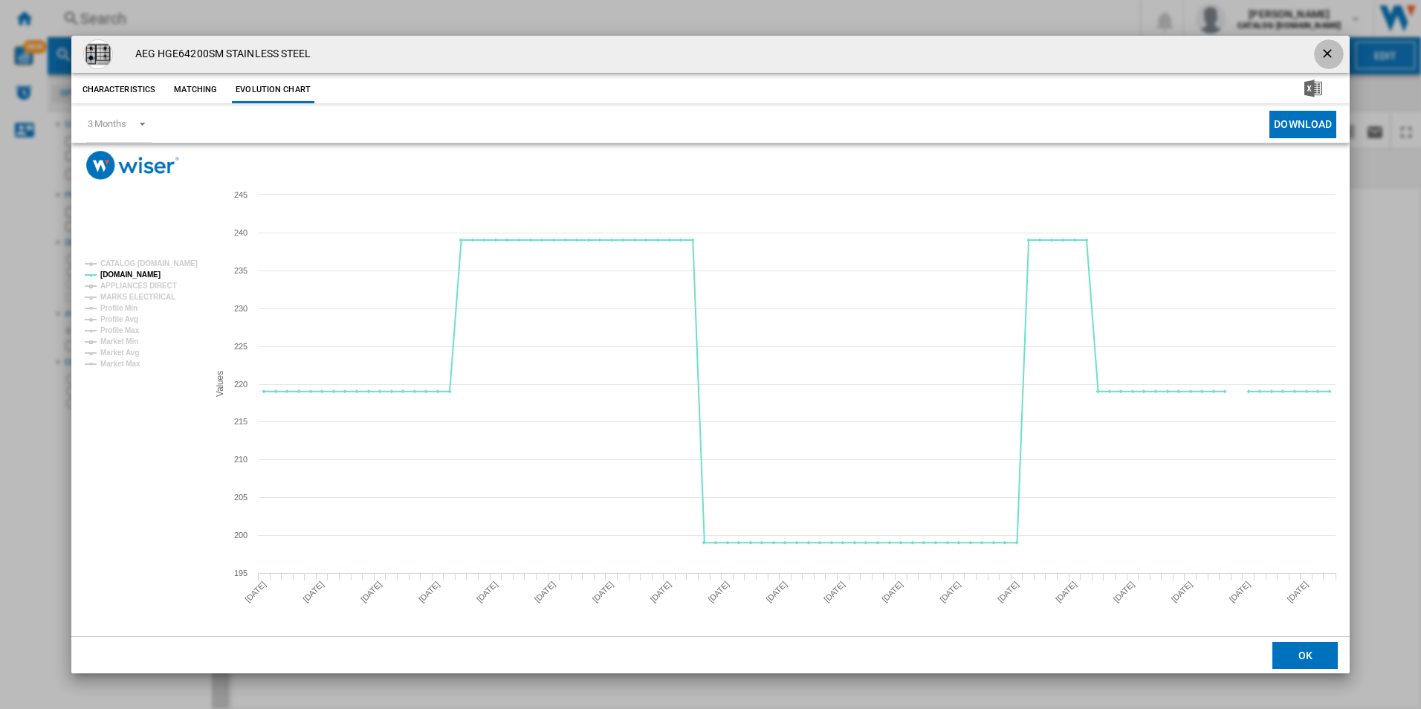
click at [1330, 56] on ng-md-icon "getI18NText('BUTTONS.CLOSE_DIALOG')" at bounding box center [1329, 55] width 18 height 18
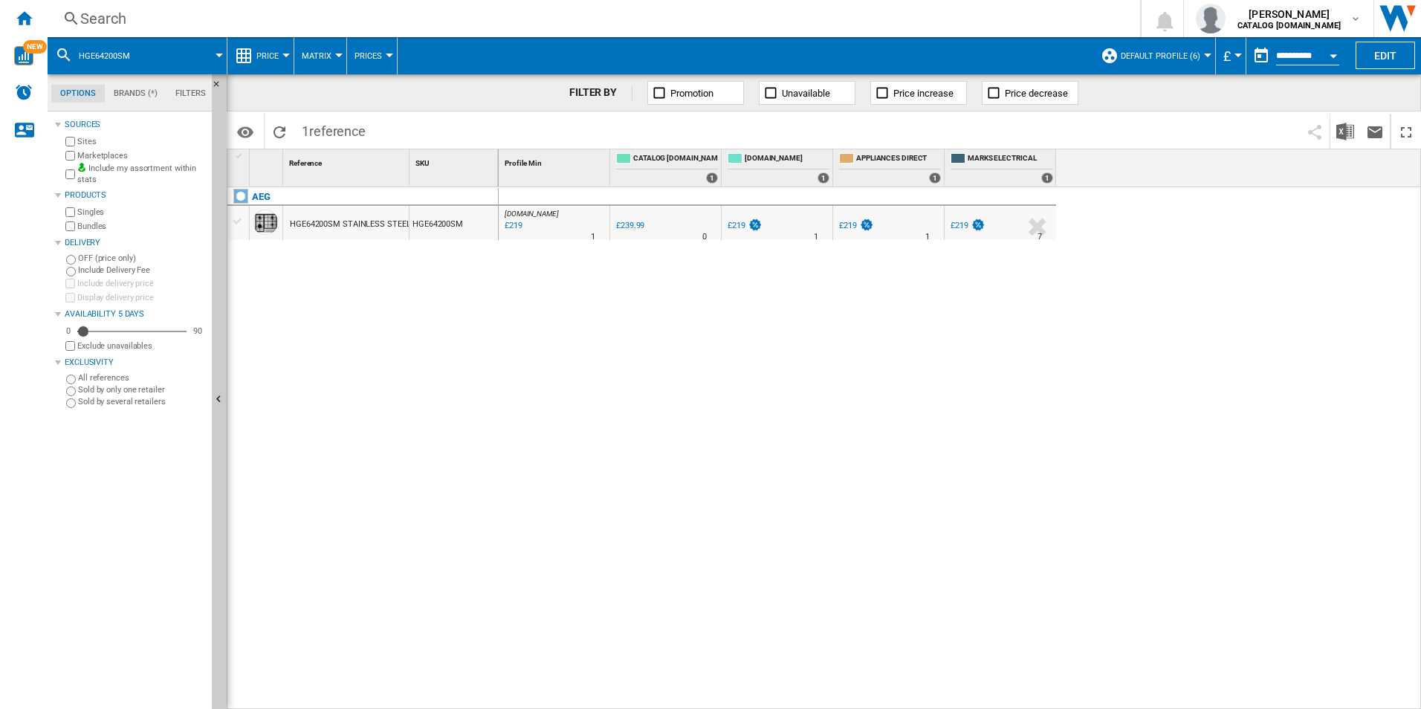
click at [1054, 19] on div "Search" at bounding box center [590, 18] width 1021 height 21
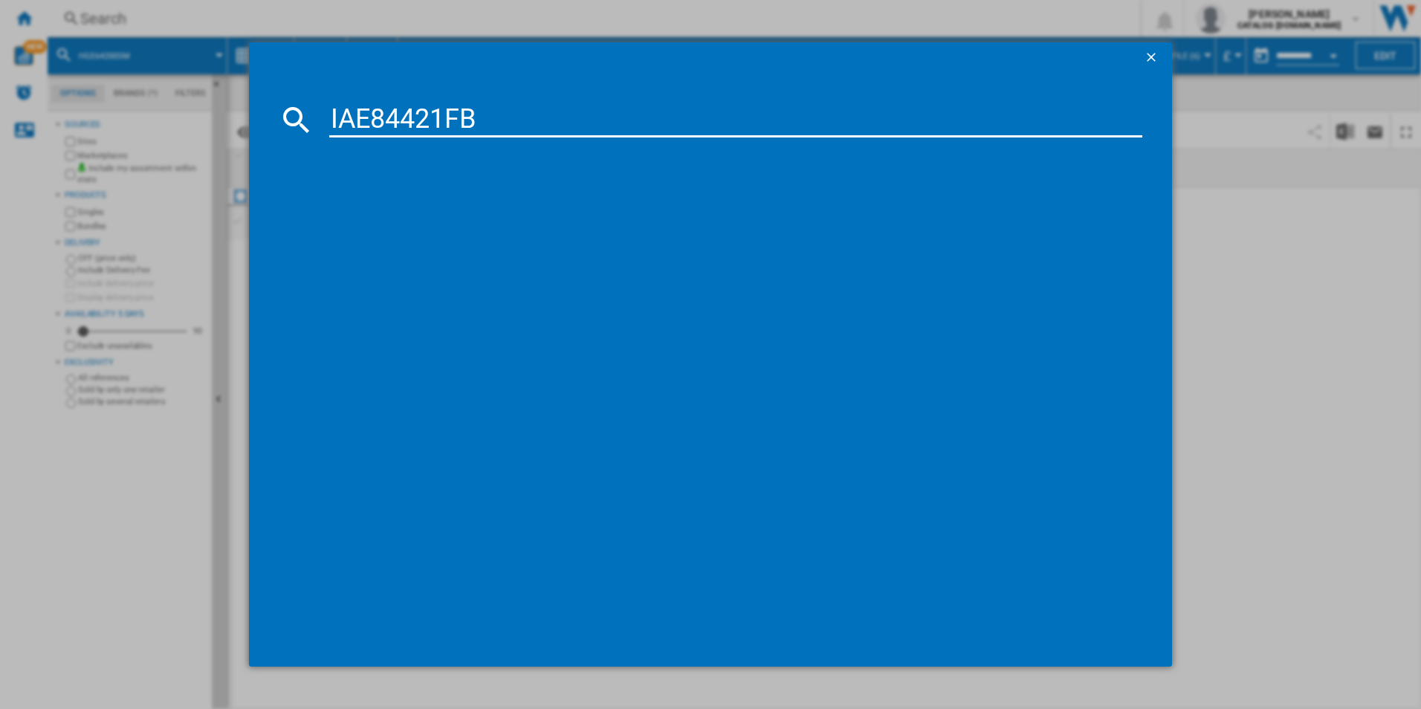
type input "IAE84421FB"
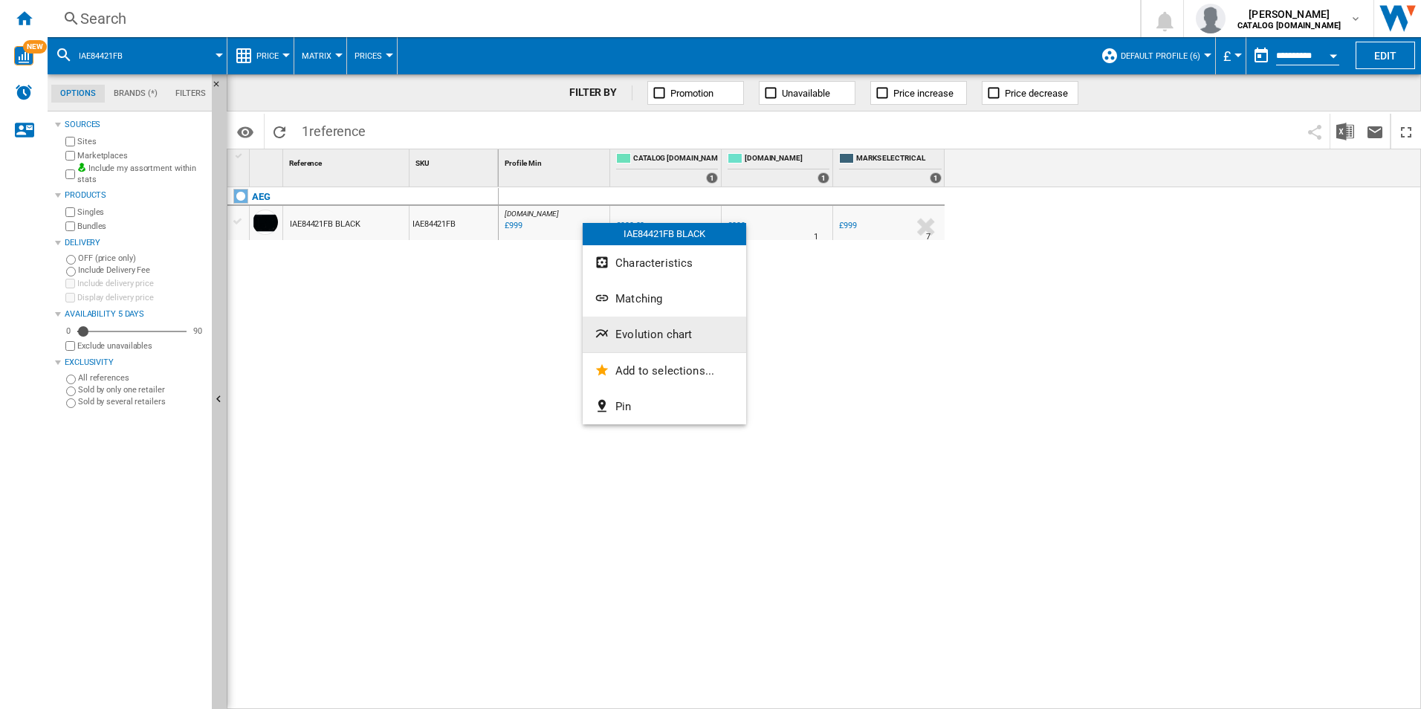
drag, startPoint x: 637, startPoint y: 353, endPoint x: 636, endPoint y: 346, distance: 7.5
click at [636, 346] on div "IAE84421FB BLACK Characteristics Matching Evolution chart Add to selections... …" at bounding box center [664, 323] width 163 height 201
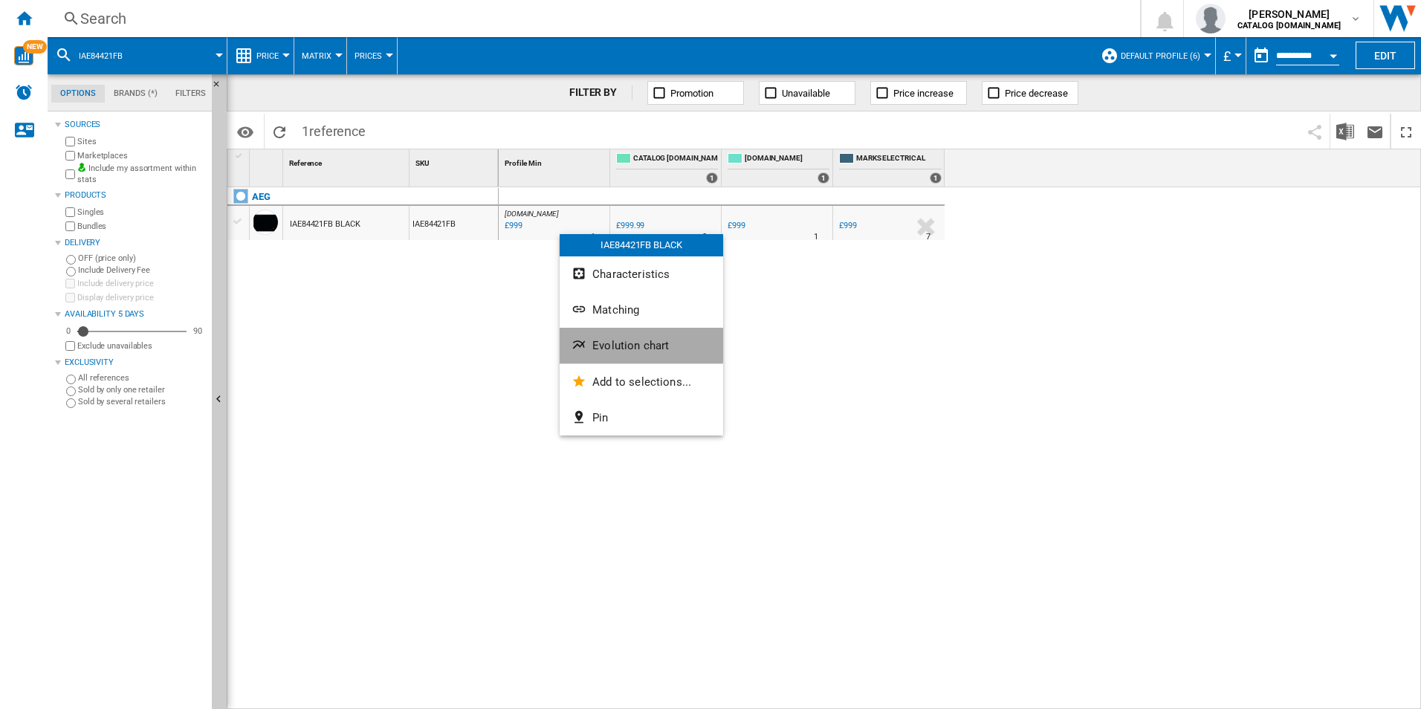
click at [607, 340] on span "Evolution chart" at bounding box center [630, 345] width 77 height 13
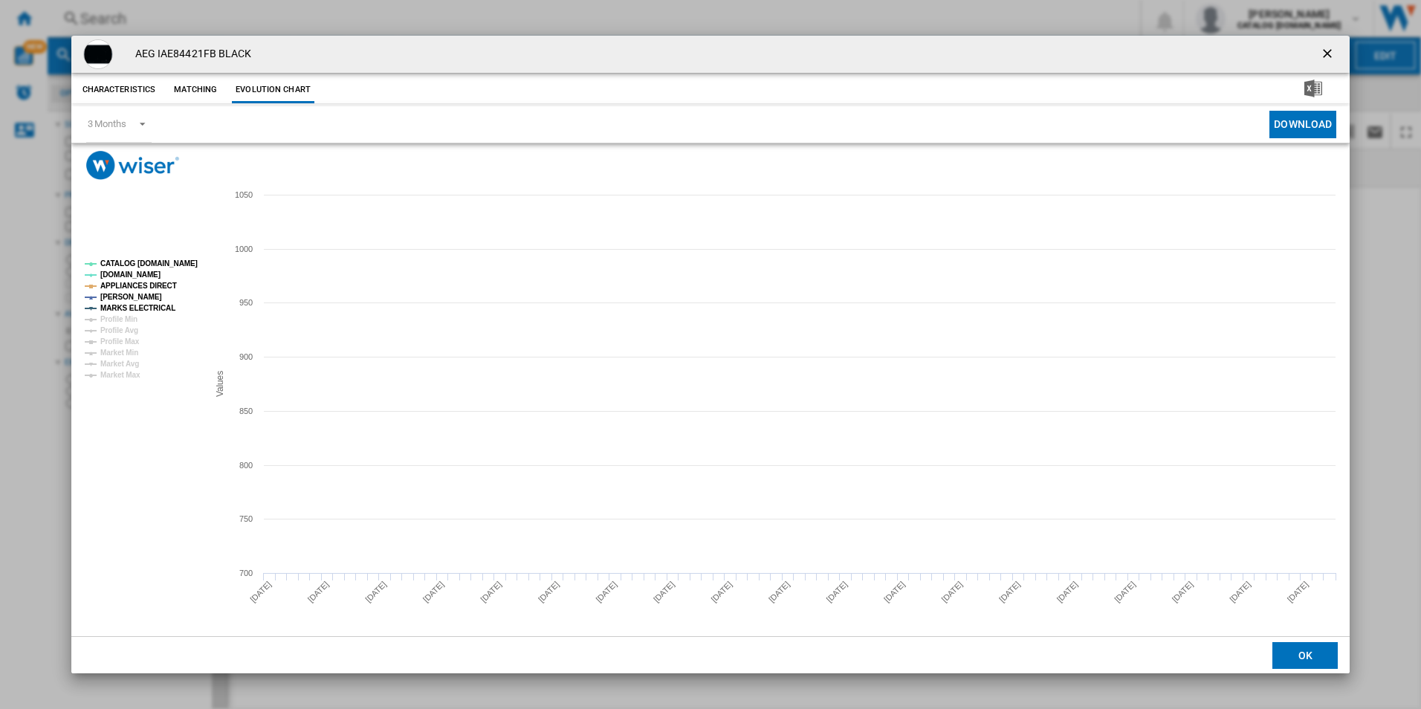
click at [180, 270] on rect "Product popup" at bounding box center [140, 319] width 123 height 131
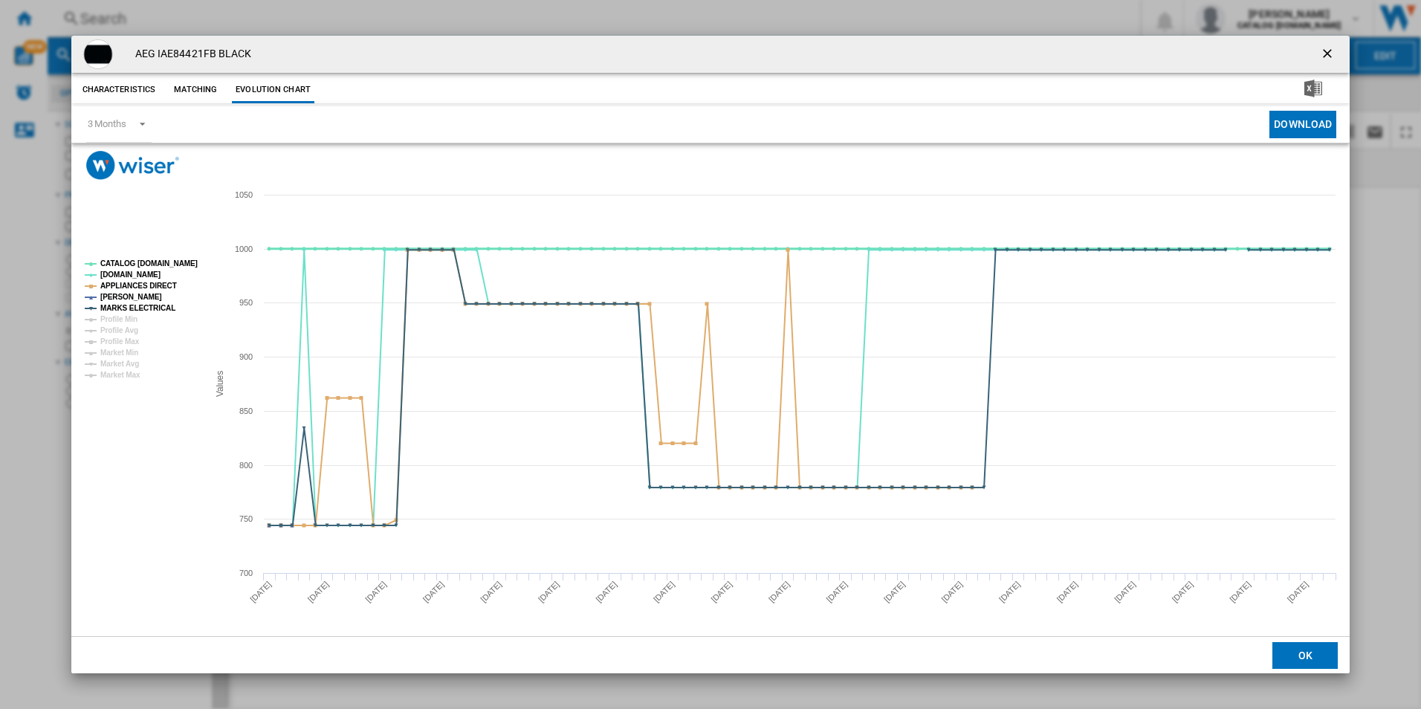
click at [173, 265] on tspan "CATALOG [DOMAIN_NAME]" at bounding box center [148, 263] width 97 height 8
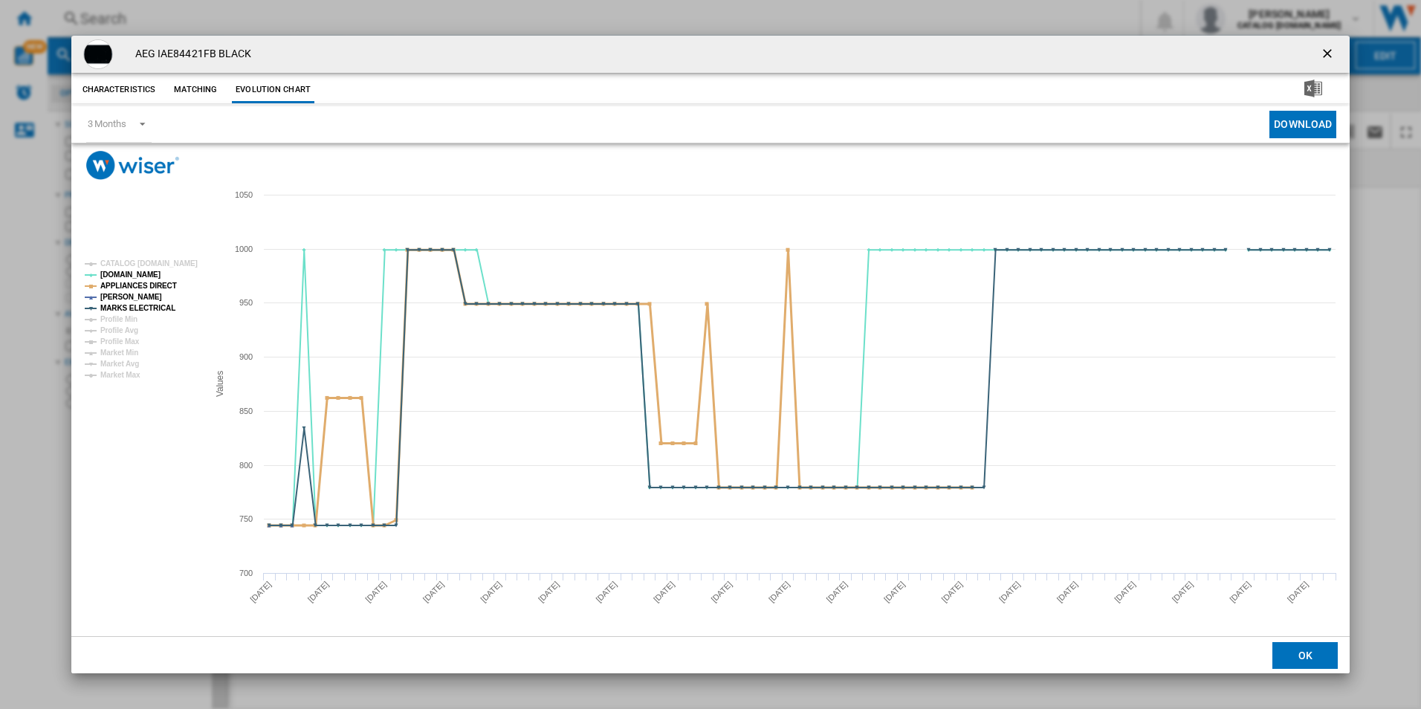
click at [157, 288] on tspan "APPLIANCES DIRECT" at bounding box center [138, 286] width 77 height 8
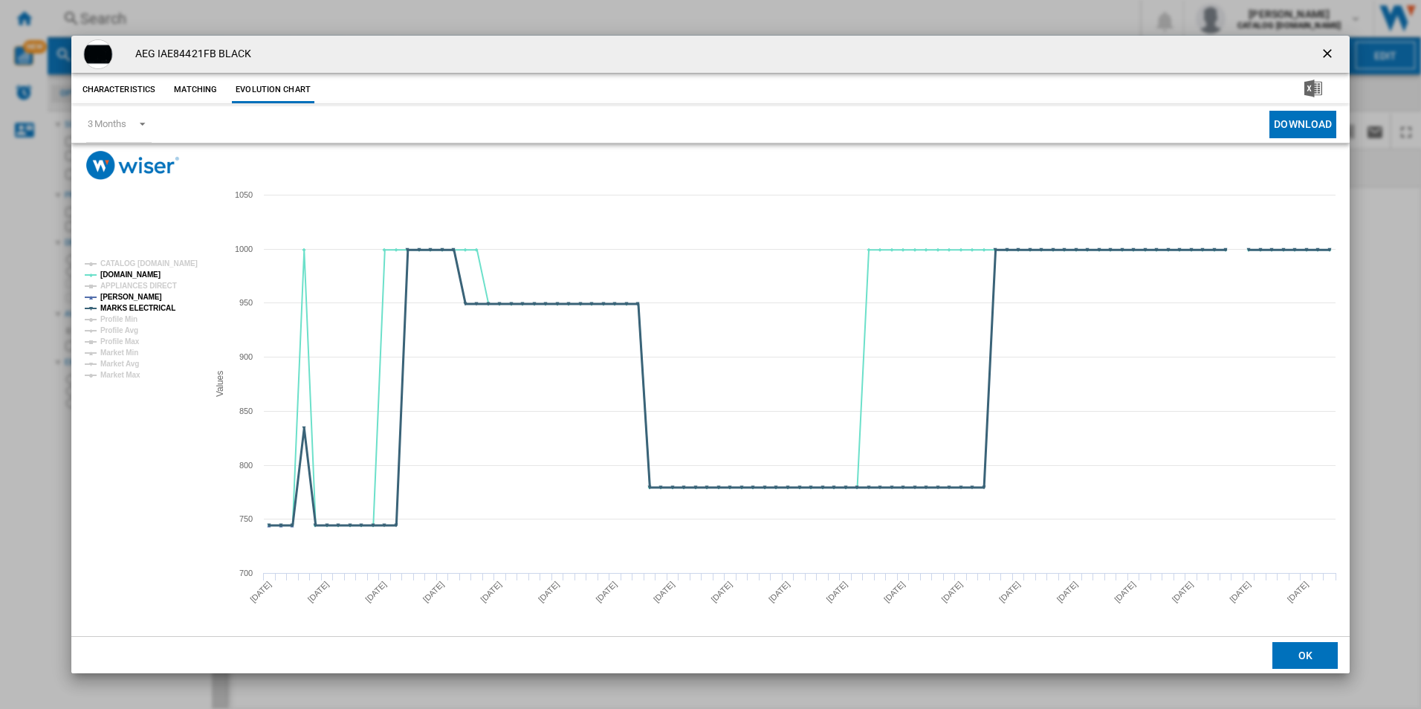
click at [159, 307] on tspan "MARKS ELECTRICAL" at bounding box center [137, 308] width 75 height 8
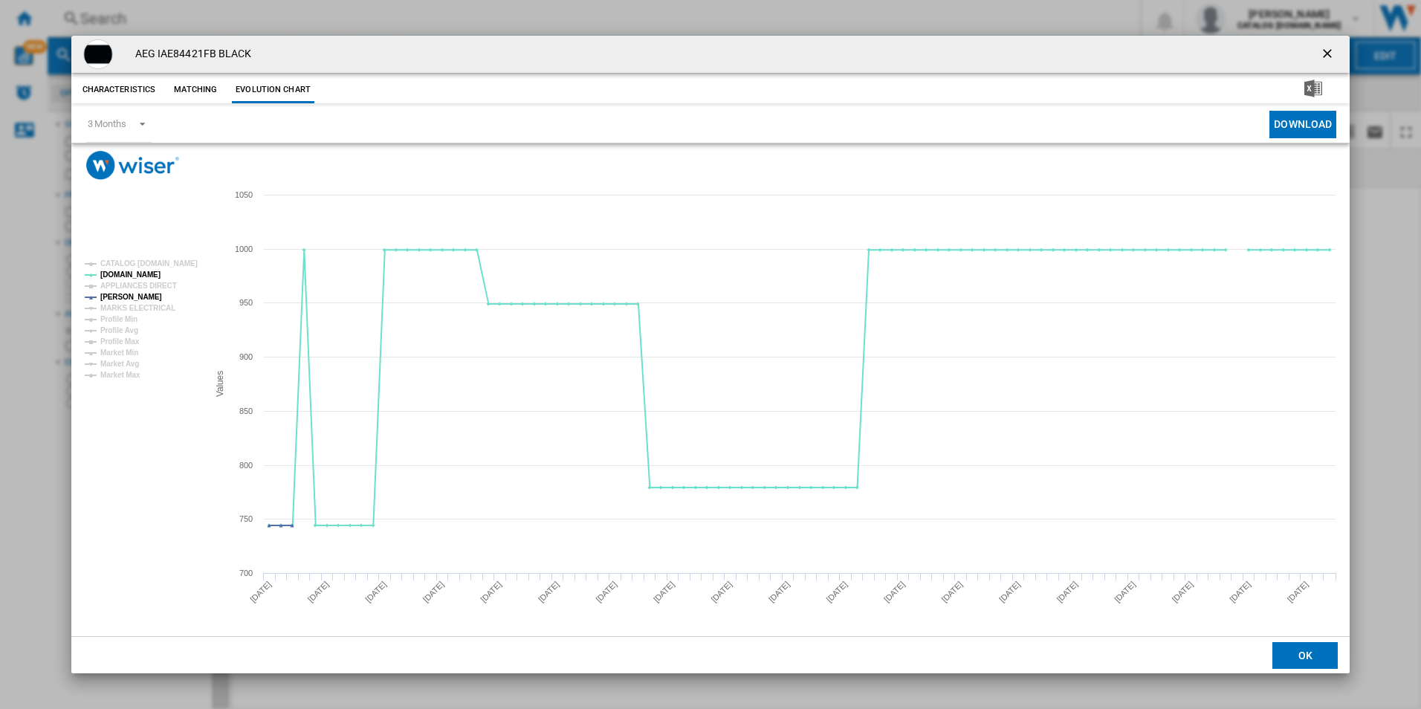
click at [1334, 54] on ng-md-icon "getI18NText('BUTTONS.CLOSE_DIALOG')" at bounding box center [1329, 55] width 18 height 18
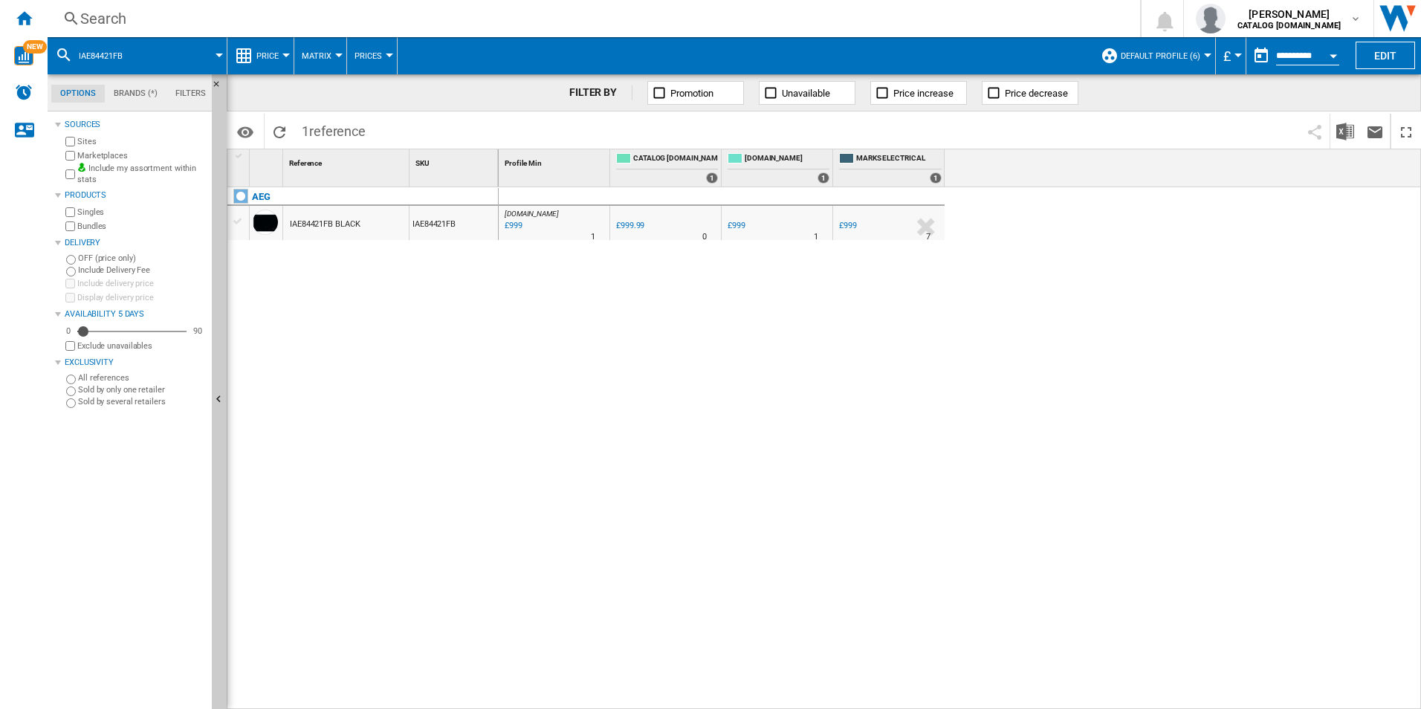
click at [942, 16] on div "Search" at bounding box center [590, 18] width 1021 height 21
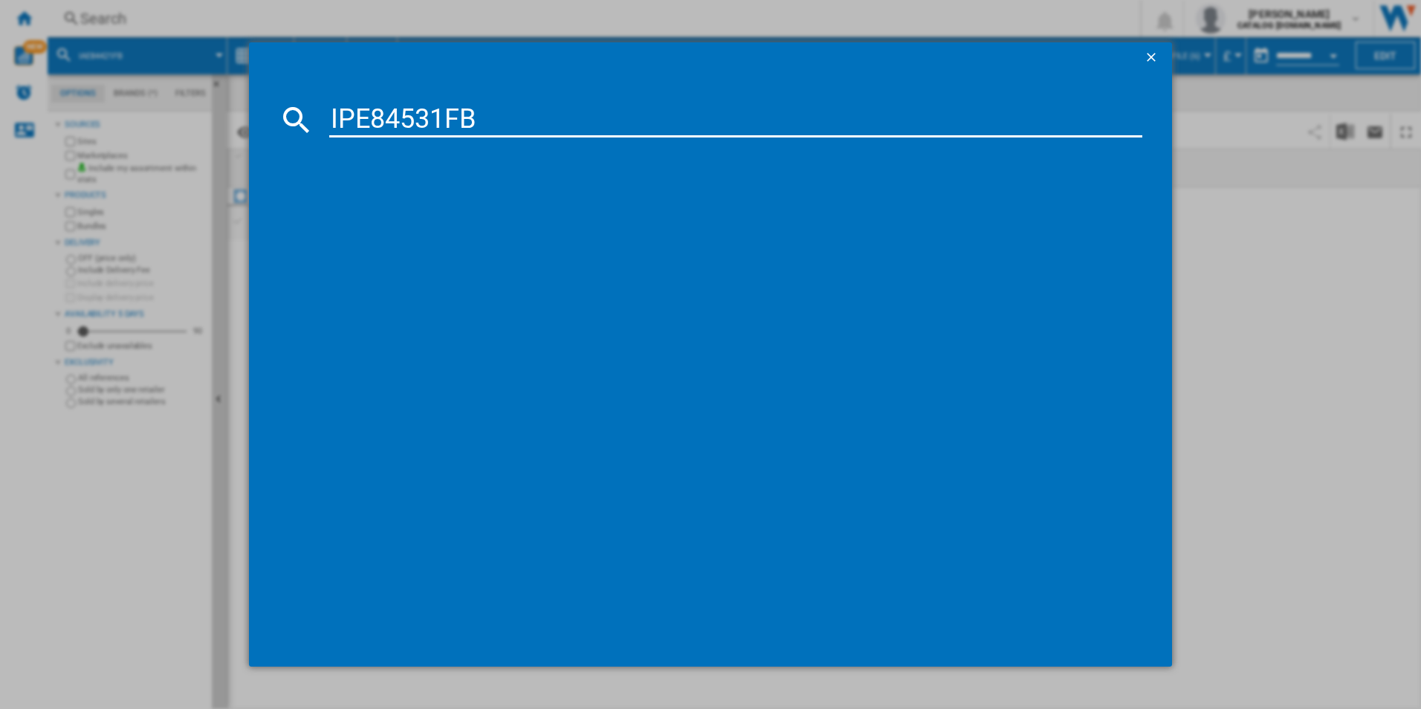
type input "IPE84531FB"
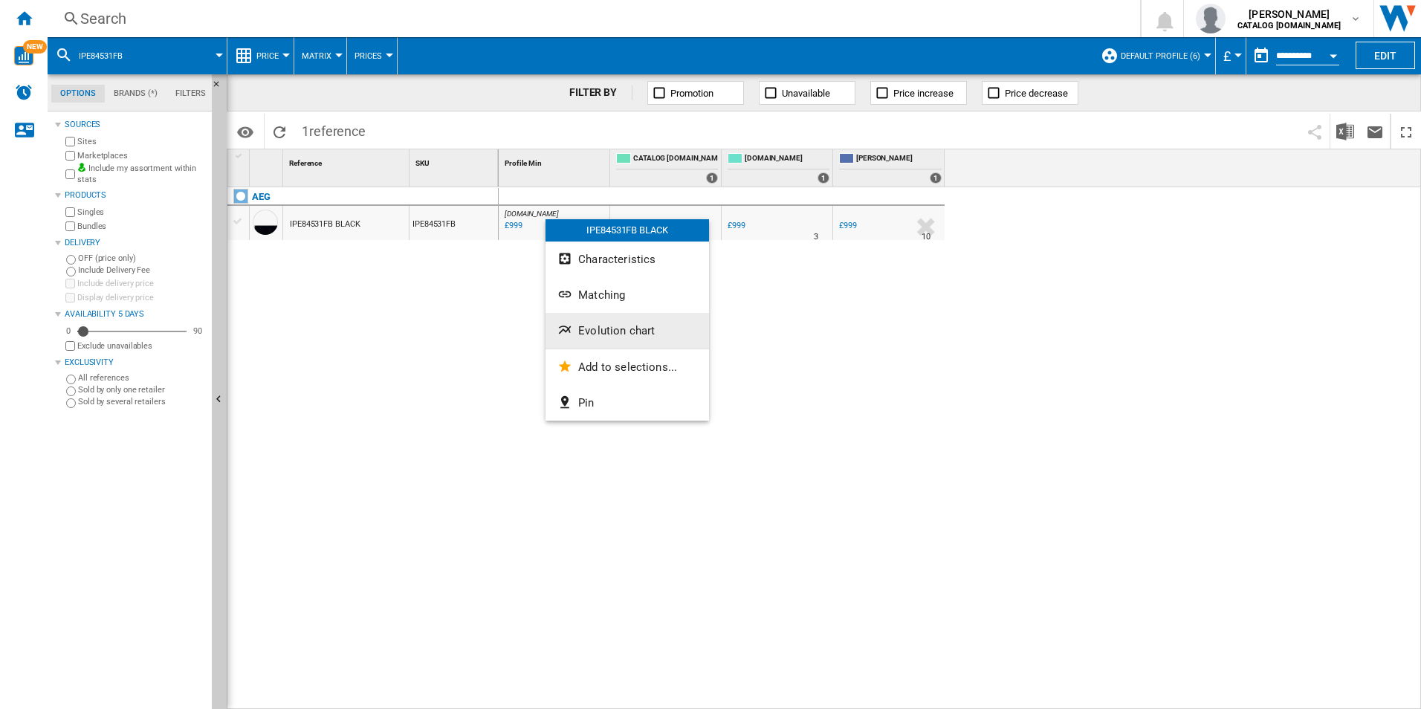
click at [600, 317] on button "Evolution chart" at bounding box center [626, 331] width 163 height 36
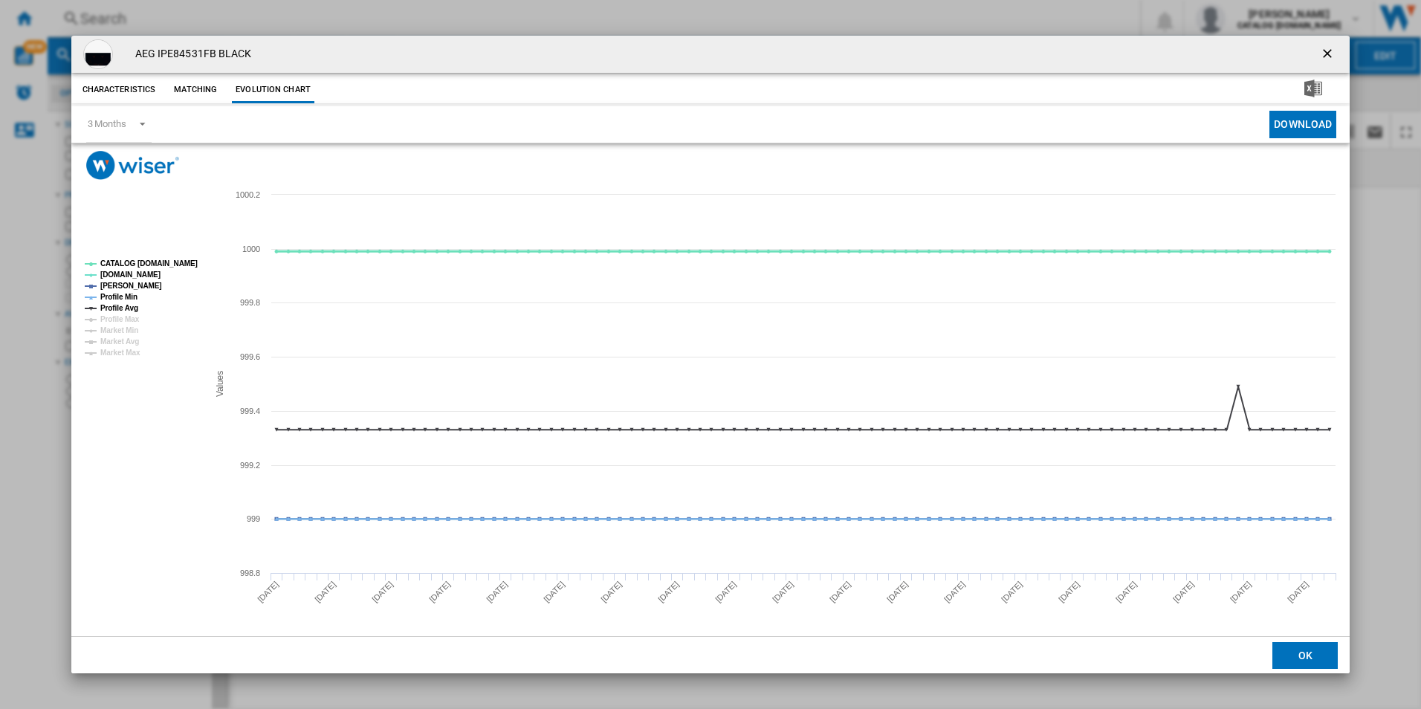
click at [176, 263] on tspan "CATALOG [DOMAIN_NAME]" at bounding box center [148, 263] width 97 height 8
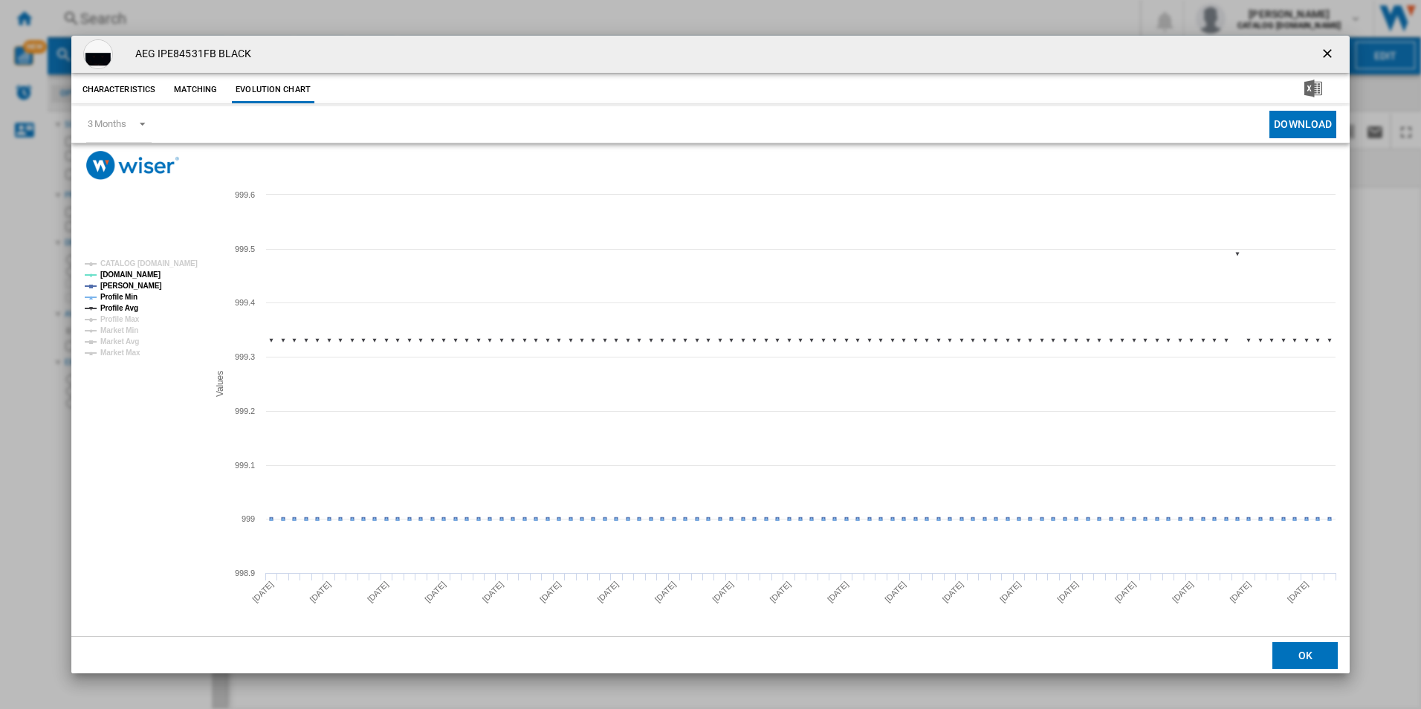
click at [117, 299] on tspan "Profile Min" at bounding box center [118, 297] width 37 height 8
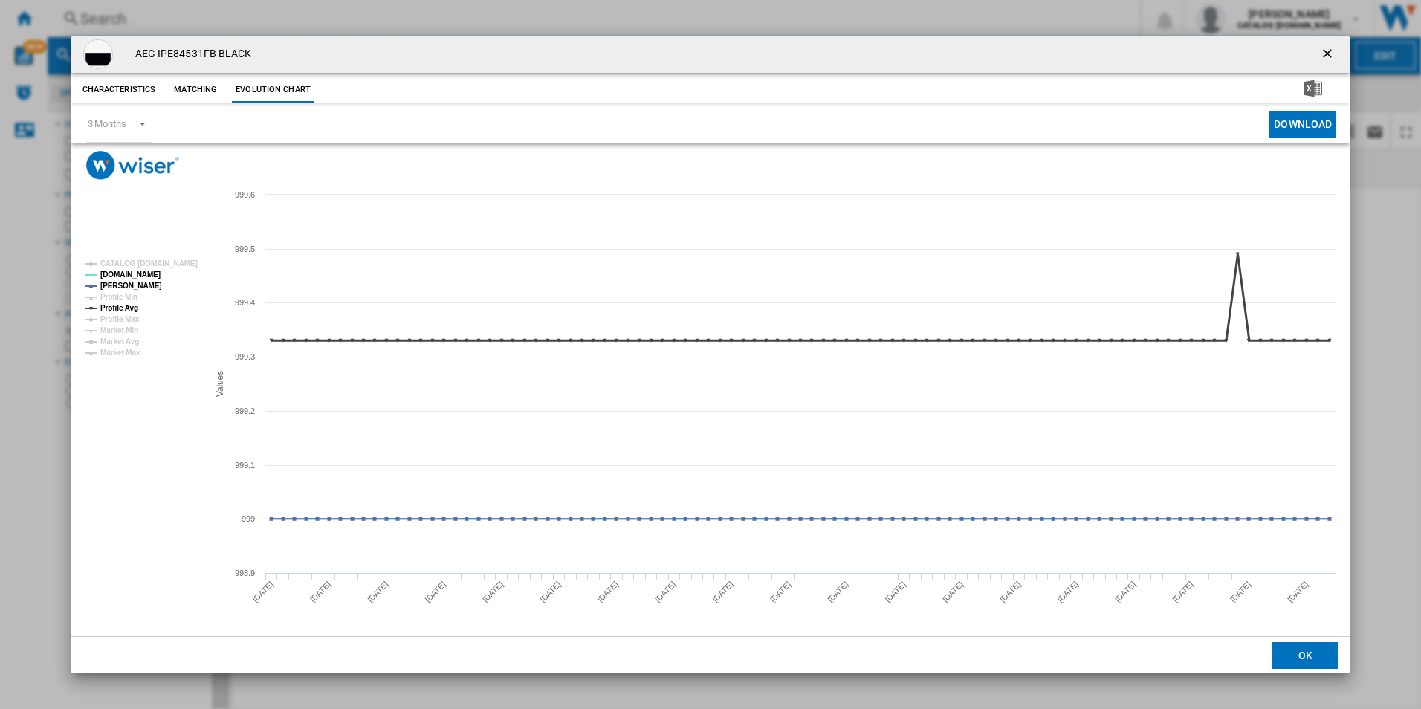
click at [120, 307] on tspan "Profile Avg" at bounding box center [119, 308] width 38 height 8
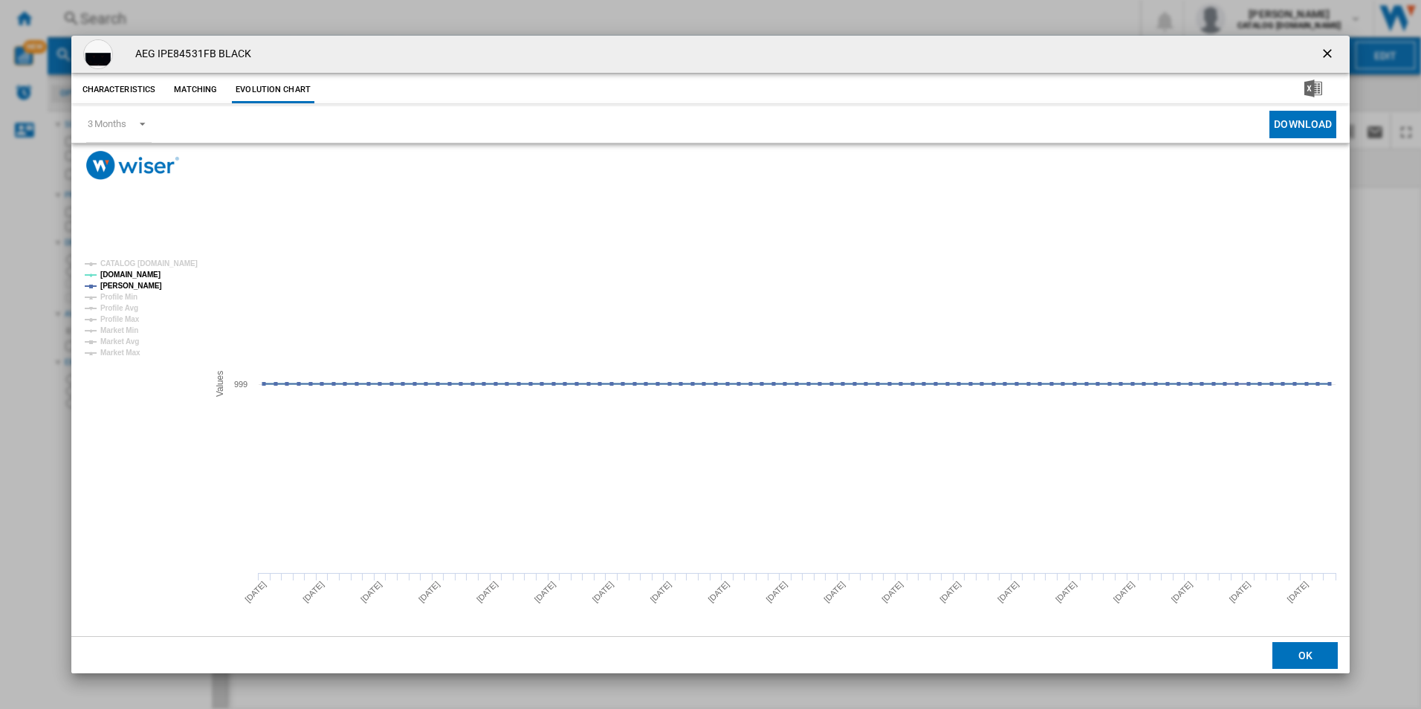
drag, startPoint x: 1335, startPoint y: 43, endPoint x: 1307, endPoint y: 55, distance: 30.6
click at [1335, 44] on button "Product popup" at bounding box center [1329, 54] width 30 height 30
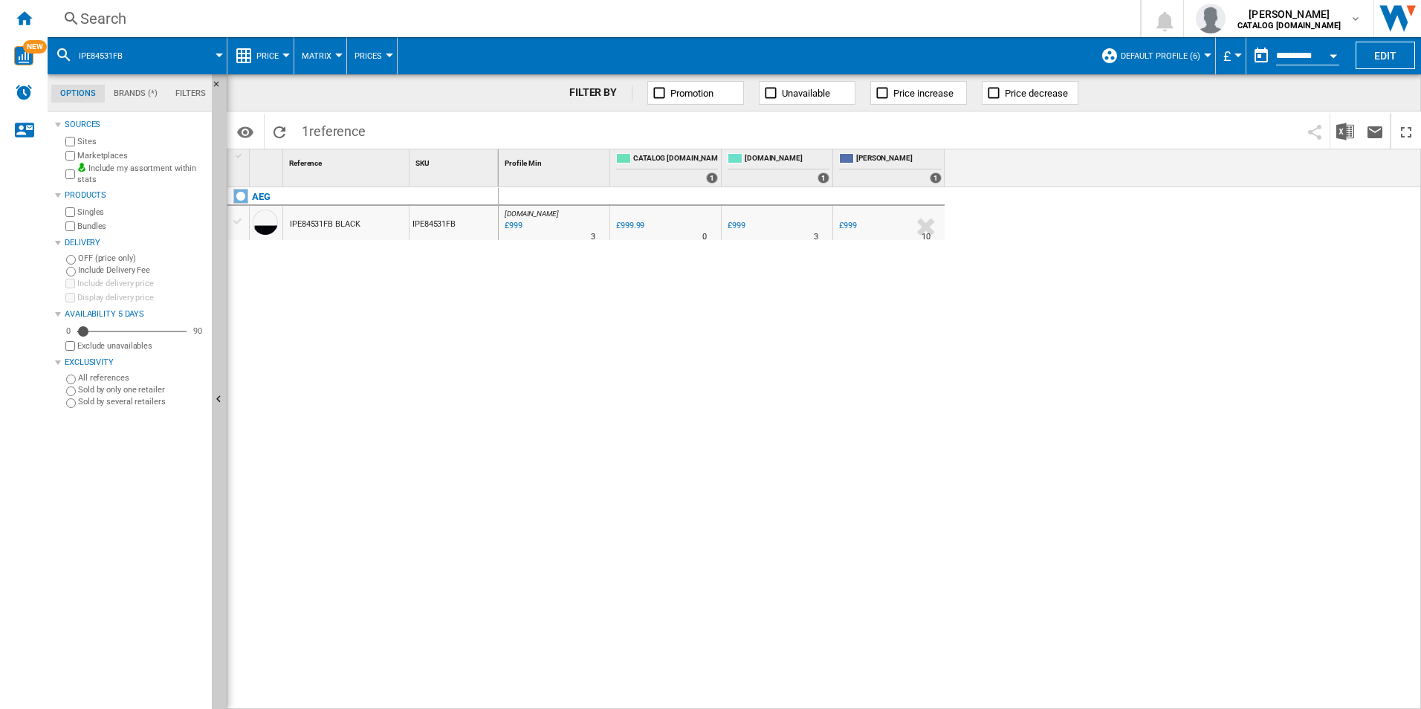
click at [973, 19] on div "Search" at bounding box center [590, 18] width 1021 height 21
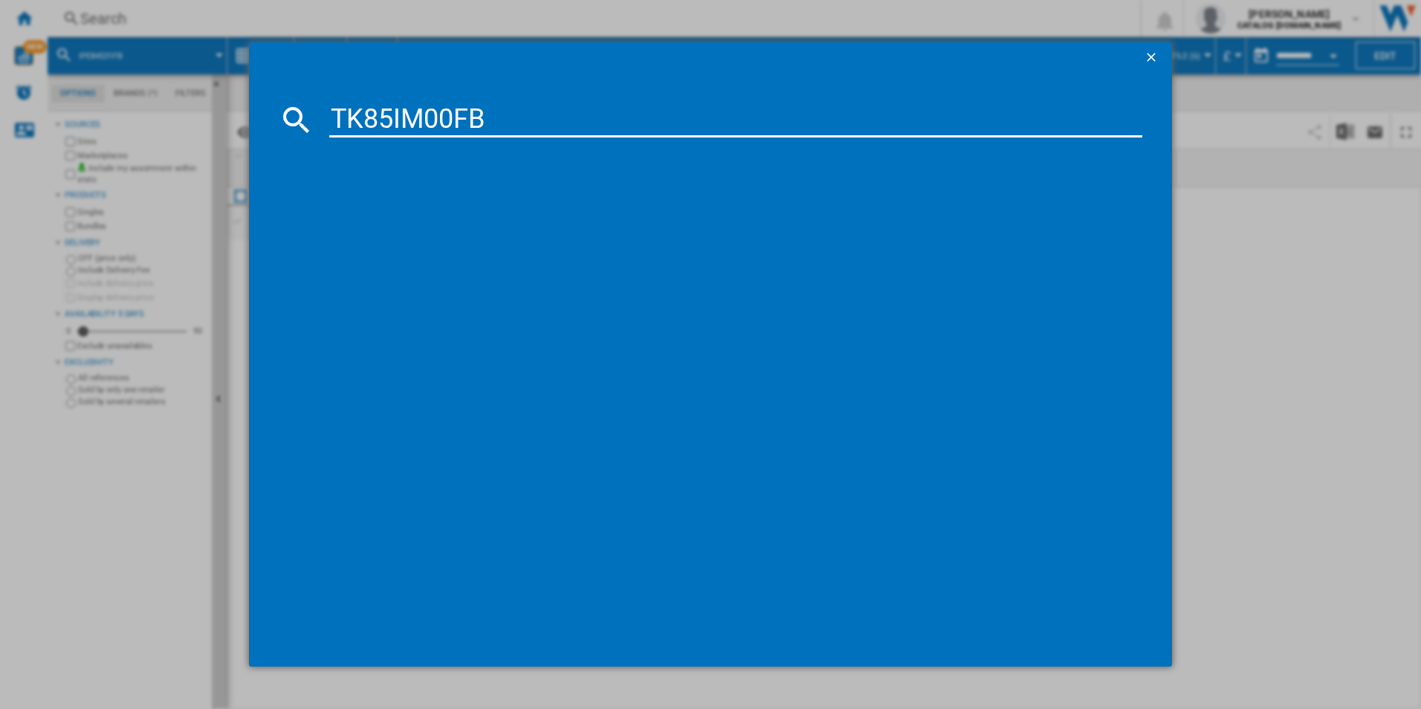
type input "TK85IM00FB"
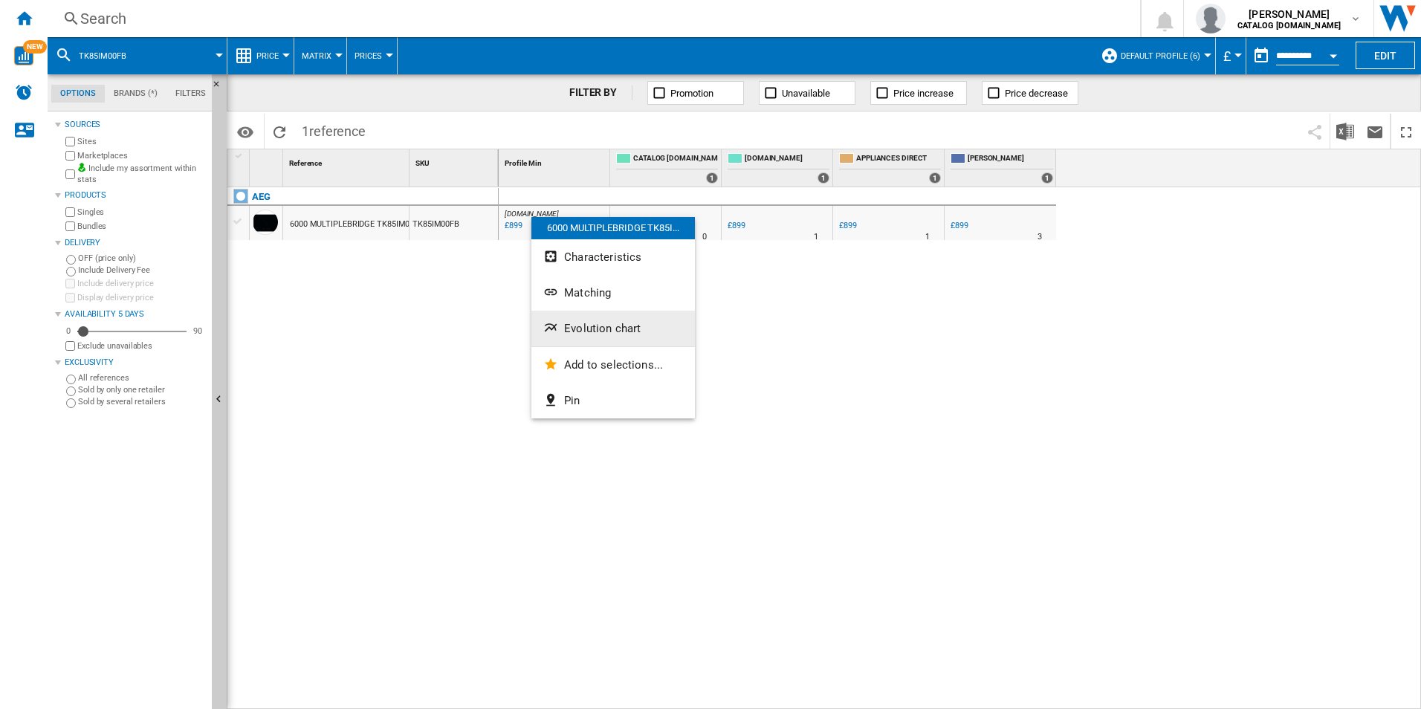
click at [589, 326] on span "Evolution chart" at bounding box center [602, 328] width 77 height 13
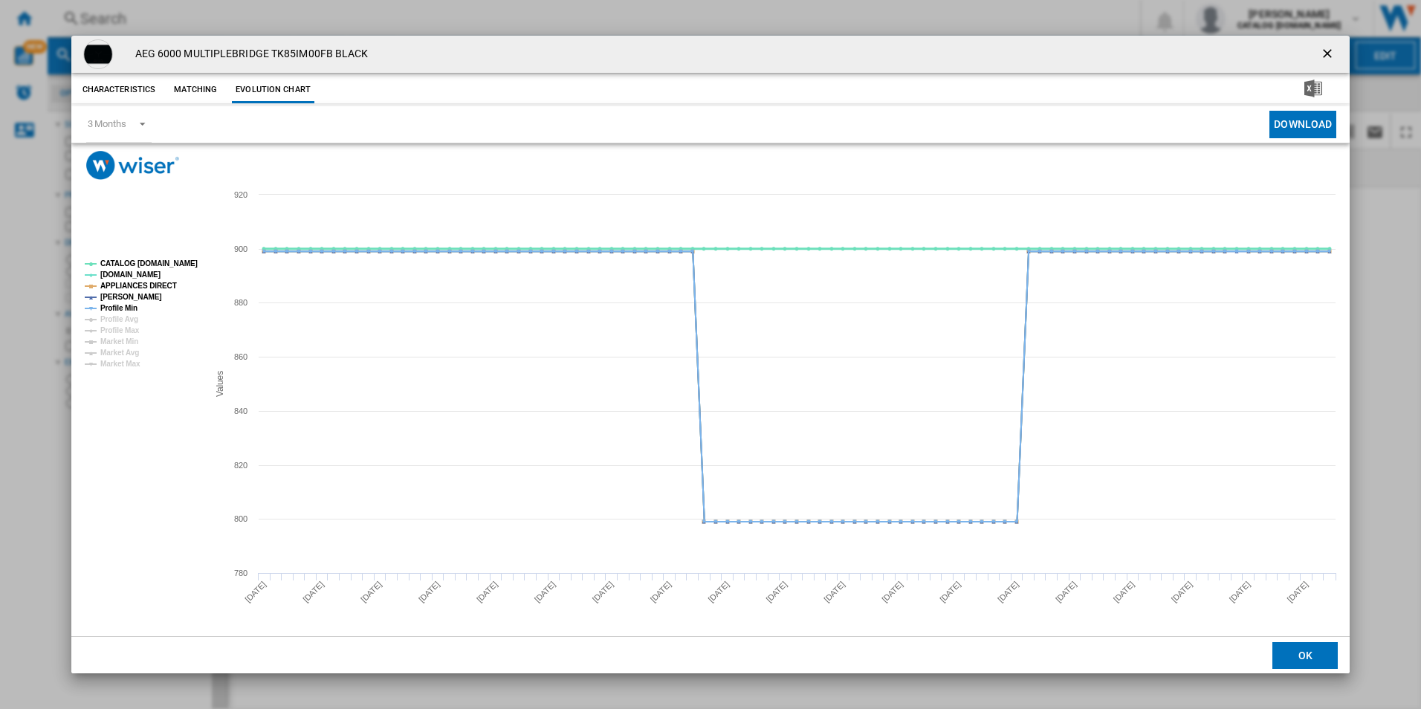
click at [179, 268] on tspan "CATALOG [DOMAIN_NAME]" at bounding box center [148, 263] width 97 height 8
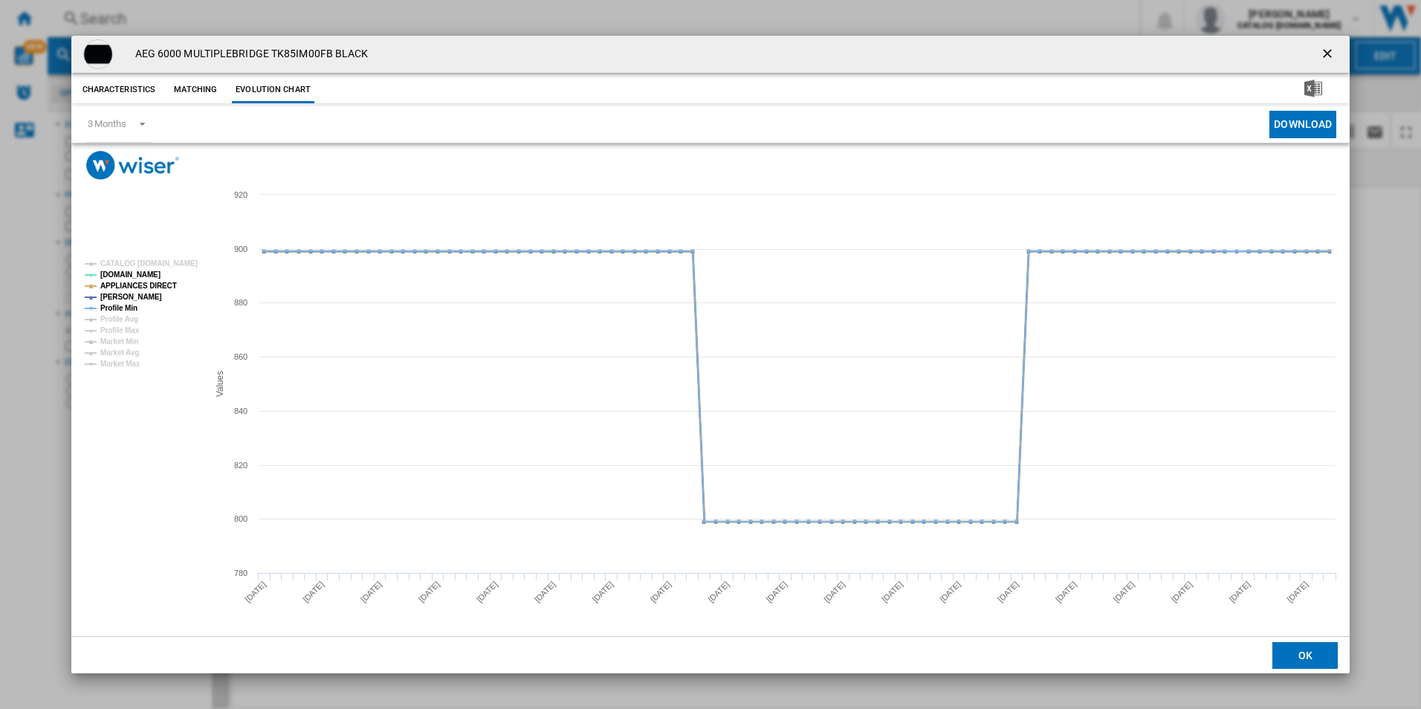
click at [148, 288] on tspan "APPLIANCES DIRECT" at bounding box center [138, 286] width 77 height 8
click at [131, 304] on tspan "Profile Min" at bounding box center [118, 308] width 37 height 8
click at [1325, 50] on ng-md-icon "getI18NText('BUTTONS.CLOSE_DIALOG')" at bounding box center [1329, 55] width 18 height 18
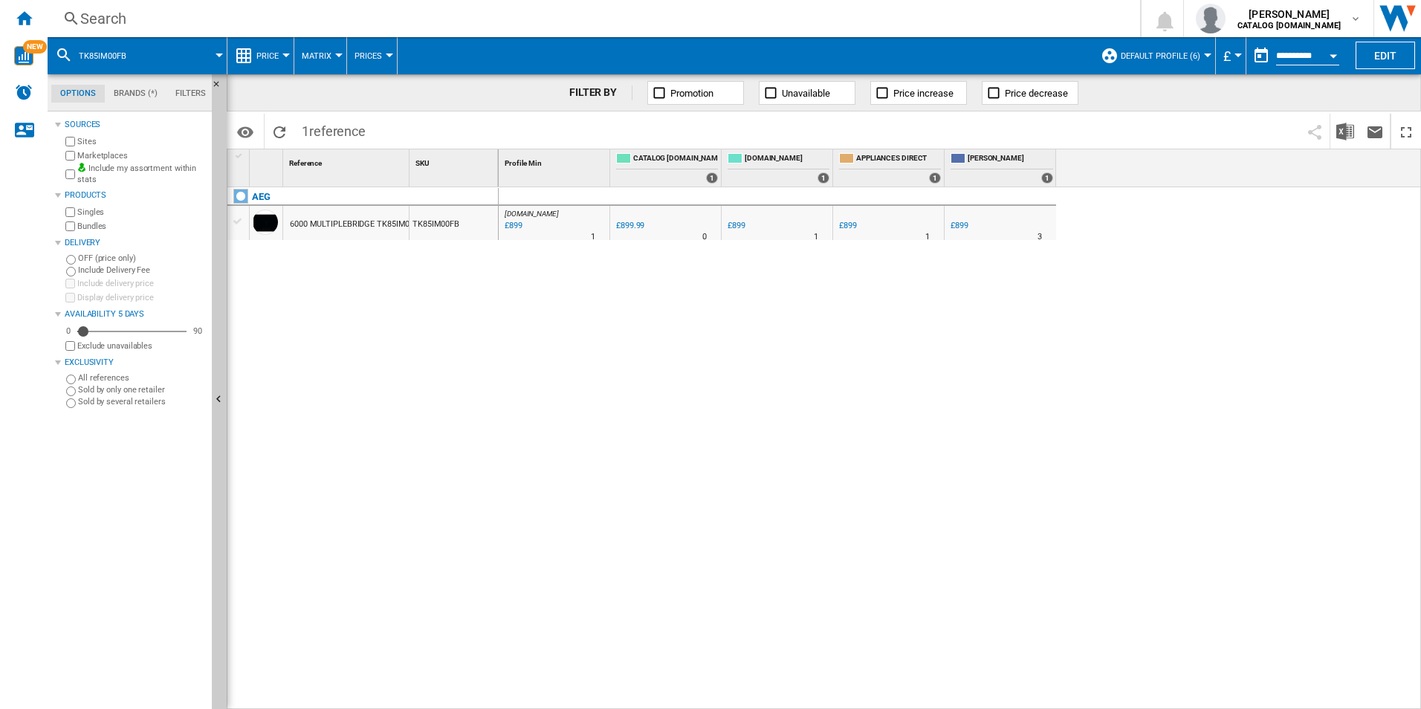
click at [933, 22] on div "Search" at bounding box center [590, 18] width 1021 height 21
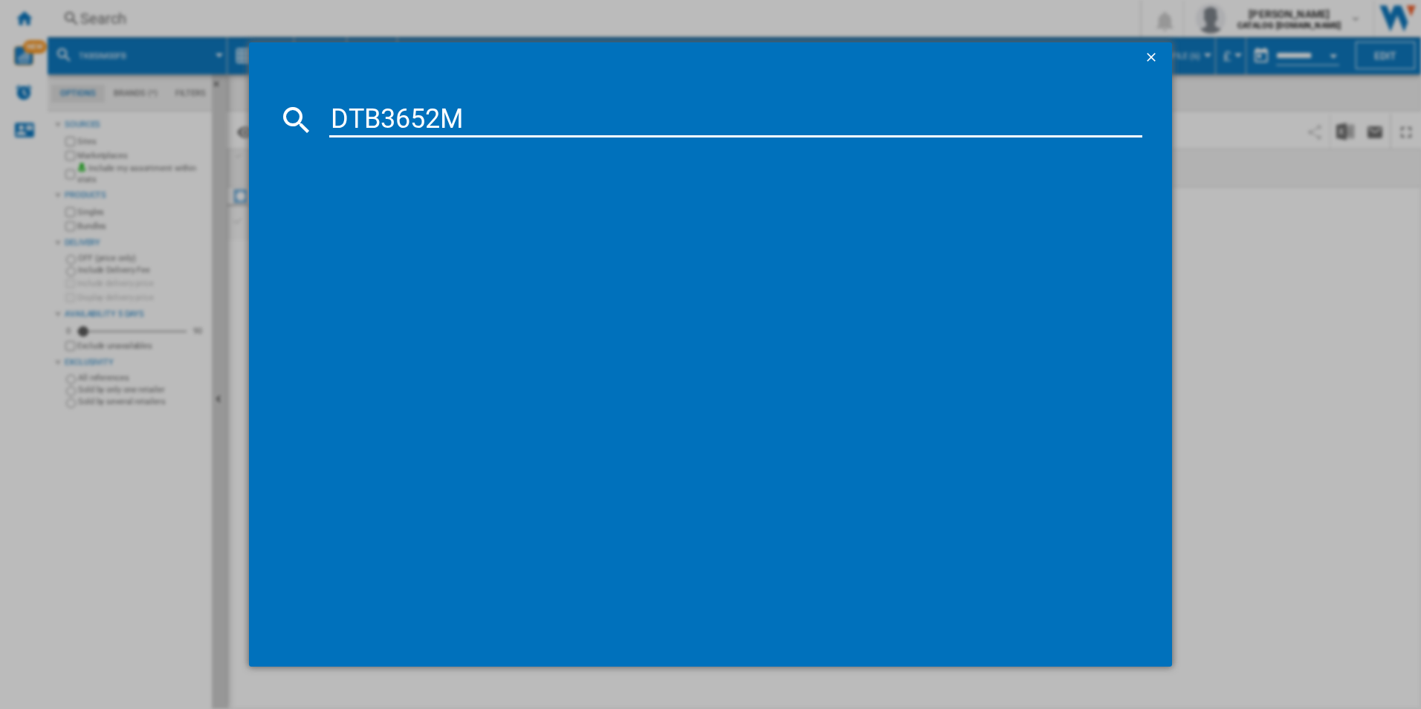
type input "DTB3652M"
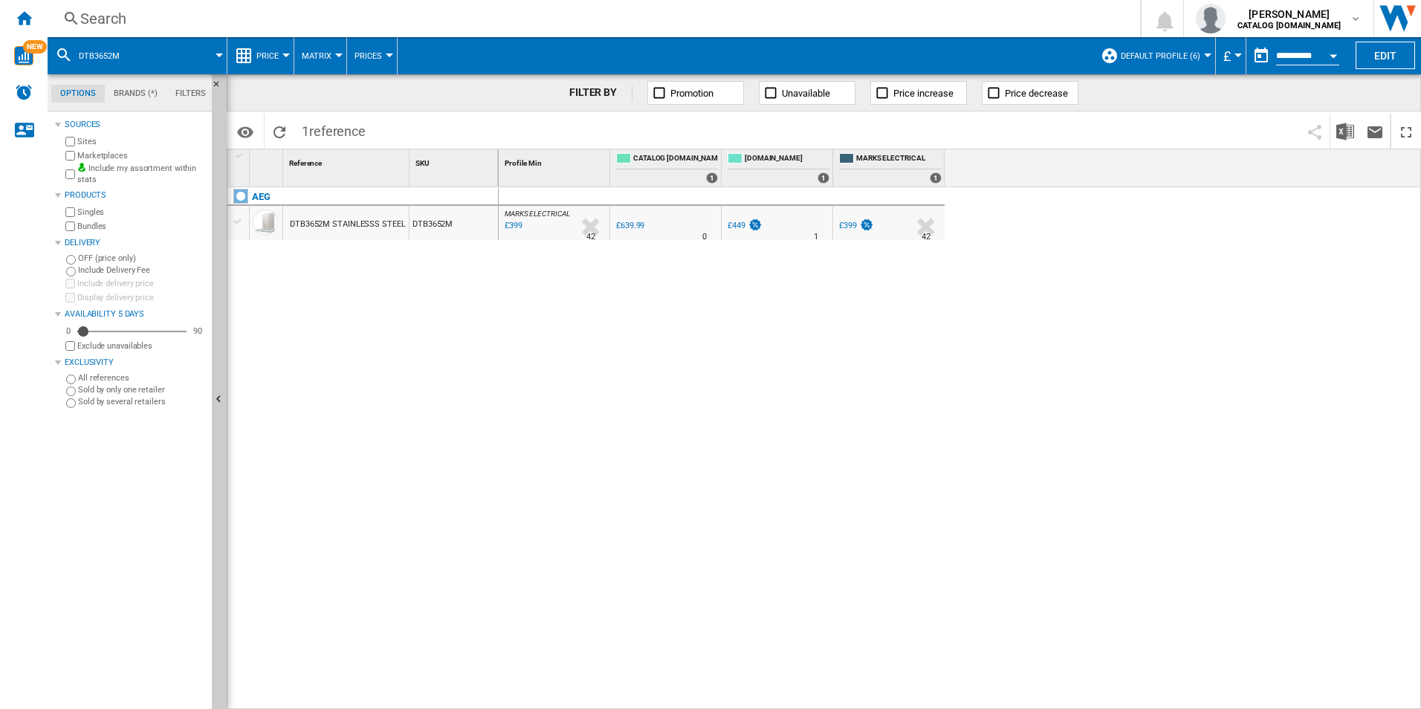
drag, startPoint x: 553, startPoint y: 224, endPoint x: 548, endPoint y: 260, distance: 36.8
click at [486, 343] on div at bounding box center [710, 354] width 1421 height 709
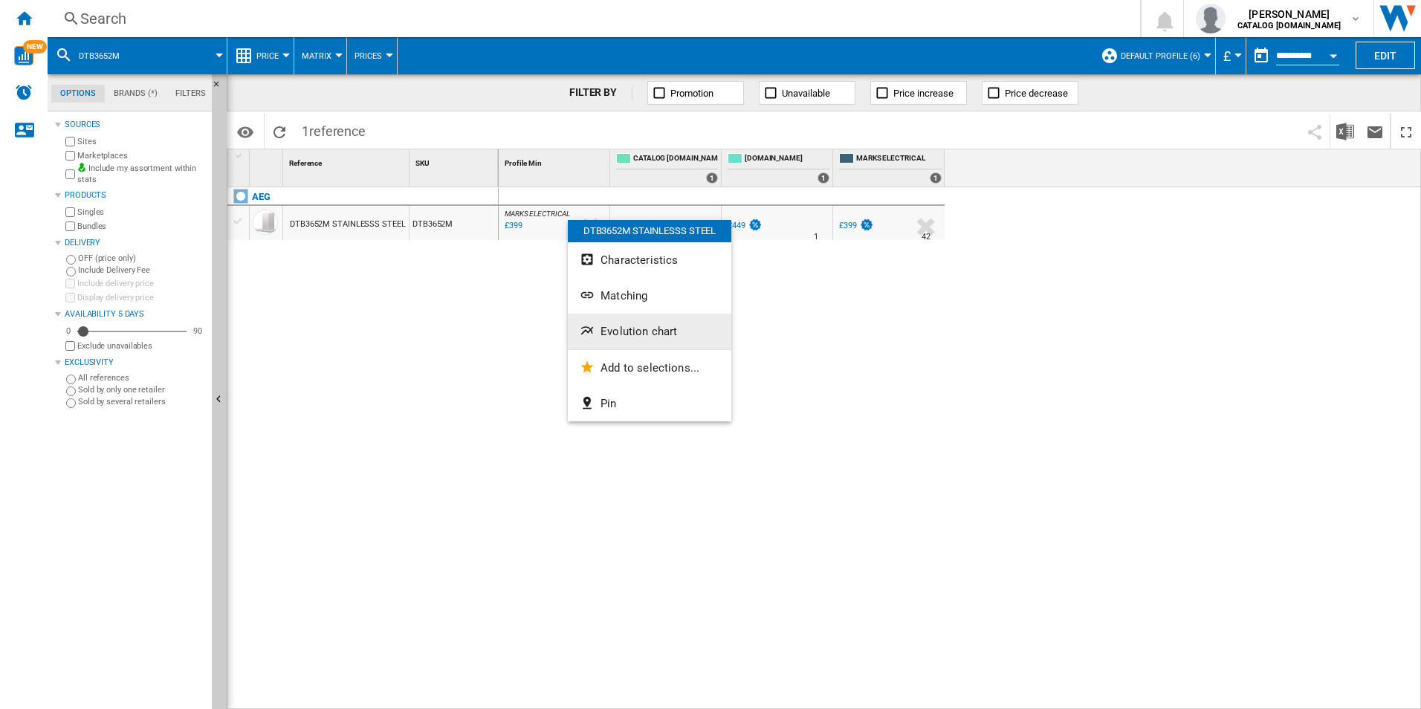
click at [597, 323] on ng-md-icon "Evolution chart" at bounding box center [589, 332] width 18 height 18
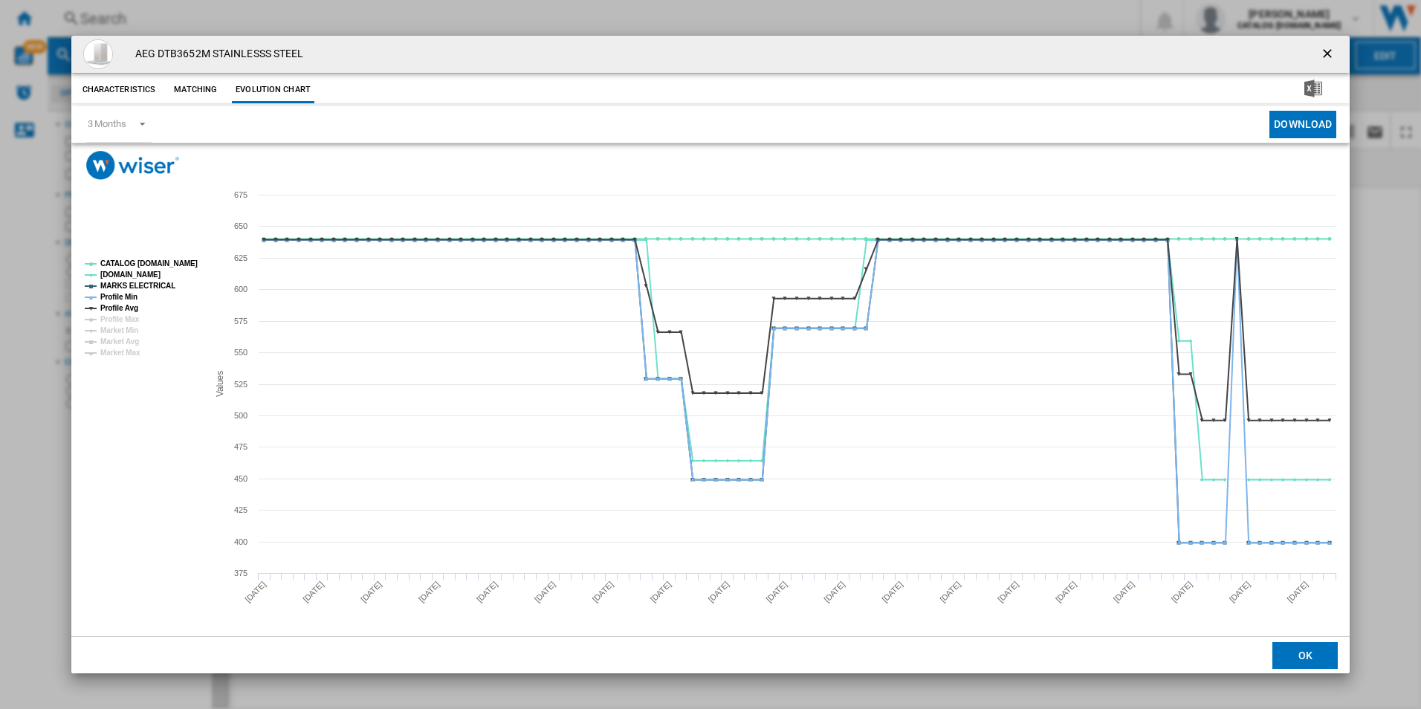
drag, startPoint x: 199, startPoint y: 259, endPoint x: 192, endPoint y: 270, distance: 12.4
click at [198, 259] on rect "Product popup" at bounding box center [140, 308] width 123 height 108
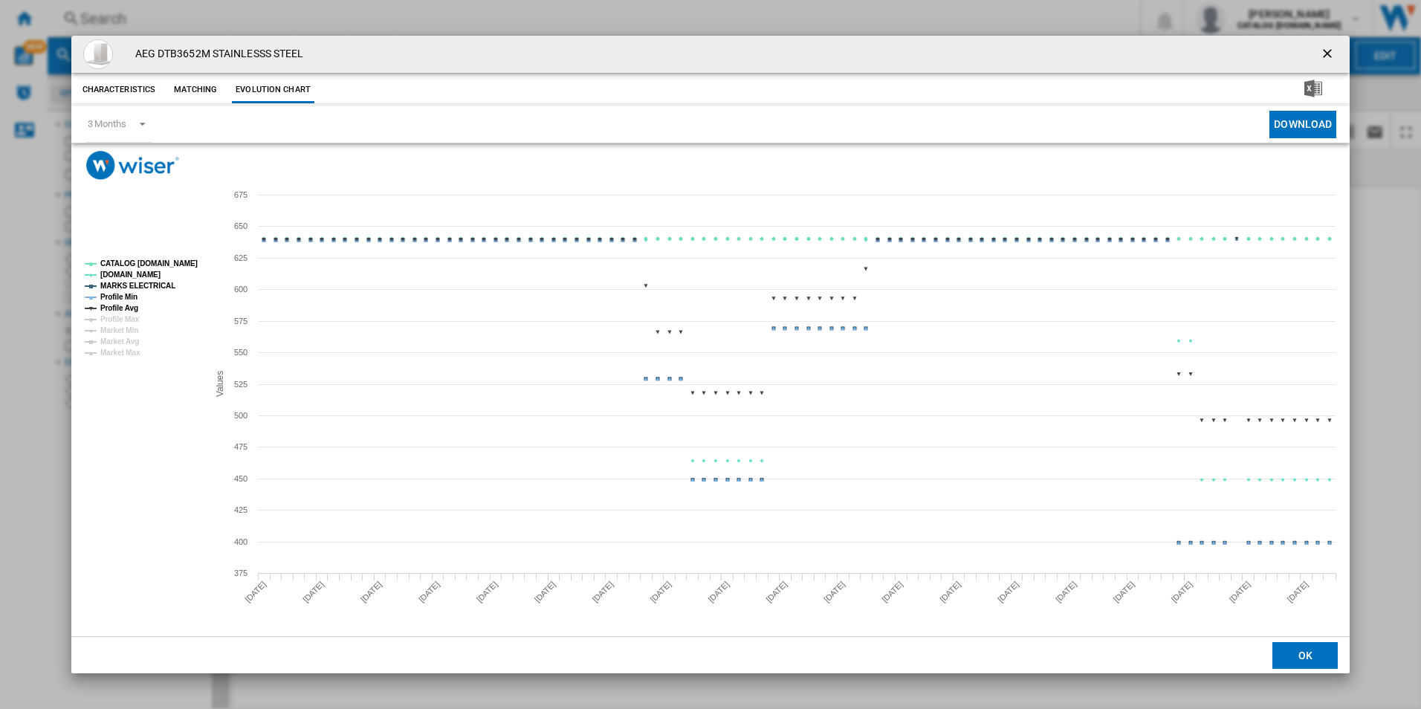
click at [146, 260] on tspan "CATALOG [DOMAIN_NAME]" at bounding box center [148, 263] width 97 height 8
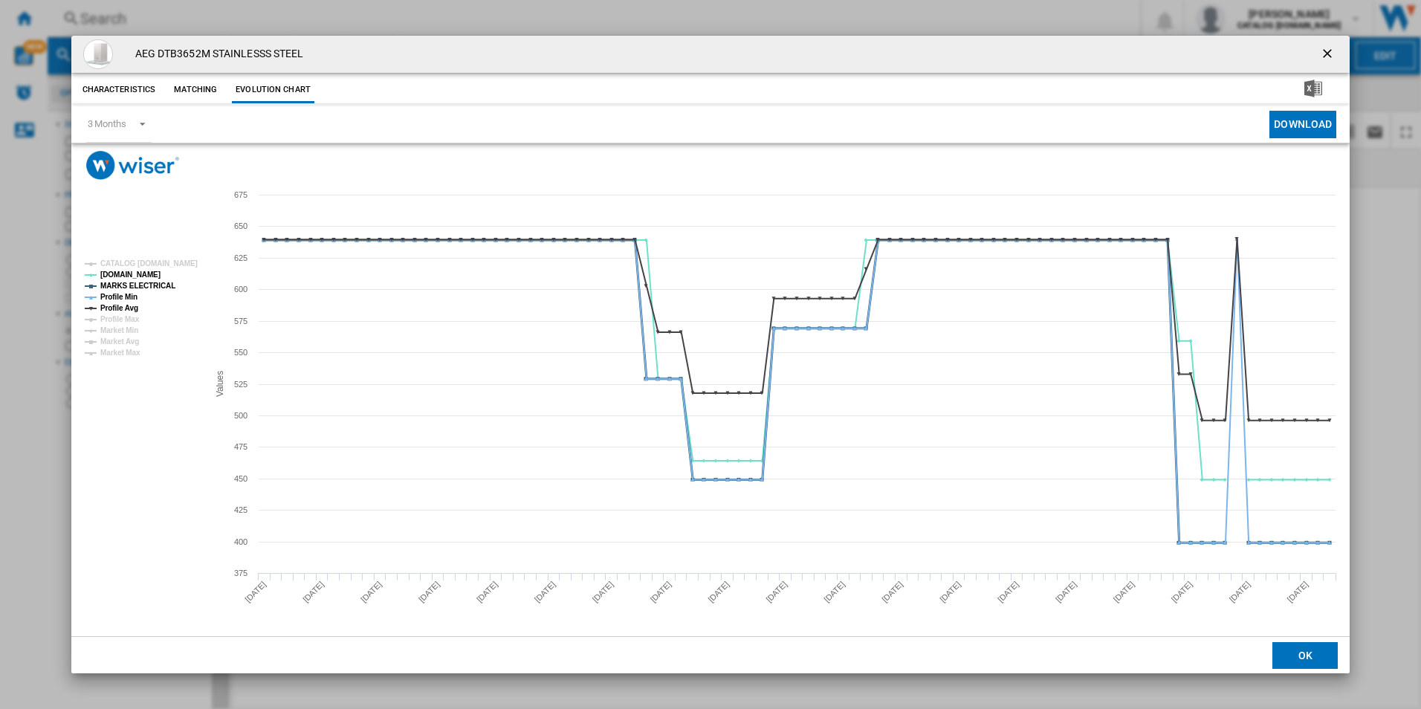
click at [147, 282] on tspan "MARKS ELECTRICAL" at bounding box center [137, 286] width 75 height 8
click at [125, 304] on tspan "Profile Avg" at bounding box center [119, 308] width 38 height 8
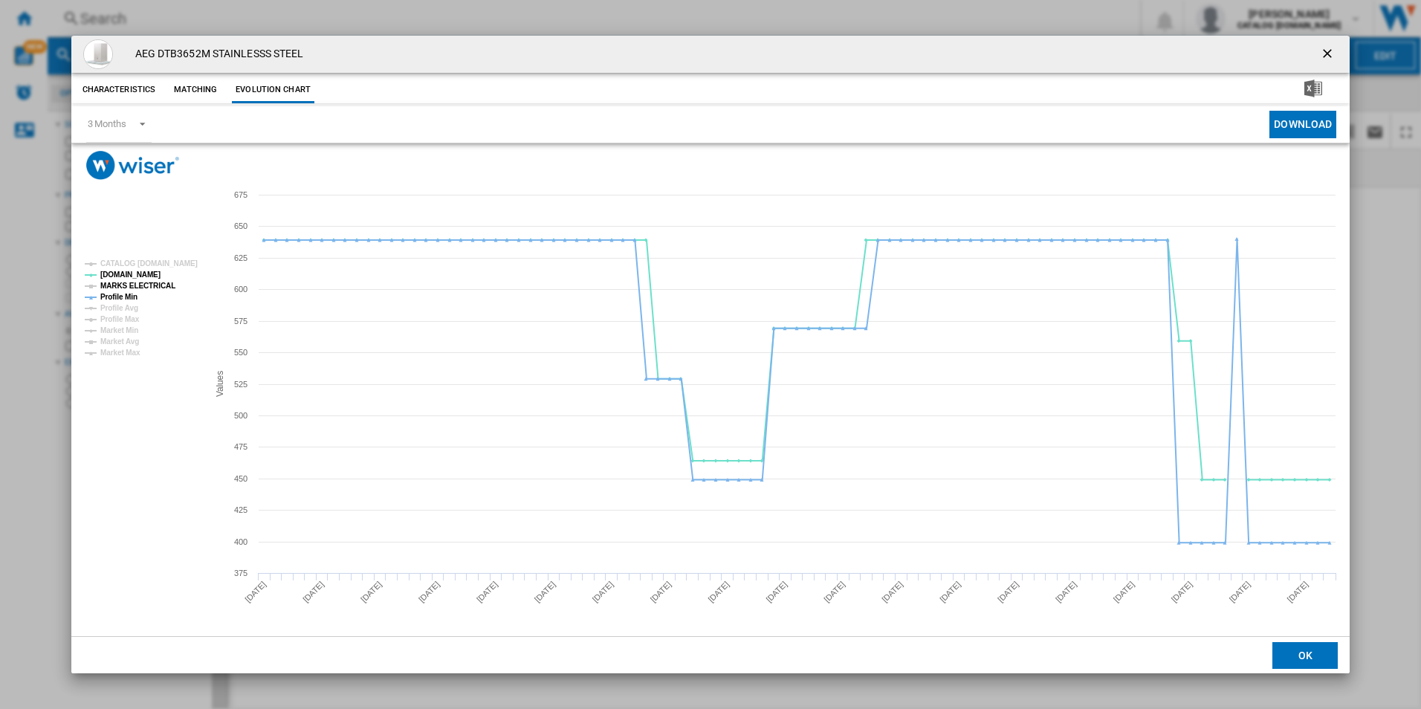
click at [135, 290] on tspan "MARKS ELECTRICAL" at bounding box center [137, 286] width 75 height 8
click at [132, 296] on tspan "Profile Min" at bounding box center [118, 297] width 37 height 8
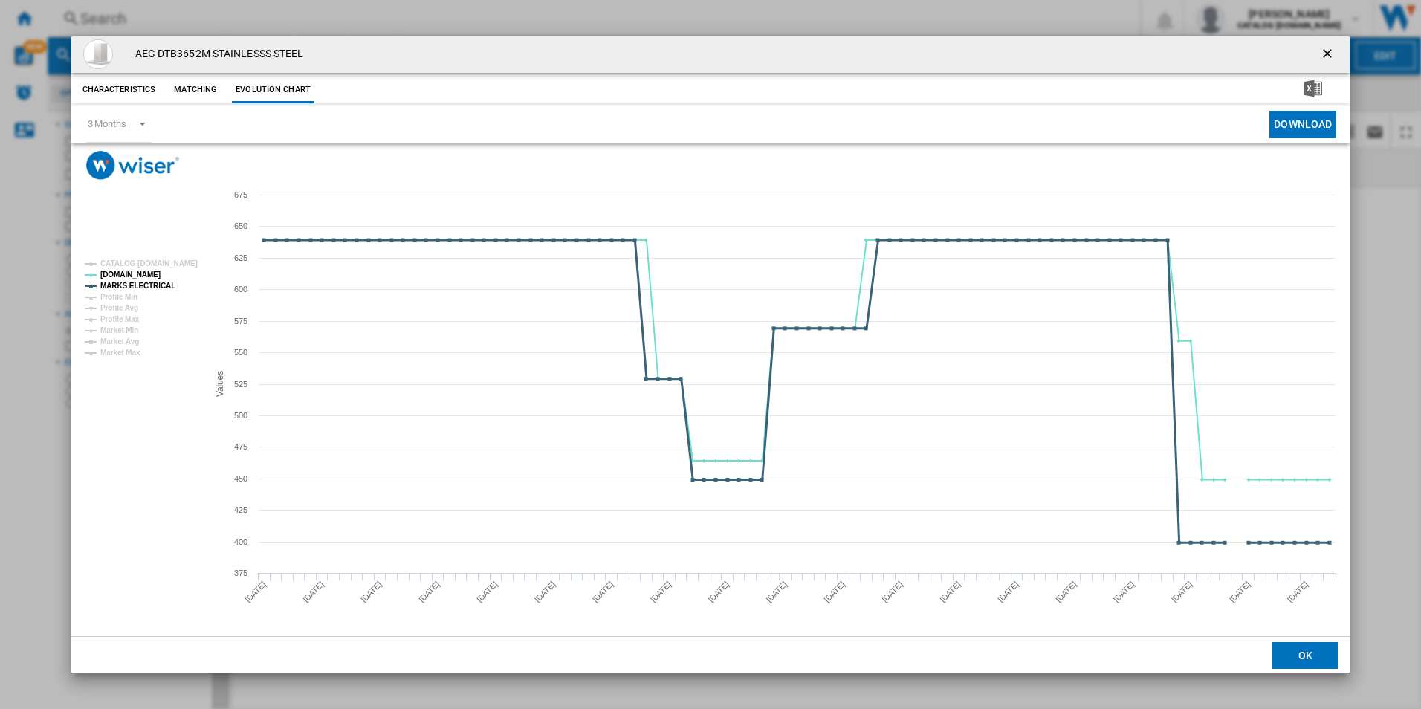
click at [138, 282] on tspan "MARKS ELECTRICAL" at bounding box center [137, 286] width 75 height 8
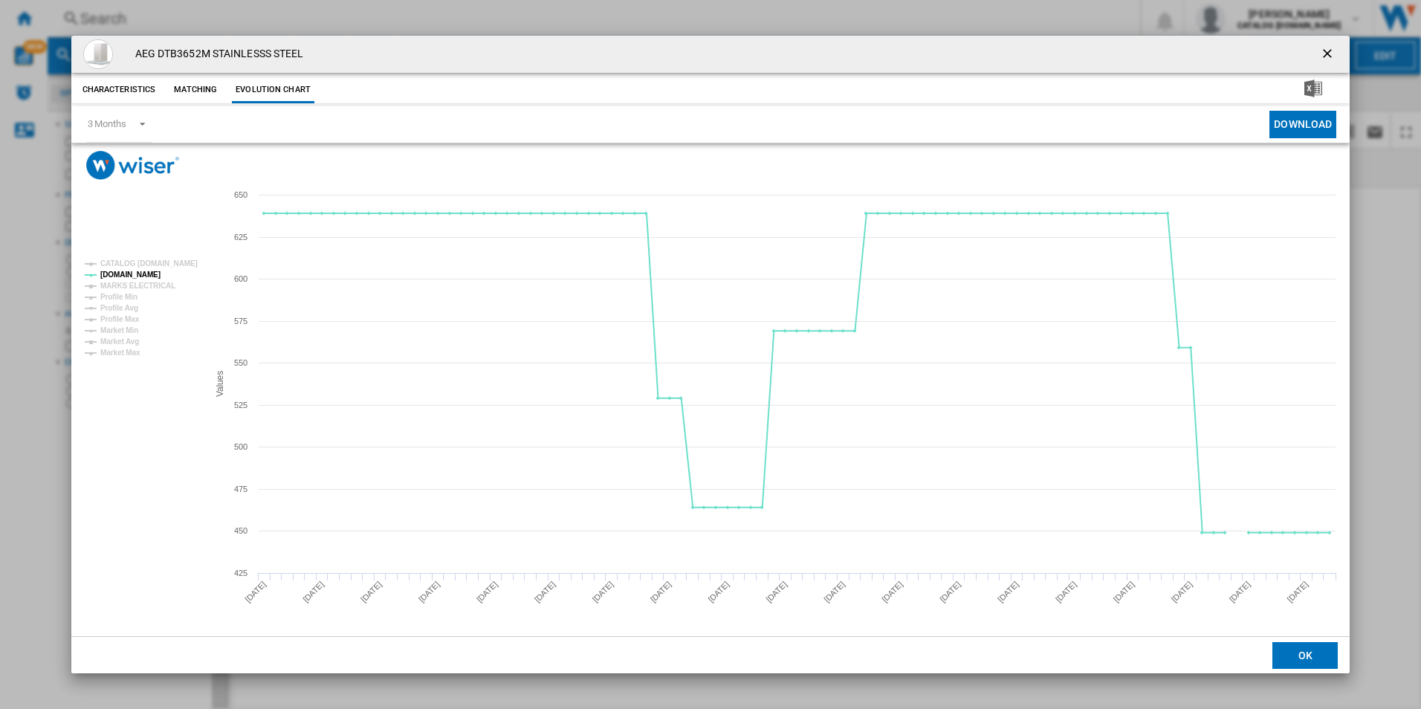
drag, startPoint x: 1338, startPoint y: 44, endPoint x: 1326, endPoint y: 46, distance: 12.8
click at [1338, 44] on button "Product popup" at bounding box center [1329, 54] width 30 height 30
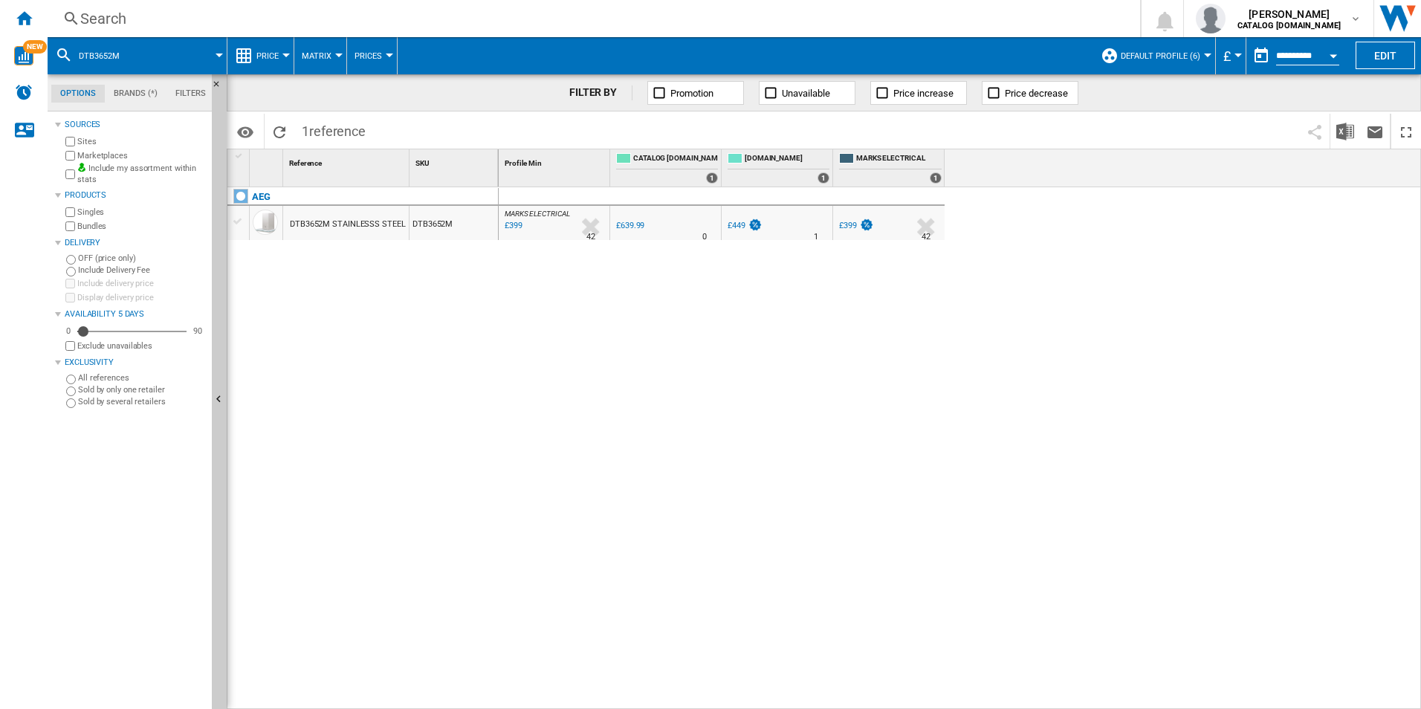
click at [967, 19] on div "Search" at bounding box center [590, 18] width 1021 height 21
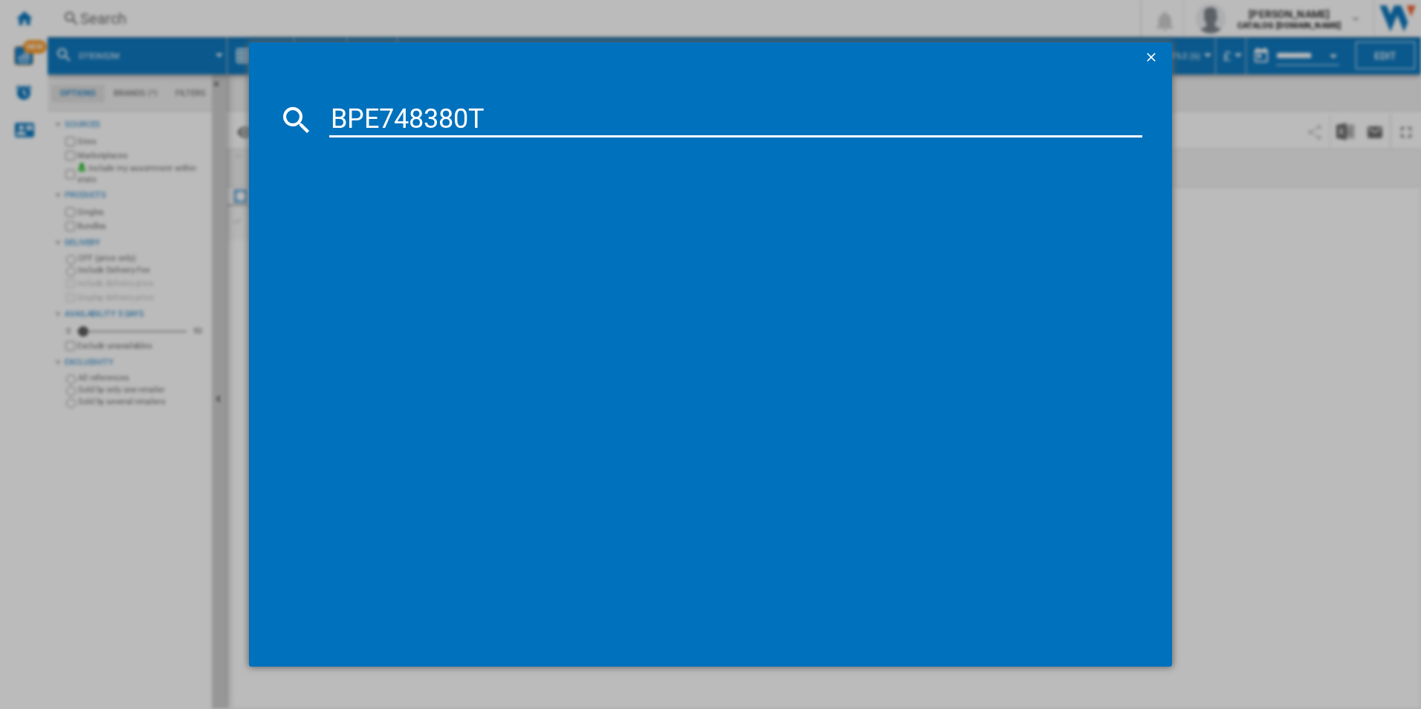
type input "BPE748380T"
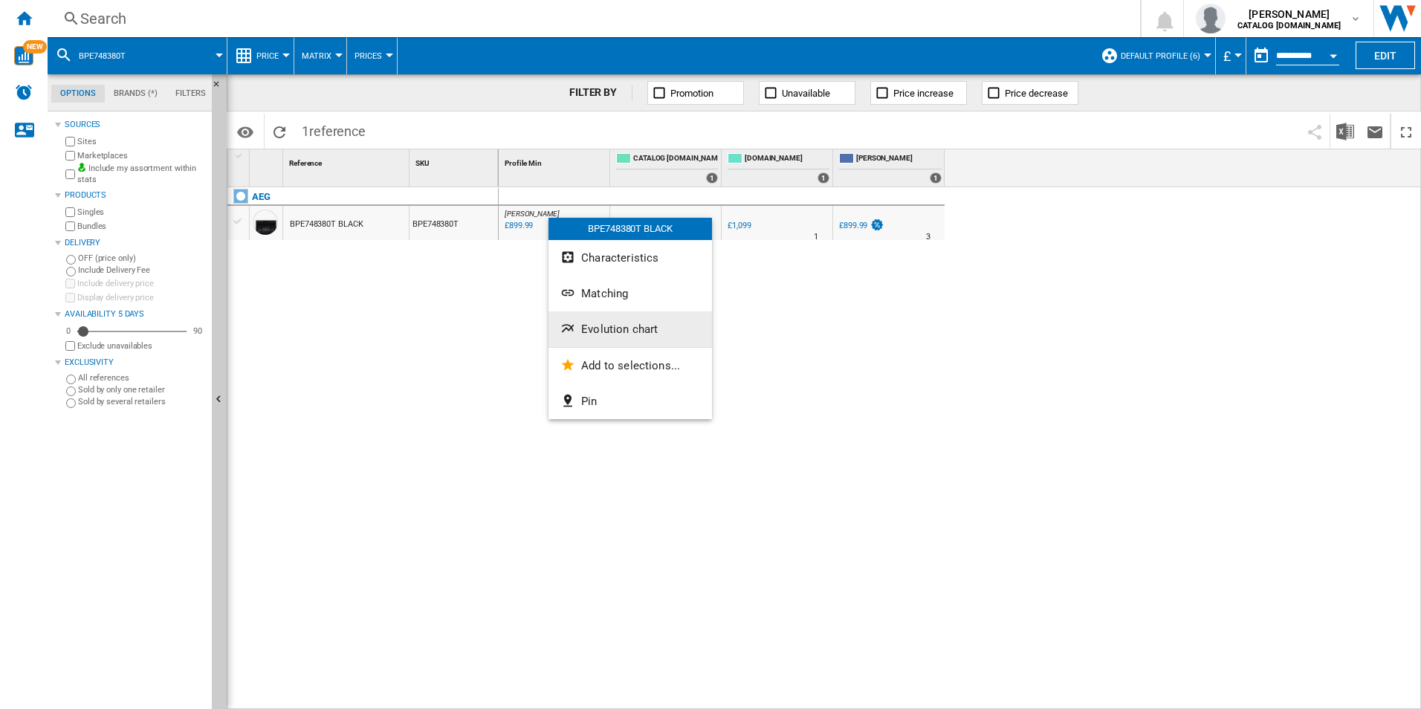
click at [592, 324] on span "Evolution chart" at bounding box center [619, 329] width 77 height 13
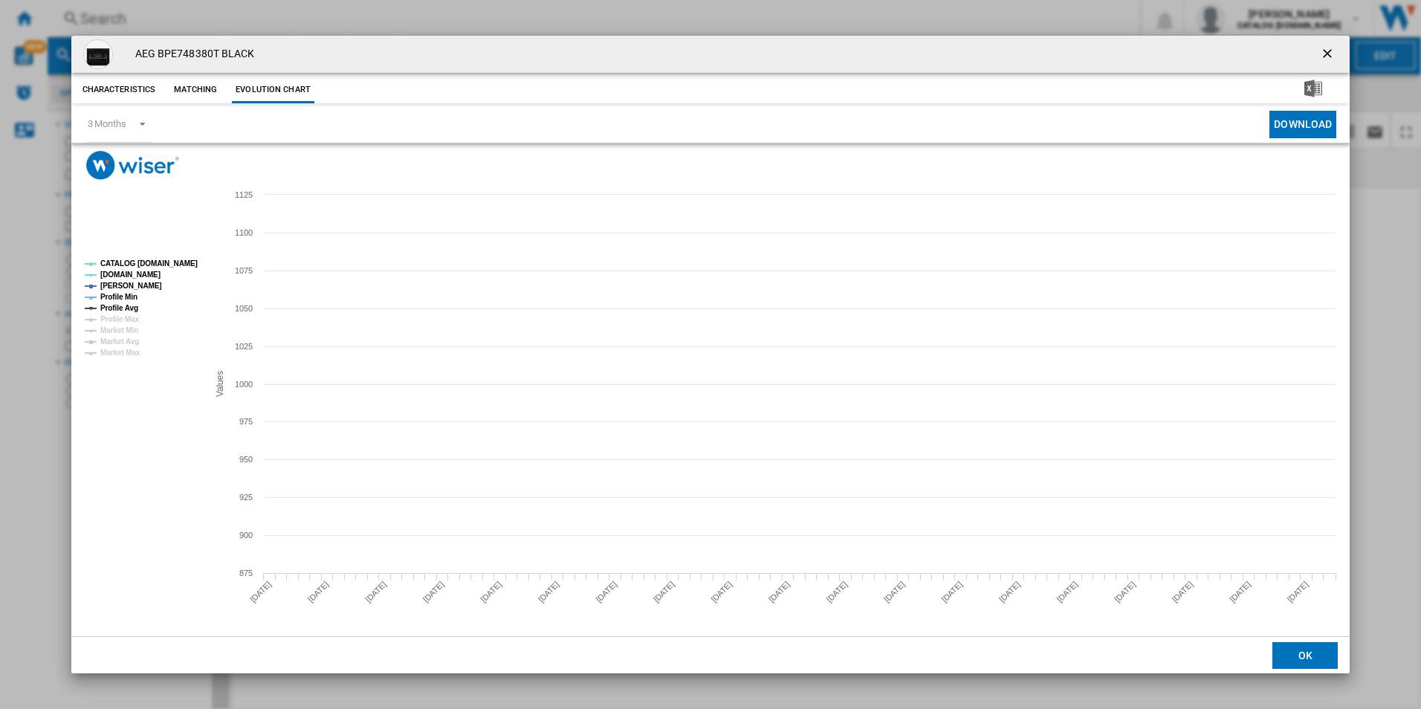
click at [178, 265] on tspan "CATALOG [DOMAIN_NAME]" at bounding box center [148, 263] width 97 height 8
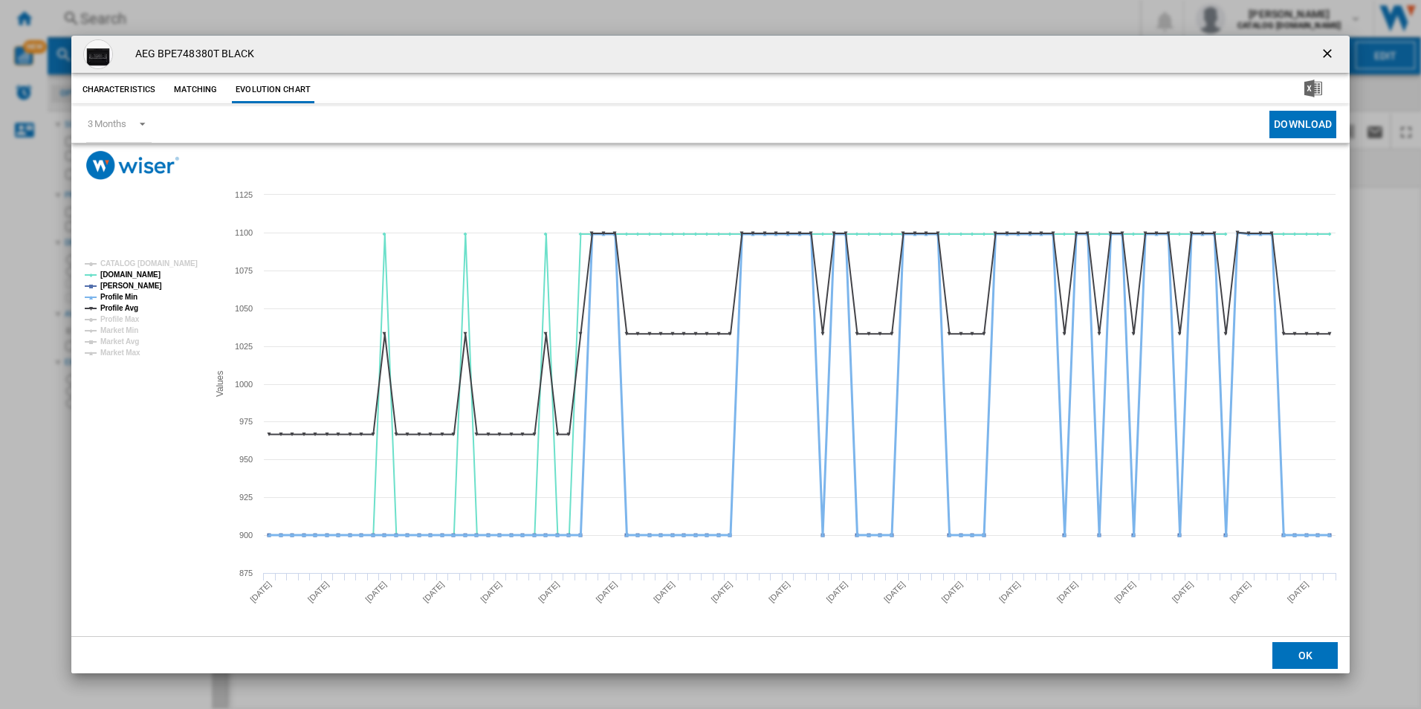
click at [121, 296] on tspan "Profile Min" at bounding box center [118, 297] width 37 height 8
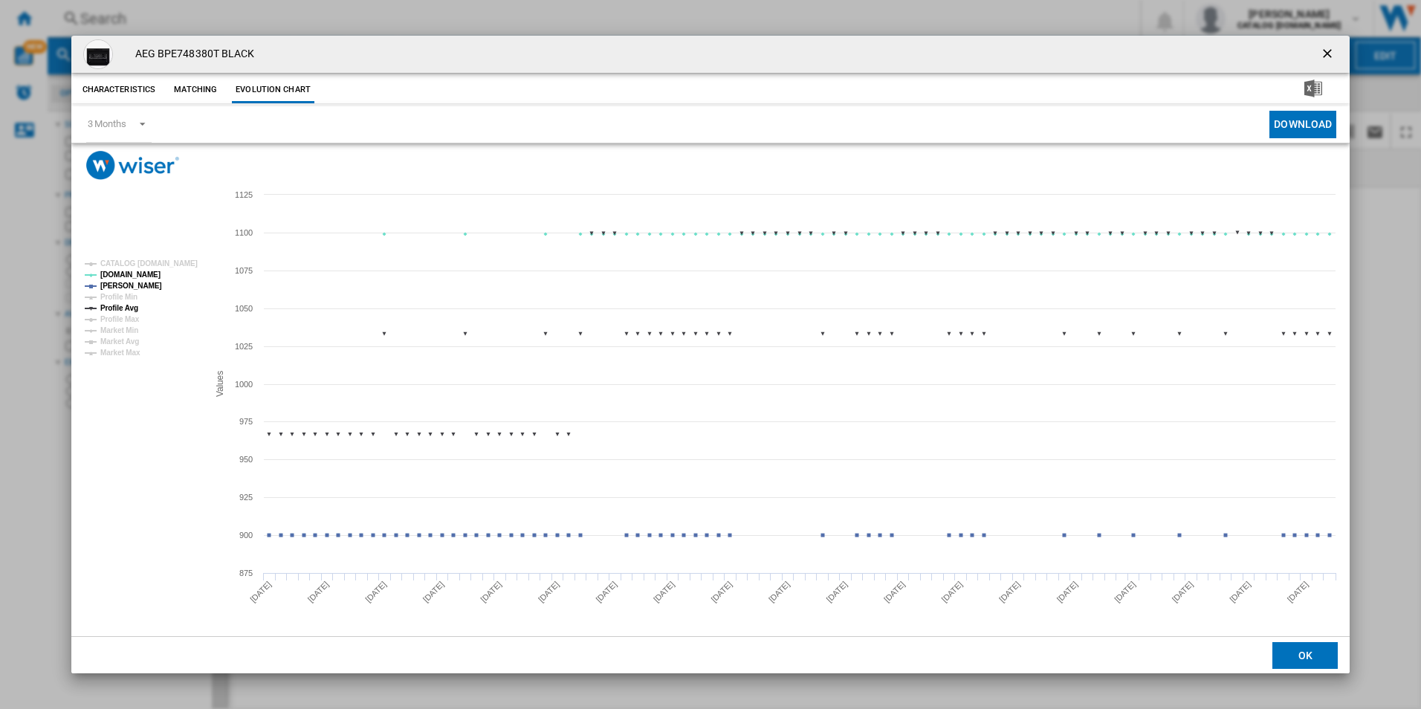
click at [126, 305] on tspan "Profile Avg" at bounding box center [119, 308] width 38 height 8
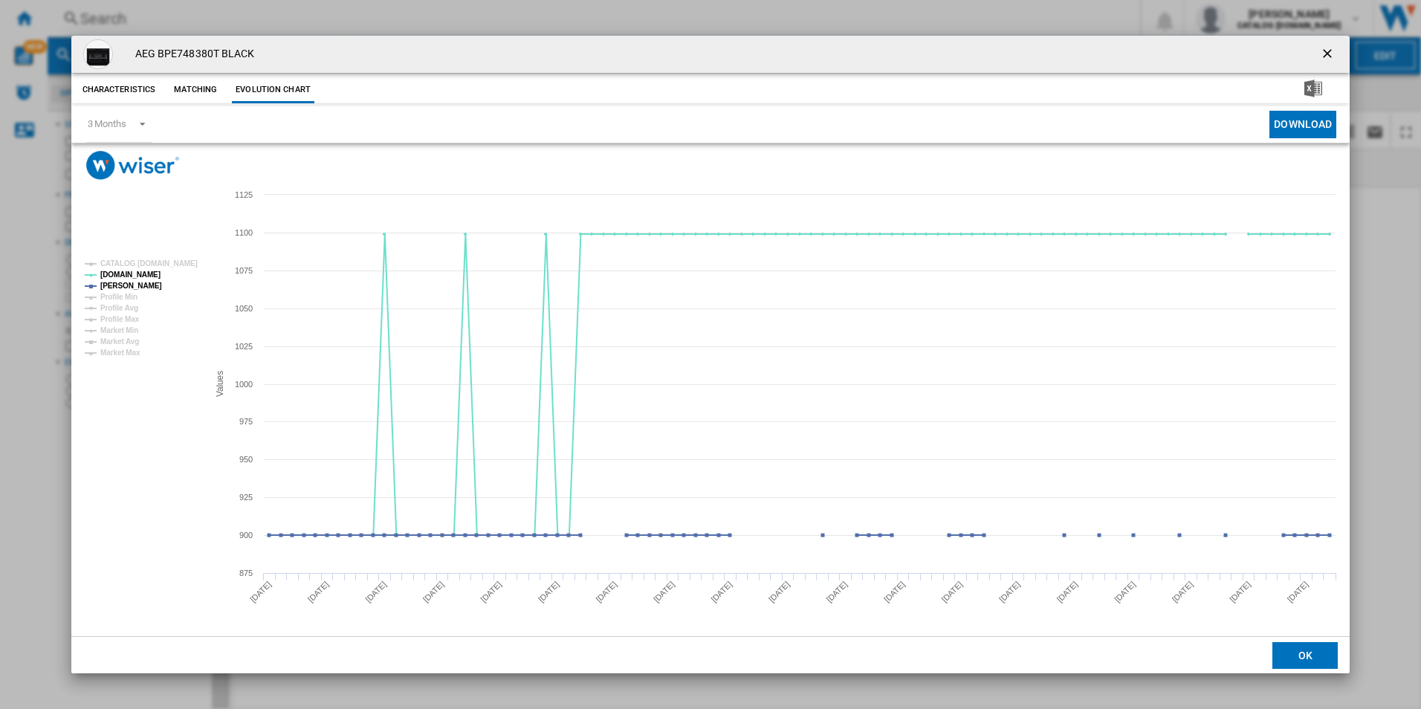
drag, startPoint x: 1328, startPoint y: 52, endPoint x: 1108, endPoint y: 73, distance: 220.9
click at [1328, 52] on ng-md-icon "getI18NText('BUTTONS.CLOSE_DIALOG')" at bounding box center [1329, 55] width 18 height 18
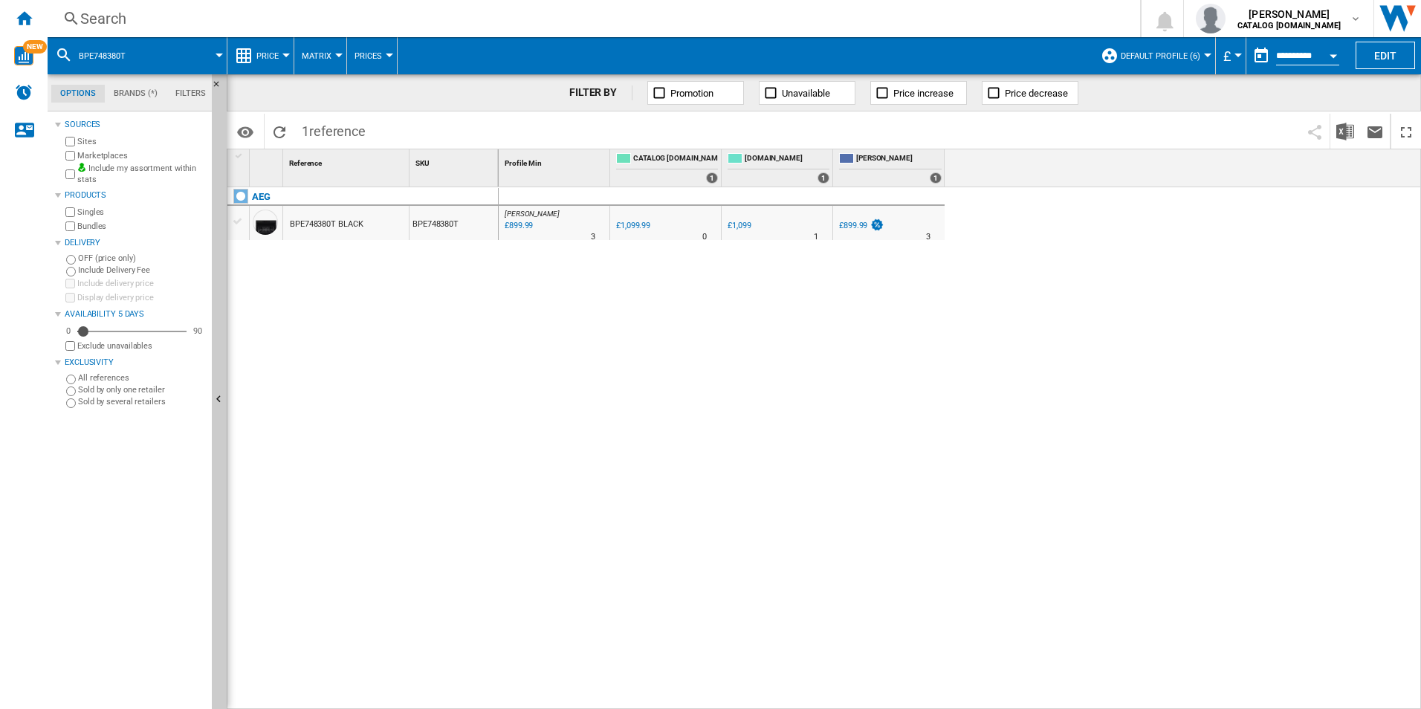
click at [977, 33] on div "Search Search 0 [PERSON_NAME] CATALOG [DOMAIN_NAME] CATALOG [DOMAIN_NAME] My se…" at bounding box center [734, 18] width 1373 height 37
click at [971, 27] on div "Search" at bounding box center [590, 18] width 1021 height 21
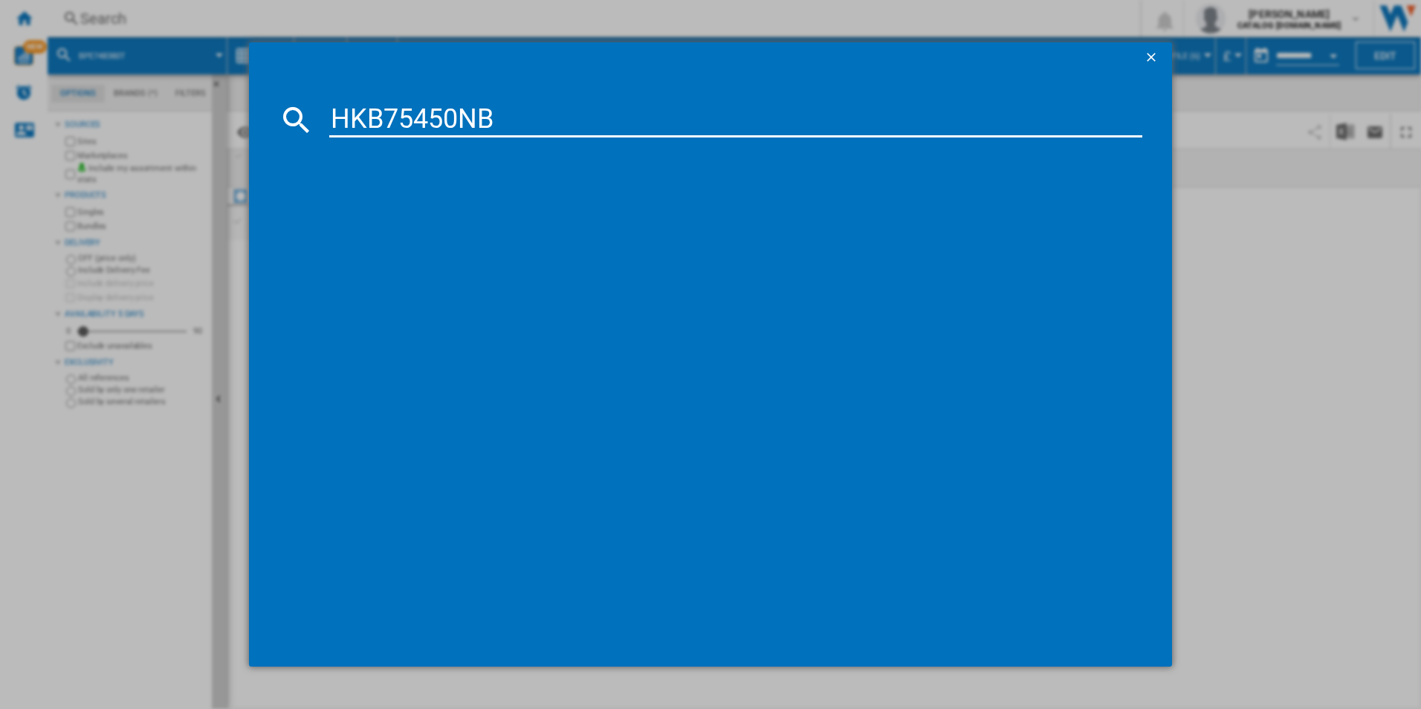
type input "HKB75450NB"
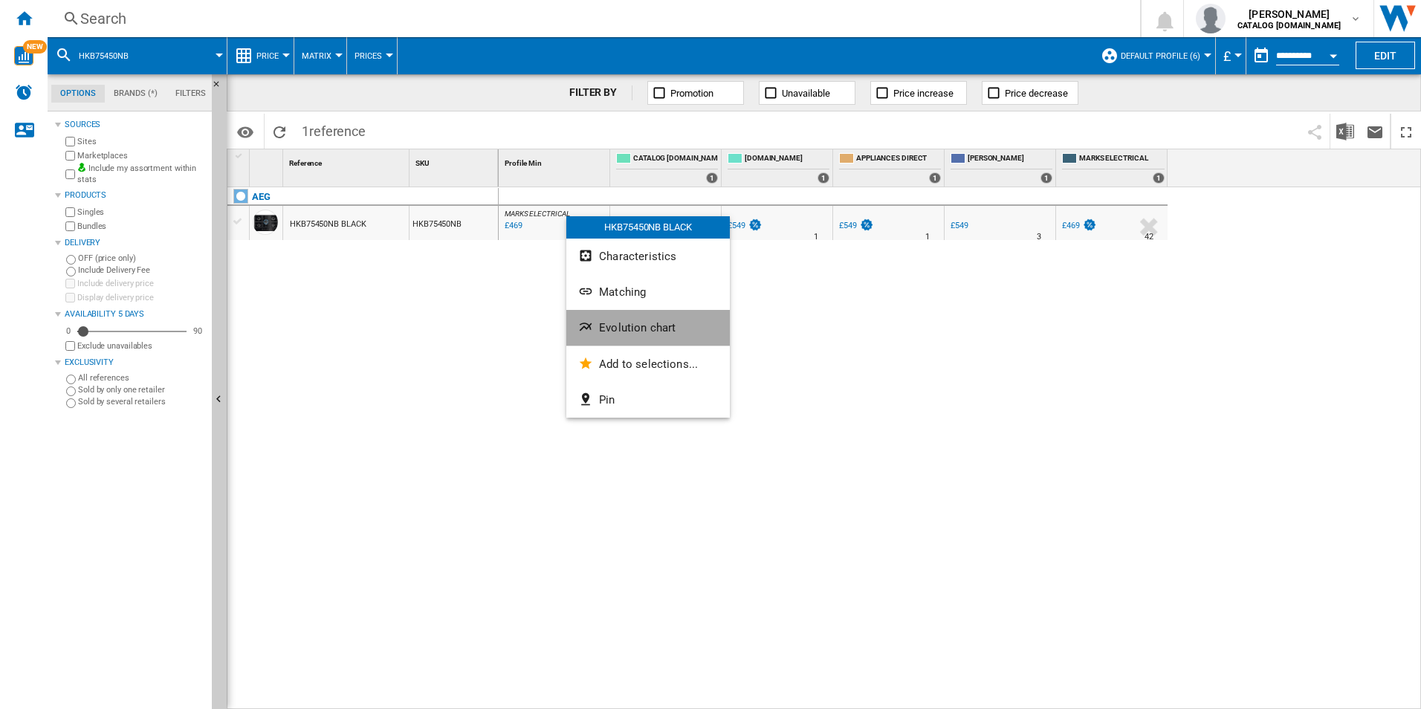
click at [623, 314] on button "Evolution chart" at bounding box center [647, 328] width 163 height 36
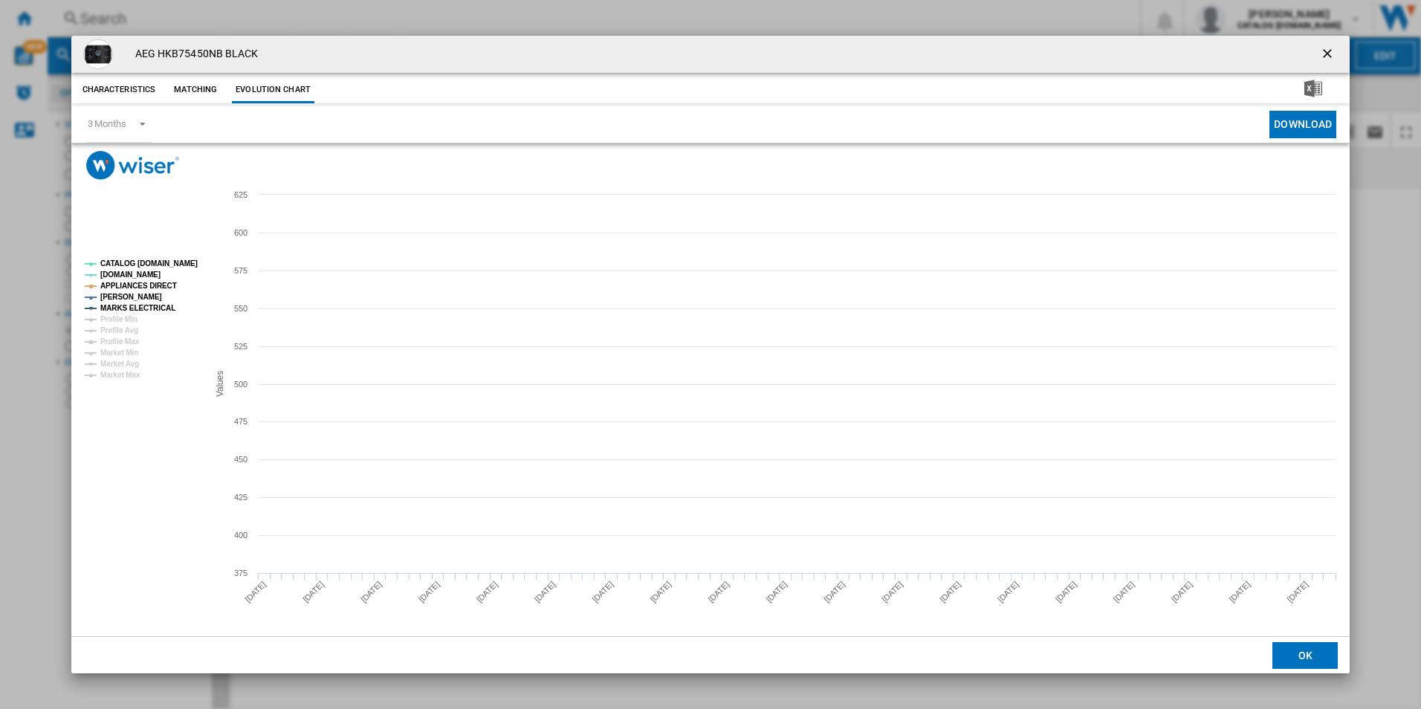
click at [181, 260] on tspan "CATALOG [DOMAIN_NAME]" at bounding box center [148, 263] width 97 height 8
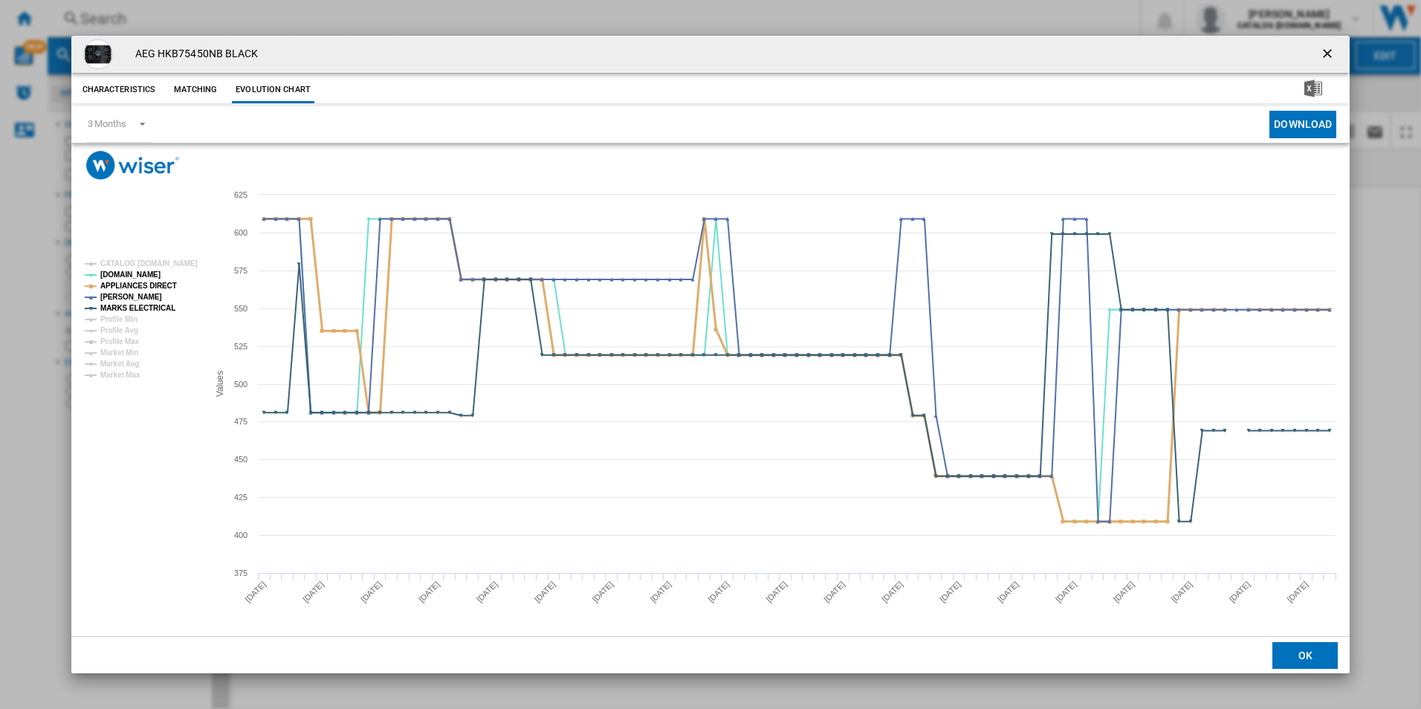
click at [161, 285] on tspan "APPLIANCES DIRECT" at bounding box center [138, 286] width 77 height 8
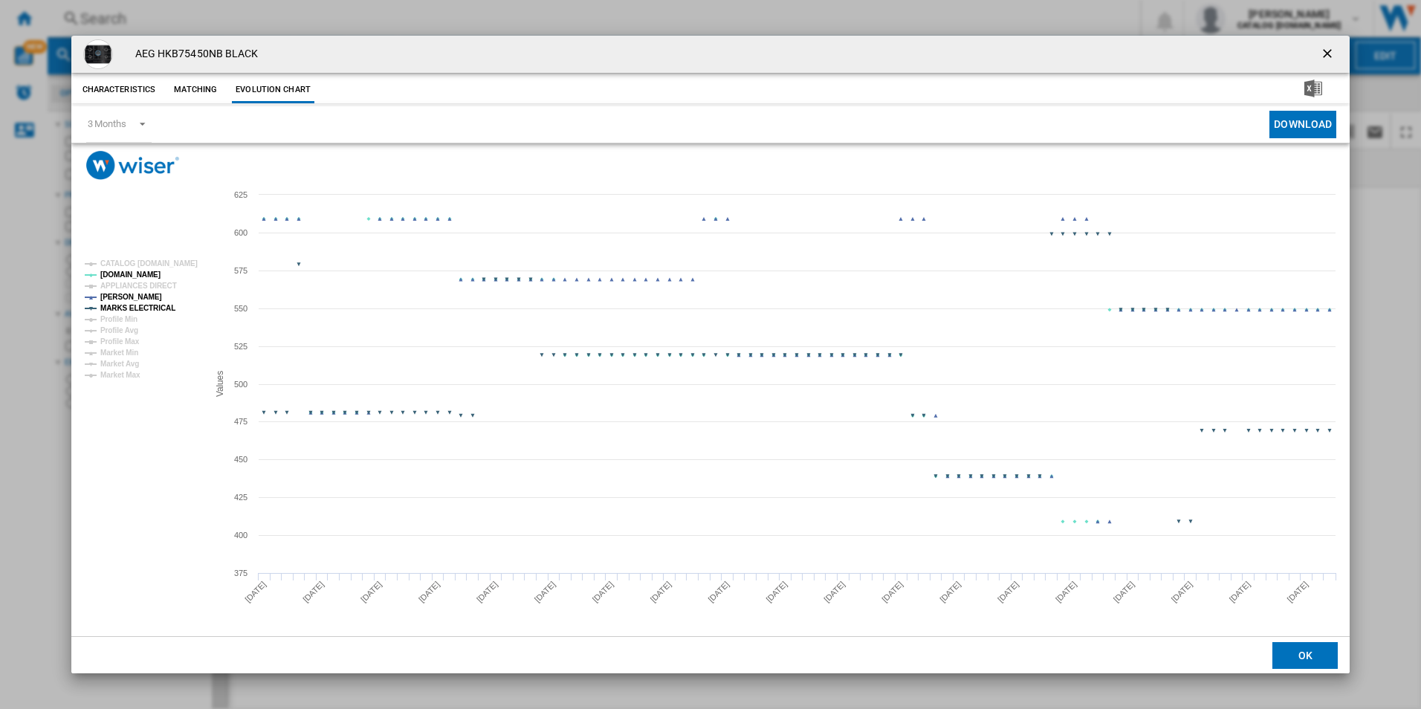
click at [153, 311] on tspan "MARKS ELECTRICAL" at bounding box center [137, 308] width 75 height 8
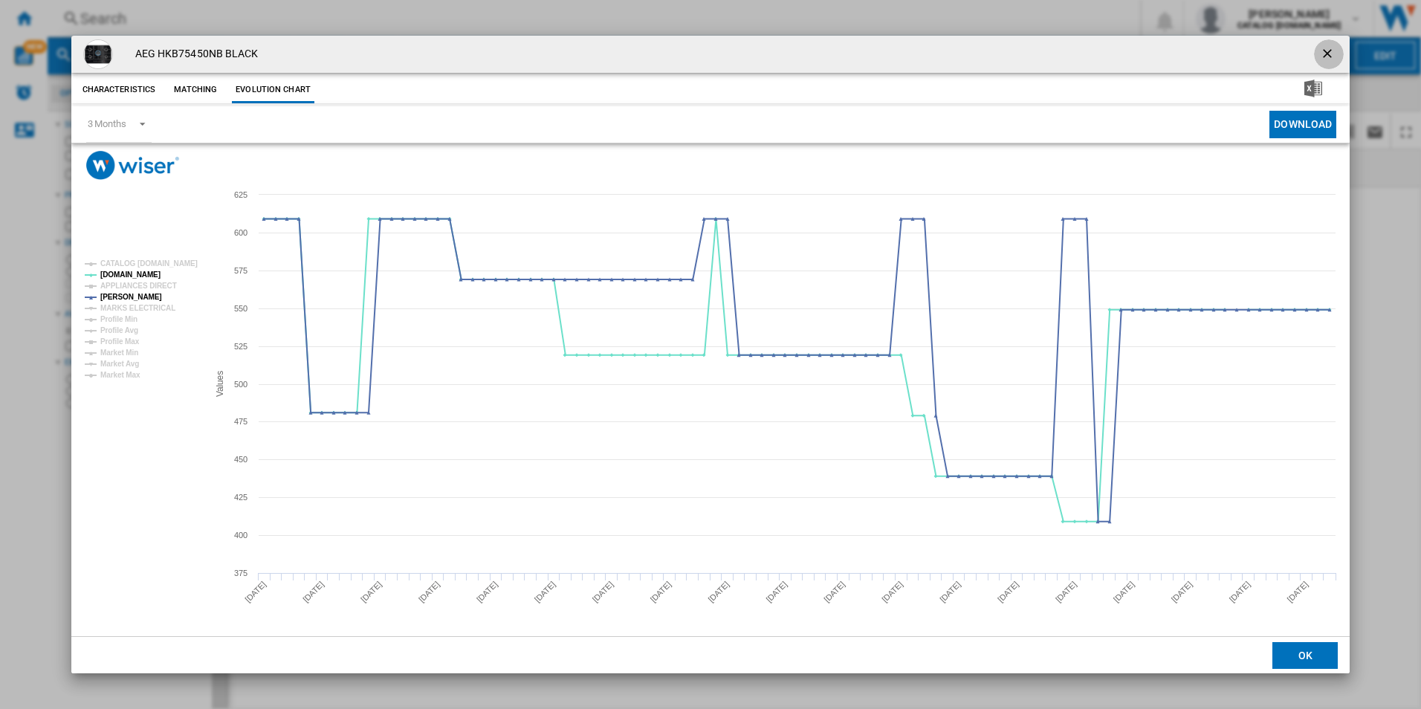
drag, startPoint x: 1330, startPoint y: 56, endPoint x: 1315, endPoint y: 51, distance: 16.4
click at [1329, 56] on ng-md-icon "getI18NText('BUTTONS.CLOSE_DIALOG')" at bounding box center [1329, 55] width 18 height 18
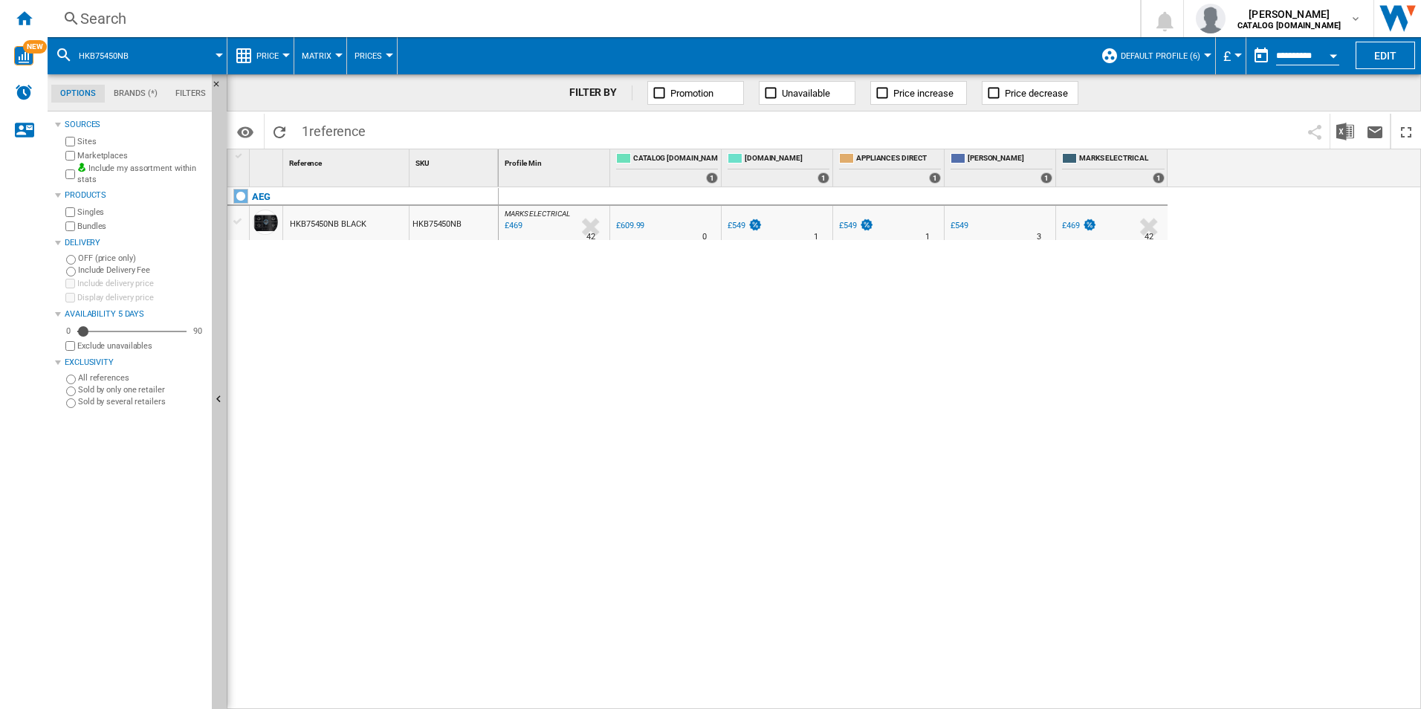
click at [971, 27] on div "Search" at bounding box center [590, 18] width 1021 height 21
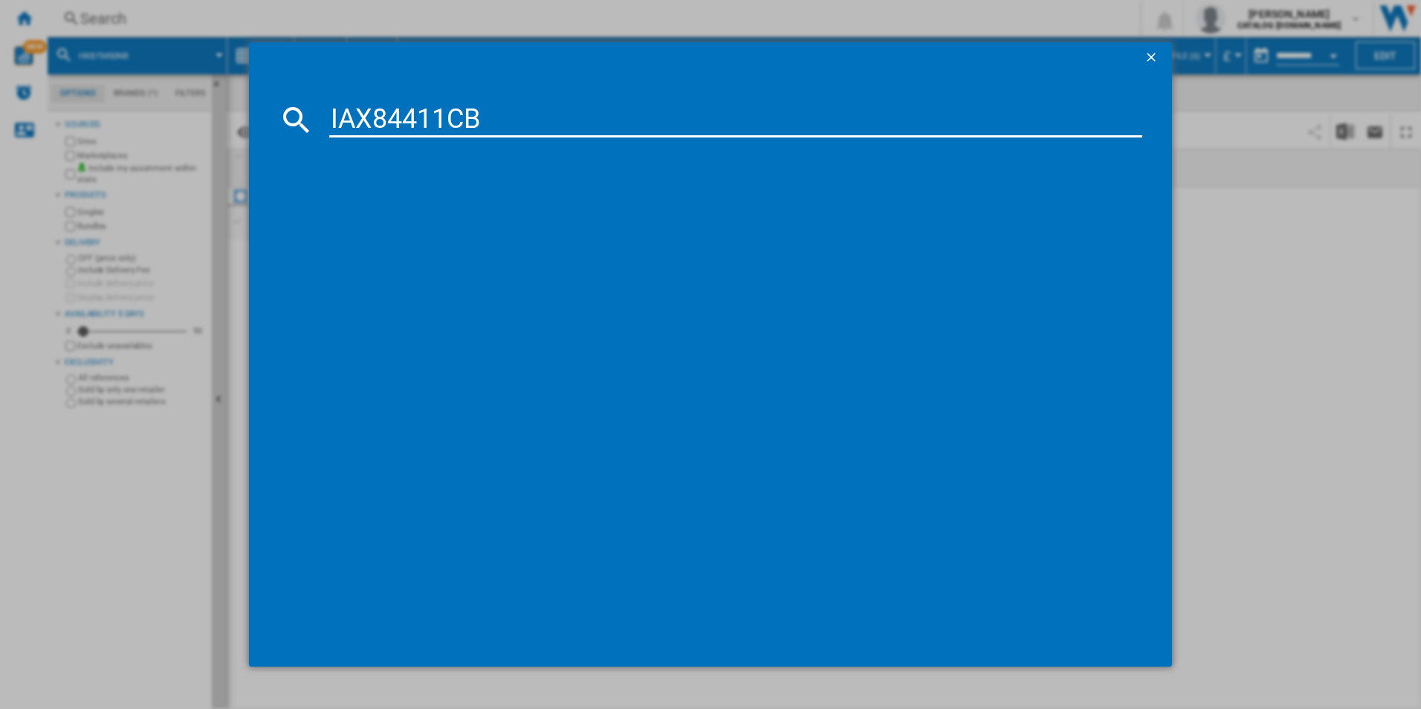
type input "IAX84411CB"
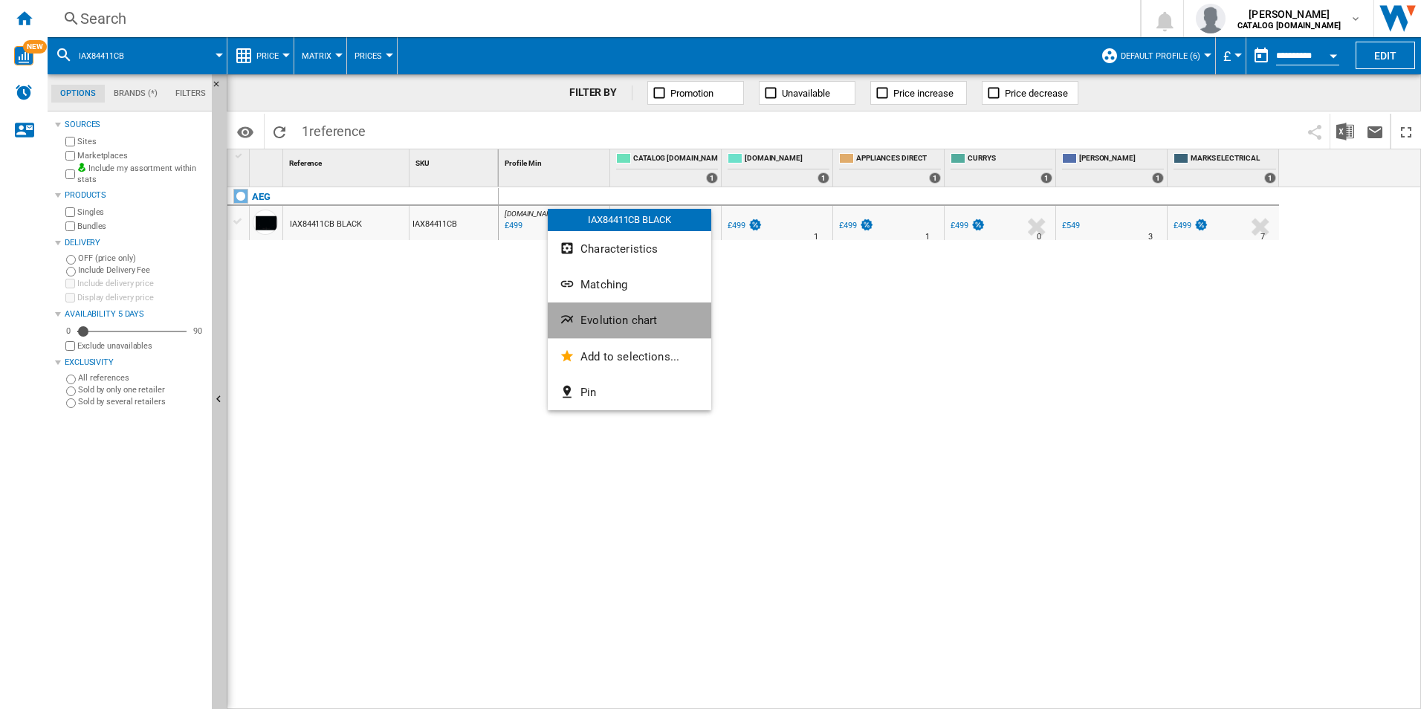
click at [587, 337] on button "Evolution chart" at bounding box center [629, 320] width 163 height 36
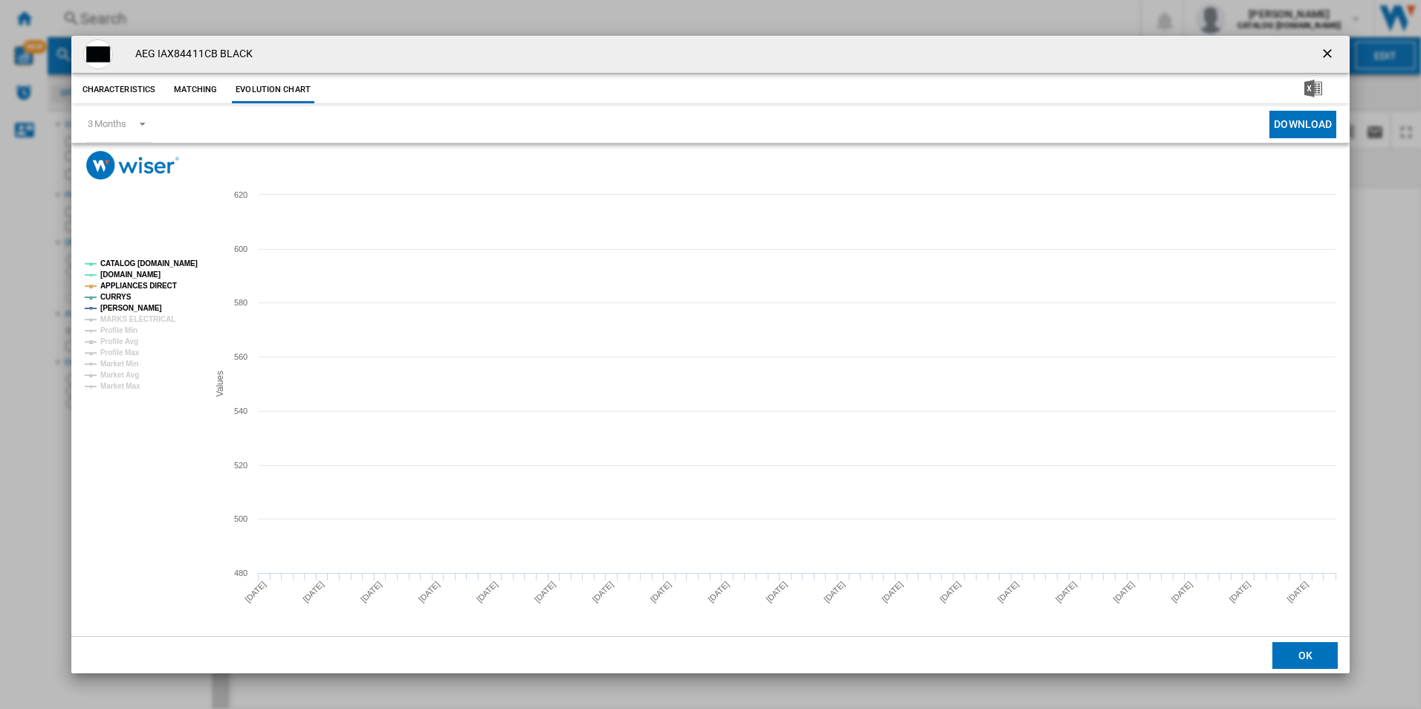
click at [174, 267] on tspan "CATALOG [DOMAIN_NAME]" at bounding box center [148, 263] width 97 height 8
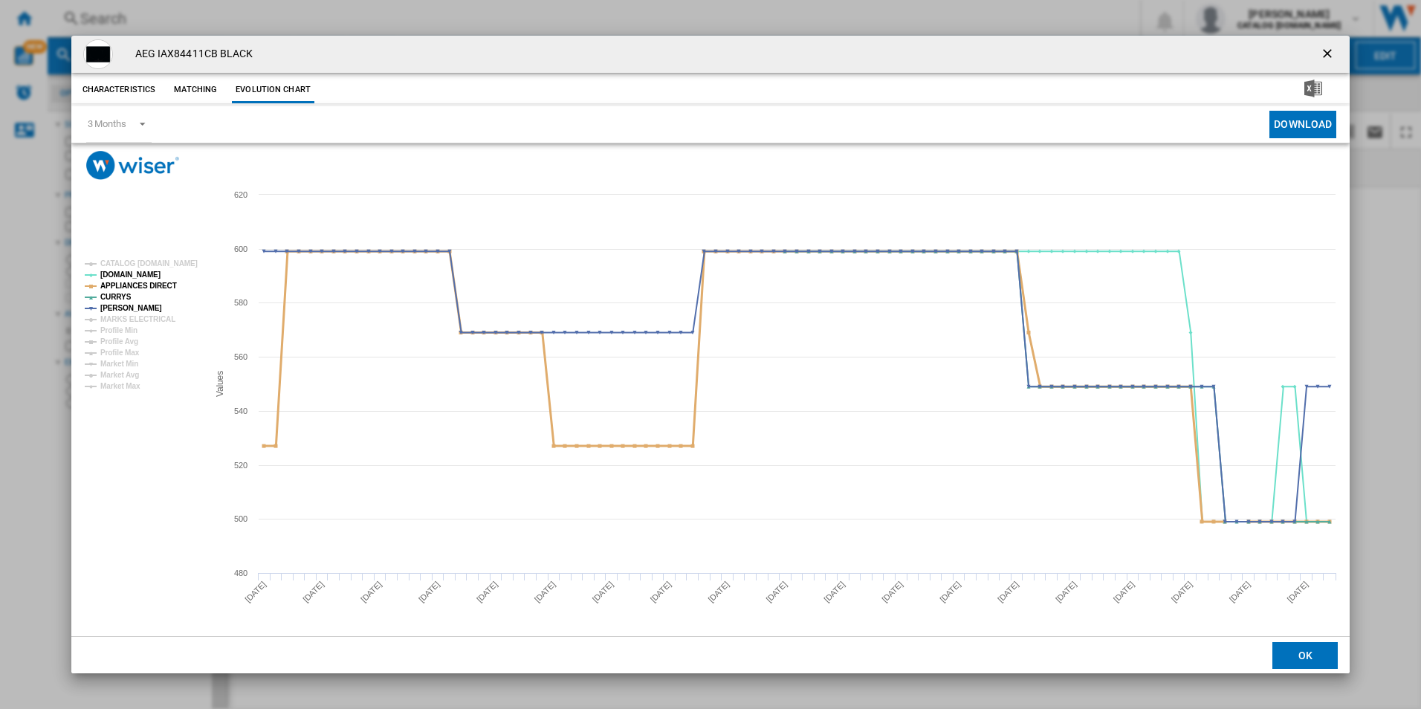
click at [159, 283] on tspan "APPLIANCES DIRECT" at bounding box center [138, 286] width 77 height 8
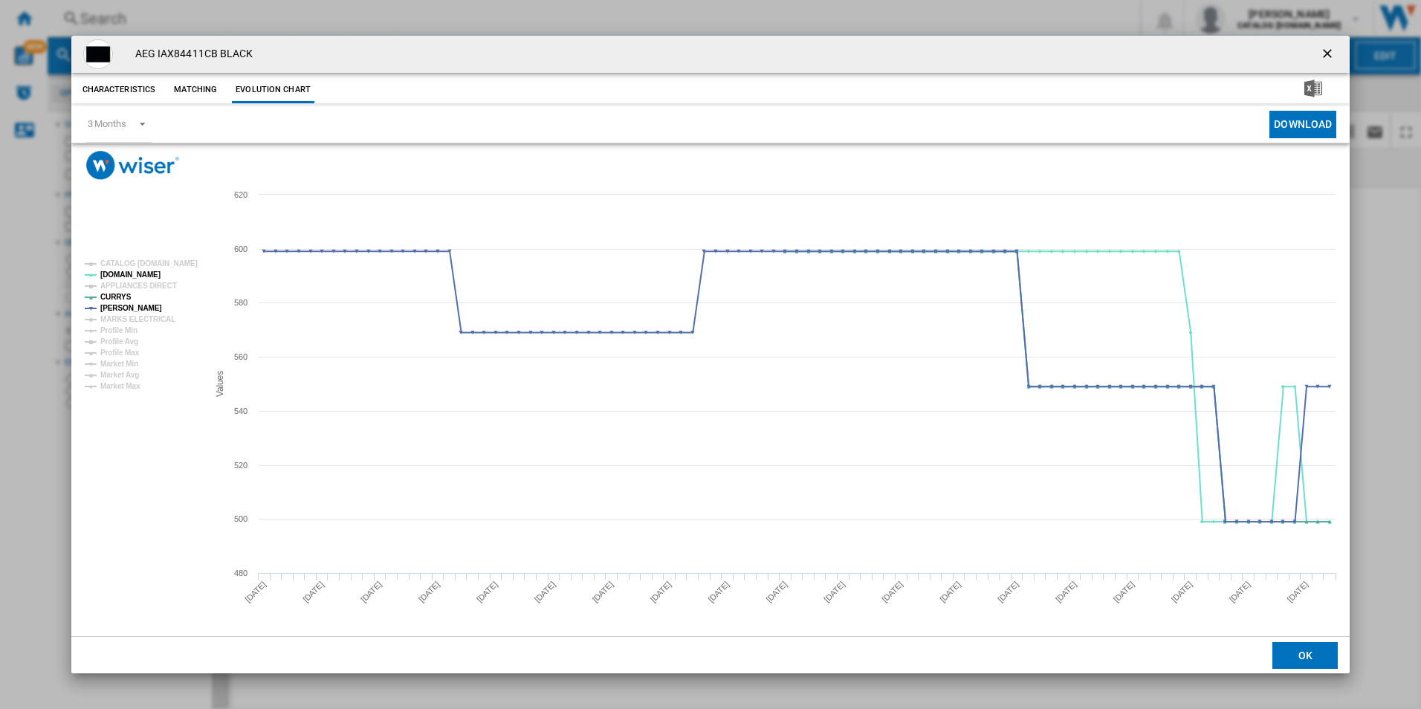
drag, startPoint x: 1322, startPoint y: 48, endPoint x: 1216, endPoint y: 48, distance: 105.5
click at [1322, 48] on ng-md-icon "getI18NText('BUTTONS.CLOSE_DIALOG')" at bounding box center [1329, 55] width 18 height 18
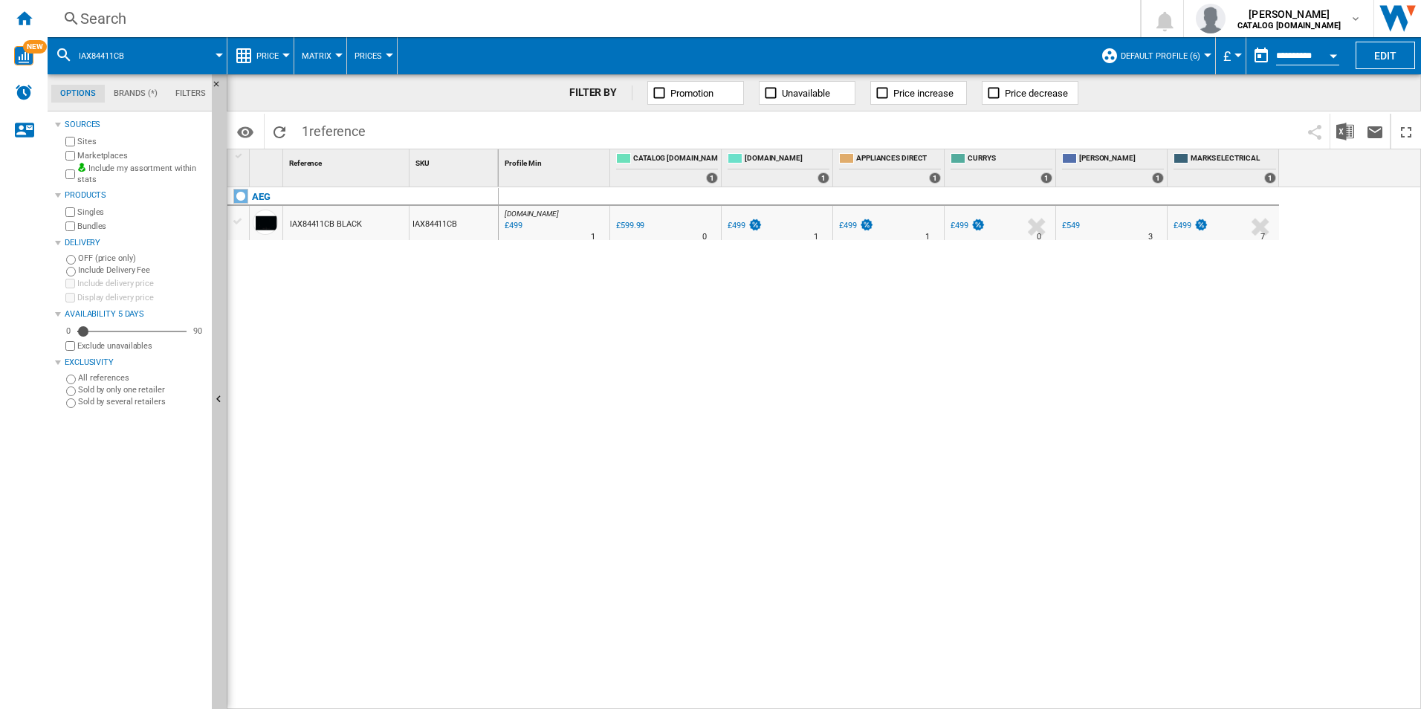
click at [1020, 8] on div "Search" at bounding box center [590, 18] width 1021 height 21
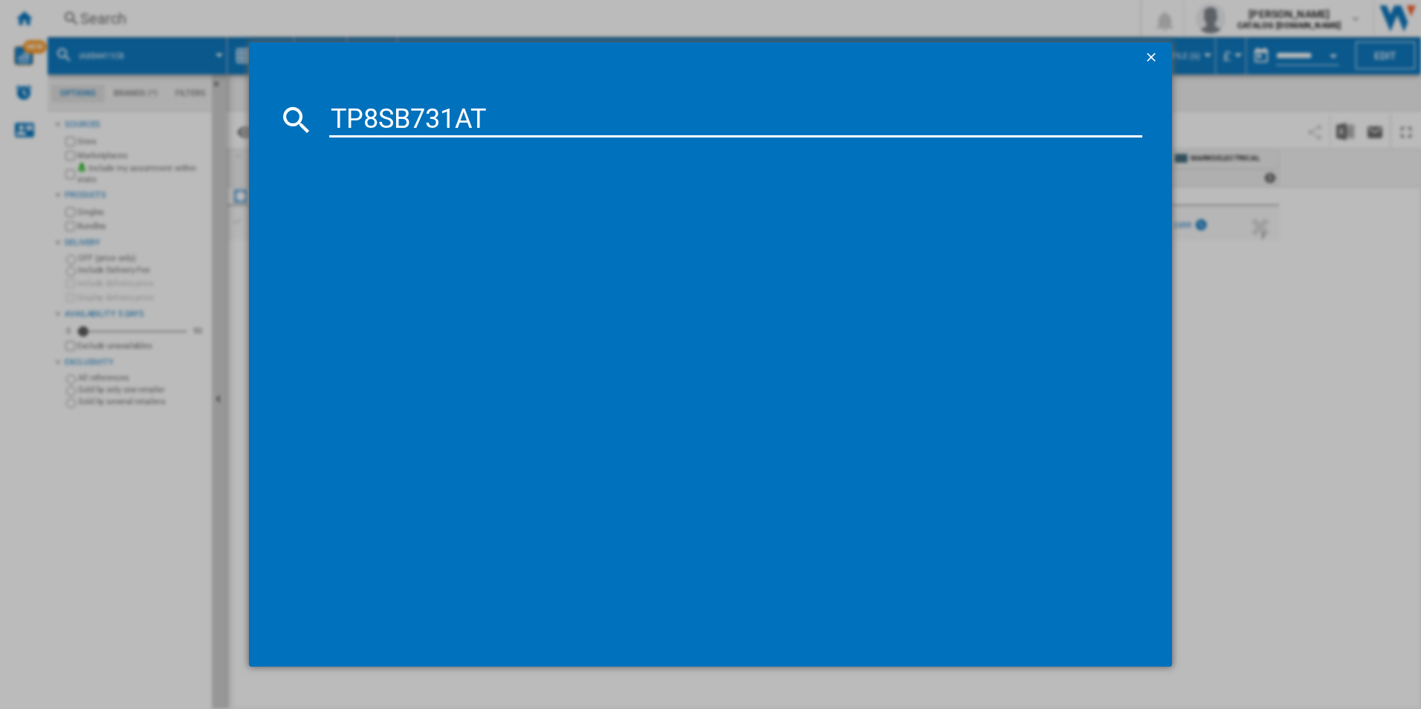
type input "TP8SB731AT"
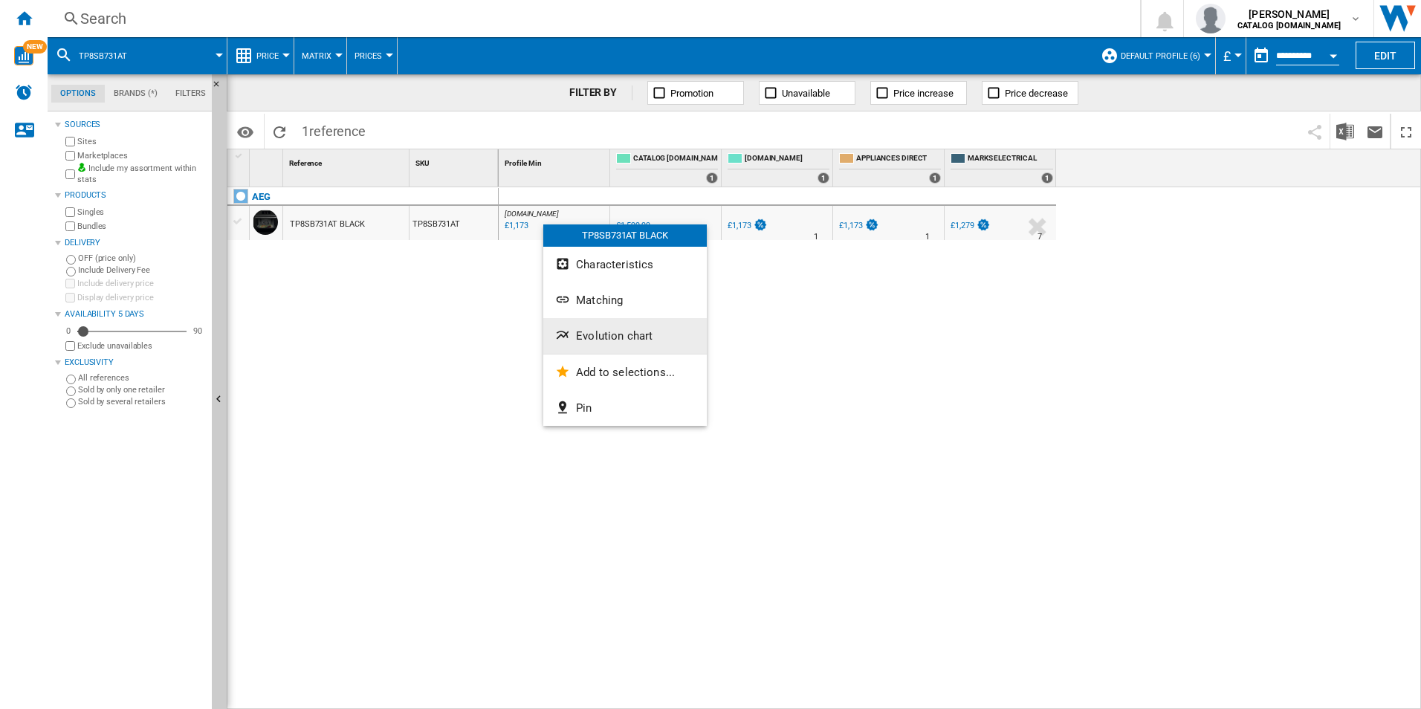
click at [600, 325] on button "Evolution chart" at bounding box center [624, 336] width 163 height 36
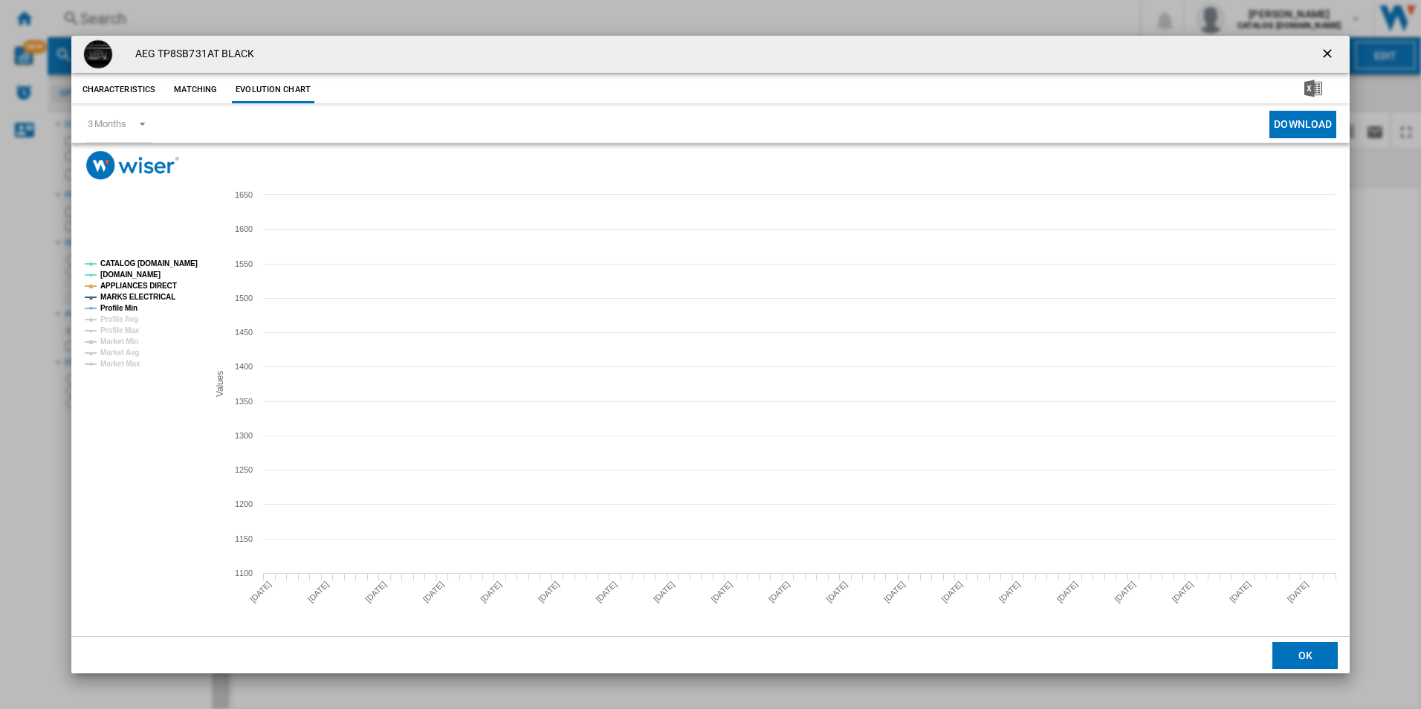
click at [171, 261] on tspan "CATALOG [DOMAIN_NAME]" at bounding box center [148, 263] width 97 height 8
click at [158, 285] on tspan "APPLIANCES DIRECT" at bounding box center [138, 286] width 77 height 8
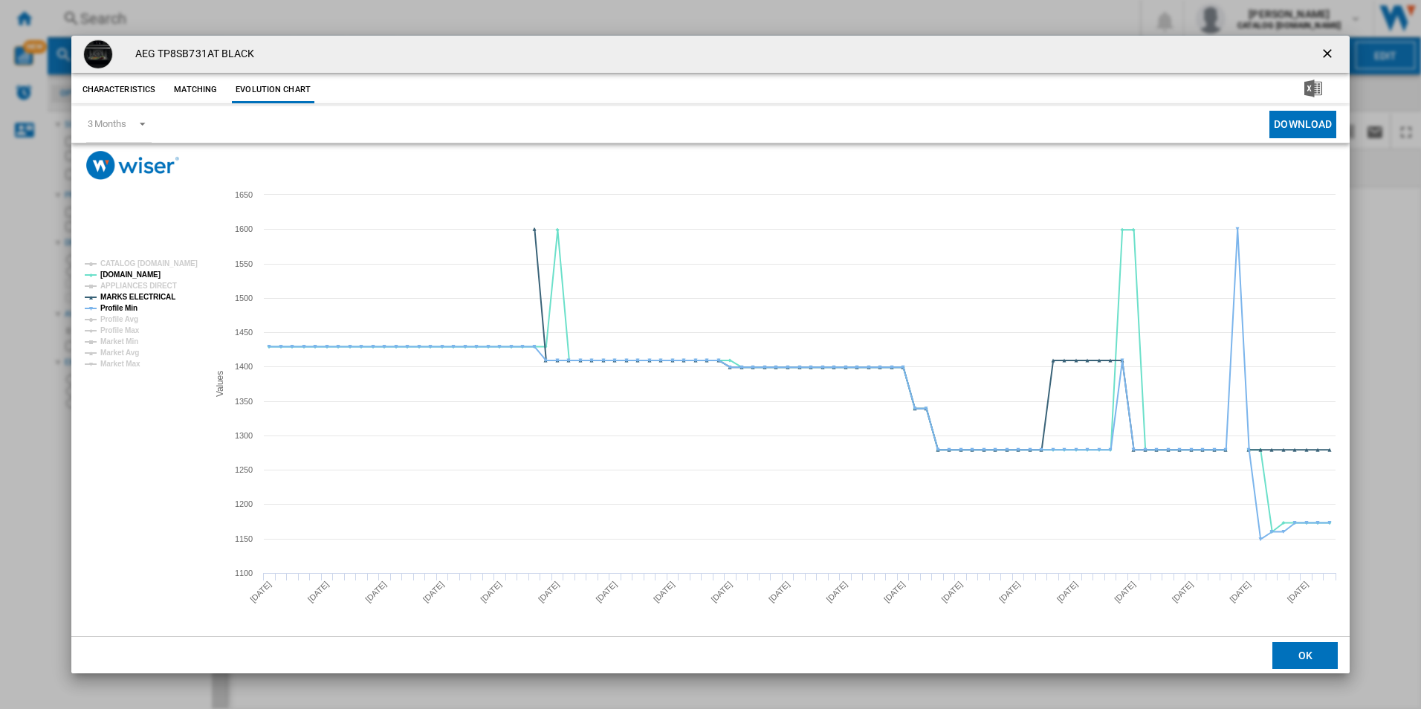
click at [158, 288] on tspan "APPLIANCES DIRECT" at bounding box center [138, 286] width 77 height 8
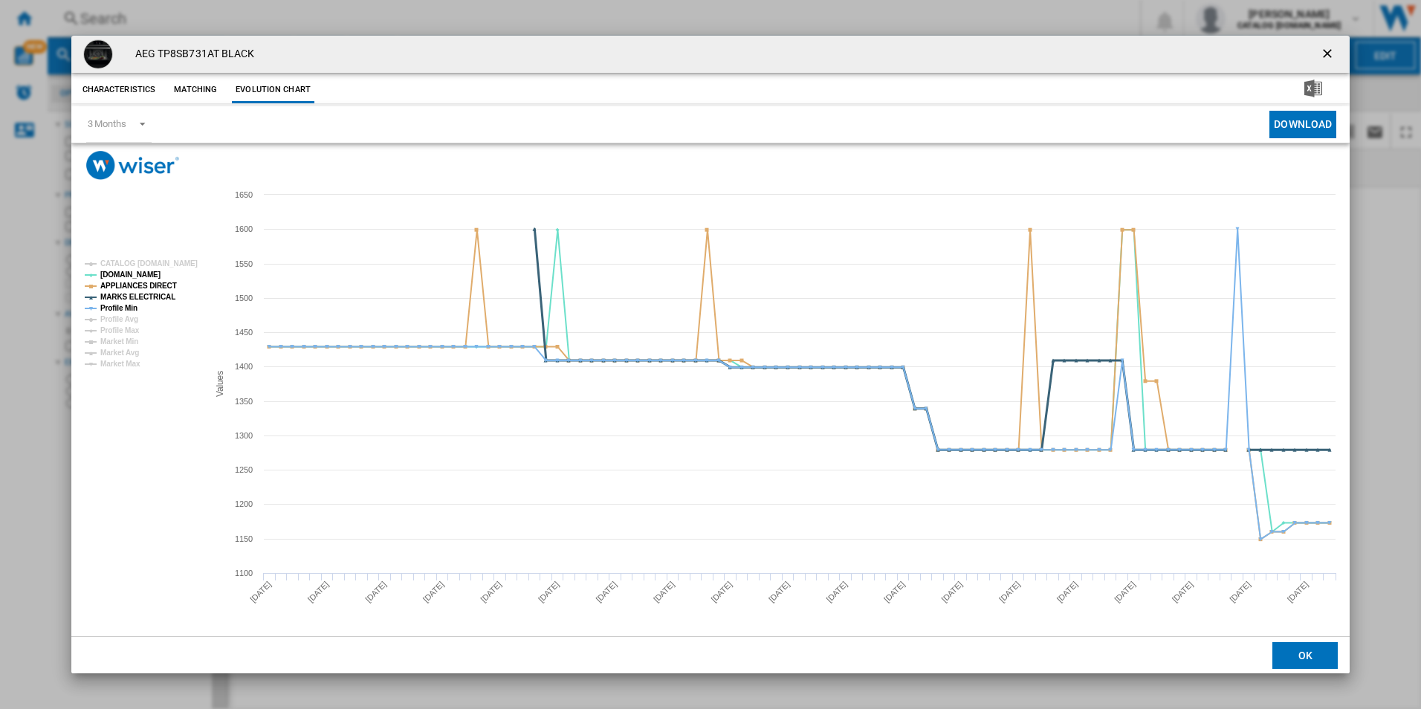
click at [159, 293] on tspan "MARKS ELECTRICAL" at bounding box center [137, 297] width 75 height 8
click at [158, 285] on tspan "APPLIANCES DIRECT" at bounding box center [138, 286] width 77 height 8
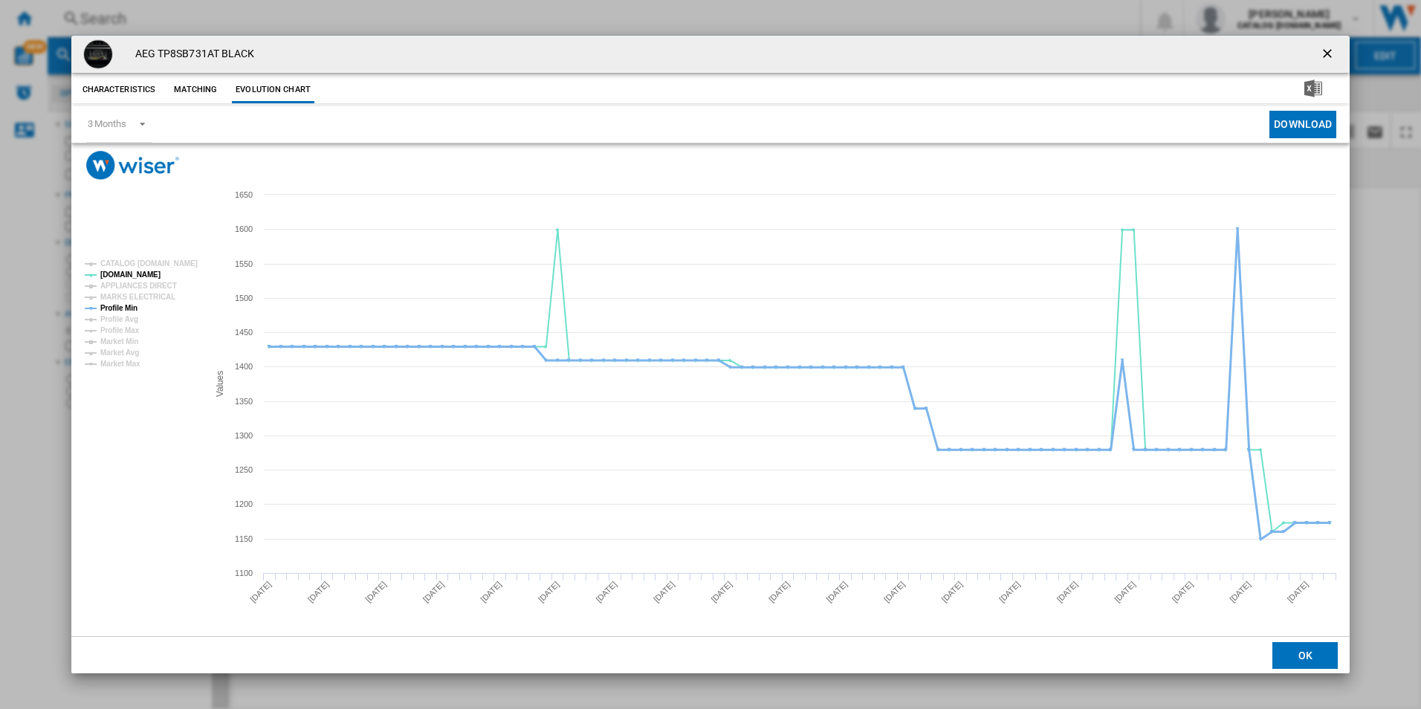
click at [120, 311] on tspan "Profile Min" at bounding box center [118, 308] width 37 height 8
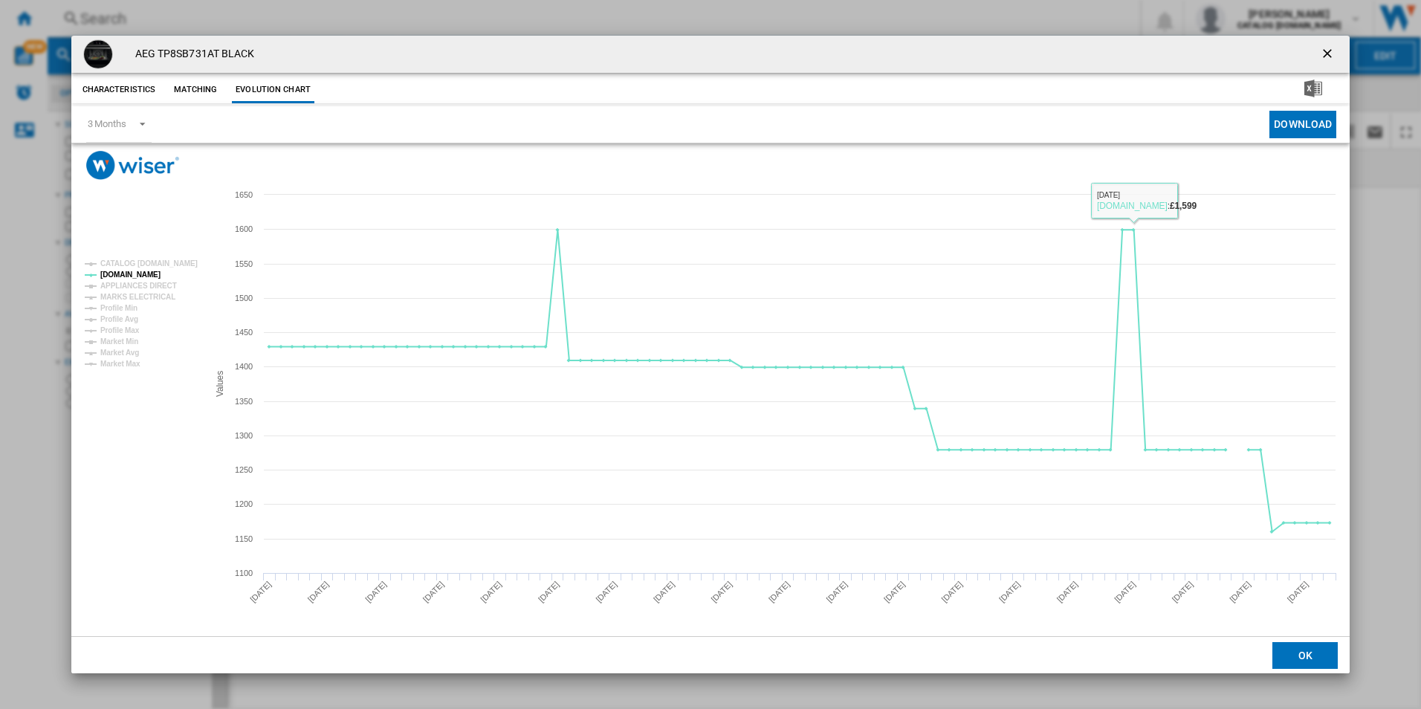
click at [1332, 43] on button "Product popup" at bounding box center [1329, 54] width 30 height 30
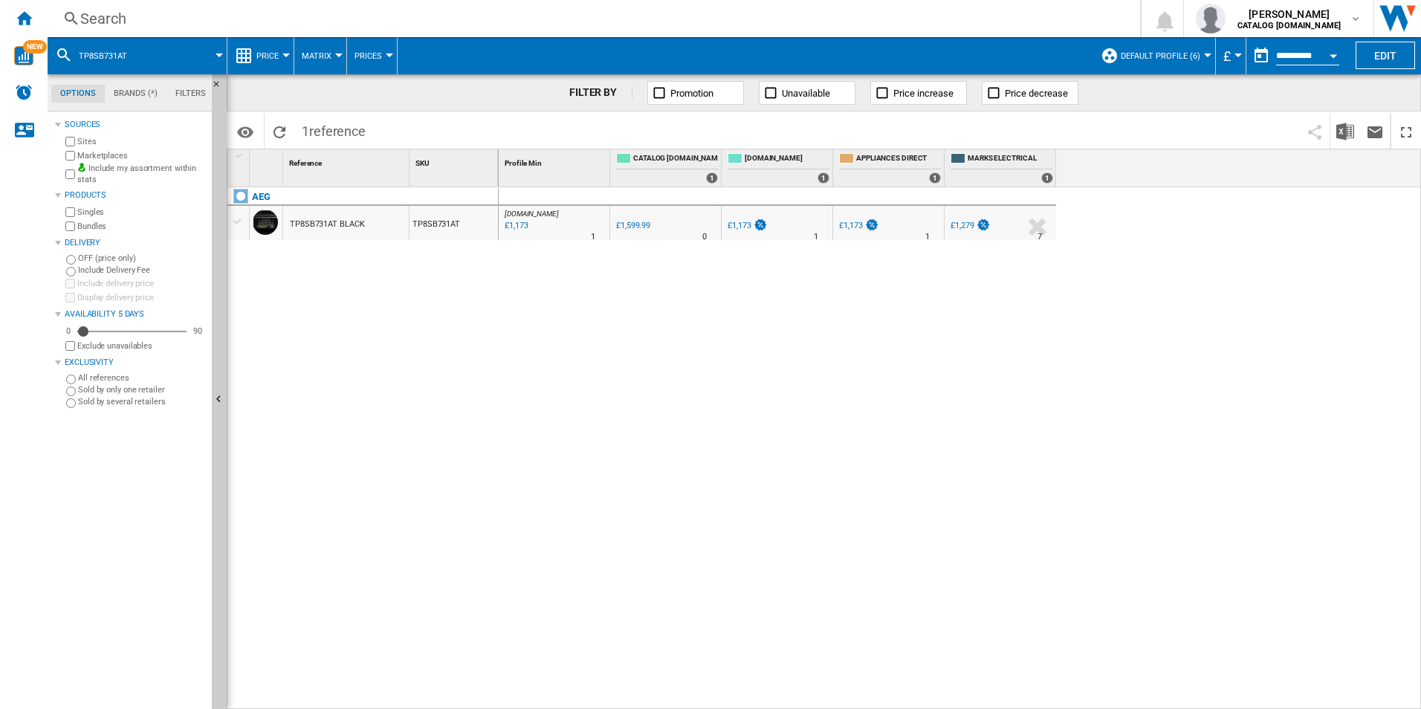
click at [924, 3] on div "Search Search 0 [PERSON_NAME] CATALOG [DOMAIN_NAME] CATALOG [DOMAIN_NAME] My se…" at bounding box center [734, 18] width 1373 height 37
click at [923, 7] on div "Search Search 0 [PERSON_NAME] CATALOG [DOMAIN_NAME] CATALOG [DOMAIN_NAME] My se…" at bounding box center [734, 18] width 1373 height 37
click at [920, 10] on div "Search" at bounding box center [590, 18] width 1021 height 21
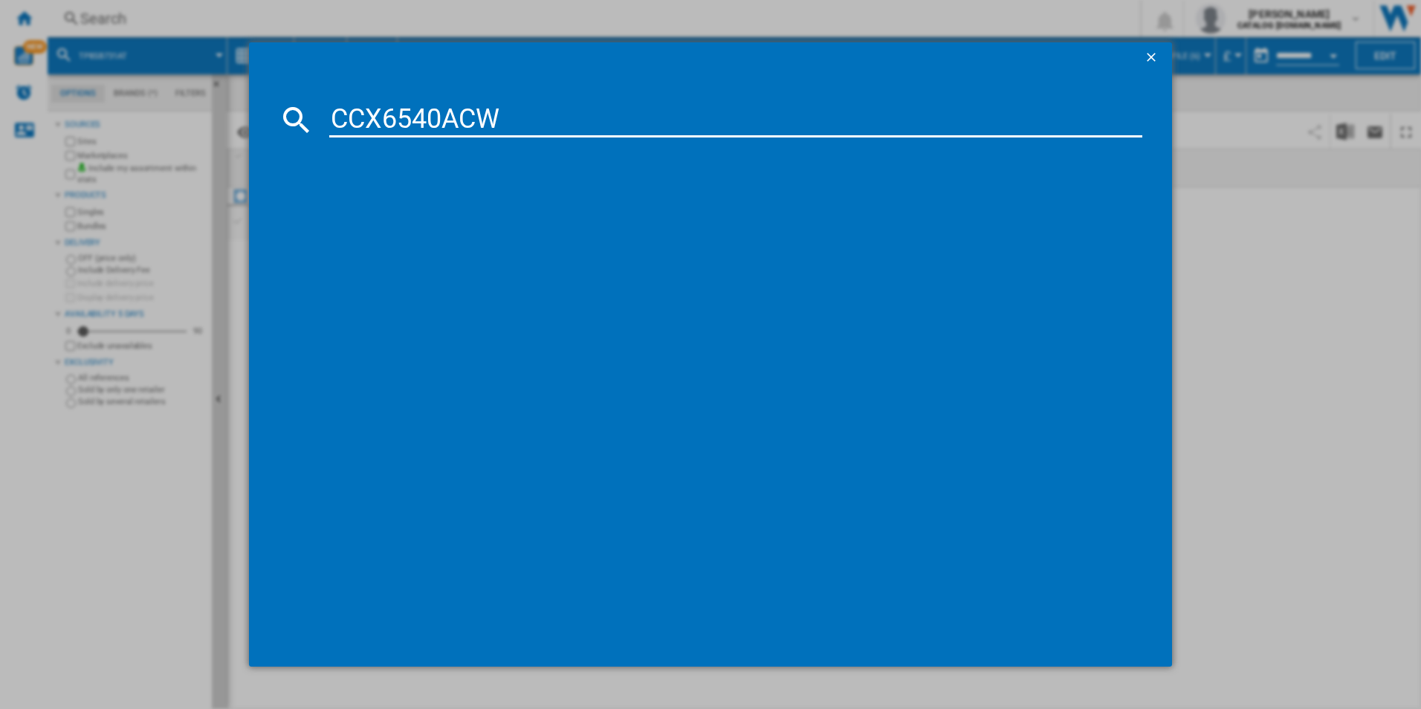
type input "CCX6540ACW"
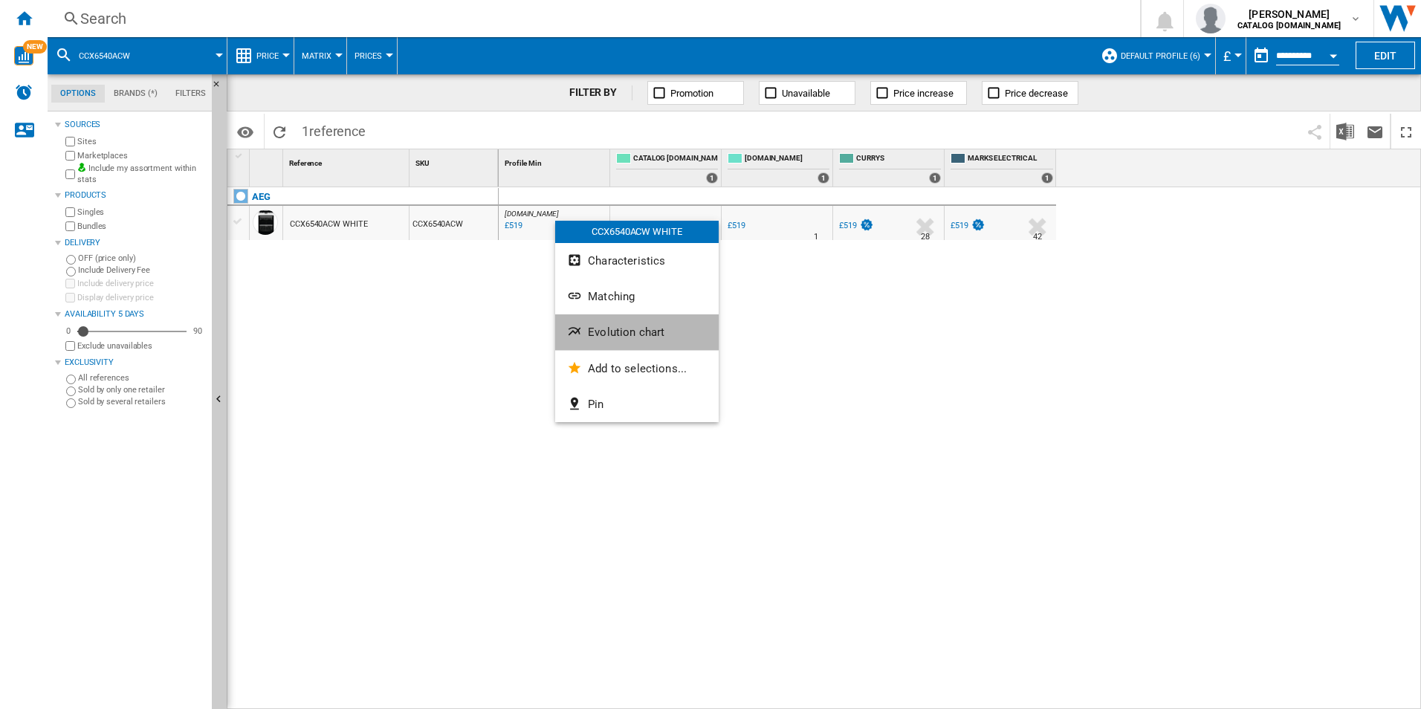
click at [644, 333] on span "Evolution chart" at bounding box center [626, 331] width 77 height 13
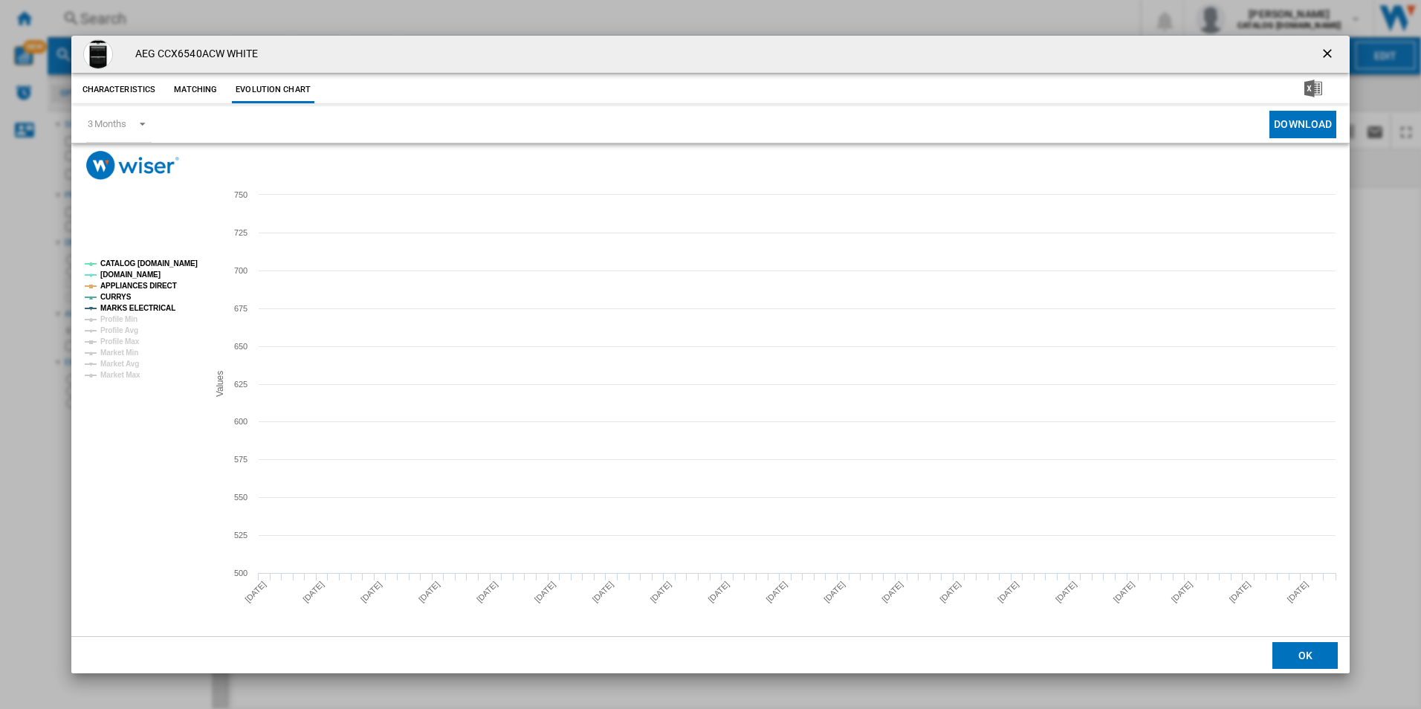
click at [182, 259] on tspan "CATALOG [DOMAIN_NAME]" at bounding box center [148, 263] width 97 height 8
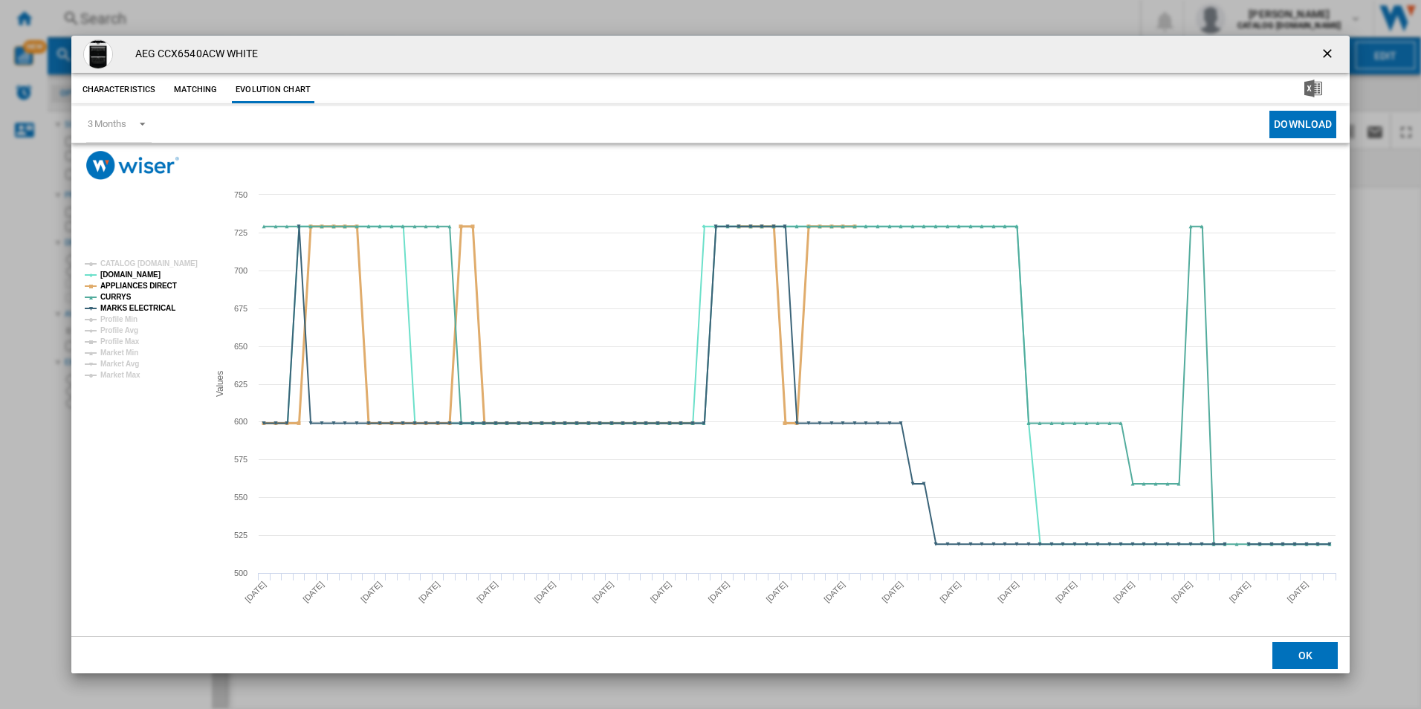
click at [150, 288] on tspan "APPLIANCES DIRECT" at bounding box center [138, 286] width 77 height 8
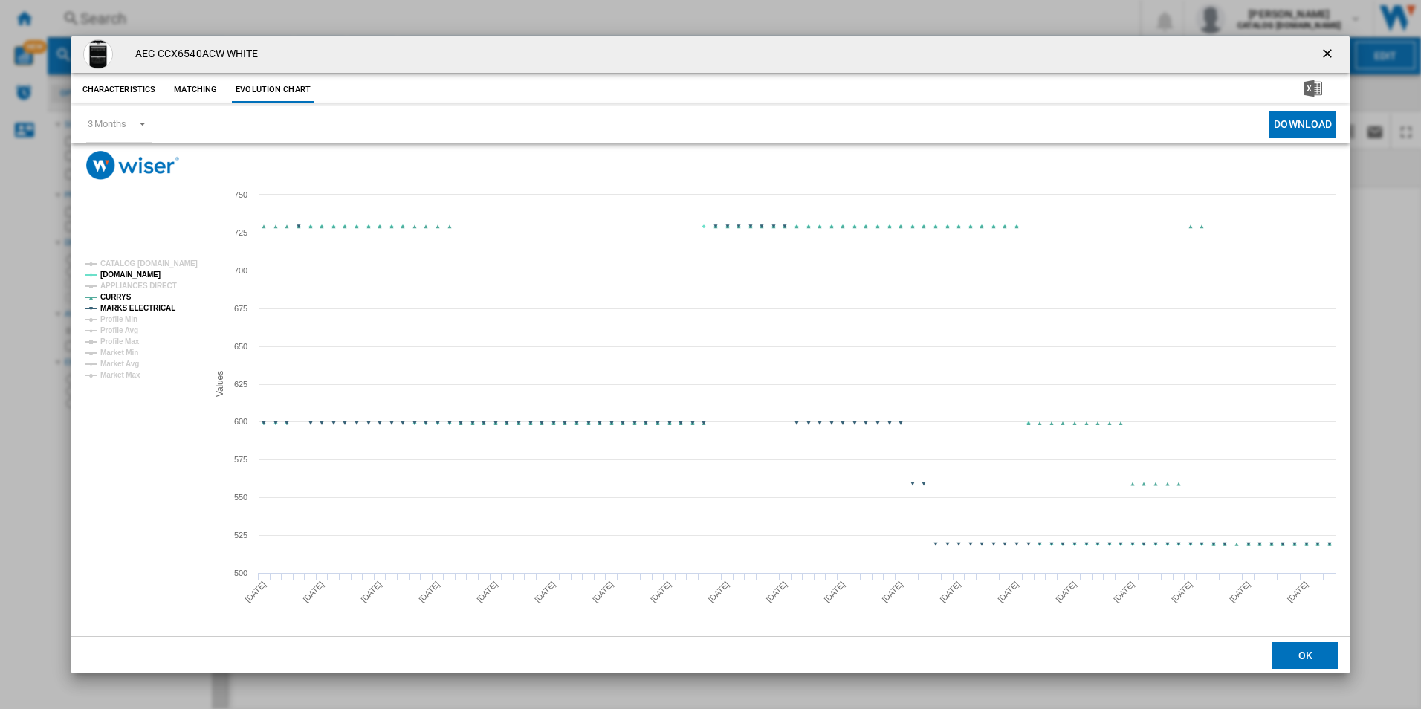
click at [152, 305] on tspan "MARKS ELECTRICAL" at bounding box center [137, 308] width 75 height 8
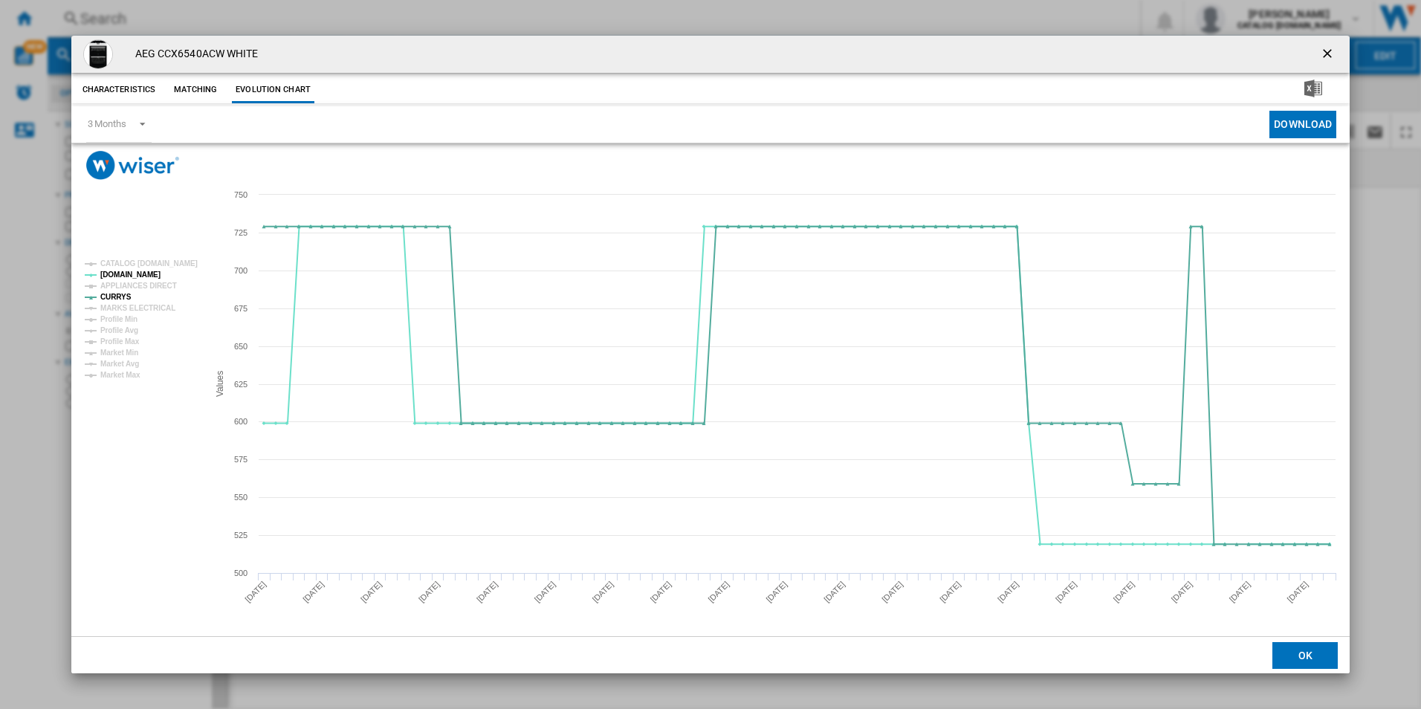
drag, startPoint x: 1325, startPoint y: 48, endPoint x: 1199, endPoint y: 42, distance: 126.5
click at [1325, 48] on ng-md-icon "getI18NText('BUTTONS.CLOSE_DIALOG')" at bounding box center [1329, 55] width 18 height 18
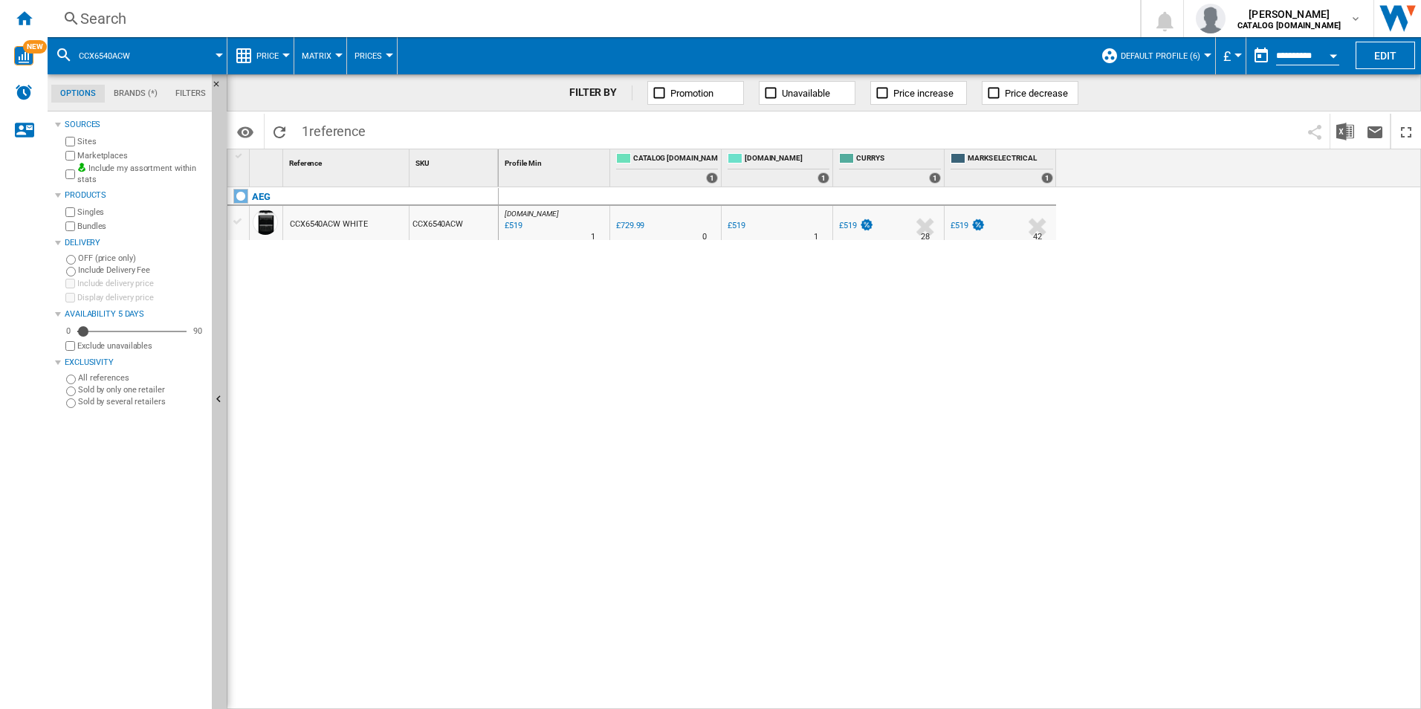
click at [1020, 10] on div "Search" at bounding box center [590, 18] width 1021 height 21
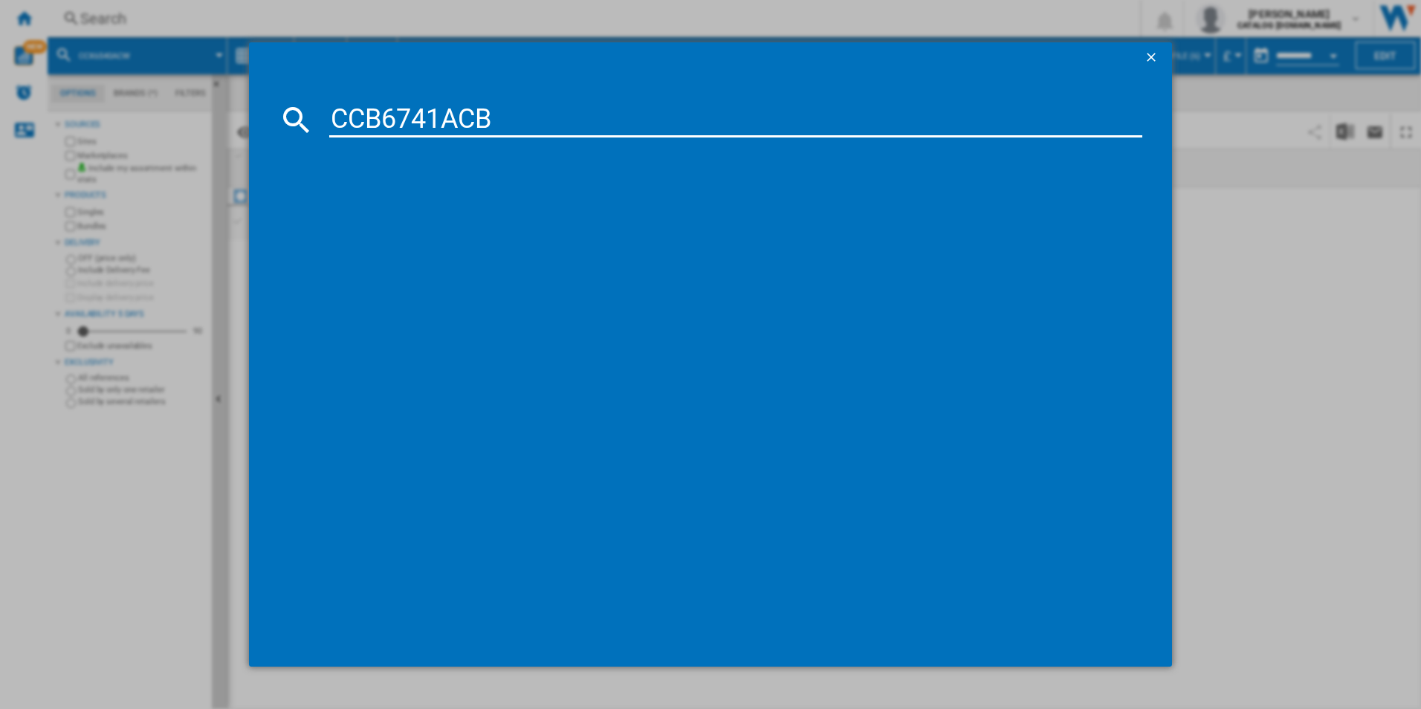
type input "CCB6741ACB"
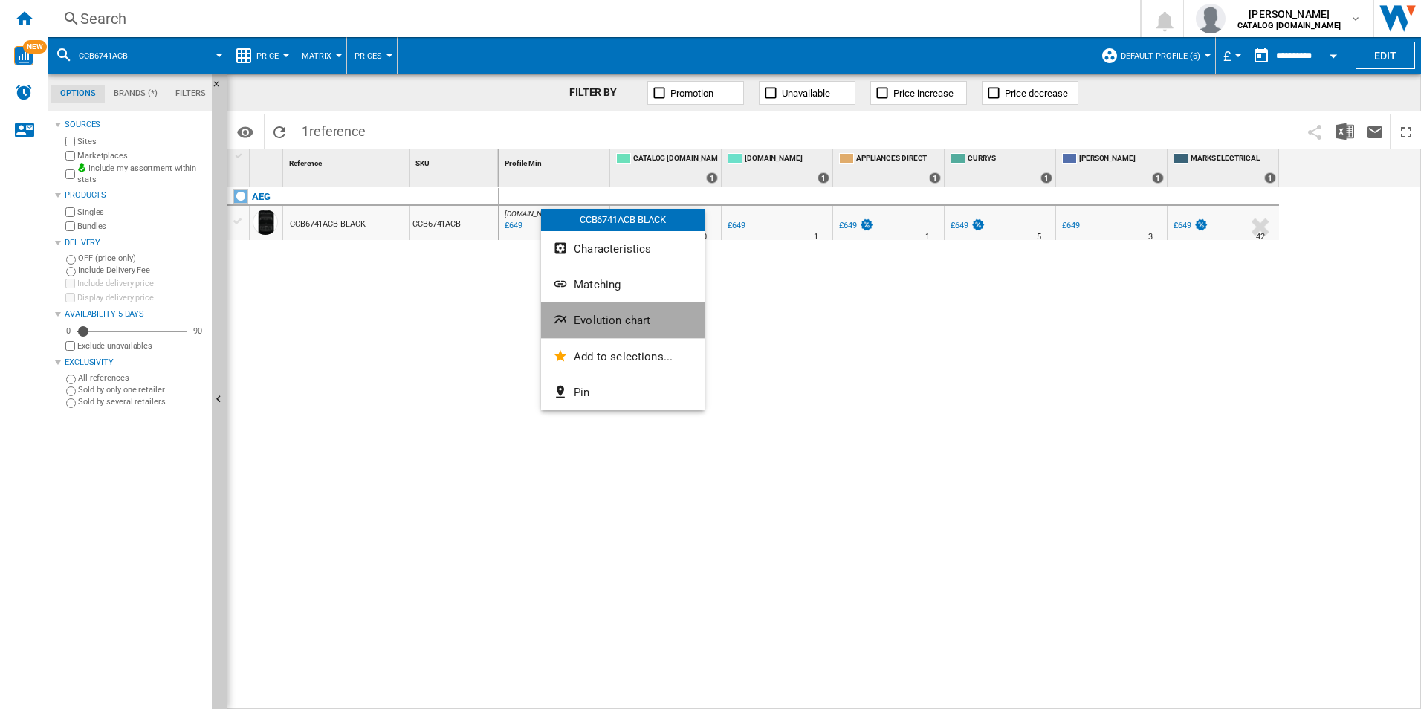
click at [608, 314] on span "Evolution chart" at bounding box center [612, 320] width 77 height 13
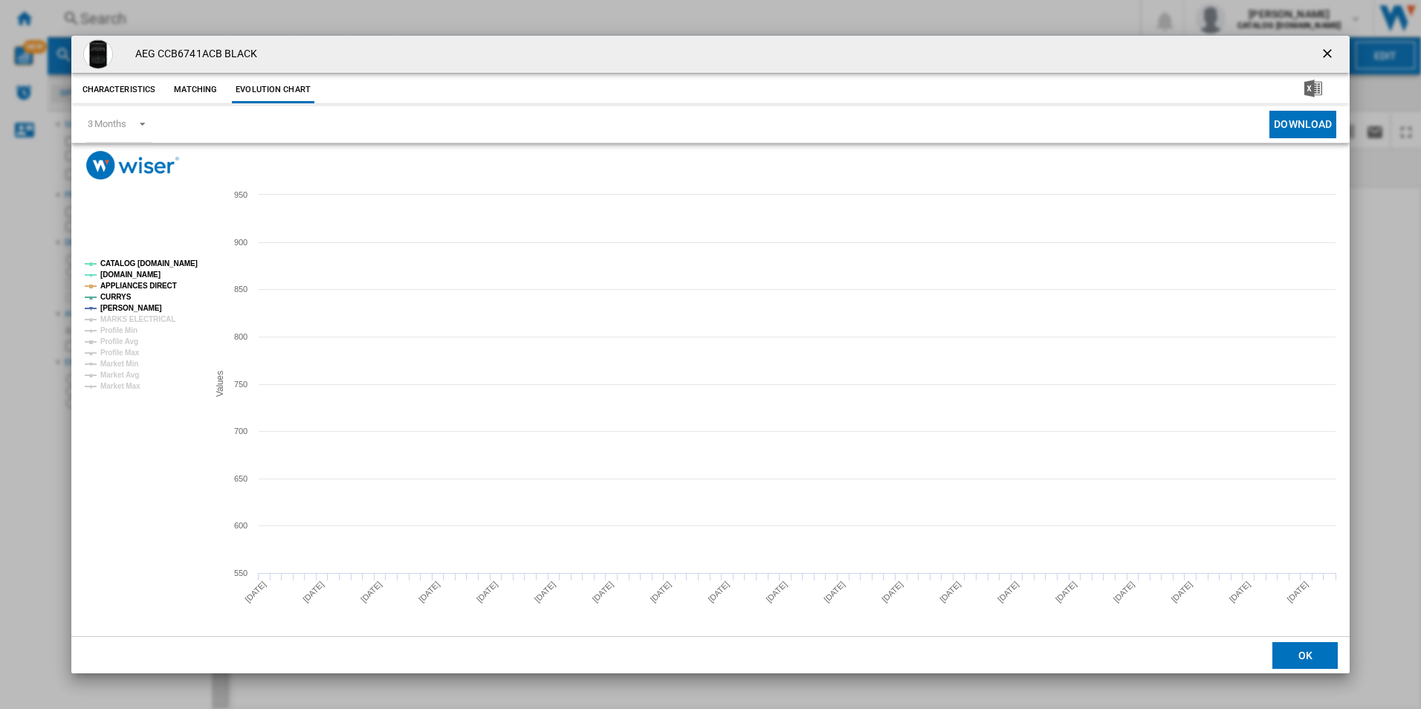
click at [166, 259] on tspan "CATALOG [DOMAIN_NAME]" at bounding box center [148, 263] width 97 height 8
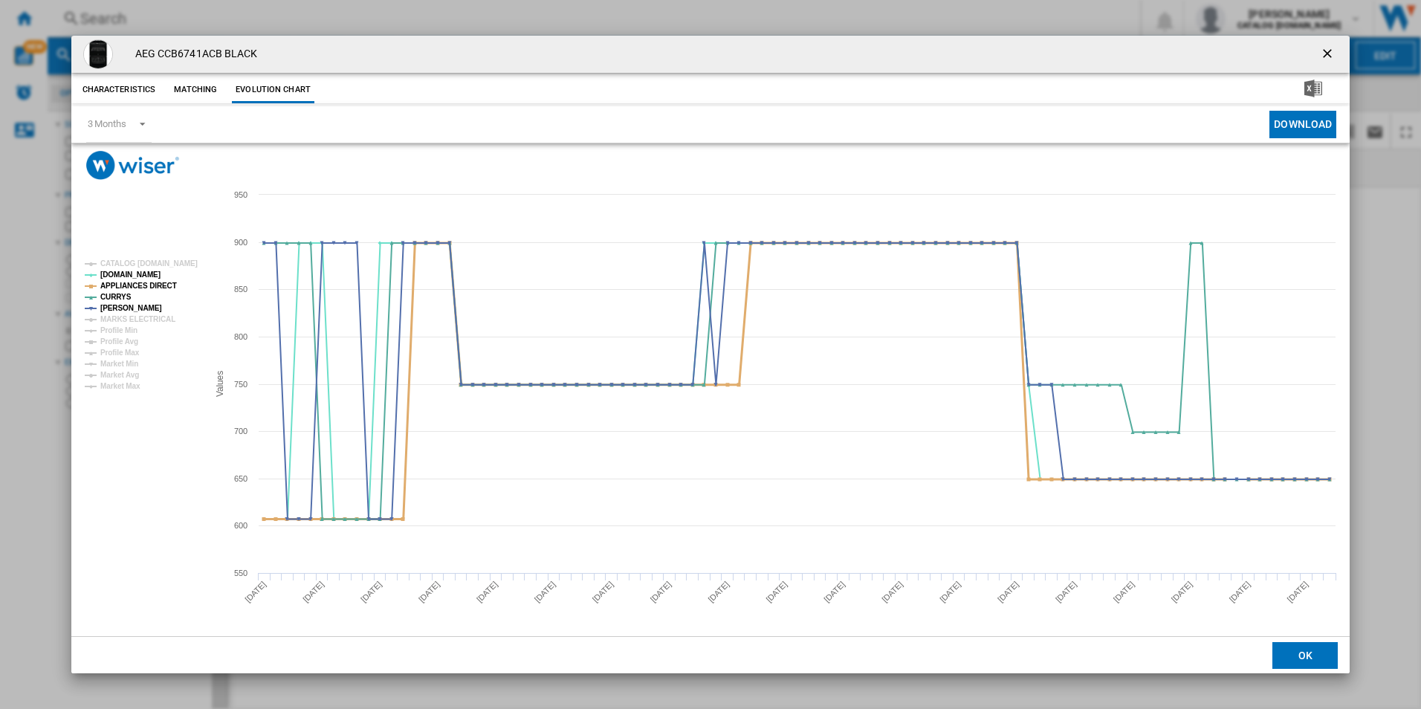
click at [159, 288] on tspan "APPLIANCES DIRECT" at bounding box center [138, 286] width 77 height 8
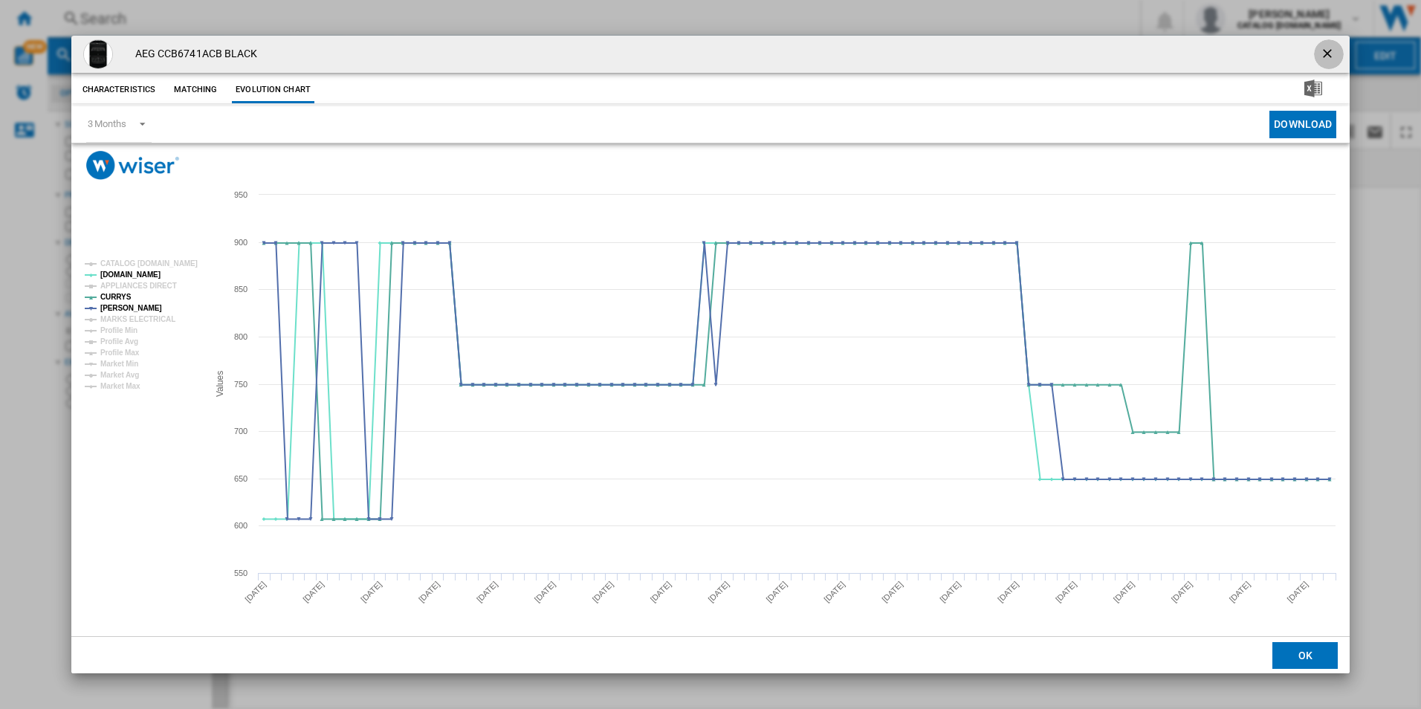
click at [1326, 51] on ng-md-icon "getI18NText('BUTTONS.CLOSE_DIALOG')" at bounding box center [1329, 55] width 18 height 18
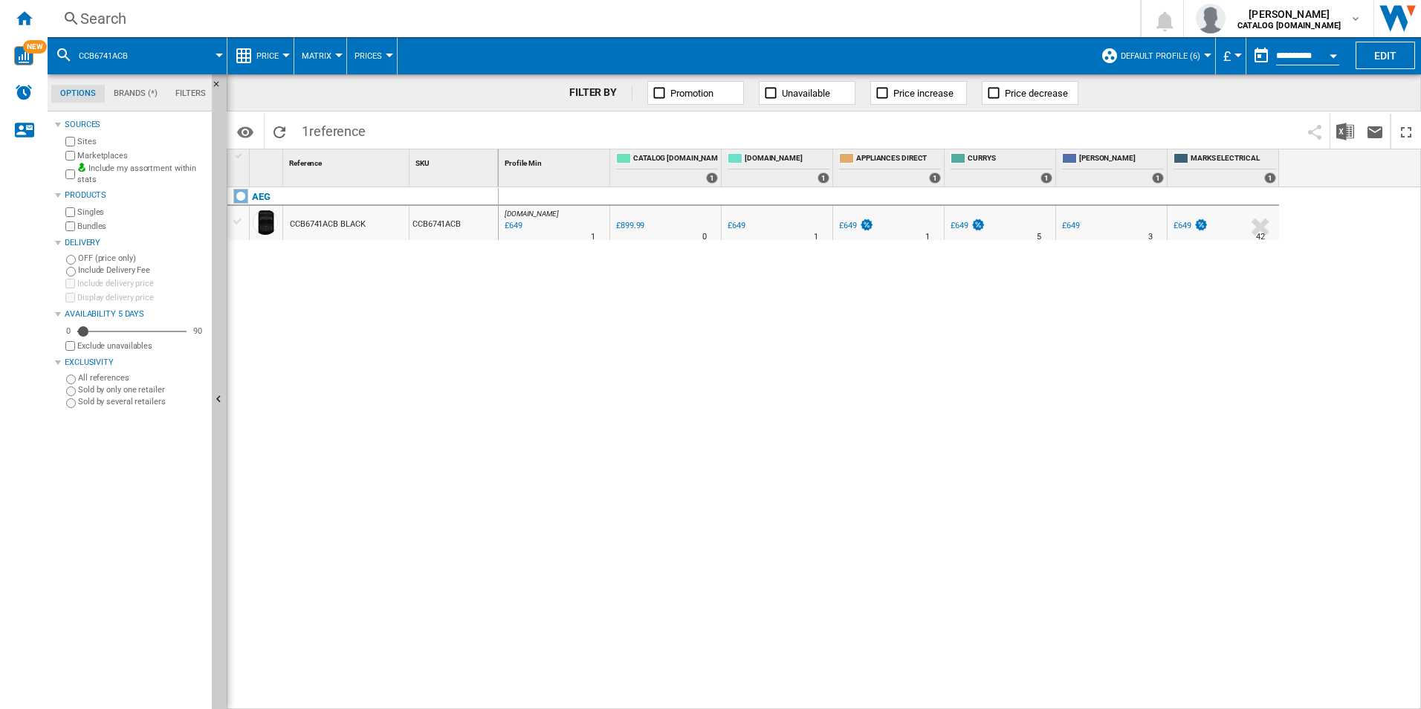
click at [1034, 16] on div "Search" at bounding box center [590, 18] width 1021 height 21
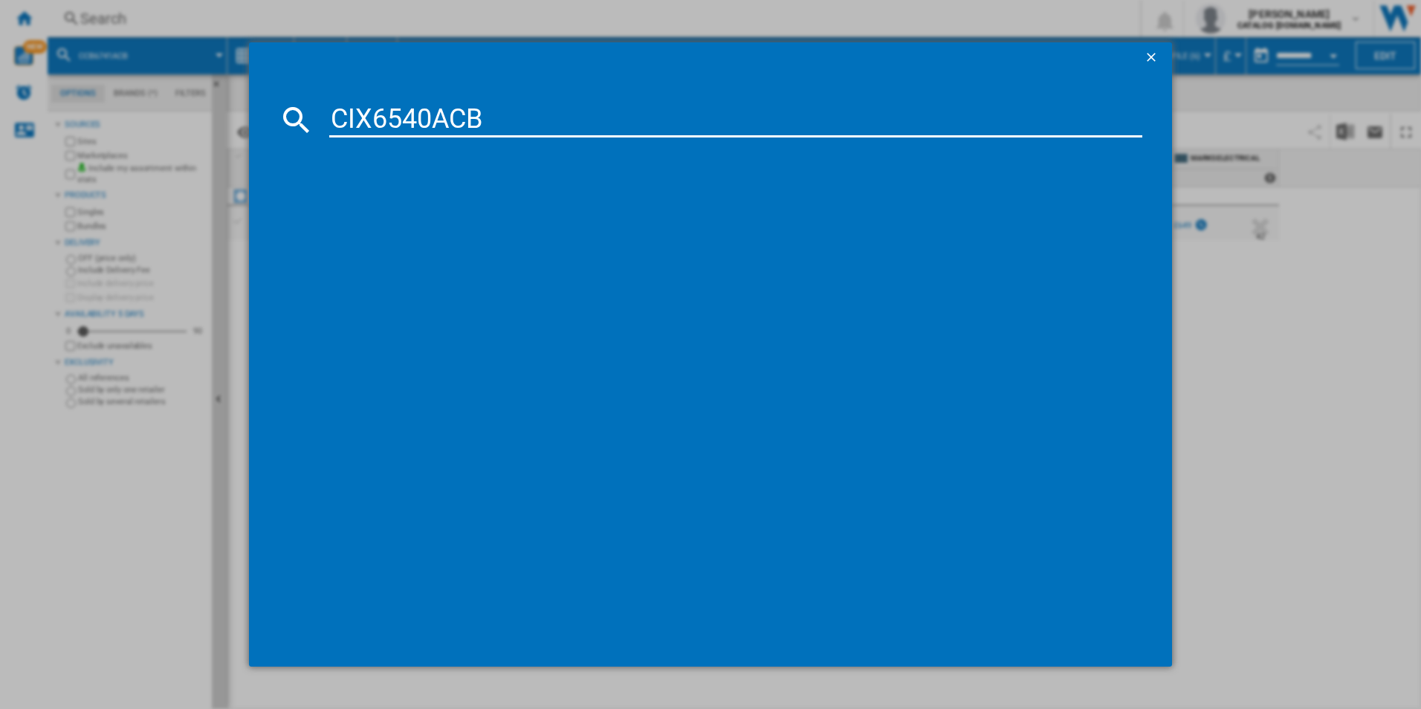
type input "CIX6540ACB"
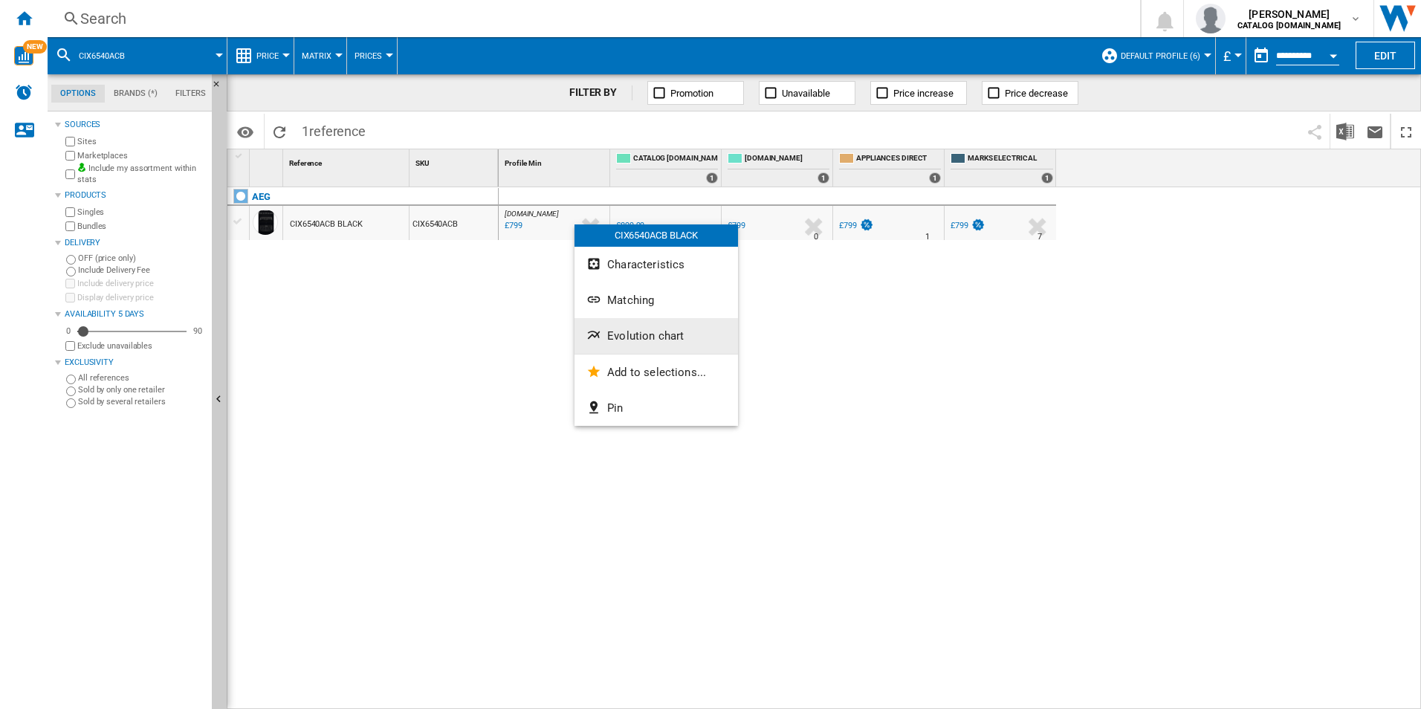
click at [635, 334] on span "Evolution chart" at bounding box center [645, 335] width 77 height 13
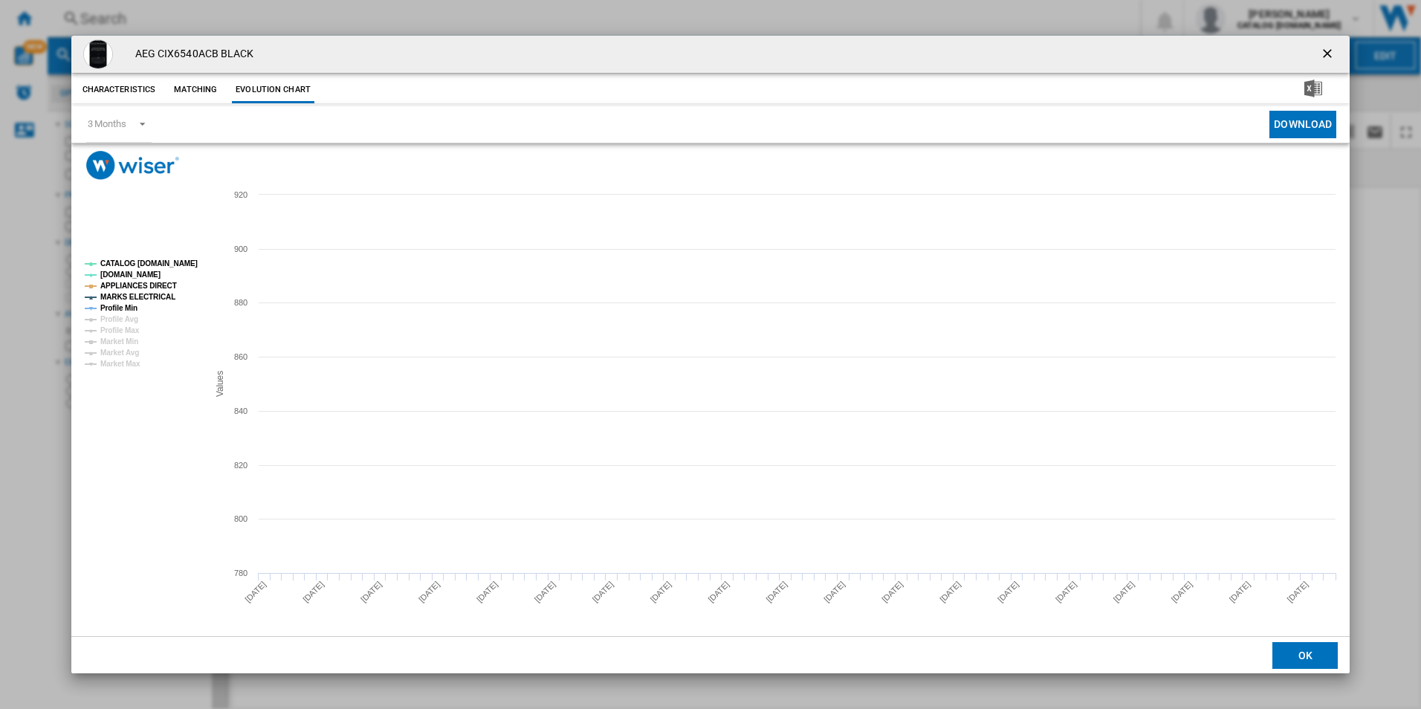
click at [169, 262] on tspan "CATALOG [DOMAIN_NAME]" at bounding box center [148, 263] width 97 height 8
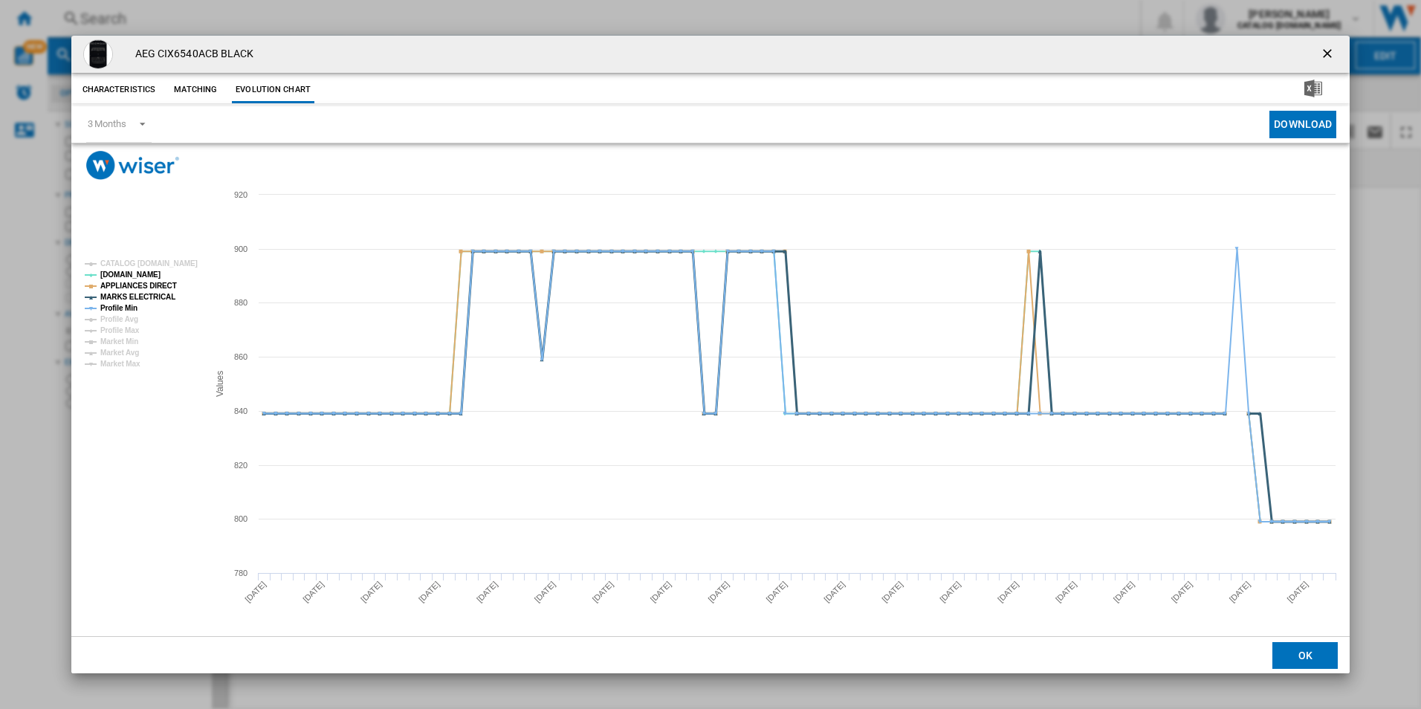
click at [151, 296] on tspan "MARKS ELECTRICAL" at bounding box center [137, 297] width 75 height 8
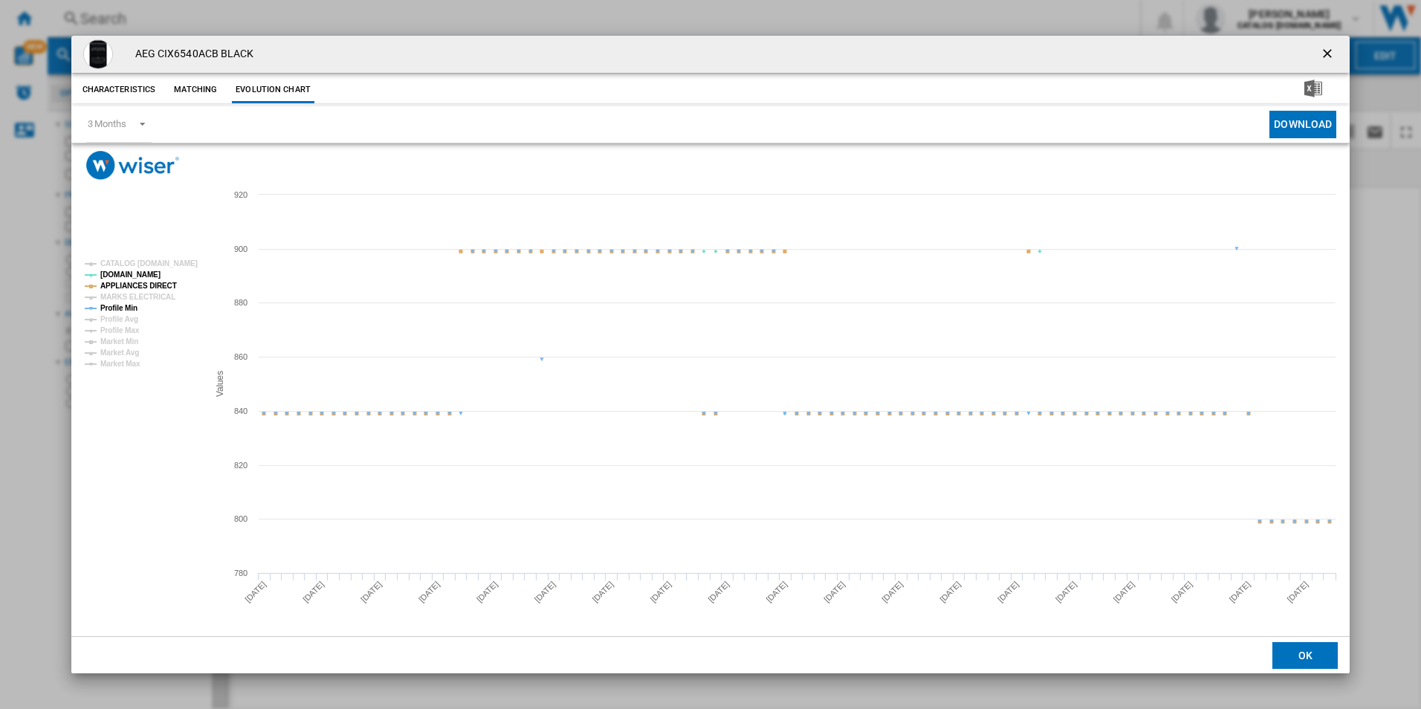
click at [159, 282] on tspan "APPLIANCES DIRECT" at bounding box center [138, 286] width 77 height 8
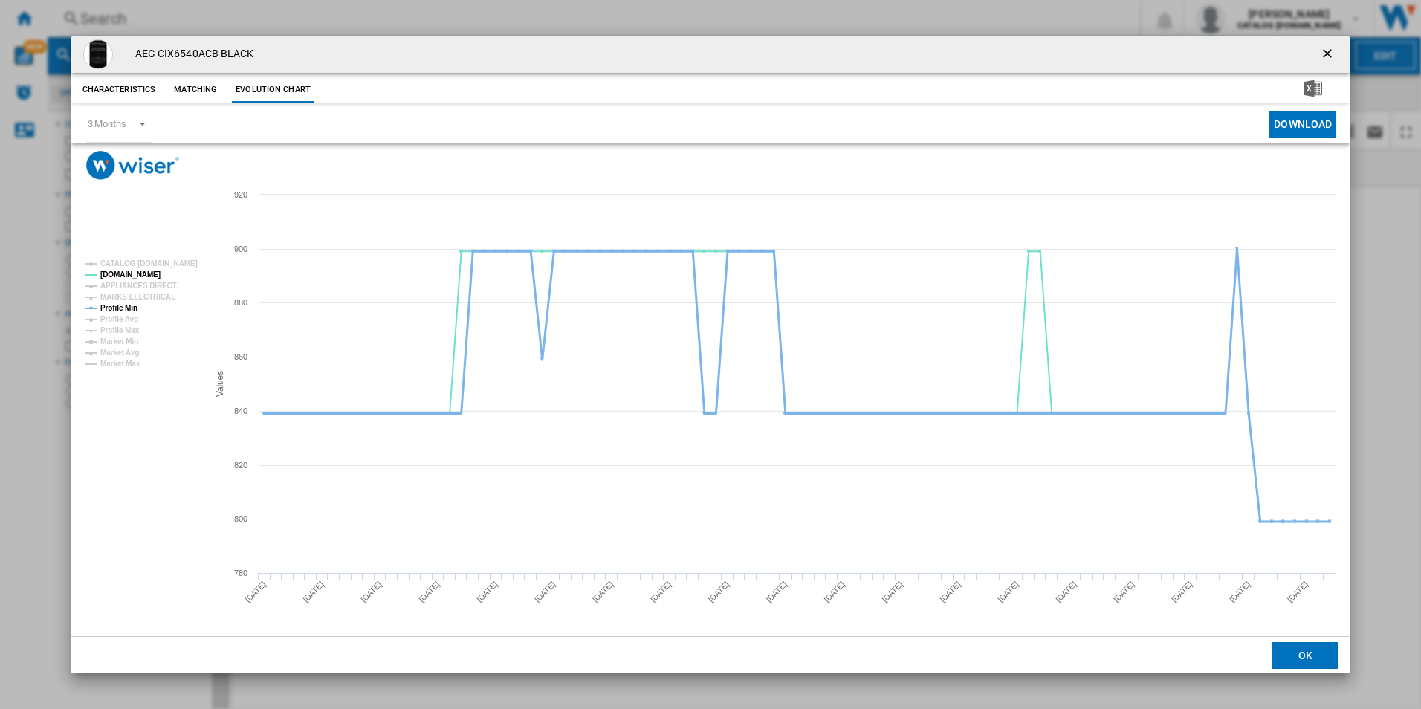
click at [130, 306] on tspan "Profile Min" at bounding box center [118, 308] width 37 height 8
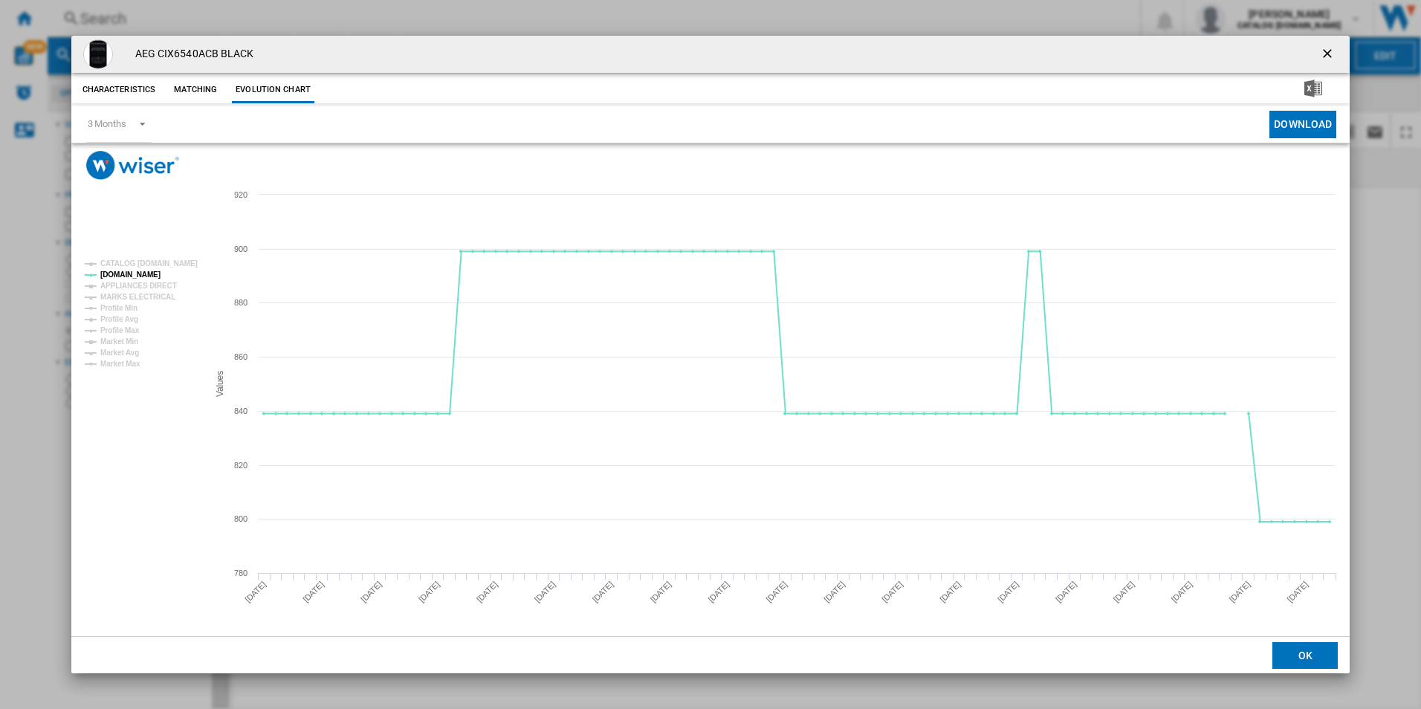
click at [1320, 56] on ng-md-icon "getI18NText('BUTTONS.CLOSE_DIALOG')" at bounding box center [1329, 55] width 18 height 18
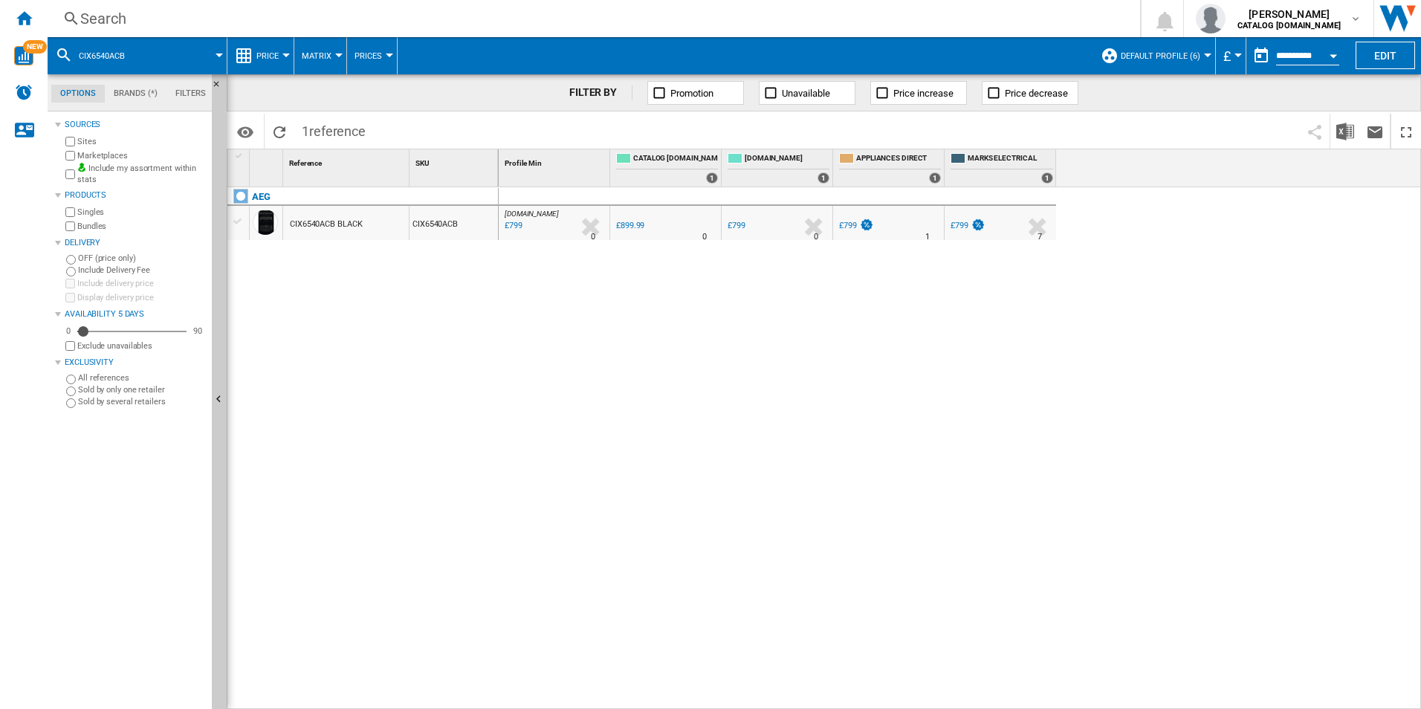
click at [875, 23] on div "Search" at bounding box center [590, 18] width 1021 height 21
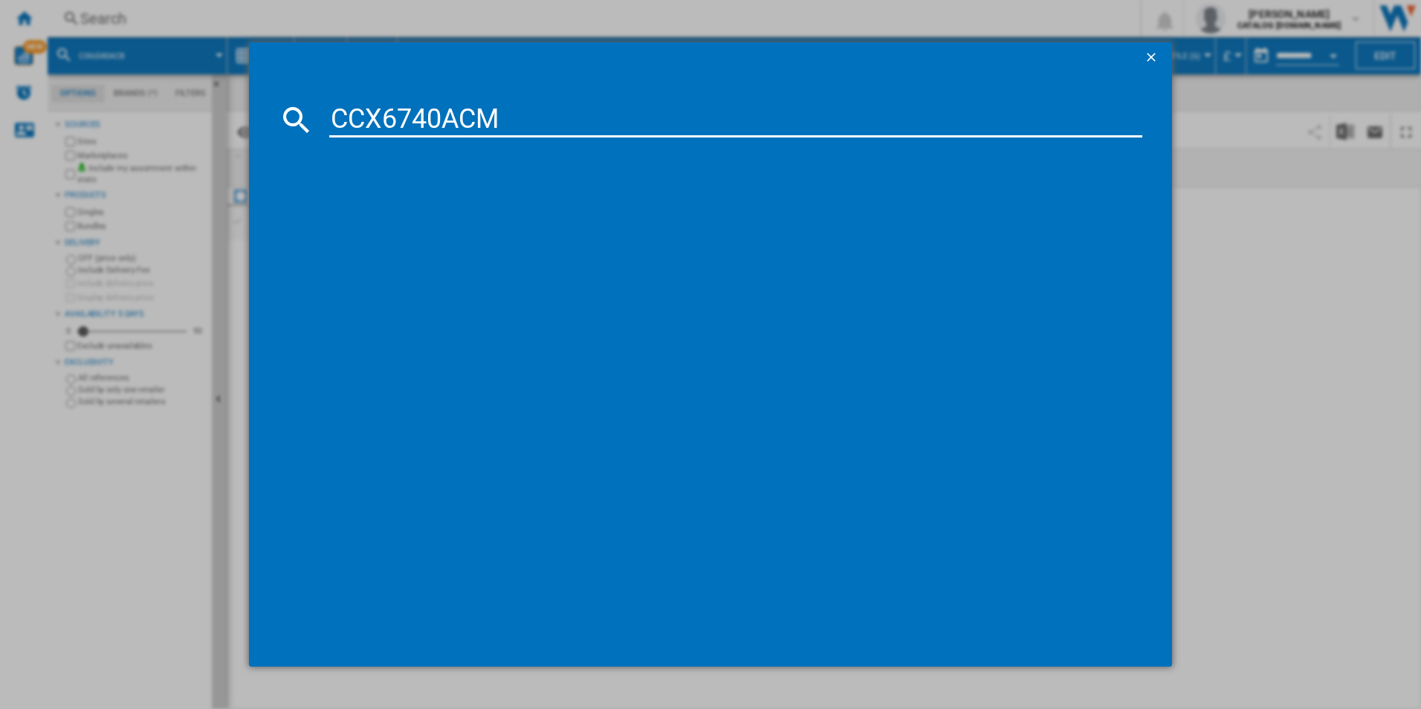
type input "CCX6740ACM"
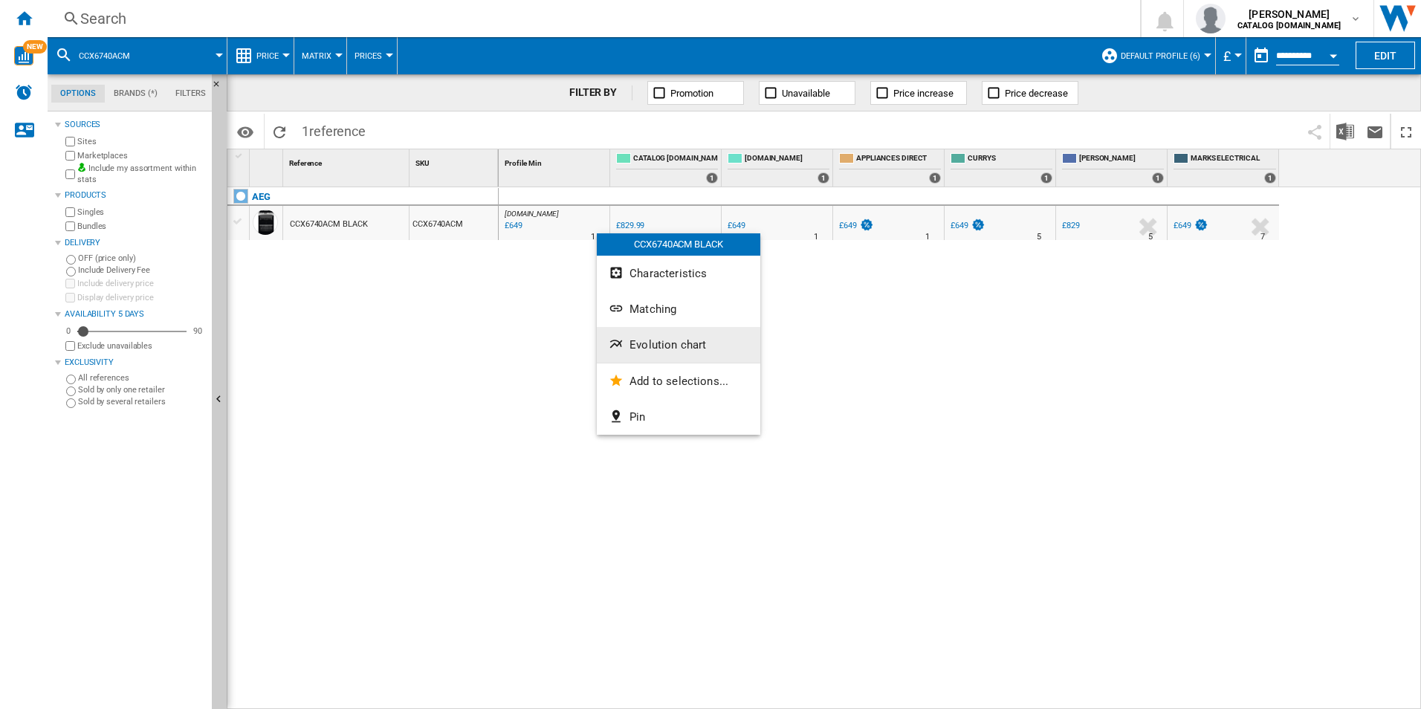
click at [663, 335] on button "Evolution chart" at bounding box center [678, 345] width 163 height 36
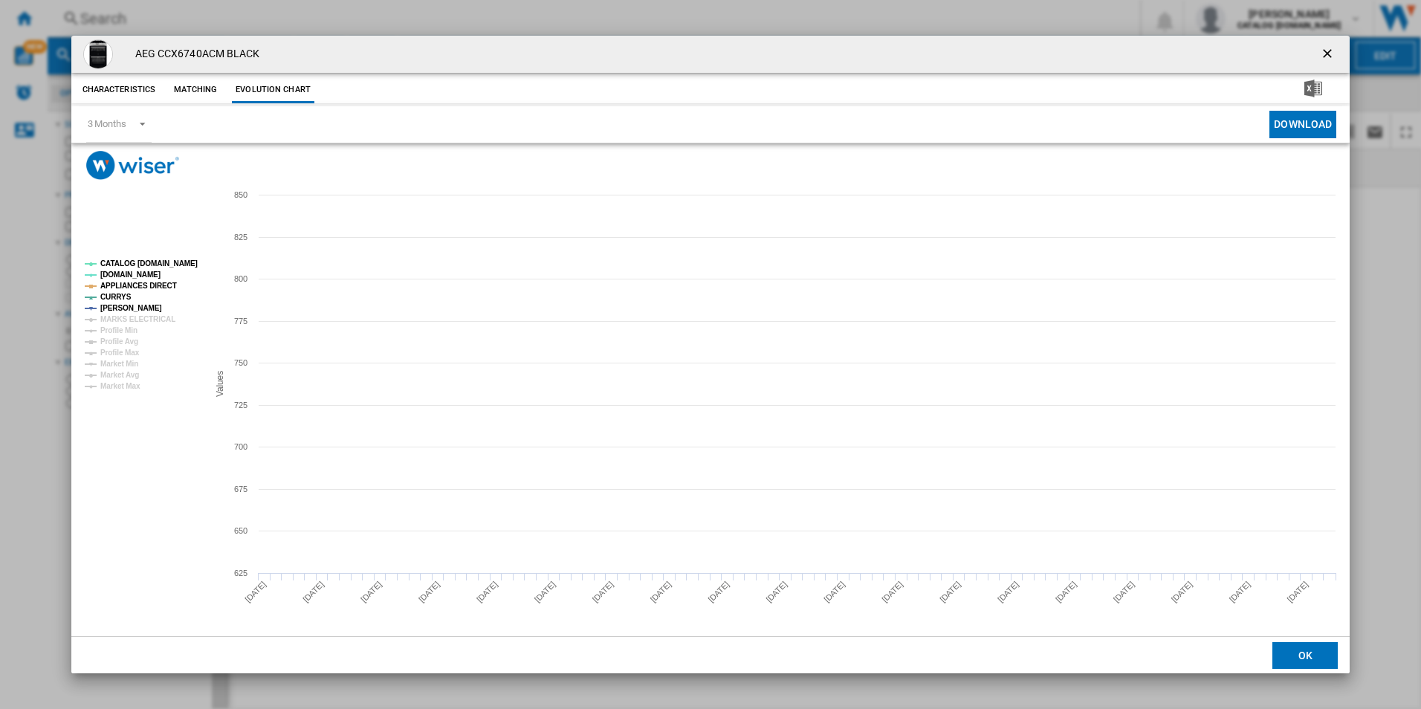
click at [189, 268] on tspan "CATALOG [DOMAIN_NAME]" at bounding box center [148, 263] width 97 height 8
click at [161, 283] on tspan "APPLIANCES DIRECT" at bounding box center [138, 286] width 77 height 8
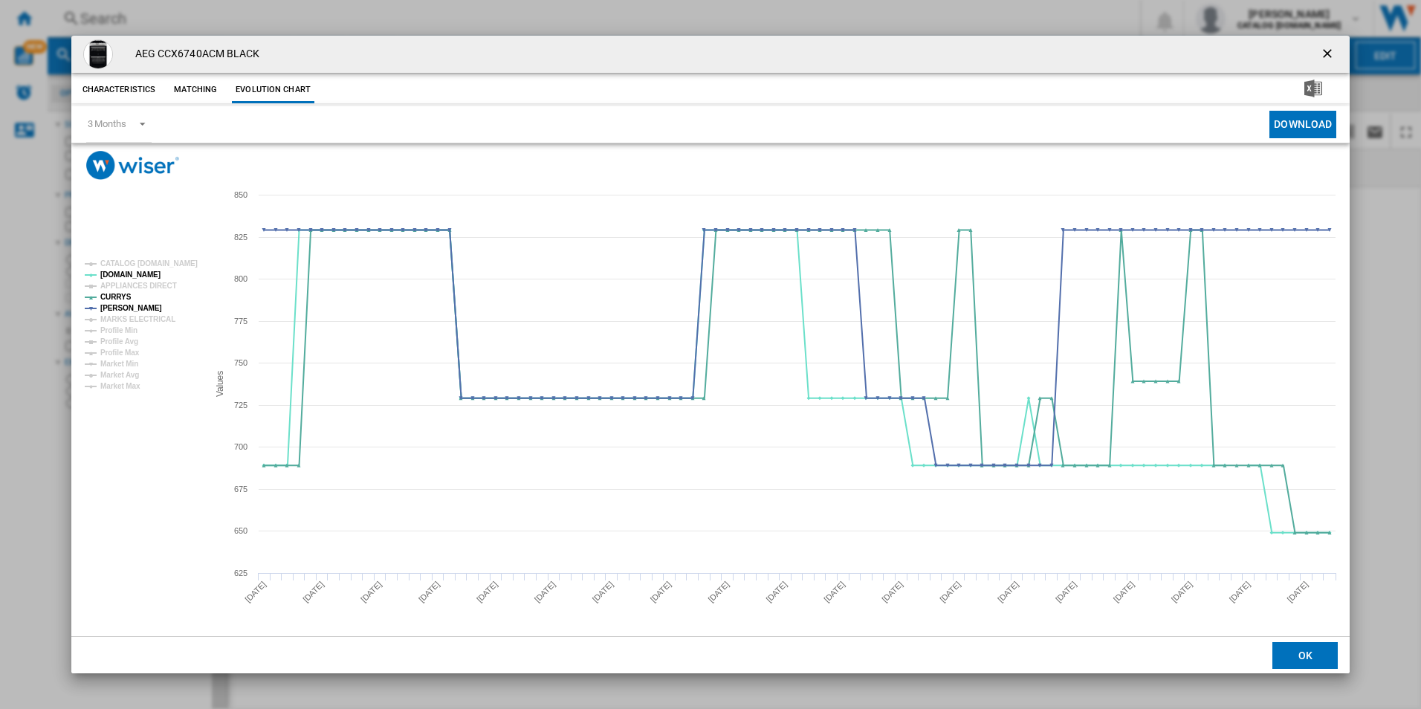
drag, startPoint x: 1324, startPoint y: 56, endPoint x: 1300, endPoint y: 53, distance: 24.0
click at [1324, 56] on ng-md-icon "getI18NText('BUTTONS.CLOSE_DIALOG')" at bounding box center [1329, 55] width 18 height 18
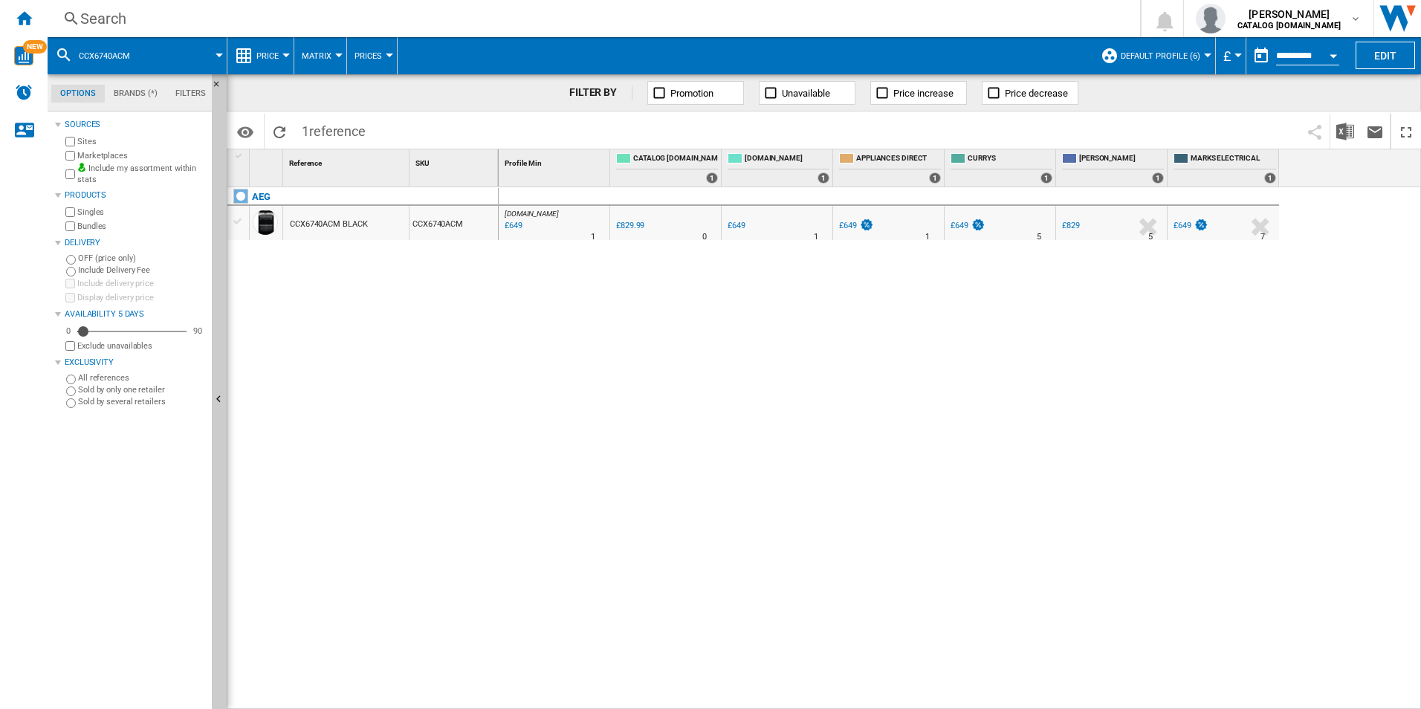
click at [953, 19] on div "Search" at bounding box center [590, 18] width 1021 height 21
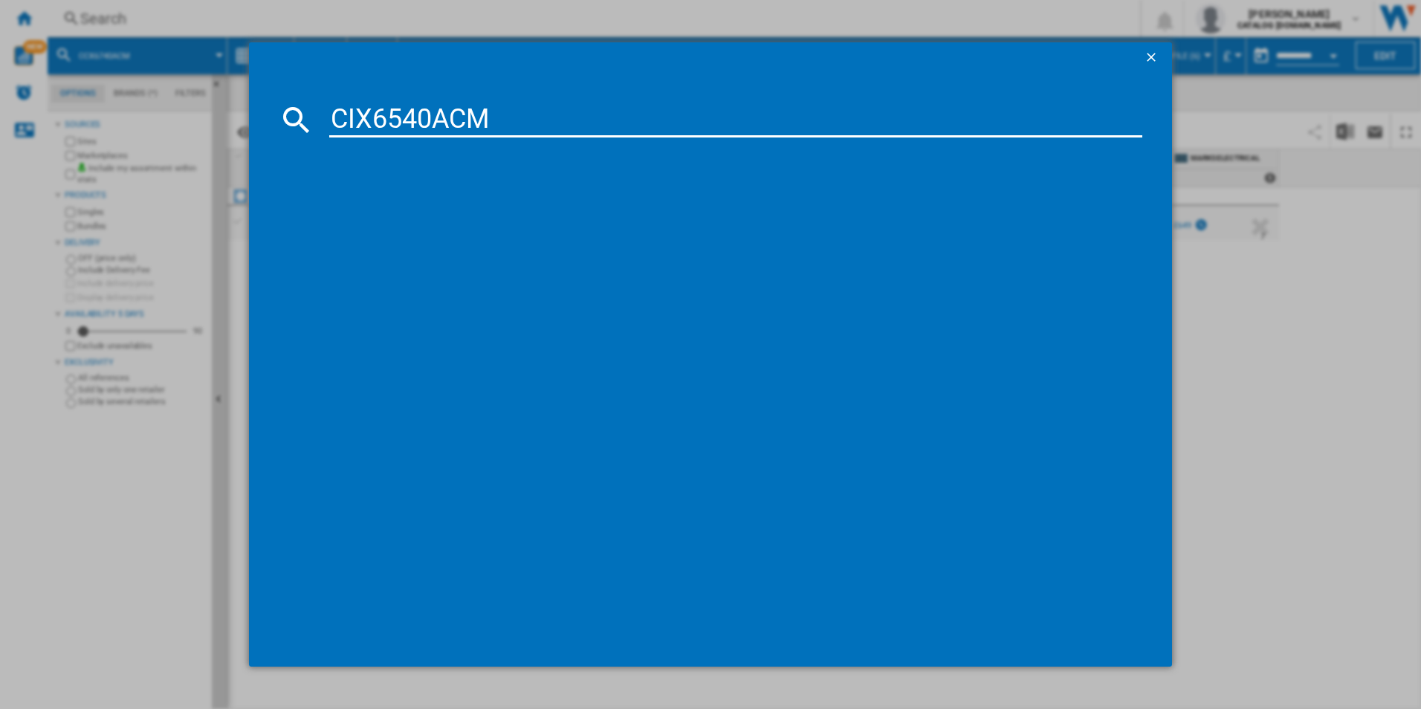
type input "CIX6540ACM"
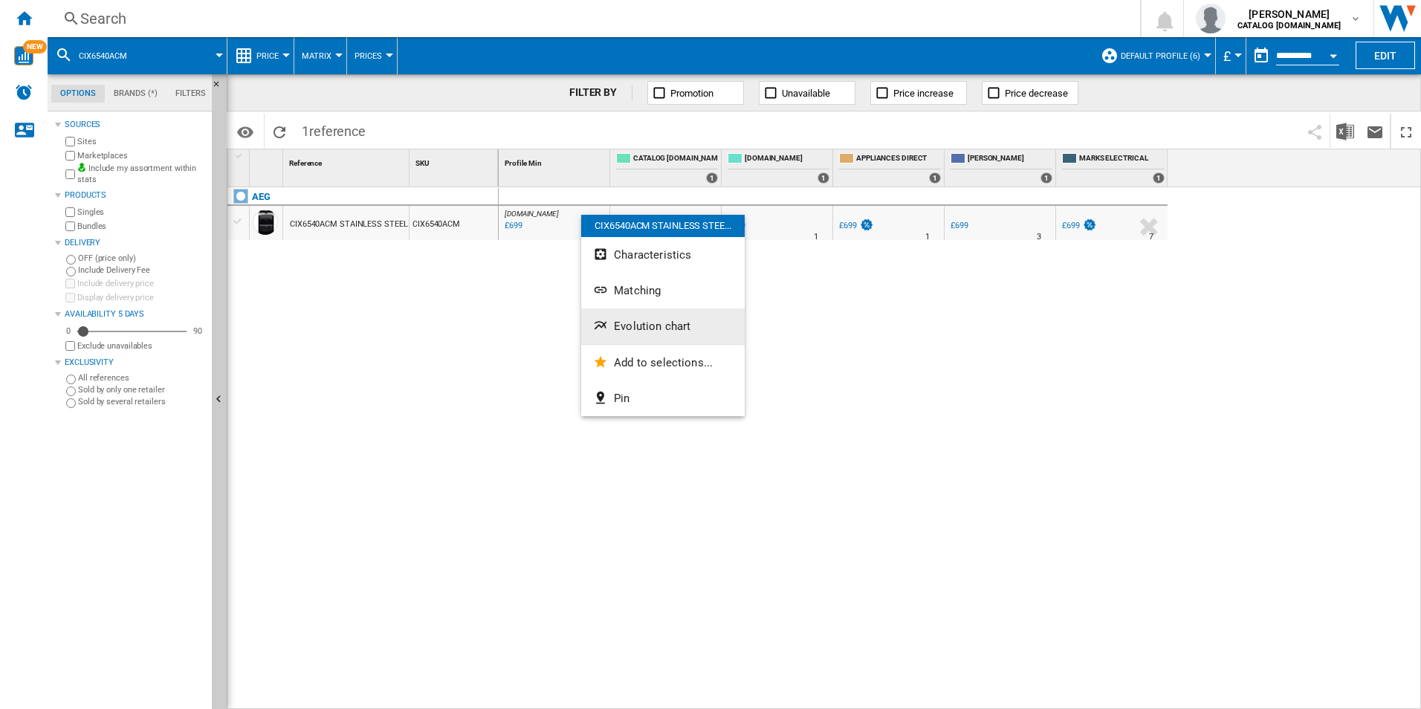
click at [639, 320] on span "Evolution chart" at bounding box center [652, 326] width 77 height 13
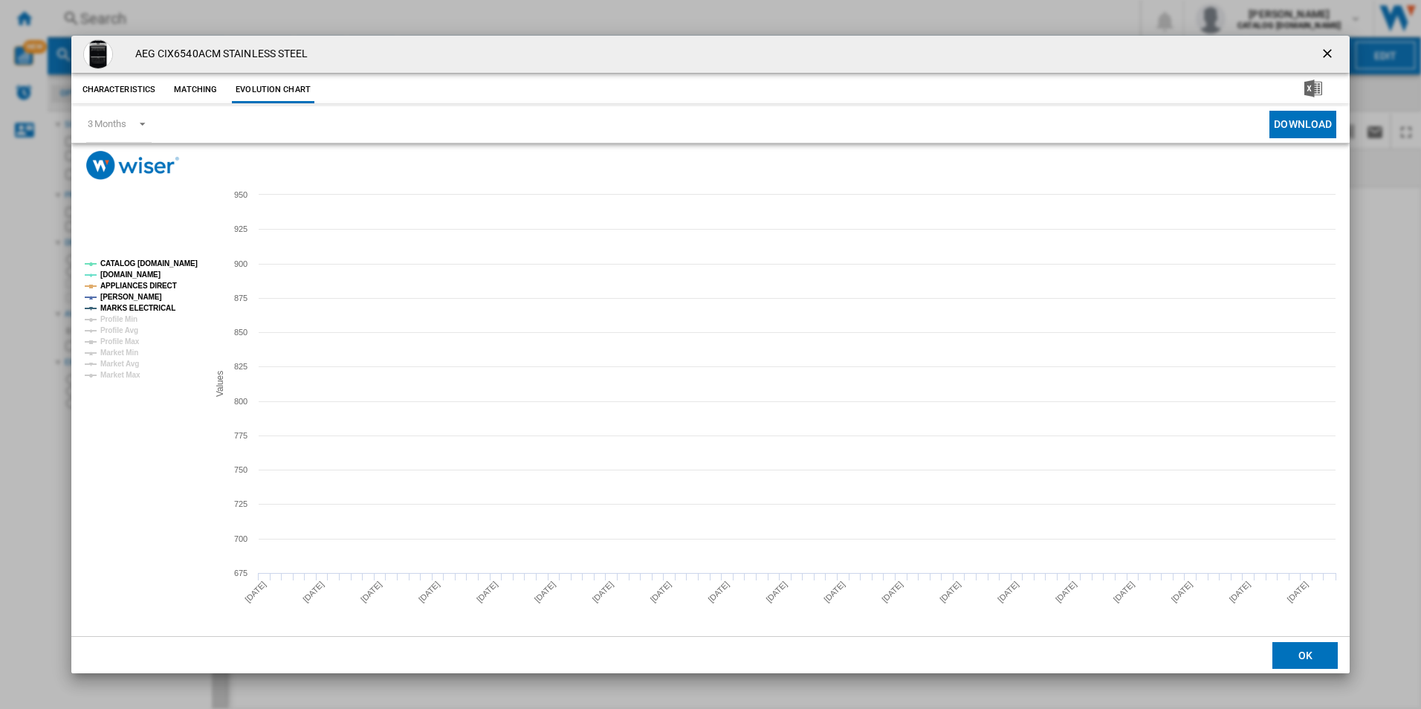
click at [173, 265] on tspan "CATALOG [DOMAIN_NAME]" at bounding box center [148, 263] width 97 height 8
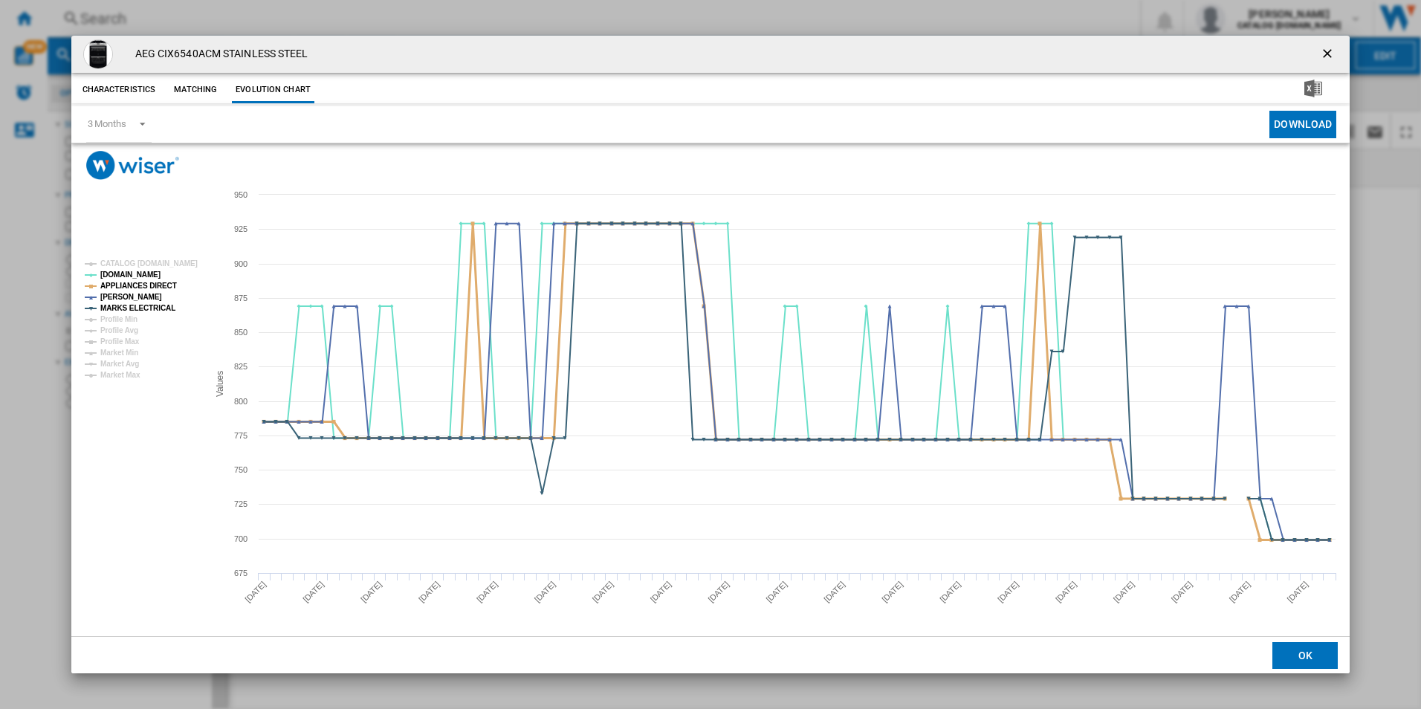
click at [161, 285] on tspan "APPLIANCES DIRECT" at bounding box center [138, 286] width 77 height 8
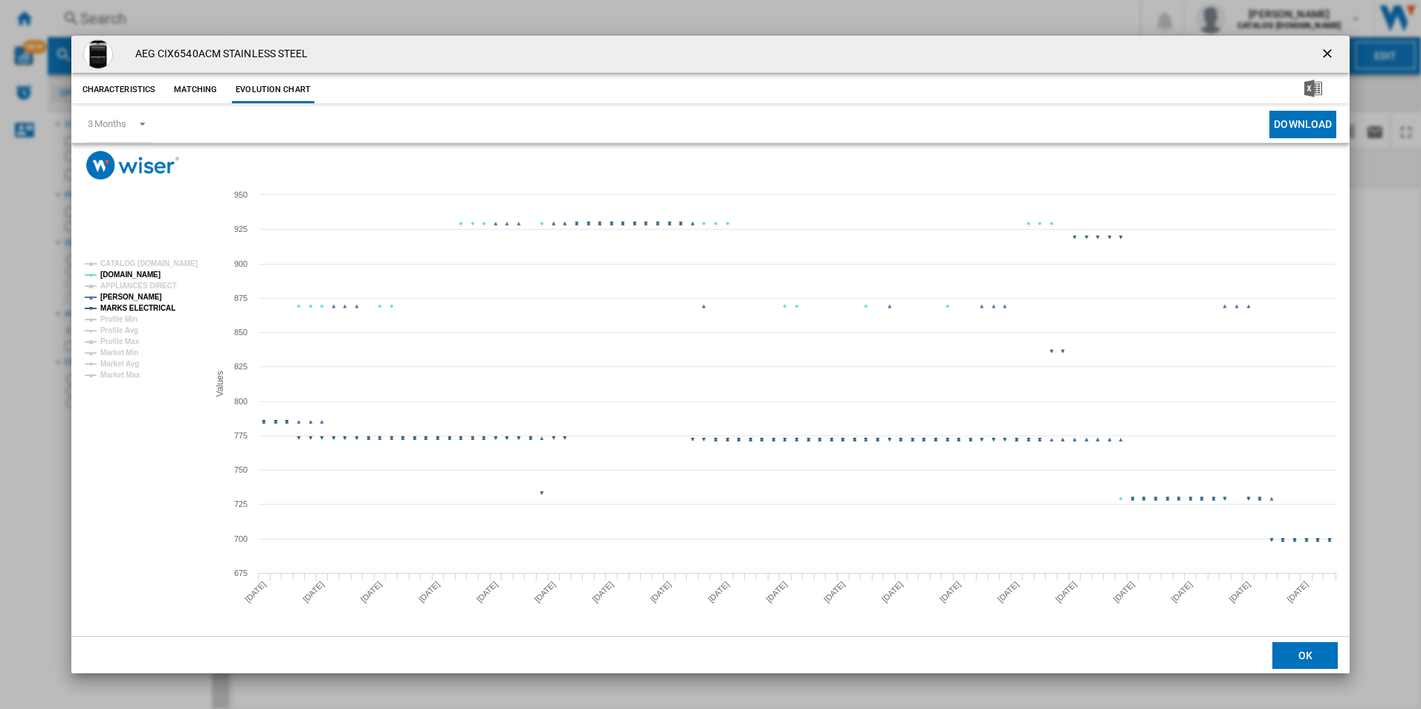
click at [158, 304] on tspan "MARKS ELECTRICAL" at bounding box center [137, 308] width 75 height 8
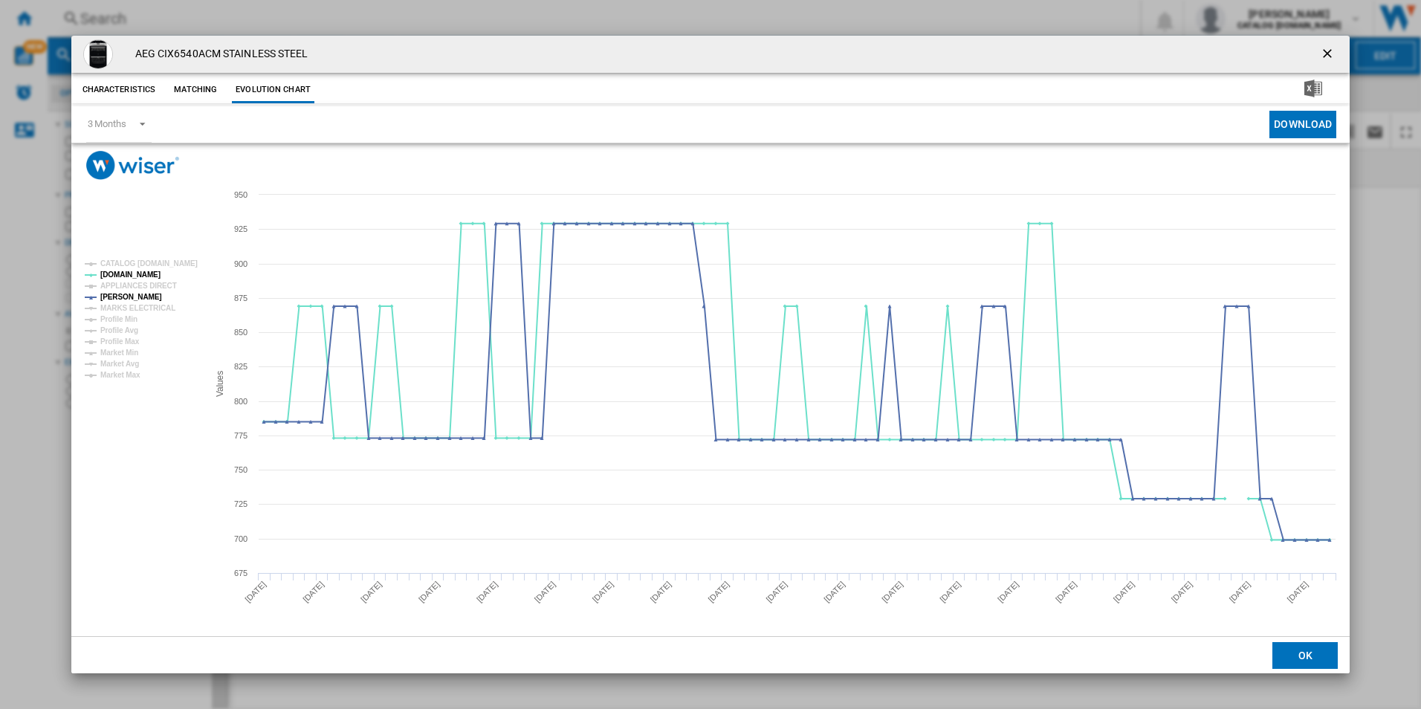
click at [1325, 54] on ng-md-icon "getI18NText('BUTTONS.CLOSE_DIALOG')" at bounding box center [1329, 55] width 18 height 18
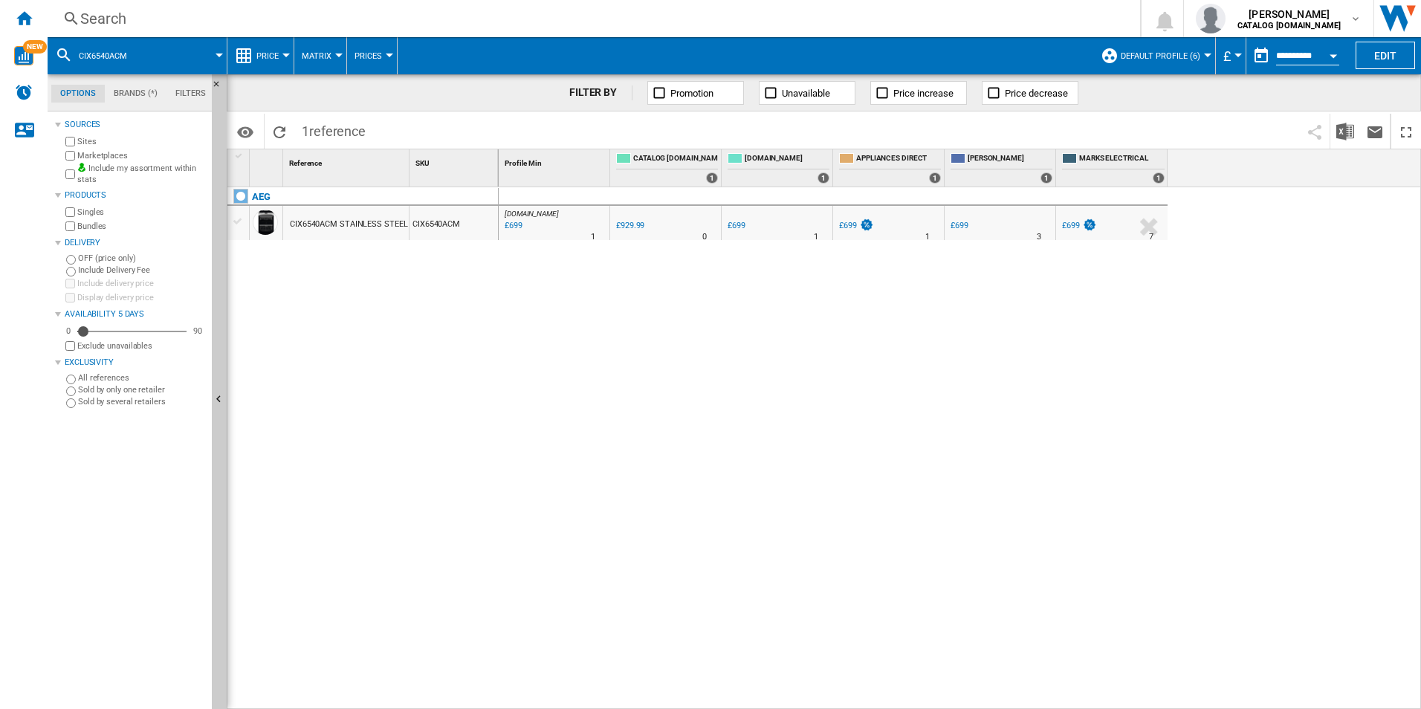
click at [938, 7] on div "Search Search 0 [PERSON_NAME] CATALOG [DOMAIN_NAME] CATALOG [DOMAIN_NAME] My se…" at bounding box center [734, 18] width 1373 height 37
click at [932, 16] on div "Search" at bounding box center [590, 18] width 1021 height 21
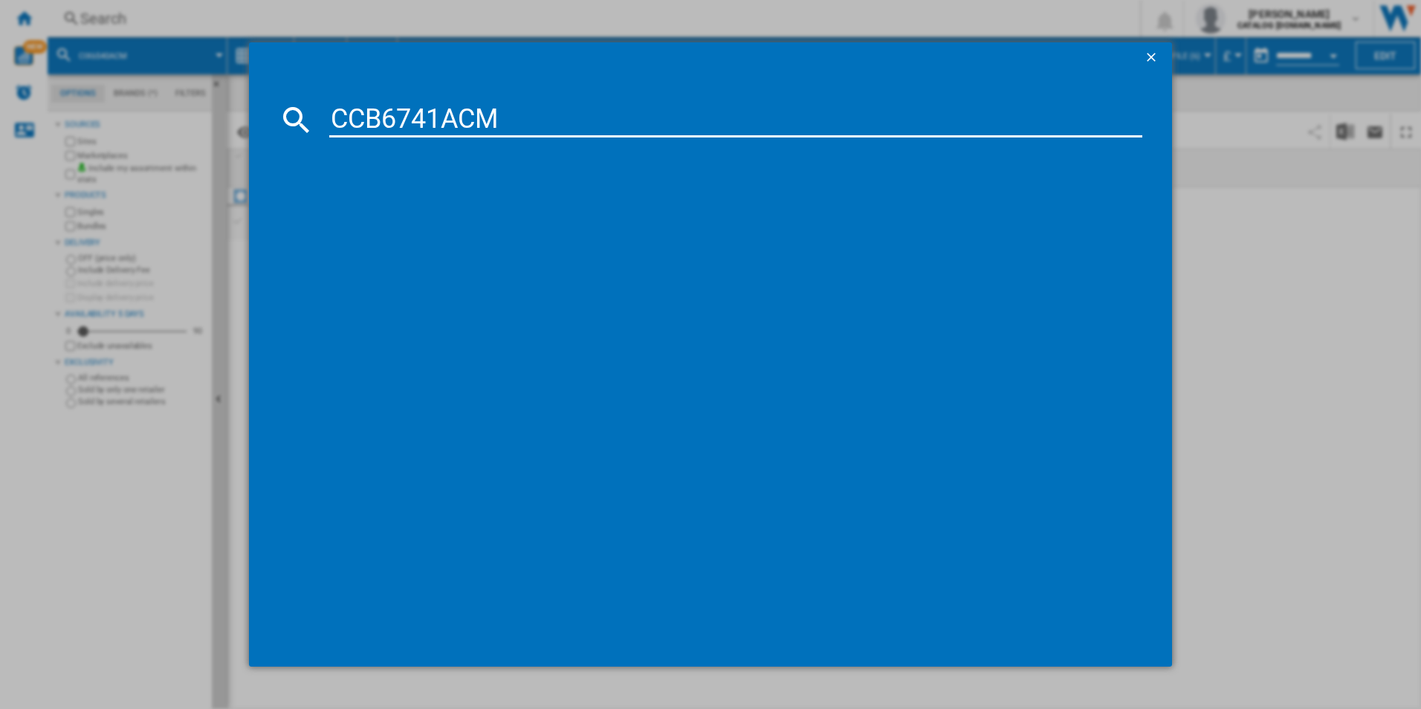
type input "CCB6741ACM"
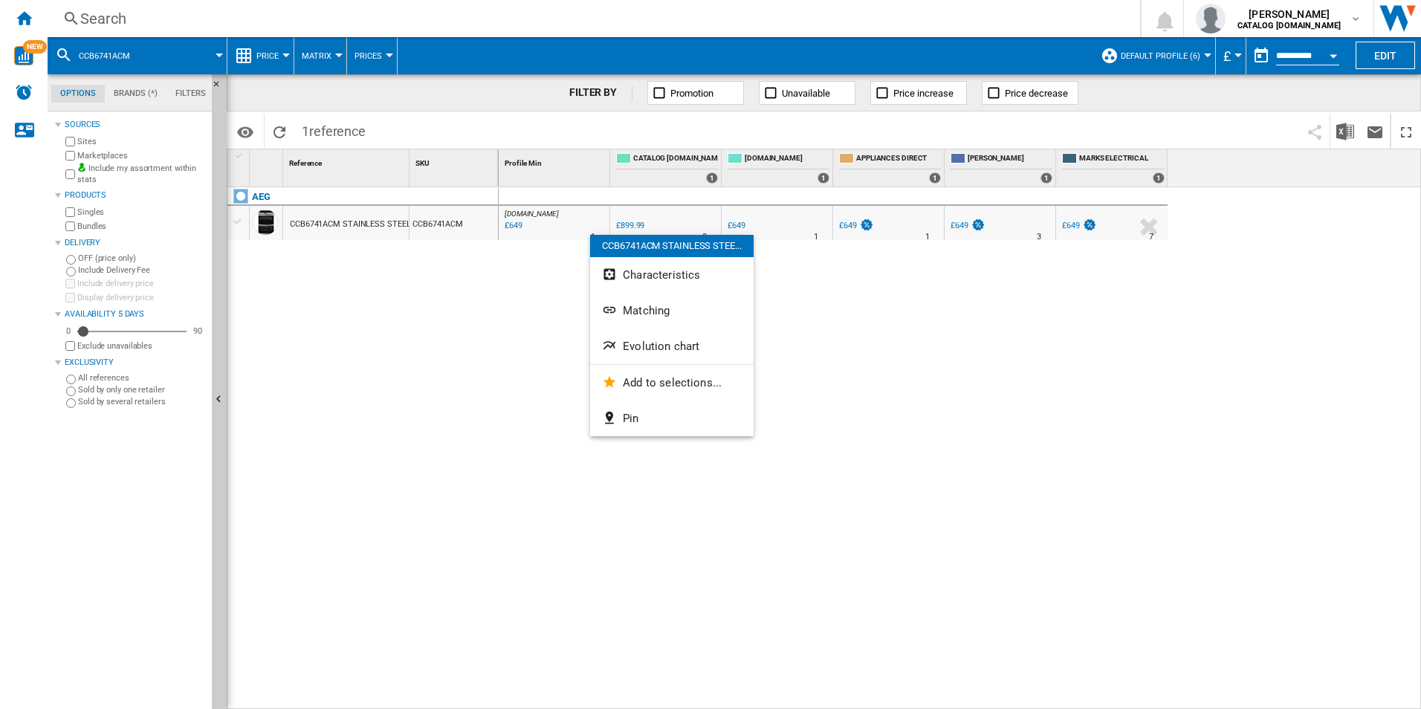
drag, startPoint x: 661, startPoint y: 337, endPoint x: 647, endPoint y: 337, distance: 14.9
click at [661, 337] on button "Evolution chart" at bounding box center [671, 346] width 163 height 36
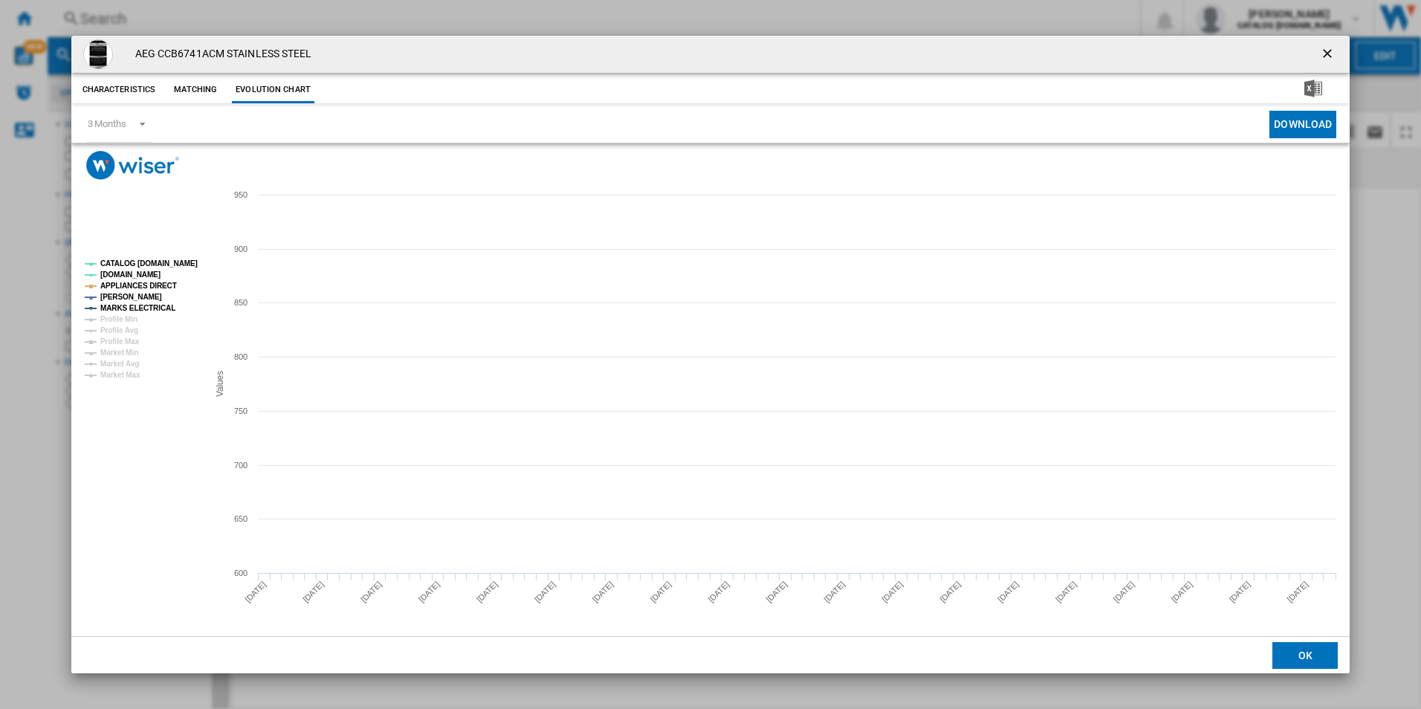
click at [184, 260] on tspan "CATALOG [DOMAIN_NAME]" at bounding box center [148, 263] width 97 height 8
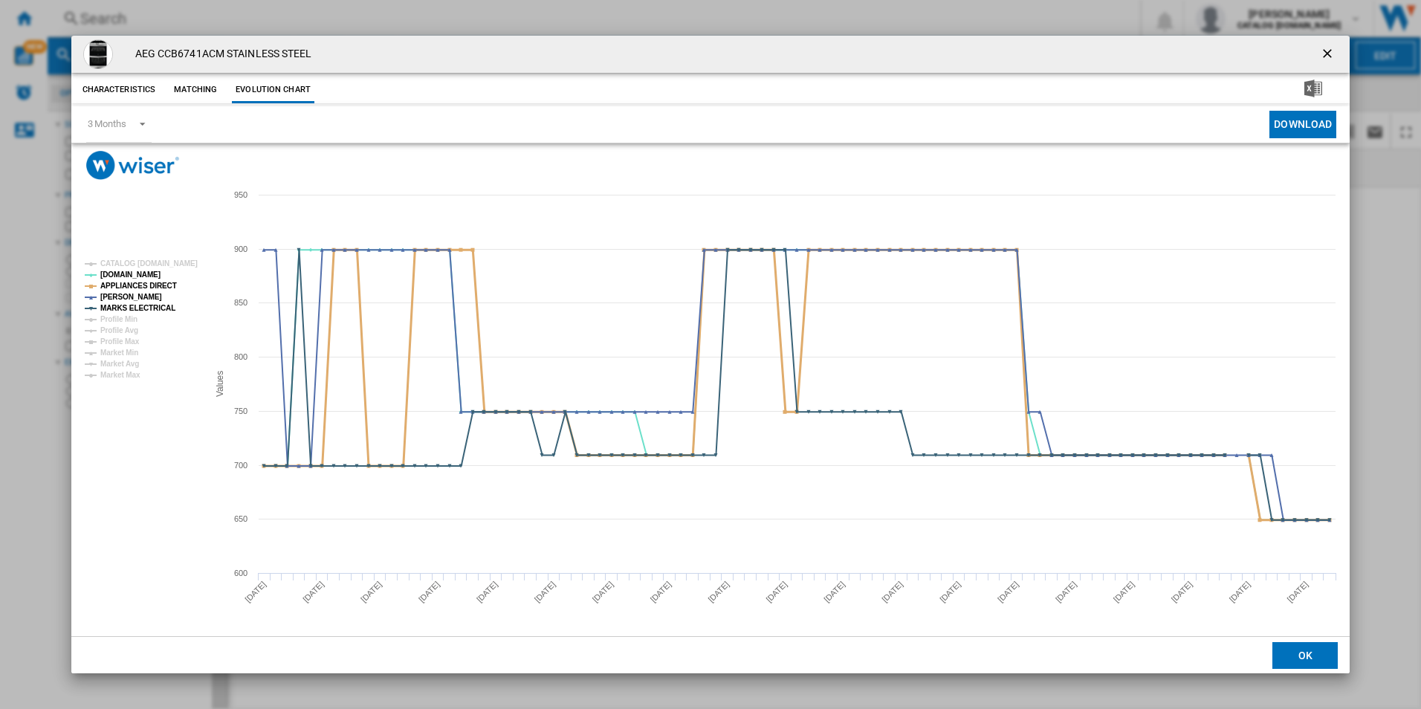
click at [163, 283] on tspan "APPLIANCES DIRECT" at bounding box center [138, 286] width 77 height 8
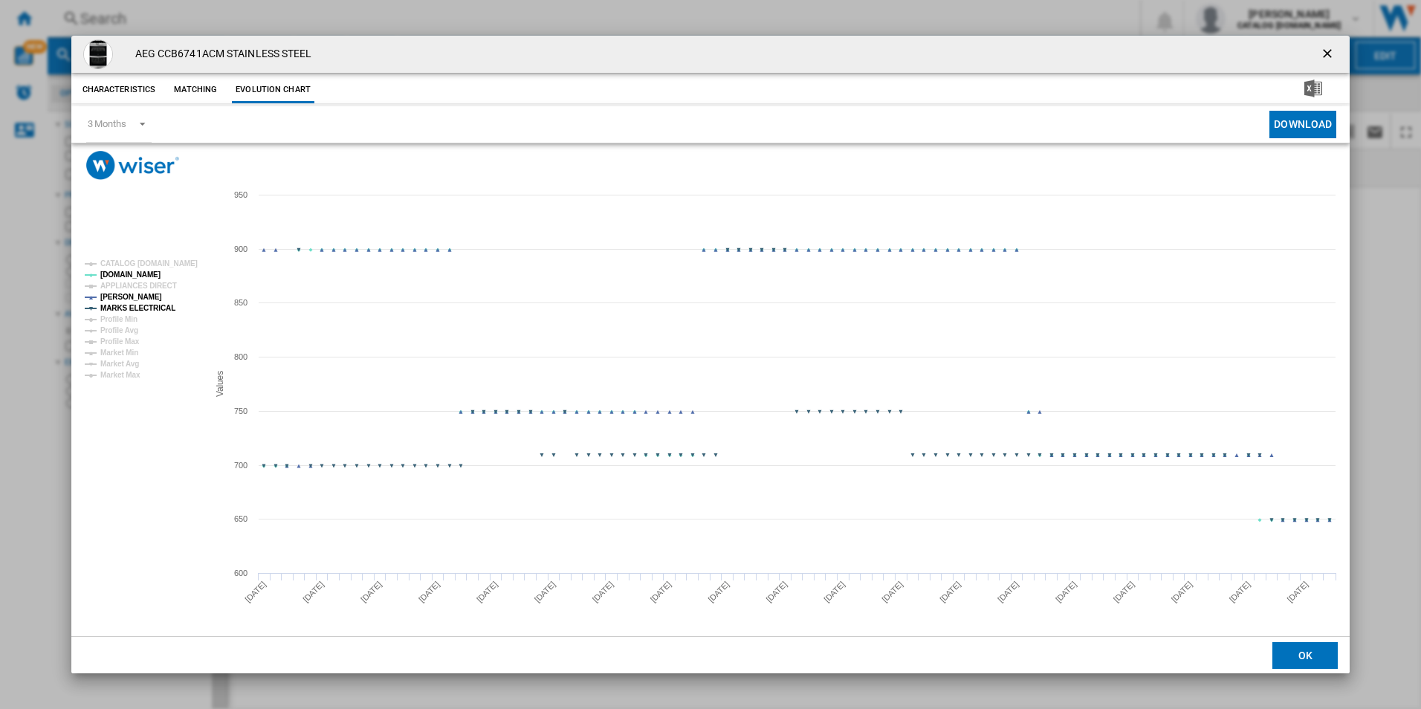
click at [166, 306] on tspan "MARKS ELECTRICAL" at bounding box center [137, 308] width 75 height 8
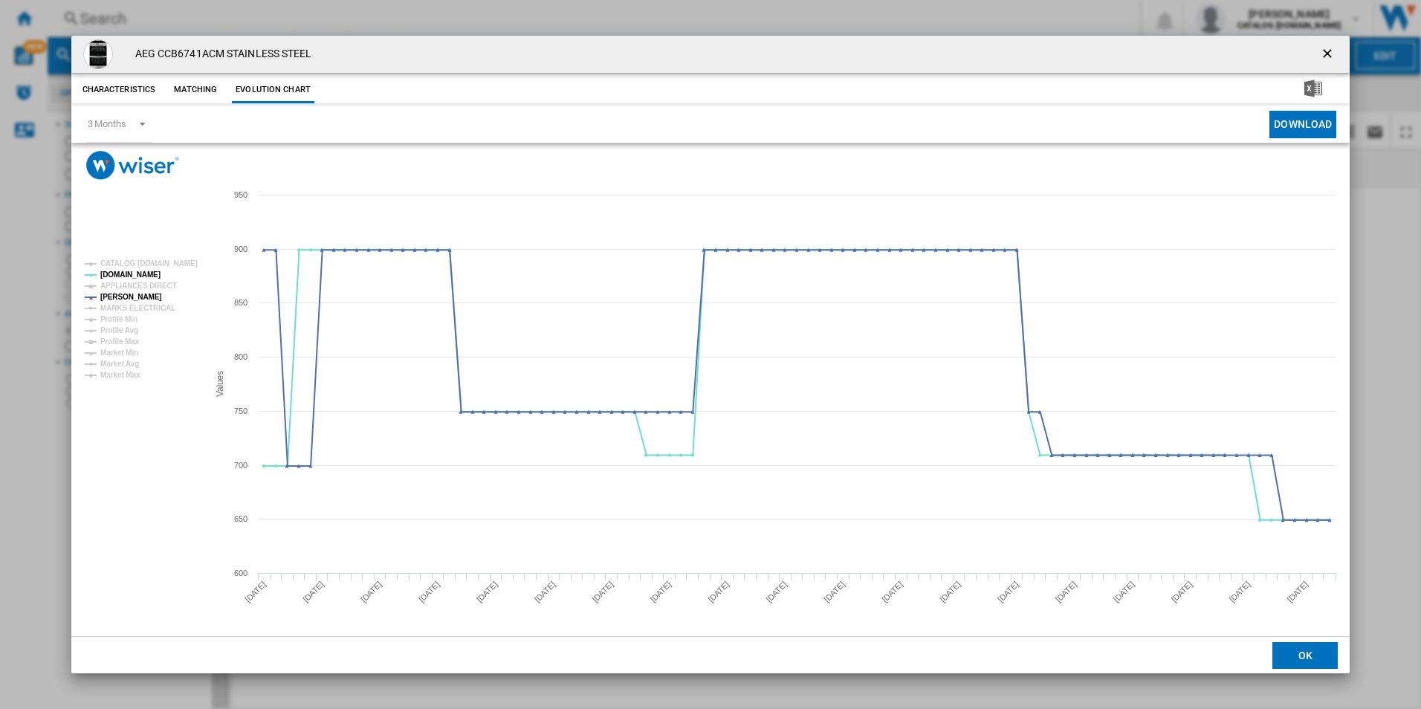
click at [1320, 46] on ng-md-icon "getI18NText('BUTTONS.CLOSE_DIALOG')" at bounding box center [1329, 55] width 18 height 18
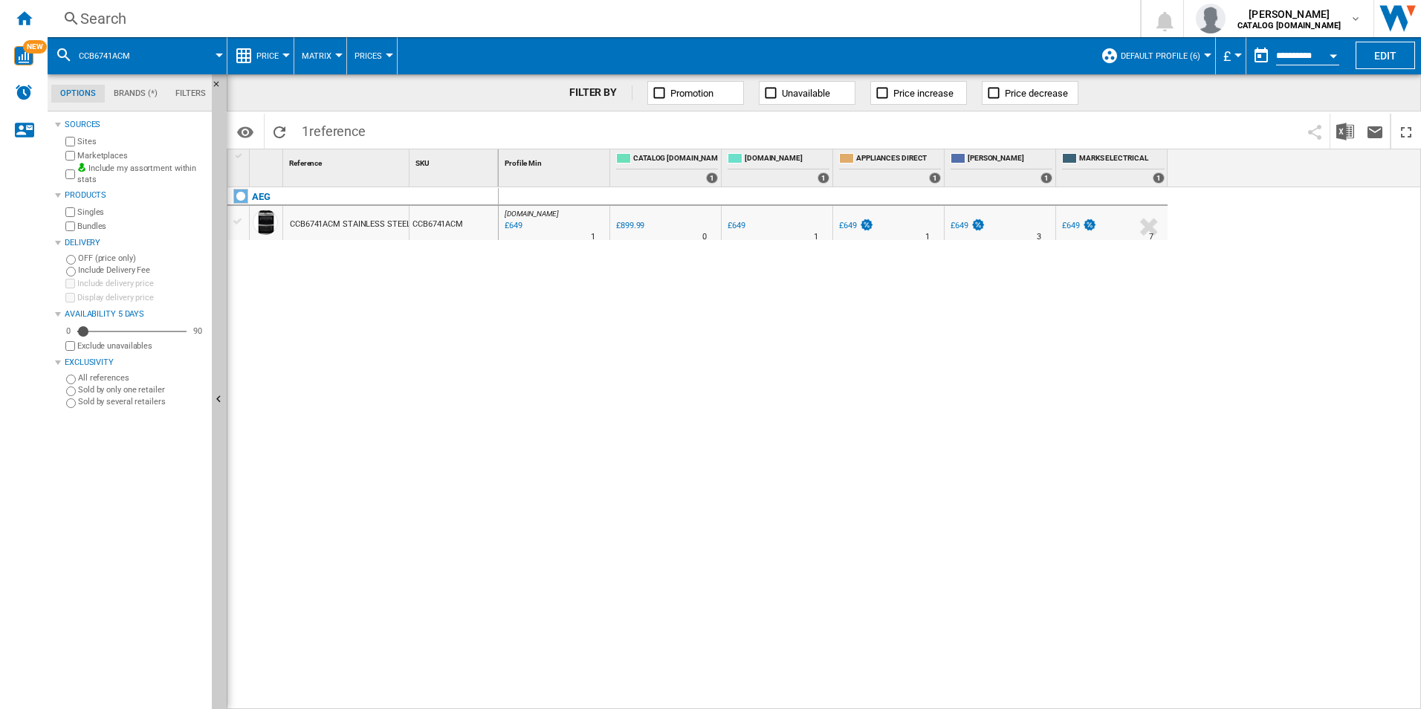
click at [801, 18] on div "Search" at bounding box center [590, 18] width 1021 height 21
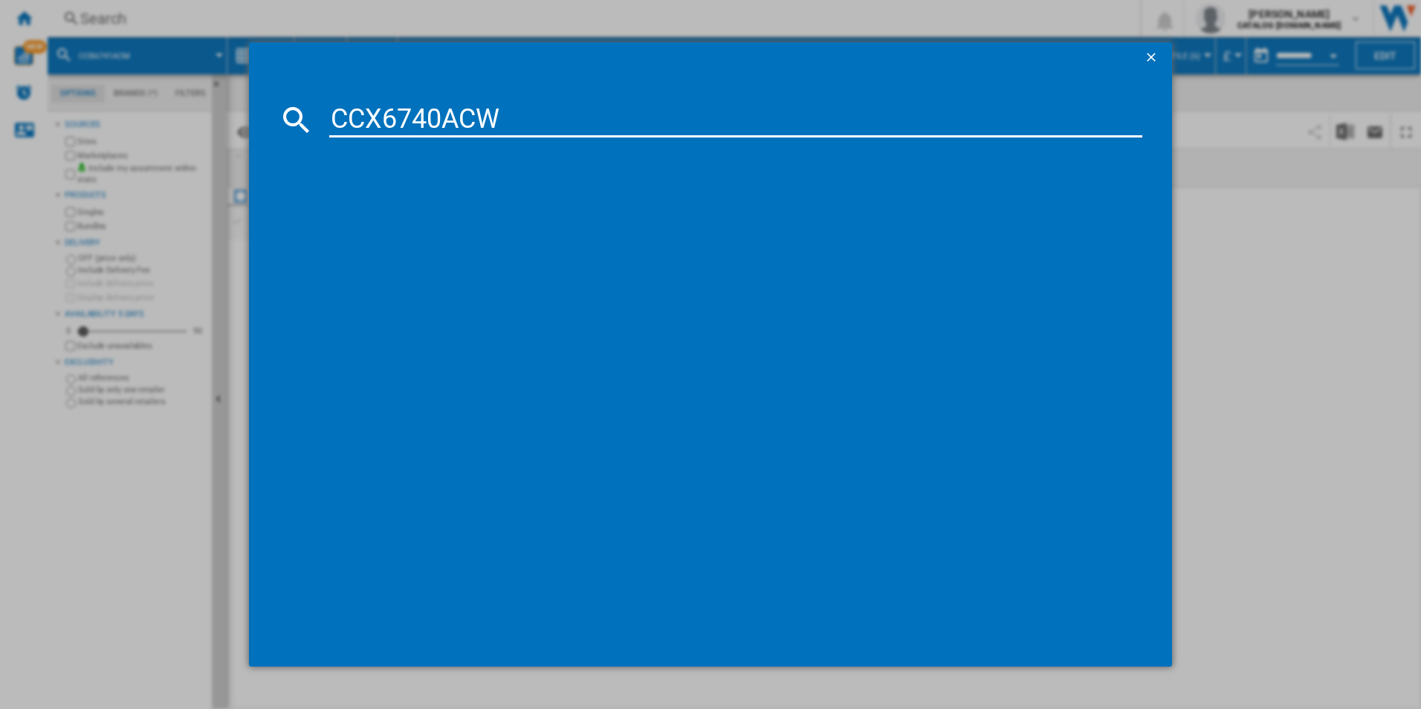
type input "CCX6740ACW"
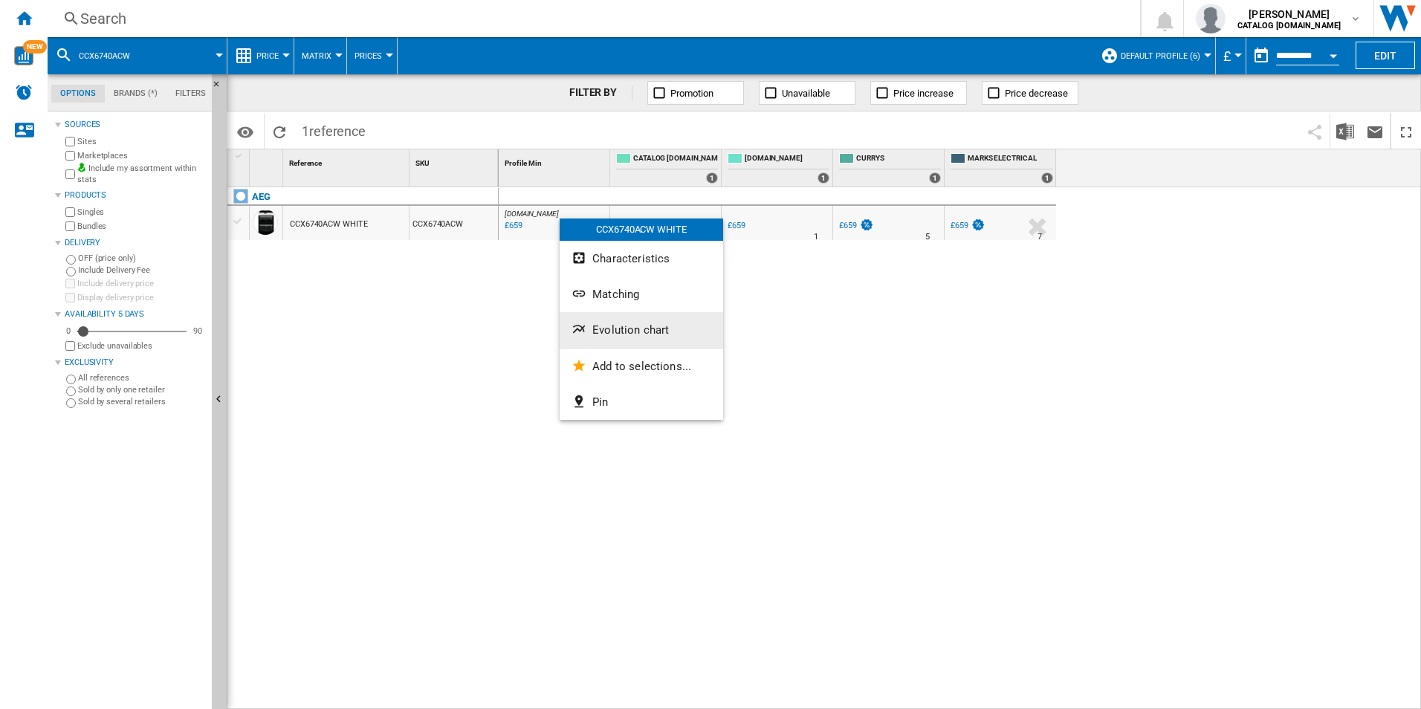
click at [615, 329] on span "Evolution chart" at bounding box center [630, 329] width 77 height 13
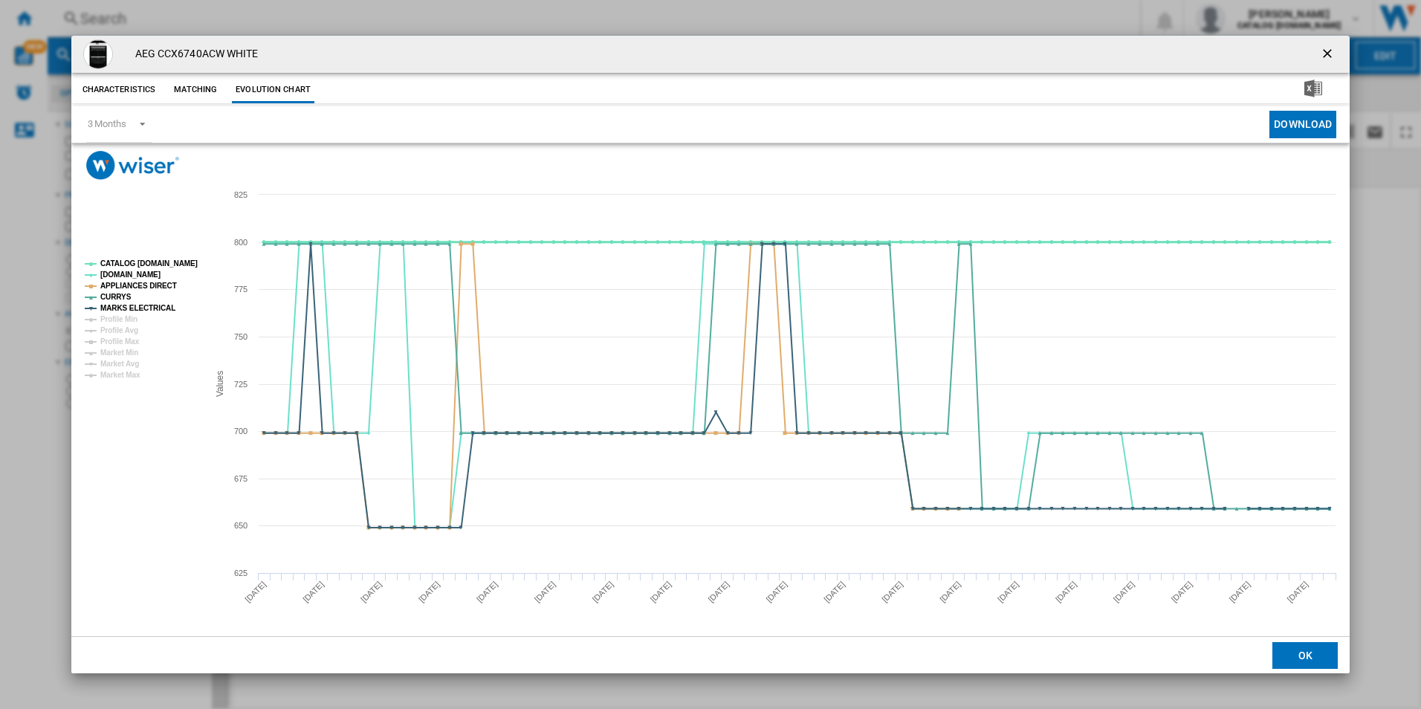
click at [166, 259] on tspan "CATALOG [DOMAIN_NAME]" at bounding box center [148, 263] width 97 height 8
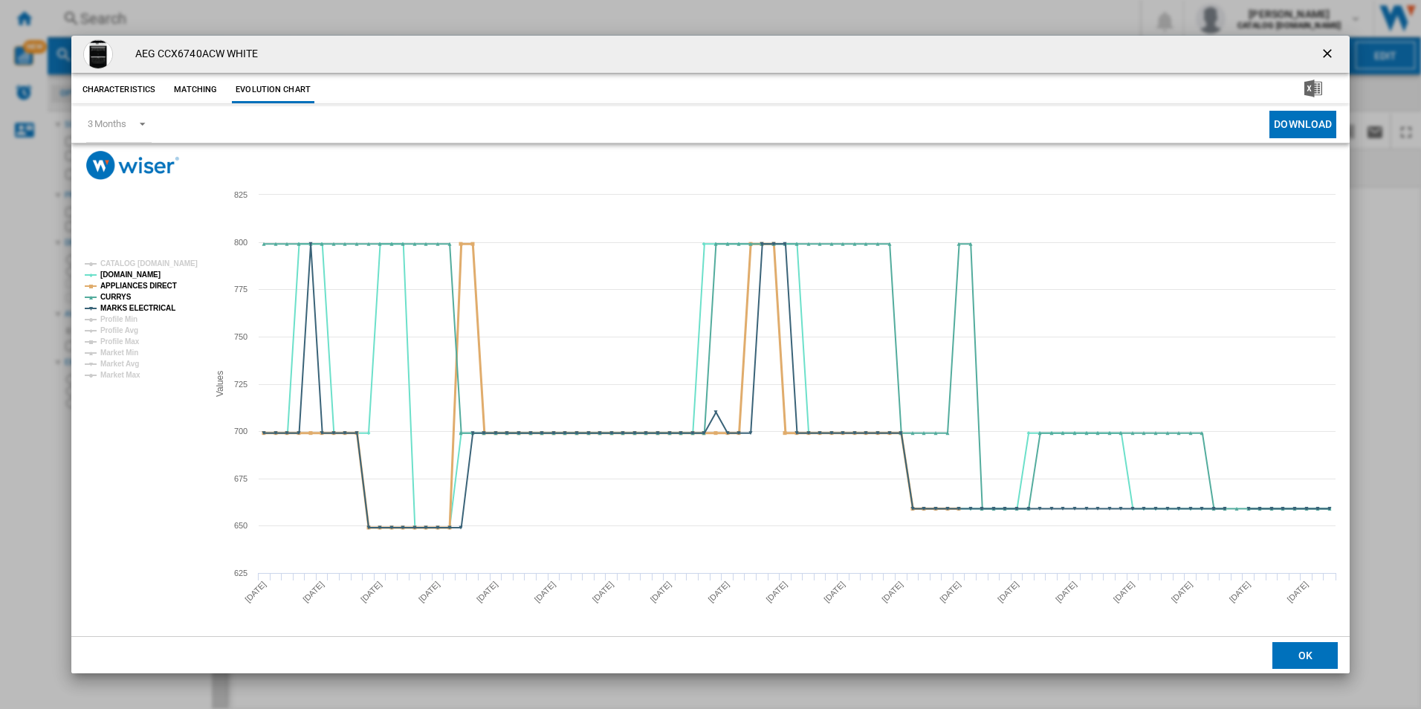
click at [153, 289] on tspan "APPLIANCES DIRECT" at bounding box center [138, 286] width 77 height 8
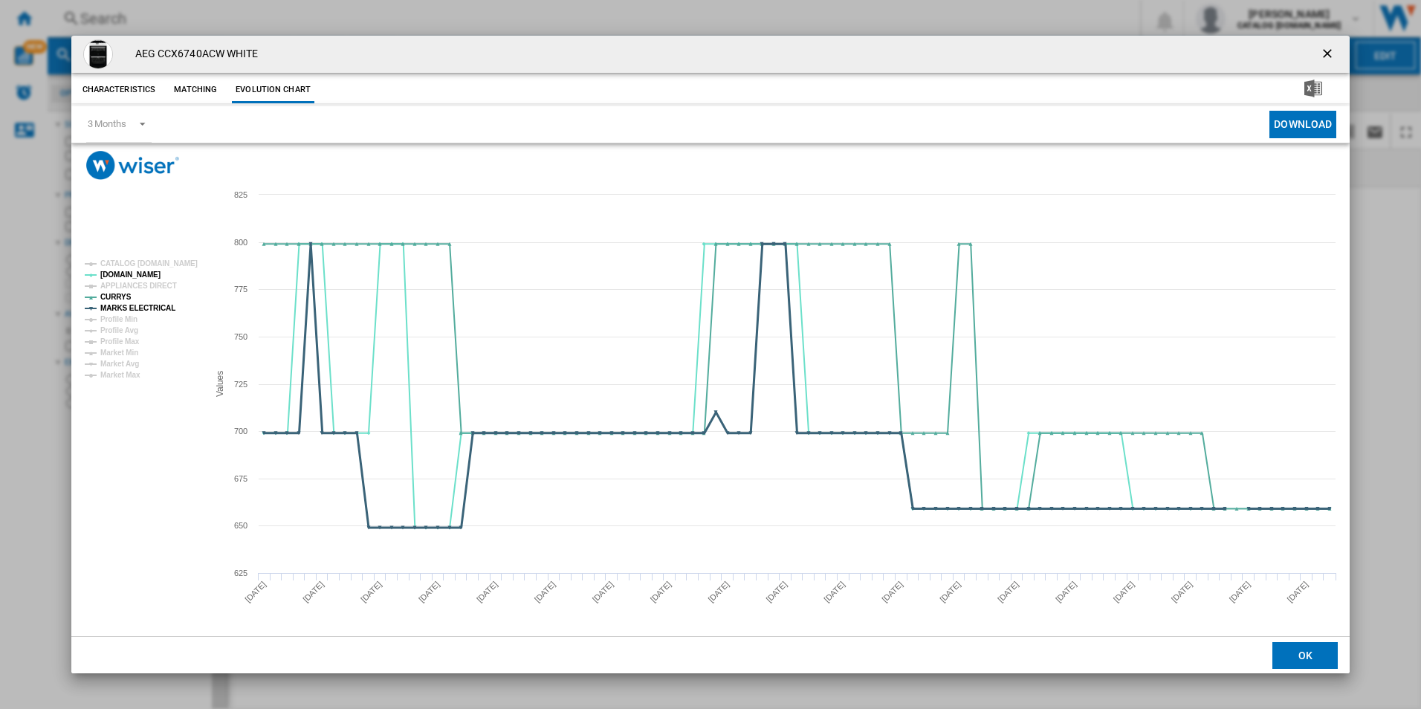
click at [154, 306] on tspan "MARKS ELECTRICAL" at bounding box center [137, 308] width 75 height 8
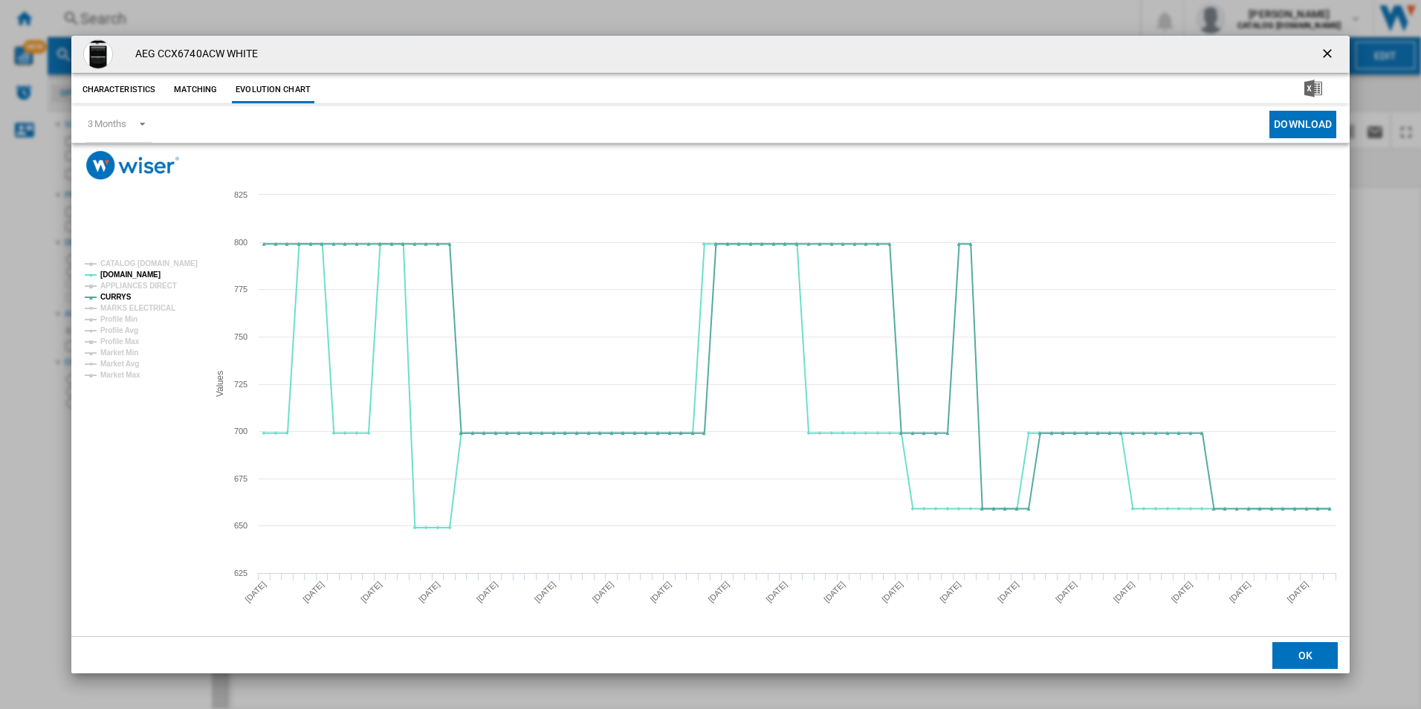
click at [1328, 54] on ng-md-icon "getI18NText('BUTTONS.CLOSE_DIALOG')" at bounding box center [1329, 55] width 18 height 18
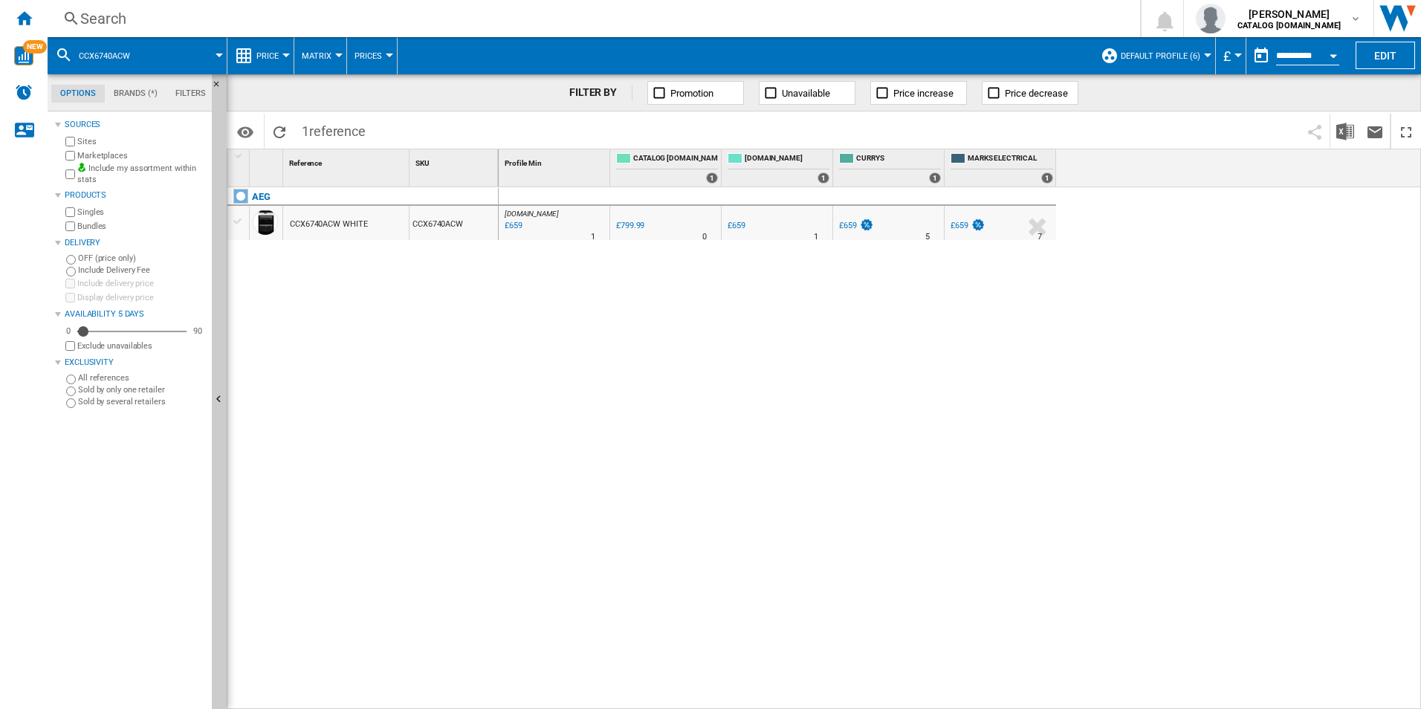
click at [911, 30] on div "Search Search 0 [PERSON_NAME] CATALOG [DOMAIN_NAME] CATALOG [DOMAIN_NAME] My se…" at bounding box center [734, 18] width 1373 height 37
click at [883, 18] on div "Search" at bounding box center [590, 18] width 1021 height 21
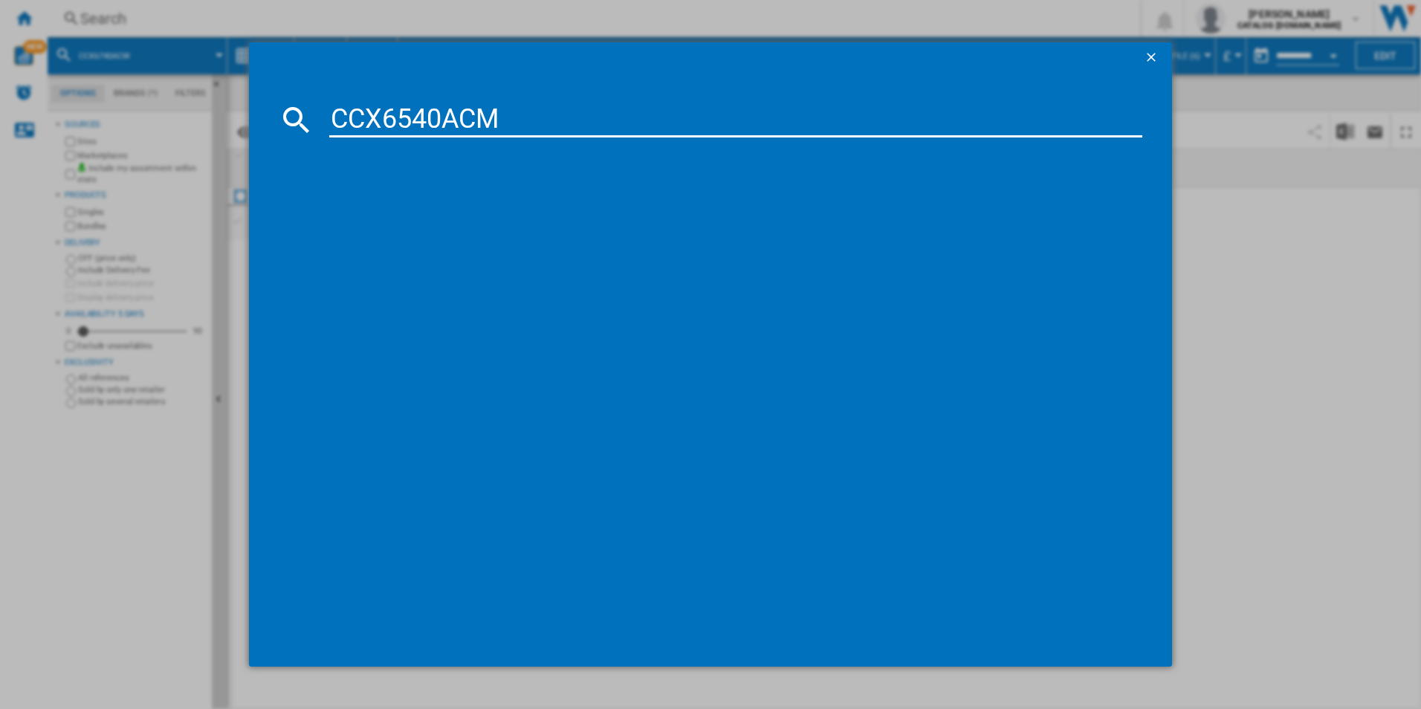
type input "CCX6540ACM"
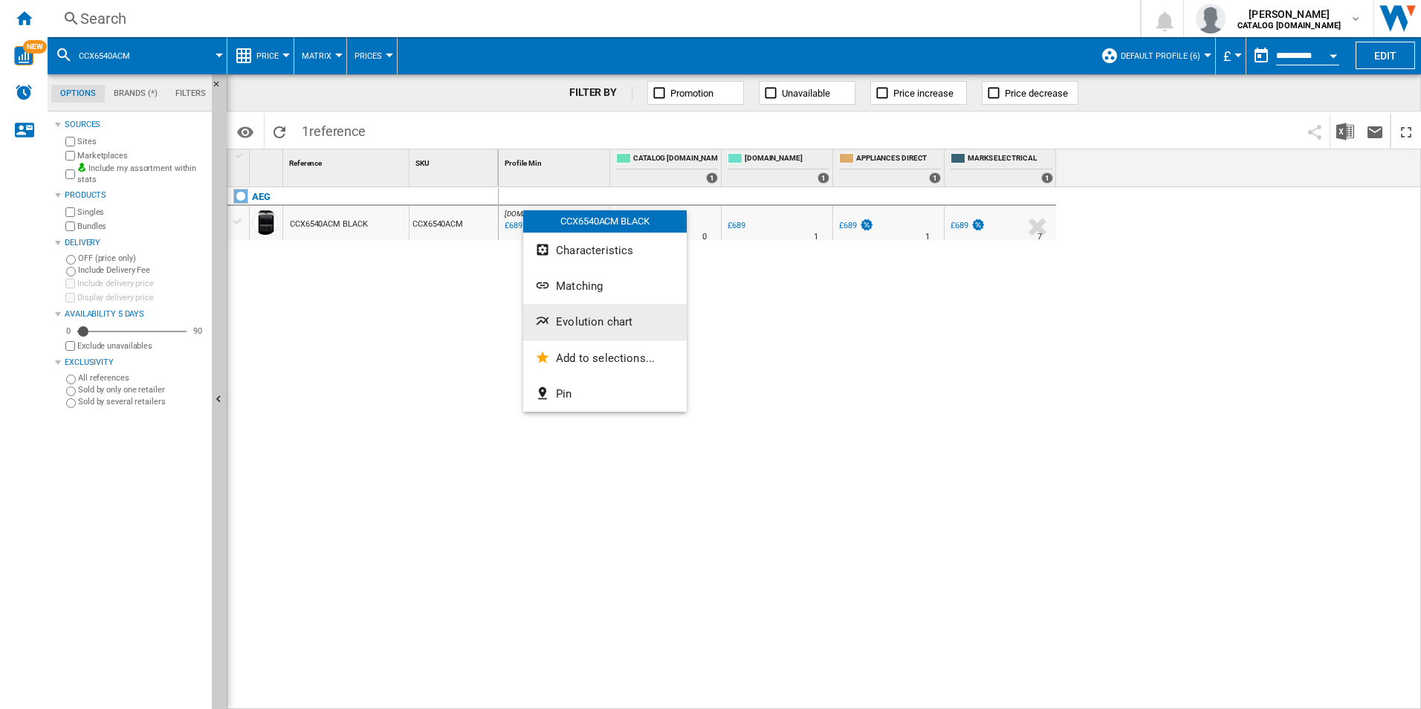
click at [571, 320] on span "Evolution chart" at bounding box center [594, 321] width 77 height 13
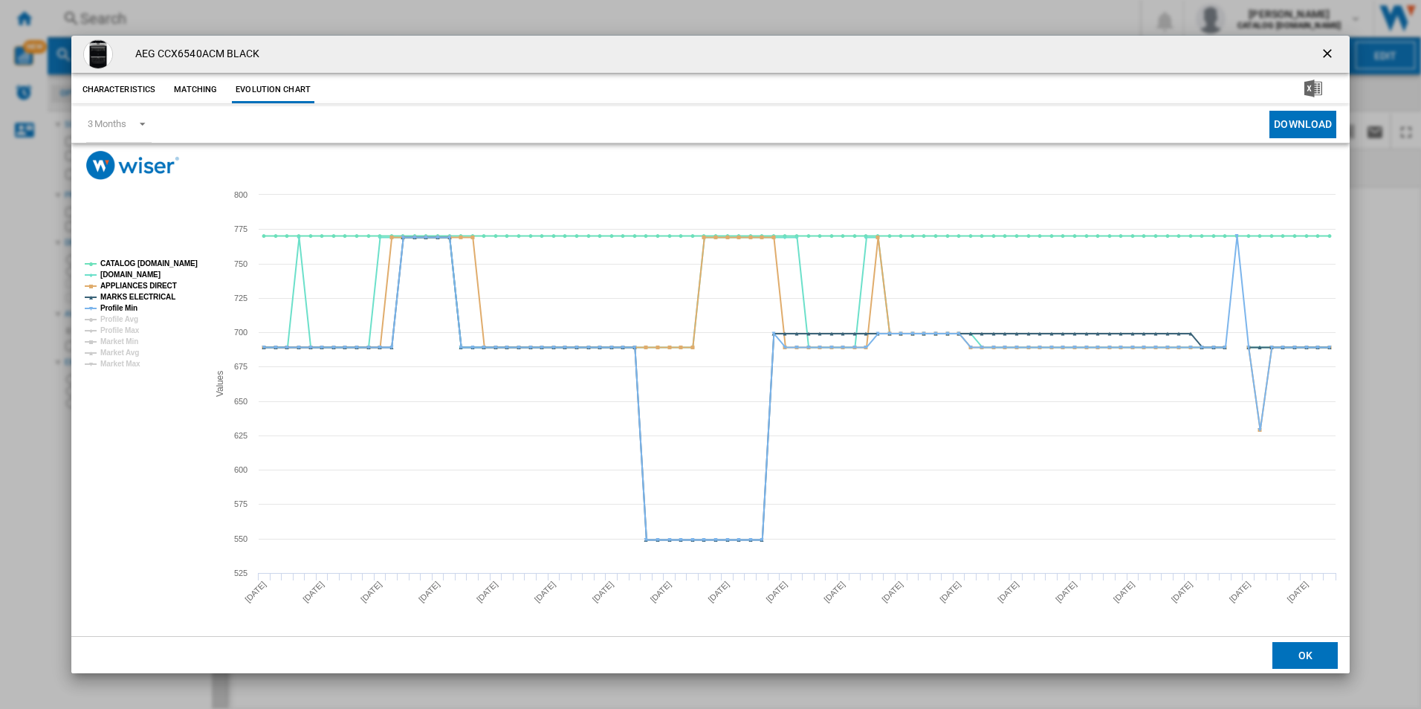
click at [171, 270] on rect "Product popup" at bounding box center [140, 314] width 123 height 120
click at [178, 263] on tspan "CATALOG [DOMAIN_NAME]" at bounding box center [148, 263] width 97 height 8
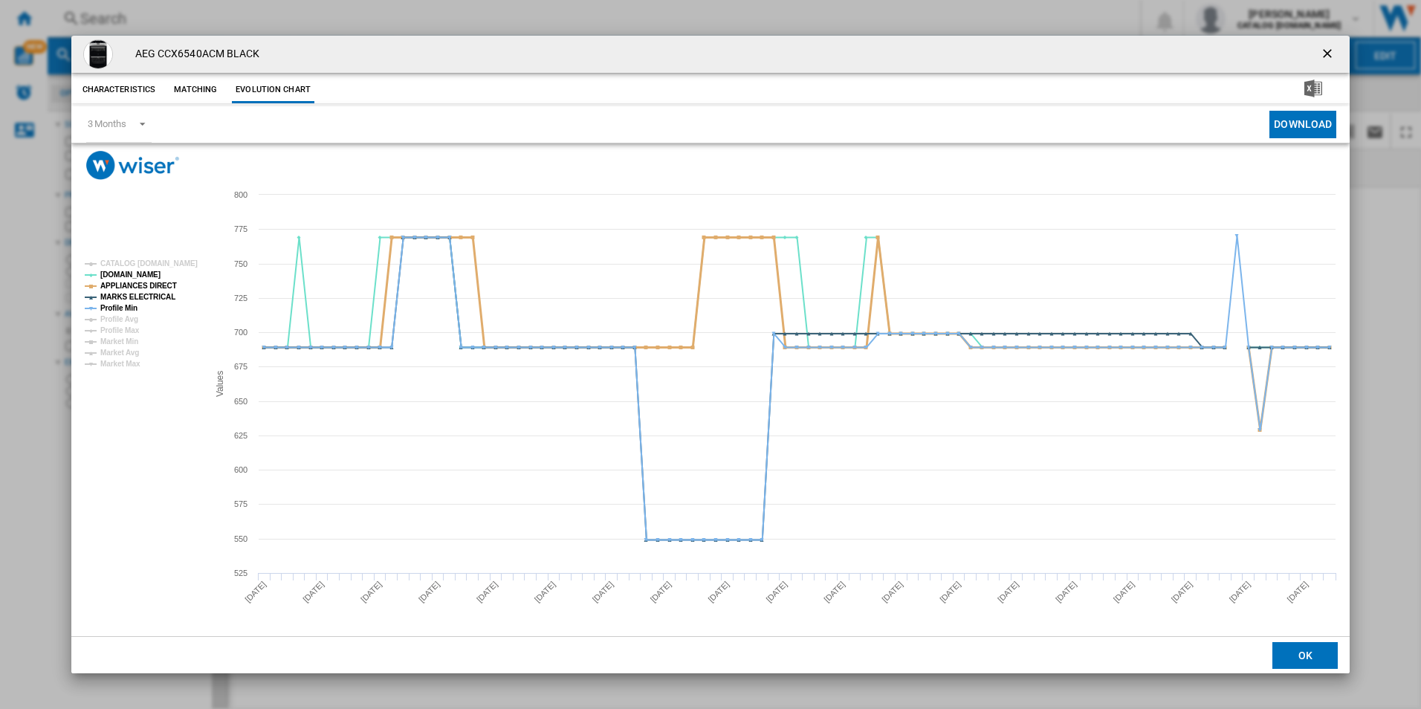
click at [158, 288] on tspan "APPLIANCES DIRECT" at bounding box center [138, 286] width 77 height 8
click at [158, 293] on tspan "MARKS ELECTRICAL" at bounding box center [137, 297] width 75 height 8
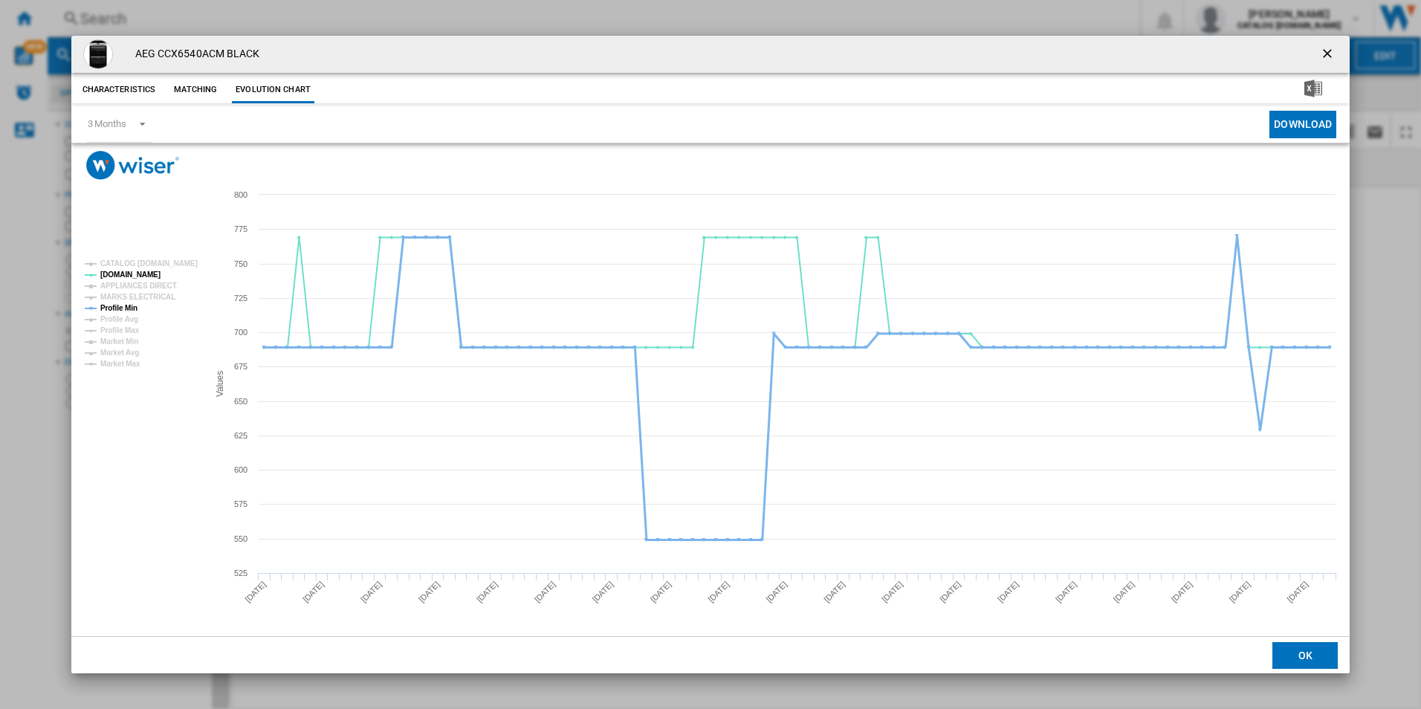
click at [126, 305] on tspan "Profile Min" at bounding box center [118, 308] width 37 height 8
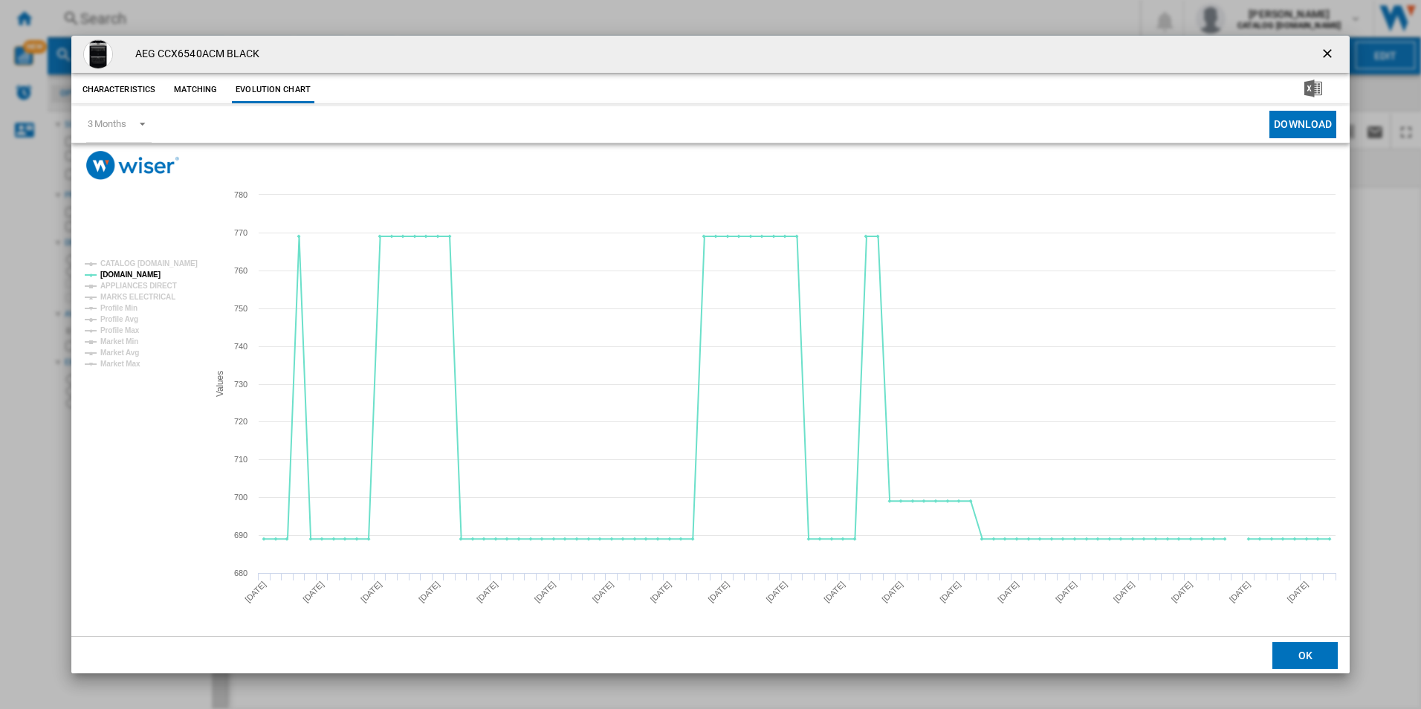
drag, startPoint x: 1326, startPoint y: 50, endPoint x: 1055, endPoint y: 24, distance: 271.7
click at [1326, 50] on ng-md-icon "getI18NText('BUTTONS.CLOSE_DIALOG')" at bounding box center [1329, 55] width 18 height 18
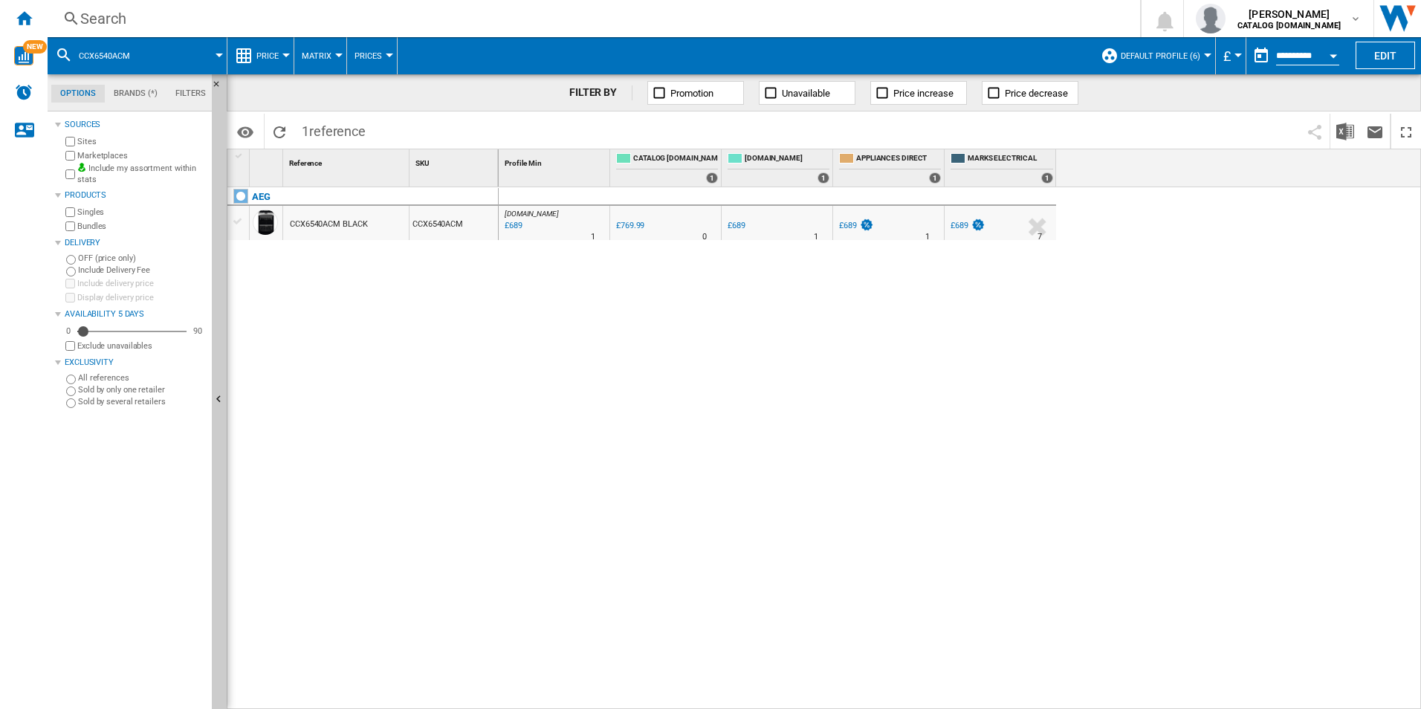
click at [987, 12] on div "Search" at bounding box center [590, 18] width 1021 height 21
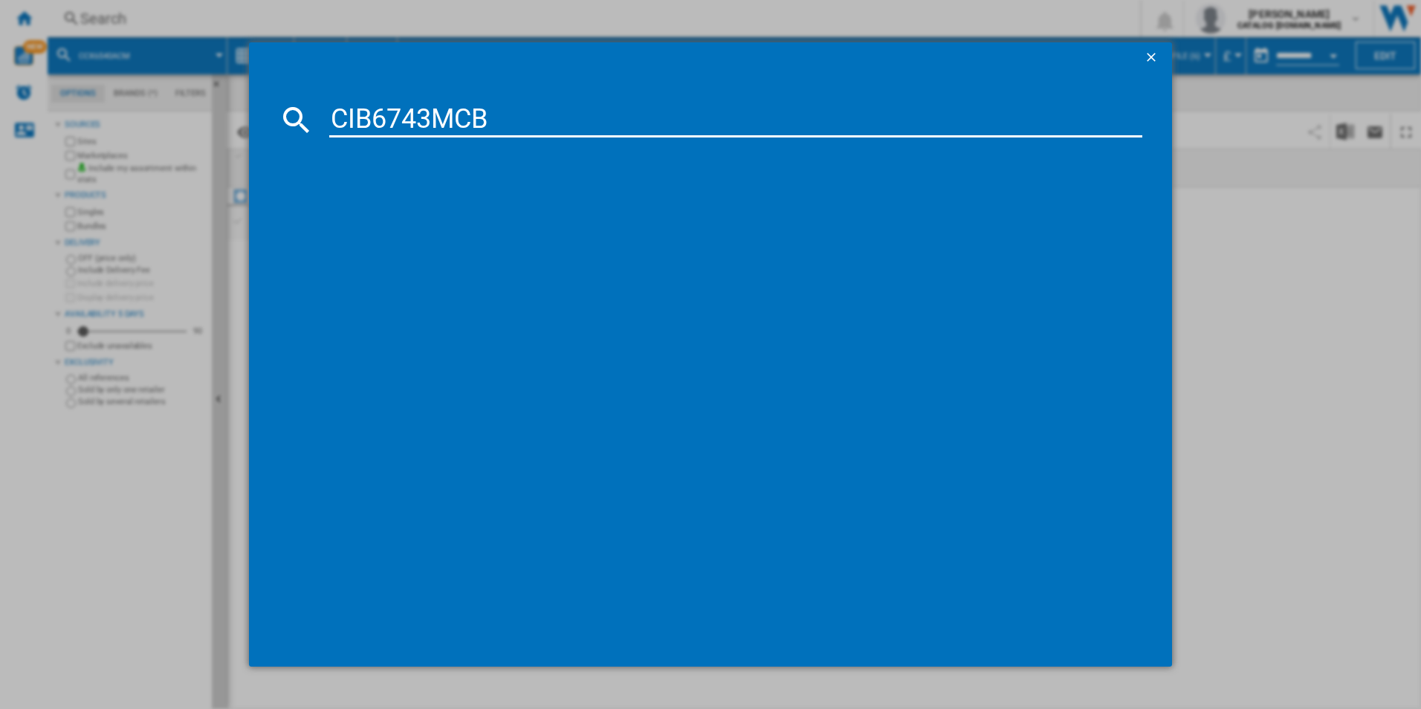
type input "CIB6743MCB"
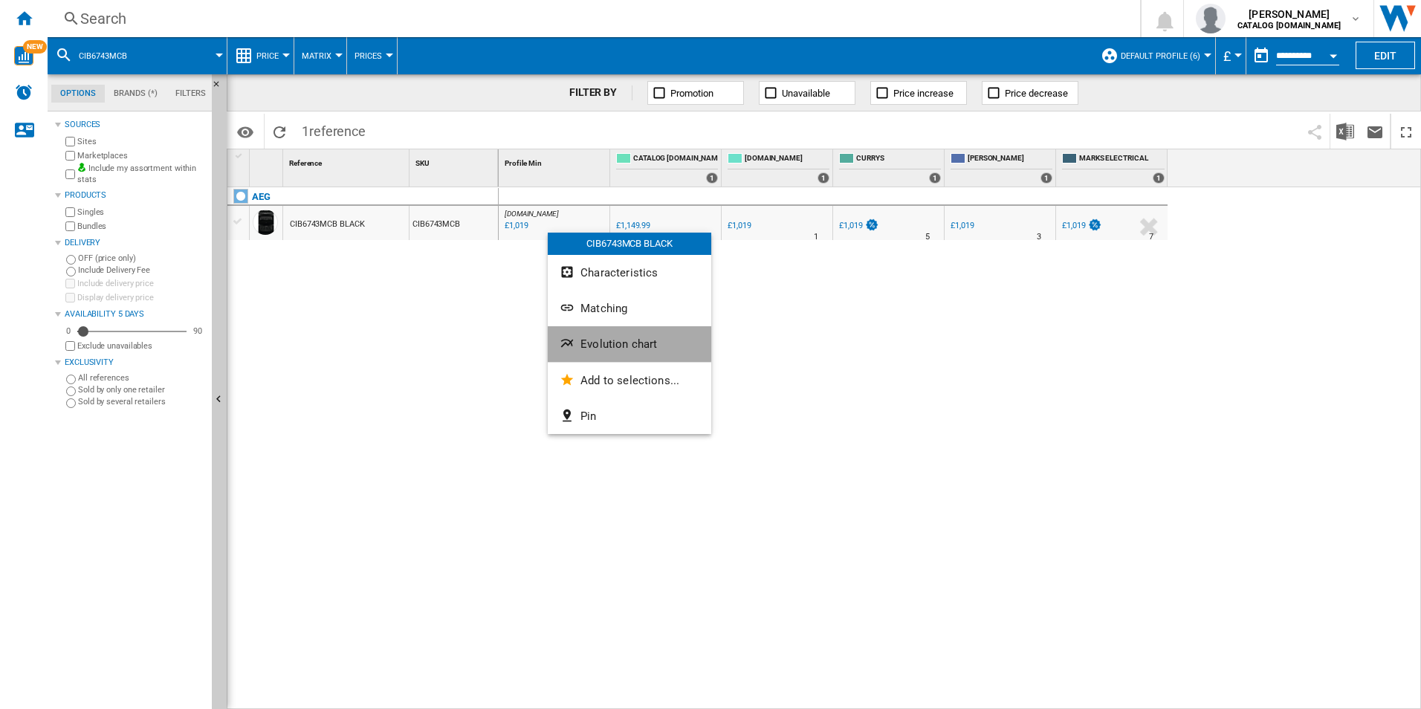
click at [628, 335] on button "Evolution chart" at bounding box center [629, 344] width 163 height 36
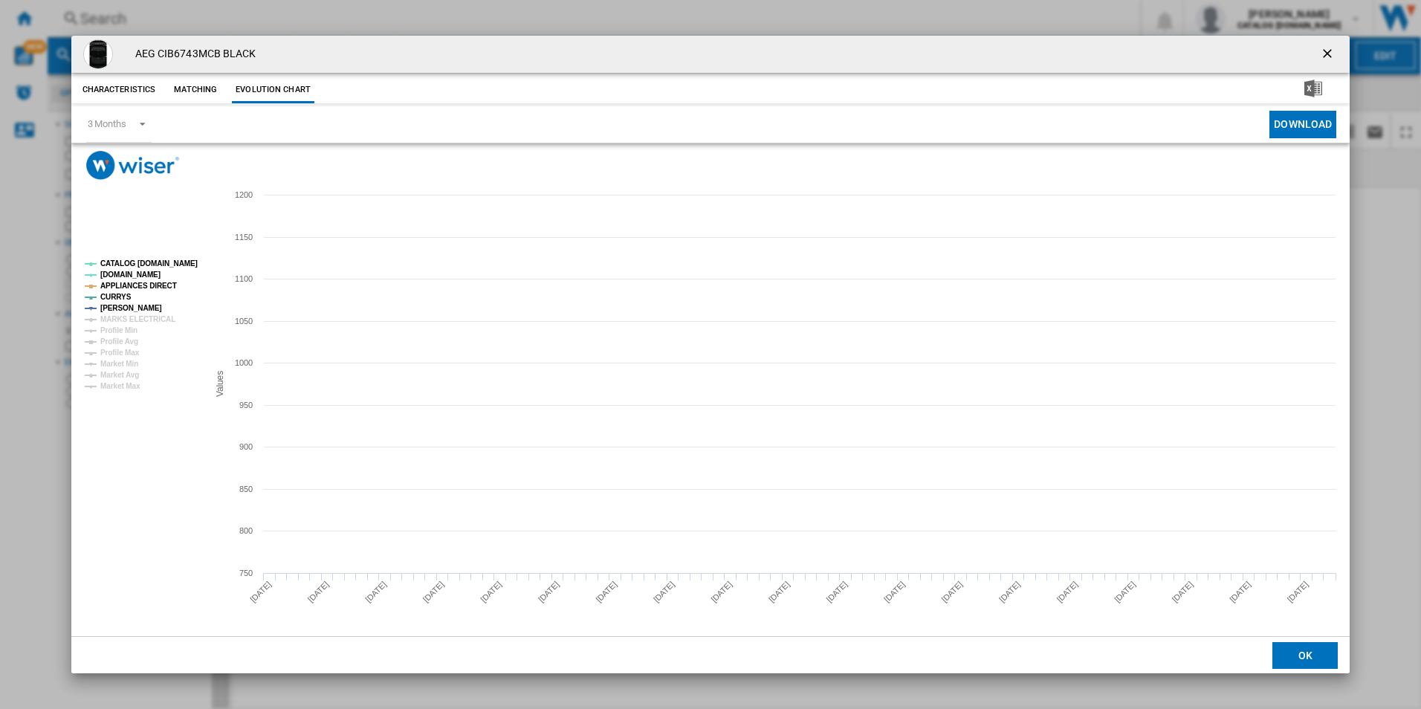
click at [173, 259] on tspan "CATALOG [DOMAIN_NAME]" at bounding box center [148, 263] width 97 height 8
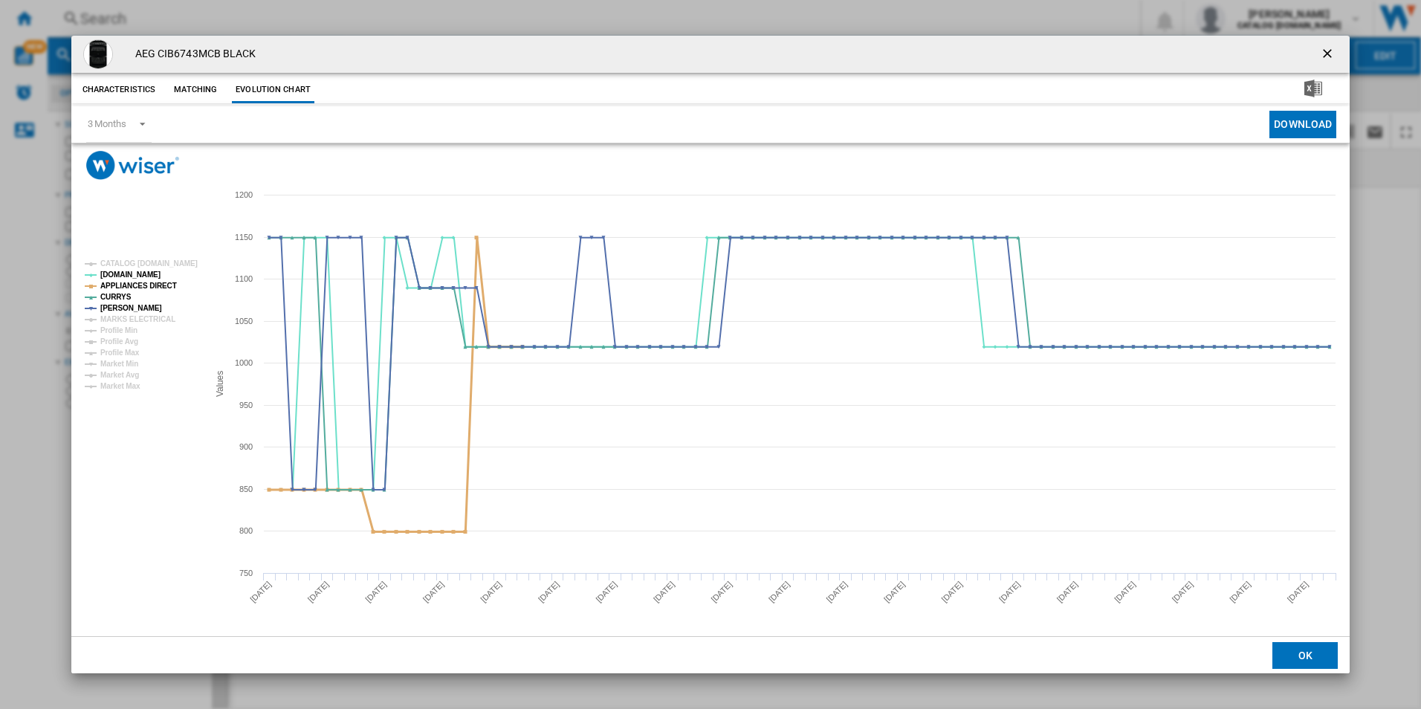
click at [152, 285] on tspan "APPLIANCES DIRECT" at bounding box center [138, 286] width 77 height 8
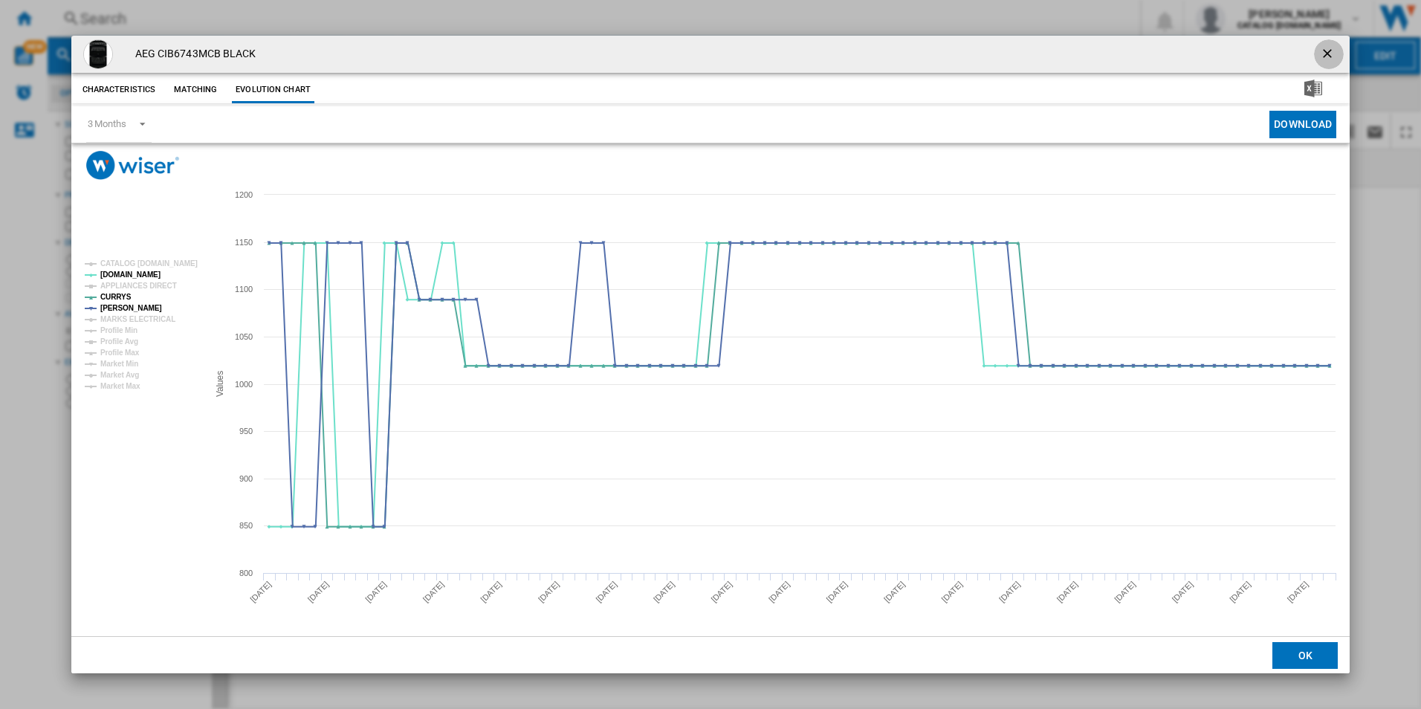
click at [1328, 48] on ng-md-icon "getI18NText('BUTTONS.CLOSE_DIALOG')" at bounding box center [1329, 55] width 18 height 18
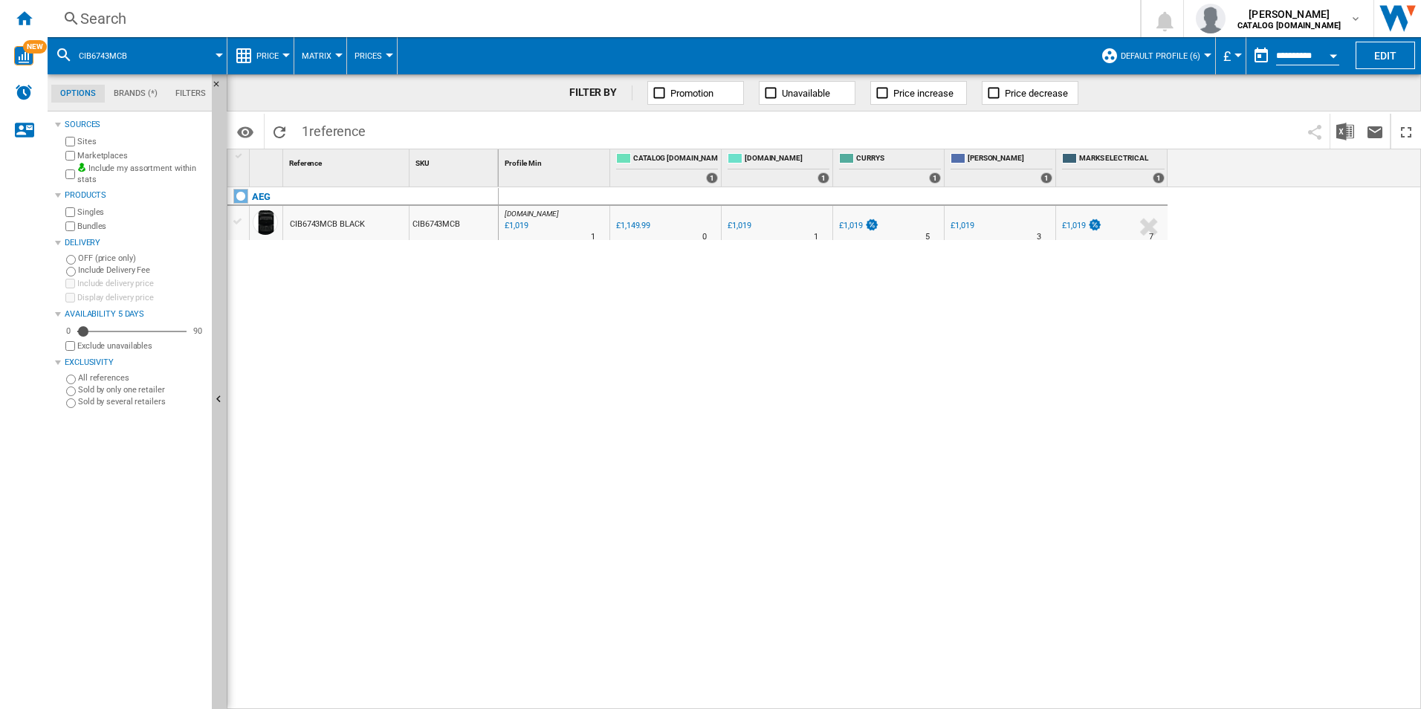
click at [965, 21] on div "Search" at bounding box center [590, 18] width 1021 height 21
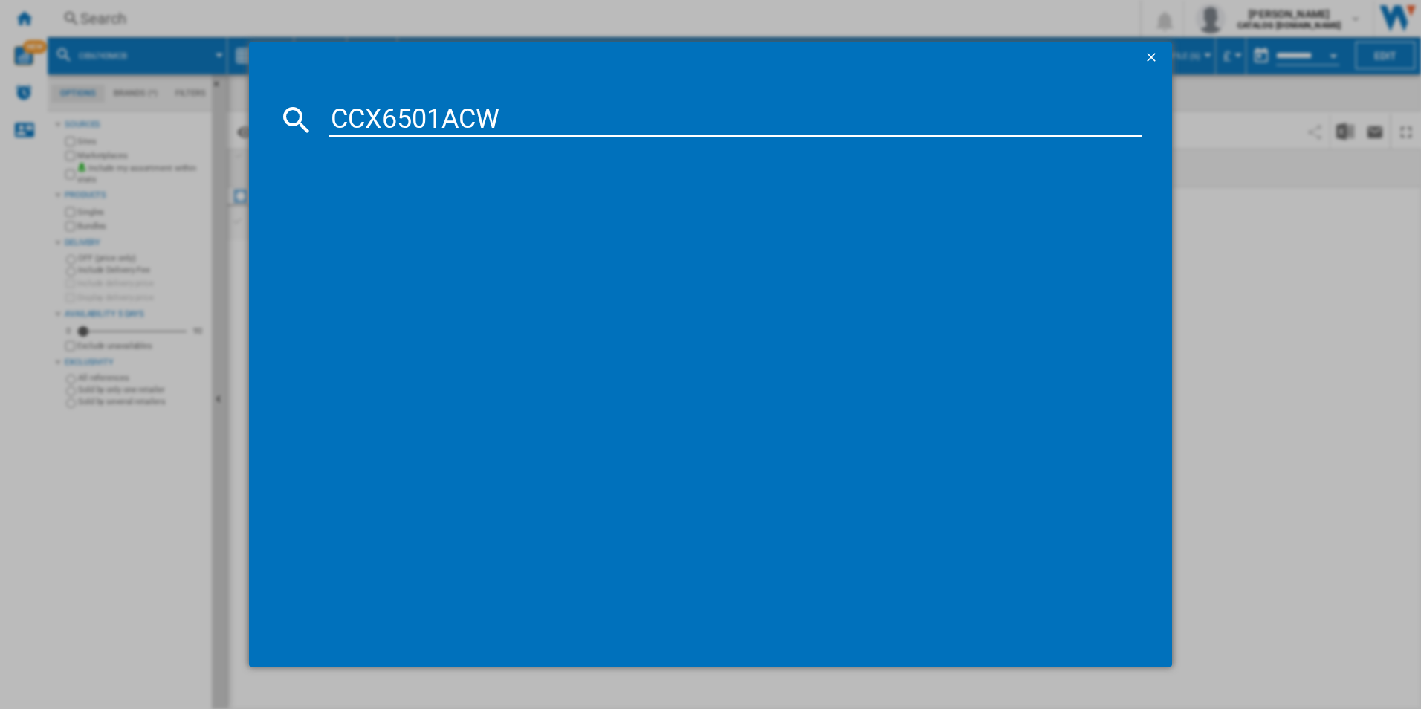
type input "CCX6501ACW"
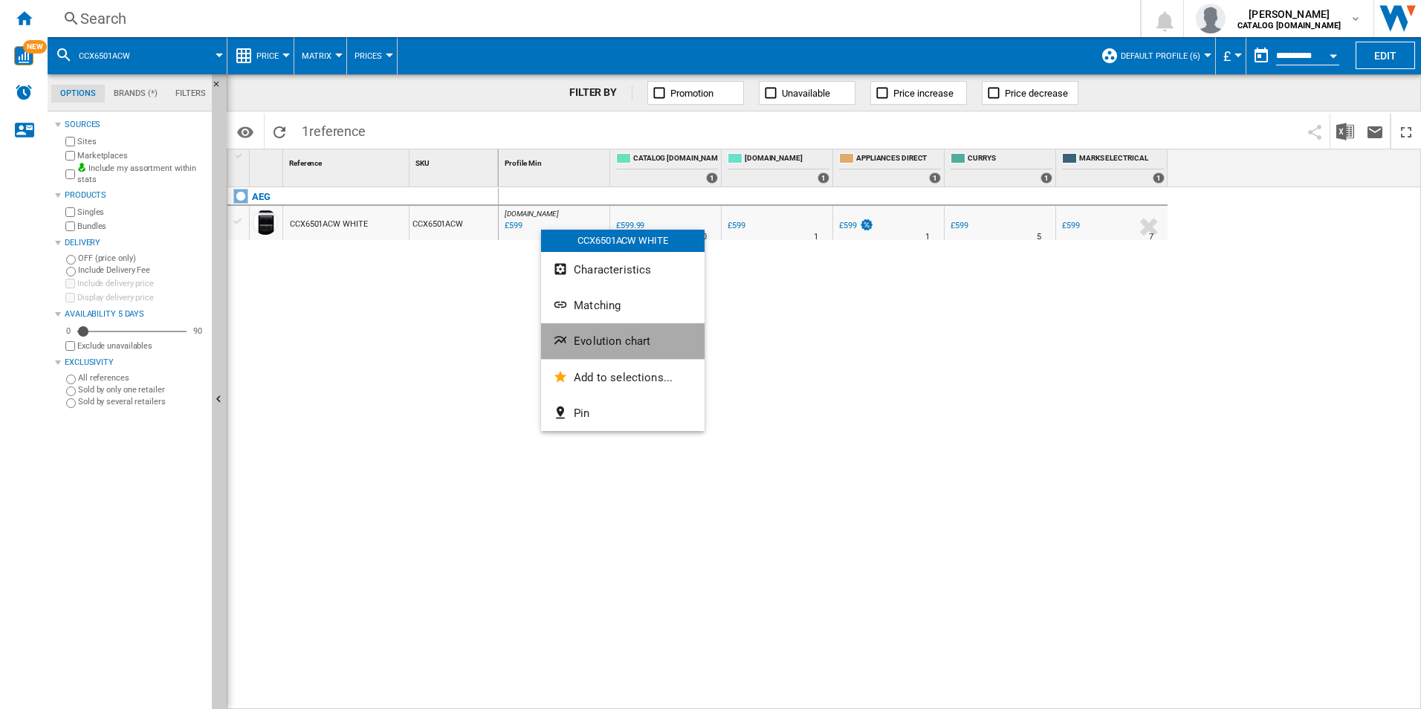
click at [617, 333] on button "Evolution chart" at bounding box center [622, 341] width 163 height 36
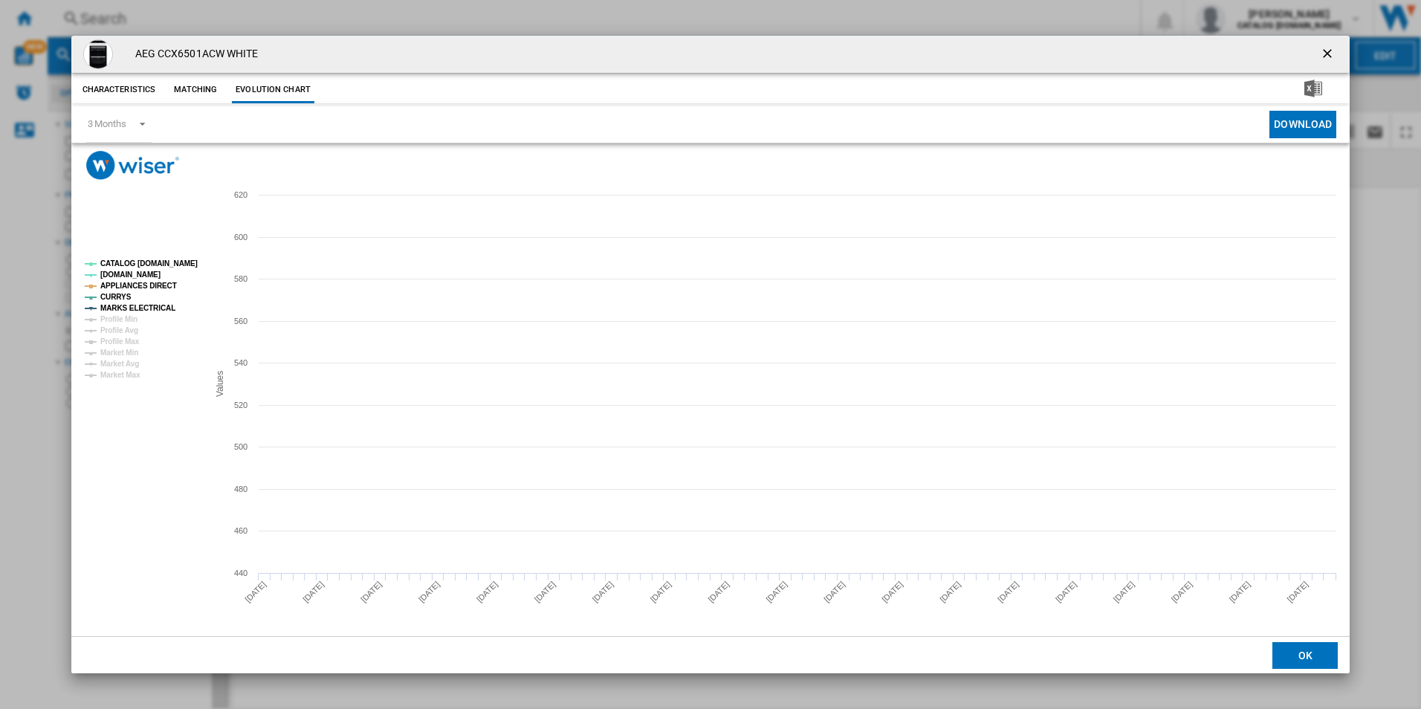
click at [162, 259] on tspan "CATALOG [DOMAIN_NAME]" at bounding box center [148, 263] width 97 height 8
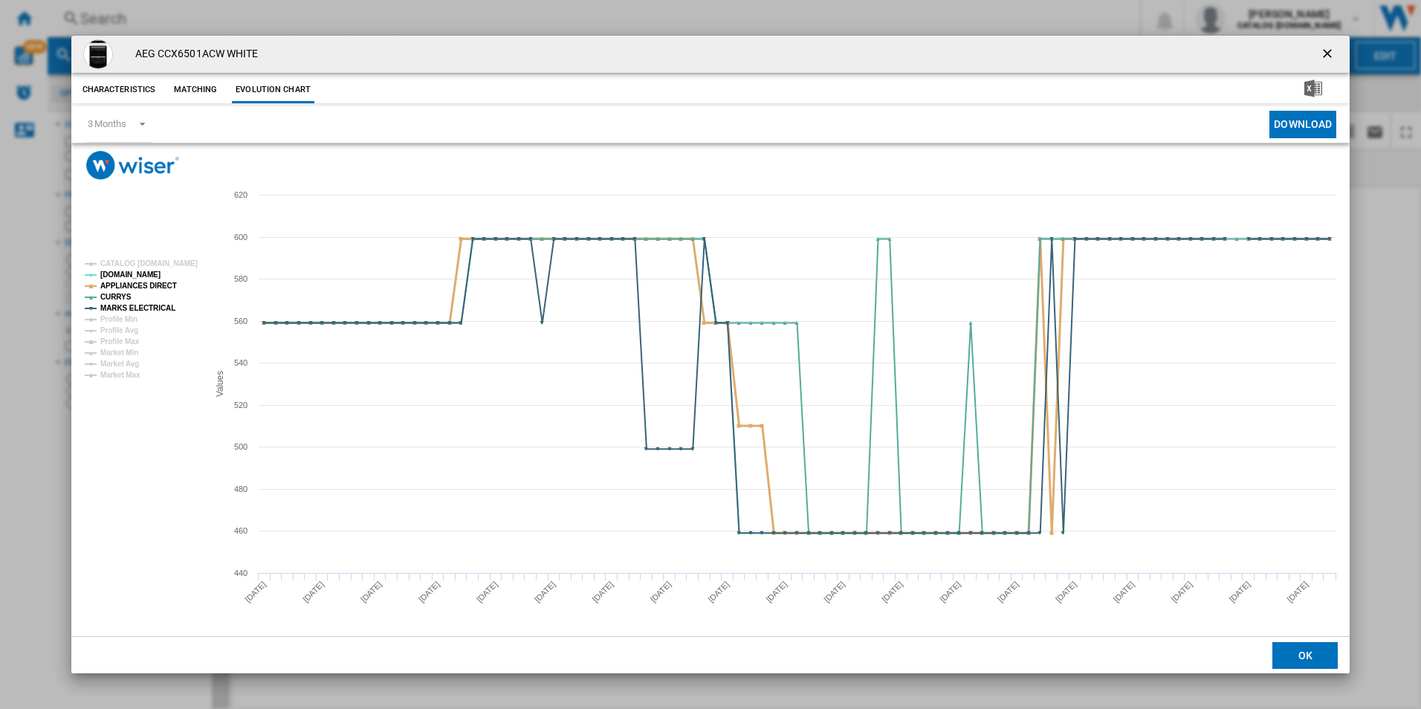
click at [157, 284] on tspan "APPLIANCES DIRECT" at bounding box center [138, 286] width 77 height 8
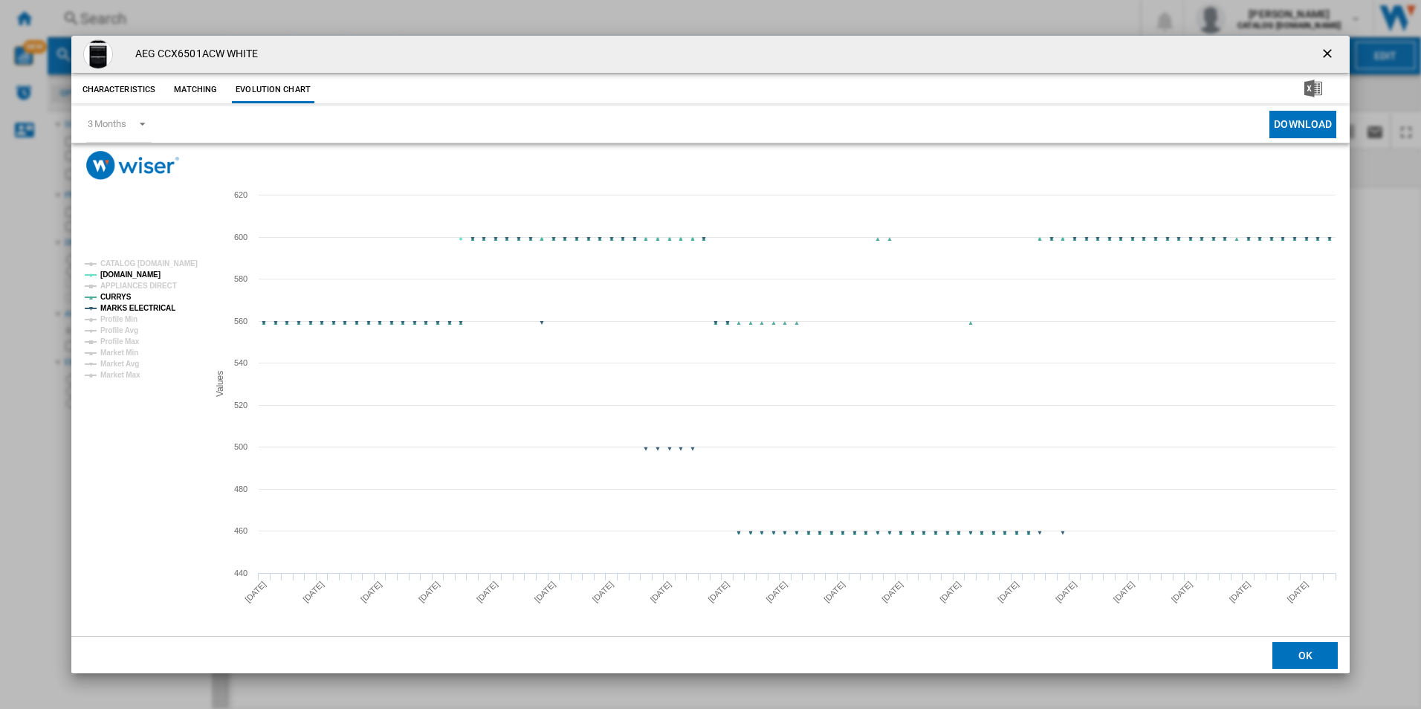
click at [155, 307] on tspan "MARKS ELECTRICAL" at bounding box center [137, 308] width 75 height 8
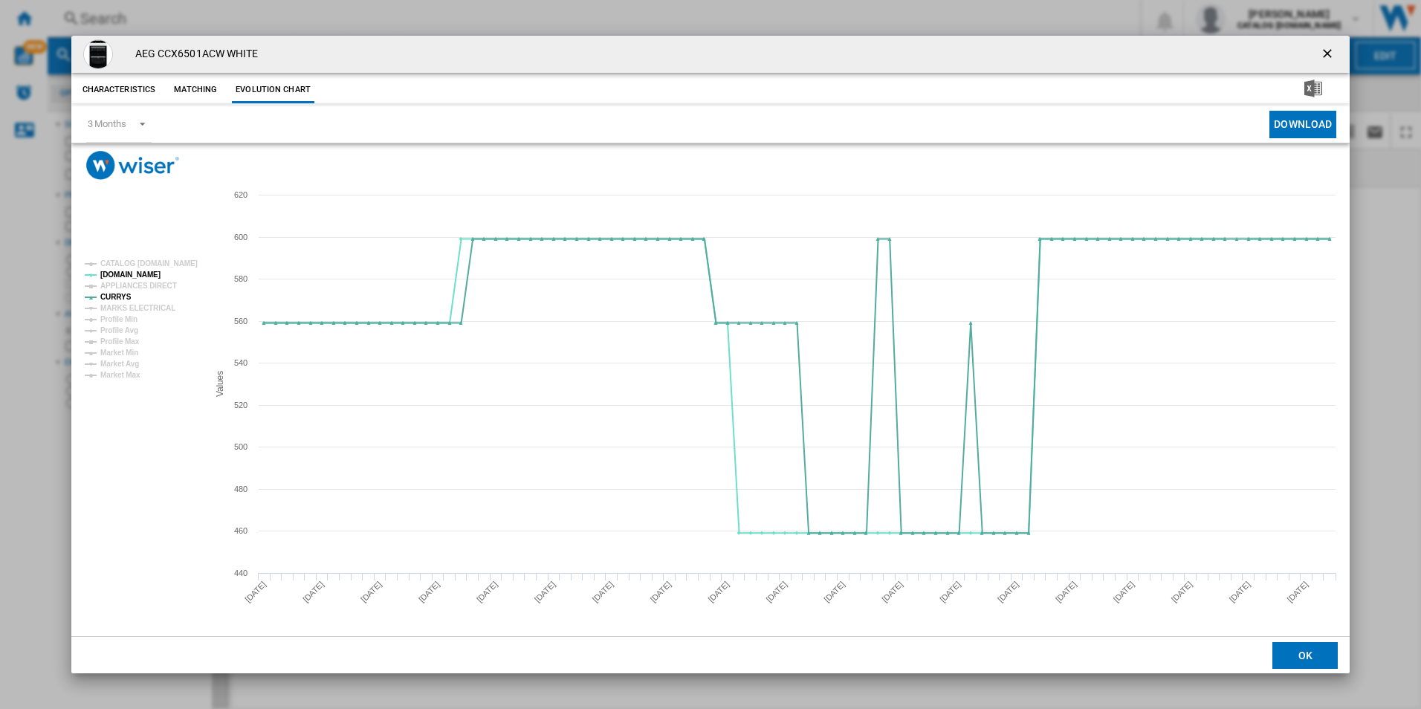
click at [1328, 50] on ng-md-icon "getI18NText('BUTTONS.CLOSE_DIALOG')" at bounding box center [1329, 55] width 18 height 18
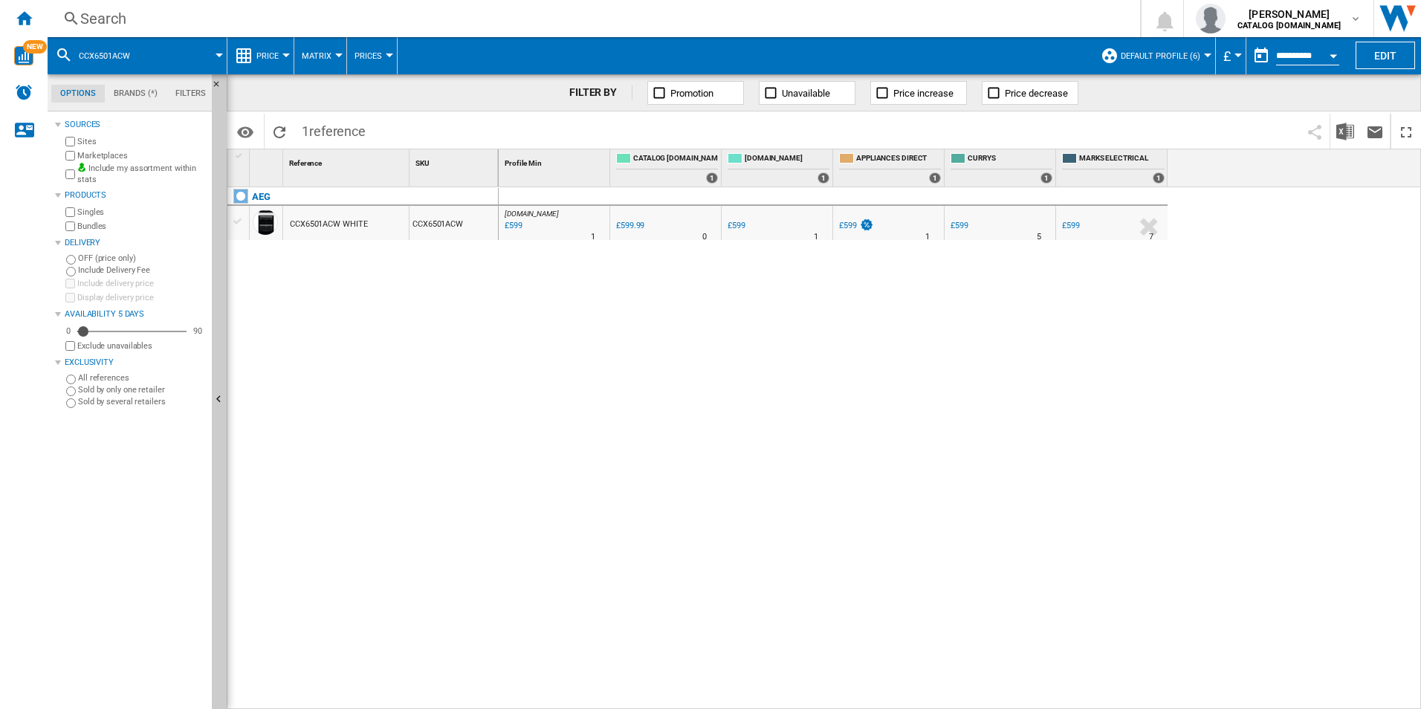
click at [955, 20] on div "Search" at bounding box center [590, 18] width 1021 height 21
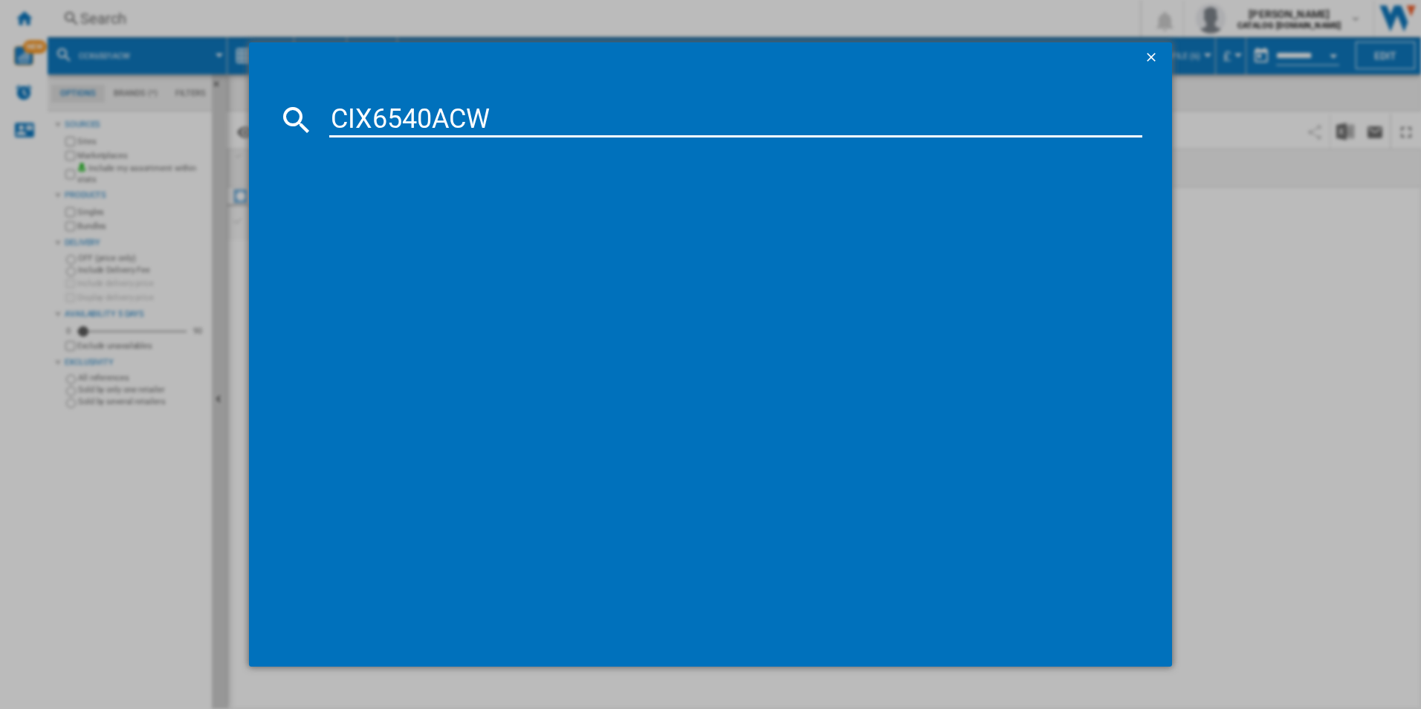
type input "CIX6540ACW"
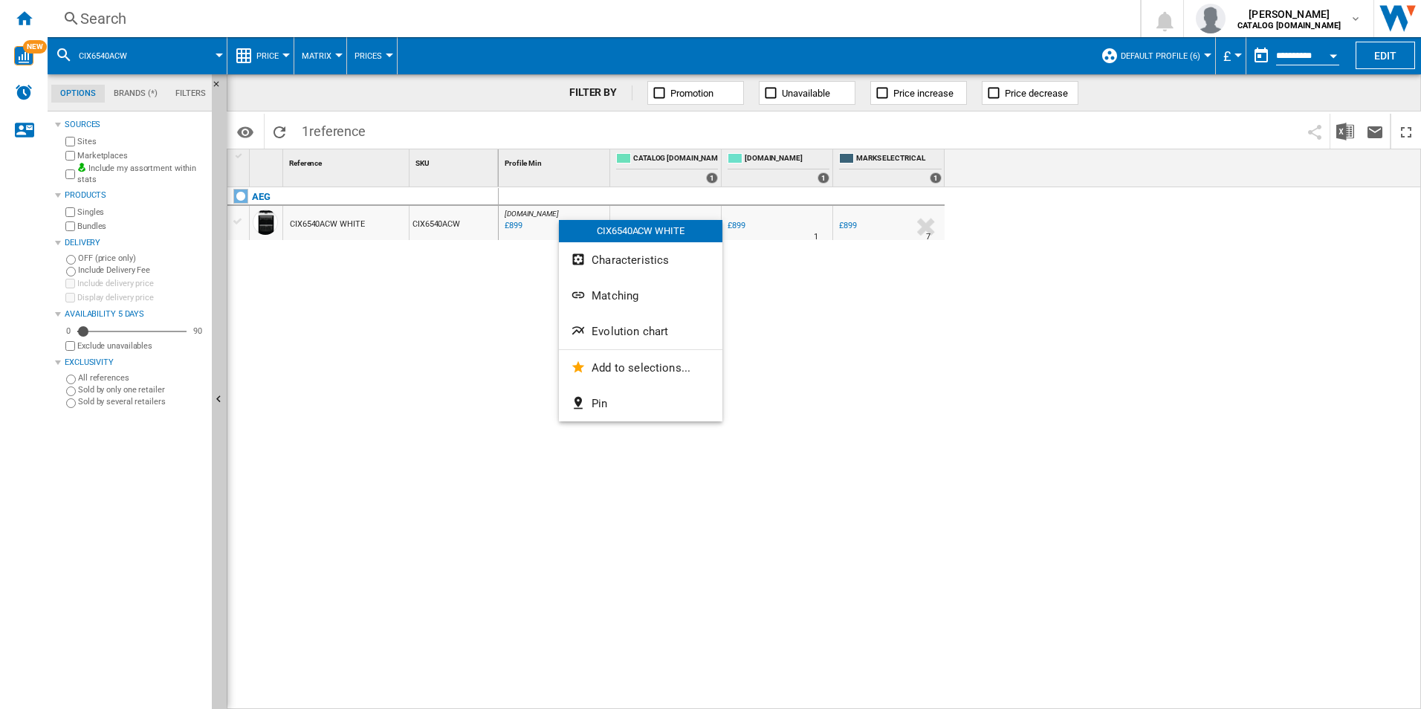
click at [627, 321] on button "Evolution chart" at bounding box center [640, 332] width 163 height 36
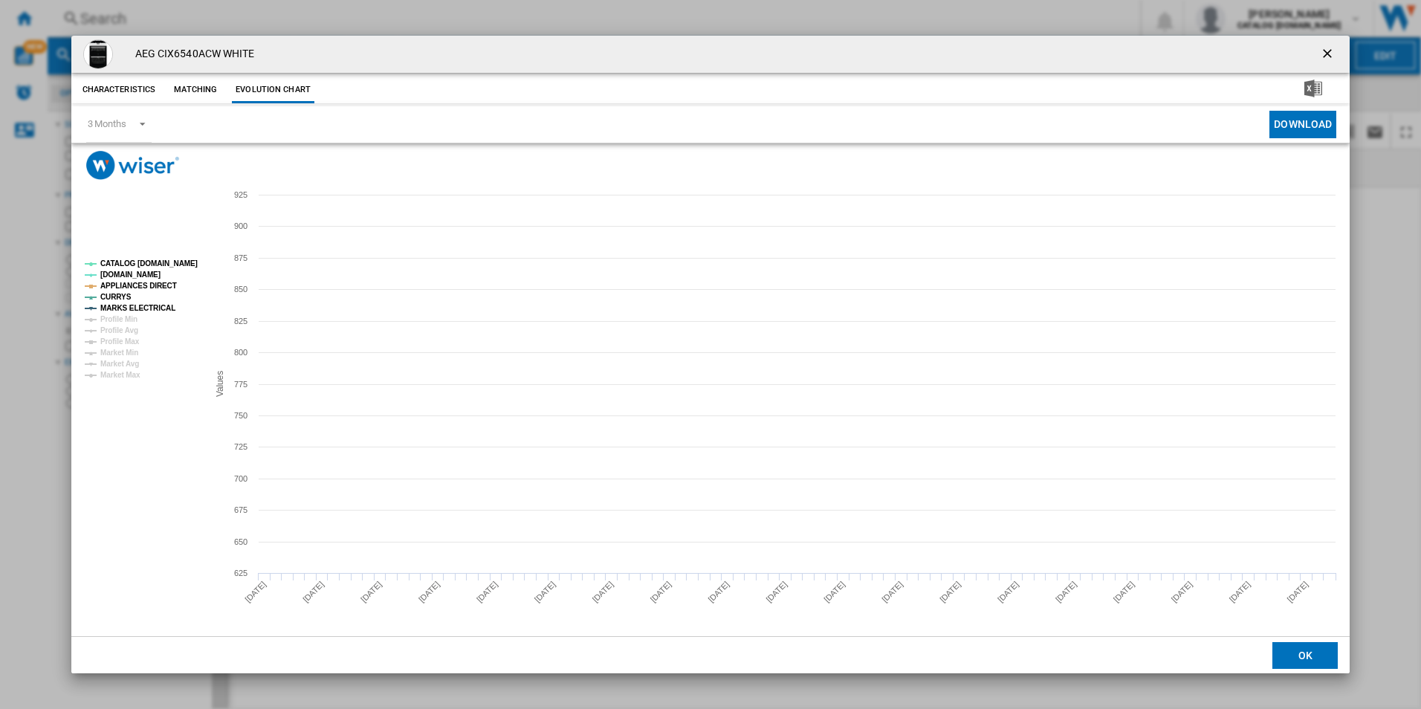
click at [176, 263] on tspan "CATALOG [DOMAIN_NAME]" at bounding box center [148, 263] width 97 height 8
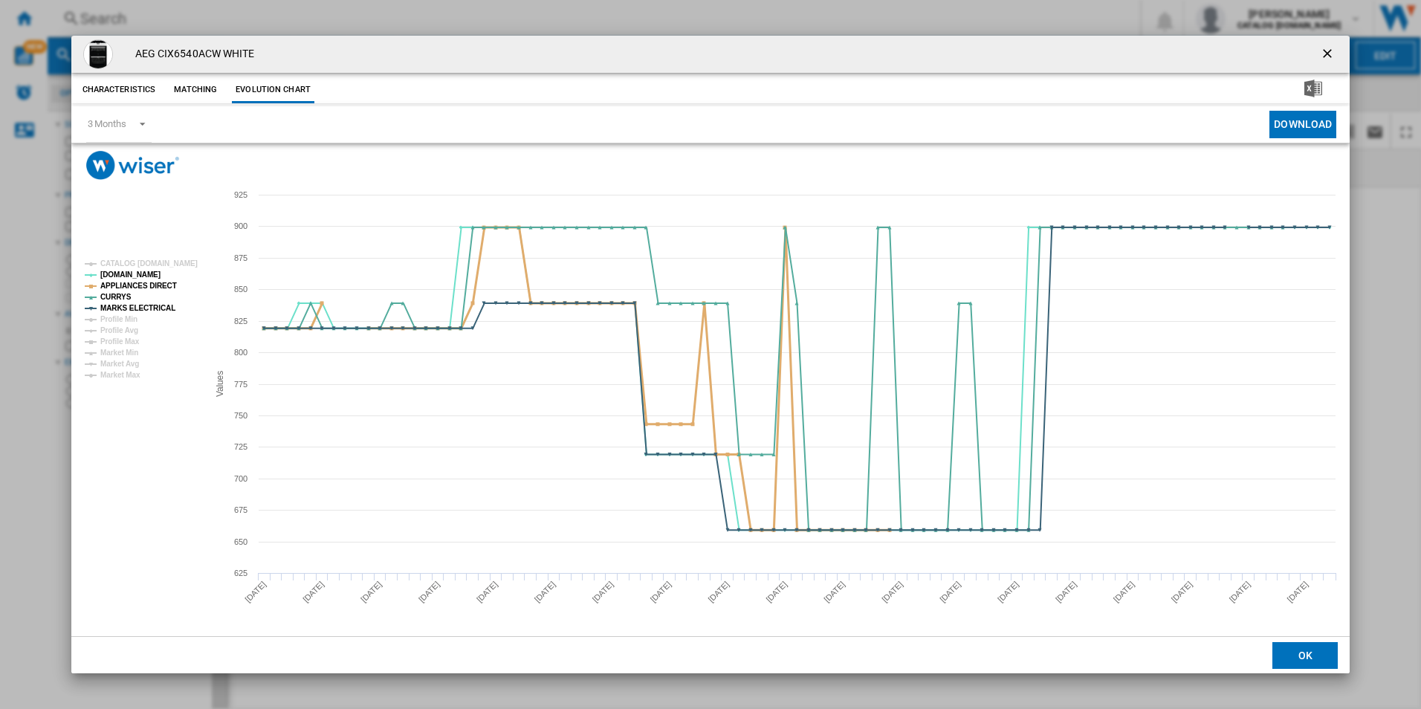
click at [156, 282] on tspan "APPLIANCES DIRECT" at bounding box center [138, 286] width 77 height 8
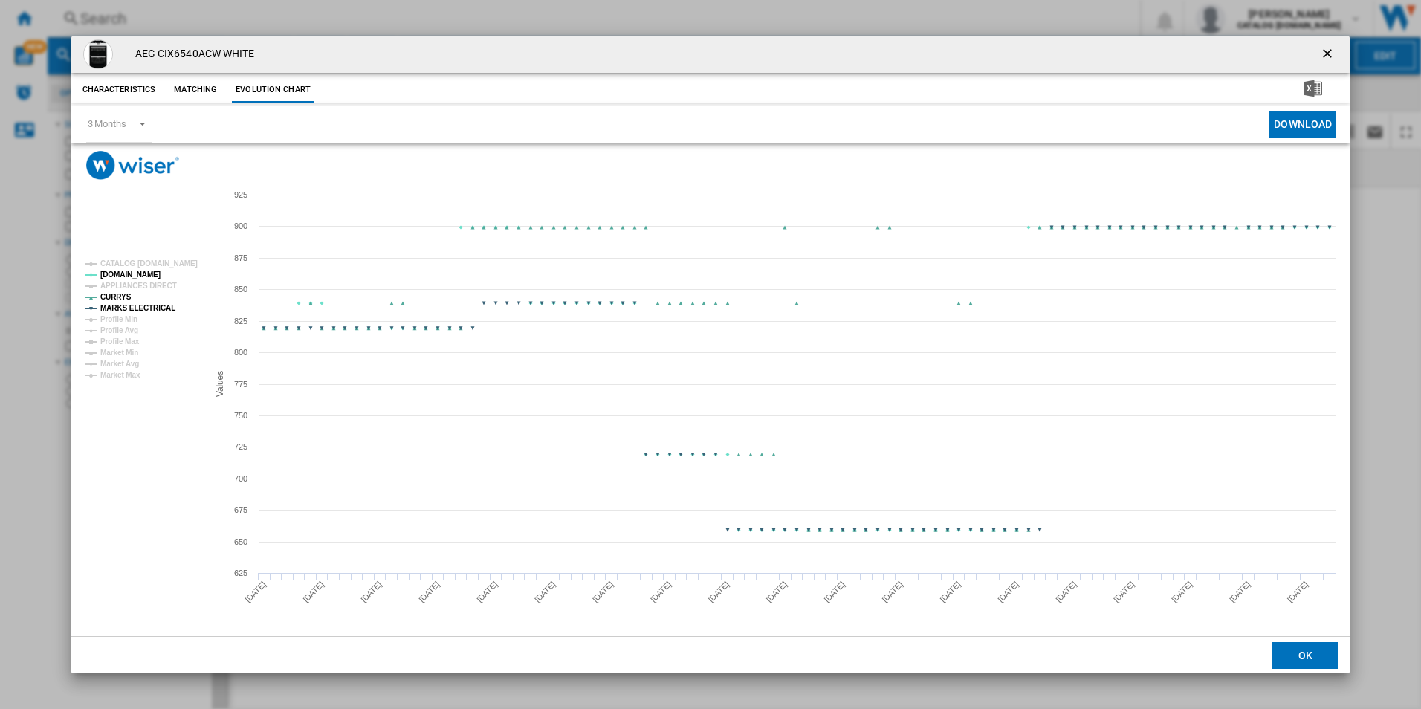
click at [155, 305] on tspan "MARKS ELECTRICAL" at bounding box center [137, 308] width 75 height 8
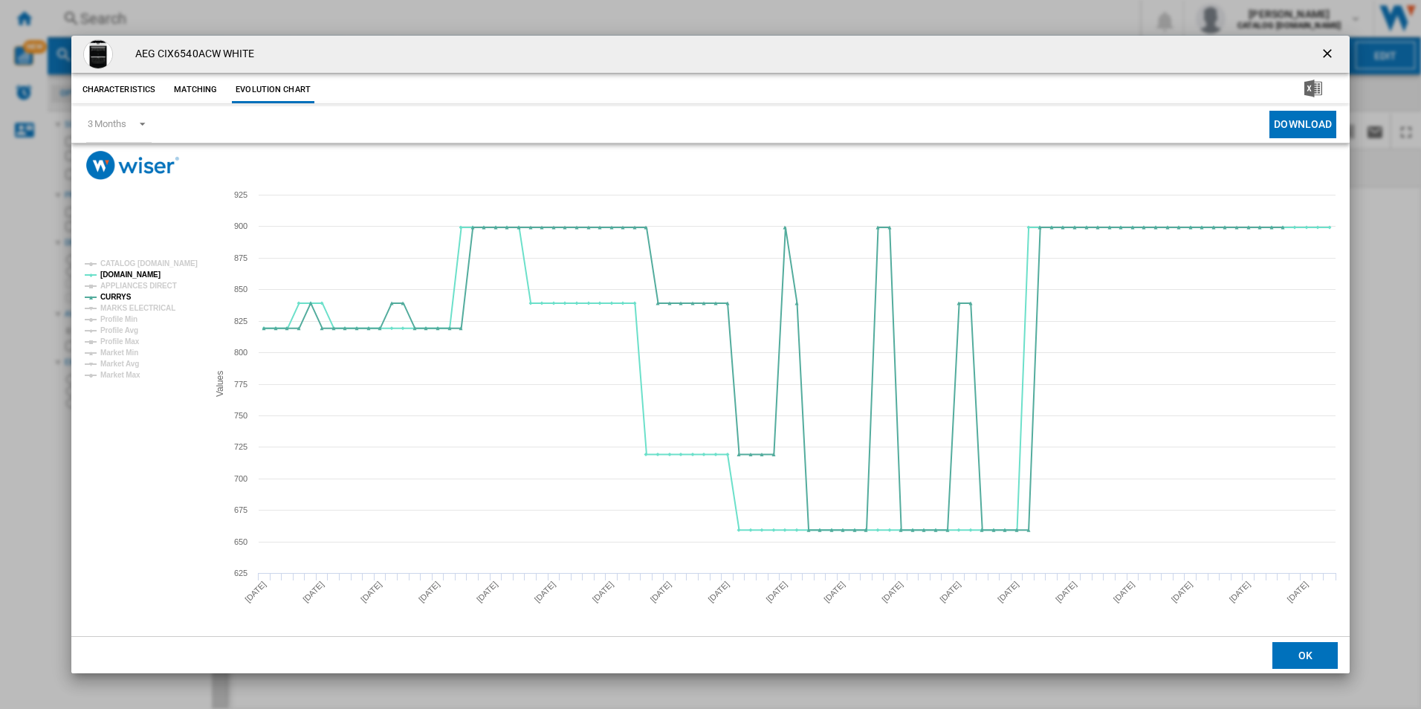
drag, startPoint x: 1330, startPoint y: 54, endPoint x: 1265, endPoint y: 48, distance: 65.7
click at [1328, 55] on ng-md-icon "getI18NText('BUTTONS.CLOSE_DIALOG')" at bounding box center [1329, 55] width 18 height 18
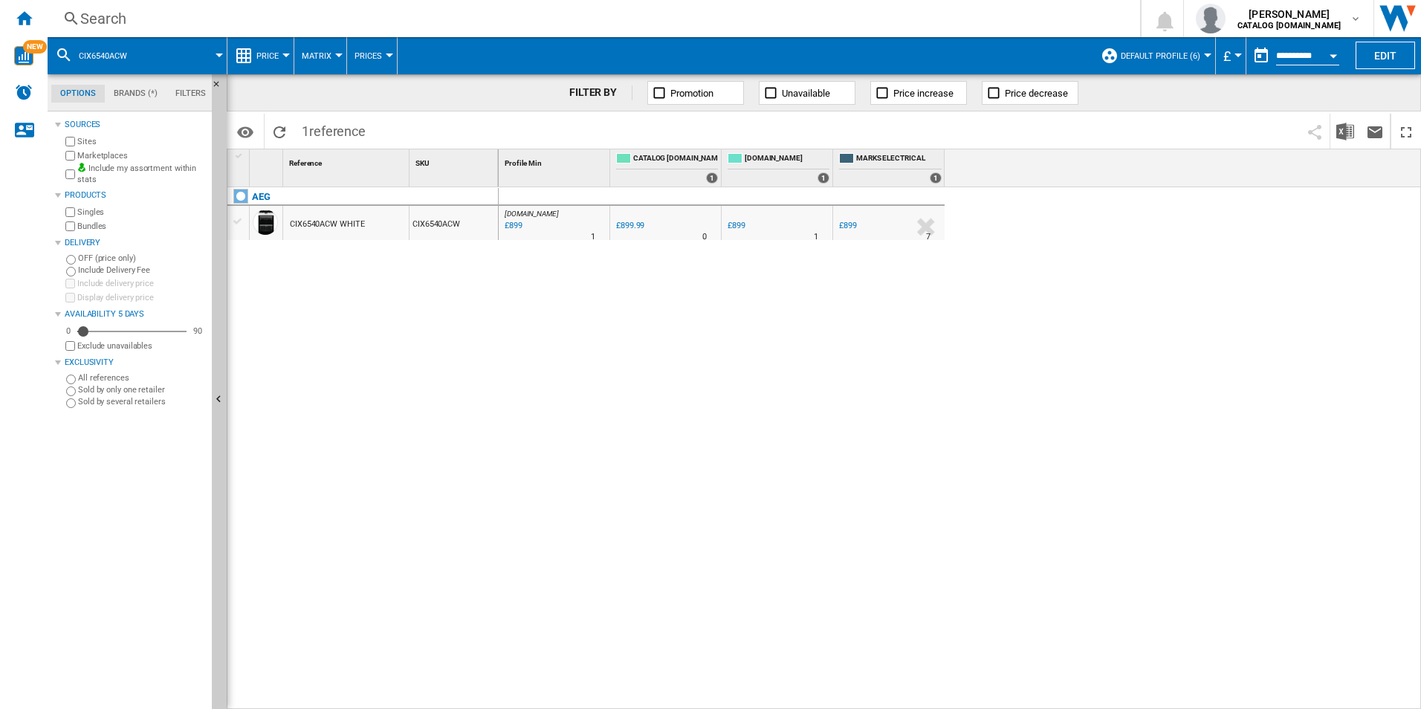
click at [1044, 23] on div "Search" at bounding box center [590, 18] width 1021 height 21
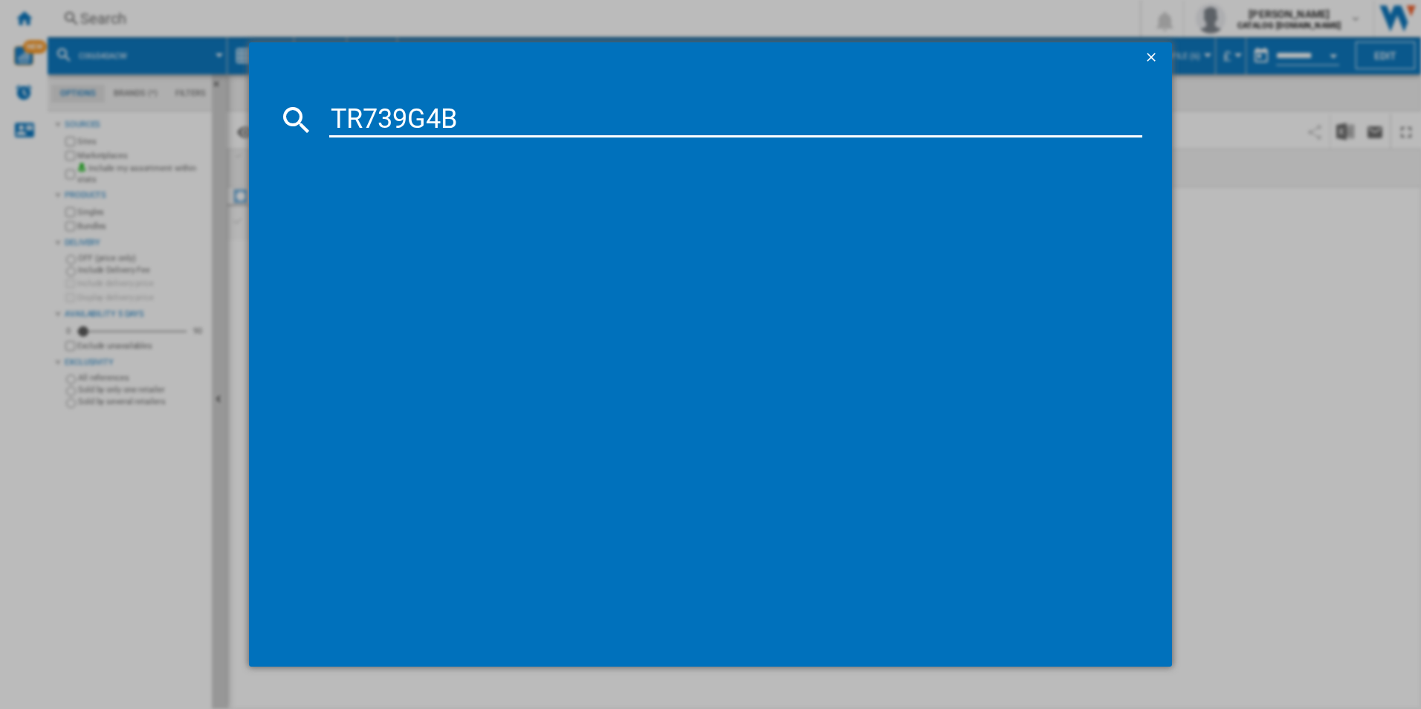
type input "TR739G4B"
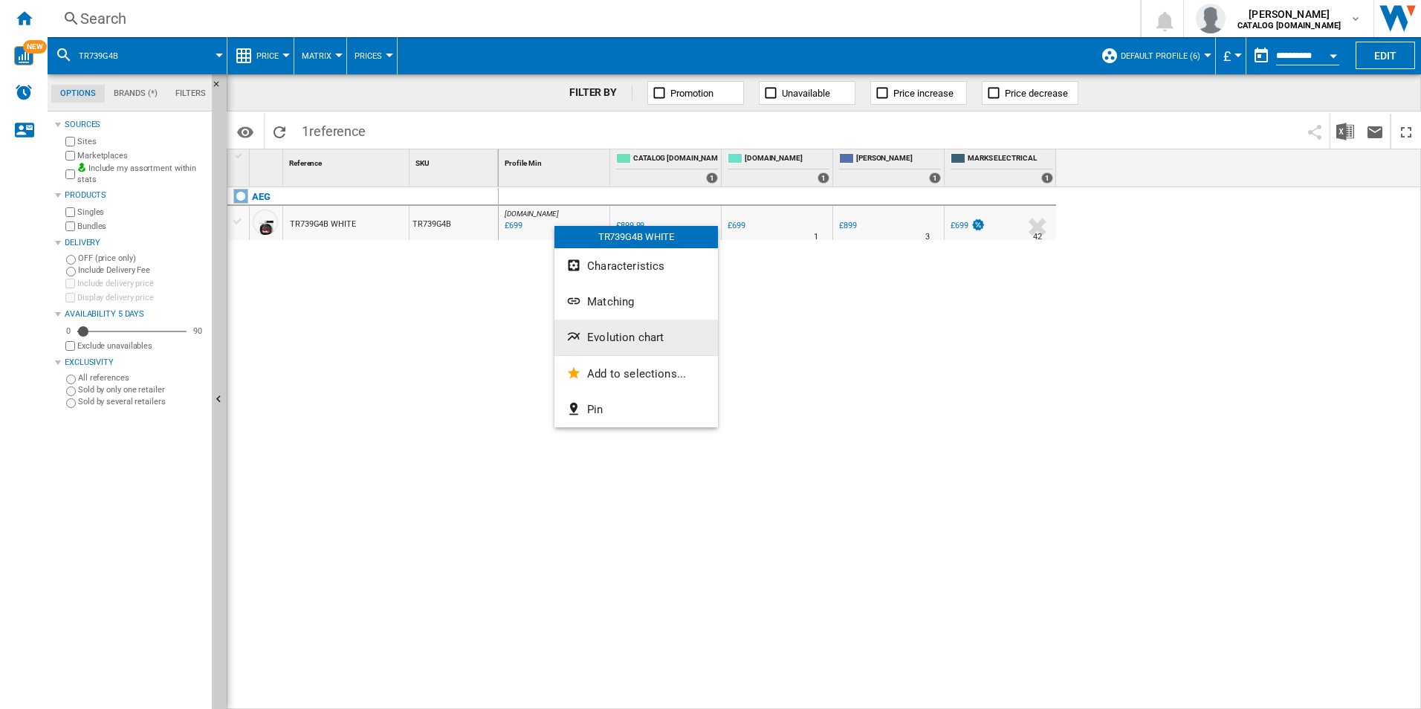
click at [602, 330] on button "Evolution chart" at bounding box center [635, 338] width 163 height 36
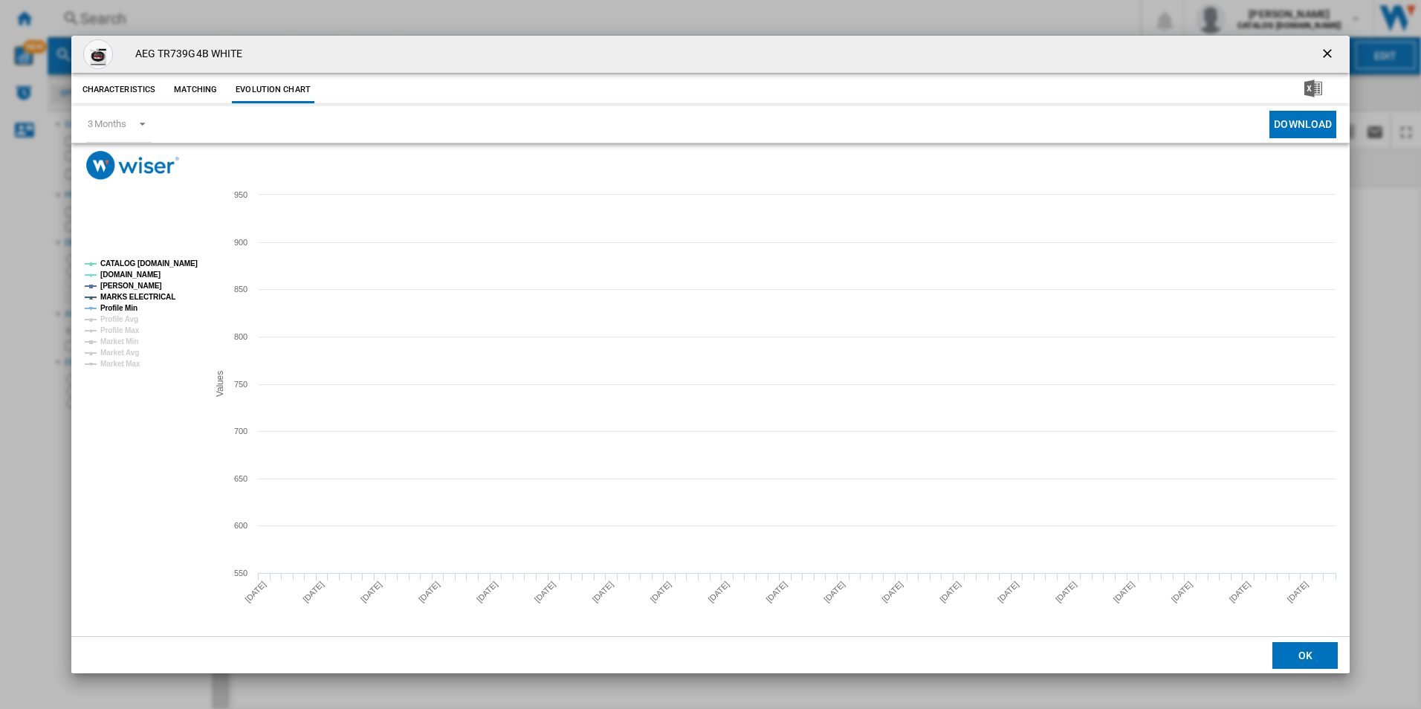
click at [185, 261] on tspan "CATALOG [DOMAIN_NAME]" at bounding box center [148, 263] width 97 height 8
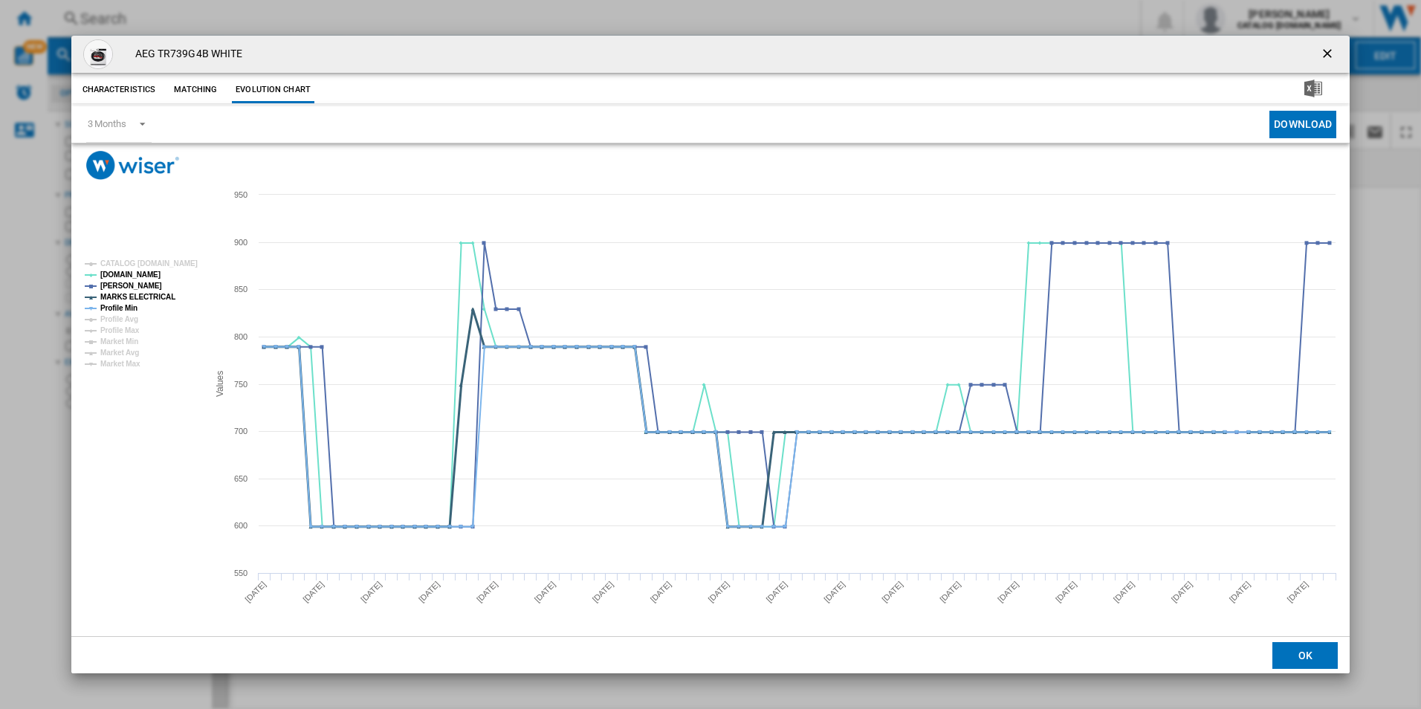
click at [152, 296] on tspan "MARKS ELECTRICAL" at bounding box center [137, 297] width 75 height 8
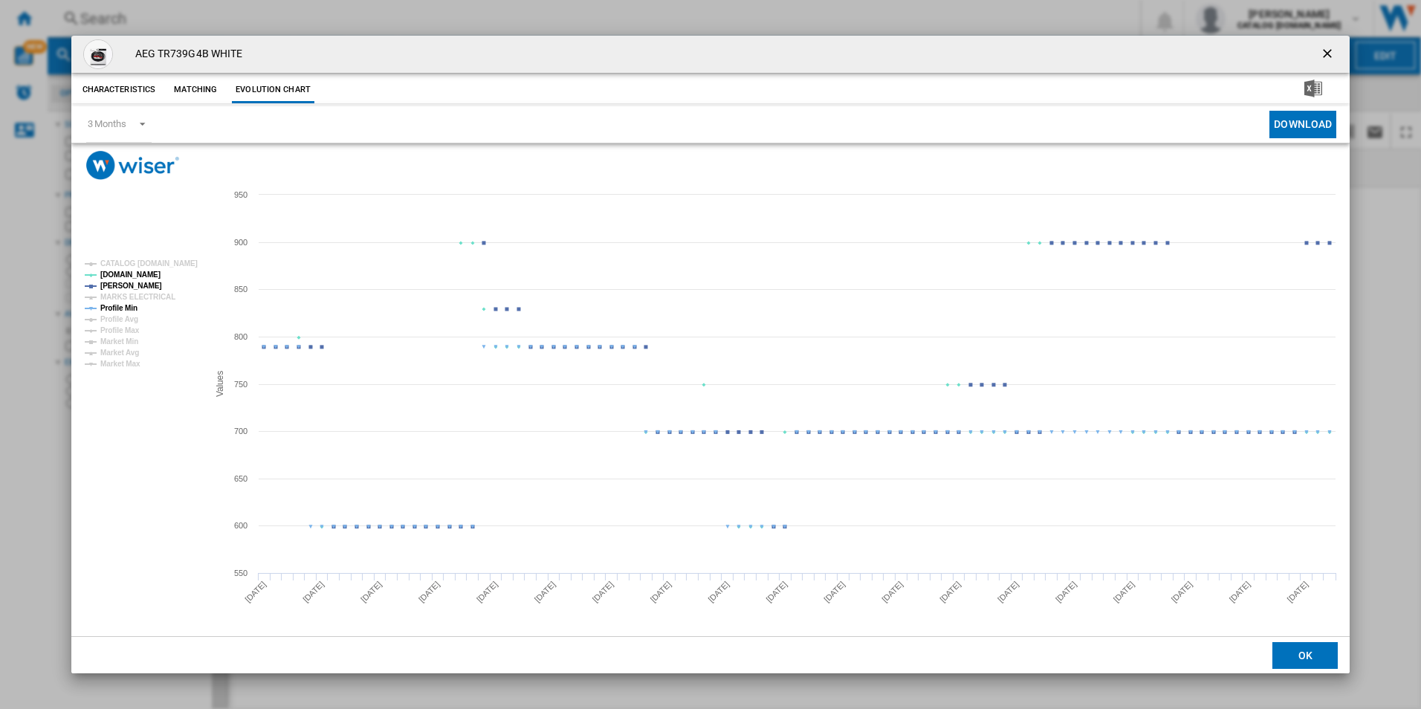
click at [120, 308] on tspan "Profile Min" at bounding box center [118, 308] width 37 height 8
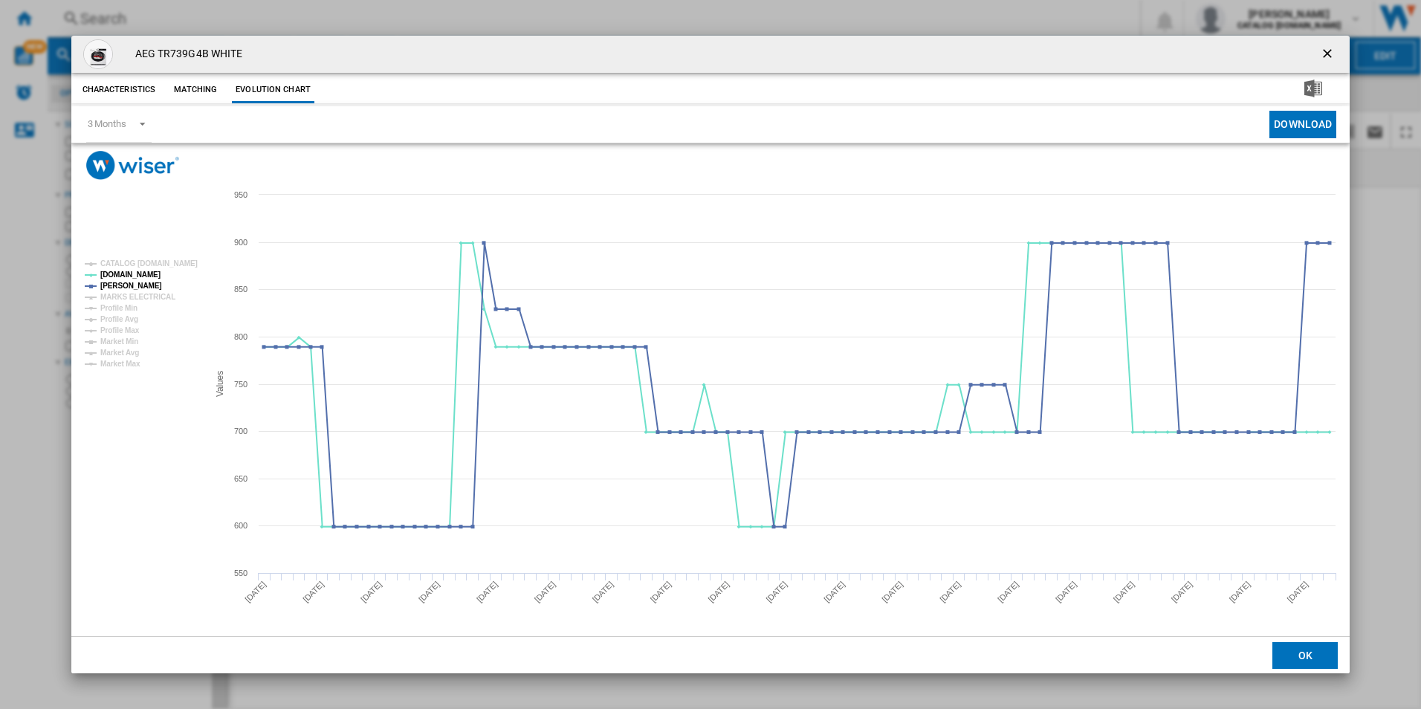
drag, startPoint x: 1328, startPoint y: 56, endPoint x: 1208, endPoint y: 51, distance: 119.8
click at [1328, 56] on ng-md-icon "getI18NText('BUTTONS.CLOSE_DIALOG')" at bounding box center [1329, 55] width 18 height 18
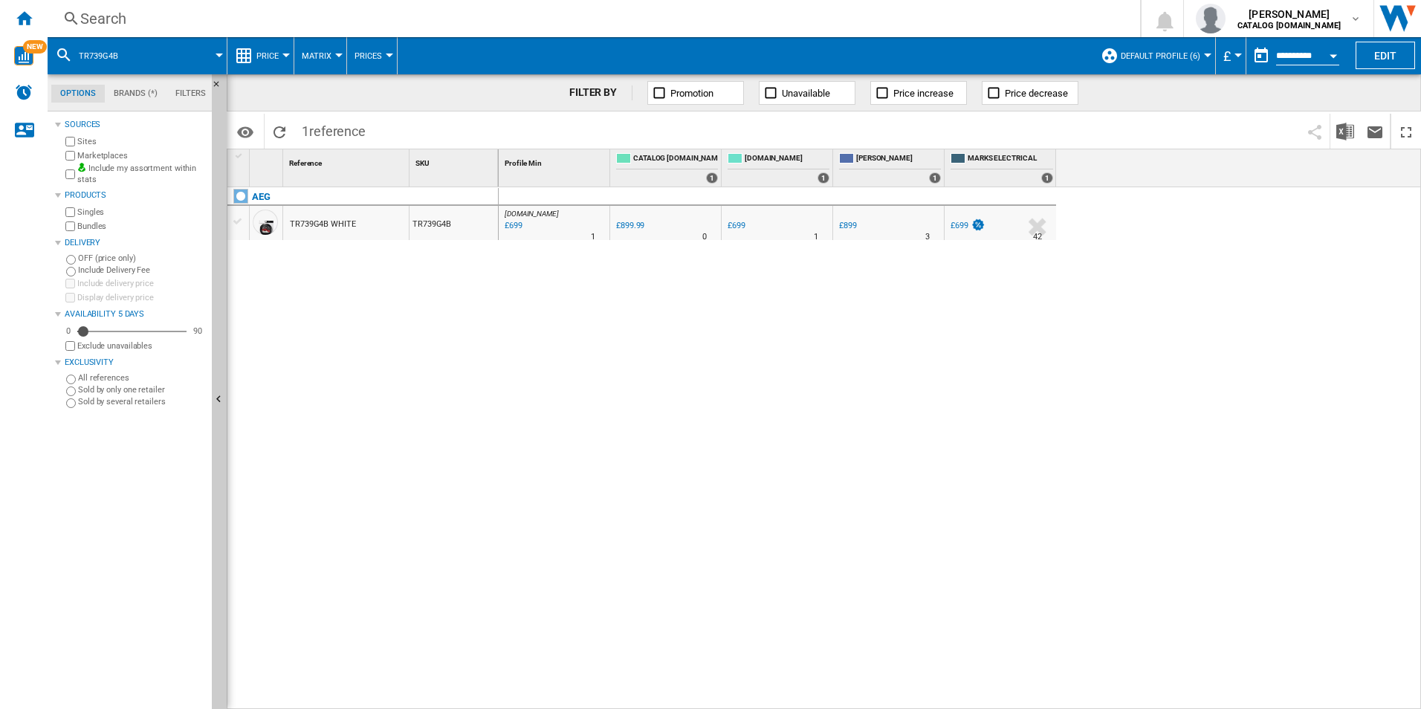
click at [1017, 16] on div "Search" at bounding box center [590, 18] width 1021 height 21
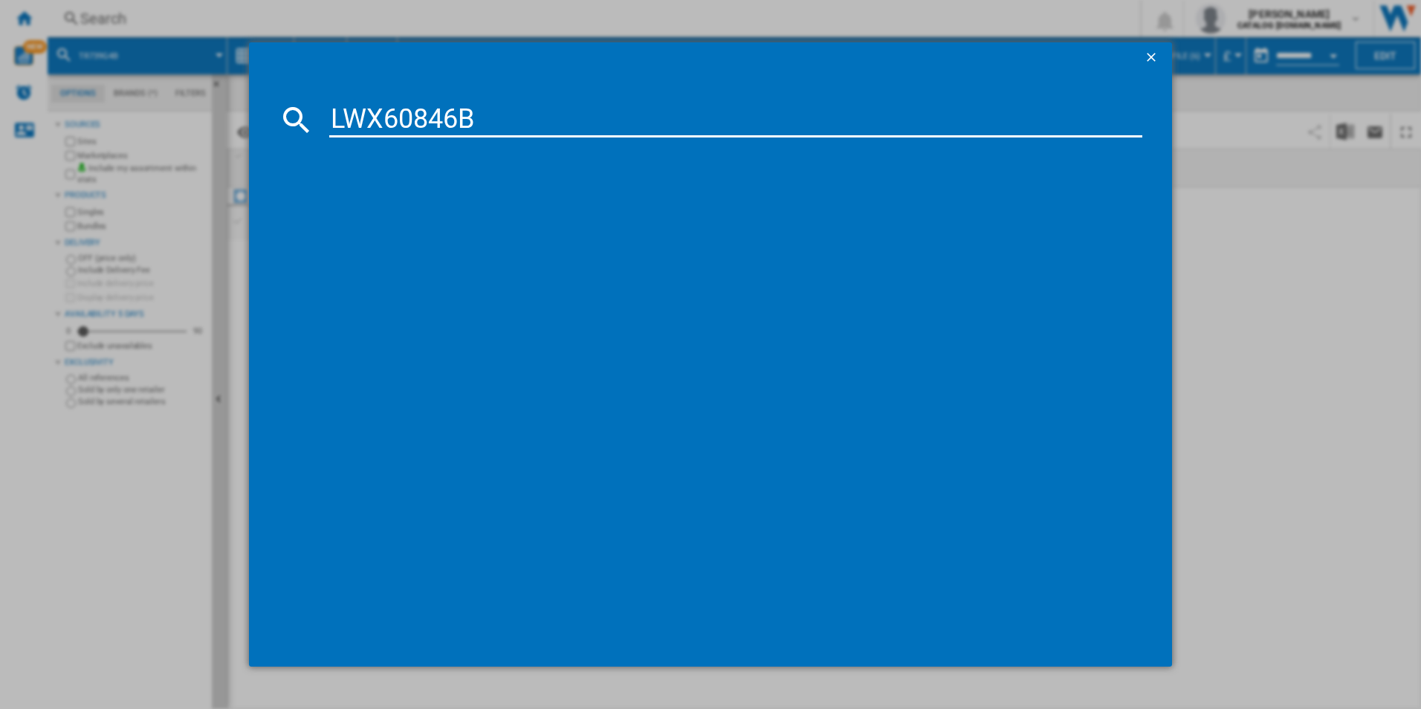
type input "LWX60846B"
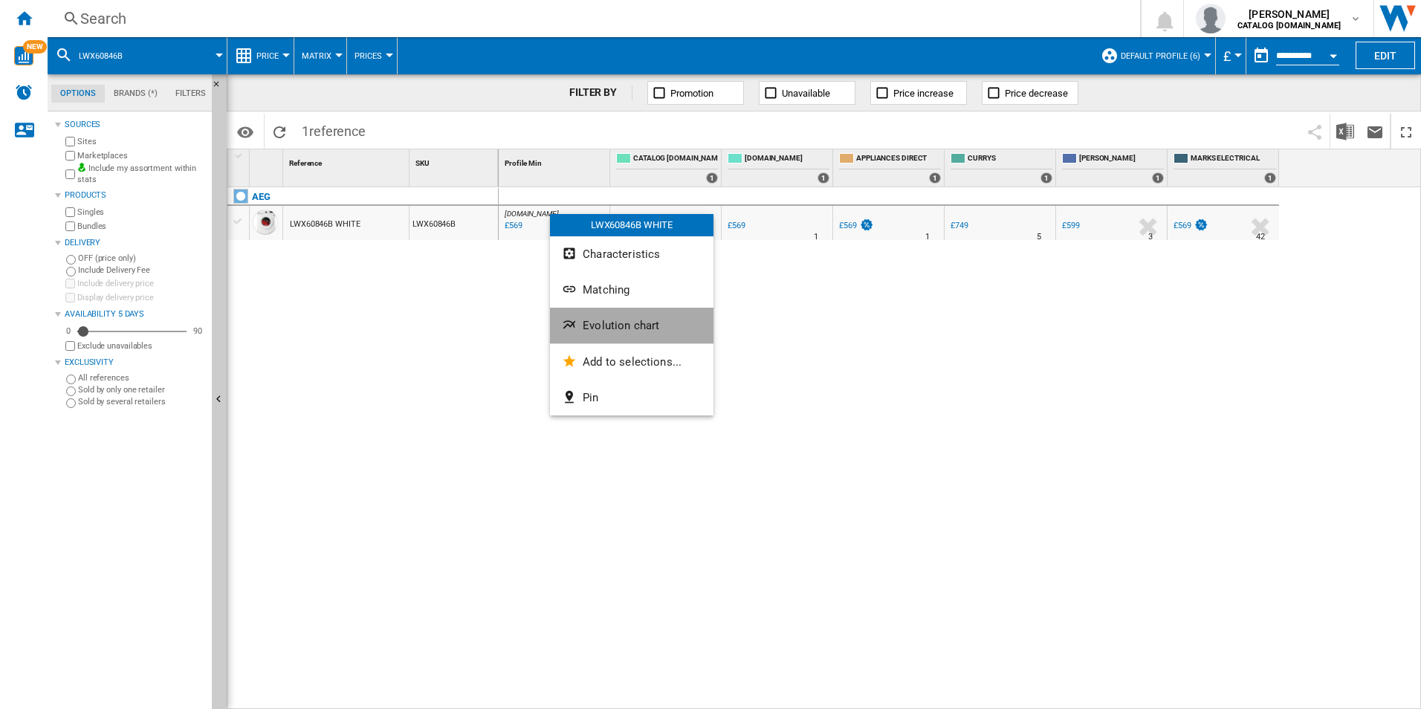
click at [626, 323] on span "Evolution chart" at bounding box center [621, 325] width 77 height 13
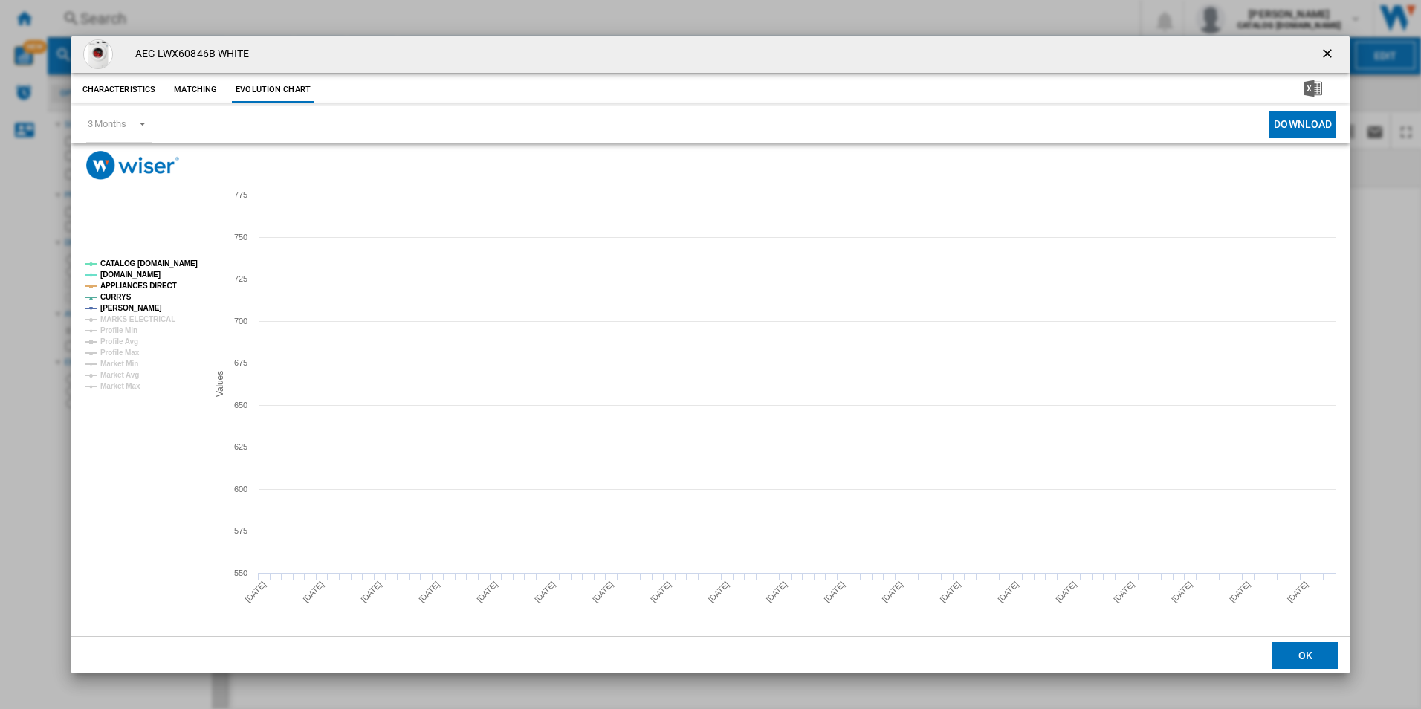
click at [201, 259] on rect "Product popup" at bounding box center [140, 325] width 123 height 142
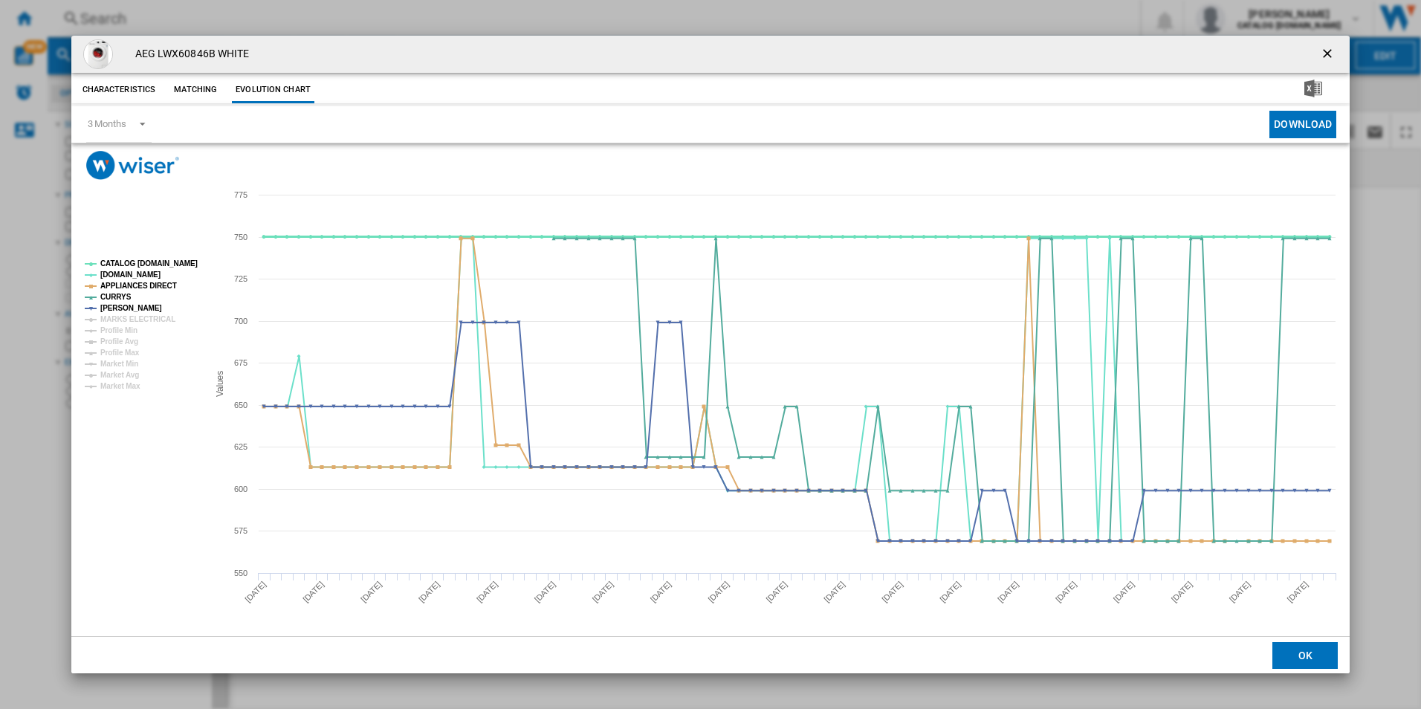
click at [183, 259] on tspan "CATALOG [DOMAIN_NAME]" at bounding box center [148, 263] width 97 height 8
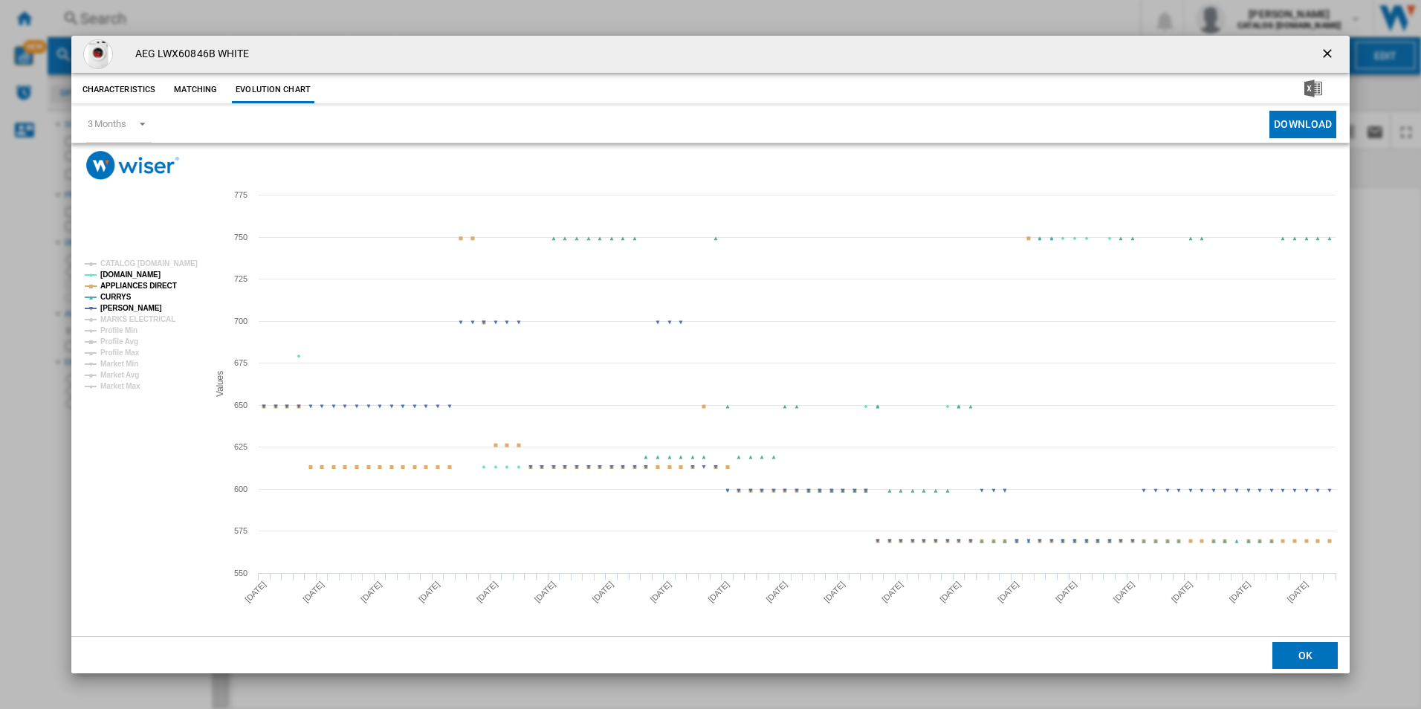
click at [158, 282] on tspan "APPLIANCES DIRECT" at bounding box center [138, 286] width 77 height 8
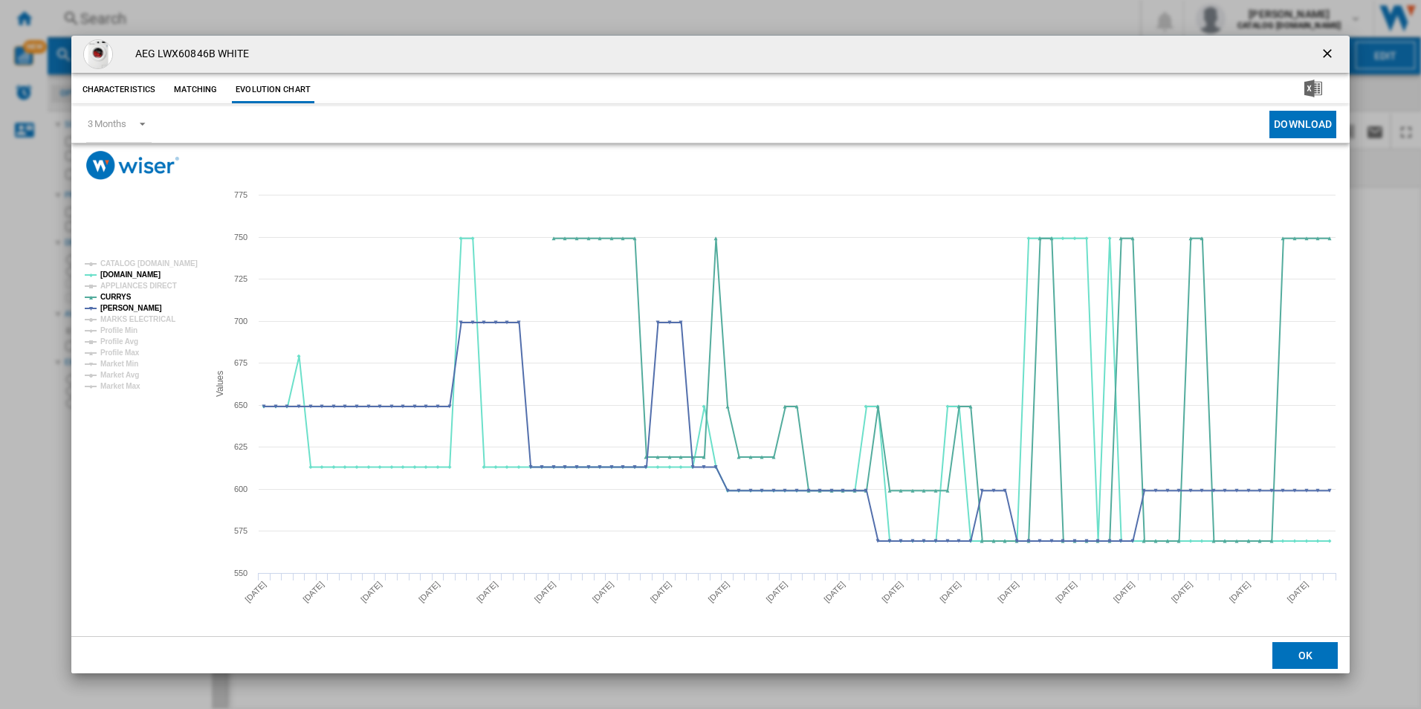
drag, startPoint x: 1327, startPoint y: 47, endPoint x: 1297, endPoint y: 50, distance: 30.6
click at [1327, 47] on ng-md-icon "getI18NText('BUTTONS.CLOSE_DIALOG')" at bounding box center [1329, 55] width 18 height 18
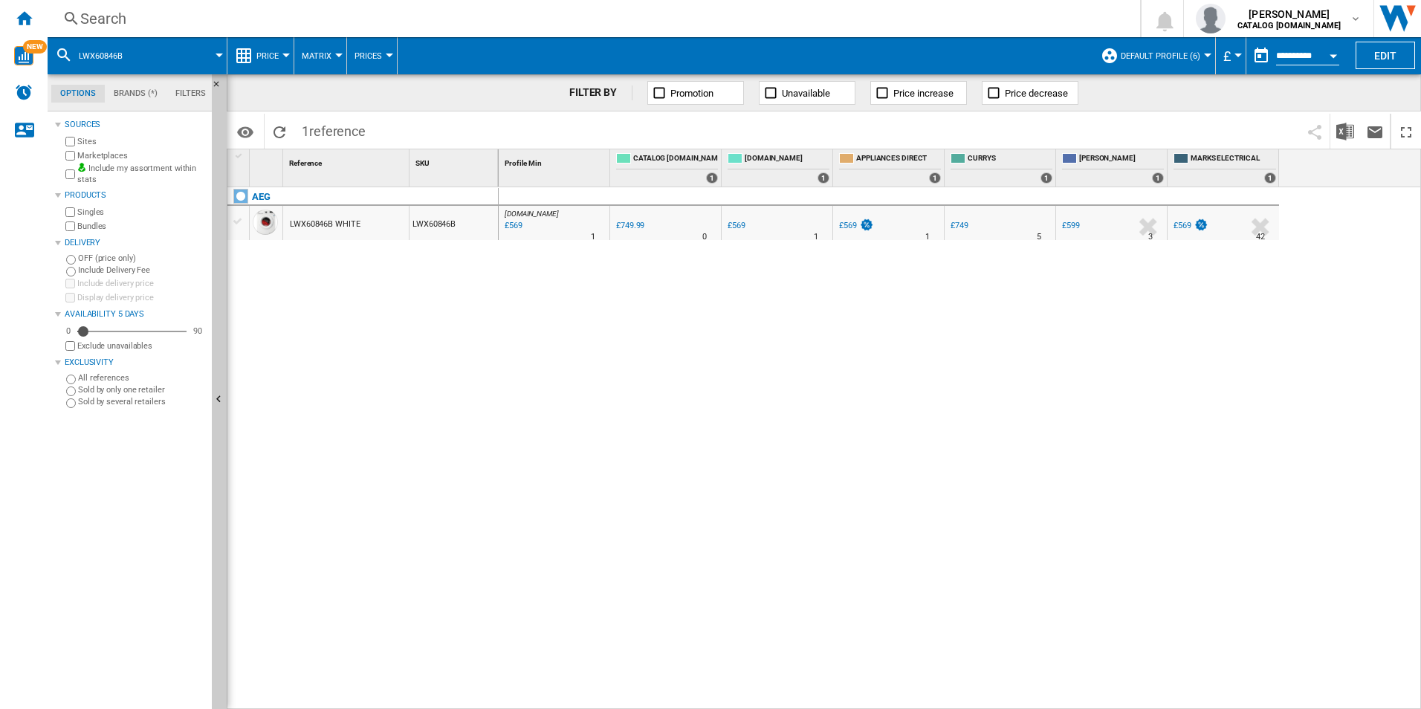
click at [968, 28] on div "Search" at bounding box center [590, 18] width 1021 height 21
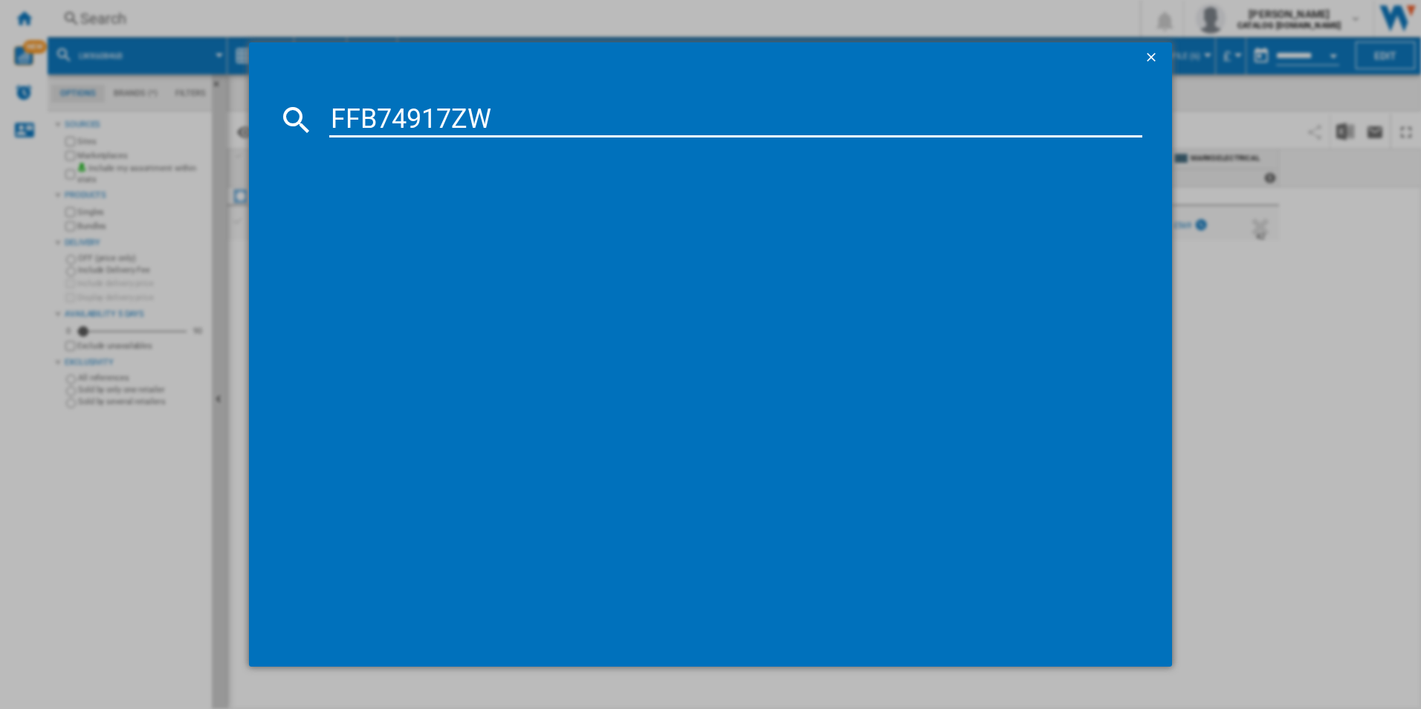
type input "FFB74917ZW"
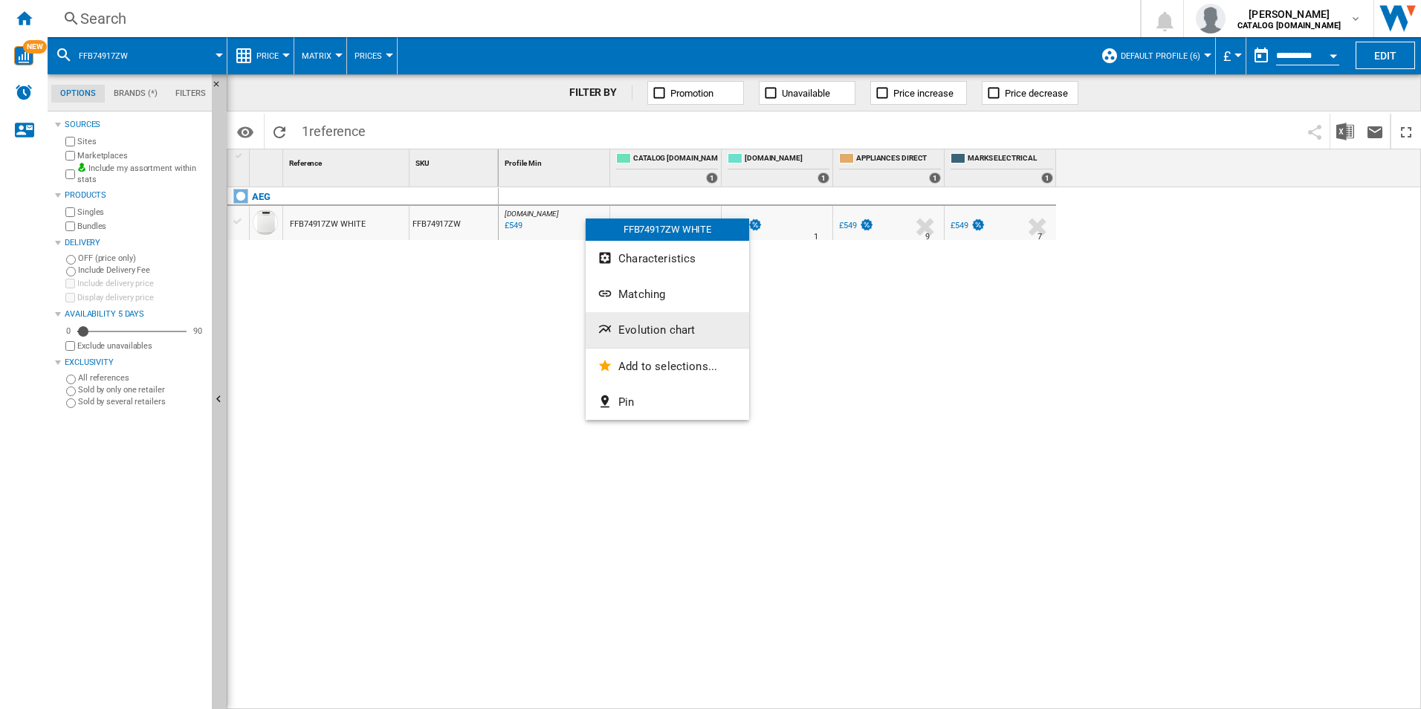
click at [652, 326] on span "Evolution chart" at bounding box center [656, 329] width 77 height 13
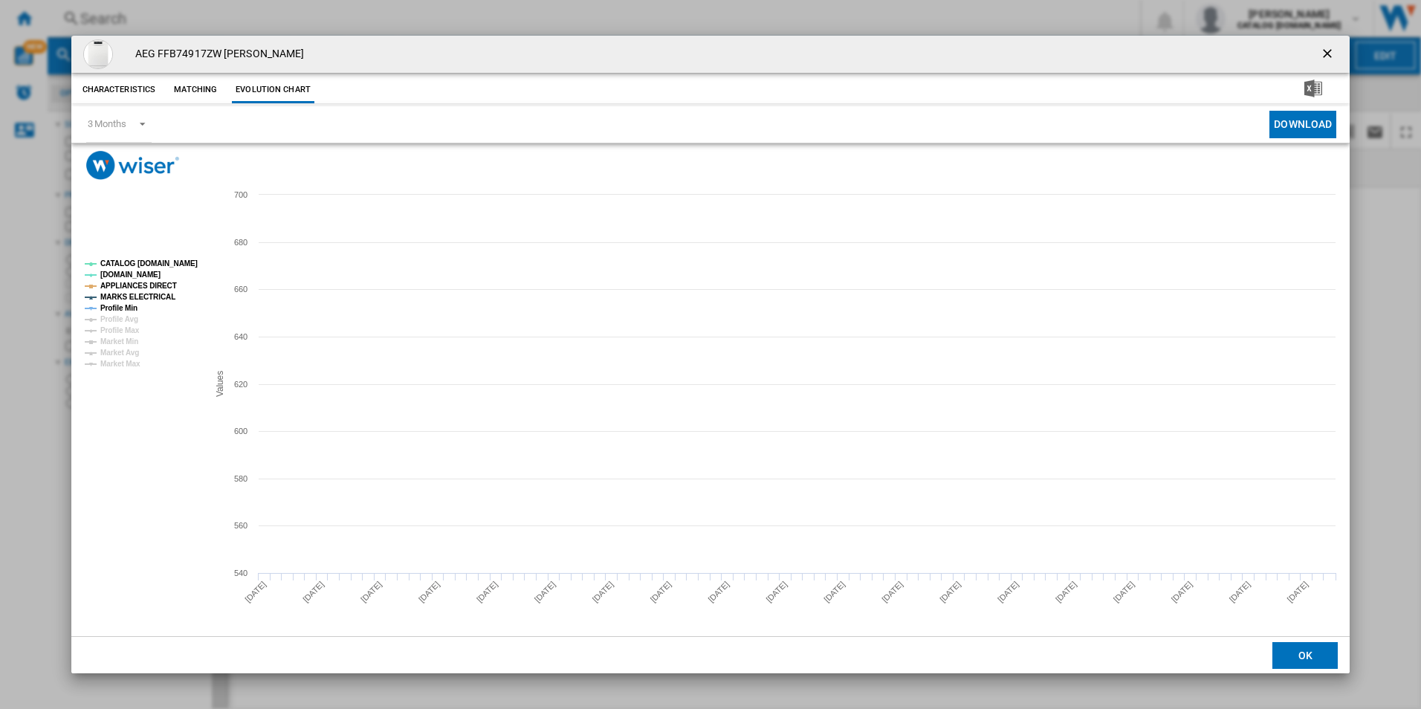
click at [143, 263] on tspan "CATALOG [DOMAIN_NAME]" at bounding box center [148, 263] width 97 height 8
click at [143, 283] on tspan "APPLIANCES DIRECT" at bounding box center [138, 286] width 77 height 8
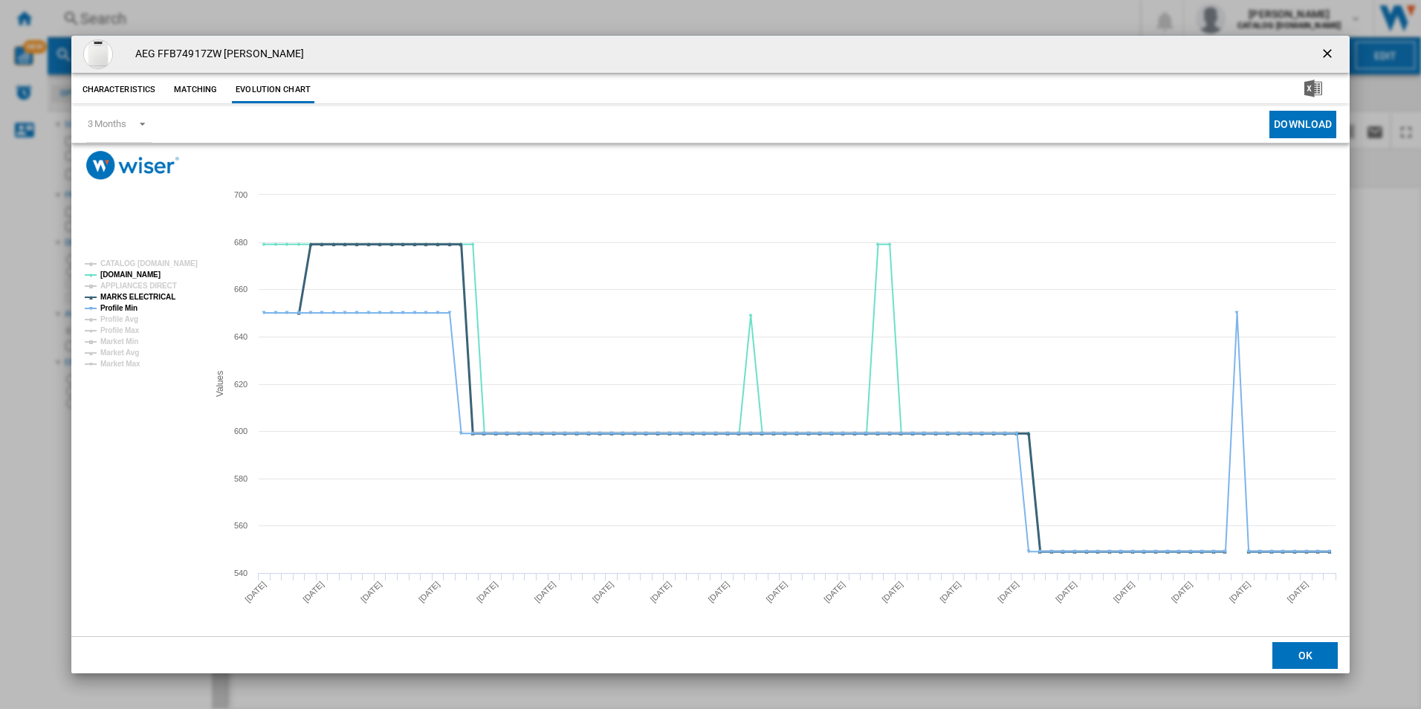
click at [143, 298] on tspan "MARKS ELECTRICAL" at bounding box center [137, 297] width 75 height 8
click at [134, 307] on tspan "Profile Min" at bounding box center [118, 308] width 37 height 8
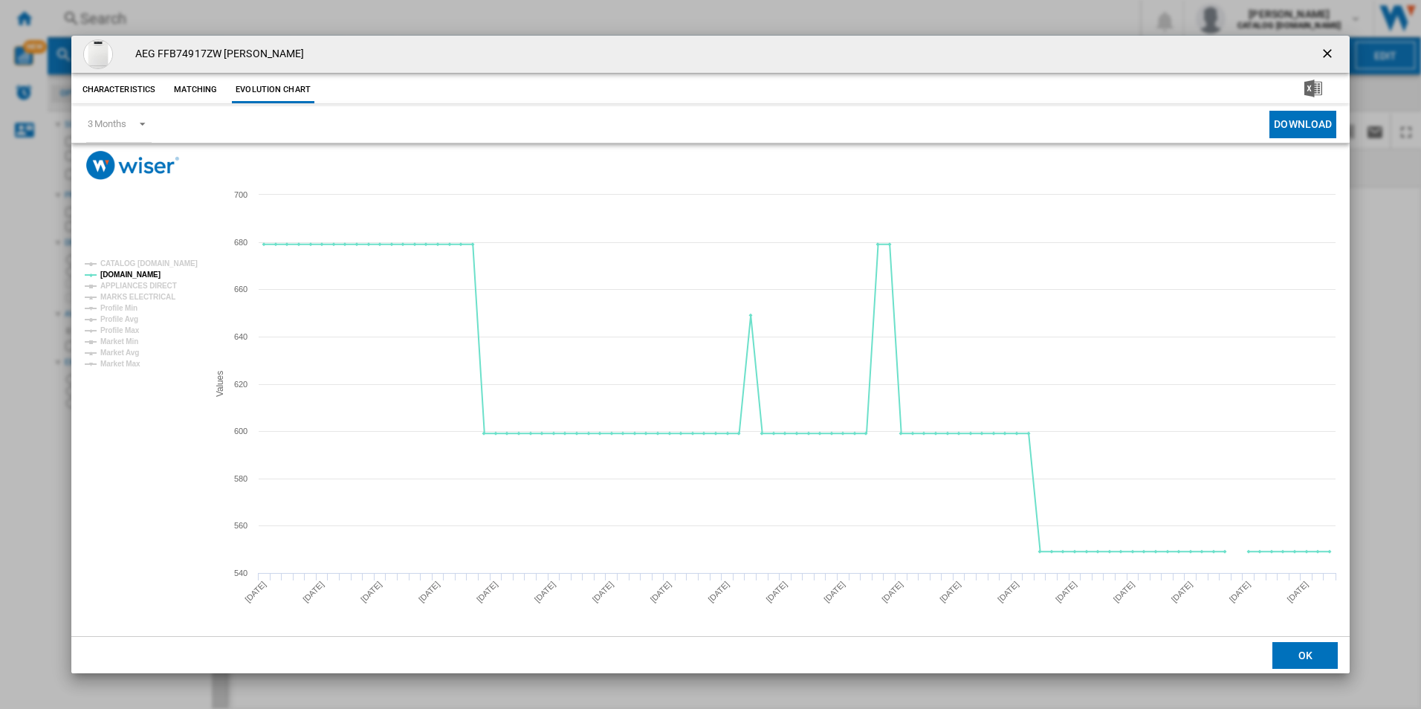
drag, startPoint x: 1334, startPoint y: 44, endPoint x: 1056, endPoint y: 68, distance: 279.0
click at [1334, 44] on button "Product popup" at bounding box center [1329, 54] width 30 height 30
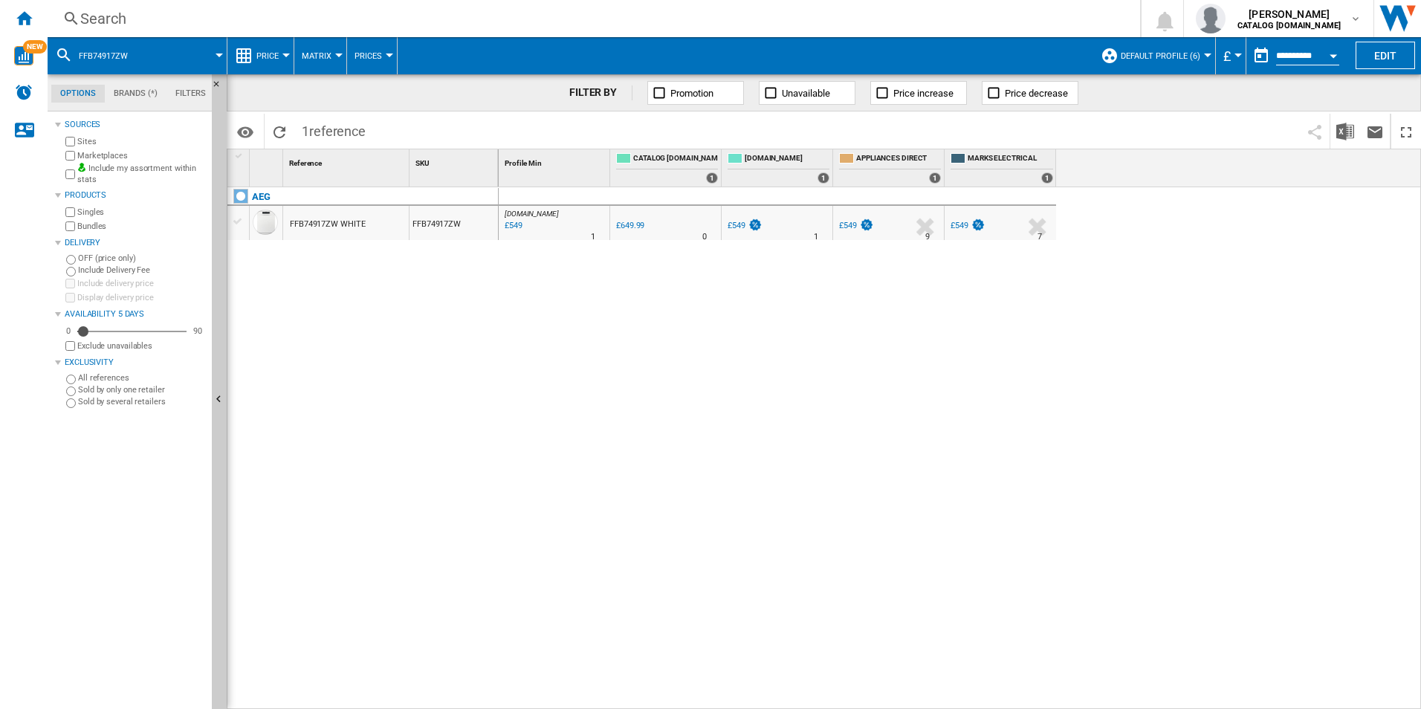
click at [878, 14] on div "Search" at bounding box center [590, 18] width 1021 height 21
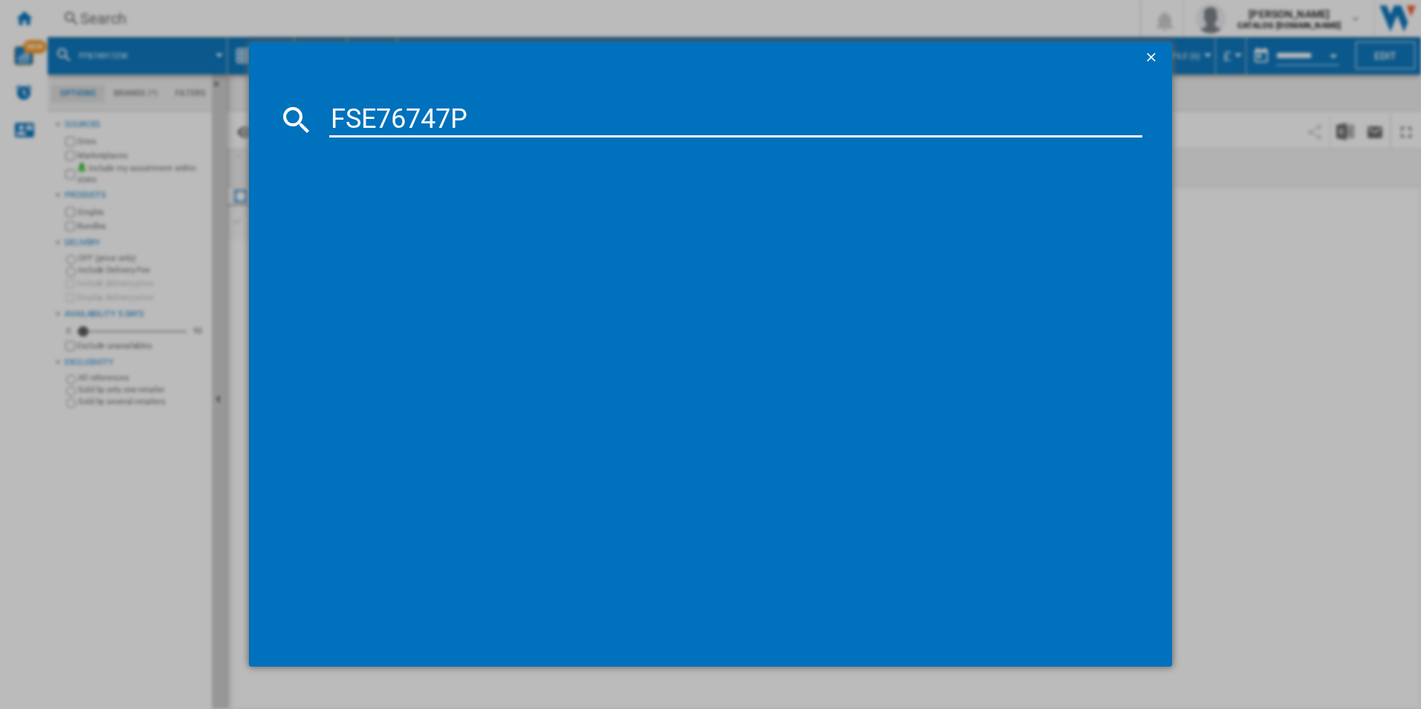
type input "FSE76747P"
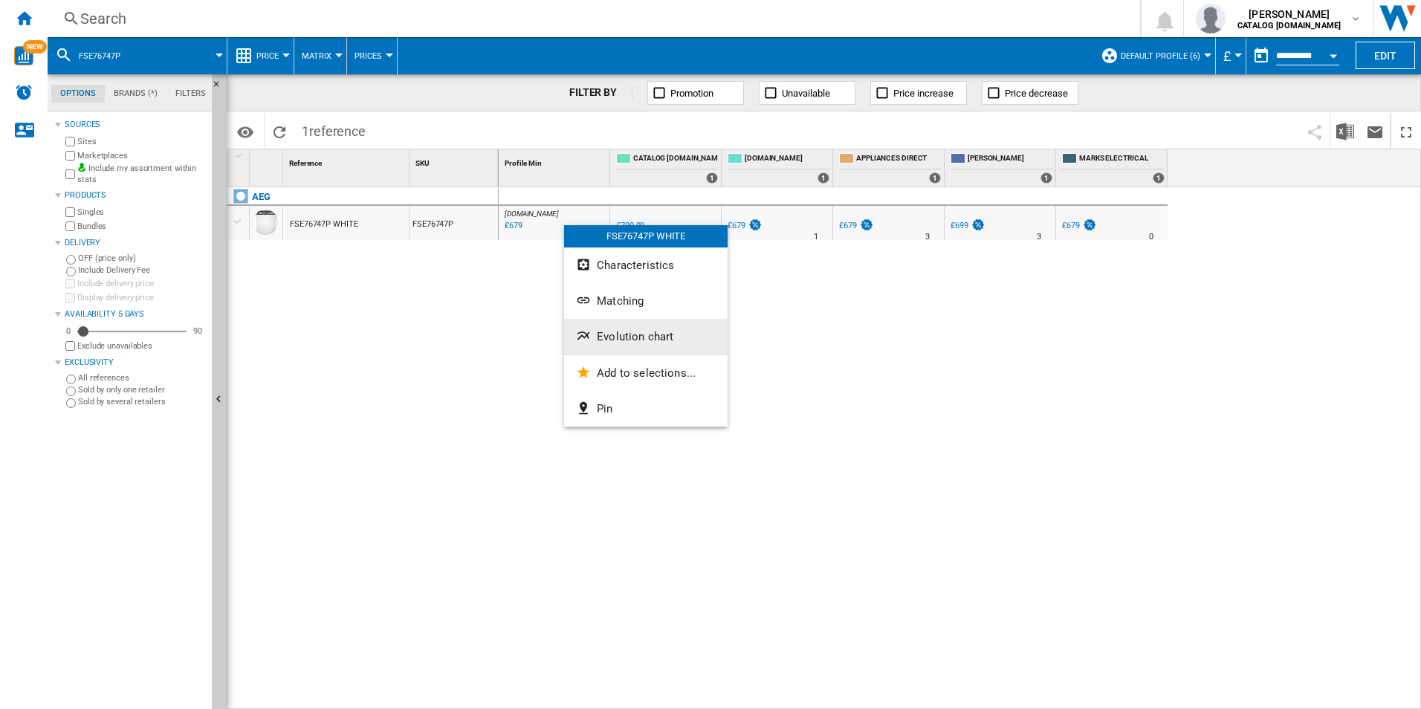
click at [630, 337] on span "Evolution chart" at bounding box center [635, 336] width 77 height 13
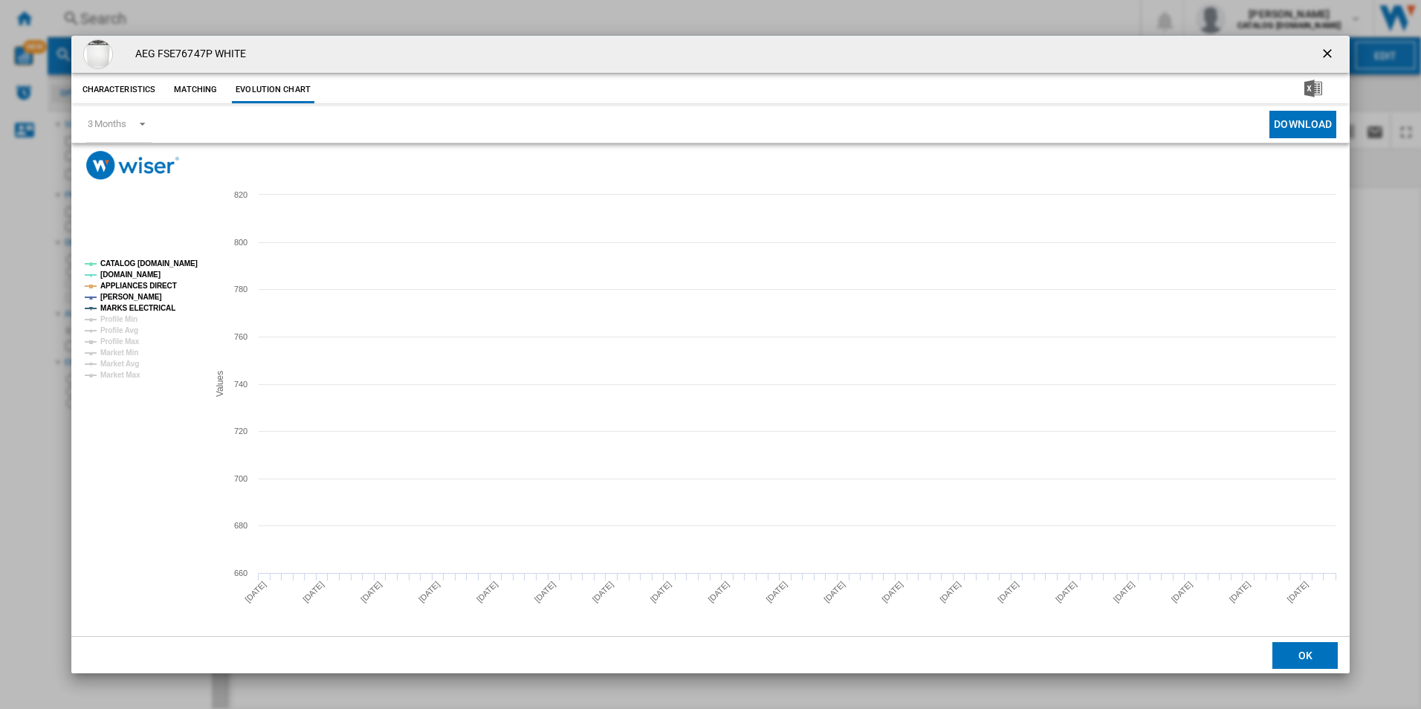
click at [187, 262] on tspan "CATALOG [DOMAIN_NAME]" at bounding box center [148, 263] width 97 height 8
click at [160, 291] on rect "Product popup" at bounding box center [140, 319] width 123 height 131
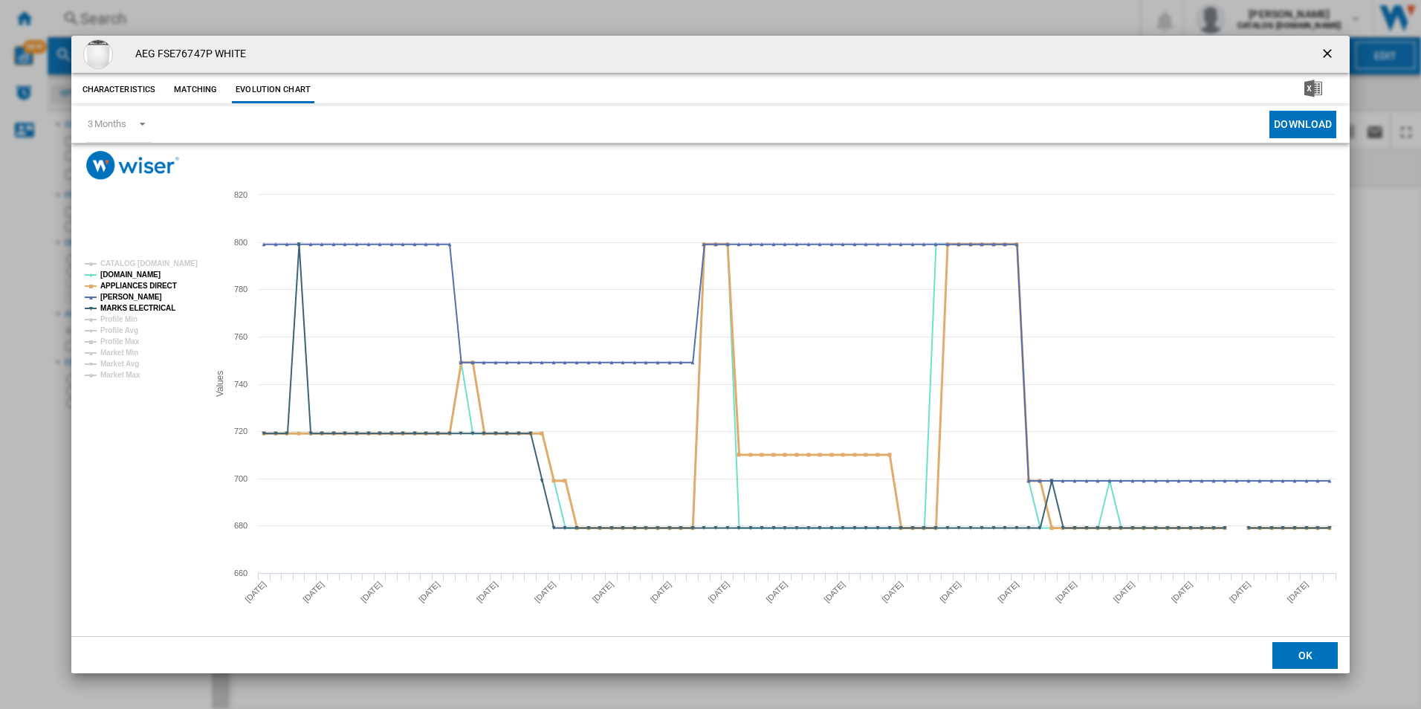
click at [167, 288] on tspan "APPLIANCES DIRECT" at bounding box center [138, 286] width 77 height 8
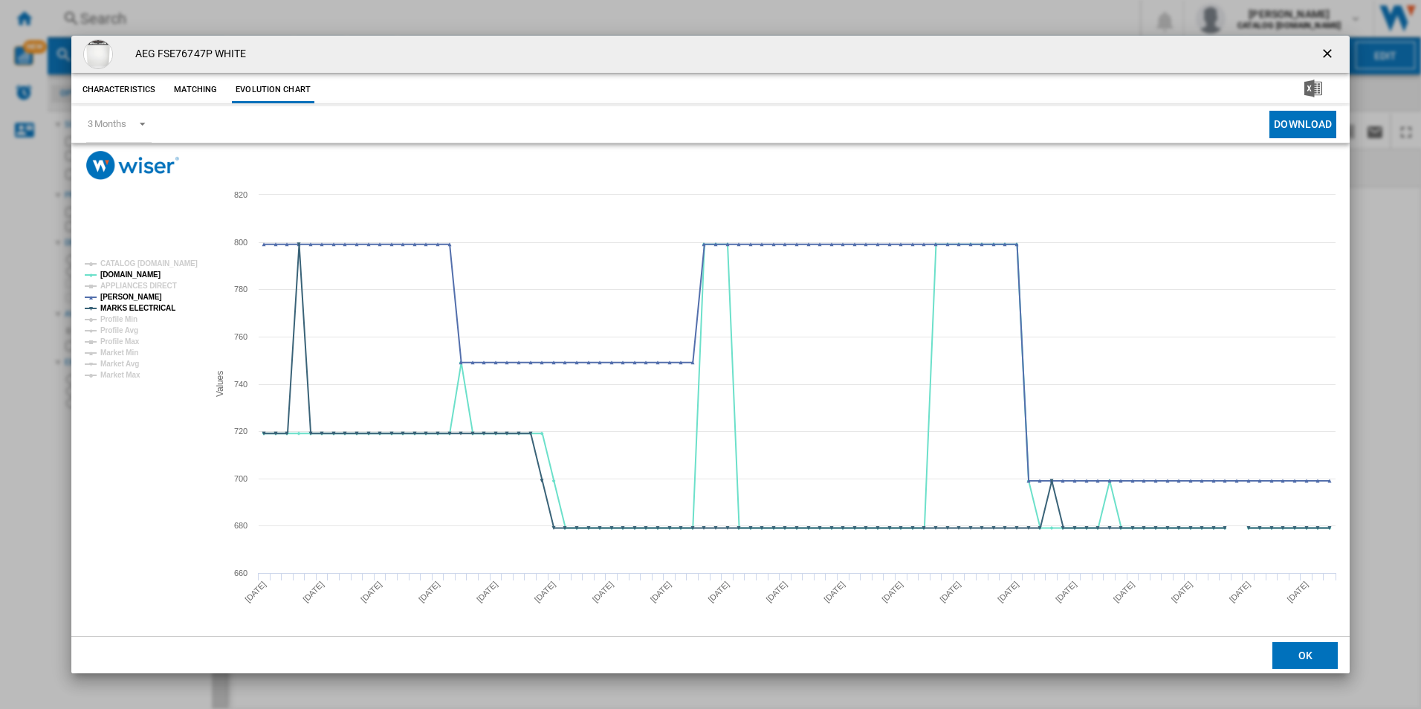
click at [158, 301] on rect "Product popup" at bounding box center [140, 319] width 123 height 131
click at [159, 306] on tspan "MARKS ELECTRICAL" at bounding box center [137, 308] width 75 height 8
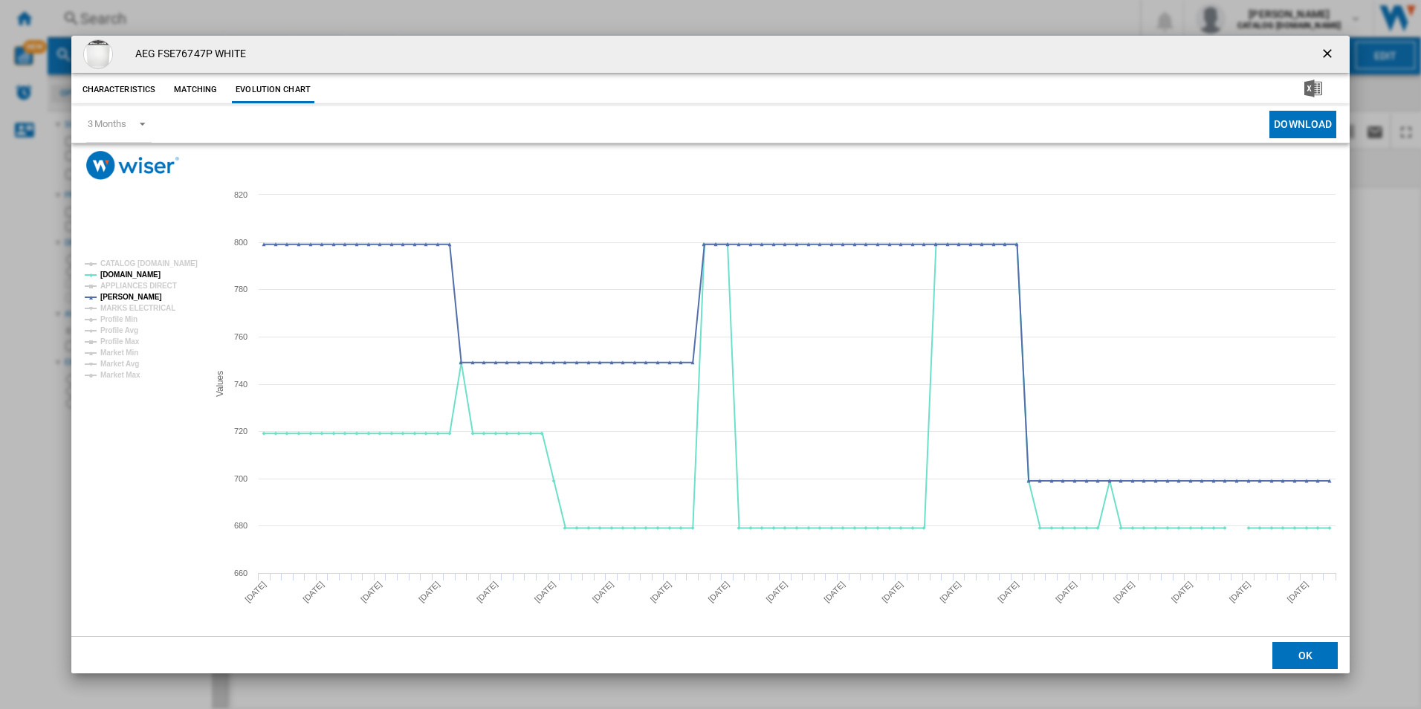
drag, startPoint x: 1326, startPoint y: 54, endPoint x: 1118, endPoint y: 23, distance: 211.1
click at [1326, 54] on ng-md-icon "getI18NText('BUTTONS.CLOSE_DIALOG')" at bounding box center [1329, 55] width 18 height 18
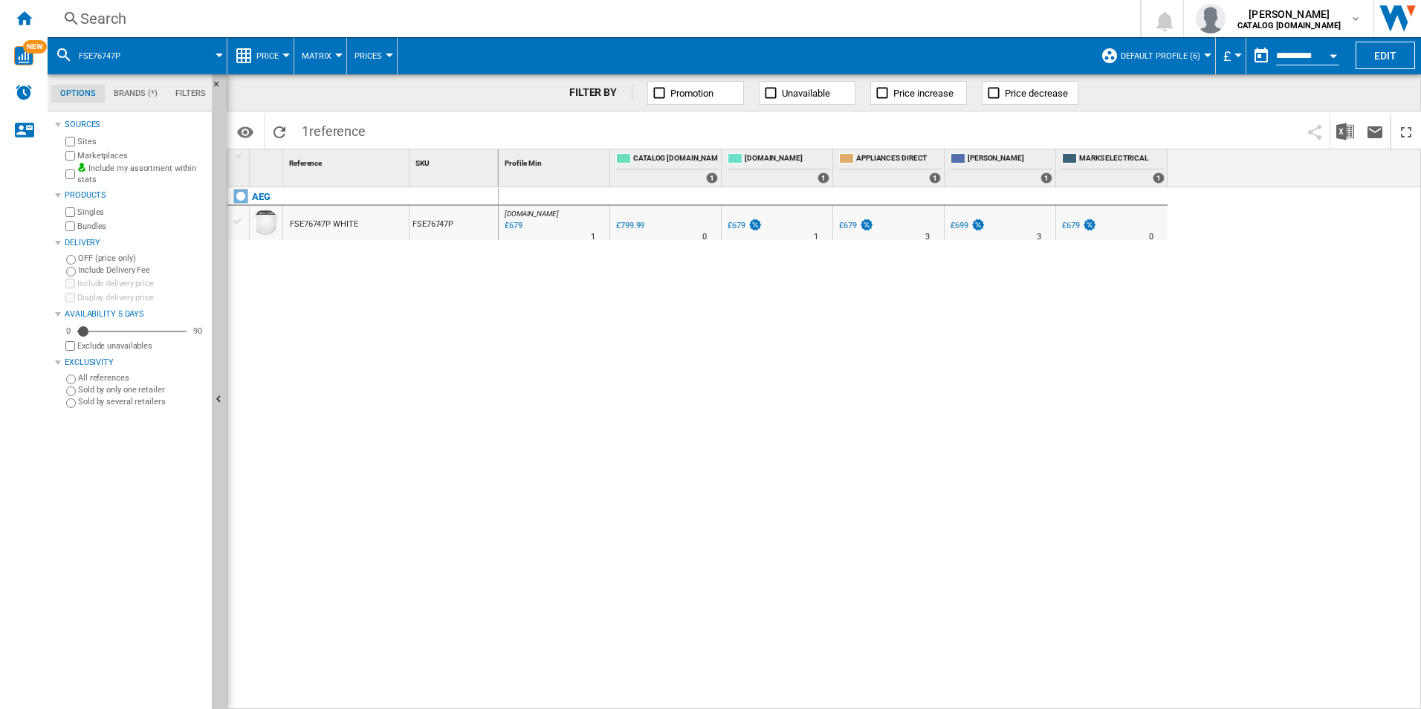
click at [1018, 19] on div "Search" at bounding box center [590, 18] width 1021 height 21
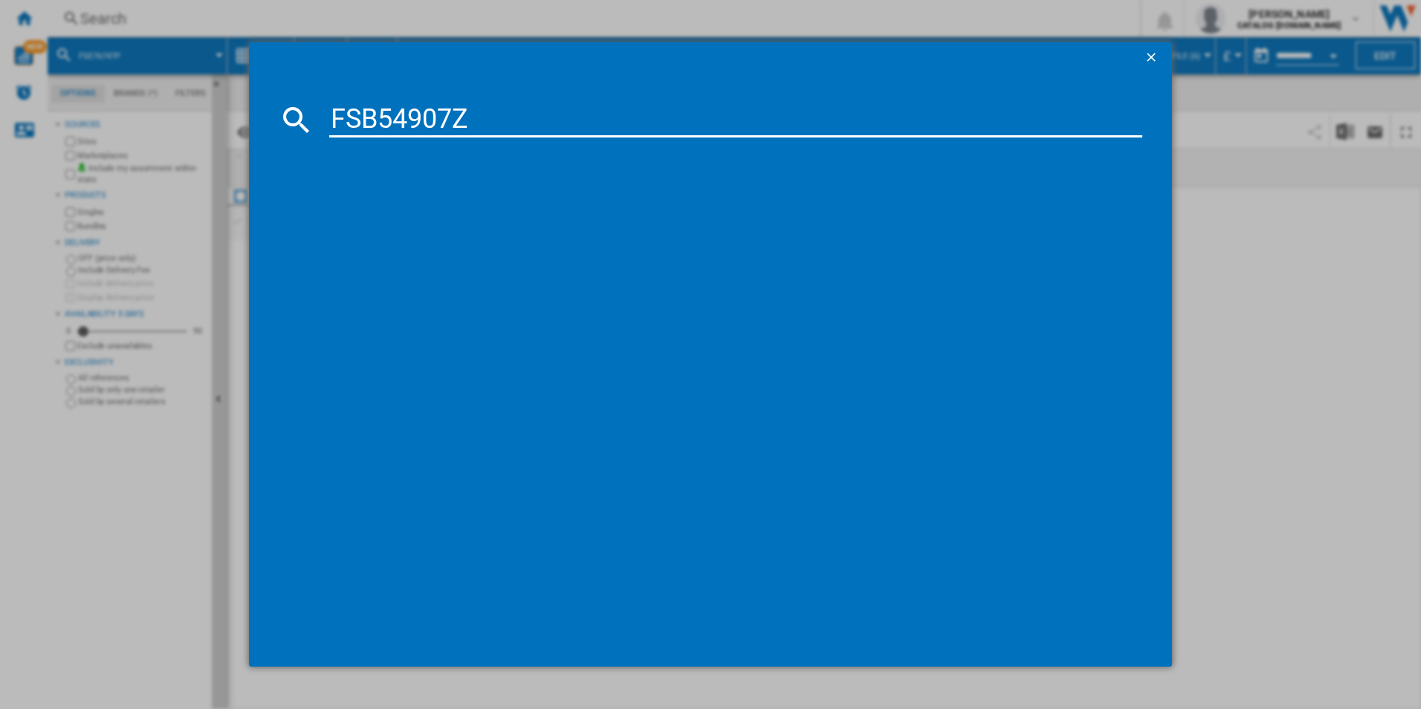
type input "FSB54907Z"
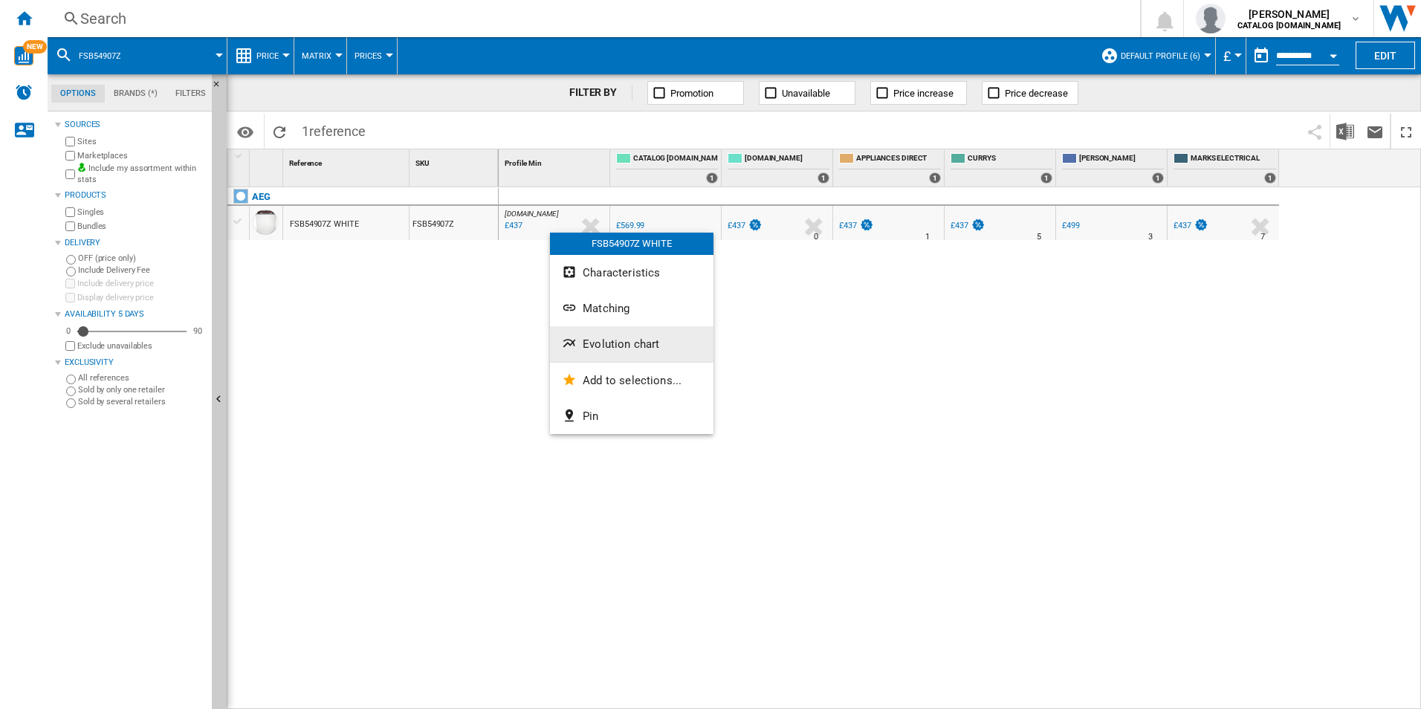
click at [586, 340] on span "Evolution chart" at bounding box center [621, 343] width 77 height 13
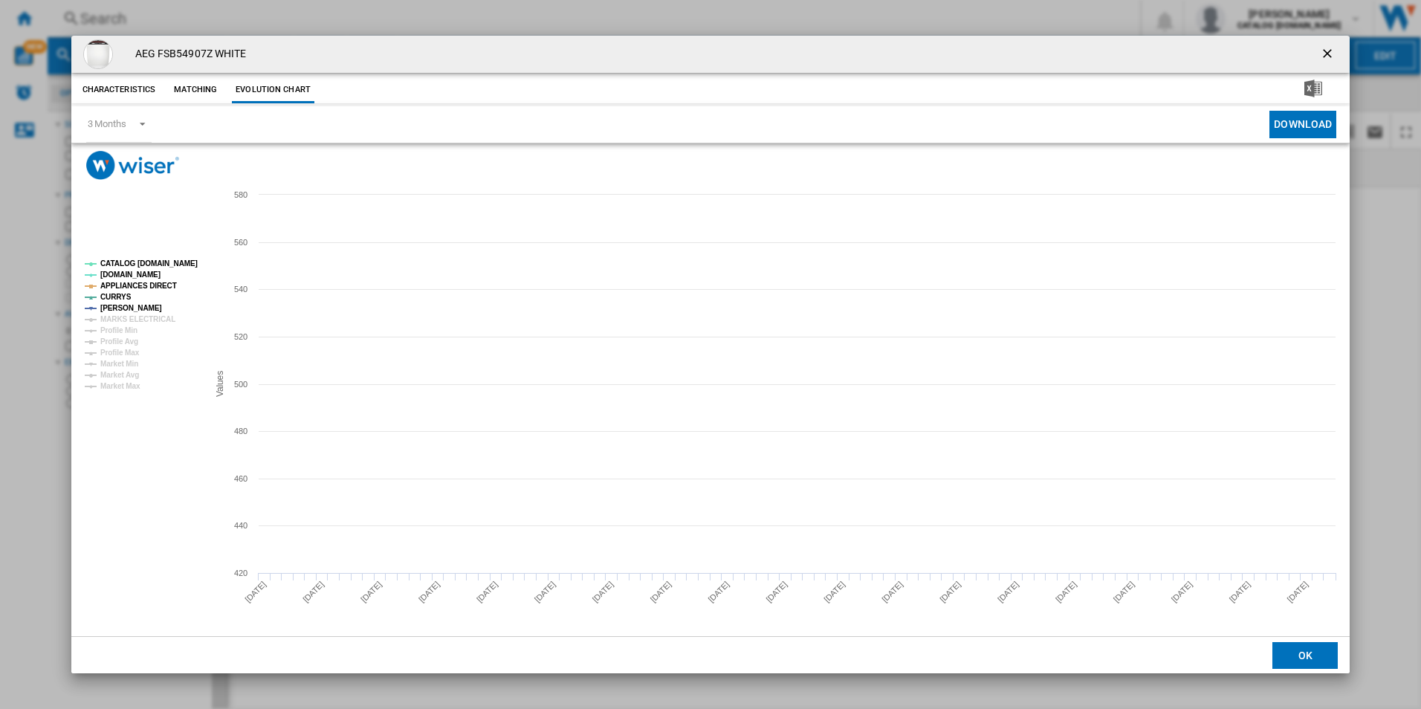
click at [175, 259] on tspan "CATALOG [DOMAIN_NAME]" at bounding box center [148, 263] width 97 height 8
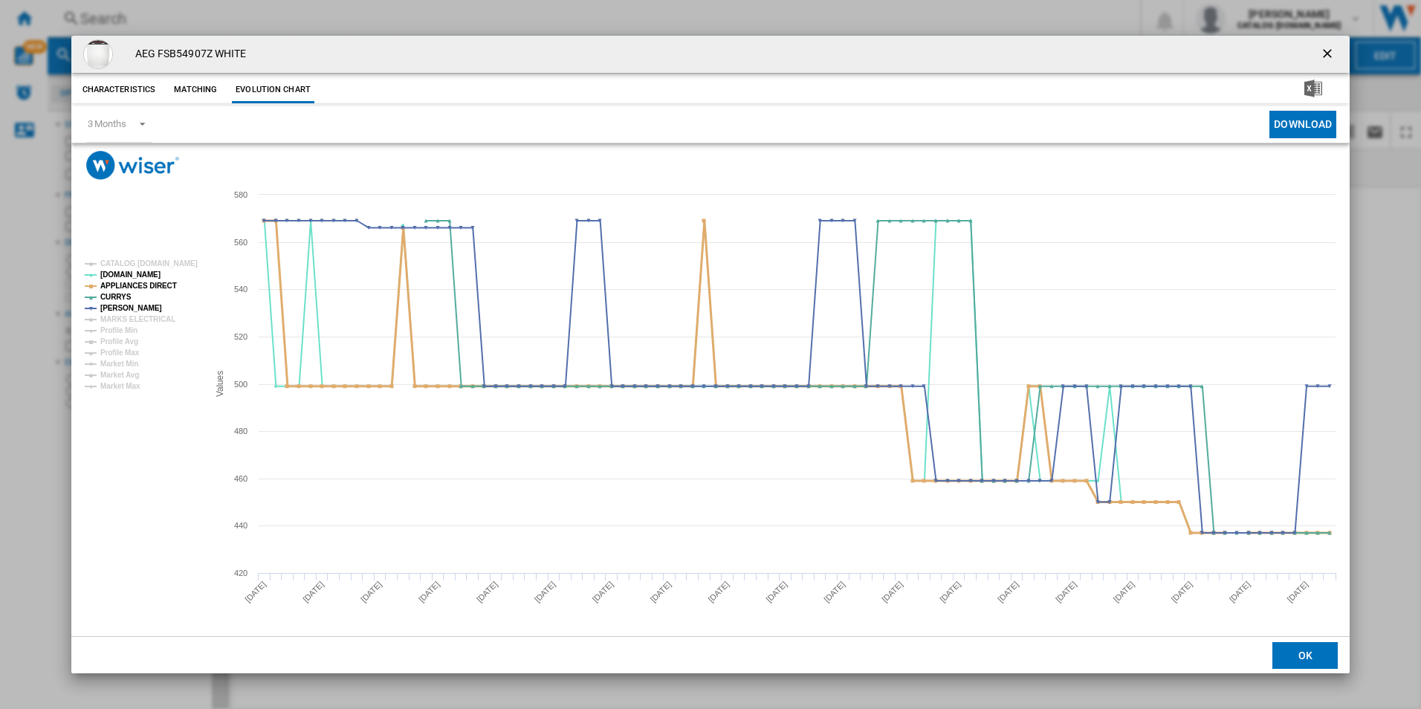
click at [158, 282] on tspan "APPLIANCES DIRECT" at bounding box center [138, 286] width 77 height 8
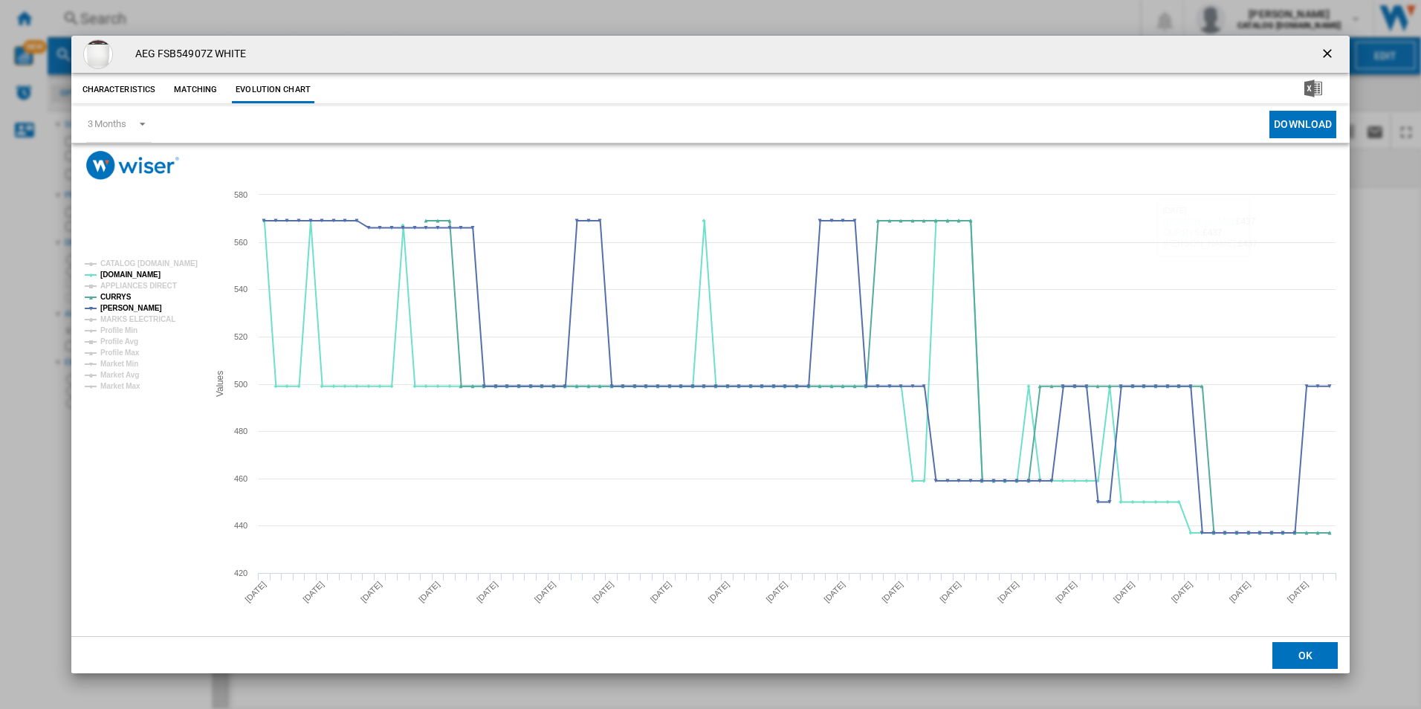
drag, startPoint x: 1323, startPoint y: 53, endPoint x: 1226, endPoint y: 54, distance: 97.4
click at [1323, 53] on ng-md-icon "getI18NText('BUTTONS.CLOSE_DIALOG')" at bounding box center [1329, 55] width 18 height 18
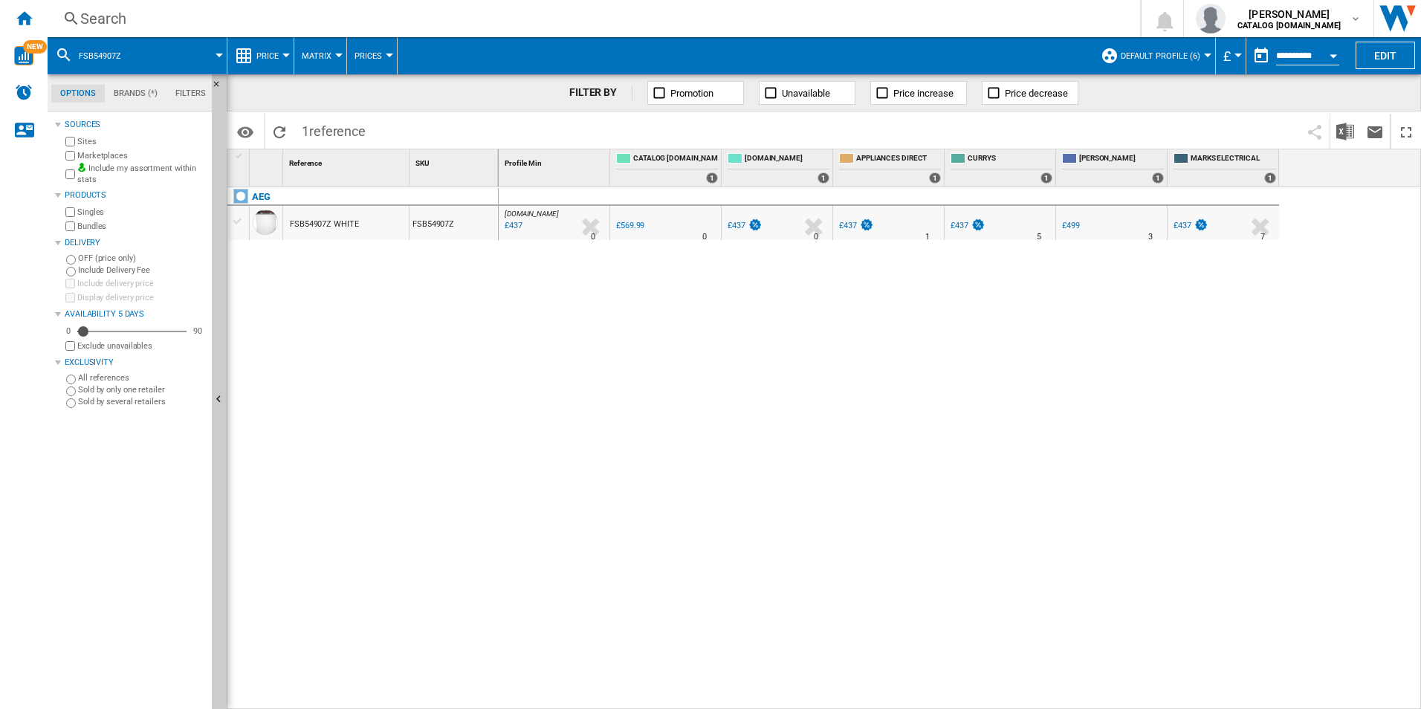
click at [979, 22] on div "Search" at bounding box center [590, 18] width 1021 height 21
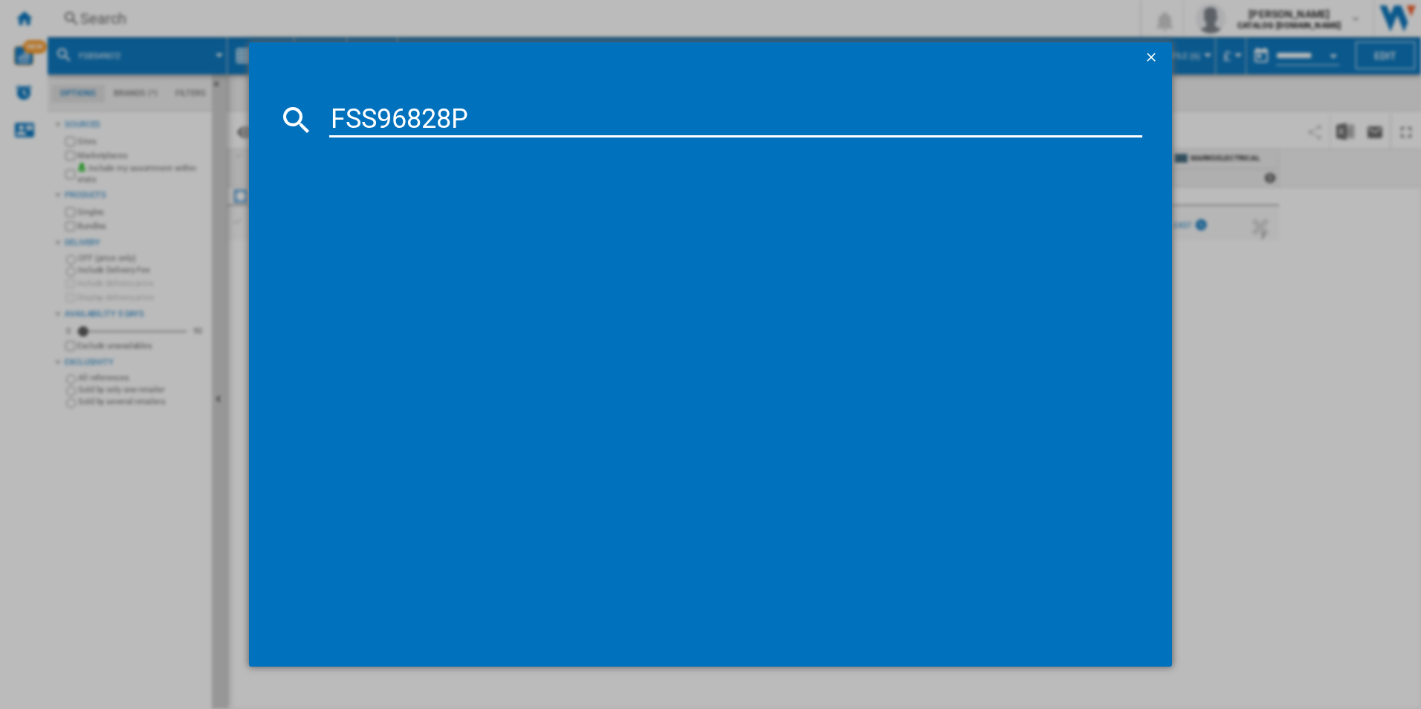
type input "FSS96828P"
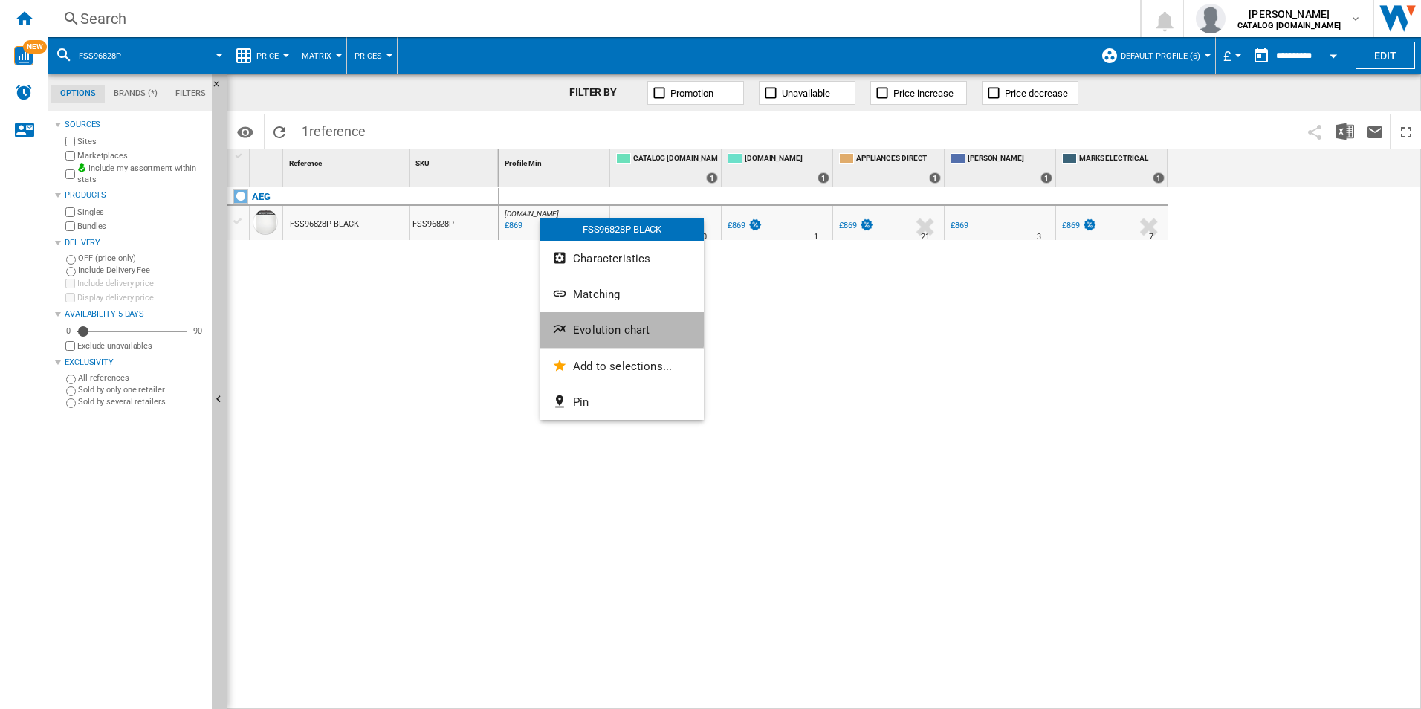
click at [609, 324] on span "Evolution chart" at bounding box center [611, 329] width 77 height 13
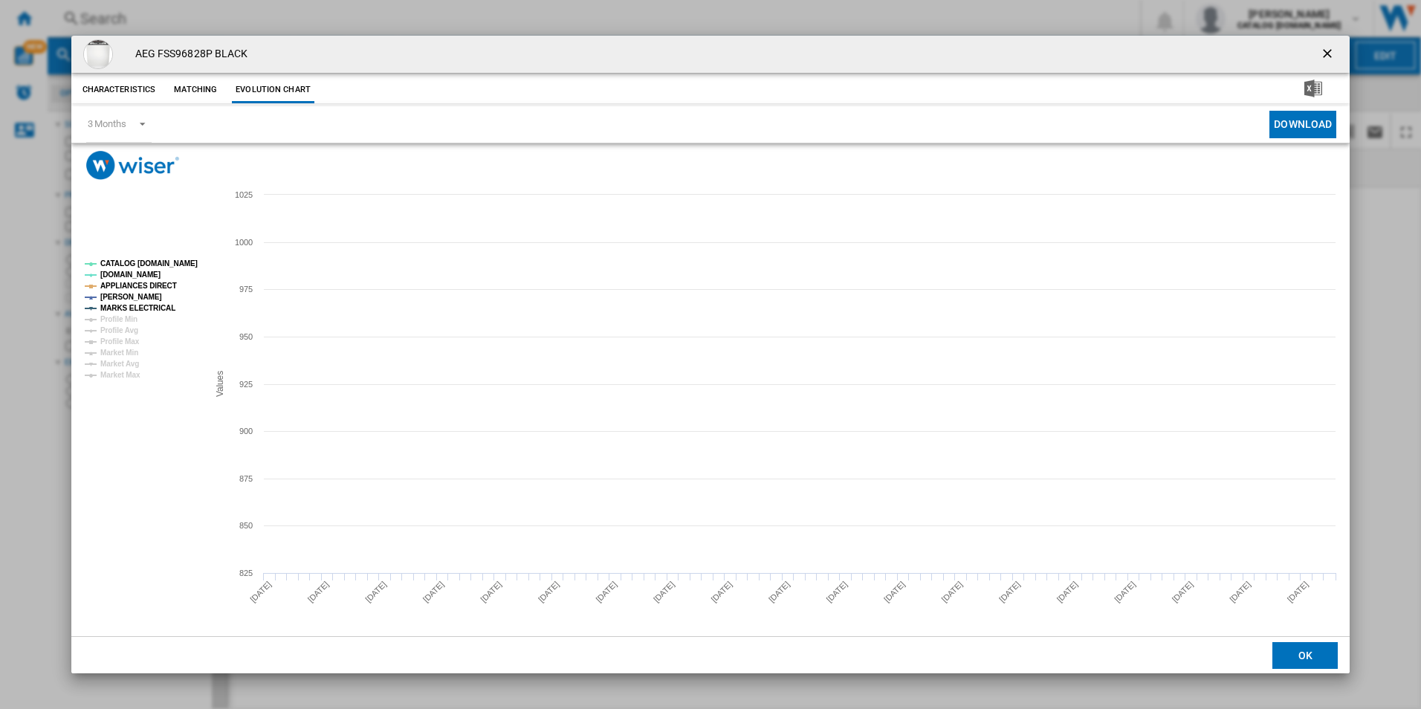
click at [177, 256] on rect "Product popup" at bounding box center [140, 319] width 123 height 131
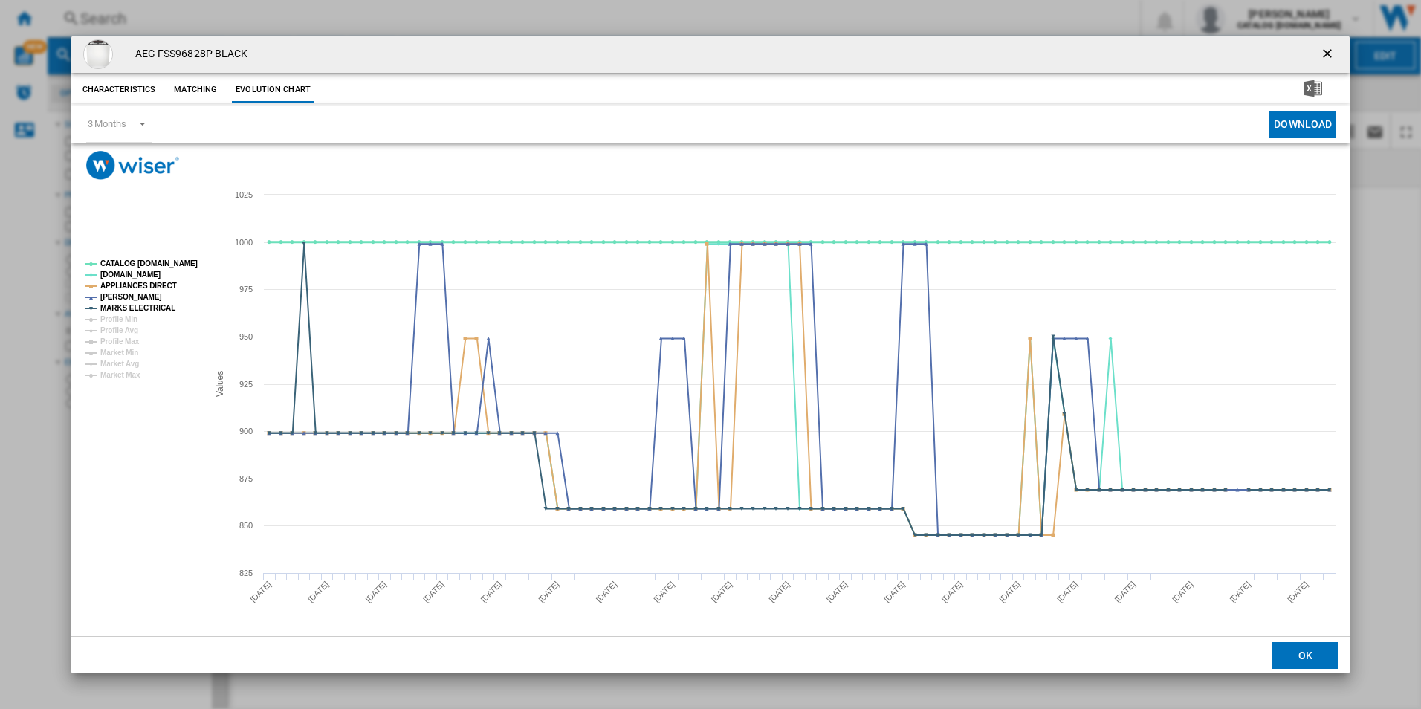
click at [175, 262] on tspan "CATALOG [DOMAIN_NAME]" at bounding box center [148, 263] width 97 height 8
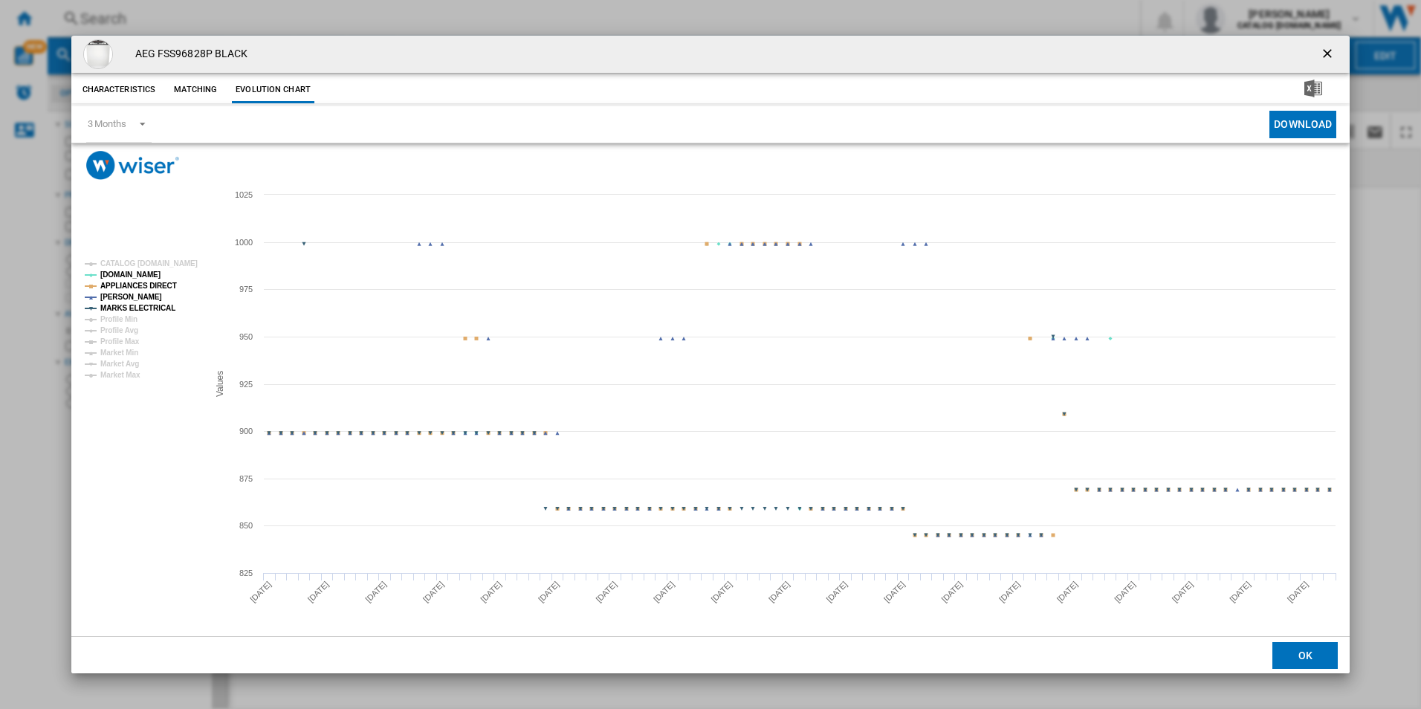
click at [134, 293] on tspan "[PERSON_NAME]" at bounding box center [131, 297] width 62 height 8
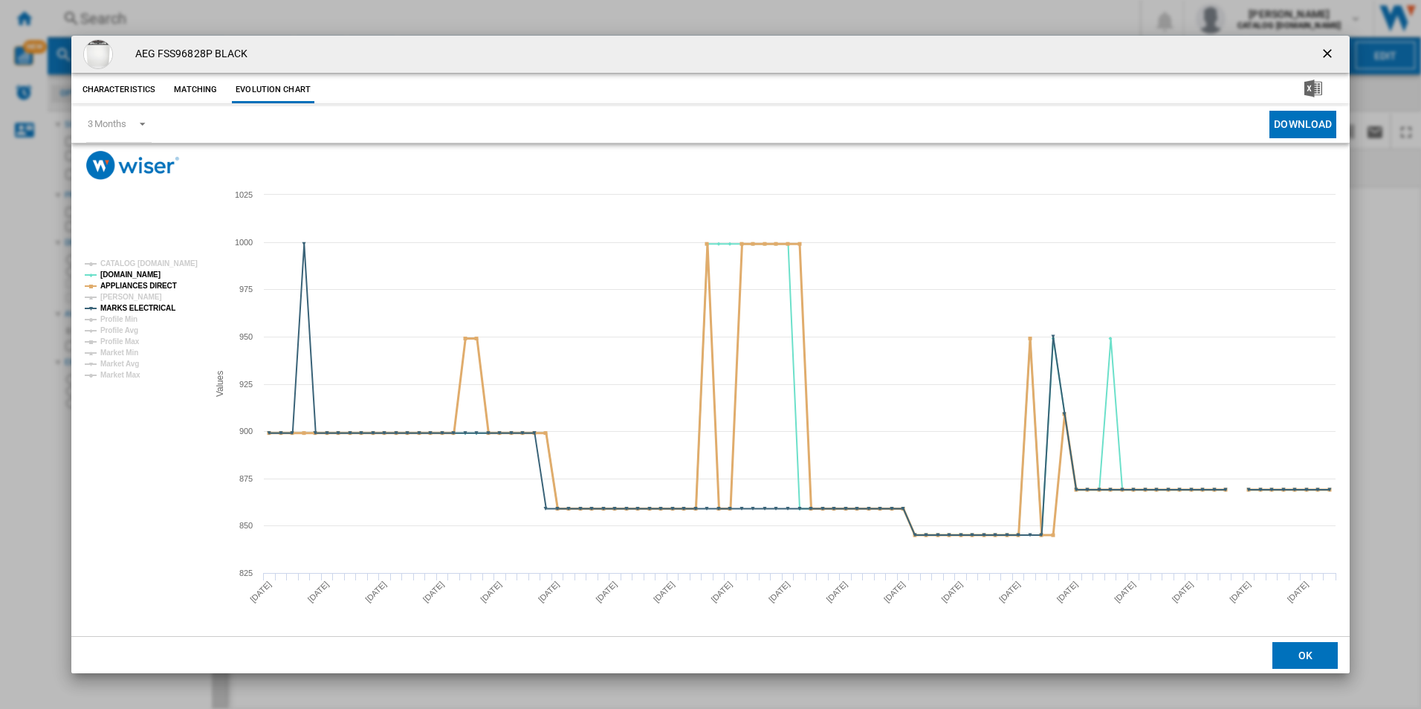
click at [145, 286] on tspan "APPLIANCES DIRECT" at bounding box center [138, 286] width 77 height 8
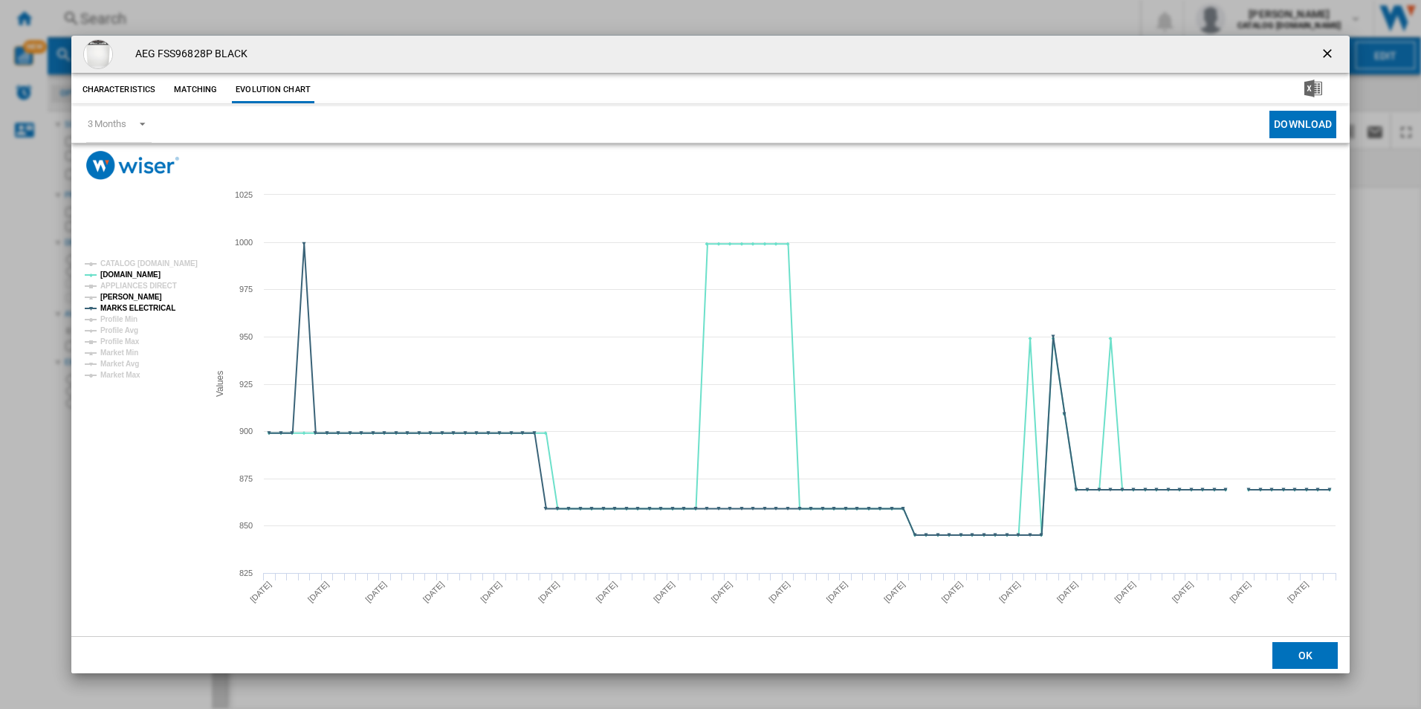
click at [140, 294] on tspan "[PERSON_NAME]" at bounding box center [131, 297] width 62 height 8
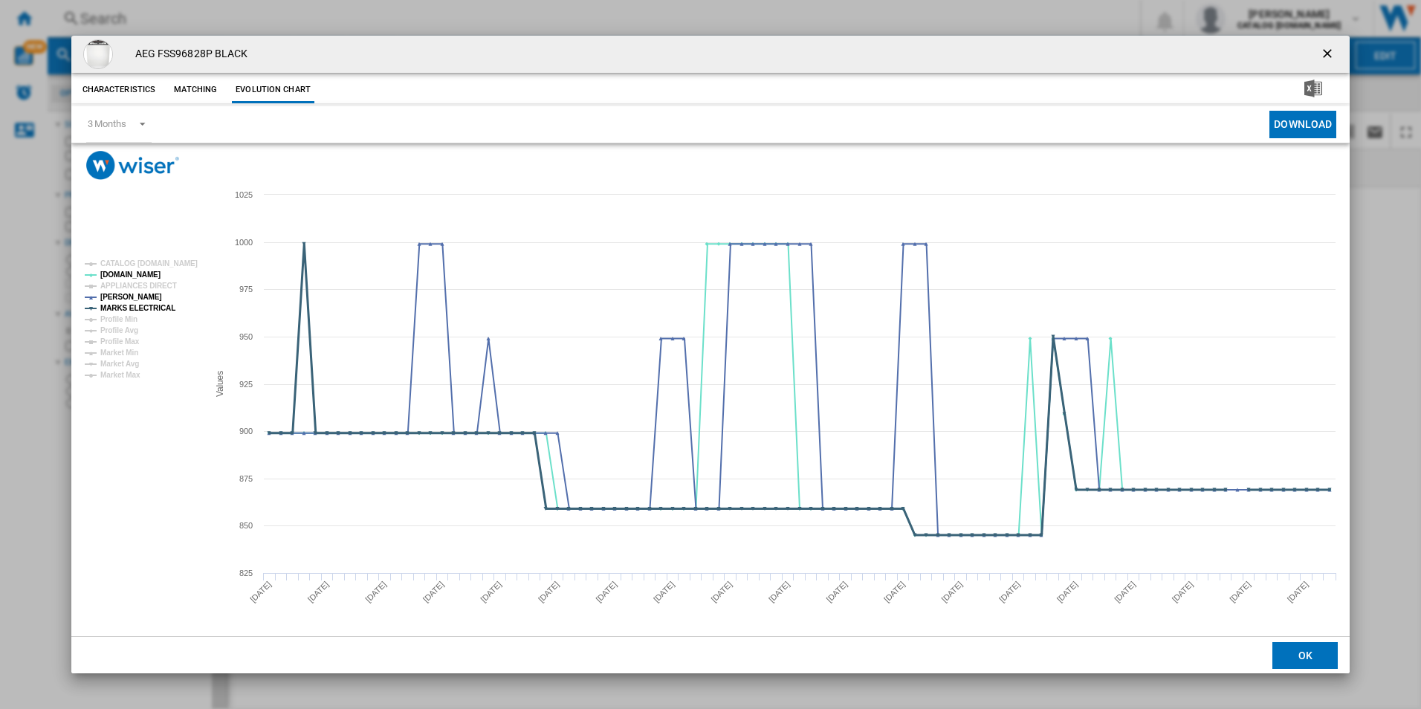
click at [153, 307] on tspan "MARKS ELECTRICAL" at bounding box center [137, 308] width 75 height 8
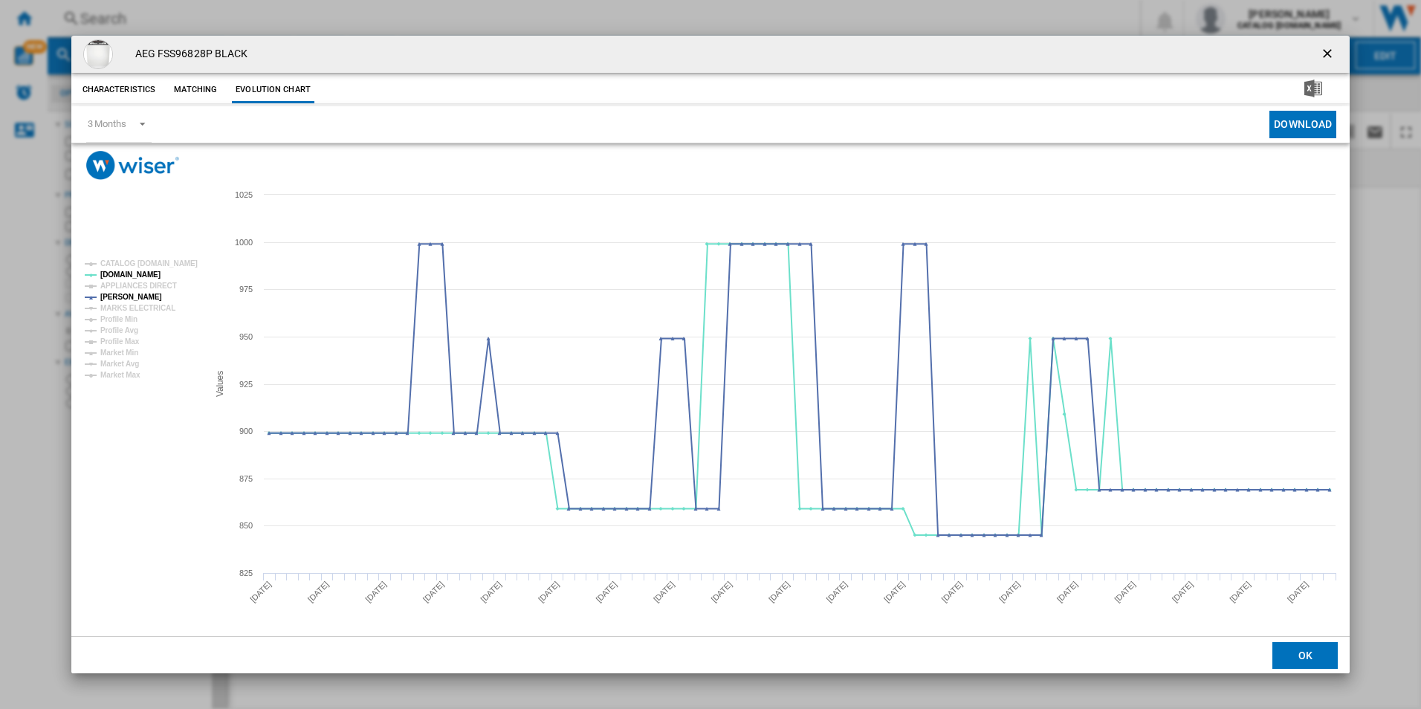
drag, startPoint x: 1322, startPoint y: 61, endPoint x: 1300, endPoint y: 54, distance: 22.8
click at [1323, 61] on ng-md-icon "getI18NText('BUTTONS.CLOSE_DIALOG')" at bounding box center [1329, 55] width 18 height 18
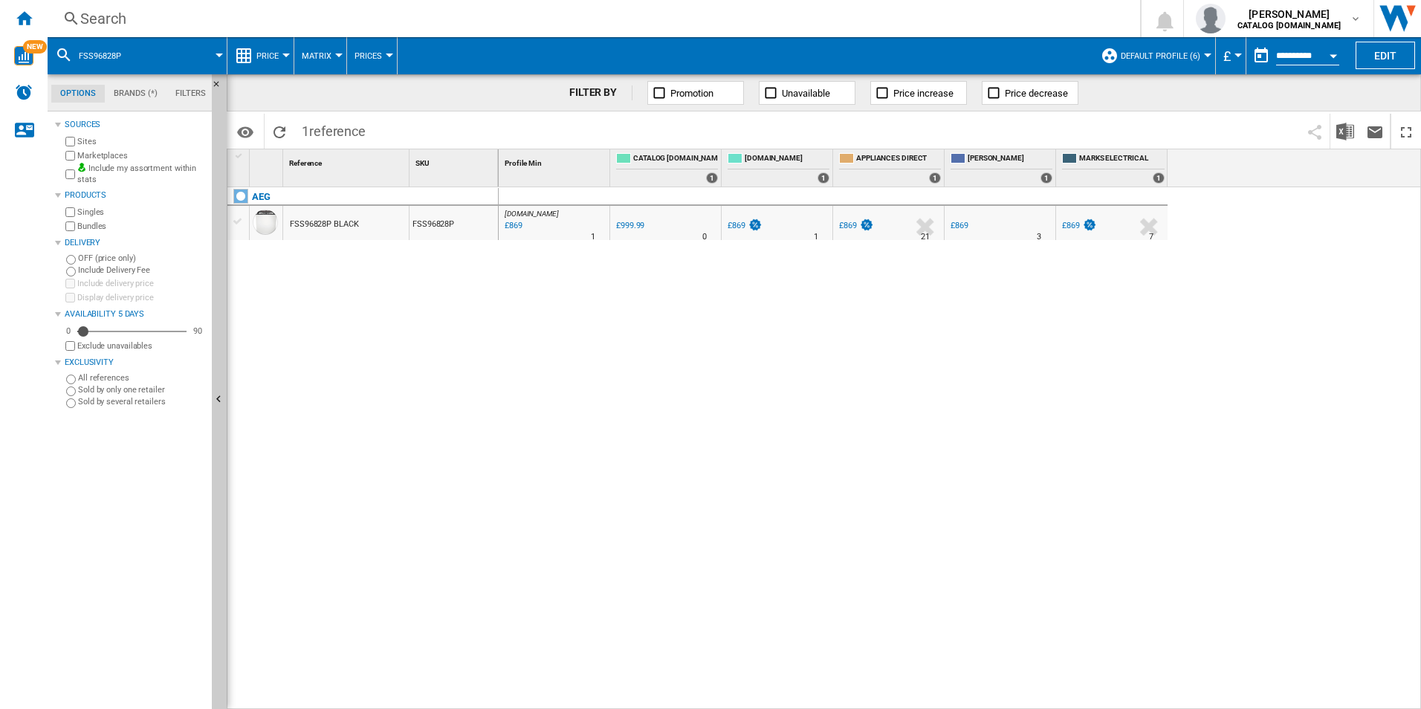
click at [939, 10] on div "Search" at bounding box center [590, 18] width 1021 height 21
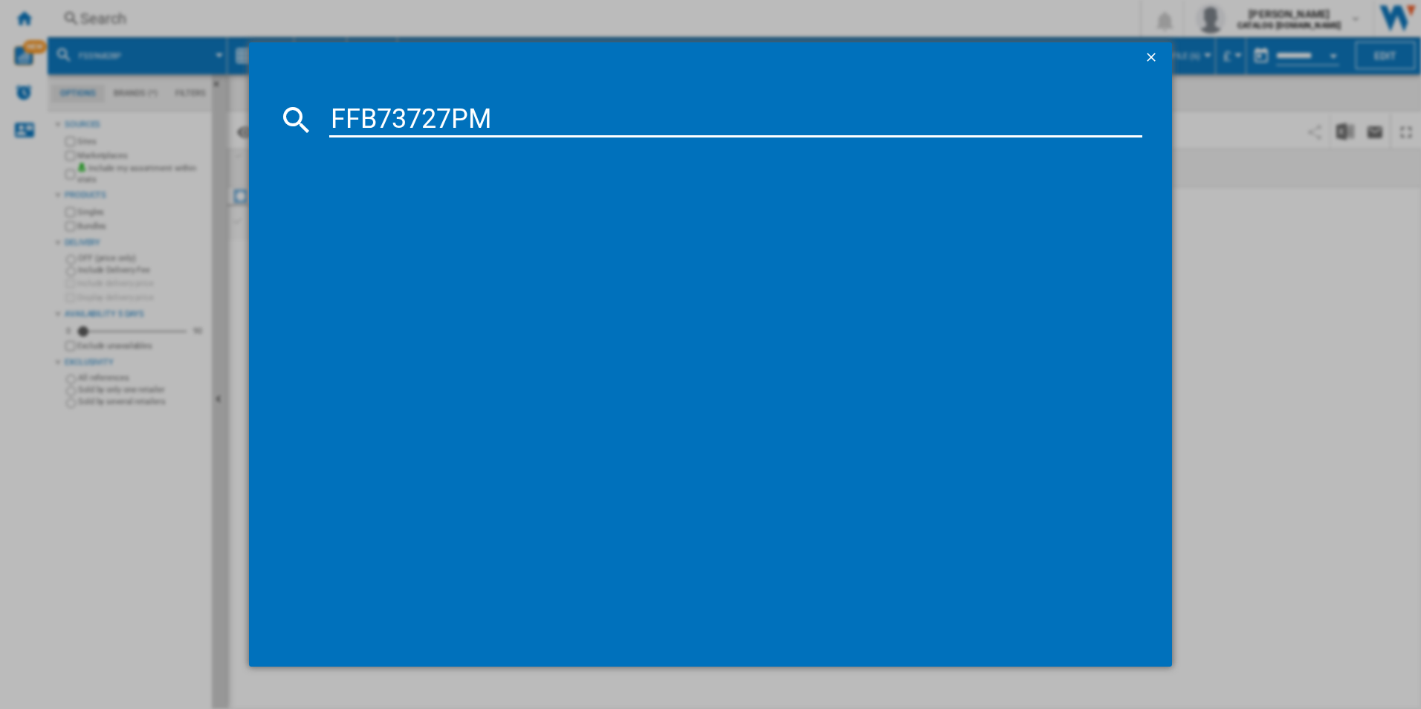
type input "FFB73727PM"
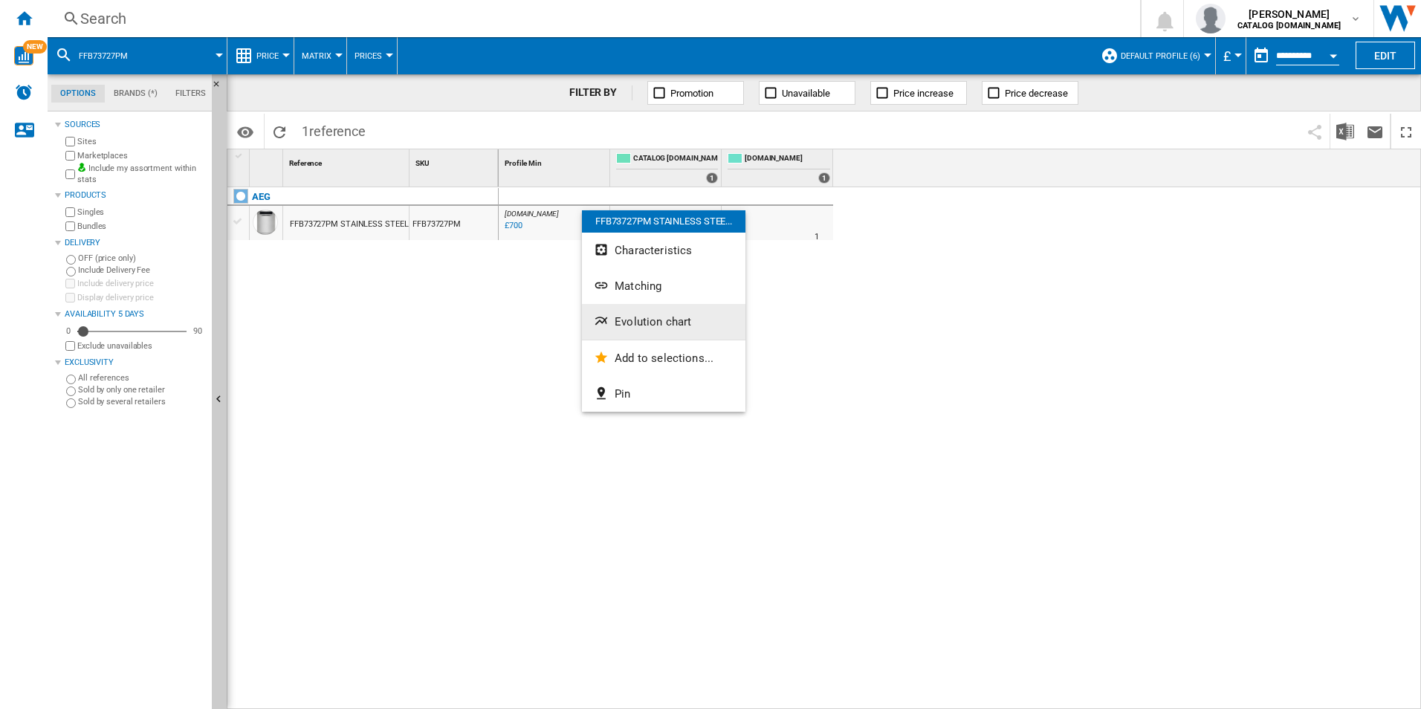
click at [642, 317] on span "Evolution chart" at bounding box center [653, 321] width 77 height 13
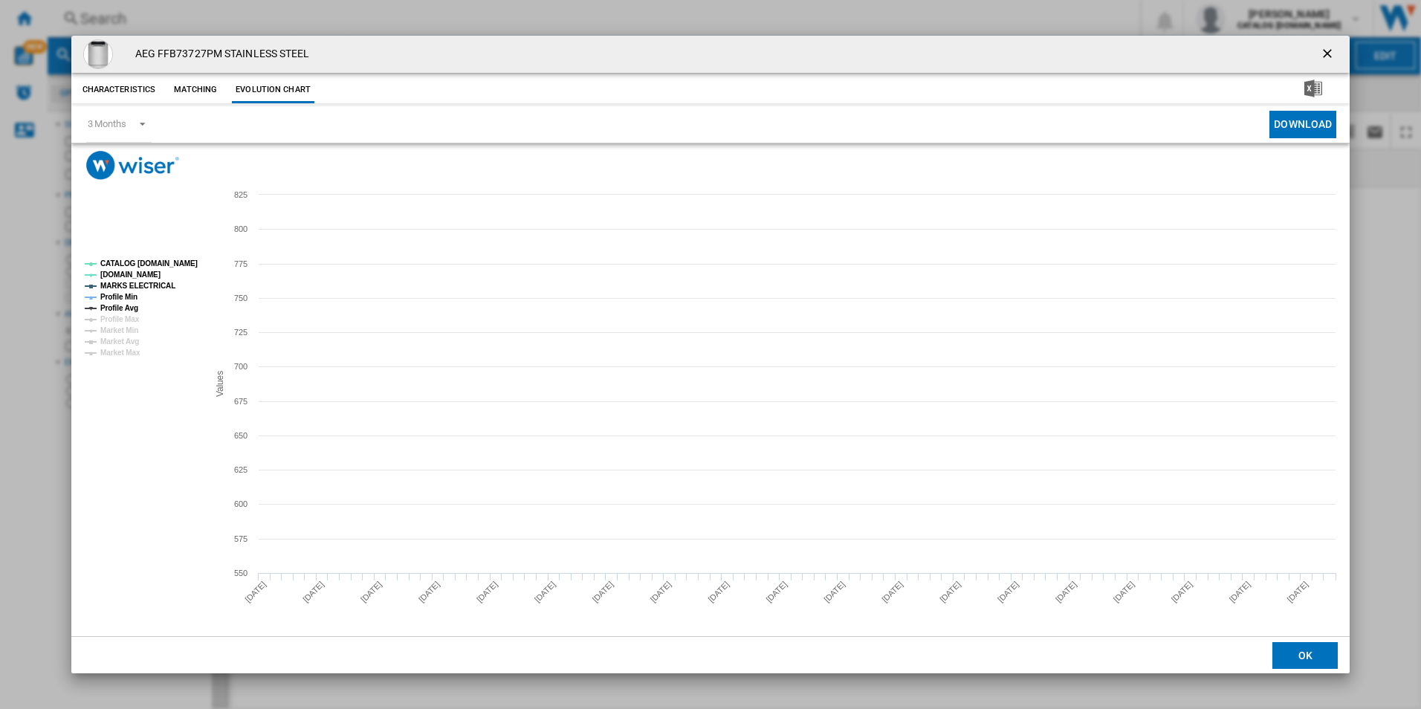
click at [173, 263] on tspan "CATALOG [DOMAIN_NAME]" at bounding box center [148, 263] width 97 height 8
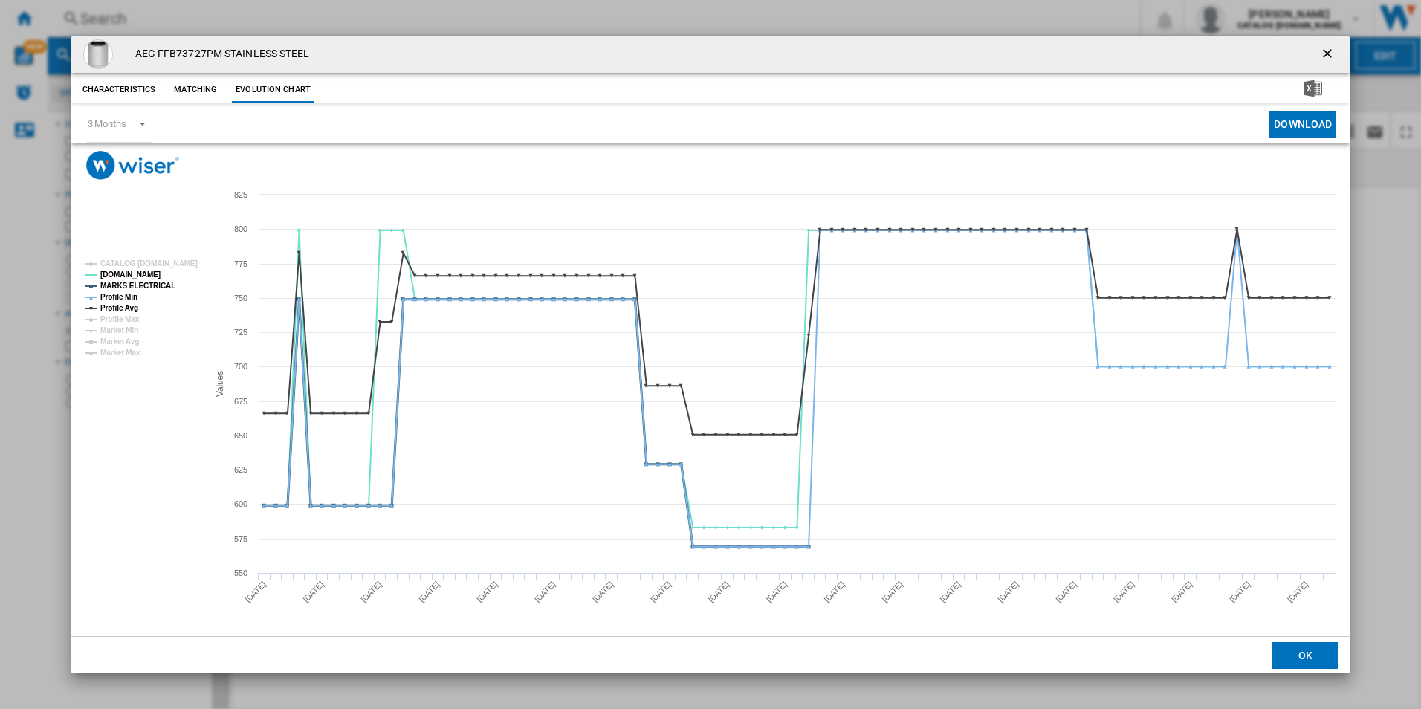
click at [157, 284] on tspan "MARKS ELECTRICAL" at bounding box center [137, 286] width 75 height 8
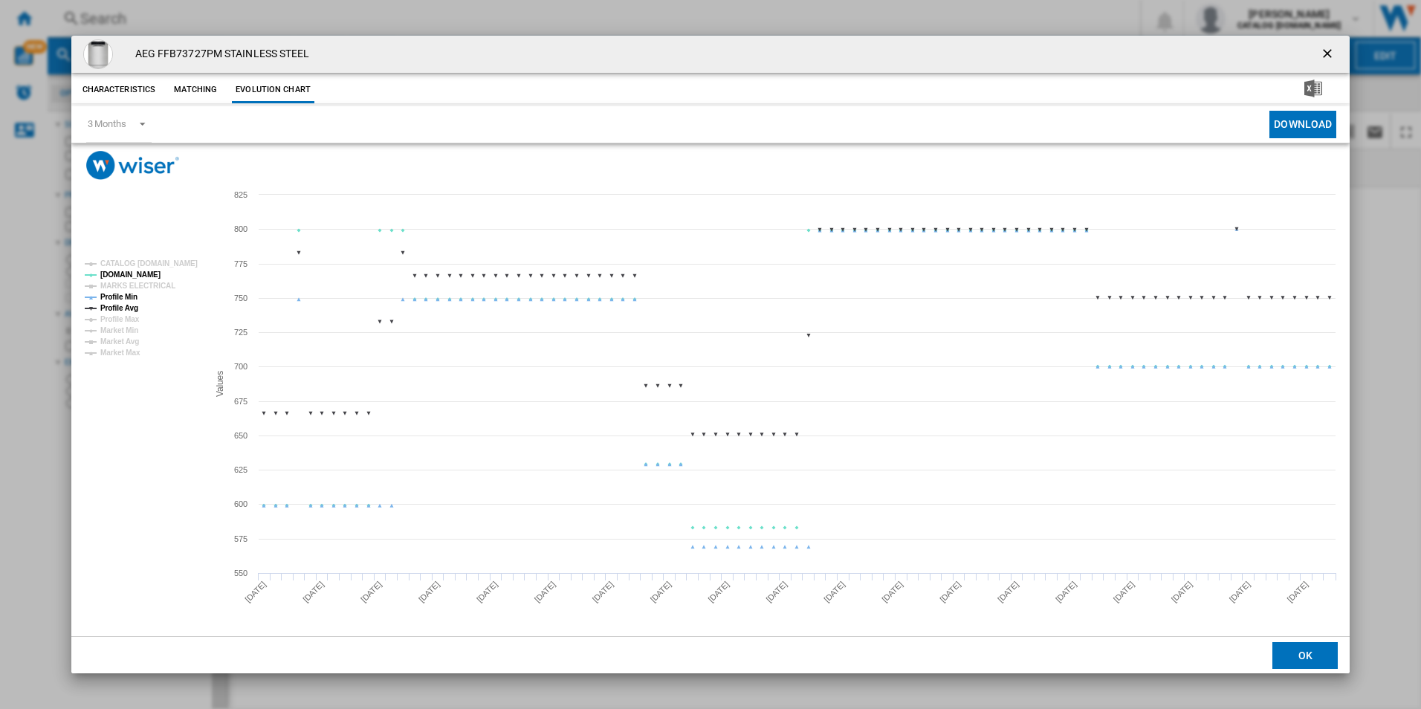
drag, startPoint x: 128, startPoint y: 292, endPoint x: 129, endPoint y: 322, distance: 29.8
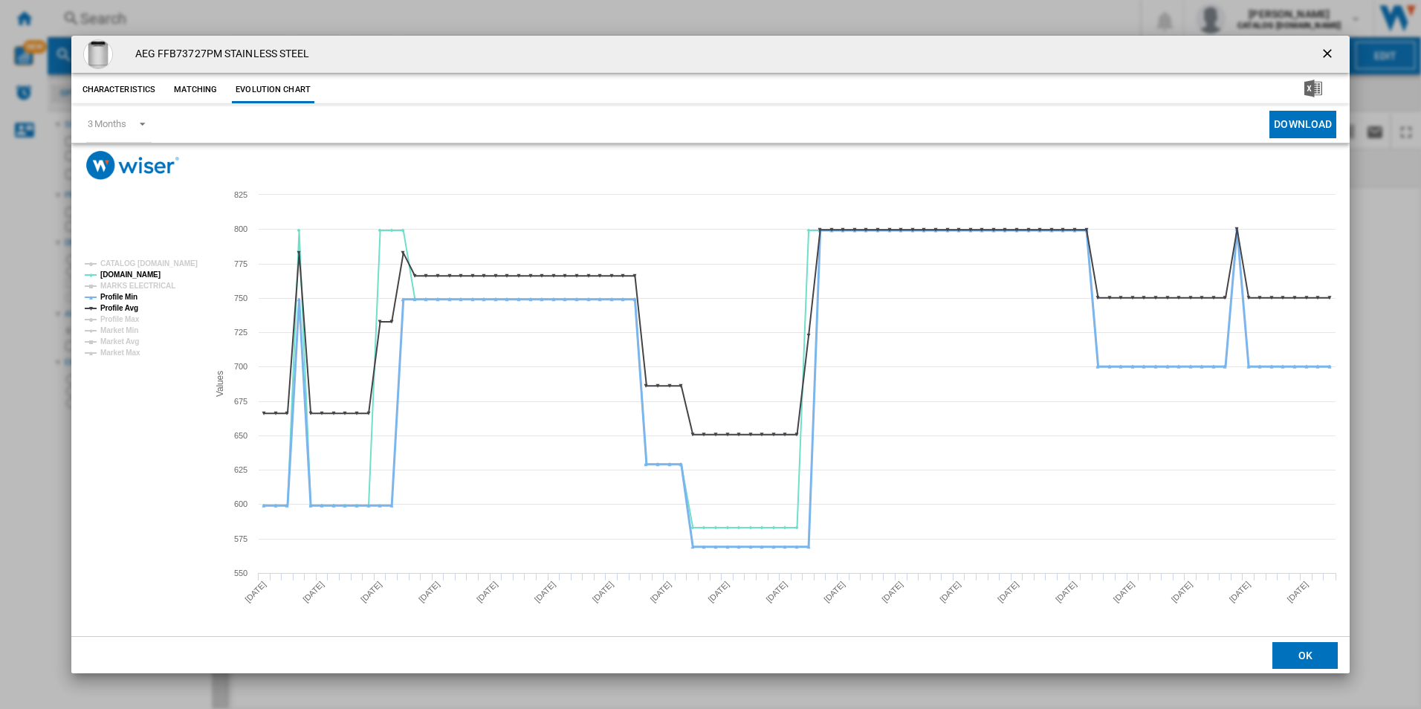
click at [128, 299] on tspan "Profile Min" at bounding box center [118, 297] width 37 height 8
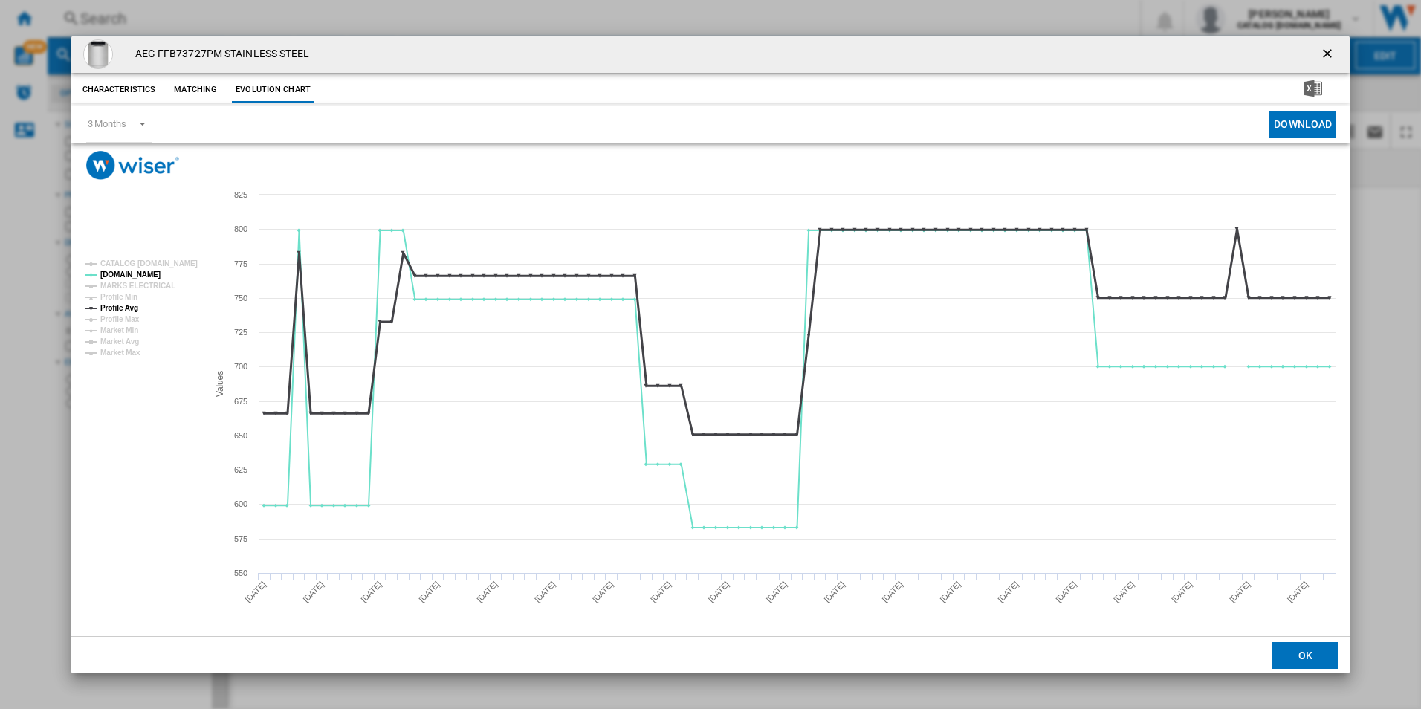
click at [134, 304] on tspan "Profile Avg" at bounding box center [119, 308] width 38 height 8
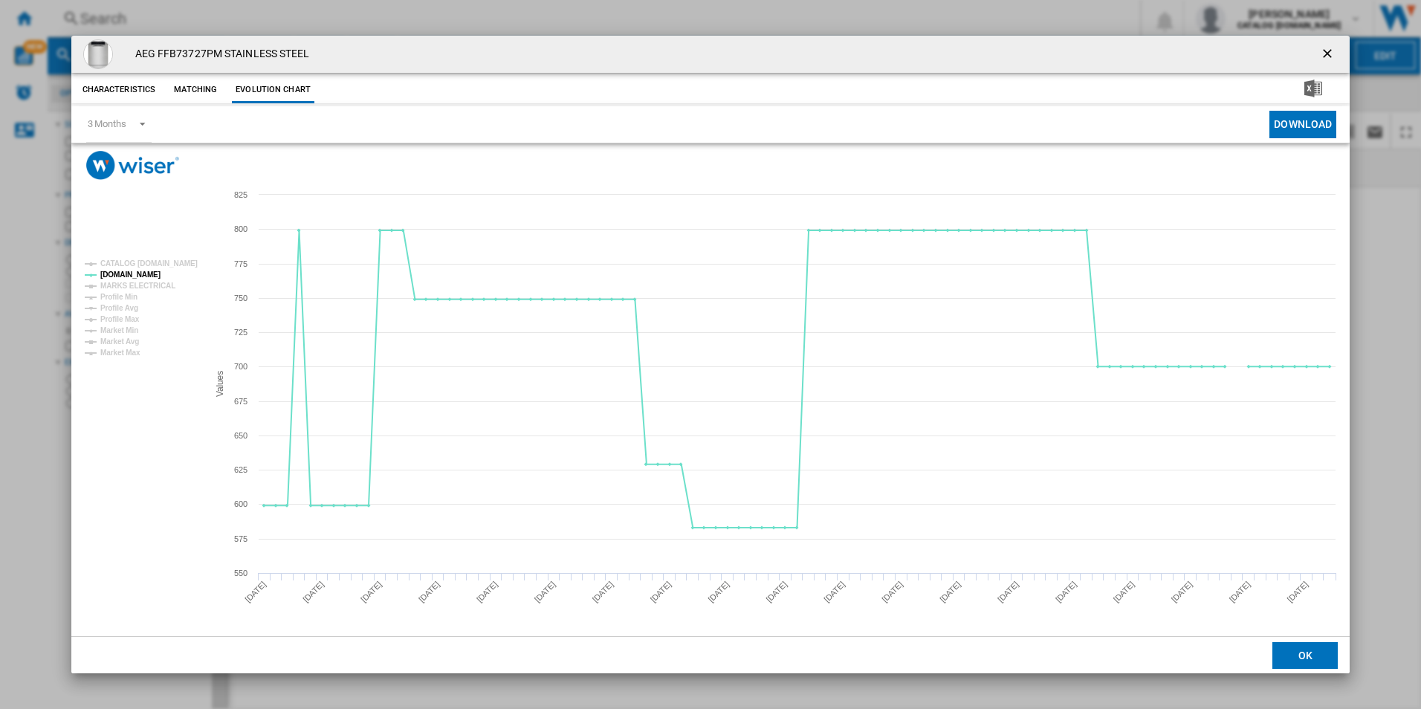
drag, startPoint x: 1328, startPoint y: 56, endPoint x: 1234, endPoint y: 55, distance: 93.6
click at [1328, 56] on ng-md-icon "getI18NText('BUTTONS.CLOSE_DIALOG')" at bounding box center [1329, 55] width 18 height 18
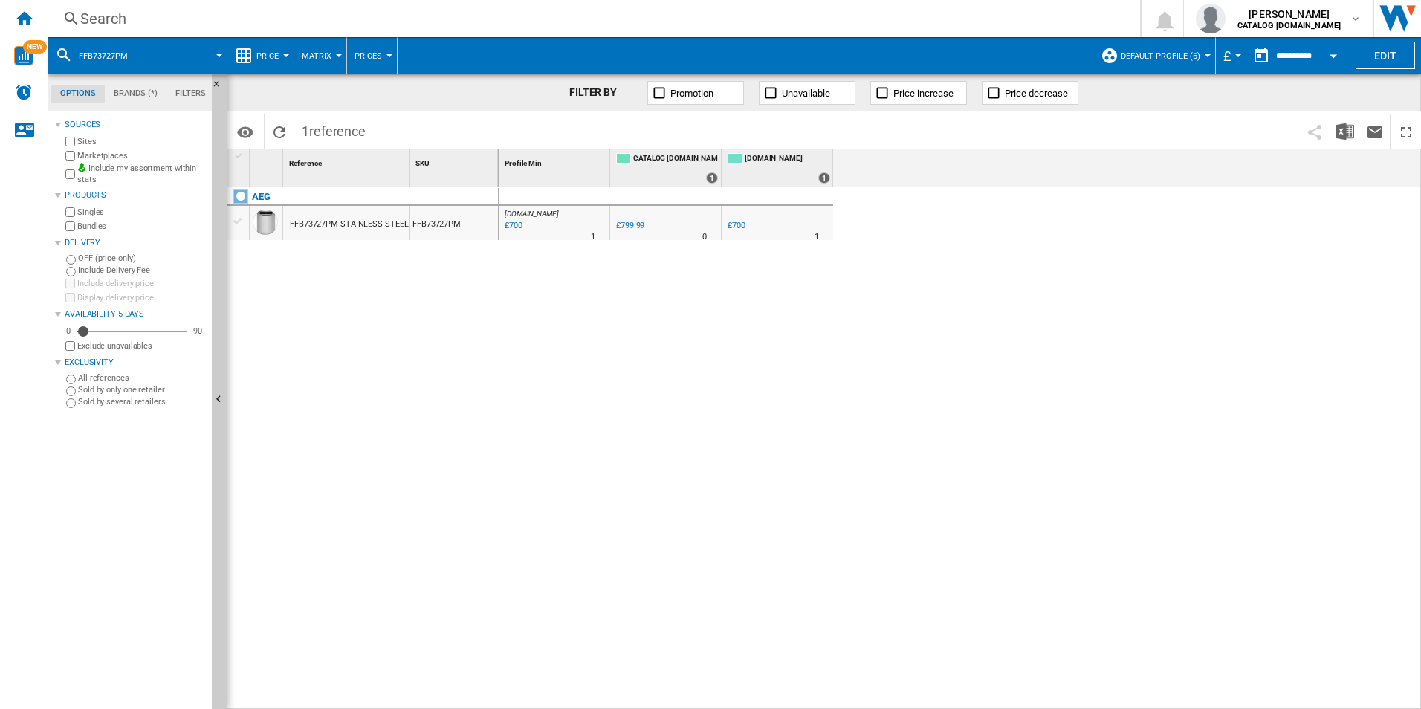
click at [1016, 19] on div "Search" at bounding box center [590, 18] width 1021 height 21
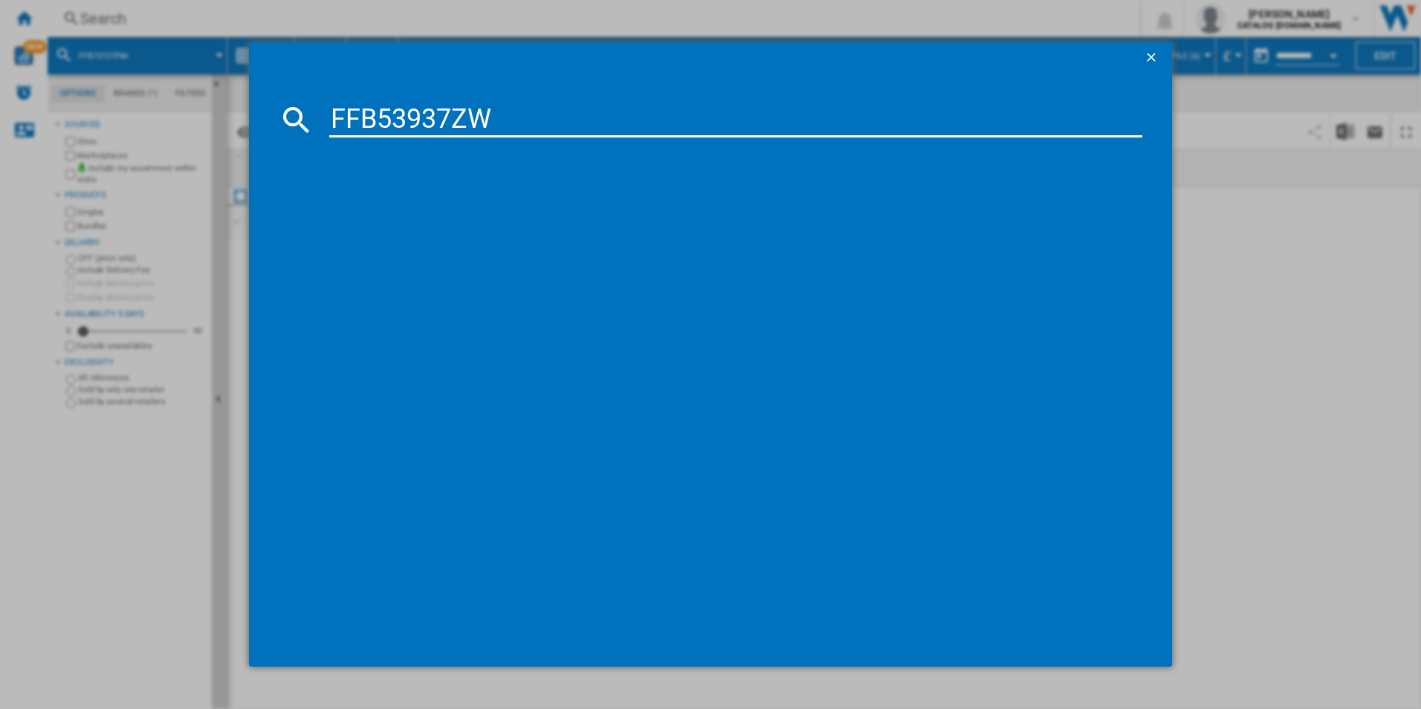
type input "FFB53937ZW"
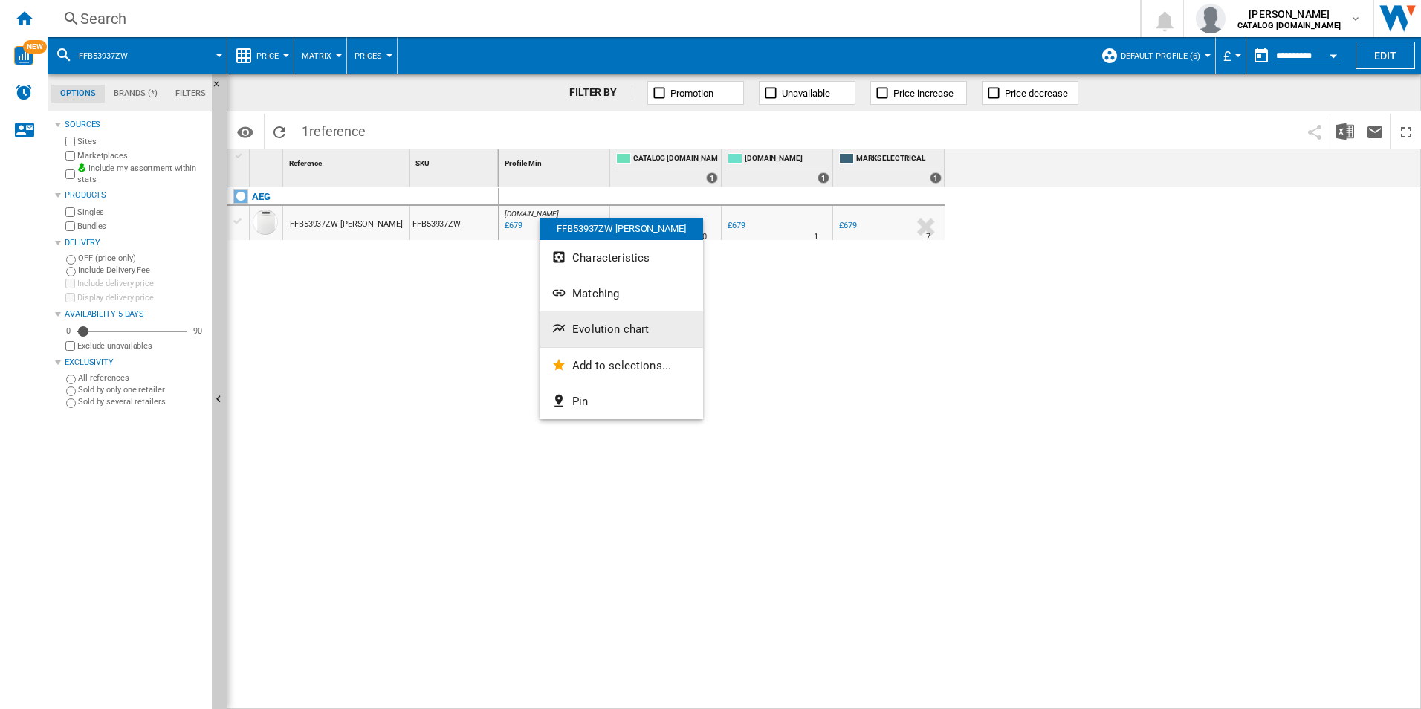
click at [595, 335] on span "Evolution chart" at bounding box center [610, 329] width 77 height 13
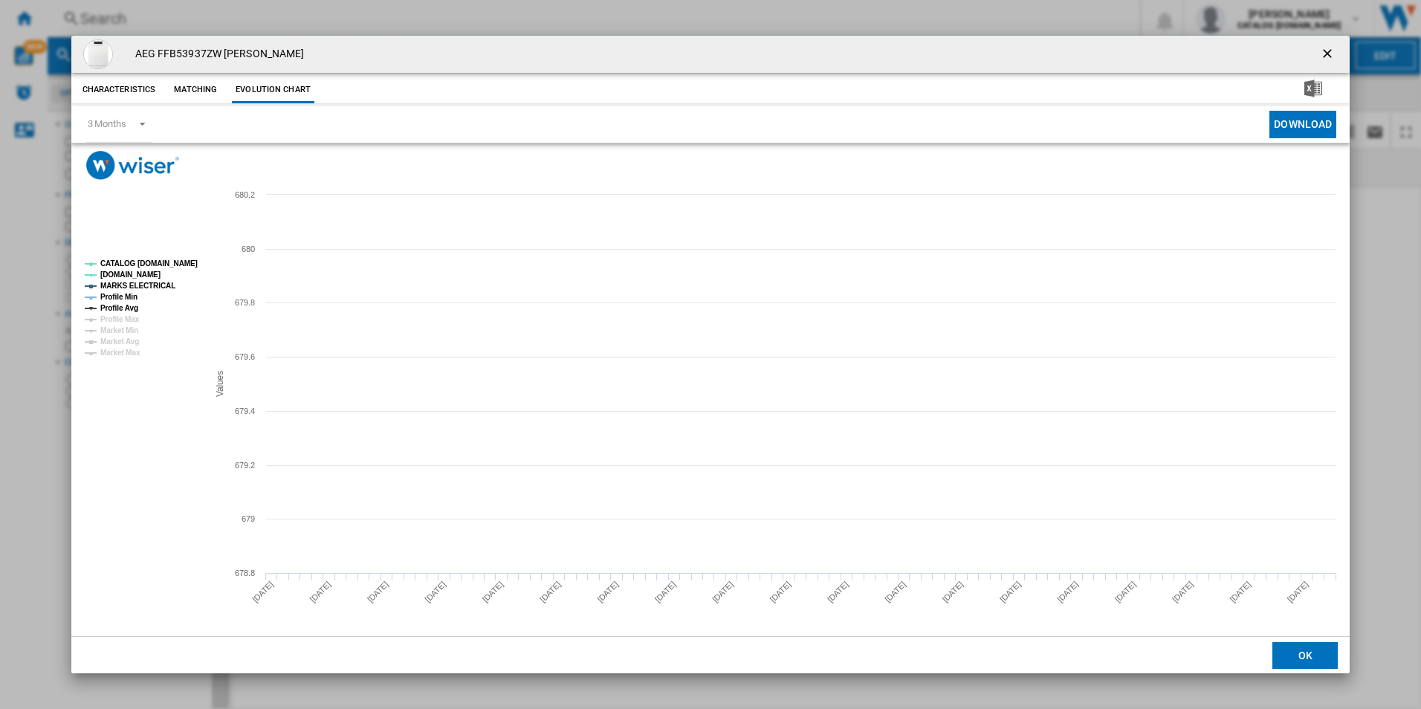
click at [188, 260] on tspan "CATALOG [DOMAIN_NAME]" at bounding box center [148, 263] width 97 height 8
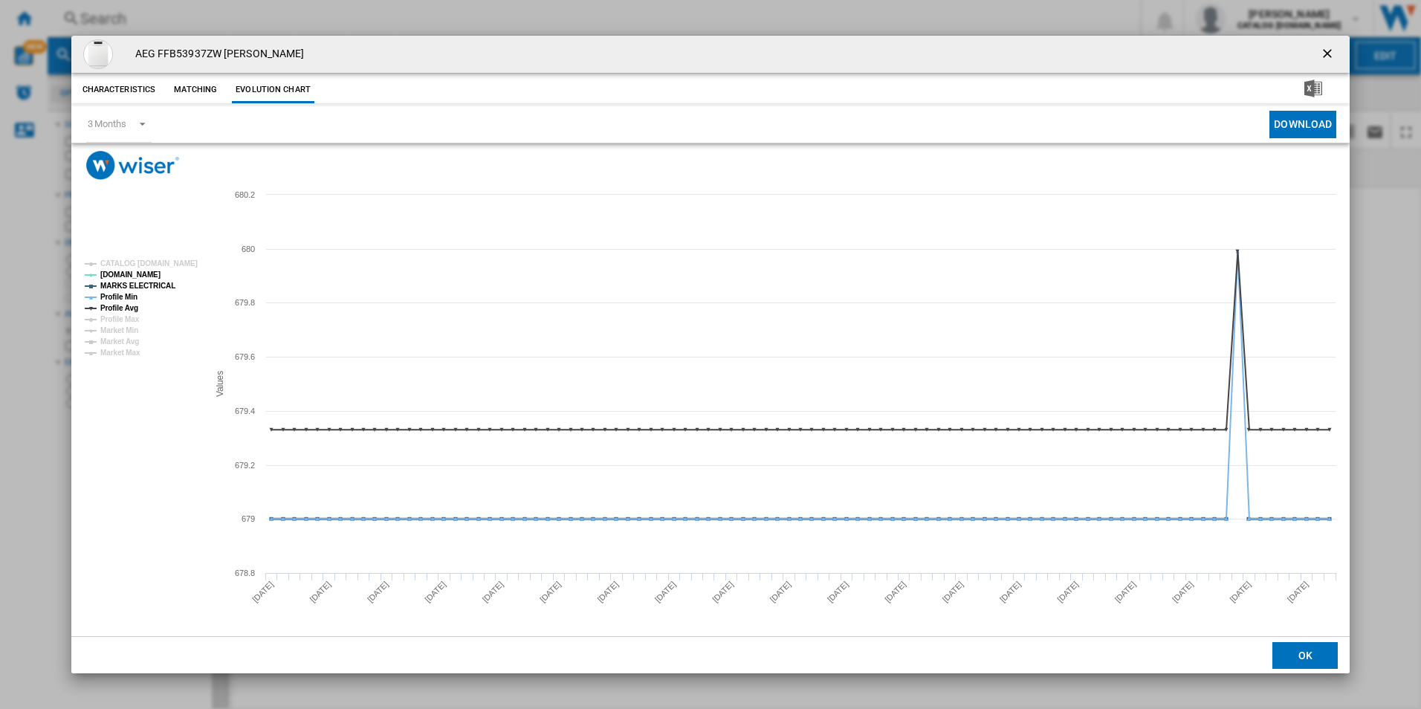
click at [155, 282] on tspan "MARKS ELECTRICAL" at bounding box center [137, 286] width 75 height 8
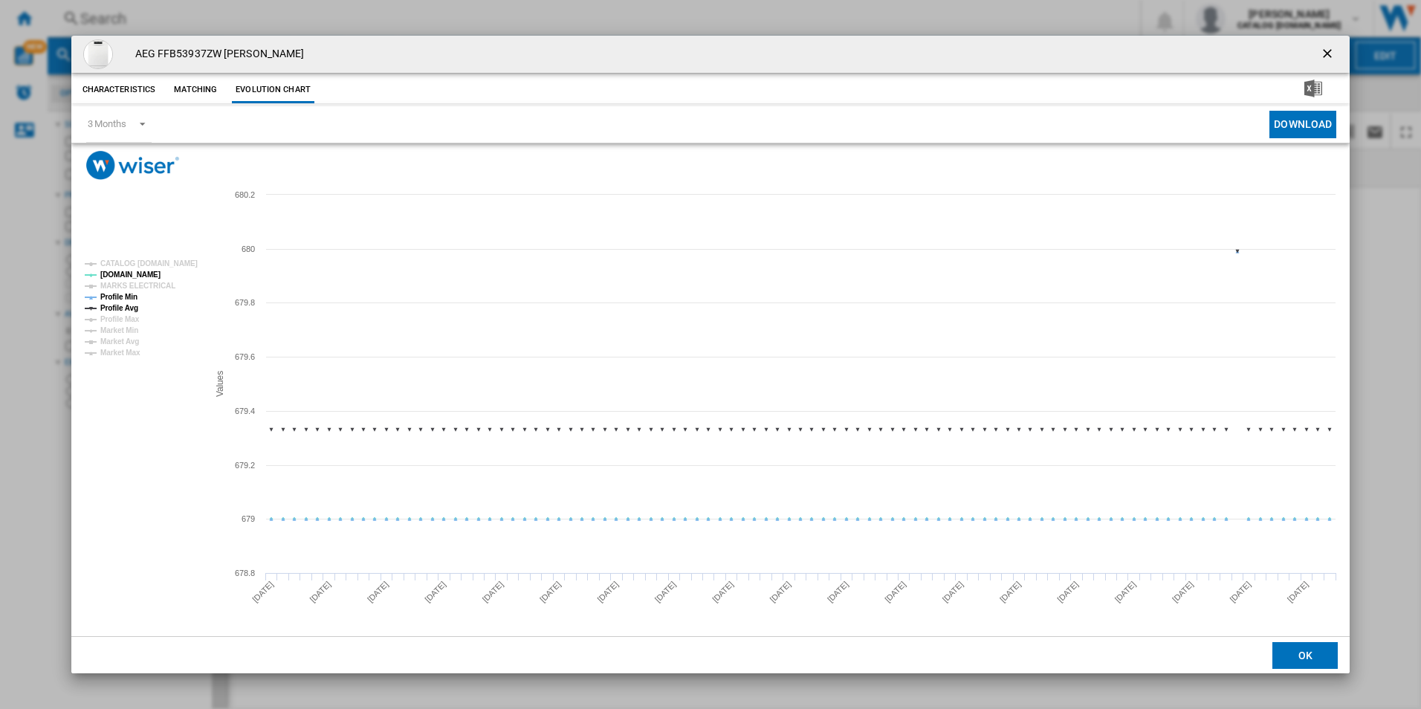
click at [131, 304] on tspan "Profile Avg" at bounding box center [119, 308] width 38 height 8
click at [123, 295] on tspan "Profile Min" at bounding box center [118, 297] width 37 height 8
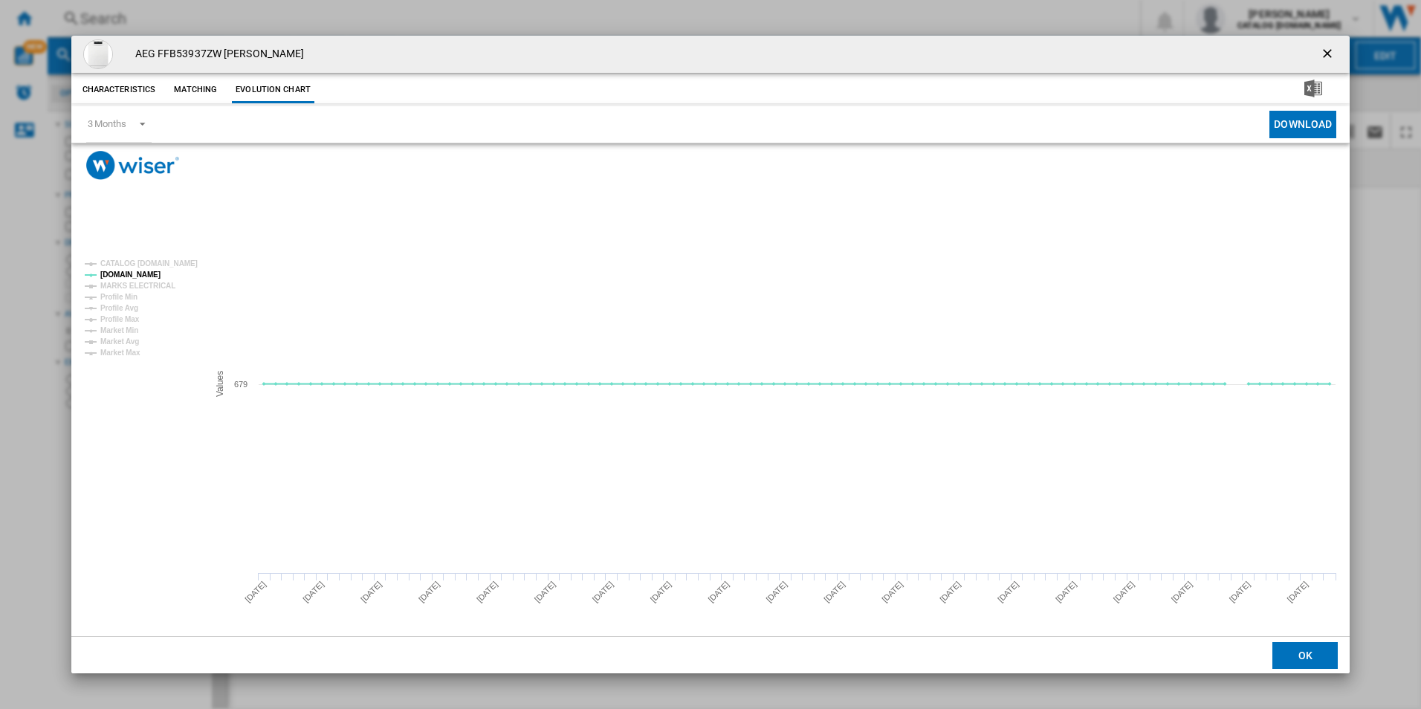
drag, startPoint x: 1330, startPoint y: 46, endPoint x: 1300, endPoint y: 59, distance: 33.0
click at [1330, 46] on ng-md-icon "getI18NText('BUTTONS.CLOSE_DIALOG')" at bounding box center [1329, 55] width 18 height 18
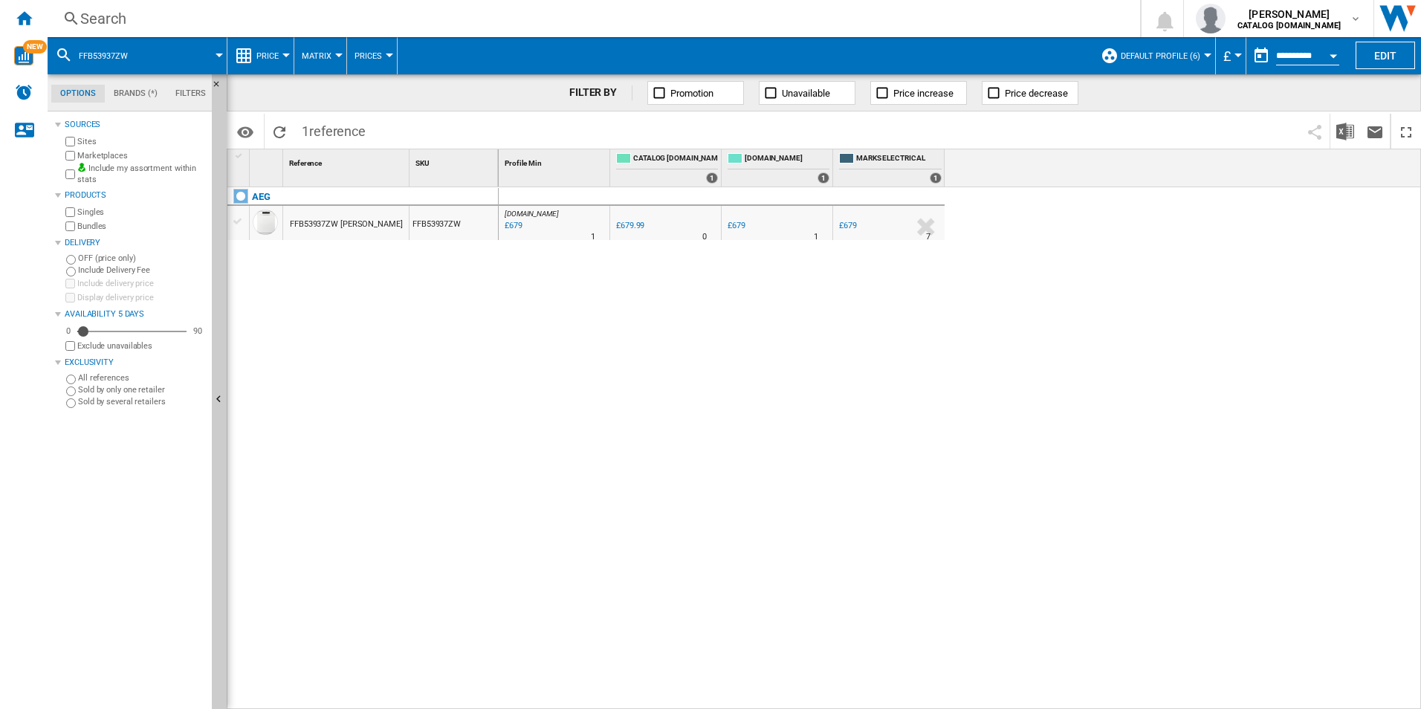
click at [1018, 10] on div "Search" at bounding box center [590, 18] width 1021 height 21
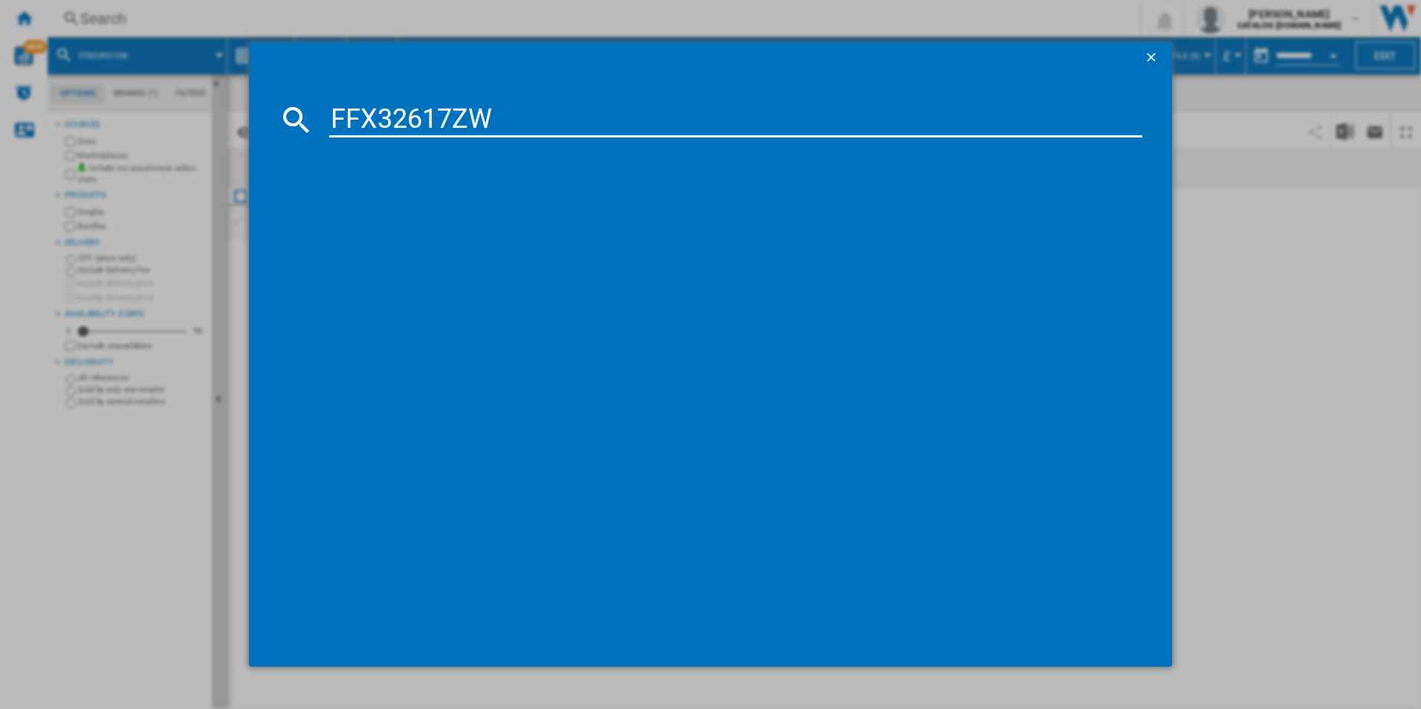
type input "FFX32617ZW"
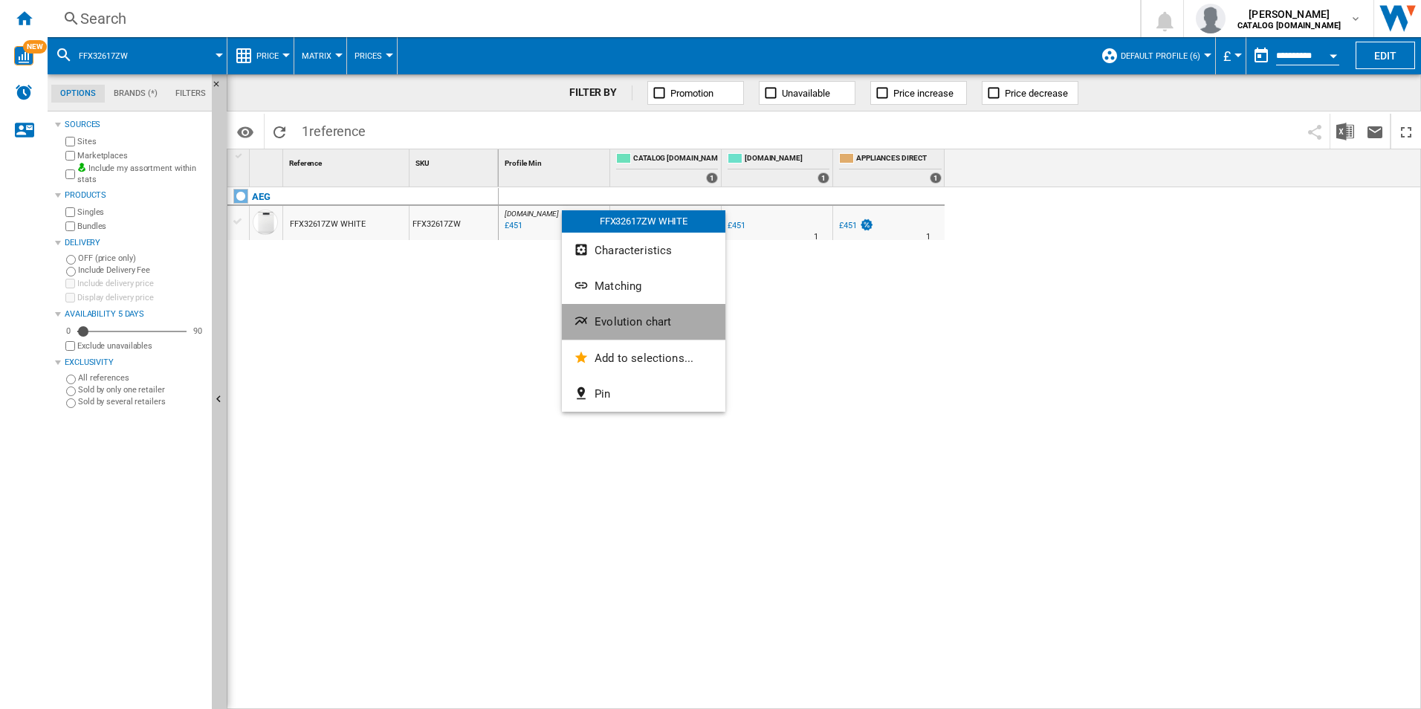
click at [620, 312] on button "Evolution chart" at bounding box center [643, 322] width 163 height 36
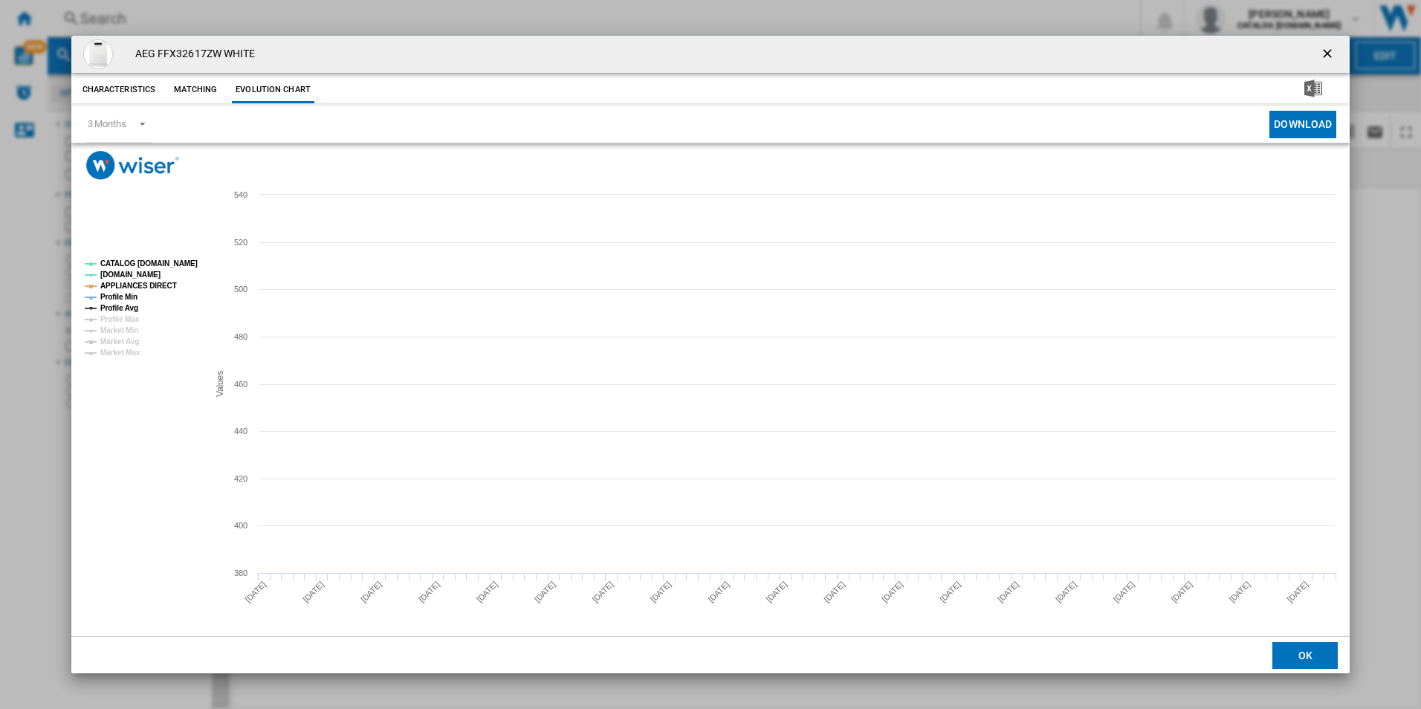
click at [173, 270] on rect "Product popup" at bounding box center [140, 308] width 123 height 108
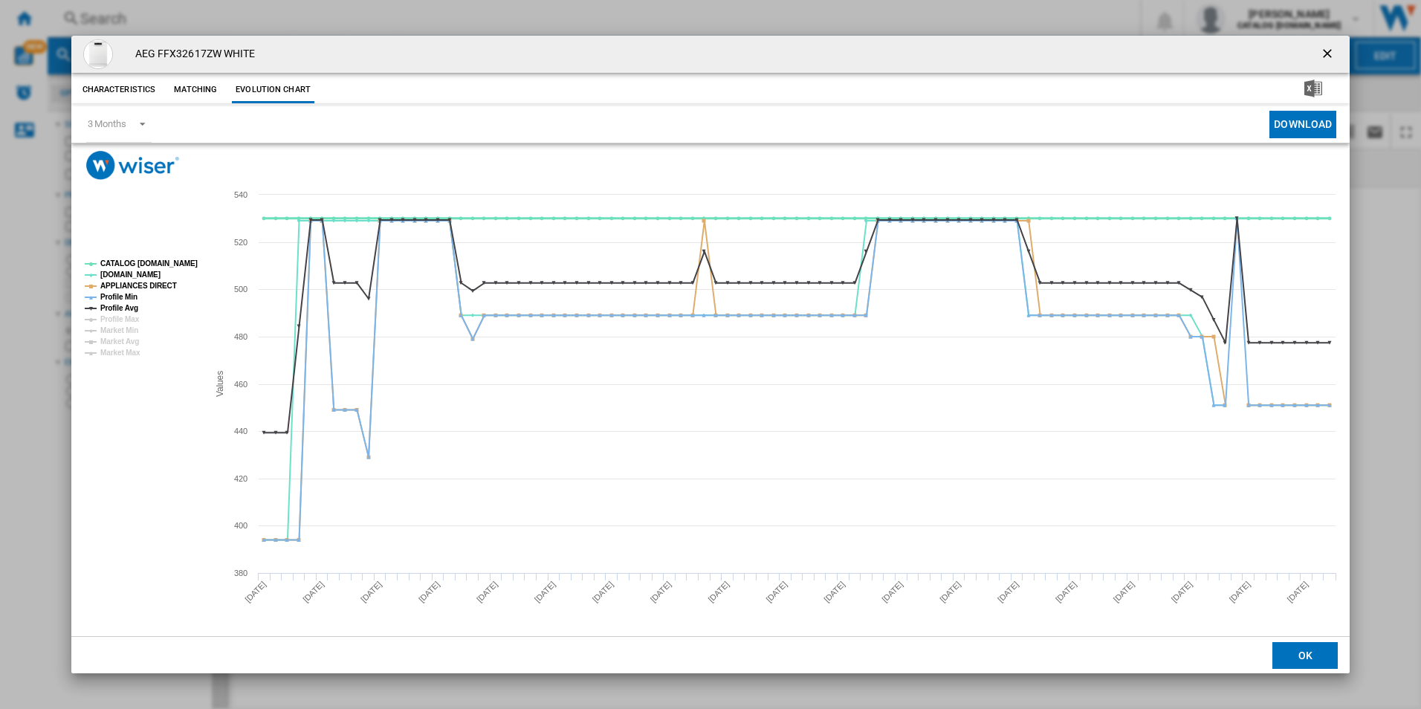
click at [179, 262] on tspan "CATALOG [DOMAIN_NAME]" at bounding box center [148, 263] width 97 height 8
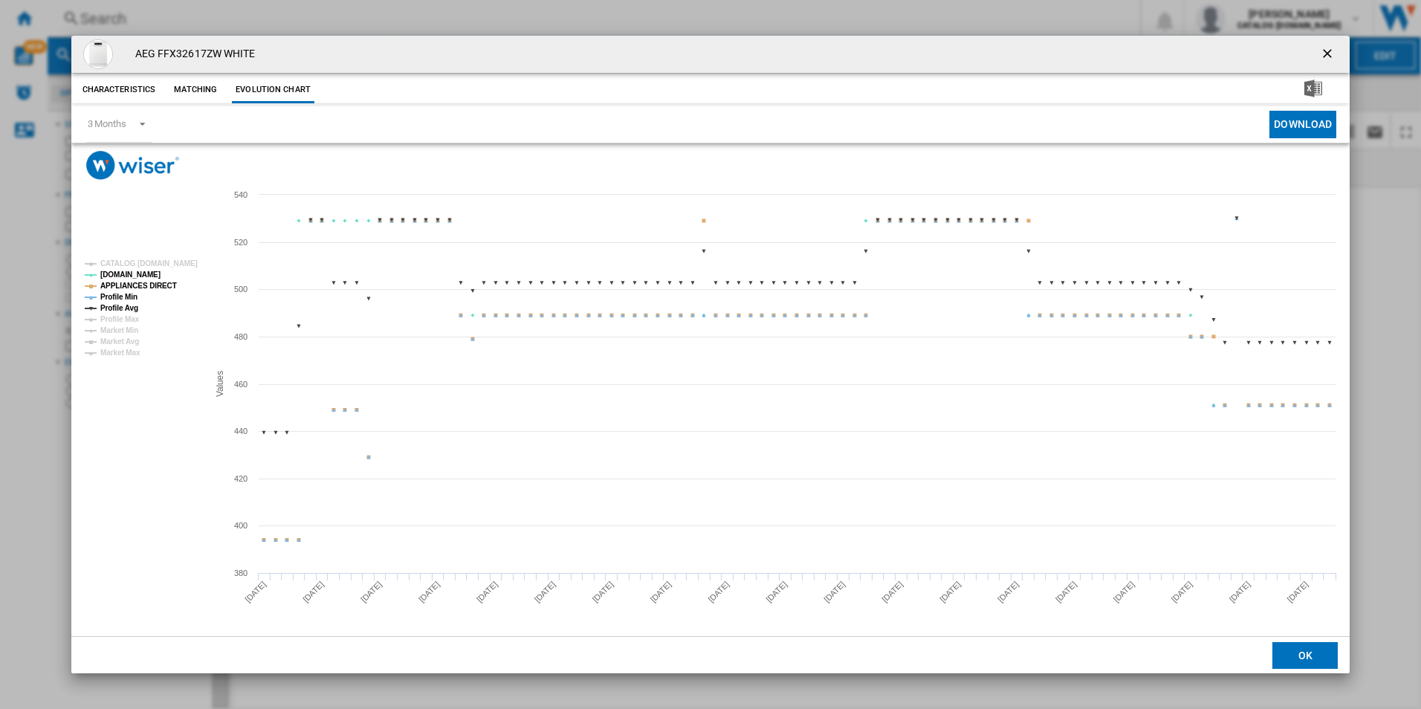
click at [157, 282] on tspan "APPLIANCES DIRECT" at bounding box center [138, 286] width 77 height 8
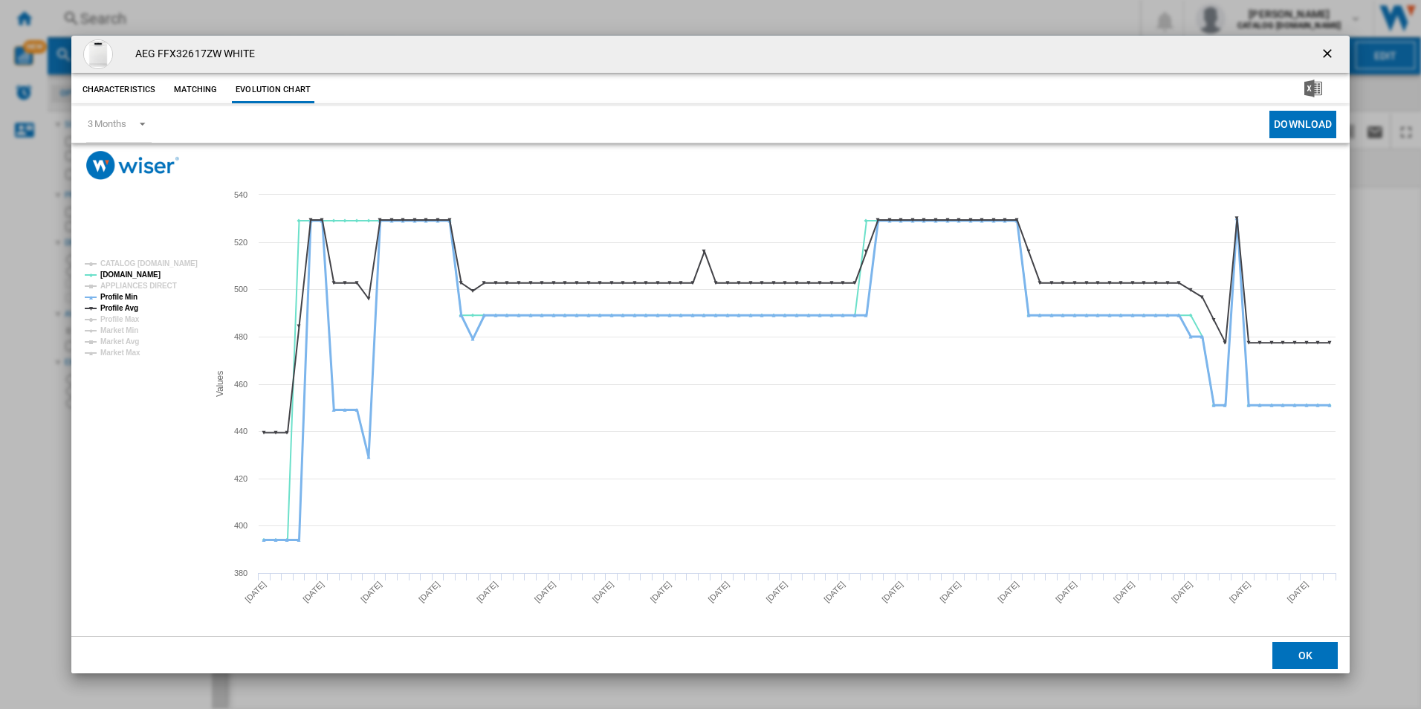
click at [123, 293] on tspan "Profile Min" at bounding box center [118, 297] width 37 height 8
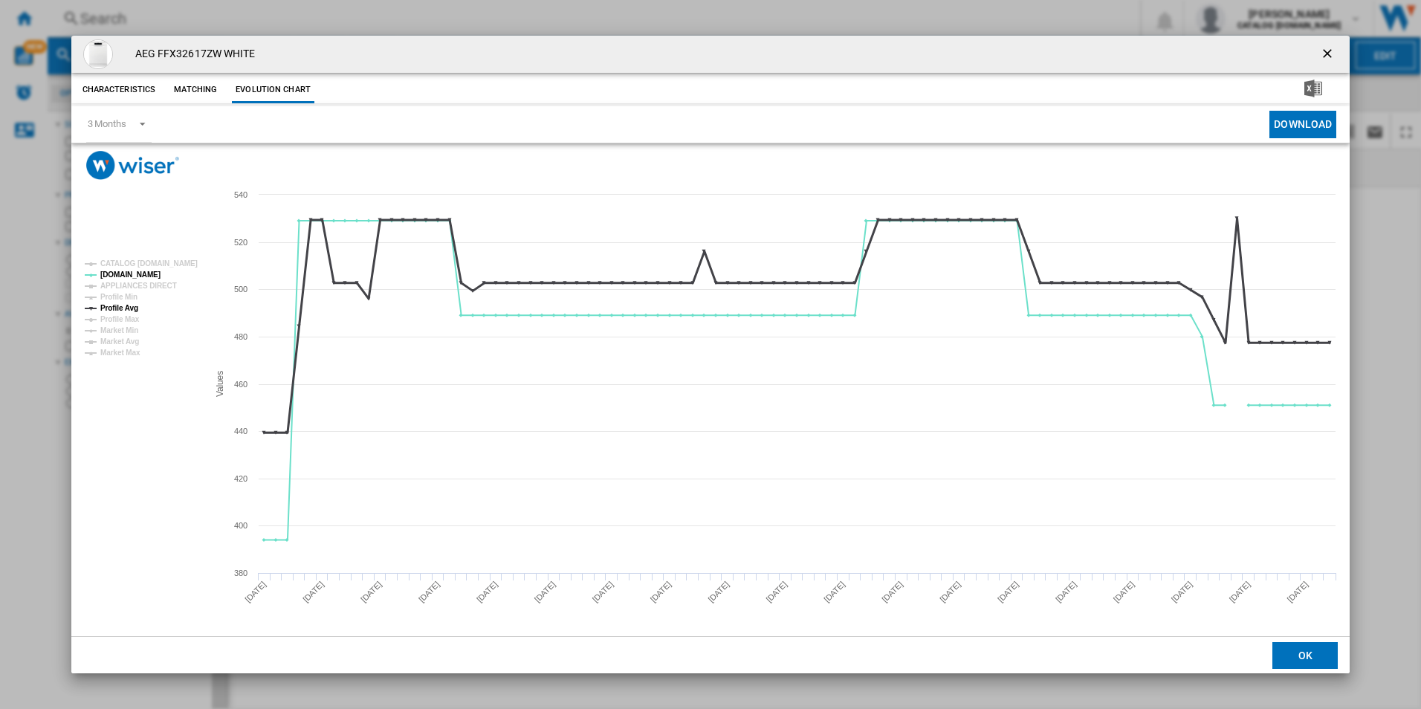
click at [122, 307] on tspan "Profile Avg" at bounding box center [119, 308] width 38 height 8
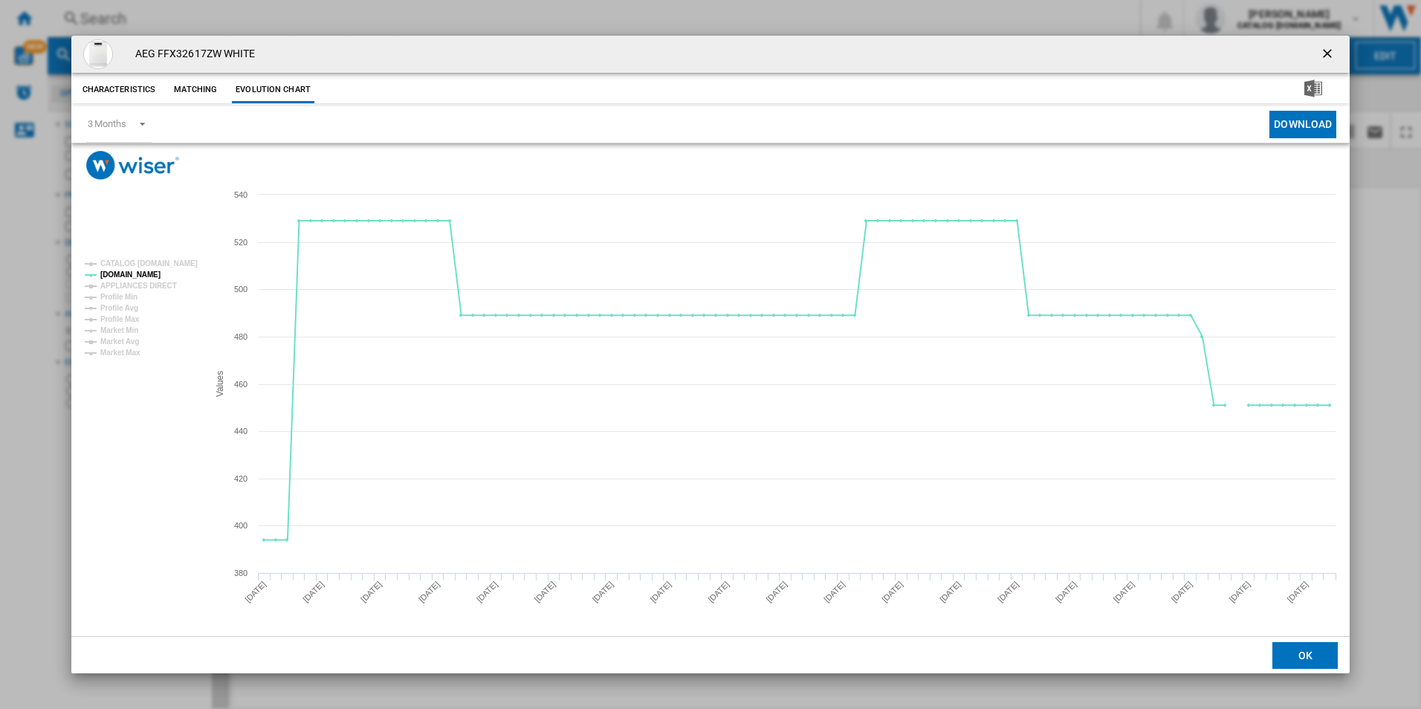
drag, startPoint x: 1328, startPoint y: 52, endPoint x: 1064, endPoint y: 56, distance: 263.8
click at [1328, 52] on ng-md-icon "getI18NText('BUTTONS.CLOSE_DIALOG')" at bounding box center [1329, 55] width 18 height 18
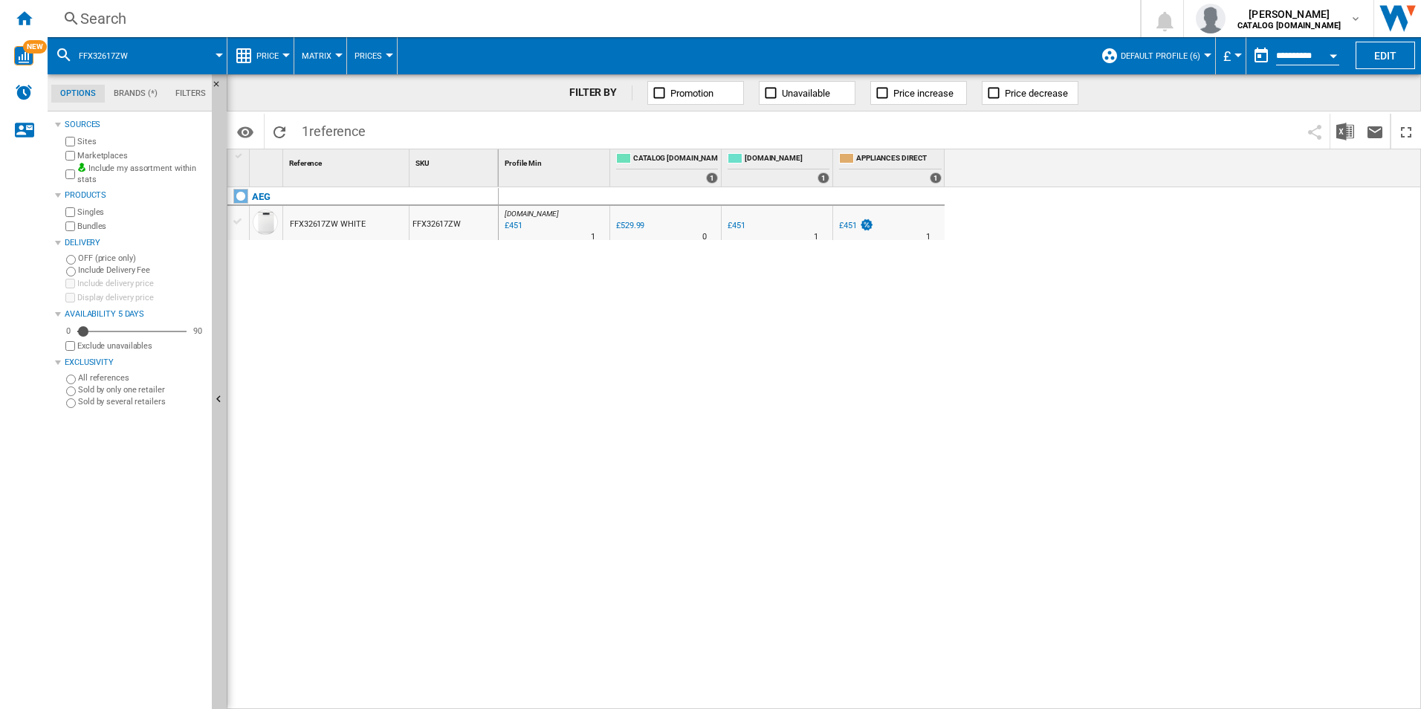
click at [968, 32] on div "Search Search 0 [PERSON_NAME] CATALOG [DOMAIN_NAME] CATALOG [DOMAIN_NAME] My se…" at bounding box center [734, 18] width 1373 height 37
click at [959, 24] on div "Search" at bounding box center [590, 18] width 1021 height 21
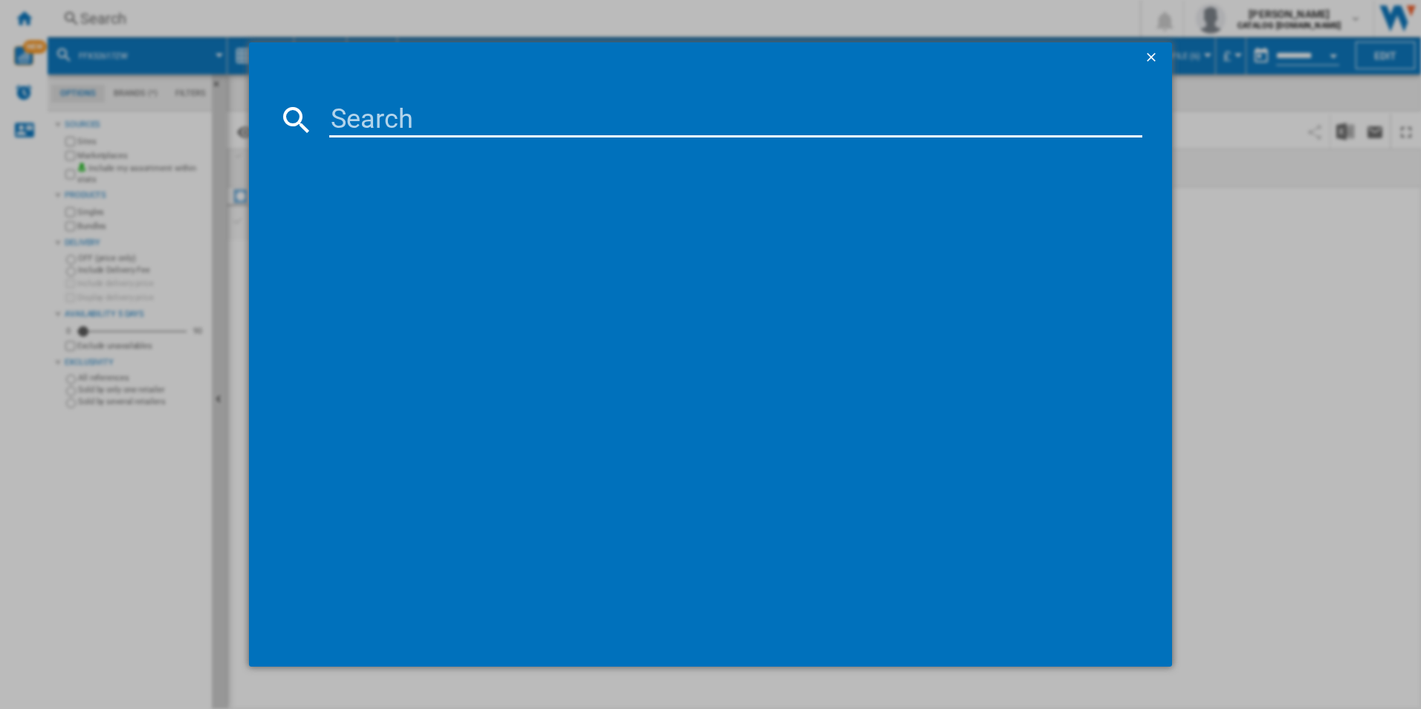
click at [496, 129] on input at bounding box center [736, 120] width 814 height 36
paste input "FFB74917ZM"
type input "FFB74917ZM"
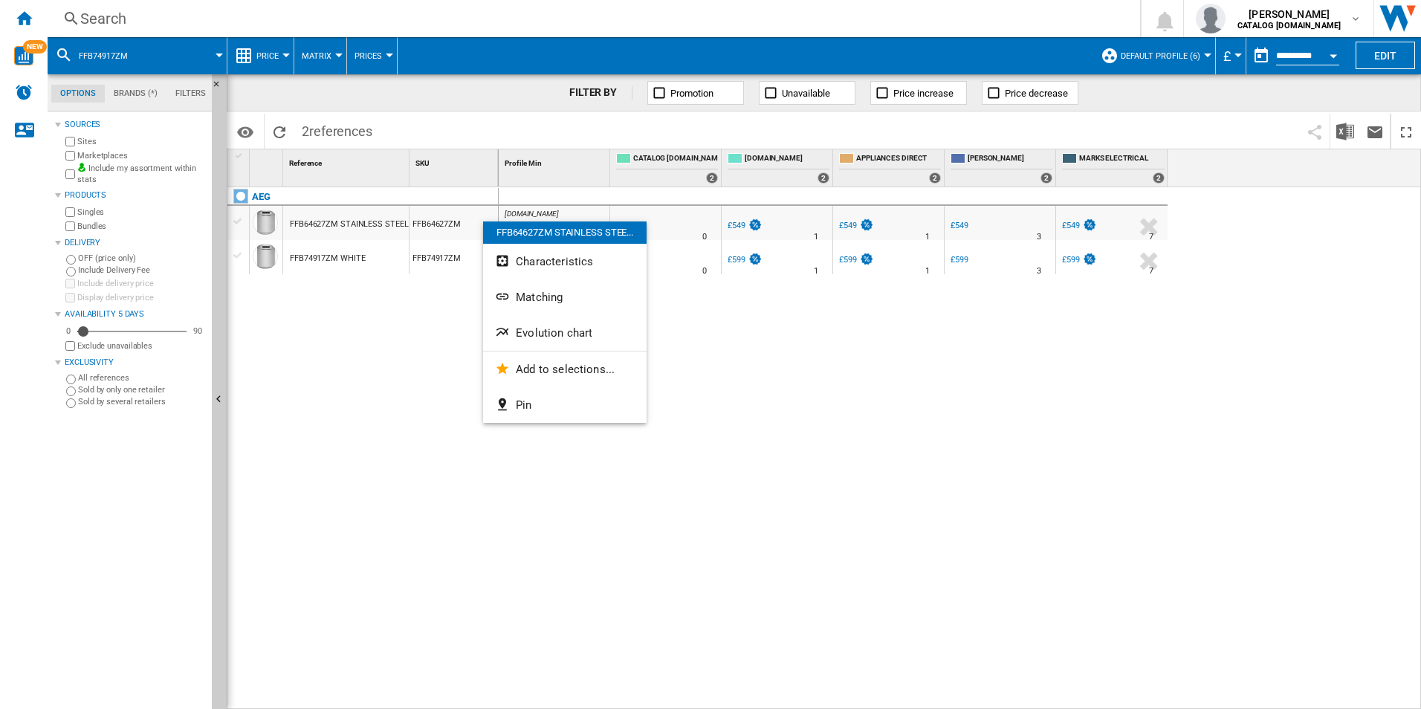
click at [787, 451] on div at bounding box center [710, 354] width 1421 height 709
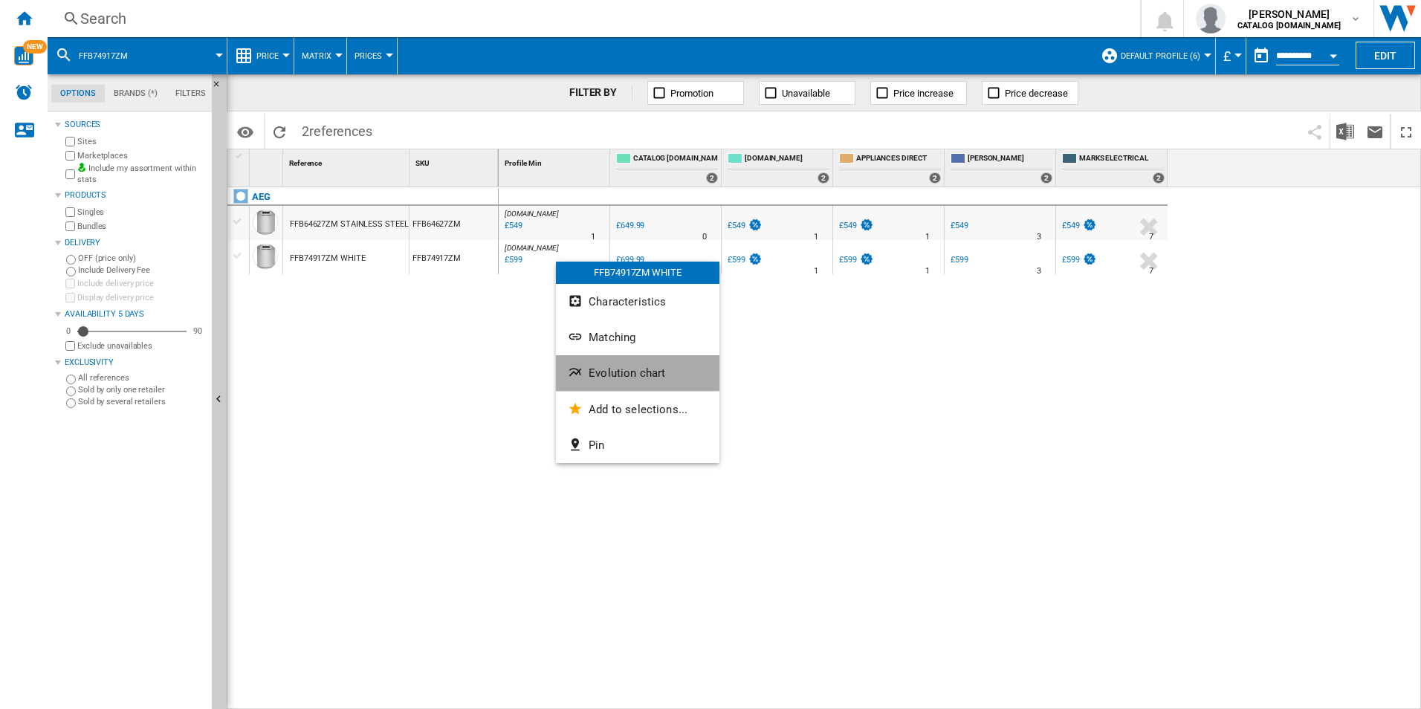
click at [603, 366] on button "Evolution chart" at bounding box center [637, 373] width 163 height 36
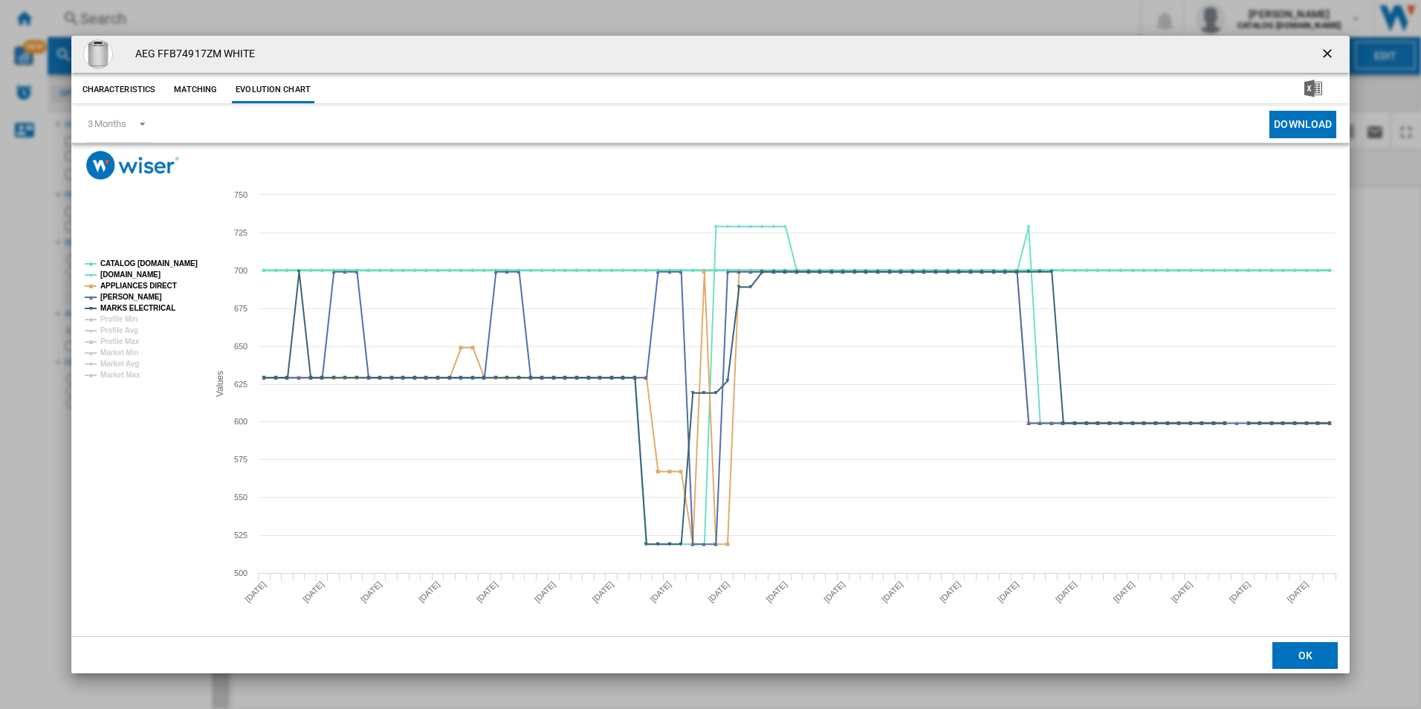
click at [178, 259] on tspan "CATALOG [DOMAIN_NAME]" at bounding box center [148, 263] width 97 height 8
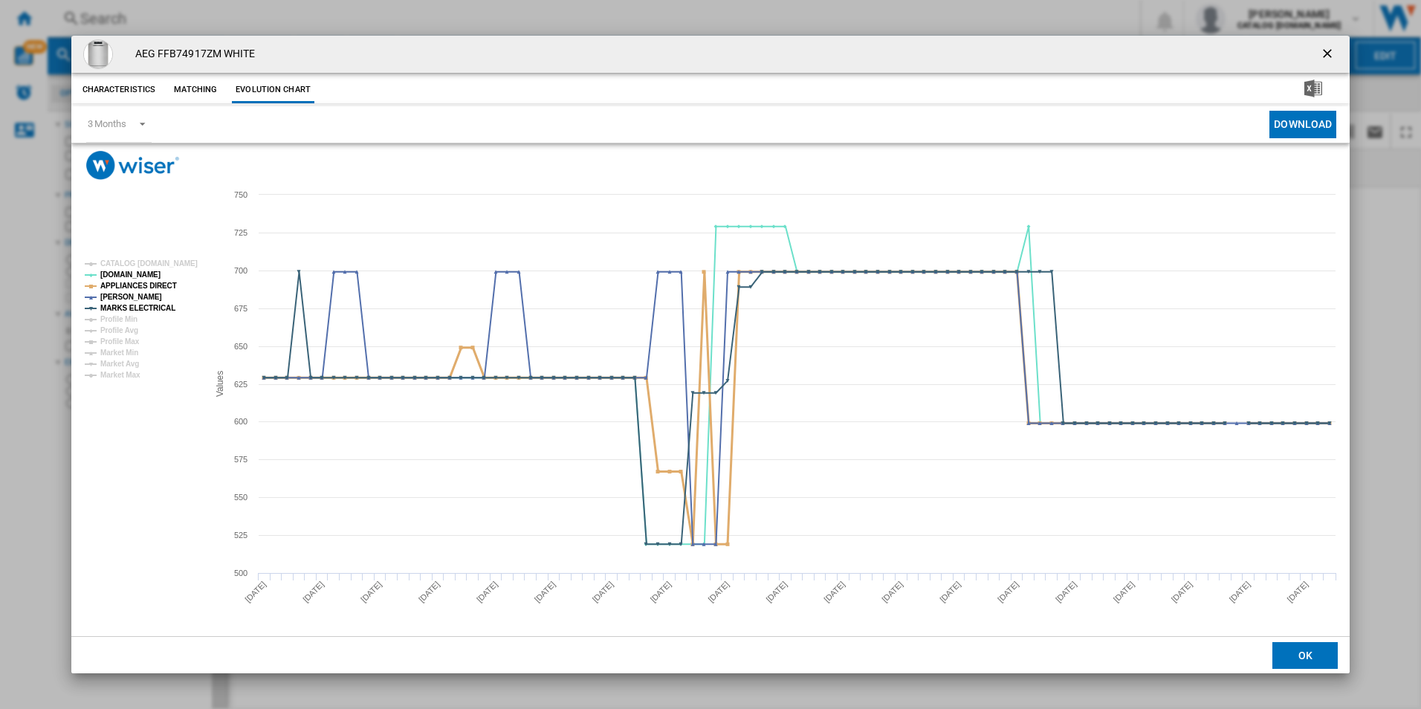
click at [161, 284] on tspan "APPLIANCES DIRECT" at bounding box center [138, 286] width 77 height 8
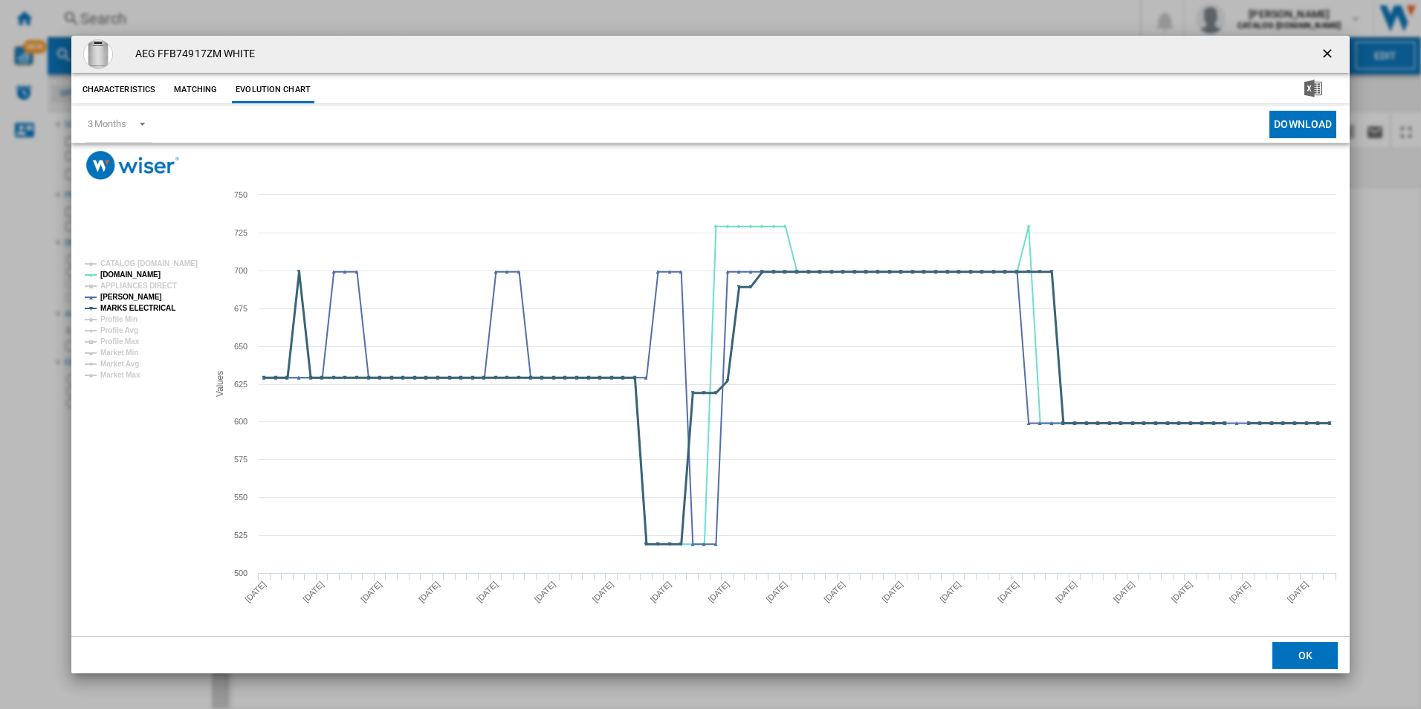
drag, startPoint x: 158, startPoint y: 303, endPoint x: 179, endPoint y: 315, distance: 24.6
click at [158, 304] on tspan "MARKS ELECTRICAL" at bounding box center [137, 308] width 75 height 8
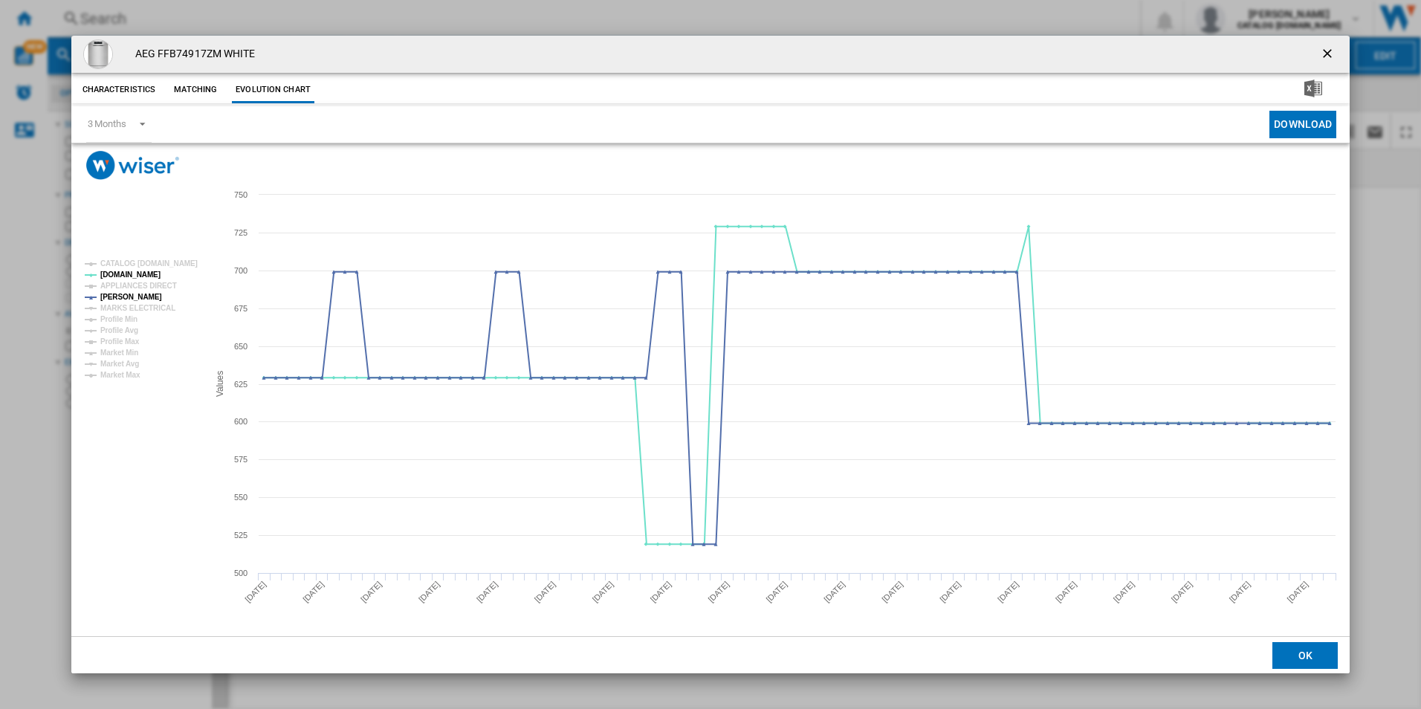
drag, startPoint x: 1329, startPoint y: 48, endPoint x: 1249, endPoint y: 54, distance: 79.7
click at [1329, 48] on ng-md-icon "getI18NText('BUTTONS.CLOSE_DIALOG')" at bounding box center [1329, 55] width 18 height 18
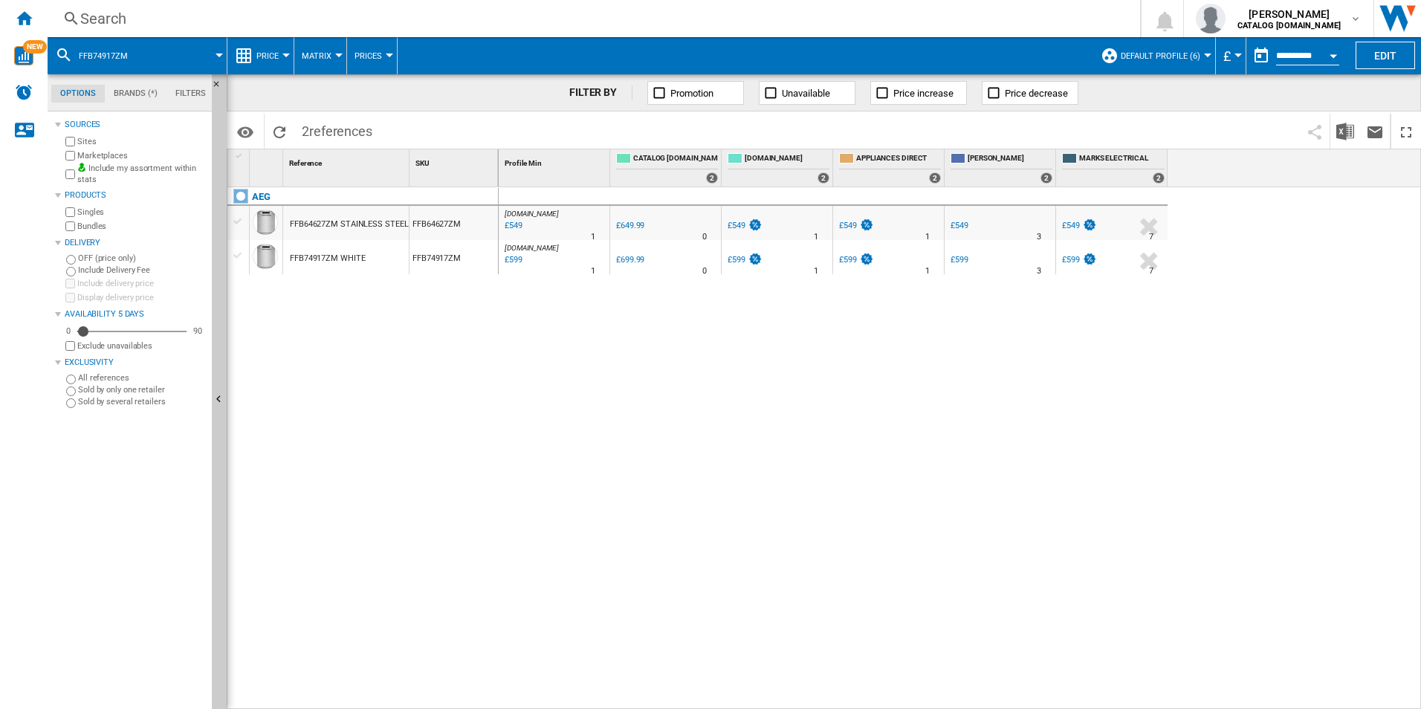
click at [1050, 22] on div "Search" at bounding box center [590, 18] width 1021 height 21
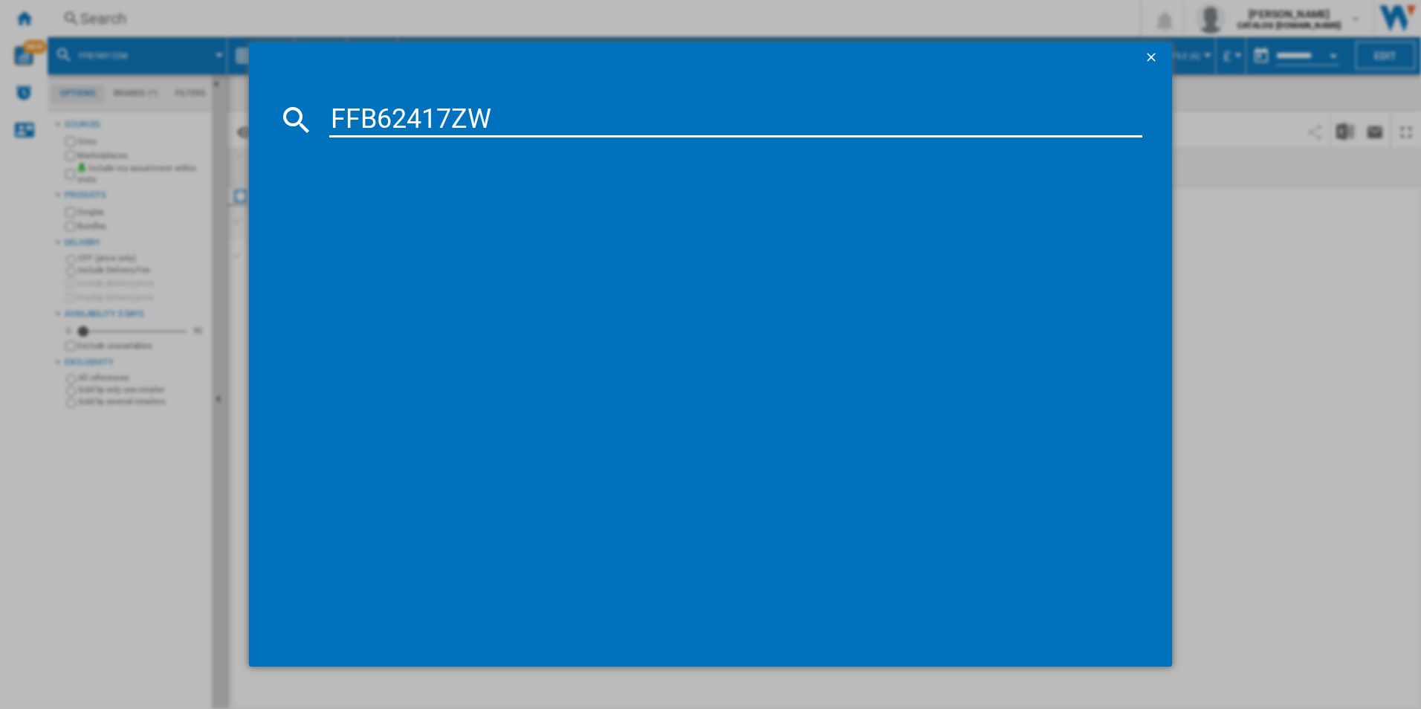
type input "FFB62417ZW"
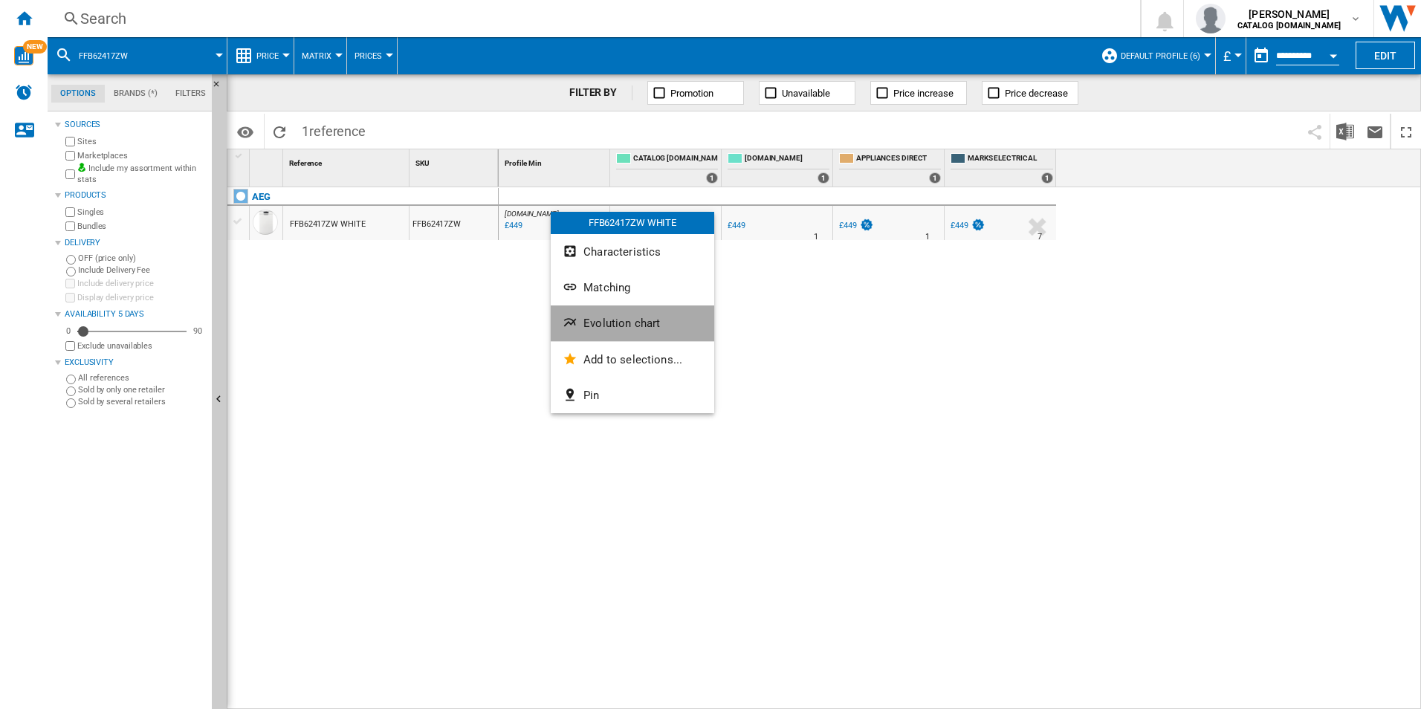
click at [599, 324] on span "Evolution chart" at bounding box center [621, 323] width 77 height 13
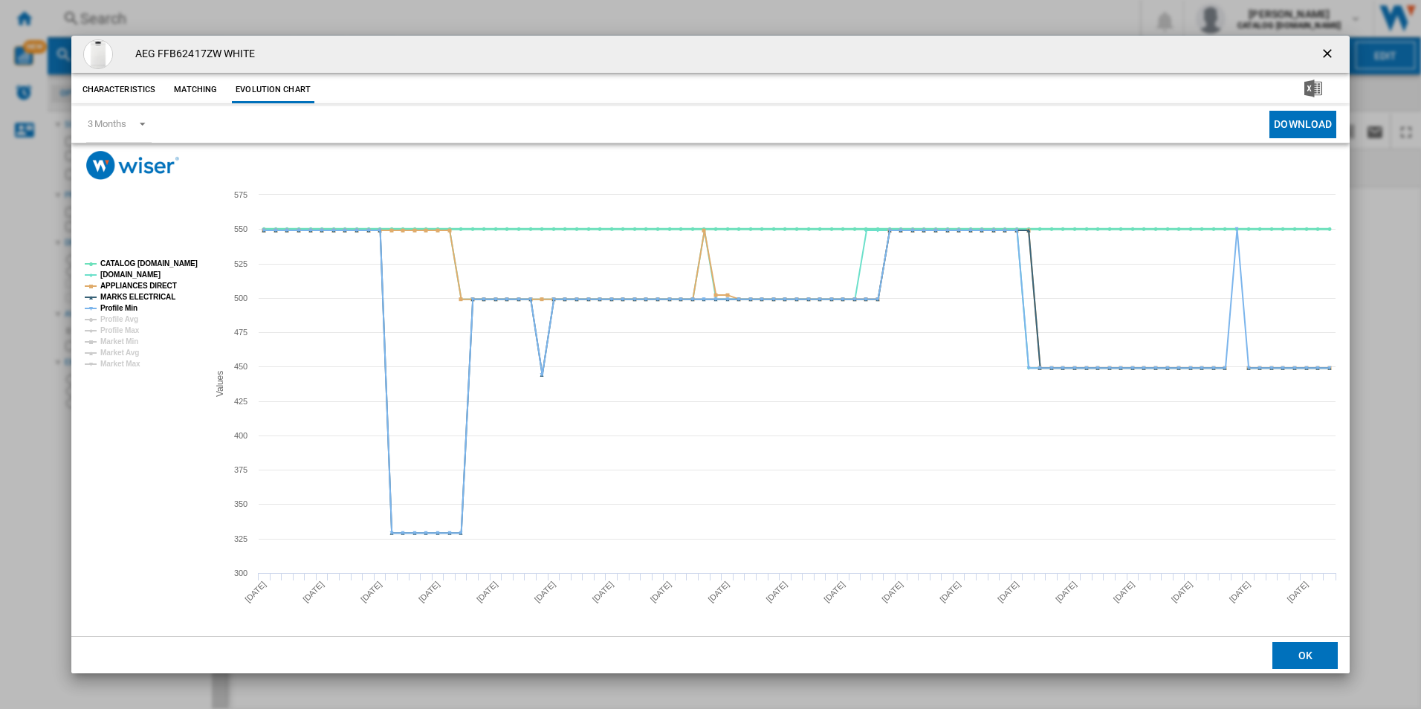
click at [179, 264] on tspan "CATALOG [DOMAIN_NAME]" at bounding box center [148, 263] width 97 height 8
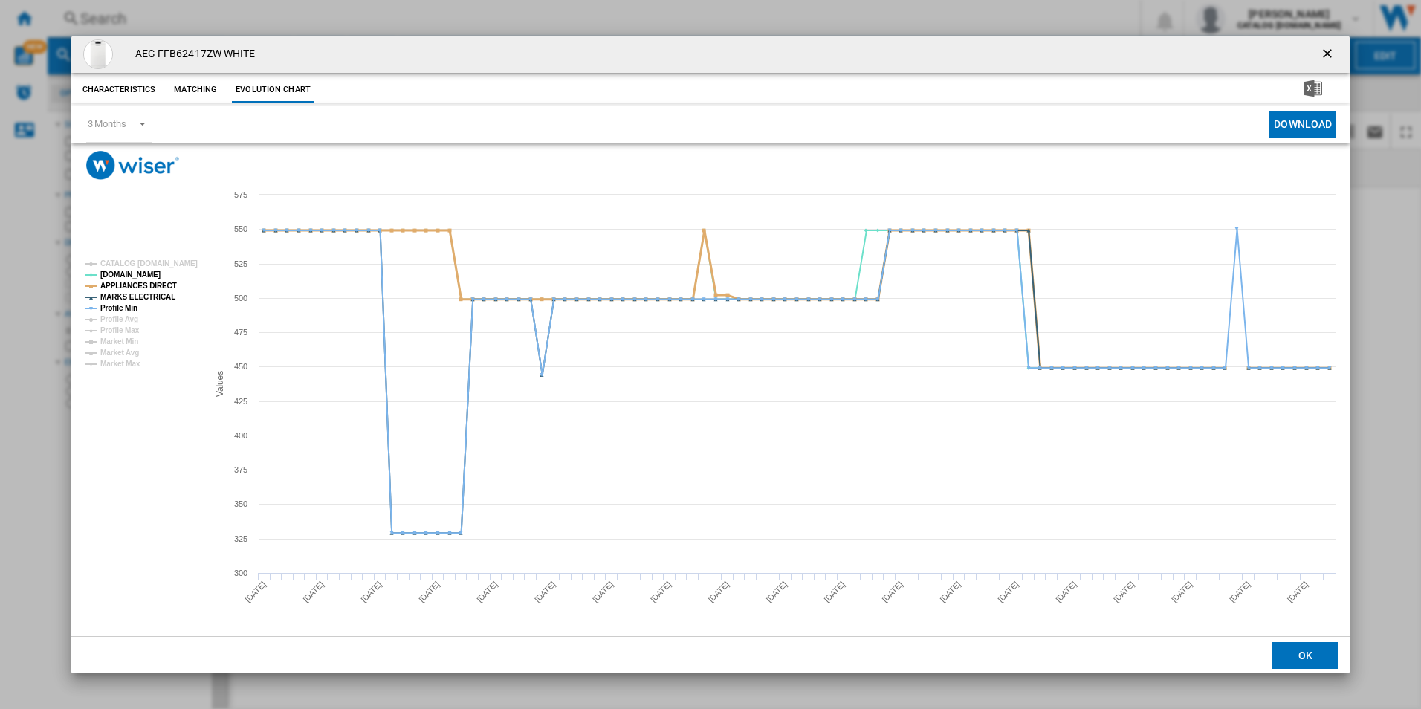
click at [153, 289] on tspan "APPLIANCES DIRECT" at bounding box center [138, 286] width 77 height 8
click at [152, 296] on tspan "MARKS ELECTRICAL" at bounding box center [137, 297] width 75 height 8
click at [129, 304] on tspan "Profile Min" at bounding box center [118, 308] width 37 height 8
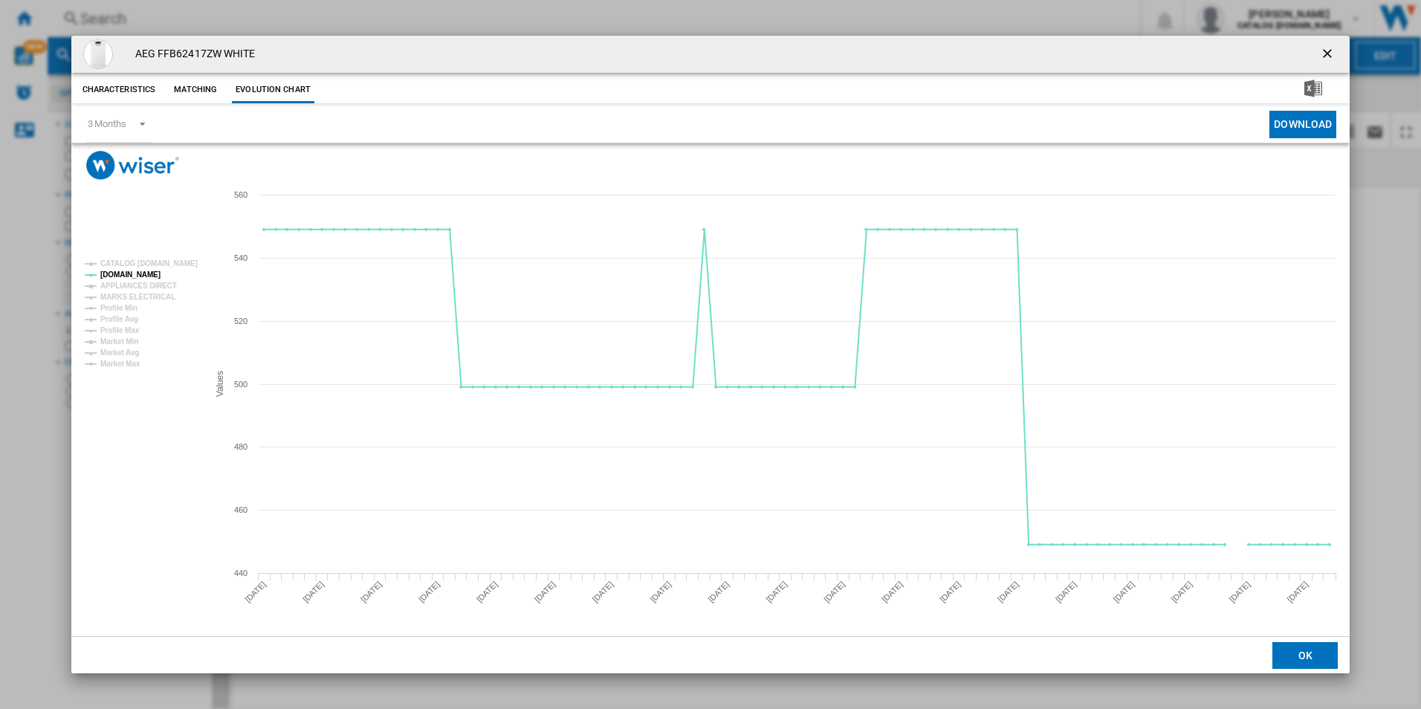
drag, startPoint x: 1329, startPoint y: 54, endPoint x: 1251, endPoint y: 46, distance: 79.2
click at [1329, 54] on ng-md-icon "getI18NText('BUTTONS.CLOSE_DIALOG')" at bounding box center [1329, 55] width 18 height 18
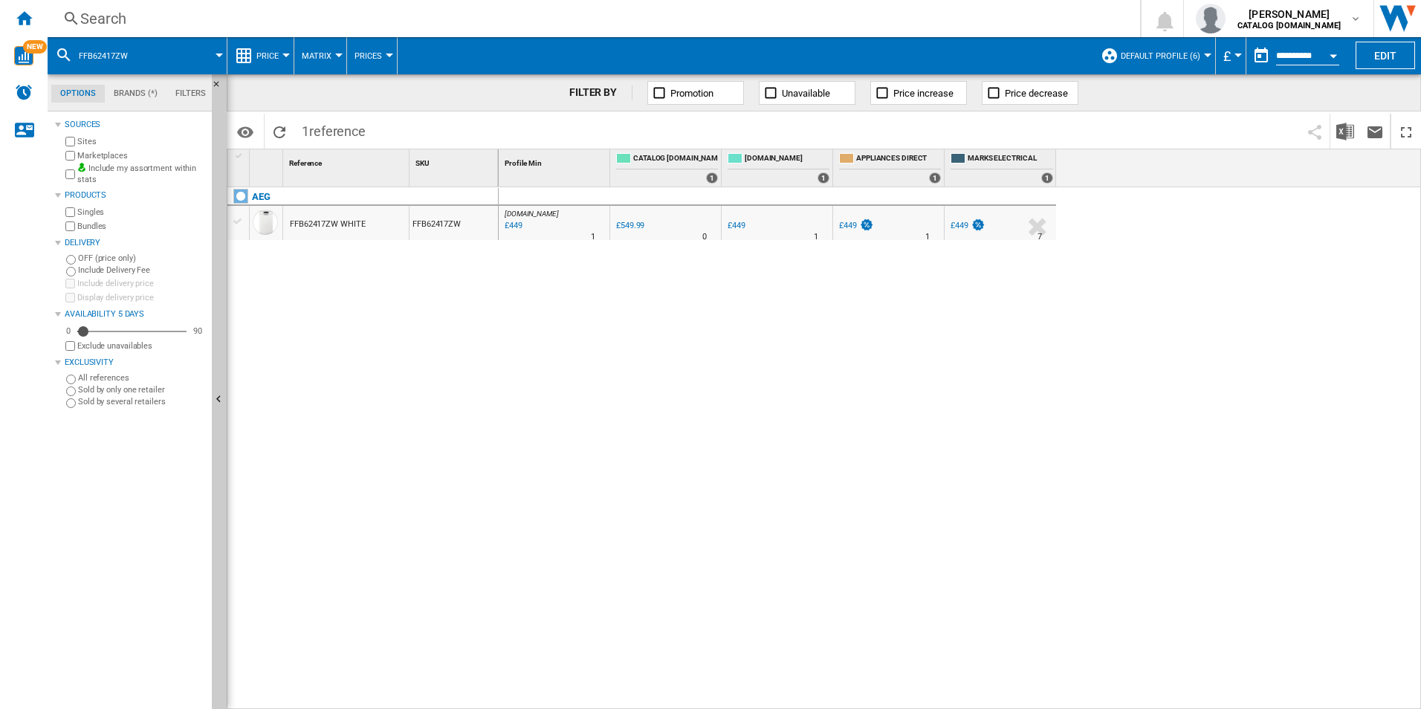
click at [907, 8] on div "Search" at bounding box center [590, 18] width 1021 height 21
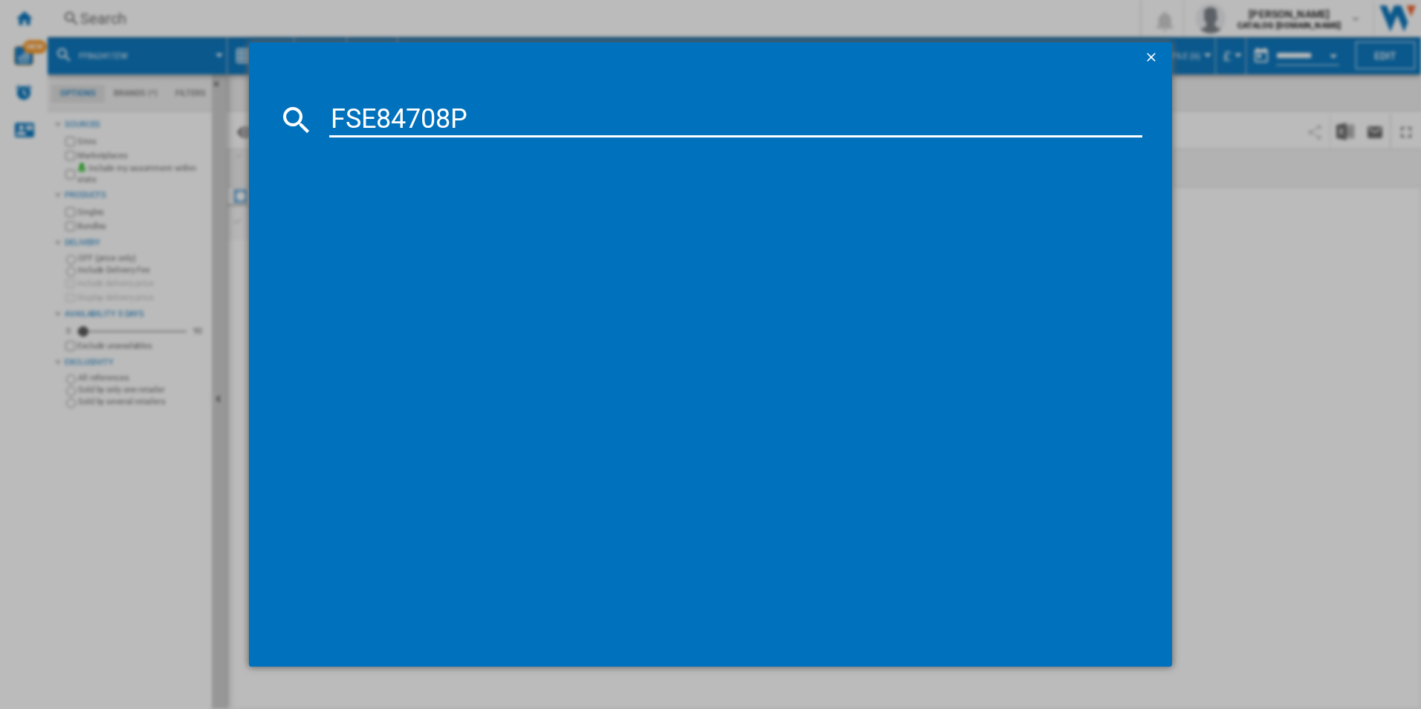
type input "FSE84708P"
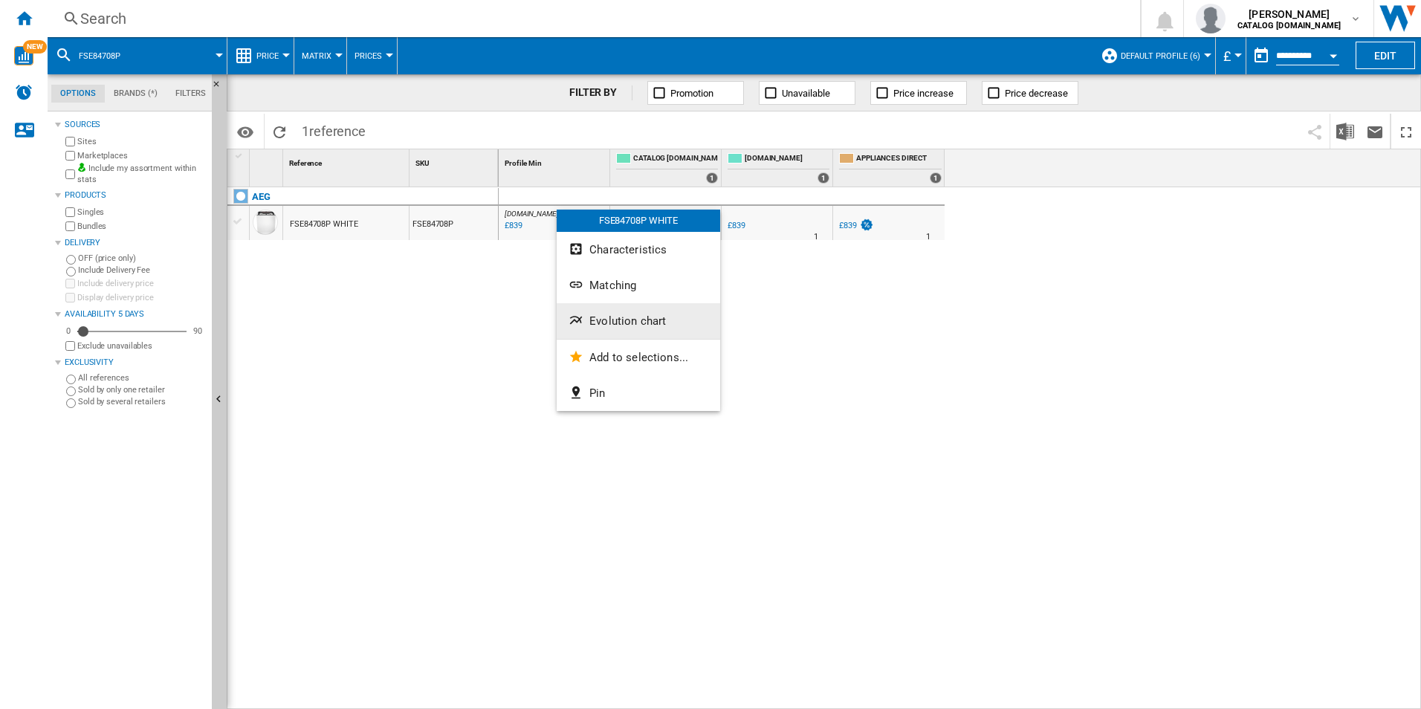
click at [620, 320] on span "Evolution chart" at bounding box center [627, 320] width 77 height 13
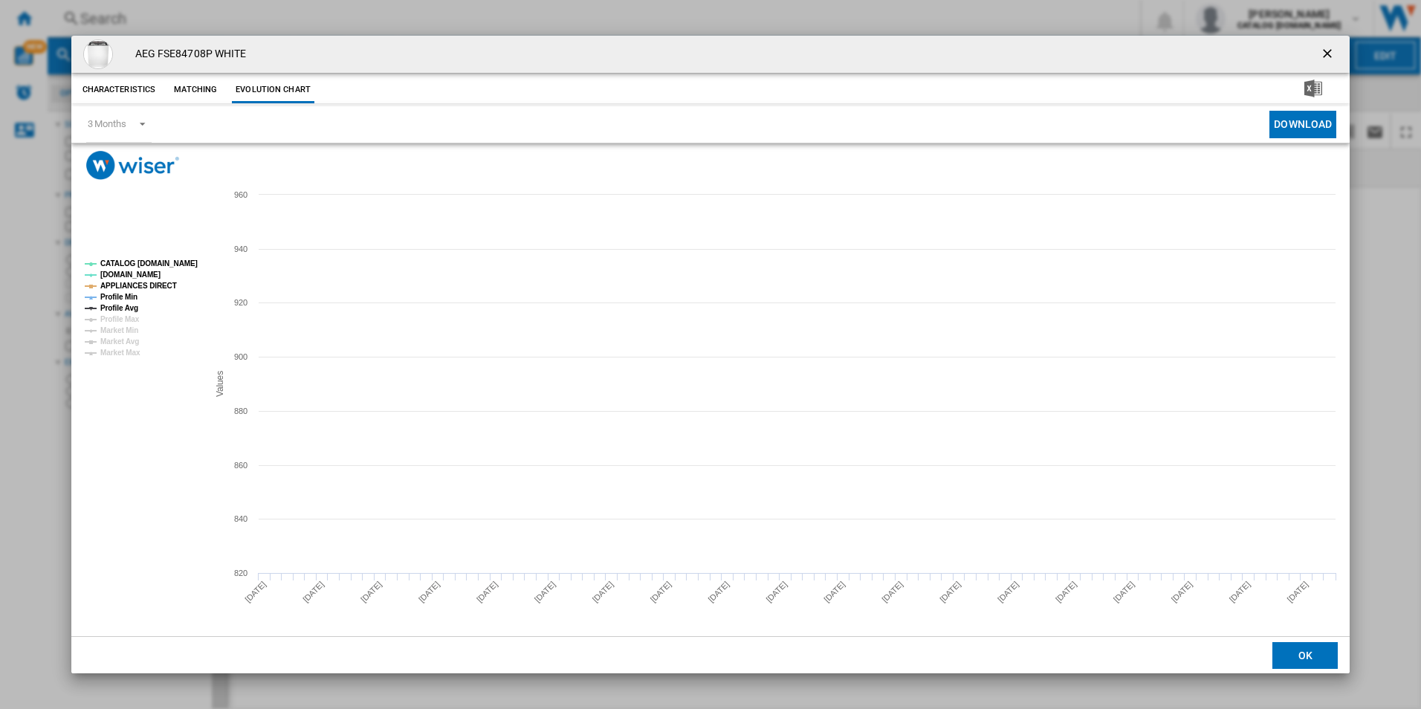
click at [184, 265] on tspan "CATALOG [DOMAIN_NAME]" at bounding box center [148, 263] width 97 height 8
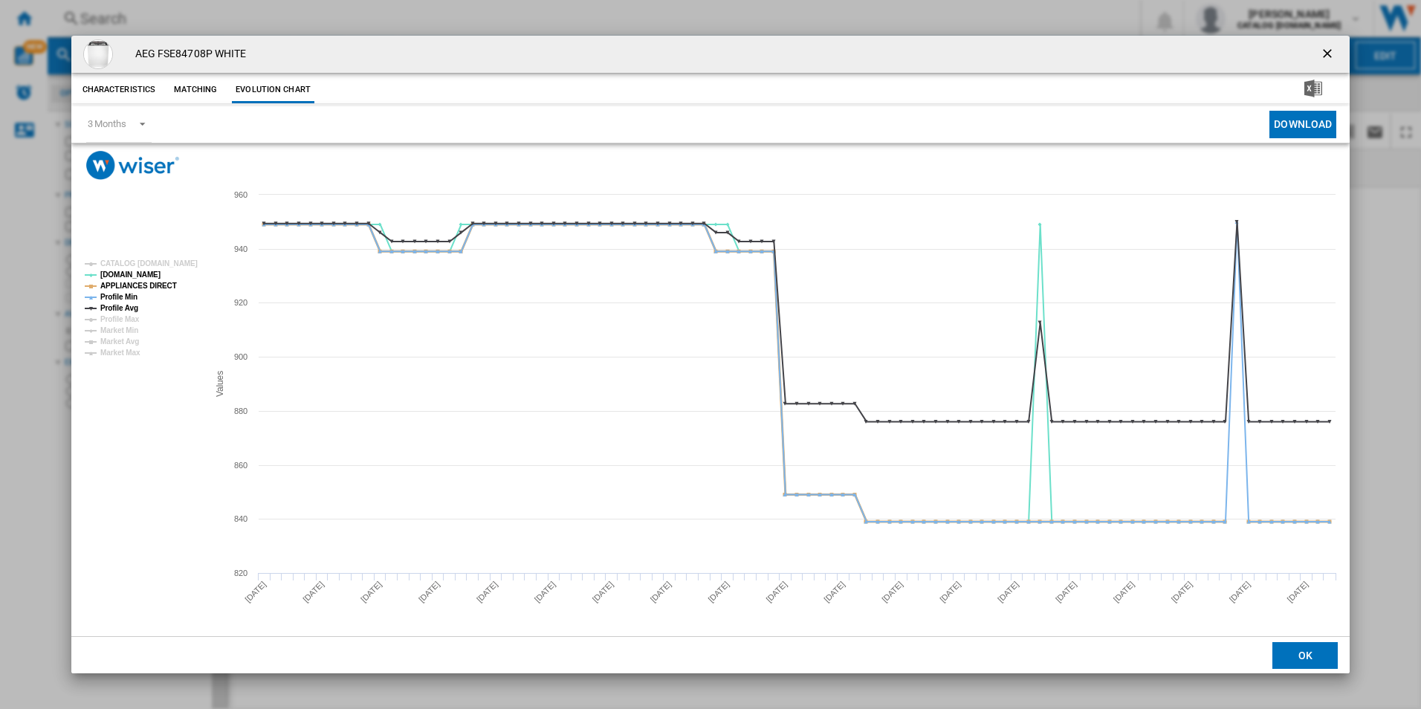
click at [153, 292] on rect "Product popup" at bounding box center [140, 308] width 123 height 108
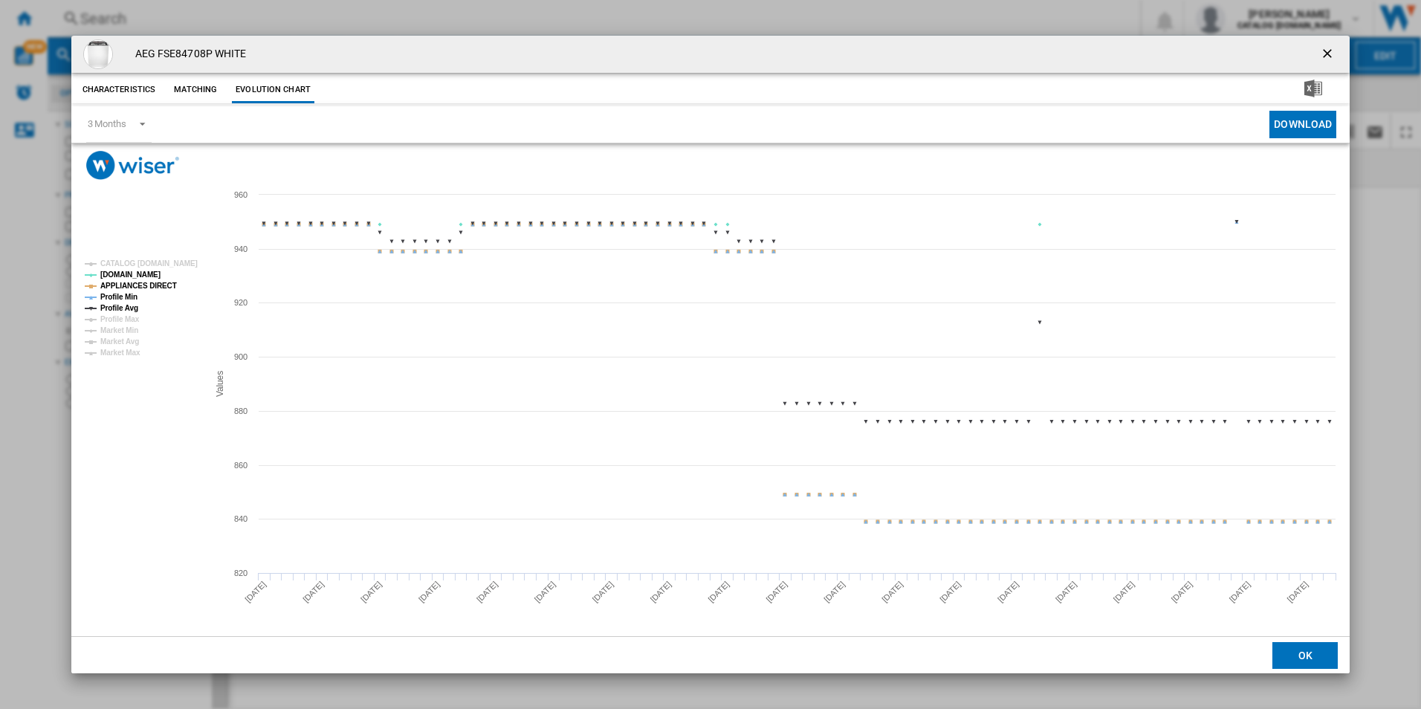
click at [143, 288] on tspan "APPLIANCES DIRECT" at bounding box center [138, 286] width 77 height 8
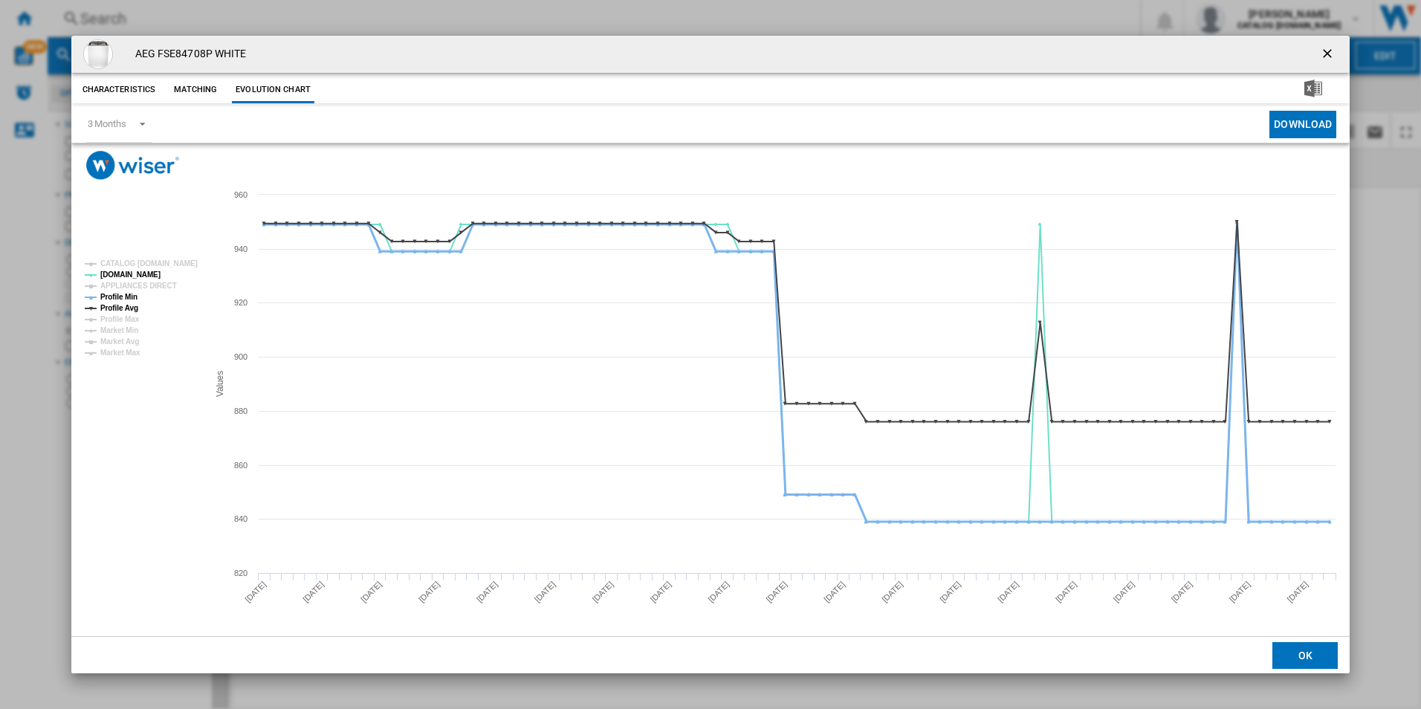
click at [132, 293] on tspan "Profile Min" at bounding box center [118, 297] width 37 height 8
click at [130, 309] on tspan "Profile Avg" at bounding box center [119, 308] width 38 height 8
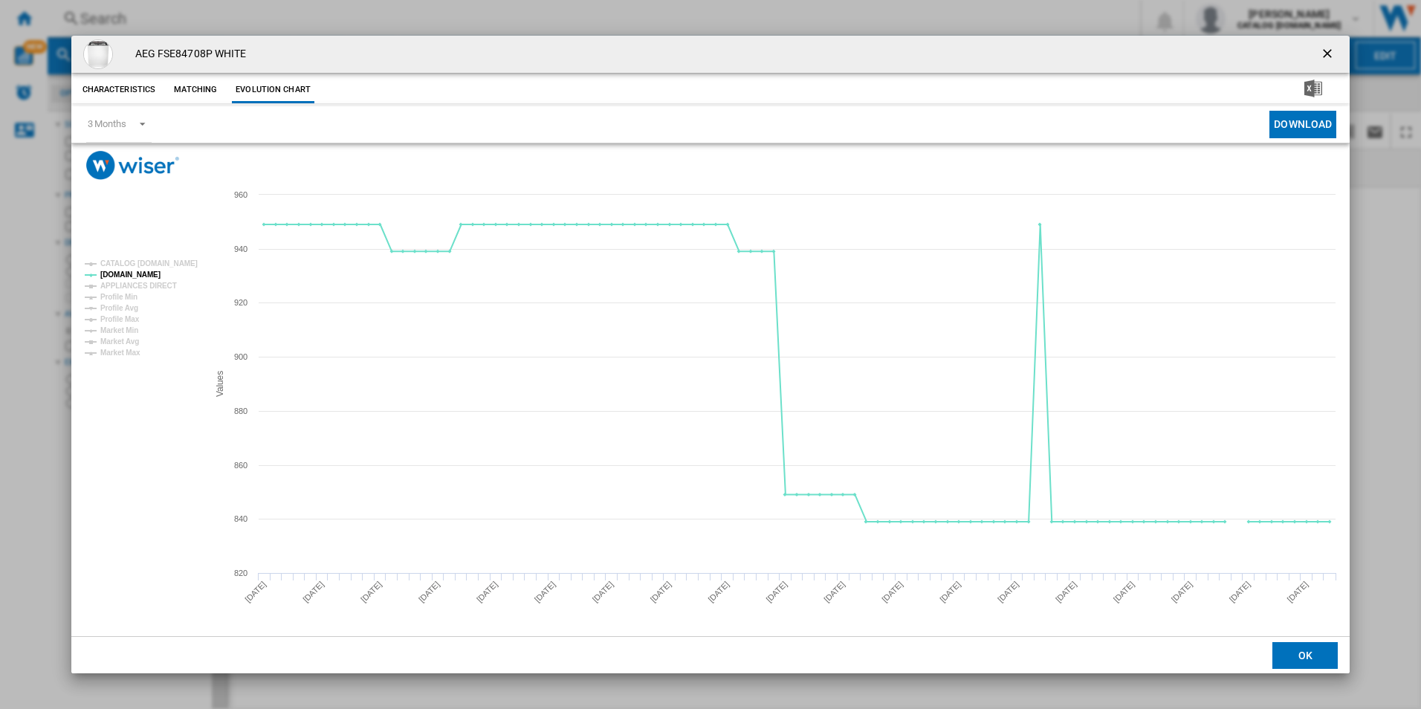
drag, startPoint x: 1330, startPoint y: 59, endPoint x: 1305, endPoint y: 56, distance: 25.4
click at [1330, 59] on ng-md-icon "getI18NText('BUTTONS.CLOSE_DIALOG')" at bounding box center [1329, 55] width 18 height 18
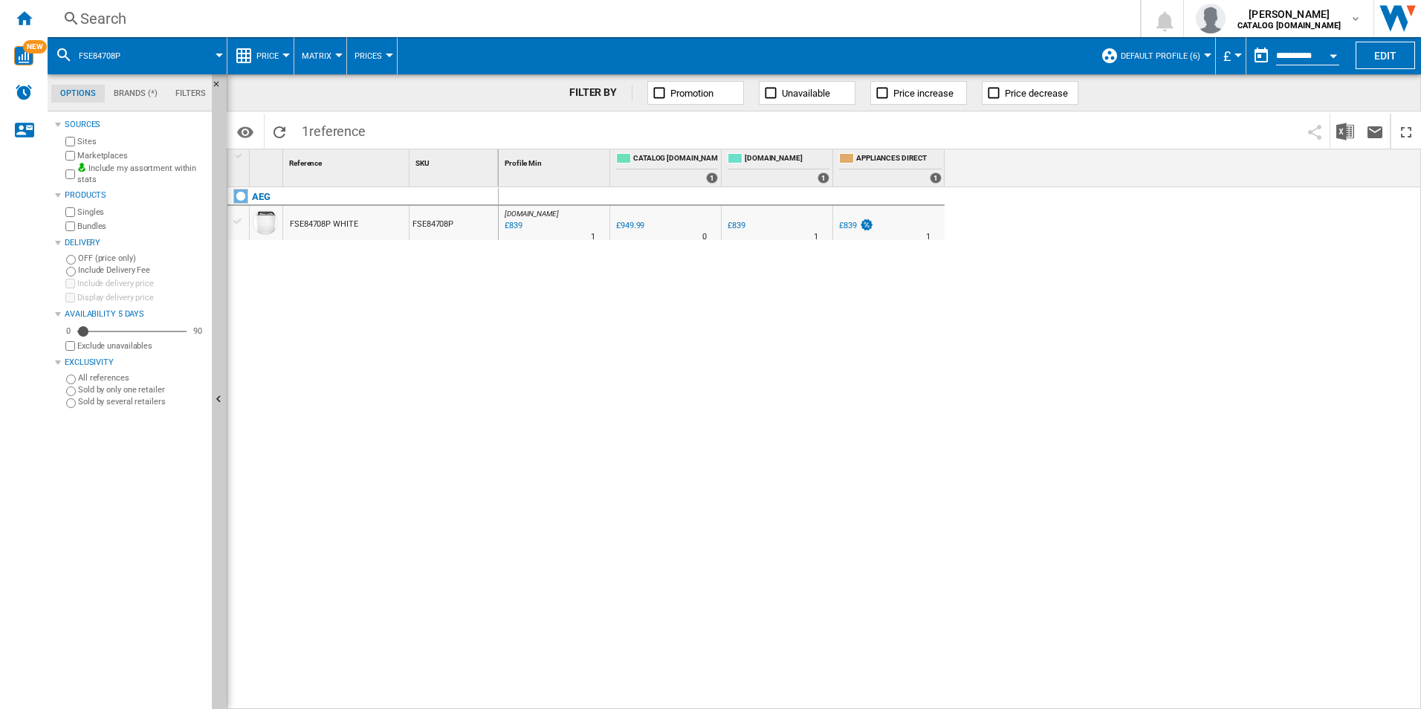
click at [932, 3] on div "Search Search 0 [PERSON_NAME] CATALOG [DOMAIN_NAME] CATALOG [DOMAIN_NAME] My se…" at bounding box center [734, 18] width 1373 height 37
click at [933, 10] on div "Search" at bounding box center [590, 18] width 1021 height 21
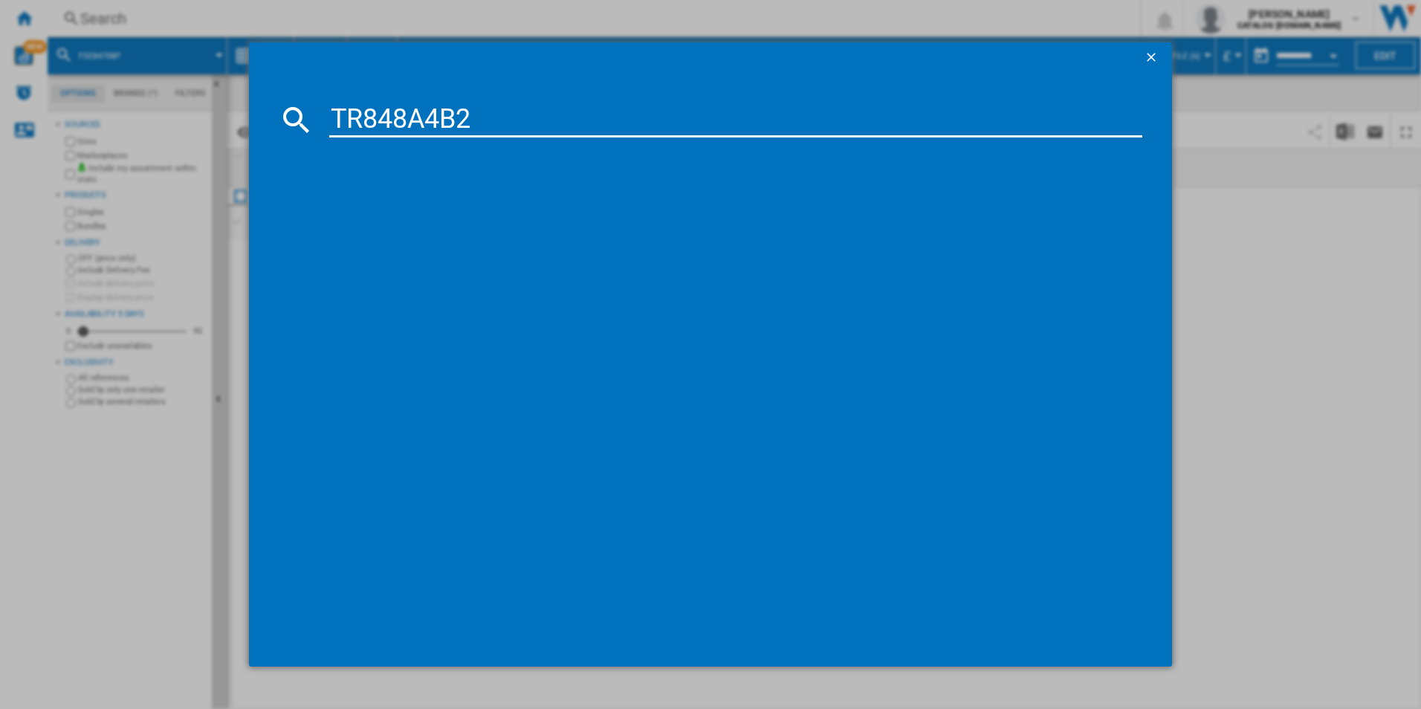
type input "TR848A4B2"
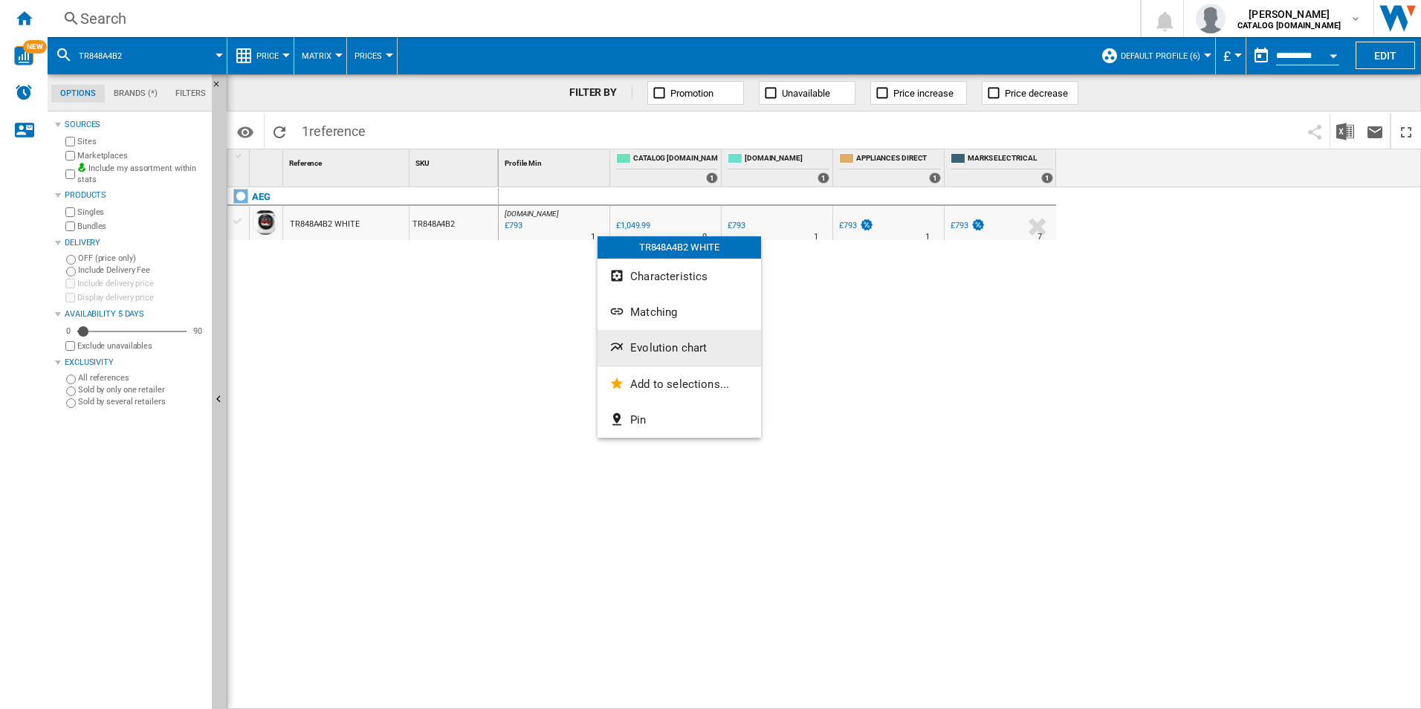
click at [658, 337] on button "Evolution chart" at bounding box center [678, 348] width 163 height 36
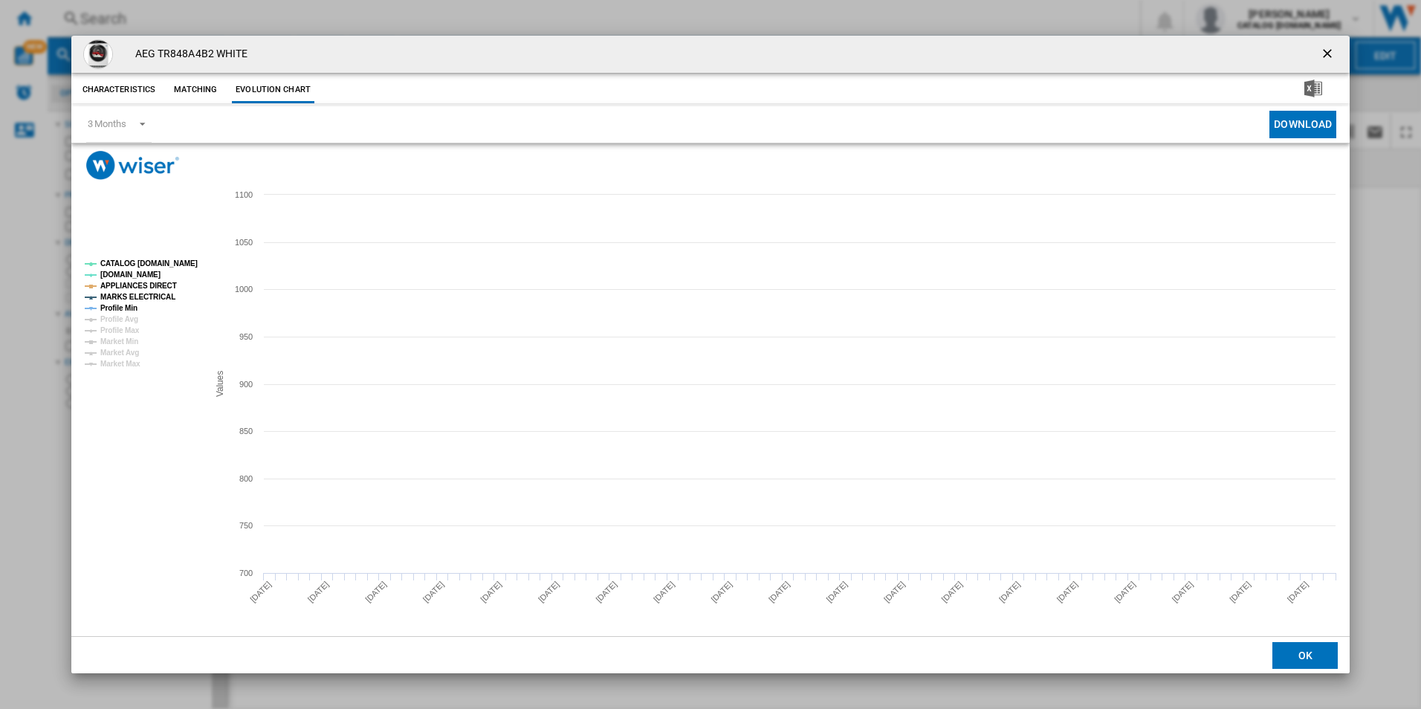
click at [176, 259] on tspan "CATALOG [DOMAIN_NAME]" at bounding box center [148, 263] width 97 height 8
click at [156, 287] on tspan "APPLIANCES DIRECT" at bounding box center [138, 286] width 77 height 8
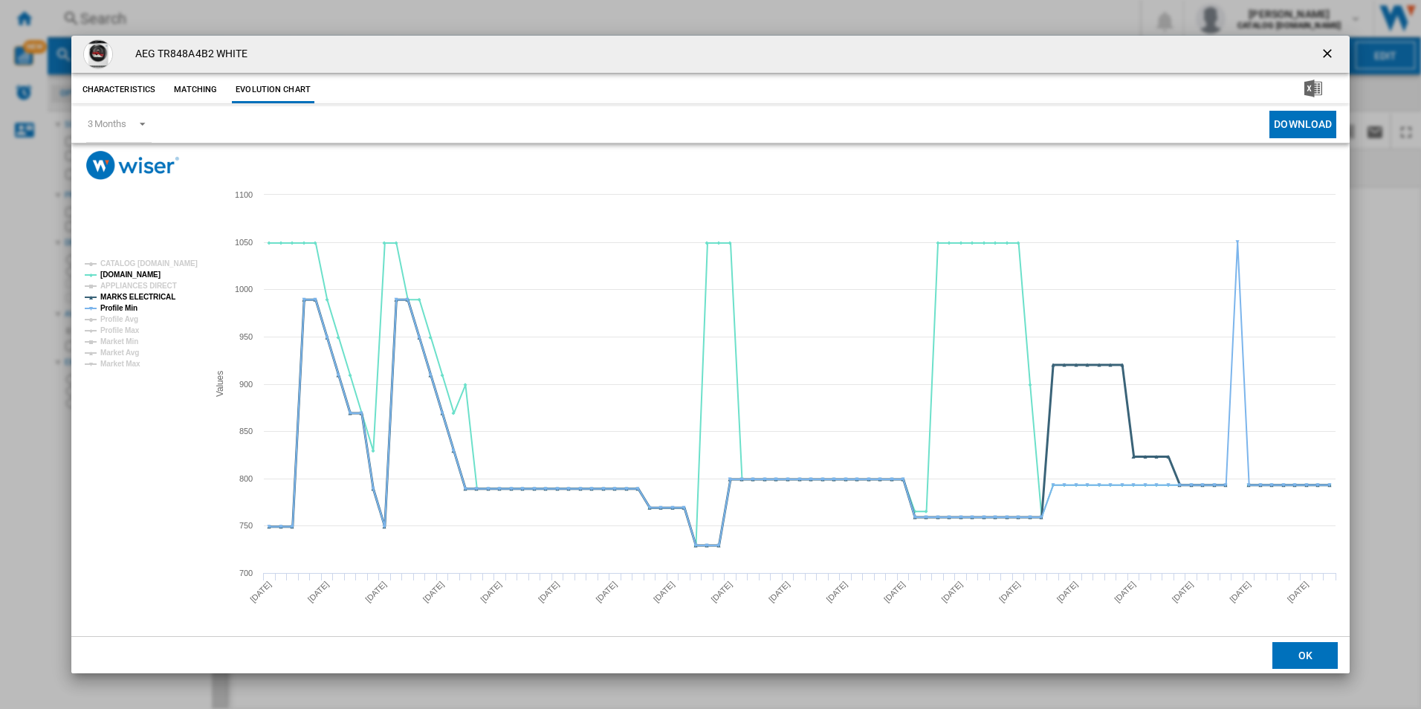
click at [153, 293] on tspan "MARKS ELECTRICAL" at bounding box center [137, 297] width 75 height 8
drag, startPoint x: 133, startPoint y: 303, endPoint x: 339, endPoint y: 334, distance: 208.2
click at [132, 304] on tspan "Profile Min" at bounding box center [118, 308] width 37 height 8
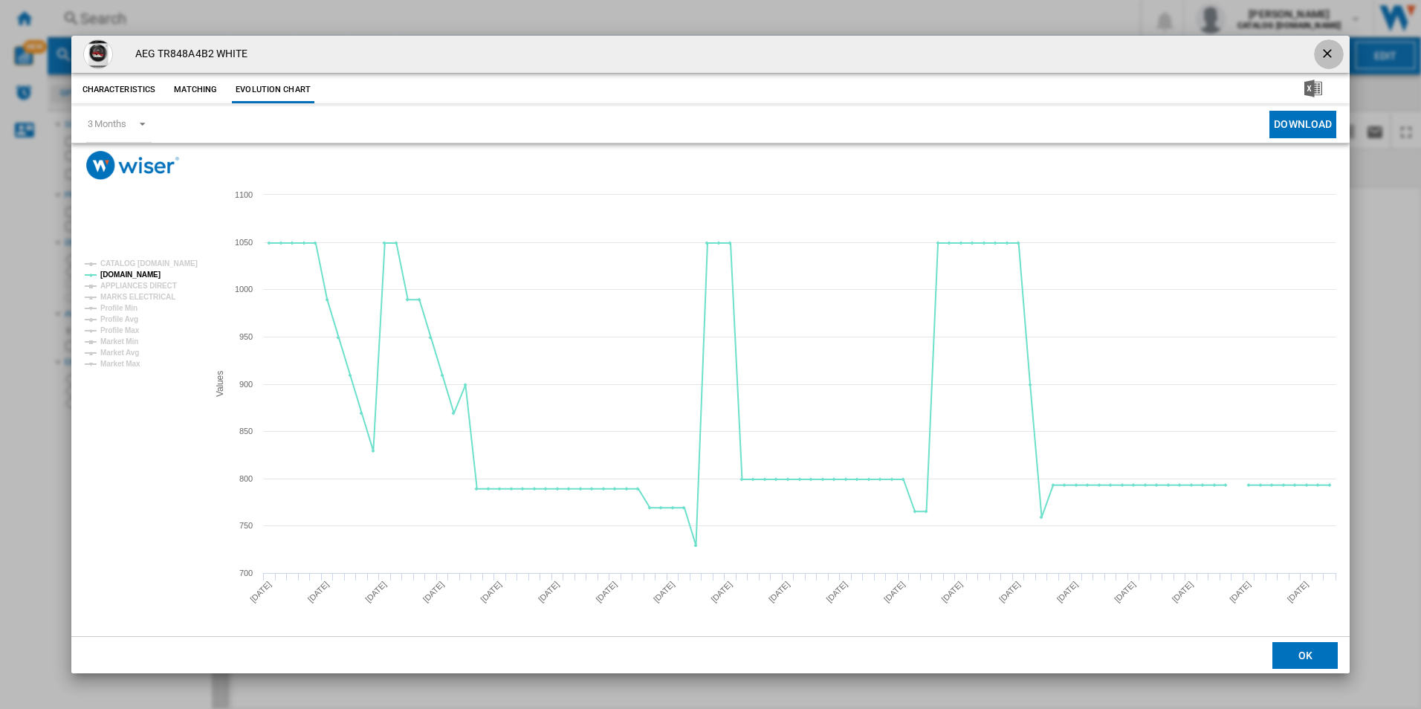
click at [1323, 57] on ng-md-icon "getI18NText('BUTTONS.CLOSE_DIALOG')" at bounding box center [1329, 55] width 18 height 18
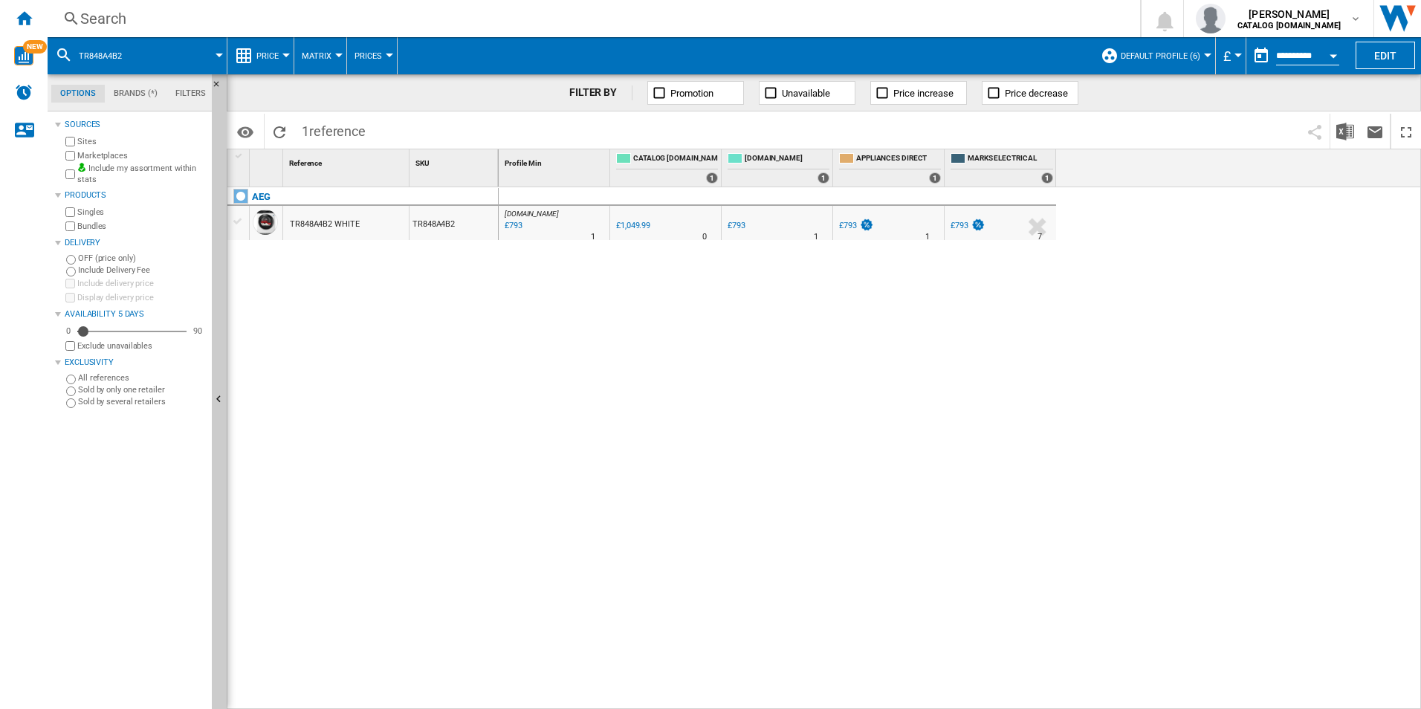
click at [1028, 22] on div "Search" at bounding box center [590, 18] width 1021 height 21
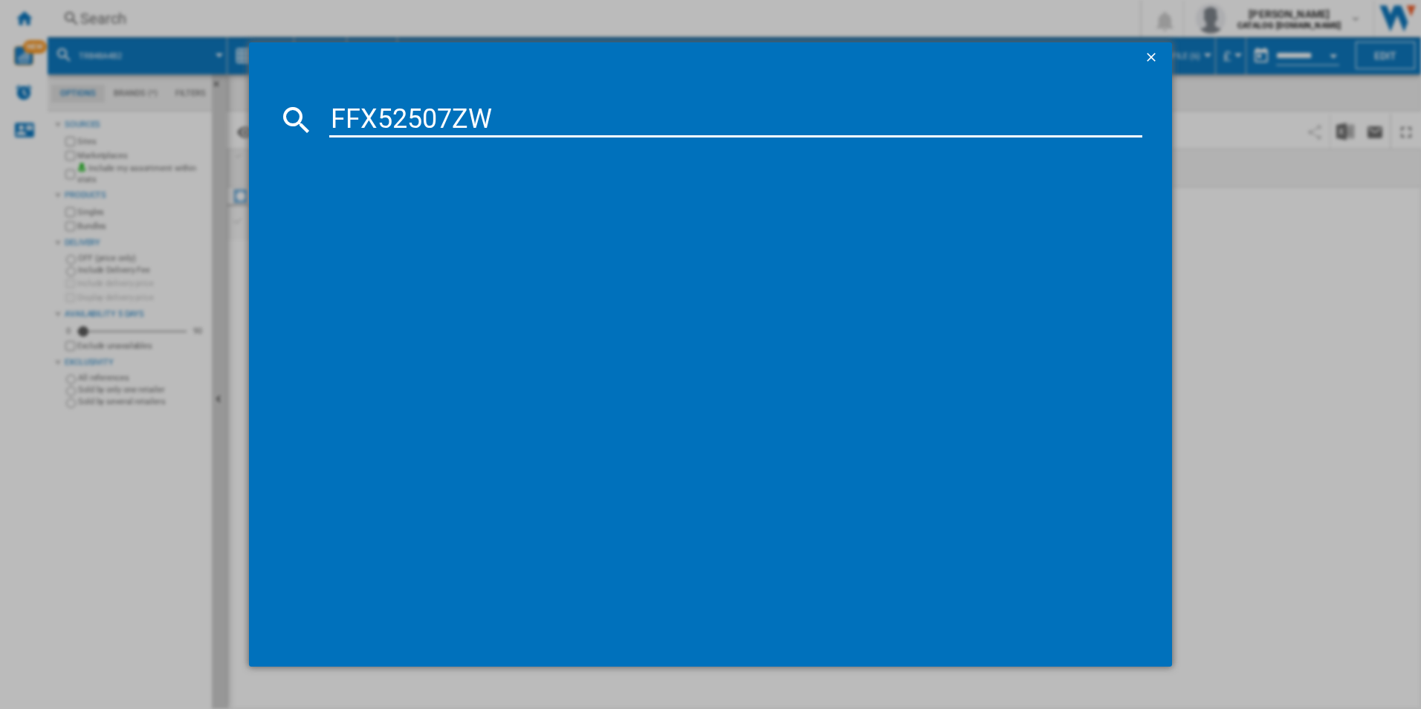
type input "FFX52507ZW"
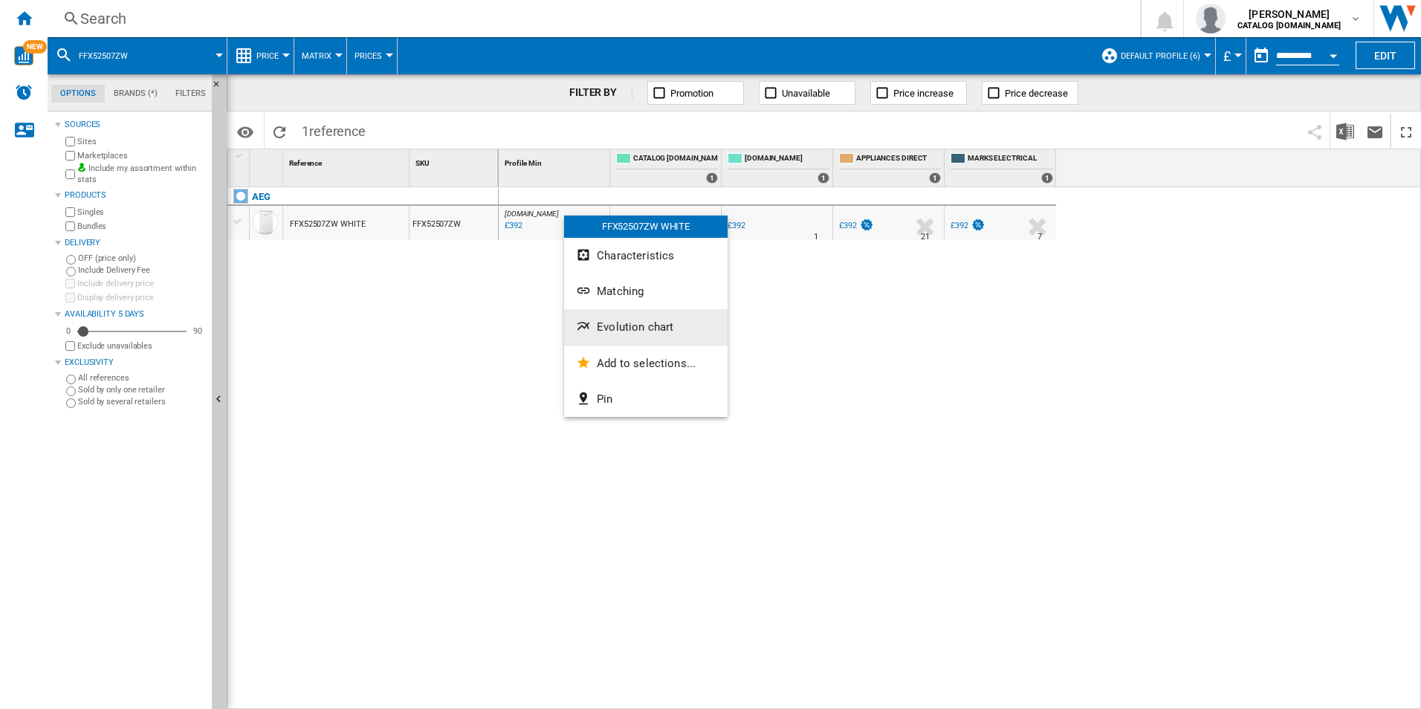
click at [647, 325] on span "Evolution chart" at bounding box center [635, 326] width 77 height 13
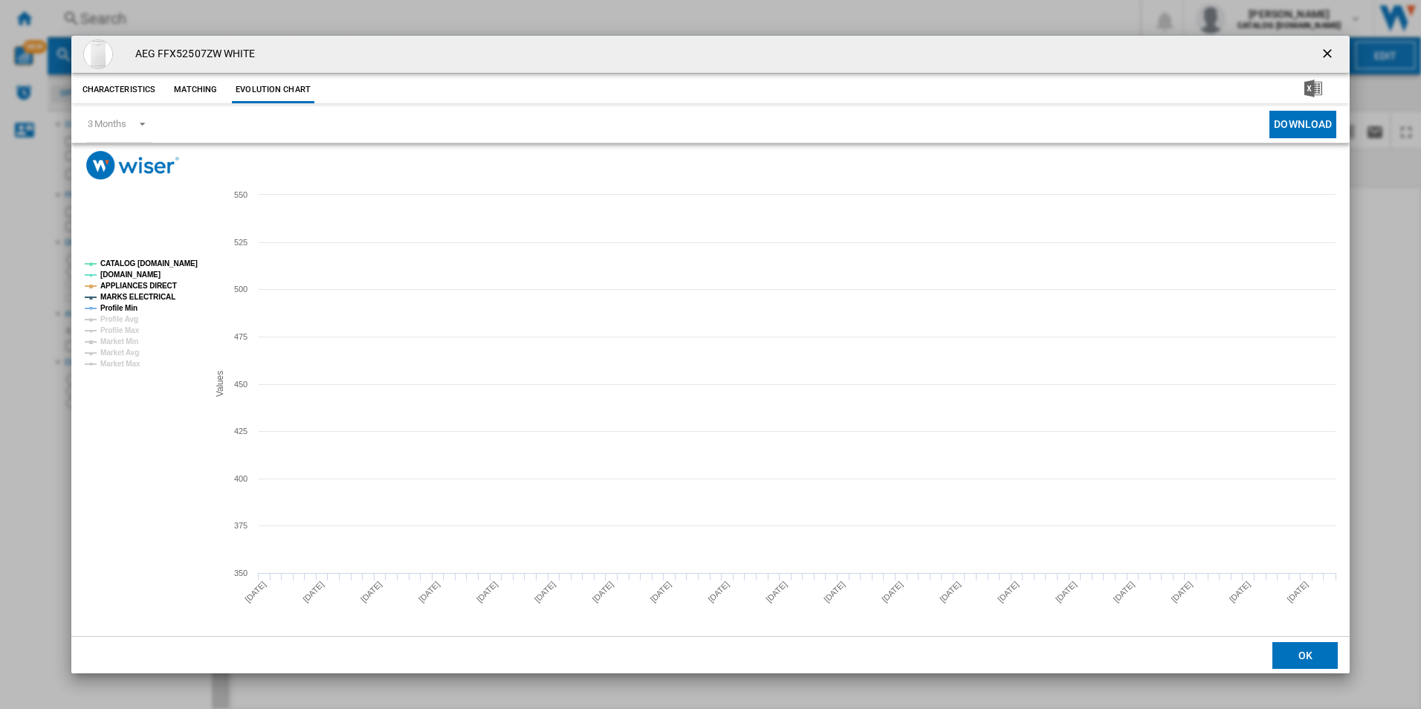
click at [175, 263] on tspan "CATALOG [DOMAIN_NAME]" at bounding box center [148, 263] width 97 height 8
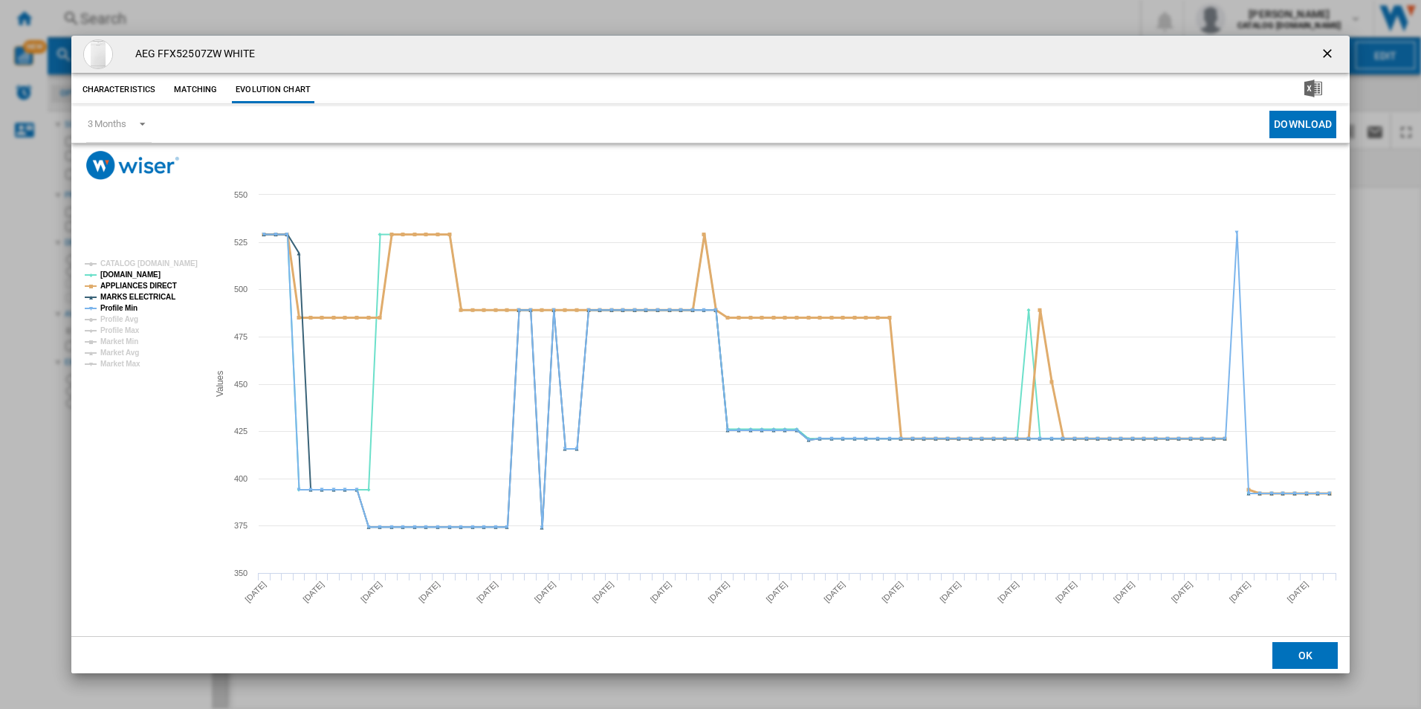
click at [167, 282] on tspan "APPLIANCES DIRECT" at bounding box center [138, 286] width 77 height 8
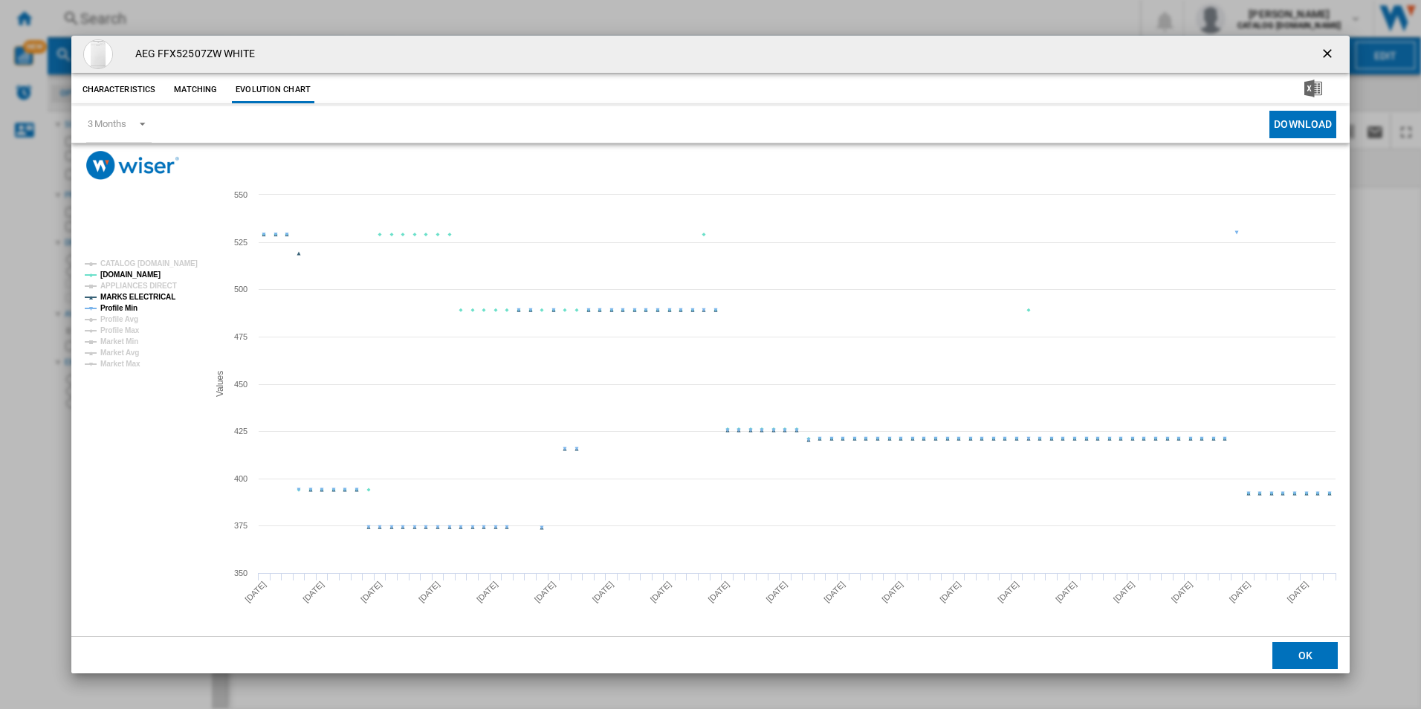
click at [157, 293] on tspan "MARKS ELECTRICAL" at bounding box center [137, 297] width 75 height 8
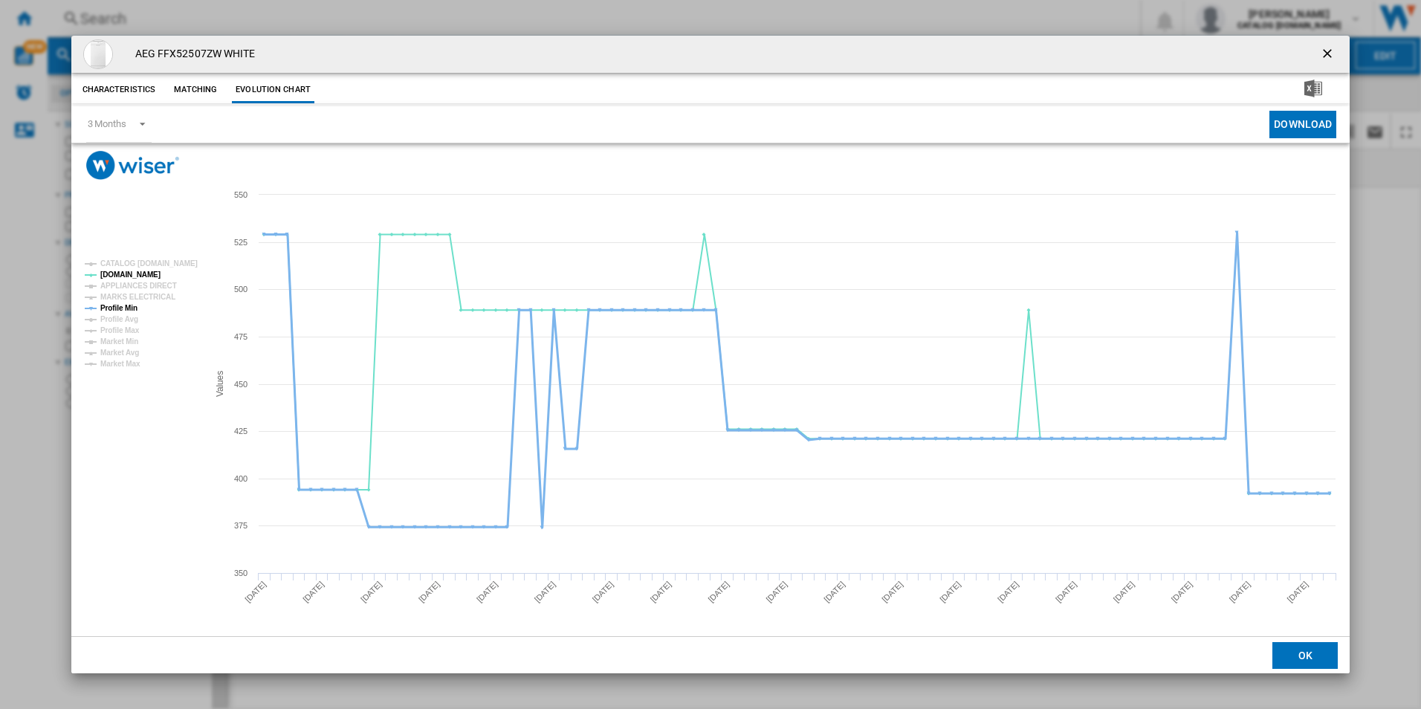
click at [123, 309] on tspan "Profile Min" at bounding box center [118, 308] width 37 height 8
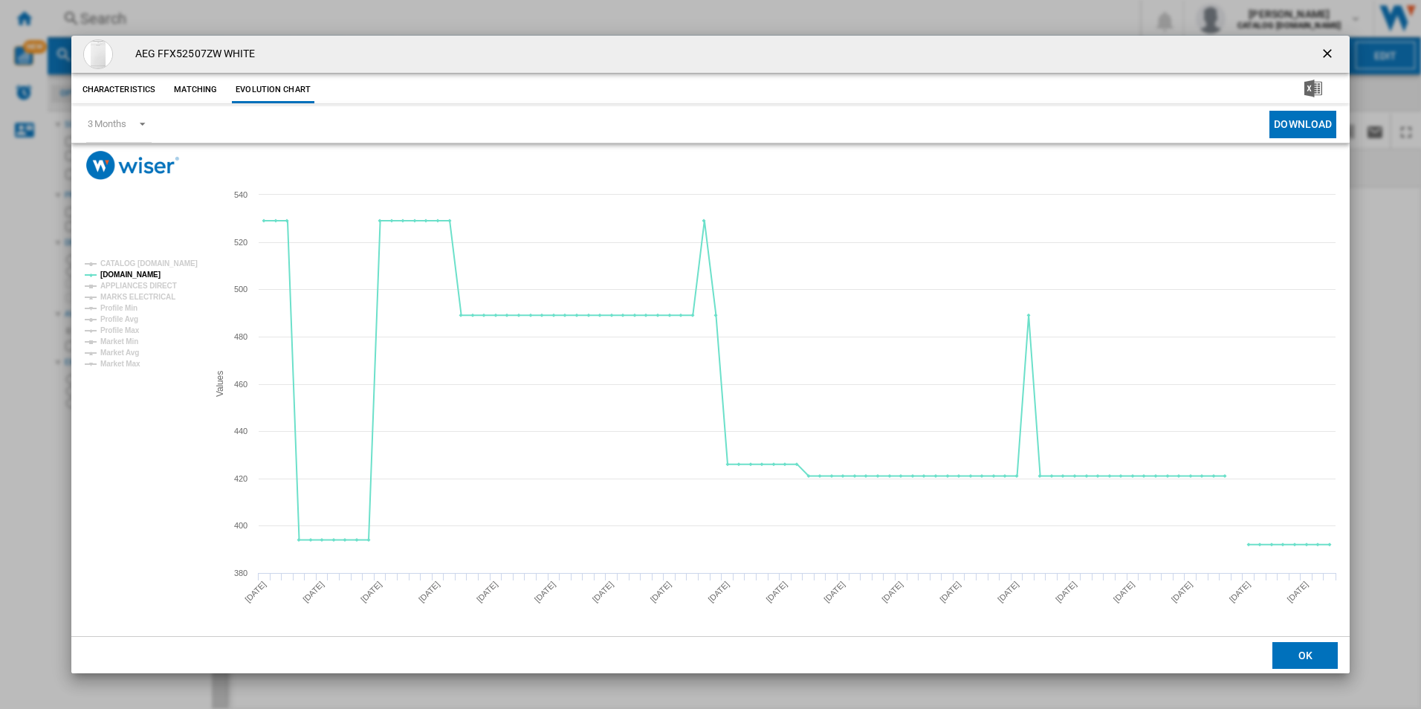
drag, startPoint x: 1321, startPoint y: 49, endPoint x: 1301, endPoint y: 56, distance: 21.4
click at [1321, 49] on ng-md-icon "getI18NText('BUTTONS.CLOSE_DIALOG')" at bounding box center [1329, 55] width 18 height 18
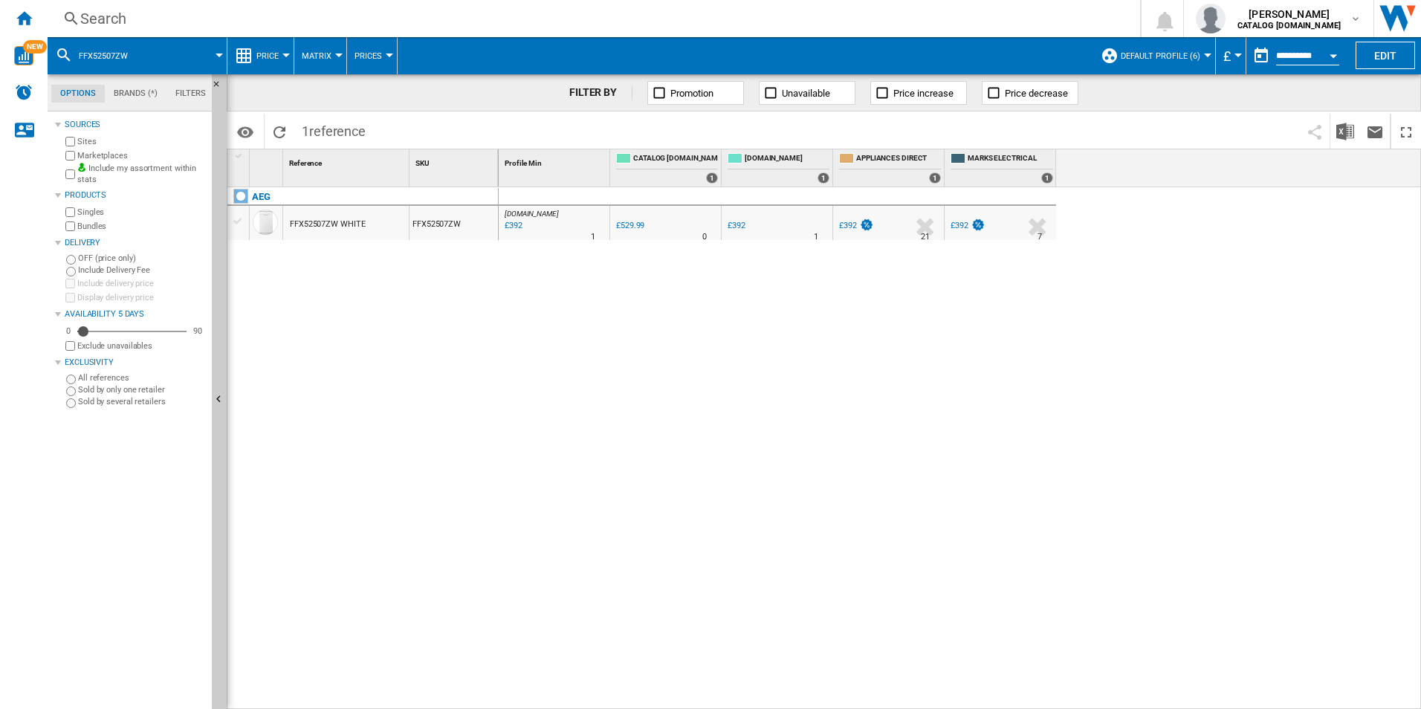
click at [927, 26] on div "Search" at bounding box center [590, 18] width 1021 height 21
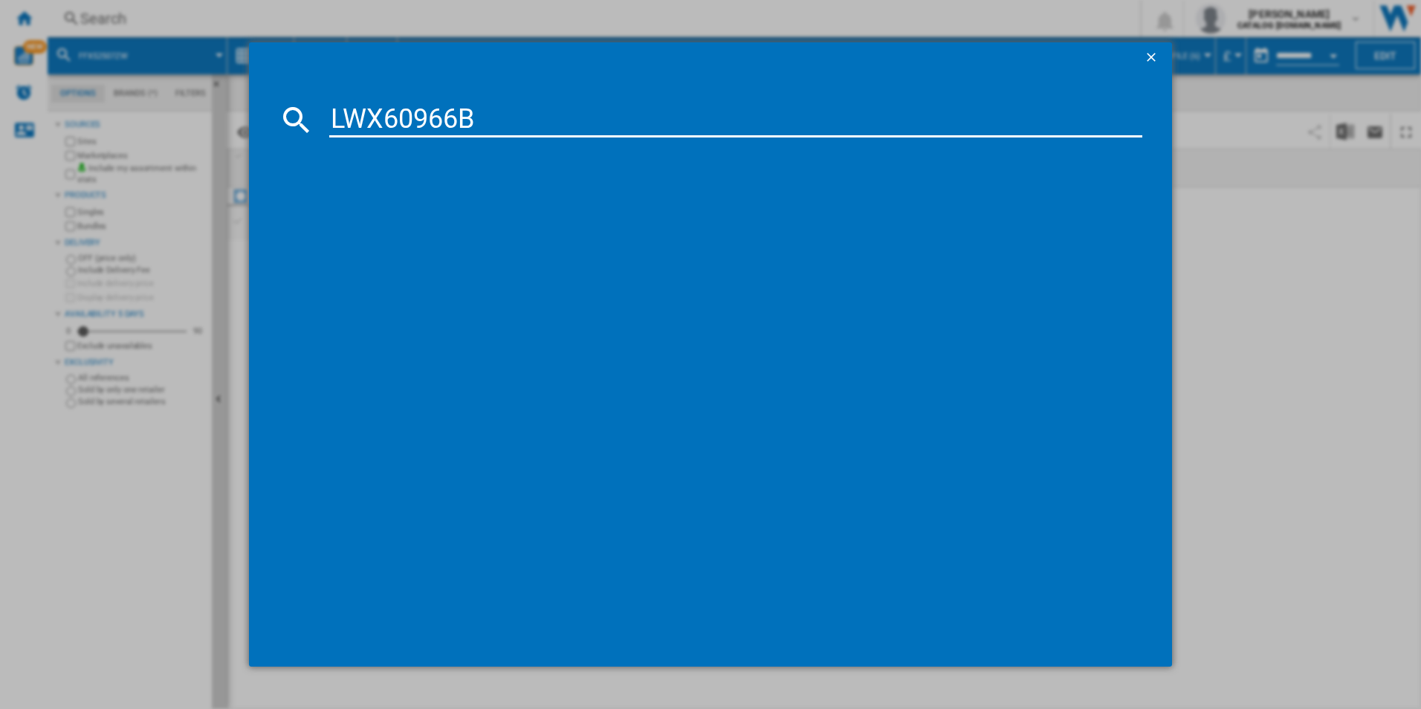
type input "LWX60966B"
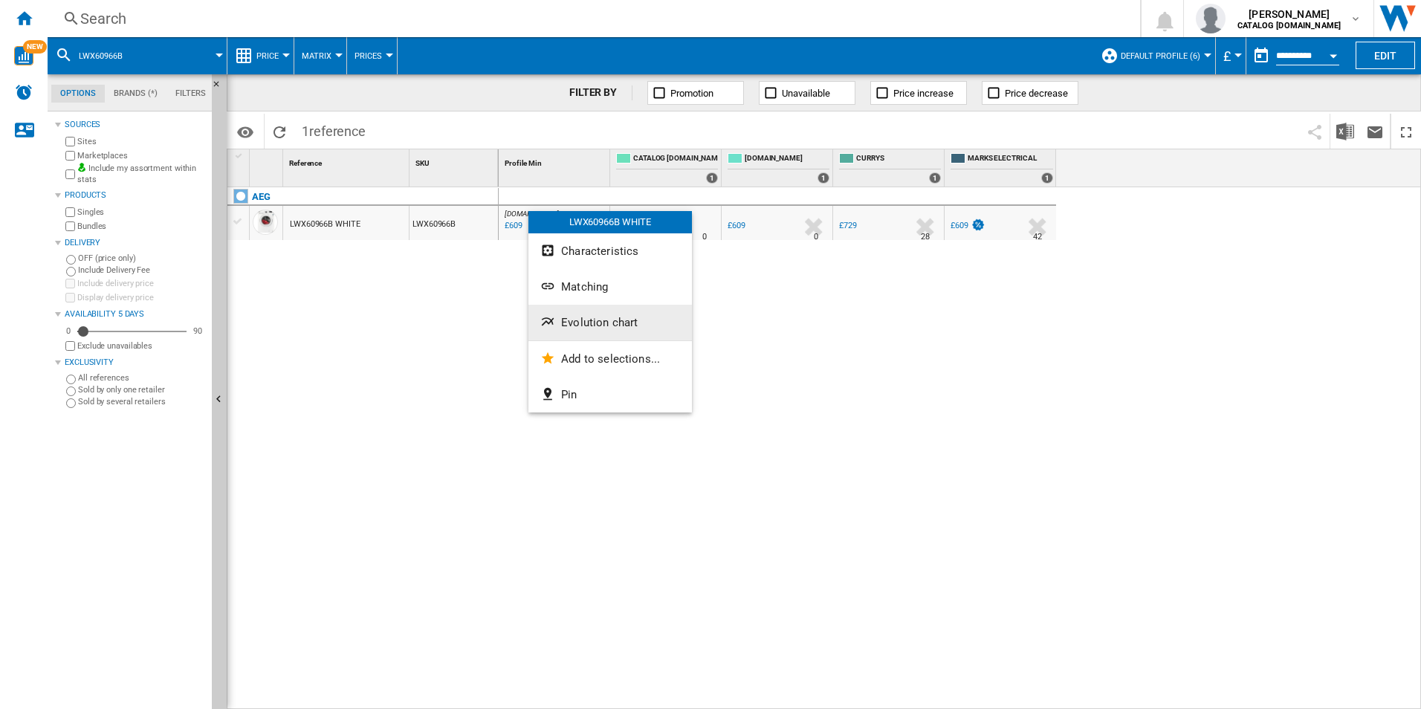
click at [589, 317] on span "Evolution chart" at bounding box center [599, 322] width 77 height 13
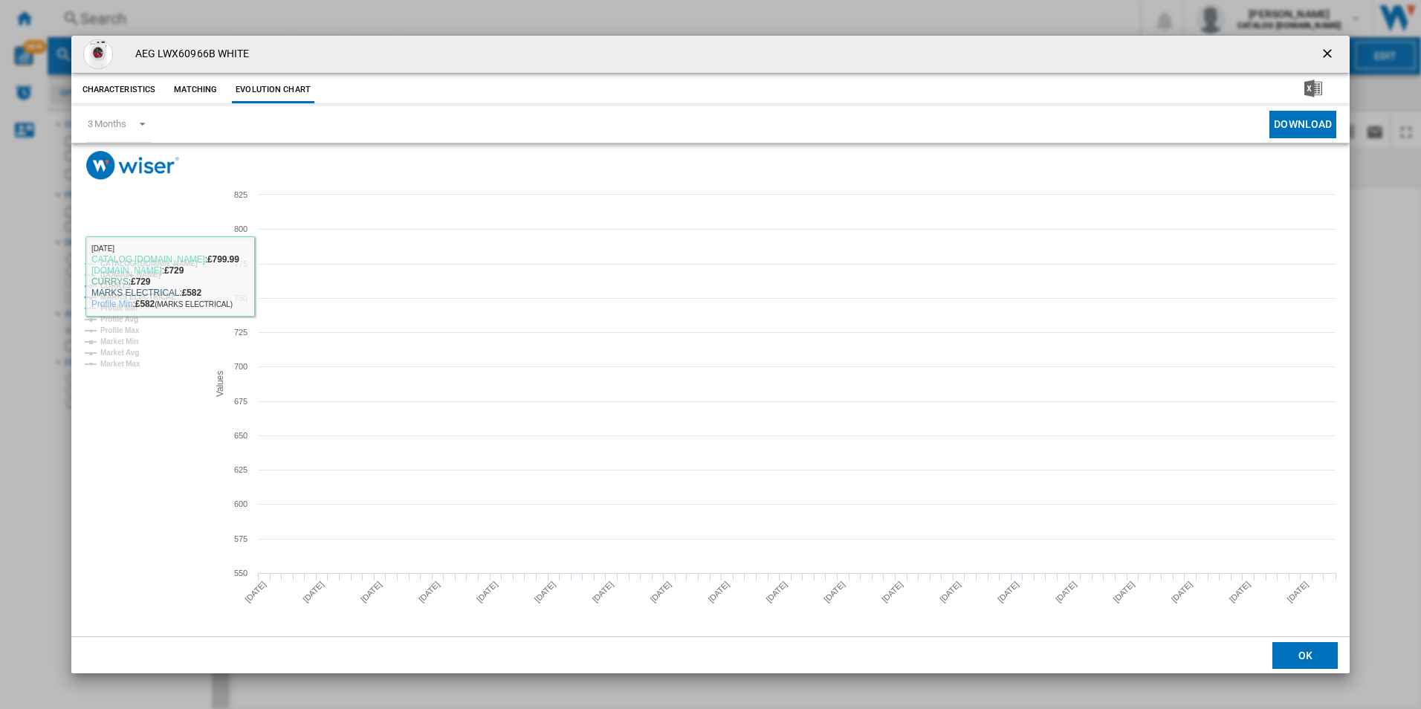
click at [169, 259] on tspan "CATALOG [DOMAIN_NAME]" at bounding box center [148, 263] width 97 height 8
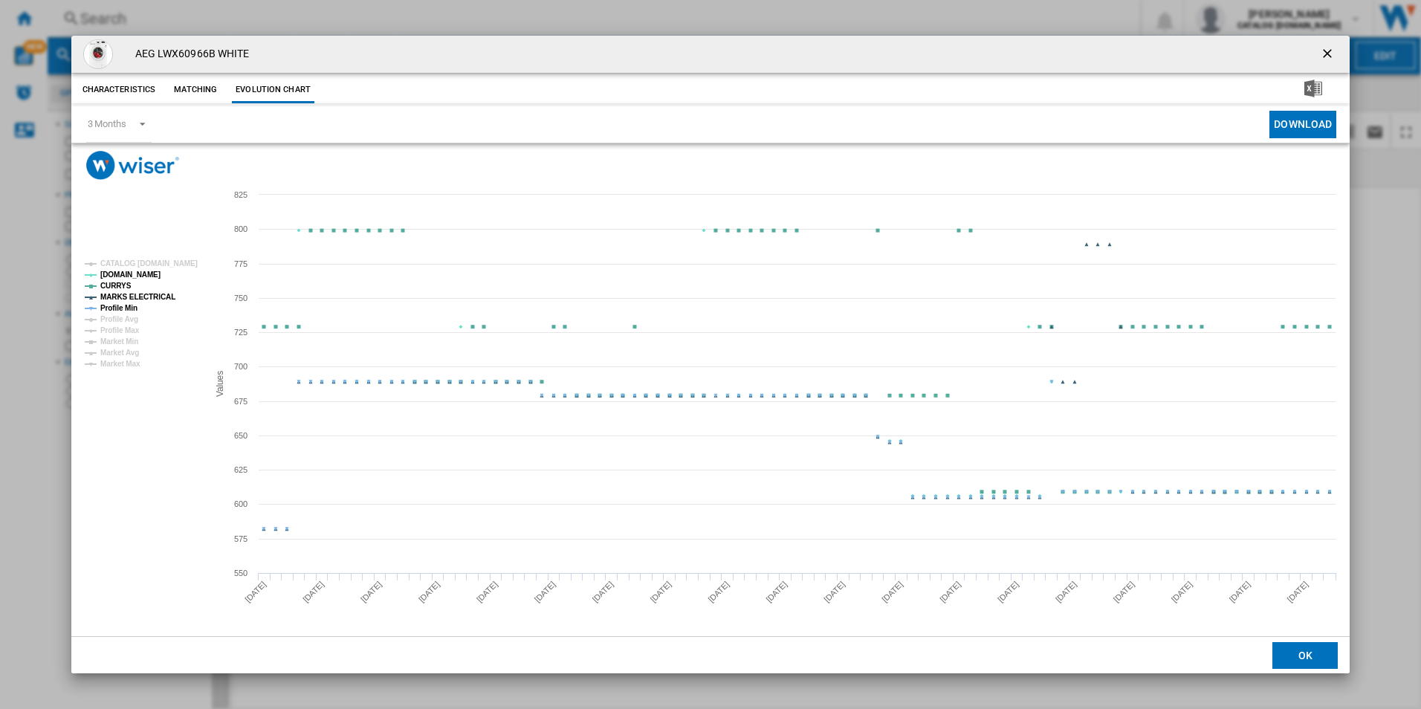
click at [138, 301] on tspan "MARKS ELECTRICAL" at bounding box center [137, 297] width 75 height 8
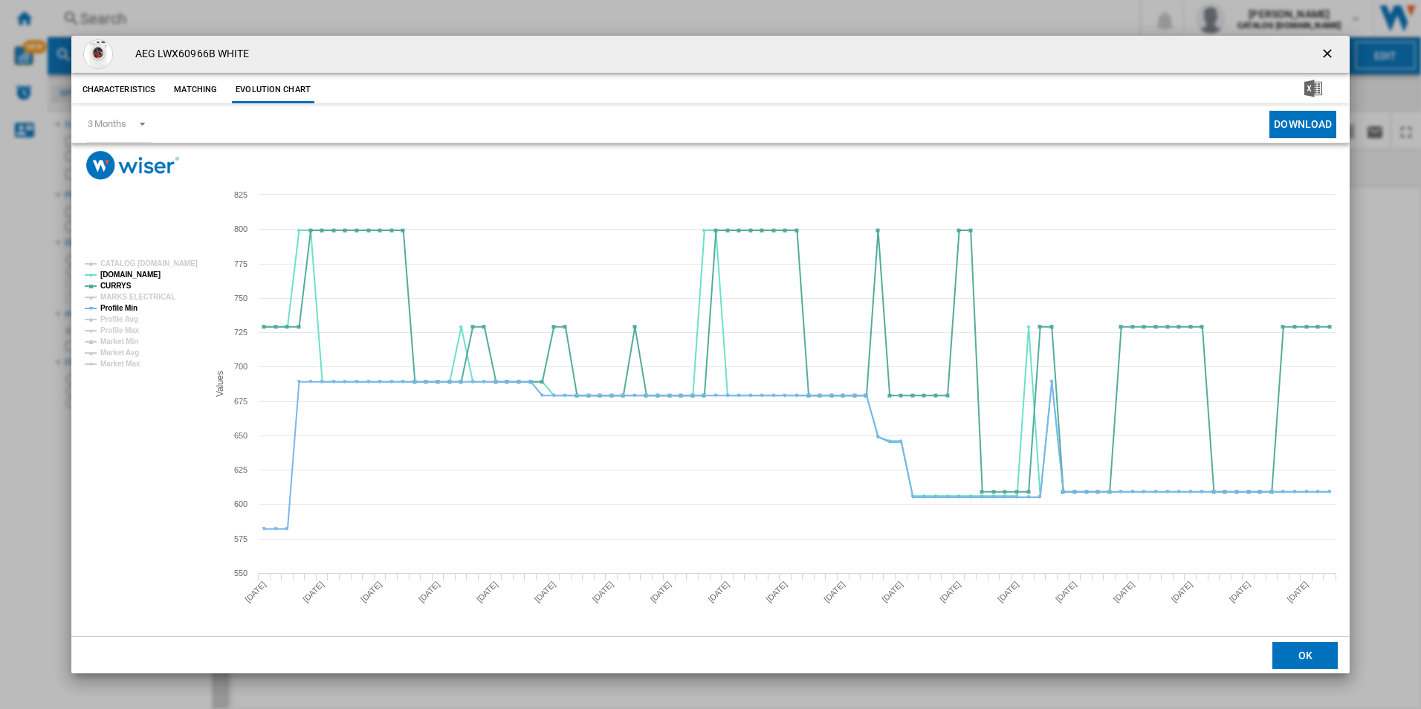
click at [138, 307] on rect "Product popup" at bounding box center [140, 314] width 123 height 120
click at [123, 308] on tspan "Profile Min" at bounding box center [118, 308] width 37 height 8
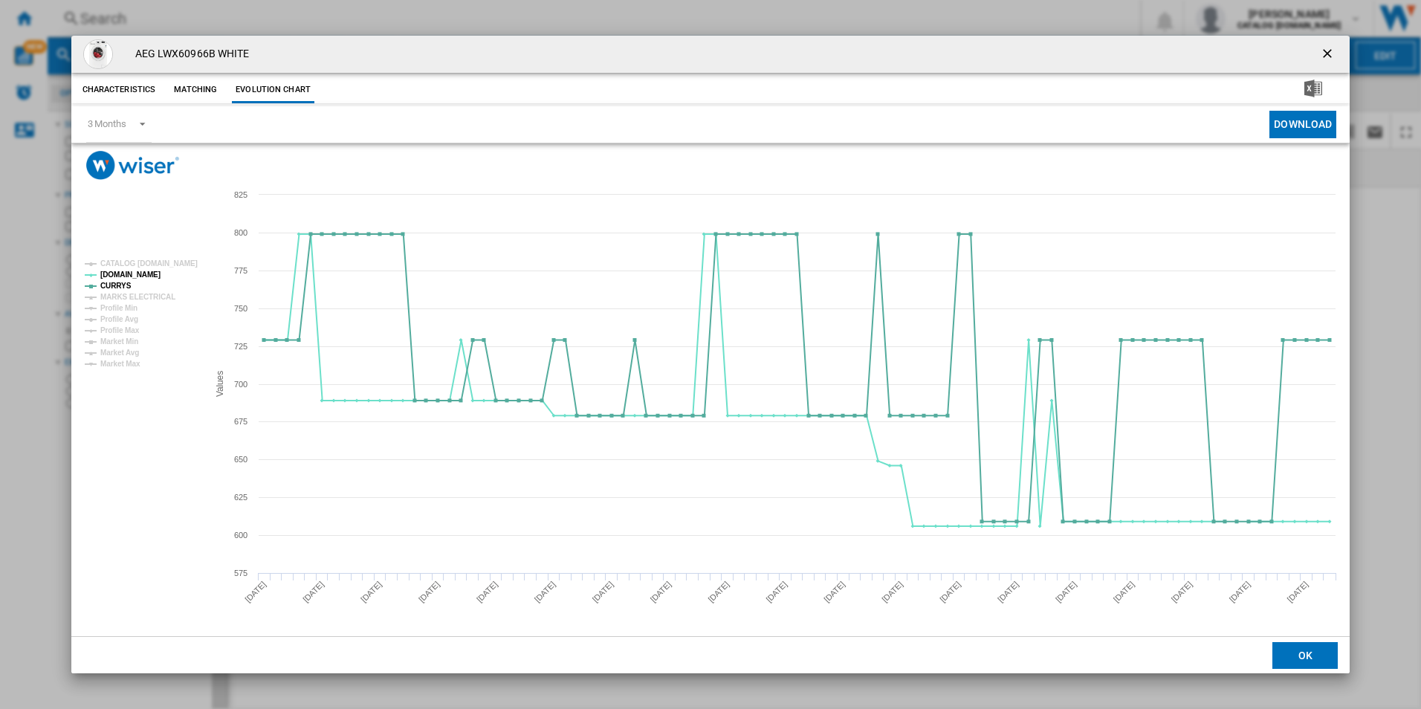
drag, startPoint x: 1326, startPoint y: 47, endPoint x: 1209, endPoint y: 48, distance: 117.4
click at [1326, 47] on ng-md-icon "getI18NText('BUTTONS.CLOSE_DIALOG')" at bounding box center [1329, 55] width 18 height 18
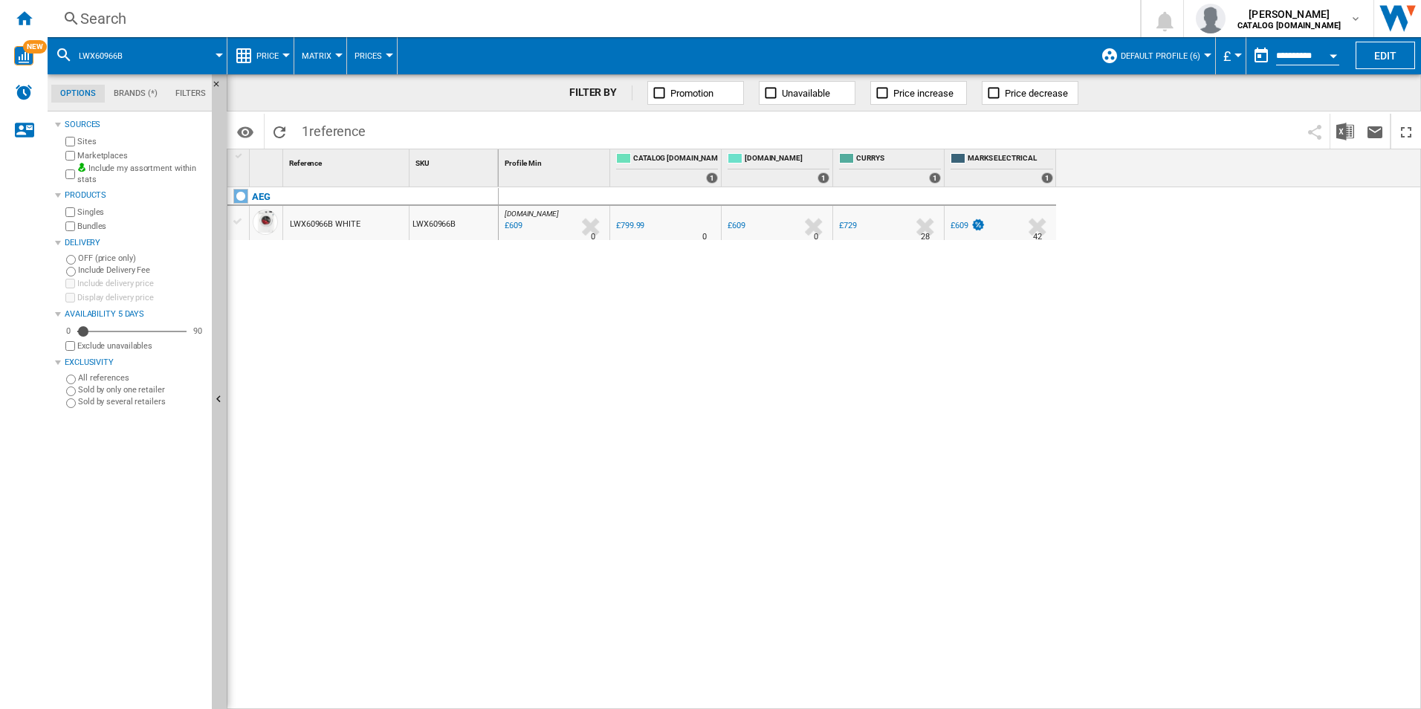
click at [974, 14] on div "Search" at bounding box center [590, 18] width 1021 height 21
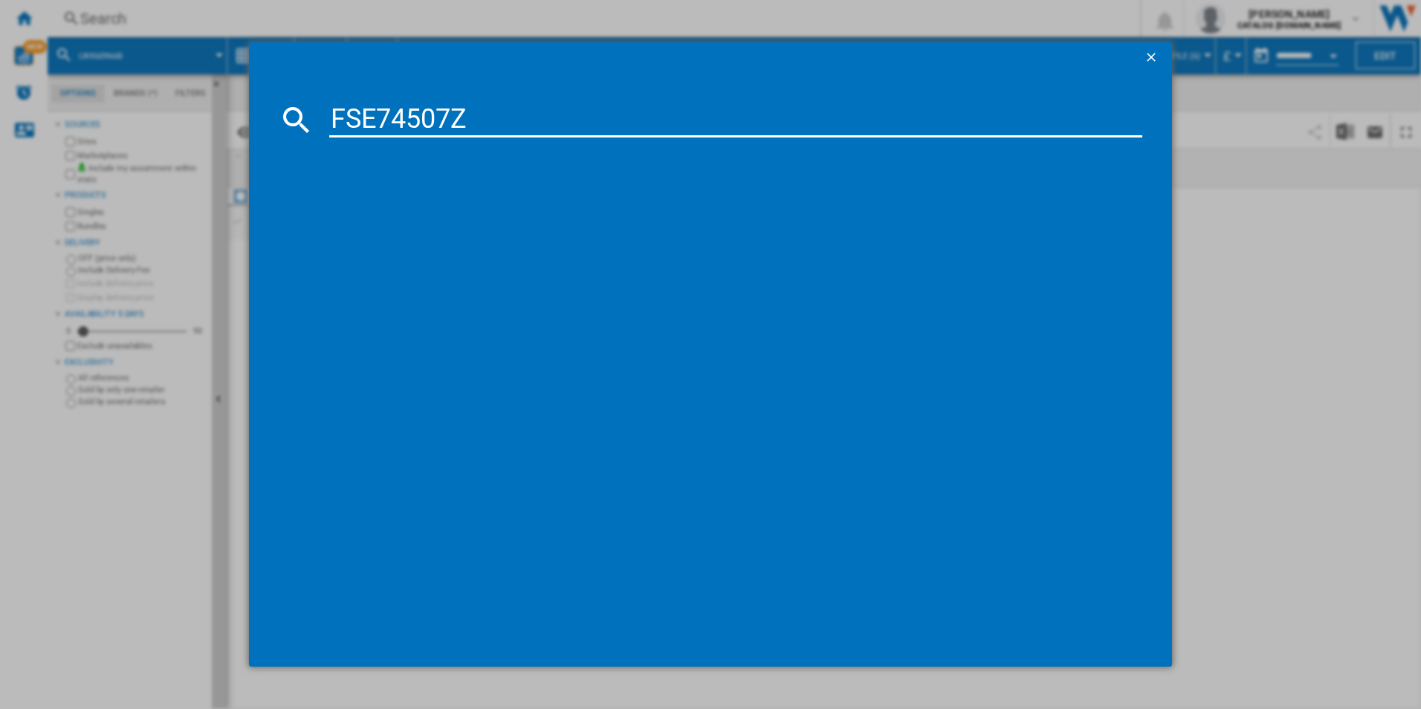
type input "FSE74507Z"
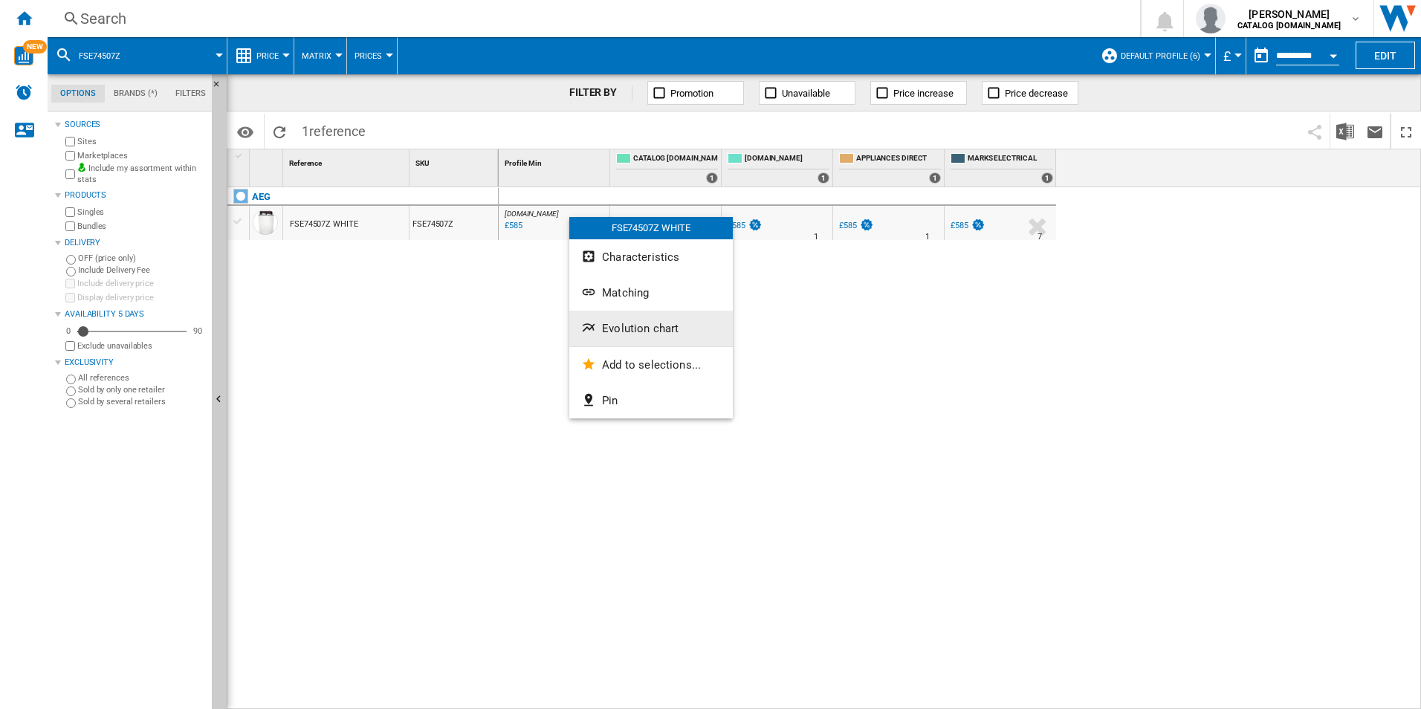
click at [654, 340] on div "FSE74507Z WHITE Characteristics Matching Evolution chart Add to selections... P…" at bounding box center [650, 317] width 163 height 201
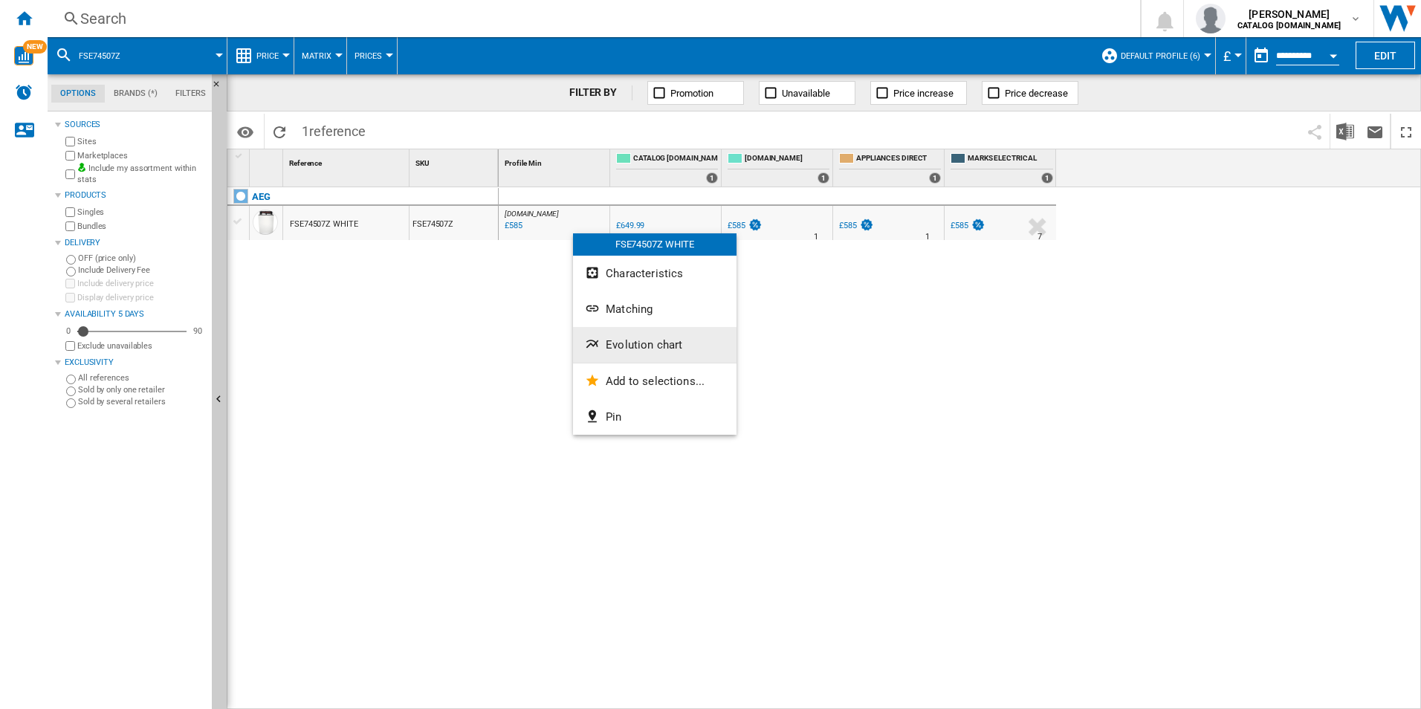
click at [609, 333] on button "Evolution chart" at bounding box center [654, 345] width 163 height 36
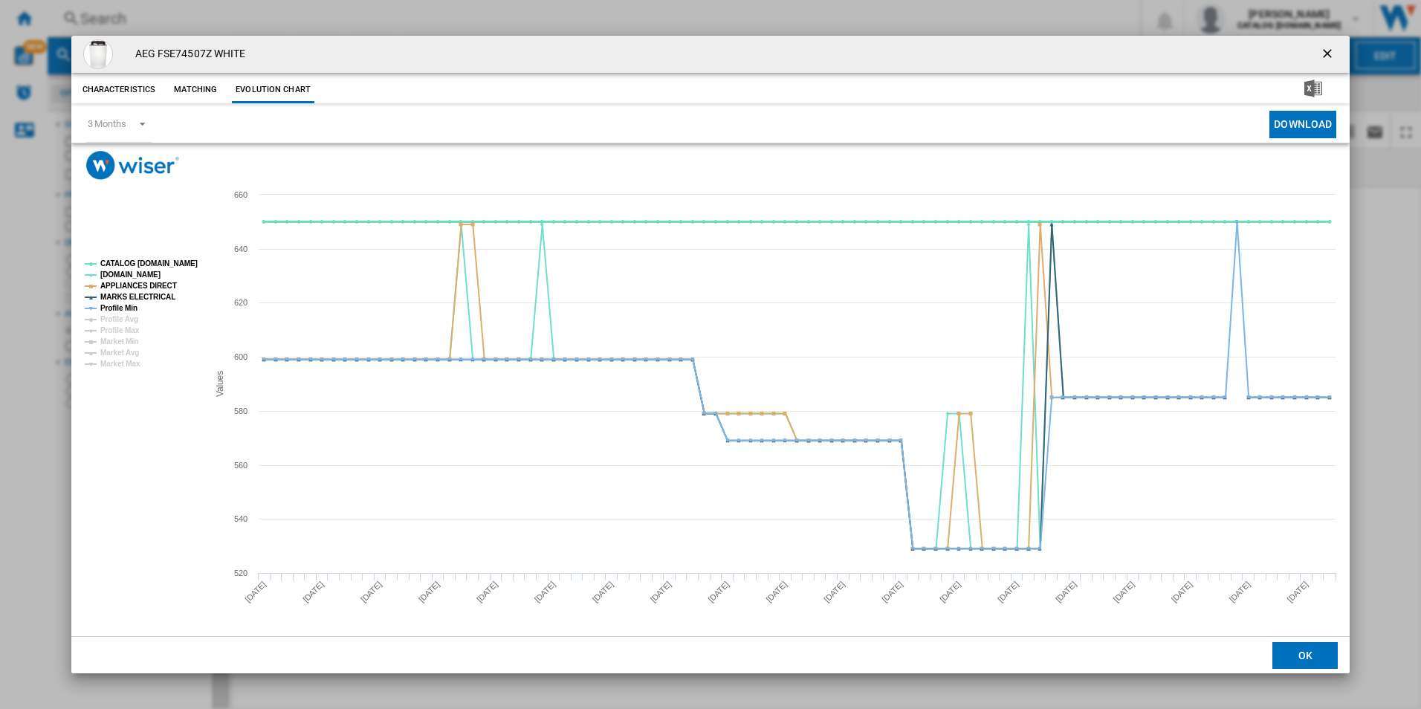
click at [187, 262] on tspan "CATALOG [DOMAIN_NAME]" at bounding box center [148, 263] width 97 height 8
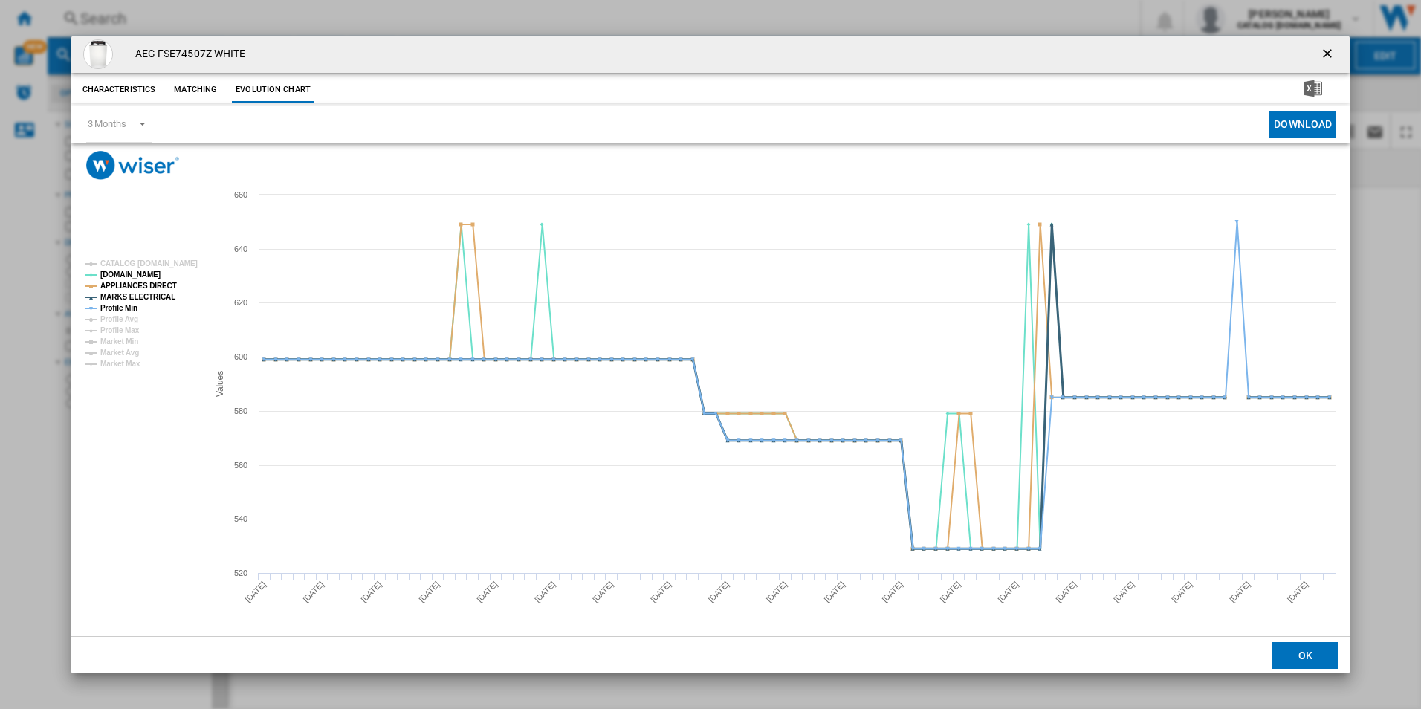
click at [151, 293] on tspan "MARKS ELECTRICAL" at bounding box center [137, 297] width 75 height 8
click at [155, 287] on tspan "APPLIANCES DIRECT" at bounding box center [138, 286] width 77 height 8
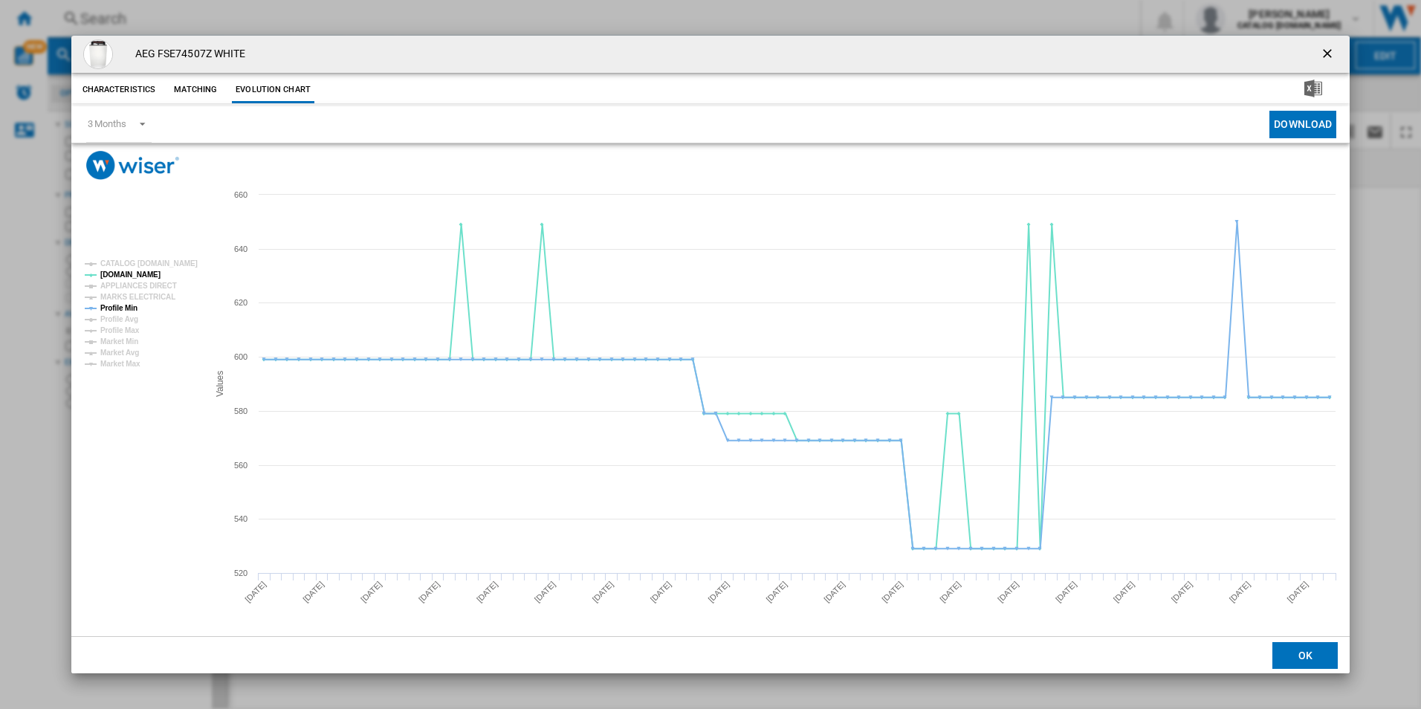
click at [139, 305] on rect "Product popup" at bounding box center [140, 314] width 123 height 120
click at [135, 307] on tspan "Profile Min" at bounding box center [118, 308] width 37 height 8
drag, startPoint x: 1319, startPoint y: 51, endPoint x: 1027, endPoint y: 34, distance: 292.5
click at [1319, 51] on button "Product popup" at bounding box center [1329, 54] width 30 height 30
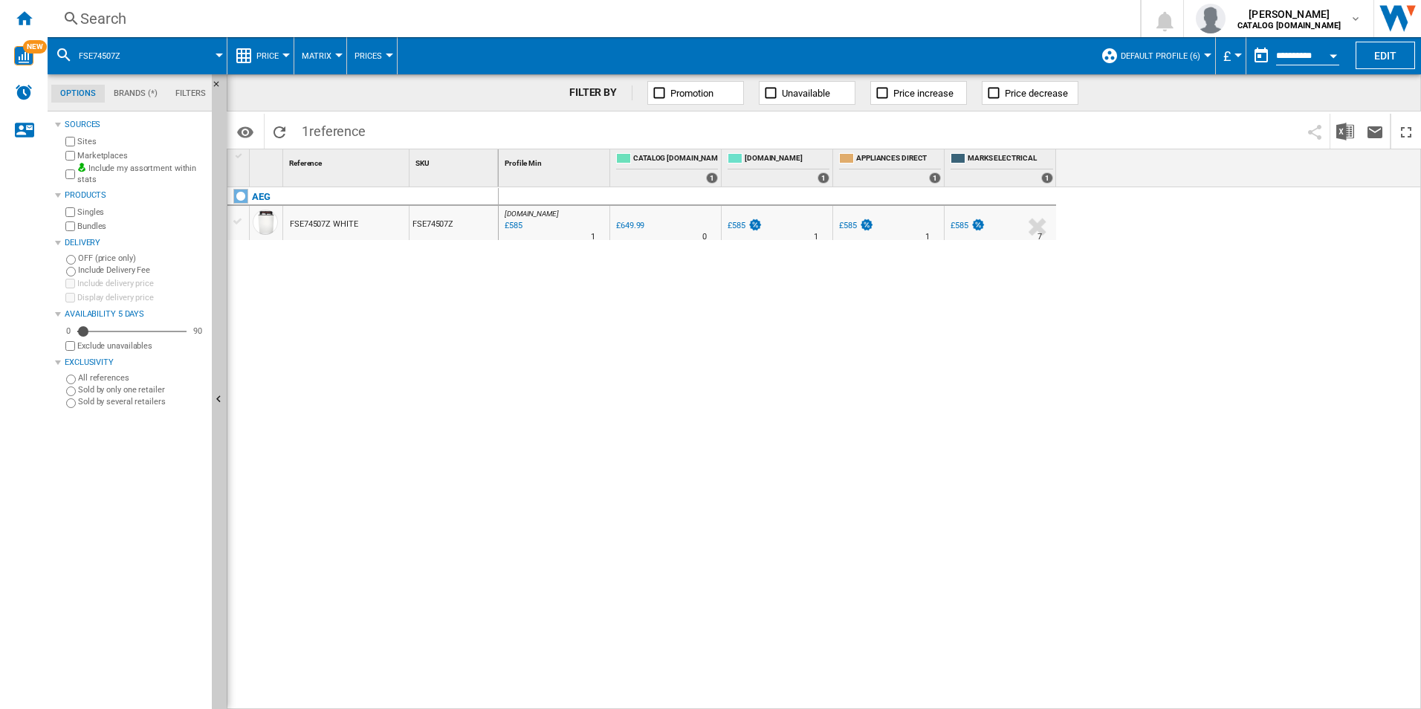
click at [941, 16] on div "Search" at bounding box center [590, 18] width 1021 height 21
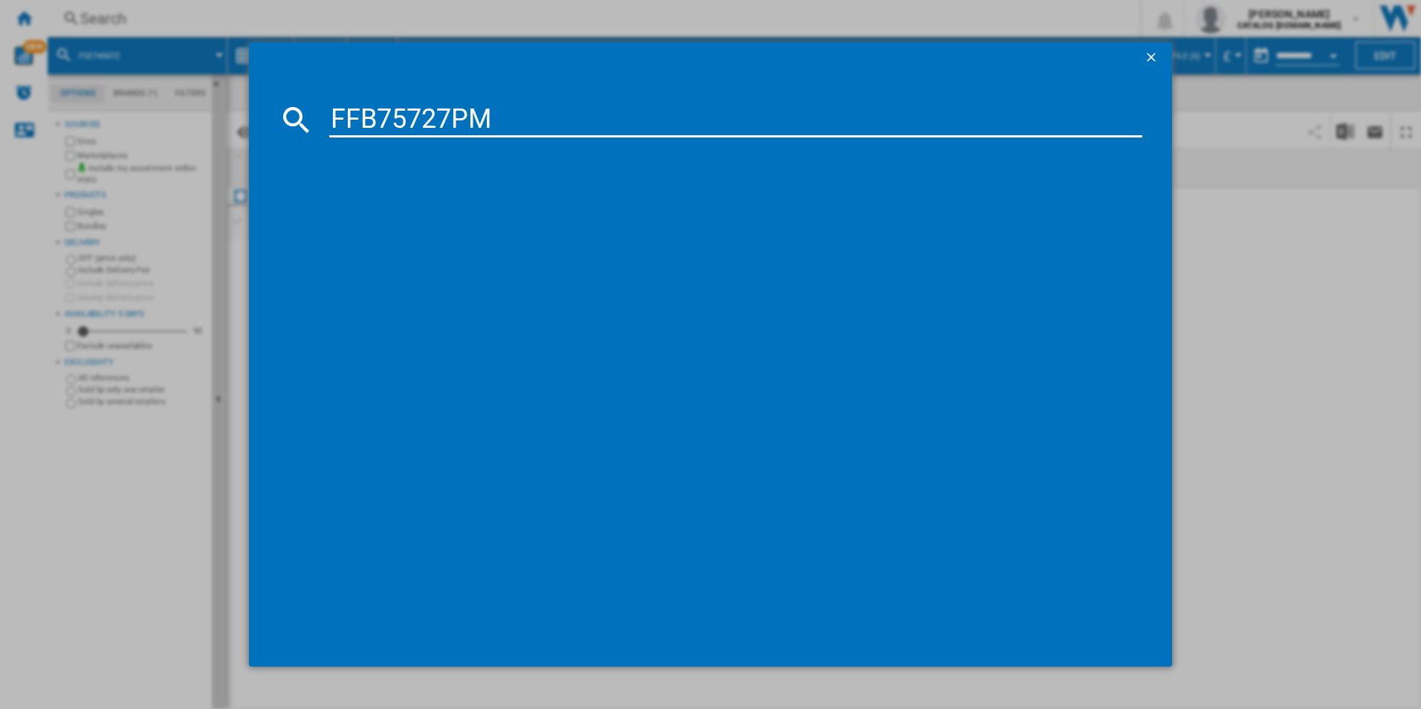
type input "FFB75727PM"
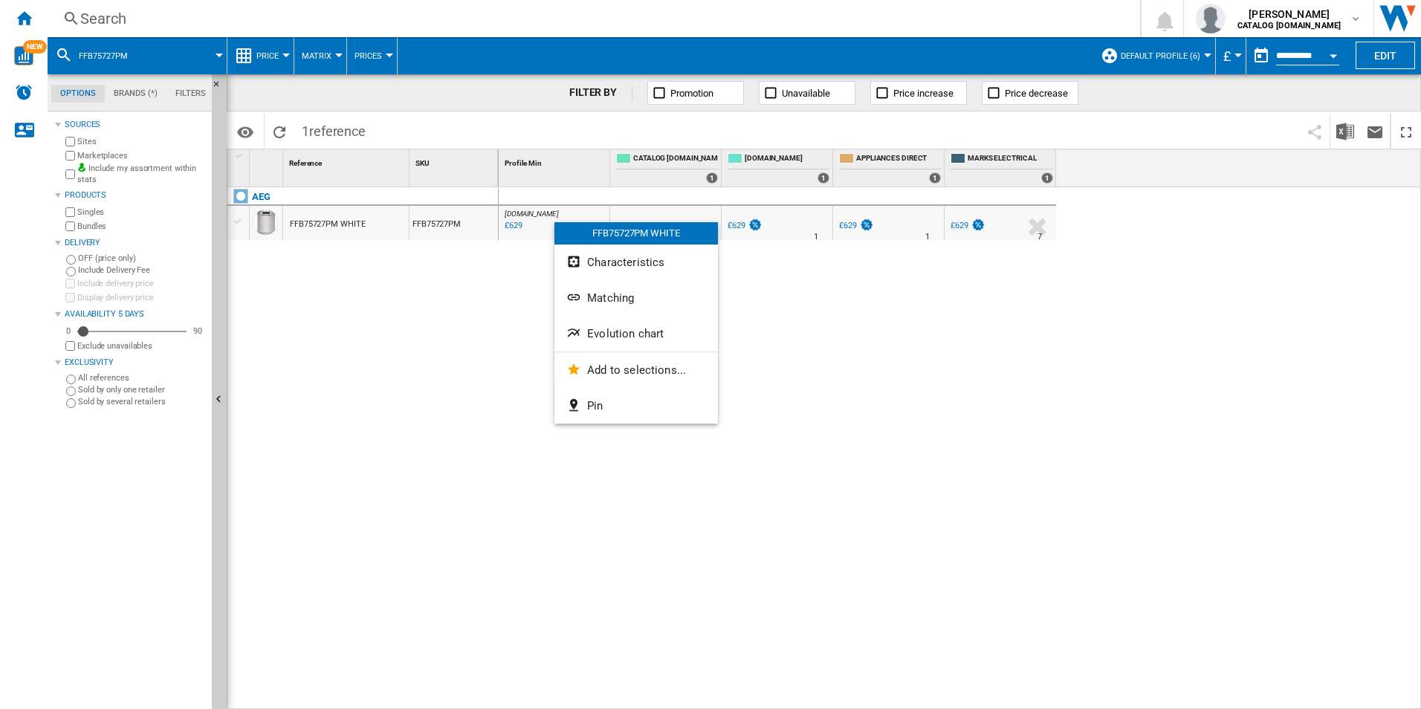
click at [620, 324] on button "Evolution chart" at bounding box center [635, 334] width 163 height 36
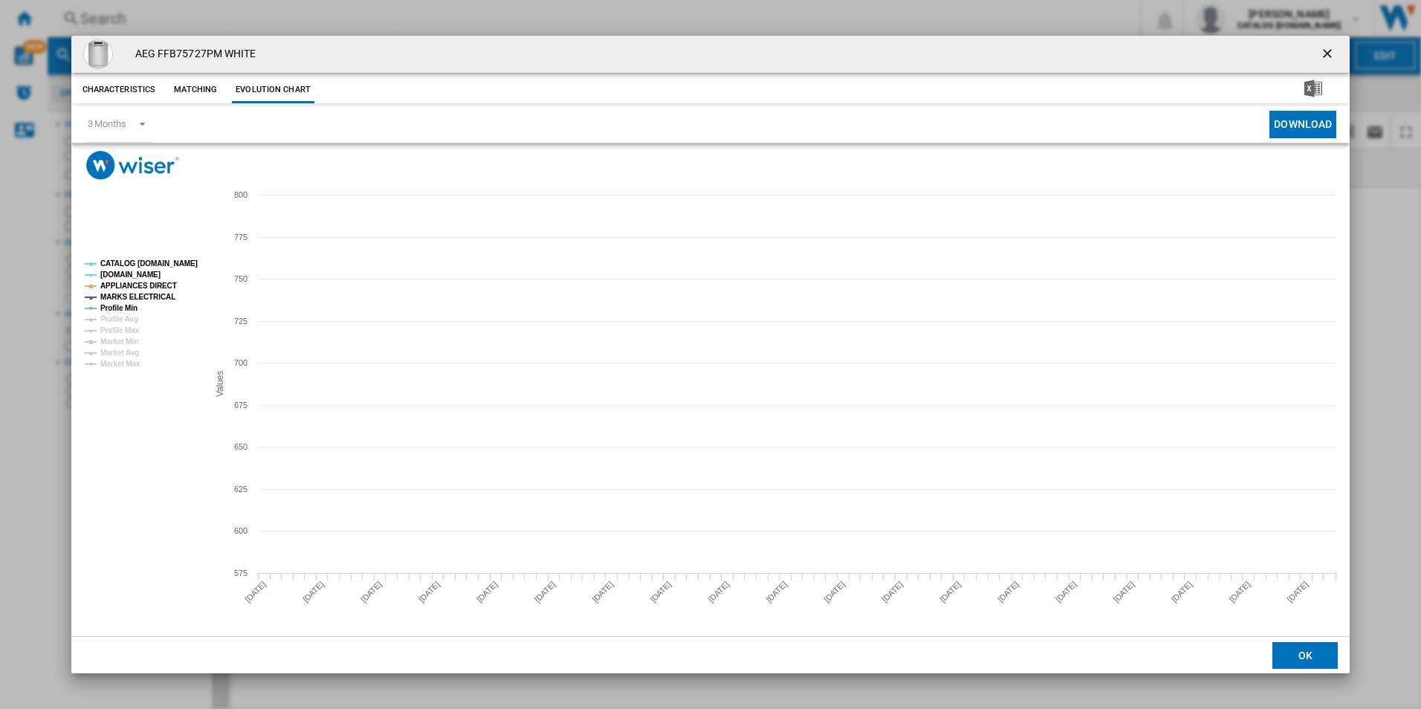
click at [166, 266] on tspan "CATALOG [DOMAIN_NAME]" at bounding box center [148, 263] width 97 height 8
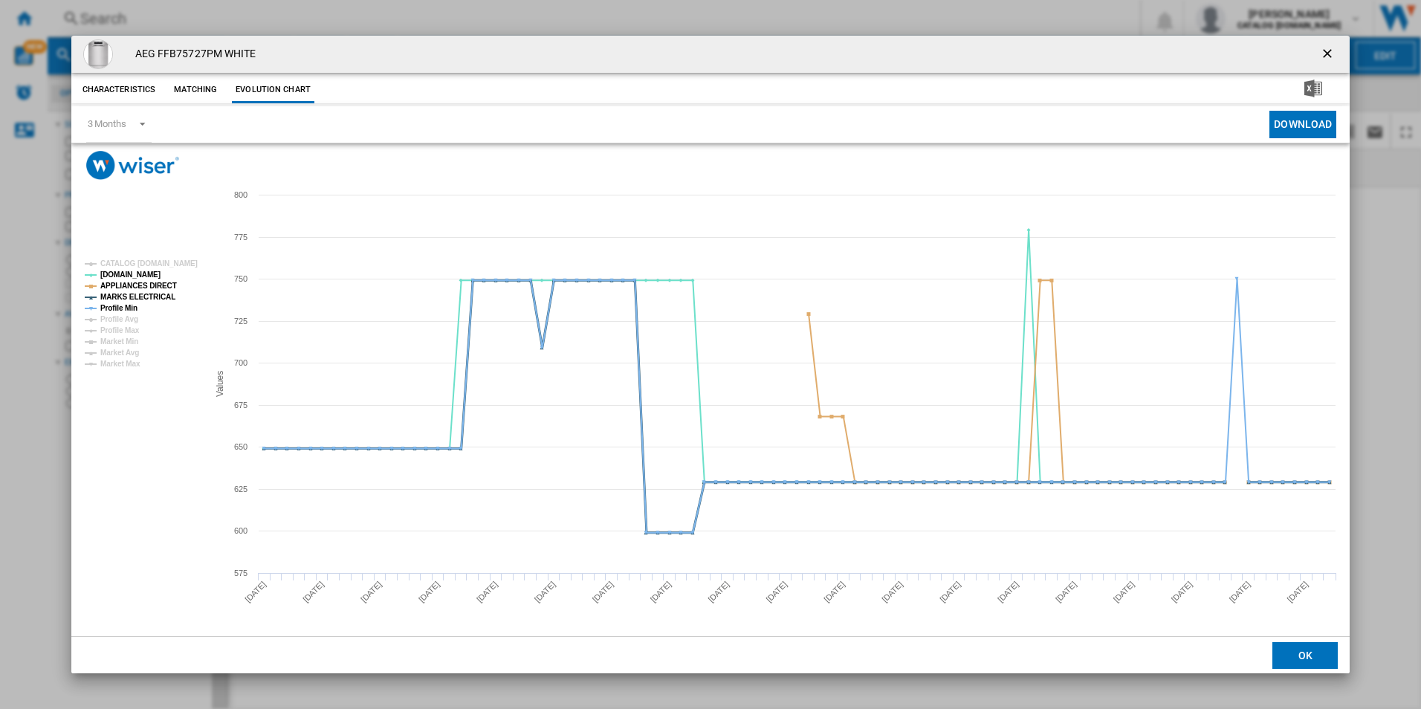
click at [153, 294] on tspan "MARKS ELECTRICAL" at bounding box center [137, 297] width 75 height 8
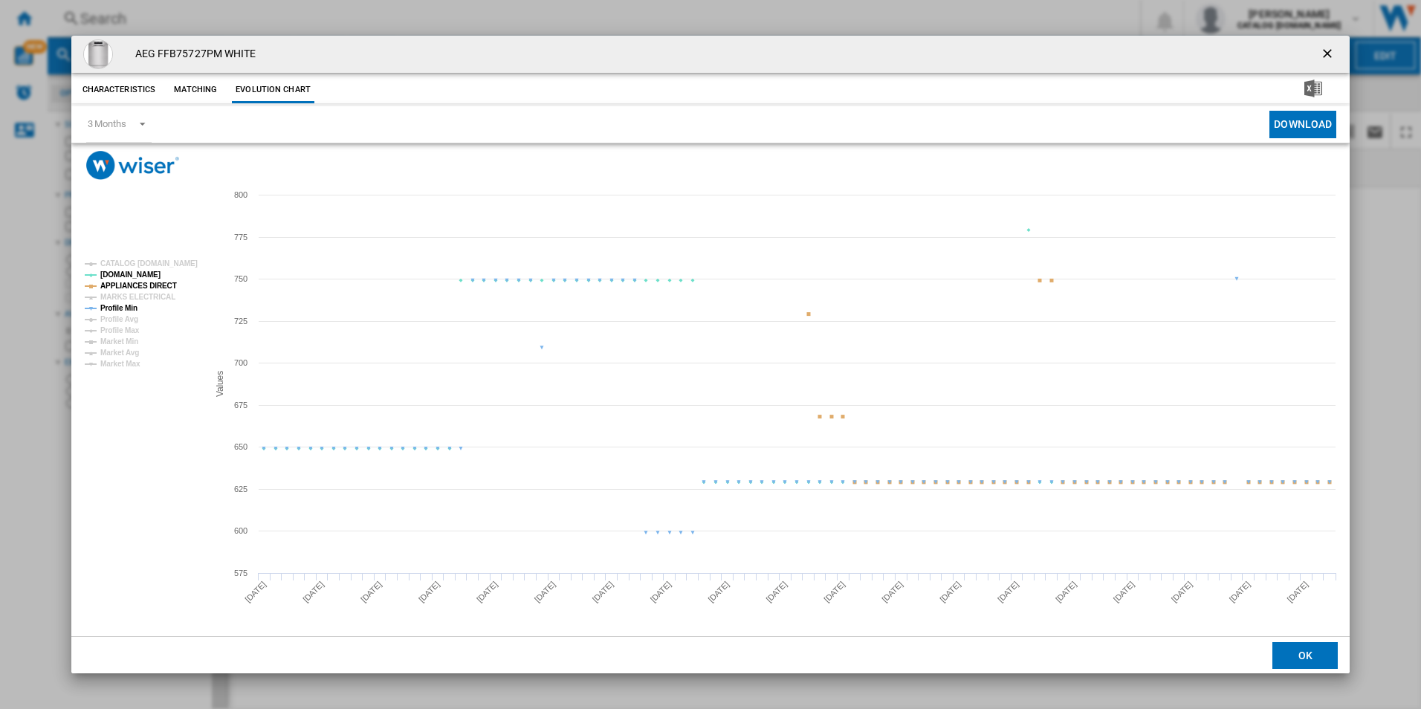
click at [155, 286] on tspan "APPLIANCES DIRECT" at bounding box center [138, 286] width 77 height 8
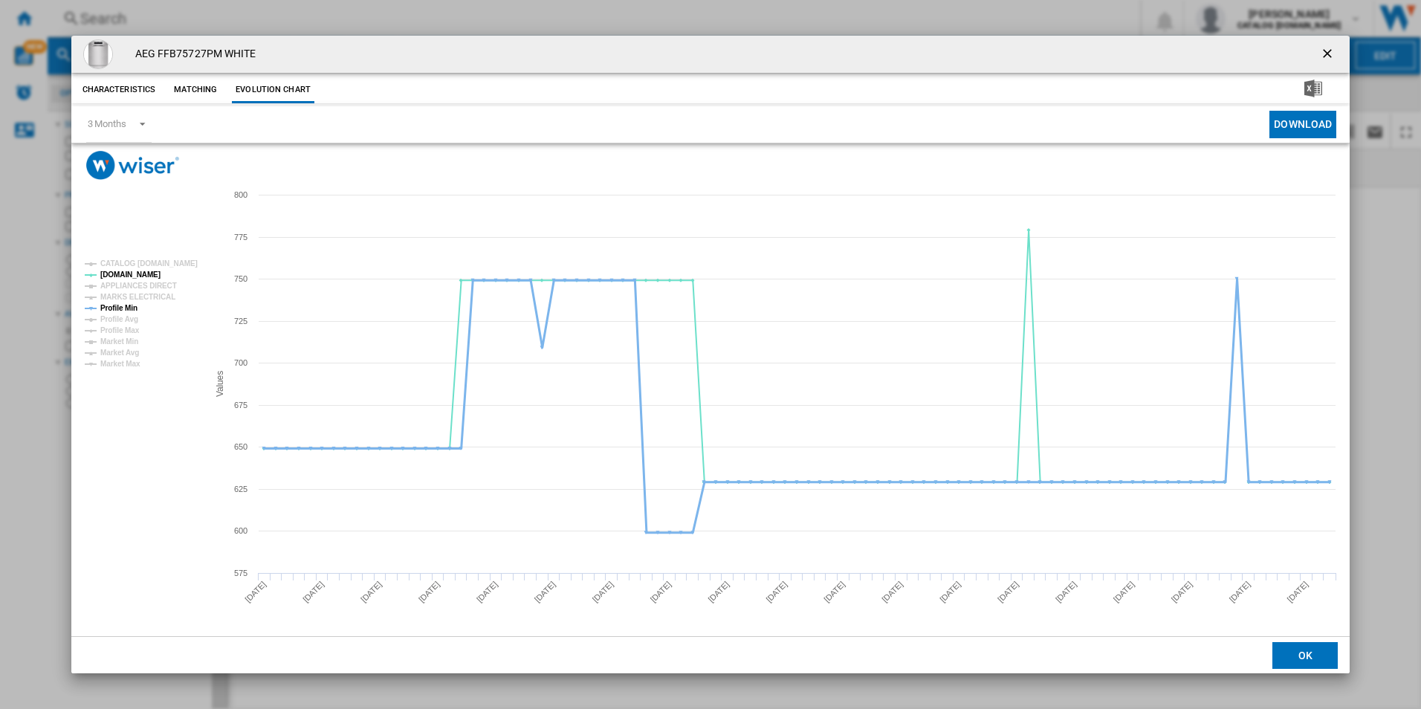
click at [125, 307] on tspan "Profile Min" at bounding box center [118, 308] width 37 height 8
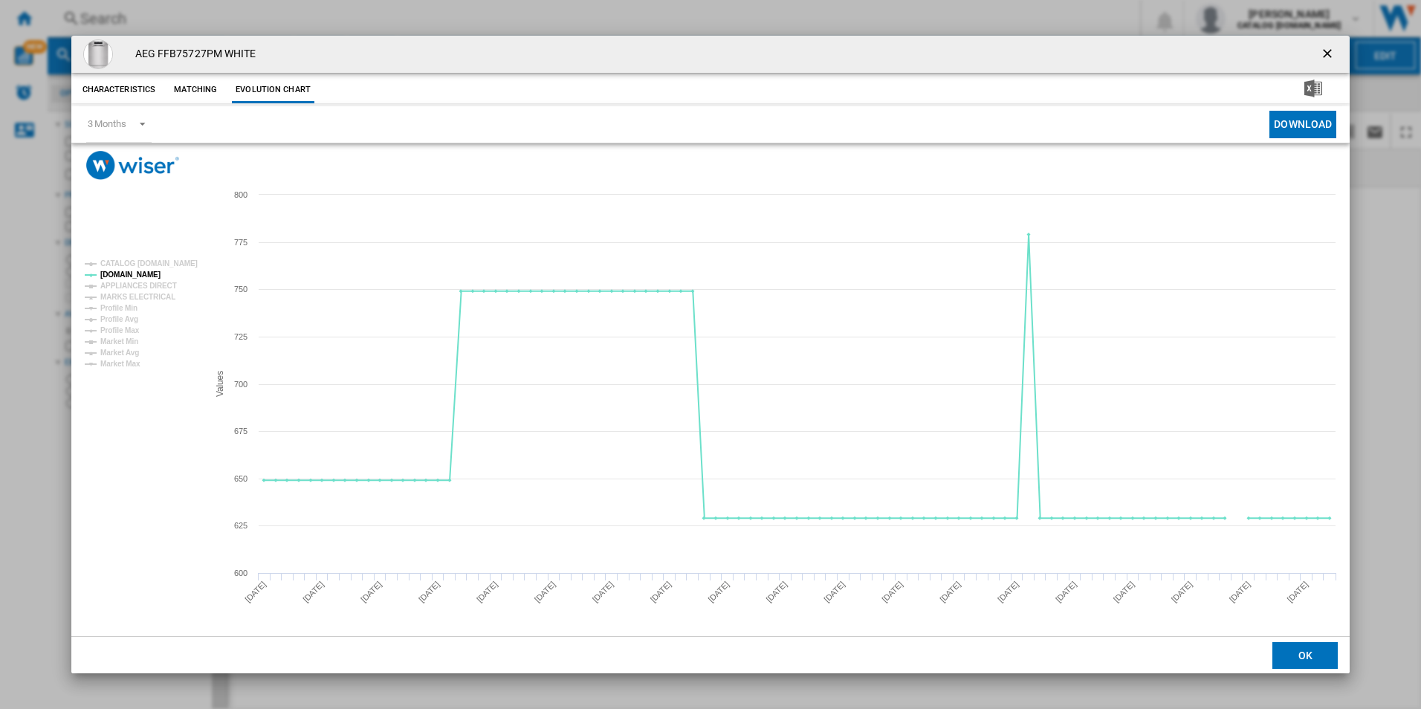
drag, startPoint x: 1332, startPoint y: 50, endPoint x: 1192, endPoint y: 51, distance: 139.7
click at [1332, 50] on ng-md-icon "getI18NText('BUTTONS.CLOSE_DIALOG')" at bounding box center [1329, 55] width 18 height 18
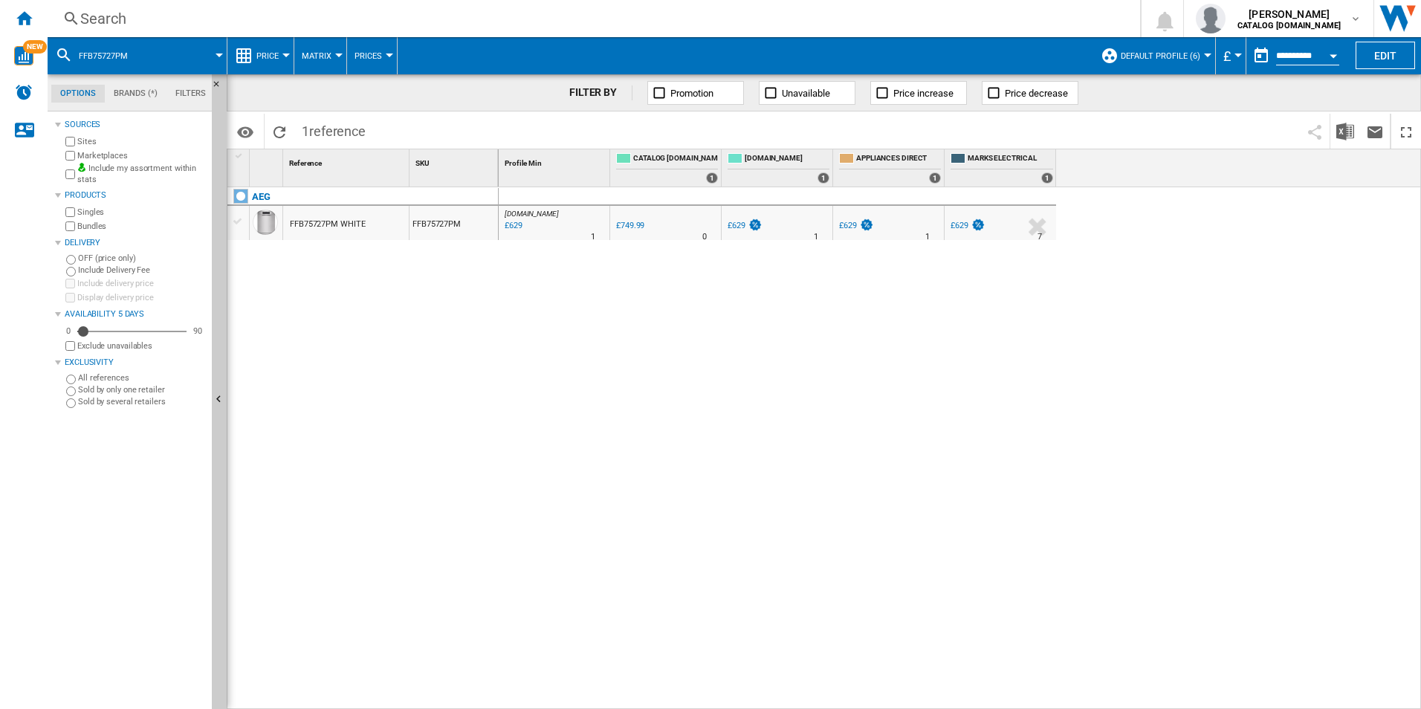
click at [937, 16] on div "Search" at bounding box center [590, 18] width 1021 height 21
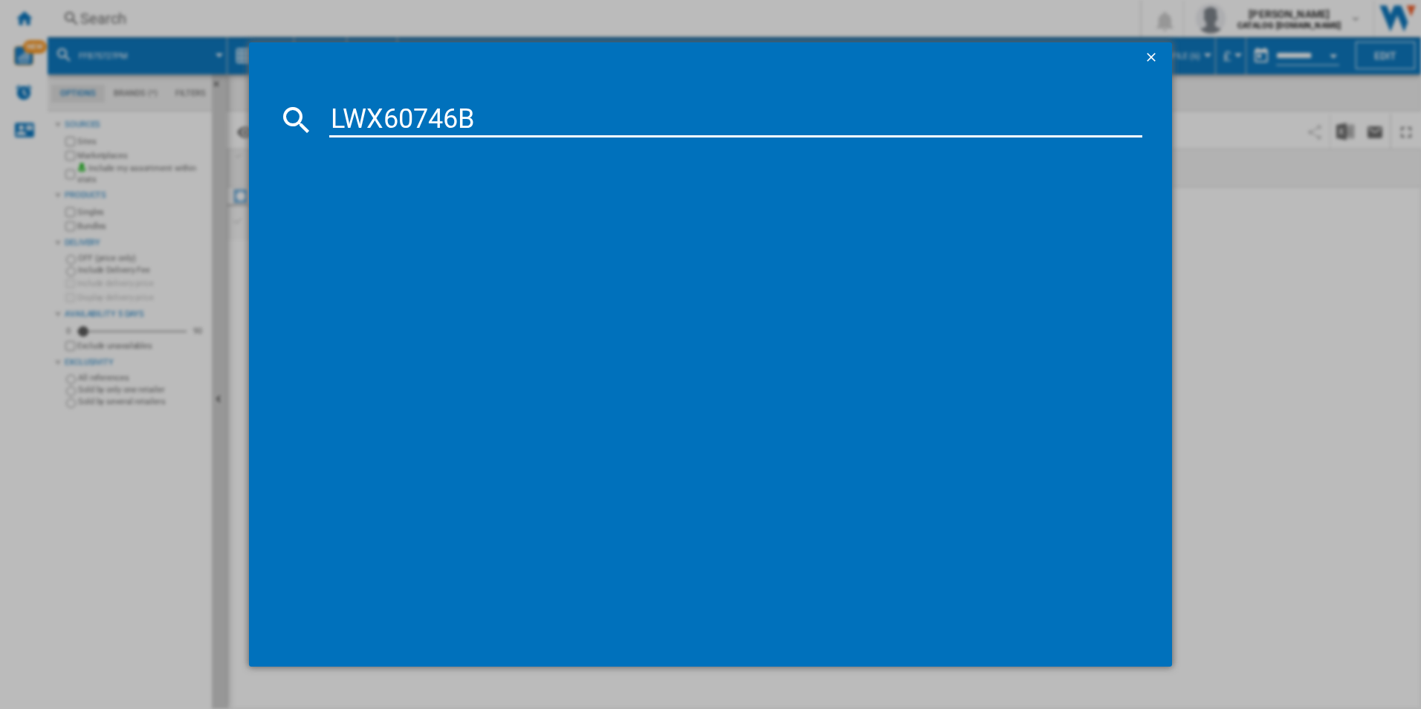
type input "LWX60746B"
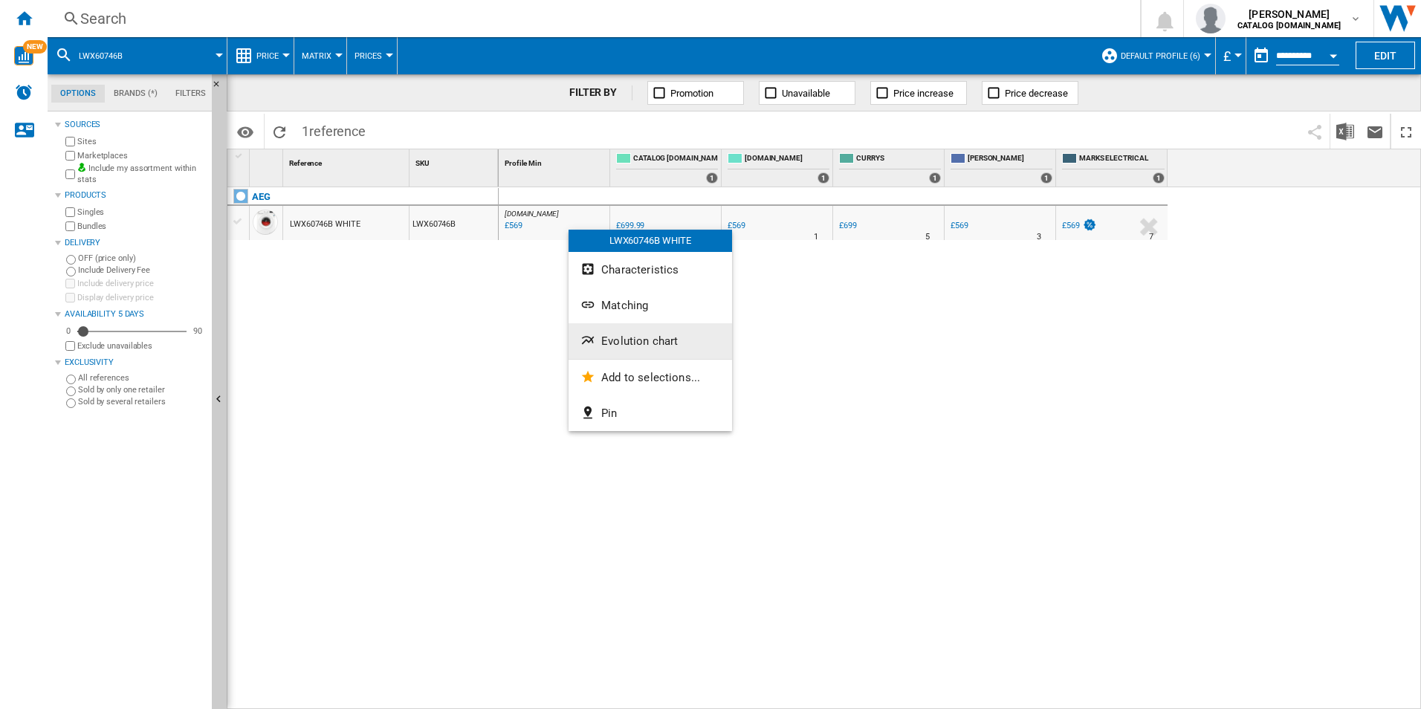
click at [646, 346] on span "Evolution chart" at bounding box center [639, 340] width 77 height 13
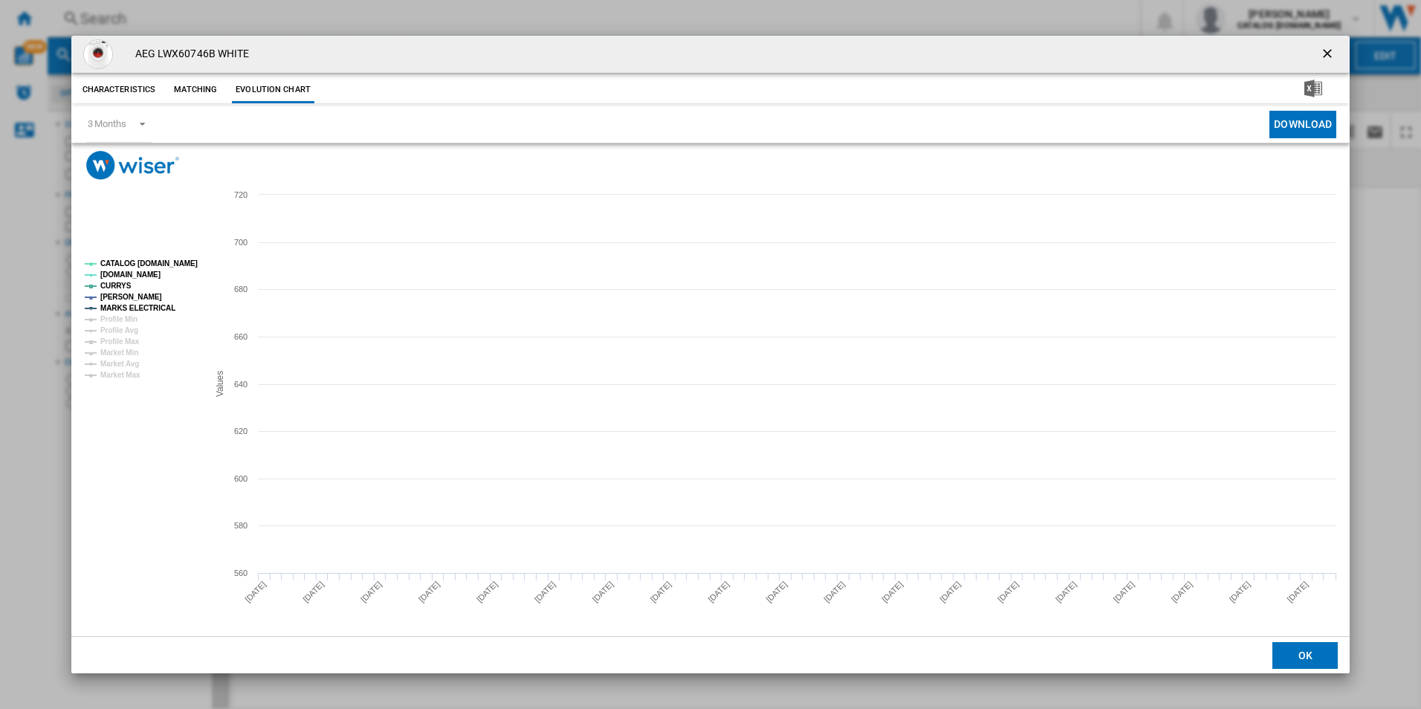
click at [179, 266] on tspan "CATALOG [DOMAIN_NAME]" at bounding box center [148, 263] width 97 height 8
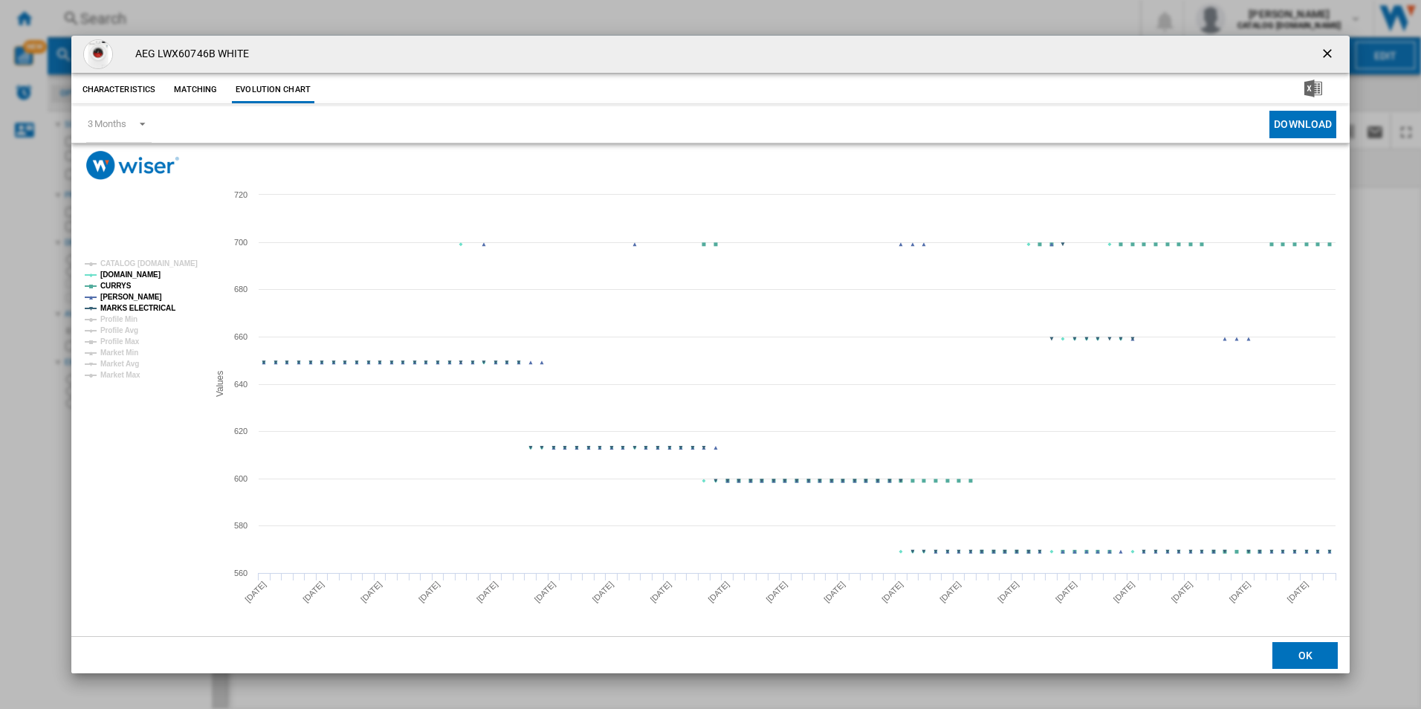
click at [155, 307] on tspan "MARKS ELECTRICAL" at bounding box center [137, 308] width 75 height 8
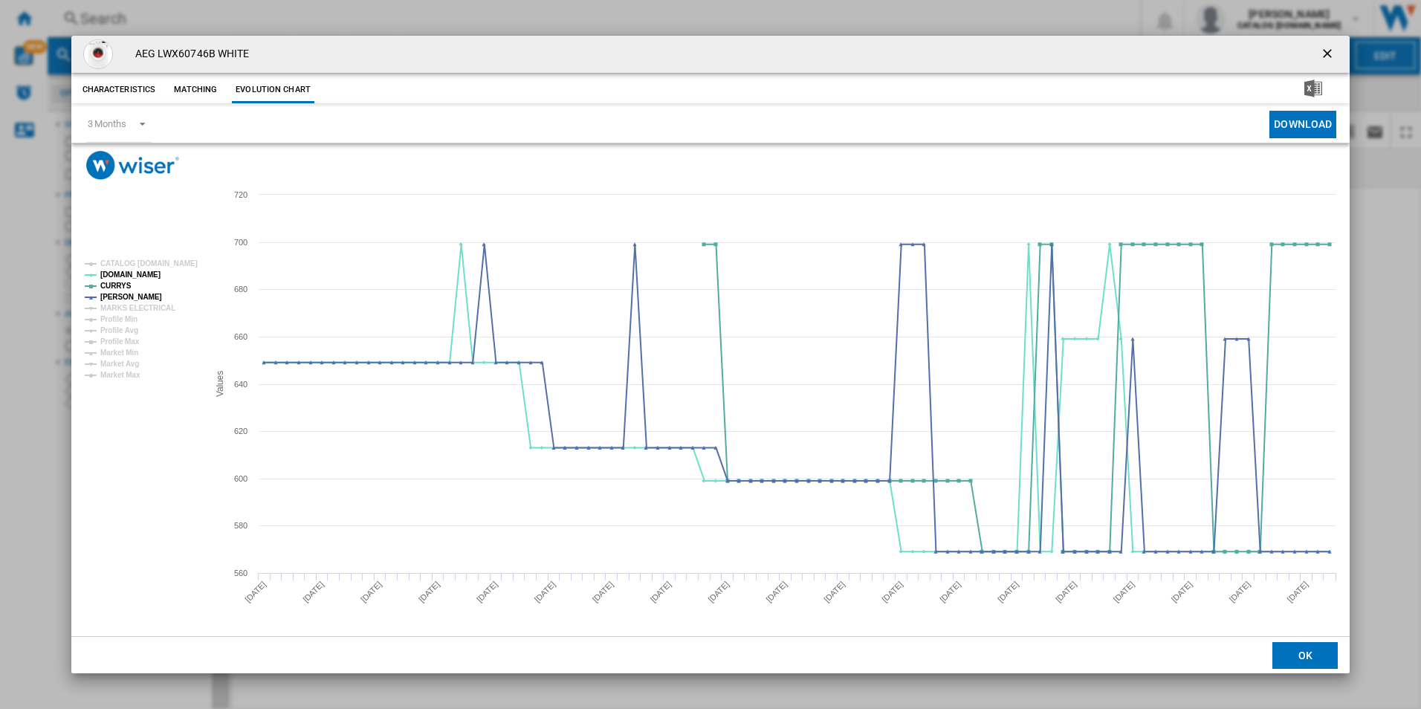
click at [1331, 56] on ng-md-icon "getI18NText('BUTTONS.CLOSE_DIALOG')" at bounding box center [1329, 55] width 18 height 18
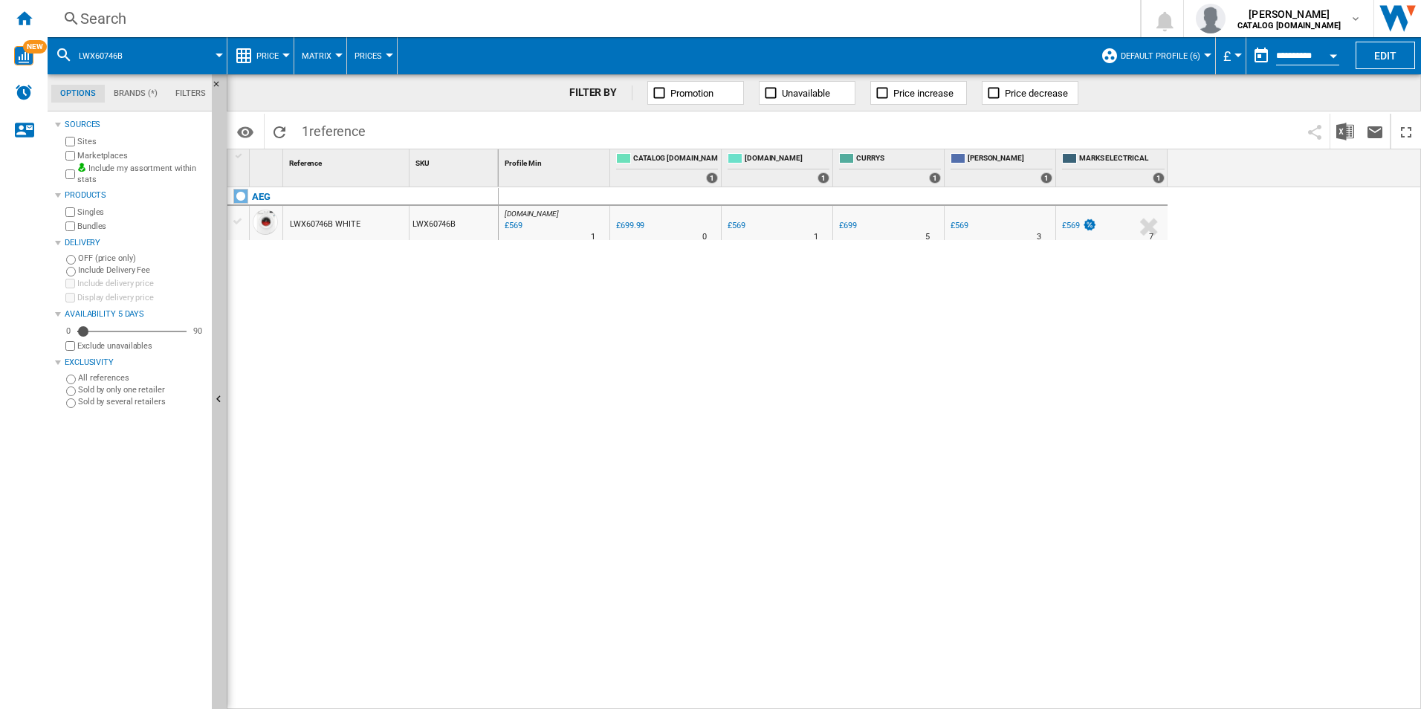
click at [1002, 25] on div "Search" at bounding box center [590, 18] width 1021 height 21
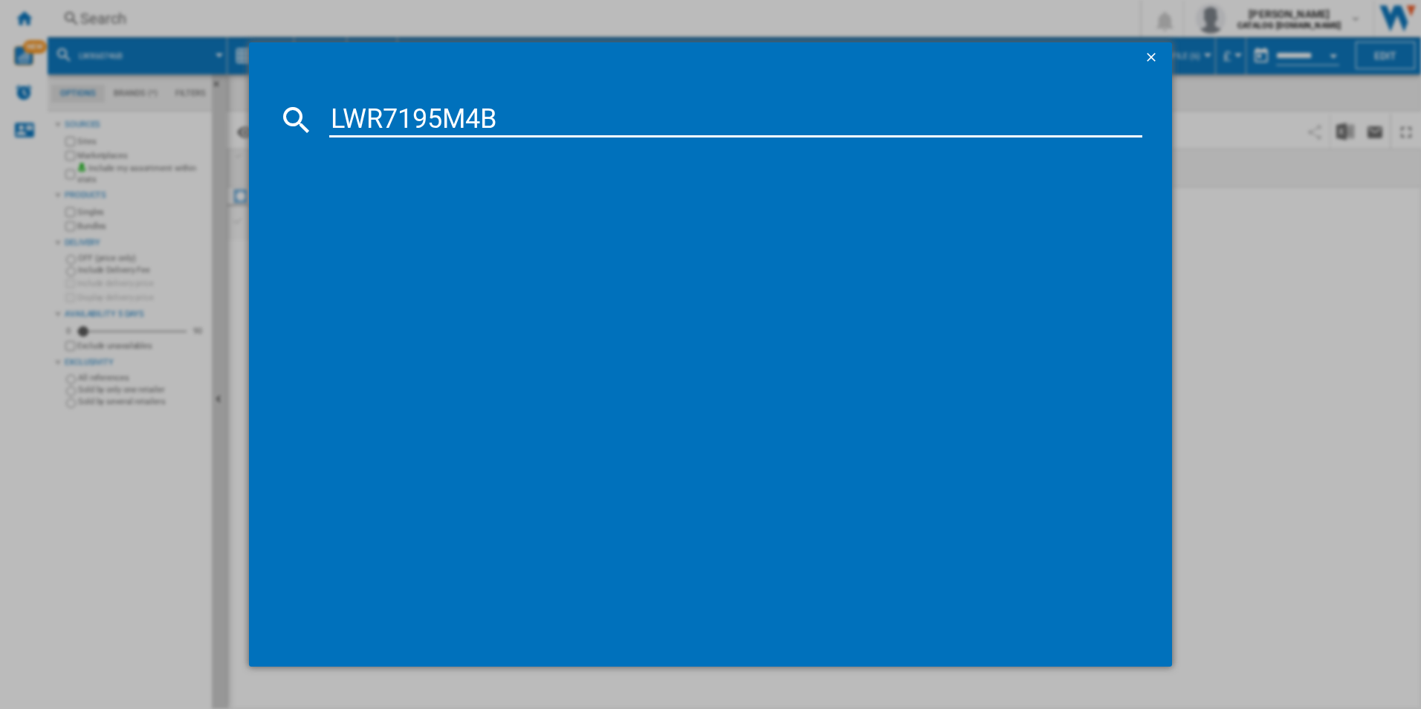
type input "LWR7195M4B"
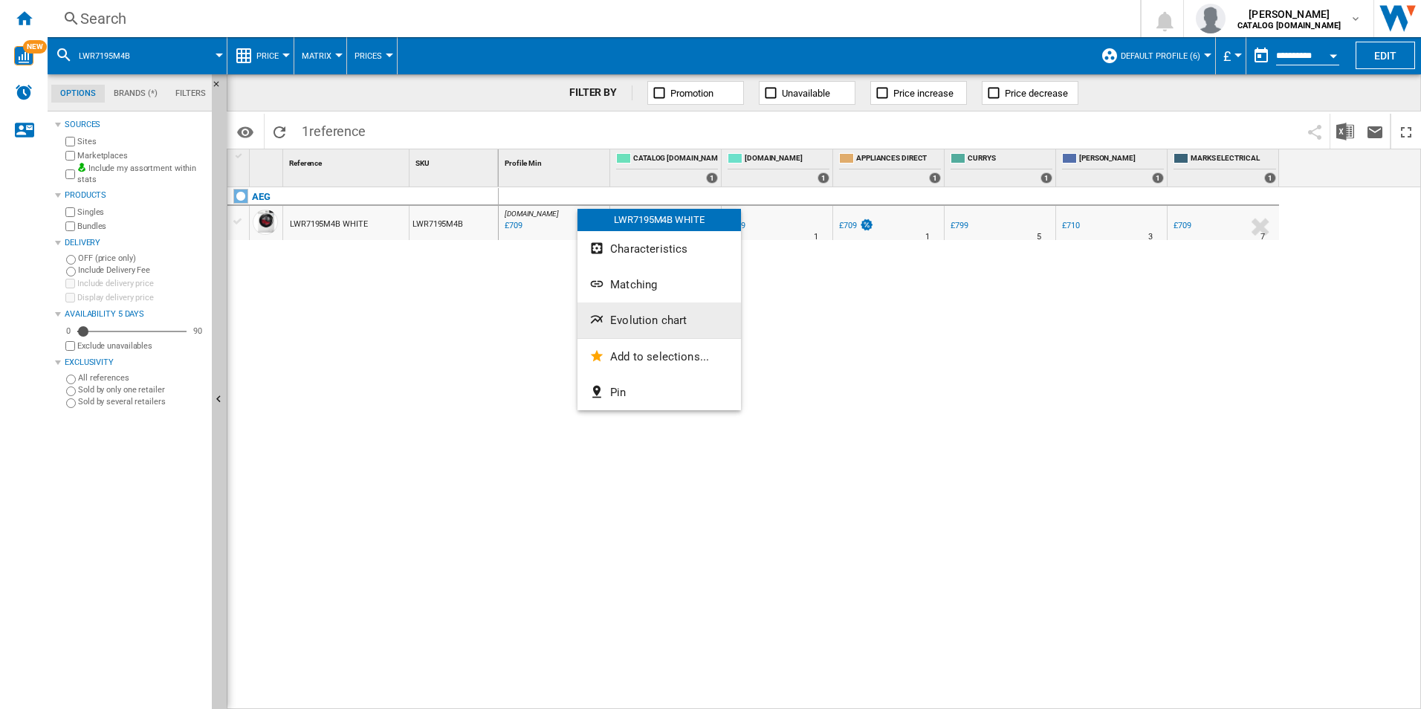
click at [603, 308] on button "Evolution chart" at bounding box center [658, 320] width 163 height 36
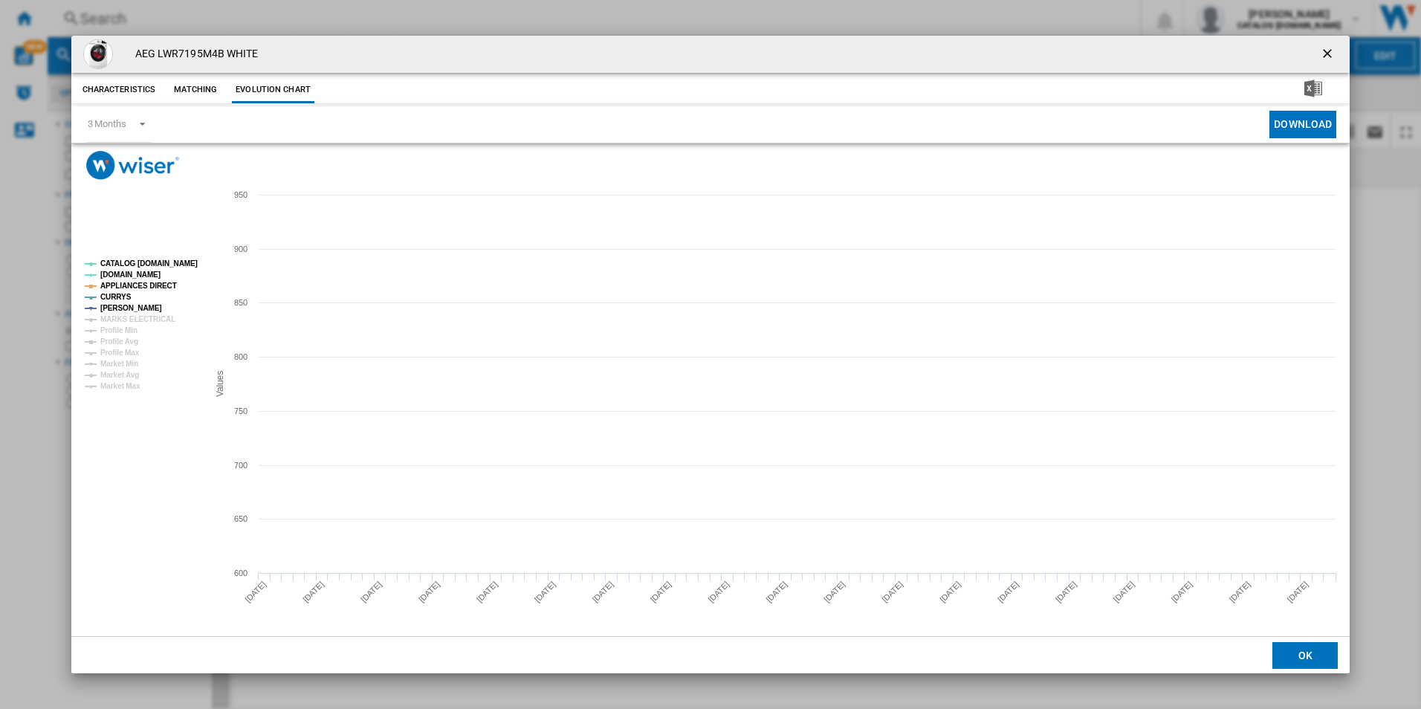
click at [187, 259] on tspan "CATALOG [DOMAIN_NAME]" at bounding box center [148, 263] width 97 height 8
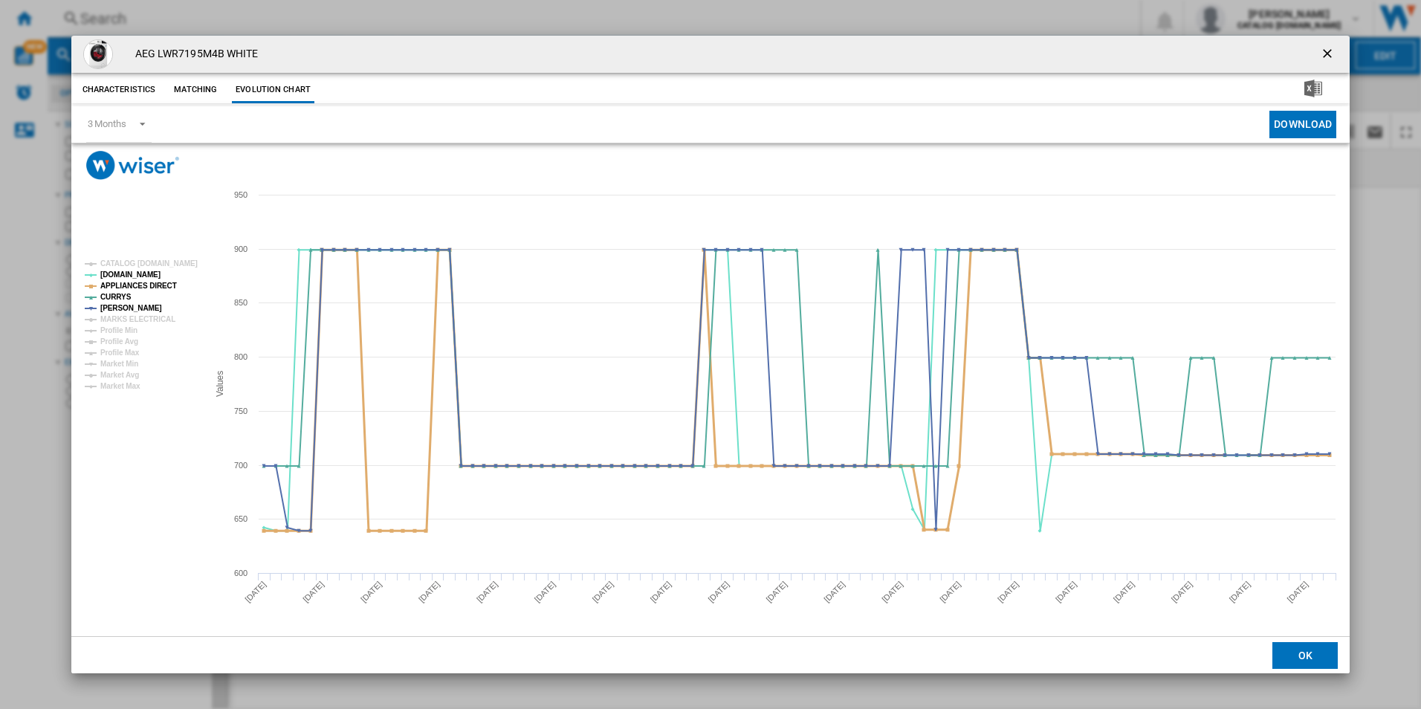
click at [152, 284] on tspan "APPLIANCES DIRECT" at bounding box center [138, 286] width 77 height 8
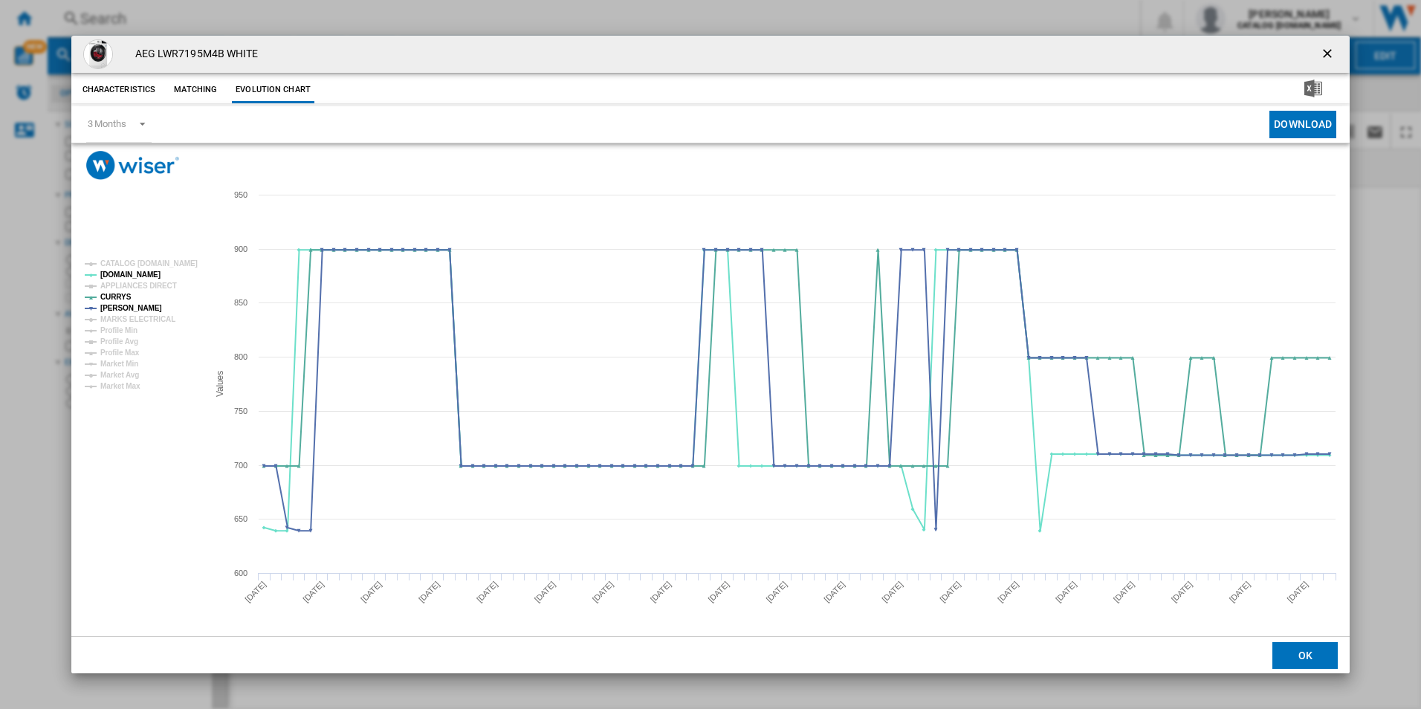
drag, startPoint x: 1332, startPoint y: 49, endPoint x: 1283, endPoint y: 53, distance: 49.9
click at [1332, 49] on ng-md-icon "getI18NText('BUTTONS.CLOSE_DIALOG')" at bounding box center [1329, 55] width 18 height 18
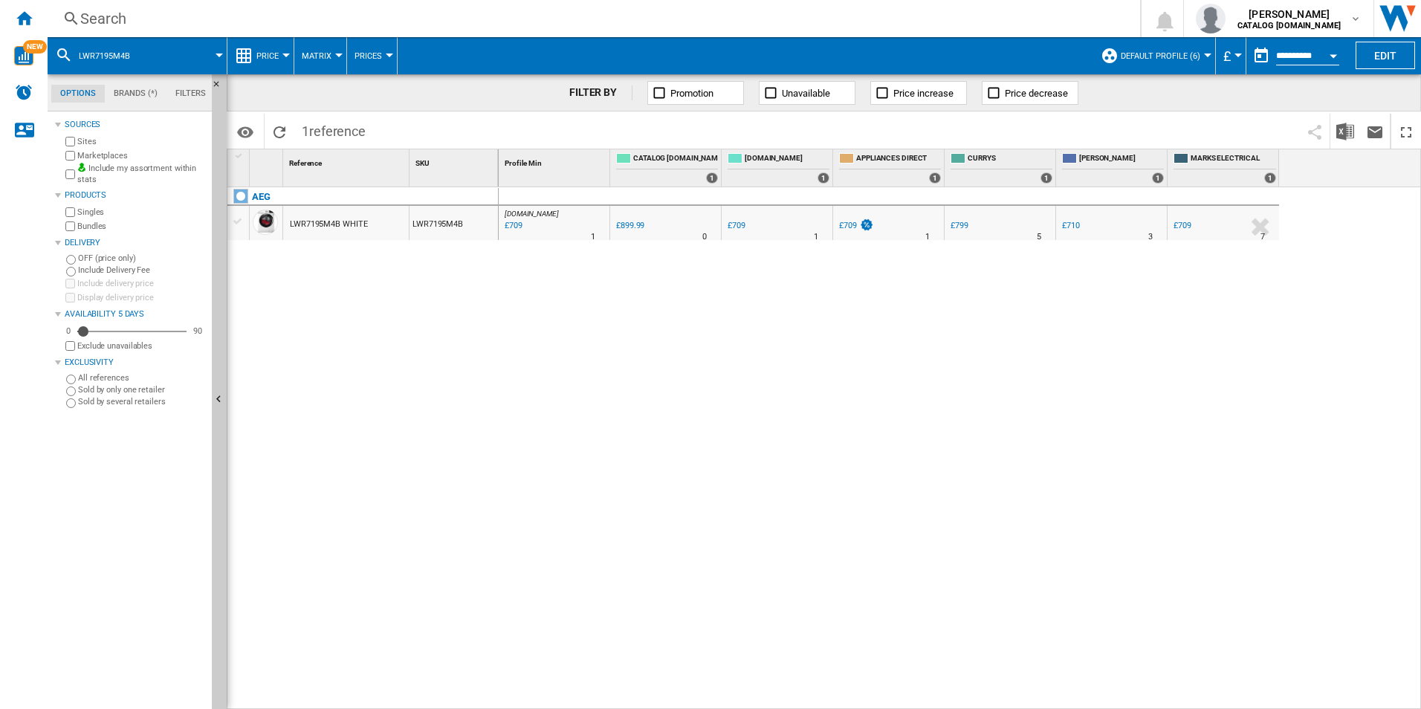
click at [1054, 21] on div "Search" at bounding box center [590, 18] width 1021 height 21
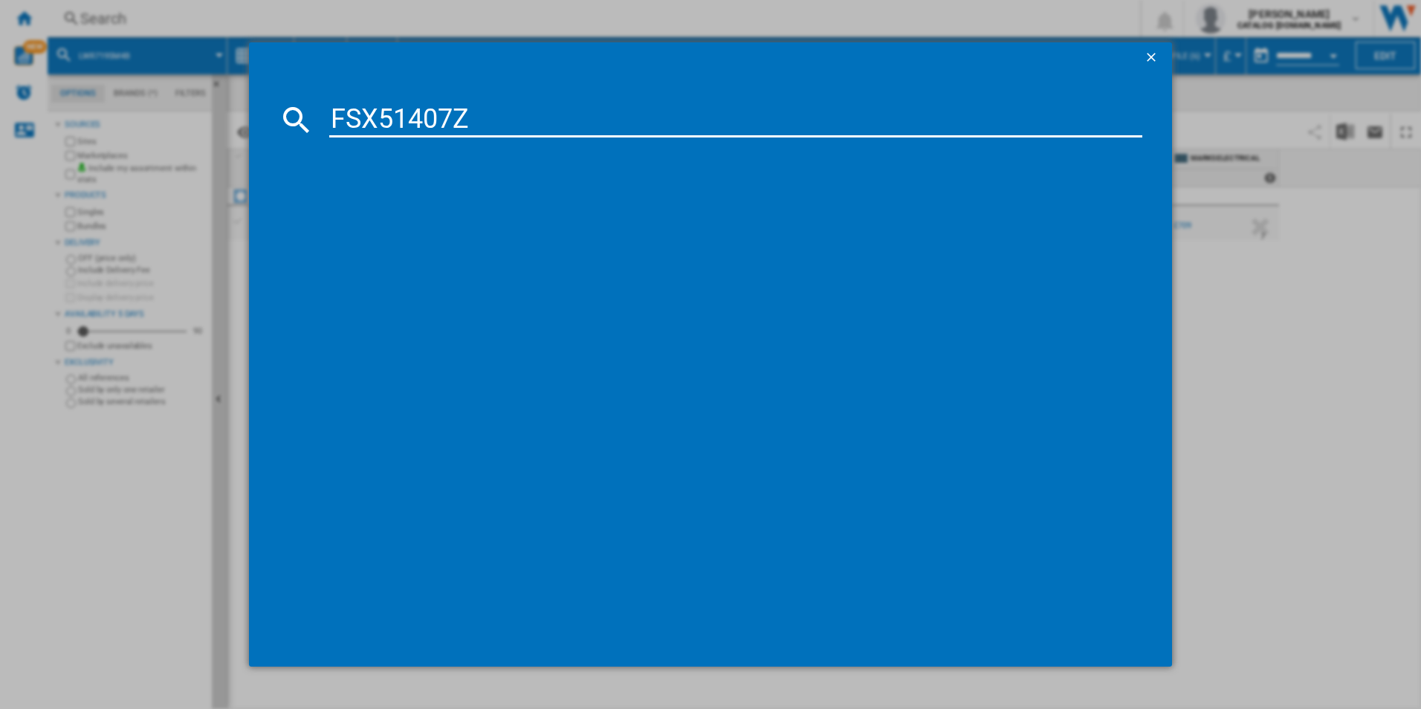
type input "FSX51407Z"
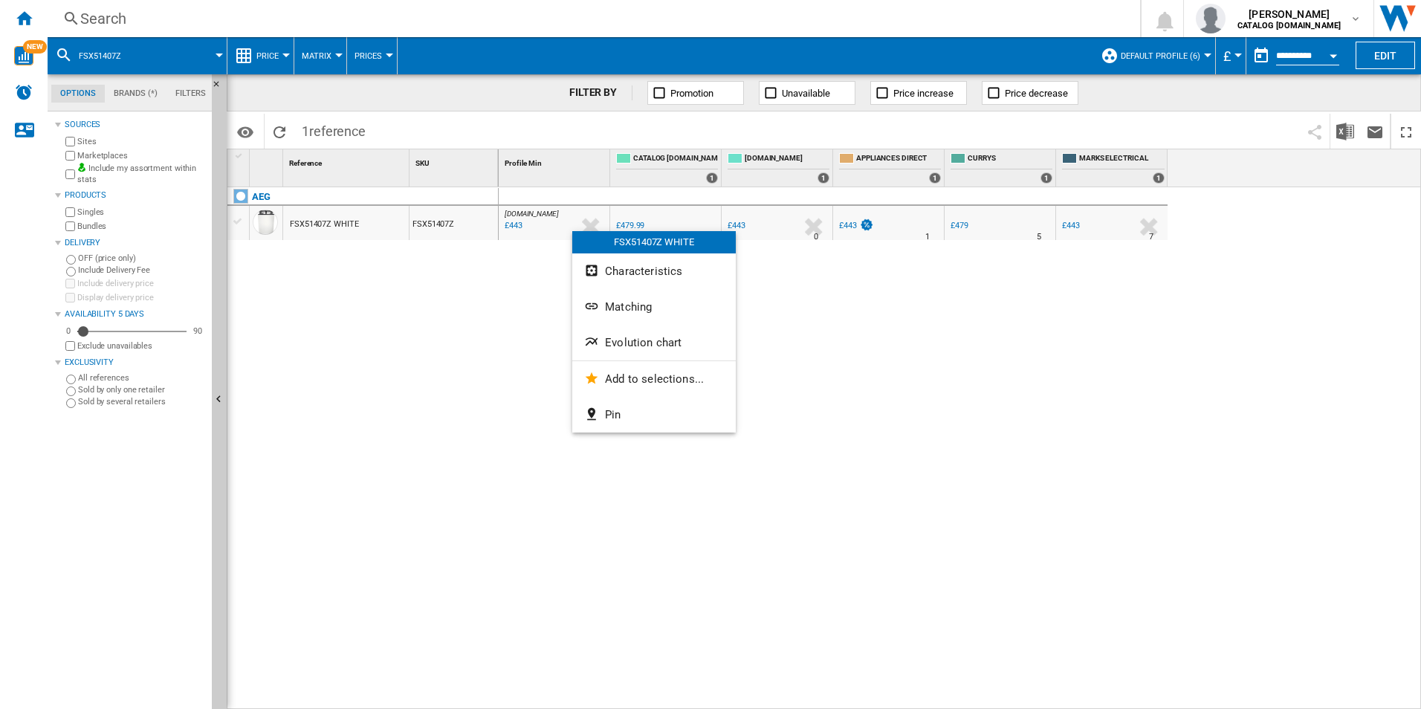
click at [626, 342] on span "Evolution chart" at bounding box center [643, 342] width 77 height 13
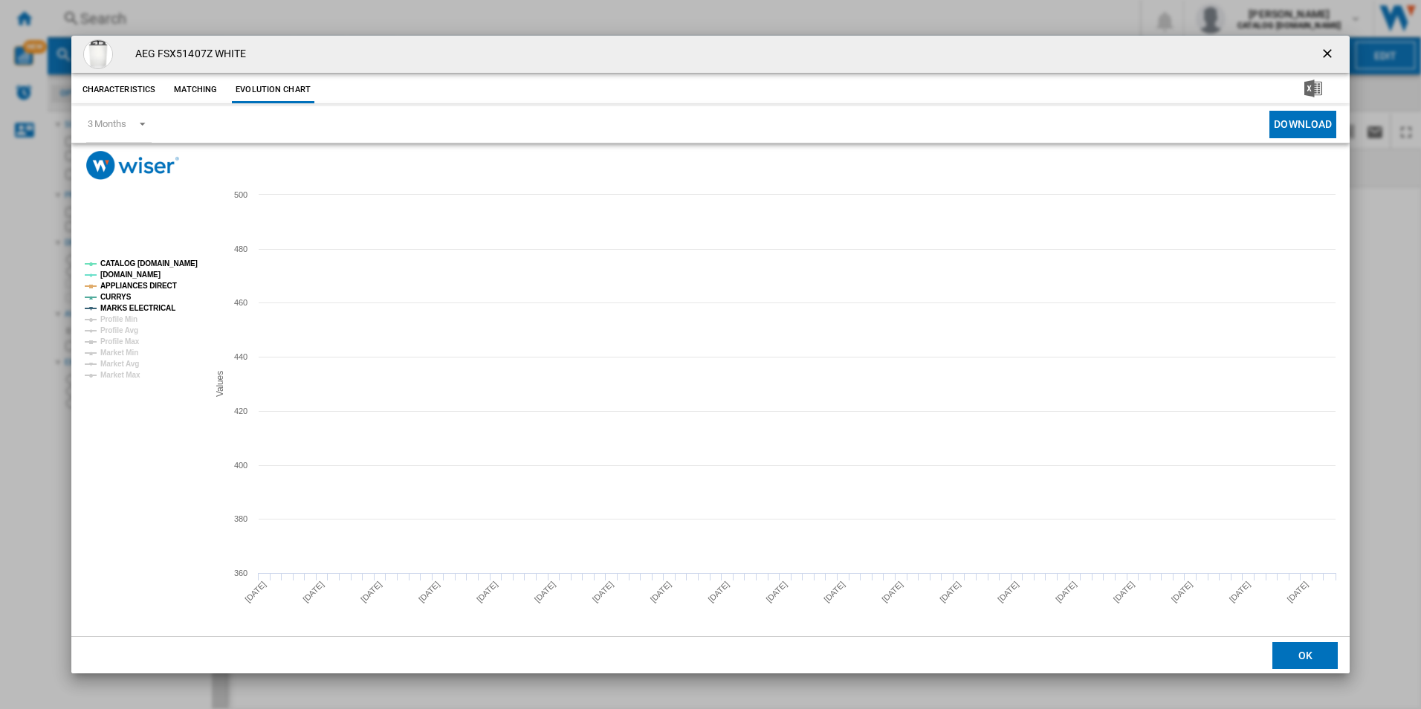
click at [178, 263] on tspan "CATALOG [DOMAIN_NAME]" at bounding box center [148, 263] width 97 height 8
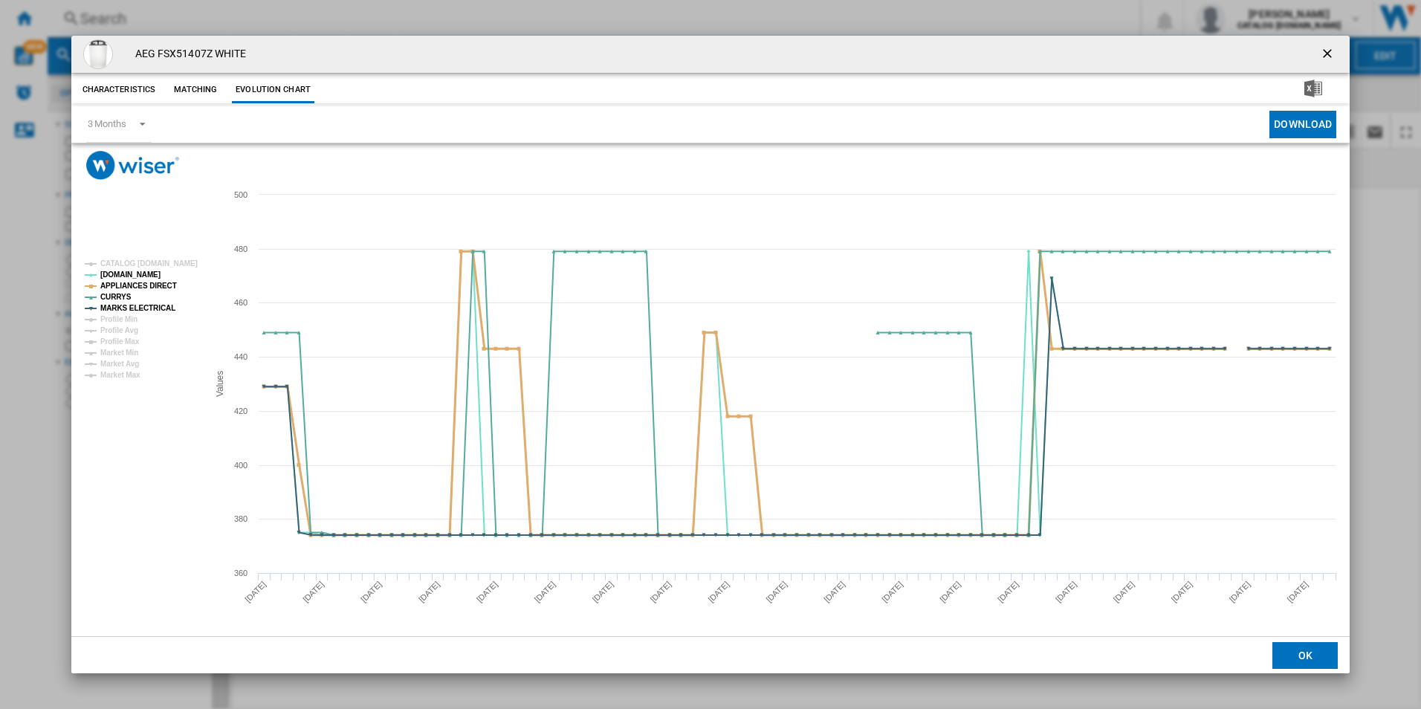
click at [161, 282] on tspan "APPLIANCES DIRECT" at bounding box center [138, 286] width 77 height 8
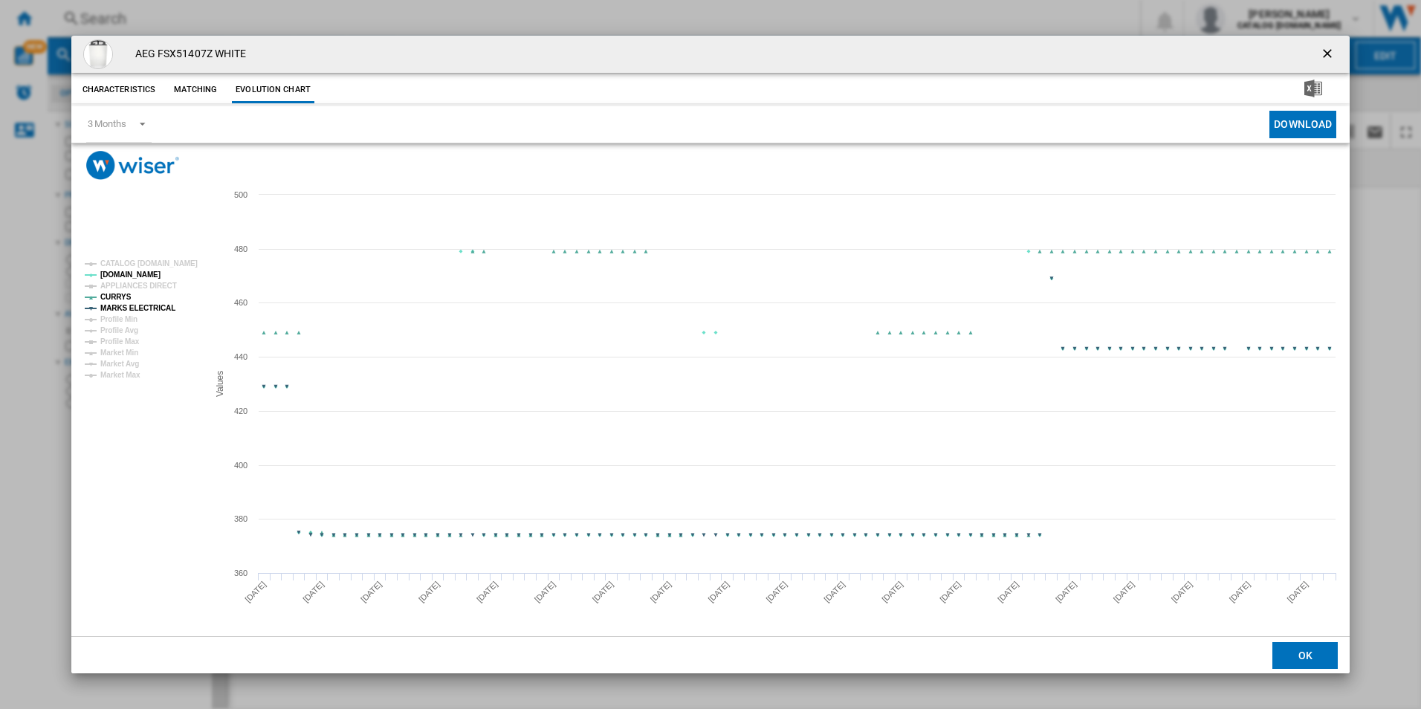
click at [157, 310] on tspan "MARKS ELECTRICAL" at bounding box center [137, 308] width 75 height 8
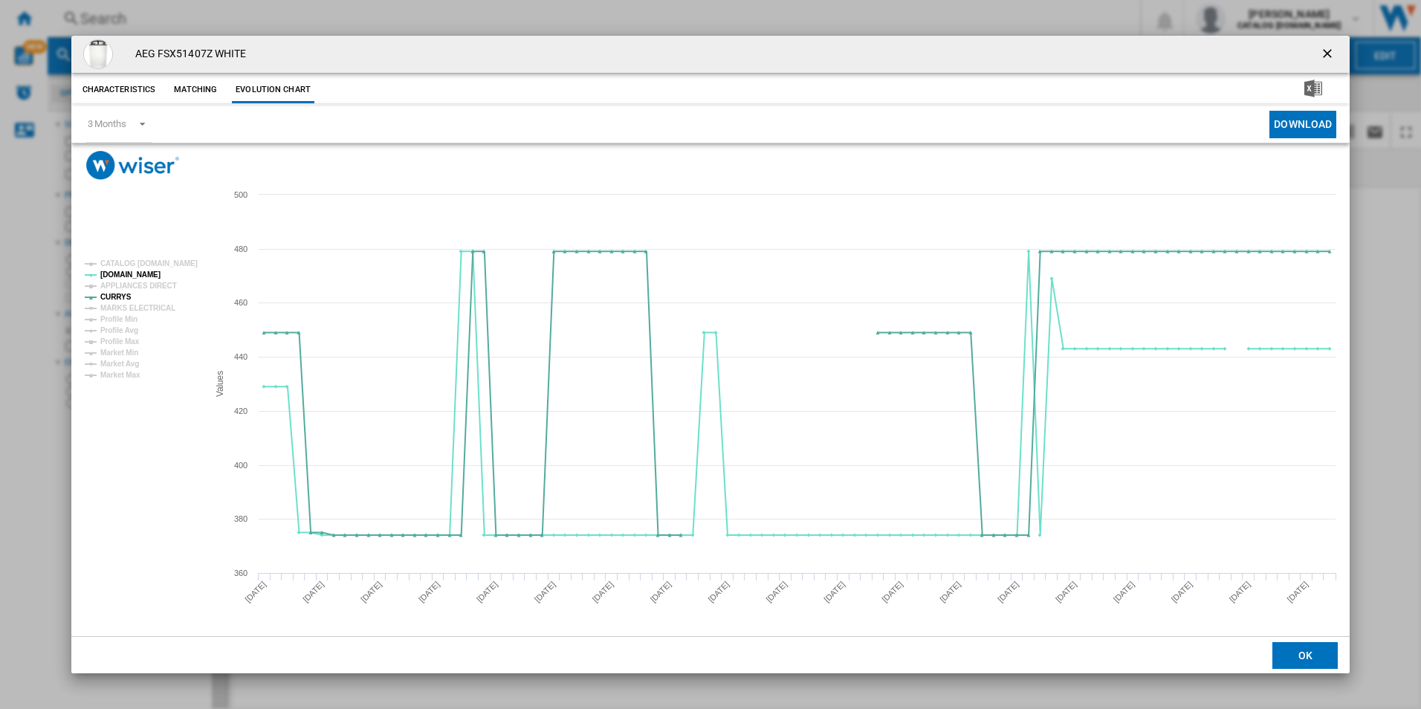
drag, startPoint x: 1326, startPoint y: 46, endPoint x: 1140, endPoint y: 59, distance: 186.2
click at [1326, 46] on ng-md-icon "getI18NText('BUTTONS.CLOSE_DIALOG')" at bounding box center [1329, 55] width 18 height 18
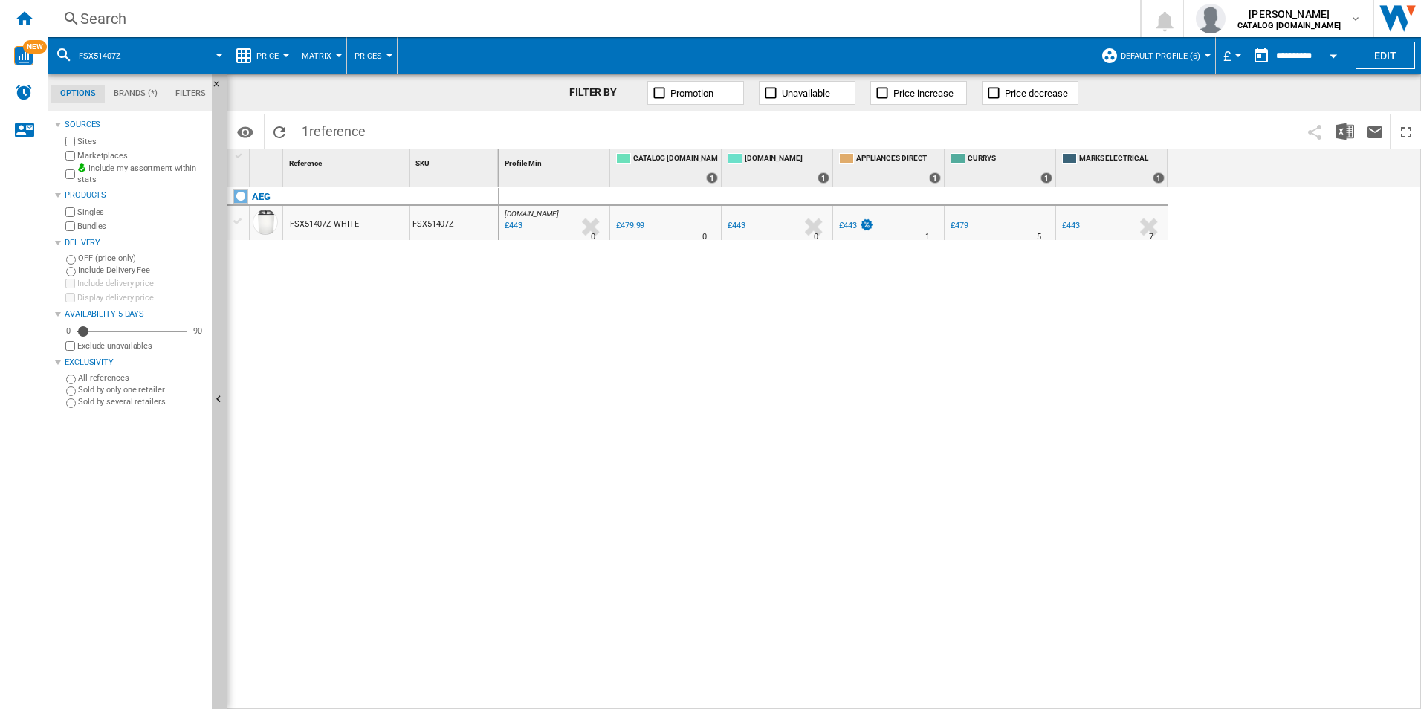
click at [971, 16] on div "Search" at bounding box center [590, 18] width 1021 height 21
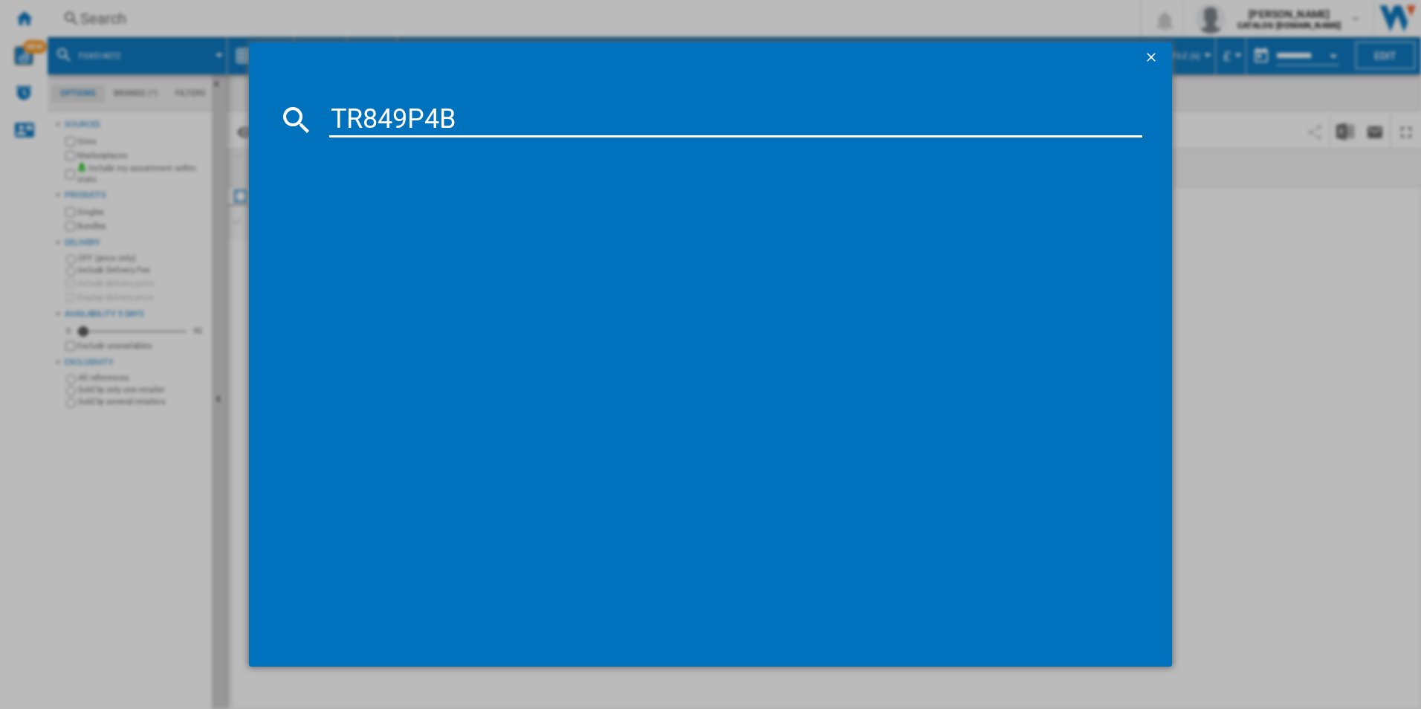
type input "TR849P4B"
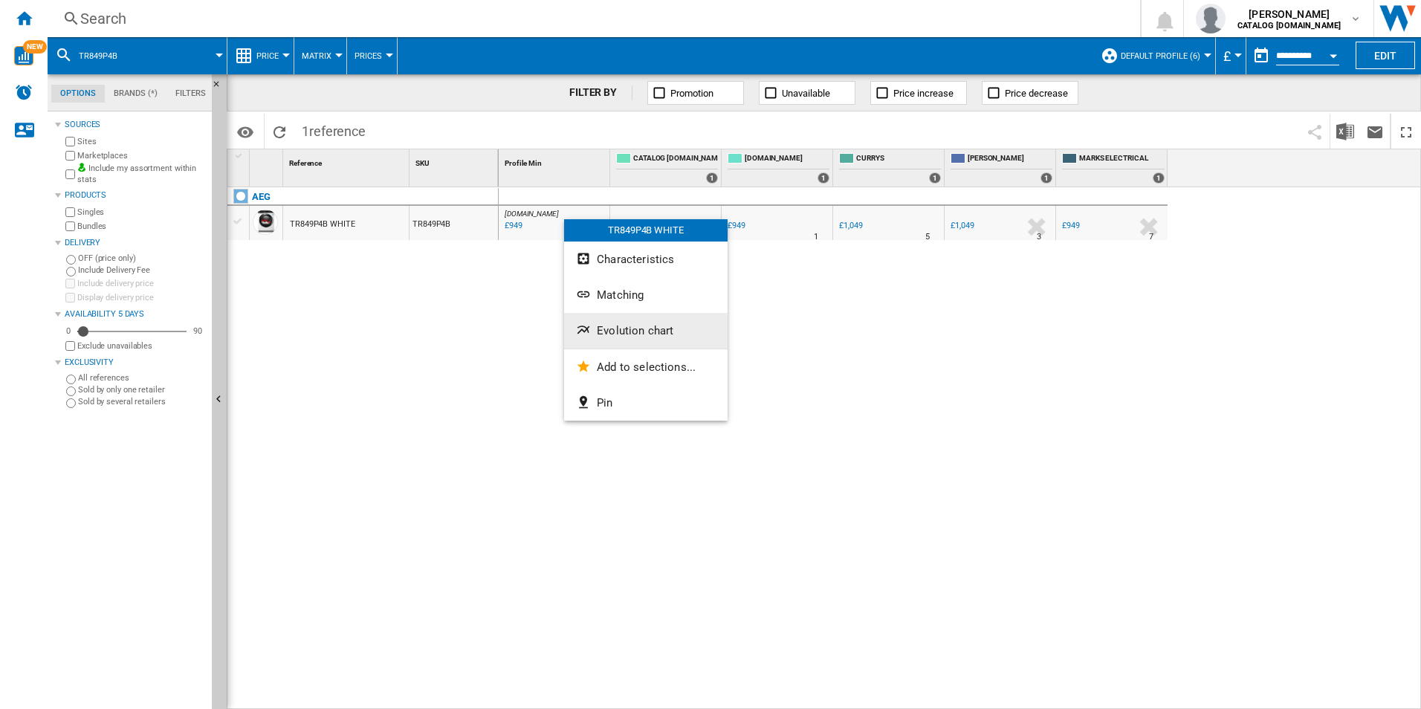
click at [610, 323] on button "Evolution chart" at bounding box center [645, 331] width 163 height 36
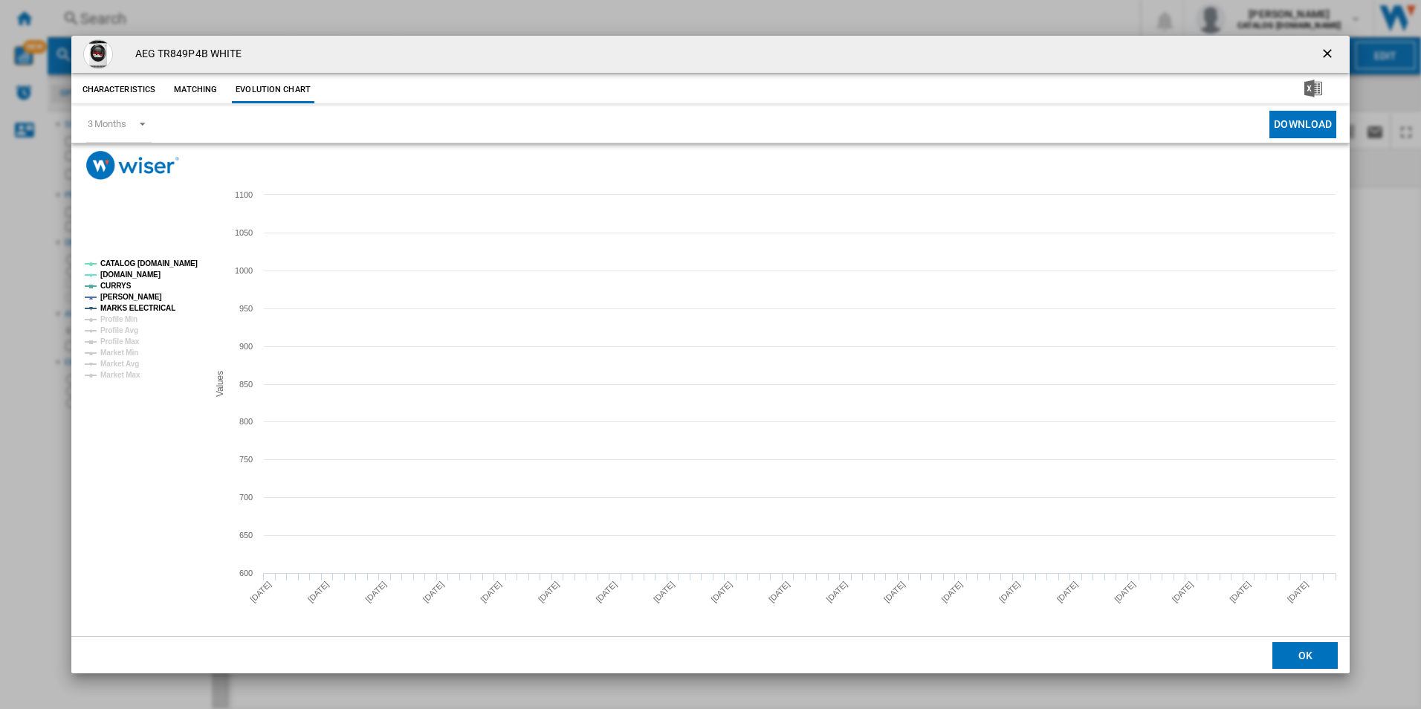
click at [159, 260] on tspan "CATALOG [DOMAIN_NAME]" at bounding box center [148, 263] width 97 height 8
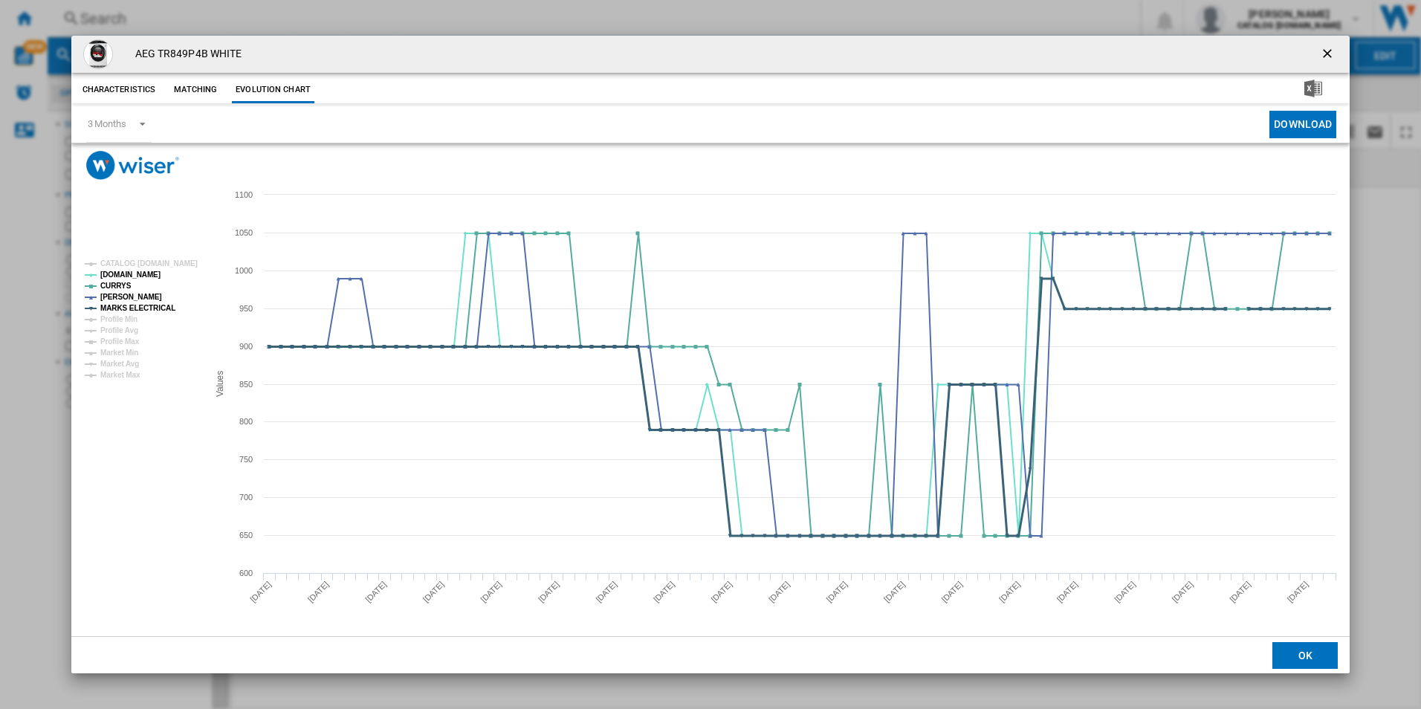
click at [157, 306] on tspan "MARKS ELECTRICAL" at bounding box center [137, 308] width 75 height 8
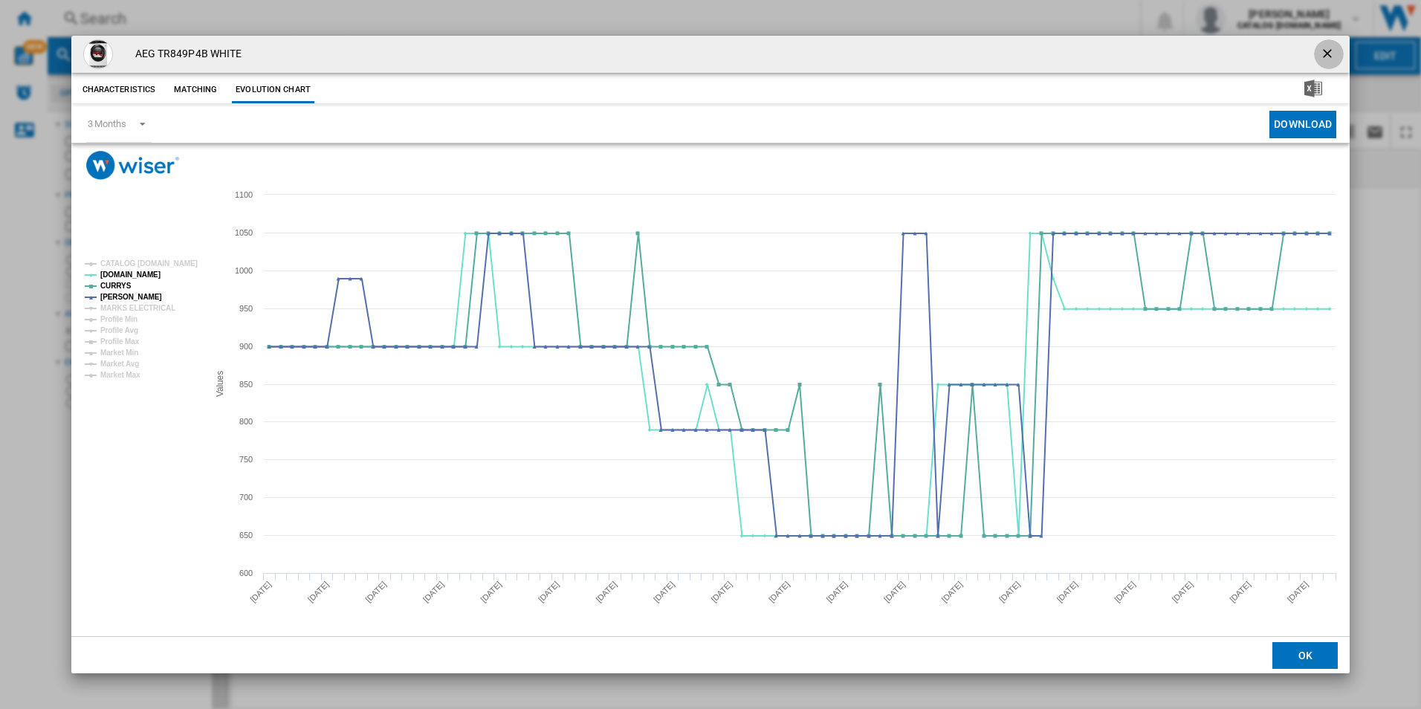
click at [1332, 57] on ng-md-icon "getI18NText('BUTTONS.CLOSE_DIALOG')" at bounding box center [1329, 55] width 18 height 18
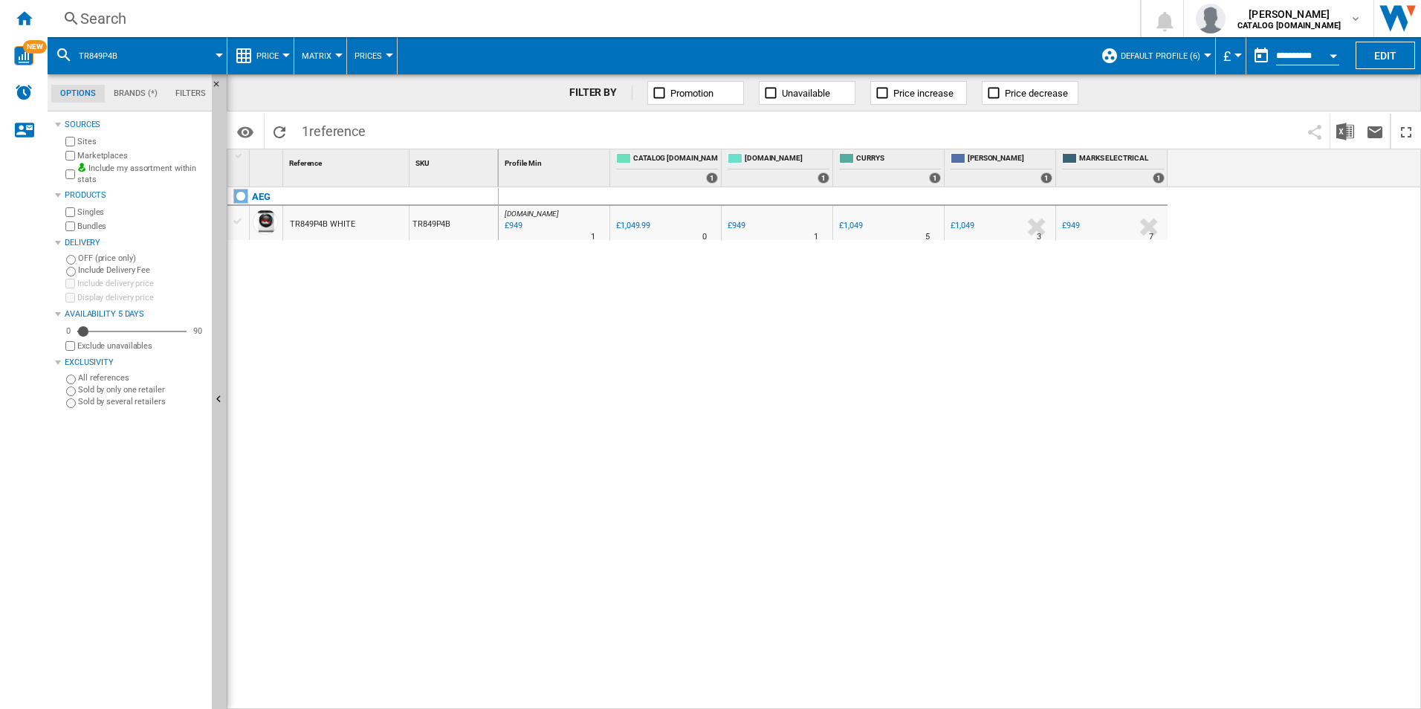
click at [997, 23] on div "Search" at bounding box center [590, 18] width 1021 height 21
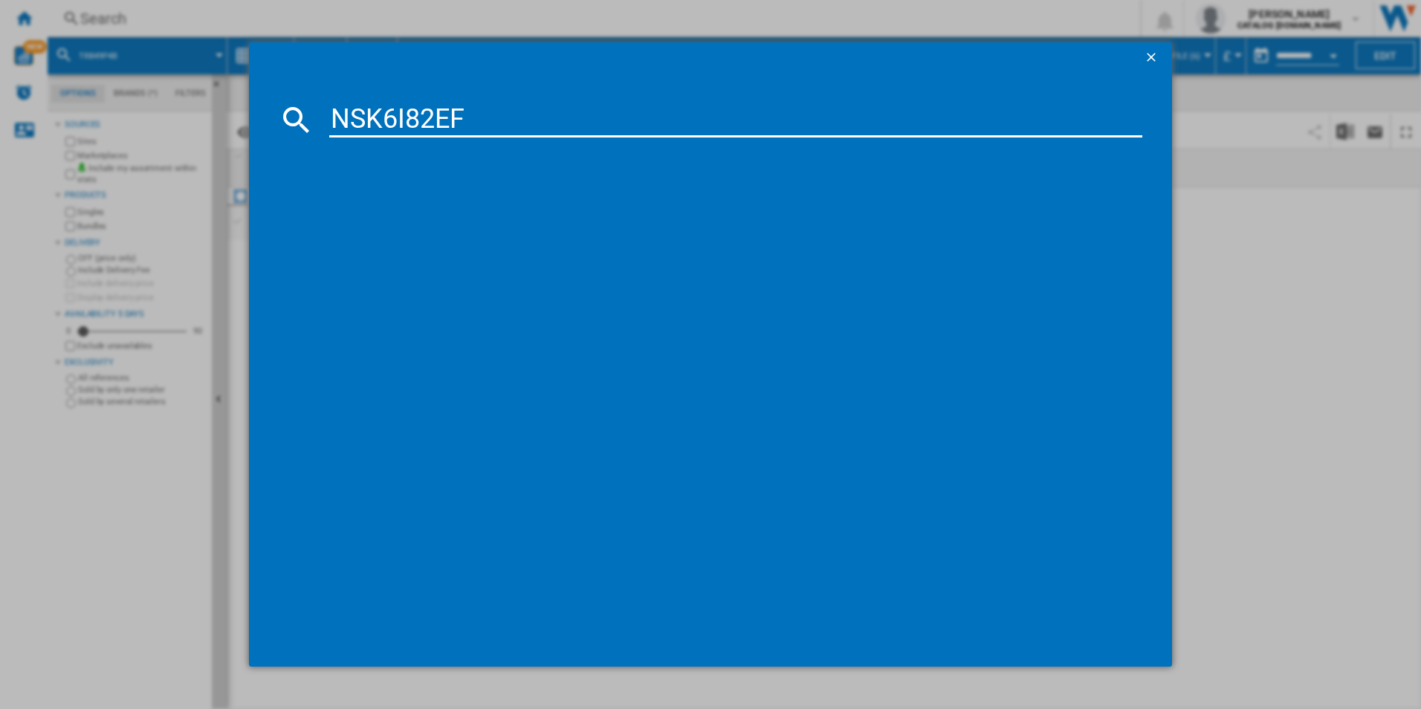
type input "NSK6I82EF"
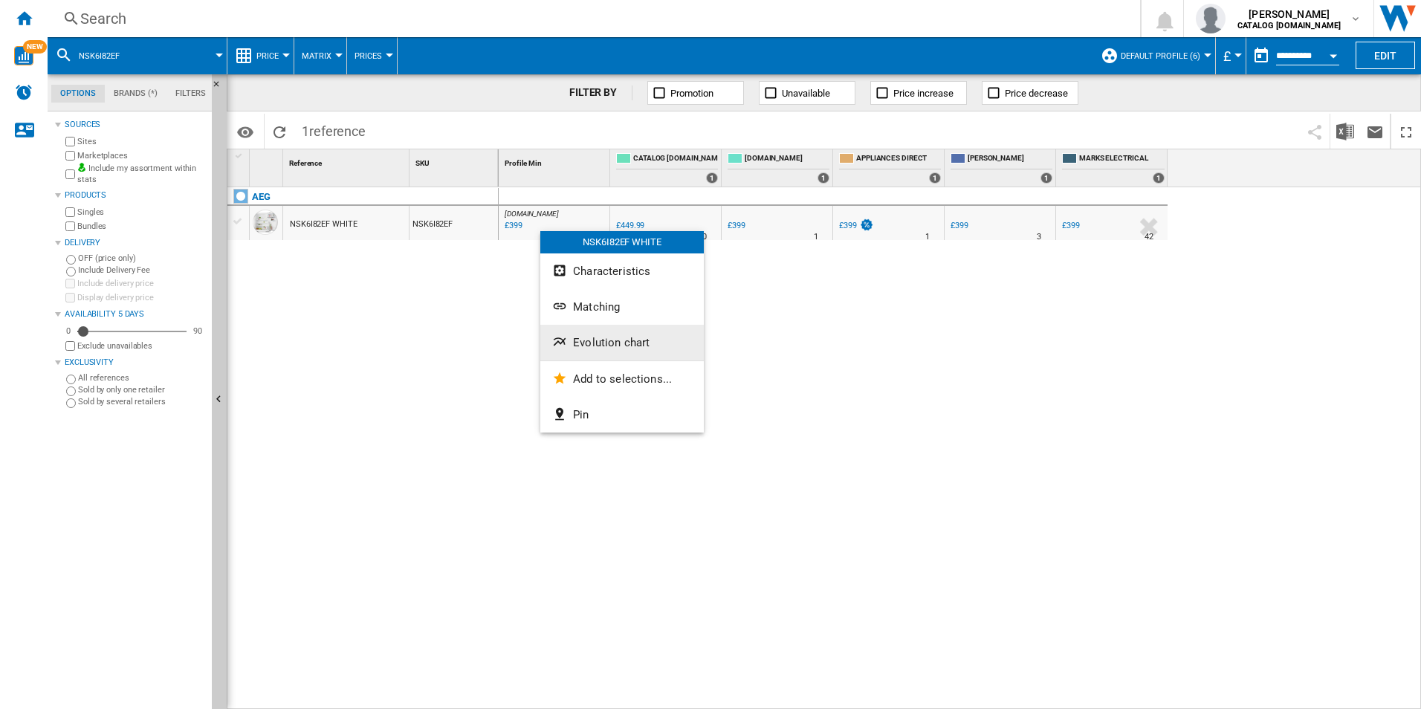
click at [639, 350] on button "Evolution chart" at bounding box center [621, 343] width 163 height 36
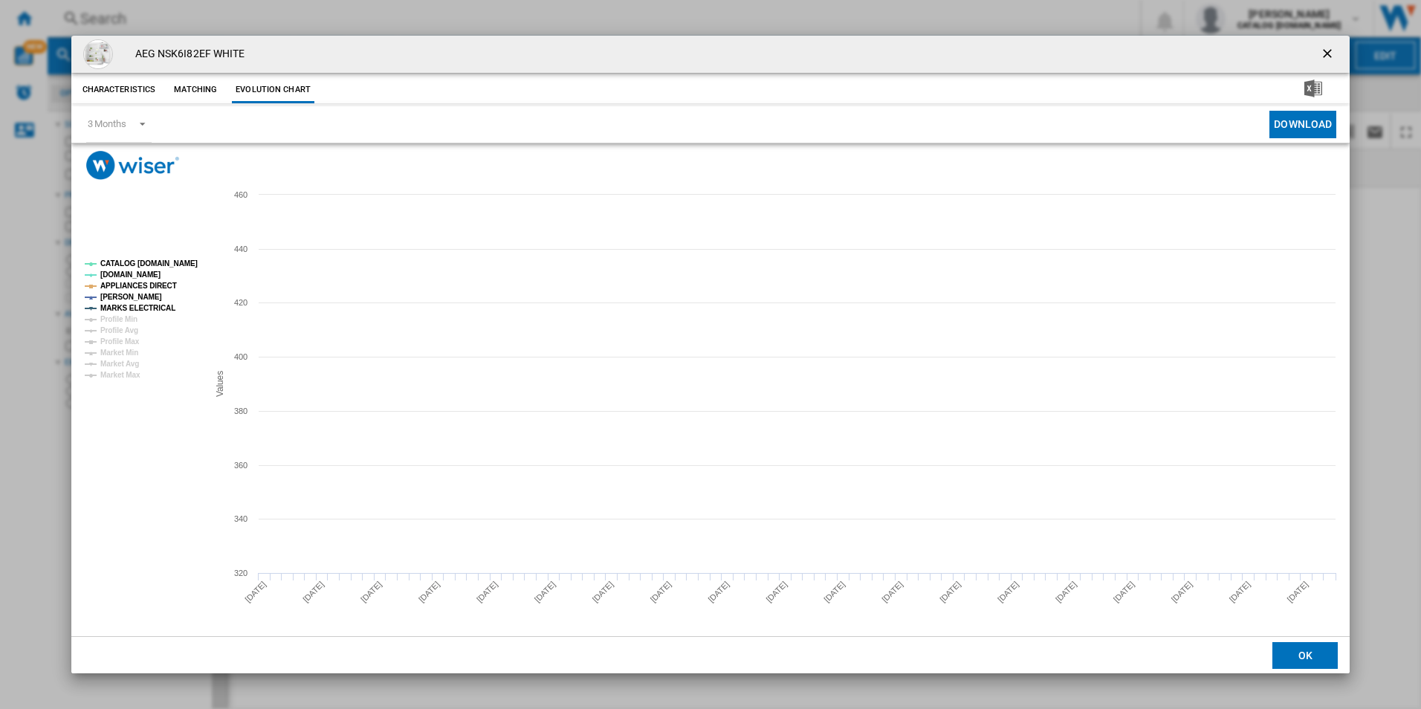
click at [184, 265] on tspan "CATALOG [DOMAIN_NAME]" at bounding box center [148, 263] width 97 height 8
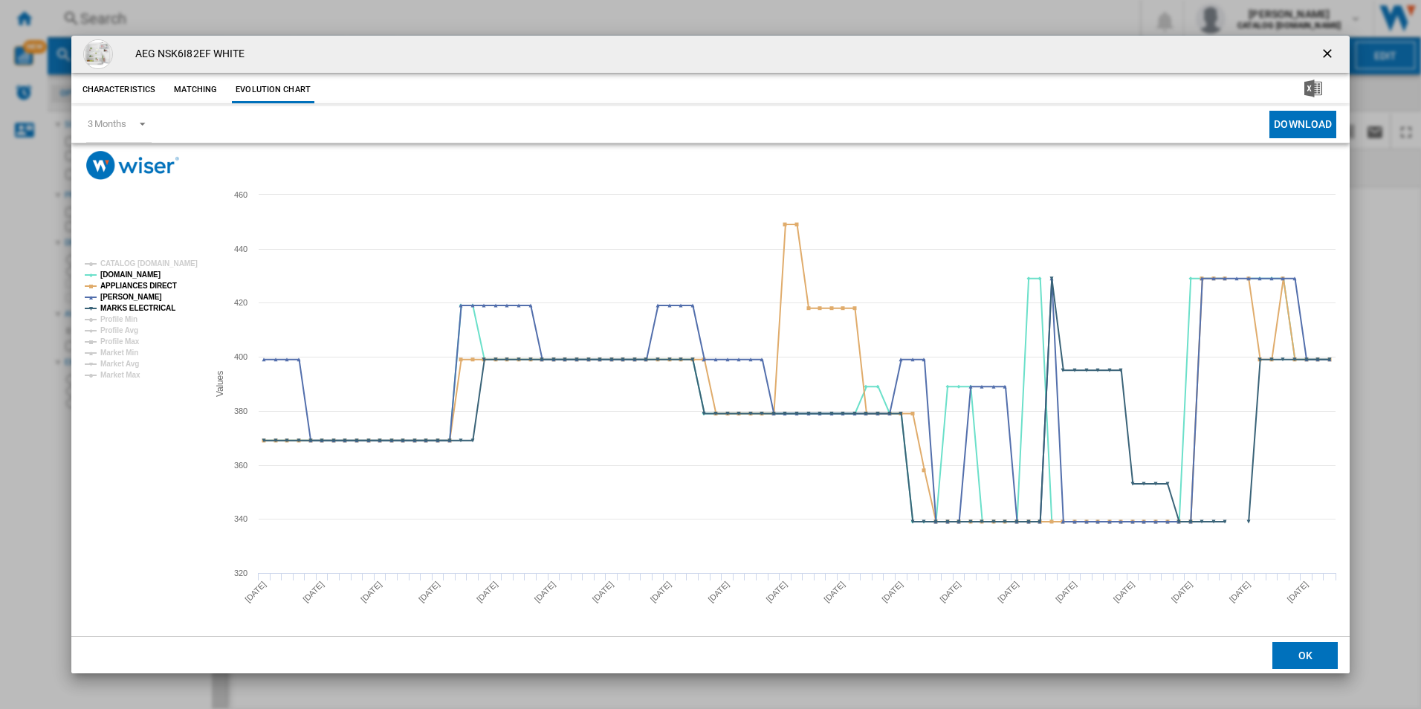
click at [167, 282] on g "CATALOG [DOMAIN_NAME] [DOMAIN_NAME] APPLIANCES DIRECT [PERSON_NAME] MARKS ELECT…" at bounding box center [140, 319] width 123 height 131
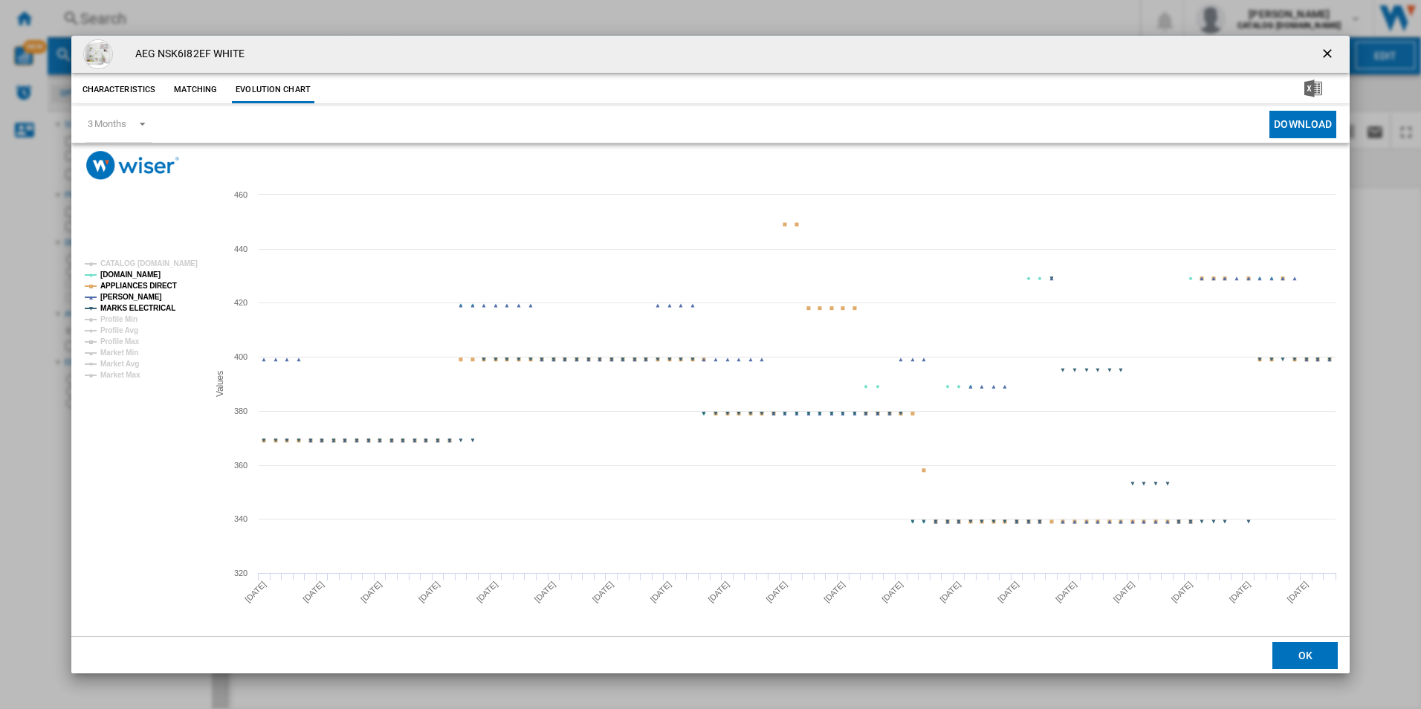
click at [145, 282] on tspan "APPLIANCES DIRECT" at bounding box center [138, 286] width 77 height 8
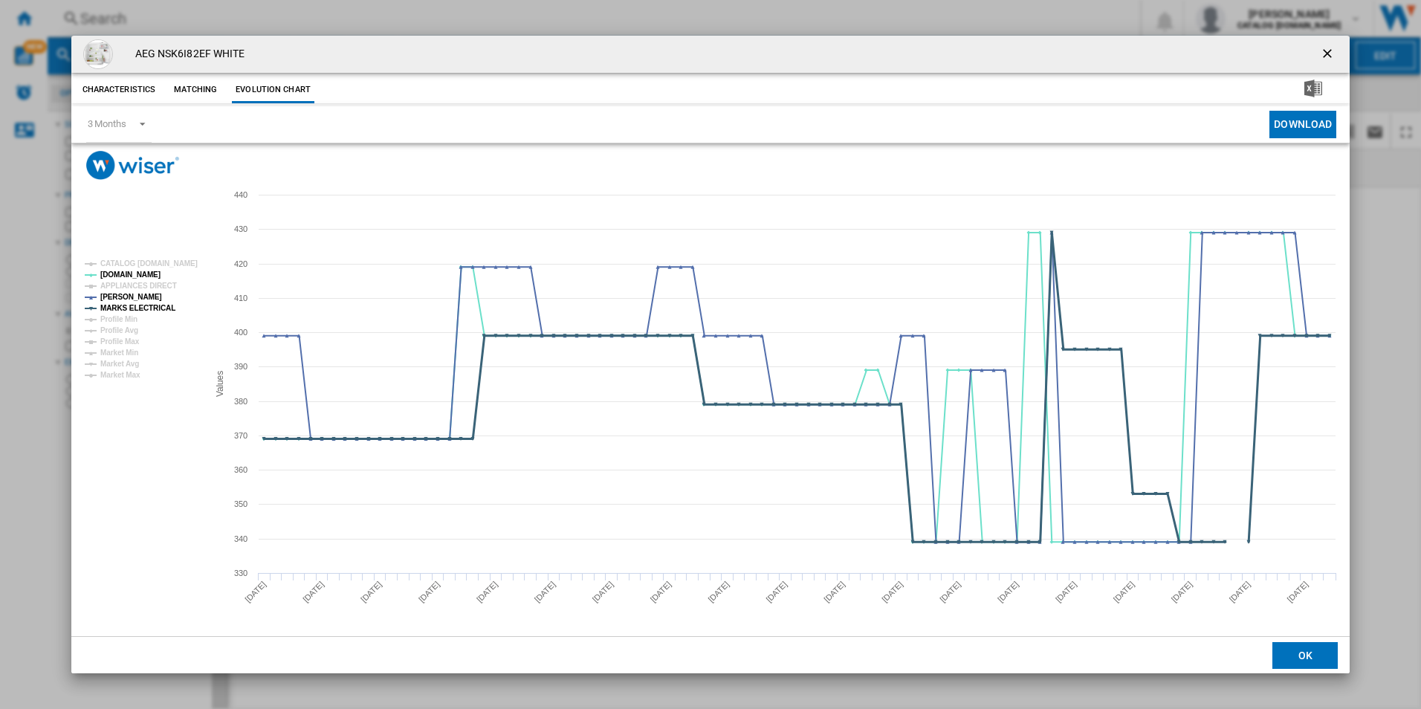
click at [158, 308] on tspan "MARKS ELECTRICAL" at bounding box center [137, 308] width 75 height 8
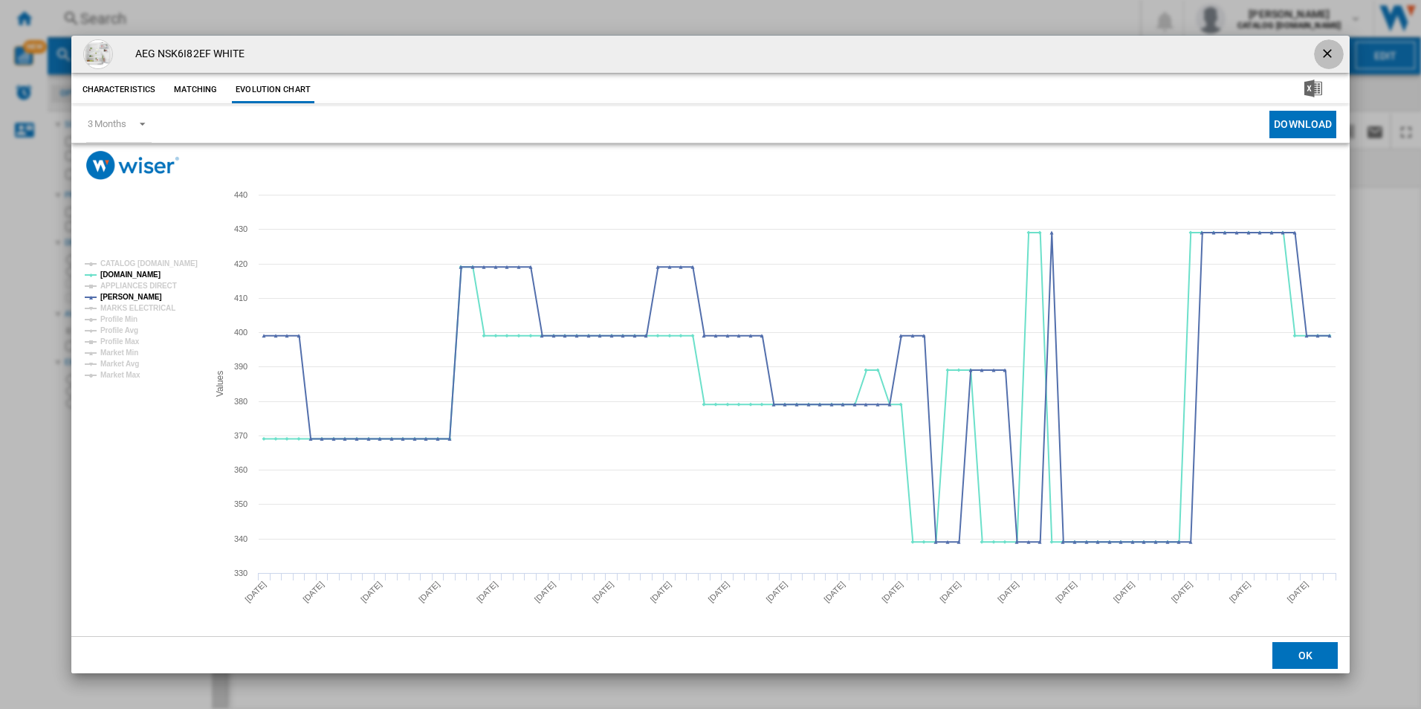
click at [1326, 46] on ng-md-icon "getI18NText('BUTTONS.CLOSE_DIALOG')" at bounding box center [1329, 55] width 18 height 18
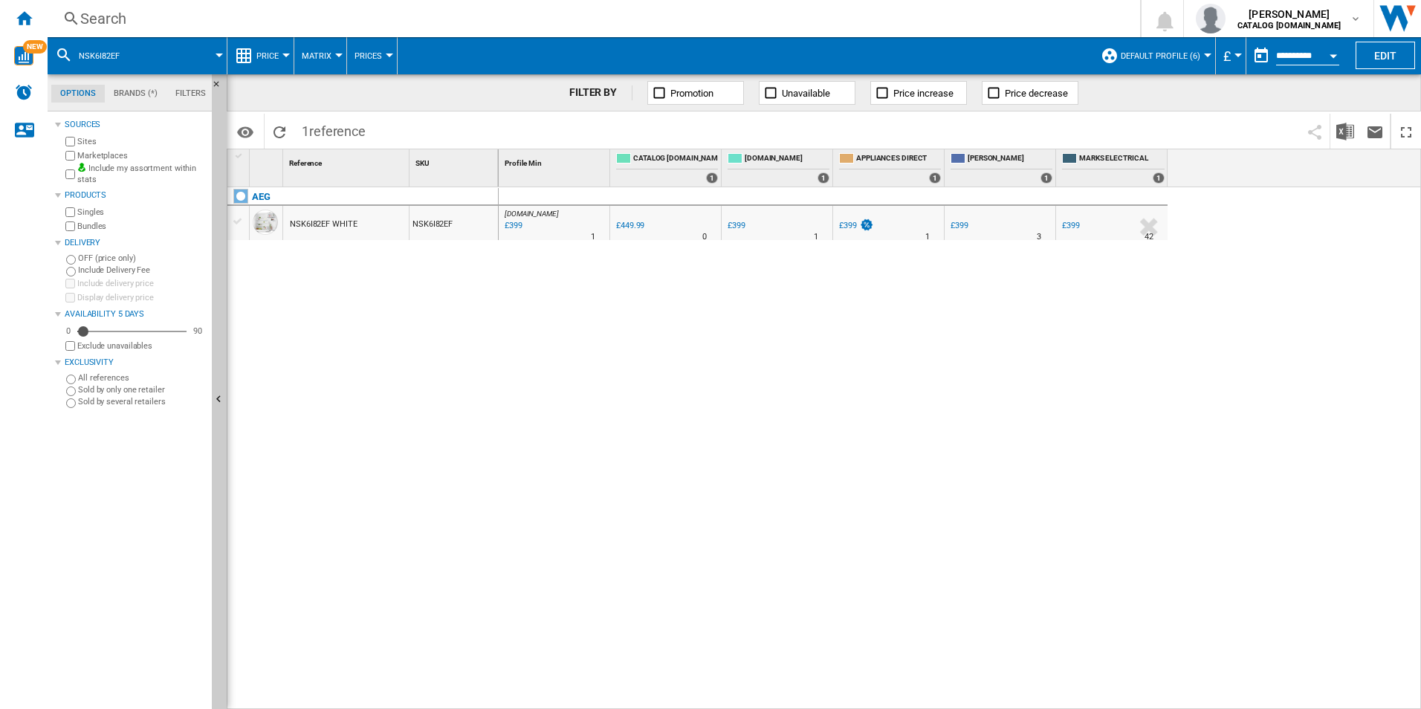
click at [959, 16] on div "Search" at bounding box center [590, 18] width 1021 height 21
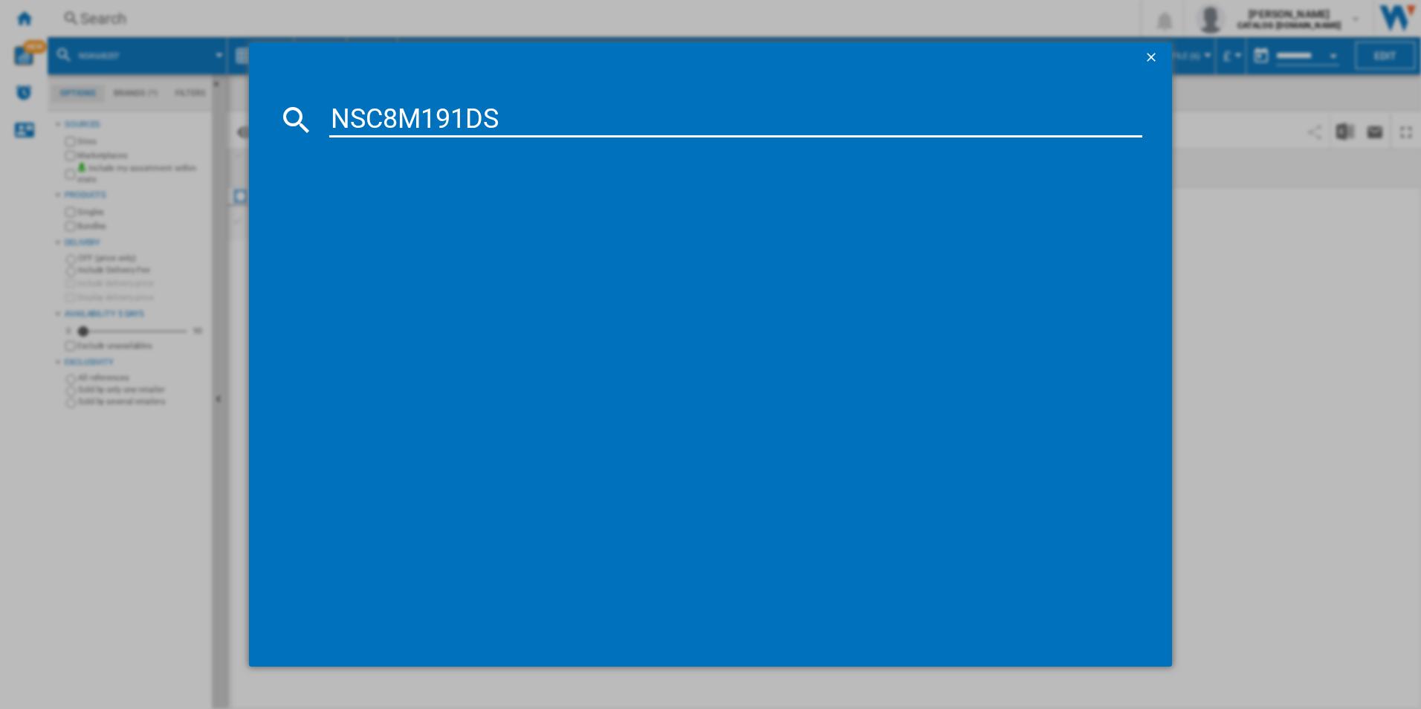
type input "NSC8M191DS"
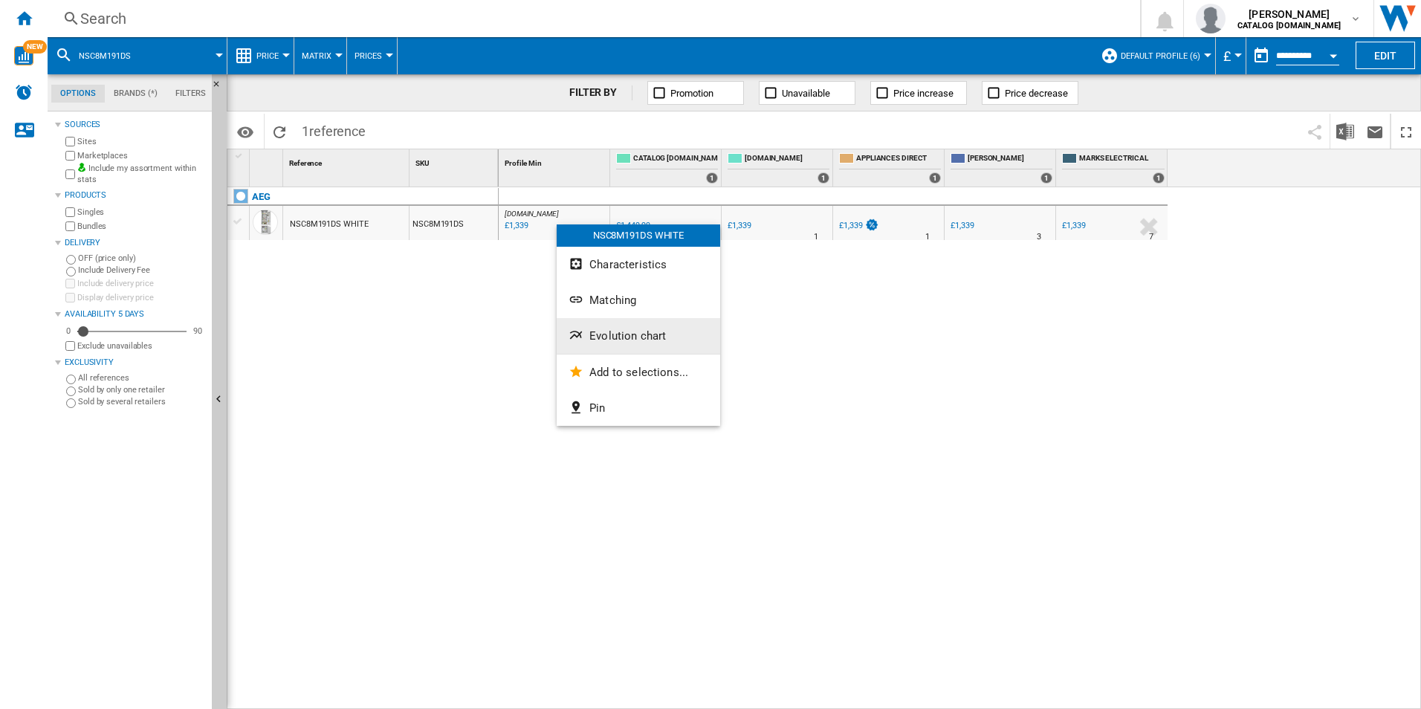
click at [625, 336] on span "Evolution chart" at bounding box center [627, 335] width 77 height 13
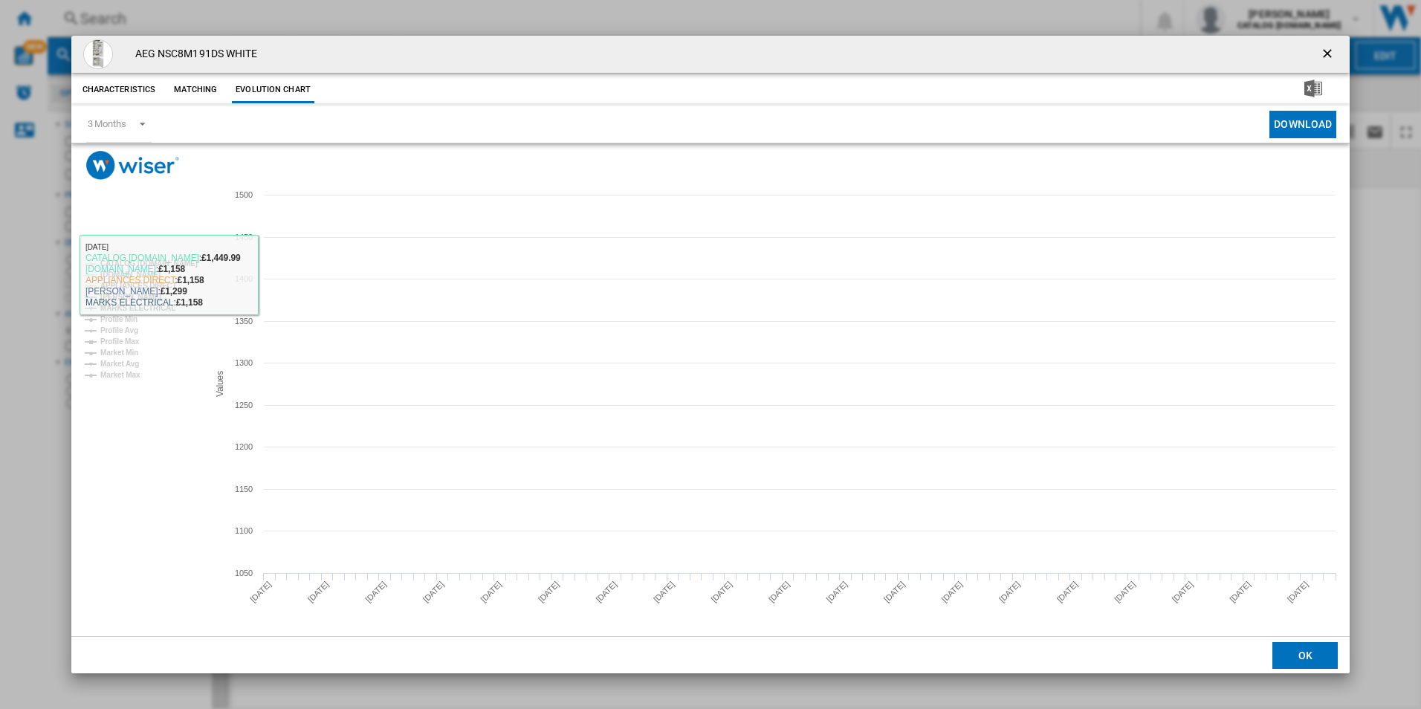
click at [164, 262] on tspan "CATALOG [DOMAIN_NAME]" at bounding box center [148, 263] width 97 height 8
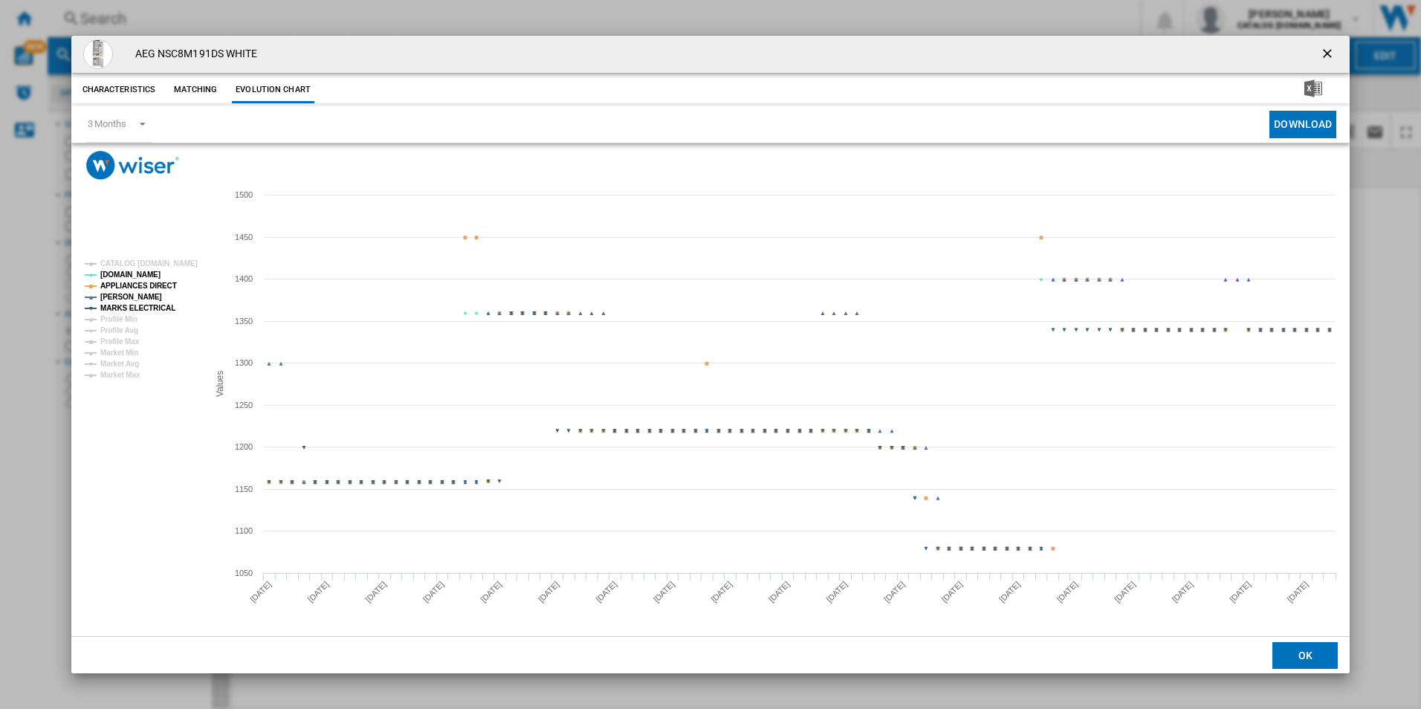
click at [158, 294] on rect "Product popup" at bounding box center [140, 319] width 123 height 131
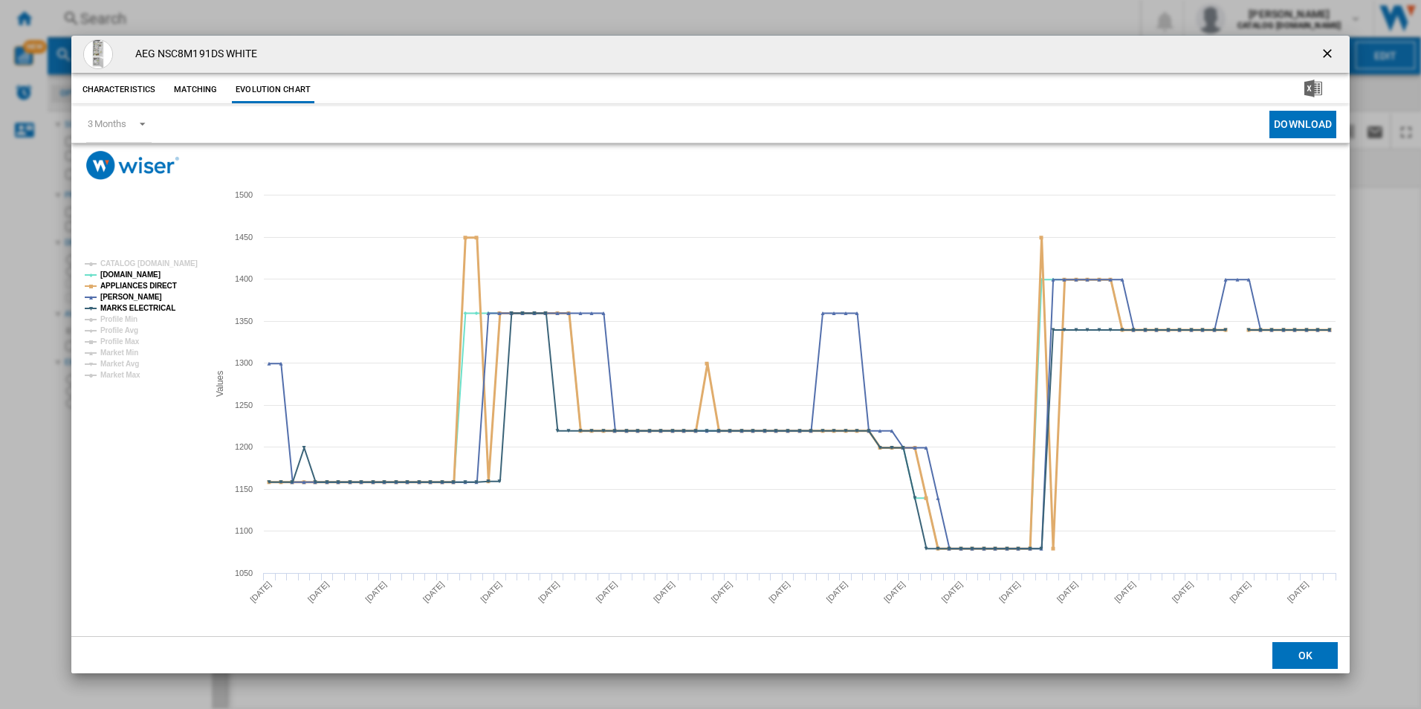
click at [156, 284] on tspan "APPLIANCES DIRECT" at bounding box center [138, 286] width 77 height 8
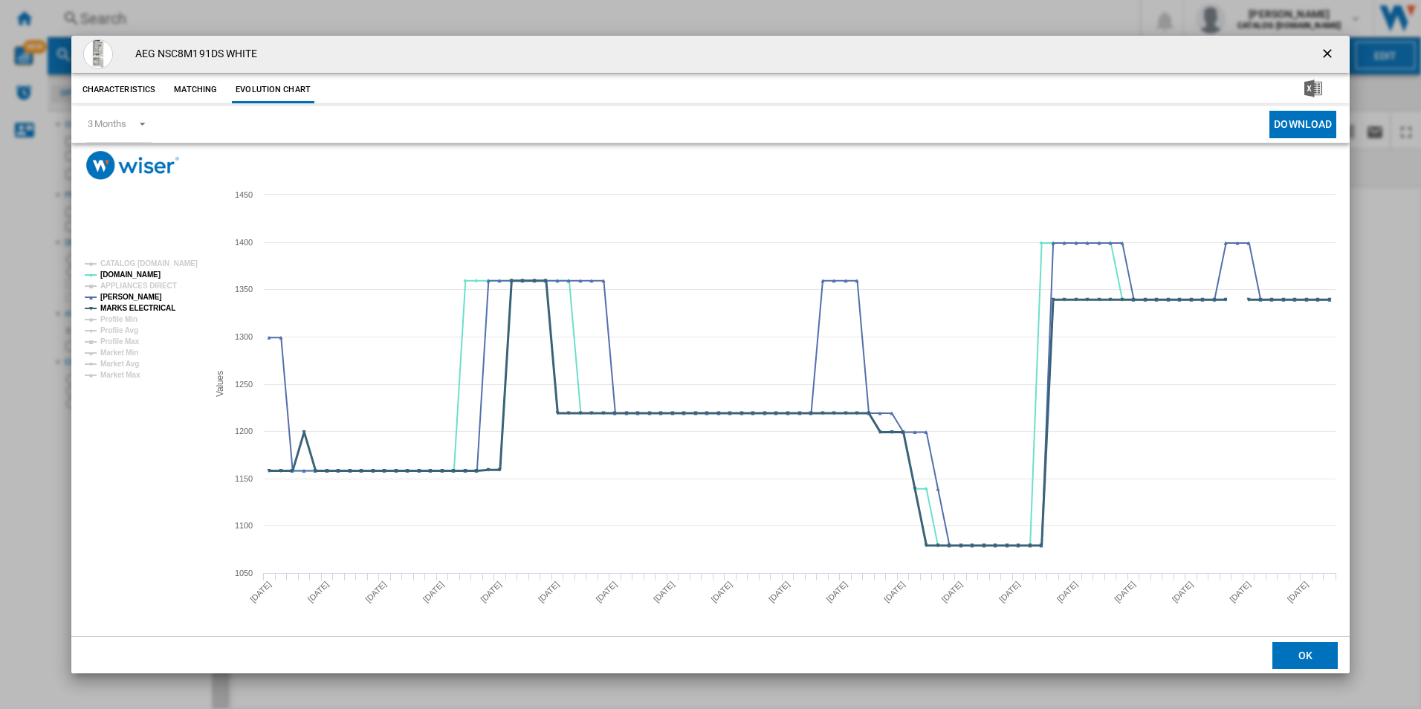
click at [155, 306] on tspan "MARKS ELECTRICAL" at bounding box center [137, 308] width 75 height 8
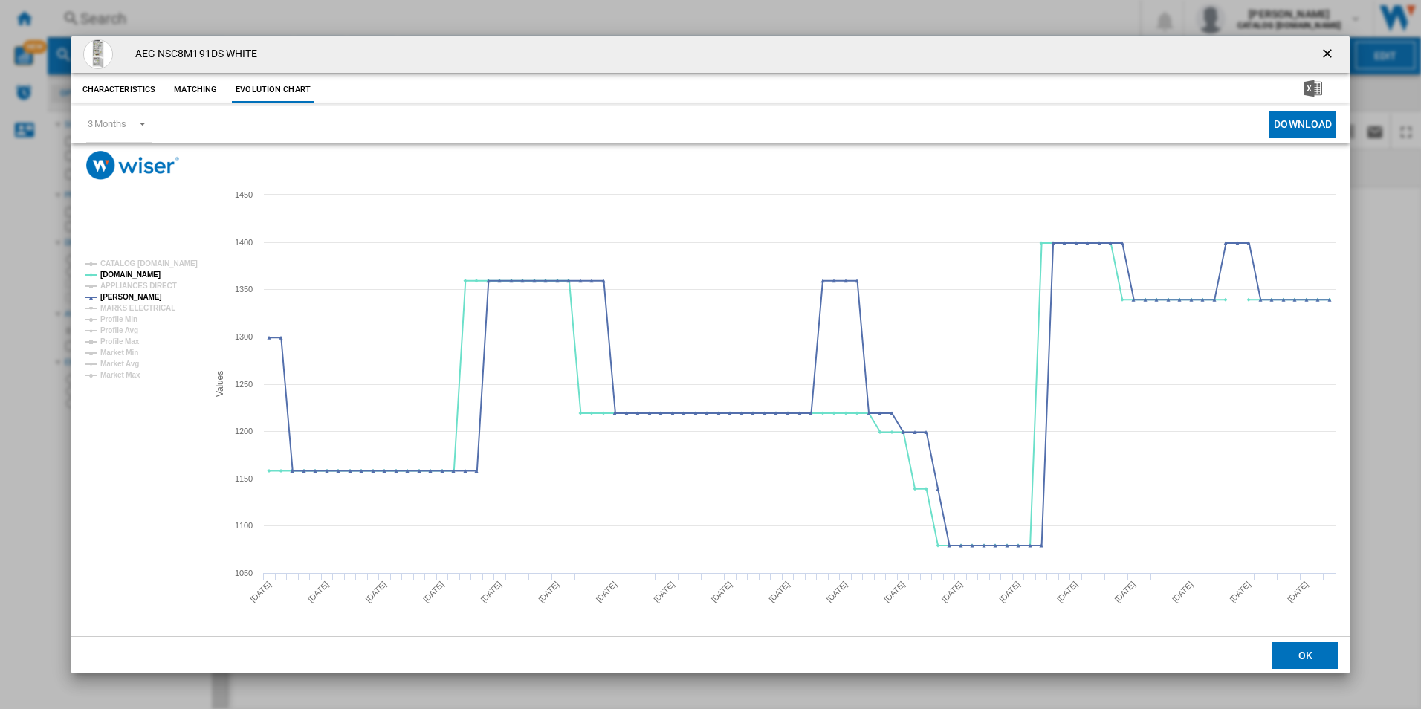
drag, startPoint x: 1323, startPoint y: 56, endPoint x: 1271, endPoint y: 52, distance: 52.2
click at [1322, 55] on ng-md-icon "getI18NText('BUTTONS.CLOSE_DIALOG')" at bounding box center [1329, 55] width 18 height 18
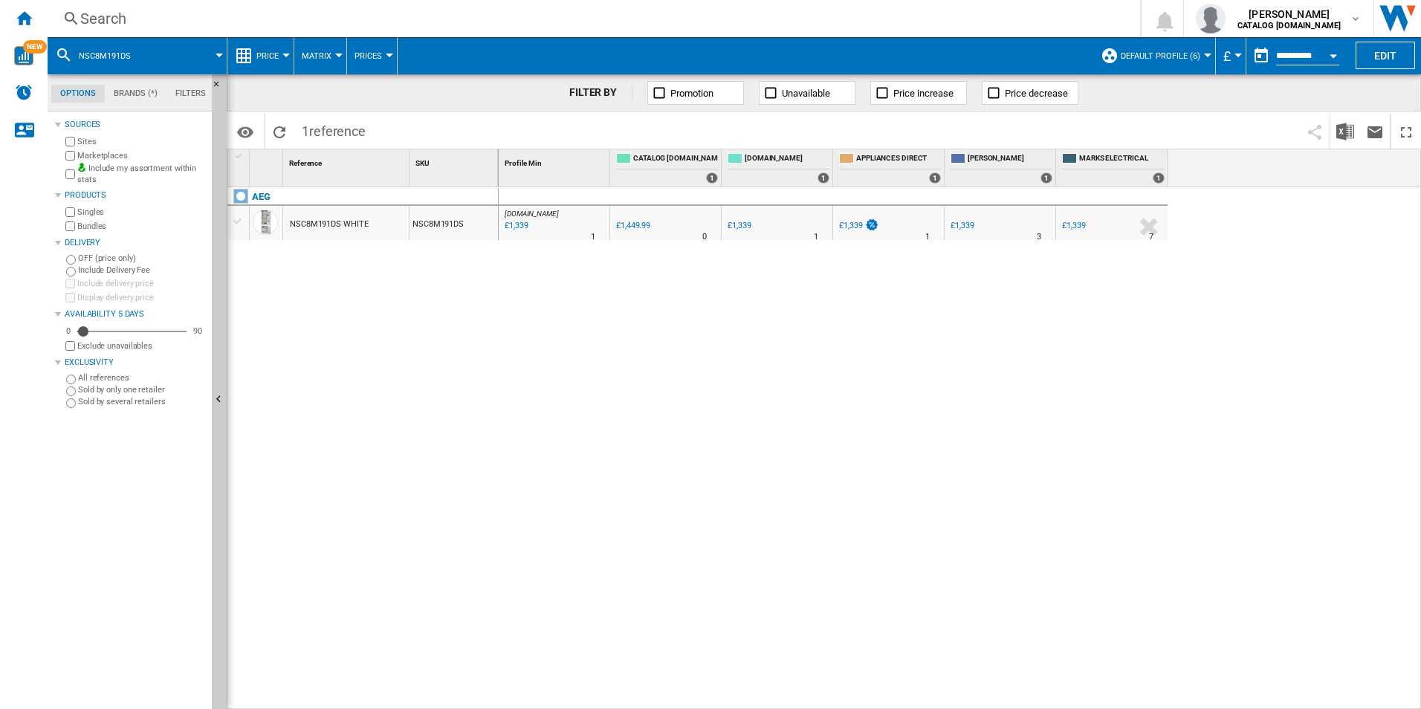
click at [1057, 16] on div "Search" at bounding box center [590, 18] width 1021 height 21
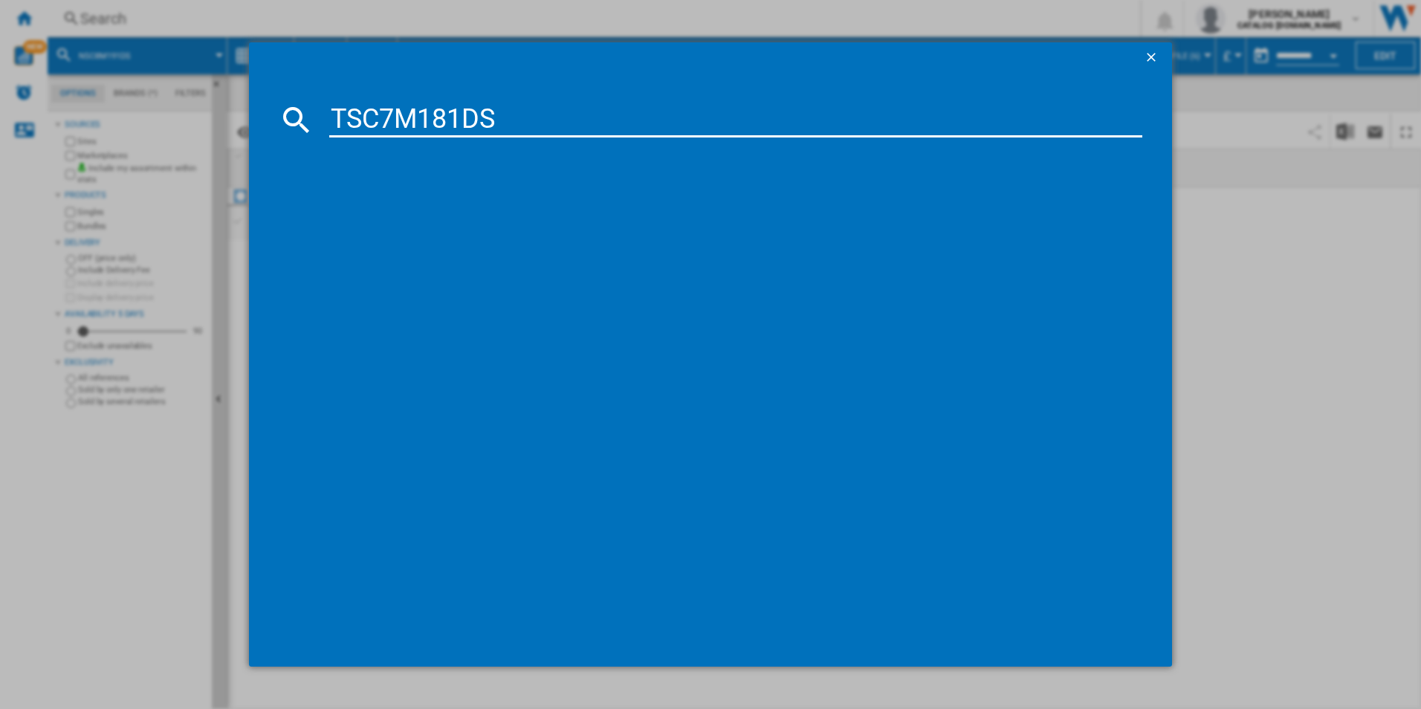
type input "TSC7M181DS"
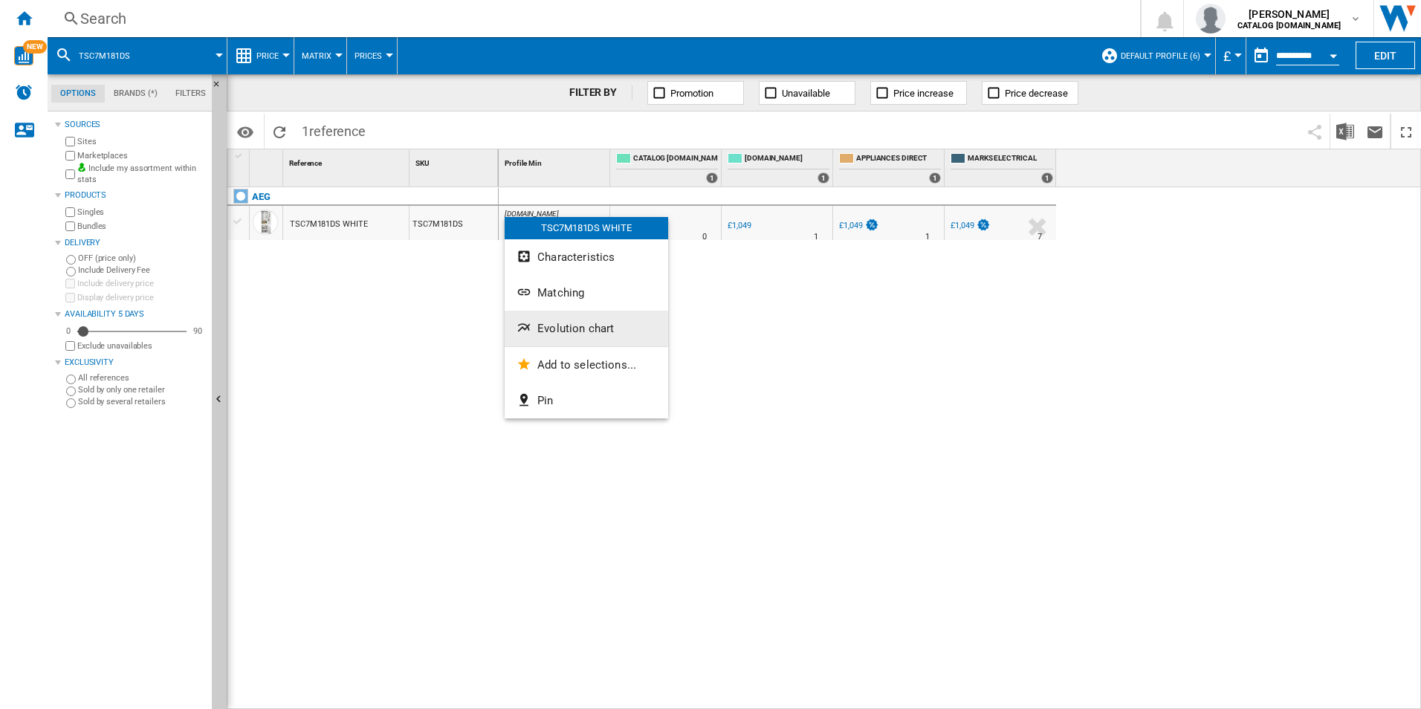
click at [557, 331] on span "Evolution chart" at bounding box center [575, 328] width 77 height 13
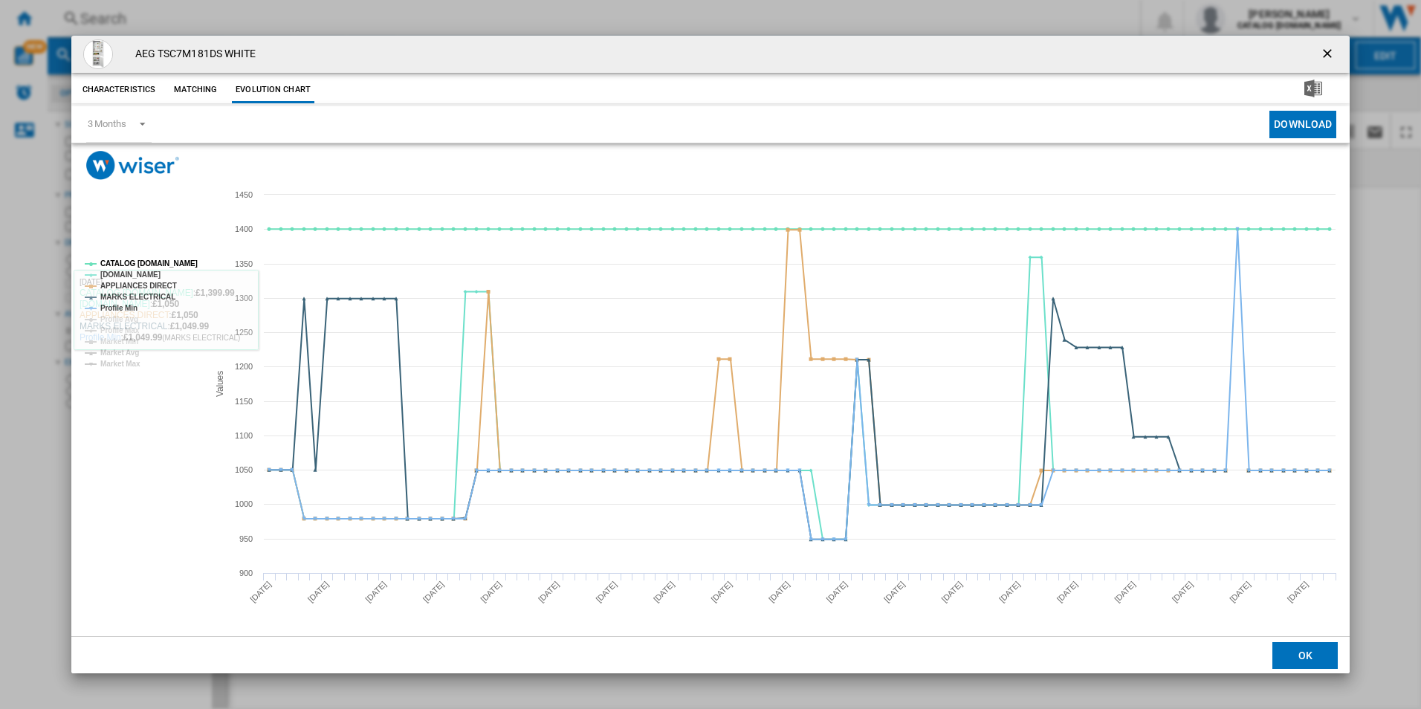
click at [175, 255] on rect "Product popup" at bounding box center [140, 314] width 123 height 120
click at [180, 262] on tspan "CATALOG [DOMAIN_NAME]" at bounding box center [148, 263] width 97 height 8
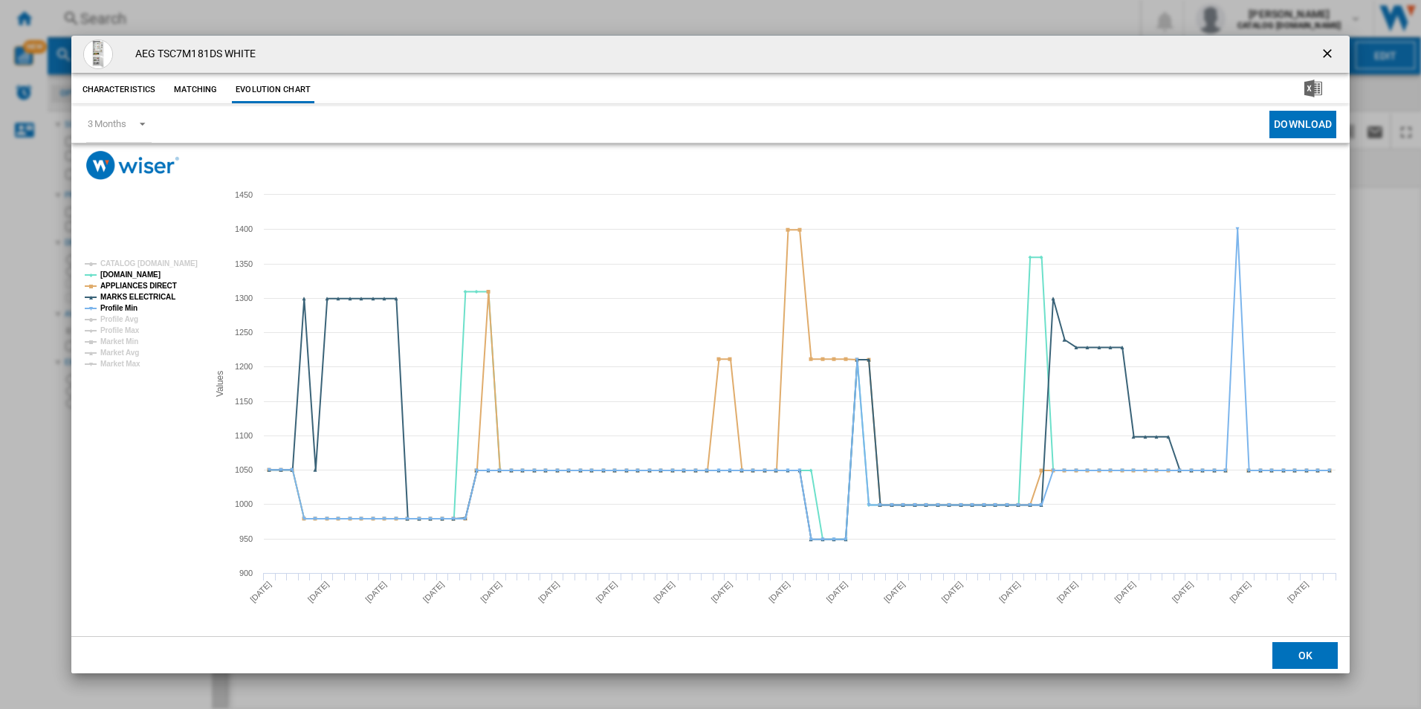
drag, startPoint x: 165, startPoint y: 276, endPoint x: 158, endPoint y: 287, distance: 13.4
click at [165, 276] on rect "Product popup" at bounding box center [140, 314] width 123 height 120
click at [158, 287] on tspan "APPLIANCES DIRECT" at bounding box center [138, 286] width 77 height 8
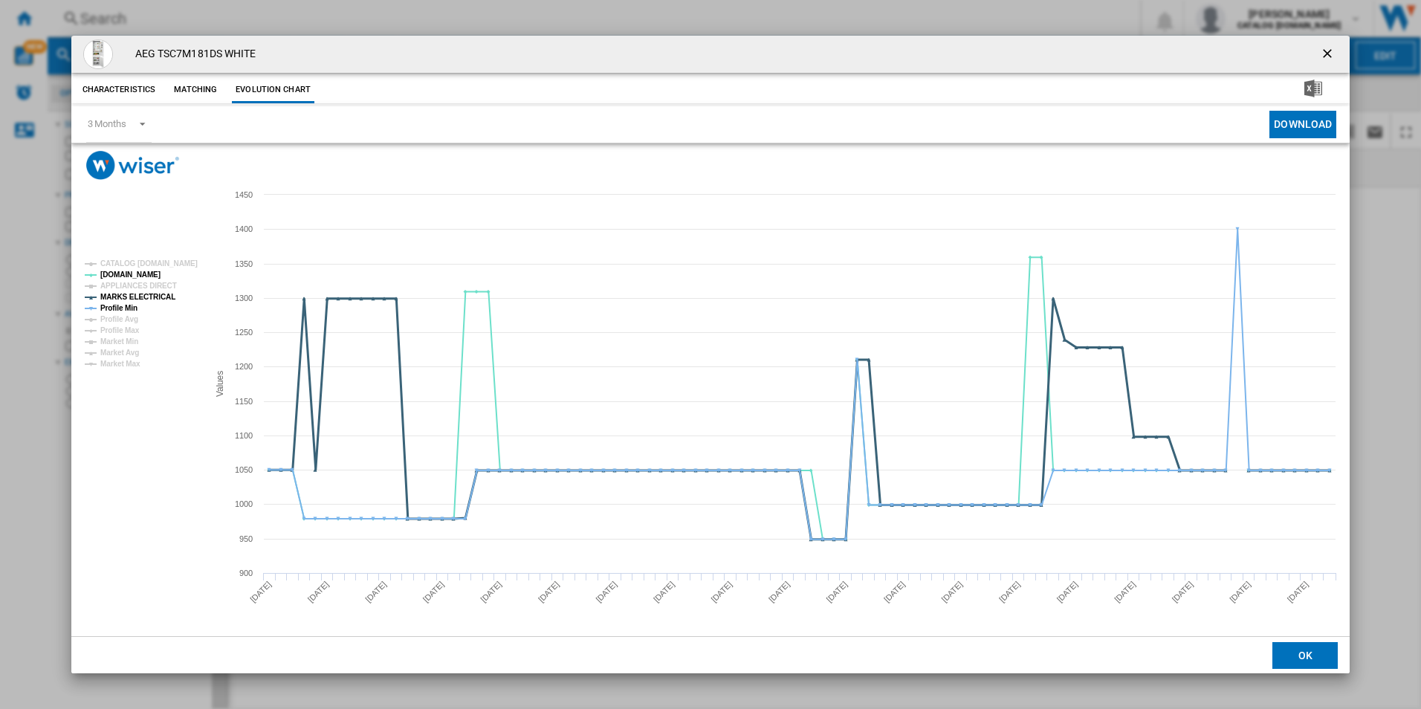
click at [156, 297] on tspan "MARKS ELECTRICAL" at bounding box center [137, 297] width 75 height 8
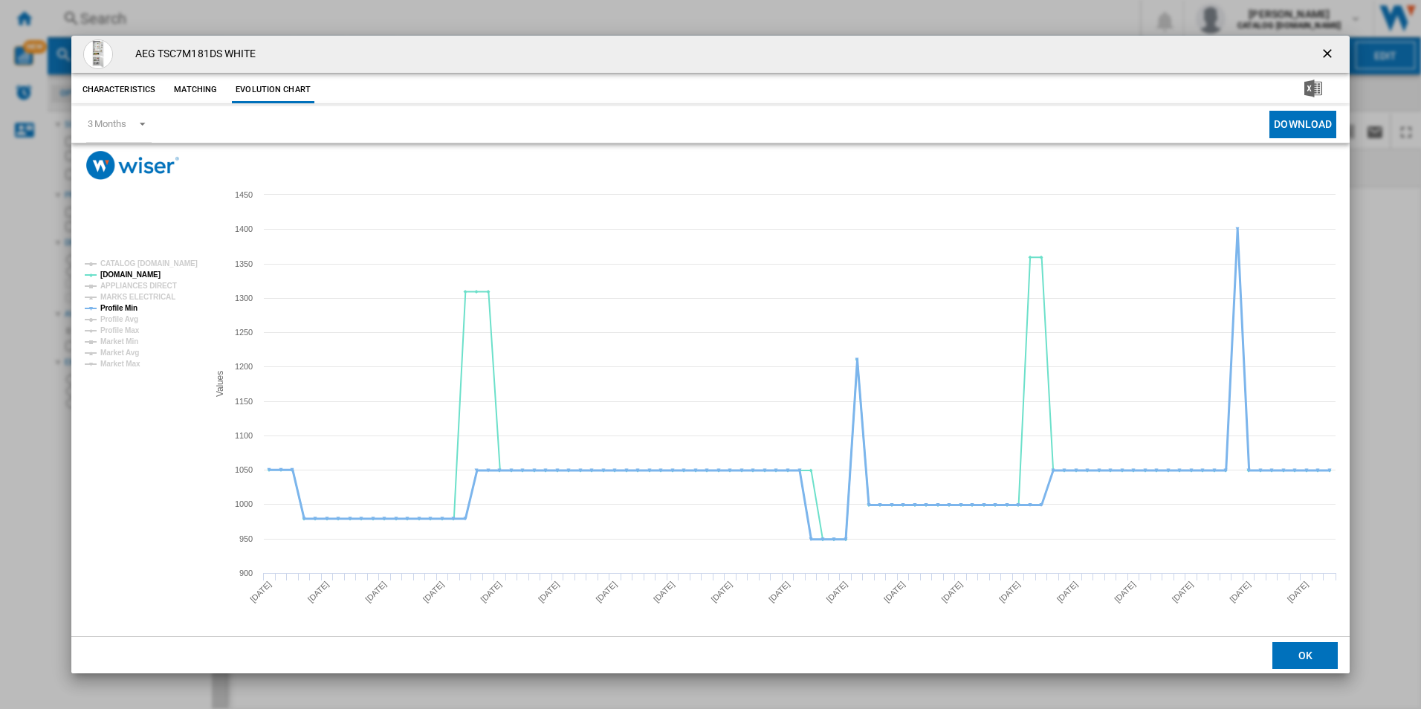
click at [134, 308] on tspan "Profile Min" at bounding box center [118, 308] width 37 height 8
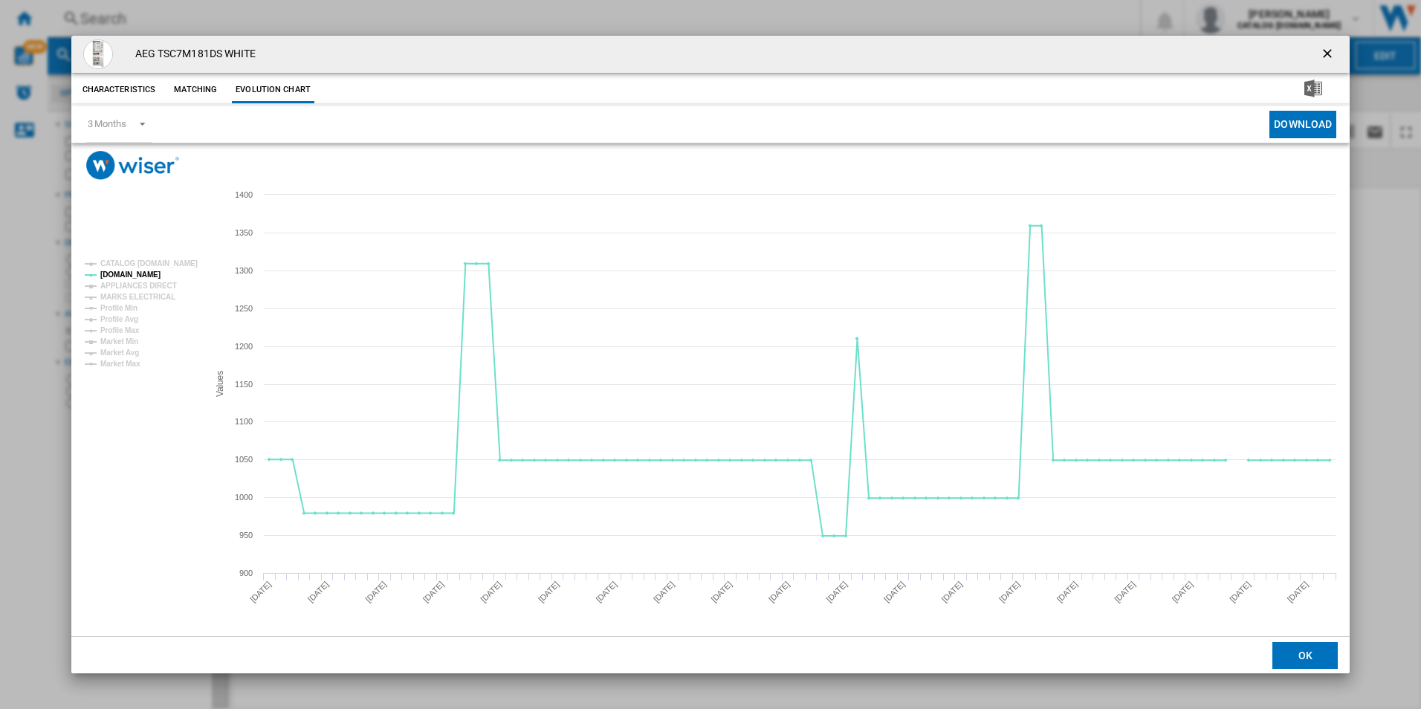
drag, startPoint x: 1337, startPoint y: 48, endPoint x: 1277, endPoint y: 68, distance: 62.7
click at [1337, 48] on ng-md-icon "getI18NText('BUTTONS.CLOSE_DIALOG')" at bounding box center [1329, 55] width 18 height 18
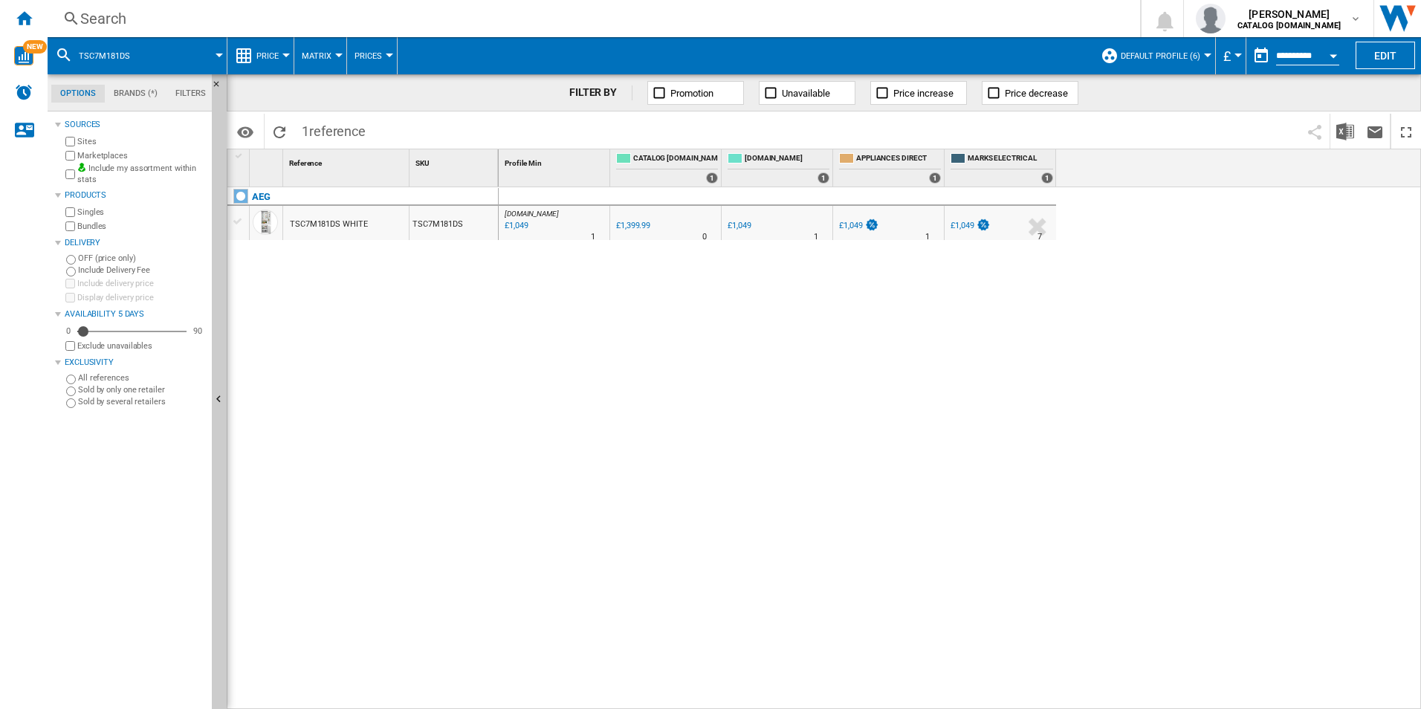
click at [951, 17] on div "Search" at bounding box center [590, 18] width 1021 height 21
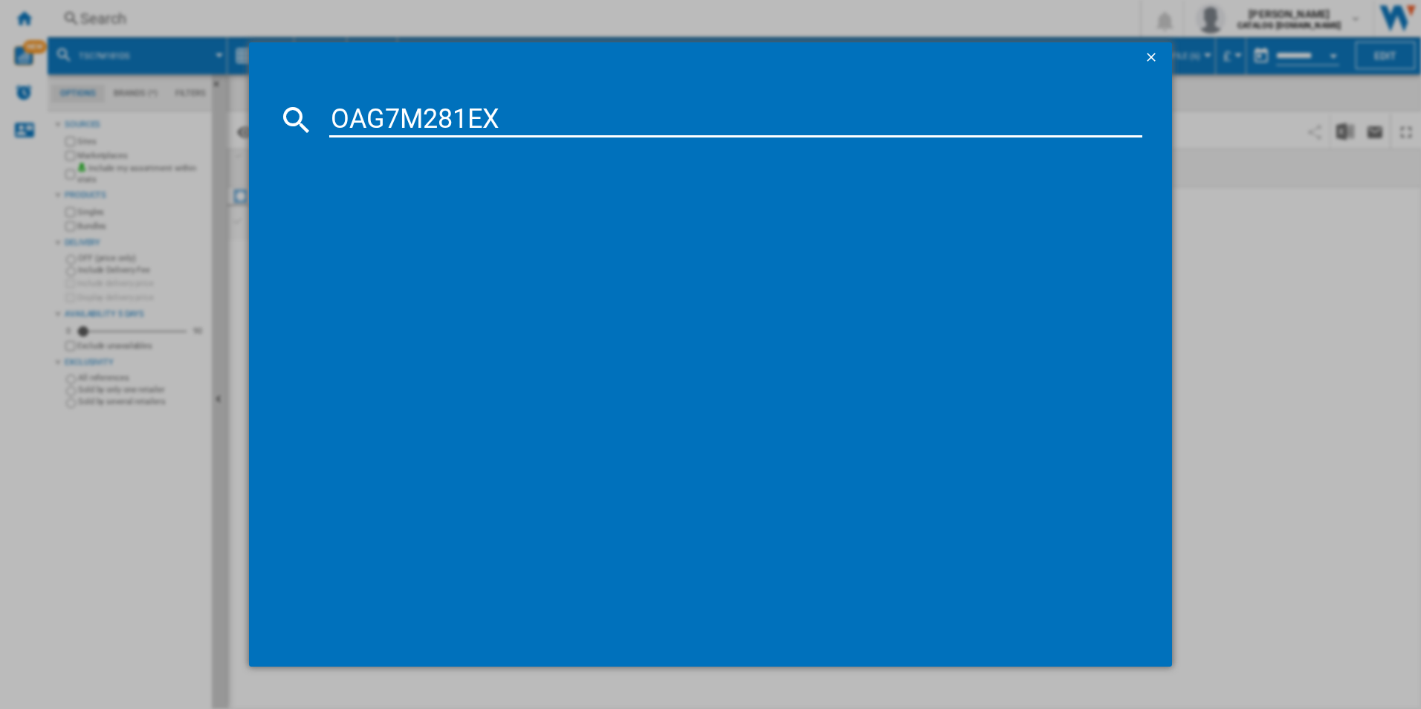
type input "OAG7M281EX"
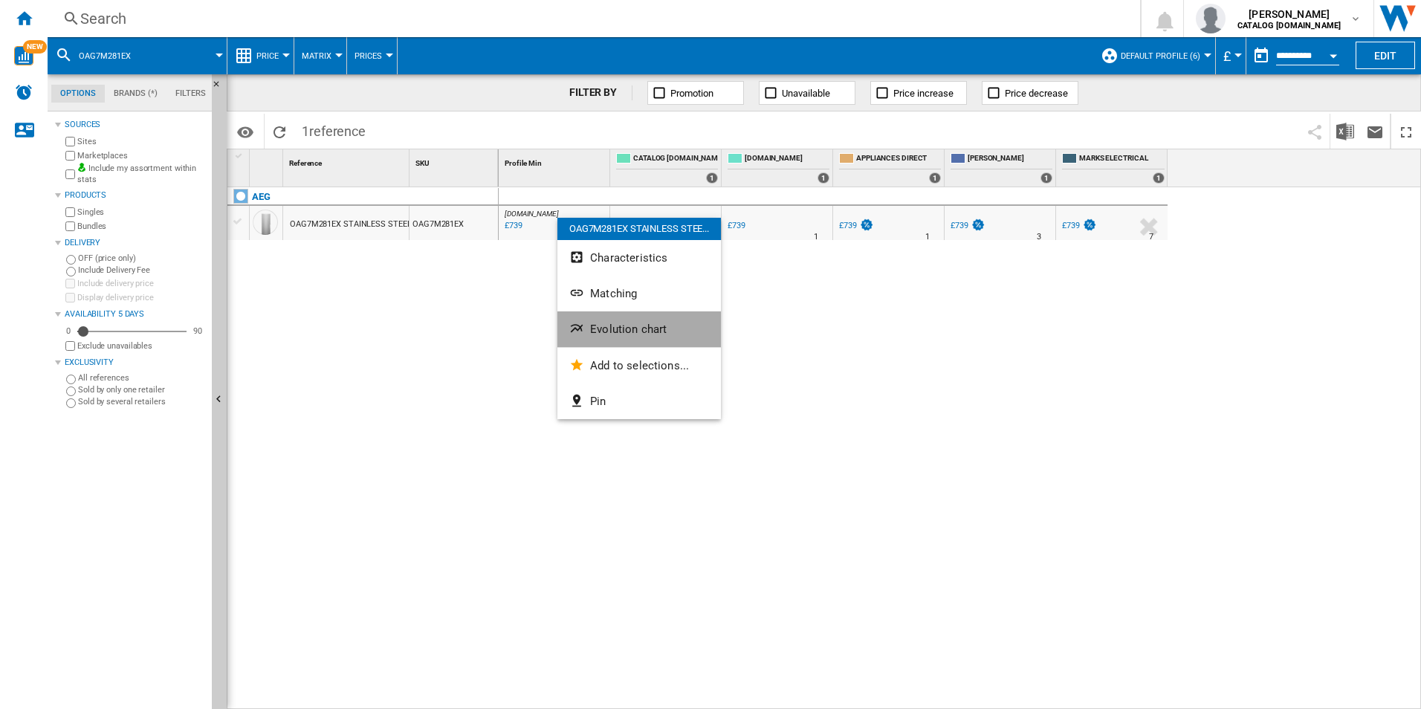
click at [635, 337] on button "Evolution chart" at bounding box center [638, 329] width 163 height 36
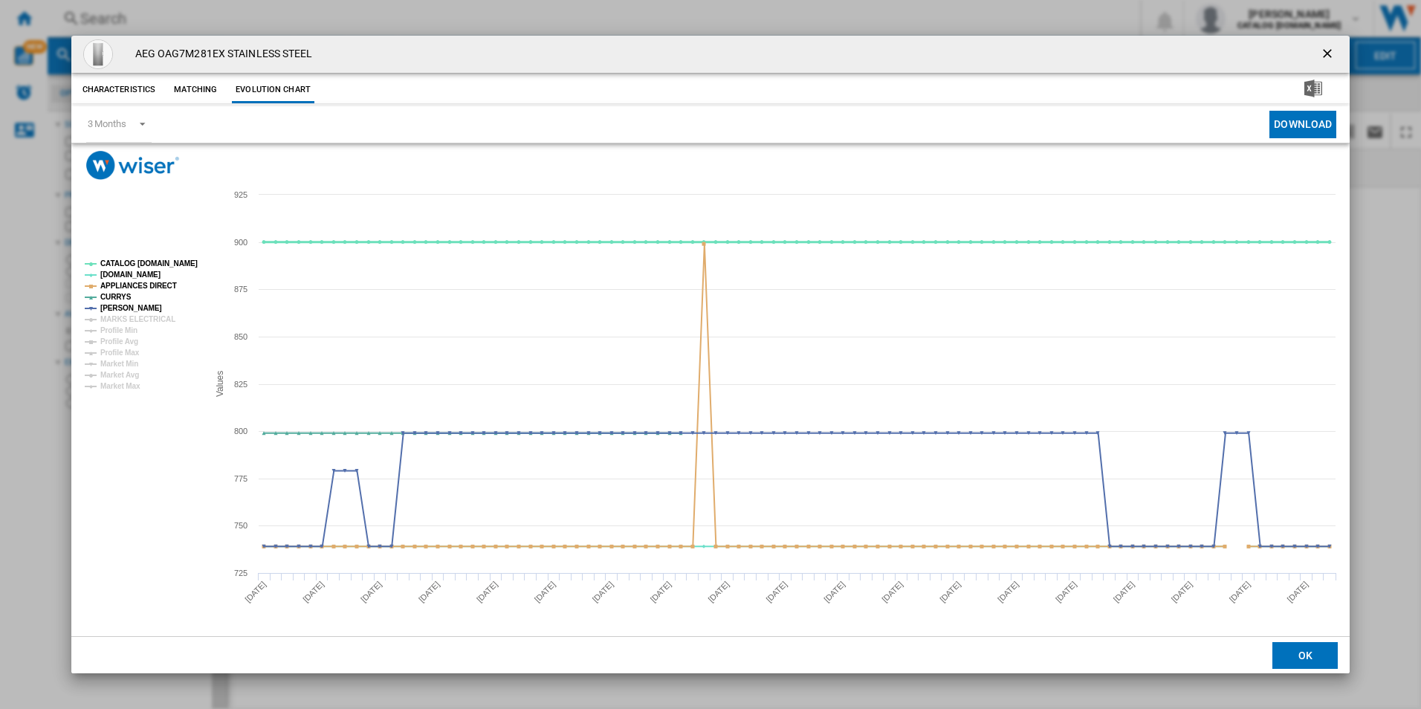
click at [178, 259] on tspan "CATALOG [DOMAIN_NAME]" at bounding box center [148, 263] width 97 height 8
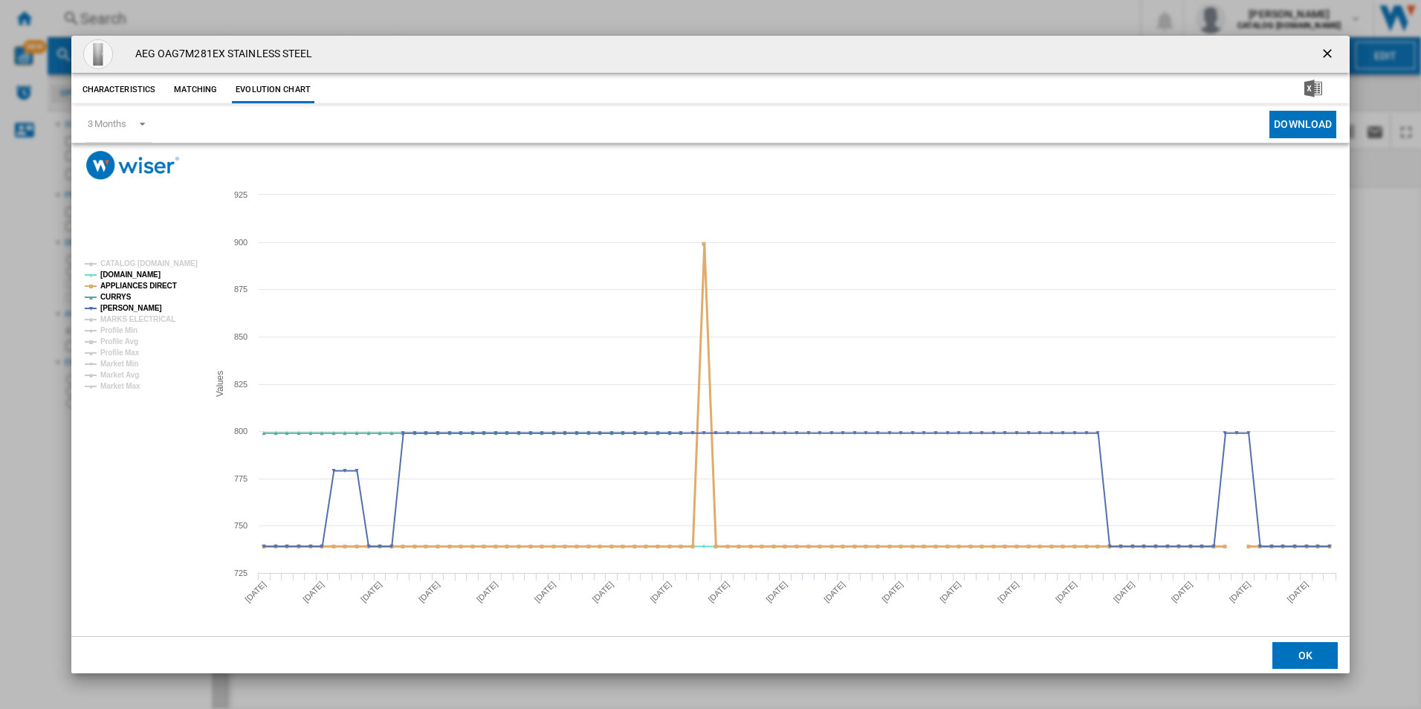
click at [155, 285] on tspan "APPLIANCES DIRECT" at bounding box center [138, 286] width 77 height 8
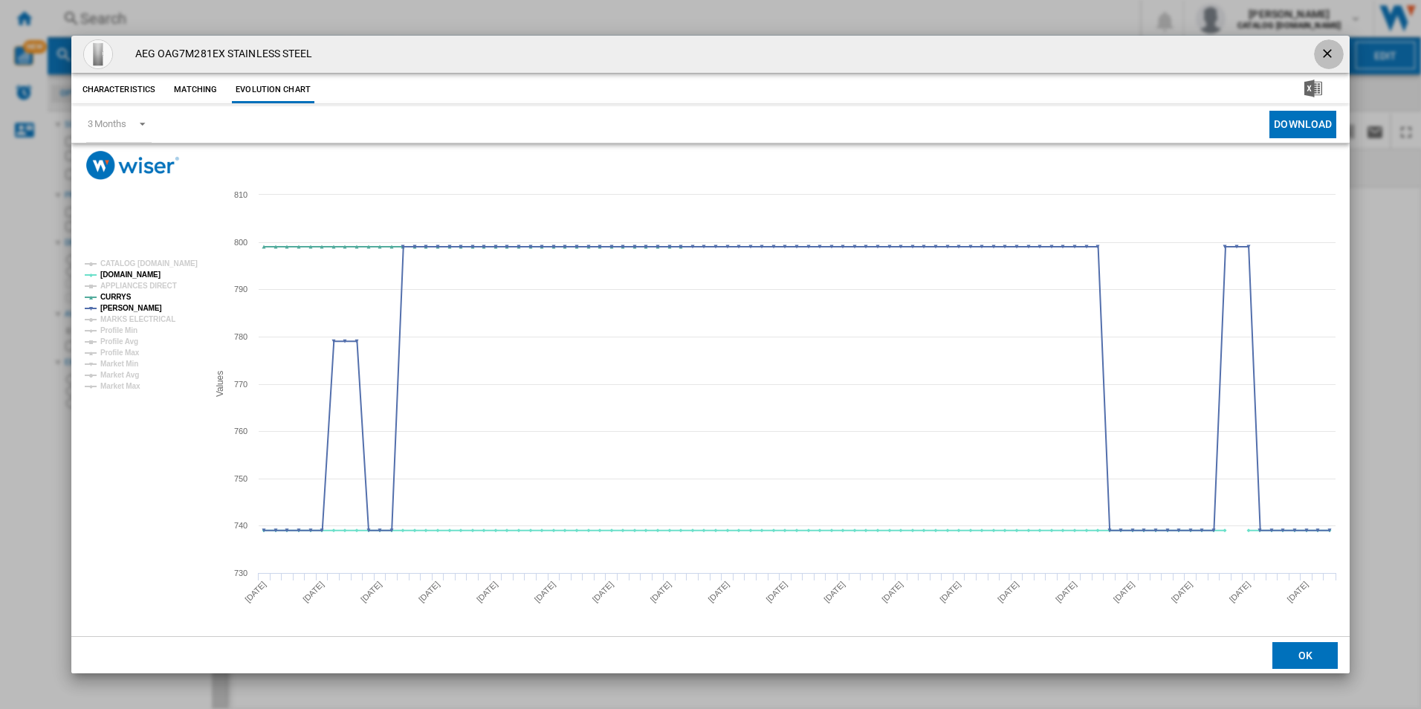
click at [1326, 56] on ng-md-icon "getI18NText('BUTTONS.CLOSE_DIALOG')" at bounding box center [1329, 55] width 18 height 18
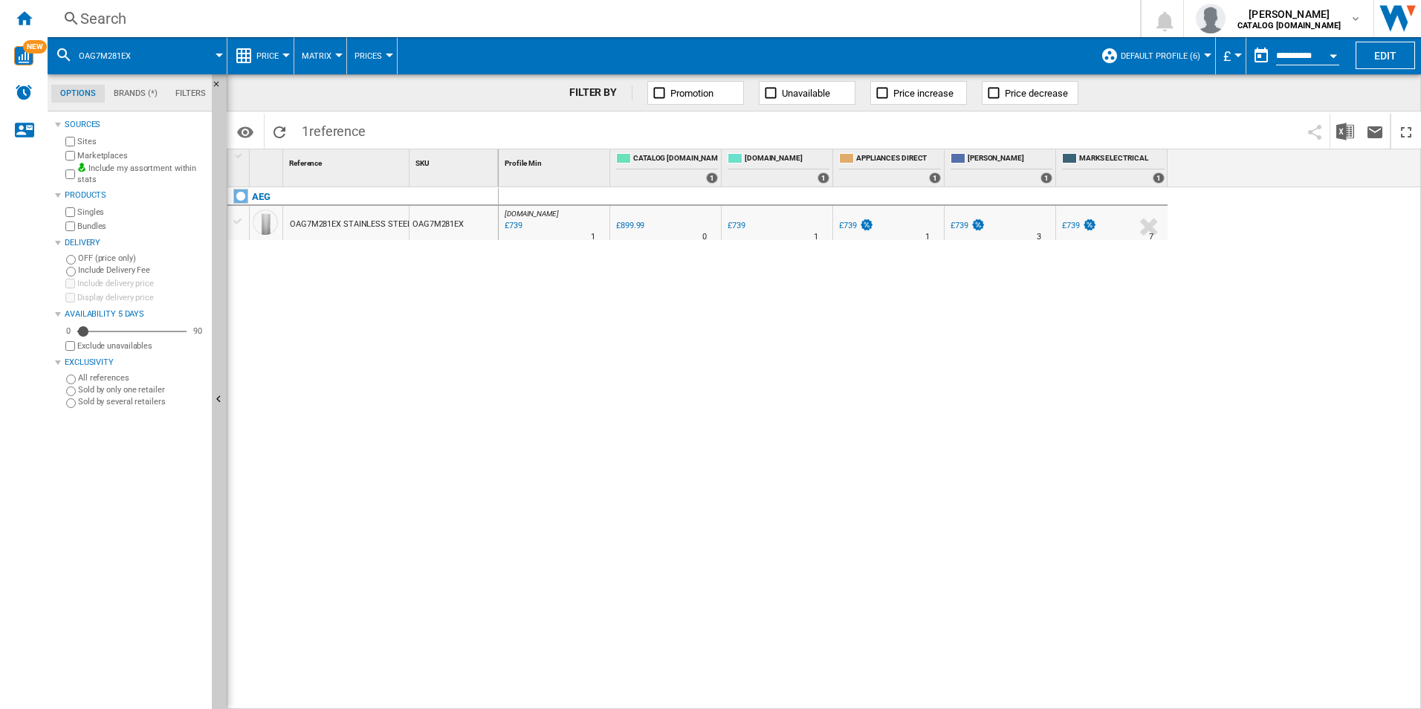
click at [934, 8] on div "Search" at bounding box center [590, 18] width 1021 height 21
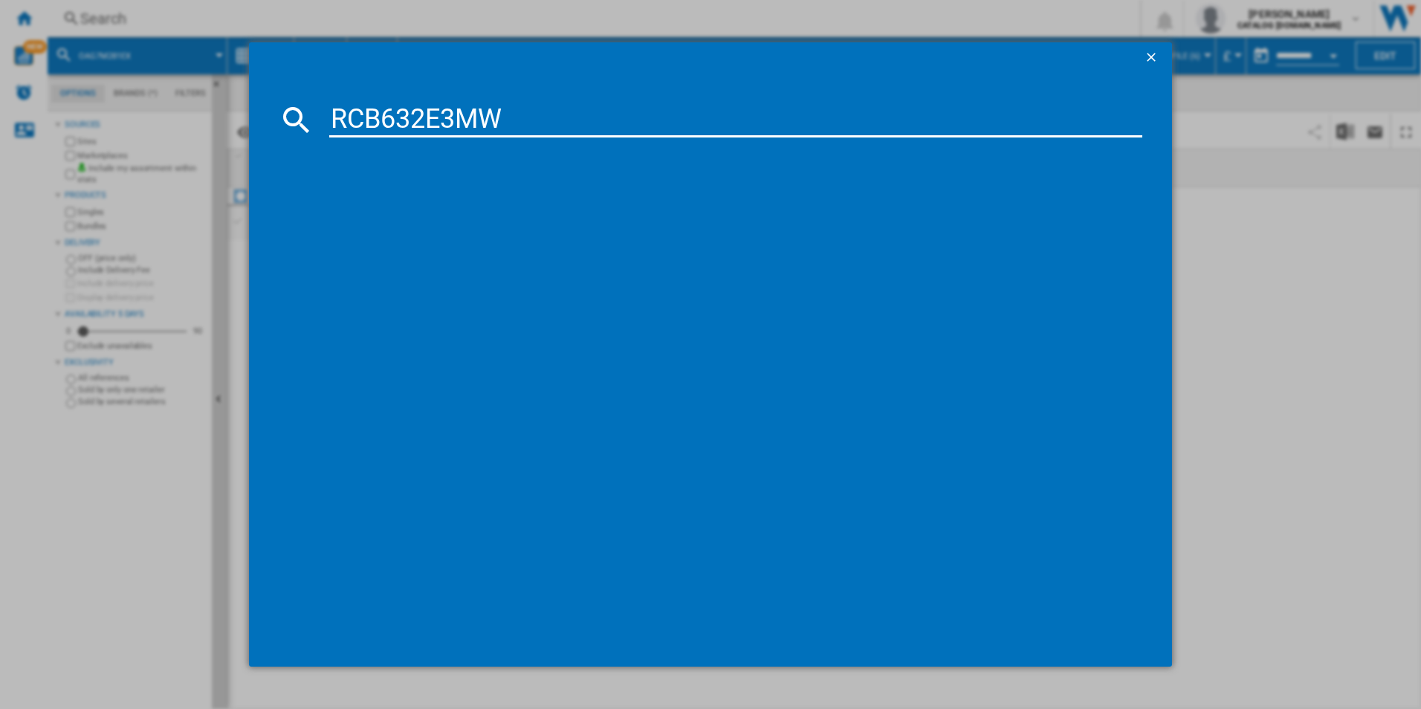
type input "RCB632E3MW"
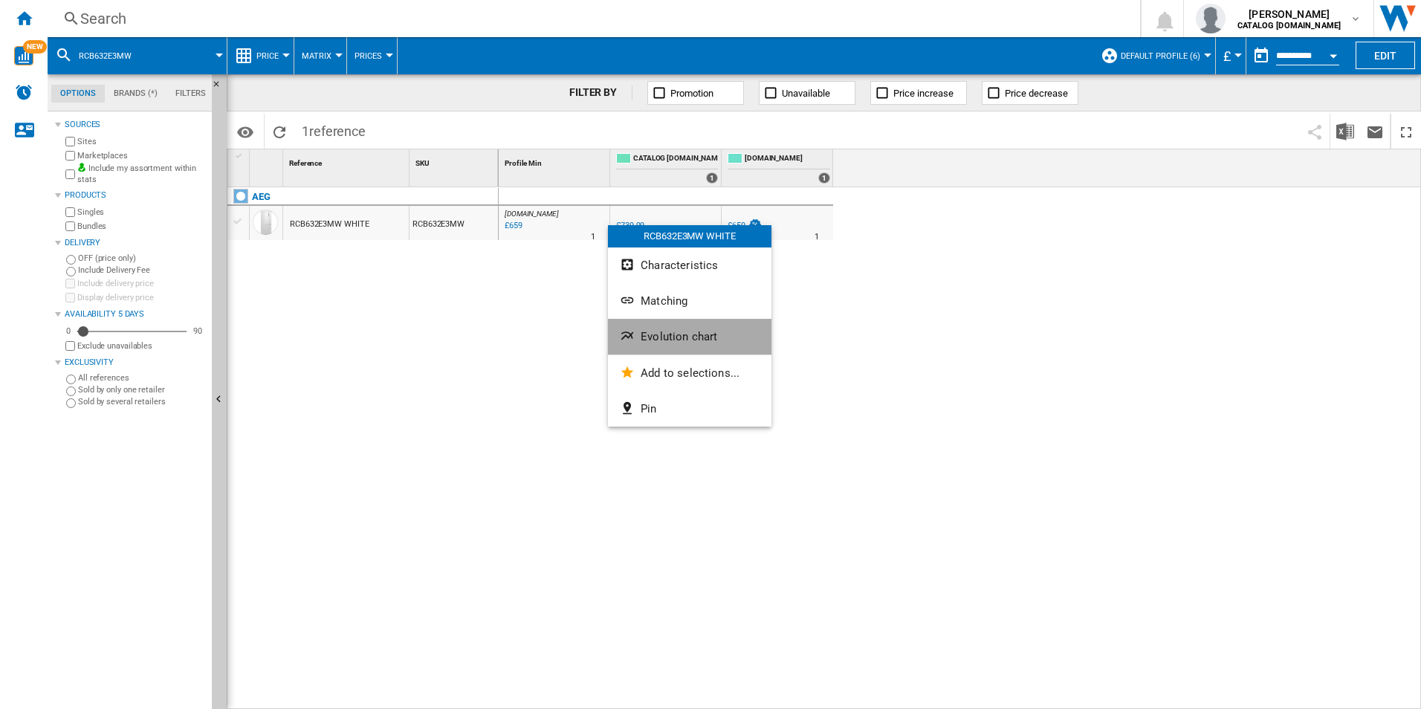
click at [650, 330] on span "Evolution chart" at bounding box center [679, 336] width 77 height 13
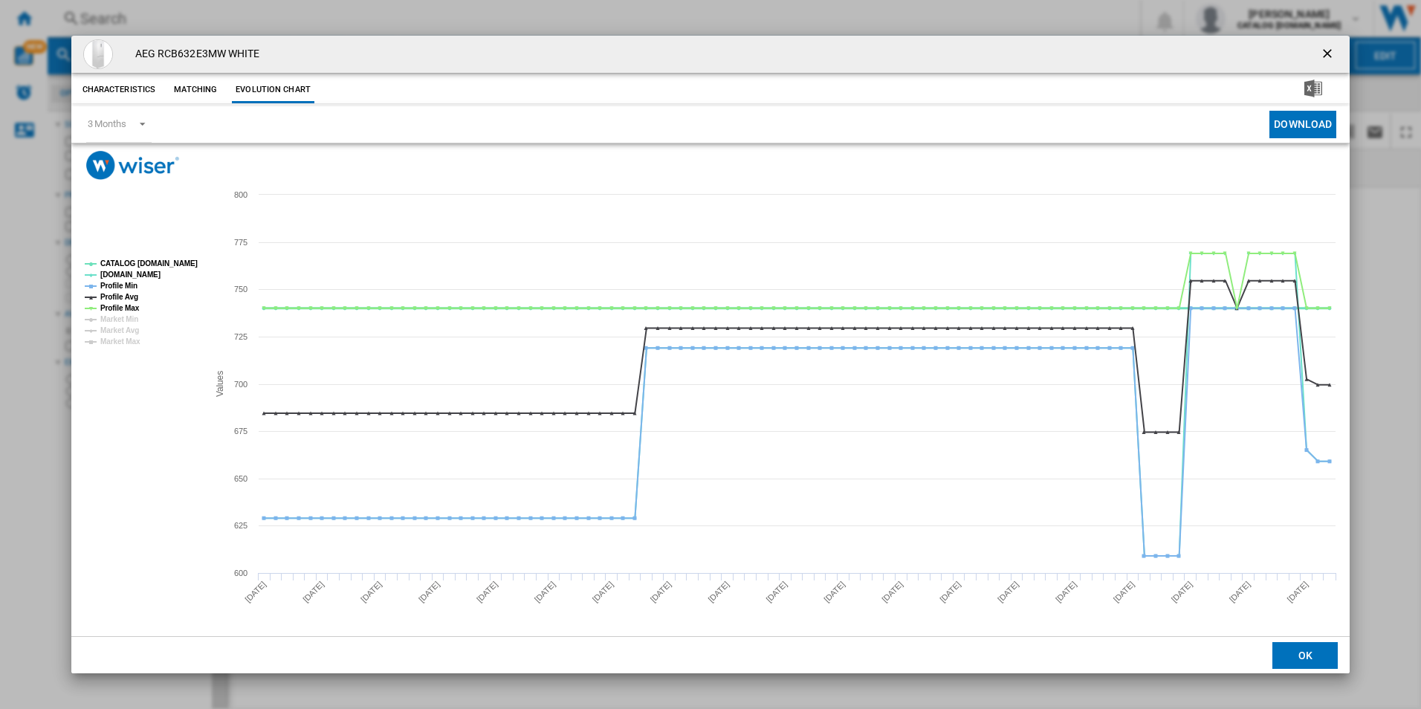
click at [177, 259] on tspan "CATALOG [DOMAIN_NAME]" at bounding box center [148, 263] width 97 height 8
drag, startPoint x: 131, startPoint y: 283, endPoint x: 125, endPoint y: 299, distance: 17.4
click at [130, 285] on tspan "Profile Min" at bounding box center [118, 286] width 37 height 8
click at [125, 299] on tspan "Profile Avg" at bounding box center [119, 297] width 38 height 8
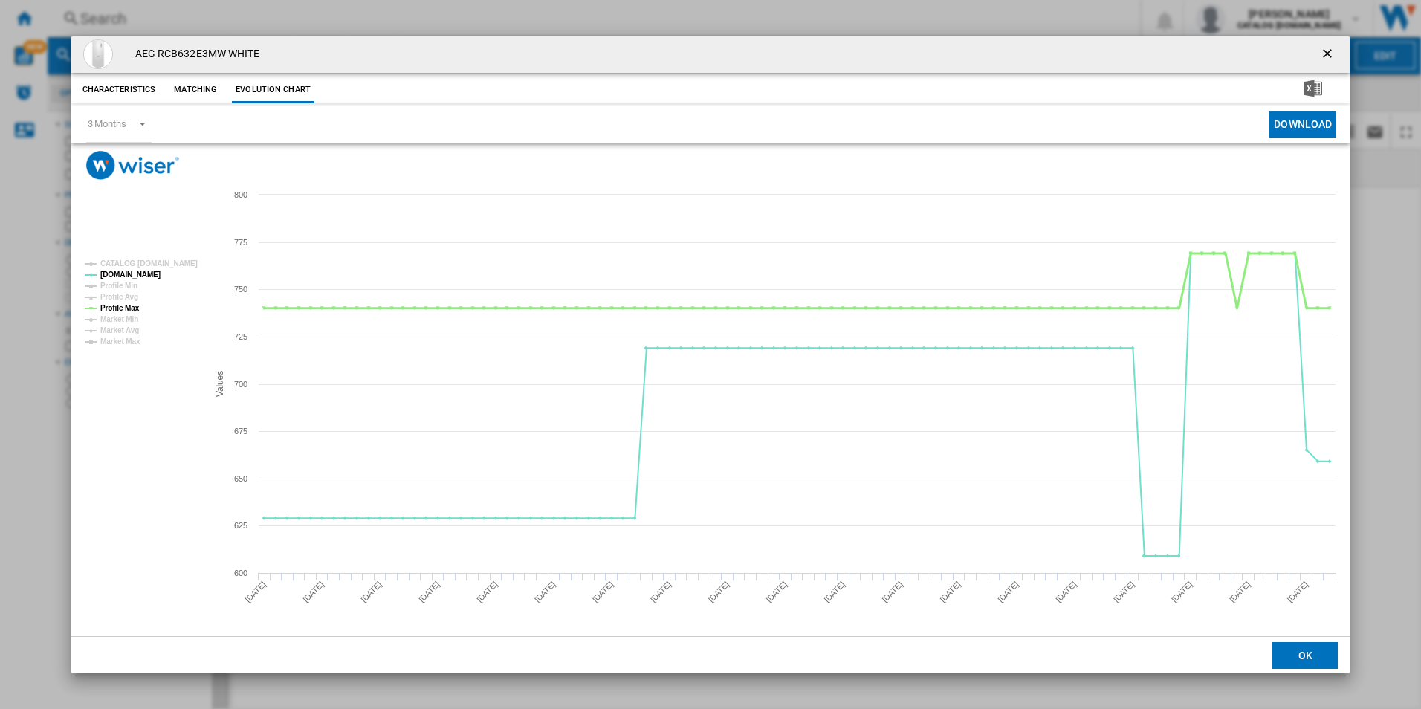
click at [126, 308] on tspan "Profile Max" at bounding box center [119, 308] width 39 height 8
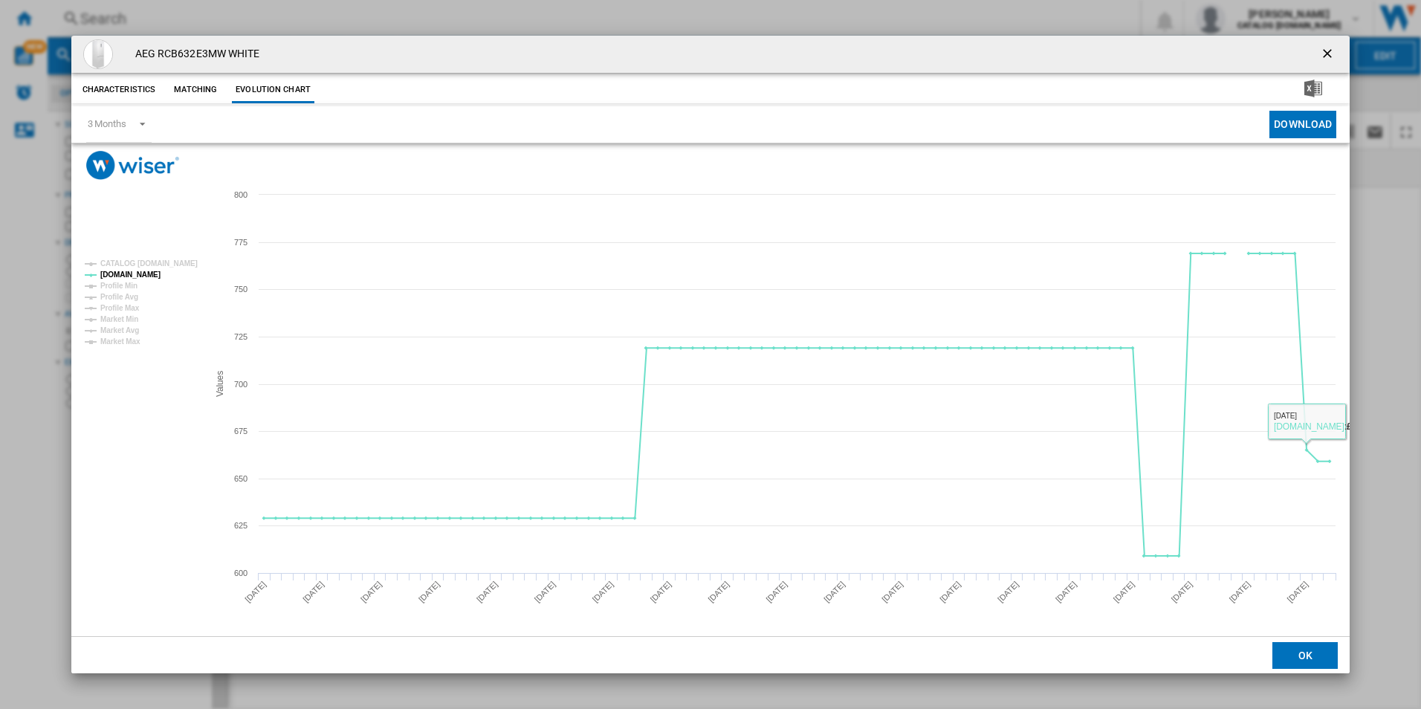
drag, startPoint x: 1324, startPoint y: 56, endPoint x: 1025, endPoint y: 41, distance: 299.1
click at [1324, 56] on ng-md-icon "getI18NText('BUTTONS.CLOSE_DIALOG')" at bounding box center [1329, 55] width 18 height 18
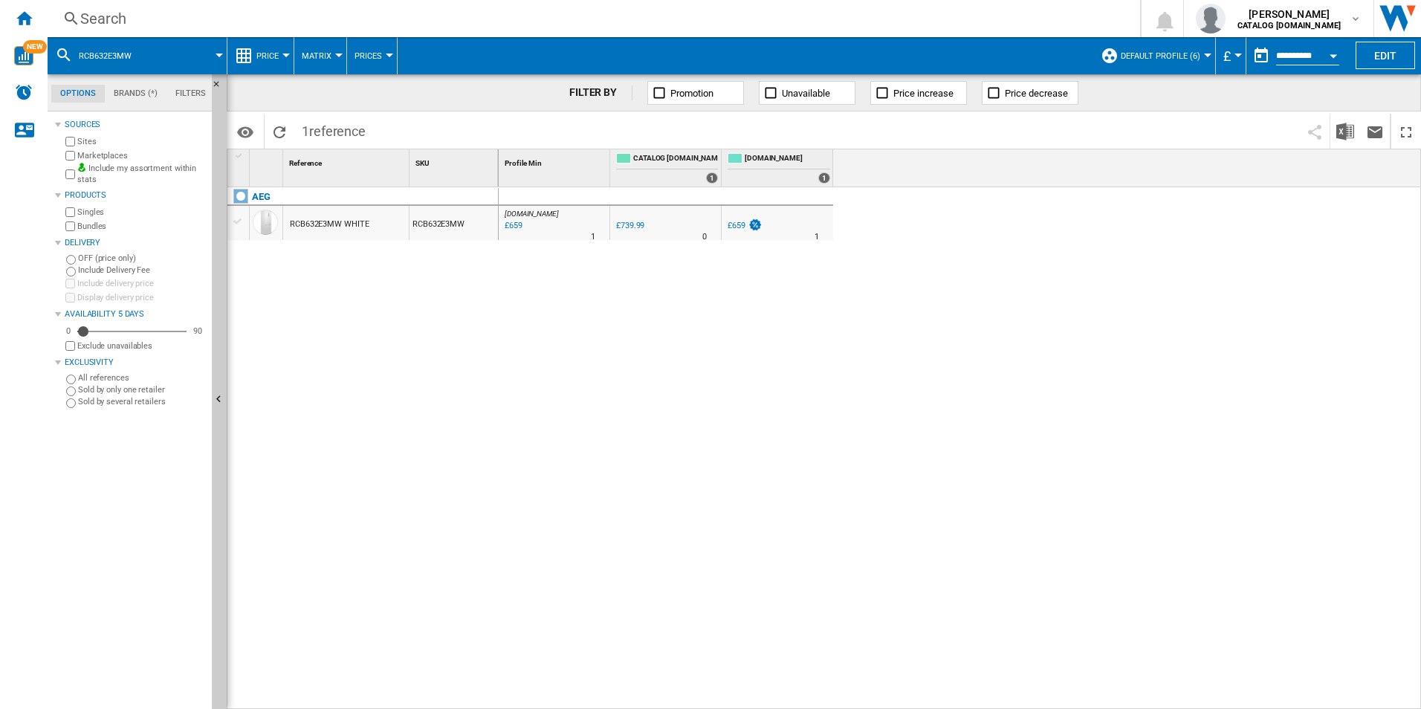
click at [809, 4] on div "Search Search 0 [PERSON_NAME] CATALOG [DOMAIN_NAME] CATALOG [DOMAIN_NAME] My se…" at bounding box center [734, 18] width 1373 height 37
click at [804, 13] on div "Search" at bounding box center [590, 18] width 1021 height 21
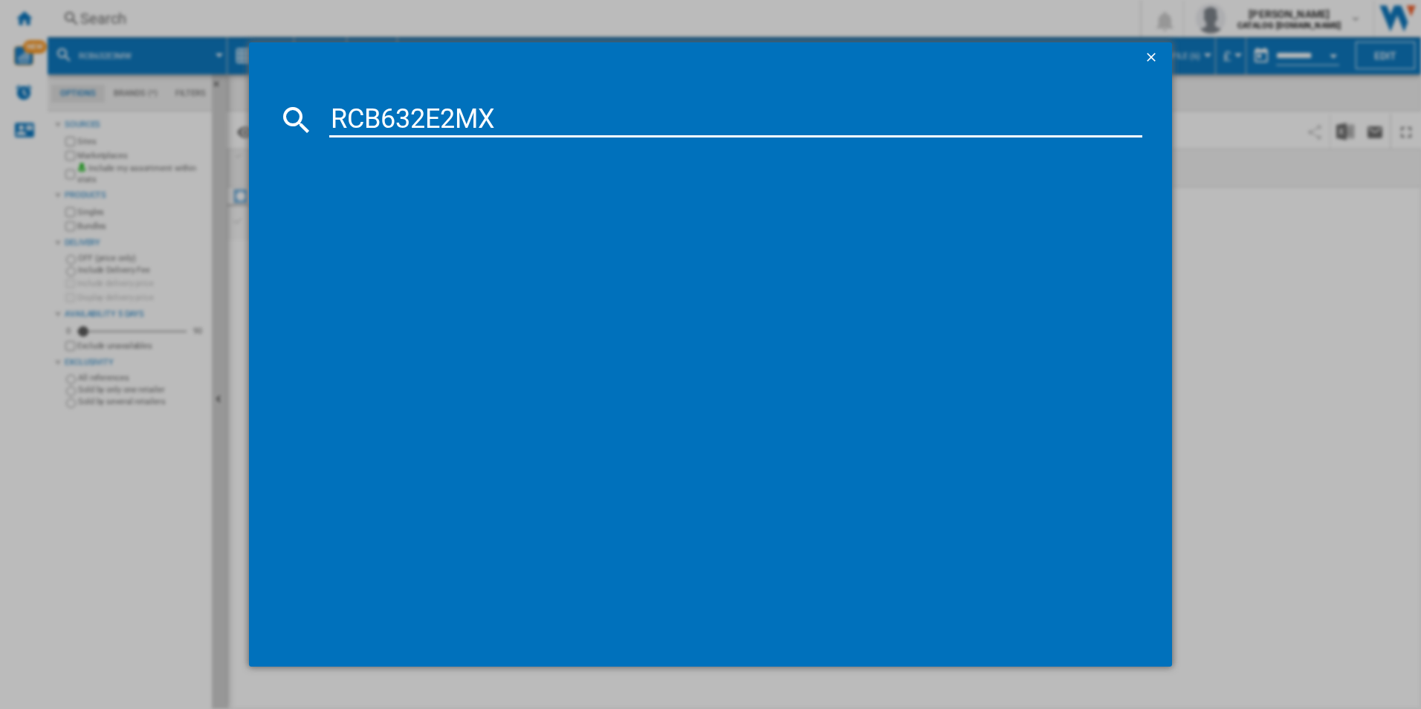
type input "RCB632E2MX"
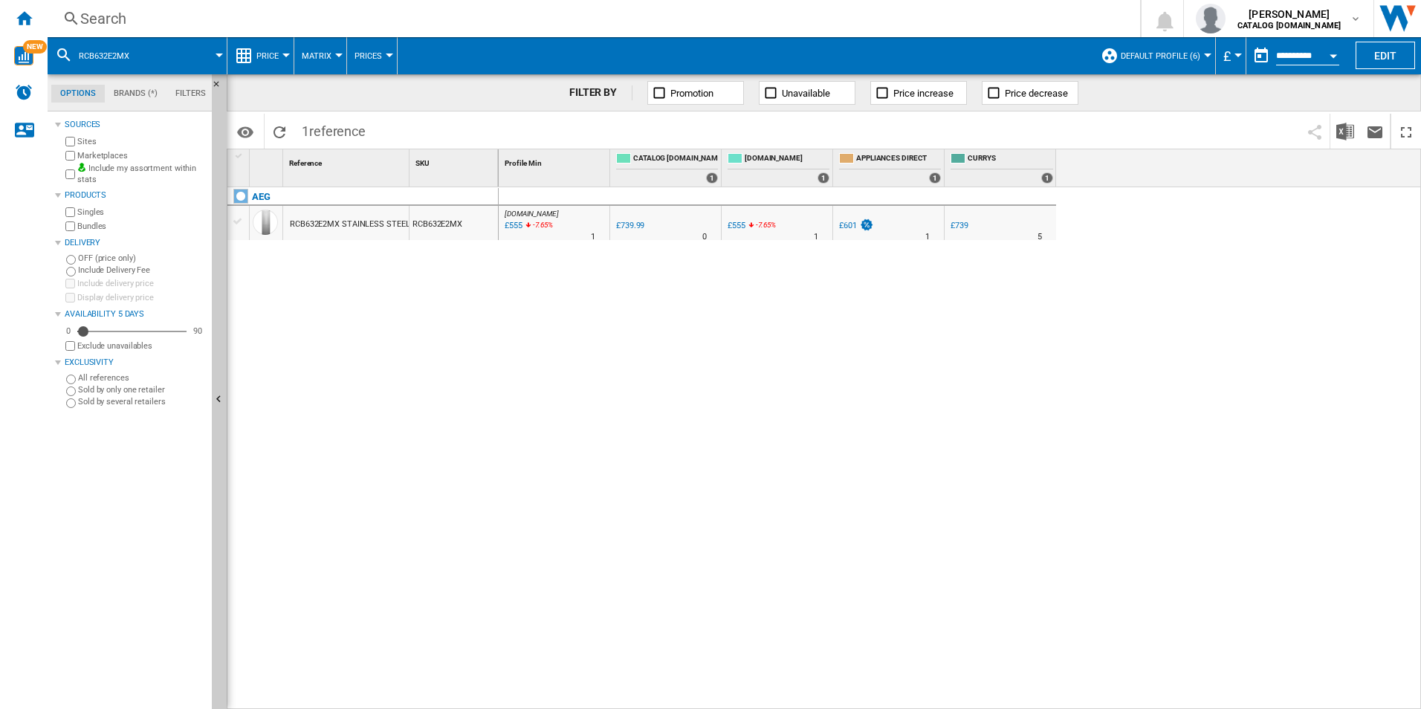
drag, startPoint x: 545, startPoint y: 242, endPoint x: 497, endPoint y: 247, distance: 48.6
click at [427, 297] on div "AEG RCB632E2MX STAINLESS STEEL RCB632E2MX" at bounding box center [362, 444] width 271 height 514
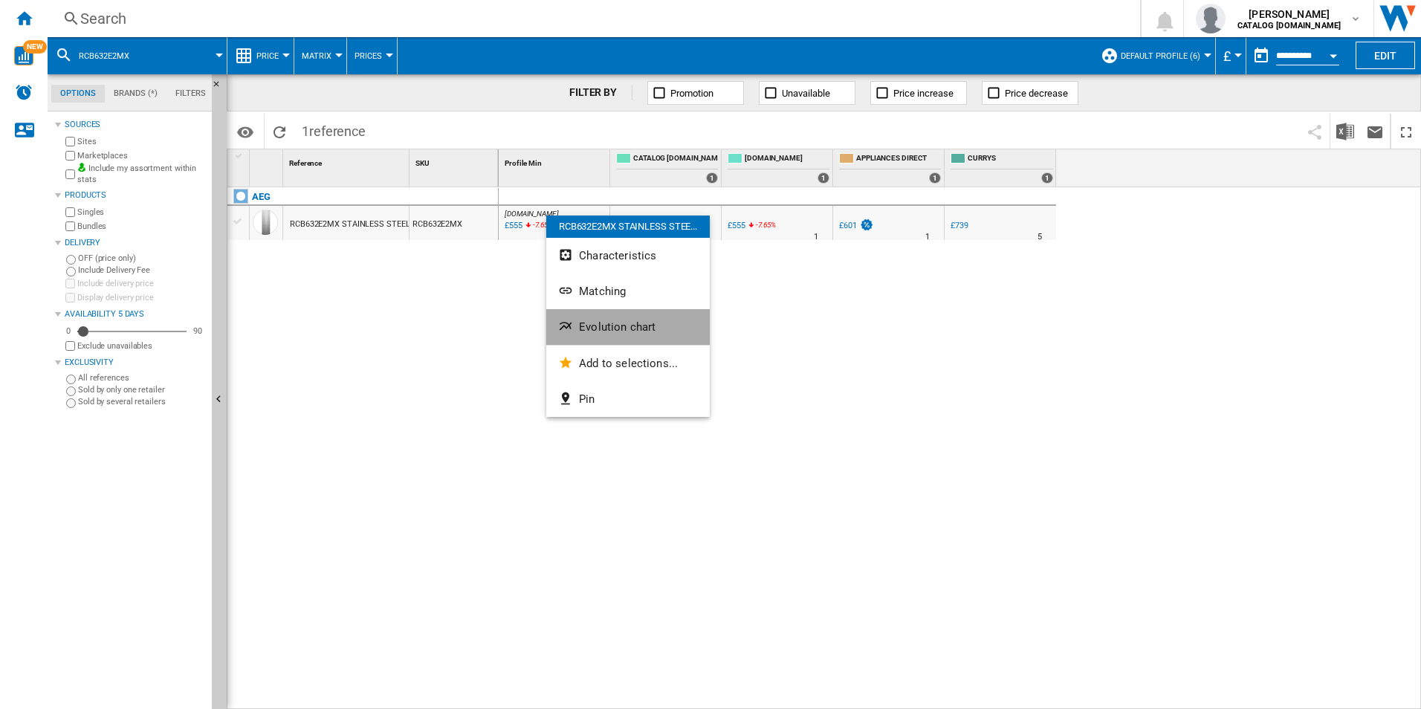
click at [612, 323] on span "Evolution chart" at bounding box center [617, 326] width 77 height 13
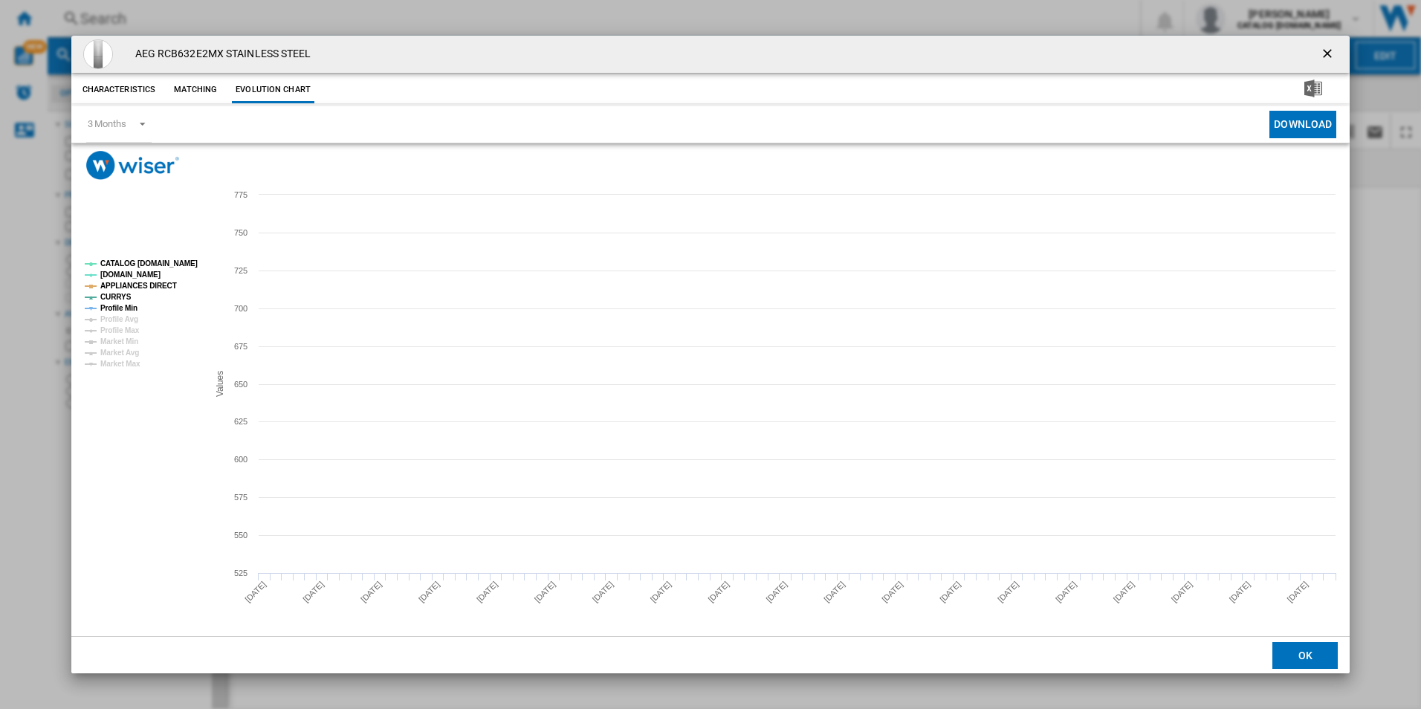
click at [178, 265] on tspan "CATALOG [DOMAIN_NAME]" at bounding box center [148, 263] width 97 height 8
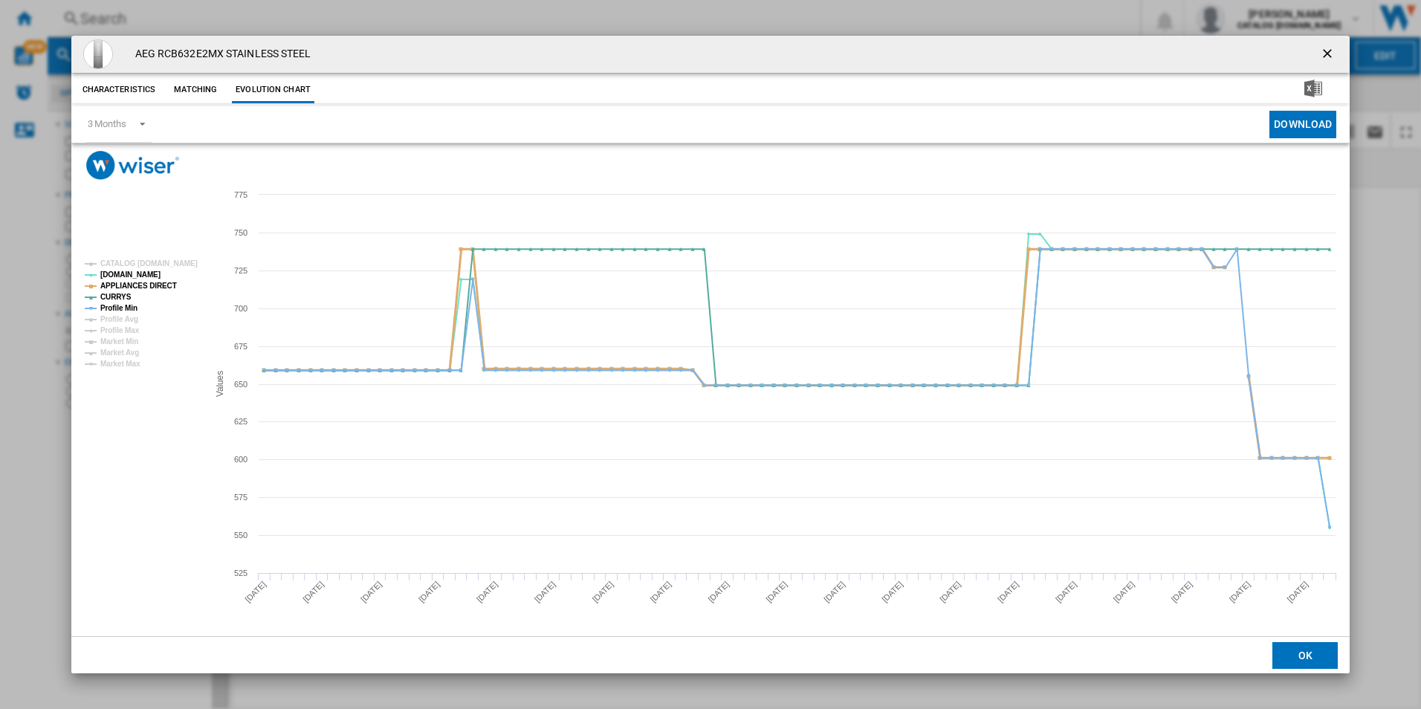
click at [151, 282] on tspan "APPLIANCES DIRECT" at bounding box center [138, 286] width 77 height 8
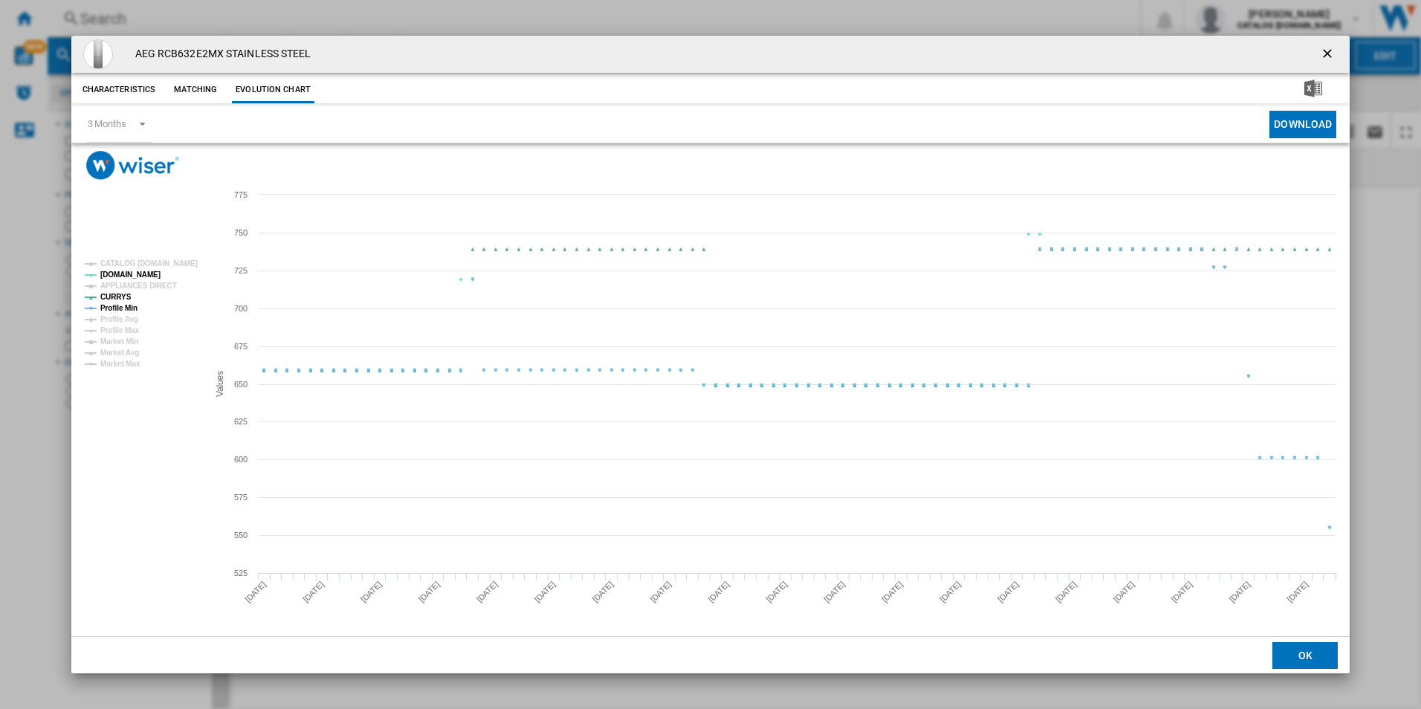
click at [127, 308] on tspan "Profile Min" at bounding box center [118, 308] width 37 height 8
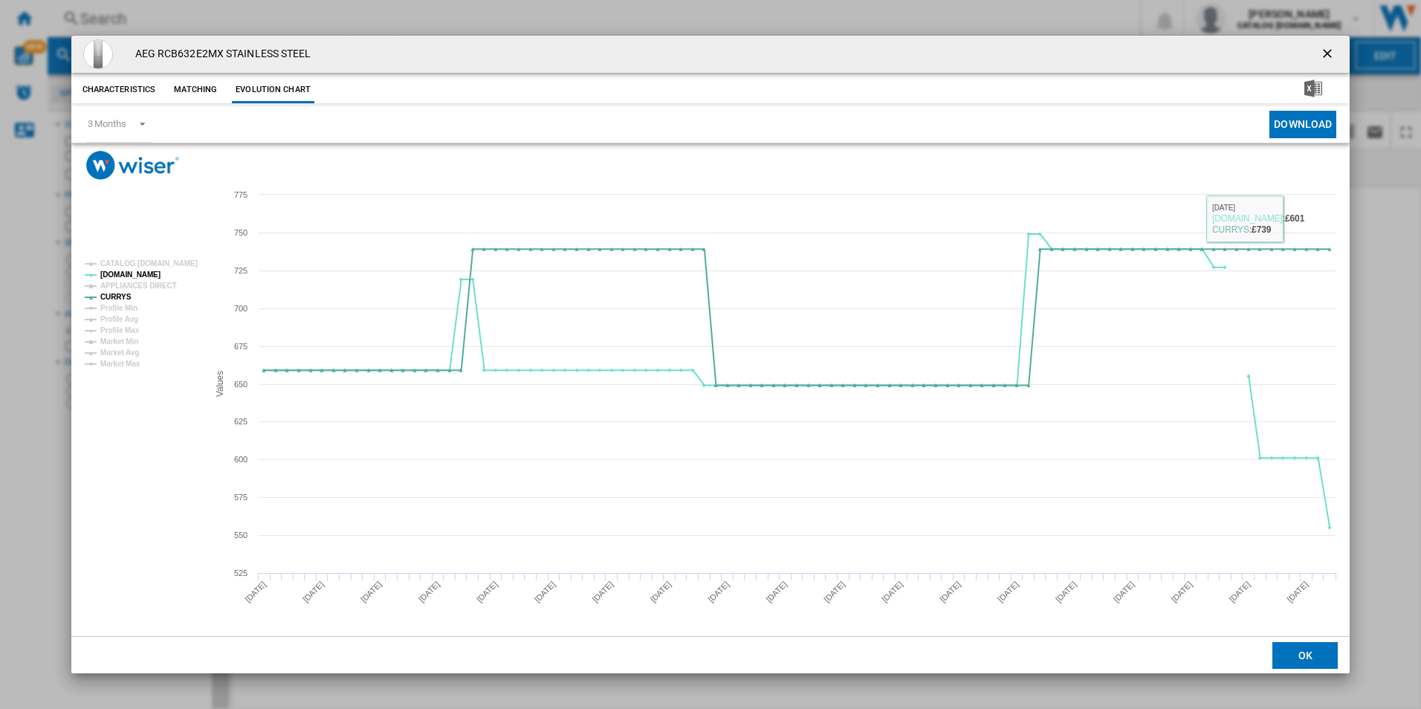
drag, startPoint x: 1328, startPoint y: 53, endPoint x: 1228, endPoint y: 51, distance: 100.3
click at [1326, 52] on ng-md-icon "getI18NText('BUTTONS.CLOSE_DIALOG')" at bounding box center [1329, 55] width 18 height 18
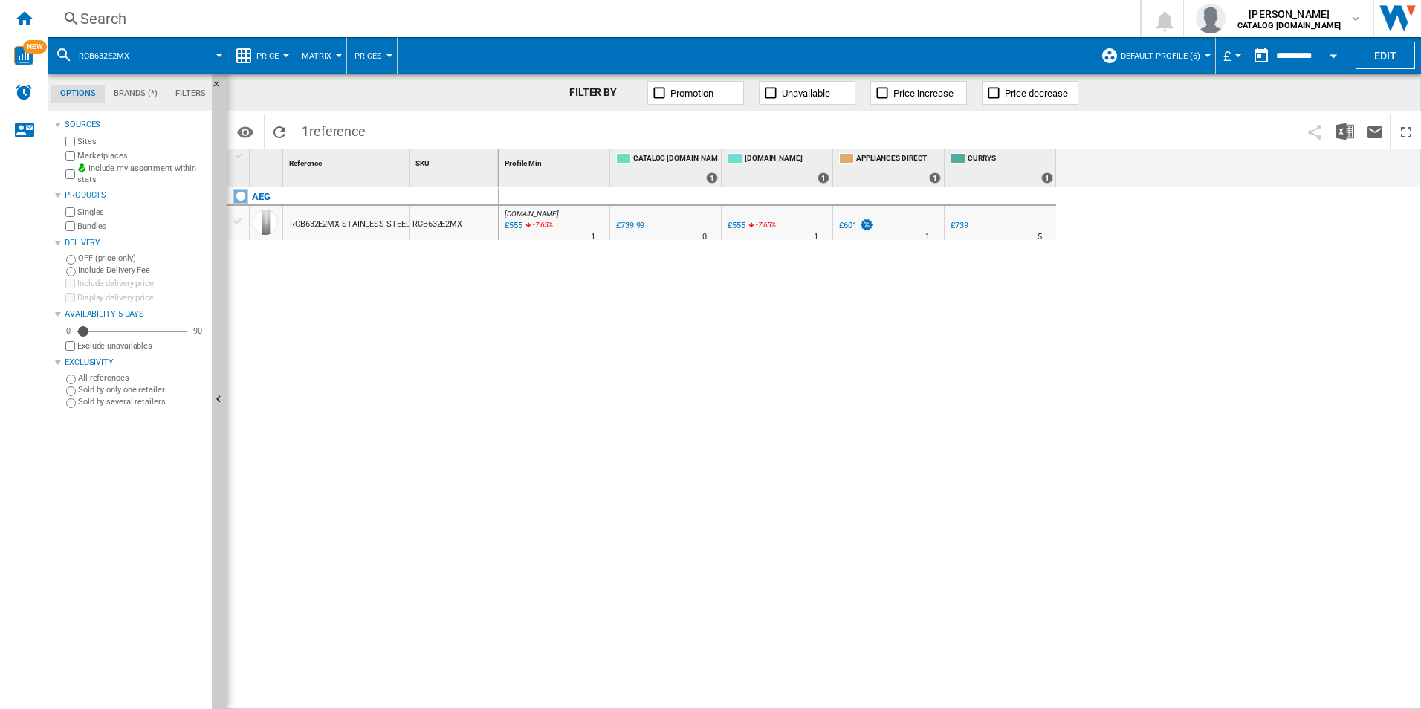
click at [924, 8] on div "Search" at bounding box center [590, 18] width 1021 height 21
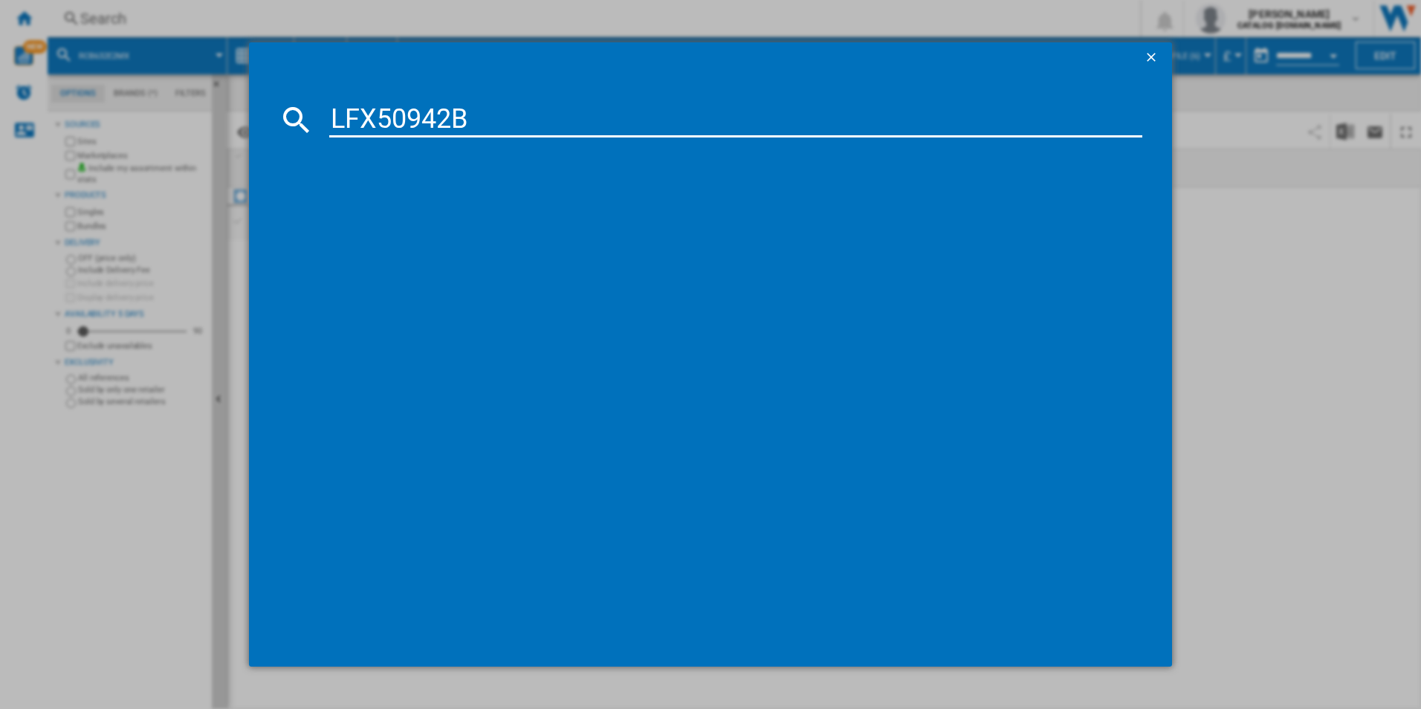
type input "LFX50942B"
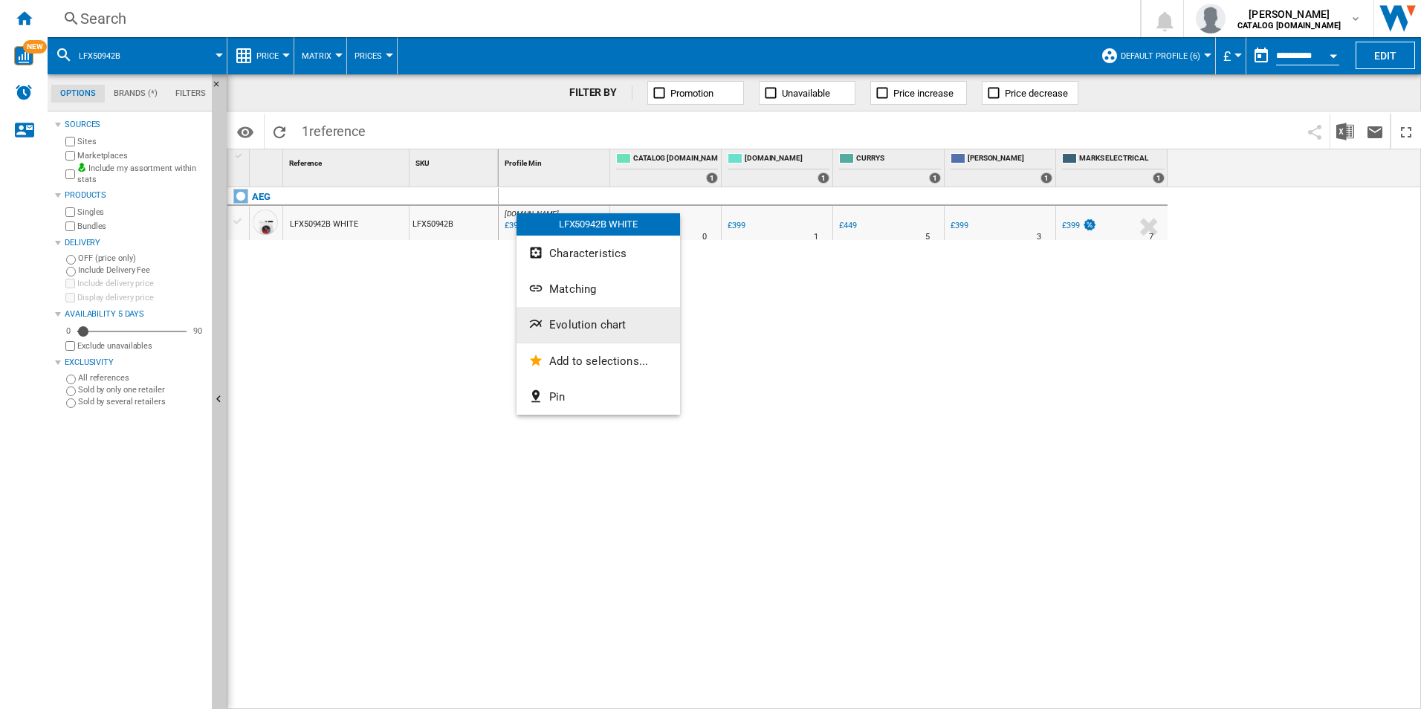
click at [589, 330] on span "Evolution chart" at bounding box center [587, 324] width 77 height 13
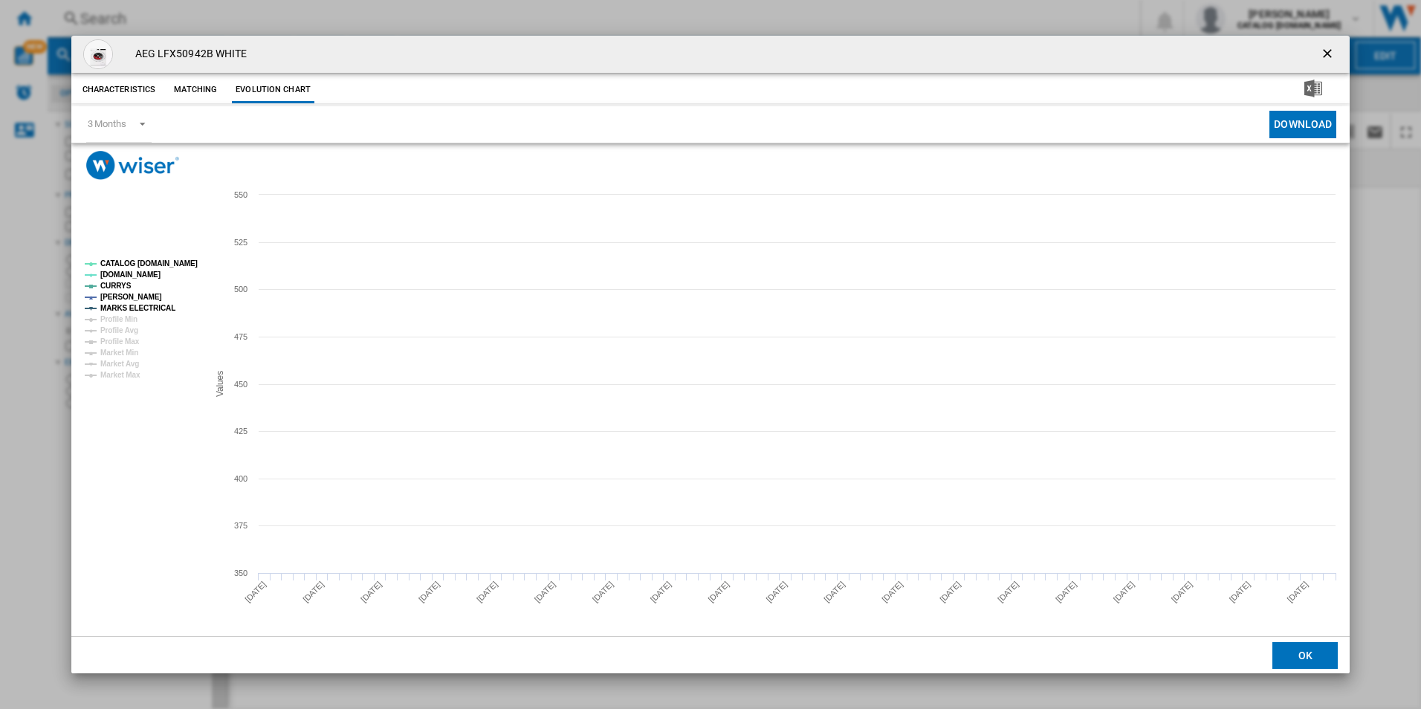
click at [166, 259] on tspan "CATALOG [DOMAIN_NAME]" at bounding box center [148, 263] width 97 height 8
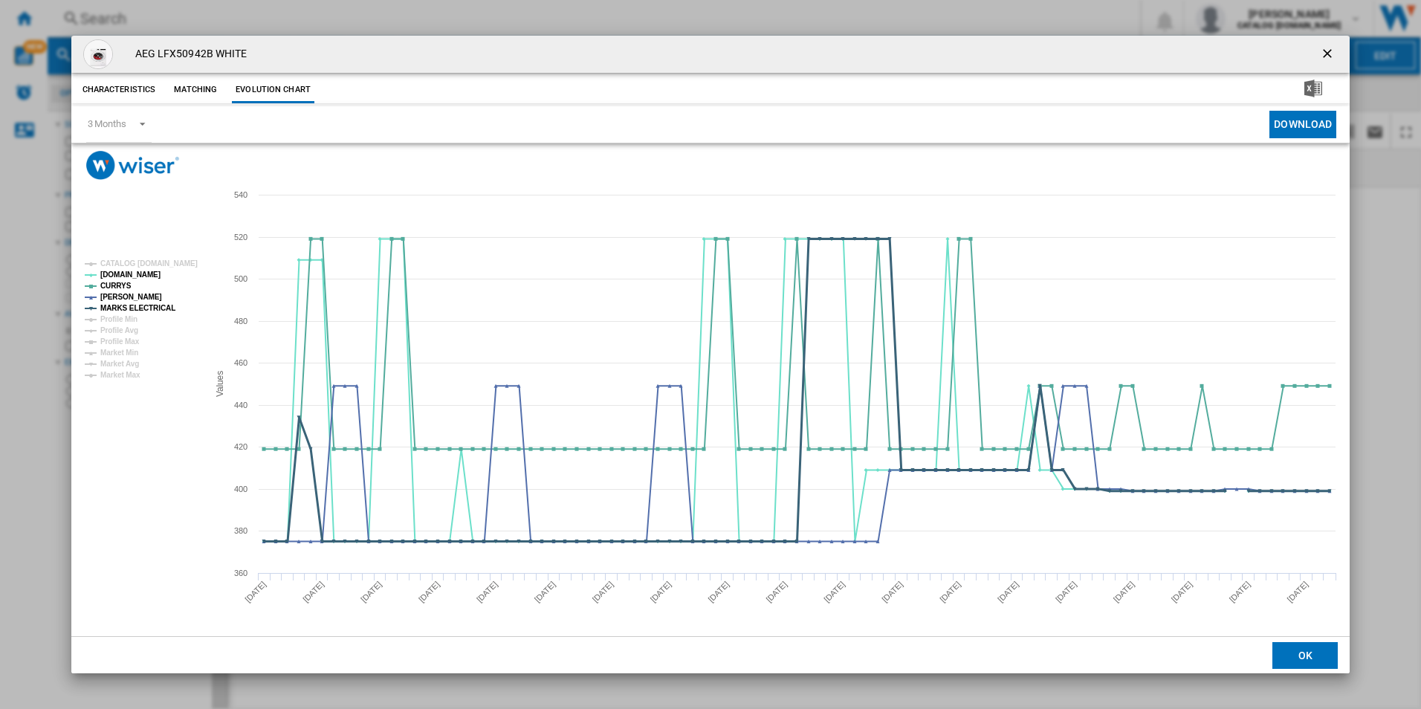
click at [157, 309] on tspan "MARKS ELECTRICAL" at bounding box center [137, 308] width 75 height 8
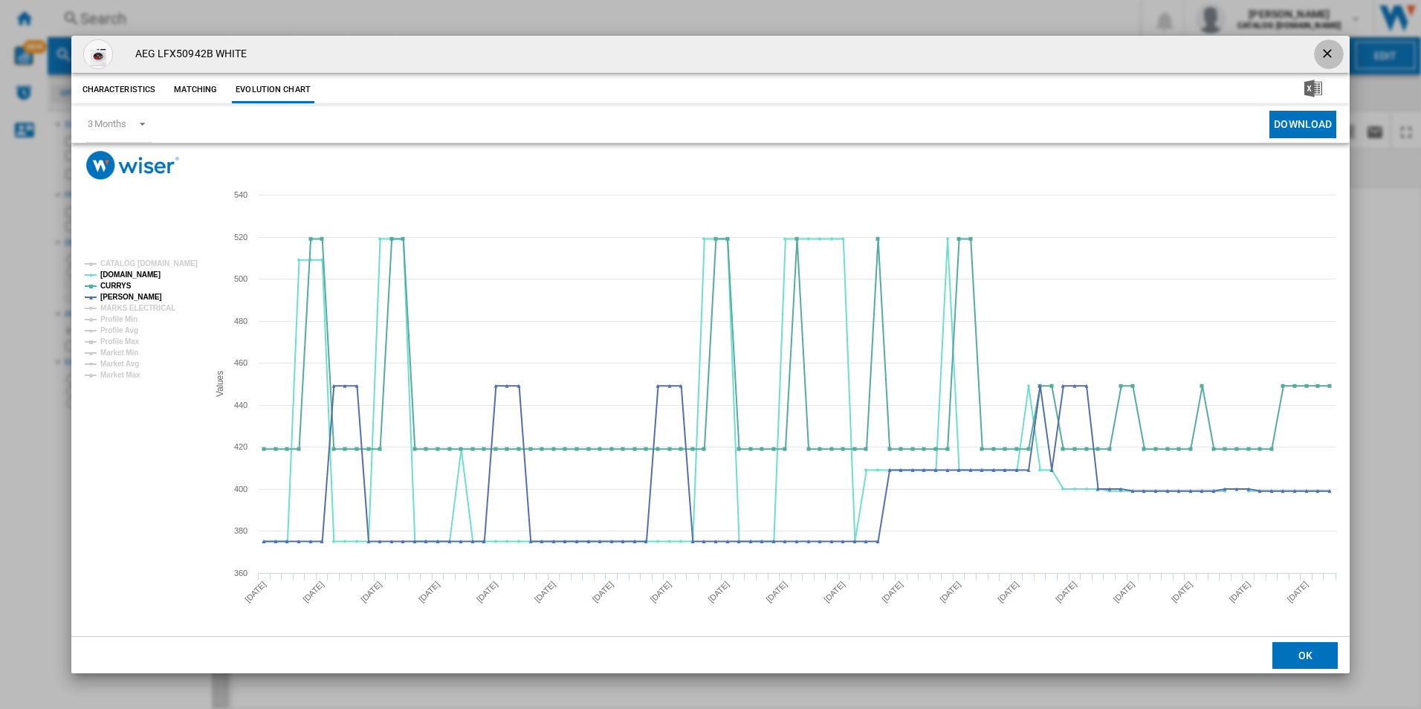
click at [1328, 54] on ng-md-icon "getI18NText('BUTTONS.CLOSE_DIALOG')" at bounding box center [1329, 55] width 18 height 18
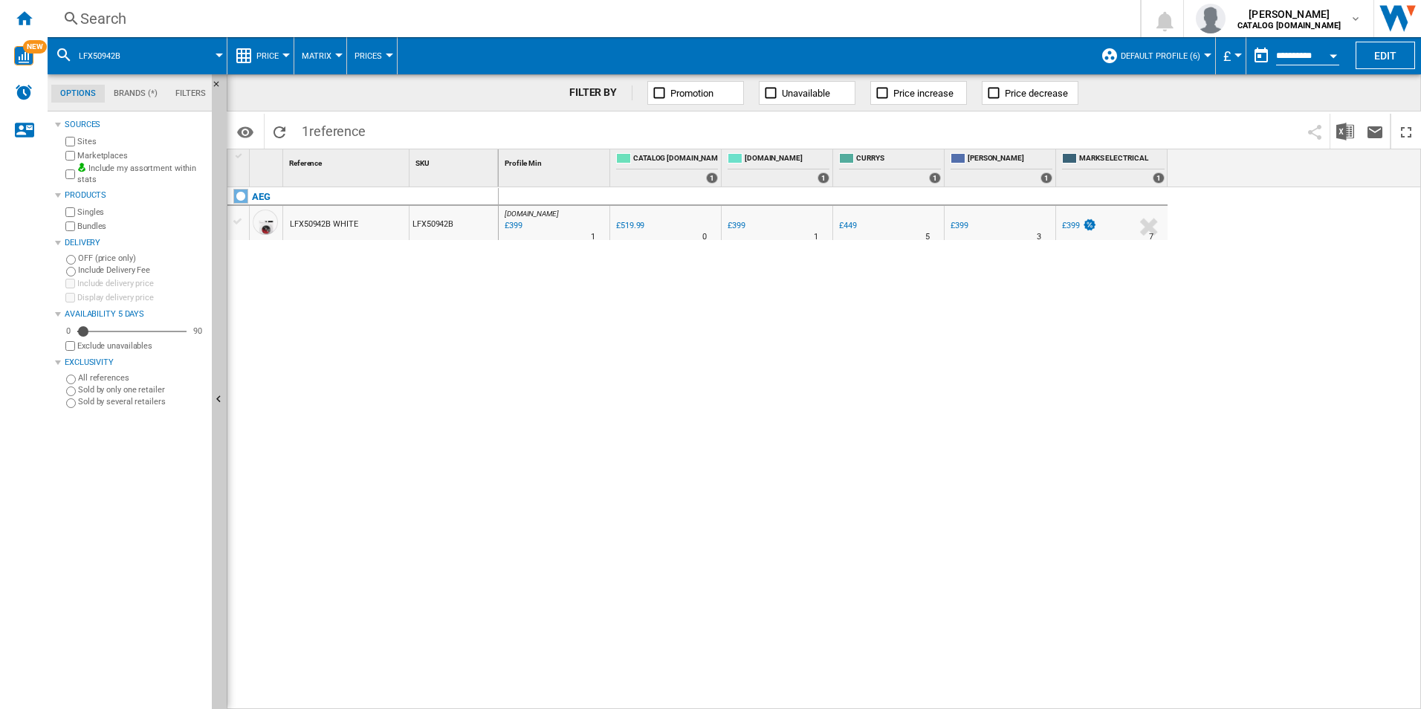
click at [846, 449] on div "[DOMAIN_NAME] : AO -23.3 % £399 % N/A 1 [DOMAIN_NAME] : AO 0.0 % £519.99 % N/A" at bounding box center [960, 448] width 923 height 522
click at [514, 22] on div "Search" at bounding box center [590, 18] width 1021 height 21
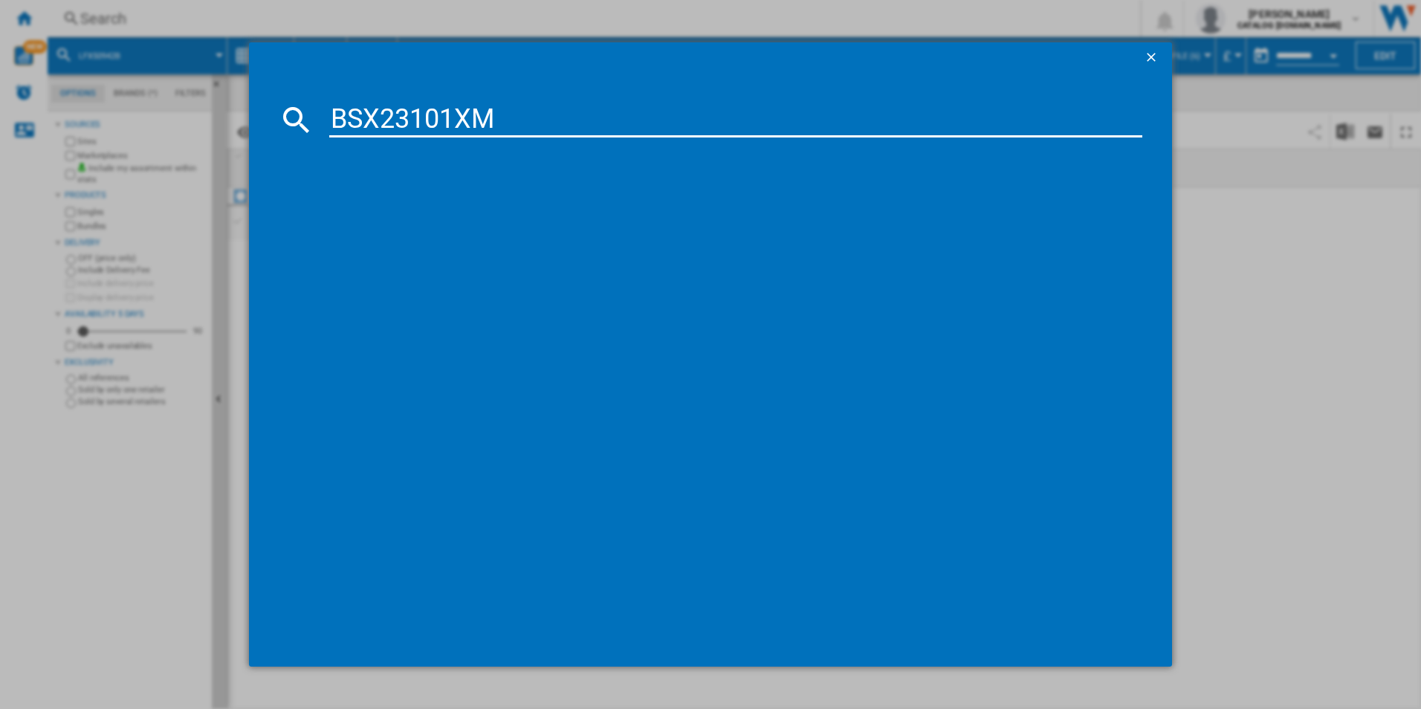
type input "BSX23101XM"
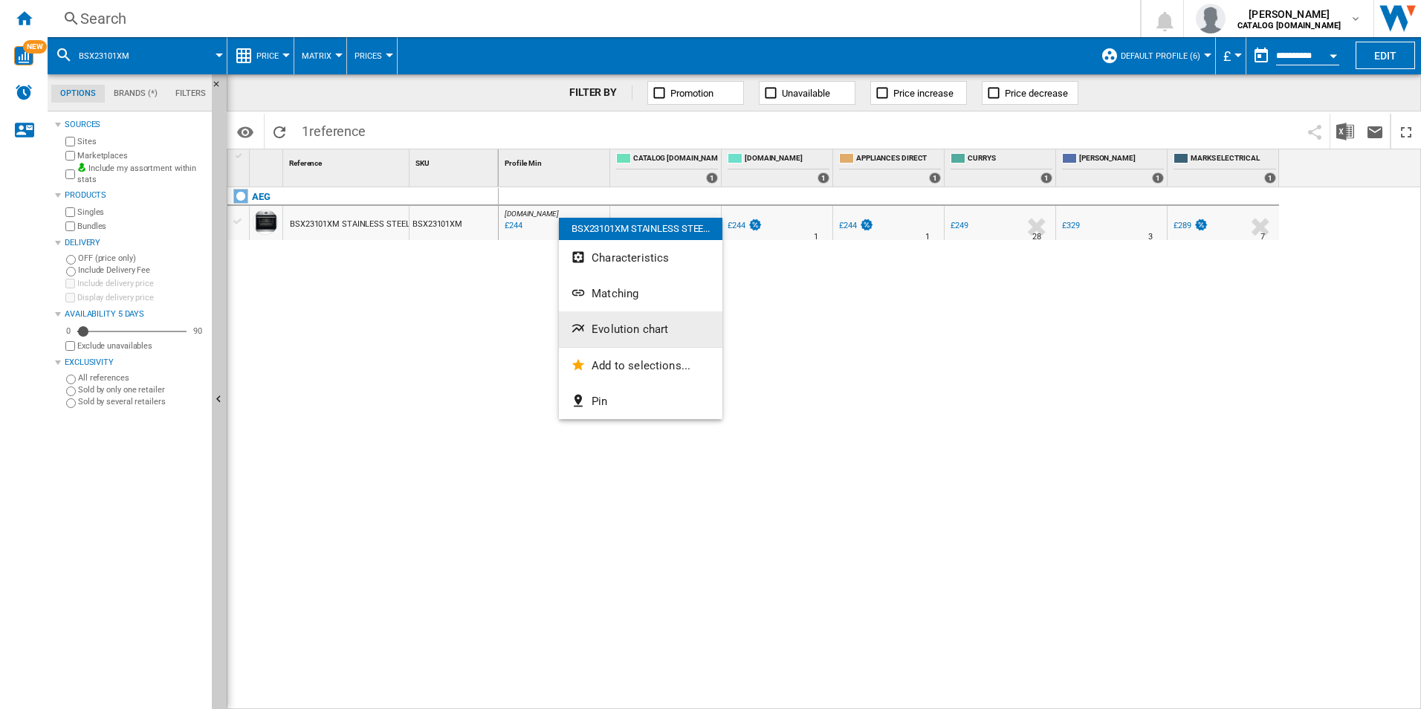
click at [597, 325] on span "Evolution chart" at bounding box center [630, 329] width 77 height 13
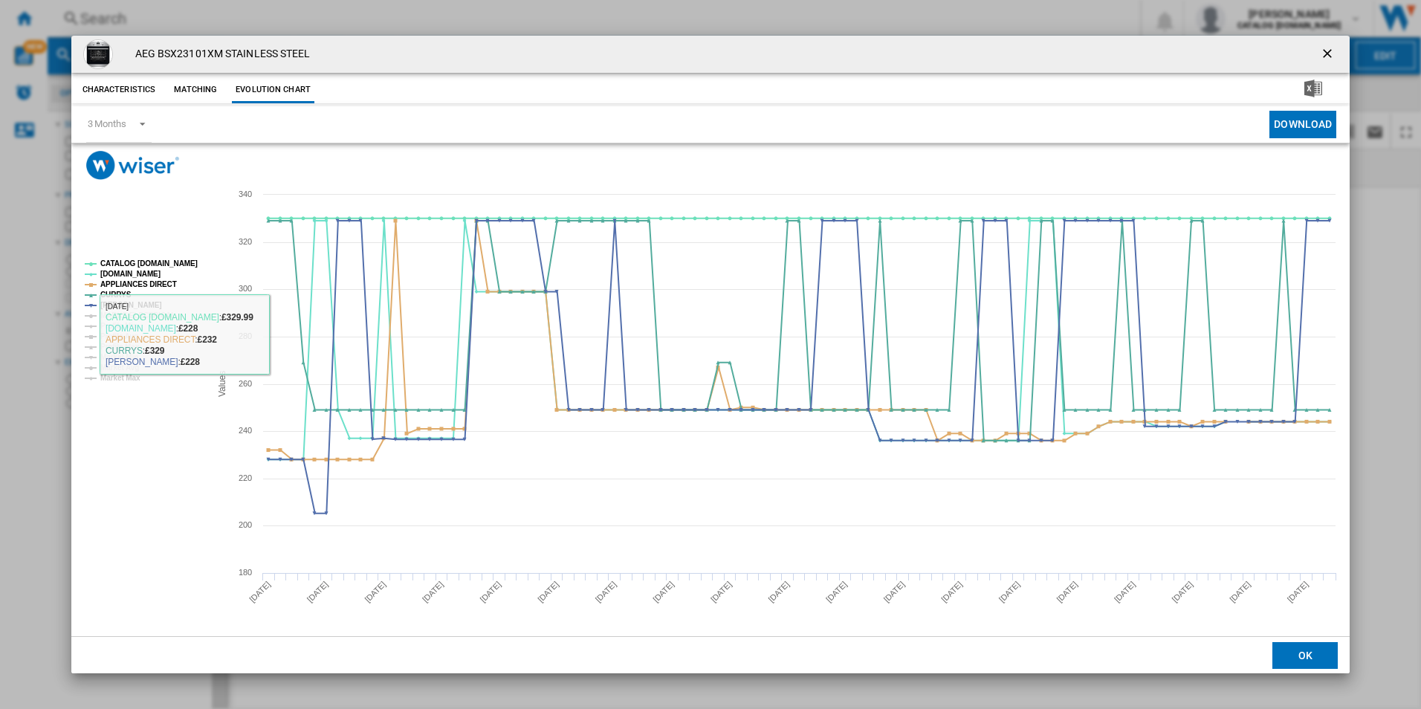
click at [169, 250] on rect "Product popup" at bounding box center [710, 408] width 1279 height 456
click at [169, 269] on rect "Product popup" at bounding box center [142, 320] width 126 height 133
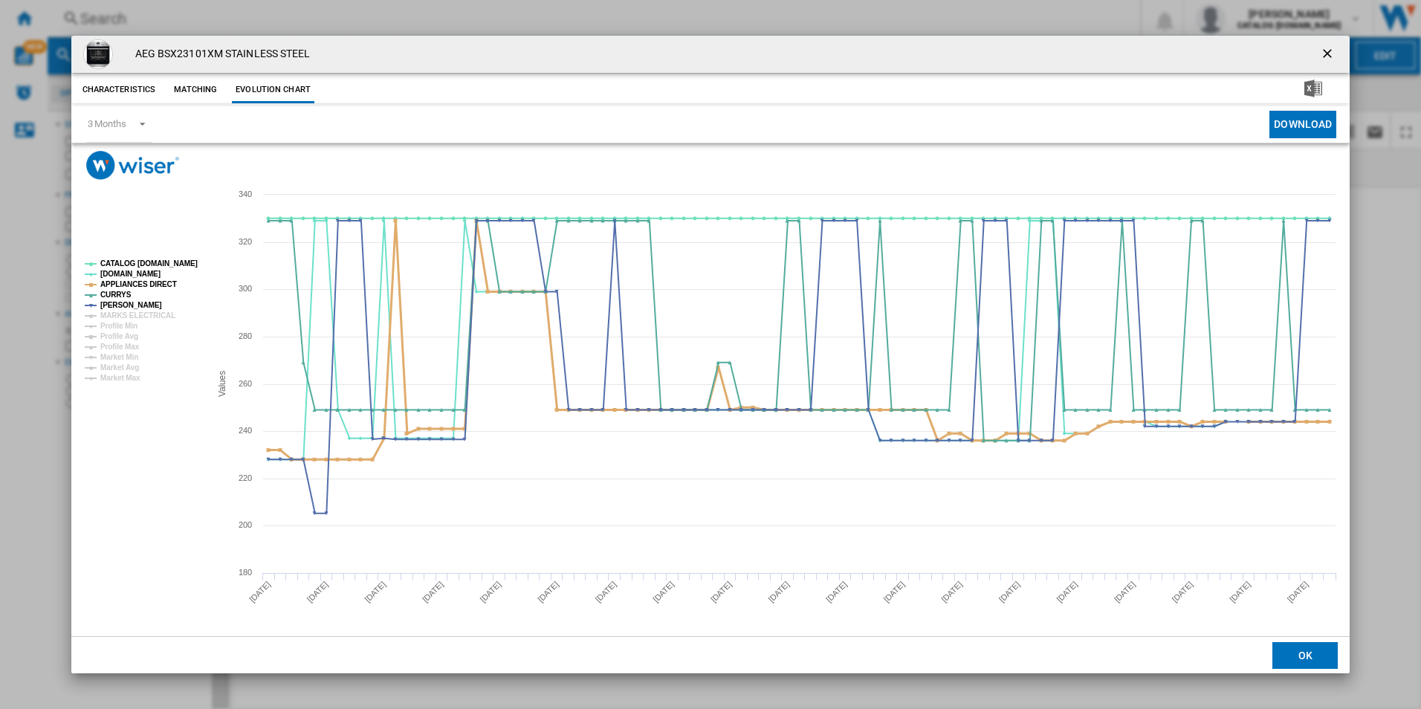
click at [158, 282] on tspan "APPLIANCES DIRECT" at bounding box center [138, 284] width 77 height 8
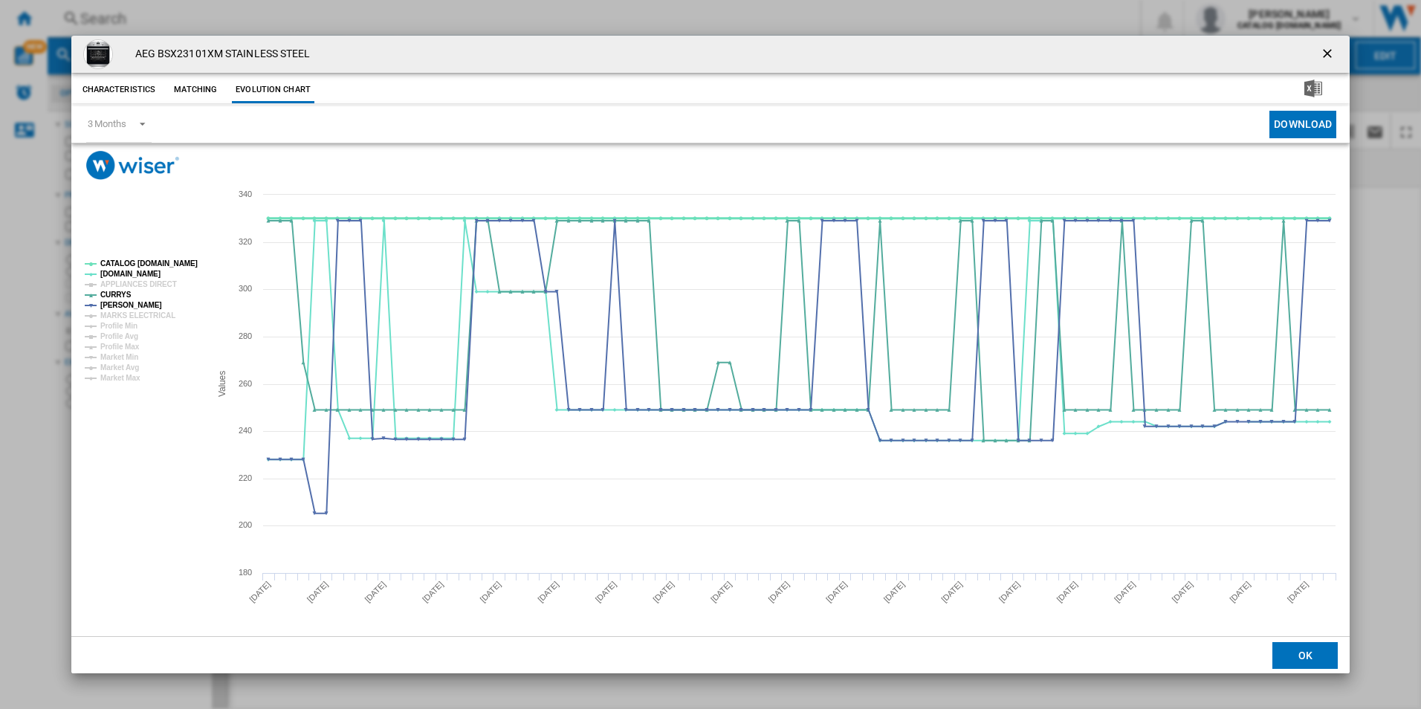
click at [174, 267] on tspan "CATALOG [DOMAIN_NAME]" at bounding box center [148, 263] width 97 height 8
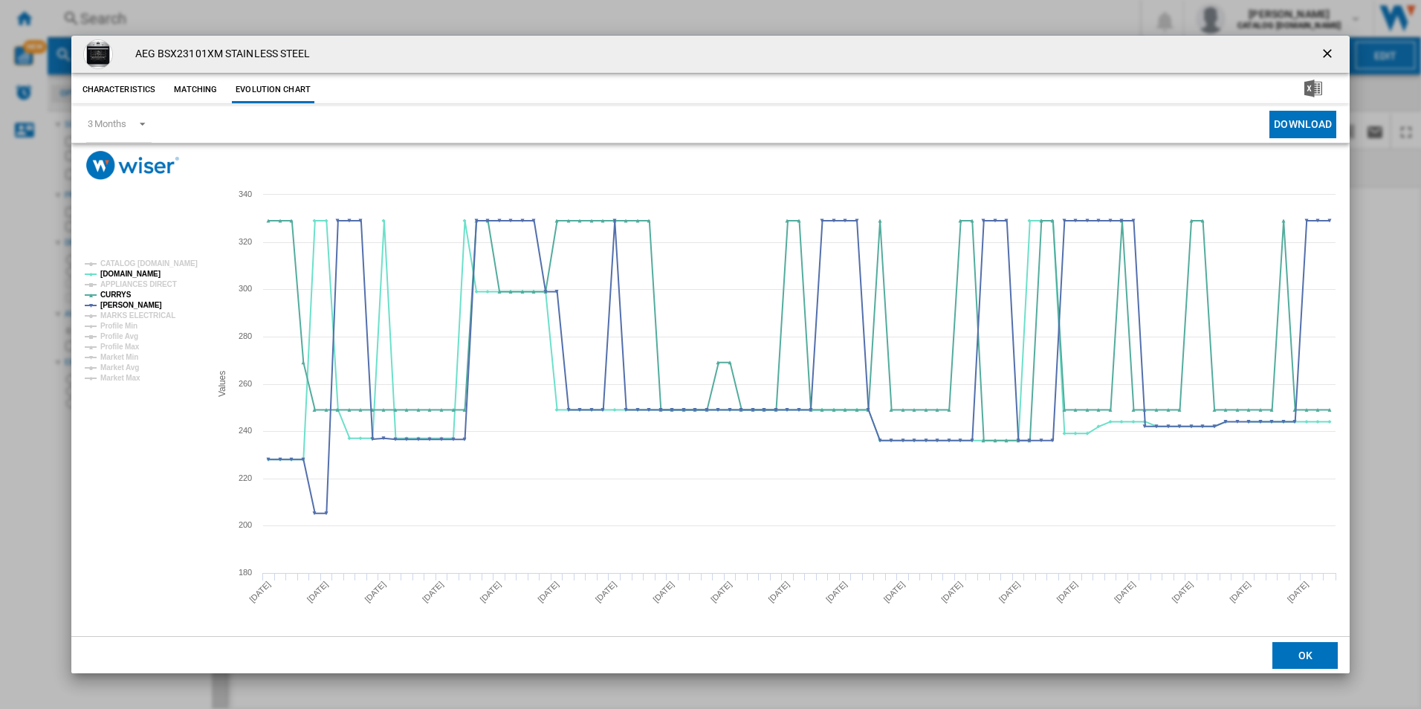
click at [1329, 52] on ng-md-icon "getI18NText('BUTTONS.CLOSE_DIALOG')" at bounding box center [1329, 55] width 18 height 18
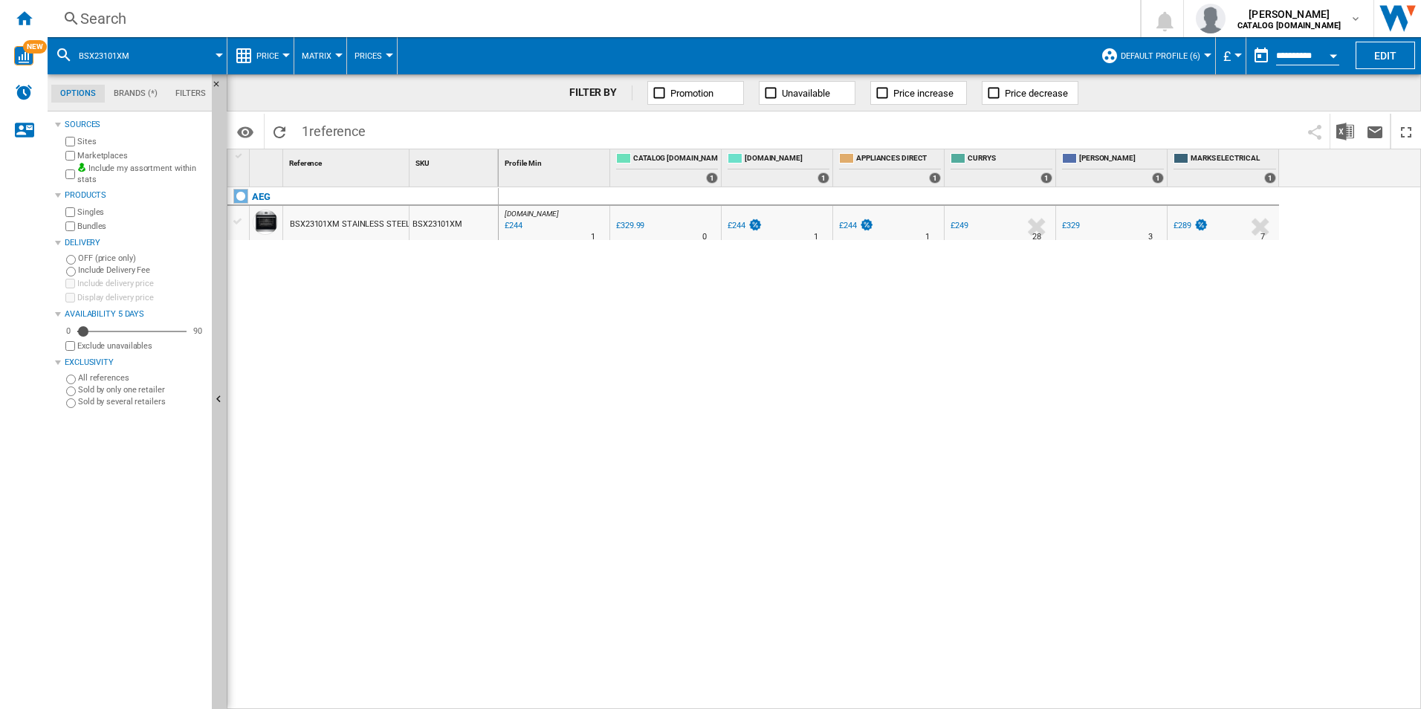
click at [970, 448] on div "[DOMAIN_NAME] : AO -26.1 % £244 % N/A 1 [DOMAIN_NAME] : AO 0.0 % £329.99 % N/A" at bounding box center [960, 448] width 923 height 522
click at [499, 543] on div "[DOMAIN_NAME] : AO -26.1 % £244 % N/A 1 [DOMAIN_NAME] : AO 0.0 % £329.99 % N/A" at bounding box center [960, 448] width 923 height 522
